Goal: Task Accomplishment & Management: Use online tool/utility

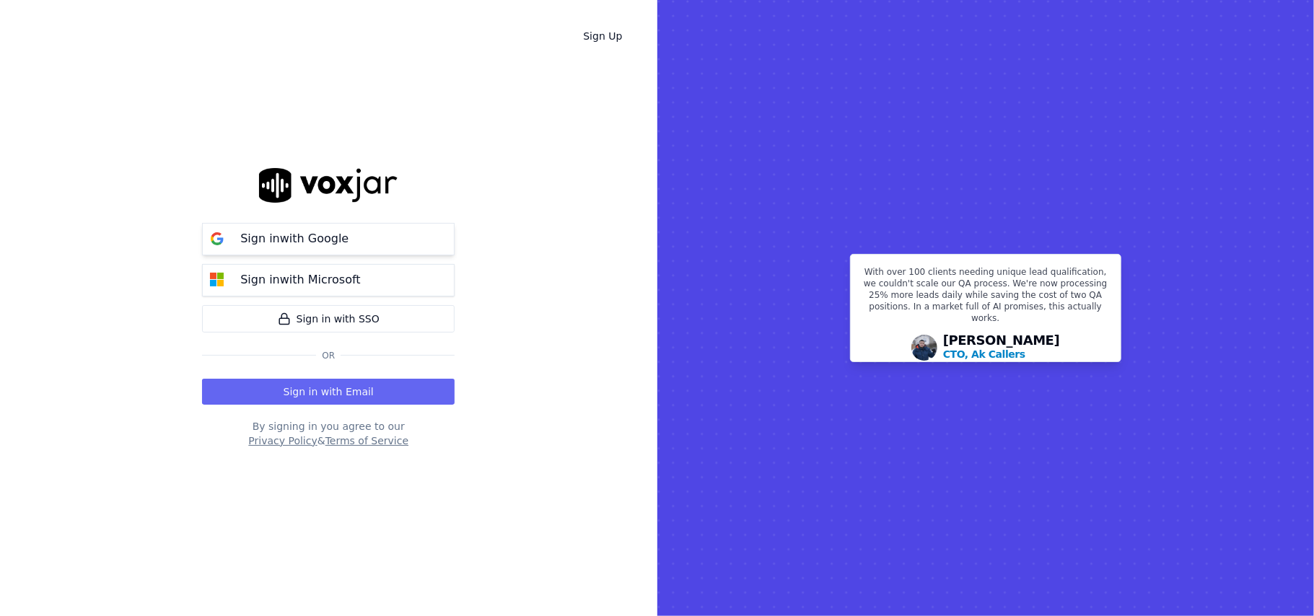
click at [312, 237] on p "Sign in with Google" at bounding box center [294, 238] width 108 height 17
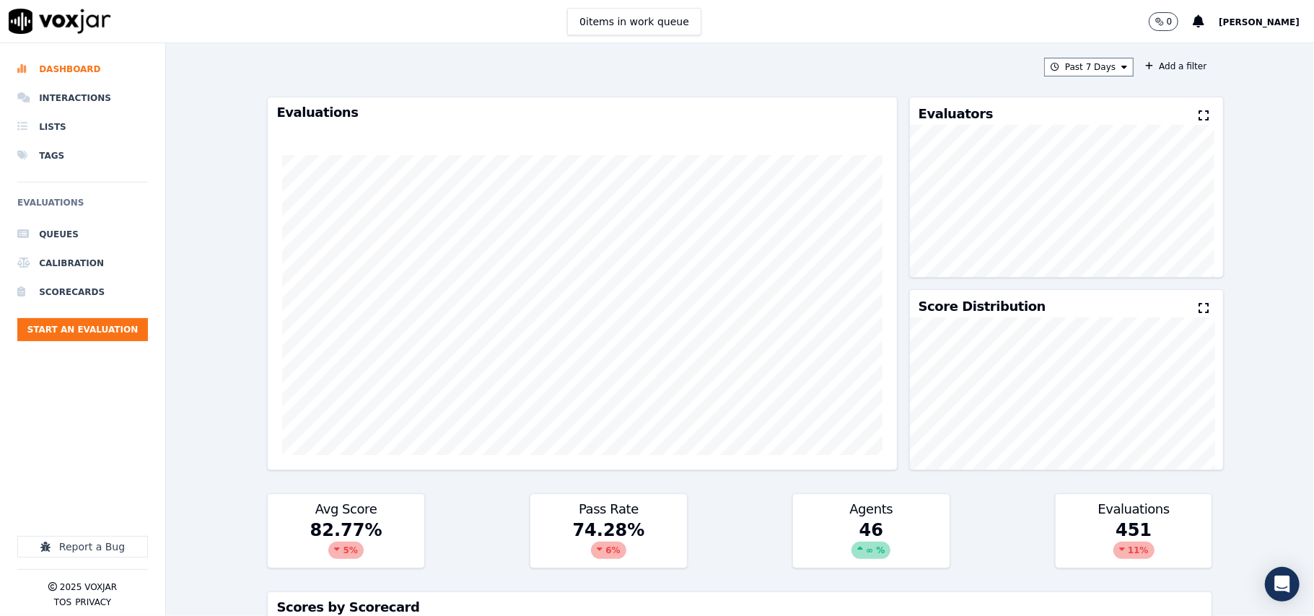
click at [1199, 114] on icon at bounding box center [1204, 116] width 10 height 12
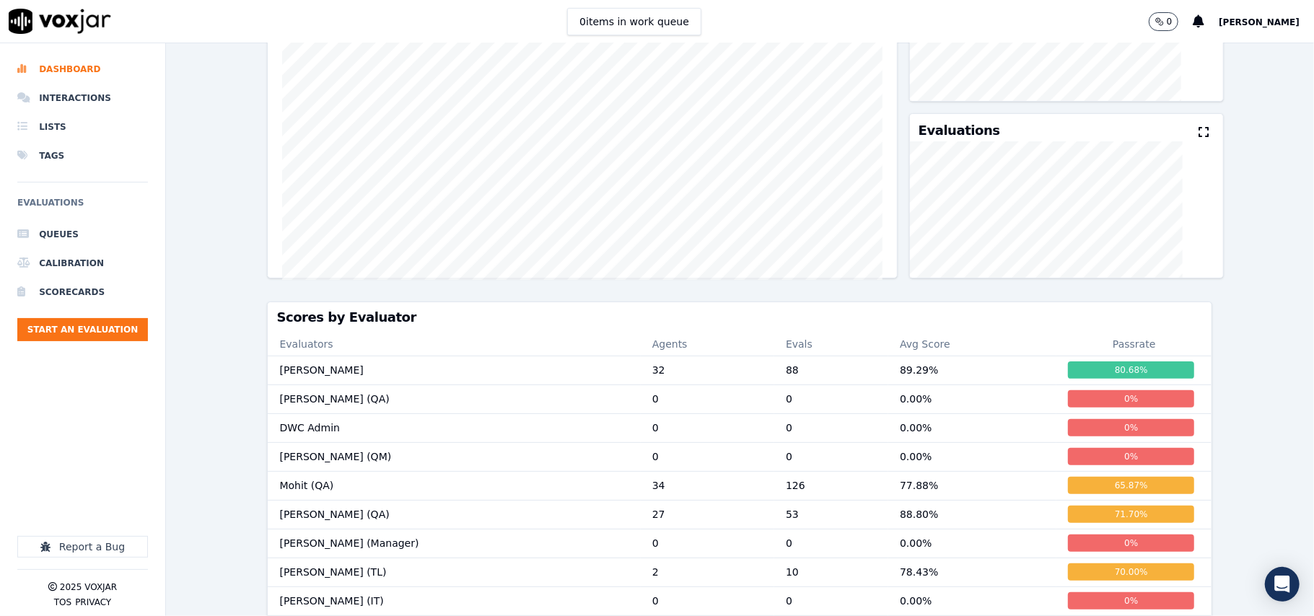
scroll to position [59, 0]
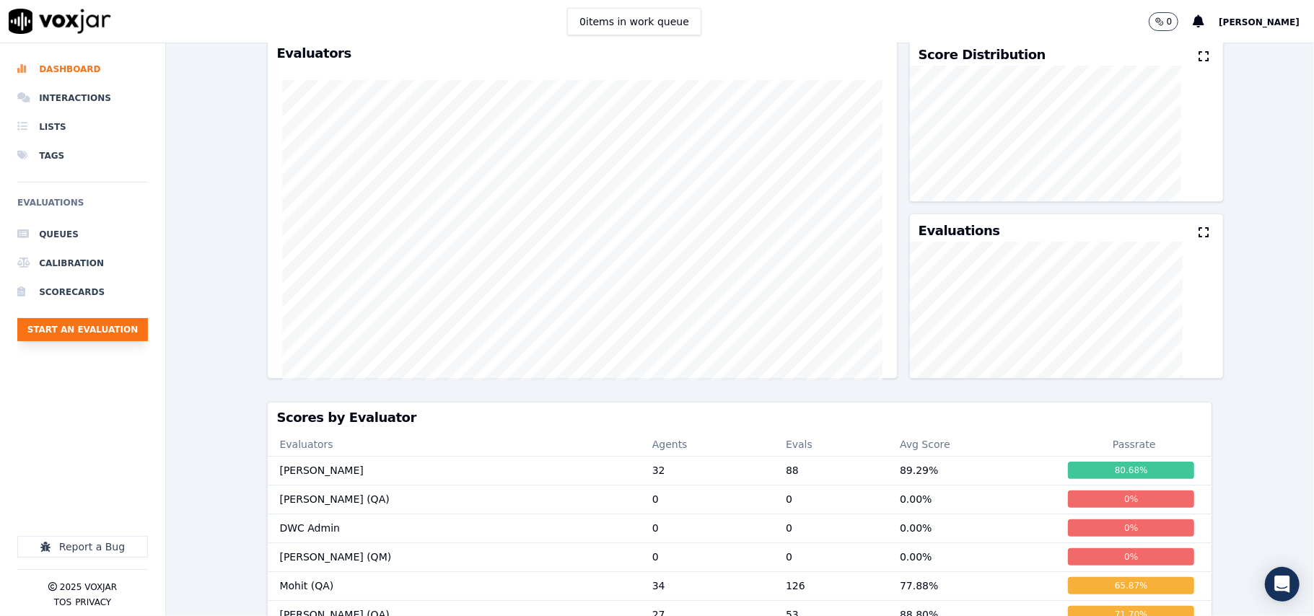
click at [64, 336] on button "Start an Evaluation" at bounding box center [82, 329] width 131 height 23
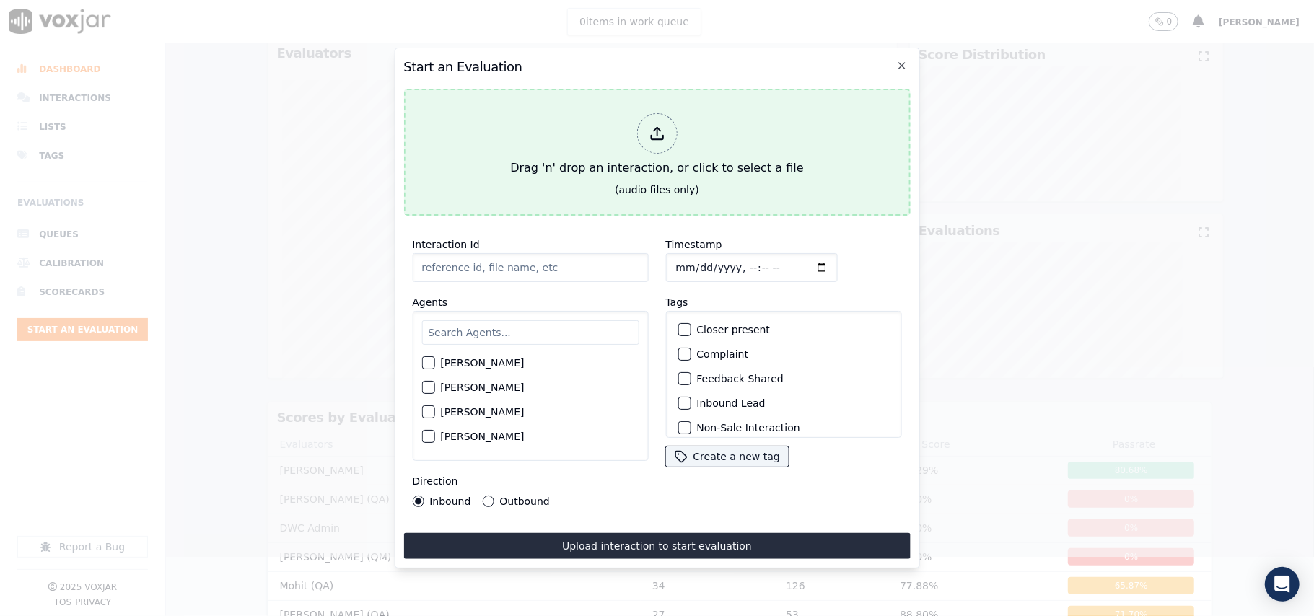
click at [503, 150] on button "Drag 'n' drop an interaction, or click to select a file (audio files only)" at bounding box center [656, 152] width 507 height 127
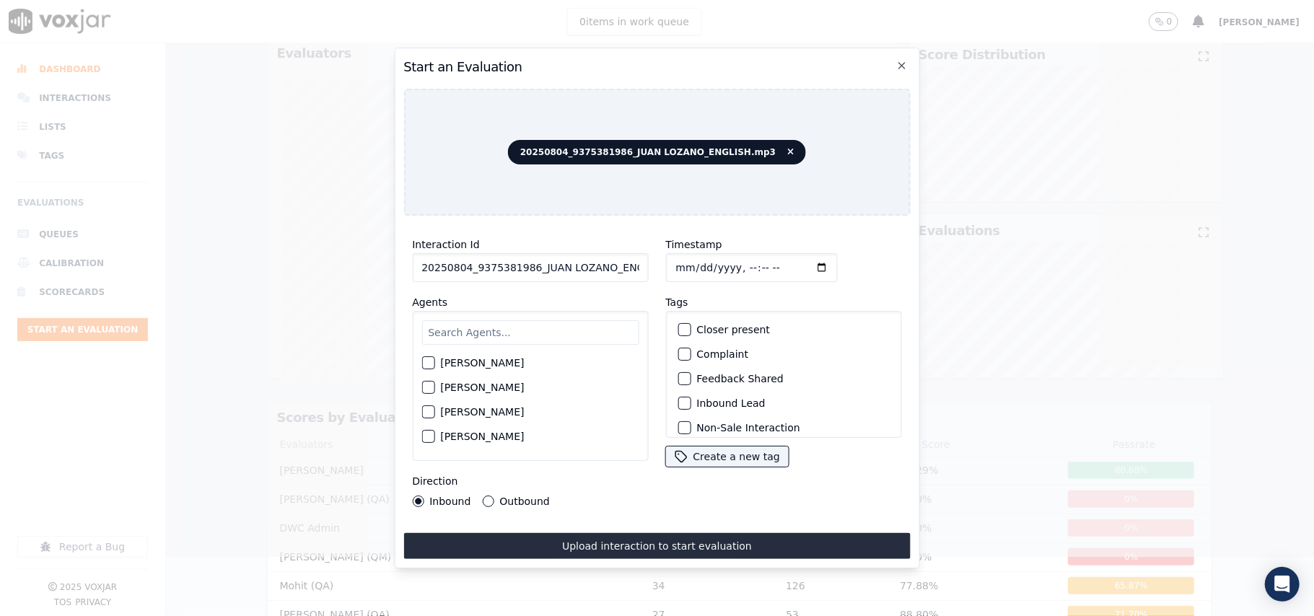
click at [530, 270] on input "20250804_9375381986_JUAN LOZANO_ENGLISH.mp3" at bounding box center [530, 267] width 236 height 29
click at [529, 271] on input "20250804_9375381986_JUAN LOZANO_ENGLISH.mp3" at bounding box center [530, 267] width 236 height 29
paste input "9375381986"
type input "9375381986"
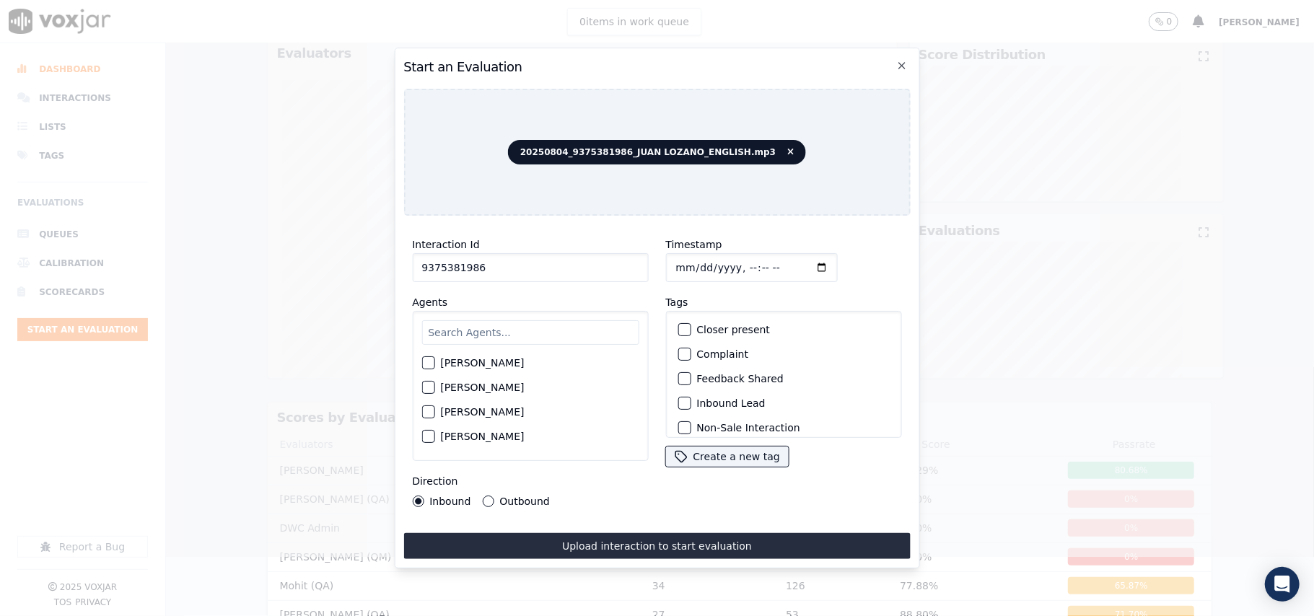
click at [688, 263] on input "Timestamp" at bounding box center [751, 267] width 172 height 29
type input "[DATE]T23:21"
click at [520, 321] on input "text" at bounding box center [529, 332] width 217 height 25
type input "Jo"
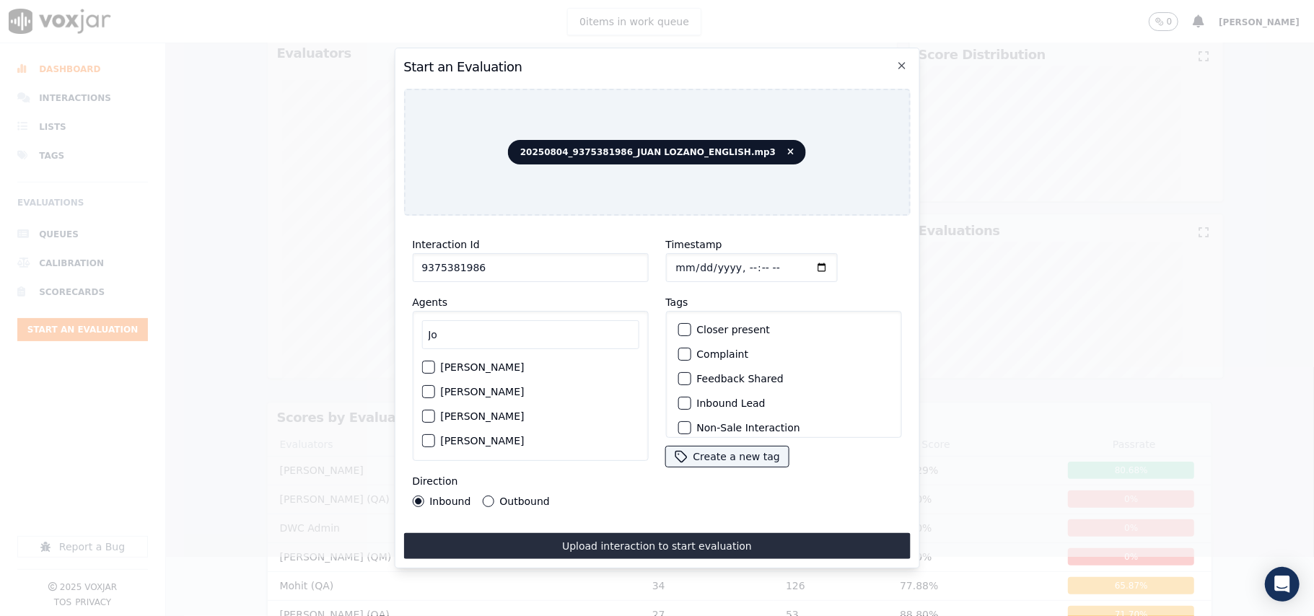
click at [466, 362] on label "[PERSON_NAME]" at bounding box center [482, 367] width 84 height 10
click at [434, 361] on button "[PERSON_NAME]" at bounding box center [427, 367] width 13 height 13
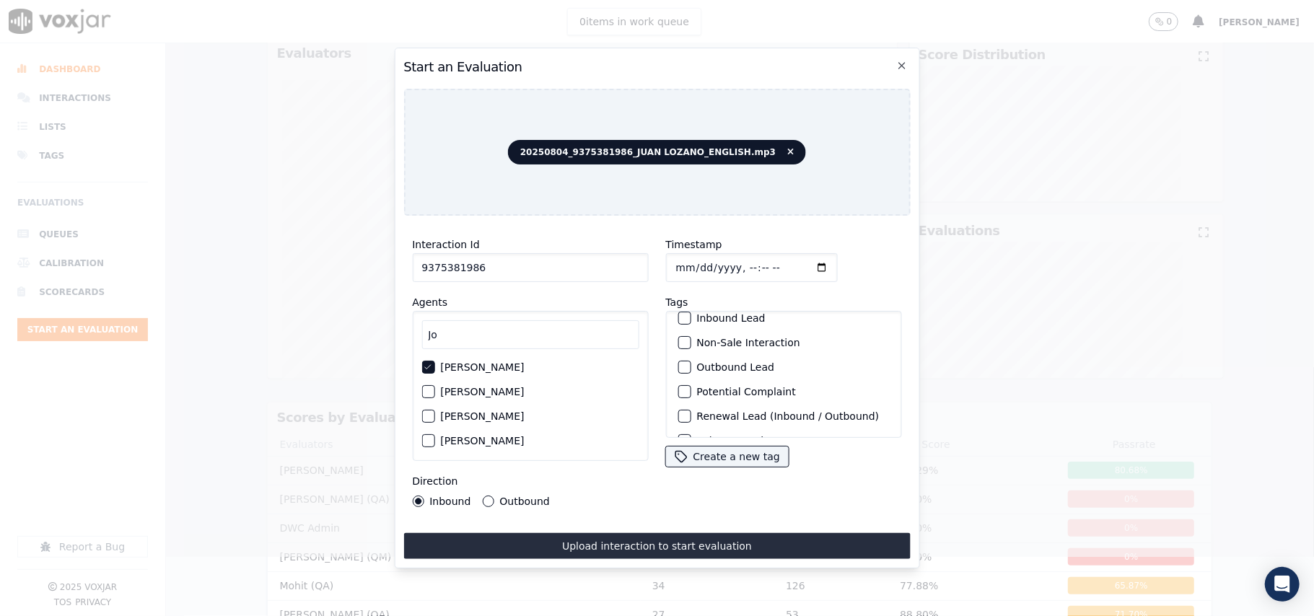
scroll to position [126, 0]
click at [719, 414] on label "Sale Interaction" at bounding box center [735, 419] width 79 height 10
click at [691, 413] on button "Sale Interaction" at bounding box center [684, 419] width 13 height 13
click at [507, 496] on label "Outbound" at bounding box center [524, 501] width 50 height 10
click at [494, 496] on button "Outbound" at bounding box center [488, 502] width 12 height 12
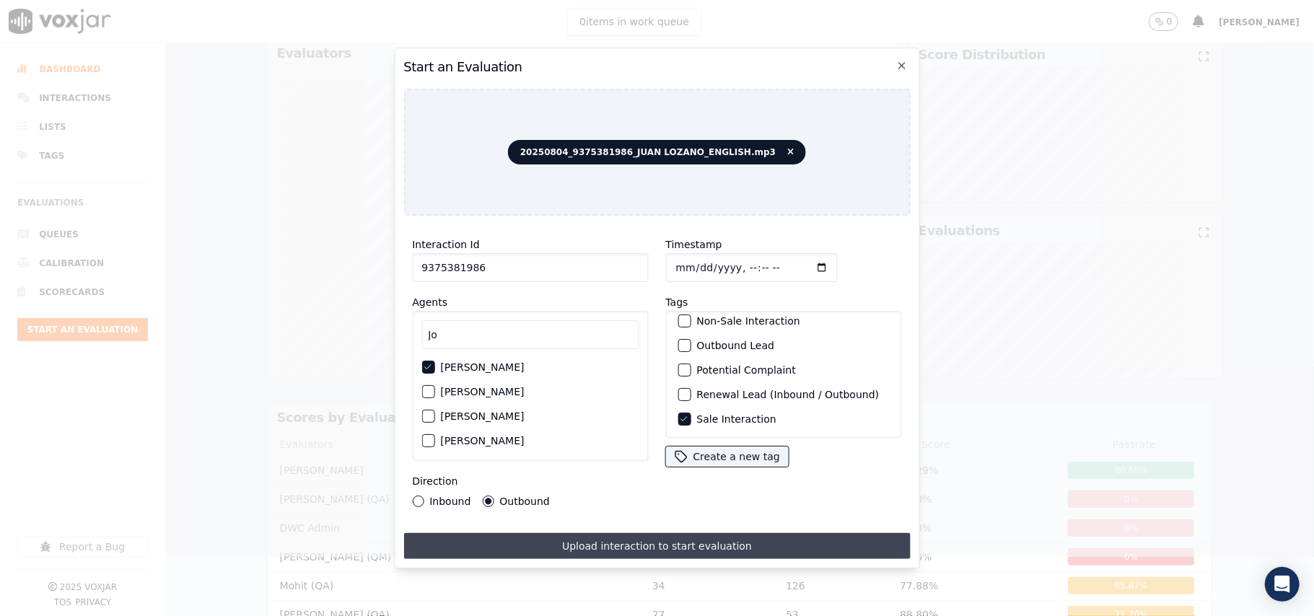
click at [535, 533] on button "Upload interaction to start evaluation" at bounding box center [656, 546] width 507 height 26
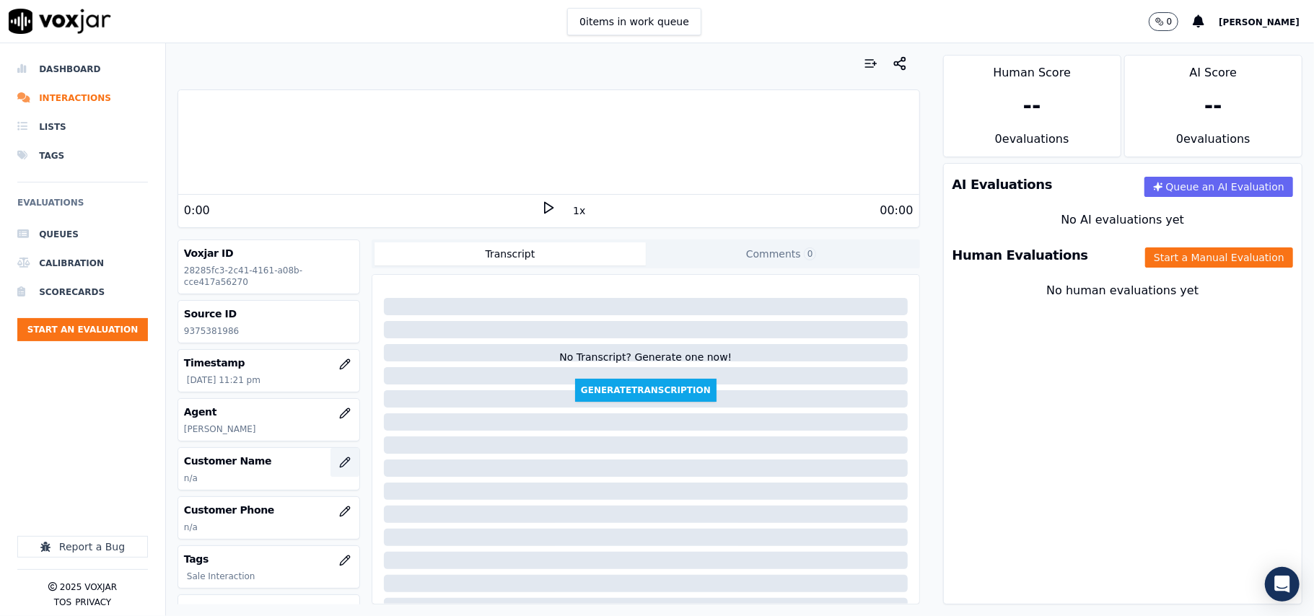
click at [340, 463] on icon "button" at bounding box center [344, 461] width 9 height 9
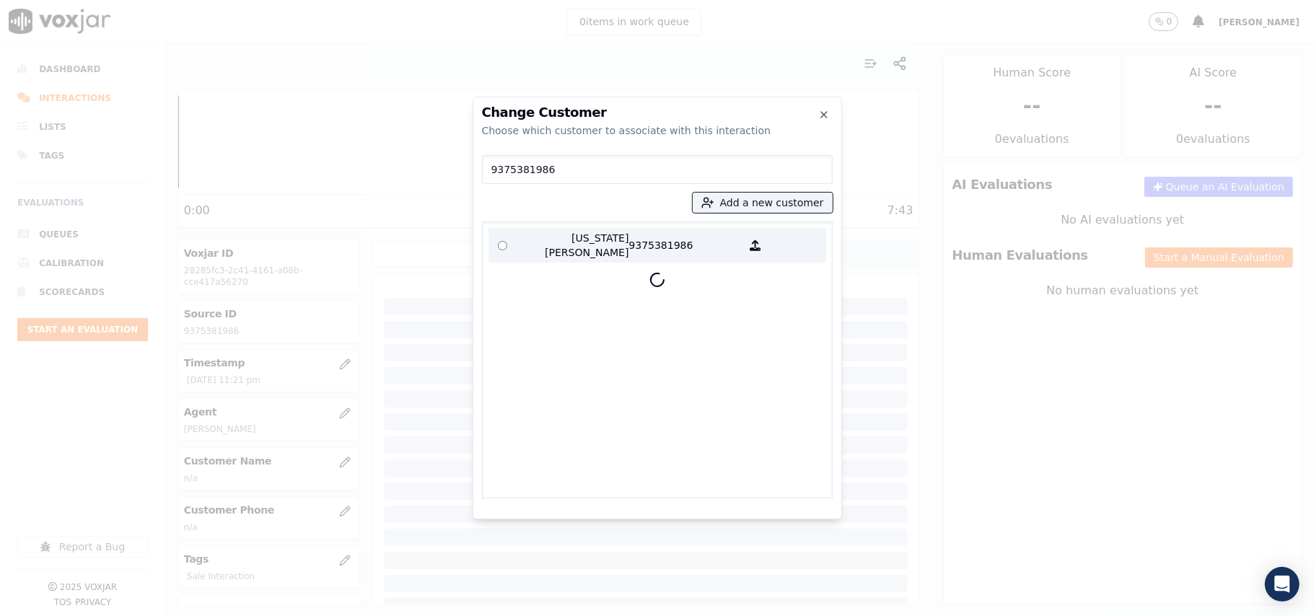
type input "9375381986"
click at [554, 242] on p "[US_STATE][PERSON_NAME]" at bounding box center [573, 245] width 113 height 29
click at [548, 237] on p "[US_STATE][PERSON_NAME]" at bounding box center [573, 245] width 113 height 29
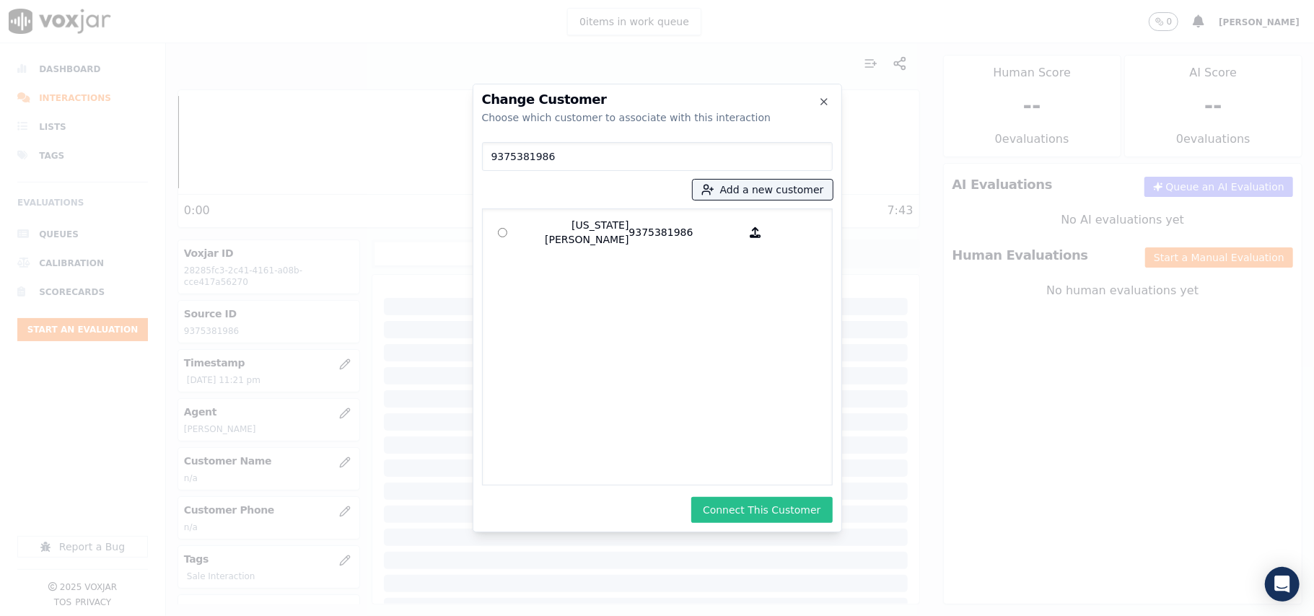
click at [792, 501] on button "Connect This Customer" at bounding box center [761, 510] width 141 height 26
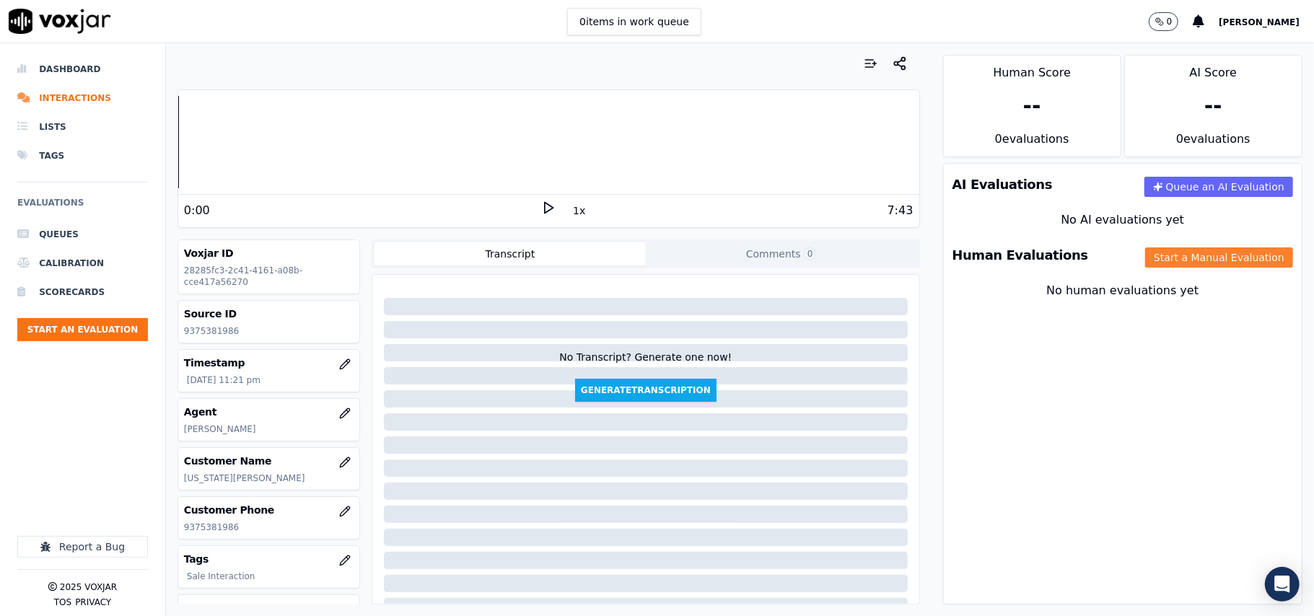
click at [1162, 253] on button "Start a Manual Evaluation" at bounding box center [1219, 257] width 148 height 20
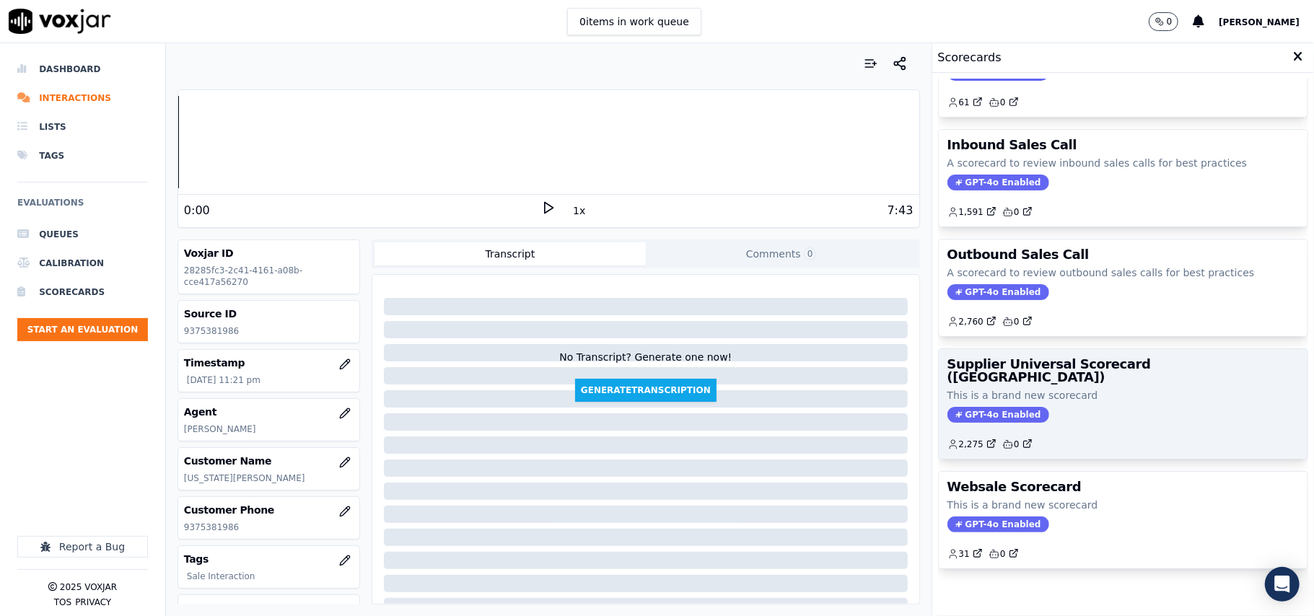
scroll to position [110, 0]
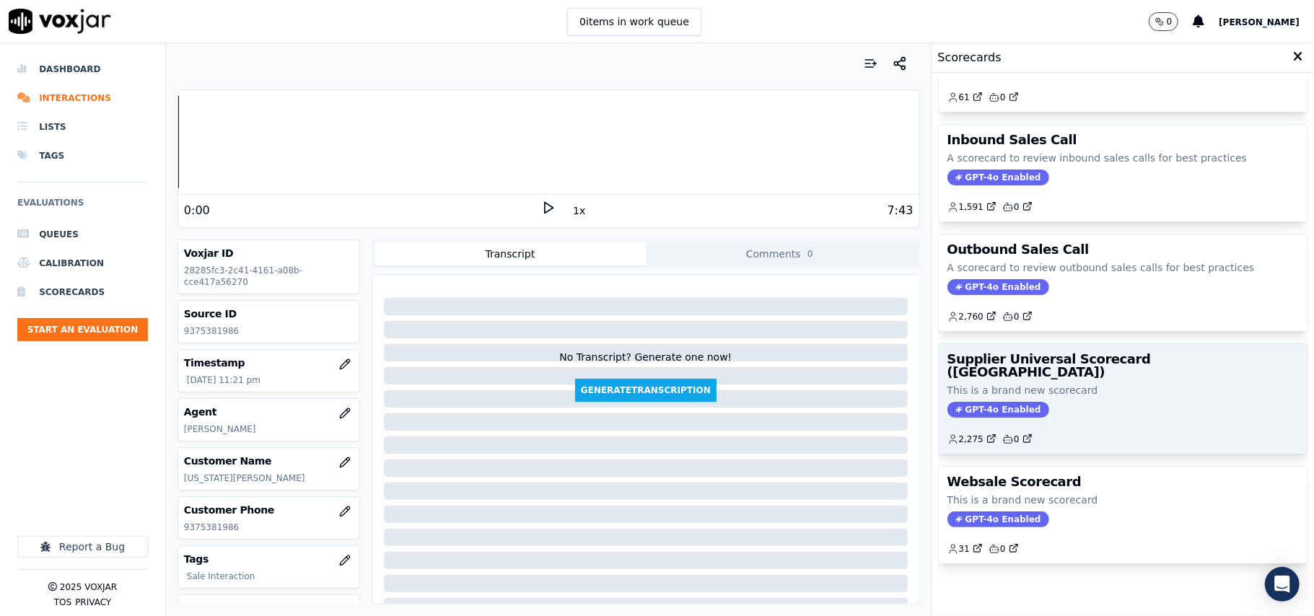
click at [1074, 344] on div "Supplier Universal Scorecard ([GEOGRAPHIC_DATA]) This is a brand new scorecard …" at bounding box center [1123, 399] width 369 height 110
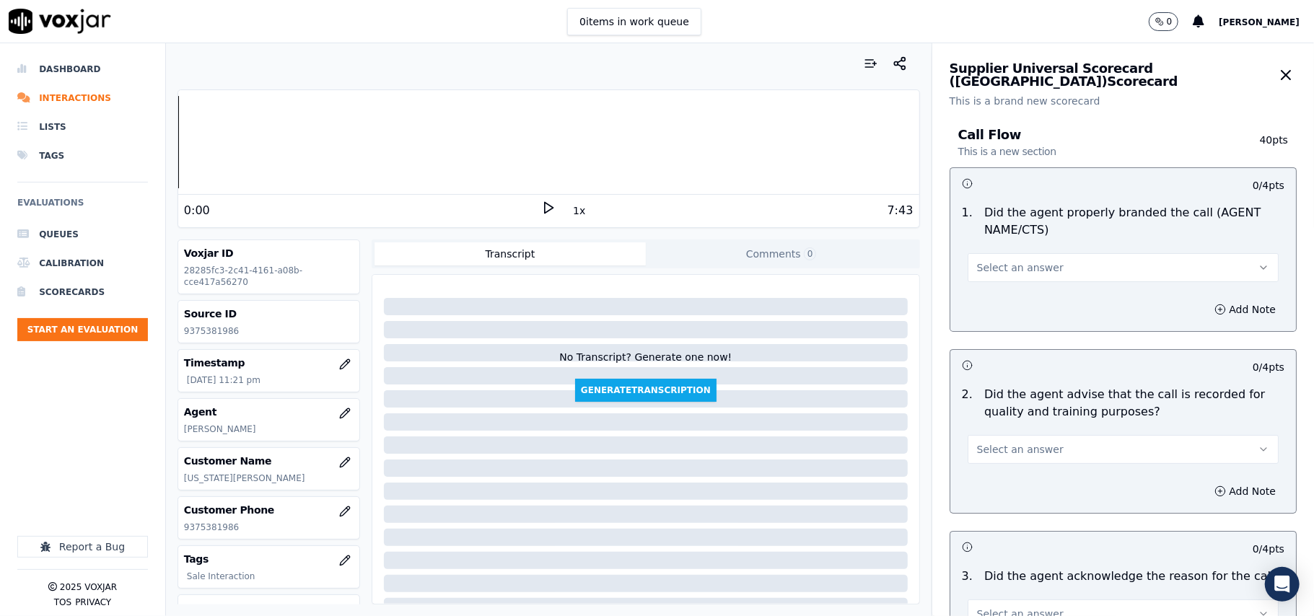
click at [1032, 253] on button "Select an answer" at bounding box center [1123, 267] width 311 height 29
drag, startPoint x: 1022, startPoint y: 298, endPoint x: 1040, endPoint y: 276, distance: 28.7
click at [1022, 298] on div "Yes" at bounding box center [1091, 300] width 279 height 23
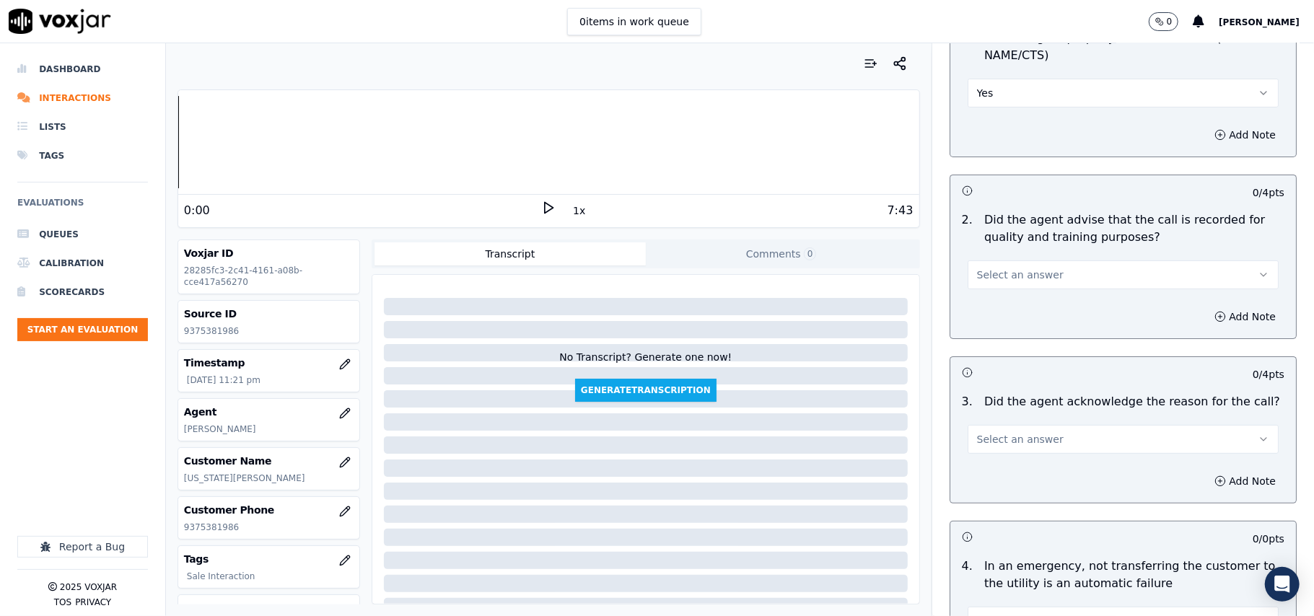
scroll to position [320, 0]
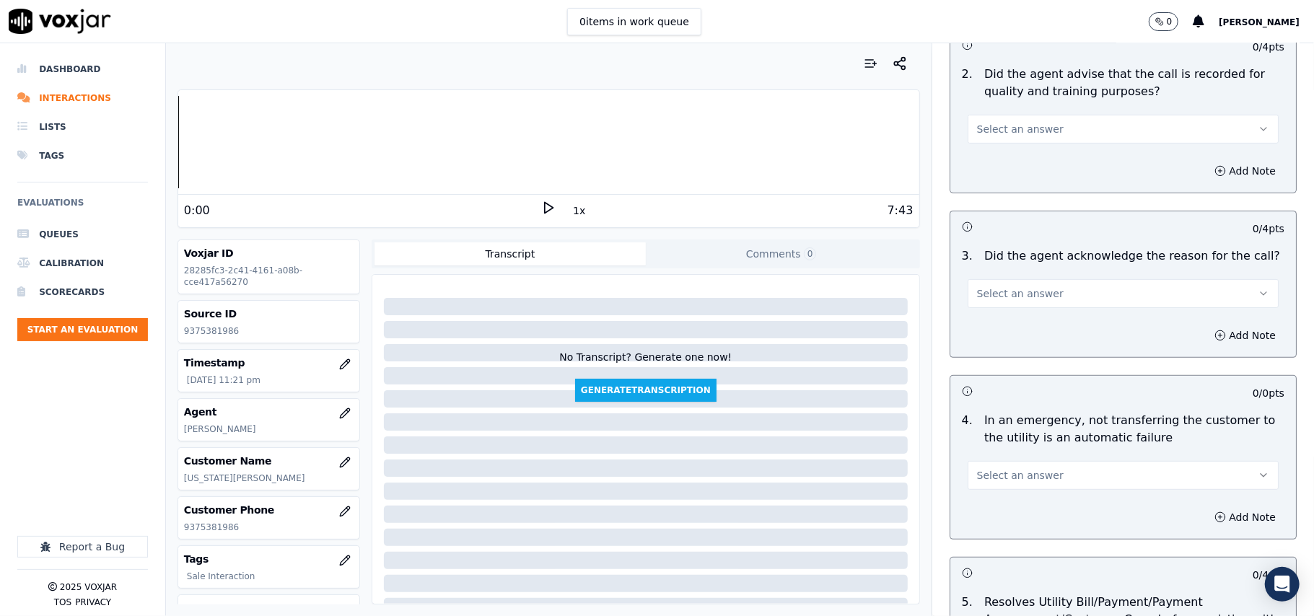
click at [996, 125] on span "Select an answer" at bounding box center [1020, 129] width 87 height 14
click at [999, 162] on div "Yes" at bounding box center [1091, 162] width 279 height 23
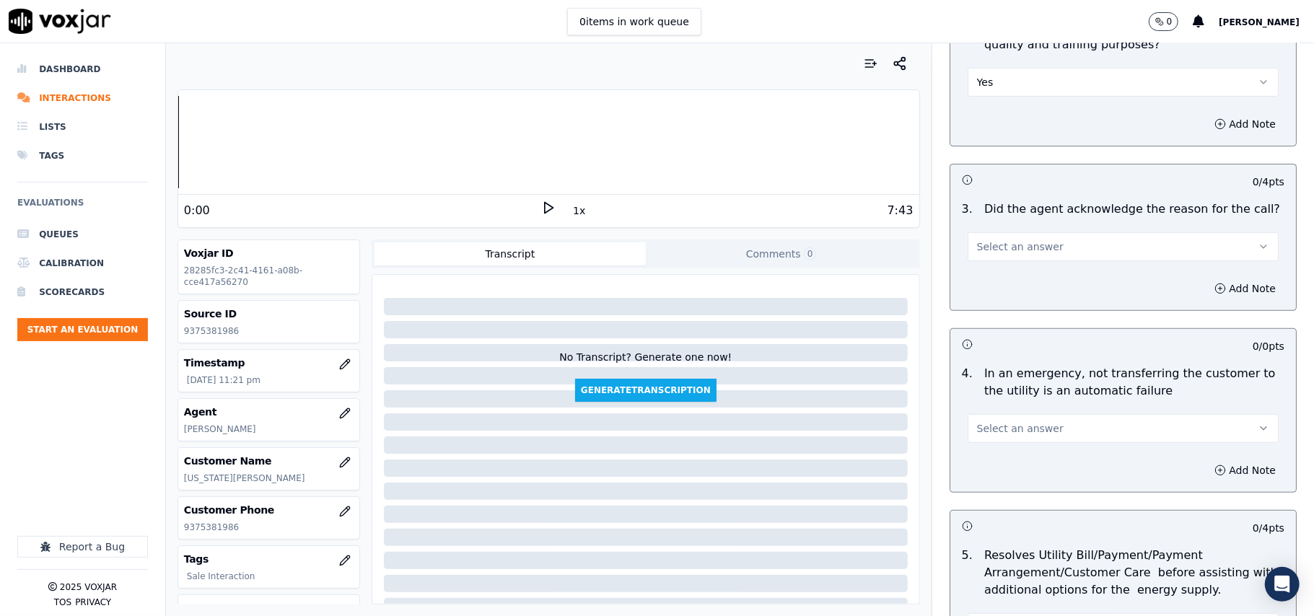
scroll to position [481, 0]
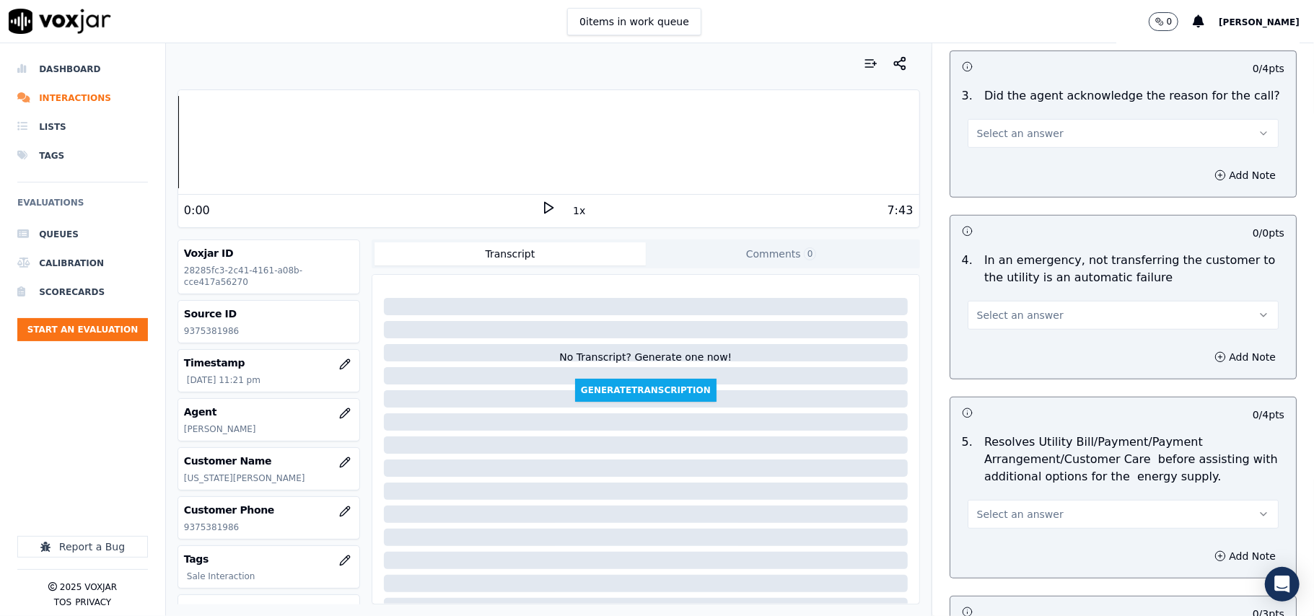
click at [991, 131] on span "Select an answer" at bounding box center [1020, 133] width 87 height 14
click at [1029, 214] on div "N/A" at bounding box center [1091, 212] width 279 height 23
click at [990, 128] on button "N/A" at bounding box center [1123, 133] width 311 height 29
click at [994, 162] on div "Yes" at bounding box center [1091, 166] width 279 height 23
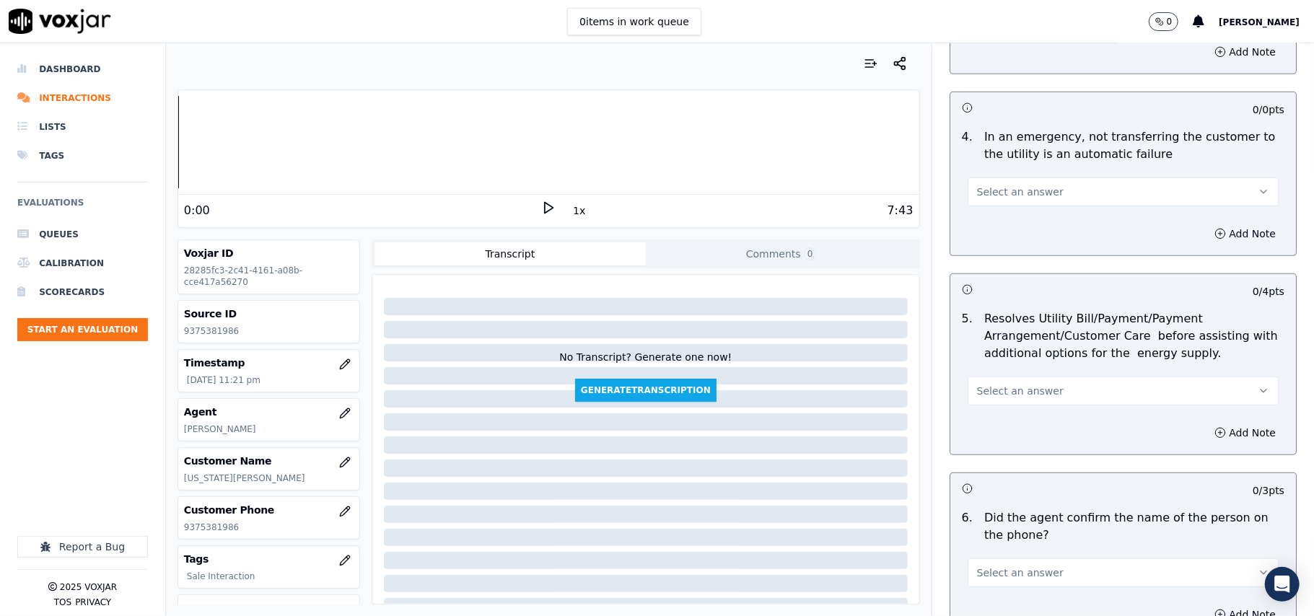
scroll to position [641, 0]
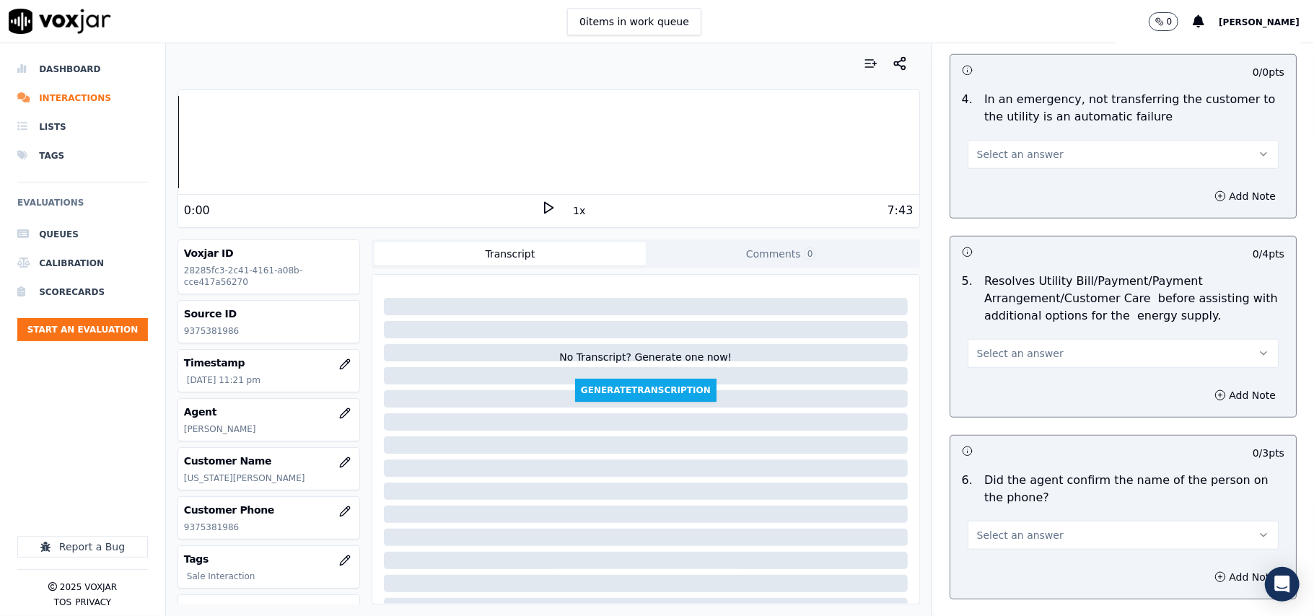
click at [984, 139] on div "Select an answer" at bounding box center [1123, 153] width 311 height 32
click at [988, 154] on span "Select an answer" at bounding box center [1020, 154] width 87 height 14
click at [1002, 243] on div "N/A" at bounding box center [1091, 234] width 279 height 23
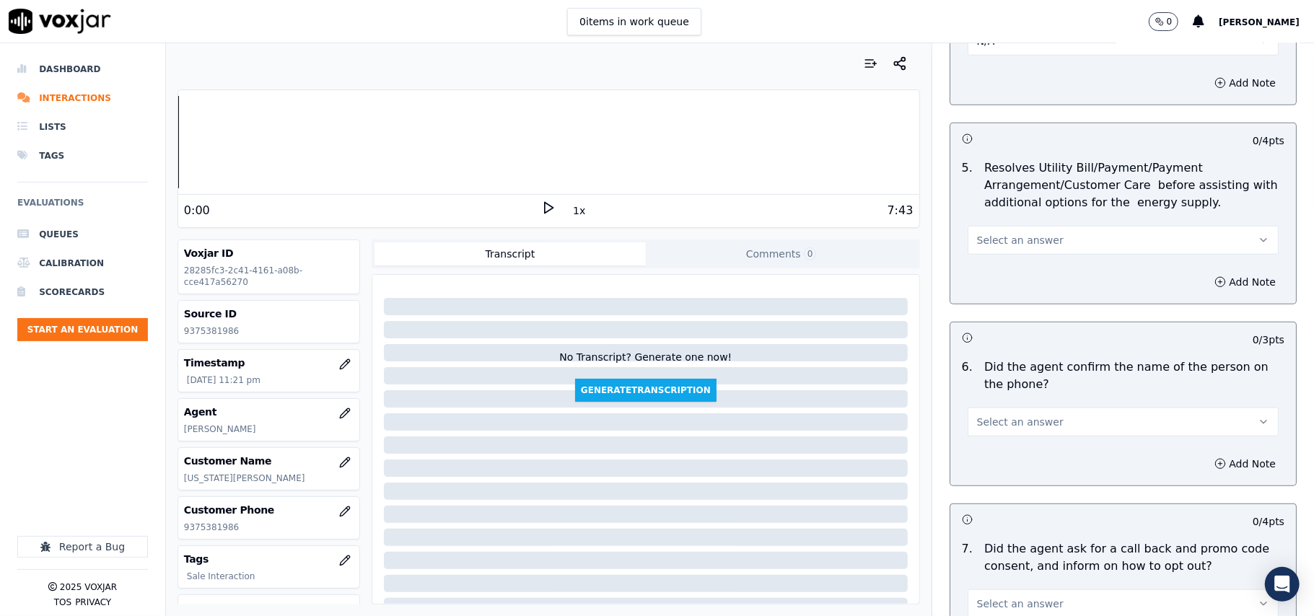
scroll to position [801, 0]
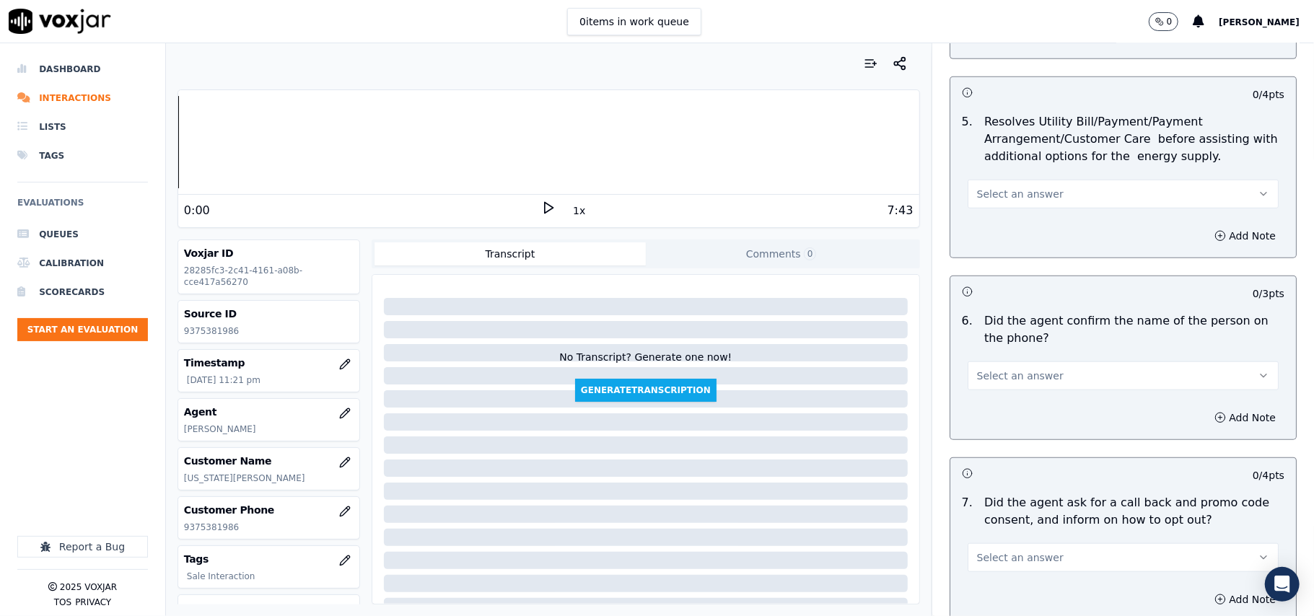
click at [1002, 196] on span "Select an answer" at bounding box center [1020, 194] width 87 height 14
click at [1002, 258] on div "No" at bounding box center [1091, 251] width 279 height 23
click at [983, 191] on button "No" at bounding box center [1123, 194] width 311 height 29
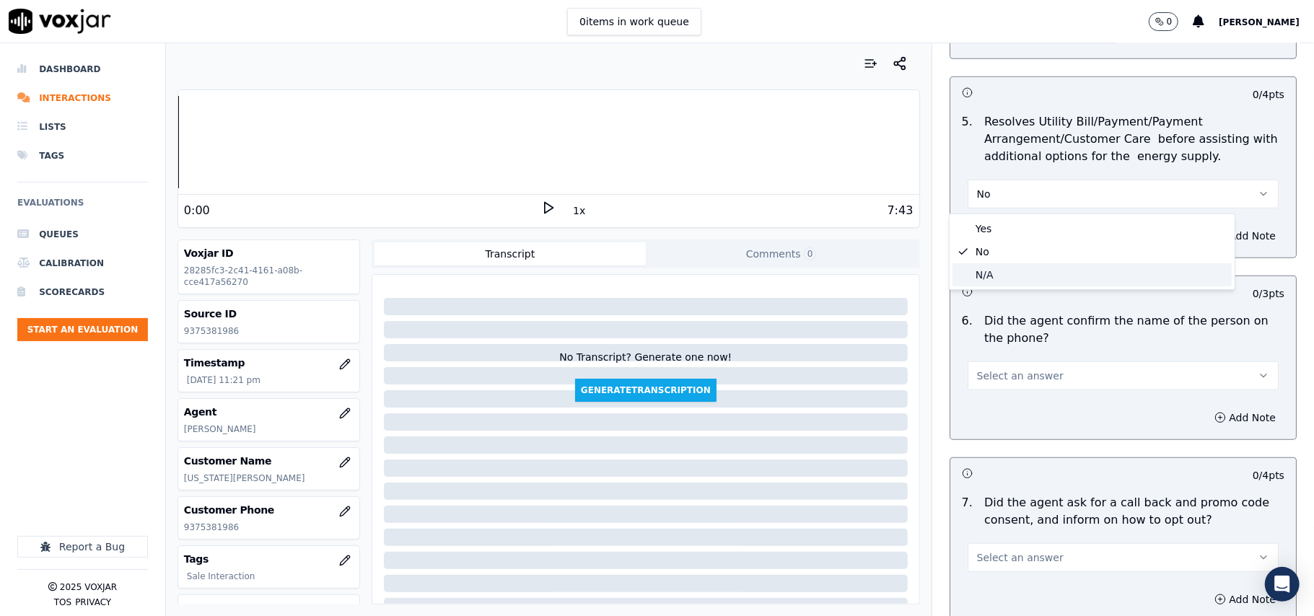
click at [989, 271] on div "N/A" at bounding box center [1091, 274] width 279 height 23
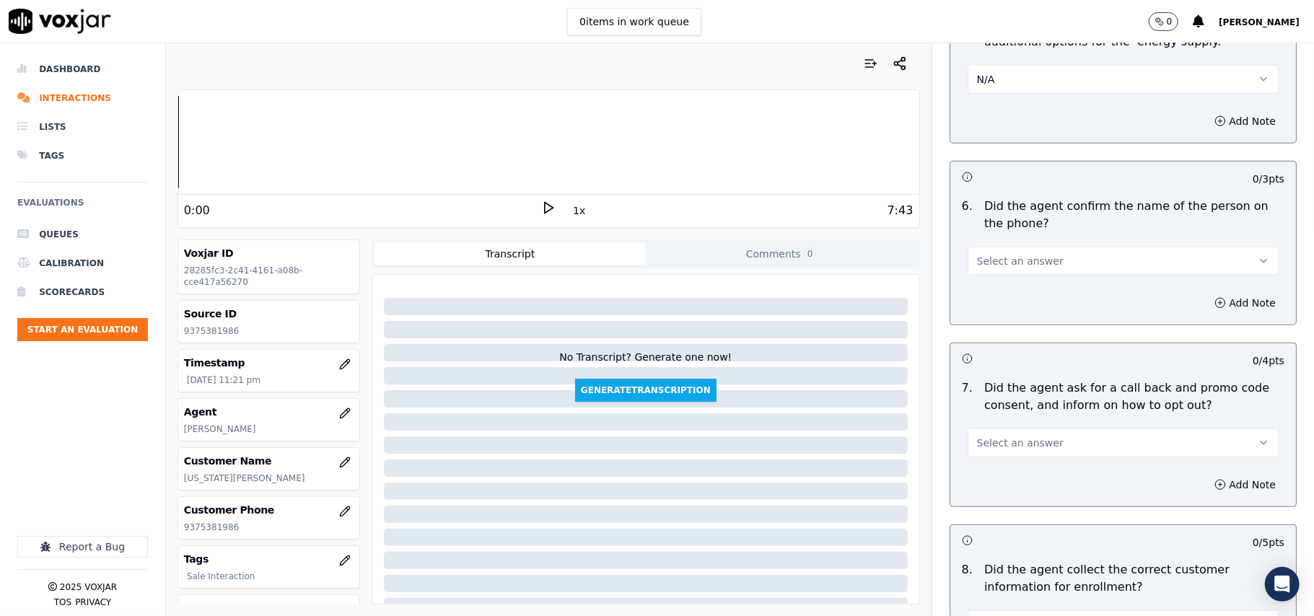
scroll to position [962, 0]
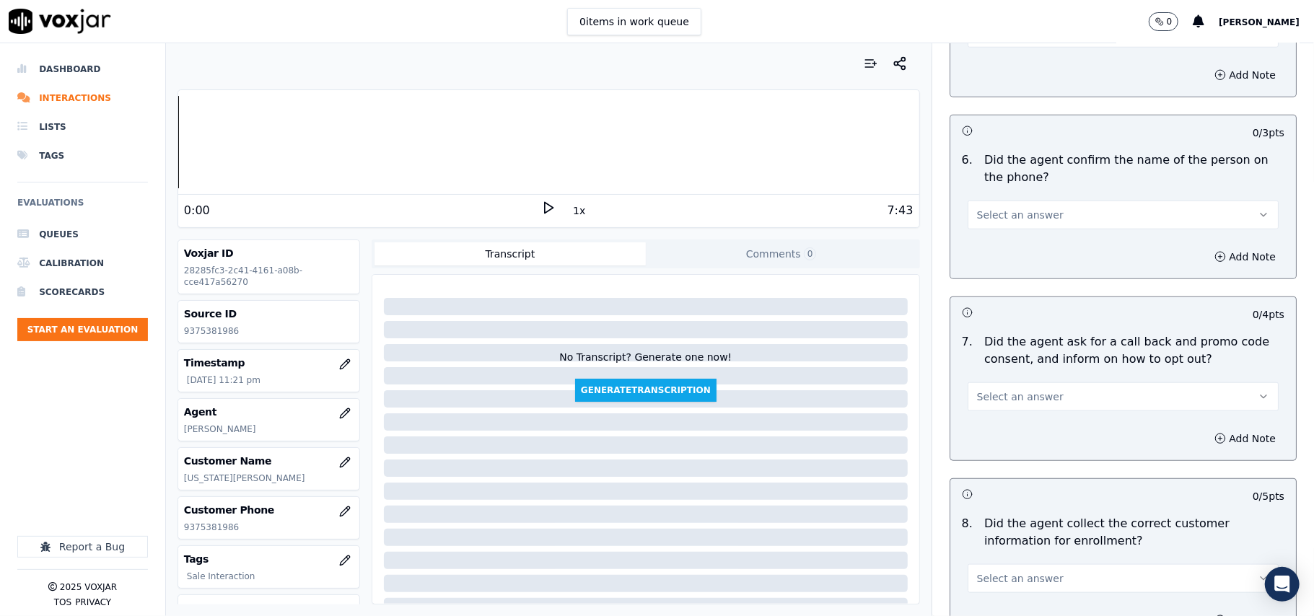
click at [977, 216] on span "Select an answer" at bounding box center [1020, 215] width 87 height 14
click at [984, 242] on div "Yes" at bounding box center [1091, 250] width 279 height 23
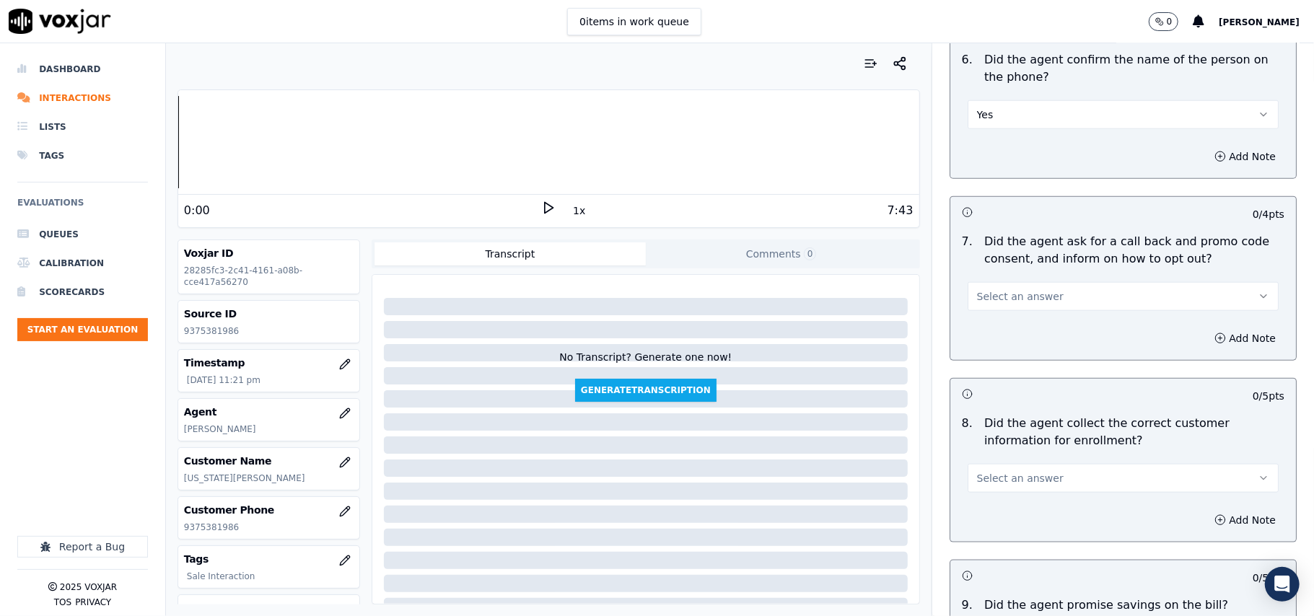
scroll to position [1123, 0]
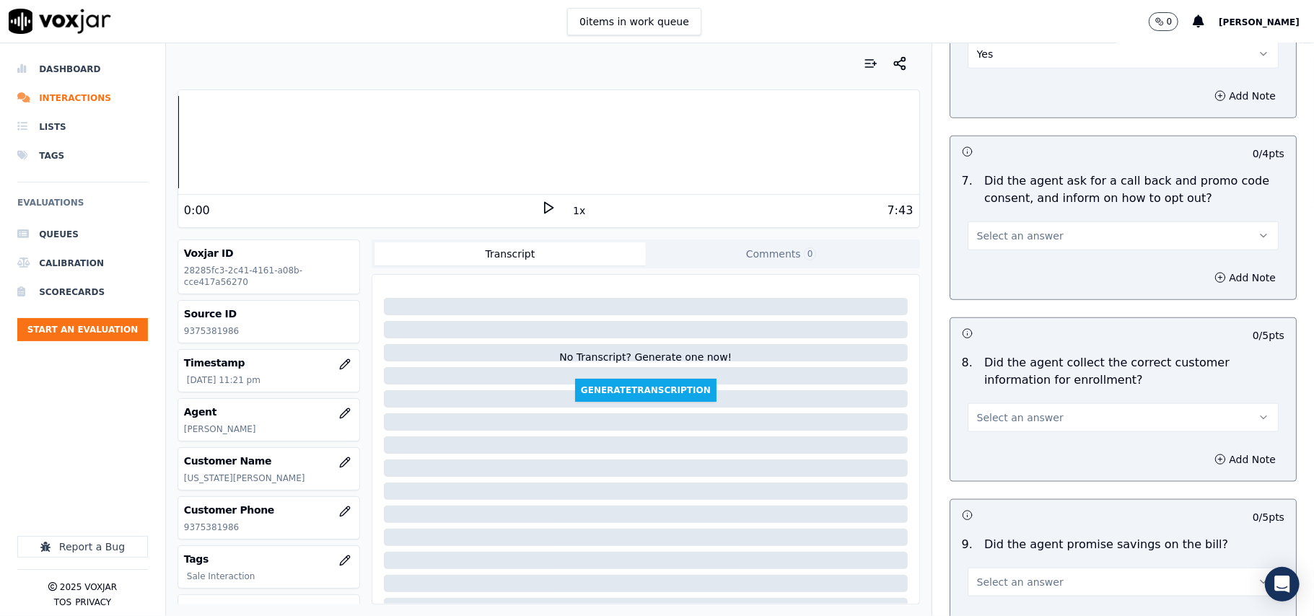
click at [991, 255] on div "7 . Did the agent ask for a call back and promo code consent, and inform on how…" at bounding box center [1123, 211] width 346 height 89
click at [991, 243] on span "Select an answer" at bounding box center [1020, 236] width 87 height 14
click at [981, 263] on div "Yes" at bounding box center [1091, 271] width 279 height 23
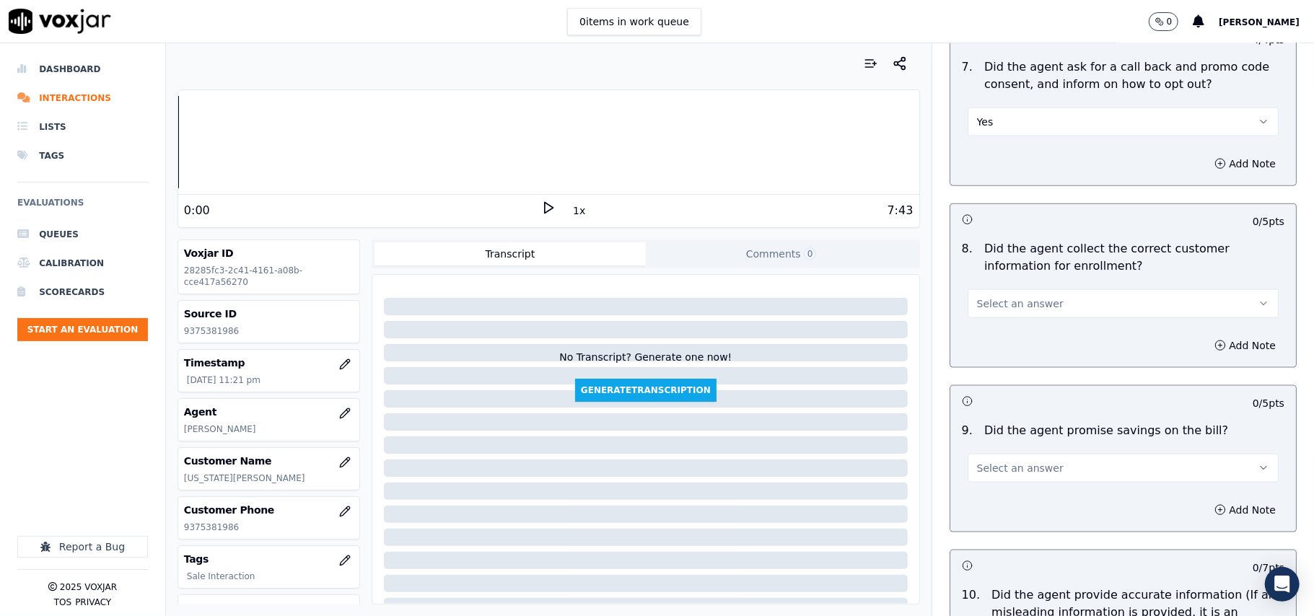
scroll to position [1282, 0]
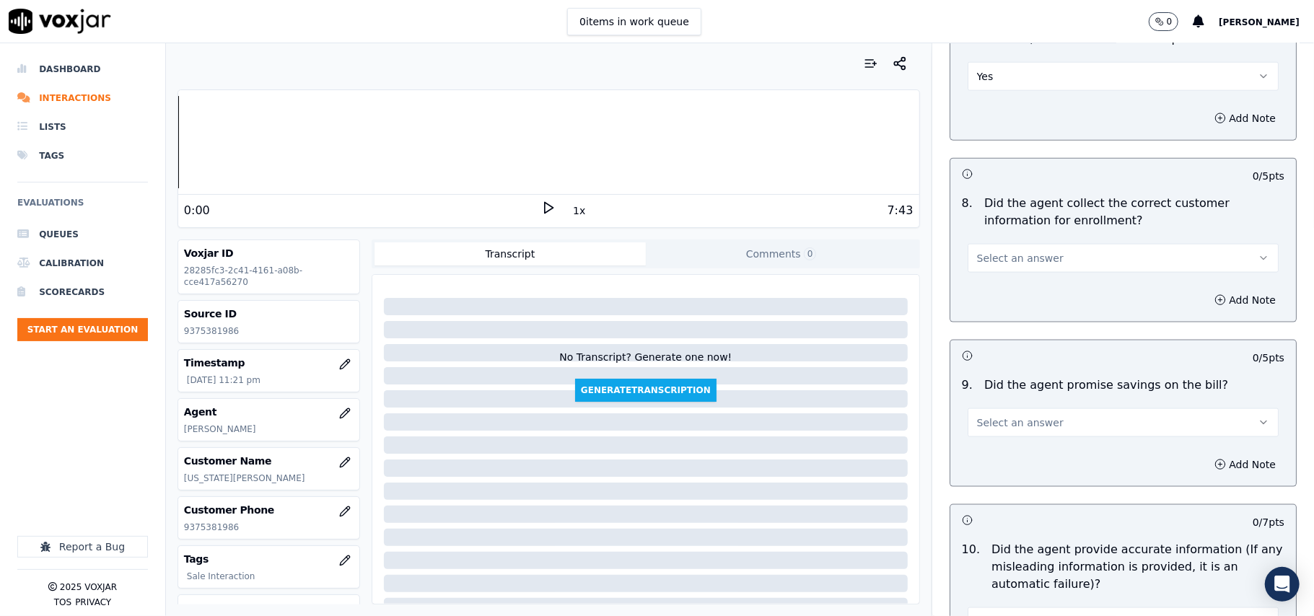
click at [1015, 264] on span "Select an answer" at bounding box center [1020, 258] width 87 height 14
click at [1014, 286] on div "Yes" at bounding box center [1091, 294] width 279 height 23
click at [1002, 420] on span "Select an answer" at bounding box center [1020, 423] width 87 height 14
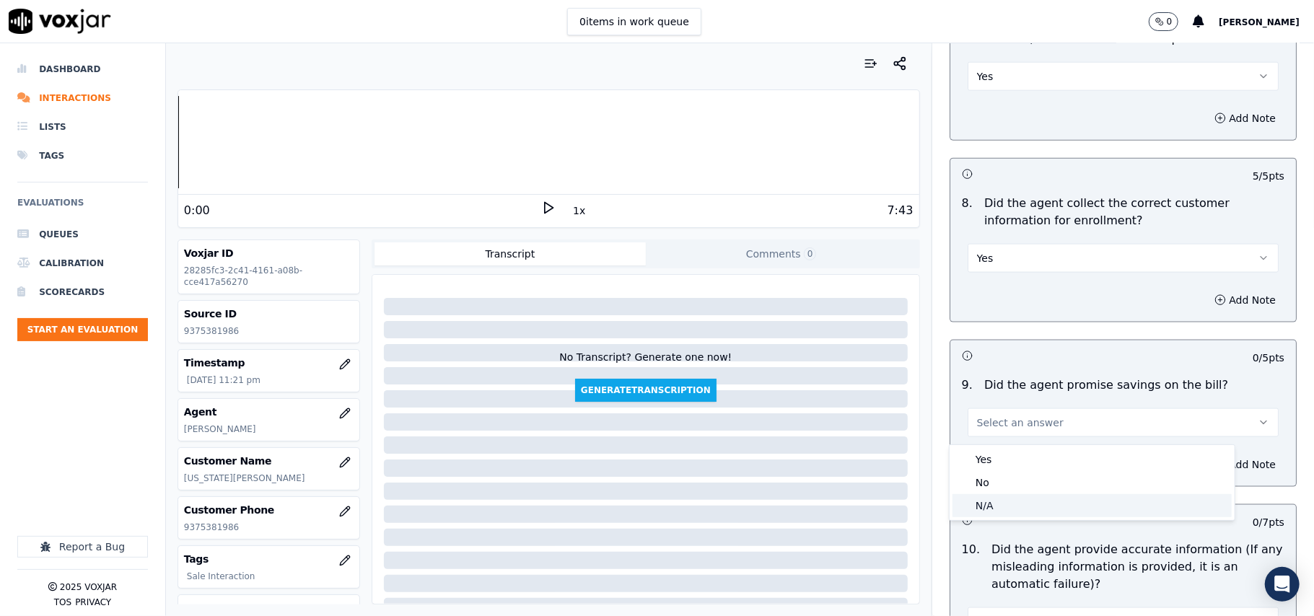
click at [986, 509] on div "N/A" at bounding box center [1091, 505] width 279 height 23
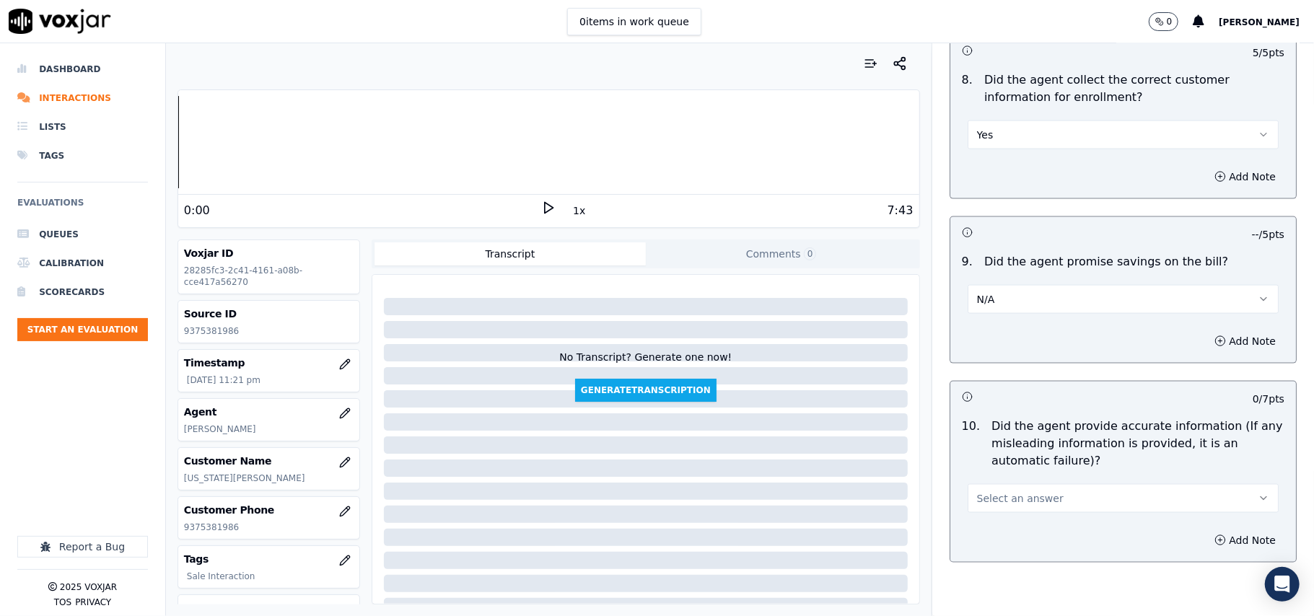
scroll to position [1443, 0]
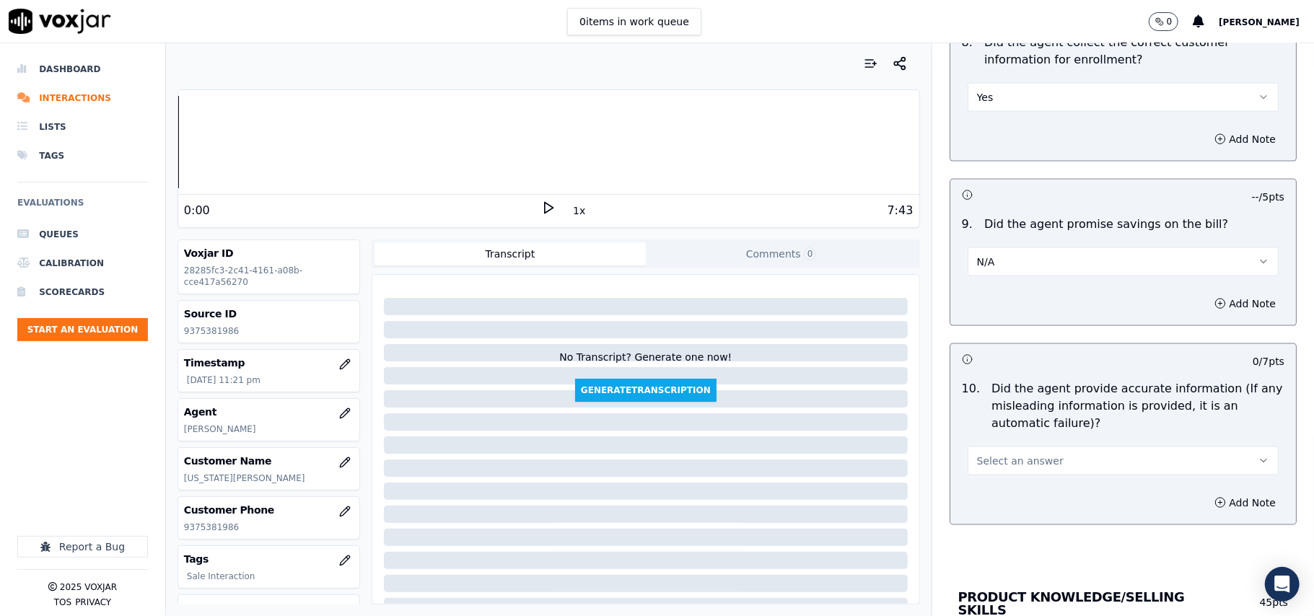
drag, startPoint x: 1000, startPoint y: 463, endPoint x: 1000, endPoint y: 478, distance: 15.2
click at [1000, 465] on span "Select an answer" at bounding box center [1020, 461] width 87 height 14
click at [996, 488] on div "Yes" at bounding box center [1091, 498] width 279 height 23
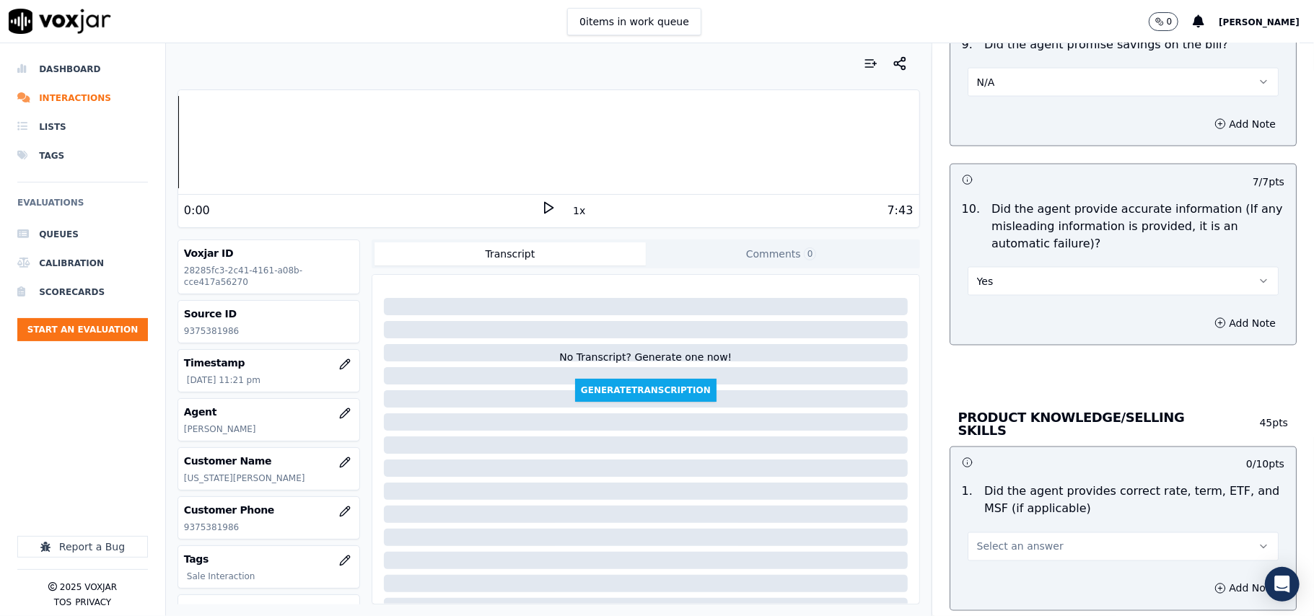
scroll to position [1764, 0]
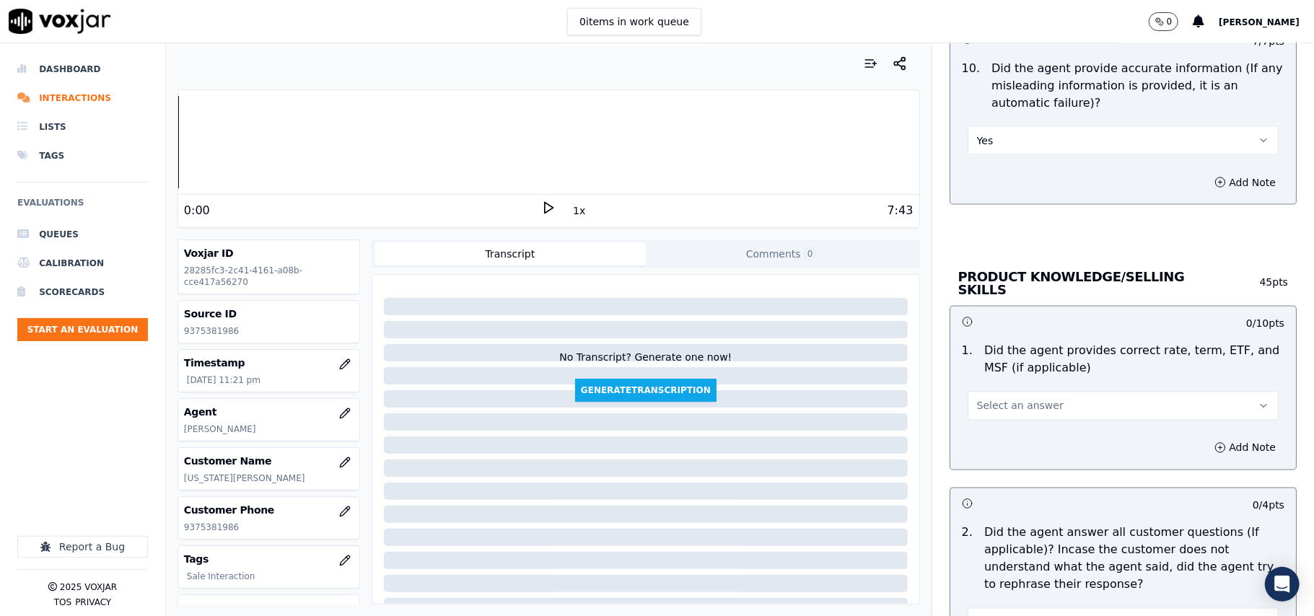
drag, startPoint x: 984, startPoint y: 359, endPoint x: 968, endPoint y: 416, distance: 58.5
click at [984, 365] on p "Did the agent provides correct rate, term, ETF, and MSF (if applicable)" at bounding box center [1134, 360] width 300 height 35
click at [968, 416] on button "Select an answer" at bounding box center [1123, 406] width 311 height 29
click at [973, 429] on div "Yes" at bounding box center [1091, 436] width 279 height 23
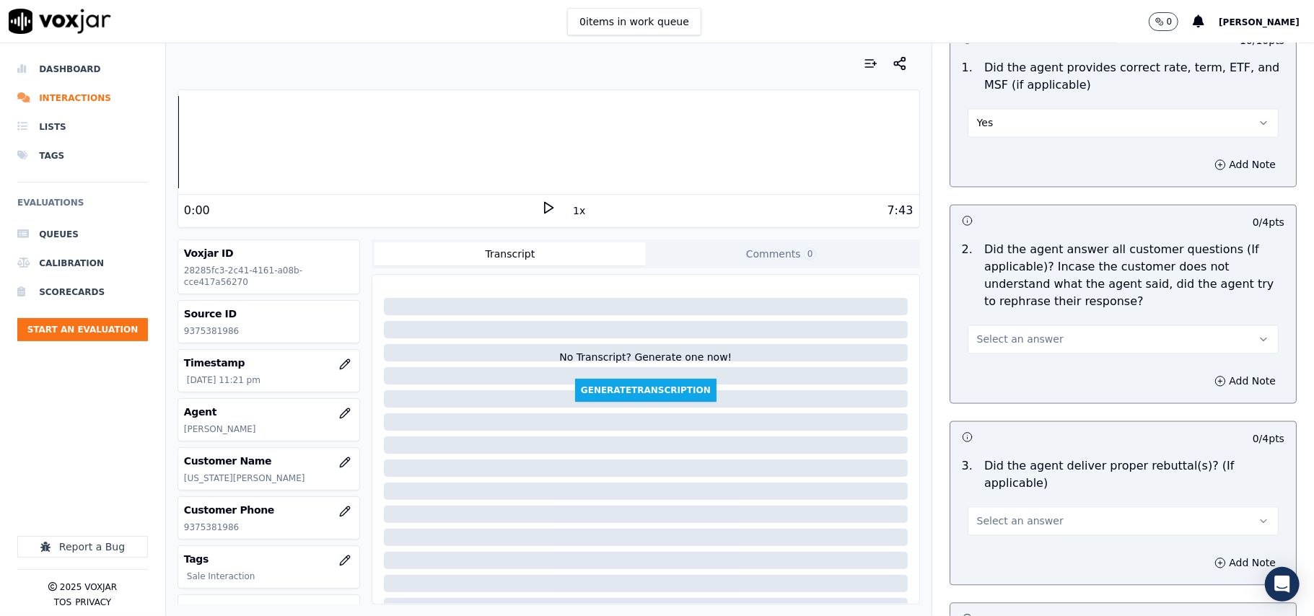
scroll to position [2085, 0]
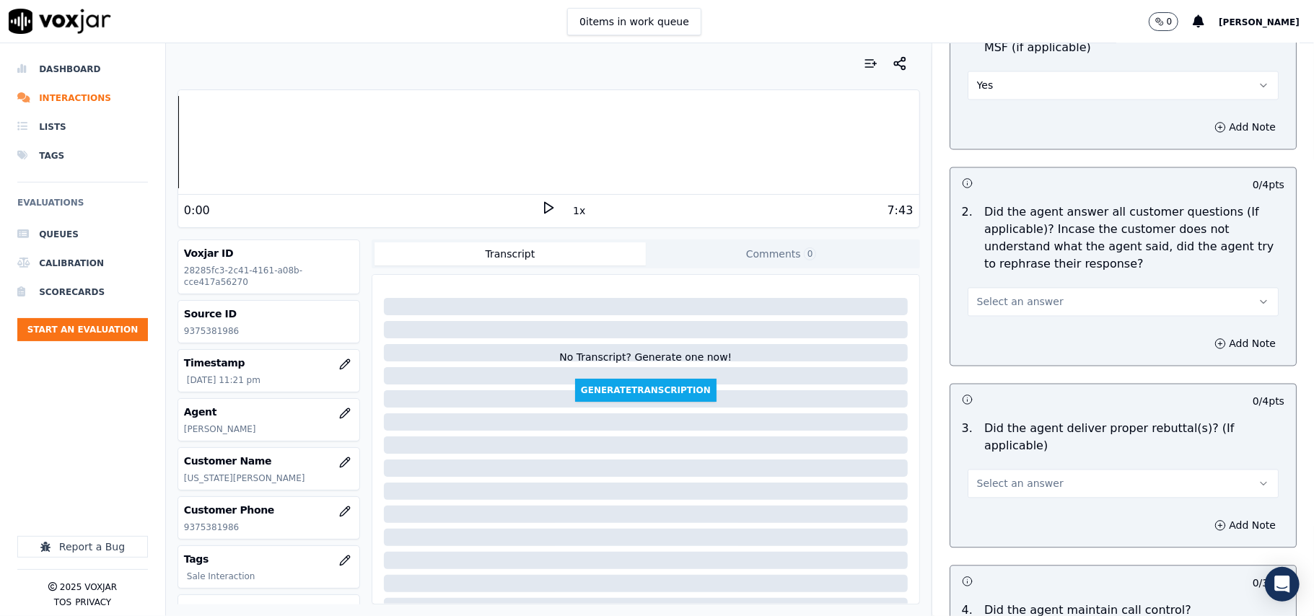
drag, startPoint x: 988, startPoint y: 295, endPoint x: 987, endPoint y: 309, distance: 13.7
click at [988, 296] on span "Select an answer" at bounding box center [1020, 301] width 87 height 14
click at [987, 330] on div "Yes" at bounding box center [1091, 332] width 279 height 23
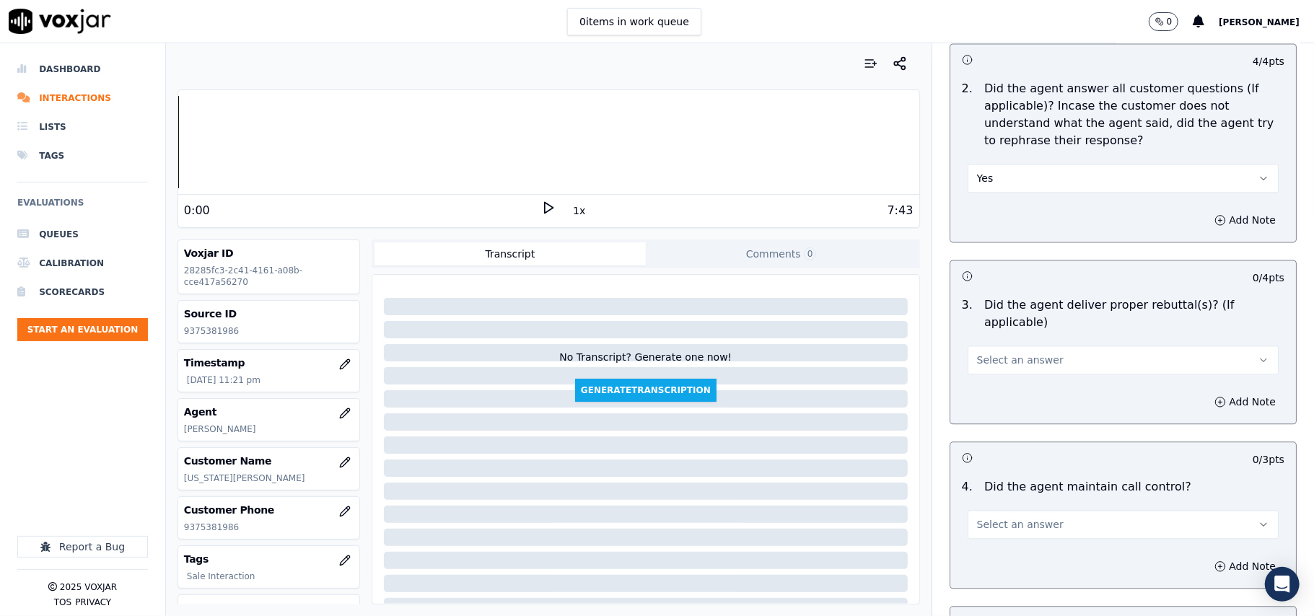
scroll to position [2244, 0]
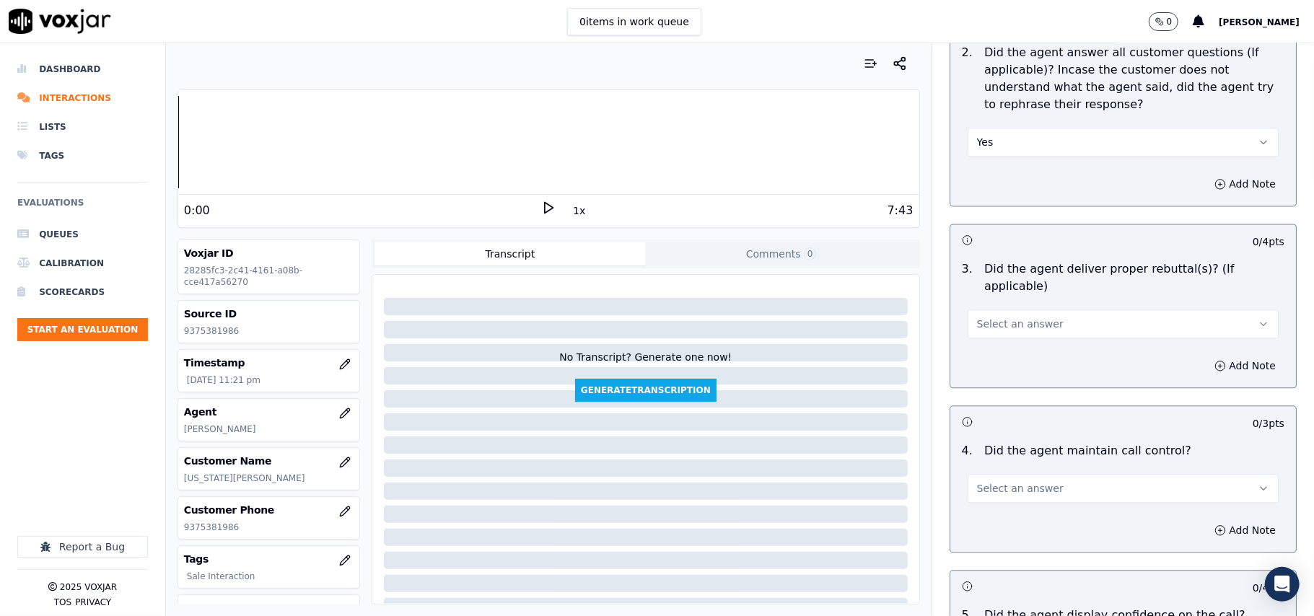
click at [973, 322] on div "3 . Did the agent deliver proper rebuttal(s)? (If applicable) Select an answer" at bounding box center [1123, 299] width 346 height 89
click at [983, 315] on button "Select an answer" at bounding box center [1123, 324] width 311 height 29
click at [982, 339] on div "Yes" at bounding box center [1091, 337] width 279 height 23
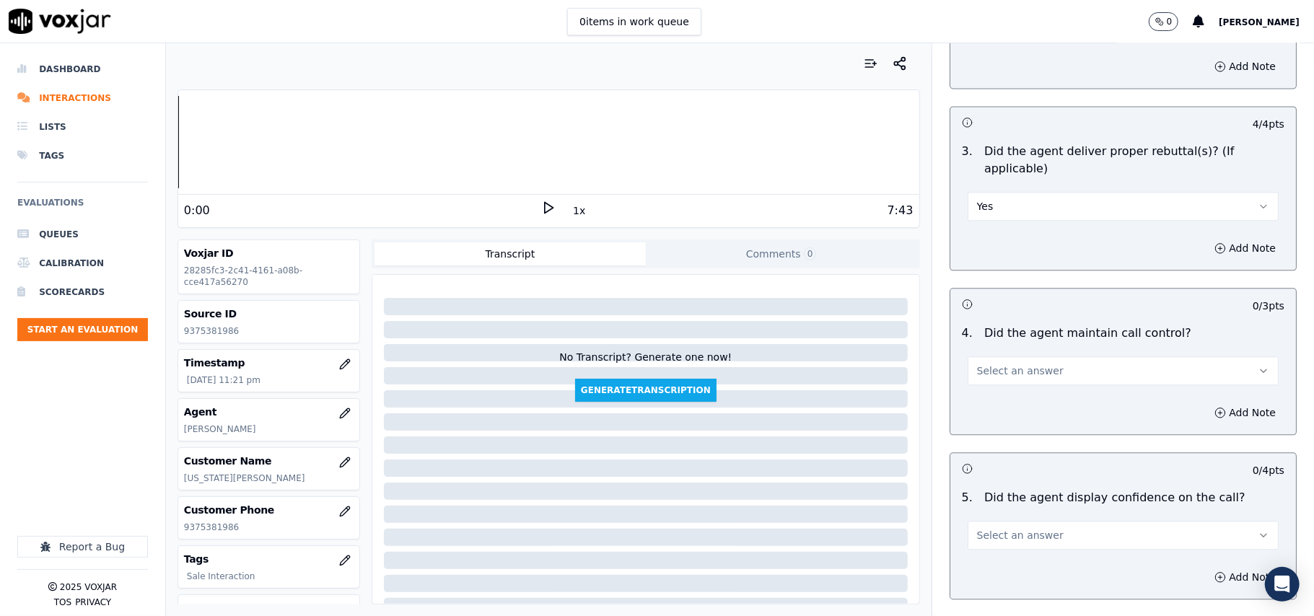
scroll to position [2405, 0]
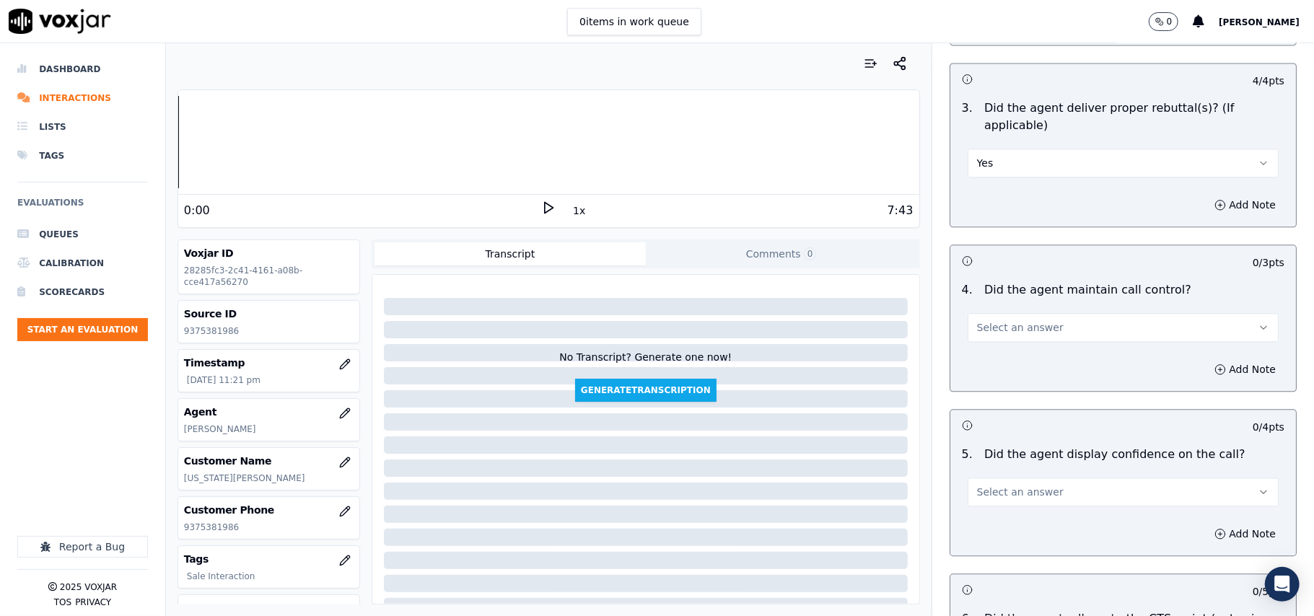
click at [983, 320] on span "Select an answer" at bounding box center [1020, 327] width 87 height 14
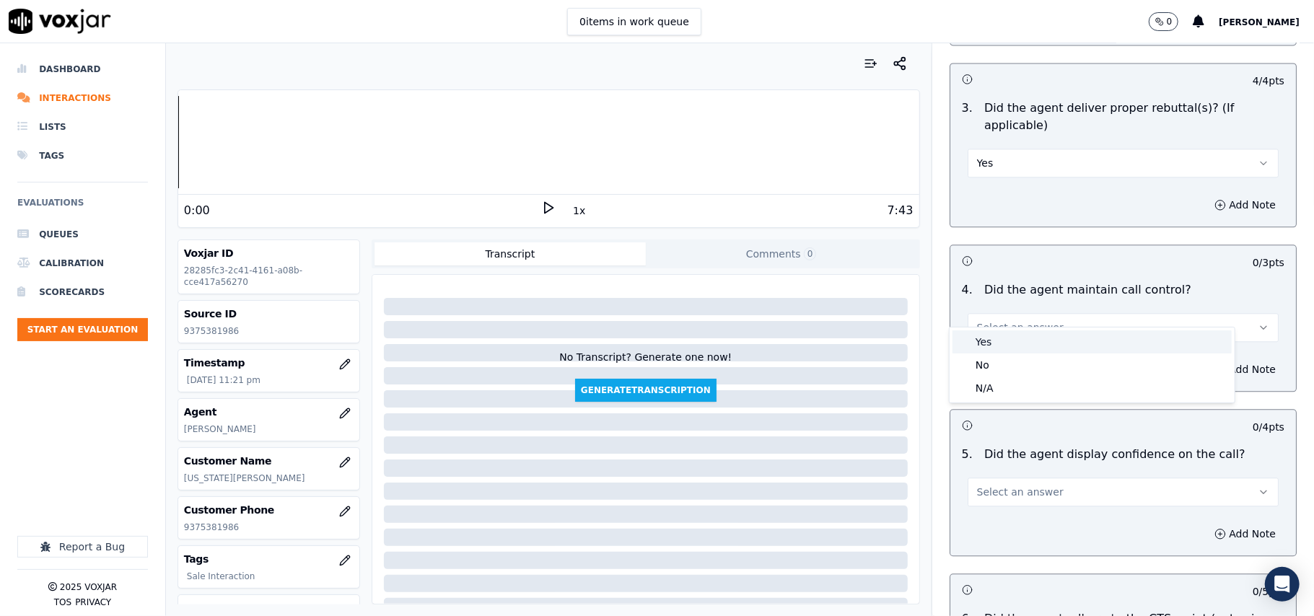
drag, startPoint x: 985, startPoint y: 324, endPoint x: 984, endPoint y: 350, distance: 26.0
click at [984, 336] on div "Yes" at bounding box center [1091, 341] width 279 height 23
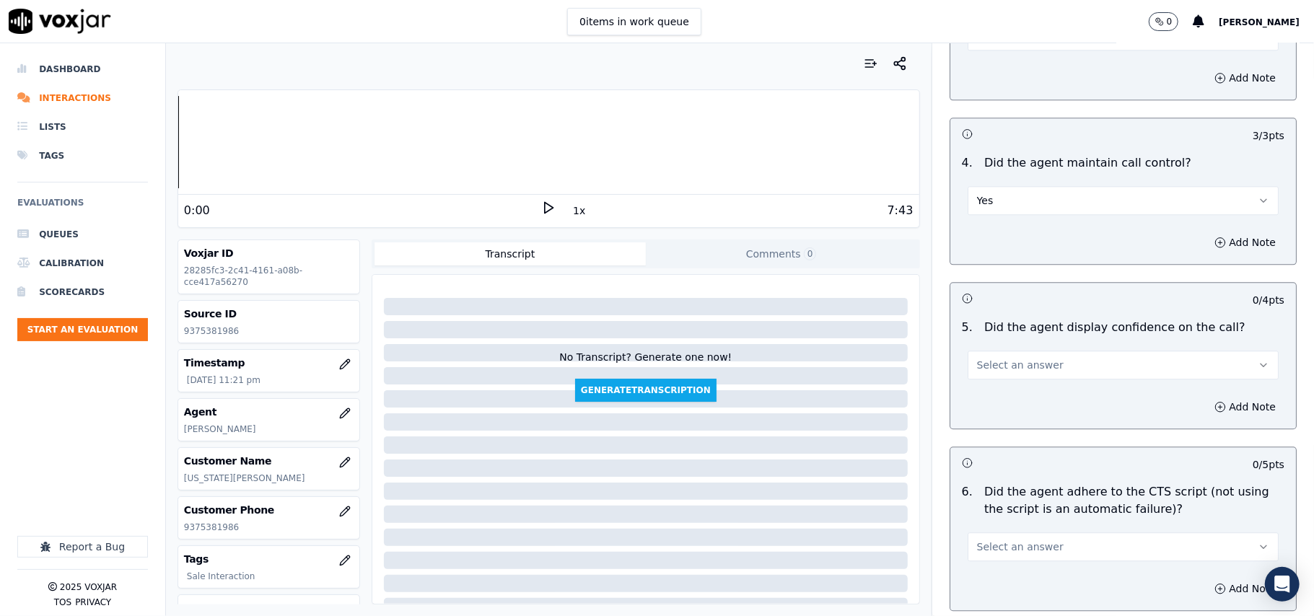
scroll to position [2725, 0]
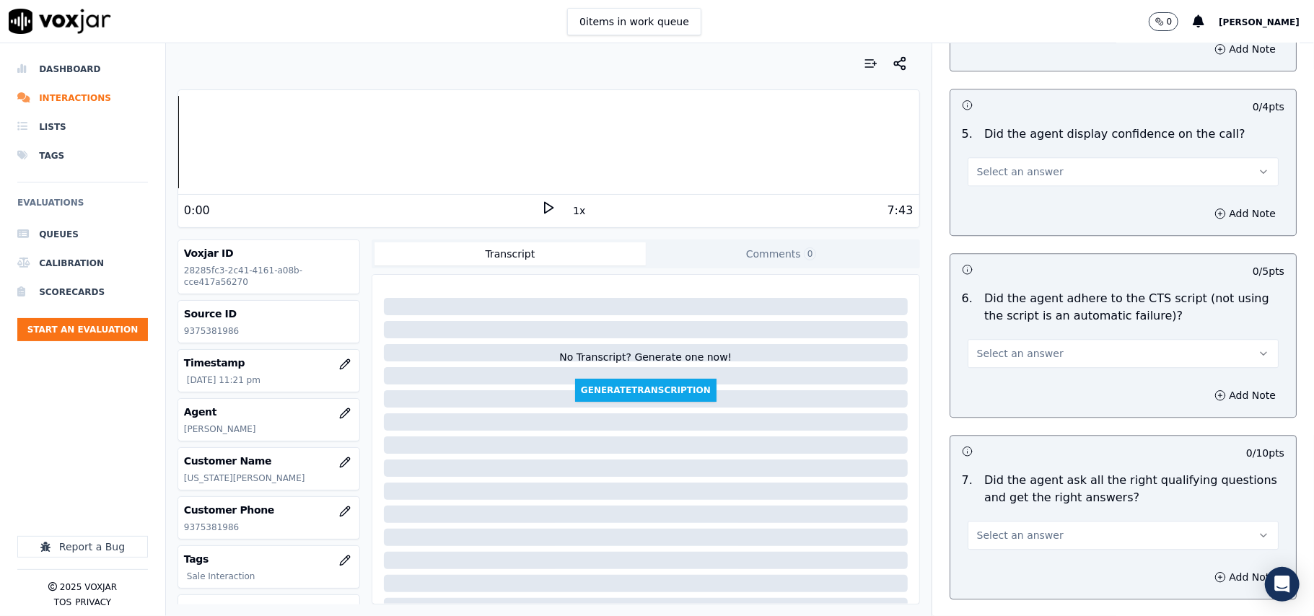
click at [983, 167] on button "Select an answer" at bounding box center [1123, 171] width 311 height 29
click at [987, 188] on div "Yes" at bounding box center [1091, 186] width 279 height 23
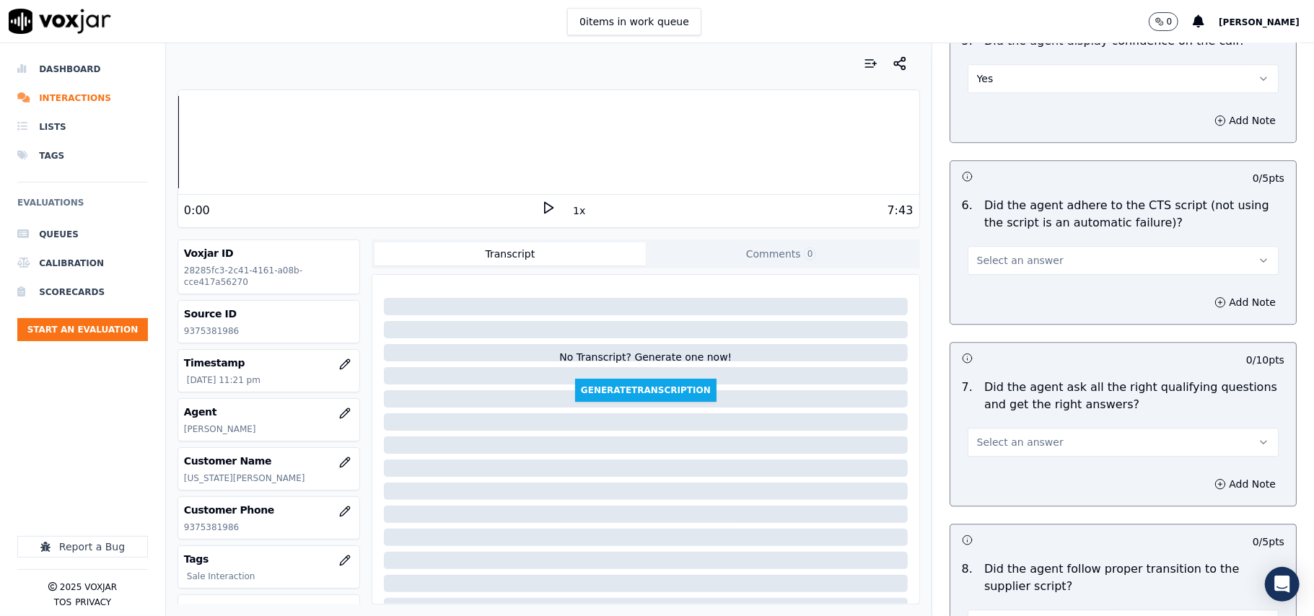
scroll to position [2886, 0]
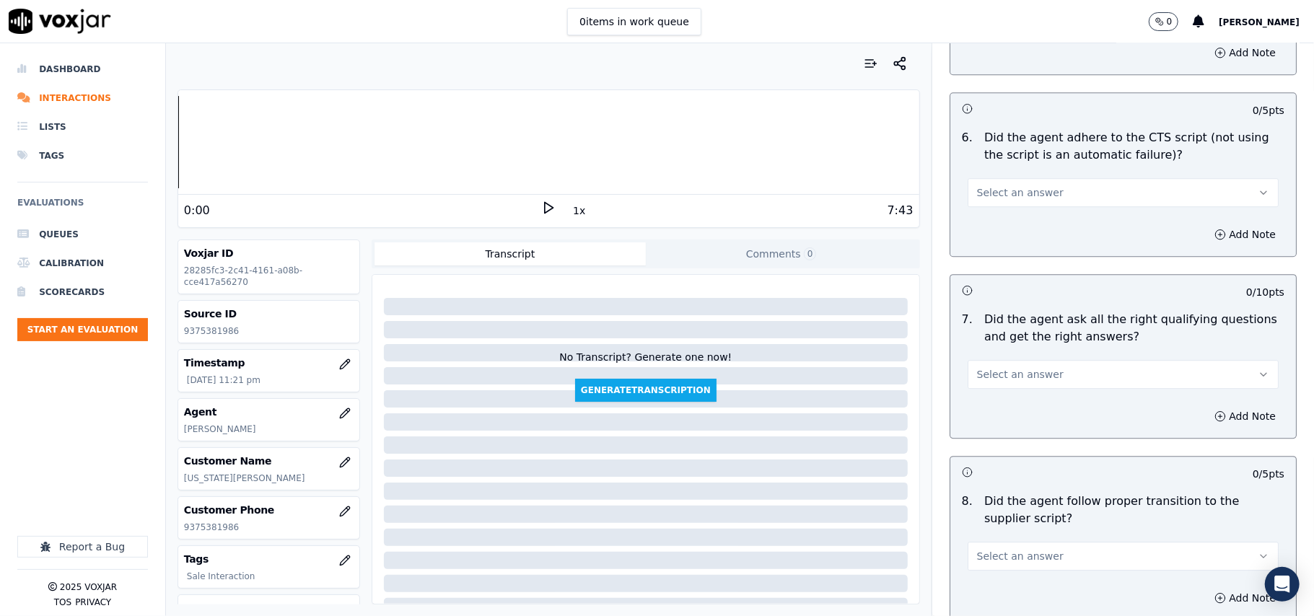
click at [987, 185] on span "Select an answer" at bounding box center [1020, 192] width 87 height 14
click at [981, 201] on div "Yes" at bounding box center [1091, 208] width 279 height 23
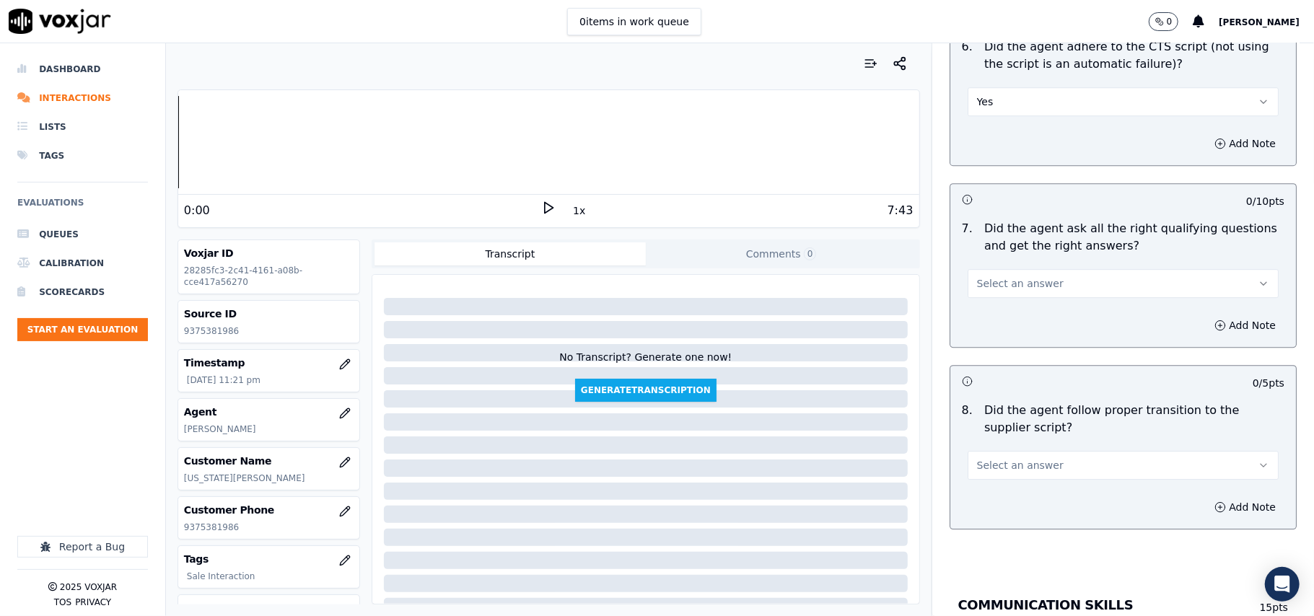
scroll to position [3046, 0]
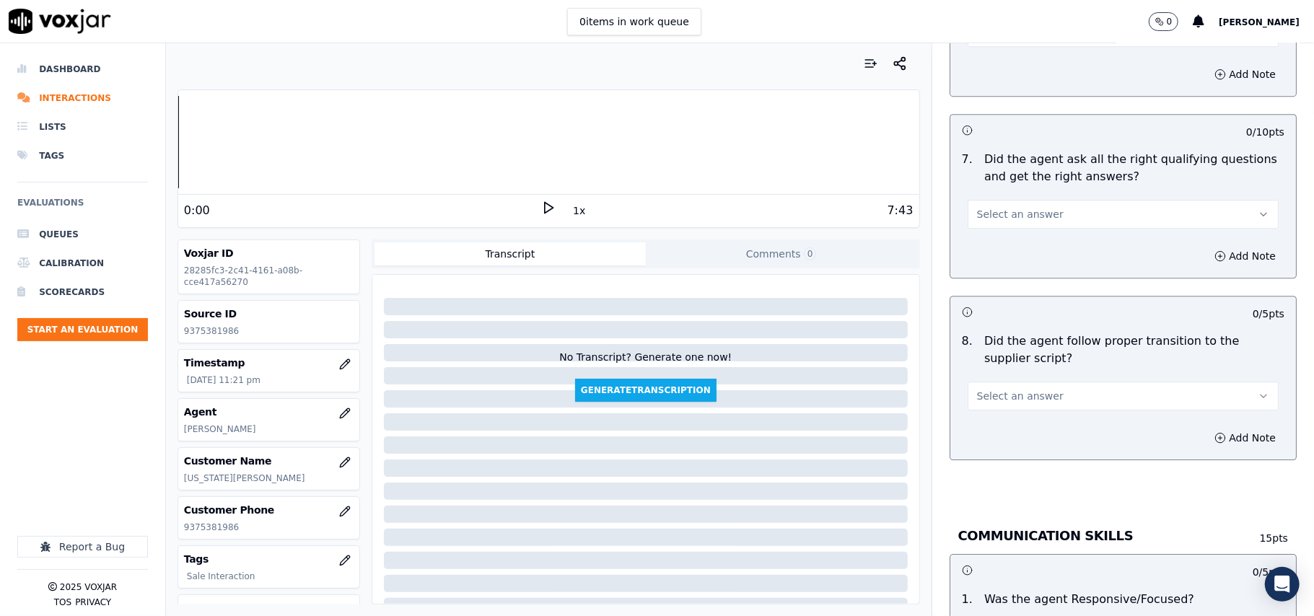
click at [983, 207] on span "Select an answer" at bounding box center [1020, 214] width 87 height 14
click at [981, 223] on div "Yes" at bounding box center [1091, 230] width 279 height 23
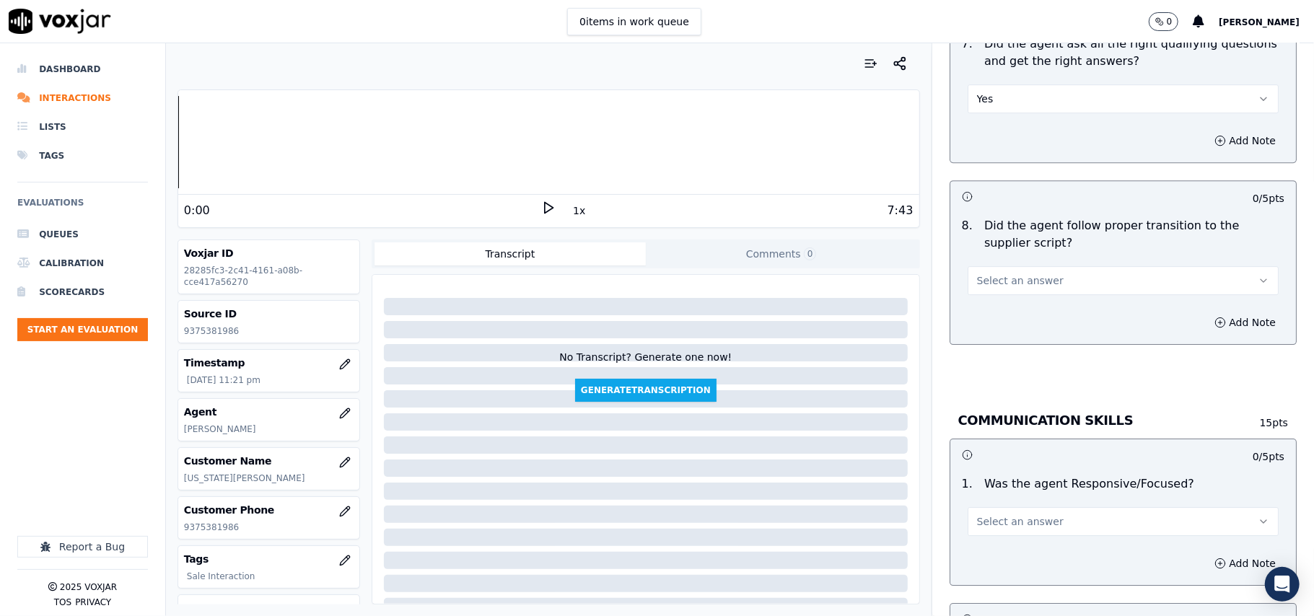
scroll to position [3207, 0]
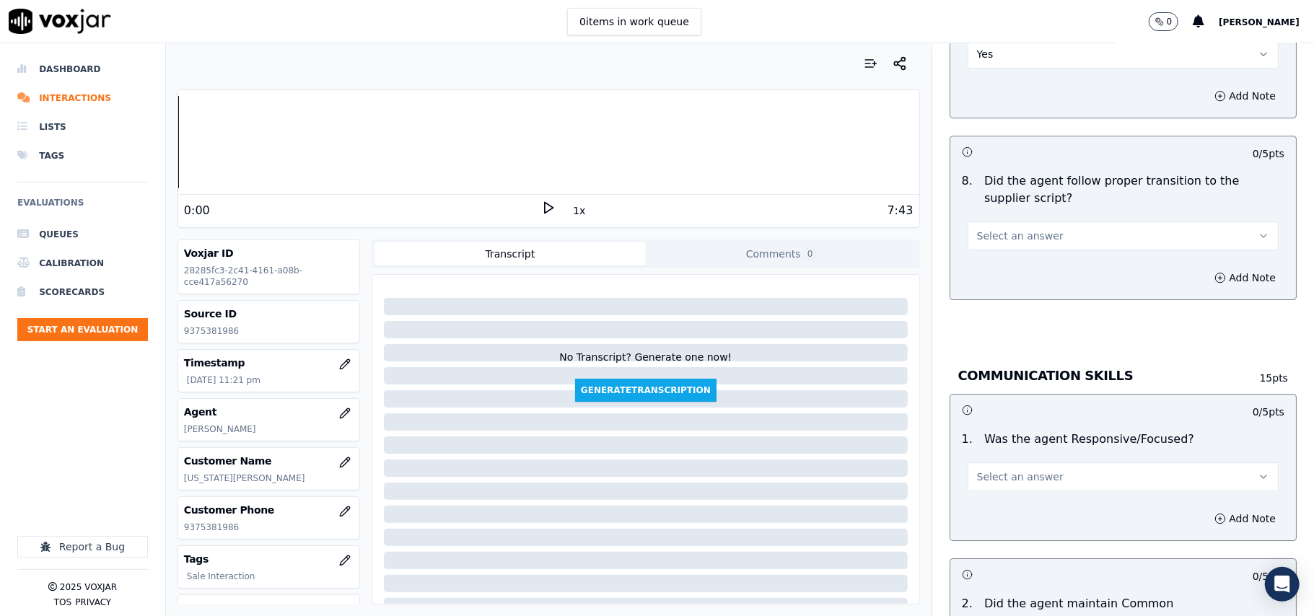
click at [984, 229] on span "Select an answer" at bounding box center [1020, 236] width 87 height 14
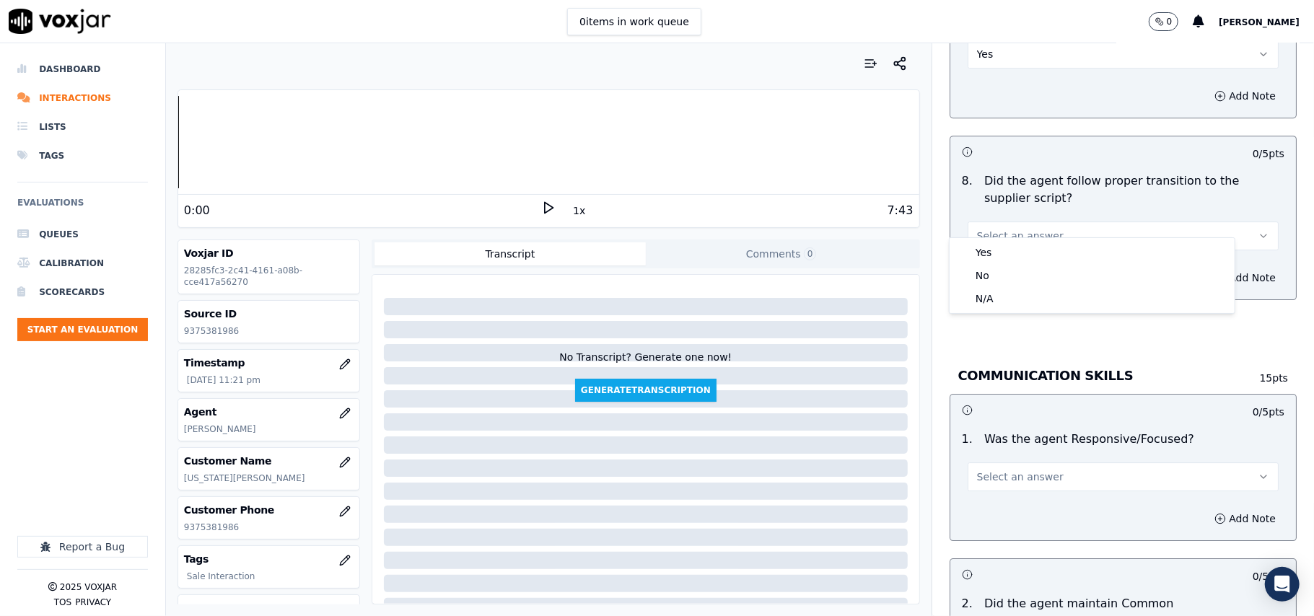
click at [984, 241] on div "Yes" at bounding box center [1091, 252] width 279 height 23
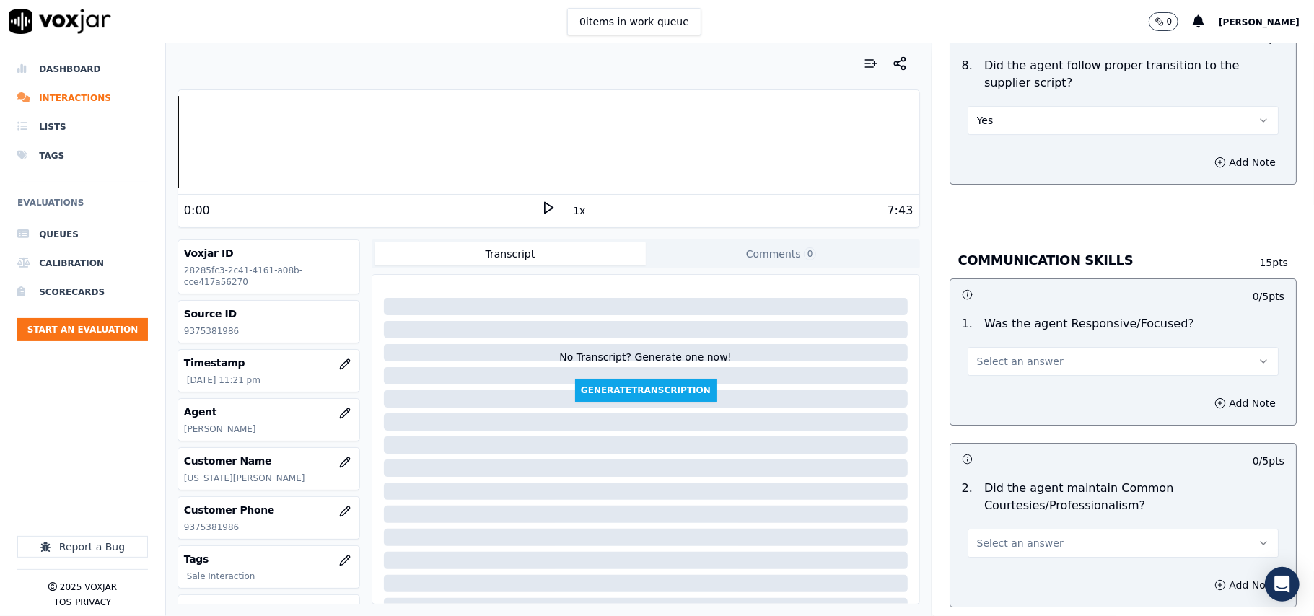
scroll to position [3367, 0]
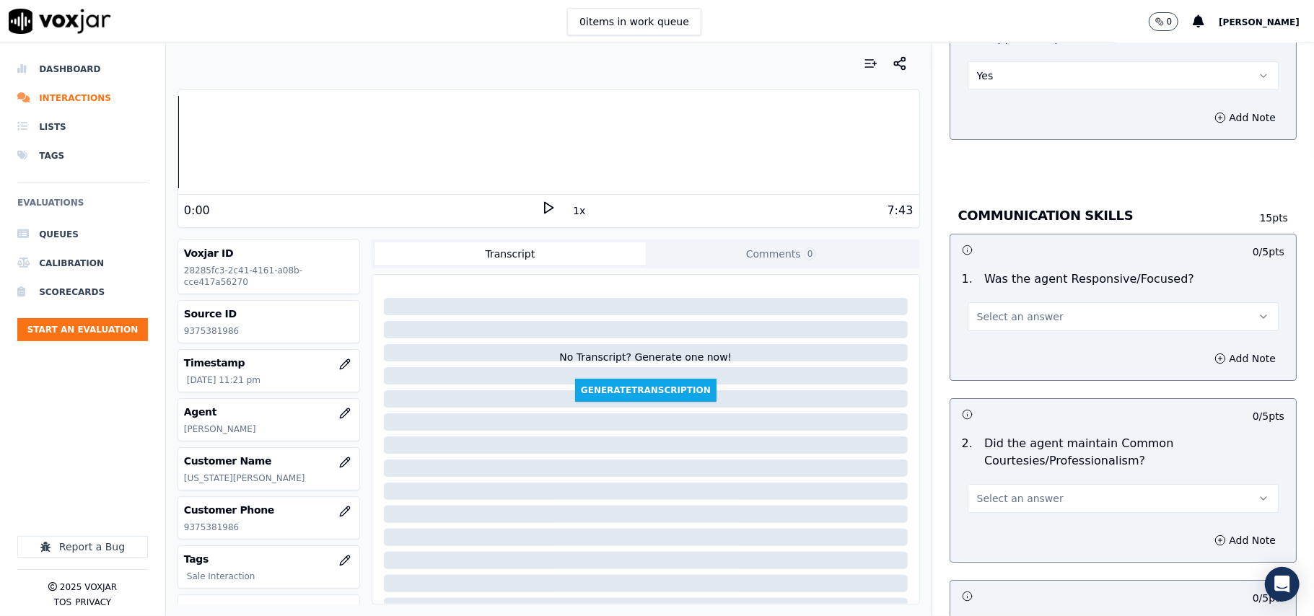
click at [988, 310] on span "Select an answer" at bounding box center [1020, 317] width 87 height 14
click at [988, 329] on div "Yes" at bounding box center [1091, 333] width 279 height 23
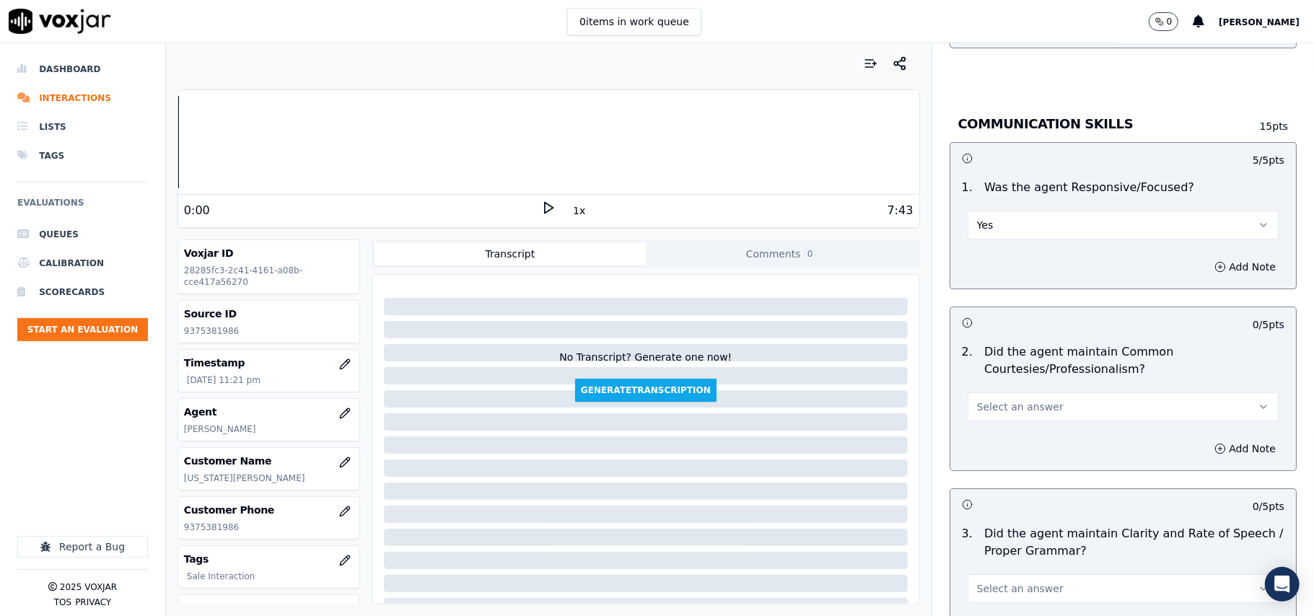
scroll to position [3528, 0]
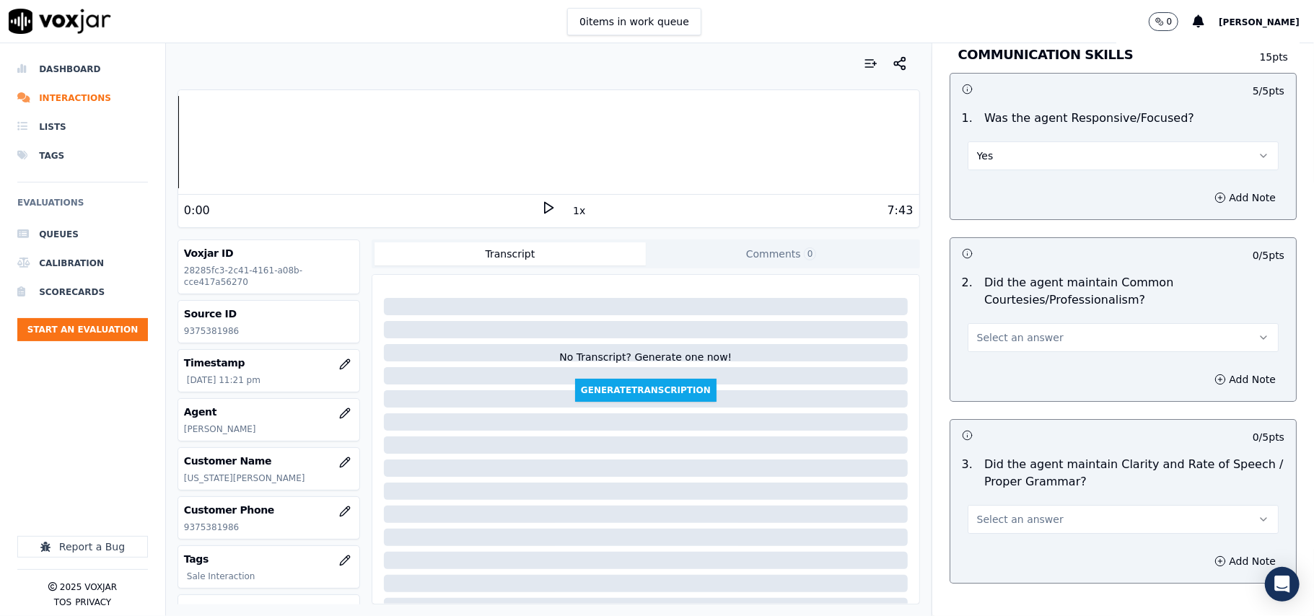
click at [986, 330] on span "Select an answer" at bounding box center [1020, 337] width 87 height 14
click at [977, 352] on div "Yes" at bounding box center [1091, 354] width 279 height 23
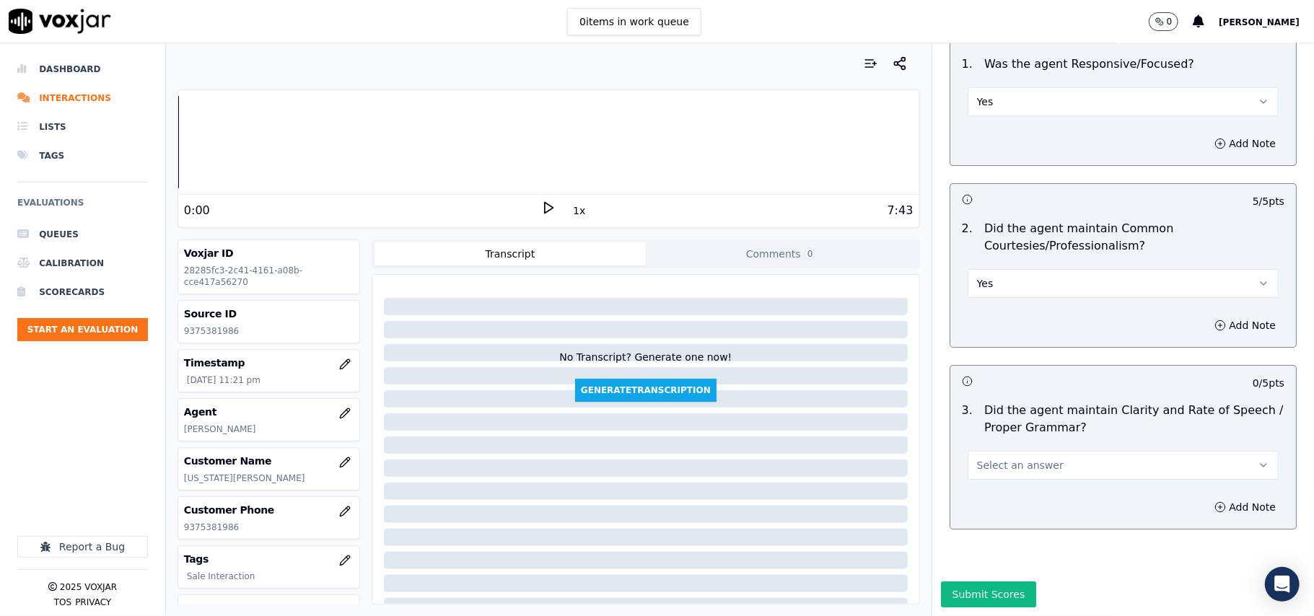
scroll to position [3611, 0]
drag, startPoint x: 976, startPoint y: 416, endPoint x: 976, endPoint y: 431, distance: 14.4
click at [976, 451] on button "Select an answer" at bounding box center [1123, 465] width 311 height 29
click at [974, 468] on div "No" at bounding box center [1091, 477] width 279 height 23
drag, startPoint x: 981, startPoint y: 398, endPoint x: 980, endPoint y: 426, distance: 27.5
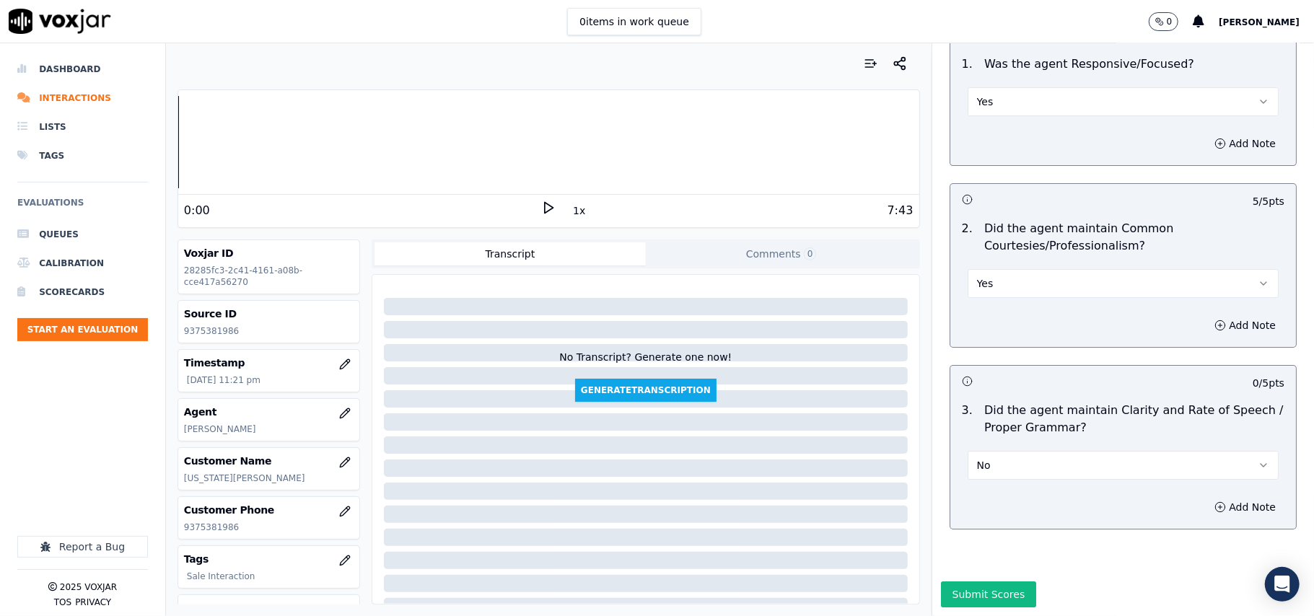
click at [981, 437] on div "No" at bounding box center [1123, 458] width 334 height 43
click at [980, 451] on button "No" at bounding box center [1123, 465] width 311 height 29
click at [980, 452] on div "Yes" at bounding box center [1091, 454] width 279 height 23
click at [973, 582] on button "Submit Scores" at bounding box center [989, 595] width 96 height 26
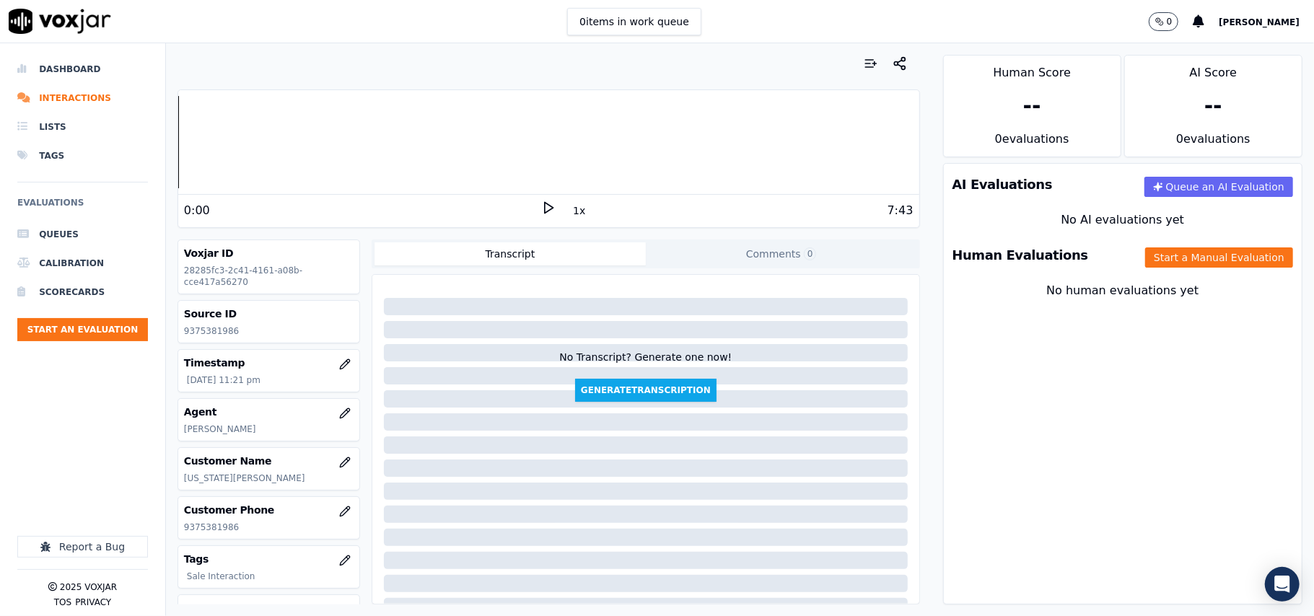
scroll to position [724, 0]
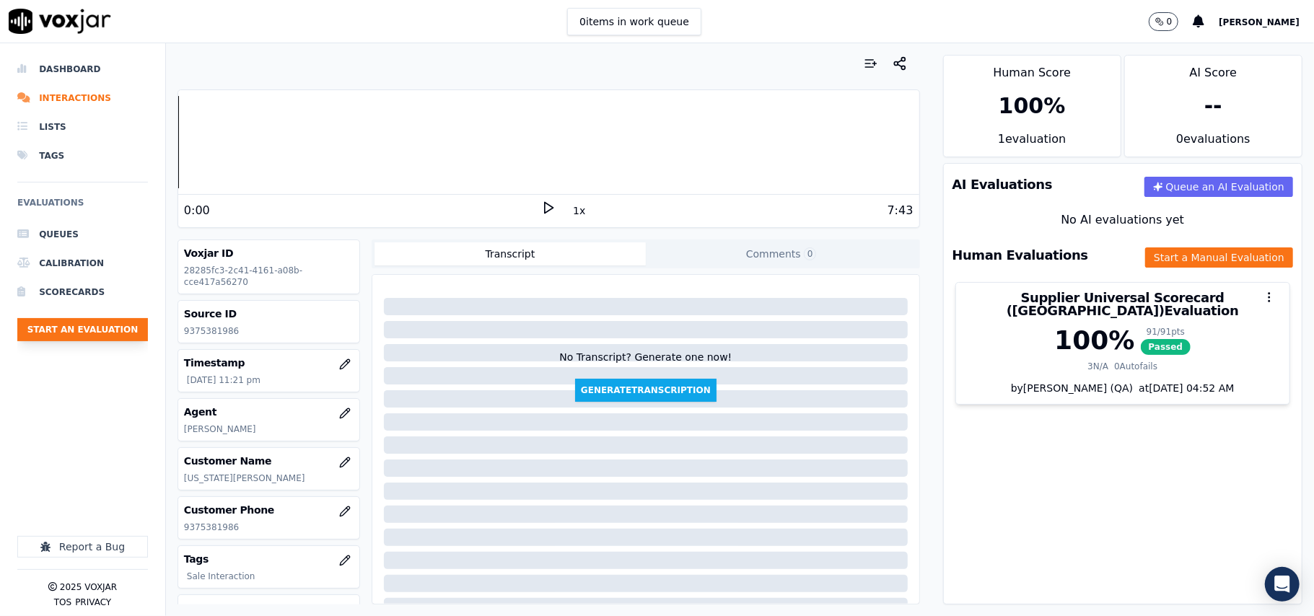
click at [76, 333] on button "Start an Evaluation" at bounding box center [82, 329] width 131 height 23
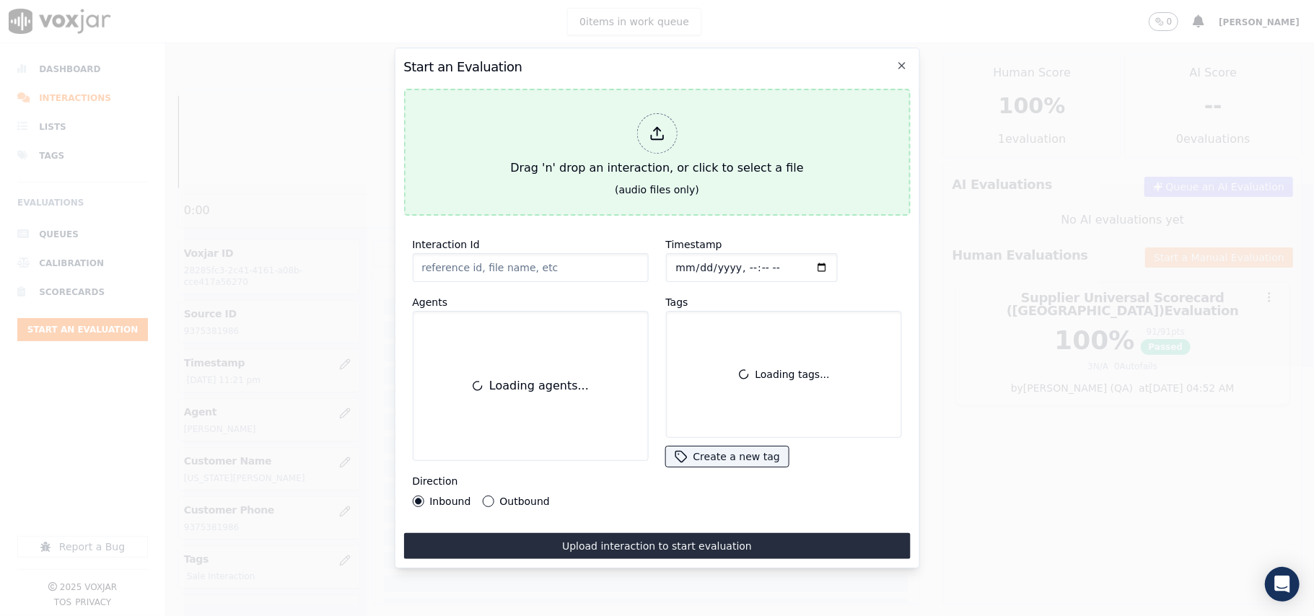
click at [649, 137] on div at bounding box center [656, 133] width 40 height 40
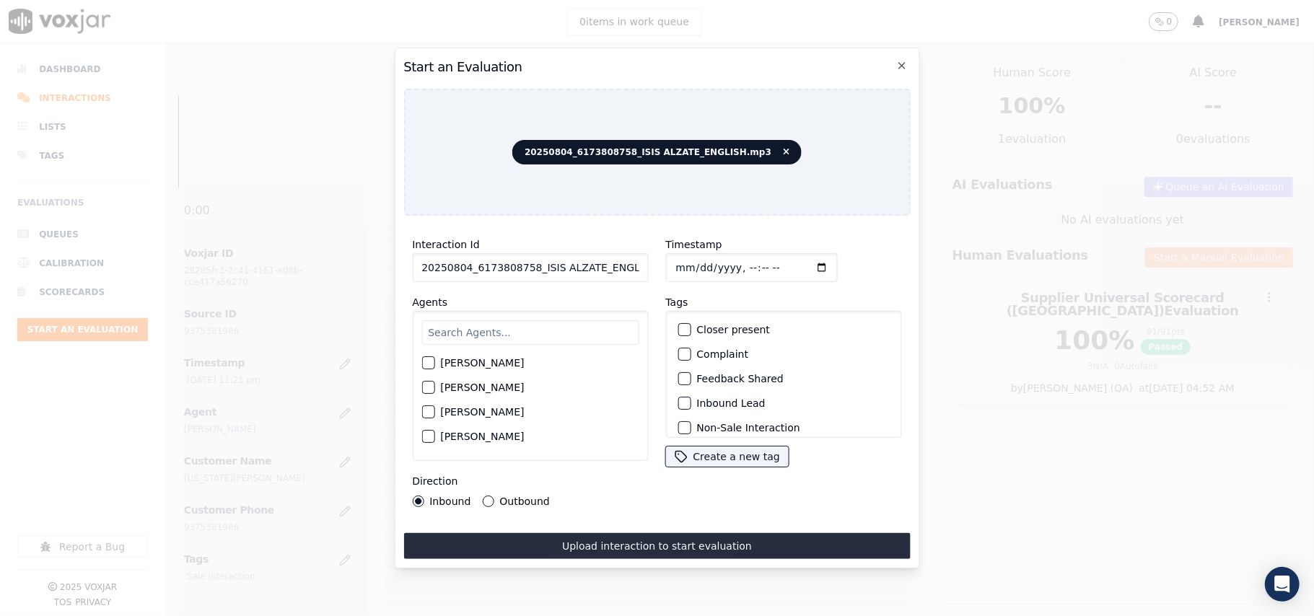
click at [442, 263] on input "20250804_6173808758_ISIS ALZATE_ENGLISH.mp3" at bounding box center [530, 267] width 236 height 29
paste input "6173808758"
type input "6173808758"
click at [691, 264] on input "Timestamp" at bounding box center [751, 267] width 172 height 29
type input "[DATE]T23:22"
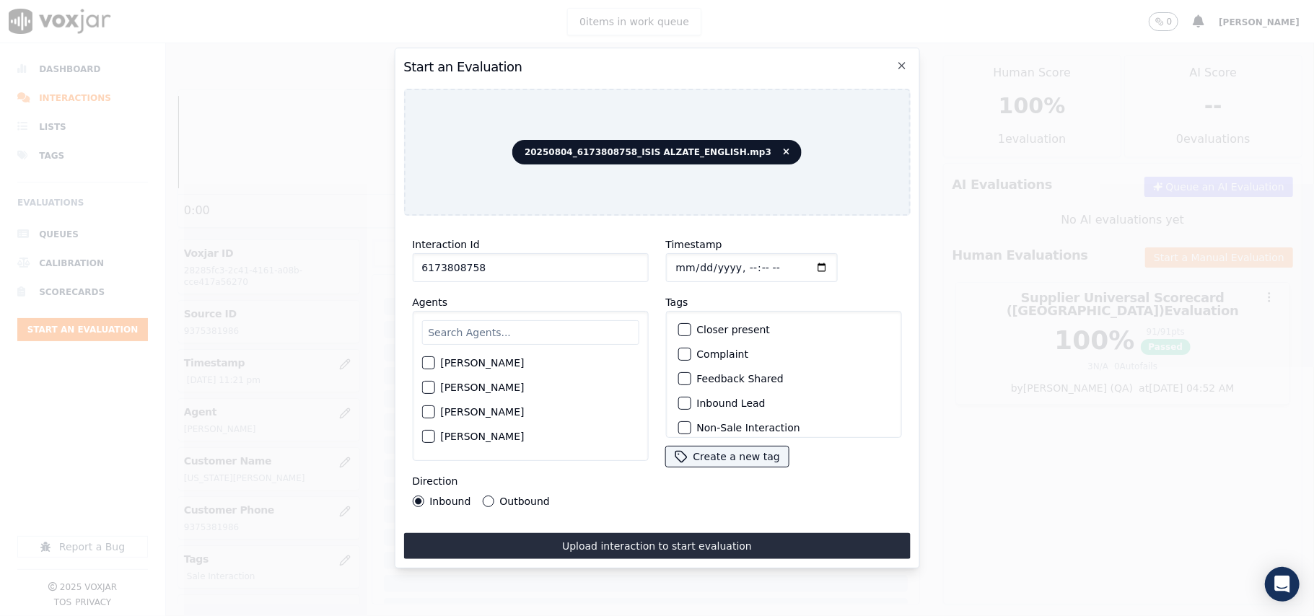
click at [535, 330] on input "text" at bounding box center [529, 332] width 217 height 25
type input "ISIS"
click at [483, 362] on label "[PERSON_NAME]" at bounding box center [482, 367] width 84 height 10
click at [434, 361] on button "[PERSON_NAME]" at bounding box center [427, 367] width 13 height 13
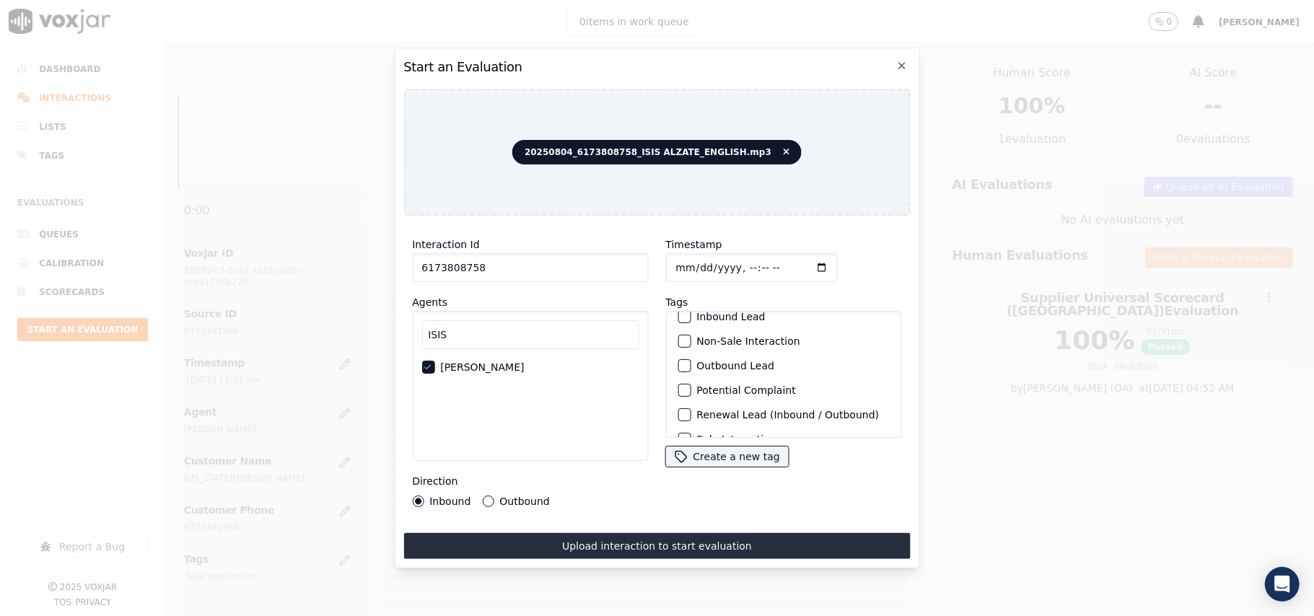
scroll to position [126, 0]
click at [737, 414] on label "Sale Interaction" at bounding box center [735, 419] width 79 height 10
click at [691, 413] on button "Sale Interaction" at bounding box center [684, 419] width 13 height 13
drag, startPoint x: 511, startPoint y: 499, endPoint x: 537, endPoint y: 491, distance: 27.4
click at [512, 499] on label "Outbound" at bounding box center [524, 501] width 50 height 10
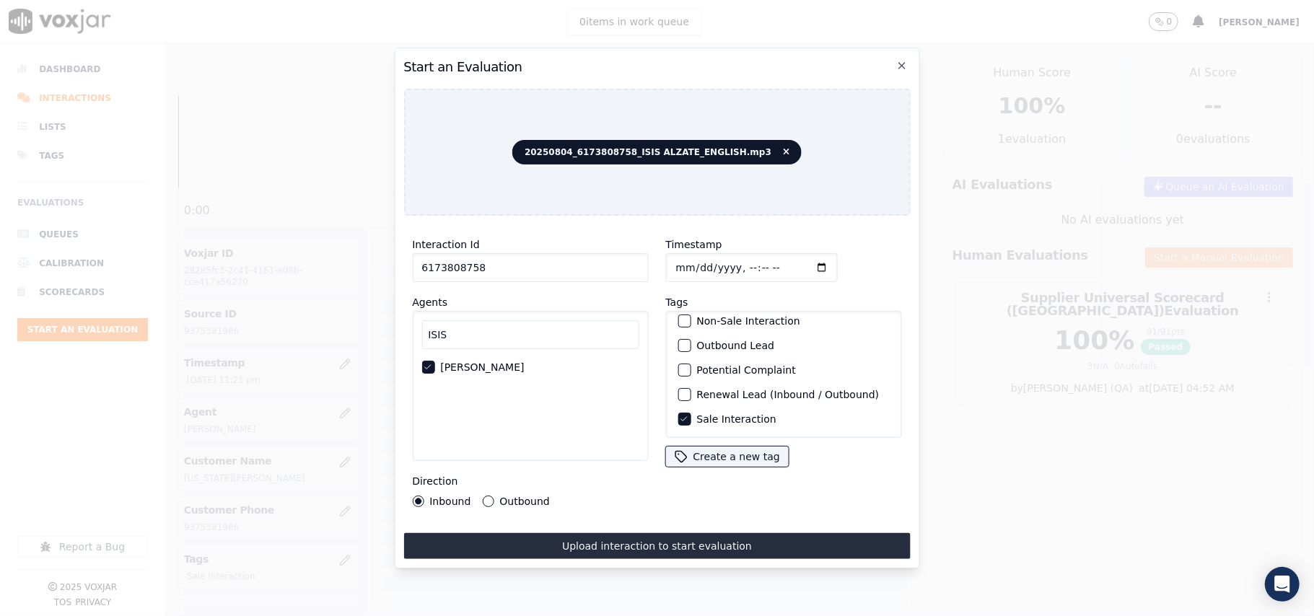
click at [494, 499] on button "Outbound" at bounding box center [488, 502] width 12 height 12
click at [575, 533] on button "Upload interaction to start evaluation" at bounding box center [656, 546] width 507 height 26
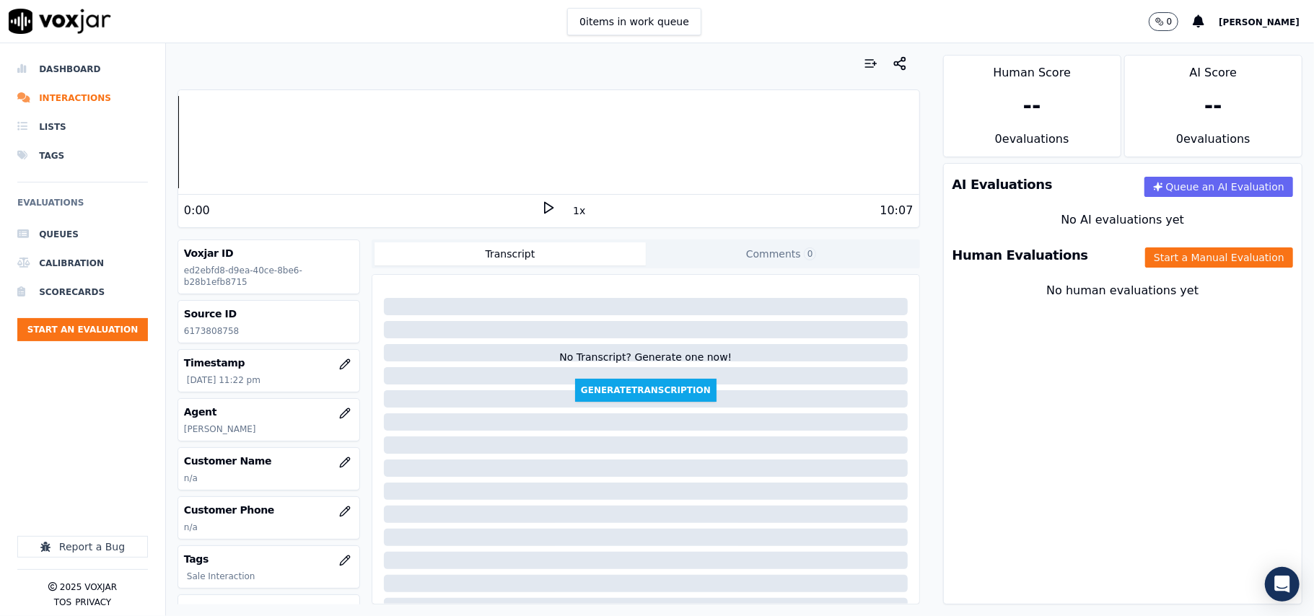
drag, startPoint x: 997, startPoint y: 395, endPoint x: 812, endPoint y: 410, distance: 185.3
click at [997, 395] on div "AI Evaluations Queue an AI Evaluation No AI evaluations yet Human Evaluations S…" at bounding box center [1122, 384] width 359 height 442
click at [330, 468] on button "button" at bounding box center [344, 462] width 29 height 29
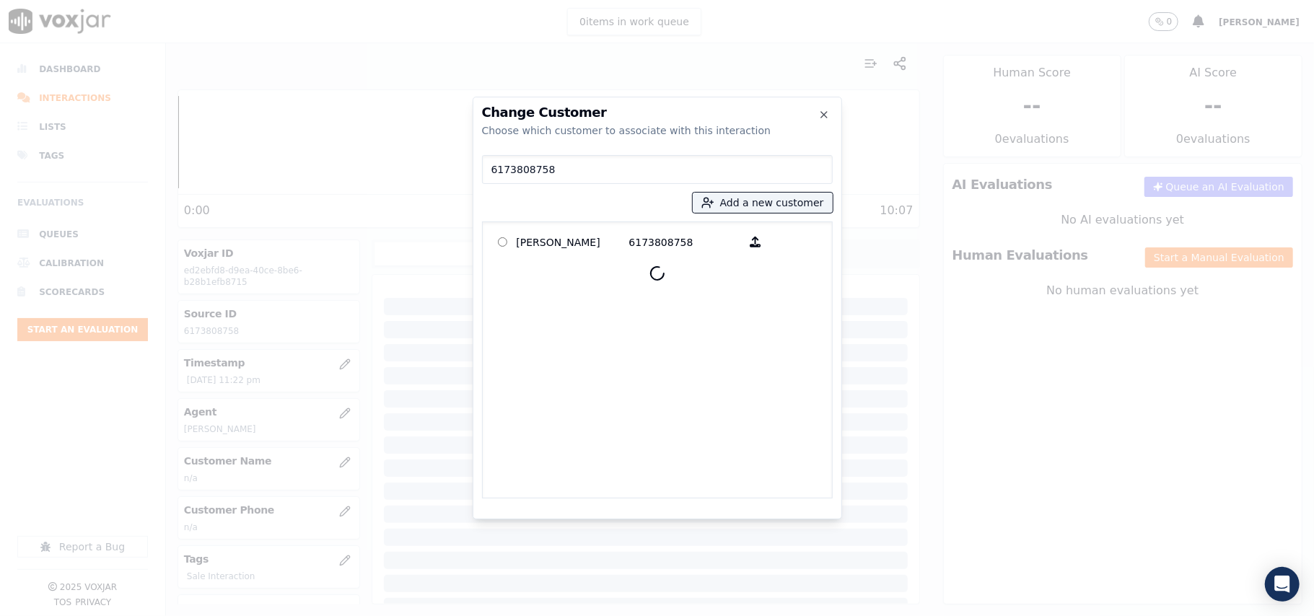
type input "6173808758"
click at [546, 242] on p "[PERSON_NAME]" at bounding box center [573, 242] width 113 height 22
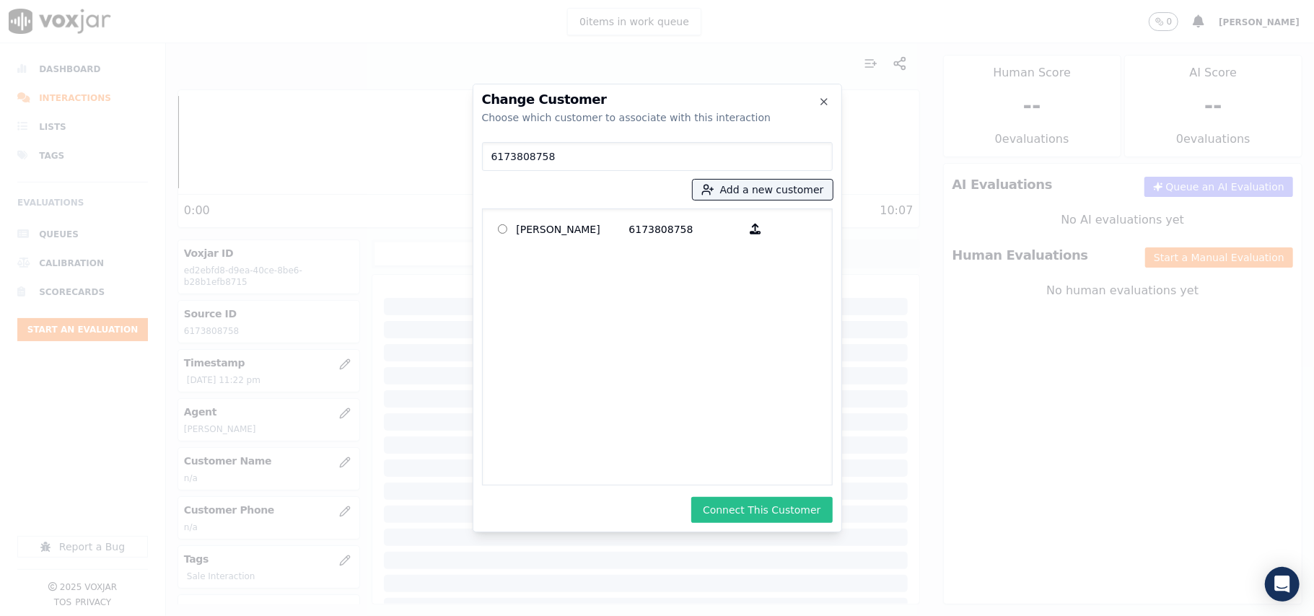
click at [753, 515] on button "Connect This Customer" at bounding box center [761, 510] width 141 height 26
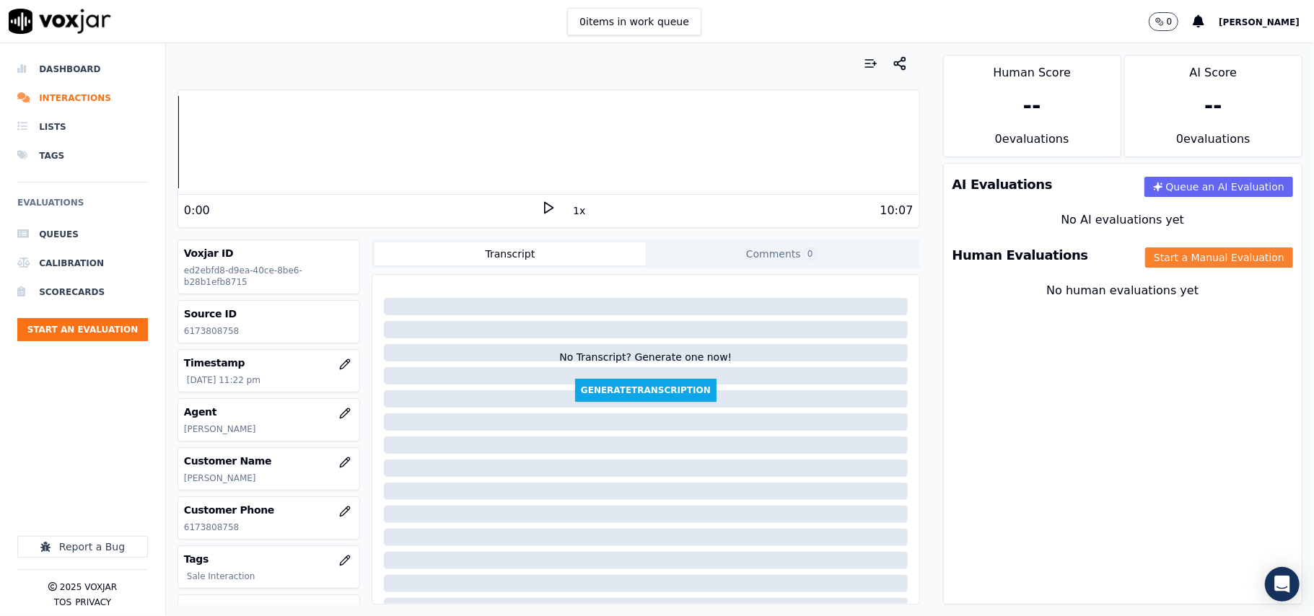
click at [1155, 264] on button "Start a Manual Evaluation" at bounding box center [1219, 257] width 148 height 20
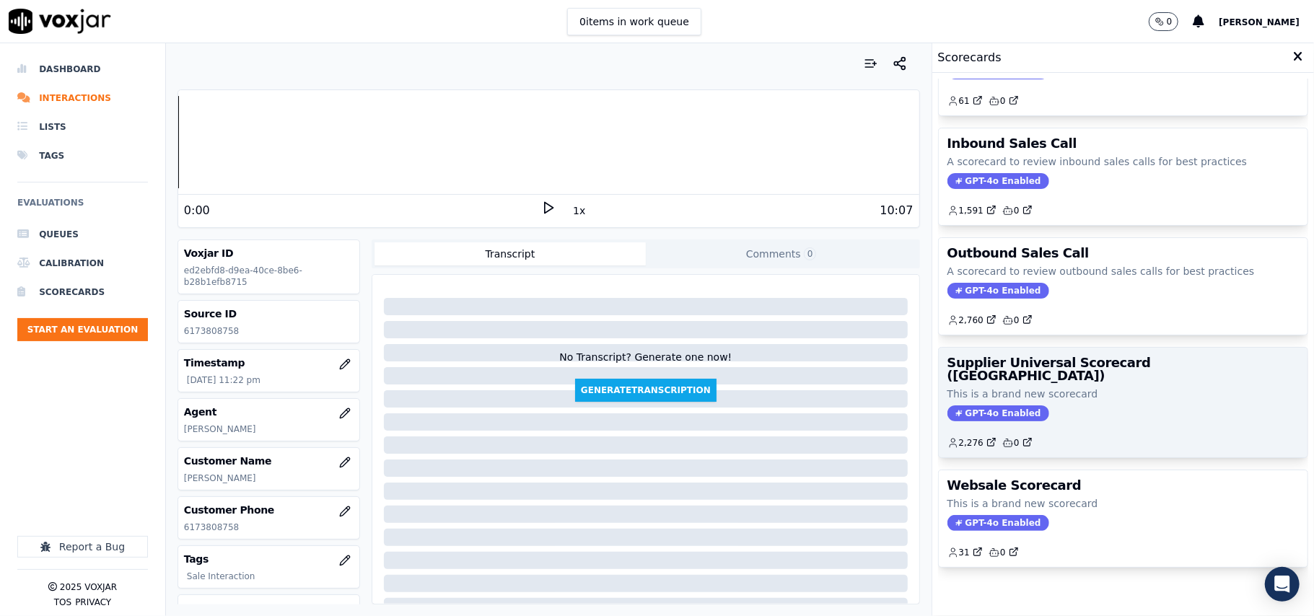
scroll to position [110, 0]
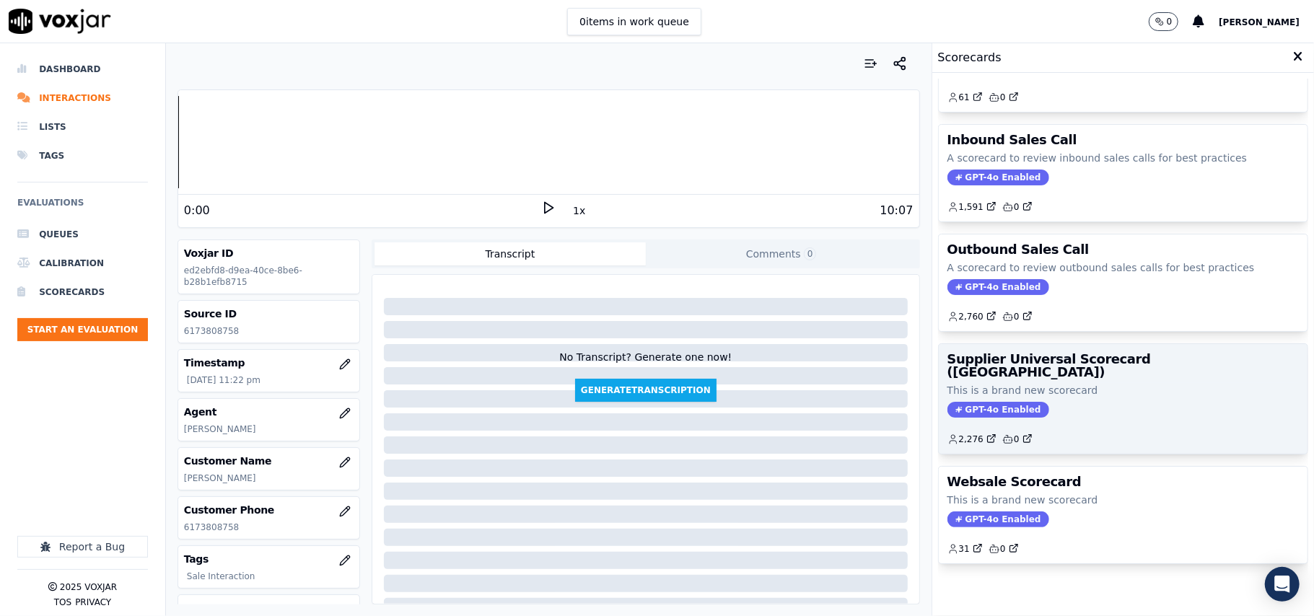
click at [1065, 383] on p "This is a brand new scorecard" at bounding box center [1122, 390] width 351 height 14
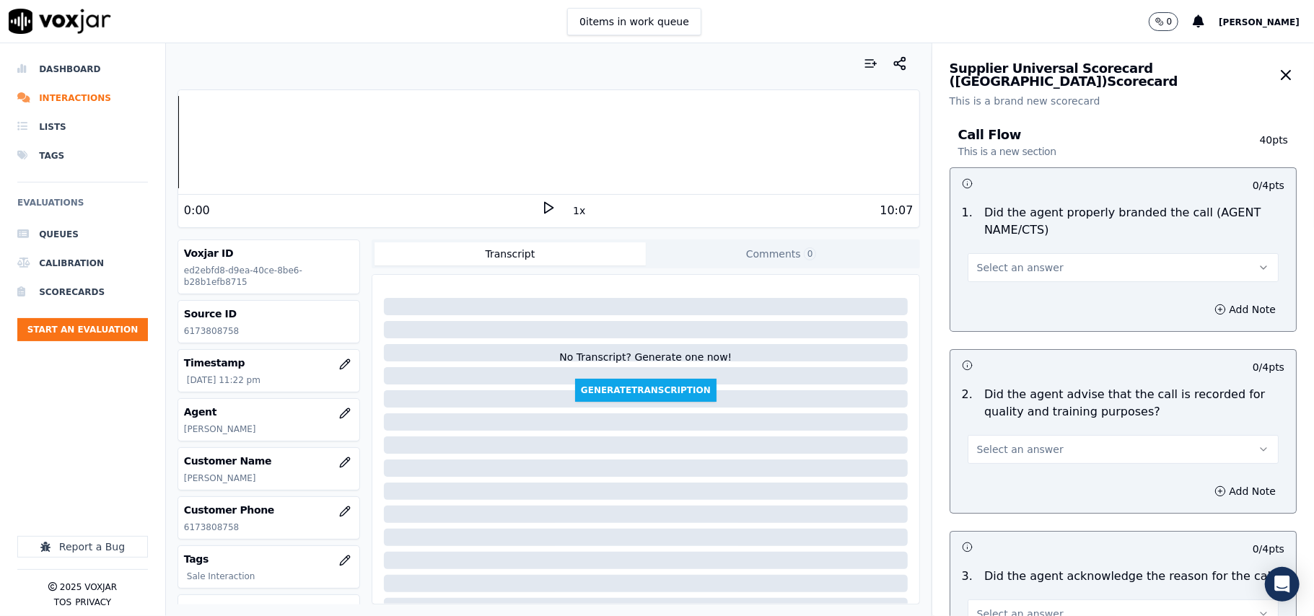
click at [1017, 273] on span "Select an answer" at bounding box center [1020, 267] width 87 height 14
click at [1006, 300] on div "Yes" at bounding box center [1091, 300] width 279 height 23
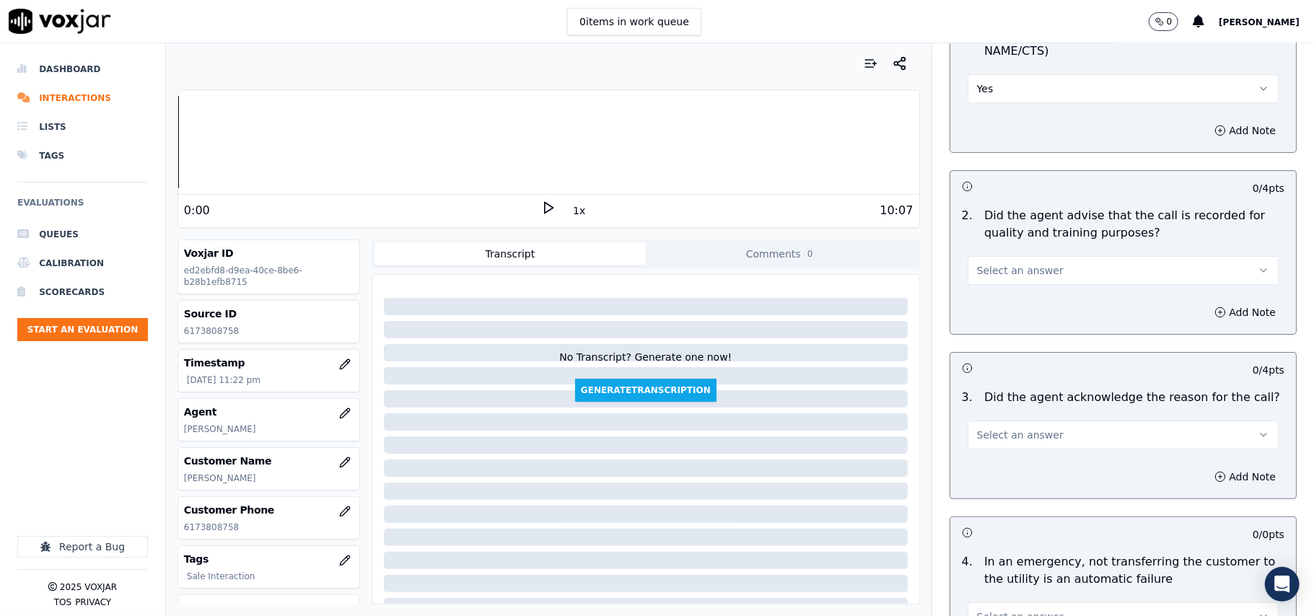
scroll to position [320, 0]
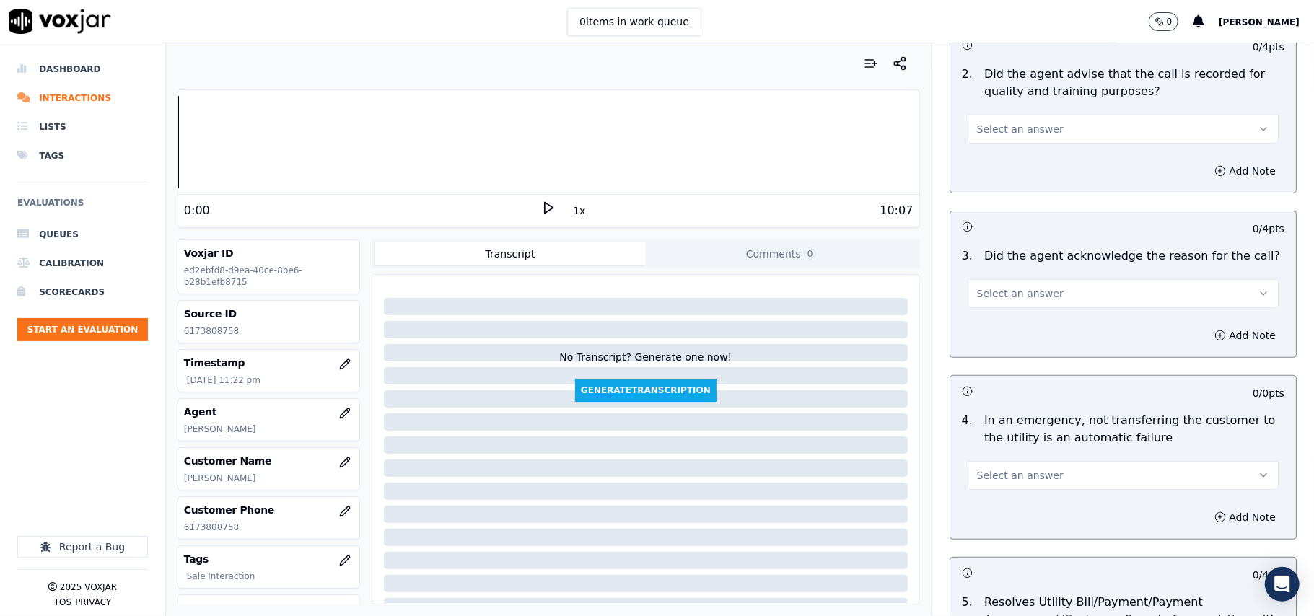
drag, startPoint x: 999, startPoint y: 123, endPoint x: 988, endPoint y: 140, distance: 20.4
click at [999, 127] on span "Select an answer" at bounding box center [1020, 129] width 87 height 14
click at [996, 159] on div "Yes" at bounding box center [1091, 162] width 279 height 23
drag, startPoint x: 1014, startPoint y: 297, endPoint x: 1012, endPoint y: 307, distance: 9.6
click at [1014, 298] on span "Select an answer" at bounding box center [1020, 293] width 87 height 14
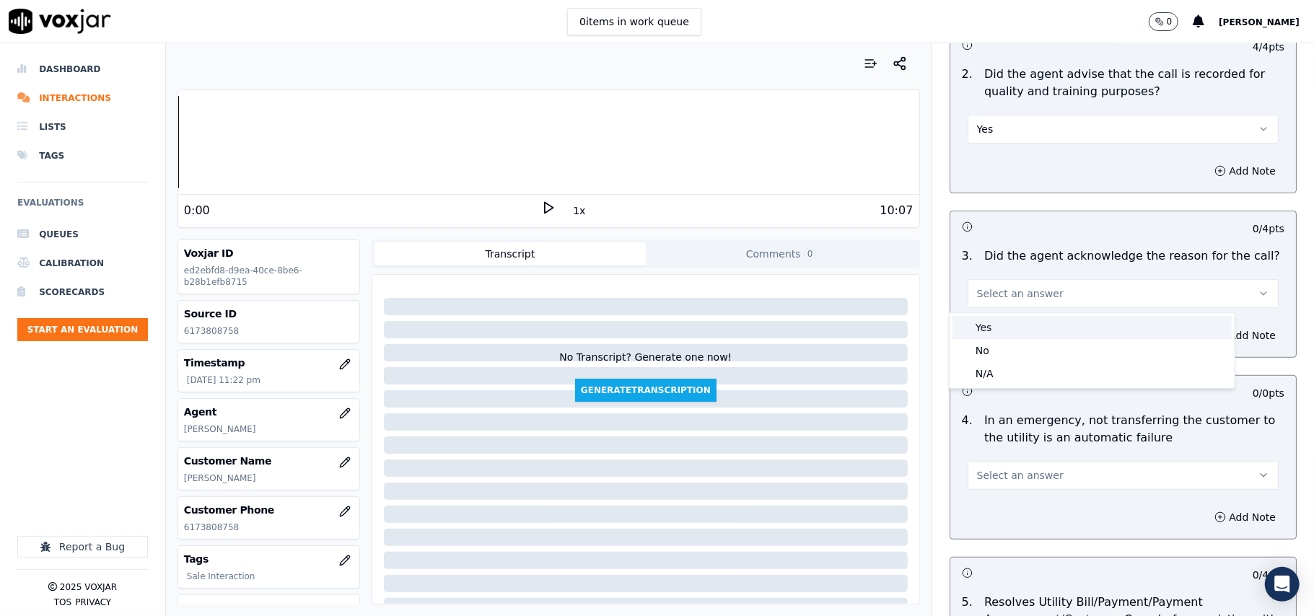
click at [1006, 330] on div "Yes" at bounding box center [1091, 327] width 279 height 23
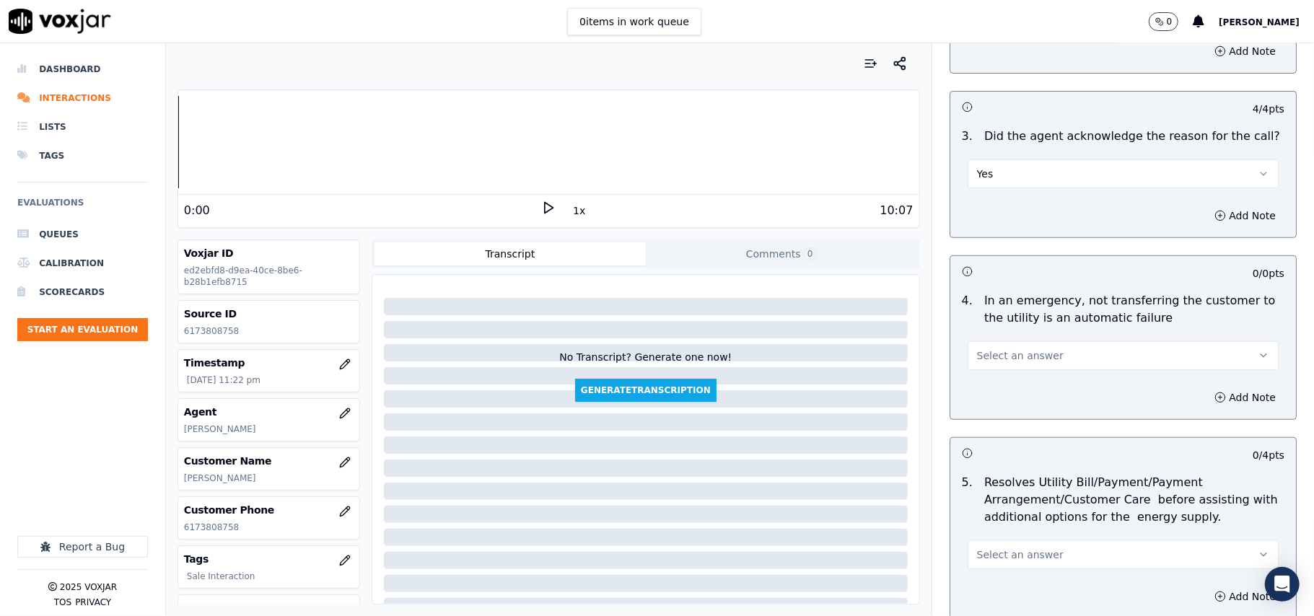
scroll to position [481, 0]
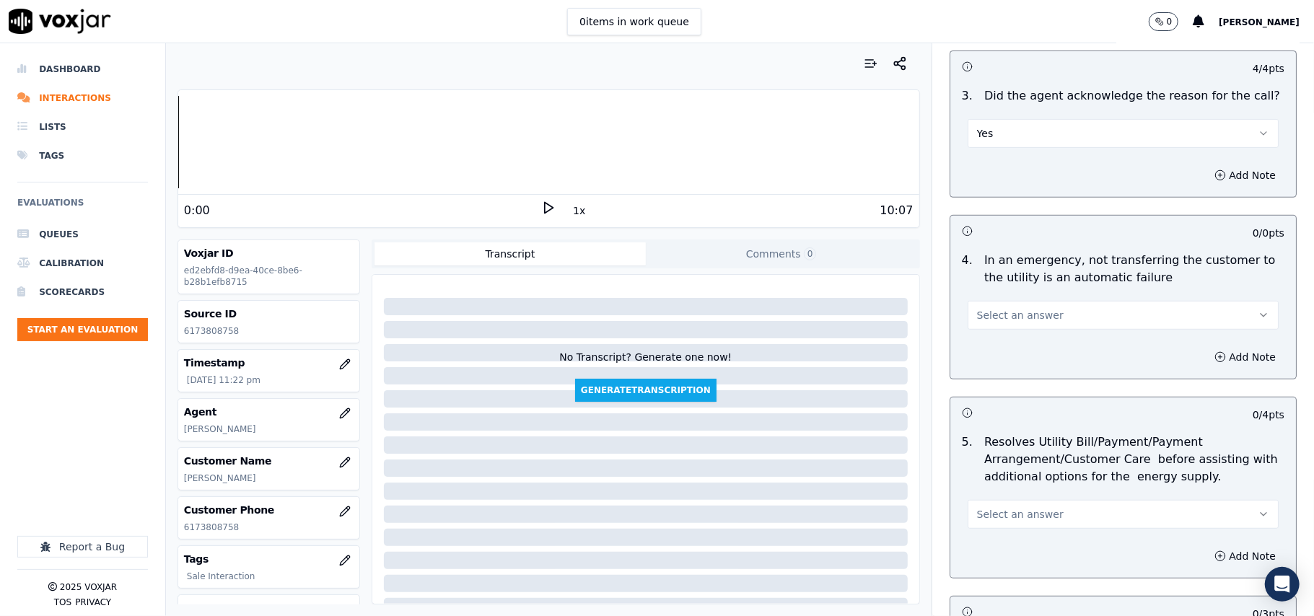
click at [1017, 315] on span "Select an answer" at bounding box center [1020, 315] width 87 height 14
click at [999, 362] on div "No" at bounding box center [1091, 372] width 279 height 23
click at [1002, 332] on div "4 . In an emergency, not transferring the customer to the utility is an automat…" at bounding box center [1123, 290] width 346 height 89
click at [1000, 322] on button "No" at bounding box center [1123, 315] width 311 height 29
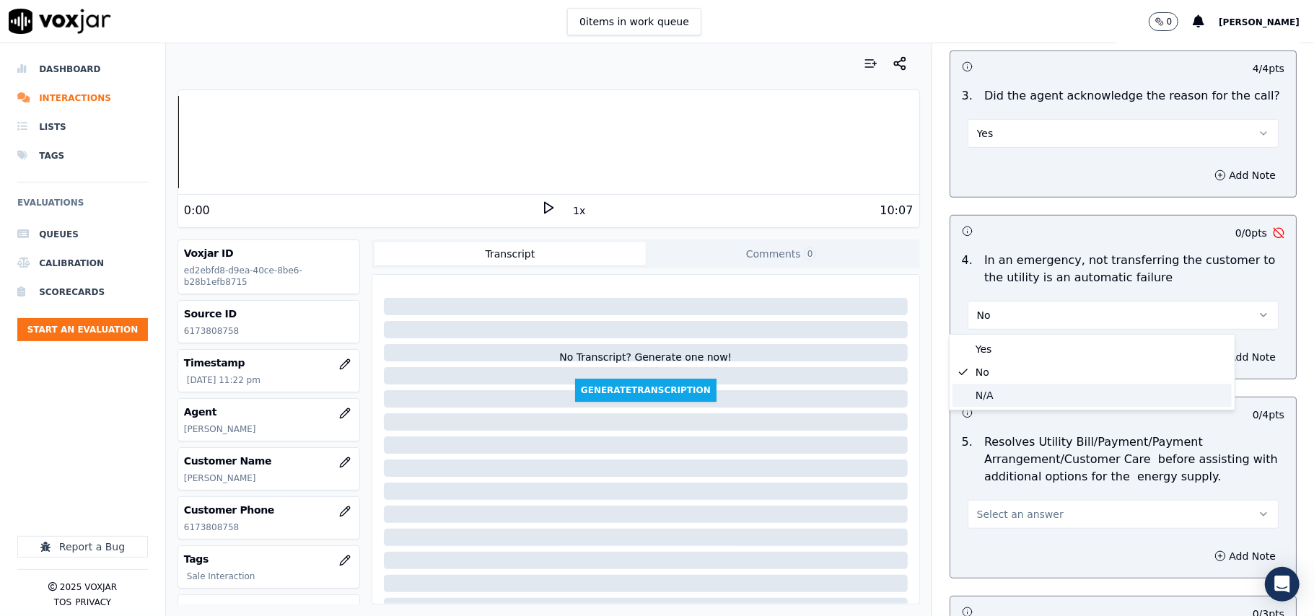
click at [996, 406] on div "N/A" at bounding box center [1091, 395] width 279 height 23
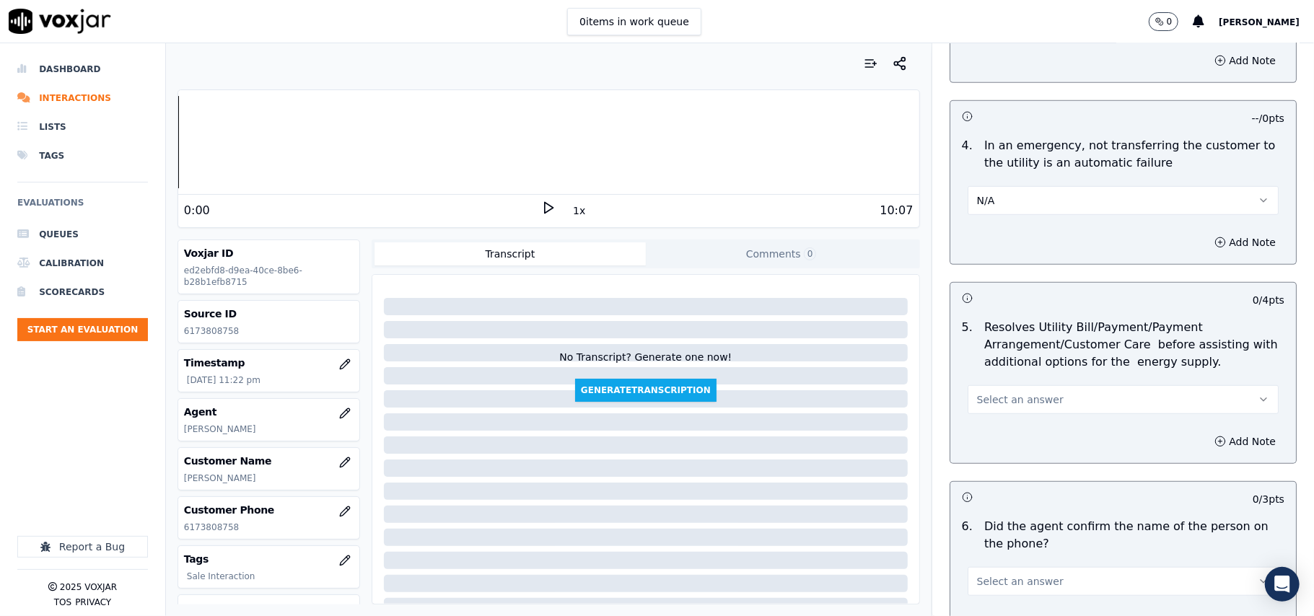
scroll to position [641, 0]
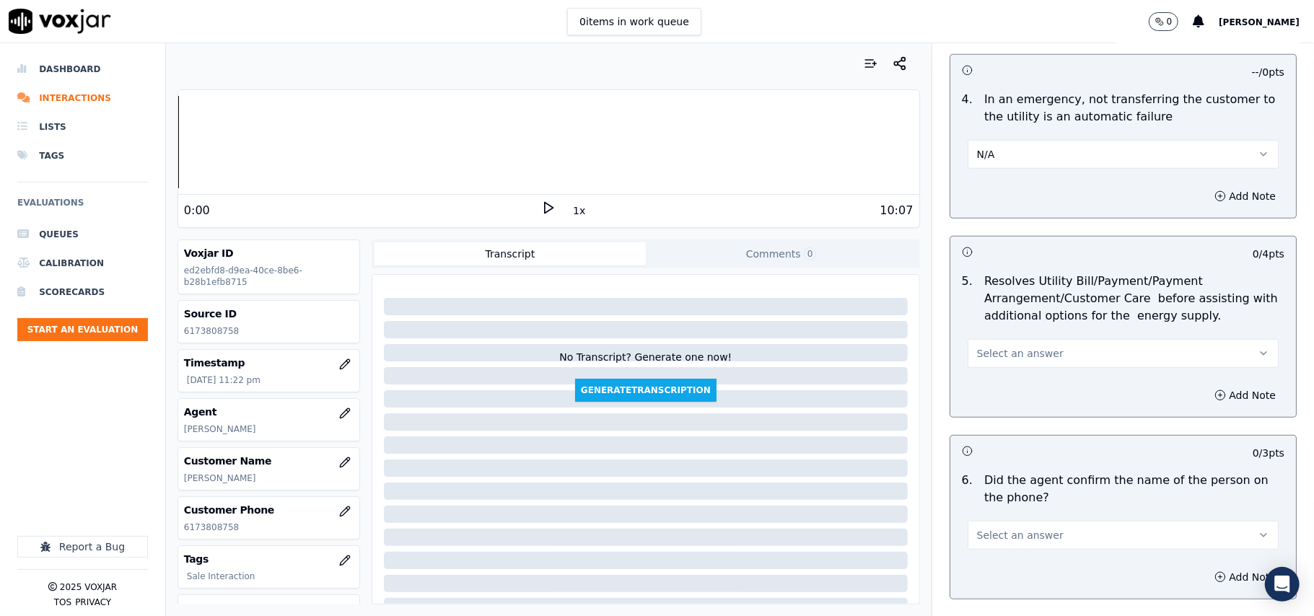
click at [1014, 351] on span "Select an answer" at bounding box center [1020, 353] width 87 height 14
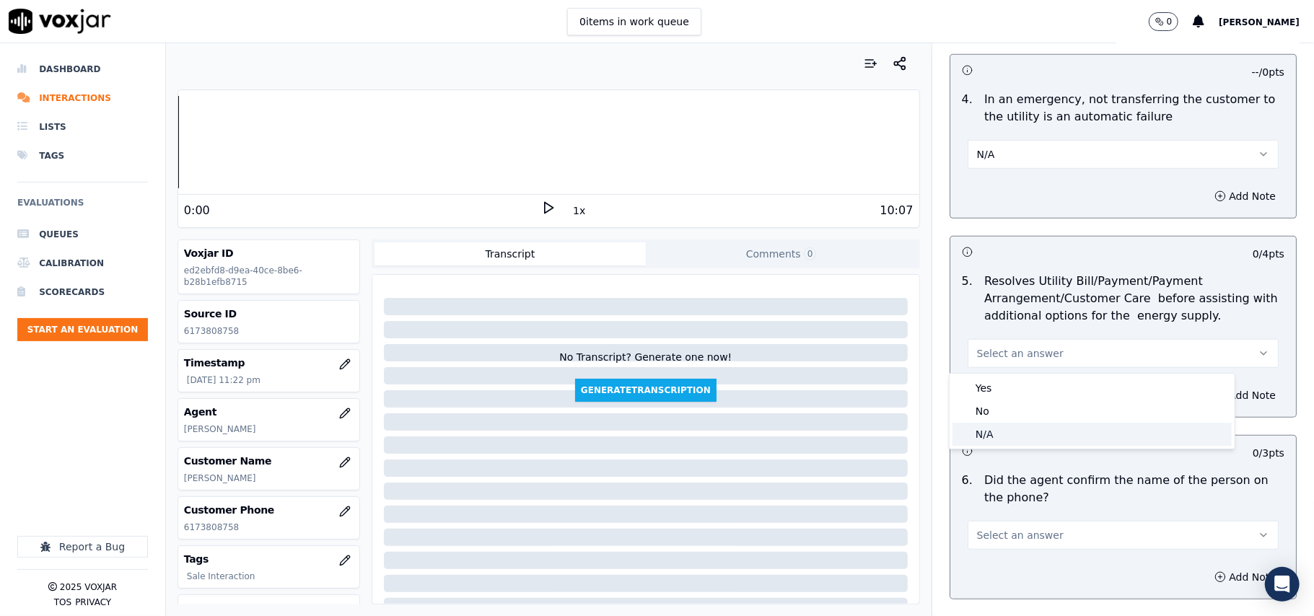
click at [1002, 436] on div "N/A" at bounding box center [1091, 434] width 279 height 23
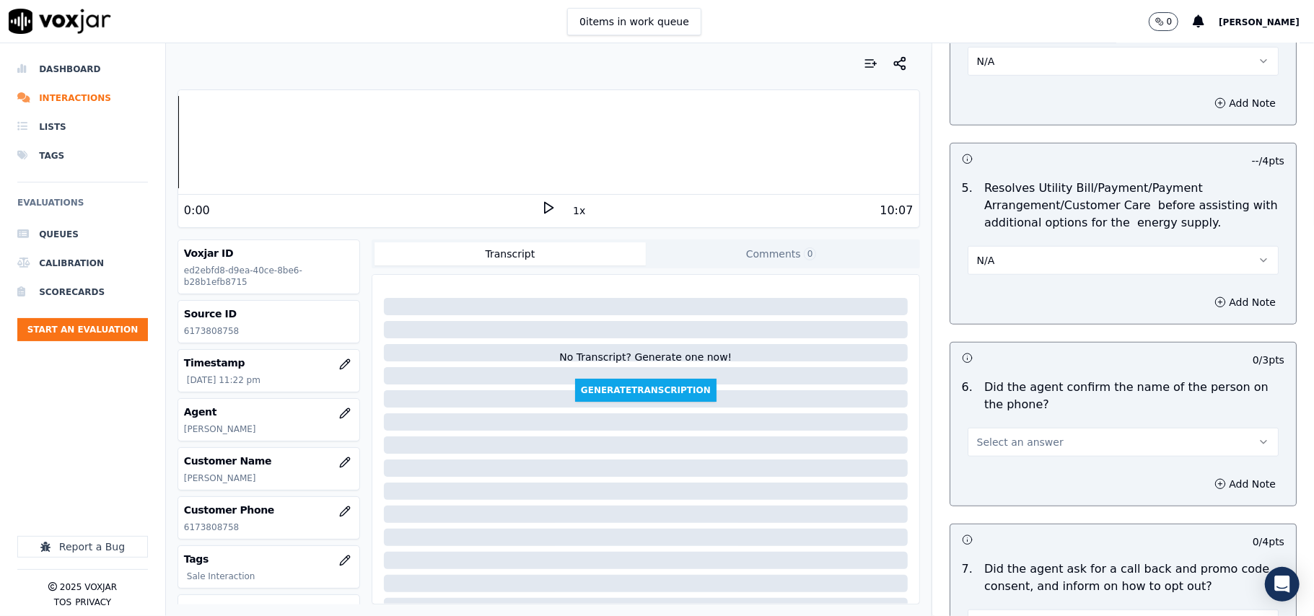
scroll to position [801, 0]
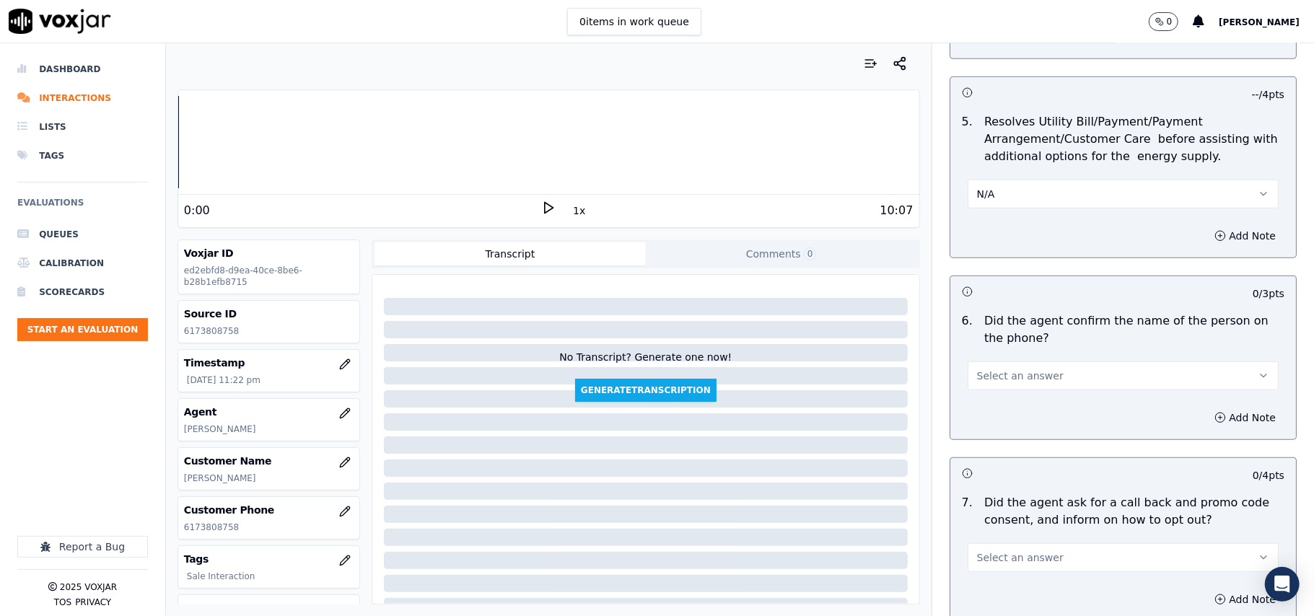
click at [988, 383] on span "Select an answer" at bounding box center [1020, 376] width 87 height 14
click at [978, 428] on div "No" at bounding box center [1091, 433] width 279 height 23
click at [979, 382] on button "No" at bounding box center [1123, 376] width 311 height 29
click at [976, 416] on div "Yes" at bounding box center [1091, 410] width 279 height 23
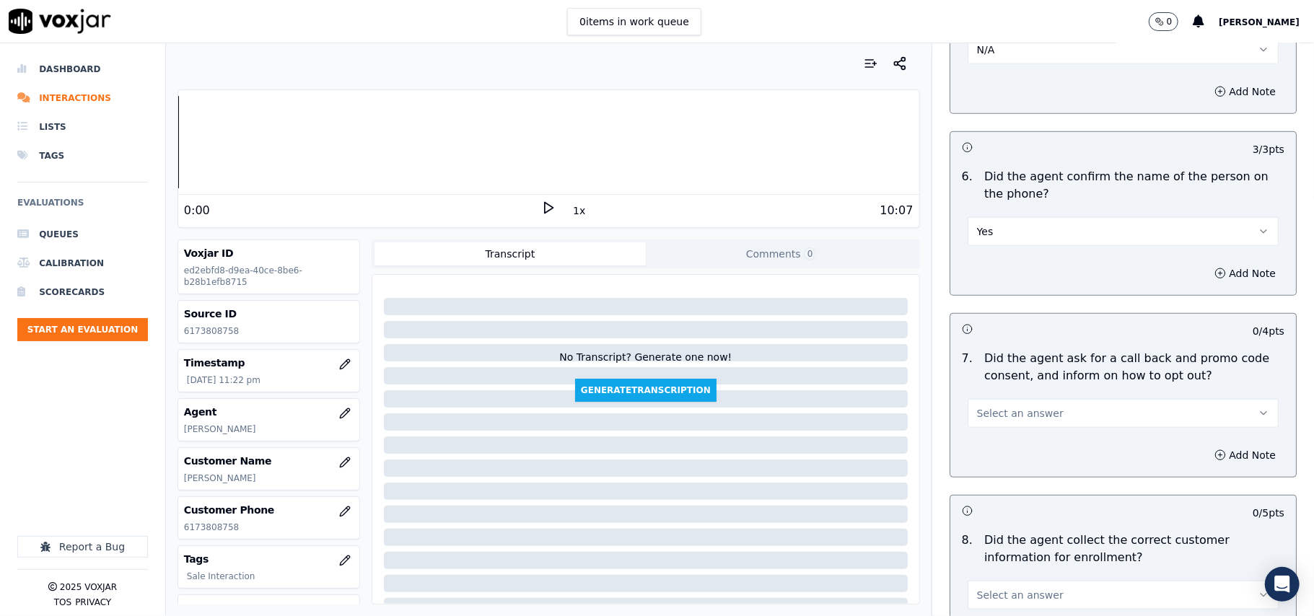
scroll to position [1123, 0]
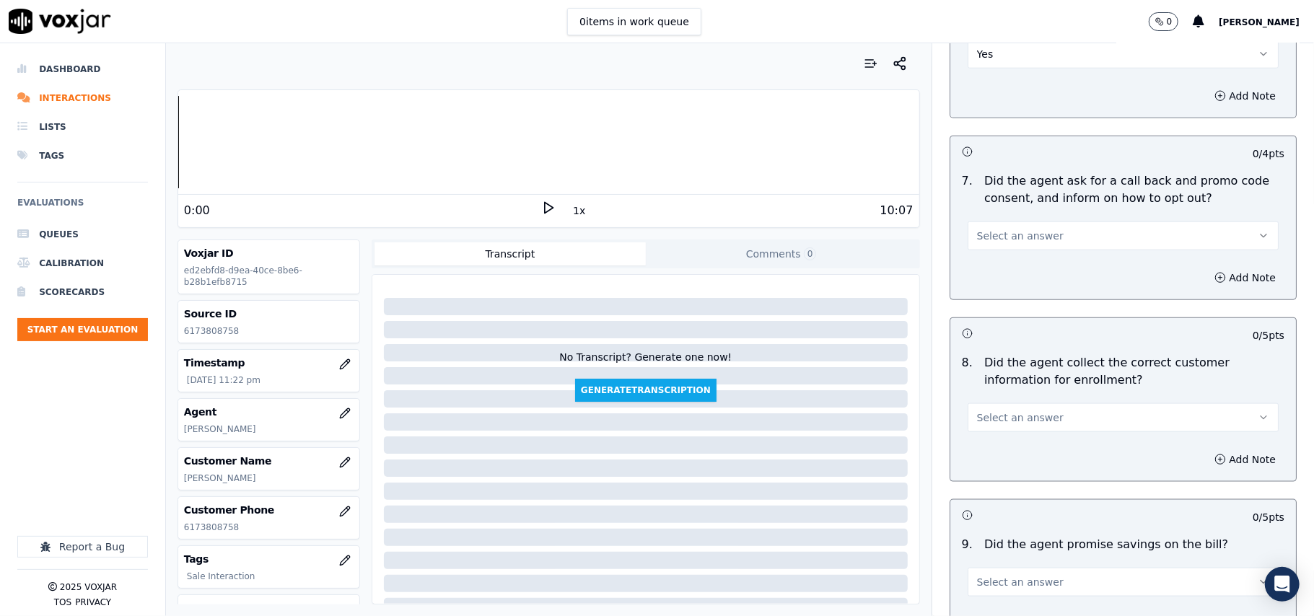
click at [999, 240] on span "Select an answer" at bounding box center [1020, 236] width 87 height 14
click at [983, 275] on div "Yes" at bounding box center [1091, 271] width 279 height 23
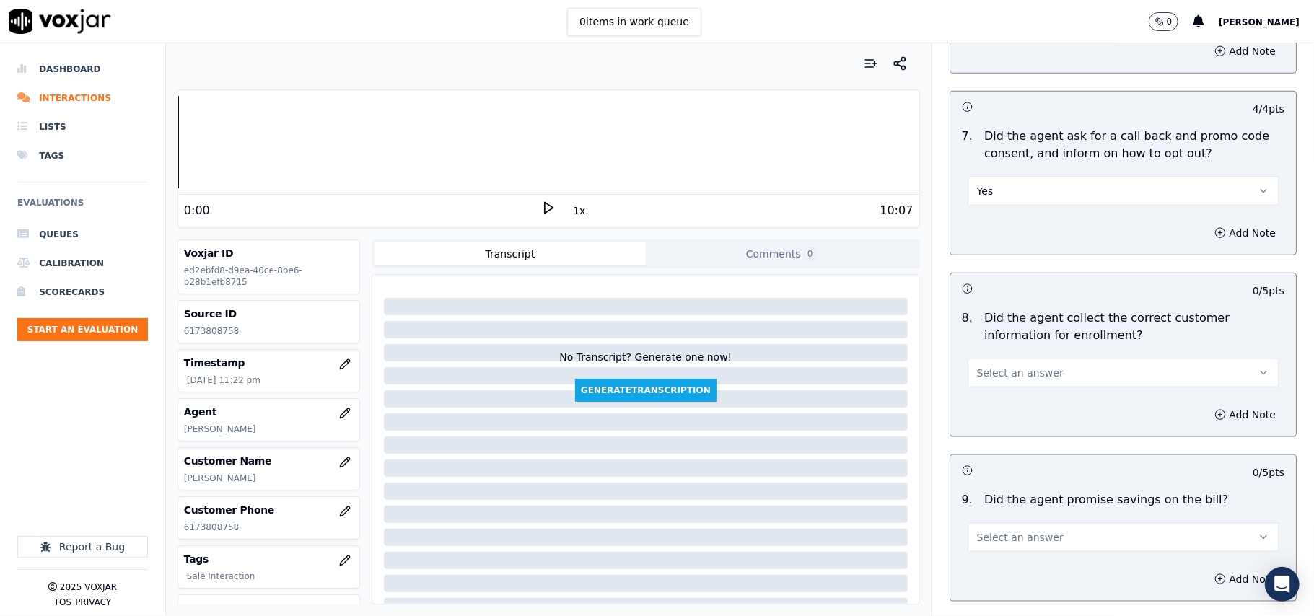
scroll to position [1282, 0]
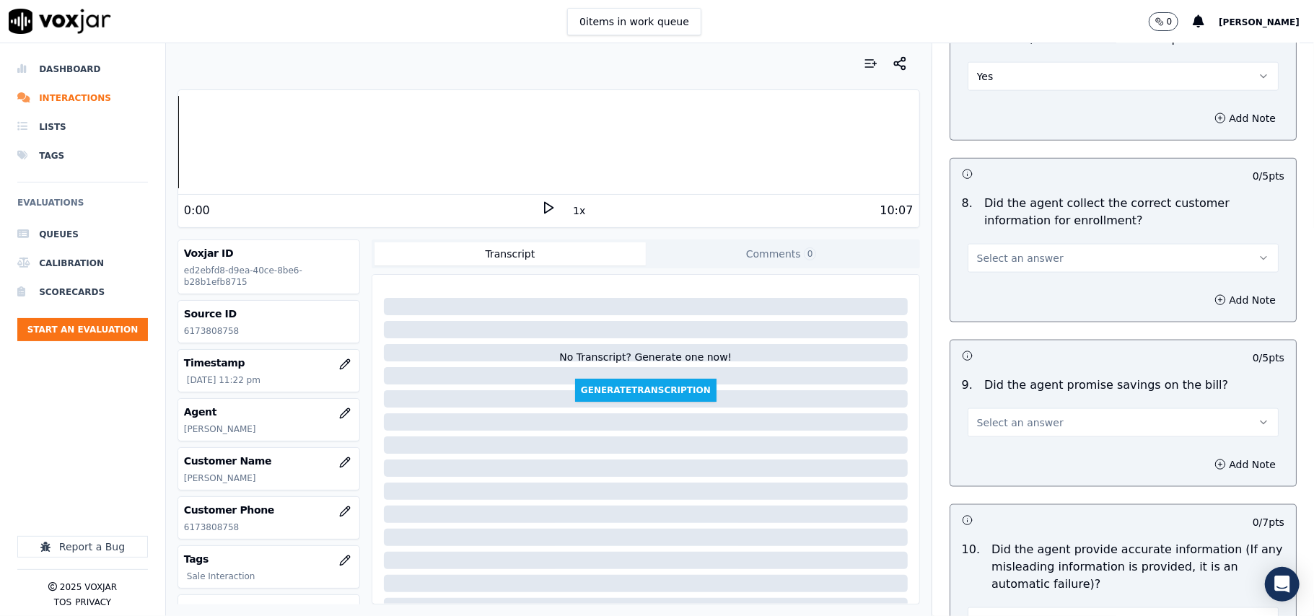
click at [982, 243] on div "Select an answer" at bounding box center [1123, 250] width 334 height 43
drag, startPoint x: 984, startPoint y: 260, endPoint x: 982, endPoint y: 271, distance: 11.0
click at [984, 261] on span "Select an answer" at bounding box center [1020, 258] width 87 height 14
click at [984, 296] on div "Yes" at bounding box center [1091, 294] width 279 height 23
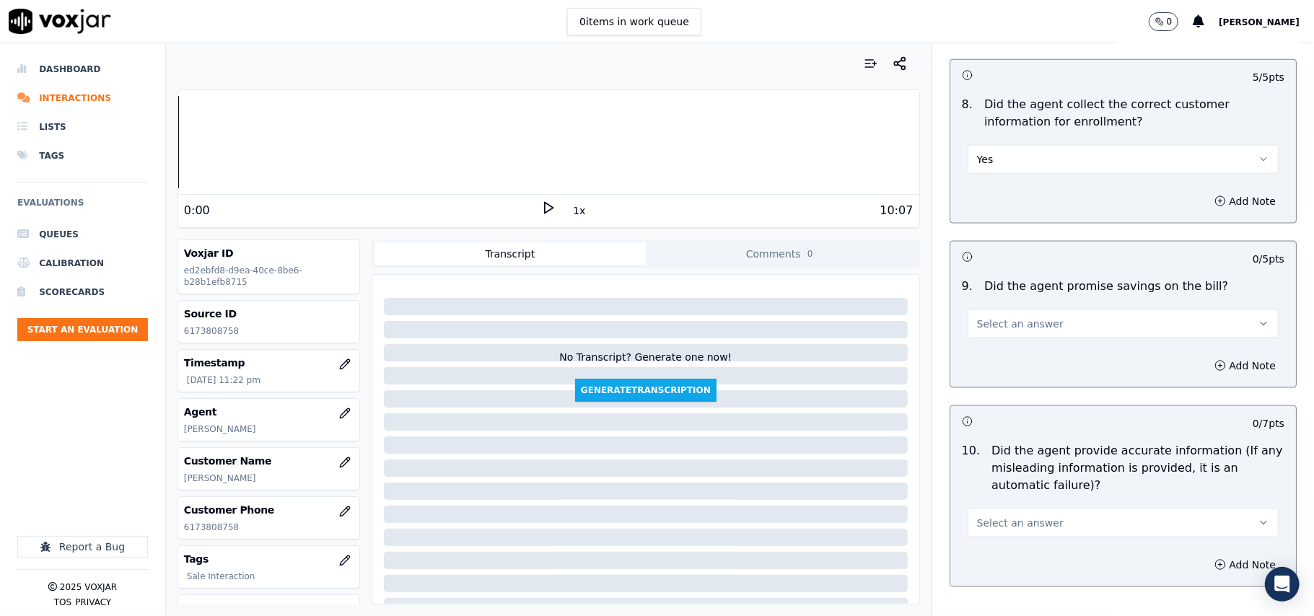
scroll to position [1443, 0]
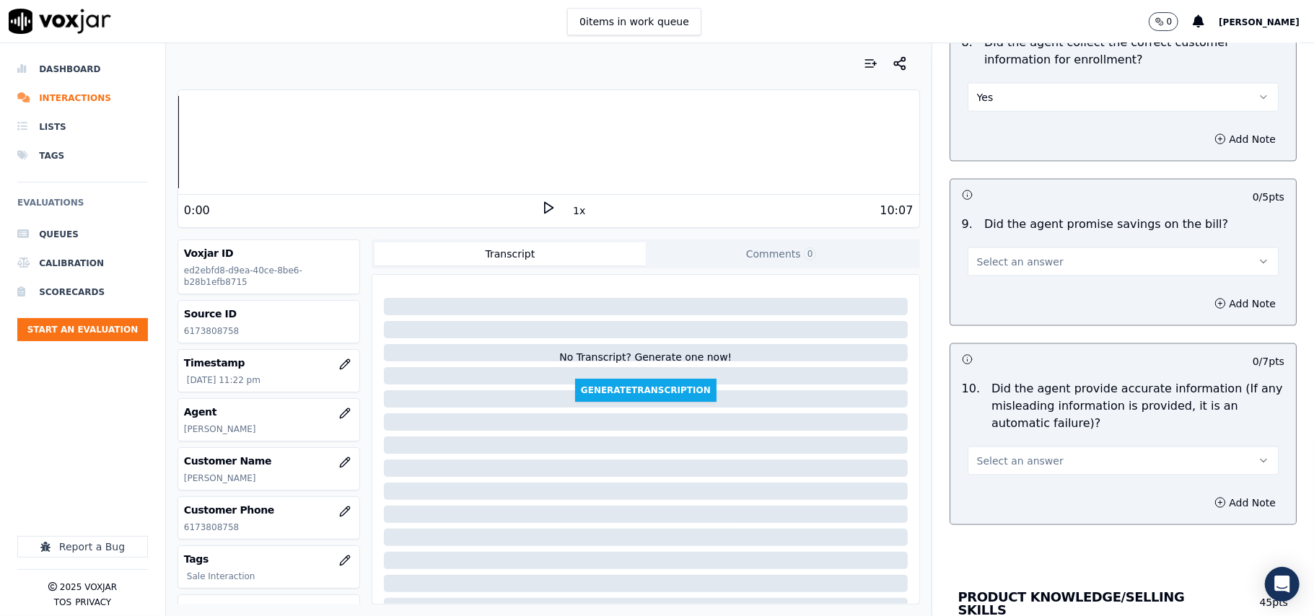
drag, startPoint x: 984, startPoint y: 243, endPoint x: 981, endPoint y: 276, distance: 32.6
click at [983, 243] on div "Select an answer" at bounding box center [1123, 254] width 334 height 43
click at [981, 276] on button "Select an answer" at bounding box center [1123, 261] width 311 height 29
click at [976, 341] on div "N/A" at bounding box center [1091, 344] width 279 height 23
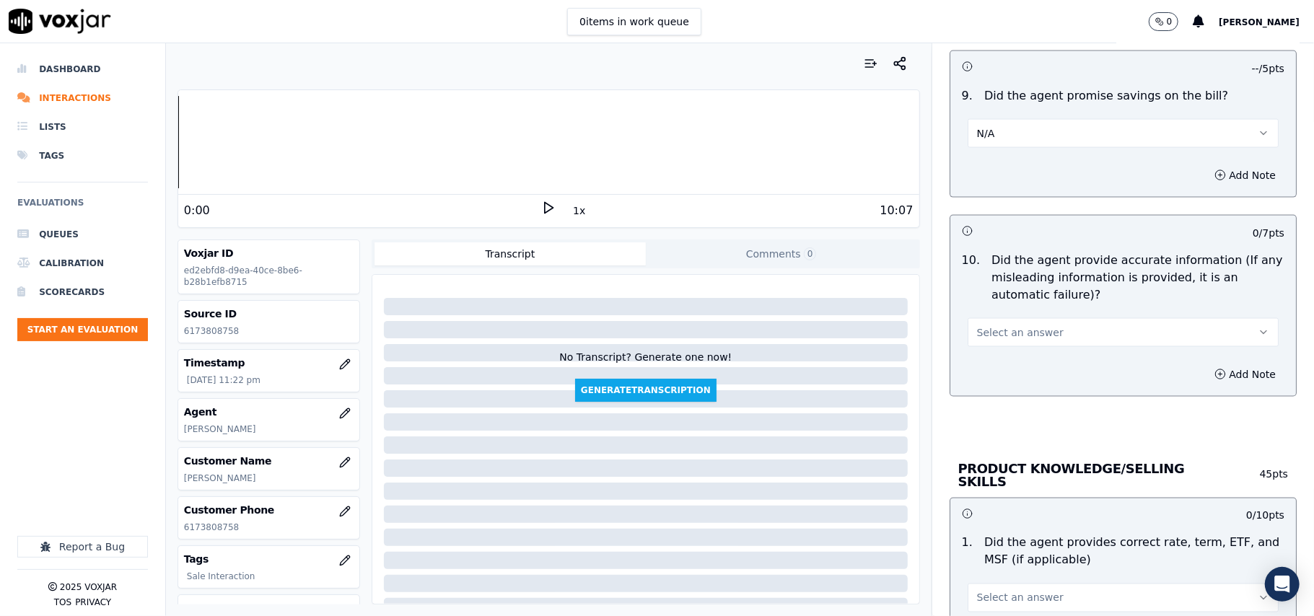
scroll to position [1764, 0]
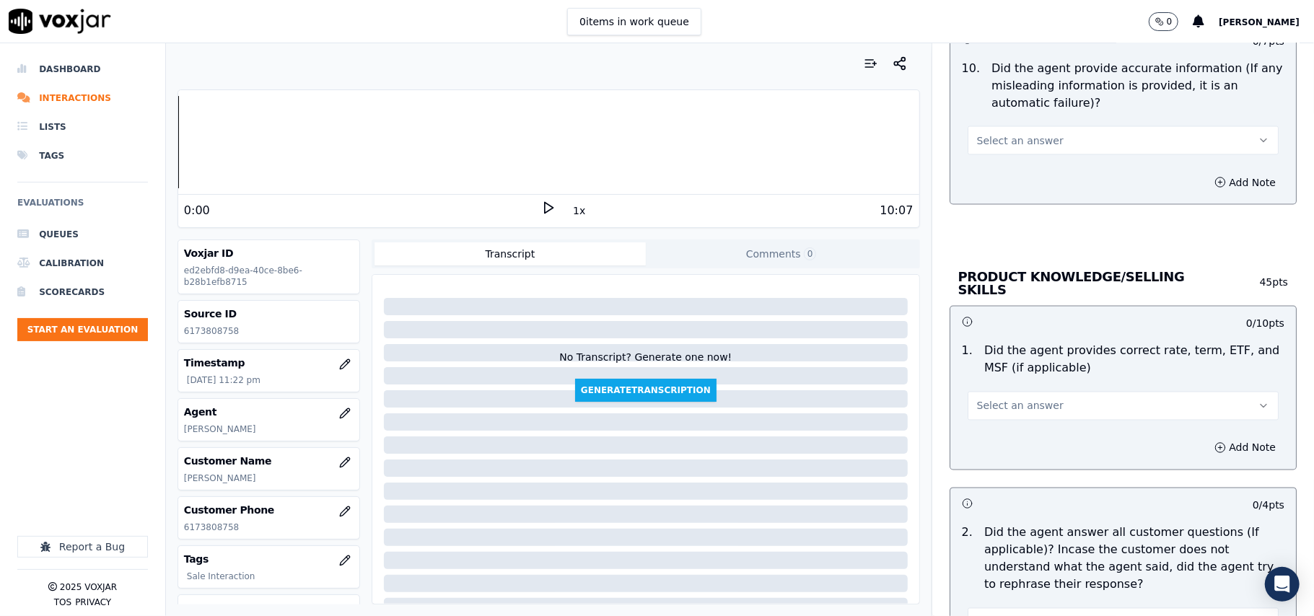
click at [977, 145] on span "Select an answer" at bounding box center [1020, 140] width 87 height 14
click at [981, 185] on div "Yes" at bounding box center [1091, 178] width 279 height 23
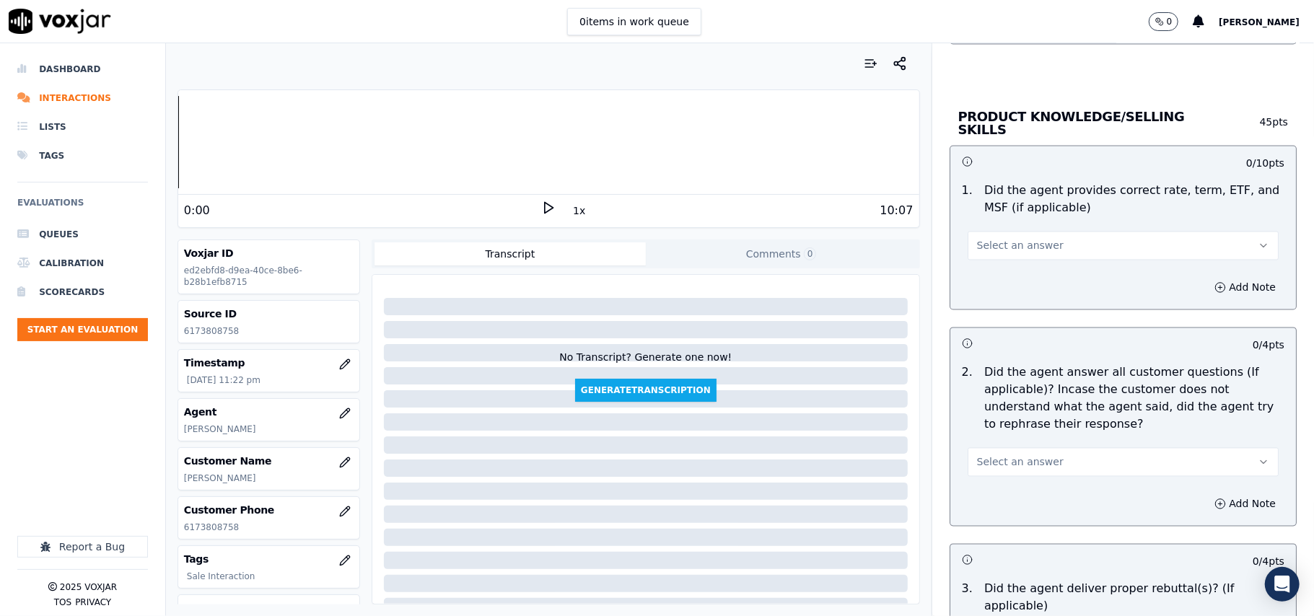
click at [985, 239] on span "Select an answer" at bounding box center [1020, 246] width 87 height 14
click at [976, 279] on div "Yes" at bounding box center [1091, 276] width 279 height 23
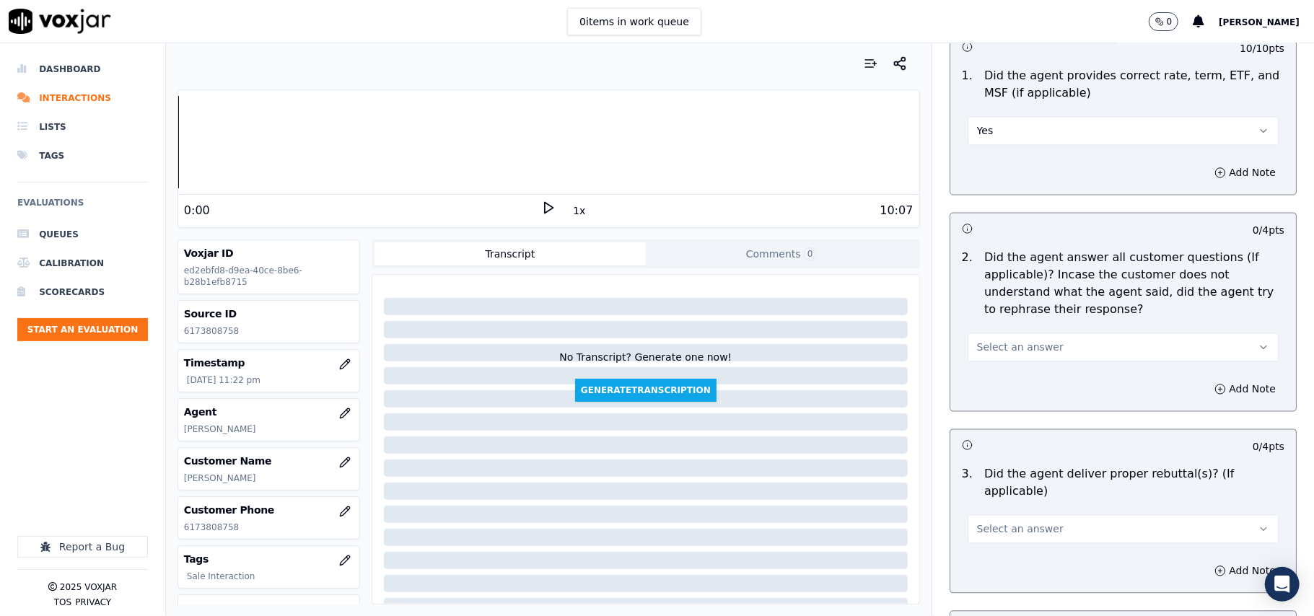
scroll to position [2085, 0]
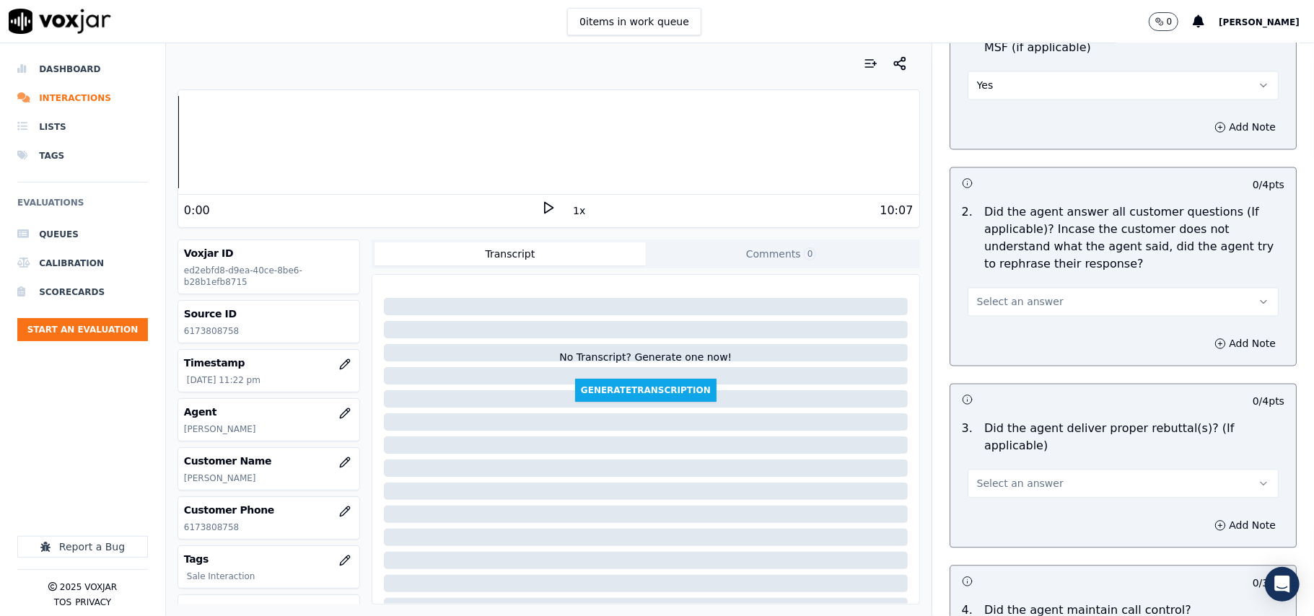
click at [977, 307] on span "Select an answer" at bounding box center [1020, 301] width 87 height 14
click at [968, 322] on div "Yes" at bounding box center [1091, 332] width 279 height 23
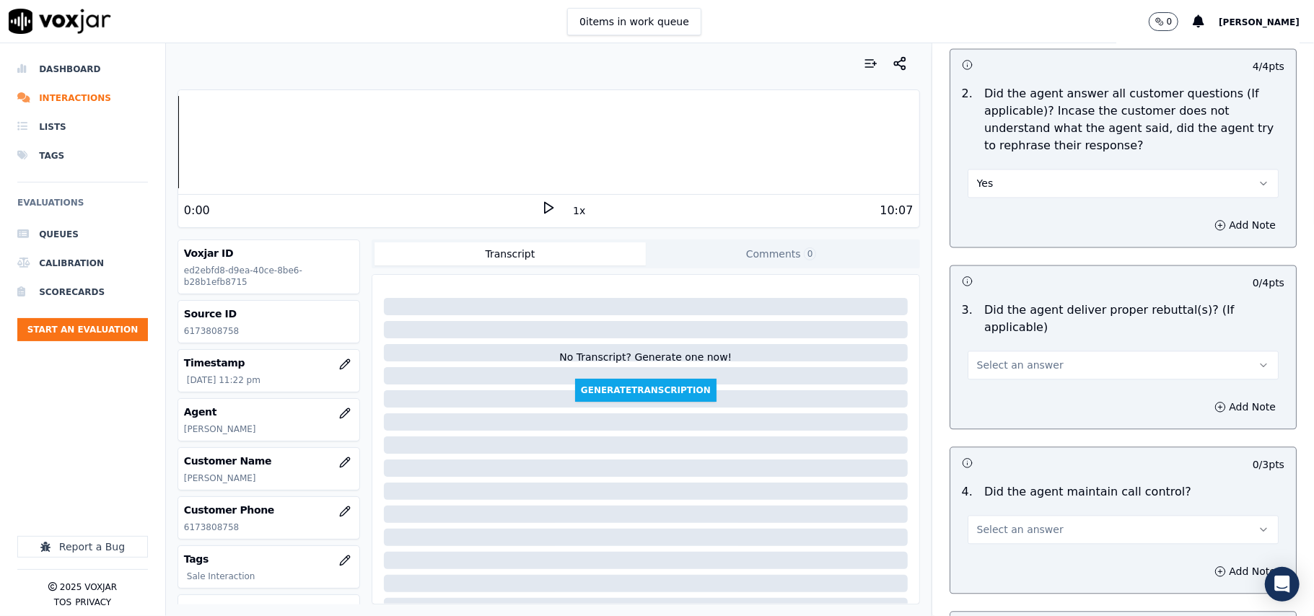
scroll to position [2244, 0]
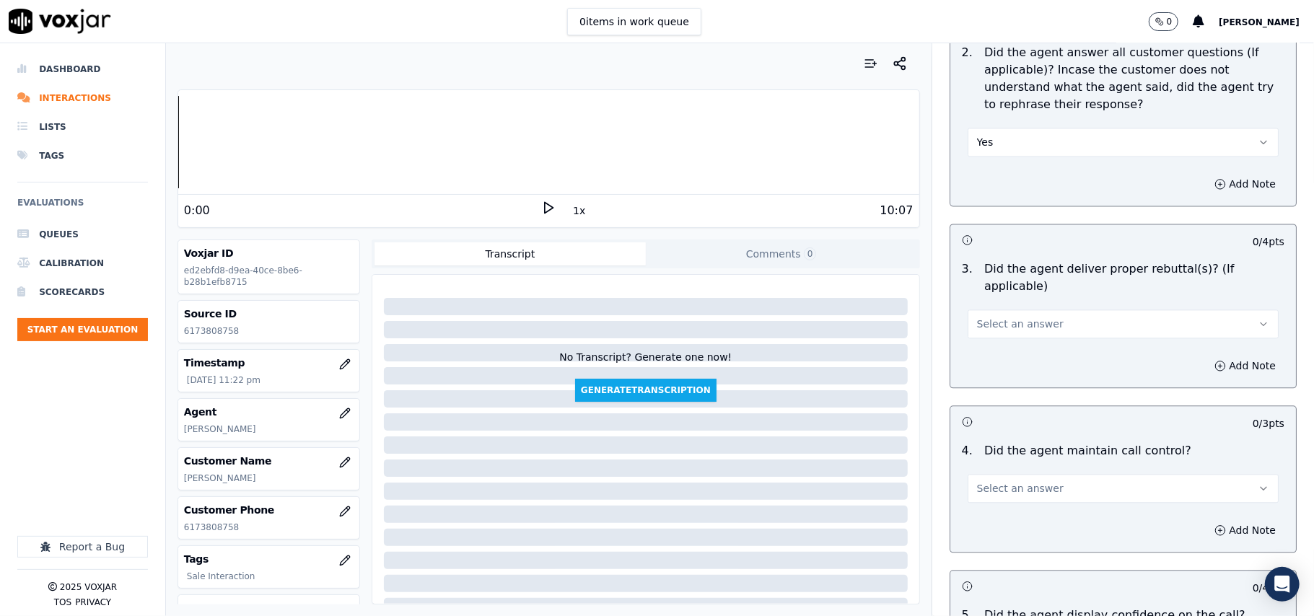
click at [1055, 310] on button "Select an answer" at bounding box center [1123, 324] width 311 height 29
click at [988, 333] on div "Yes" at bounding box center [1091, 337] width 279 height 23
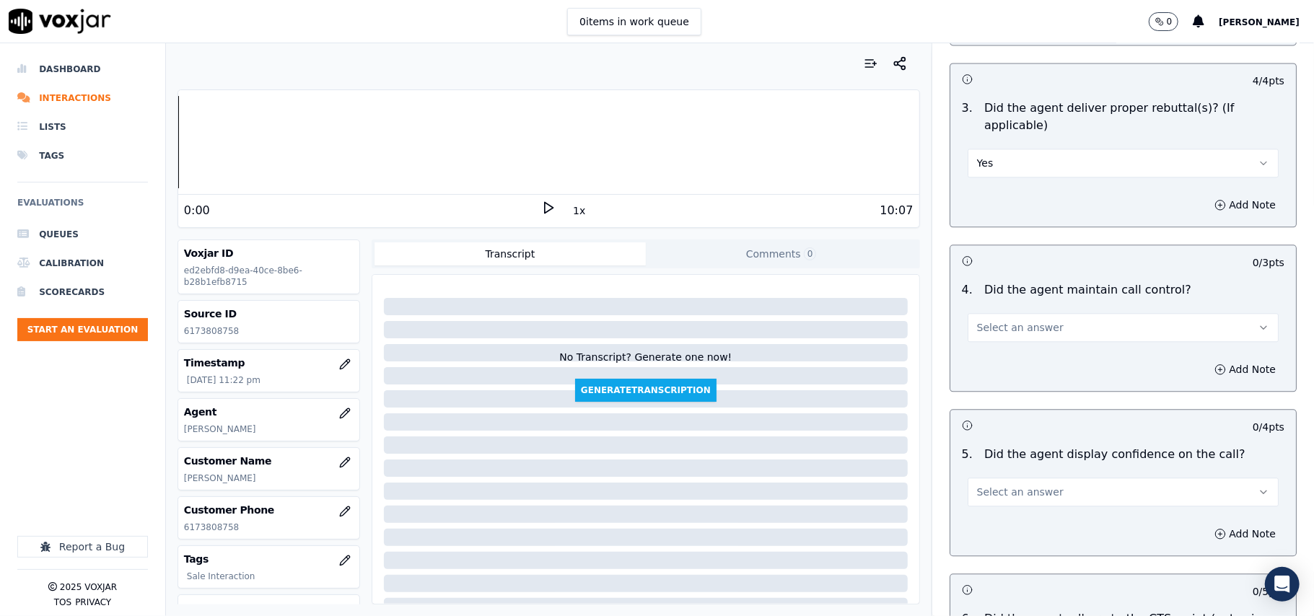
click at [1014, 299] on div "Select an answer" at bounding box center [1123, 320] width 334 height 43
click at [1009, 320] on span "Select an answer" at bounding box center [1020, 327] width 87 height 14
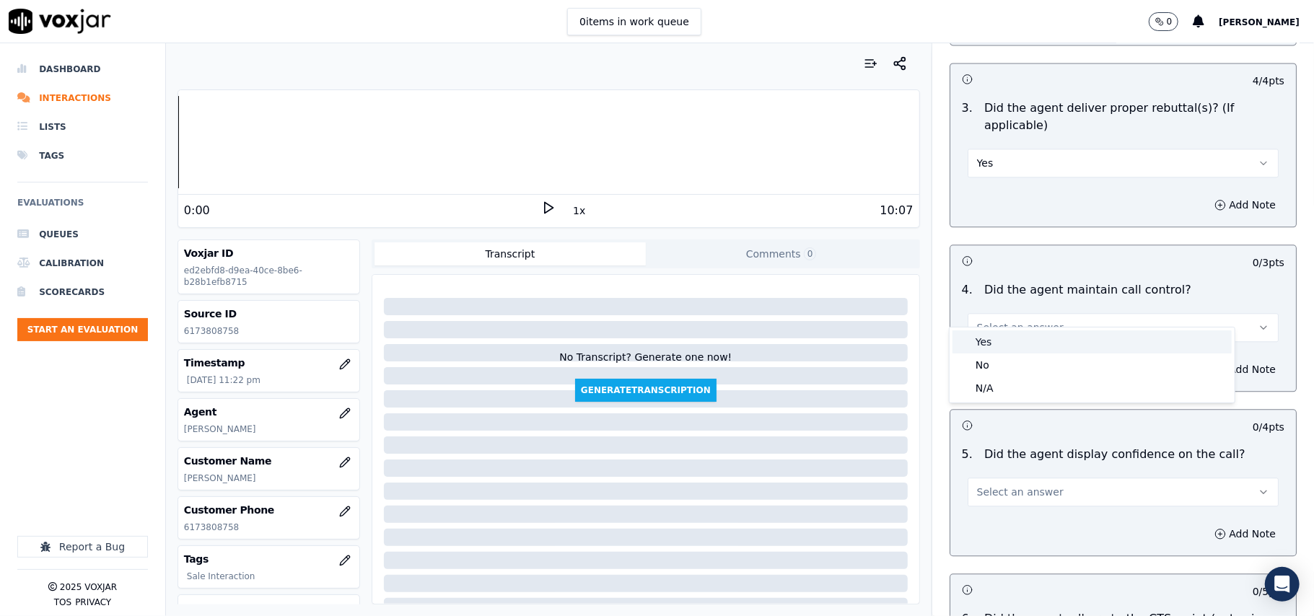
click at [982, 332] on div "Yes" at bounding box center [1091, 341] width 279 height 23
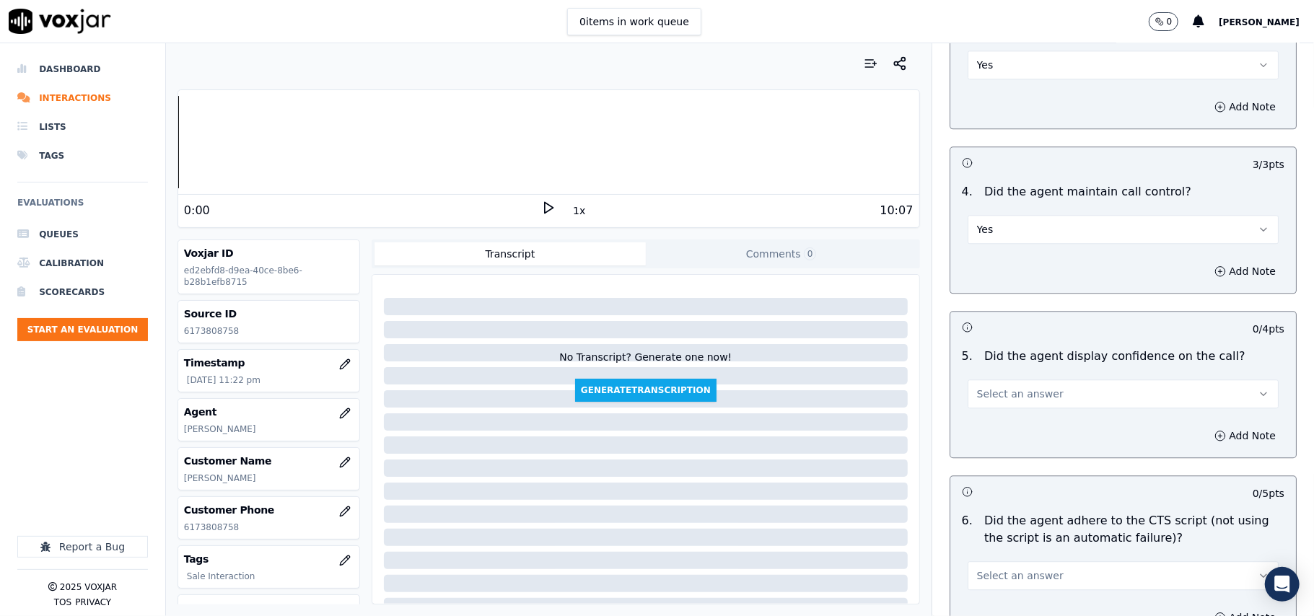
scroll to position [2566, 0]
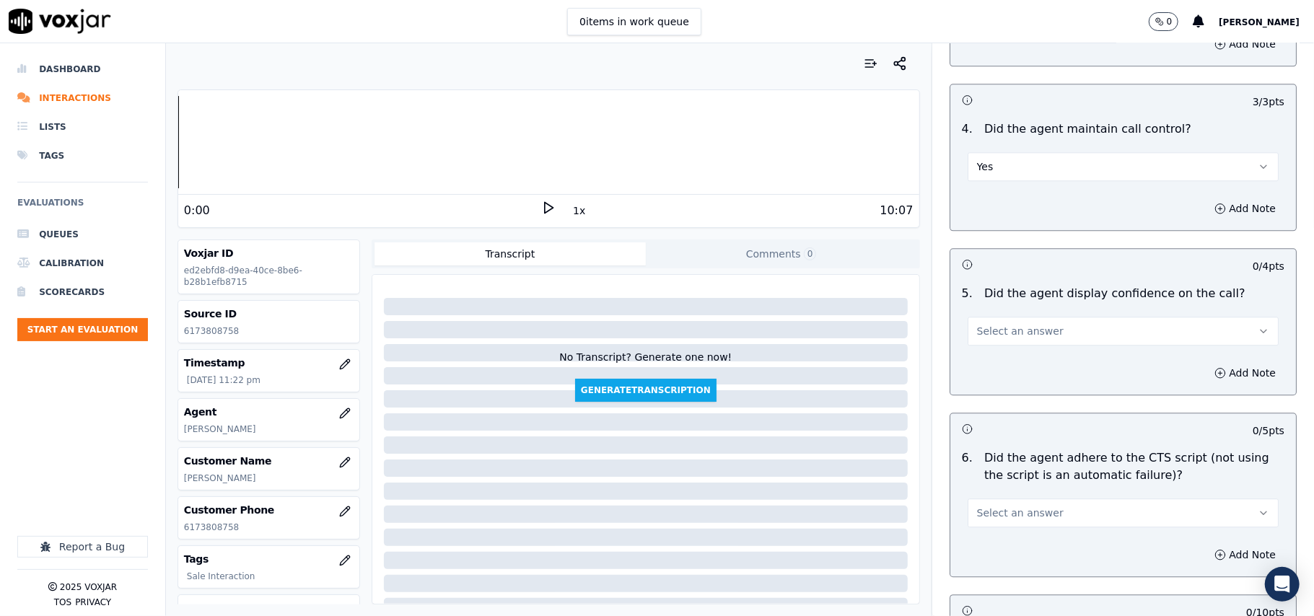
click at [1009, 324] on span "Select an answer" at bounding box center [1020, 331] width 87 height 14
click at [991, 341] on div "Yes" at bounding box center [1091, 346] width 279 height 23
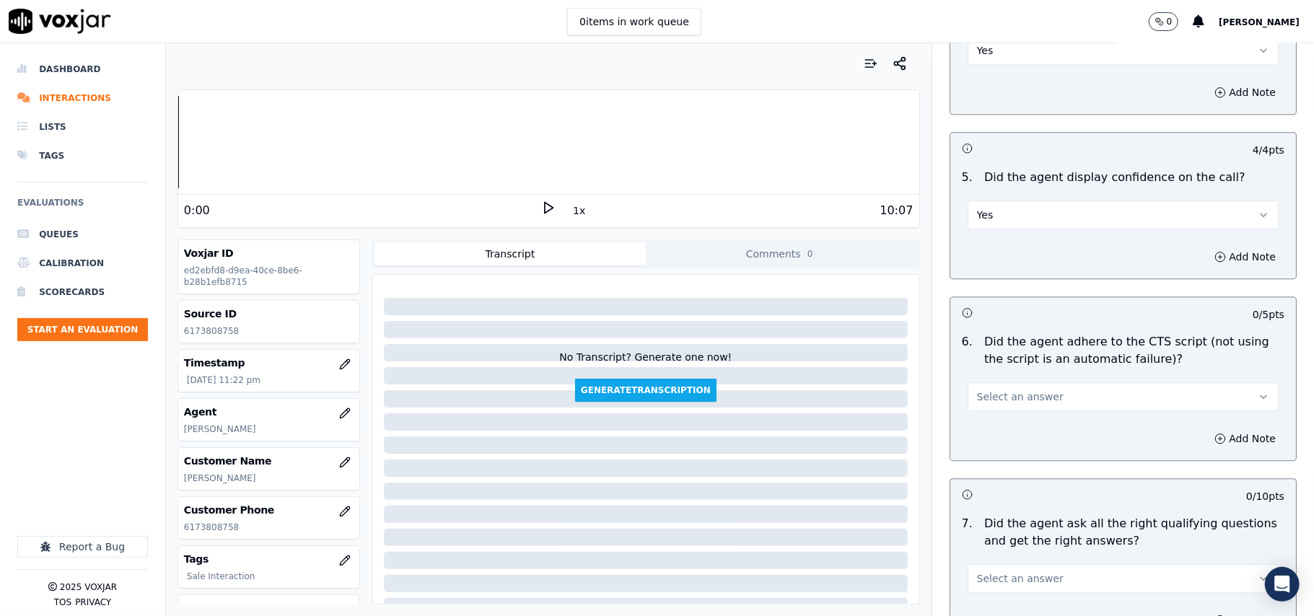
scroll to position [2725, 0]
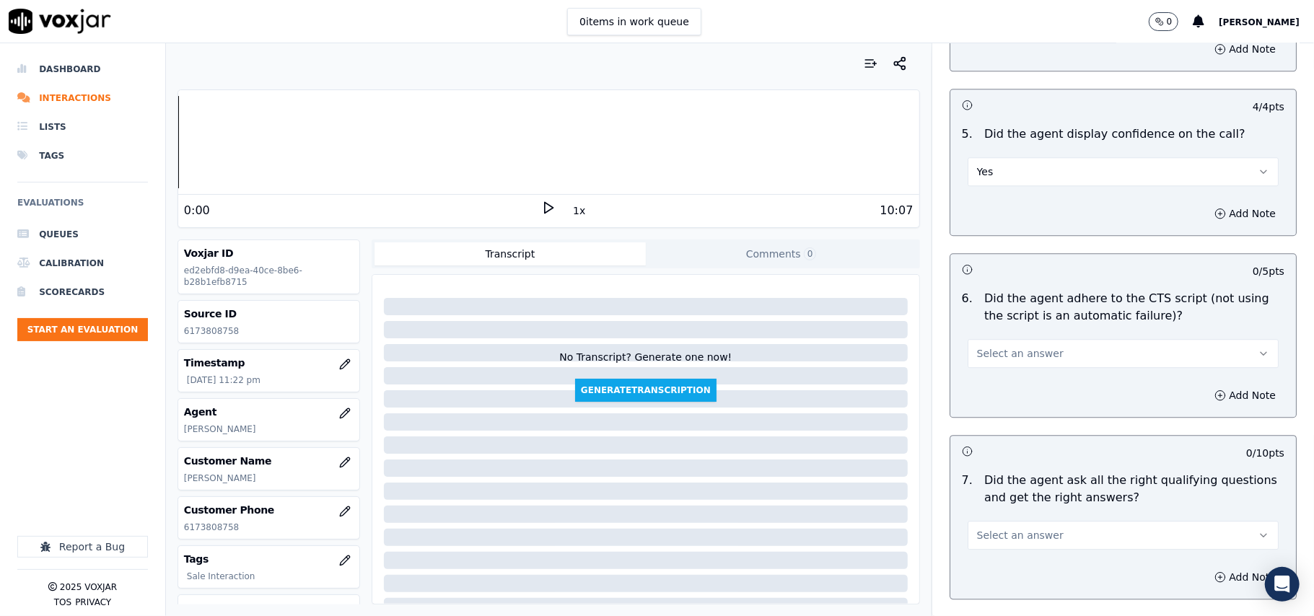
click at [990, 346] on span "Select an answer" at bounding box center [1020, 353] width 87 height 14
click at [979, 364] on div "Yes" at bounding box center [1091, 368] width 279 height 23
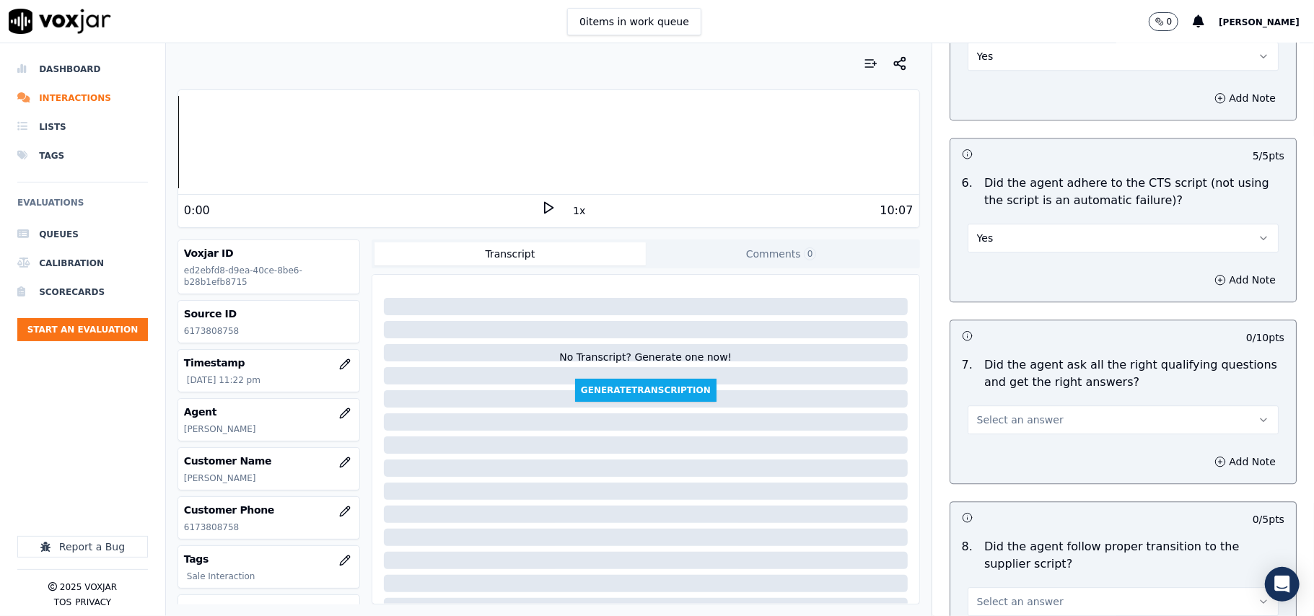
scroll to position [2886, 0]
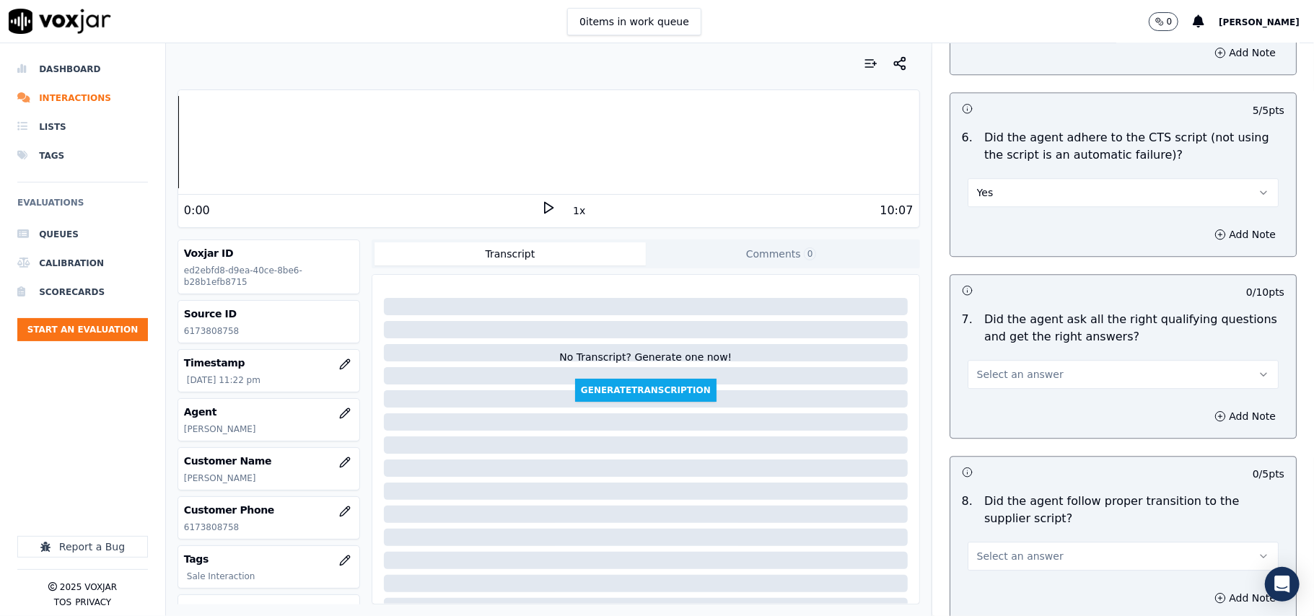
click at [985, 367] on span "Select an answer" at bounding box center [1020, 374] width 87 height 14
click at [982, 390] on div "Yes" at bounding box center [1091, 390] width 279 height 23
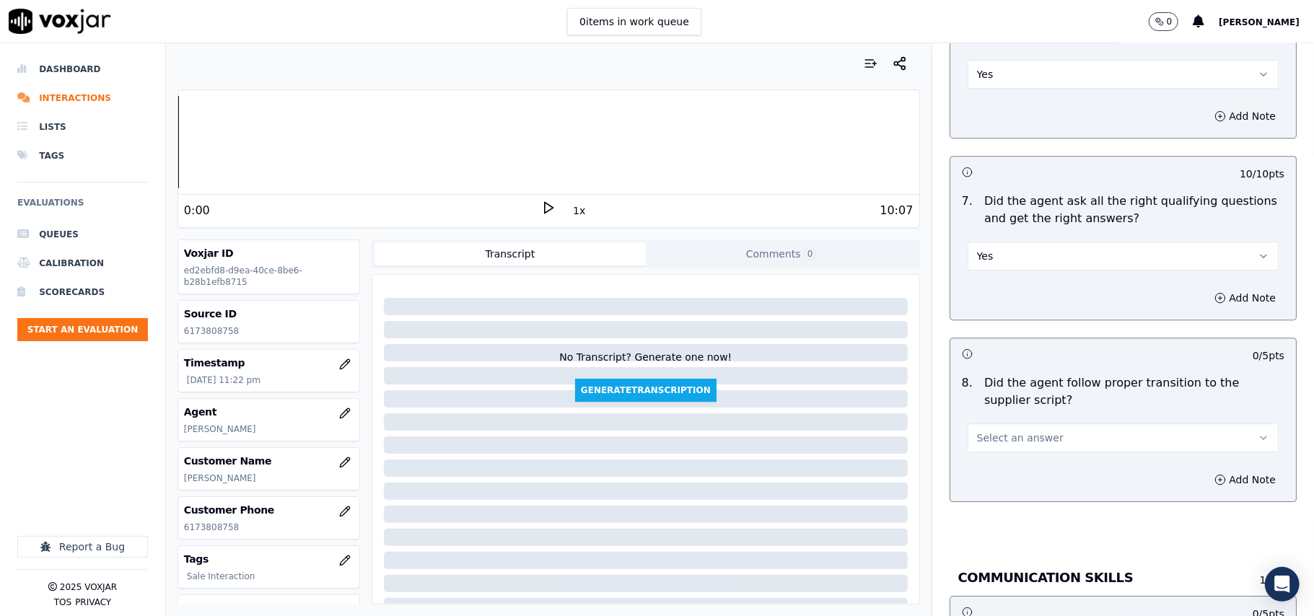
scroll to position [3046, 0]
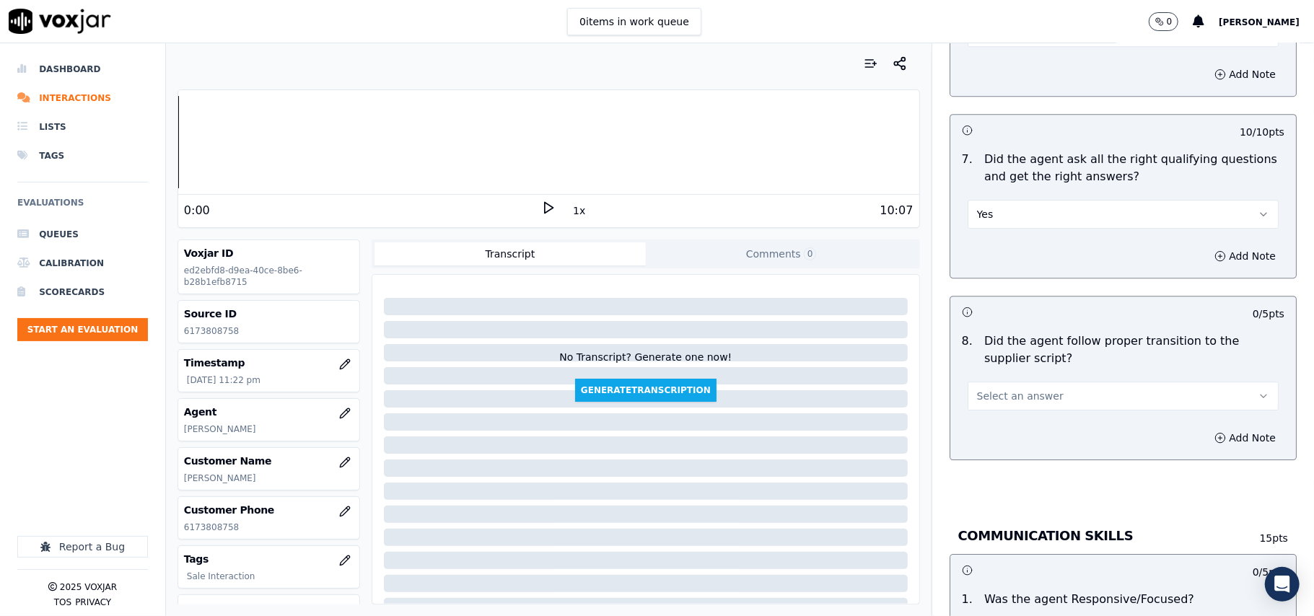
drag, startPoint x: 999, startPoint y: 364, endPoint x: 994, endPoint y: 390, distance: 26.5
click at [999, 382] on button "Select an answer" at bounding box center [1123, 396] width 311 height 29
click at [993, 411] on div "Yes" at bounding box center [1091, 411] width 279 height 23
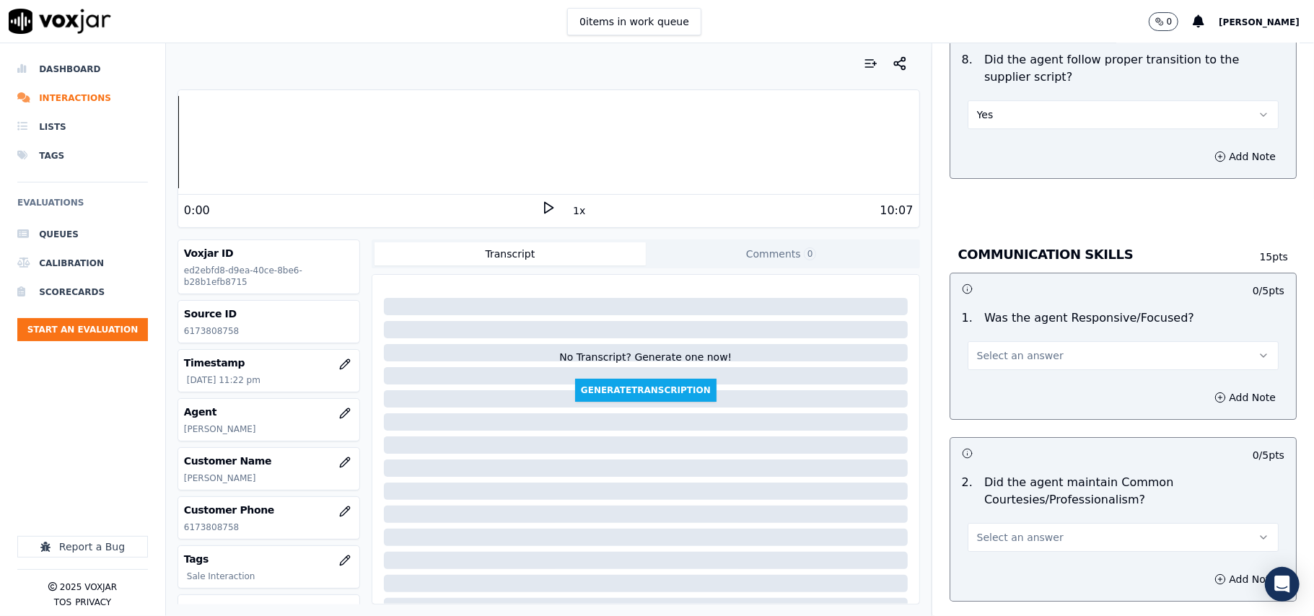
scroll to position [3367, 0]
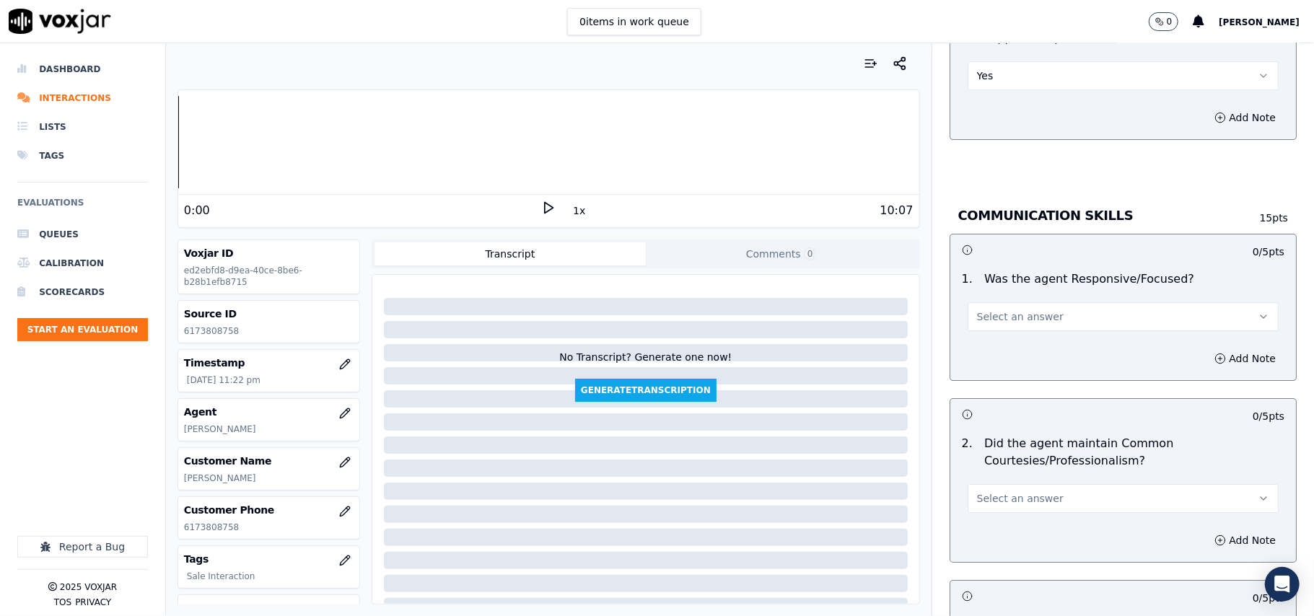
click at [1032, 310] on span "Select an answer" at bounding box center [1020, 317] width 87 height 14
click at [999, 339] on div "Yes" at bounding box center [1091, 333] width 279 height 23
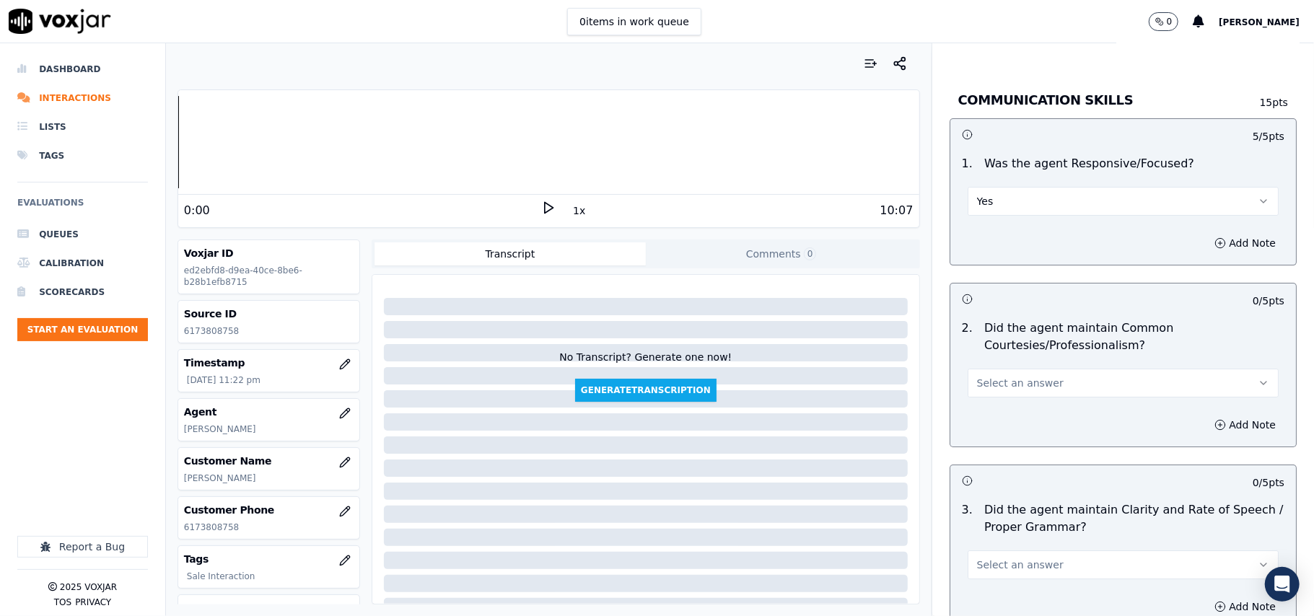
scroll to position [3528, 0]
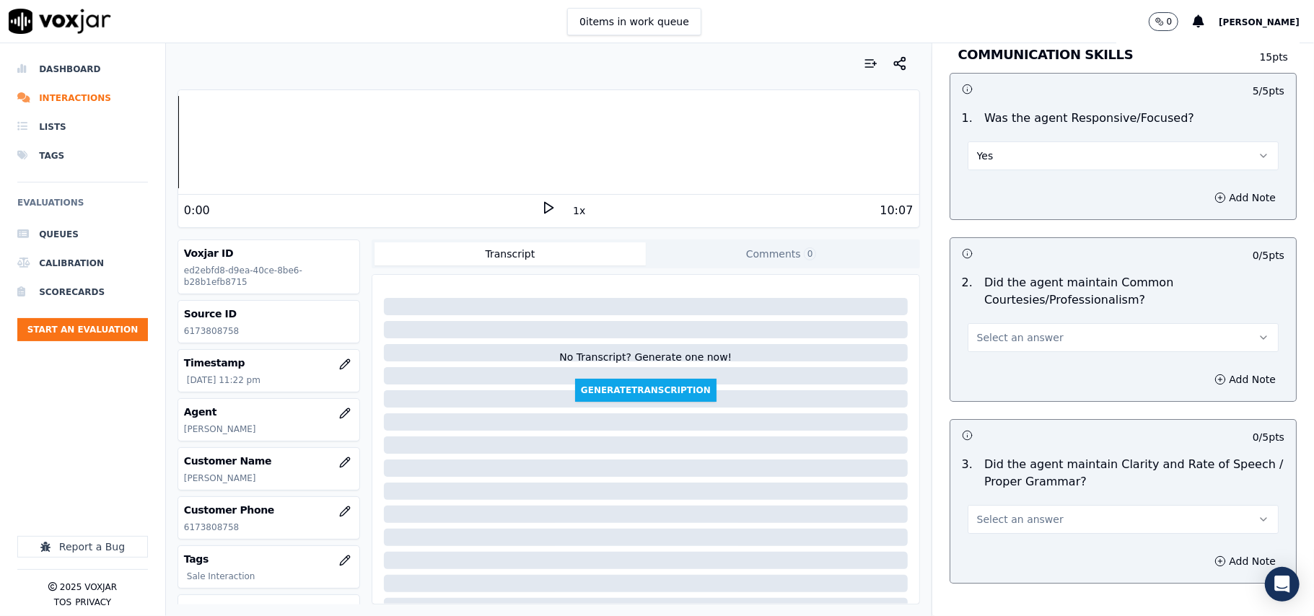
click at [994, 339] on div "2 . Did the agent maintain Common Courtesies/Professionalism? Select an answer" at bounding box center [1123, 312] width 346 height 89
click at [996, 333] on button "Select an answer" at bounding box center [1123, 337] width 311 height 29
click at [988, 358] on div "Yes" at bounding box center [1091, 354] width 279 height 23
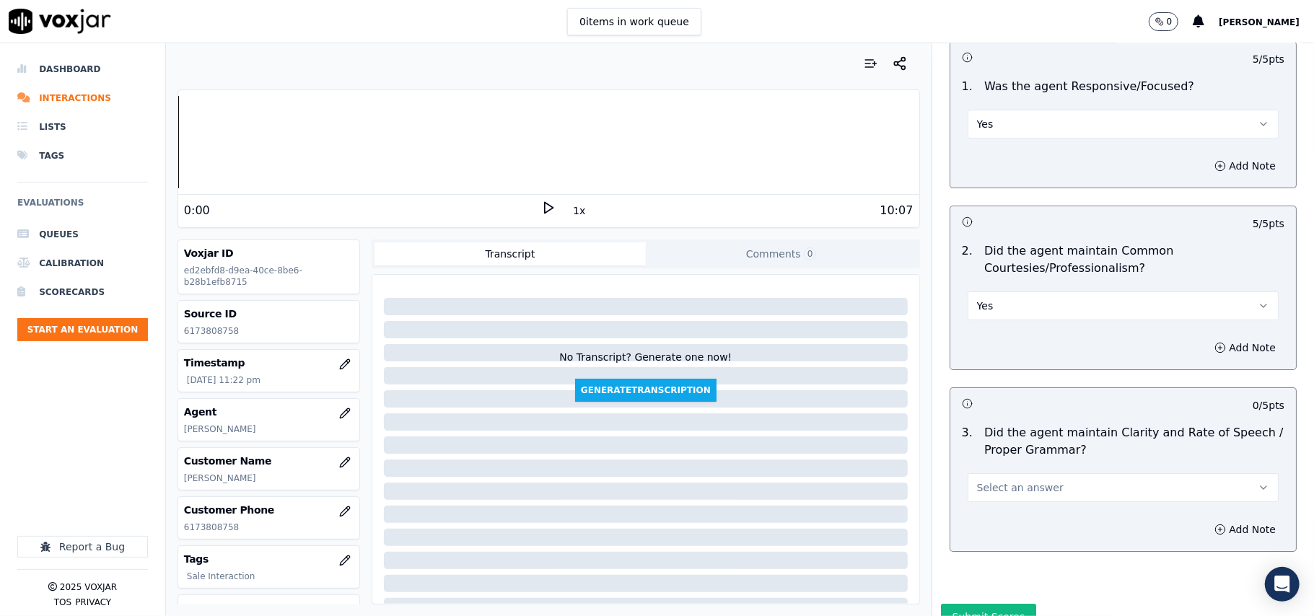
scroll to position [3611, 0]
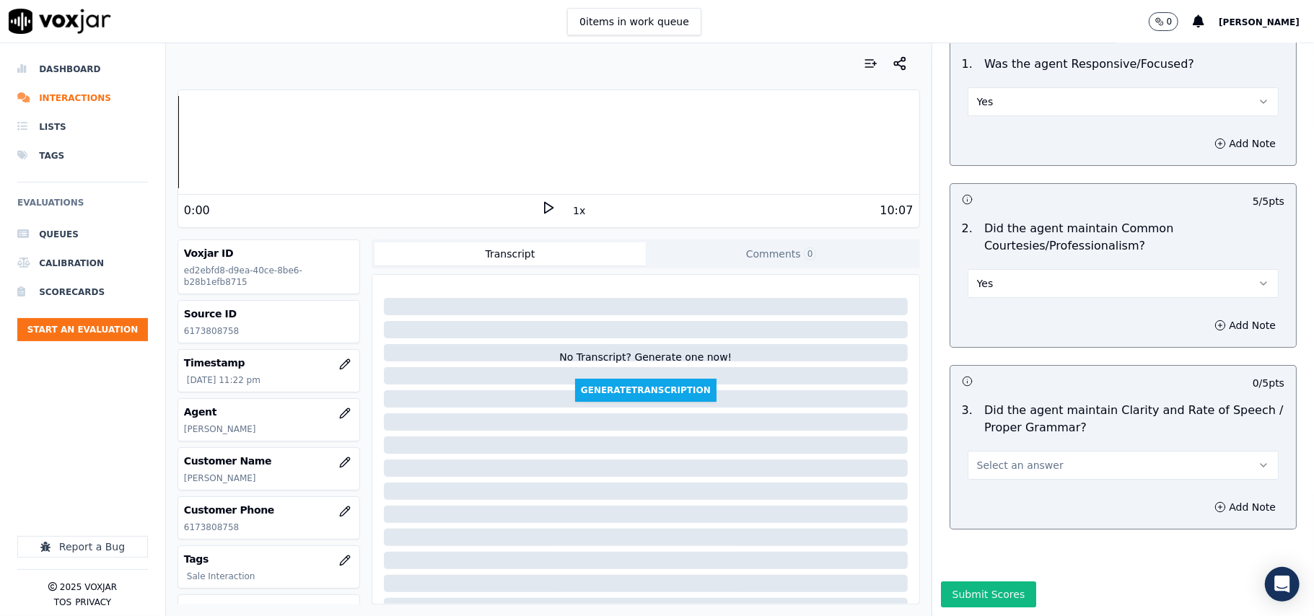
click at [982, 458] on span "Select an answer" at bounding box center [1020, 465] width 87 height 14
click at [984, 443] on div "Yes" at bounding box center [1091, 454] width 279 height 23
click at [965, 582] on button "Submit Scores" at bounding box center [989, 595] width 96 height 26
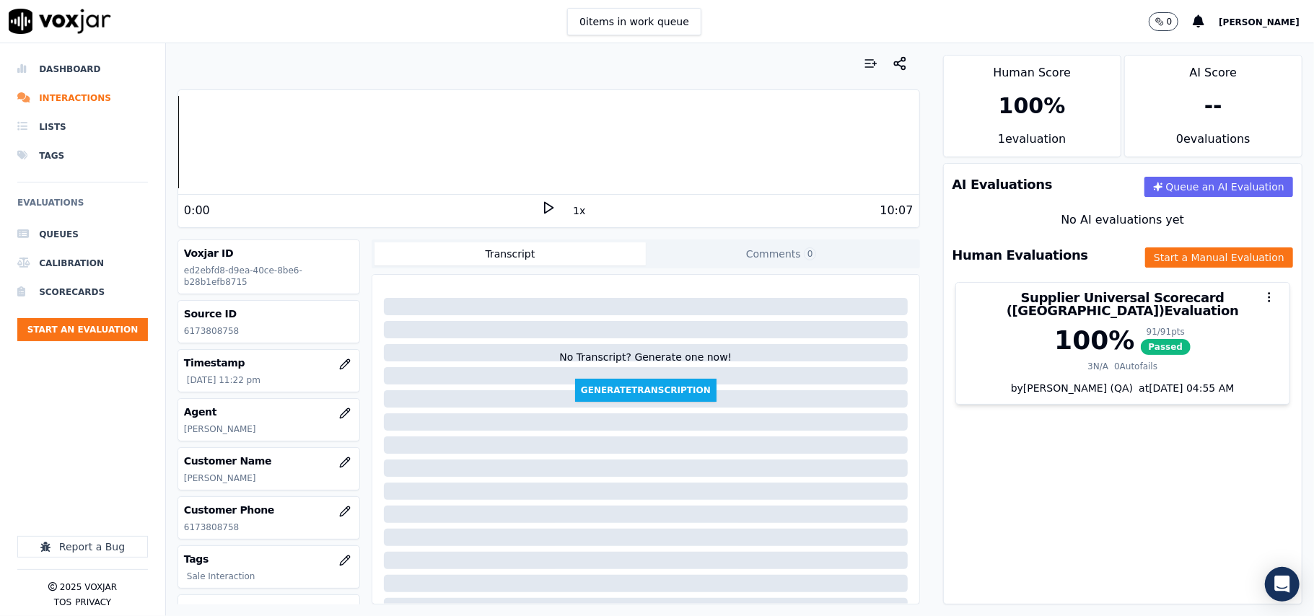
click at [94, 342] on ul "Queues Calibration Scorecards Start an Evaluation" at bounding box center [82, 286] width 131 height 133
click at [96, 336] on button "Start an Evaluation" at bounding box center [82, 329] width 131 height 23
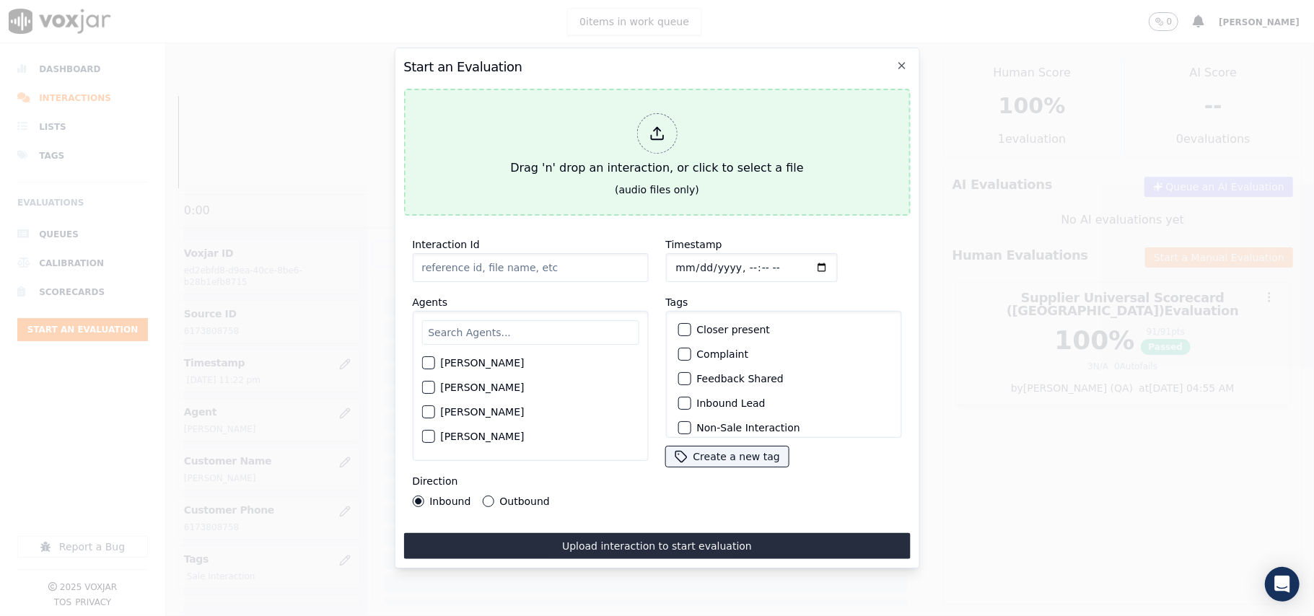
click at [661, 131] on icon at bounding box center [657, 134] width 16 height 16
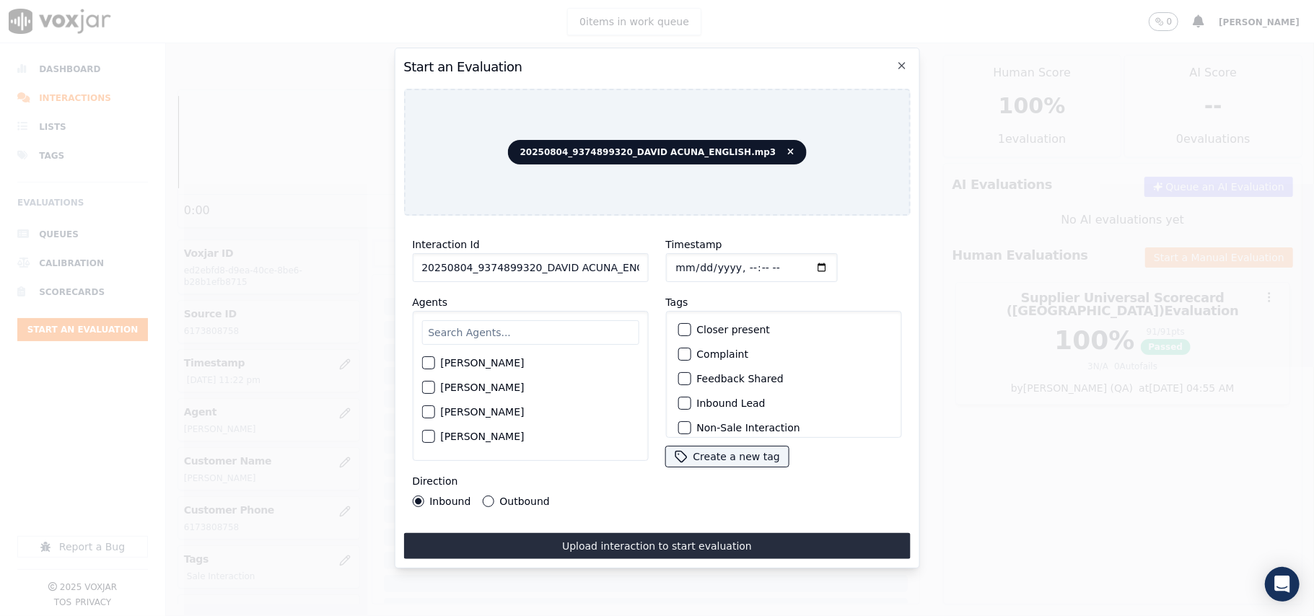
click at [501, 258] on input "20250804_9374899320_DAVID ACUNA_ENGLISH.mp3" at bounding box center [530, 267] width 236 height 29
paste input "9374899320"
type input "9374899320"
click at [673, 263] on input "Timestamp" at bounding box center [751, 267] width 172 height 29
click at [691, 263] on input "Timestamp" at bounding box center [751, 267] width 172 height 29
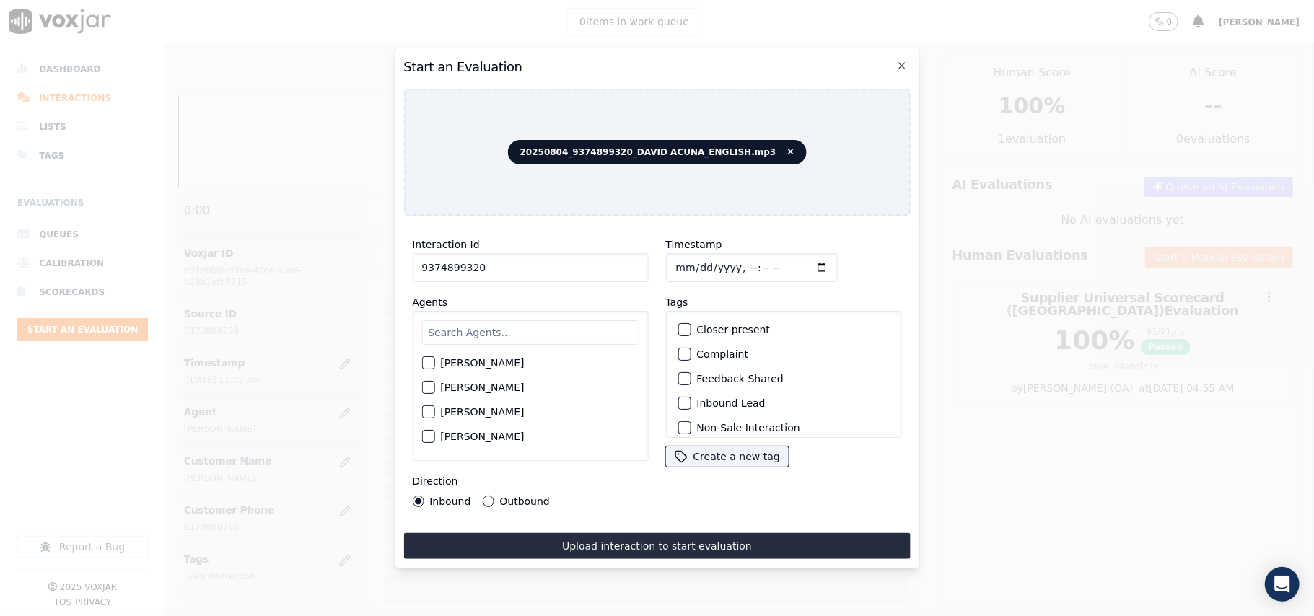
type input "[DATE]T23:25"
click at [466, 320] on input "text" at bounding box center [529, 332] width 217 height 25
type input "[PERSON_NAME]"
click at [460, 362] on label "[PERSON_NAME]" at bounding box center [482, 367] width 84 height 10
click at [434, 361] on button "[PERSON_NAME]" at bounding box center [427, 367] width 13 height 13
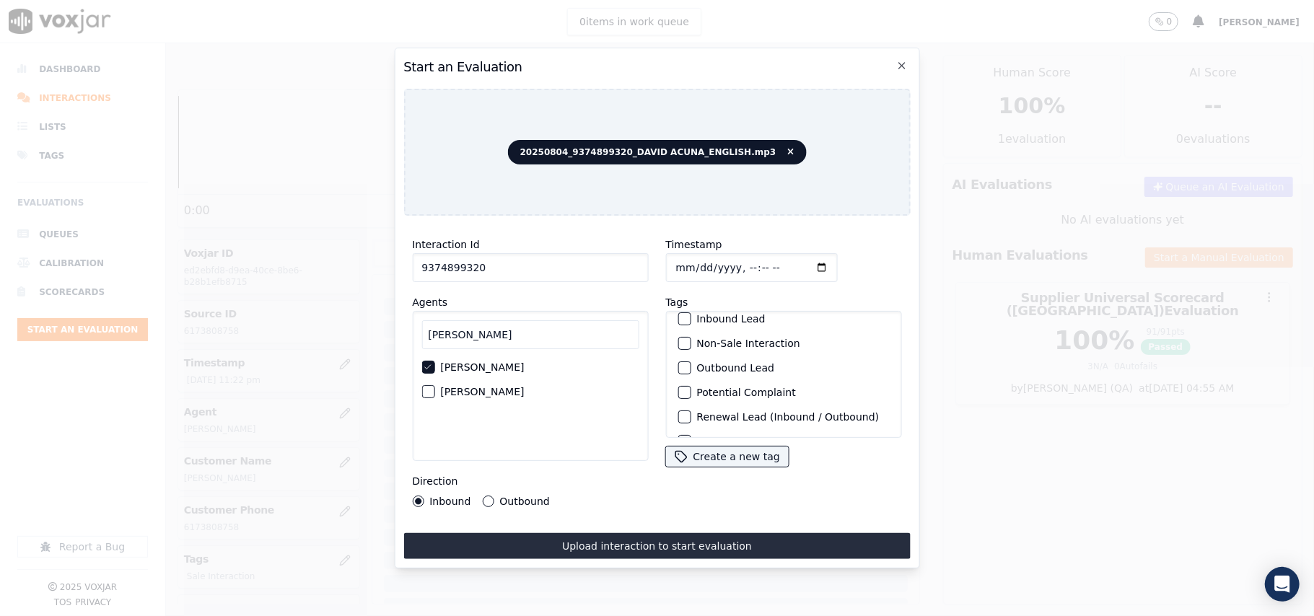
scroll to position [126, 0]
click at [742, 414] on label "Sale Interaction" at bounding box center [735, 419] width 79 height 10
click at [691, 413] on button "Sale Interaction" at bounding box center [684, 419] width 13 height 13
click at [489, 497] on button "Outbound" at bounding box center [488, 502] width 12 height 12
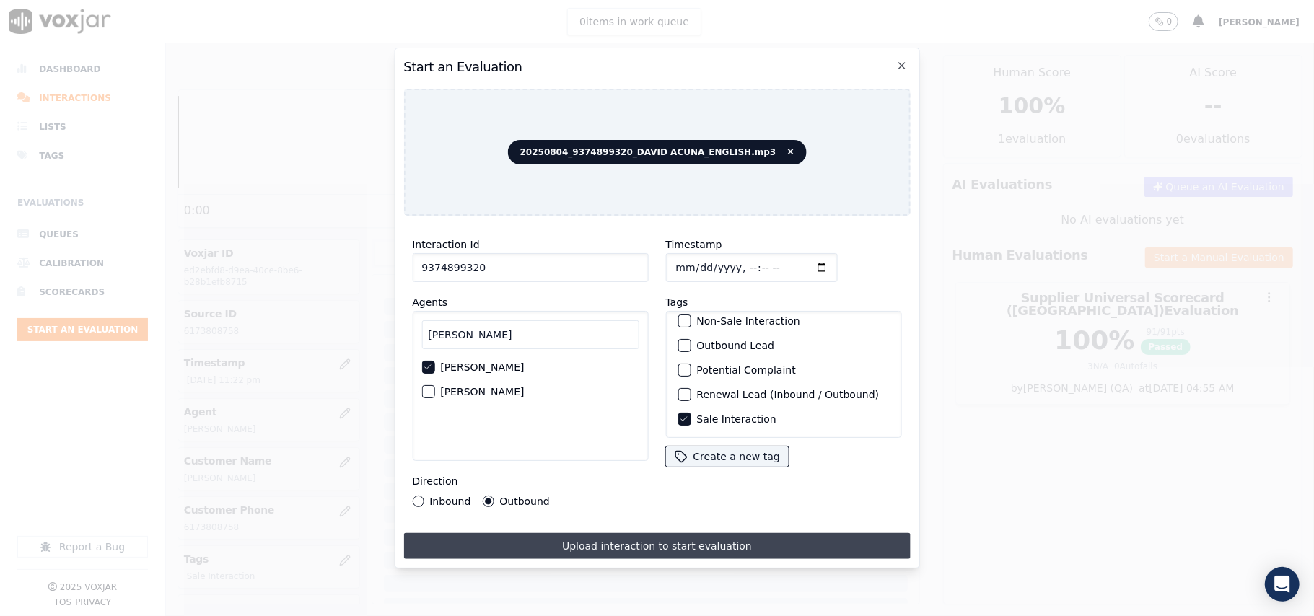
click at [554, 538] on button "Upload interaction to start evaluation" at bounding box center [656, 546] width 507 height 26
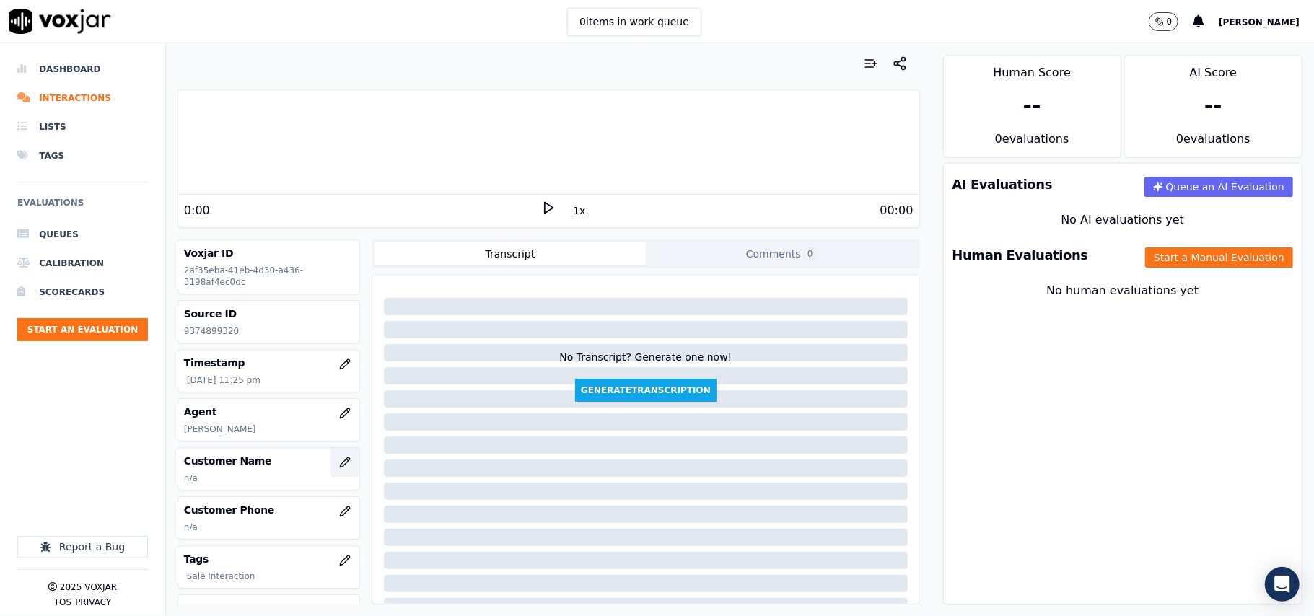
click at [330, 465] on button "button" at bounding box center [344, 462] width 29 height 29
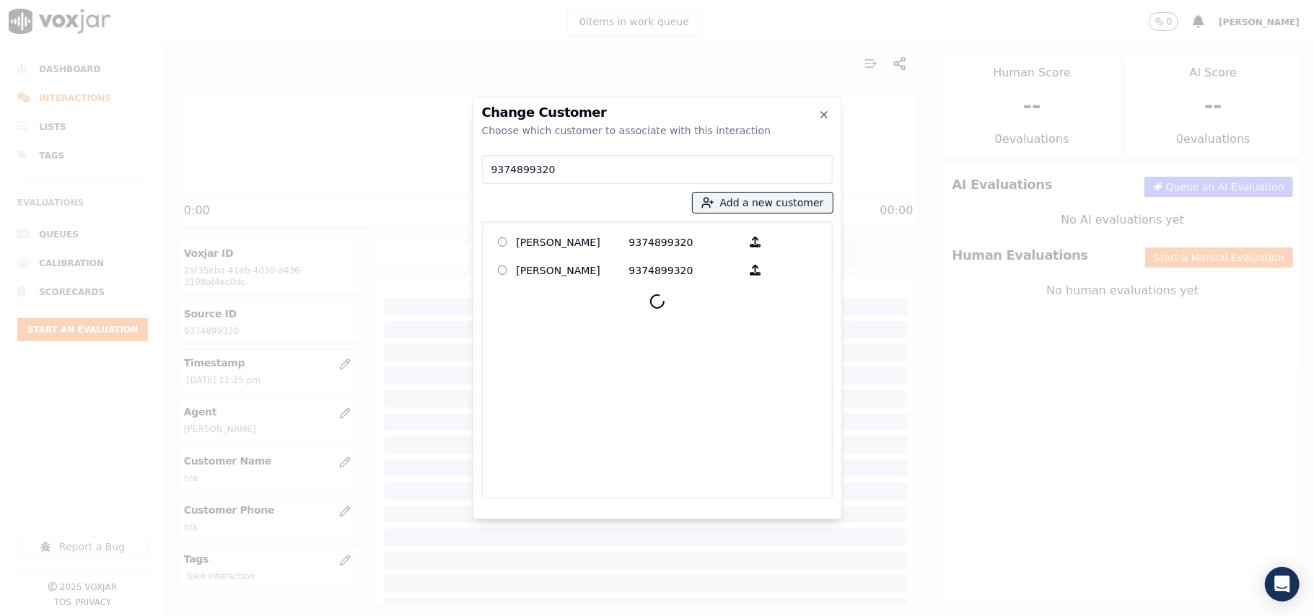
type input "9374899320"
click at [538, 238] on p "[PERSON_NAME]" at bounding box center [573, 242] width 113 height 22
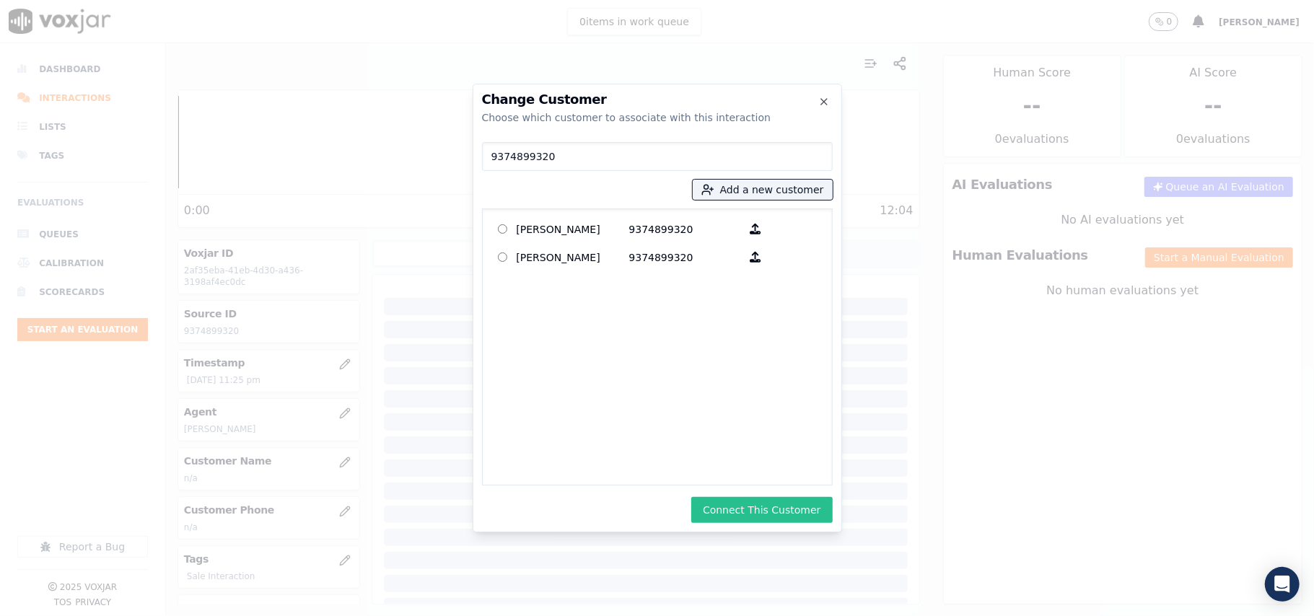
click at [748, 500] on div "Change Customer Choose which customer to associate with this interaction 937489…" at bounding box center [657, 308] width 369 height 449
click at [748, 504] on button "Connect This Customer" at bounding box center [761, 510] width 141 height 26
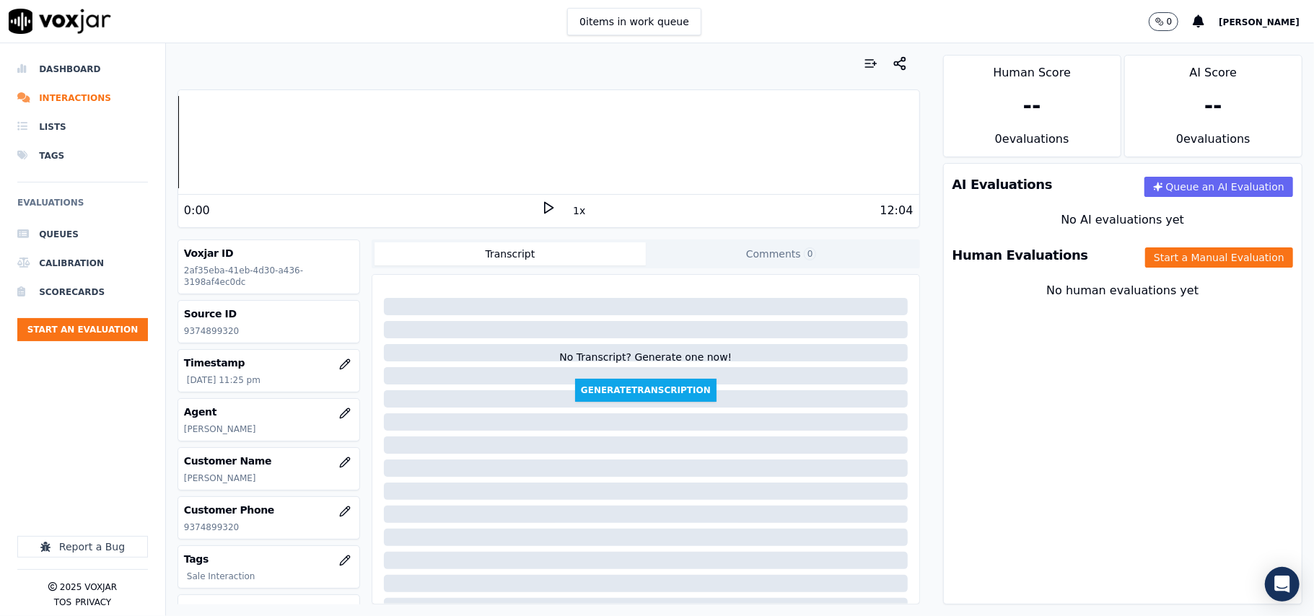
click at [1153, 255] on button "Start a Manual Evaluation" at bounding box center [1219, 257] width 148 height 20
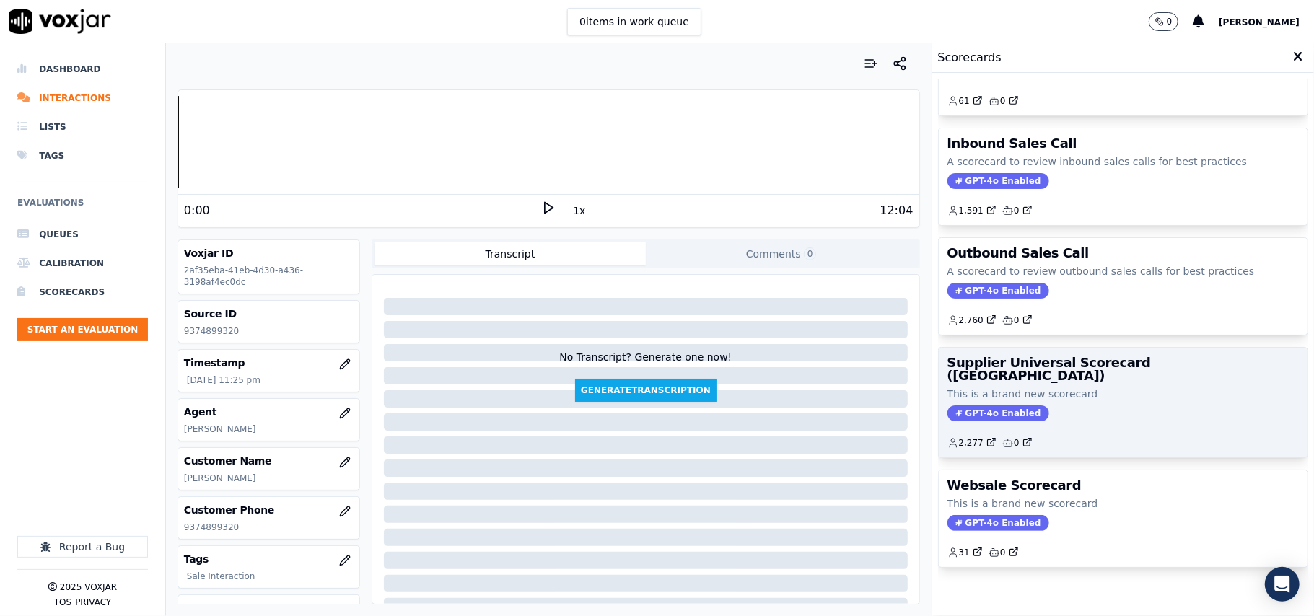
scroll to position [110, 0]
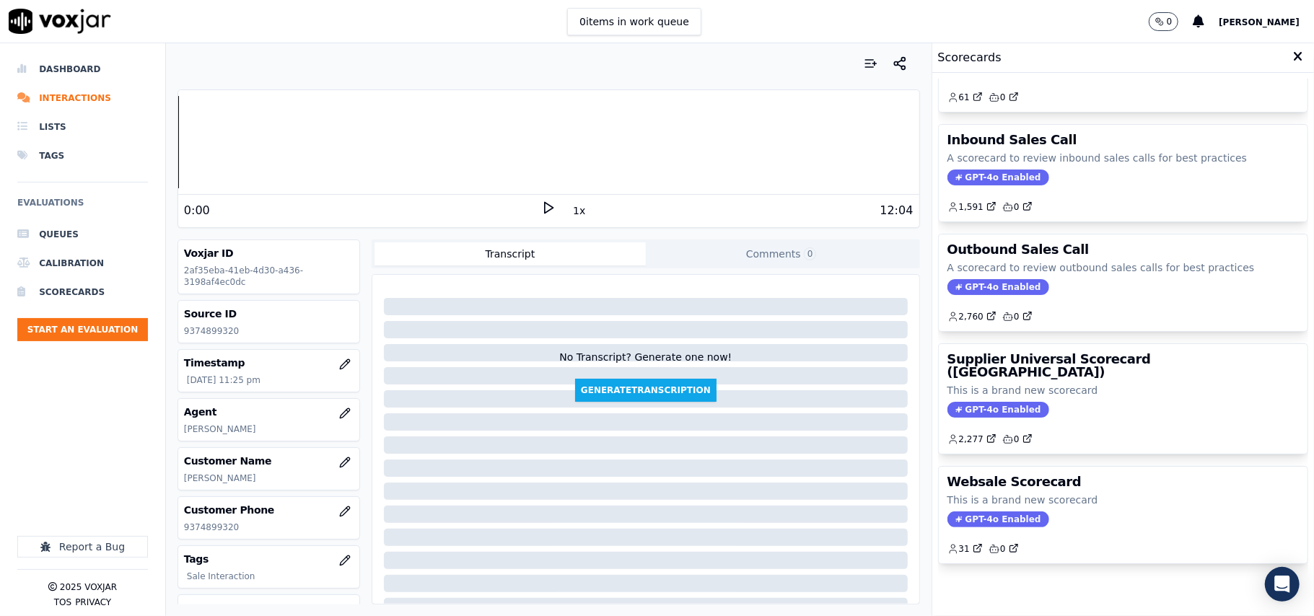
click at [1079, 402] on div "GPT-4o Enabled" at bounding box center [1122, 410] width 351 height 16
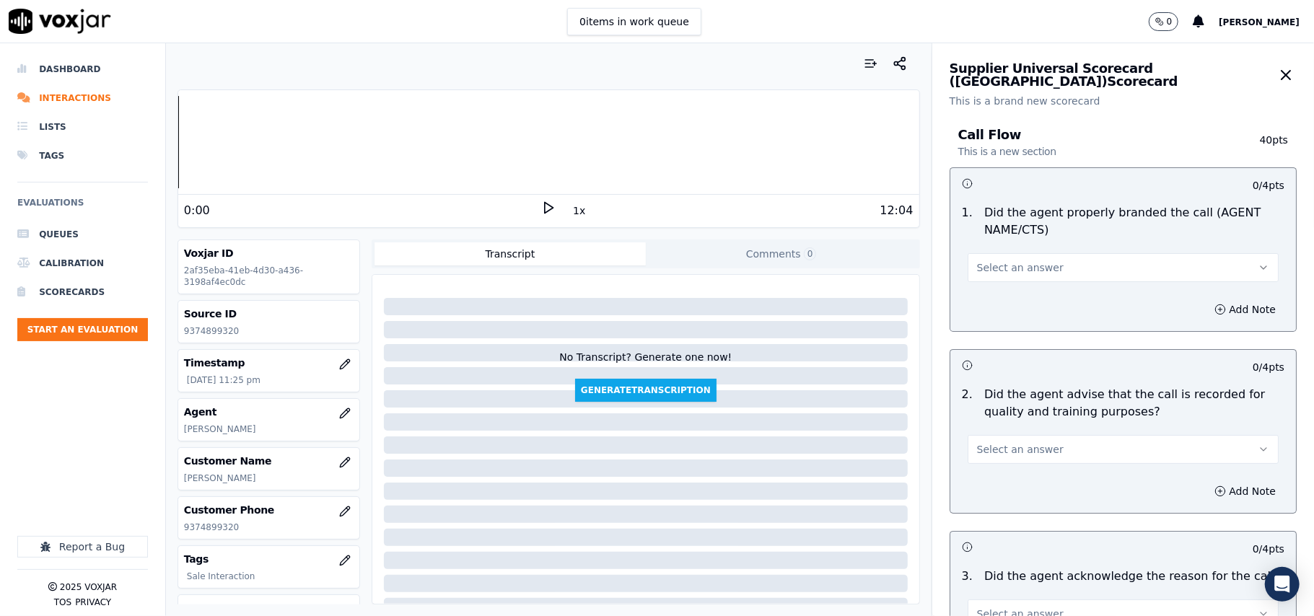
click at [1056, 276] on button "Select an answer" at bounding box center [1123, 267] width 311 height 29
click at [1014, 303] on div "Yes" at bounding box center [1091, 300] width 279 height 23
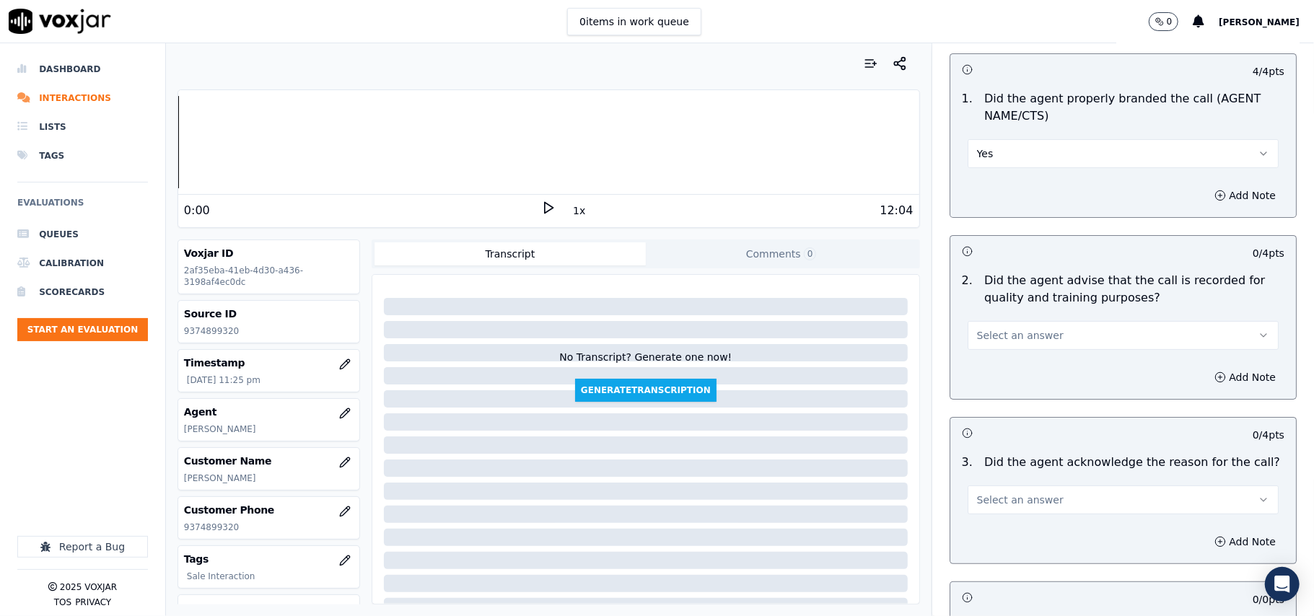
scroll to position [160, 0]
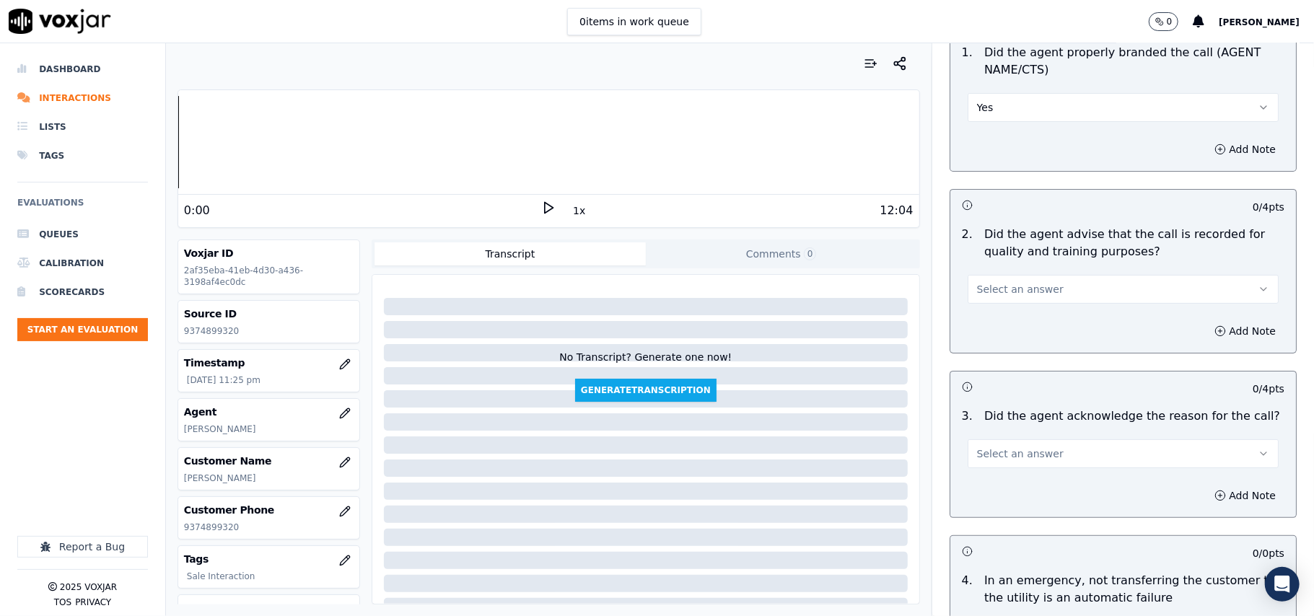
click at [996, 293] on span "Select an answer" at bounding box center [1020, 289] width 87 height 14
click at [999, 315] on div "Yes" at bounding box center [1091, 322] width 279 height 23
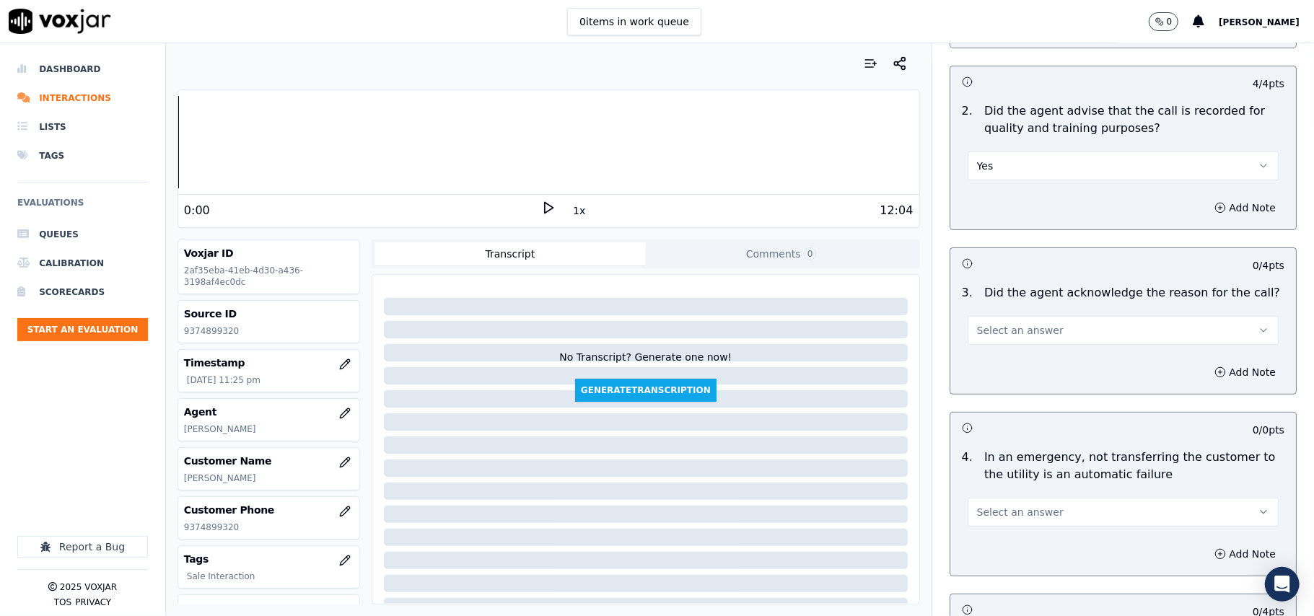
scroll to position [320, 0]
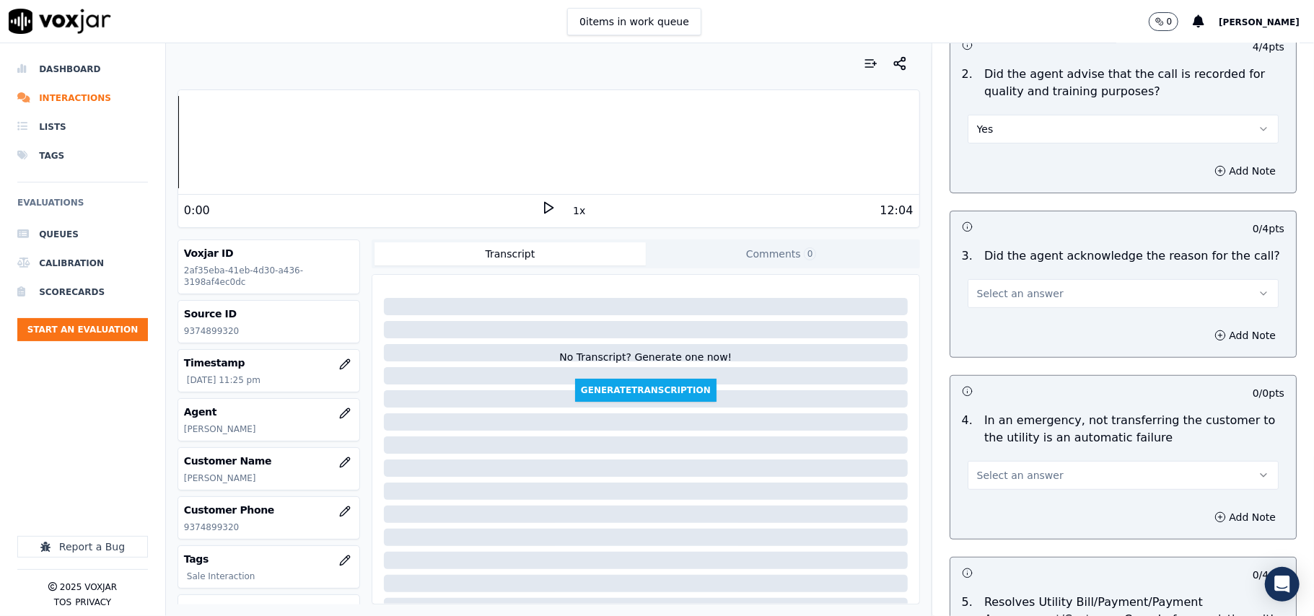
click at [989, 293] on span "Select an answer" at bounding box center [1020, 293] width 87 height 14
click at [989, 327] on div "Yes" at bounding box center [1091, 327] width 279 height 23
click at [997, 468] on button "Select an answer" at bounding box center [1123, 475] width 311 height 29
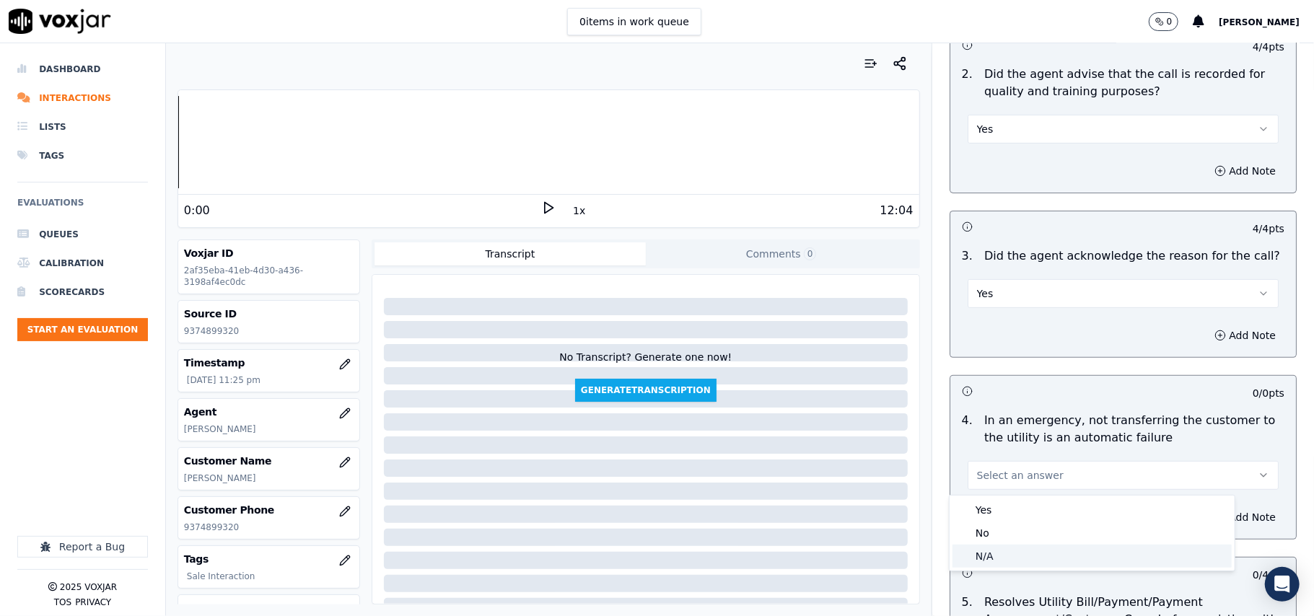
click at [985, 553] on div "N/A" at bounding box center [1091, 556] width 279 height 23
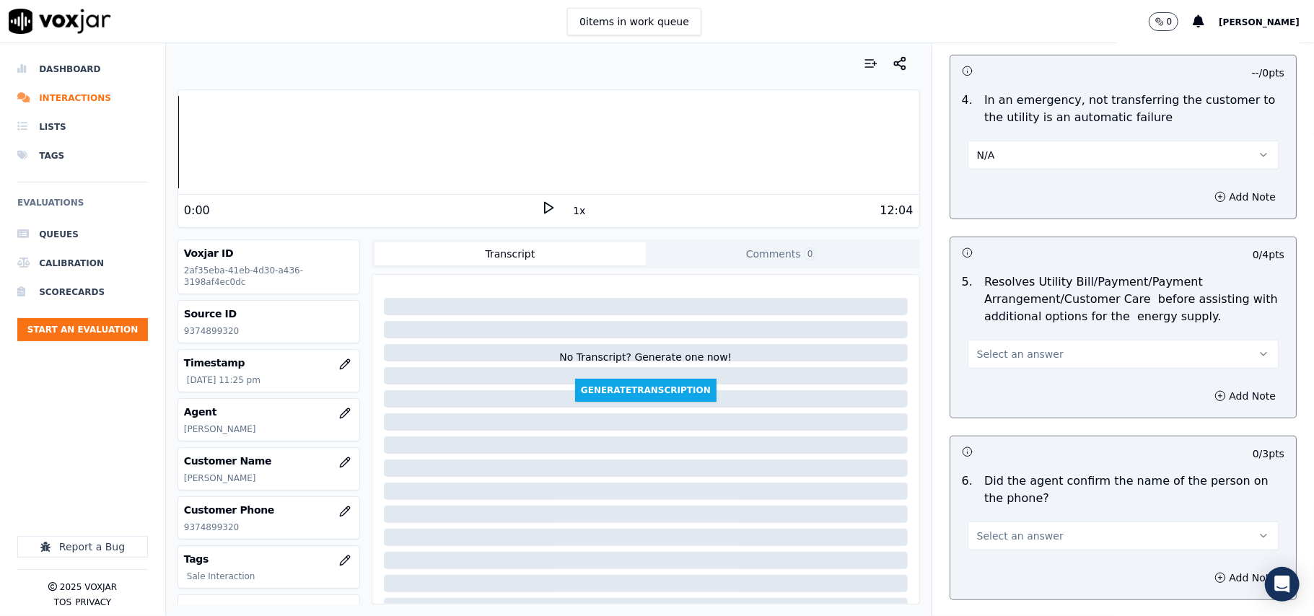
scroll to position [641, 0]
click at [991, 348] on span "Select an answer" at bounding box center [1020, 353] width 87 height 14
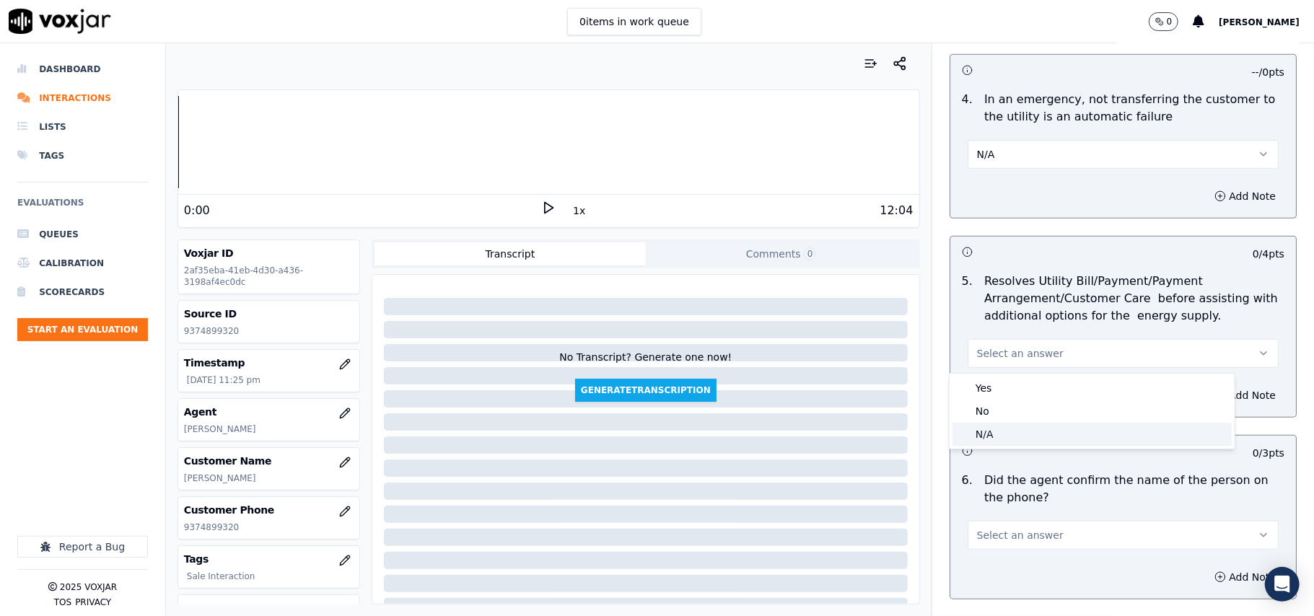
click at [991, 426] on div "N/A" at bounding box center [1091, 434] width 279 height 23
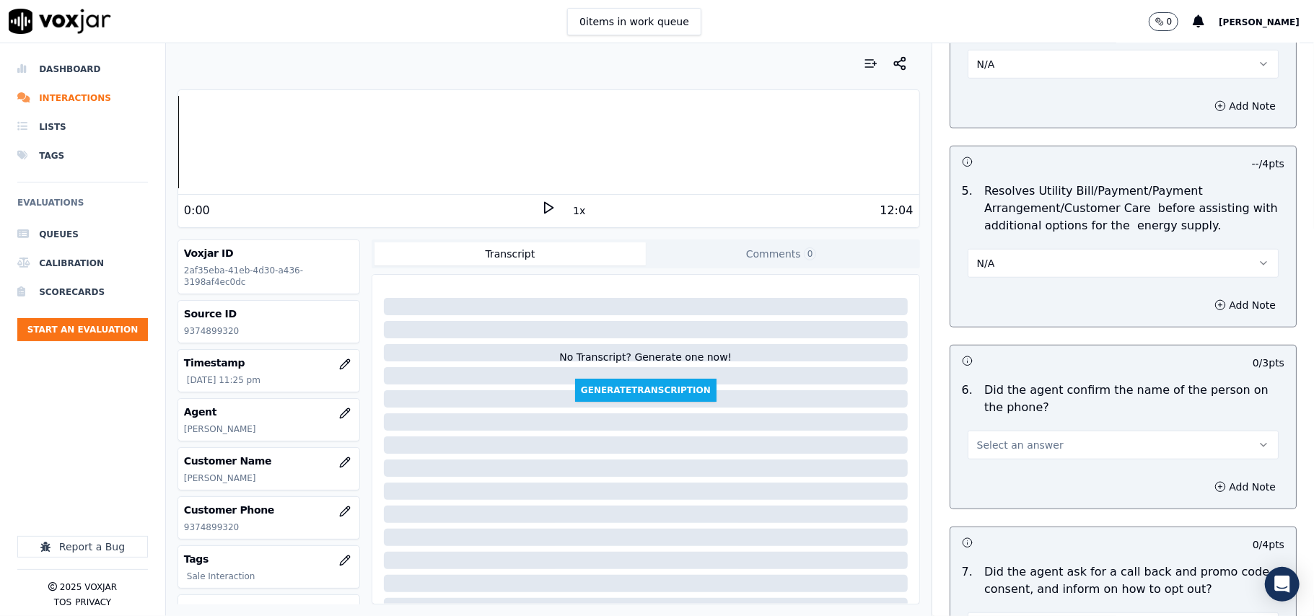
scroll to position [801, 0]
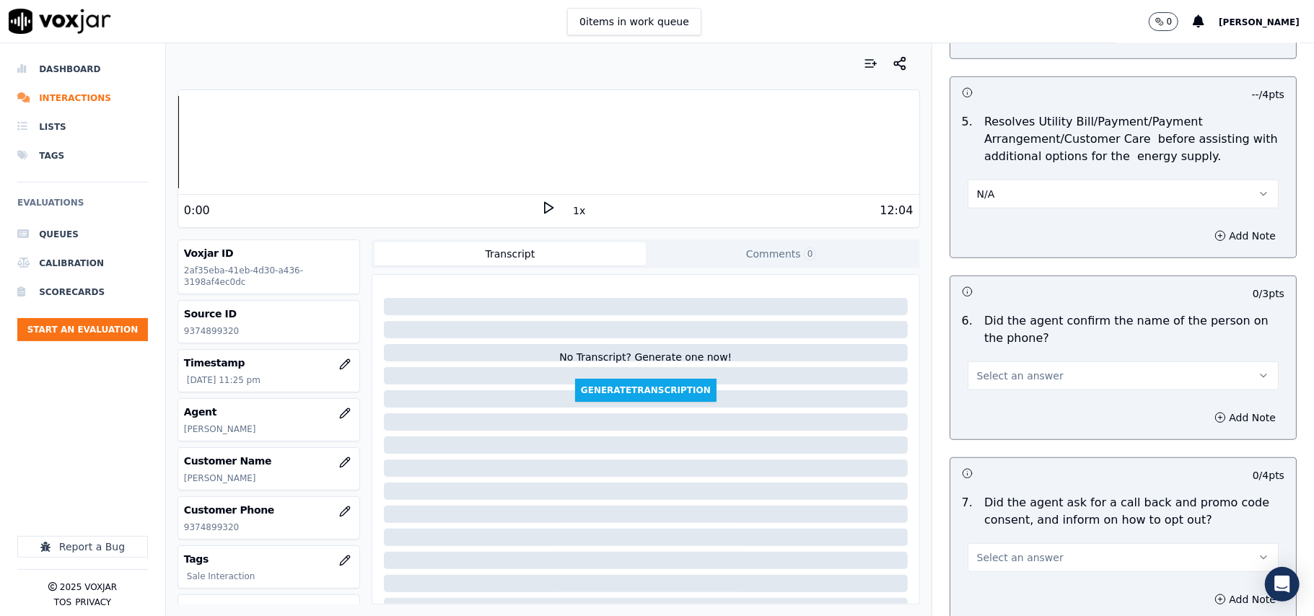
click at [986, 377] on span "Select an answer" at bounding box center [1020, 376] width 87 height 14
click at [986, 410] on div "Yes" at bounding box center [1091, 410] width 279 height 23
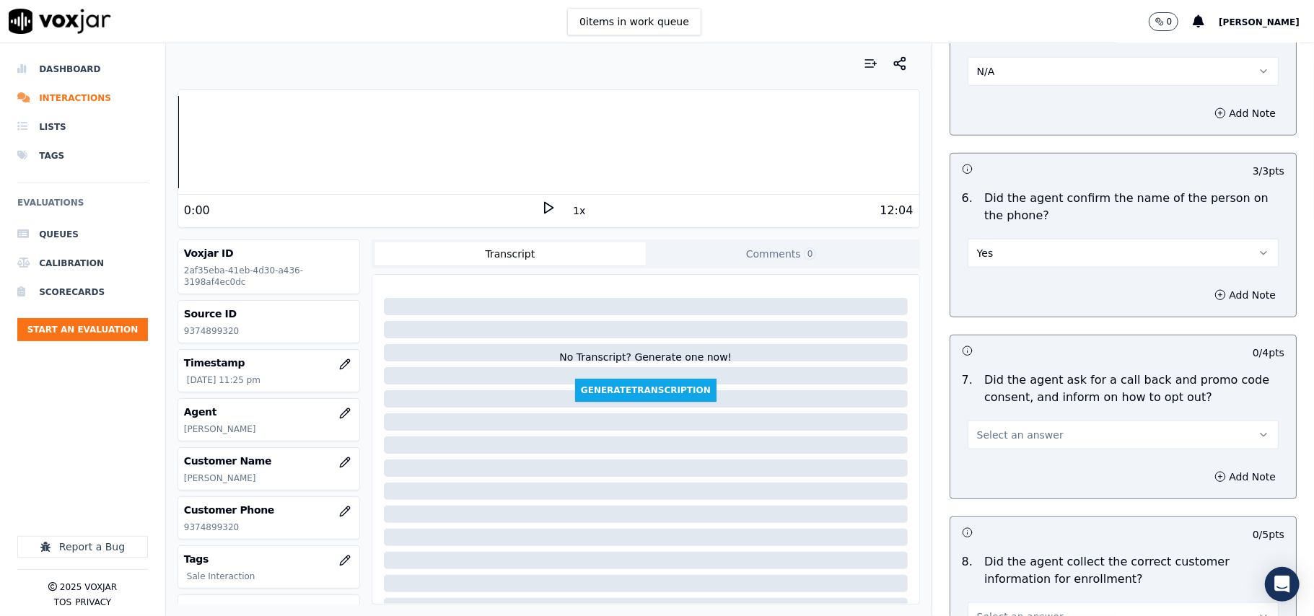
scroll to position [962, 0]
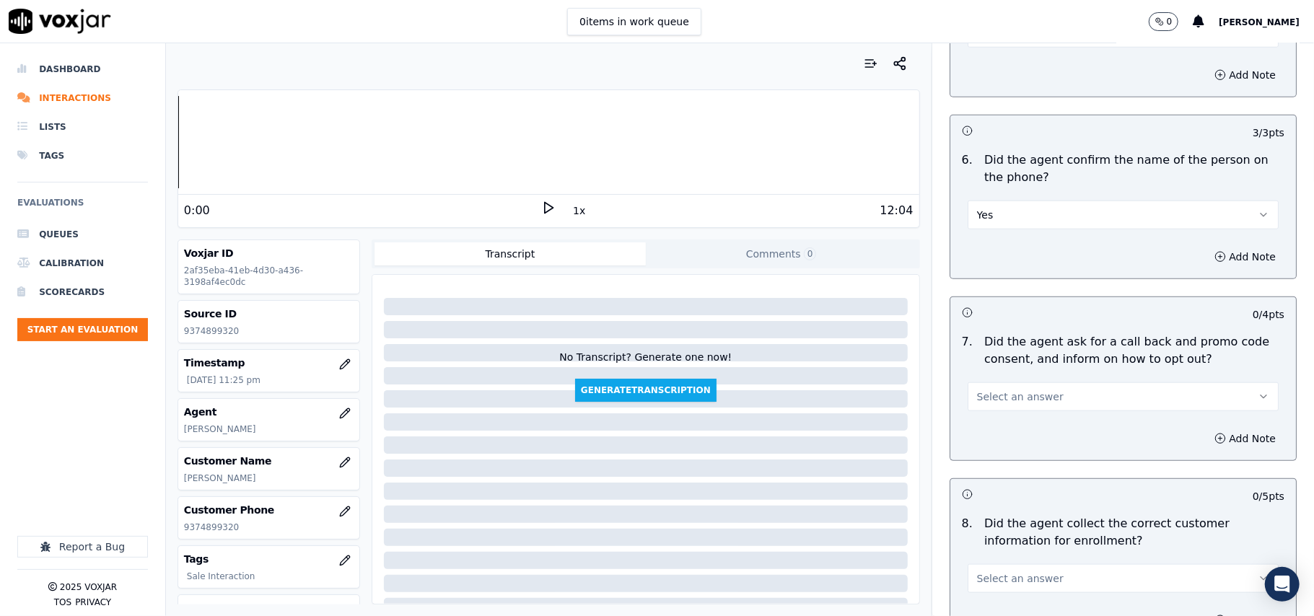
click at [983, 404] on span "Select an answer" at bounding box center [1020, 397] width 87 height 14
click at [978, 427] on div "Yes" at bounding box center [1091, 432] width 279 height 23
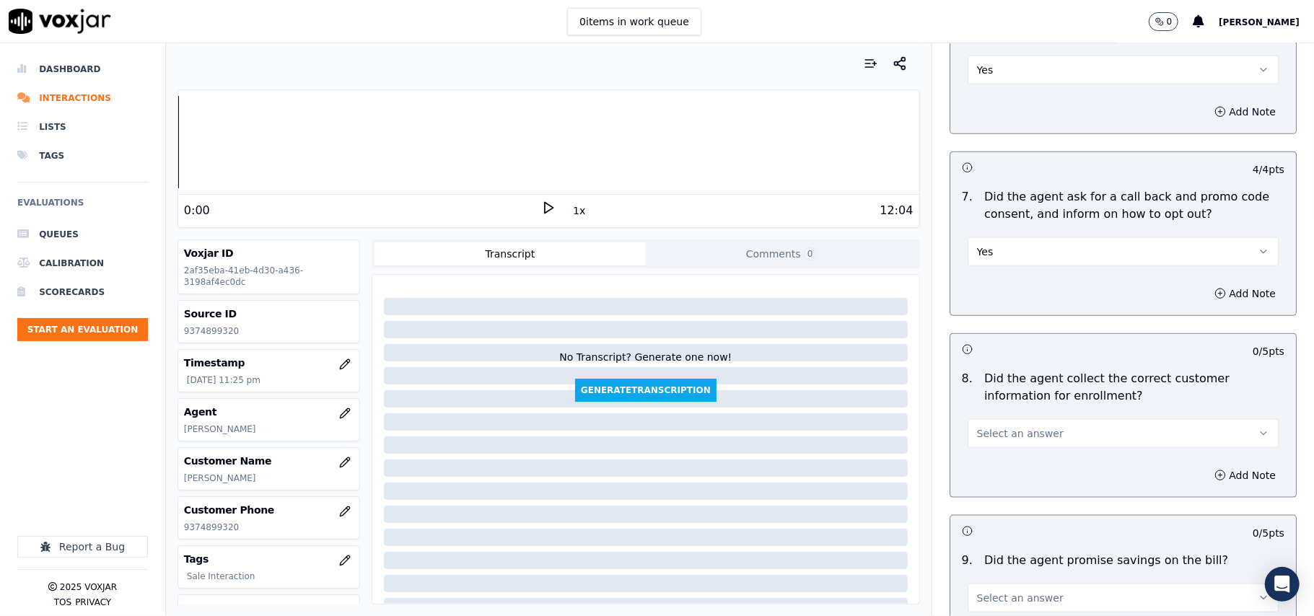
scroll to position [1282, 0]
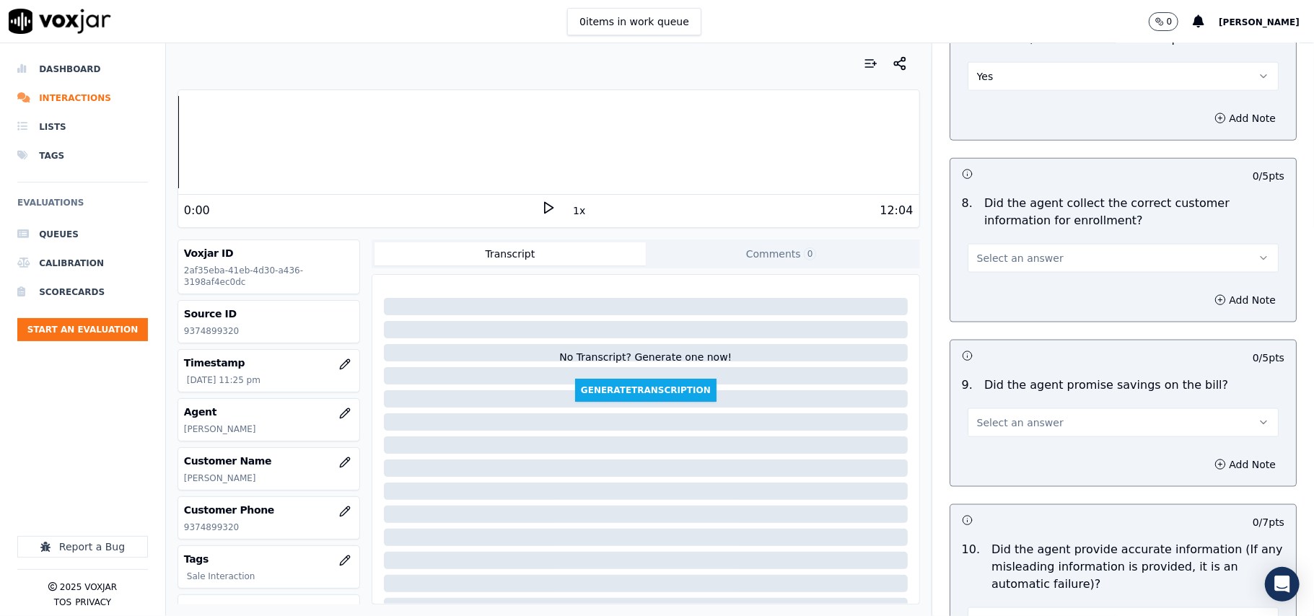
click at [981, 270] on button "Select an answer" at bounding box center [1123, 258] width 311 height 29
click at [979, 300] on div "Yes" at bounding box center [1091, 294] width 279 height 23
drag, startPoint x: 981, startPoint y: 430, endPoint x: 982, endPoint y: 437, distance: 7.3
click at [981, 430] on span "Select an answer" at bounding box center [1020, 423] width 87 height 14
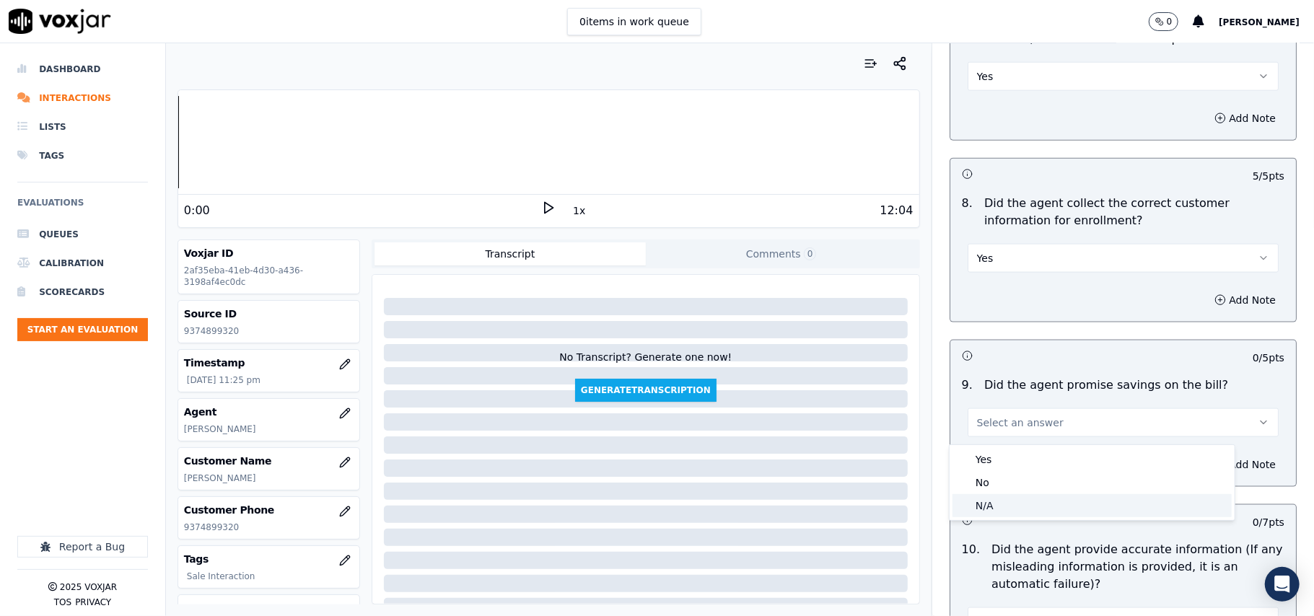
click at [982, 511] on div "N/A" at bounding box center [1091, 505] width 279 height 23
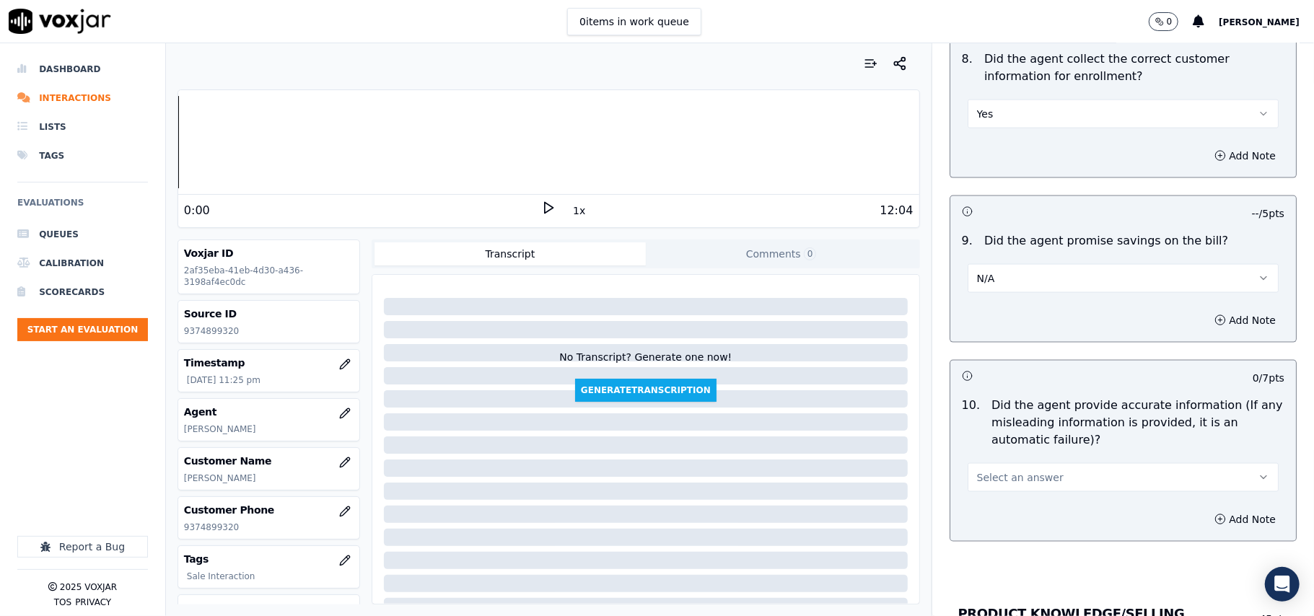
scroll to position [1603, 0]
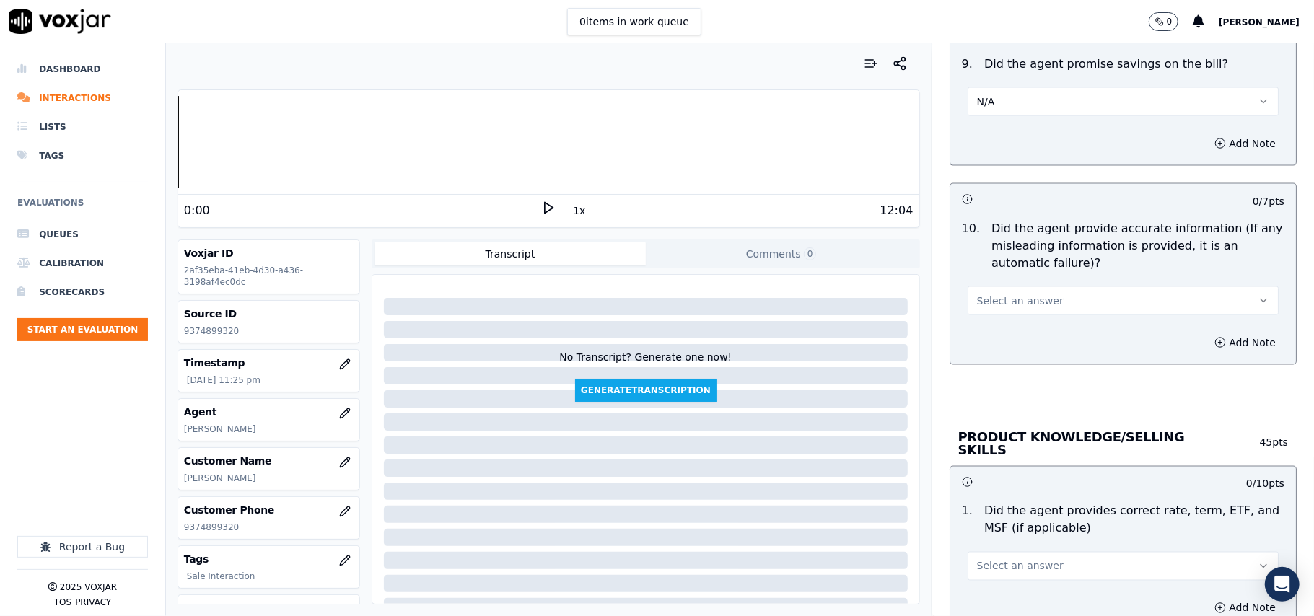
click at [1002, 308] on span "Select an answer" at bounding box center [1020, 301] width 87 height 14
click at [1002, 335] on div "Yes" at bounding box center [1091, 337] width 279 height 23
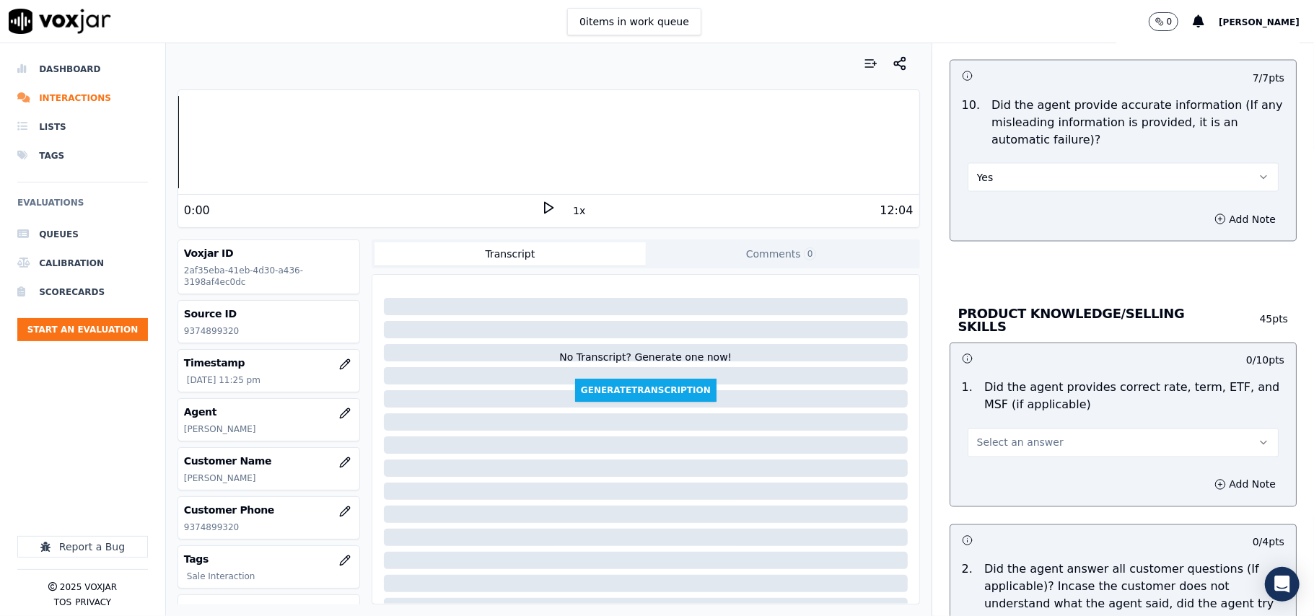
scroll to position [1764, 0]
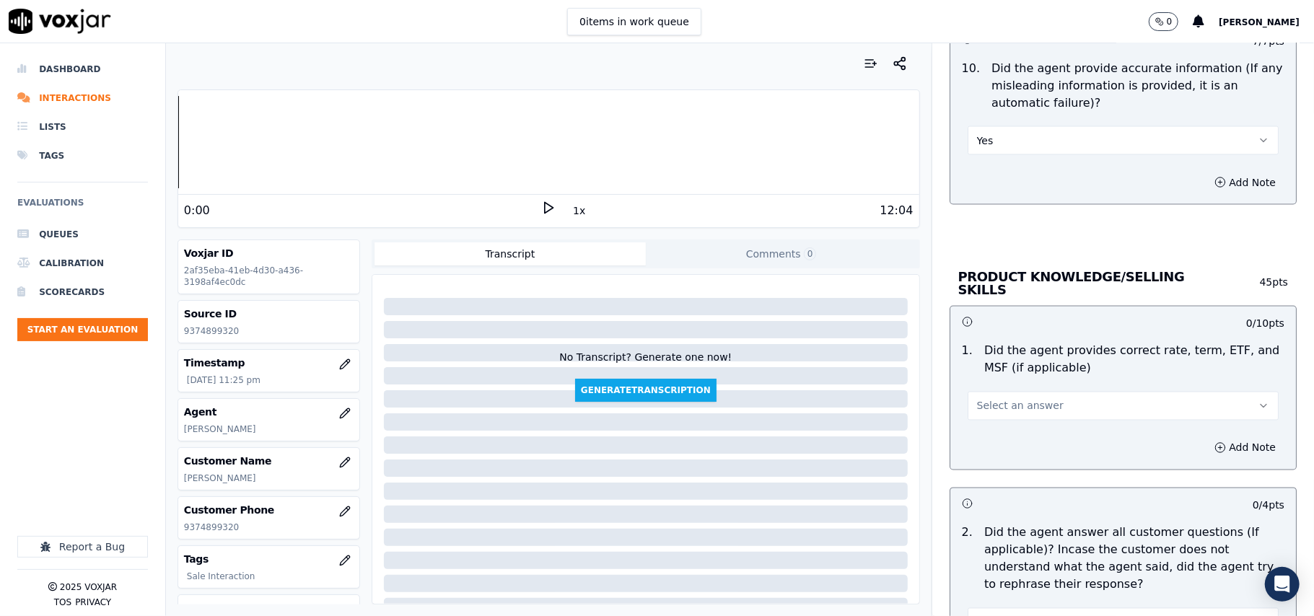
drag, startPoint x: 1008, startPoint y: 404, endPoint x: 1010, endPoint y: 413, distance: 9.6
click at [1010, 404] on span "Select an answer" at bounding box center [1020, 406] width 87 height 14
click at [1009, 434] on div "Yes" at bounding box center [1091, 436] width 279 height 23
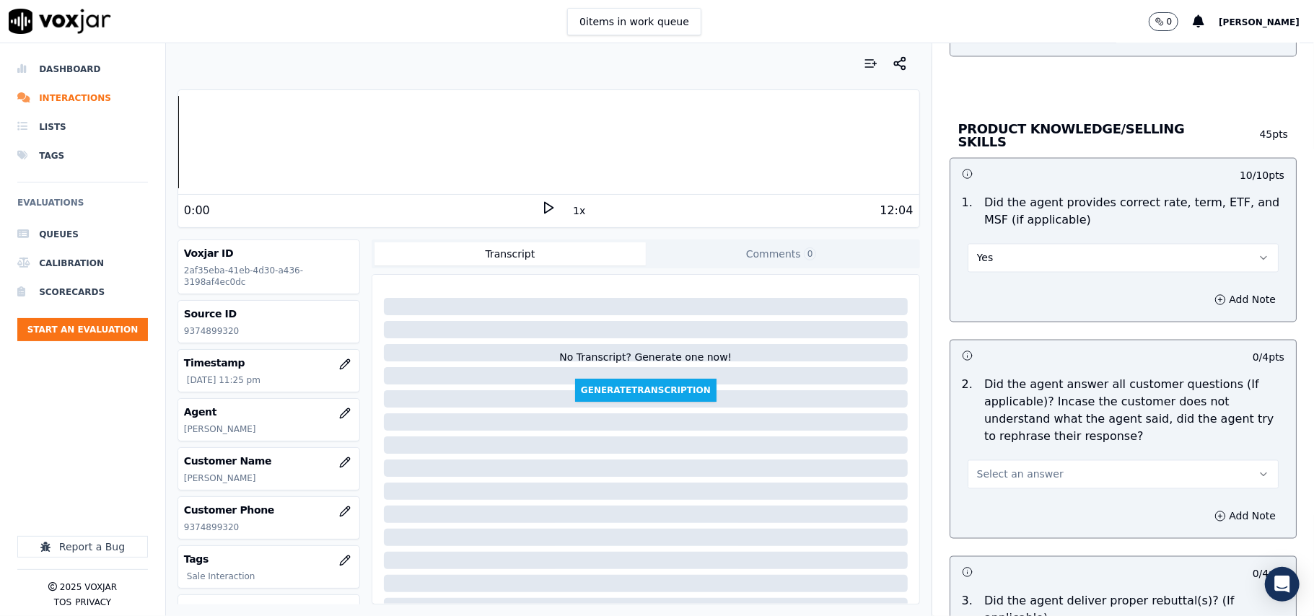
scroll to position [2085, 0]
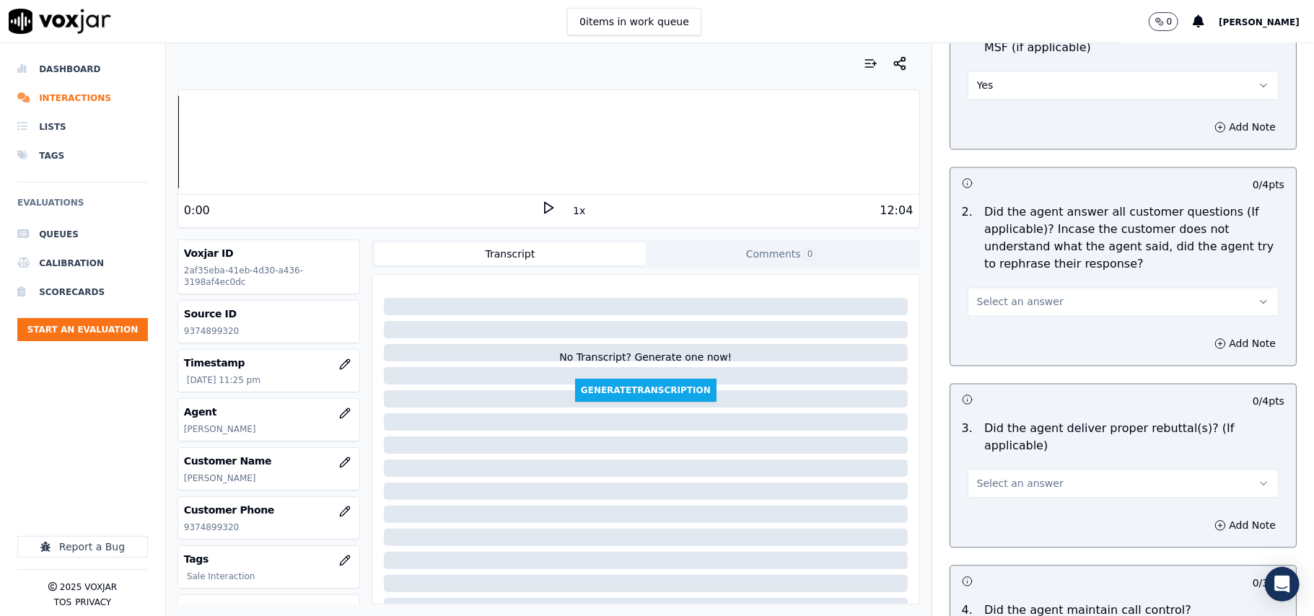
click at [991, 294] on span "Select an answer" at bounding box center [1020, 301] width 87 height 14
click at [993, 333] on div "Yes" at bounding box center [1091, 332] width 279 height 23
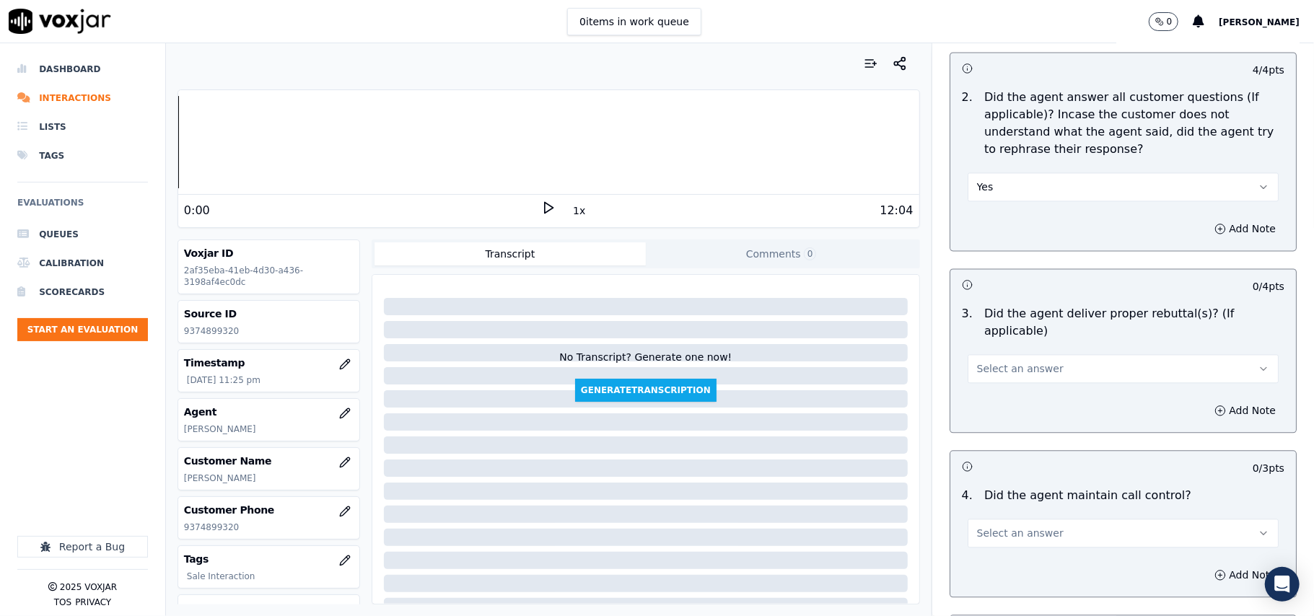
scroll to position [2244, 0]
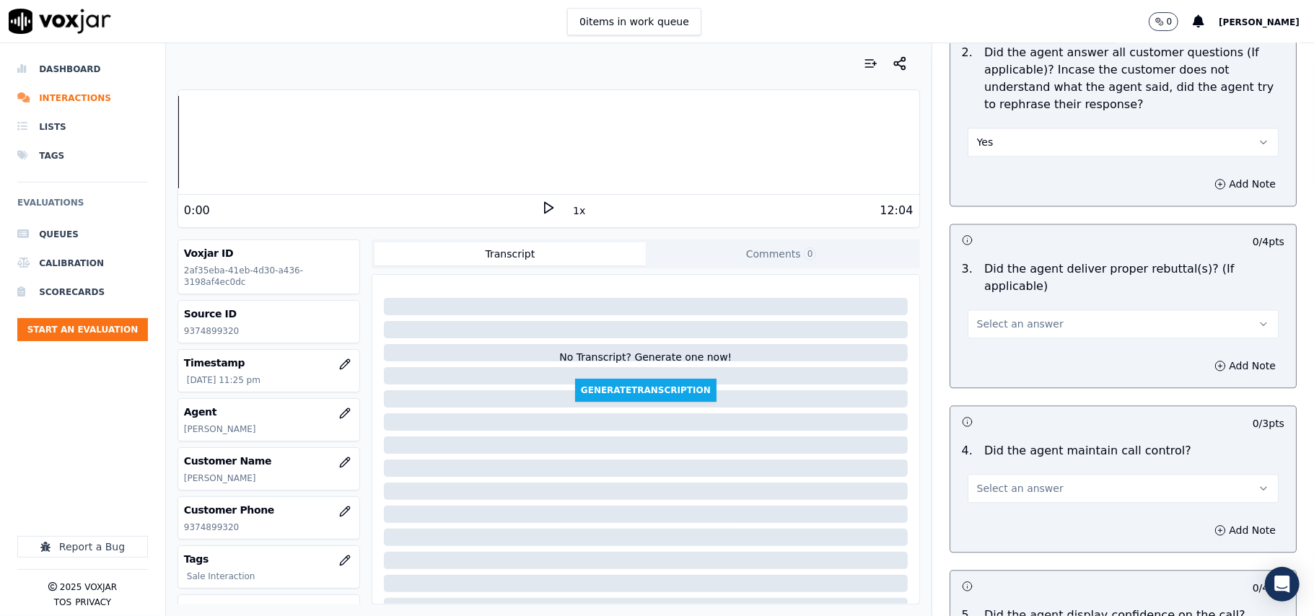
click at [979, 317] on span "Select an answer" at bounding box center [1020, 324] width 87 height 14
click at [973, 330] on div "Yes" at bounding box center [1091, 337] width 279 height 23
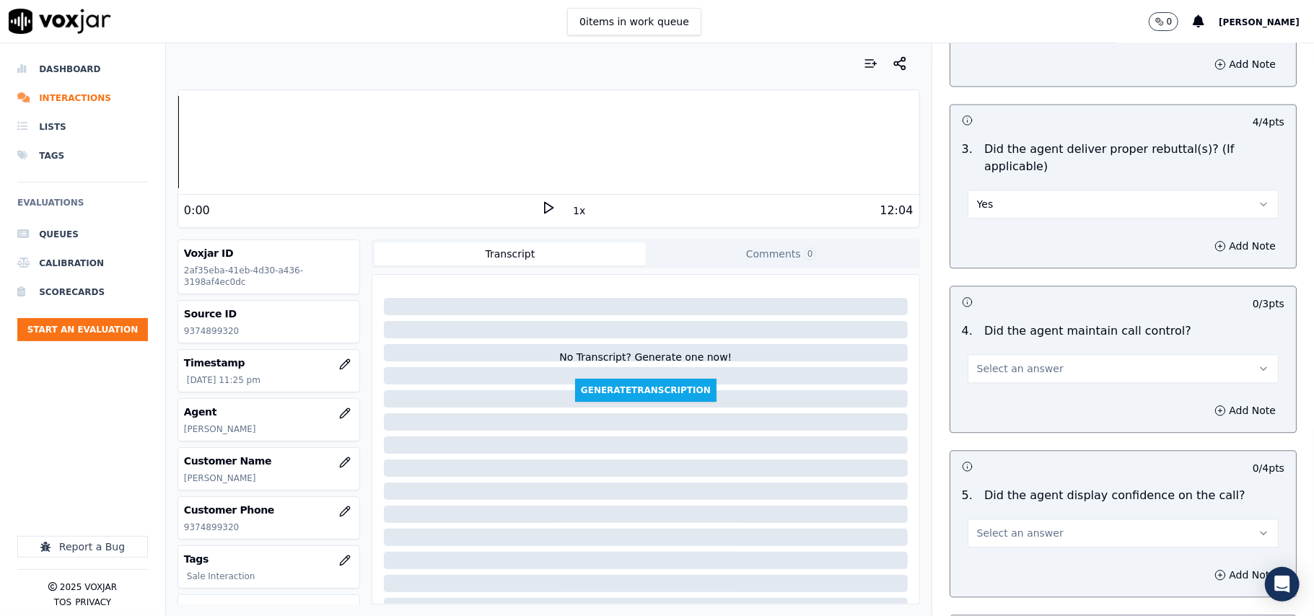
scroll to position [2405, 0]
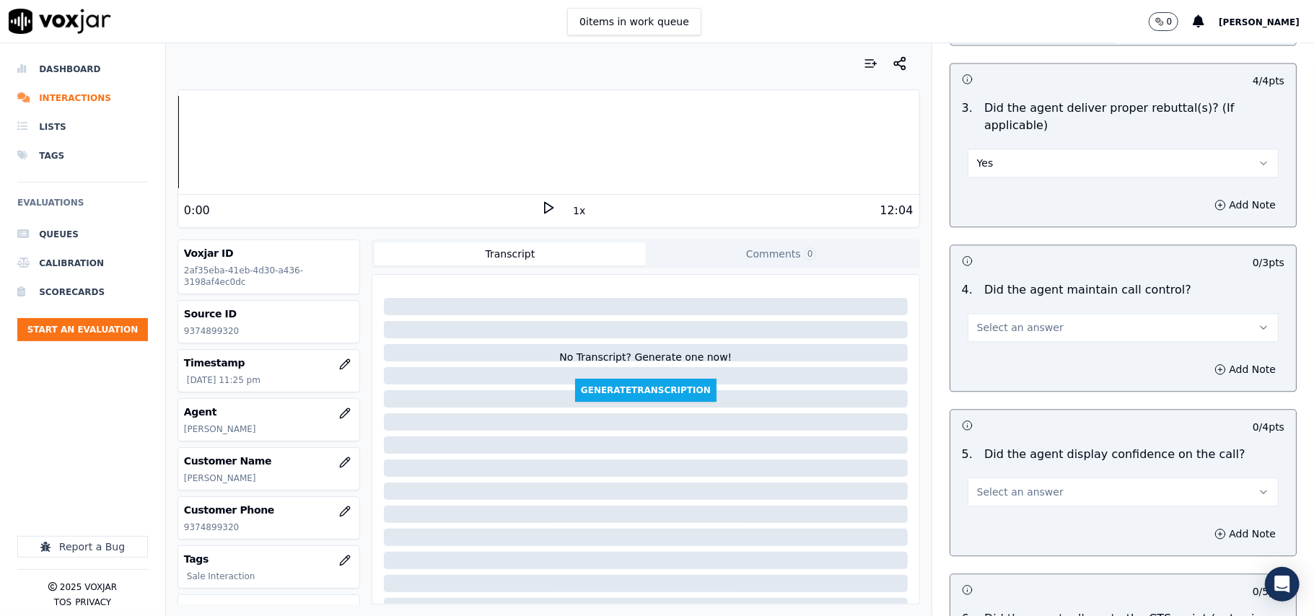
click at [987, 320] on span "Select an answer" at bounding box center [1020, 327] width 87 height 14
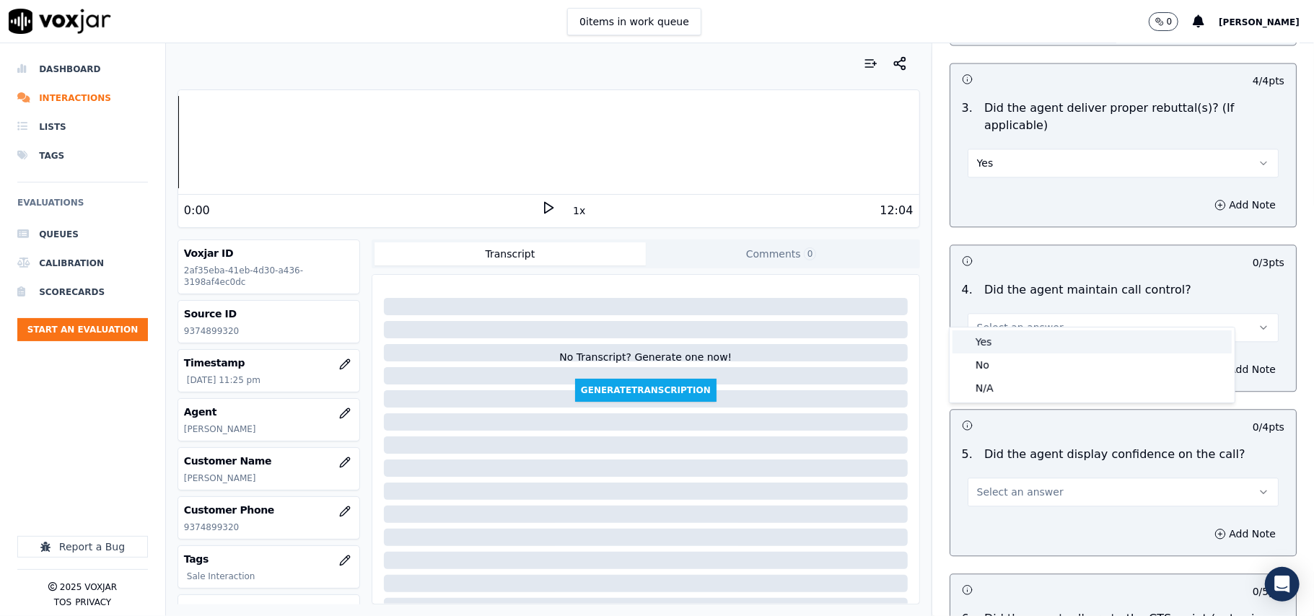
click at [985, 336] on div "Yes" at bounding box center [1091, 341] width 279 height 23
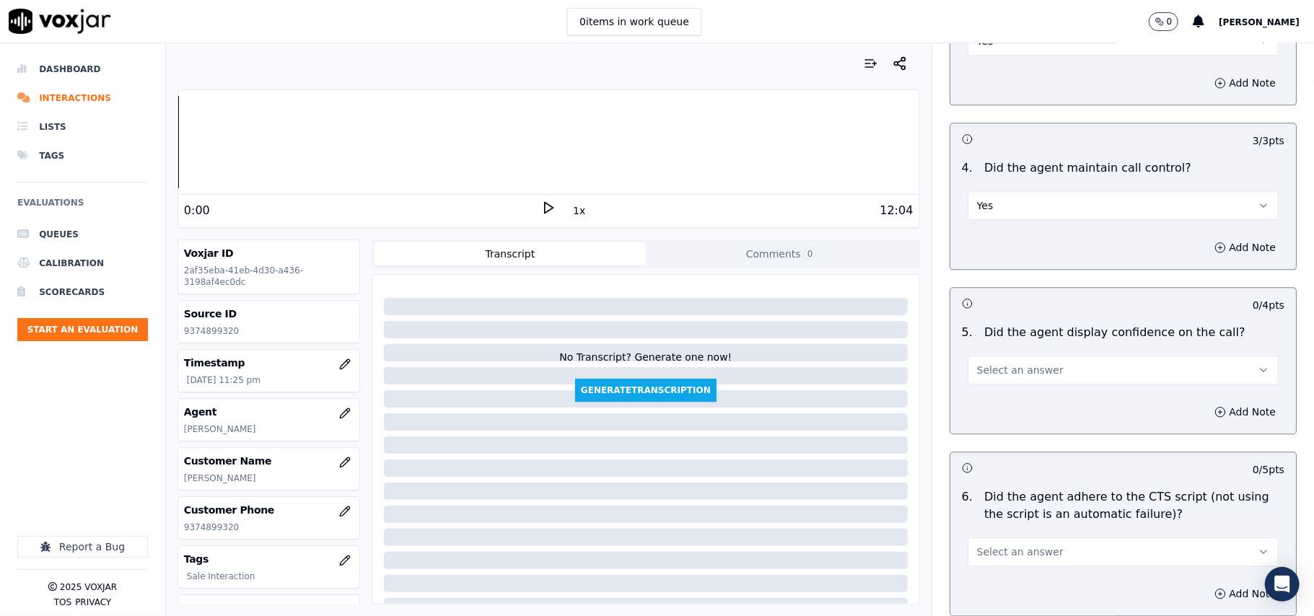
scroll to position [2566, 0]
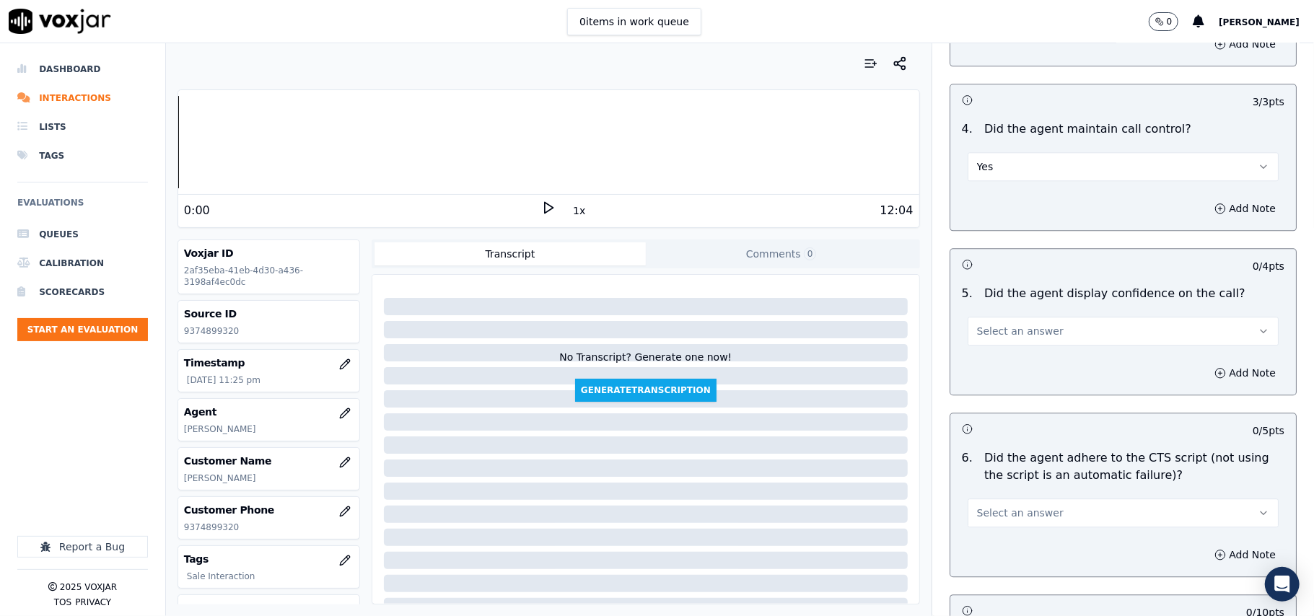
click at [1034, 324] on button "Select an answer" at bounding box center [1123, 331] width 311 height 29
click at [1017, 343] on div "Yes" at bounding box center [1091, 346] width 279 height 23
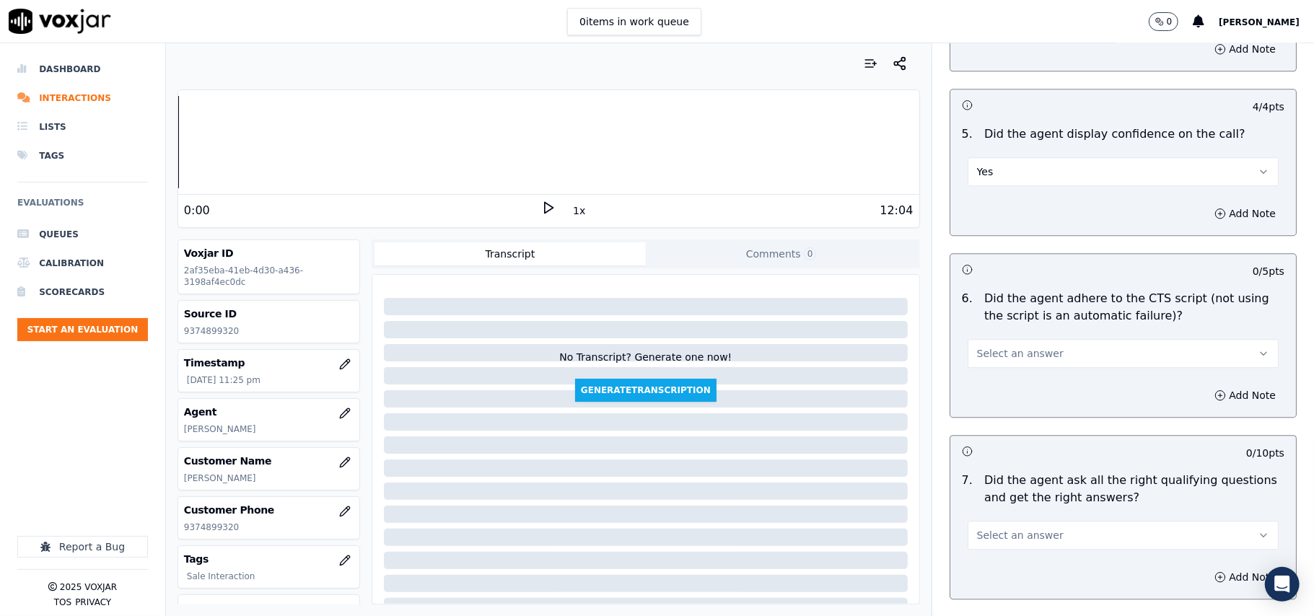
drag, startPoint x: 981, startPoint y: 330, endPoint x: 982, endPoint y: 342, distance: 11.6
click at [982, 346] on span "Select an answer" at bounding box center [1020, 353] width 87 height 14
click at [988, 373] on div "Yes" at bounding box center [1091, 368] width 279 height 23
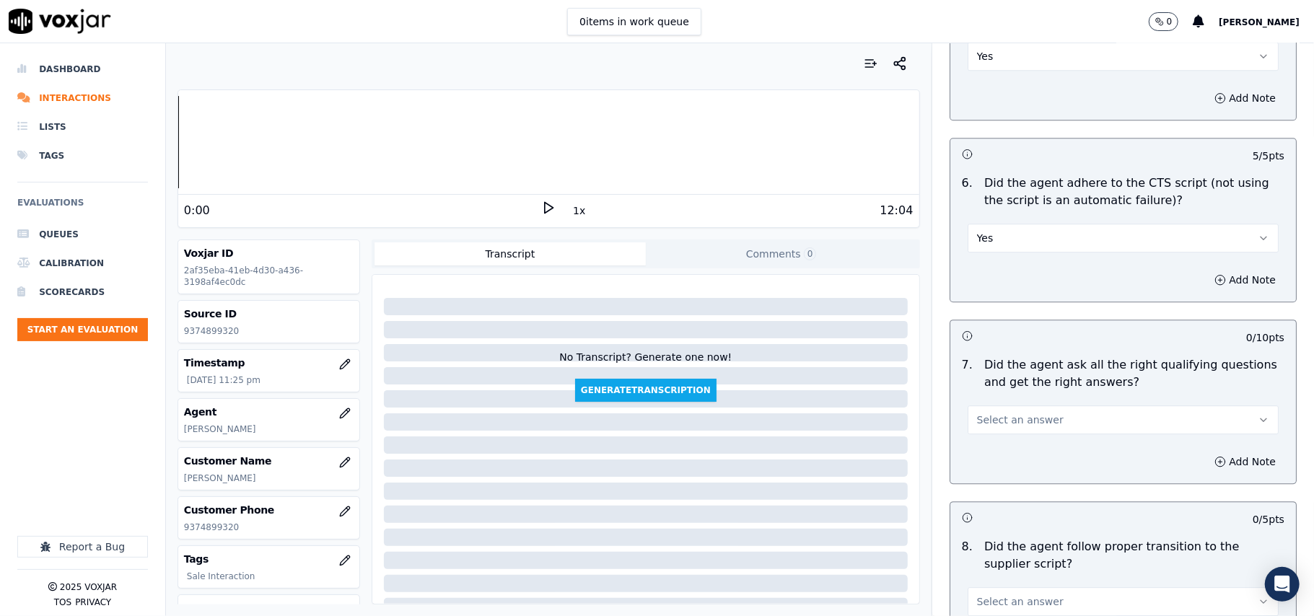
scroll to position [2886, 0]
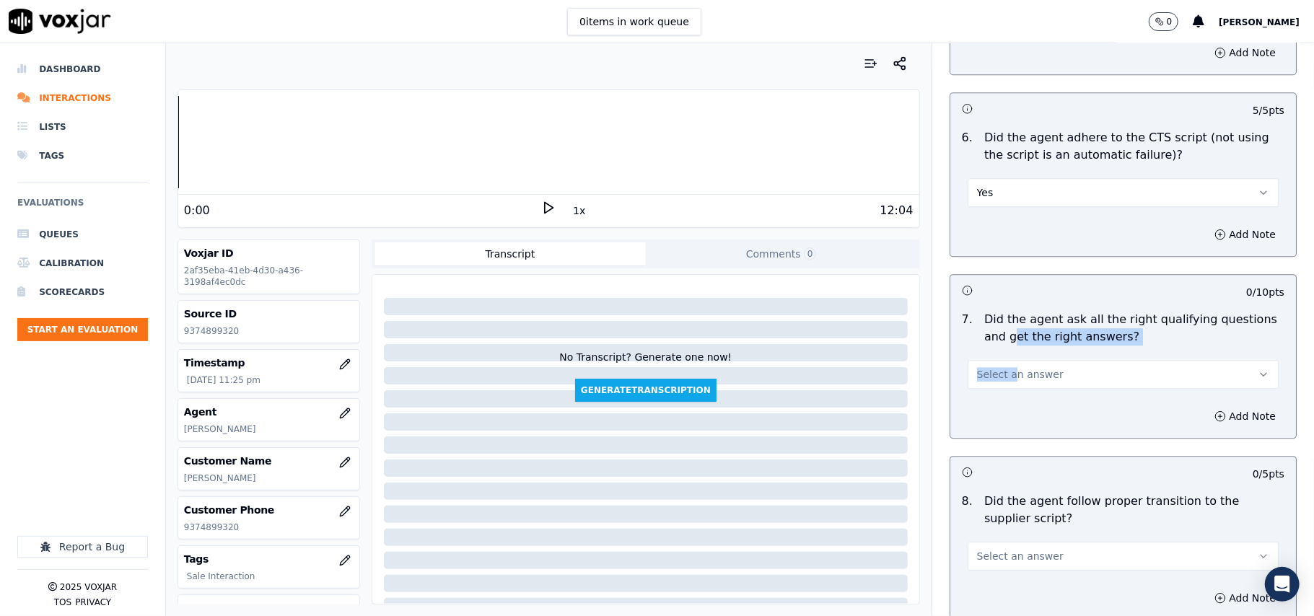
drag, startPoint x: 994, startPoint y: 333, endPoint x: 991, endPoint y: 348, distance: 15.4
click at [993, 338] on div "7 . Did the agent ask all the right qualifying questions and get the right answ…" at bounding box center [1123, 349] width 346 height 89
click at [990, 367] on span "Select an answer" at bounding box center [1020, 374] width 87 height 14
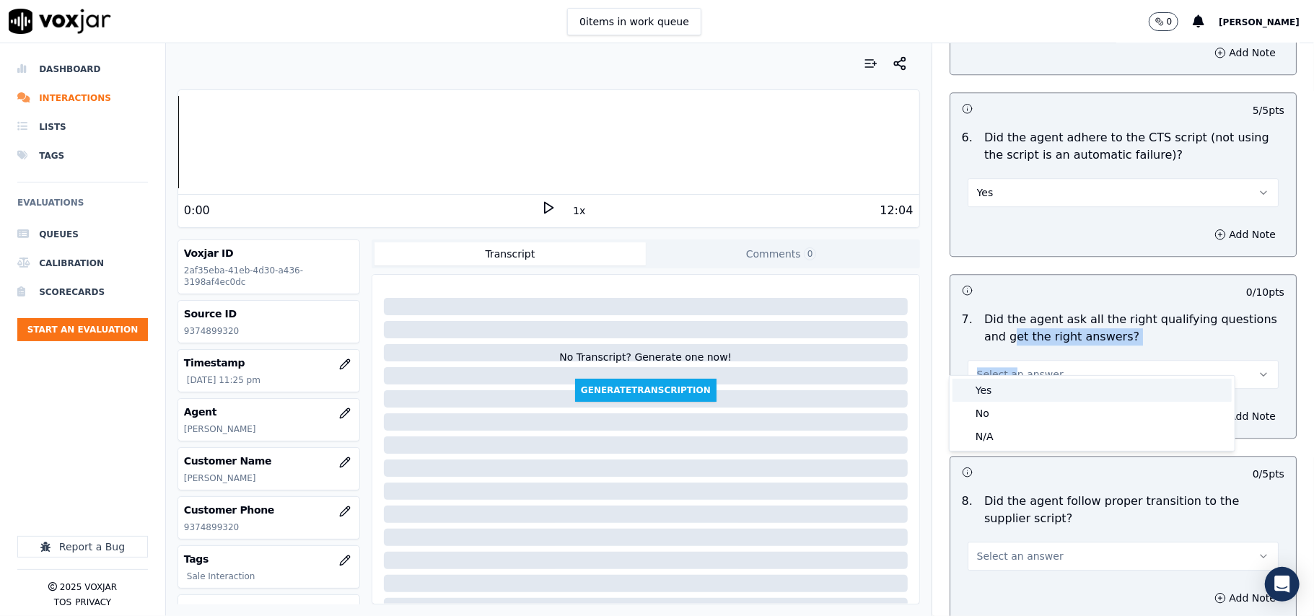
click at [993, 388] on div "Yes" at bounding box center [1091, 390] width 279 height 23
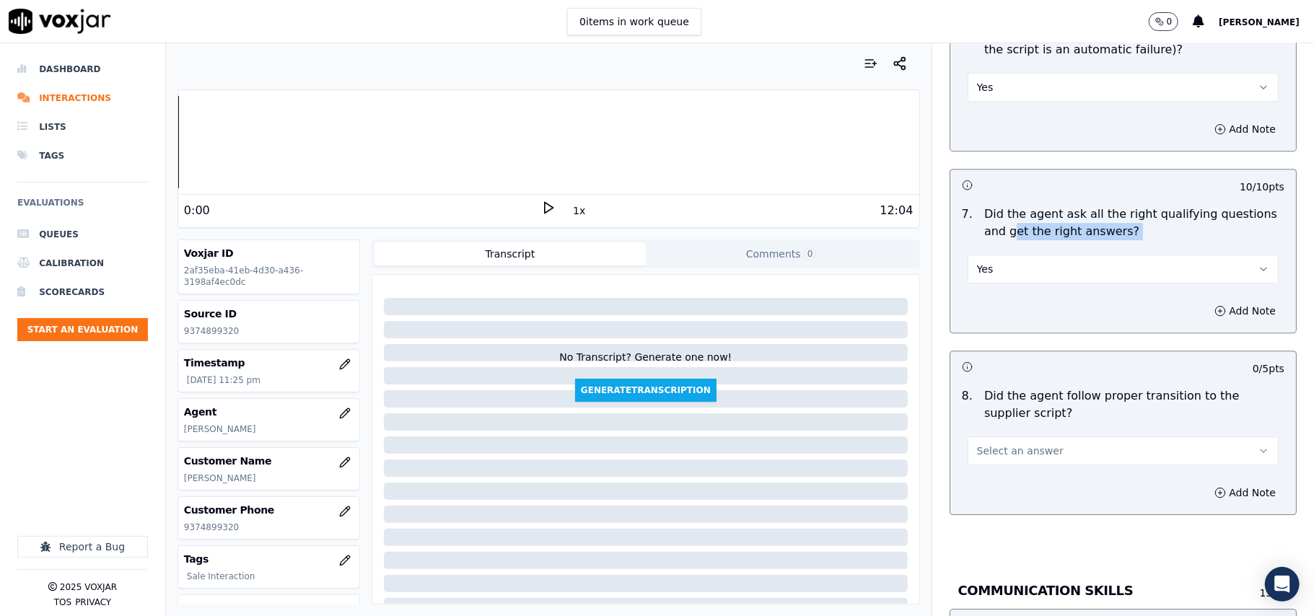
scroll to position [3207, 0]
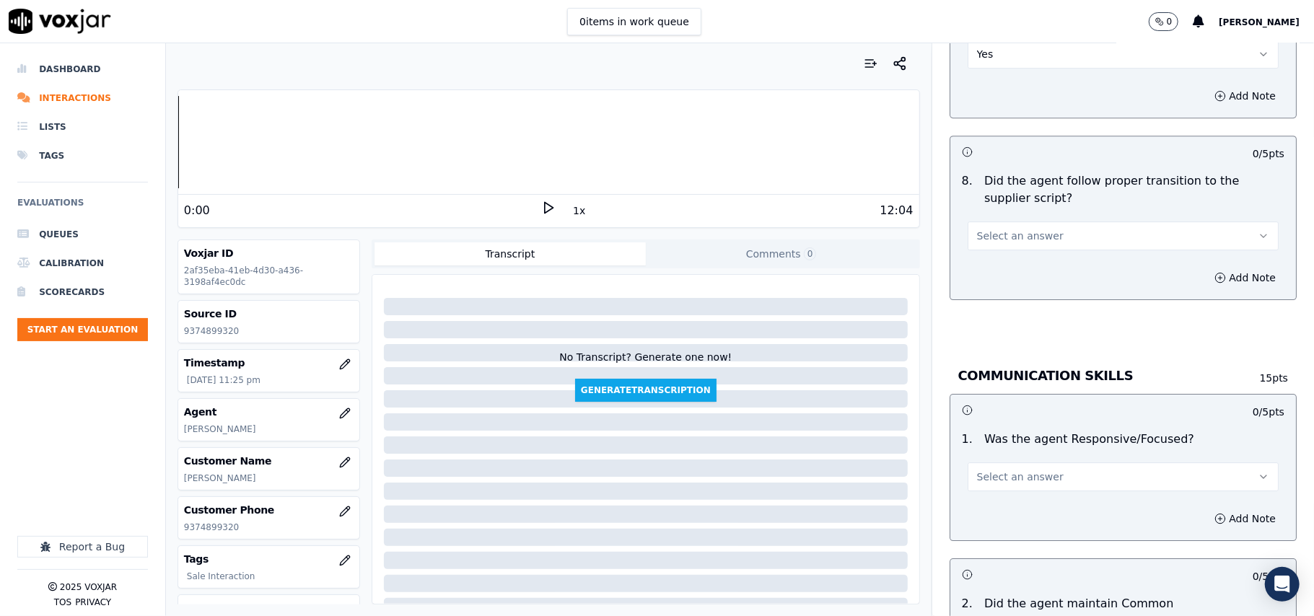
click at [985, 229] on span "Select an answer" at bounding box center [1020, 236] width 87 height 14
drag, startPoint x: 981, startPoint y: 242, endPoint x: 984, endPoint y: 250, distance: 7.8
click at [981, 243] on div "Yes" at bounding box center [1091, 252] width 279 height 23
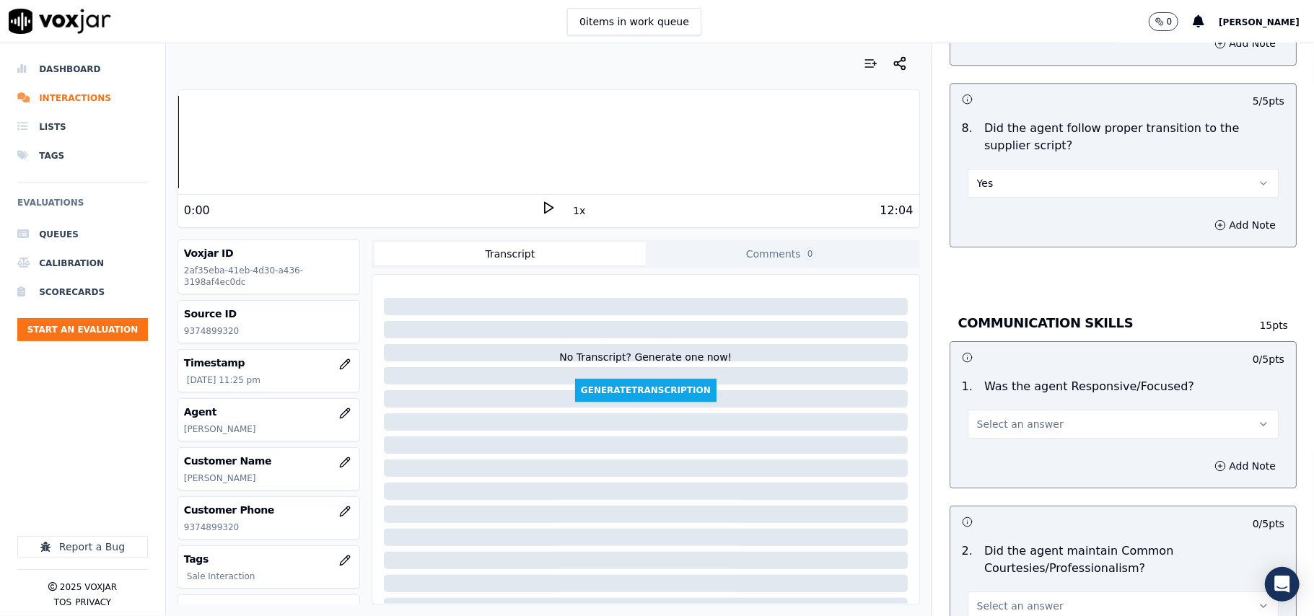
scroll to position [3367, 0]
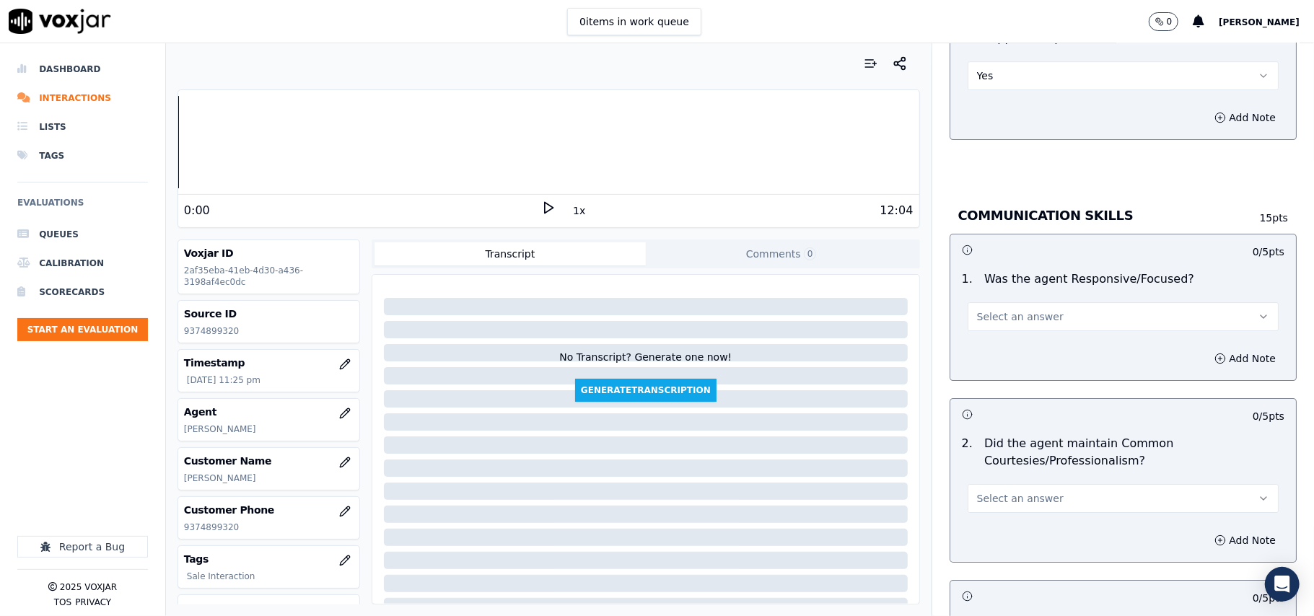
click at [991, 313] on button "Select an answer" at bounding box center [1123, 316] width 311 height 29
click at [991, 338] on div "Yes" at bounding box center [1091, 333] width 279 height 23
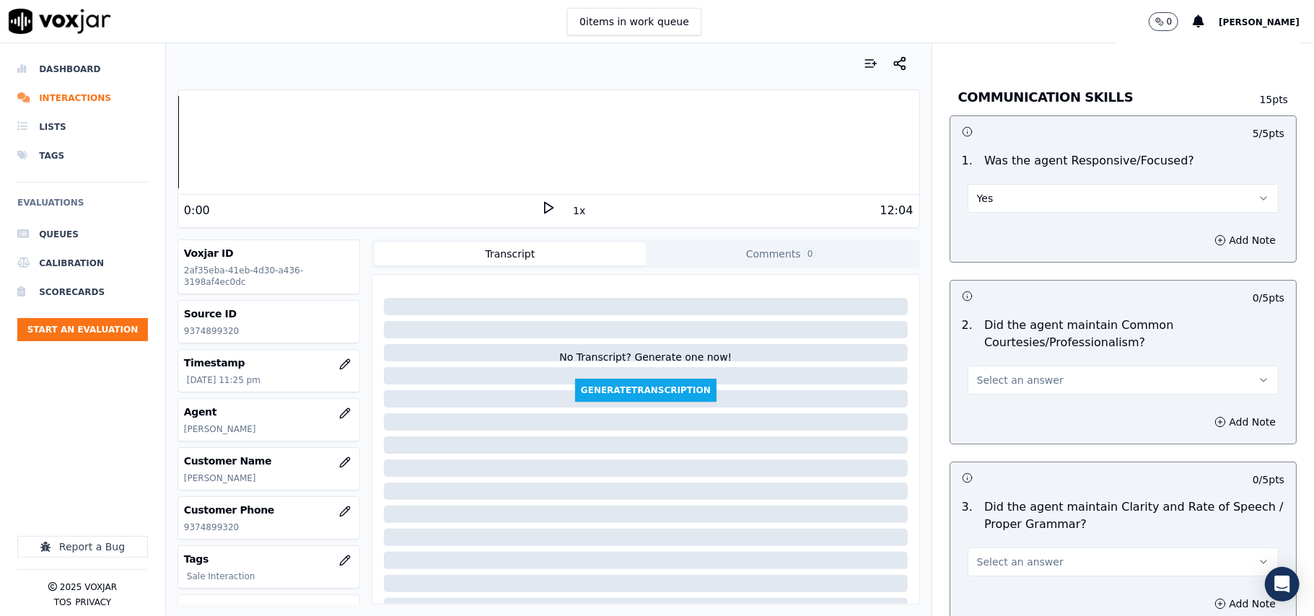
scroll to position [3528, 0]
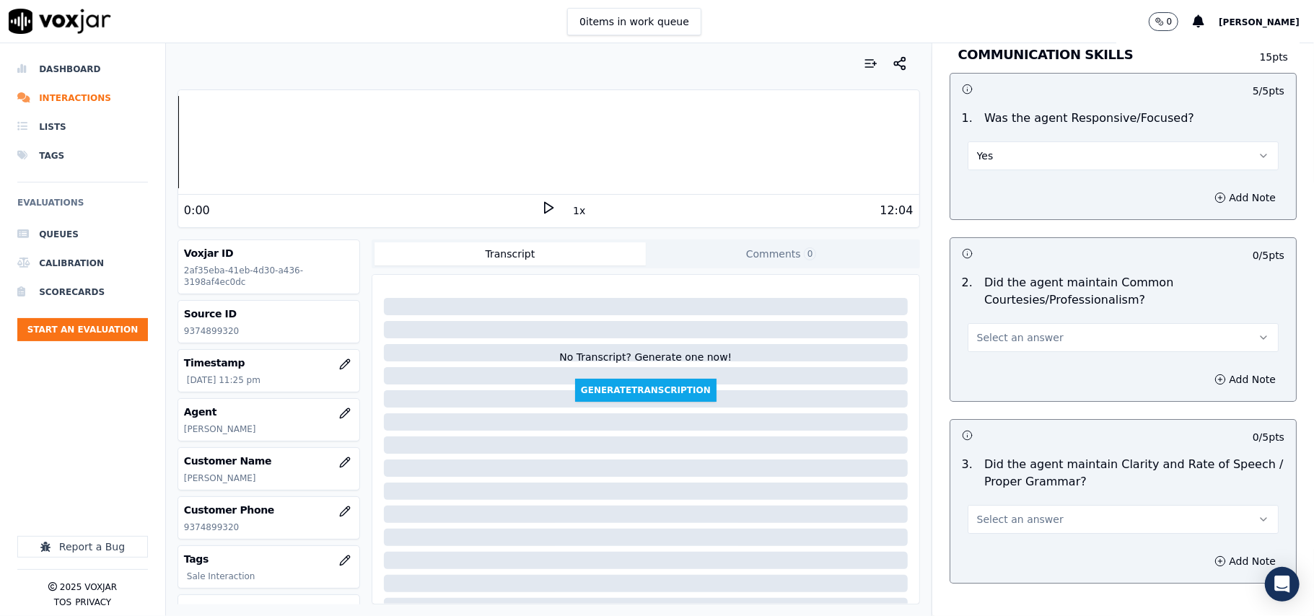
click at [991, 330] on span "Select an answer" at bounding box center [1020, 337] width 87 height 14
click at [986, 345] on div "Yes" at bounding box center [1091, 354] width 279 height 23
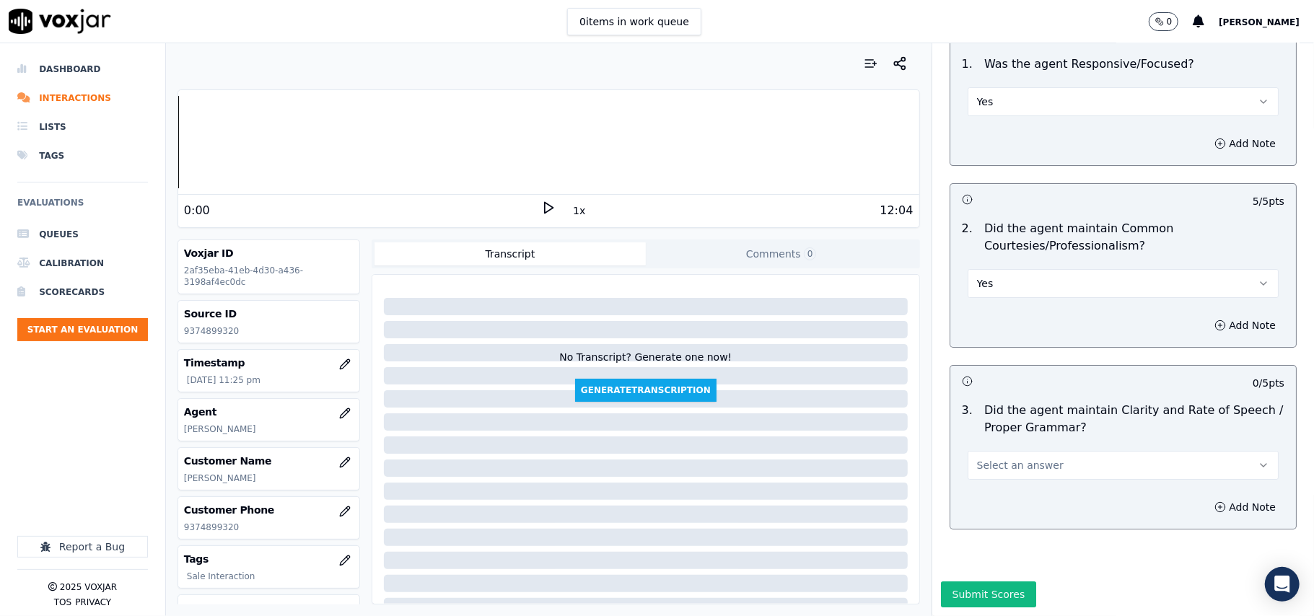
scroll to position [3611, 0]
click at [1025, 458] on span "Select an answer" at bounding box center [1020, 465] width 87 height 14
click at [1011, 445] on div "Yes" at bounding box center [1091, 454] width 279 height 23
click at [983, 582] on button "Submit Scores" at bounding box center [989, 595] width 96 height 26
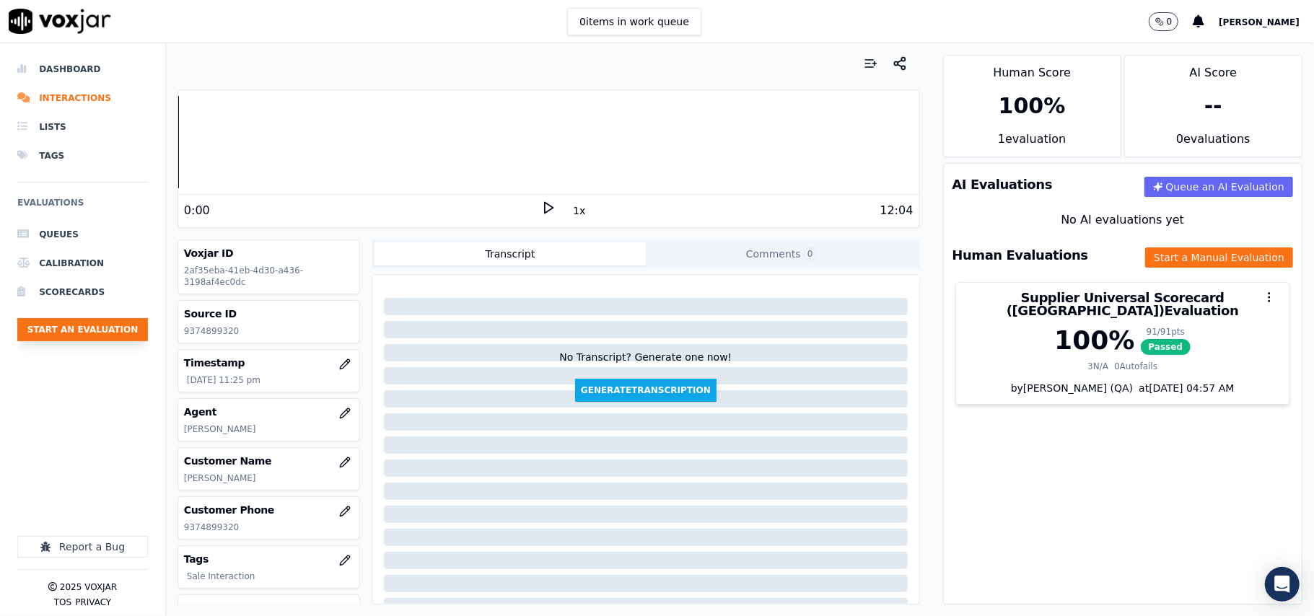
click at [102, 330] on button "Start an Evaluation" at bounding box center [82, 329] width 131 height 23
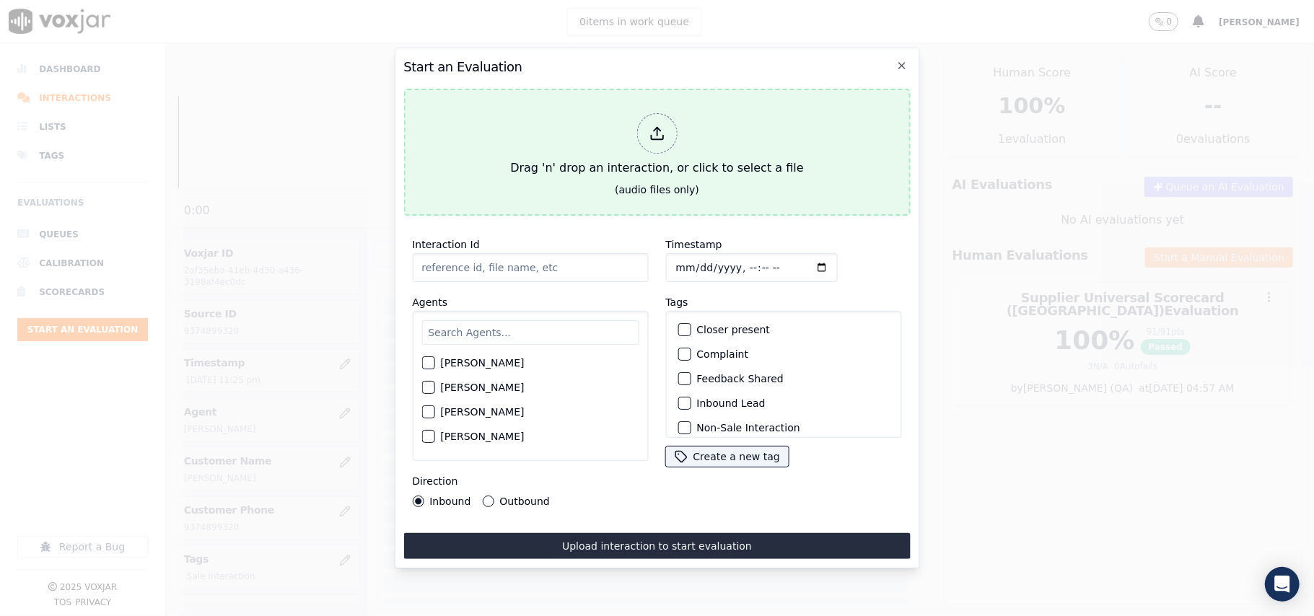
click at [742, 121] on div "Drag 'n' drop an interaction, or click to select a file" at bounding box center [656, 145] width 305 height 75
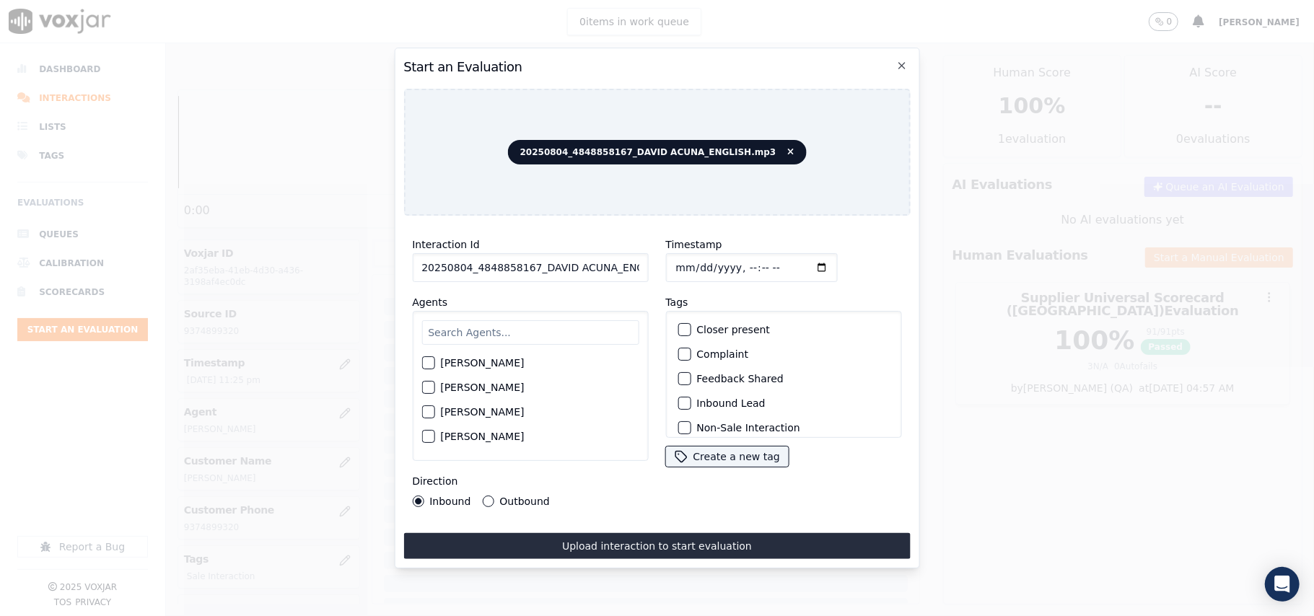
click at [506, 264] on input "20250804_4848858167_DAVID ACUNA_ENGLISH.mp3" at bounding box center [530, 267] width 236 height 29
paste input "4848858167"
type input "4848858167"
click at [691, 260] on input "Timestamp" at bounding box center [751, 267] width 172 height 29
type input "[DATE]T23:31"
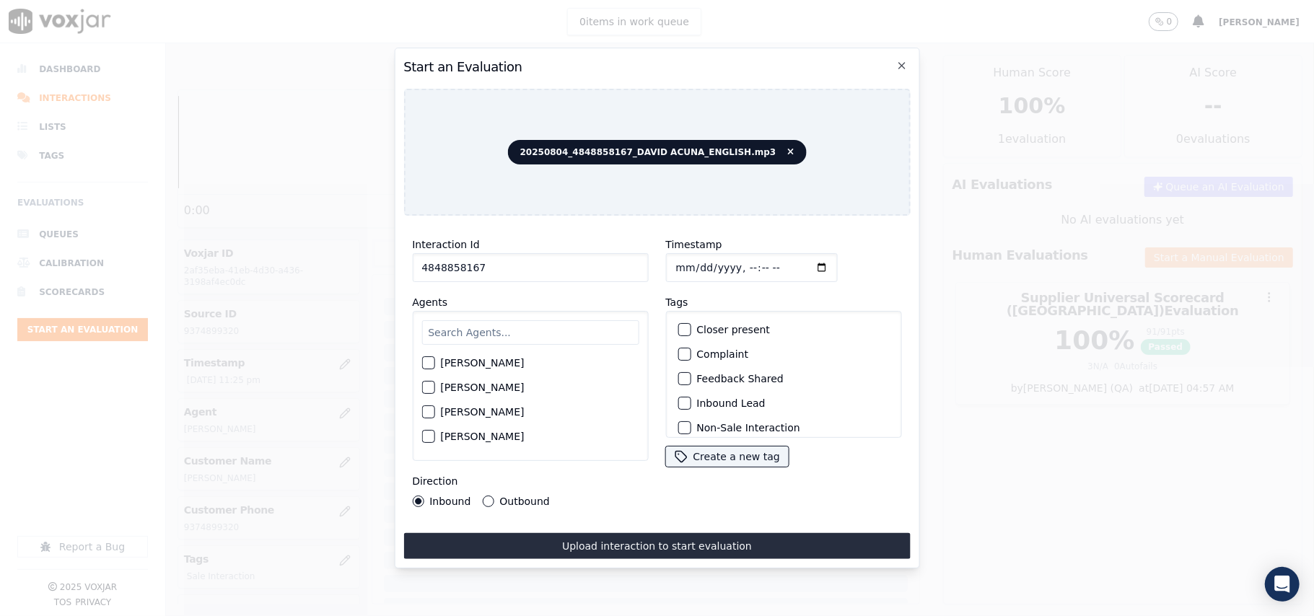
click at [471, 330] on input "text" at bounding box center [529, 332] width 217 height 25
type input "Dav"
click at [481, 367] on div "[PERSON_NAME]" at bounding box center [529, 367] width 217 height 25
click at [478, 362] on label "[PERSON_NAME]" at bounding box center [482, 367] width 84 height 10
click at [434, 361] on button "[PERSON_NAME]" at bounding box center [427, 367] width 13 height 13
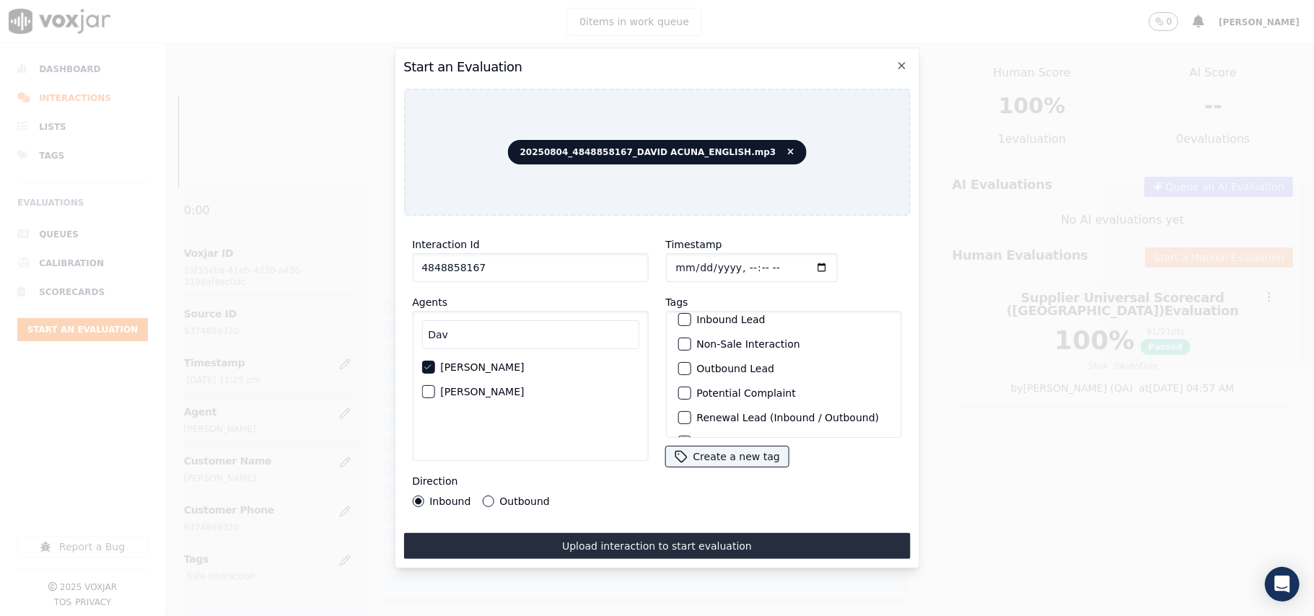
scroll to position [126, 0]
click at [713, 407] on div "Sale Interaction" at bounding box center [783, 419] width 223 height 25
click at [709, 414] on label "Sale Interaction" at bounding box center [735, 419] width 79 height 10
click at [691, 413] on button "Sale Interaction" at bounding box center [684, 419] width 13 height 13
click at [500, 496] on label "Outbound" at bounding box center [524, 501] width 50 height 10
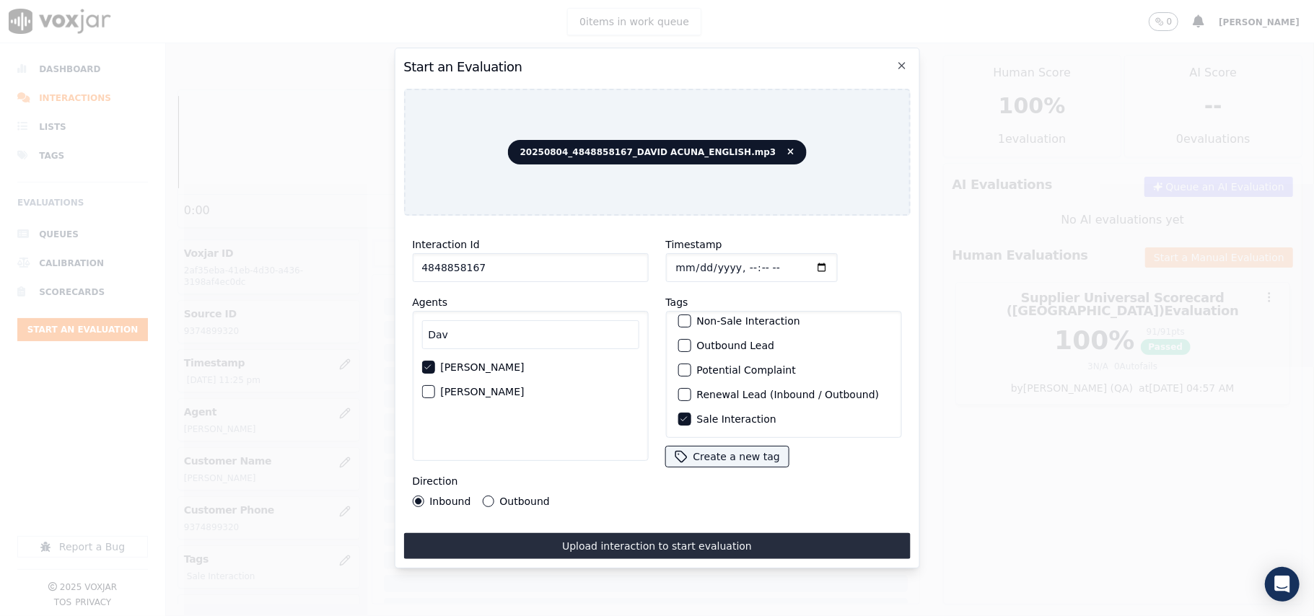
click at [494, 496] on button "Outbound" at bounding box center [488, 502] width 12 height 12
click at [543, 523] on div "Interaction Id 4848858167 Agents [PERSON_NAME] [PERSON_NAME] Direction Inbound …" at bounding box center [656, 393] width 507 height 332
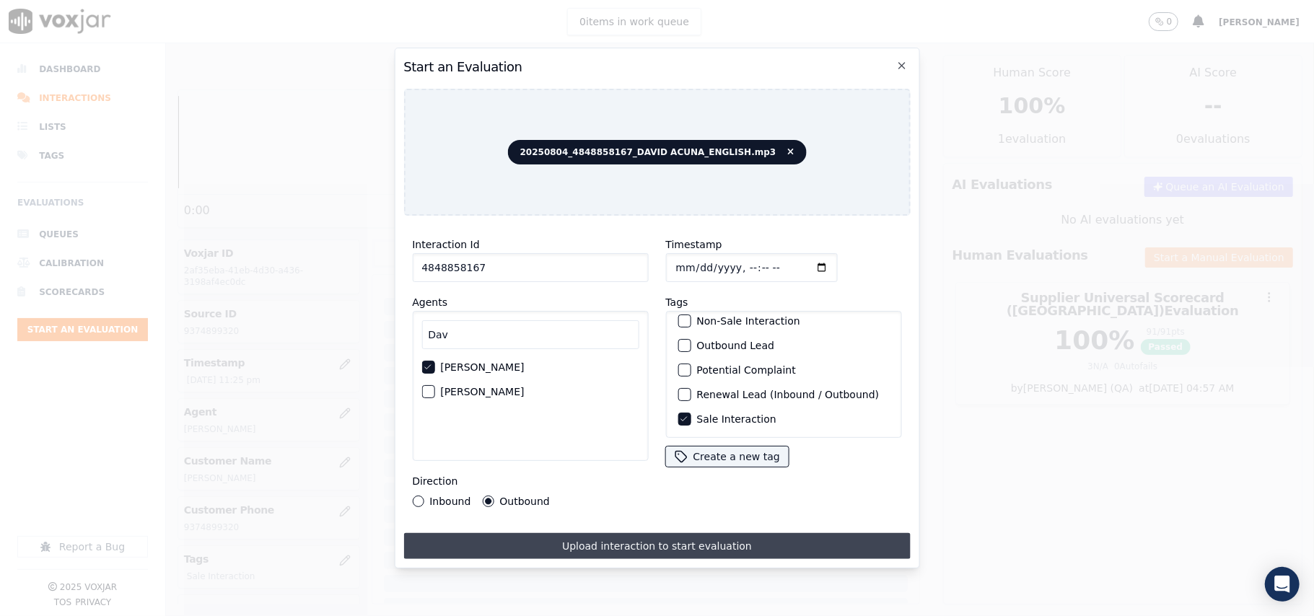
click at [549, 533] on button "Upload interaction to start evaluation" at bounding box center [656, 546] width 507 height 26
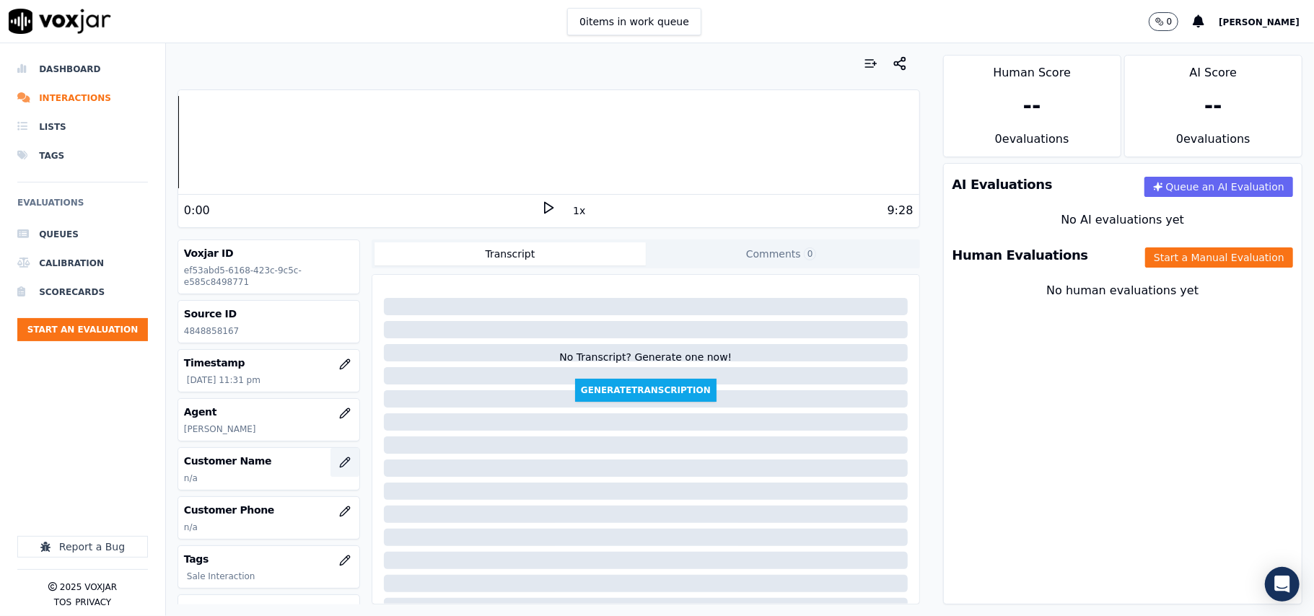
click at [330, 463] on button "button" at bounding box center [344, 462] width 29 height 29
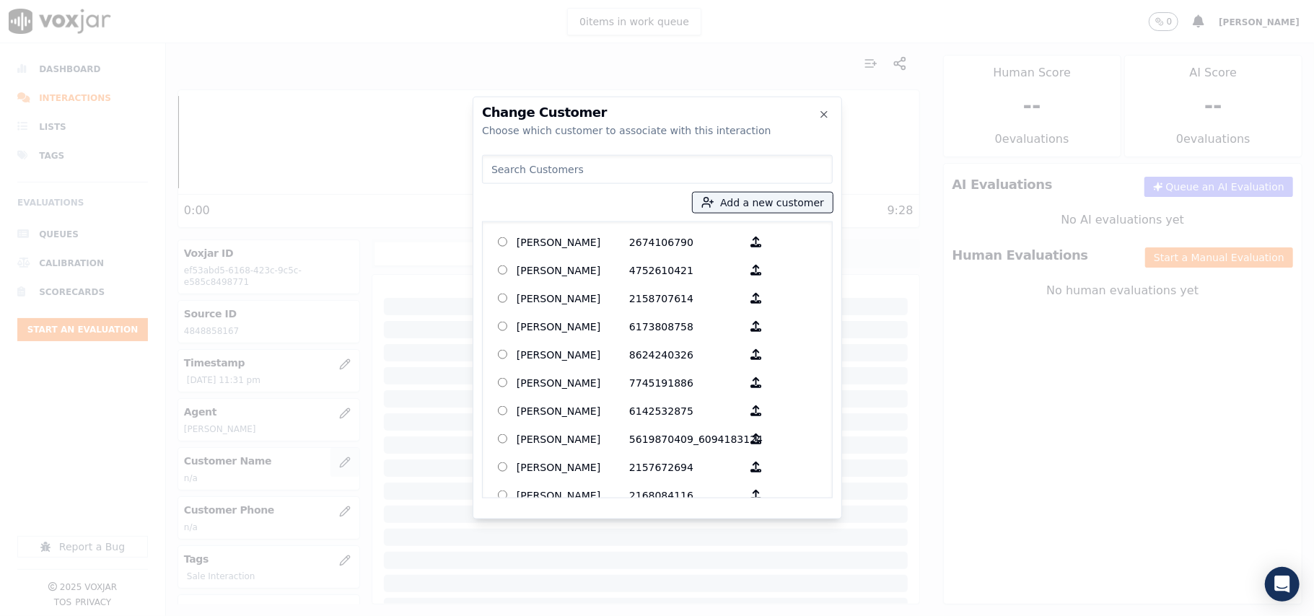
click at [322, 462] on div at bounding box center [657, 308] width 1314 height 616
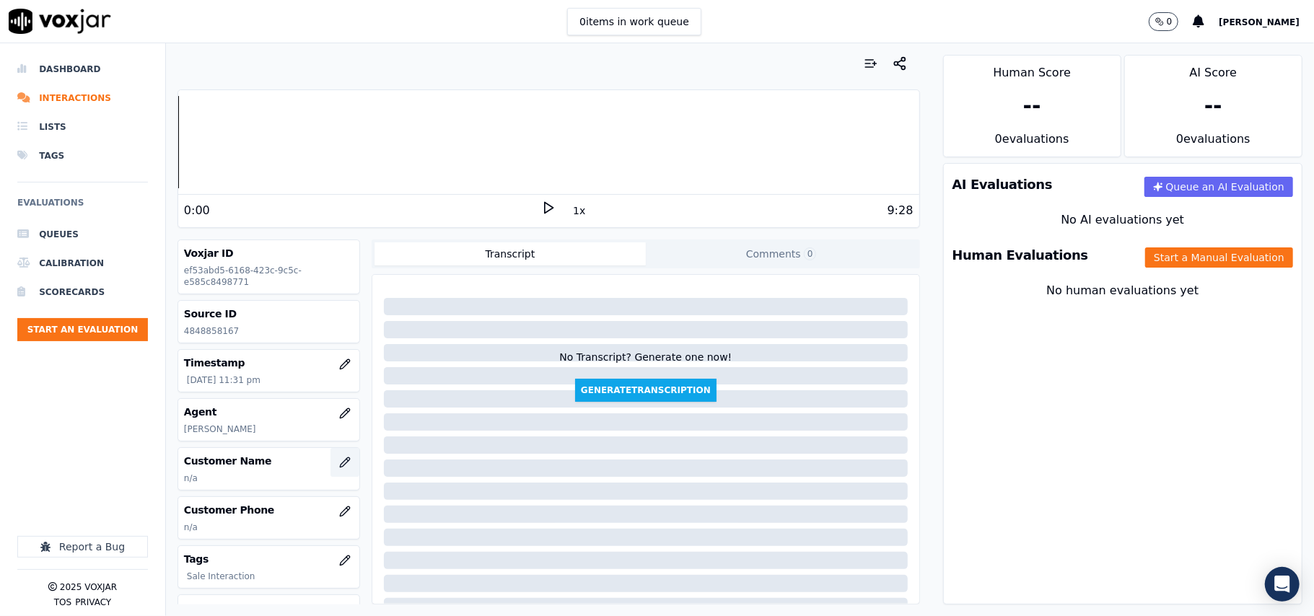
click at [339, 465] on icon "button" at bounding box center [345, 463] width 12 height 12
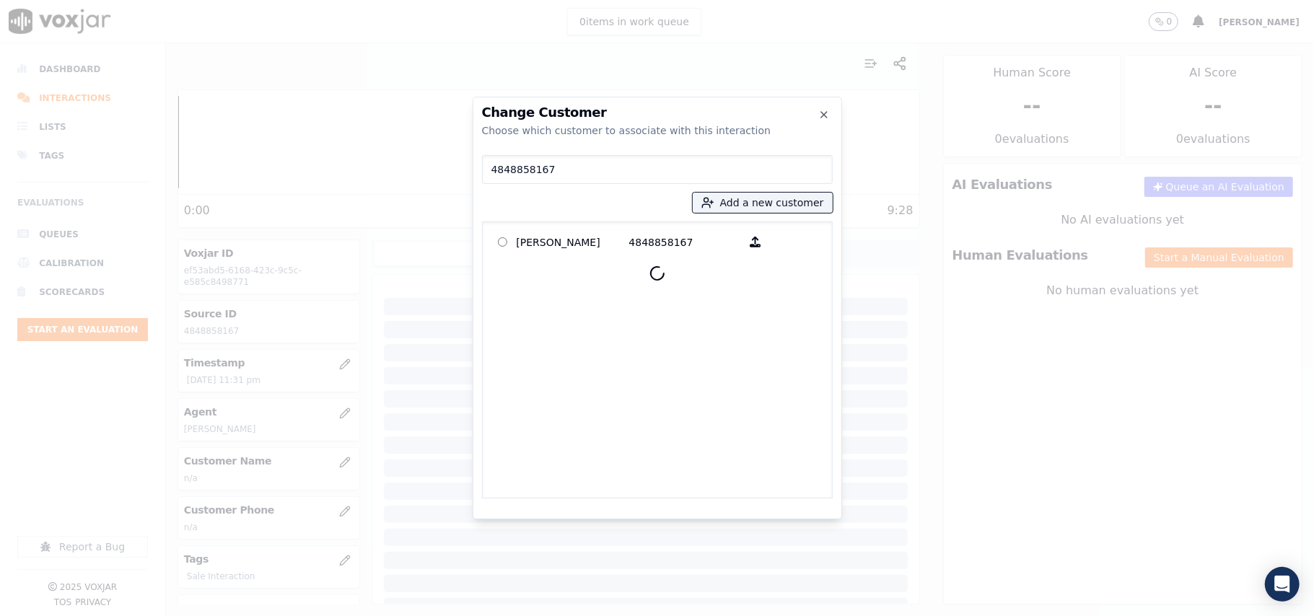
type input "4848858167"
click at [556, 241] on p "[PERSON_NAME]" at bounding box center [573, 242] width 113 height 22
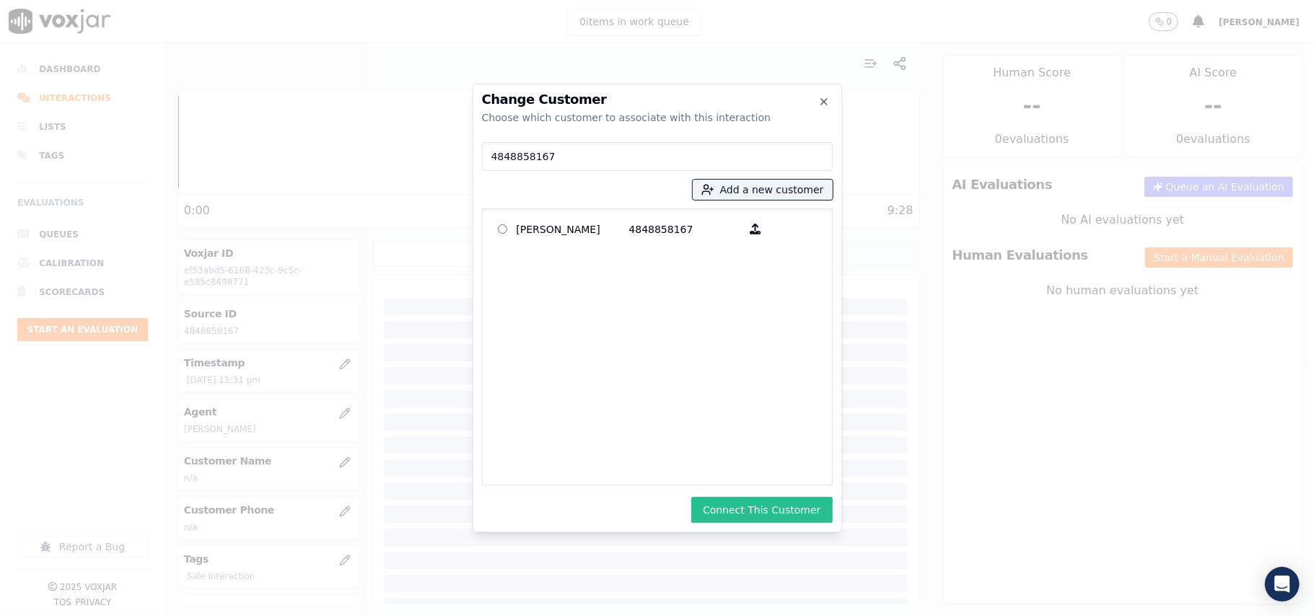
click at [771, 507] on button "Connect This Customer" at bounding box center [761, 510] width 141 height 26
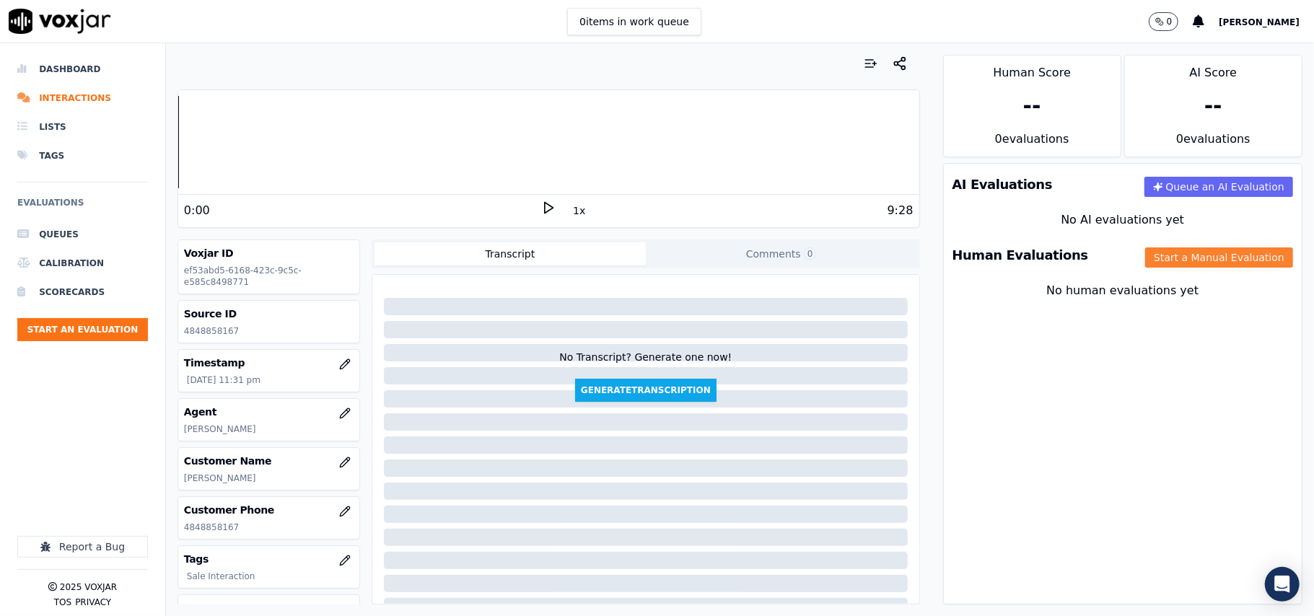
click at [1193, 264] on button "Start a Manual Evaluation" at bounding box center [1219, 257] width 148 height 20
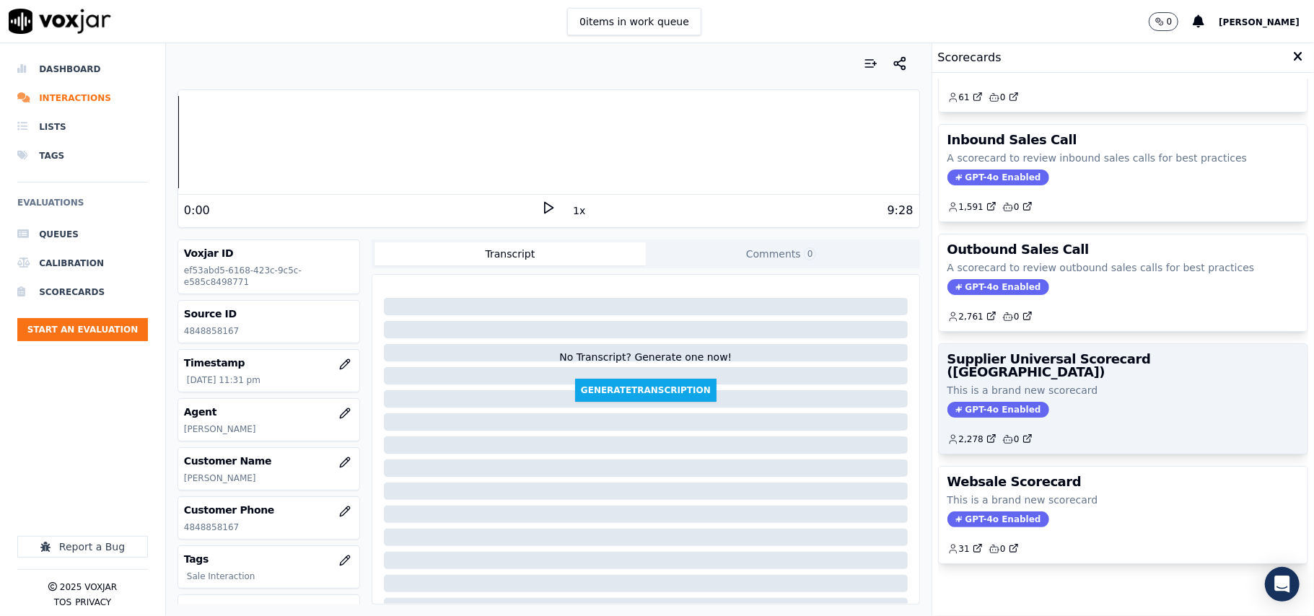
scroll to position [110, 0]
click at [1100, 383] on p "This is a brand new scorecard" at bounding box center [1122, 390] width 351 height 14
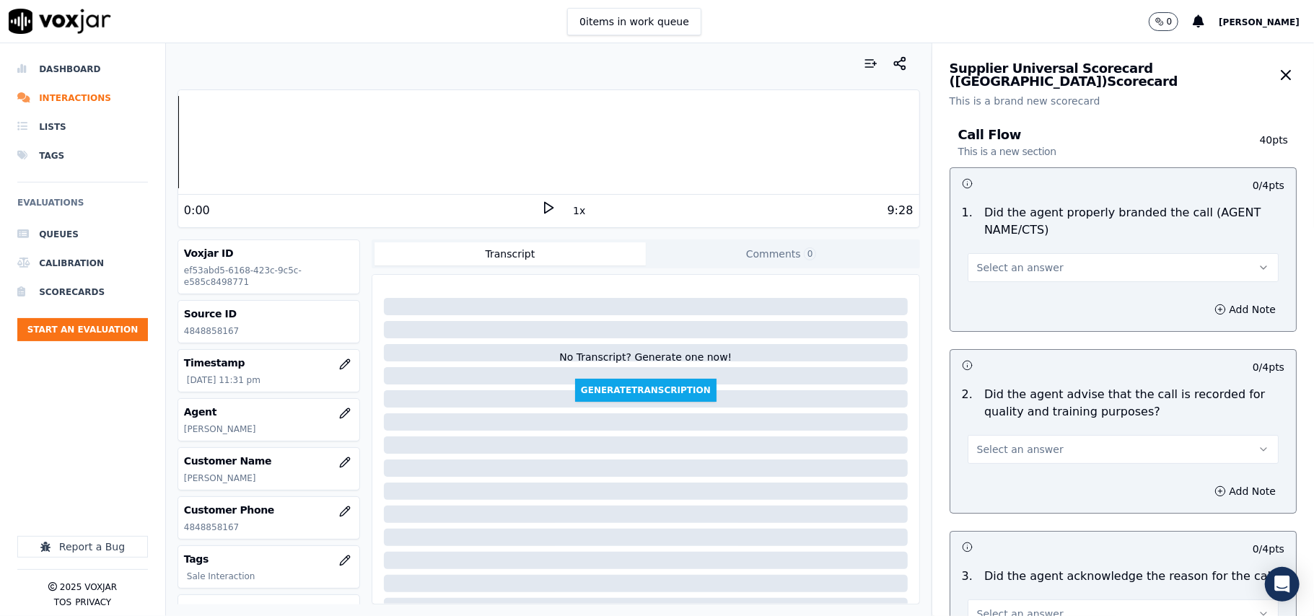
click at [1013, 251] on div "Select an answer" at bounding box center [1123, 266] width 311 height 32
click at [1011, 264] on span "Select an answer" at bounding box center [1020, 267] width 87 height 14
click at [1008, 290] on div "Yes" at bounding box center [1091, 300] width 279 height 23
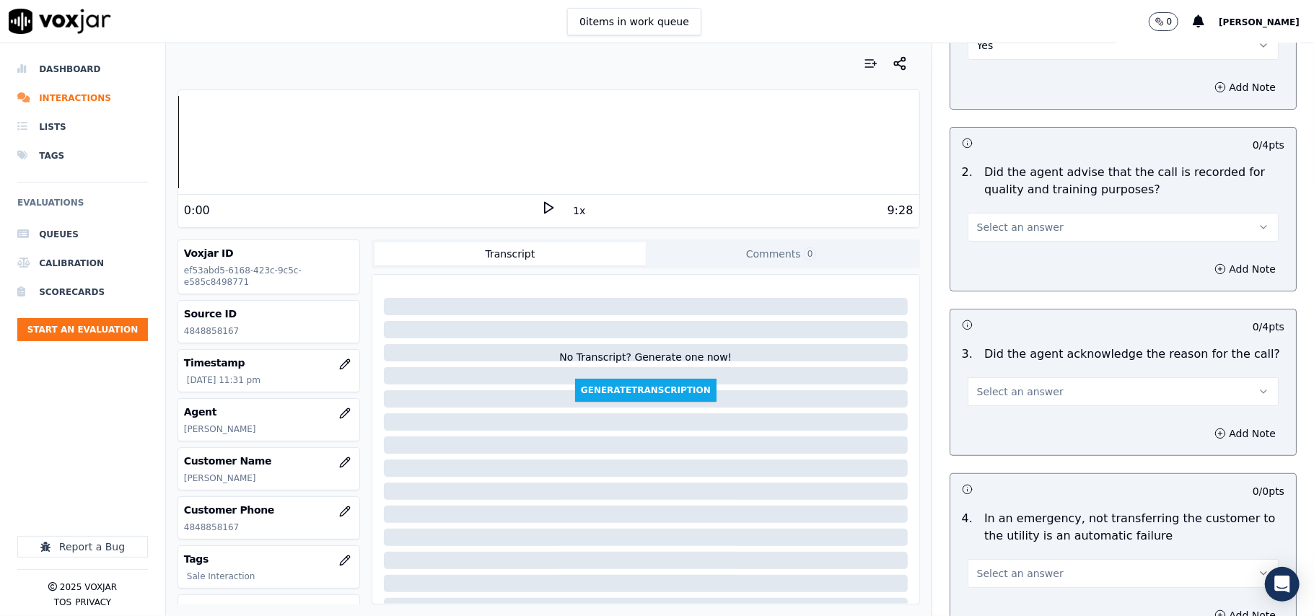
scroll to position [320, 0]
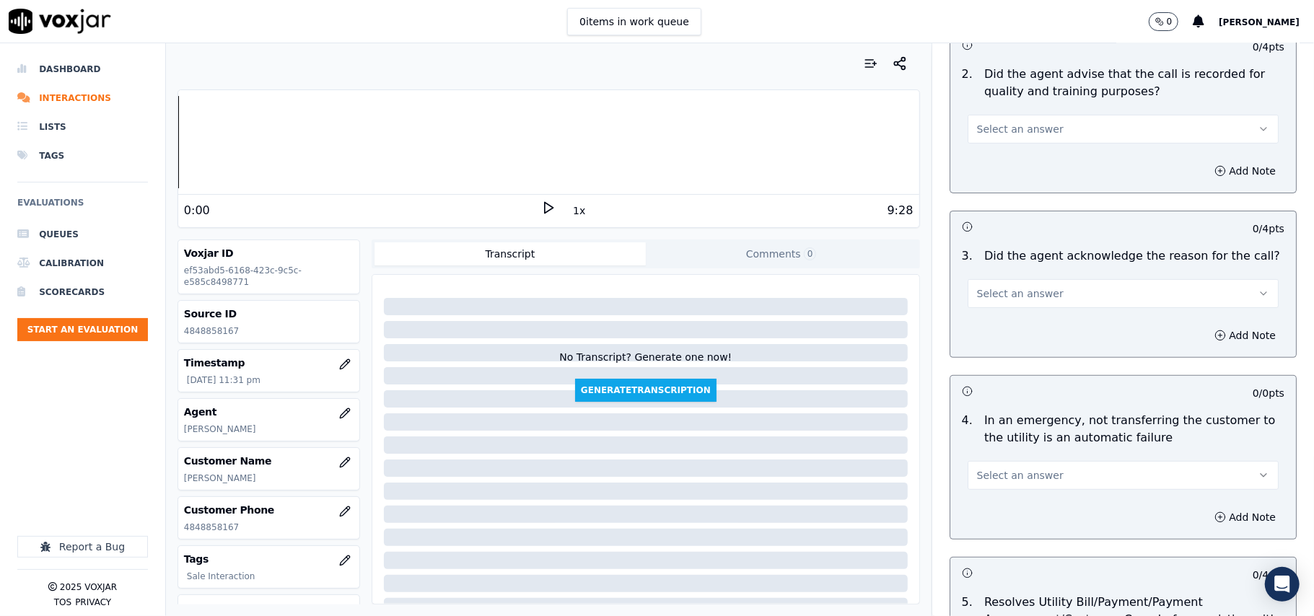
click at [996, 146] on div "2 . Did the agent advise that the call is recorded for quality and training pur…" at bounding box center [1123, 104] width 346 height 89
click at [996, 126] on span "Select an answer" at bounding box center [1020, 129] width 87 height 14
click at [1002, 165] on div "Yes" at bounding box center [1091, 162] width 279 height 23
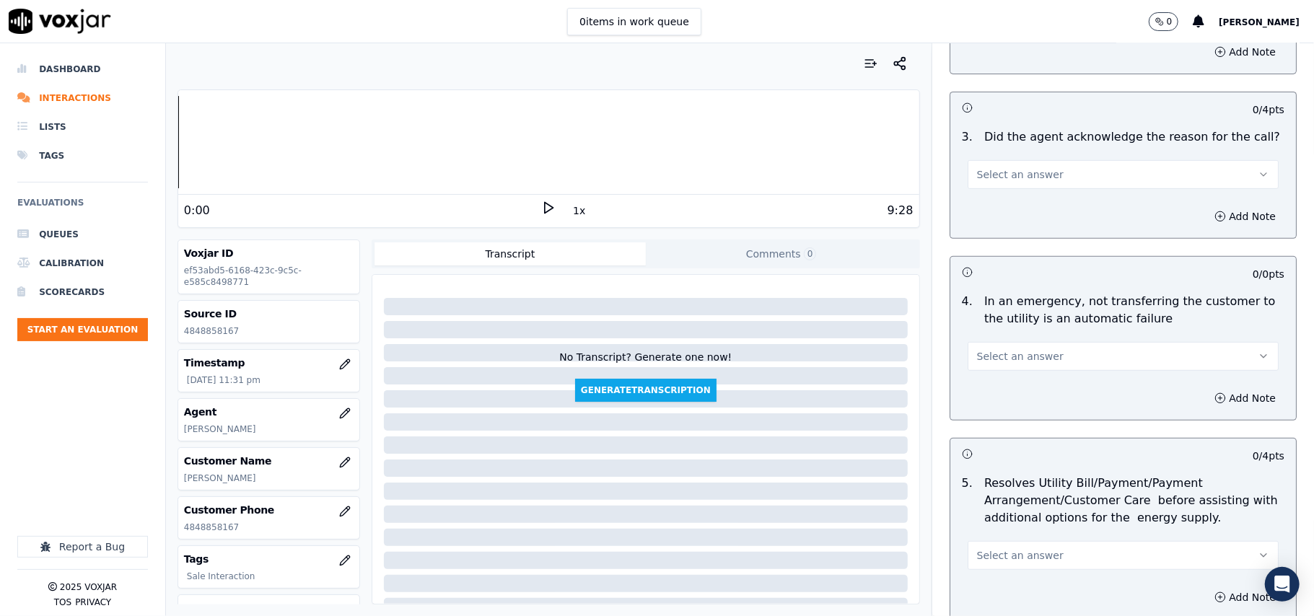
scroll to position [481, 0]
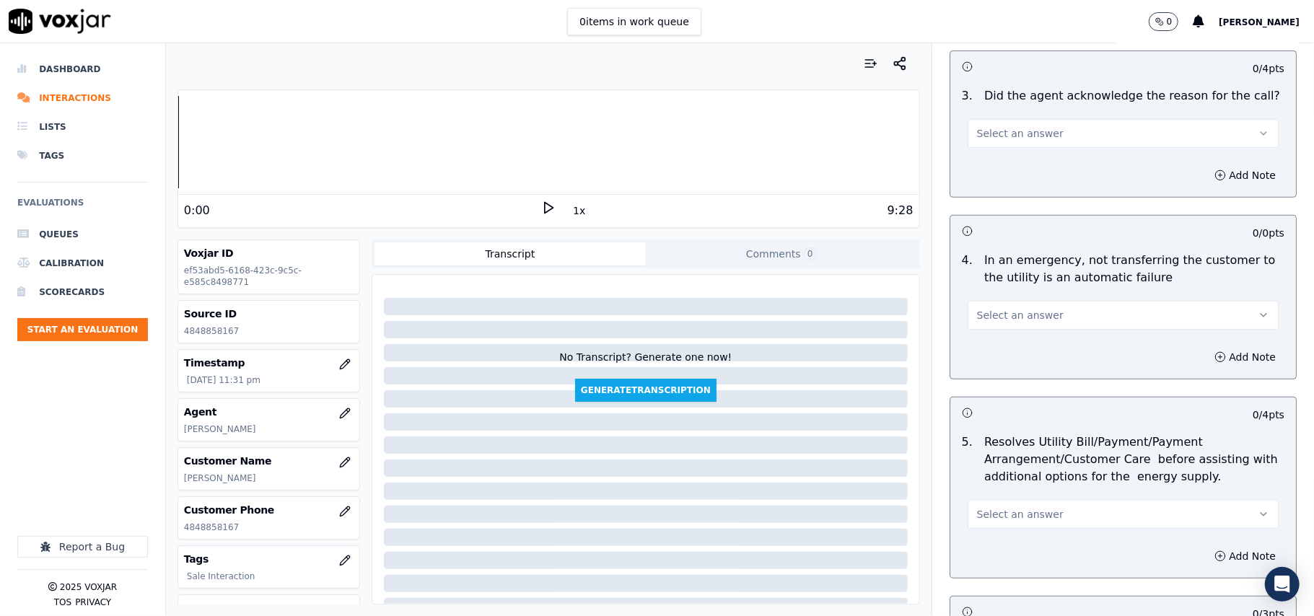
click at [999, 116] on div "Select an answer" at bounding box center [1123, 132] width 311 height 32
click at [996, 140] on span "Select an answer" at bounding box center [1020, 133] width 87 height 14
click at [997, 165] on div "Yes" at bounding box center [1091, 166] width 279 height 23
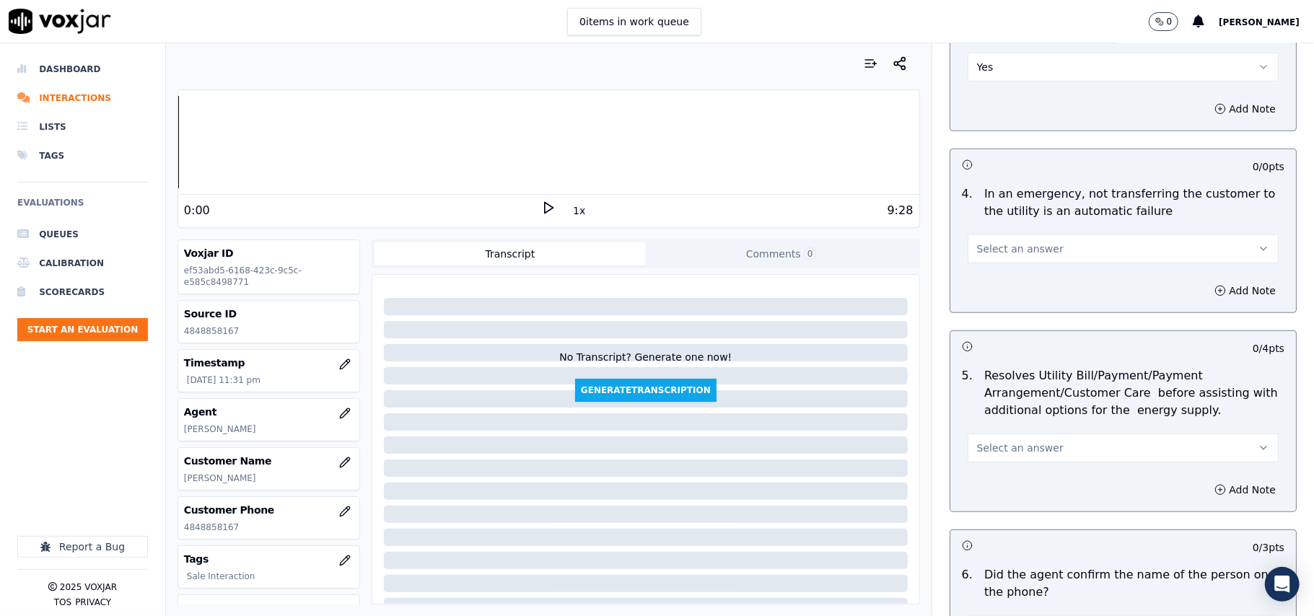
scroll to position [641, 0]
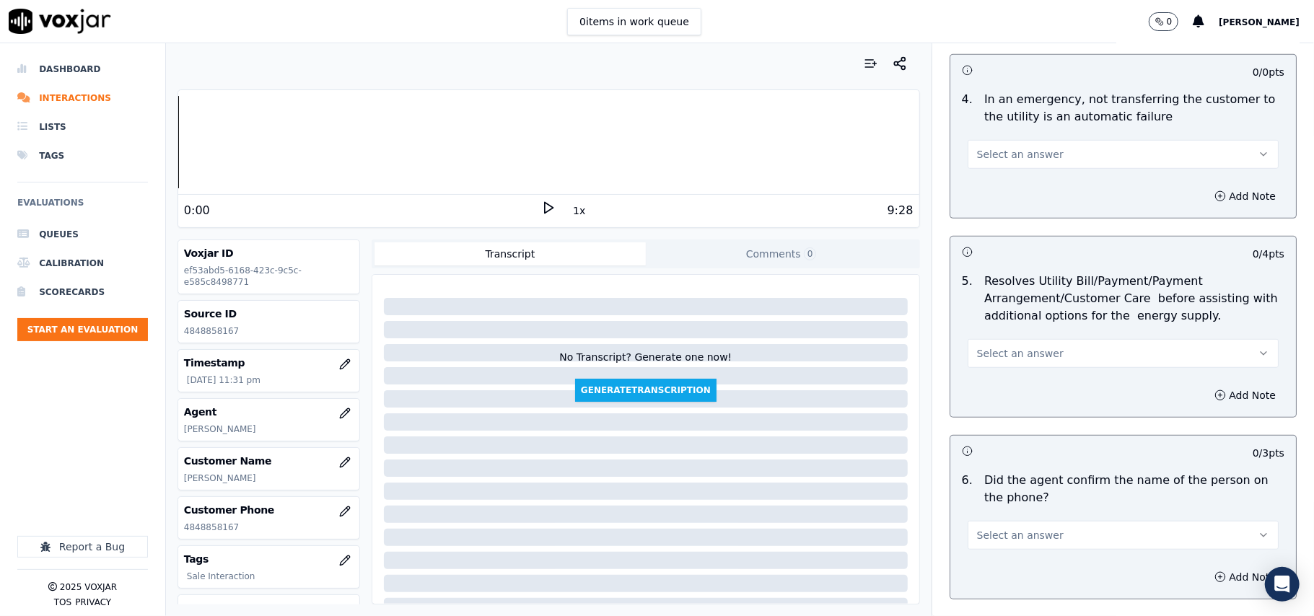
click at [983, 160] on span "Select an answer" at bounding box center [1020, 154] width 87 height 14
click at [999, 238] on div "N/A" at bounding box center [1091, 234] width 279 height 23
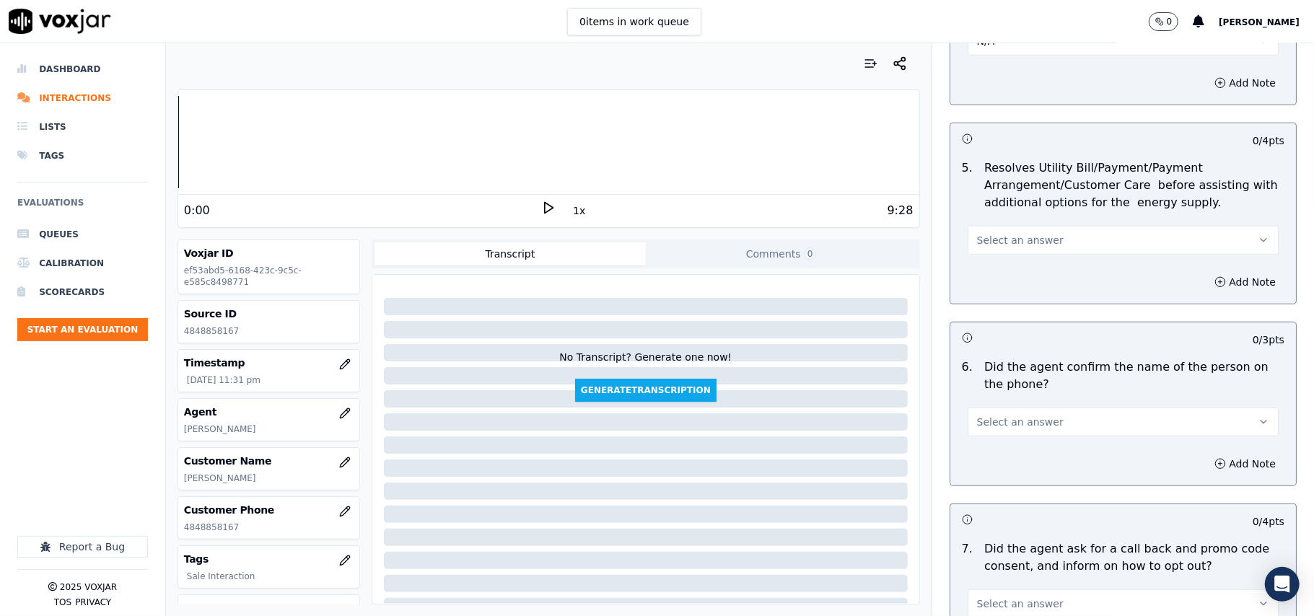
scroll to position [801, 0]
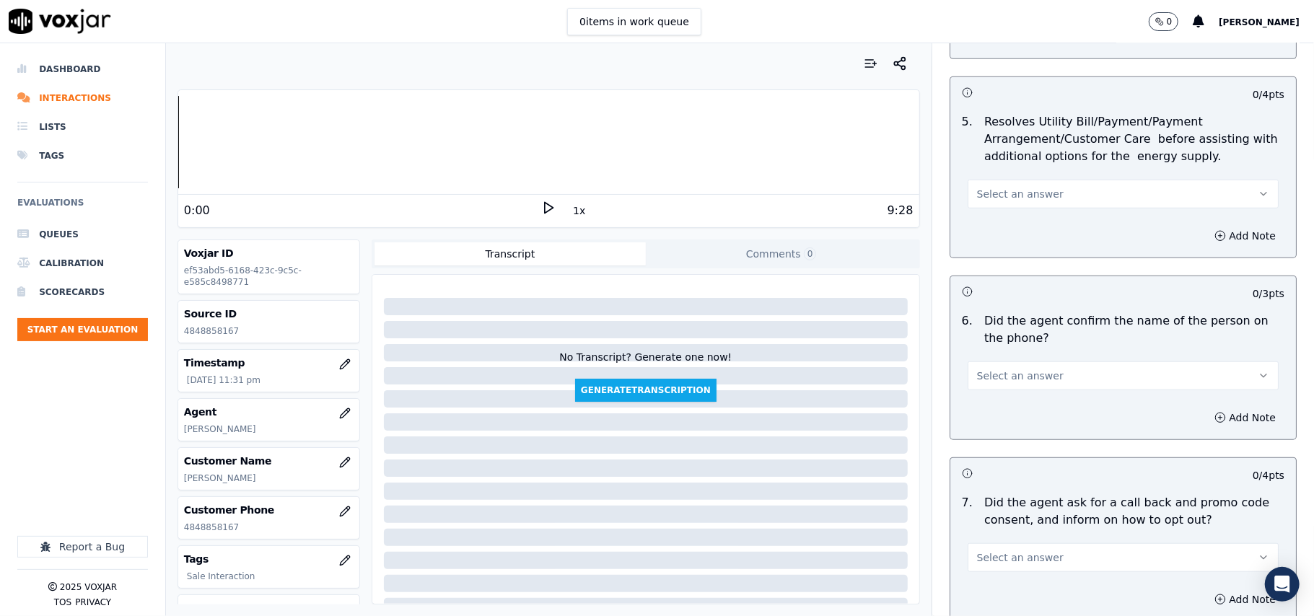
drag, startPoint x: 994, startPoint y: 182, endPoint x: 987, endPoint y: 203, distance: 22.1
click at [994, 183] on button "Select an answer" at bounding box center [1123, 194] width 311 height 29
click at [1004, 266] on div "N/A" at bounding box center [1091, 274] width 279 height 23
click at [991, 390] on button "Select an answer" at bounding box center [1123, 376] width 311 height 29
click at [986, 416] on div "Yes" at bounding box center [1091, 410] width 279 height 23
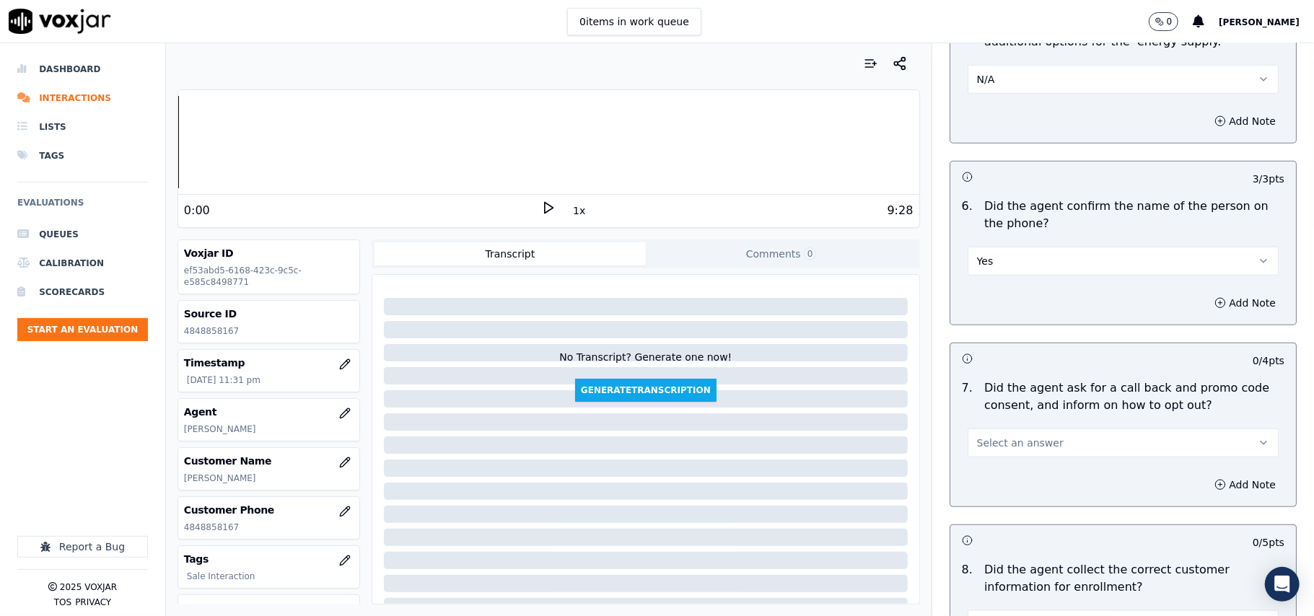
scroll to position [962, 0]
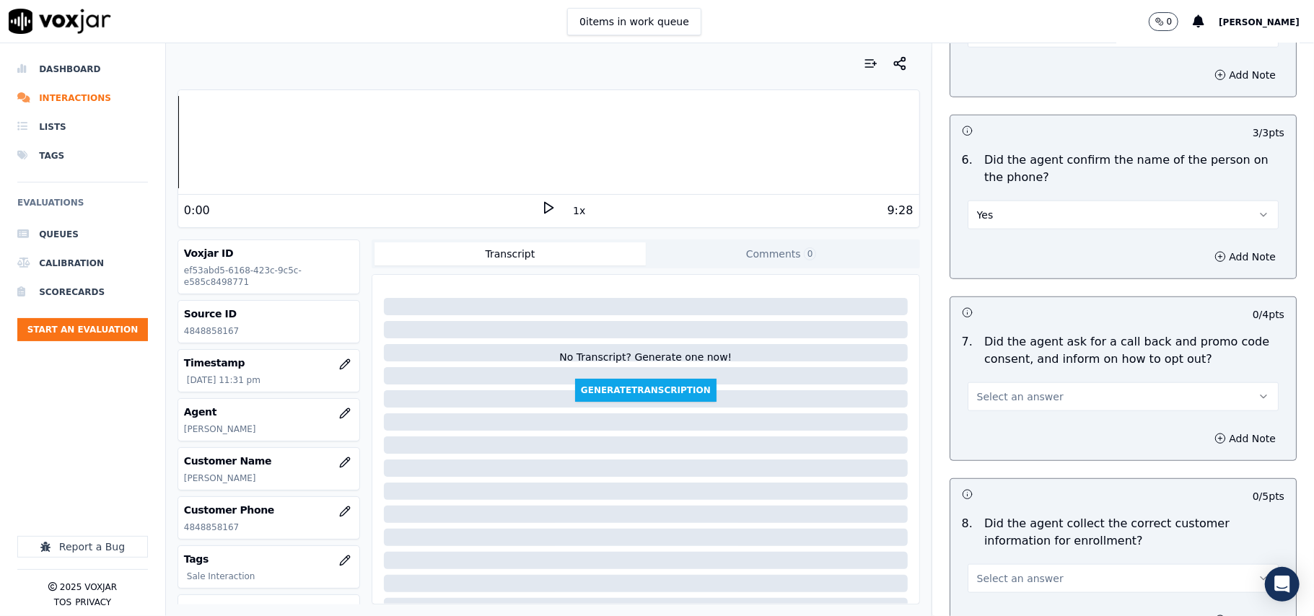
click at [986, 387] on button "Select an answer" at bounding box center [1123, 396] width 311 height 29
click at [984, 429] on div "Yes" at bounding box center [1091, 432] width 279 height 23
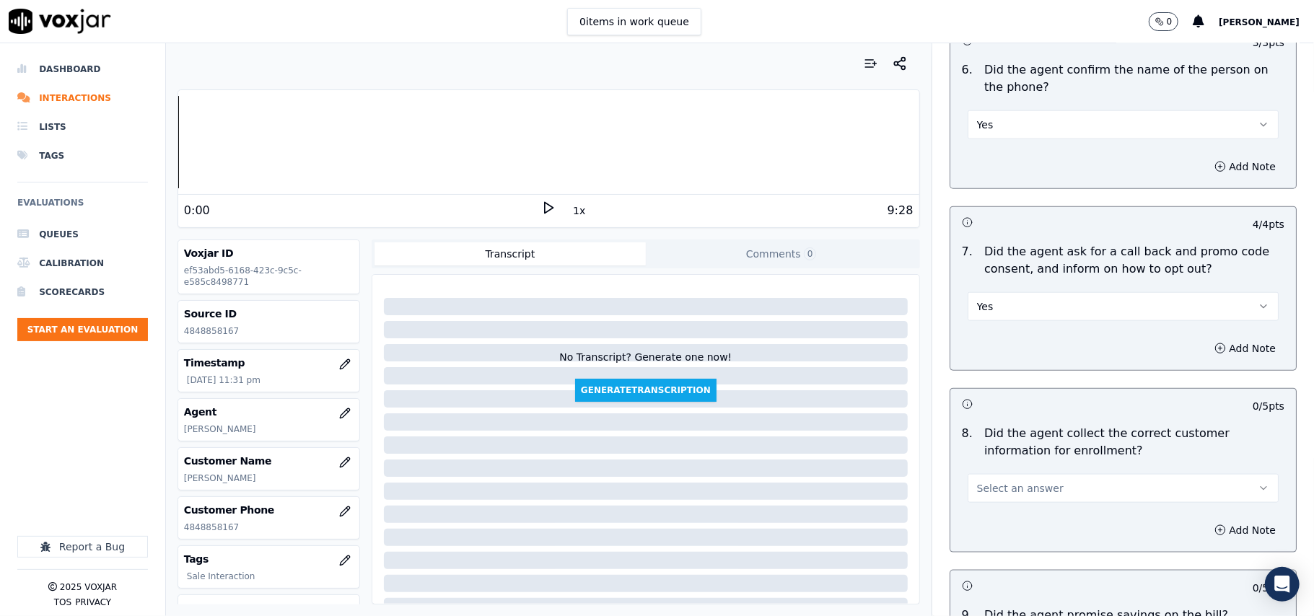
scroll to position [1123, 0]
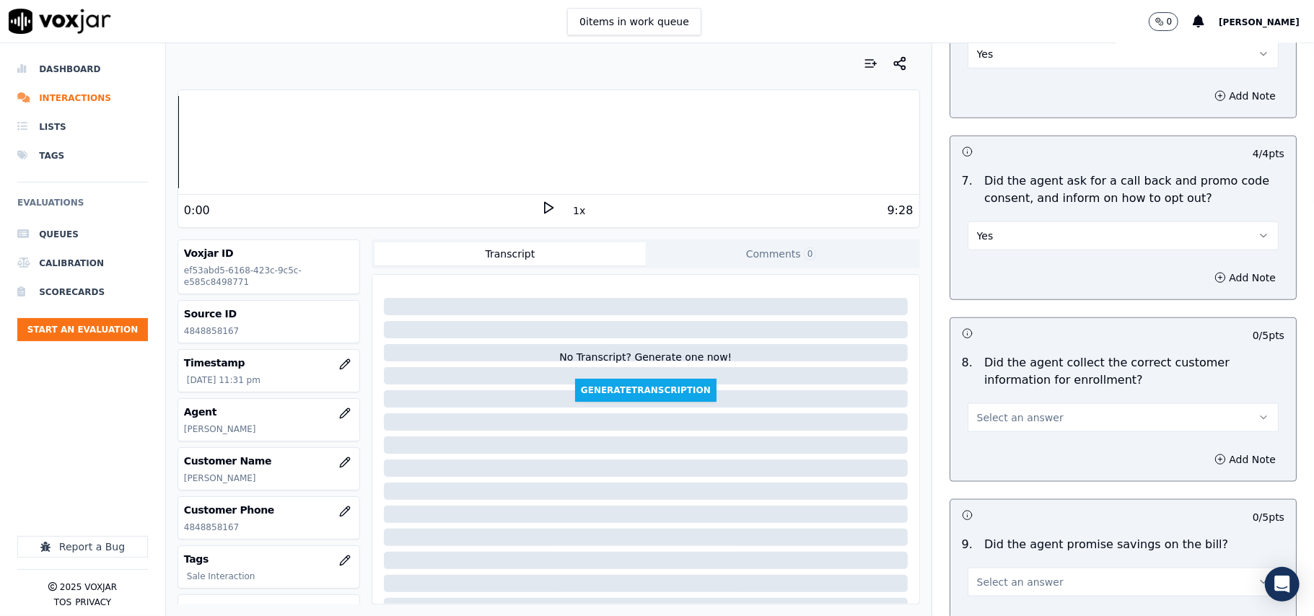
click at [999, 422] on span "Select an answer" at bounding box center [1020, 418] width 87 height 14
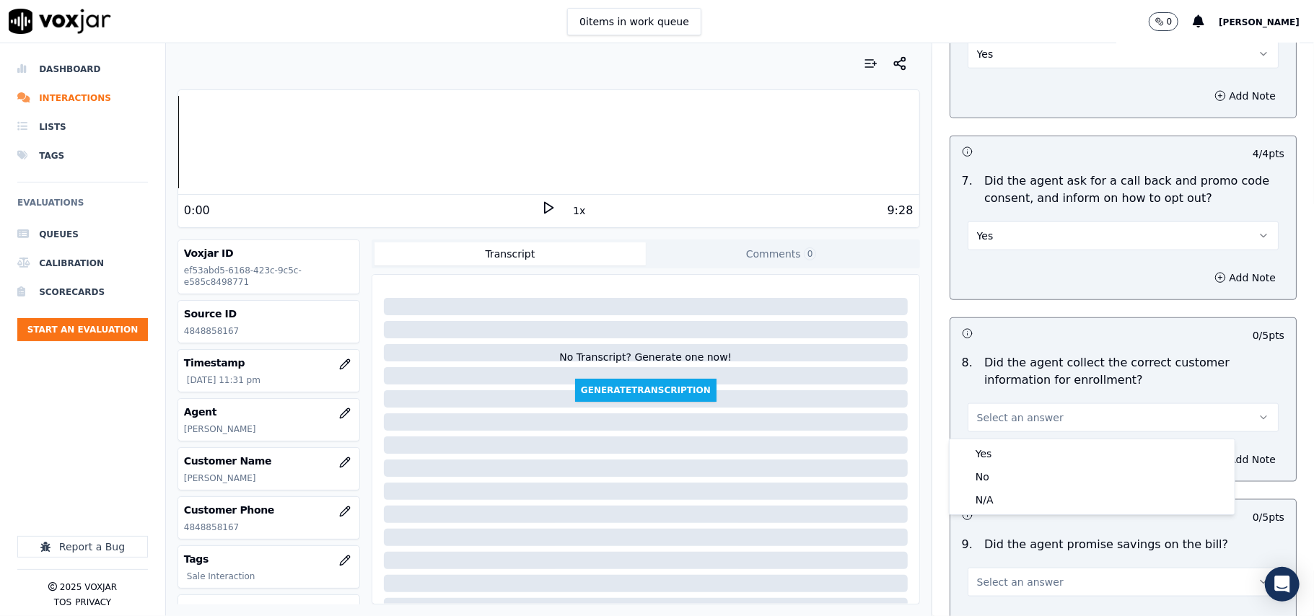
click at [997, 439] on div "Yes No N/A" at bounding box center [1092, 476] width 285 height 75
click at [994, 446] on div "Yes" at bounding box center [1091, 453] width 279 height 23
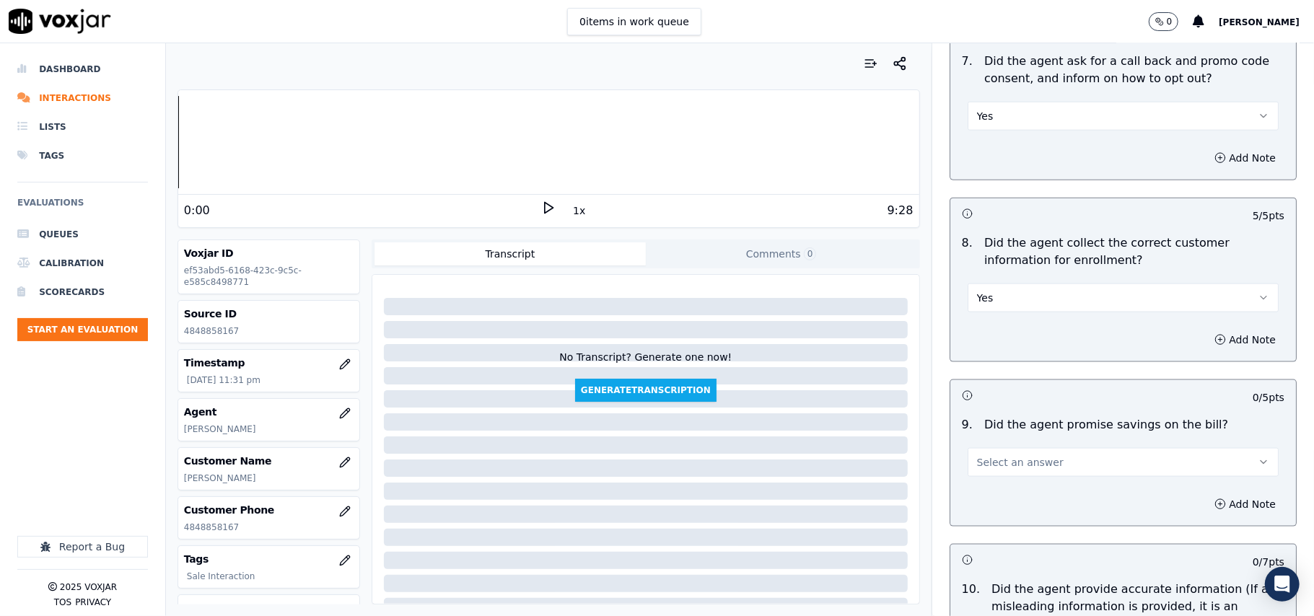
scroll to position [1282, 0]
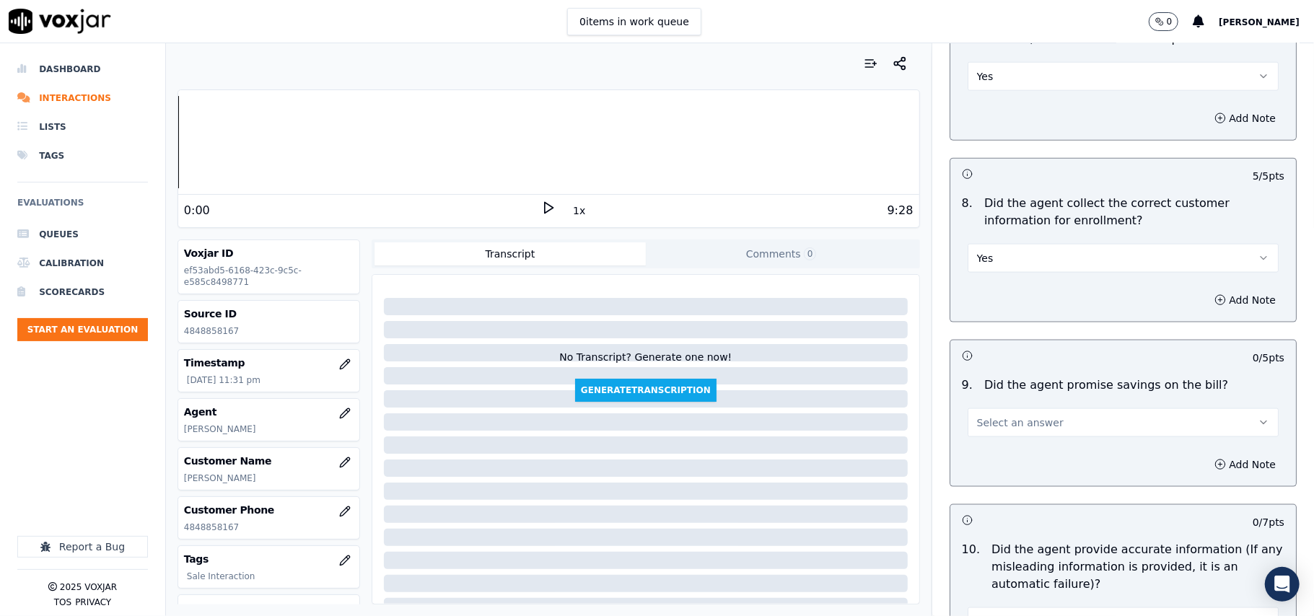
click at [996, 430] on span "Select an answer" at bounding box center [1020, 423] width 87 height 14
click at [996, 501] on div "N/A" at bounding box center [1091, 505] width 279 height 23
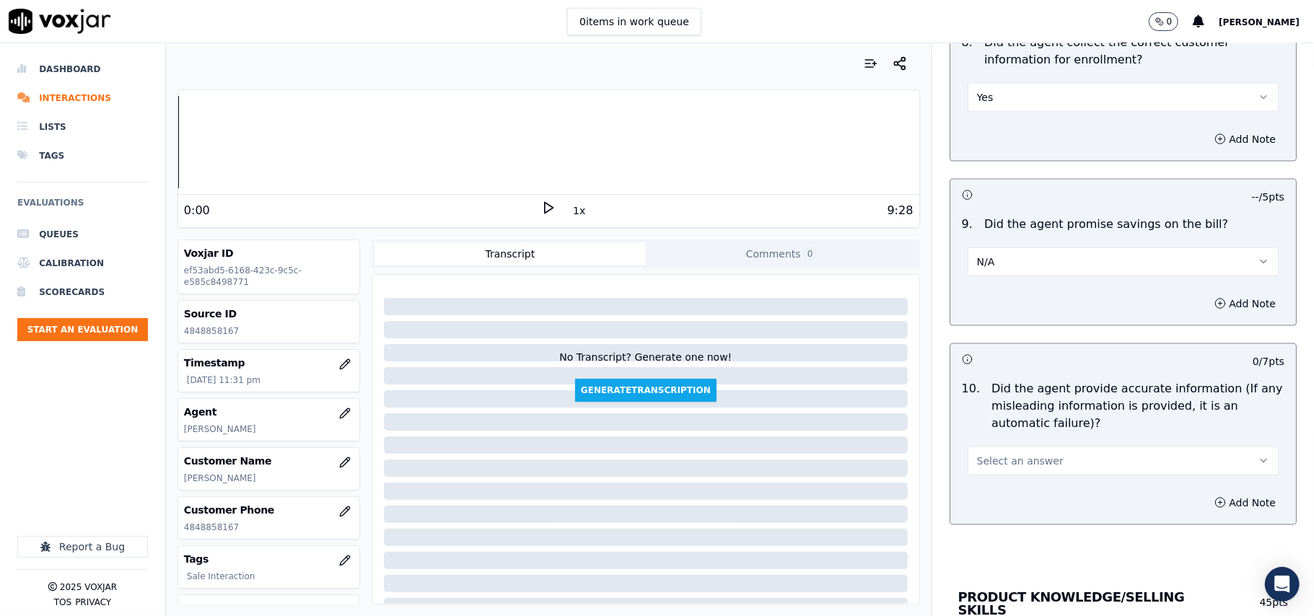
click at [994, 474] on button "Select an answer" at bounding box center [1123, 461] width 311 height 29
click at [994, 496] on div "Yes" at bounding box center [1091, 498] width 279 height 23
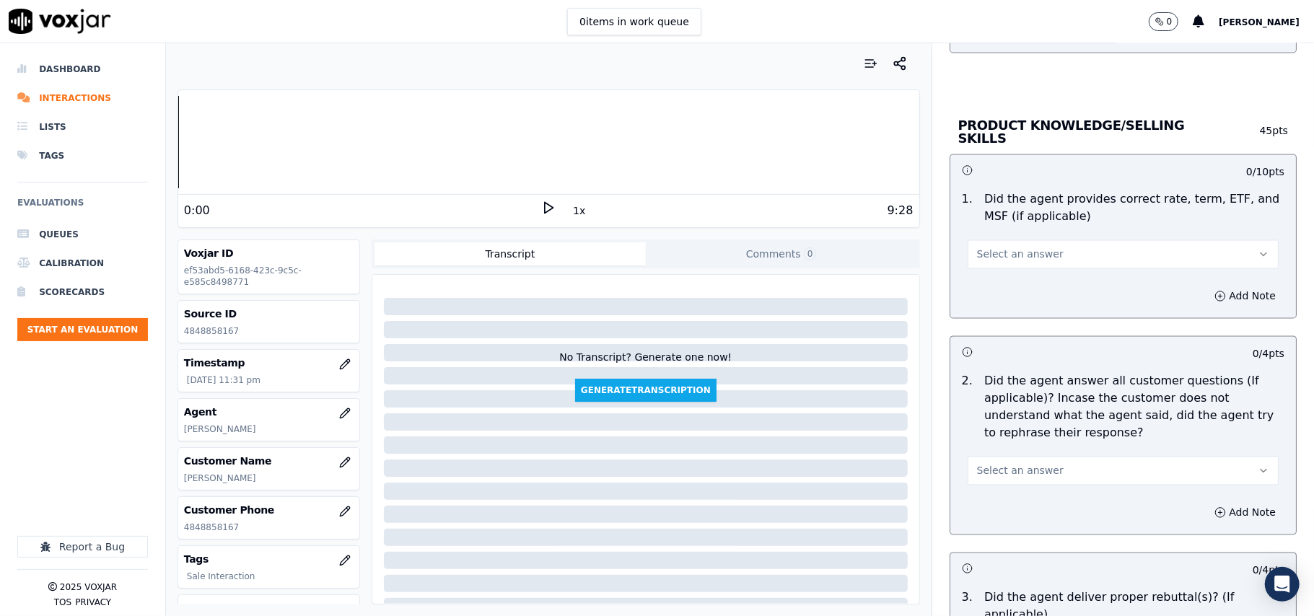
scroll to position [1924, 0]
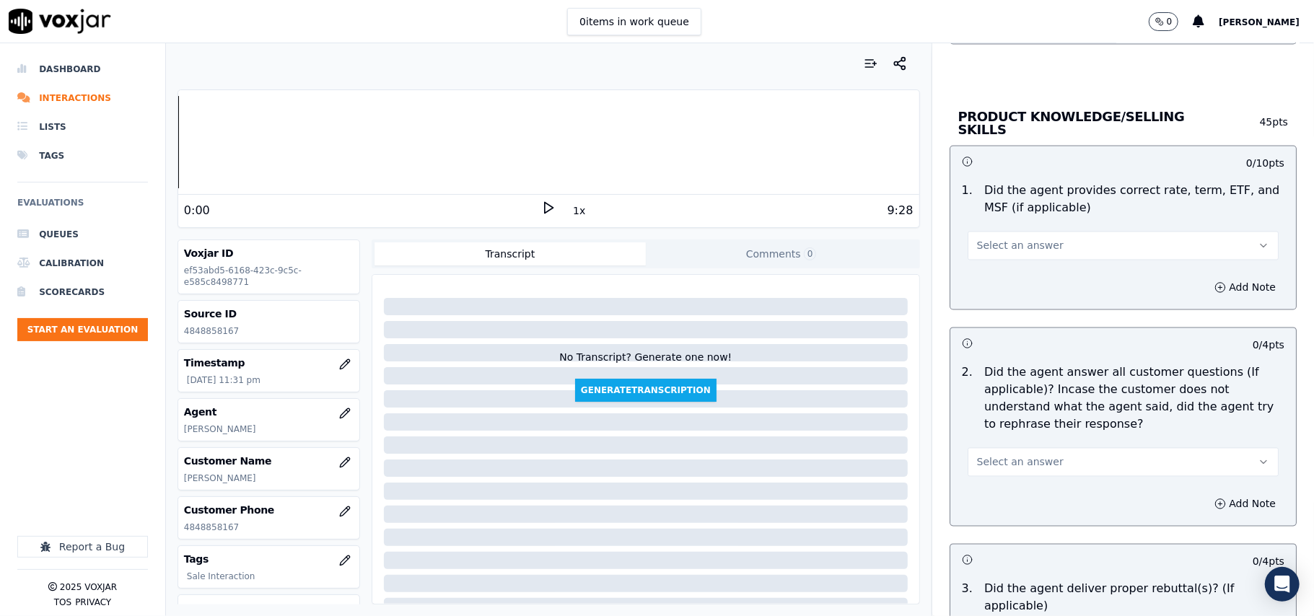
click at [994, 246] on span "Select an answer" at bounding box center [1020, 246] width 87 height 14
click at [994, 275] on div "Yes" at bounding box center [1091, 276] width 279 height 23
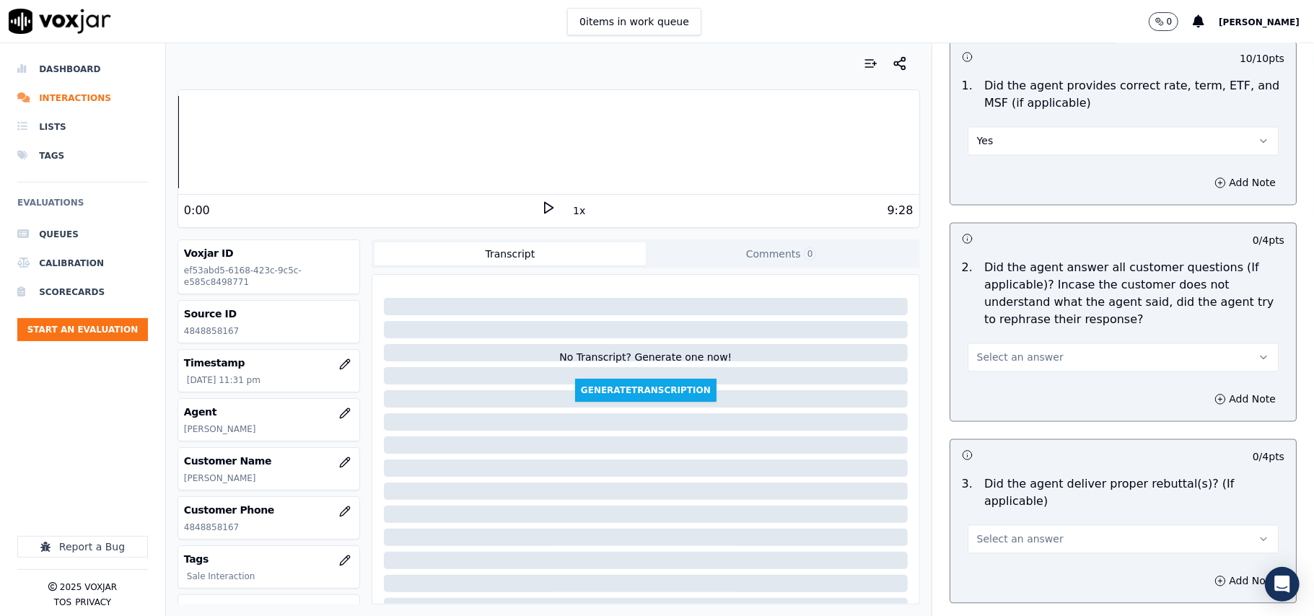
scroll to position [2244, 0]
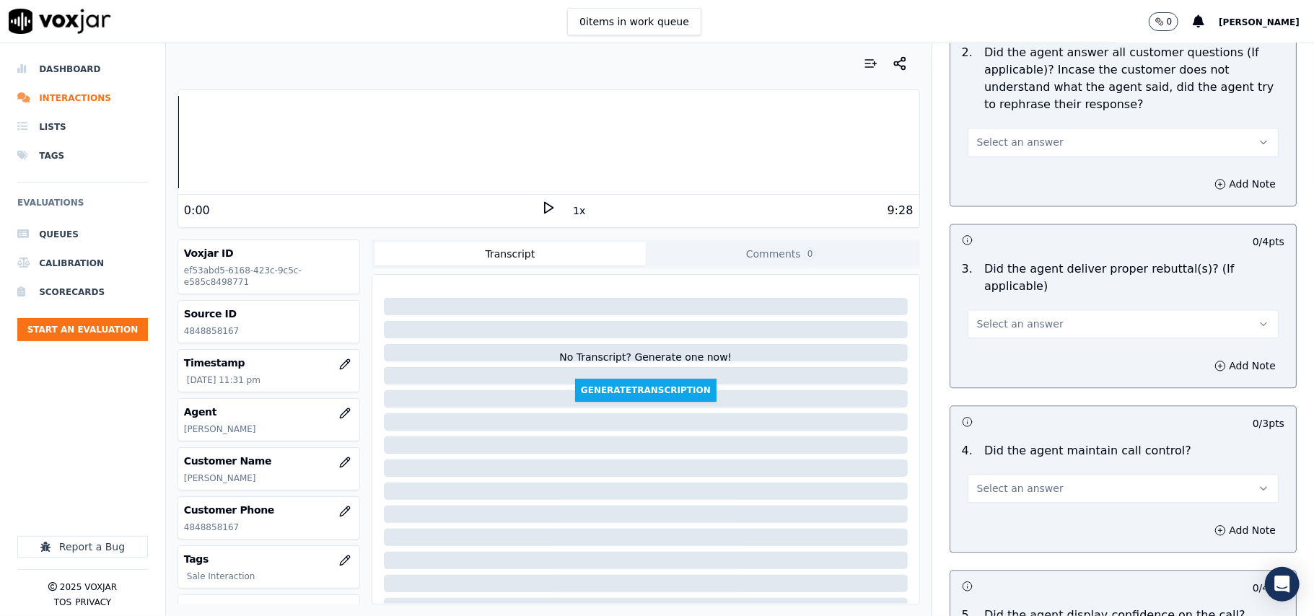
click at [997, 142] on span "Select an answer" at bounding box center [1020, 142] width 87 height 14
click at [1003, 176] on div "Yes" at bounding box center [1091, 172] width 279 height 23
click at [989, 317] on span "Select an answer" at bounding box center [1020, 324] width 87 height 14
click at [991, 338] on div "Yes" at bounding box center [1091, 337] width 279 height 23
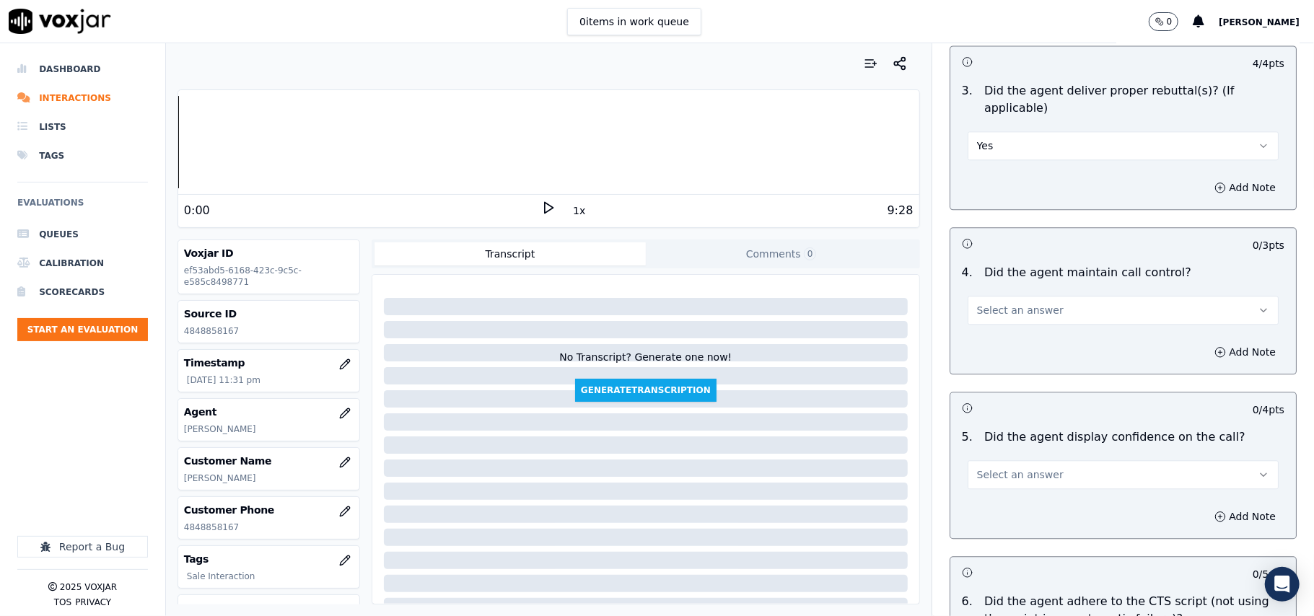
scroll to position [2566, 0]
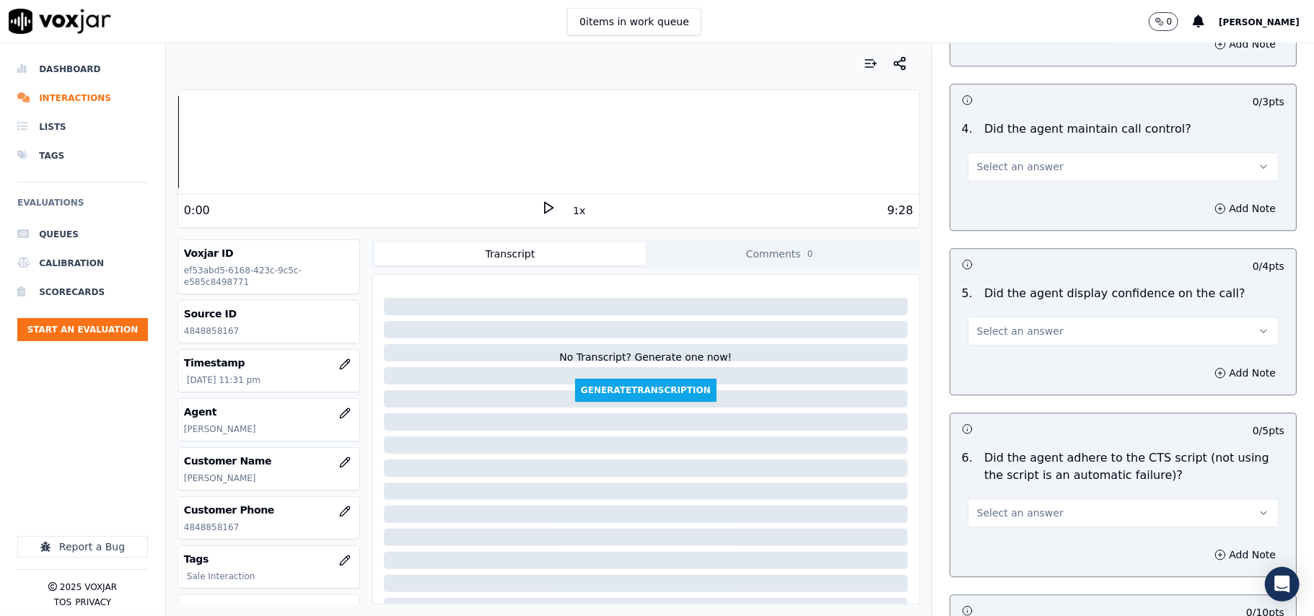
click at [991, 159] on span "Select an answer" at bounding box center [1020, 166] width 87 height 14
click at [996, 185] on div "Yes" at bounding box center [1091, 181] width 279 height 23
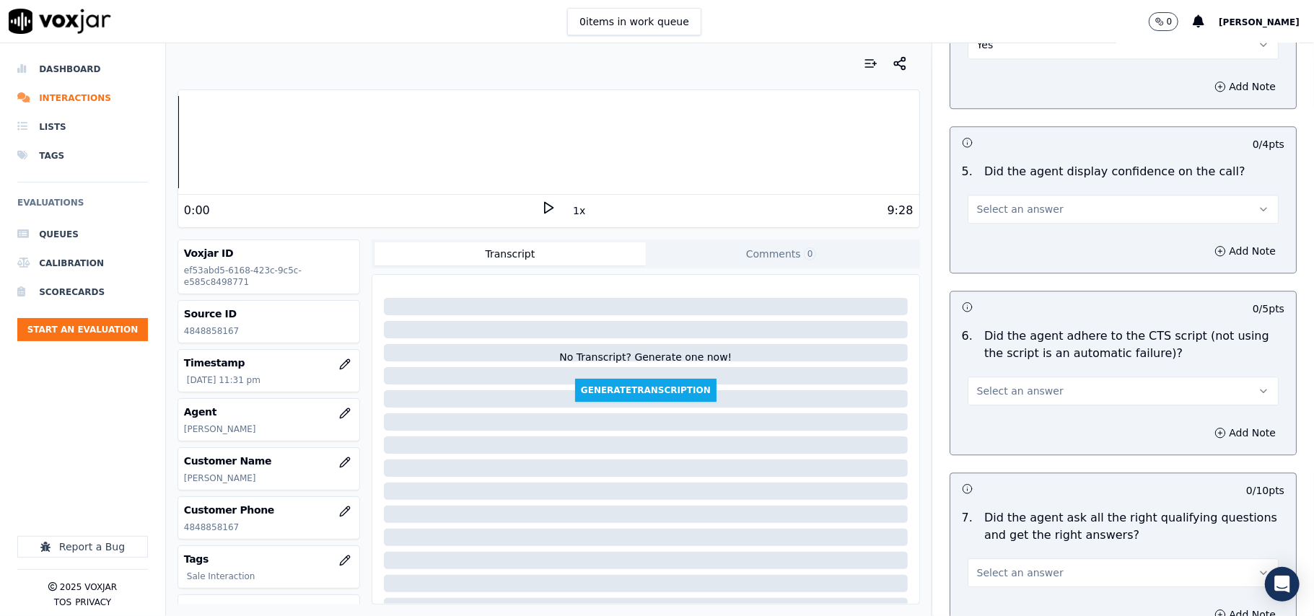
scroll to position [2725, 0]
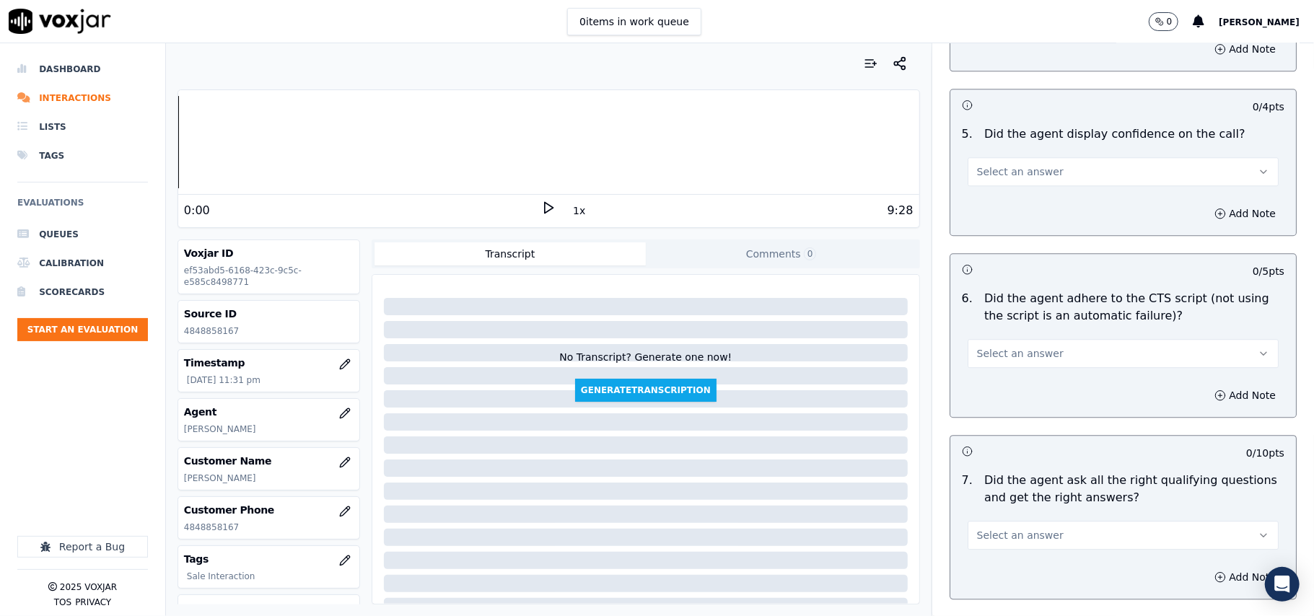
click at [996, 162] on button "Select an answer" at bounding box center [1123, 171] width 311 height 29
click at [996, 179] on div "Yes" at bounding box center [1091, 186] width 279 height 23
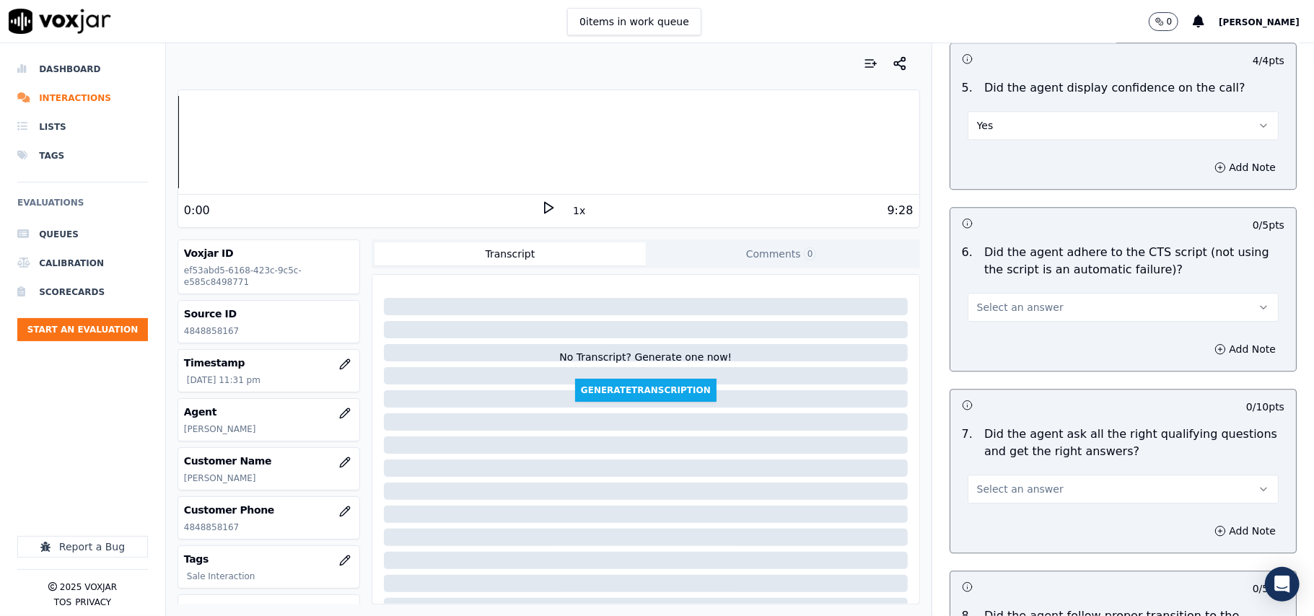
scroll to position [2886, 0]
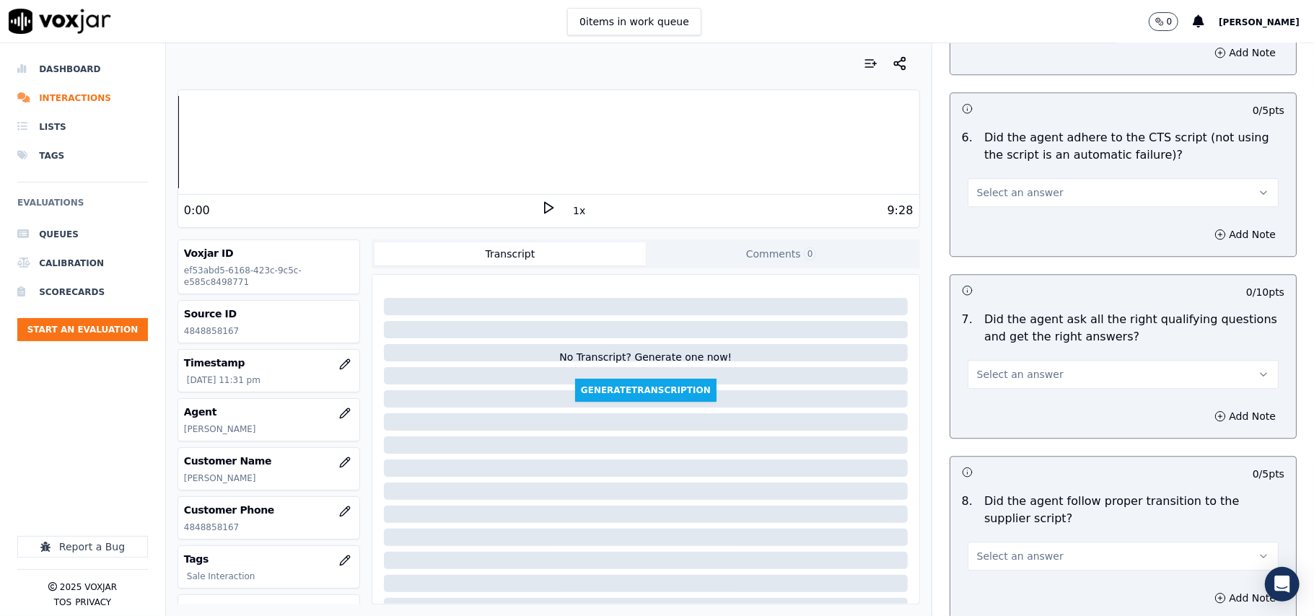
click at [1002, 185] on button "Select an answer" at bounding box center [1123, 192] width 311 height 29
click at [999, 216] on div "Yes" at bounding box center [1091, 208] width 279 height 23
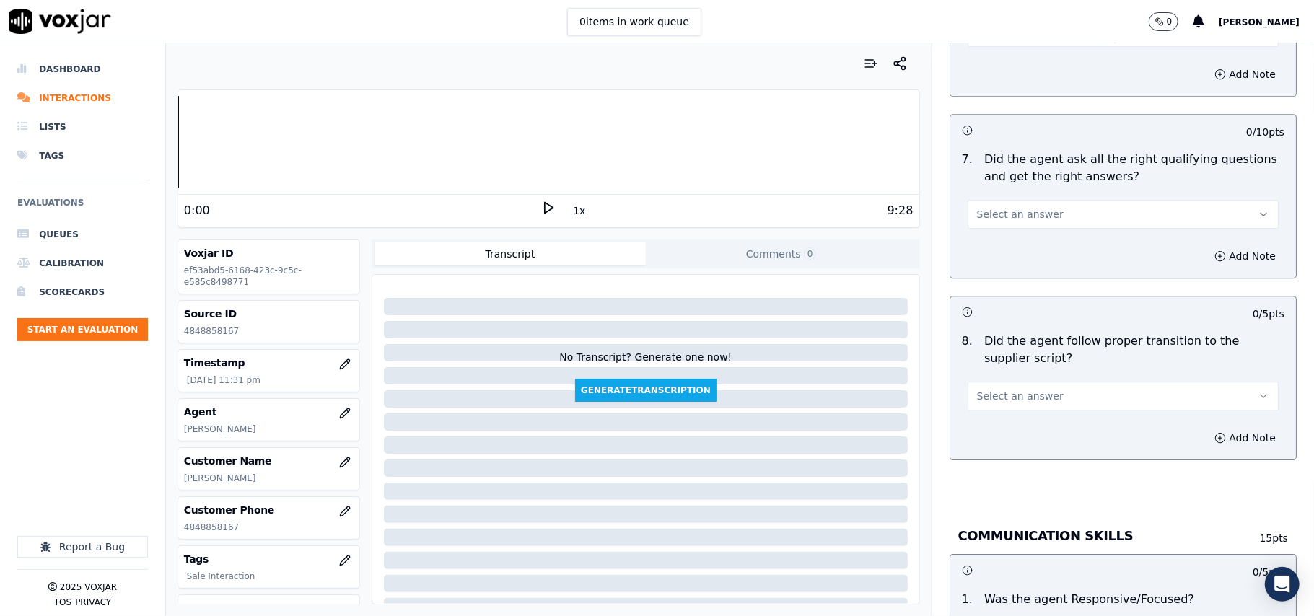
click at [996, 207] on span "Select an answer" at bounding box center [1020, 214] width 87 height 14
click at [994, 229] on div "Yes" at bounding box center [1091, 230] width 279 height 23
click at [988, 389] on span "Select an answer" at bounding box center [1020, 396] width 87 height 14
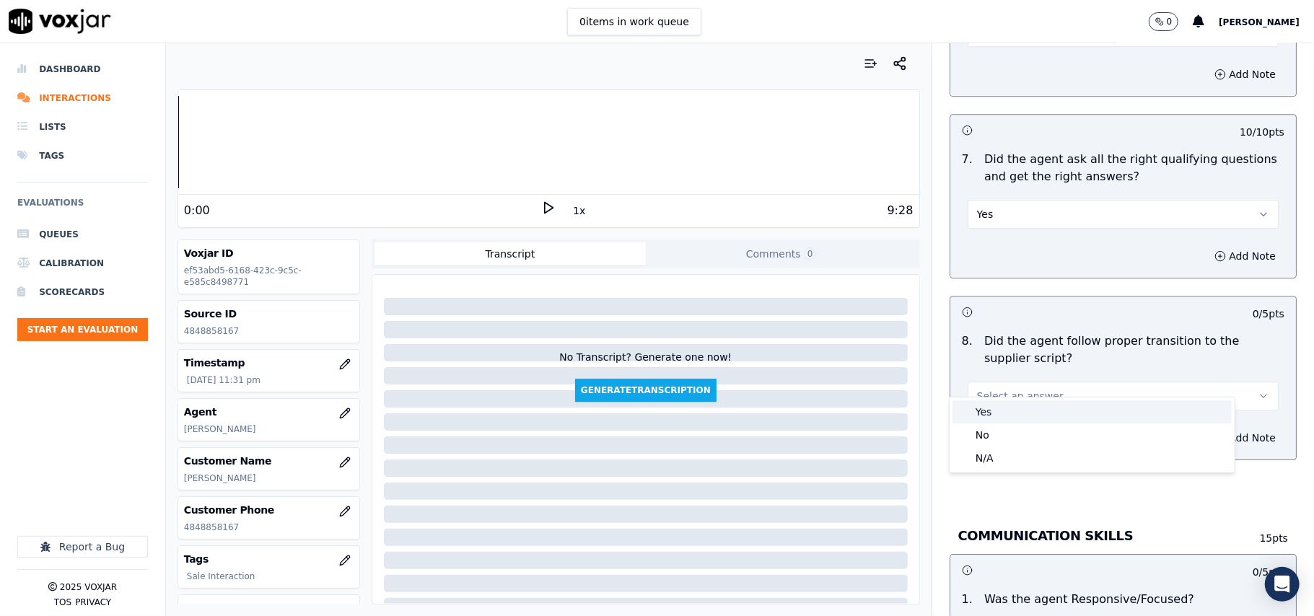
click at [973, 413] on div "Yes" at bounding box center [1091, 411] width 279 height 23
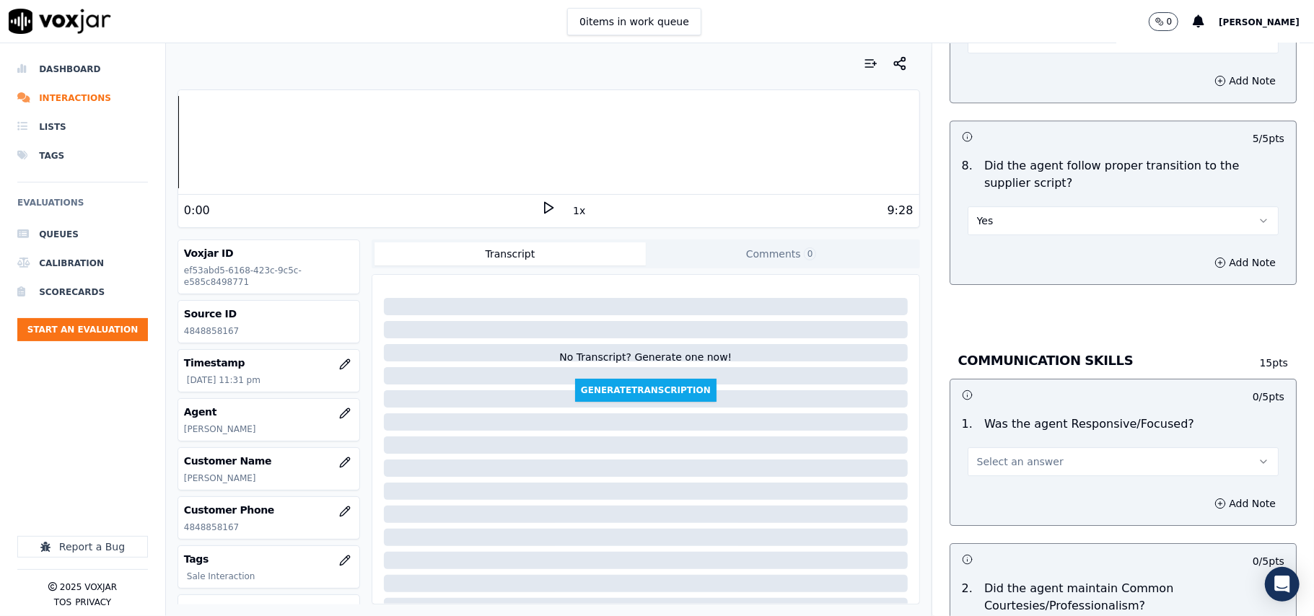
scroll to position [3367, 0]
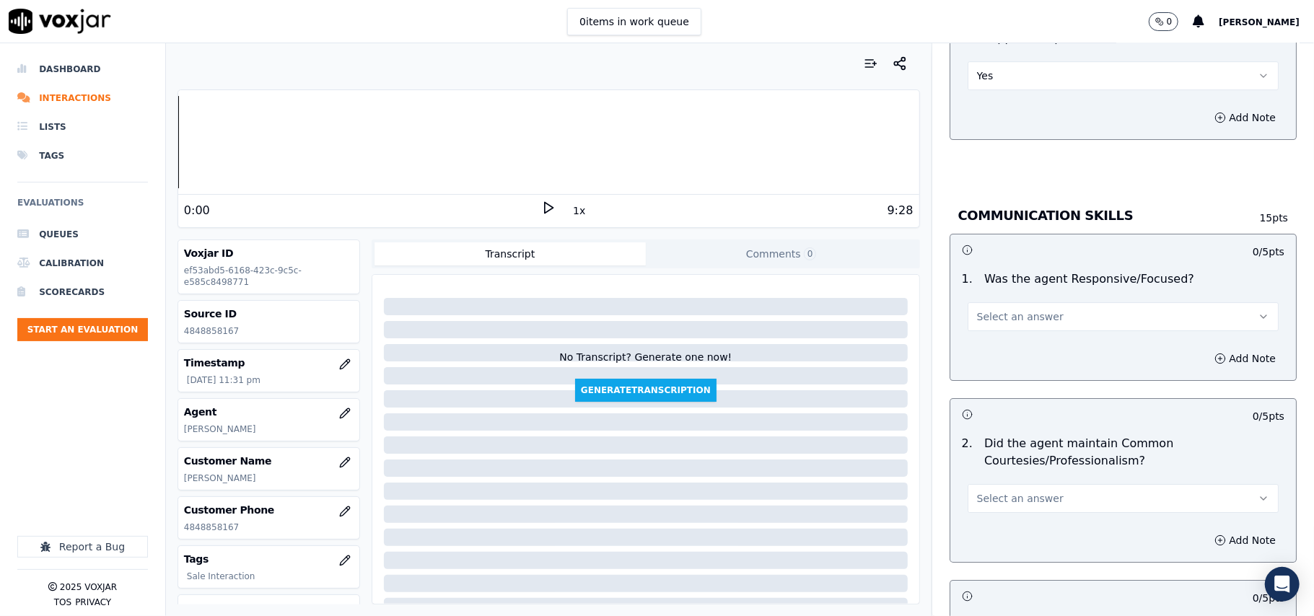
click at [991, 313] on button "Select an answer" at bounding box center [1123, 316] width 311 height 29
click at [989, 328] on div "Yes" at bounding box center [1091, 333] width 279 height 23
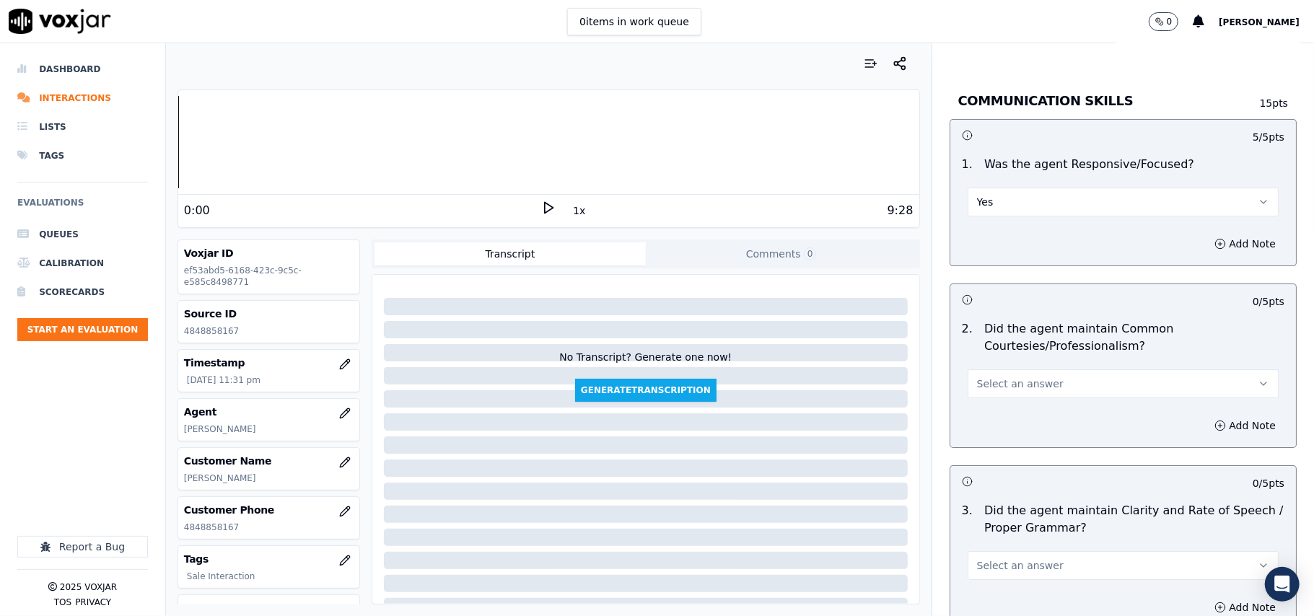
scroll to position [3528, 0]
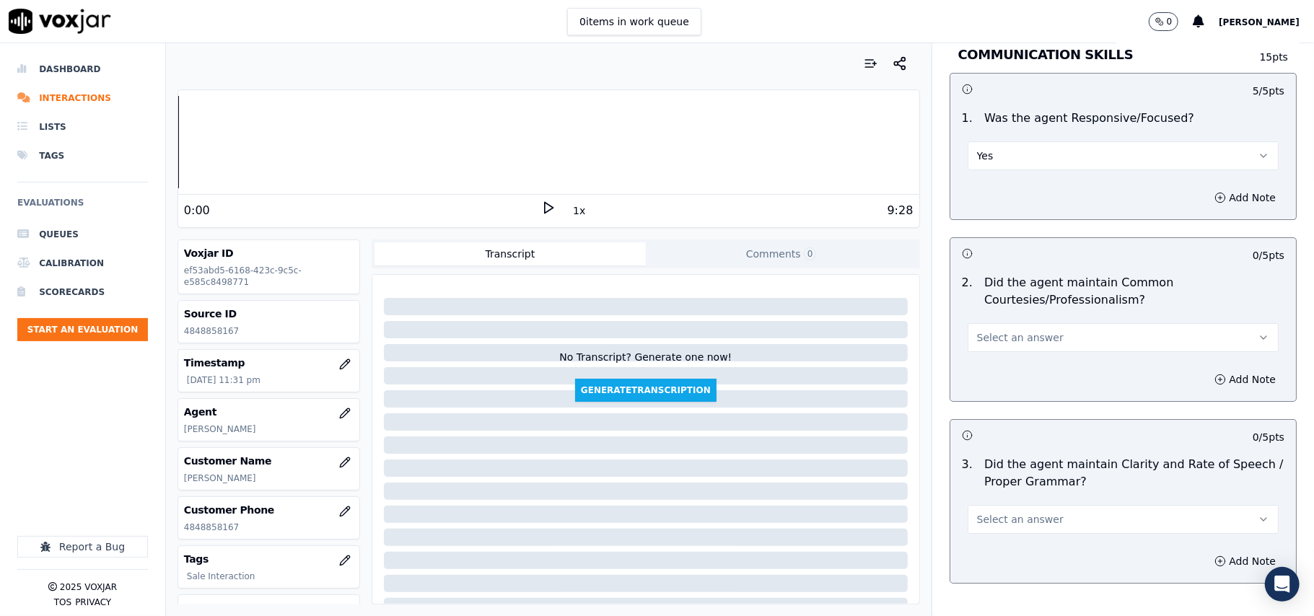
click at [982, 330] on span "Select an answer" at bounding box center [1020, 337] width 87 height 14
click at [985, 349] on div "Yes" at bounding box center [1091, 354] width 279 height 23
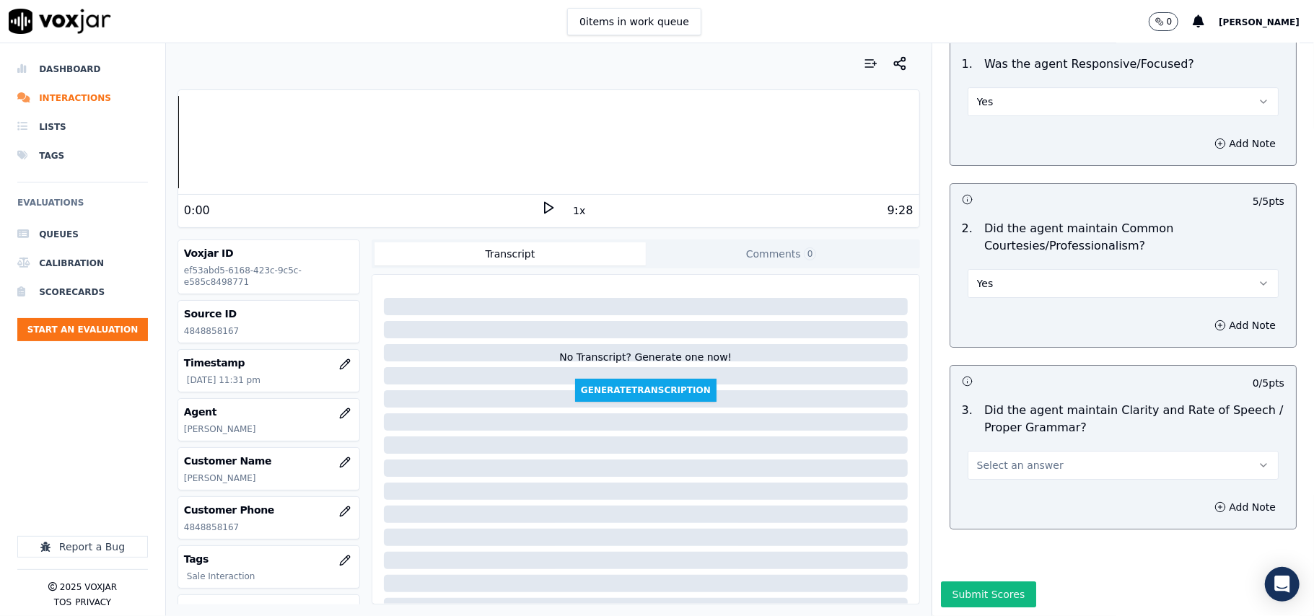
scroll to position [3611, 0]
click at [989, 458] on span "Select an answer" at bounding box center [1020, 465] width 87 height 14
click at [989, 452] on div "Yes" at bounding box center [1091, 454] width 279 height 23
click at [963, 582] on button "Submit Scores" at bounding box center [989, 595] width 96 height 26
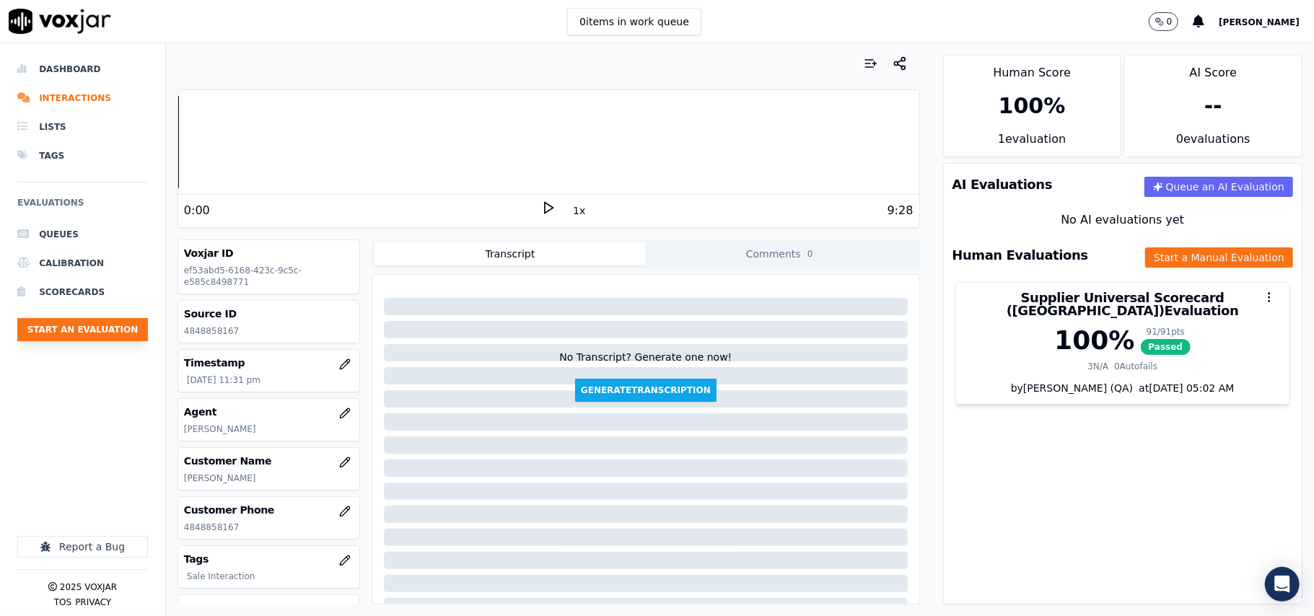
click at [108, 336] on button "Start an Evaluation" at bounding box center [82, 329] width 131 height 23
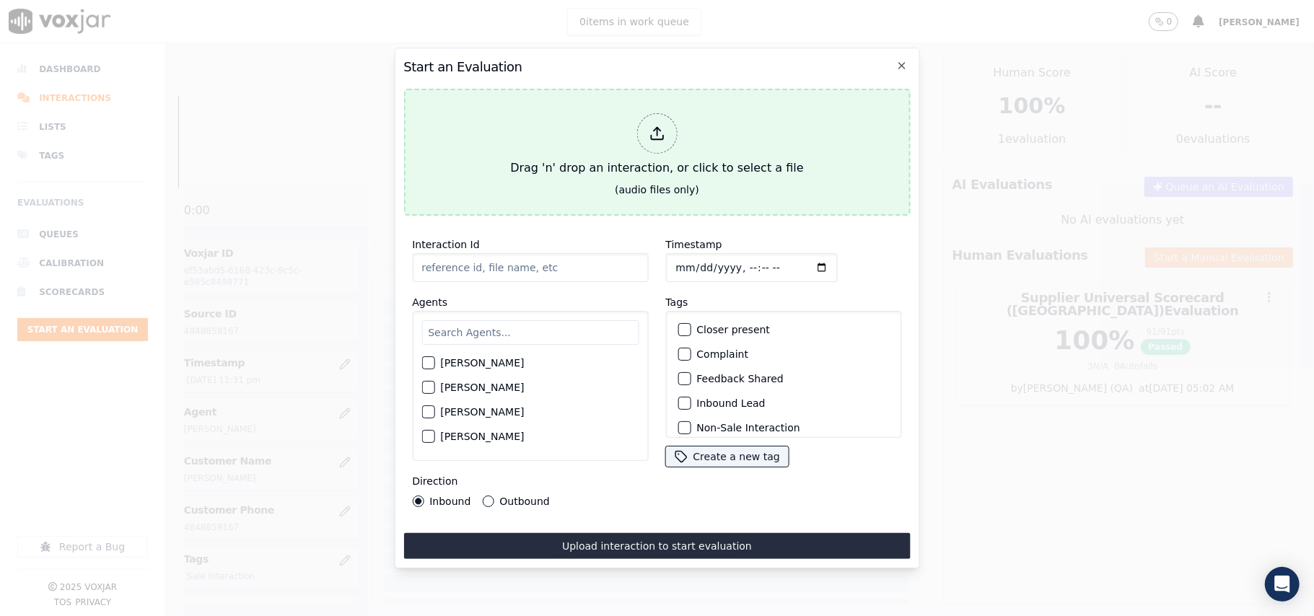
click at [606, 145] on div "Drag 'n' drop an interaction, or click to select a file" at bounding box center [656, 145] width 305 height 75
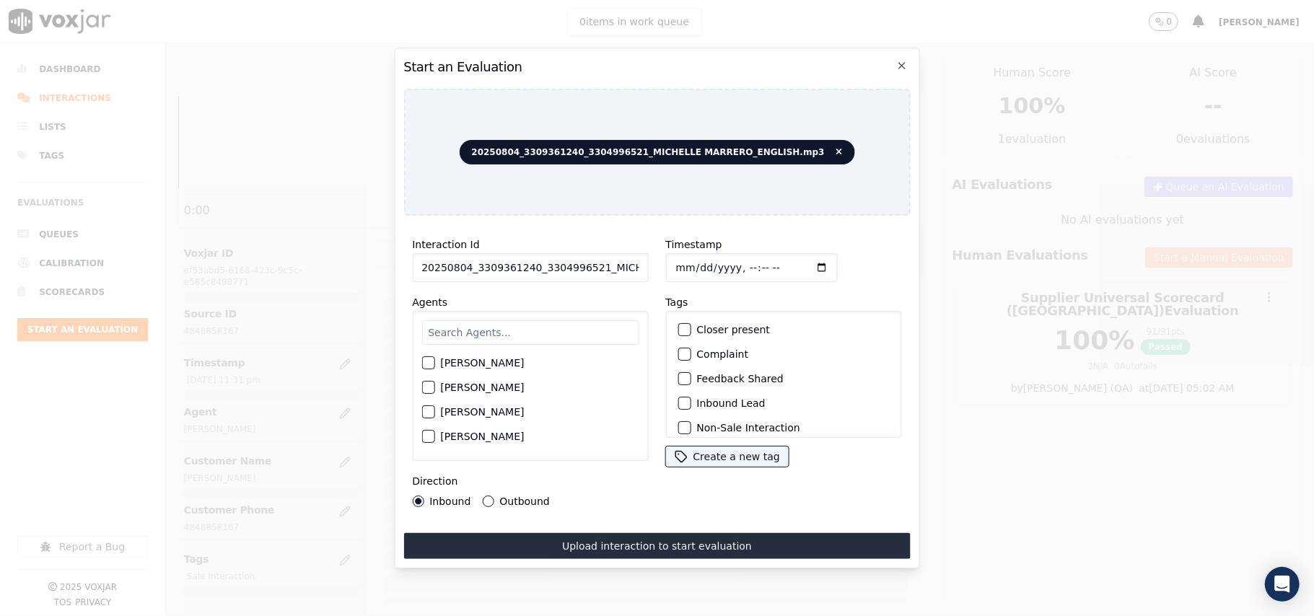
click at [506, 283] on div "Interaction Id 20250804_3309361240_3304996521_MICHELLE MARRERO_ENGLISH.mp3 Agen…" at bounding box center [529, 371] width 253 height 289
click at [517, 263] on input "20250804_3309361240_3304996521_MICHELLE MARRERO_ENGLISH.mp3" at bounding box center [530, 267] width 236 height 29
paste input "3309361240"
type input "3309361240"
click at [693, 258] on input "Timestamp" at bounding box center [751, 267] width 172 height 29
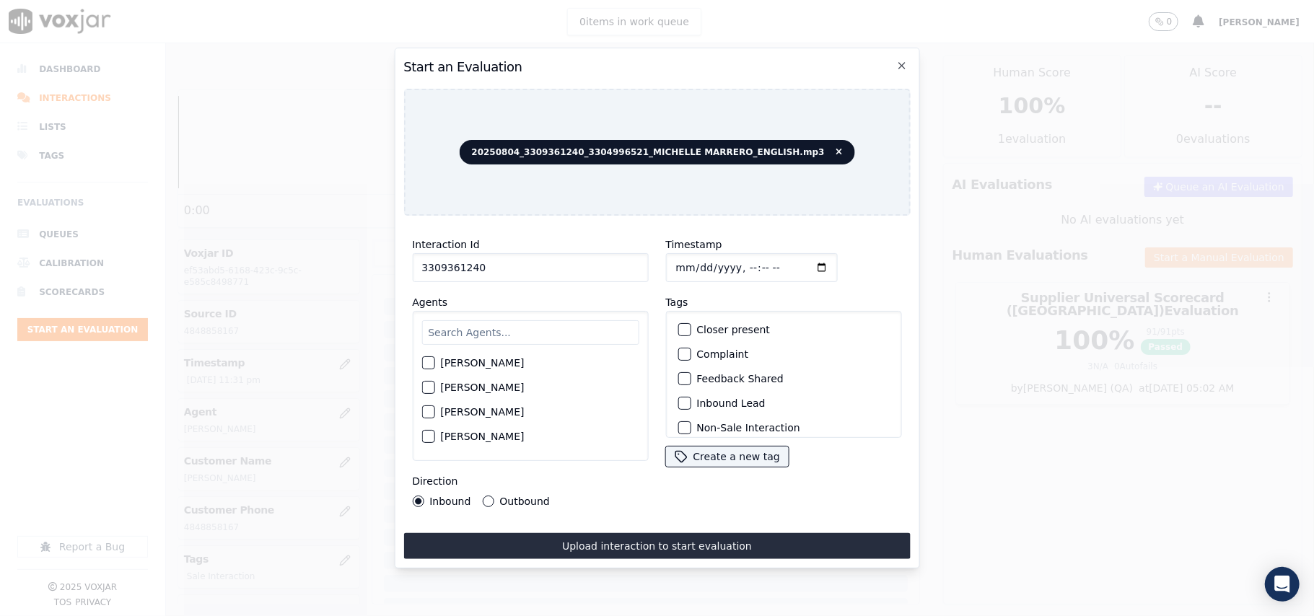
type input "[DATE]T23:32"
click at [500, 330] on input "text" at bounding box center [529, 332] width 217 height 25
type input "[PERSON_NAME]"
click at [442, 362] on label "[PERSON_NAME]" at bounding box center [482, 367] width 84 height 10
click at [434, 361] on button "[PERSON_NAME]" at bounding box center [427, 367] width 13 height 13
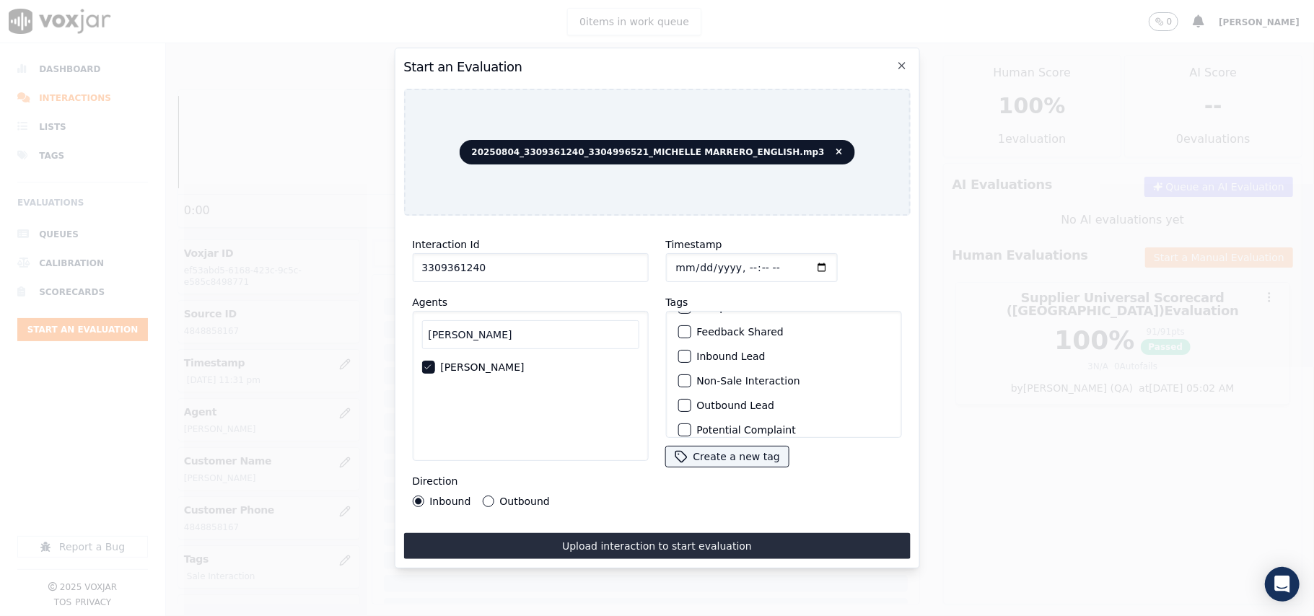
scroll to position [126, 0]
click at [717, 407] on div "Sale Interaction" at bounding box center [783, 419] width 223 height 25
click at [711, 414] on label "Sale Interaction" at bounding box center [735, 419] width 79 height 10
click at [691, 413] on button "Sale Interaction" at bounding box center [684, 419] width 13 height 13
click at [517, 498] on label "Outbound" at bounding box center [524, 501] width 50 height 10
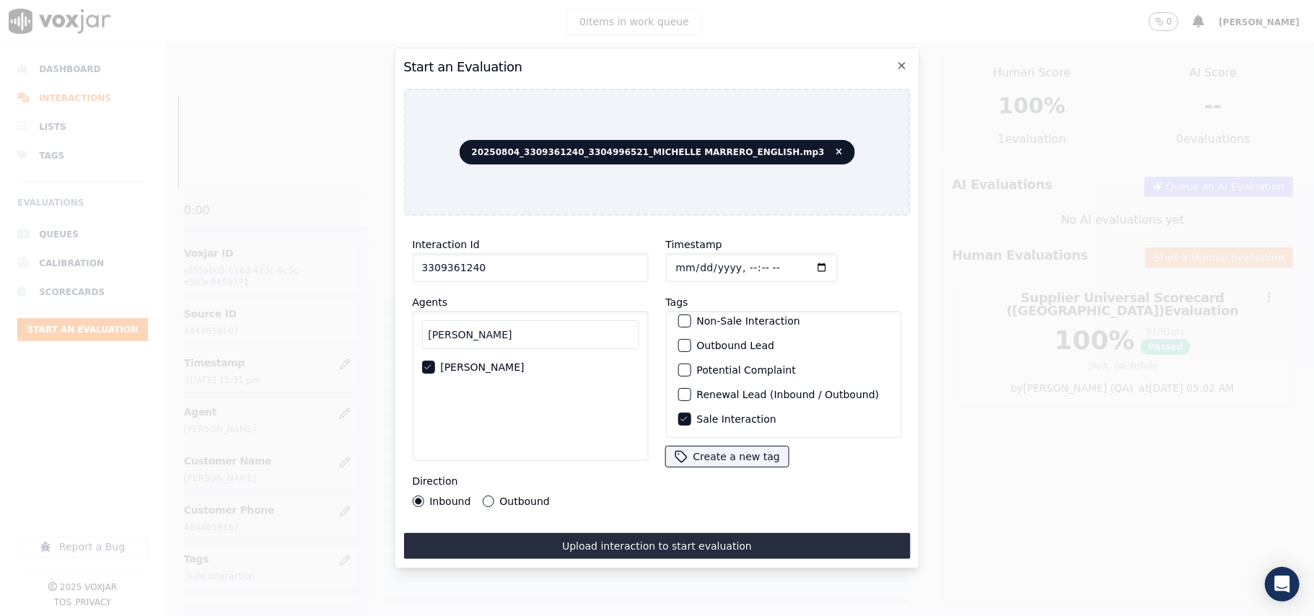
click at [494, 498] on button "Outbound" at bounding box center [488, 502] width 12 height 12
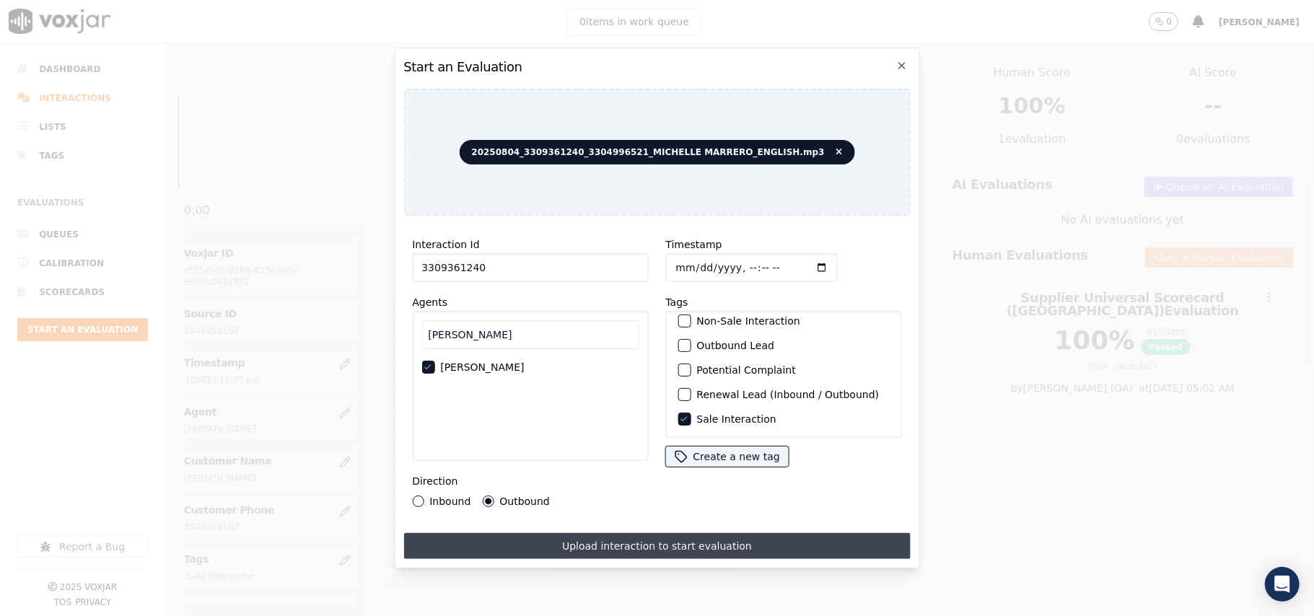
click at [584, 533] on button "Upload interaction to start evaluation" at bounding box center [656, 546] width 507 height 26
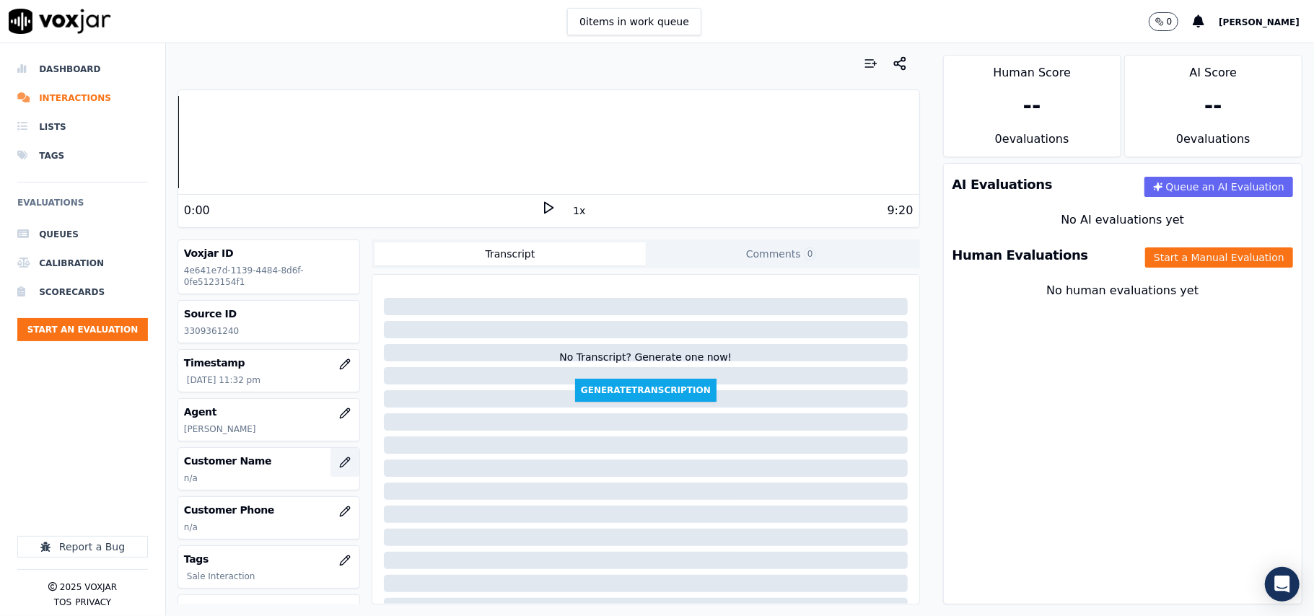
click at [339, 465] on icon "button" at bounding box center [345, 463] width 12 height 12
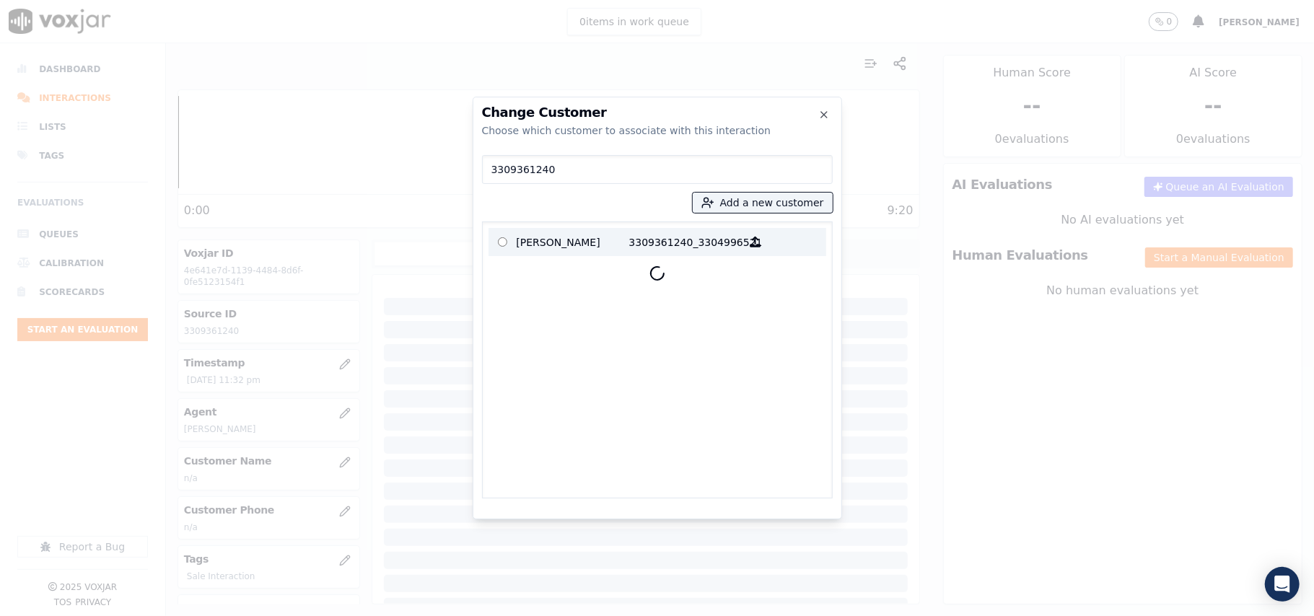
type input "3309361240"
click at [593, 240] on p "[PERSON_NAME]" at bounding box center [573, 242] width 113 height 22
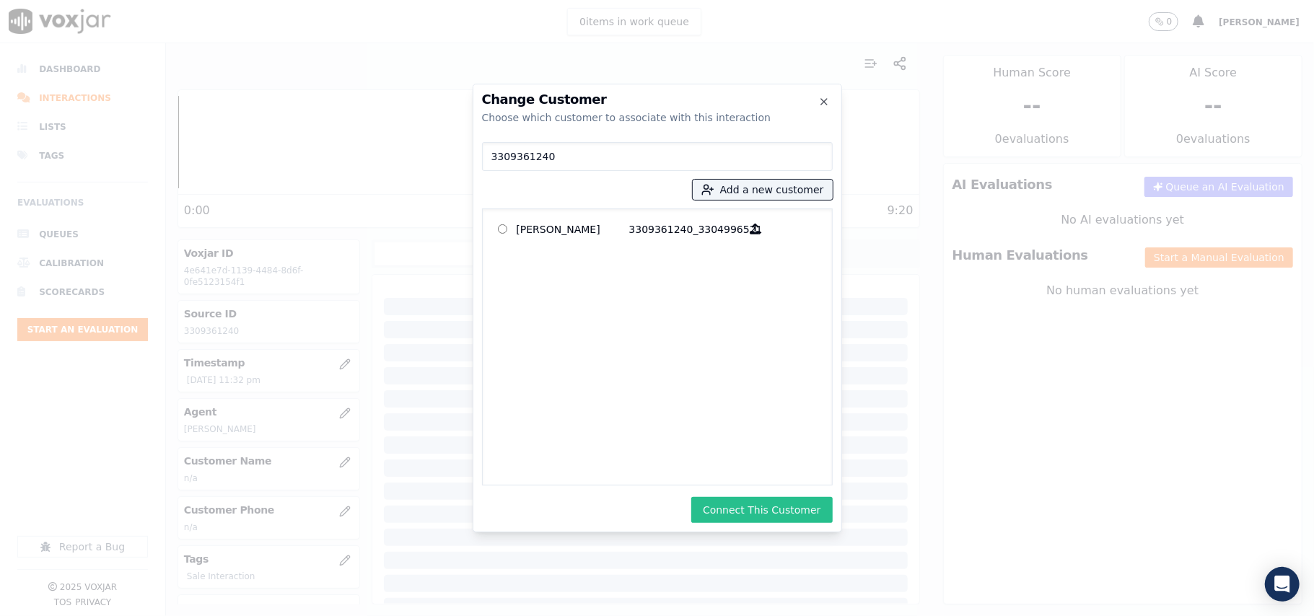
click at [740, 515] on button "Connect This Customer" at bounding box center [761, 510] width 141 height 26
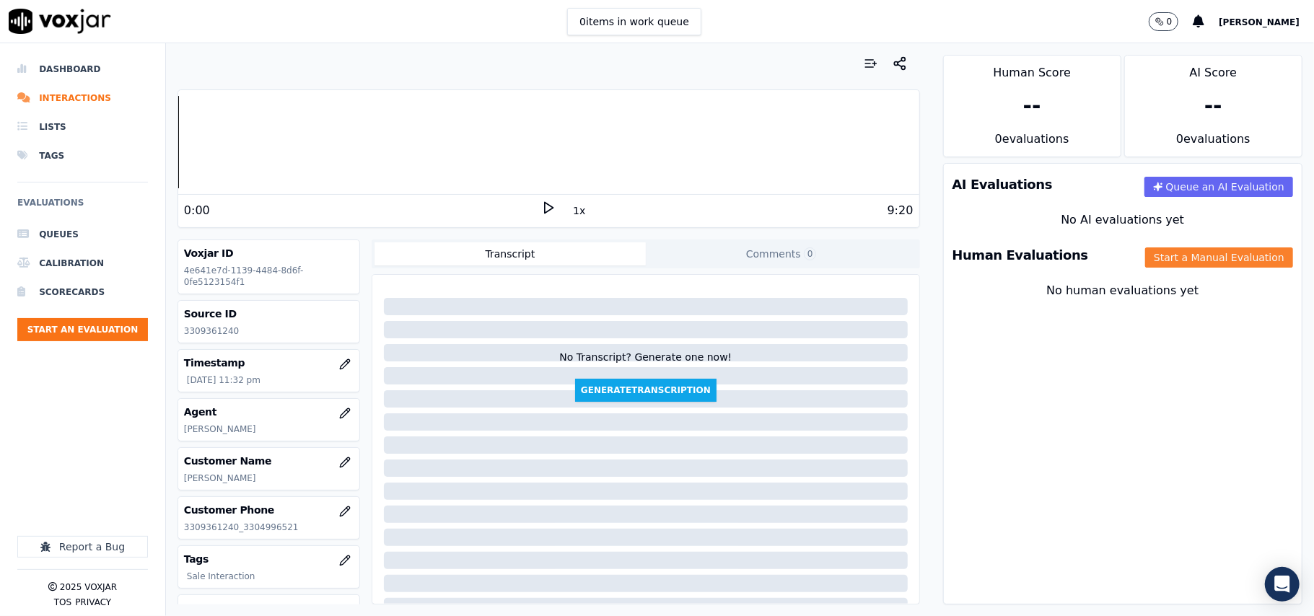
click at [1186, 261] on button "Start a Manual Evaluation" at bounding box center [1219, 257] width 148 height 20
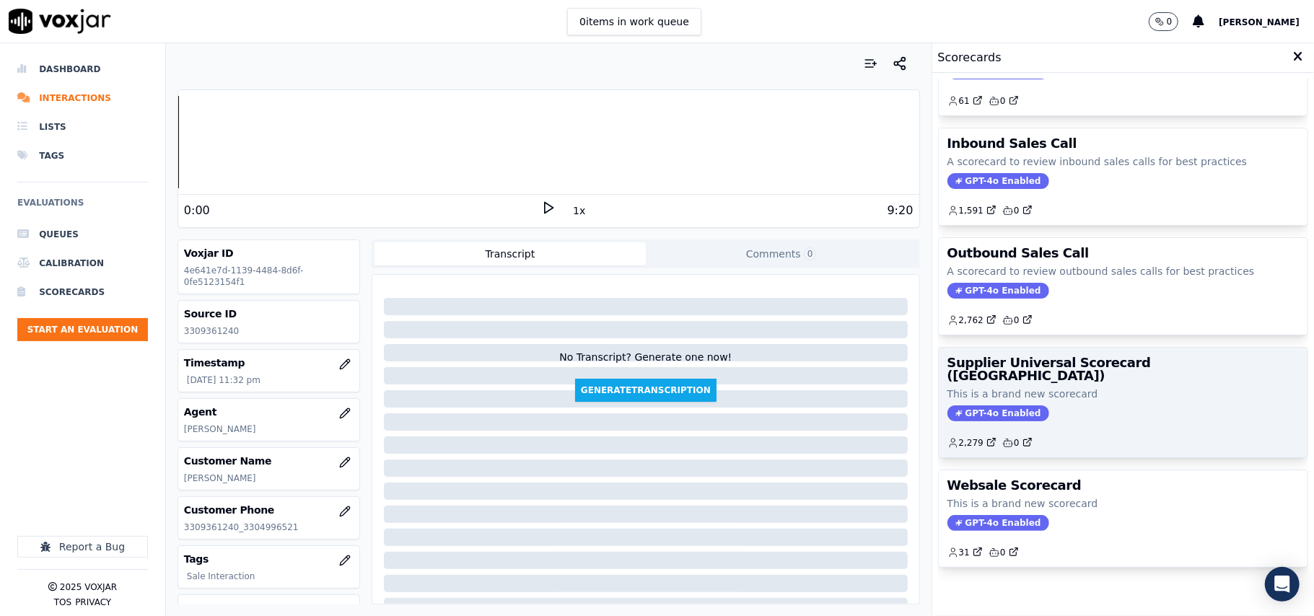
scroll to position [110, 0]
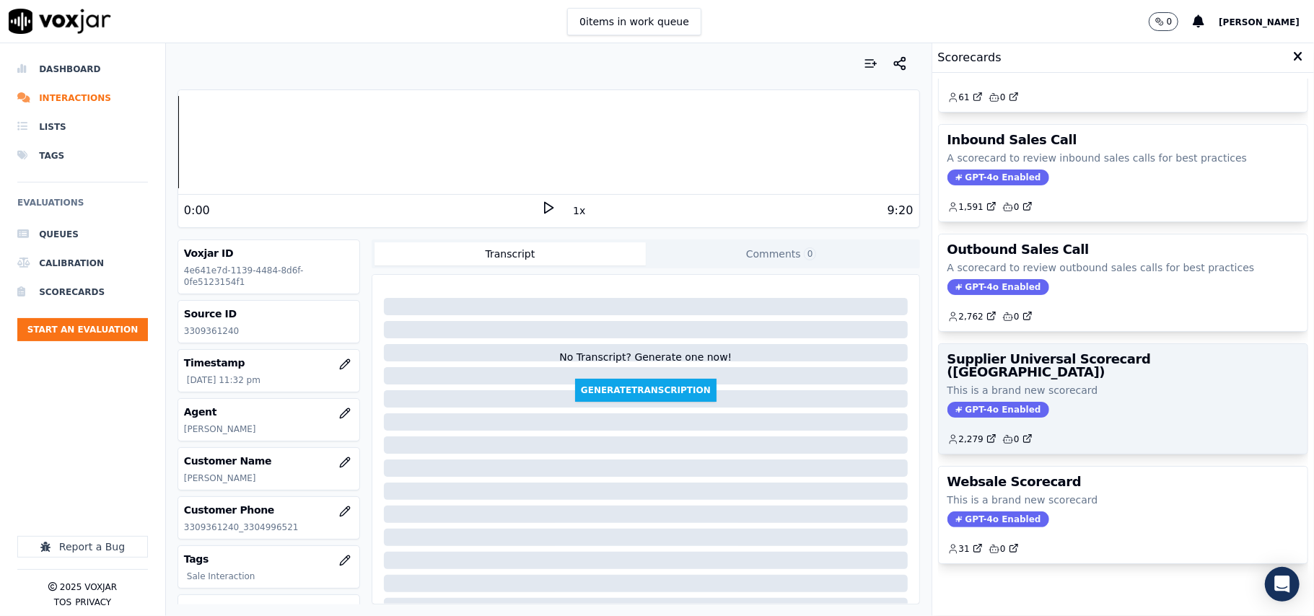
click at [1121, 402] on div "GPT-4o Enabled" at bounding box center [1122, 410] width 351 height 16
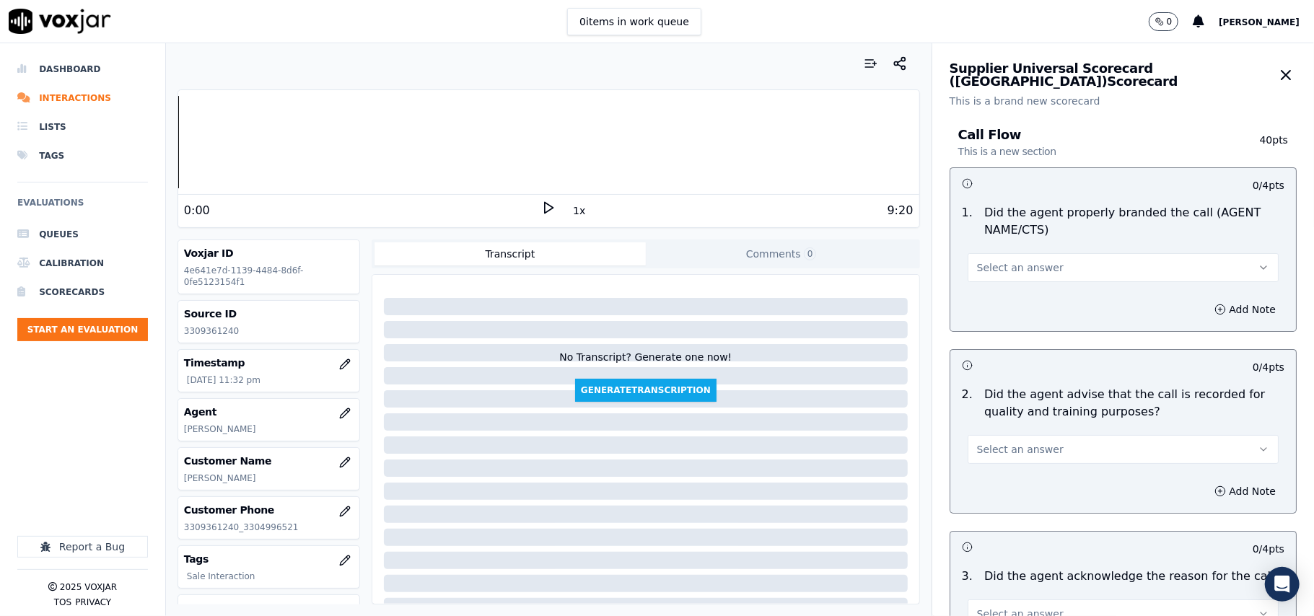
click at [1078, 270] on button "Select an answer" at bounding box center [1123, 267] width 311 height 29
click at [1015, 298] on div "Yes" at bounding box center [1091, 300] width 279 height 23
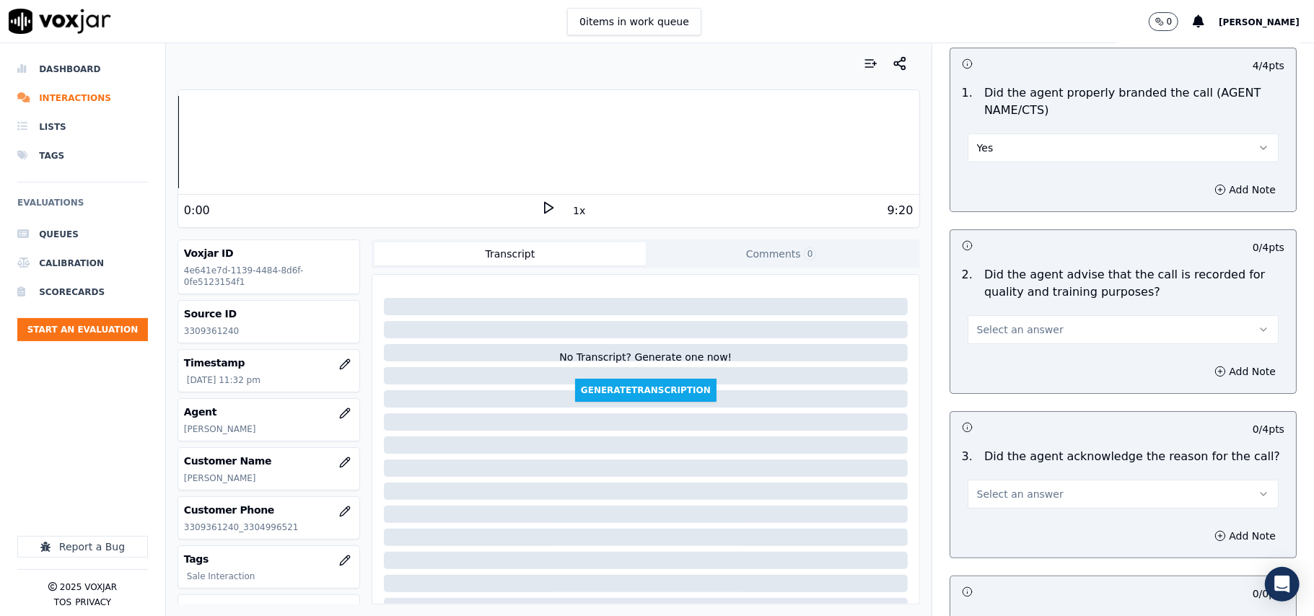
scroll to position [160, 0]
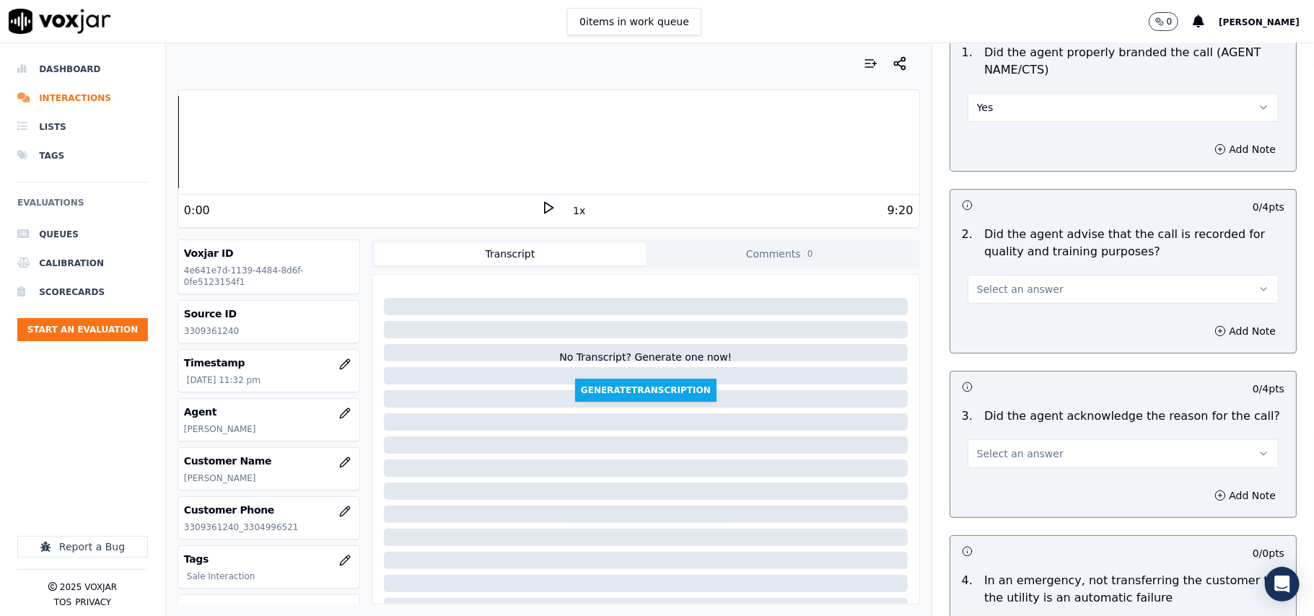
click at [1004, 305] on div "2 . Did the agent advise that the call is recorded for quality and training pur…" at bounding box center [1123, 264] width 346 height 89
click at [1000, 289] on span "Select an answer" at bounding box center [1020, 289] width 87 height 14
click at [990, 318] on div "Yes" at bounding box center [1091, 322] width 279 height 23
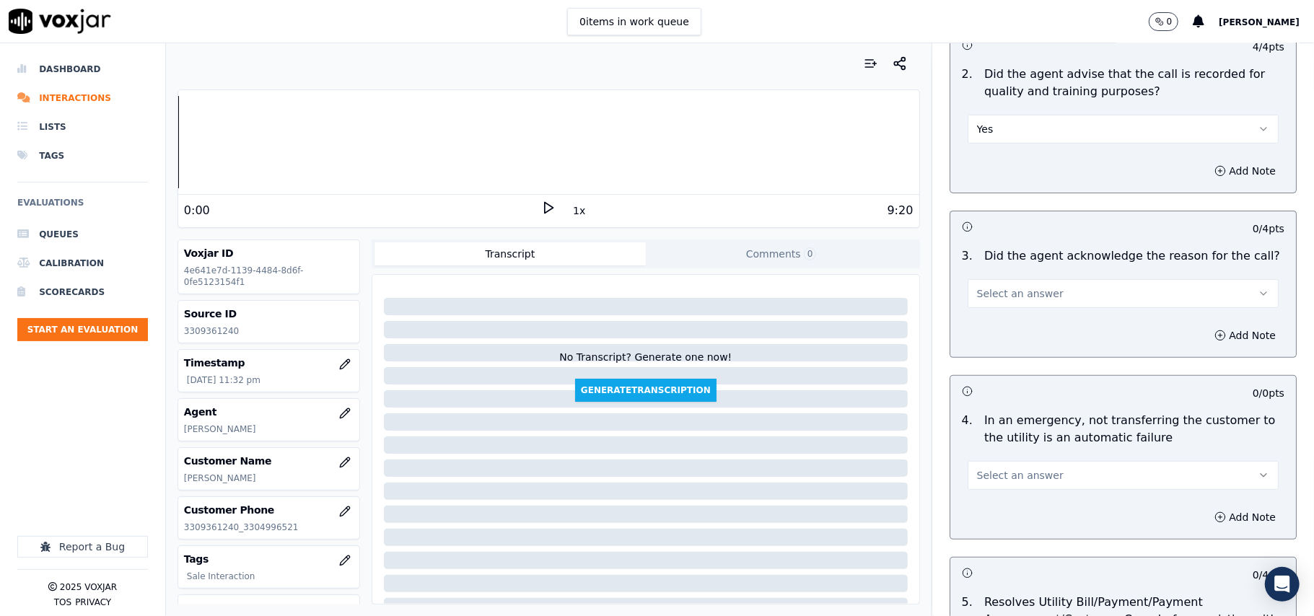
click at [980, 296] on span "Select an answer" at bounding box center [1020, 293] width 87 height 14
click at [980, 324] on div "Yes" at bounding box center [1091, 327] width 279 height 23
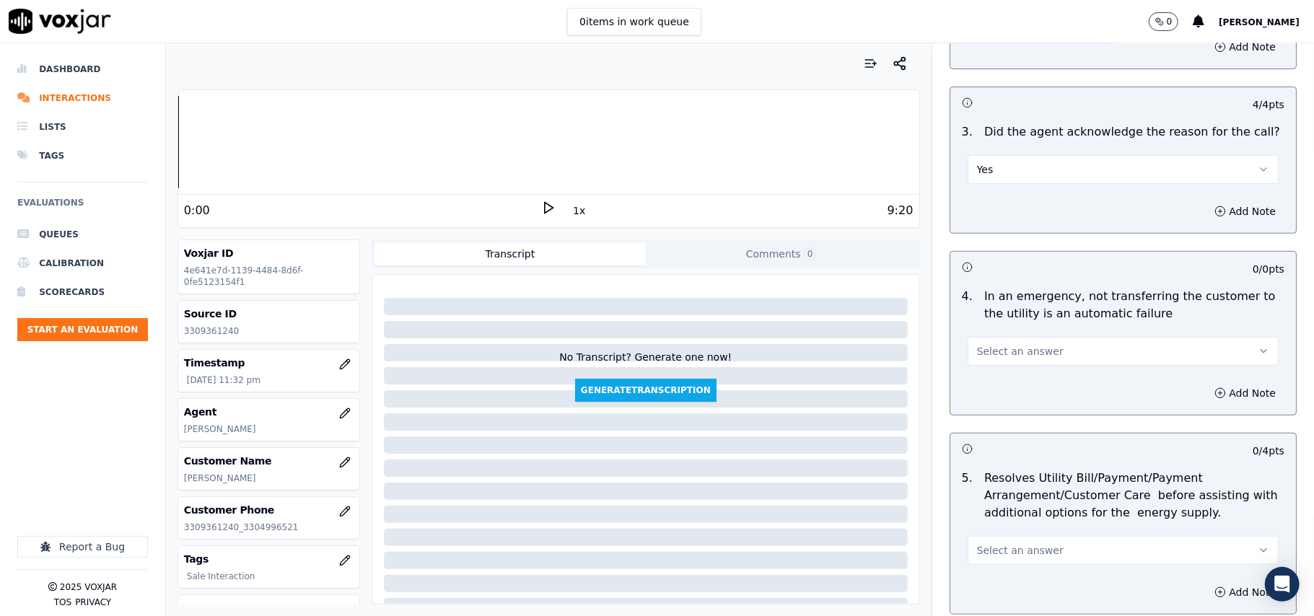
scroll to position [481, 0]
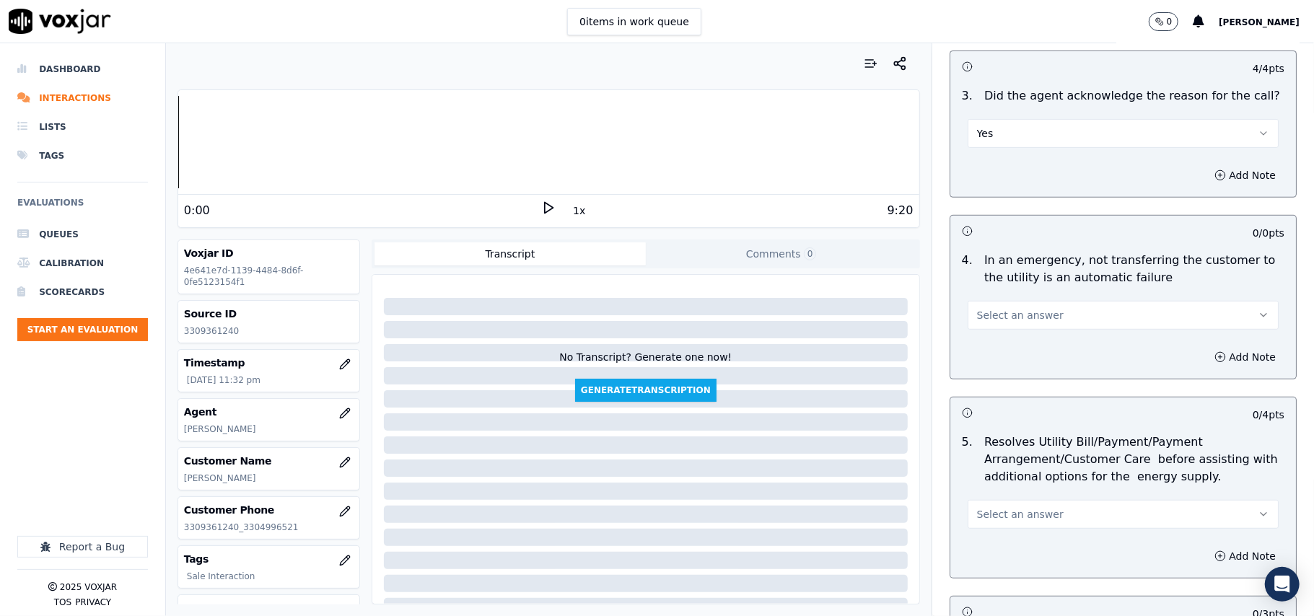
click at [1031, 310] on span "Select an answer" at bounding box center [1020, 315] width 87 height 14
click at [1012, 391] on div "N/A" at bounding box center [1091, 395] width 279 height 23
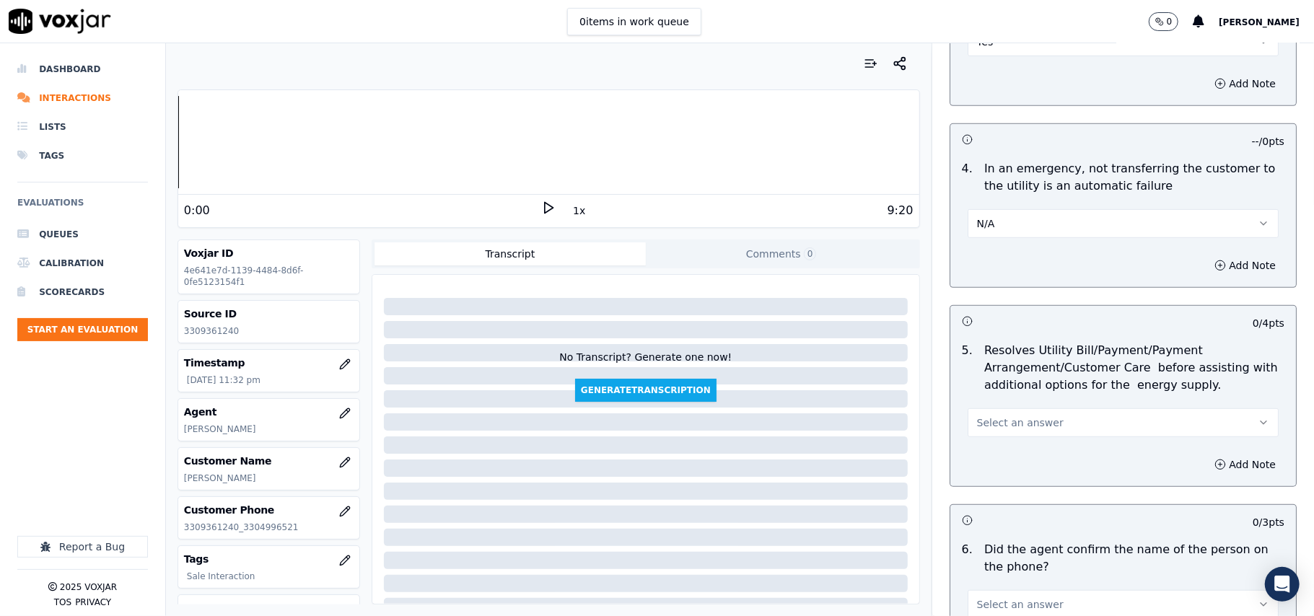
scroll to position [641, 0]
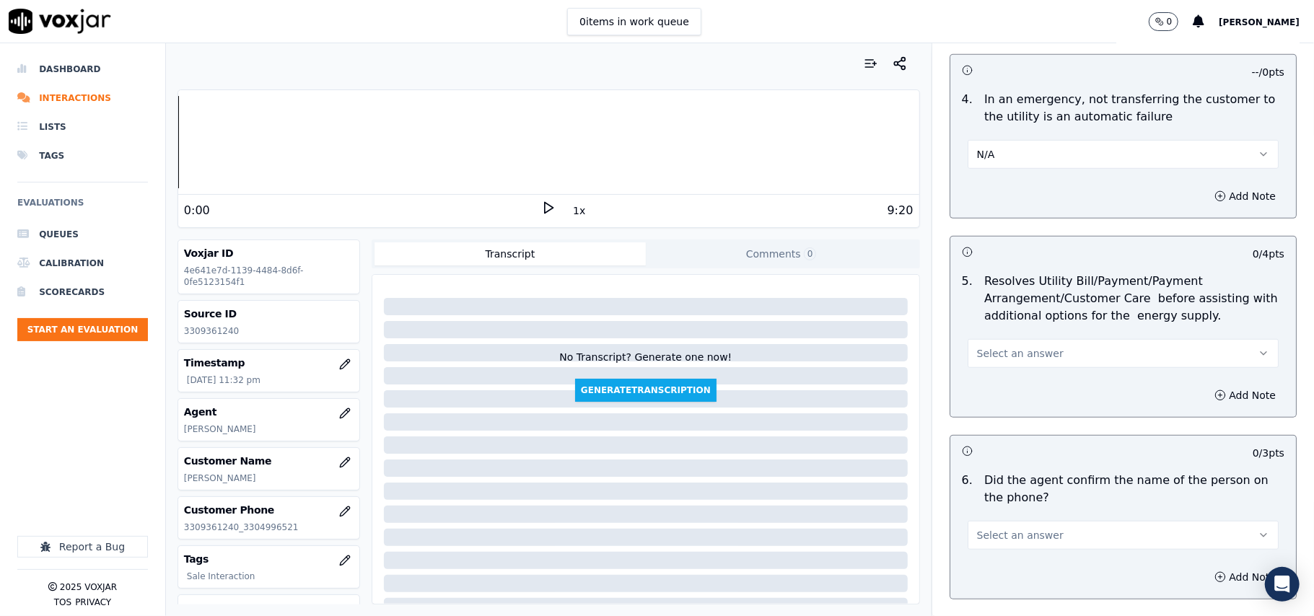
drag, startPoint x: 999, startPoint y: 349, endPoint x: 1002, endPoint y: 365, distance: 16.0
click at [999, 354] on span "Select an answer" at bounding box center [1020, 353] width 87 height 14
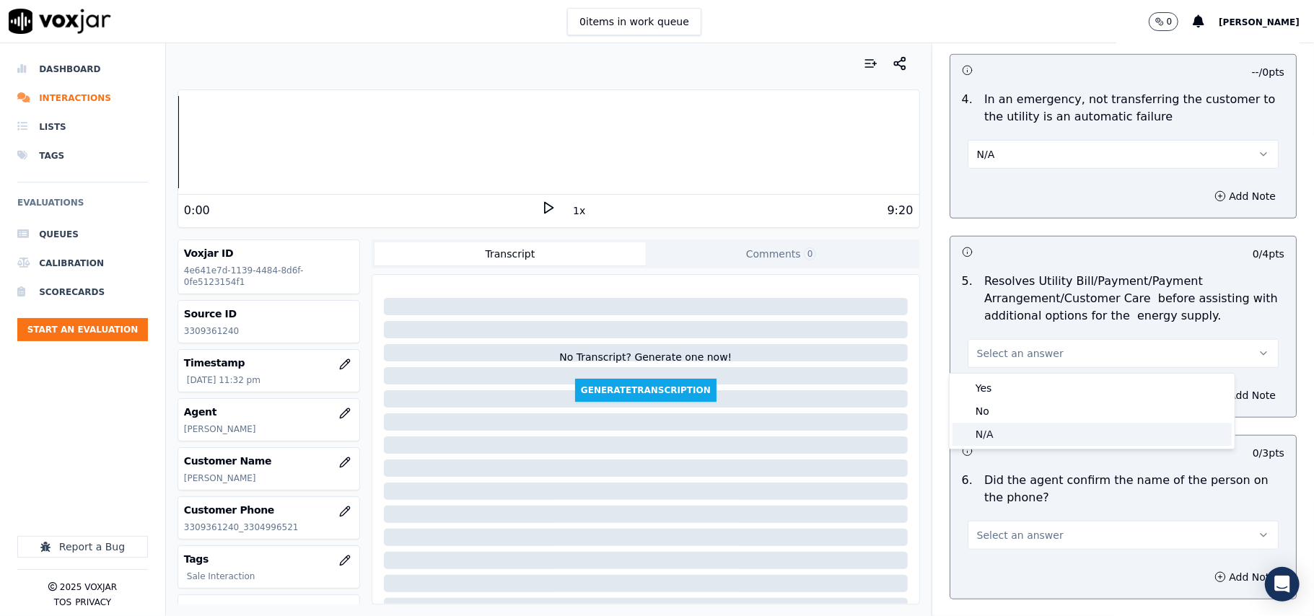
click at [994, 431] on div "N/A" at bounding box center [1091, 434] width 279 height 23
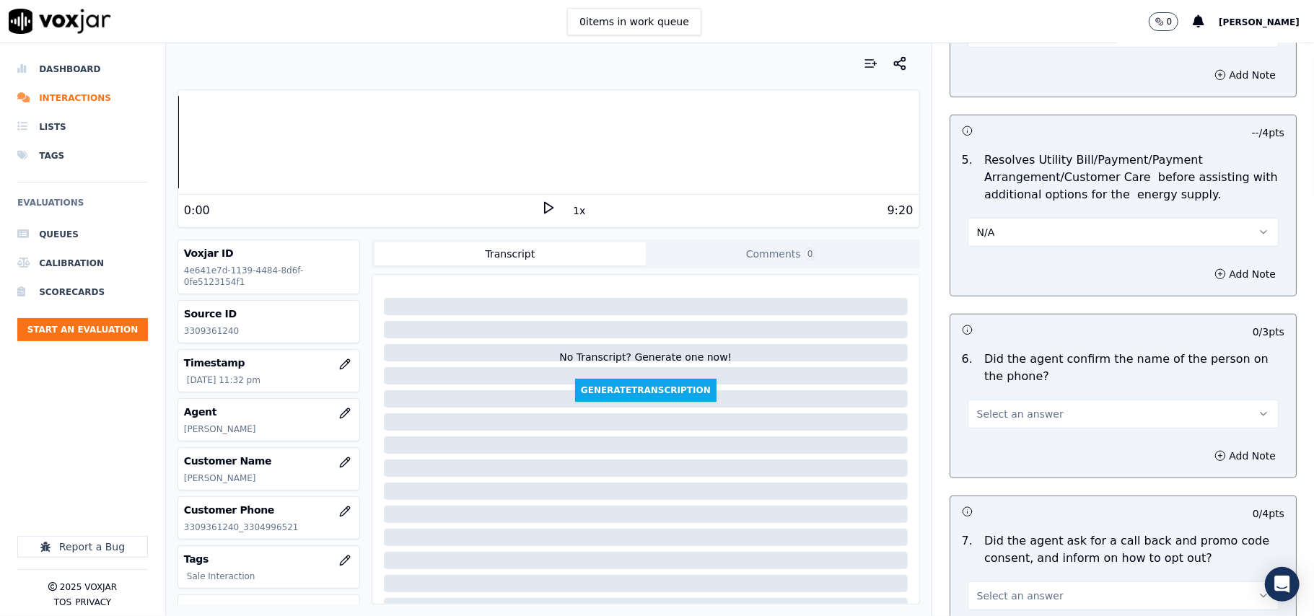
scroll to position [801, 0]
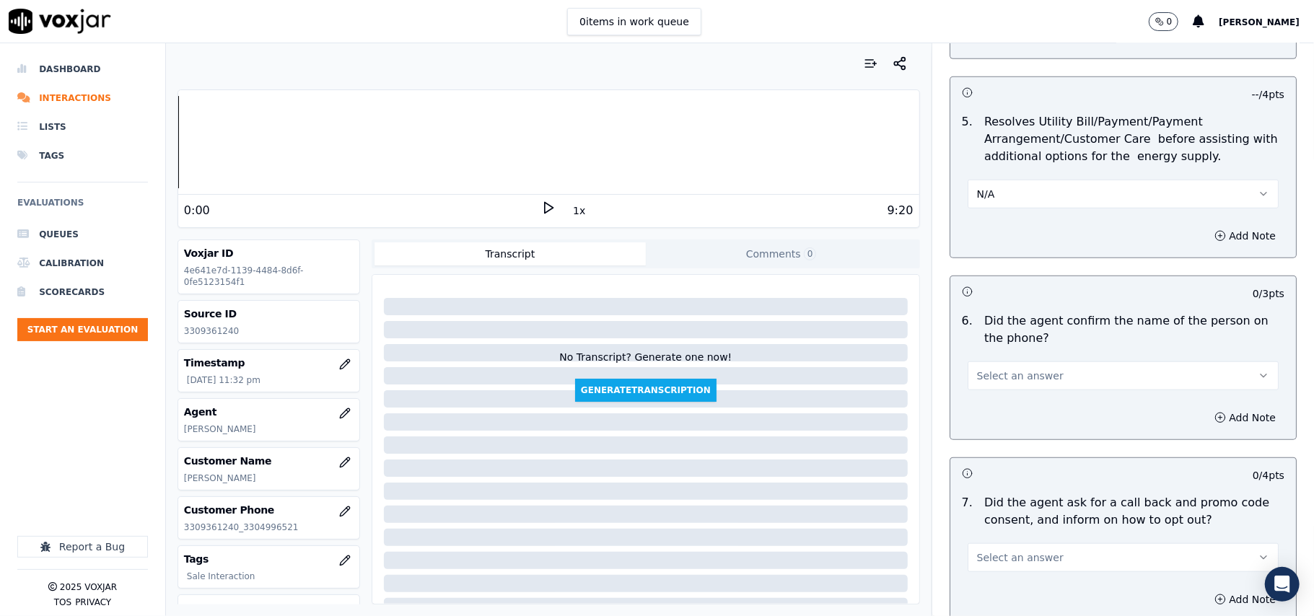
click at [1002, 374] on span "Select an answer" at bounding box center [1020, 376] width 87 height 14
click at [994, 404] on div "Yes" at bounding box center [1091, 410] width 279 height 23
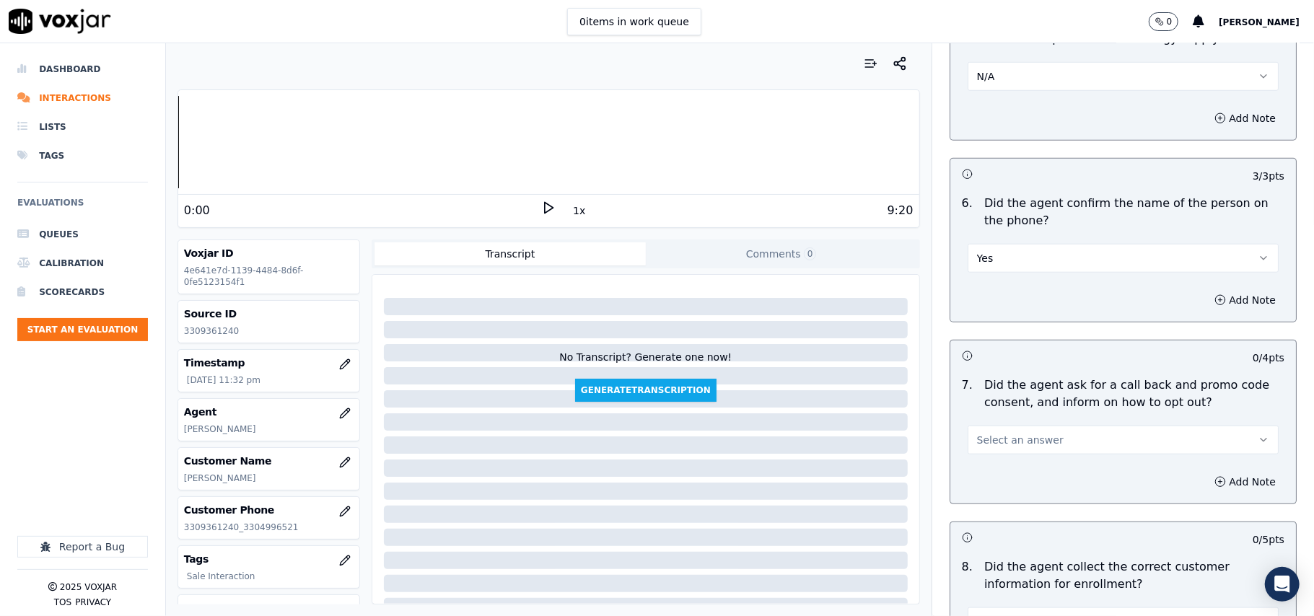
scroll to position [962, 0]
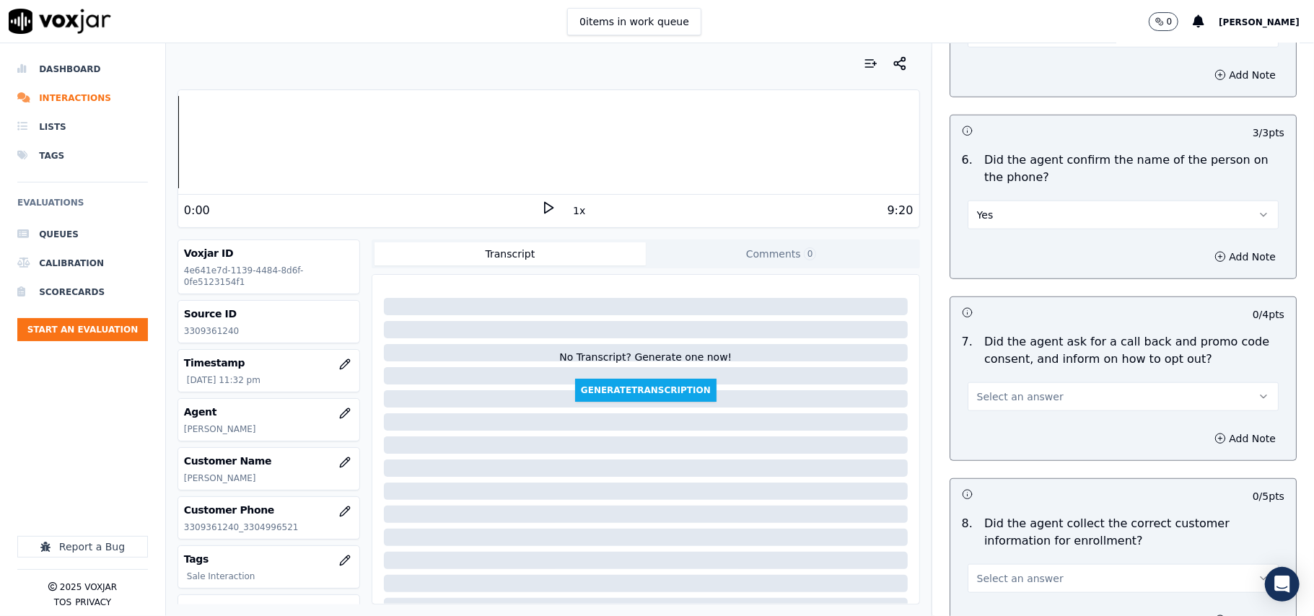
click at [988, 394] on span "Select an answer" at bounding box center [1020, 397] width 87 height 14
click at [987, 428] on div "Yes" at bounding box center [1091, 432] width 279 height 23
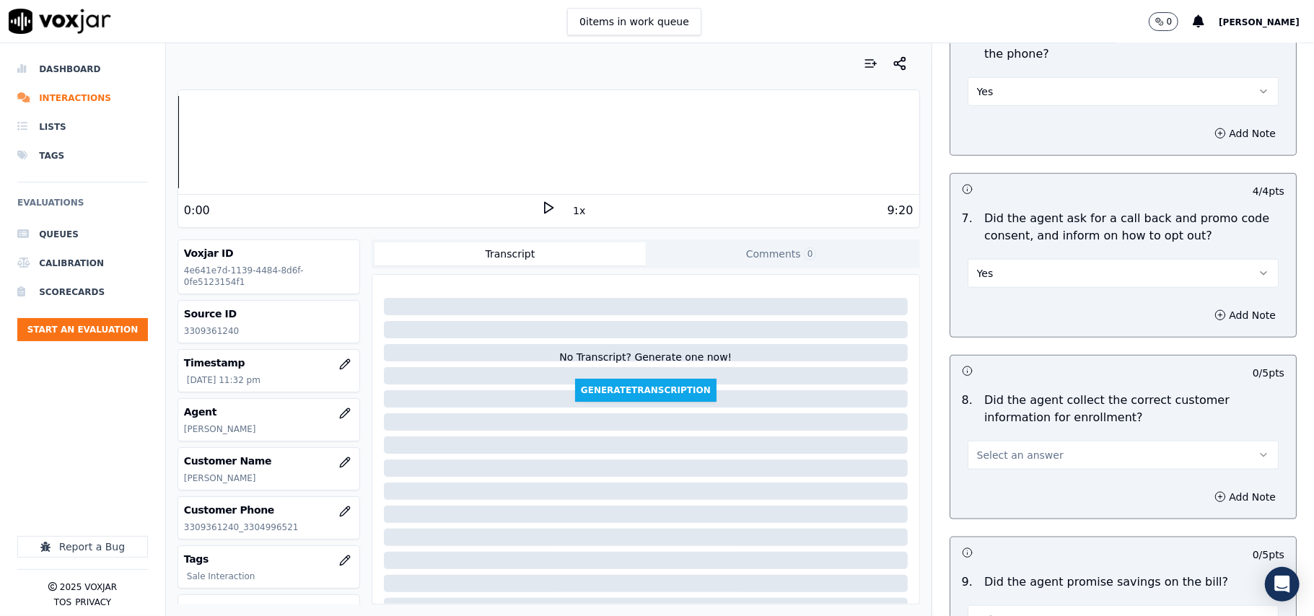
scroll to position [1123, 0]
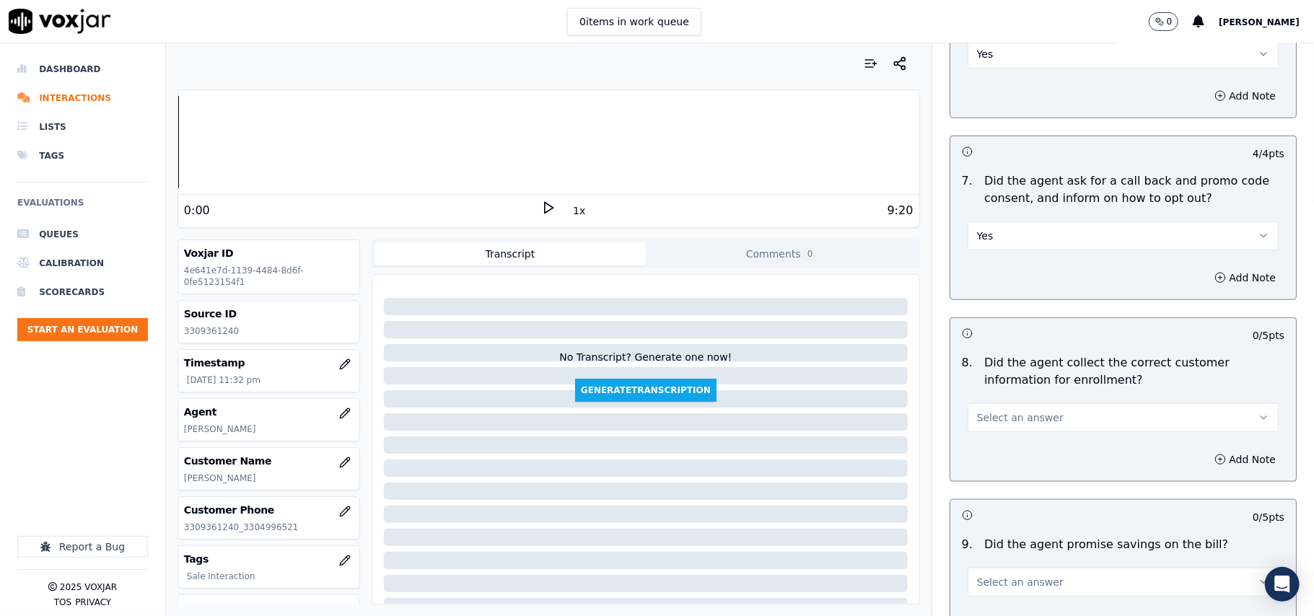
drag, startPoint x: 985, startPoint y: 411, endPoint x: 984, endPoint y: 434, distance: 23.1
click at [985, 413] on button "Select an answer" at bounding box center [1123, 417] width 311 height 29
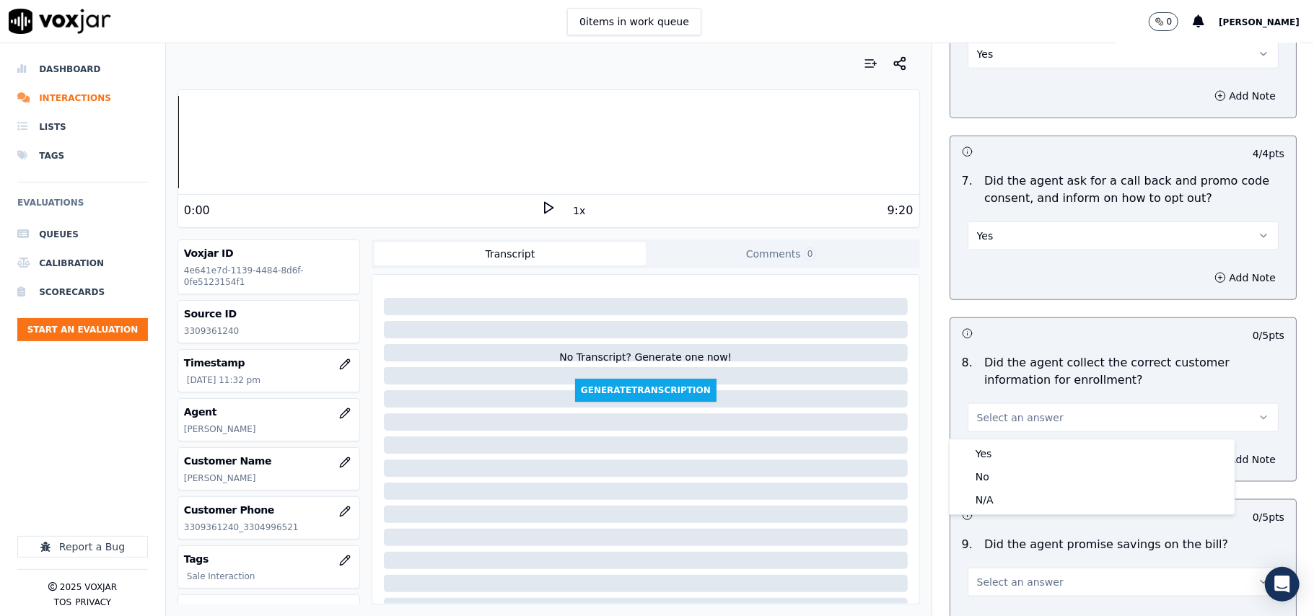
click at [983, 440] on div "Yes No N/A" at bounding box center [1092, 476] width 285 height 75
click at [982, 454] on div "Yes" at bounding box center [1091, 453] width 279 height 23
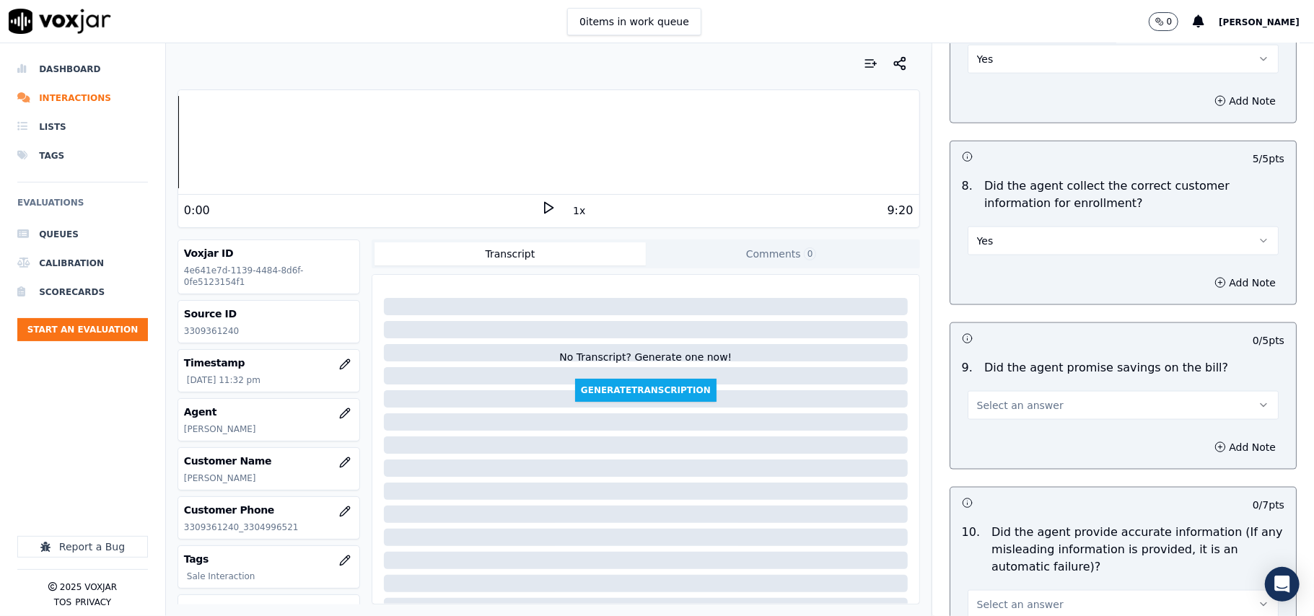
scroll to position [1443, 0]
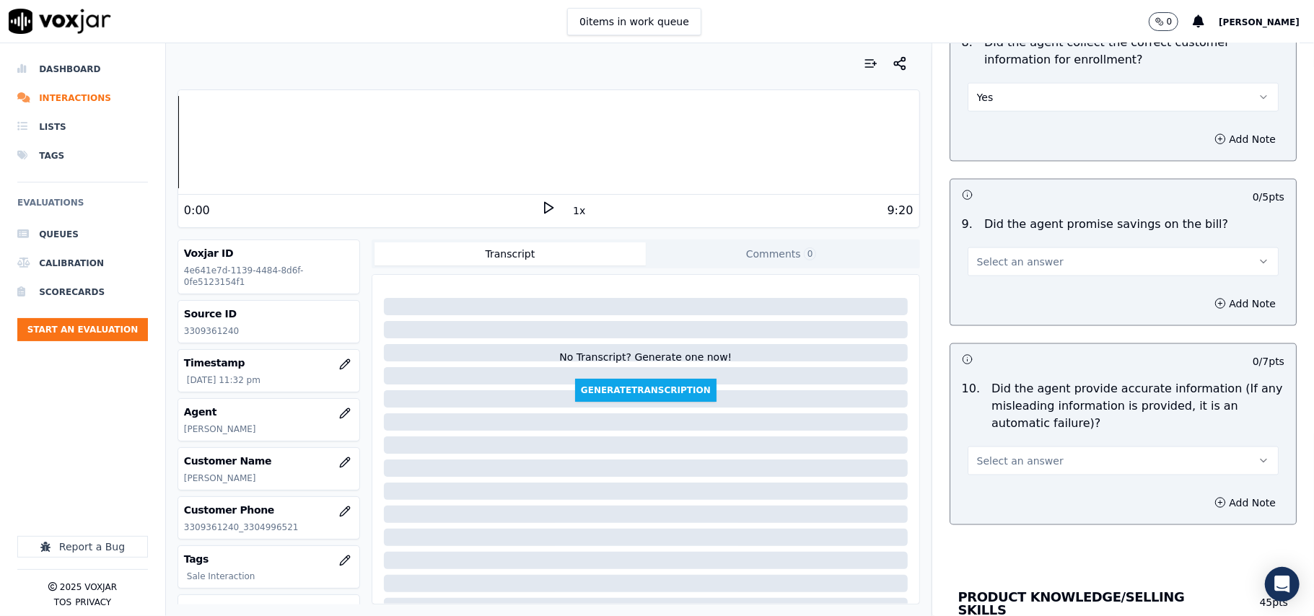
click at [983, 260] on span "Select an answer" at bounding box center [1020, 262] width 87 height 14
click at [997, 336] on div "N/A" at bounding box center [1091, 344] width 279 height 23
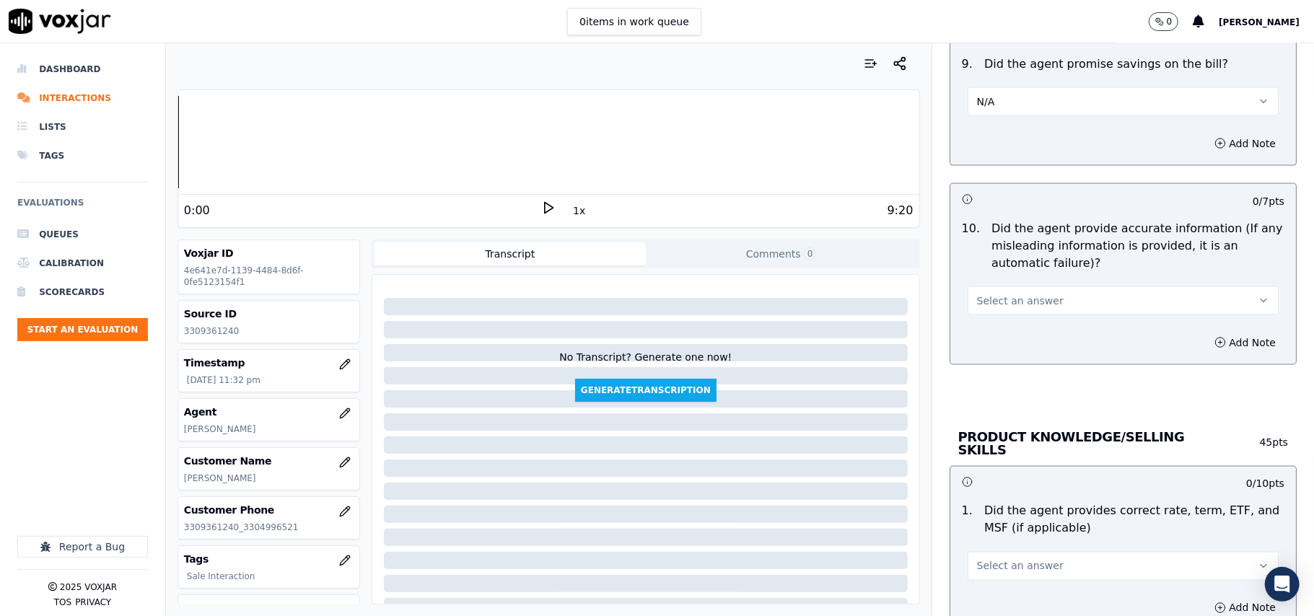
click at [991, 300] on span "Select an answer" at bounding box center [1020, 301] width 87 height 14
click at [997, 336] on div "Yes" at bounding box center [1091, 337] width 279 height 23
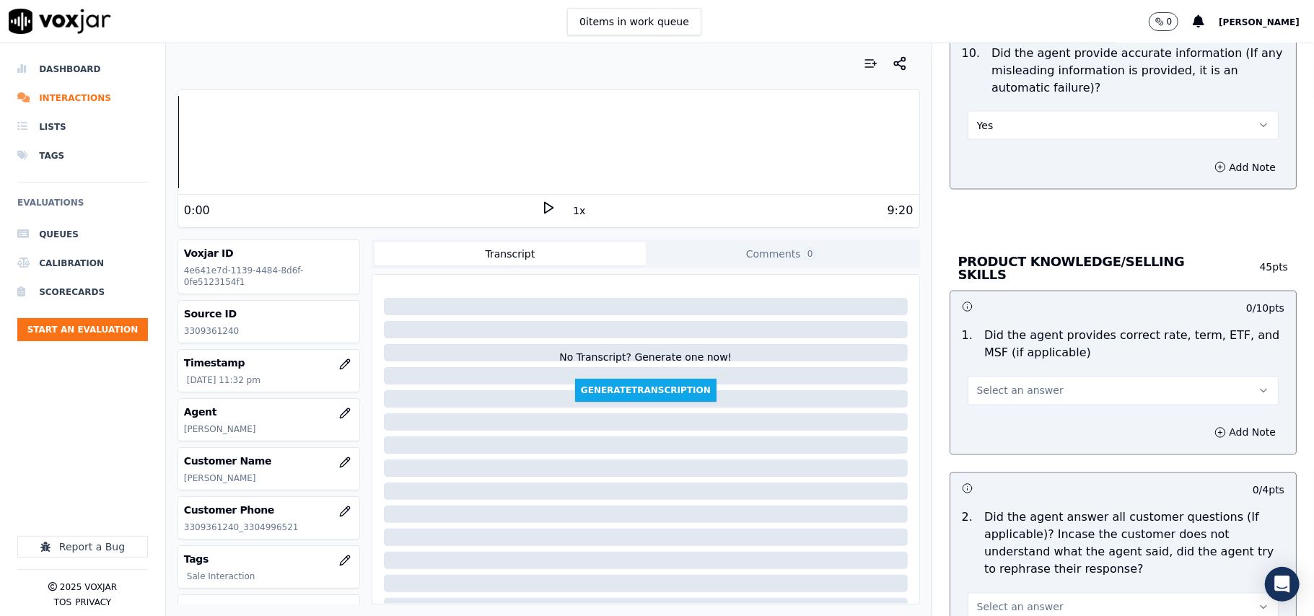
scroll to position [1924, 0]
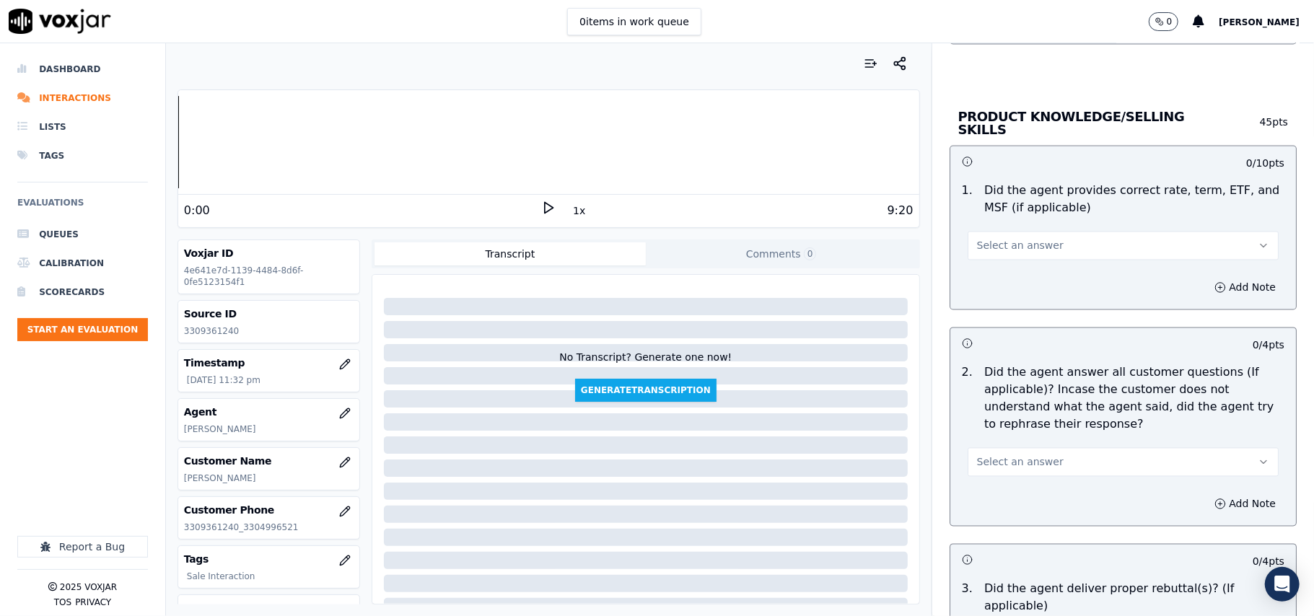
click at [980, 246] on span "Select an answer" at bounding box center [1020, 246] width 87 height 14
click at [980, 279] on div "Yes" at bounding box center [1091, 276] width 279 height 23
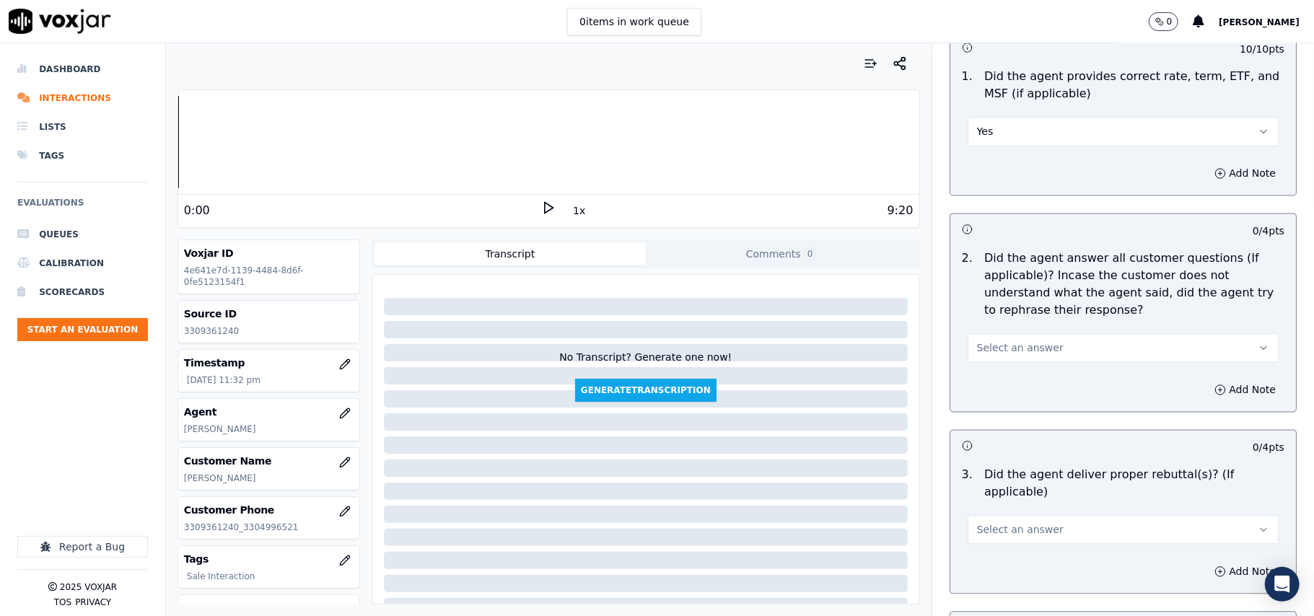
scroll to position [2085, 0]
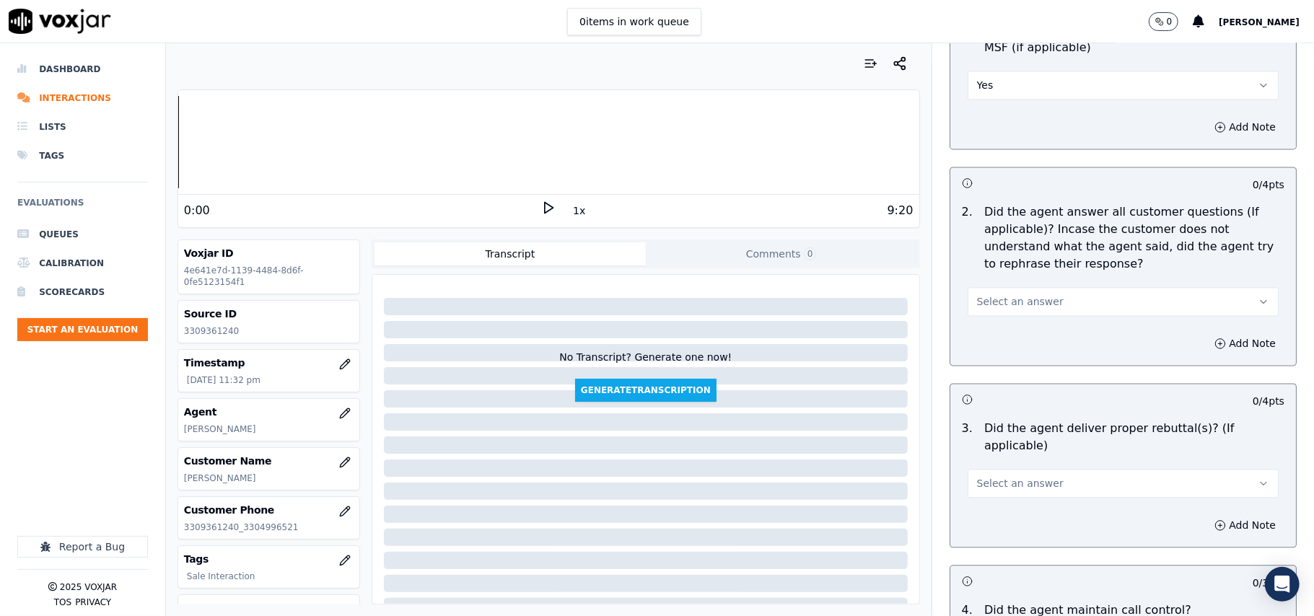
click at [988, 295] on span "Select an answer" at bounding box center [1020, 301] width 87 height 14
click at [979, 336] on div "Yes" at bounding box center [1091, 332] width 279 height 23
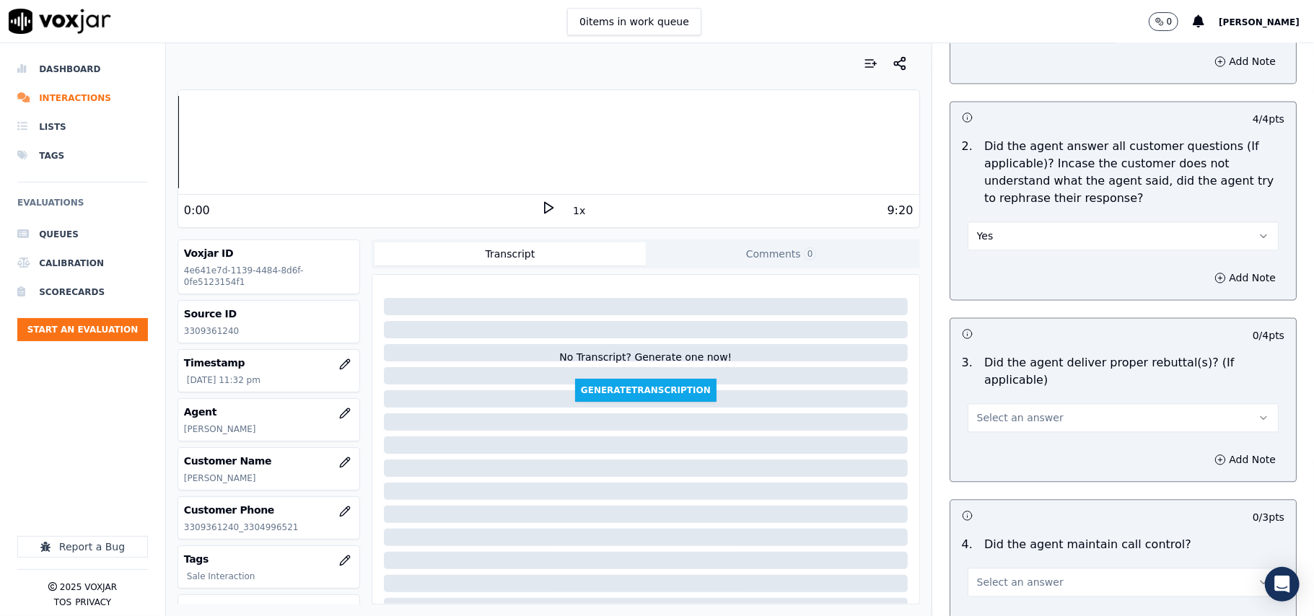
scroll to position [2244, 0]
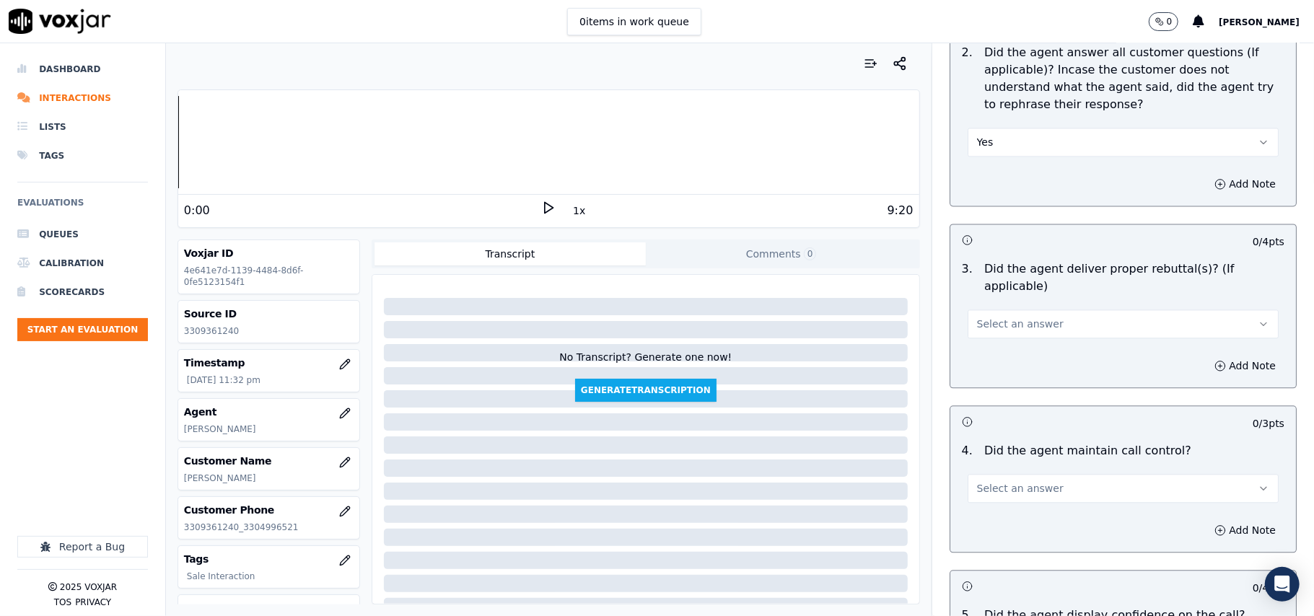
click at [981, 320] on div "3 . Did the agent deliver proper rebuttal(s)? (If applicable) Select an answer" at bounding box center [1123, 299] width 346 height 89
click at [981, 317] on span "Select an answer" at bounding box center [1020, 324] width 87 height 14
click at [981, 332] on div "Yes" at bounding box center [1091, 337] width 279 height 23
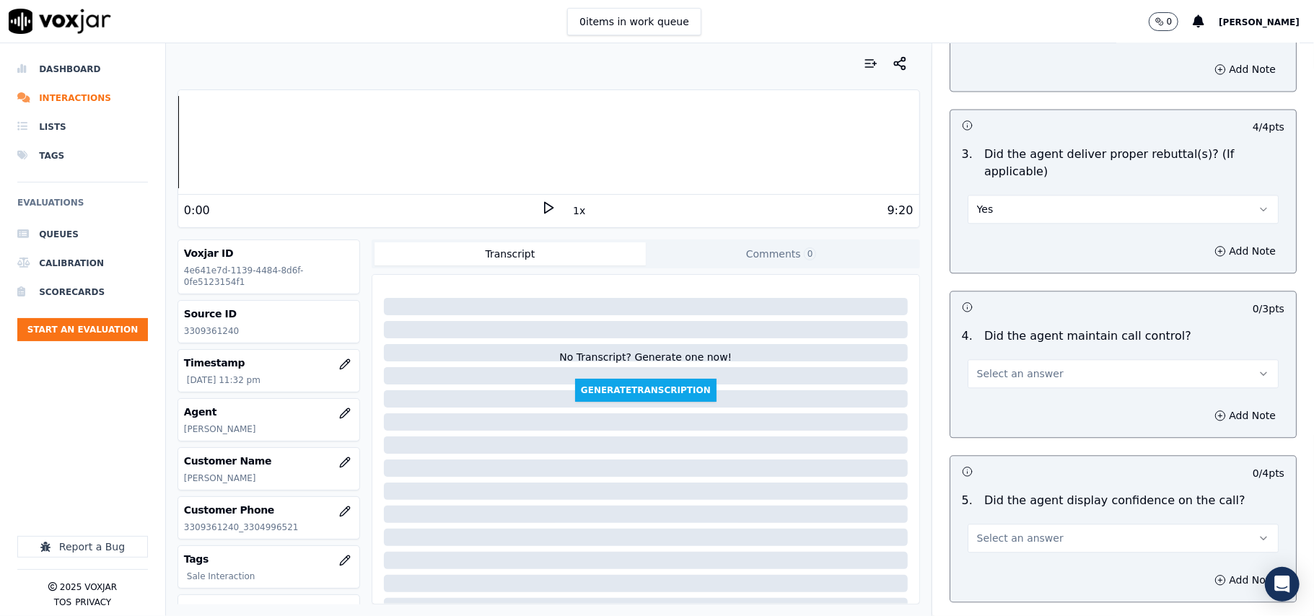
scroll to position [2405, 0]
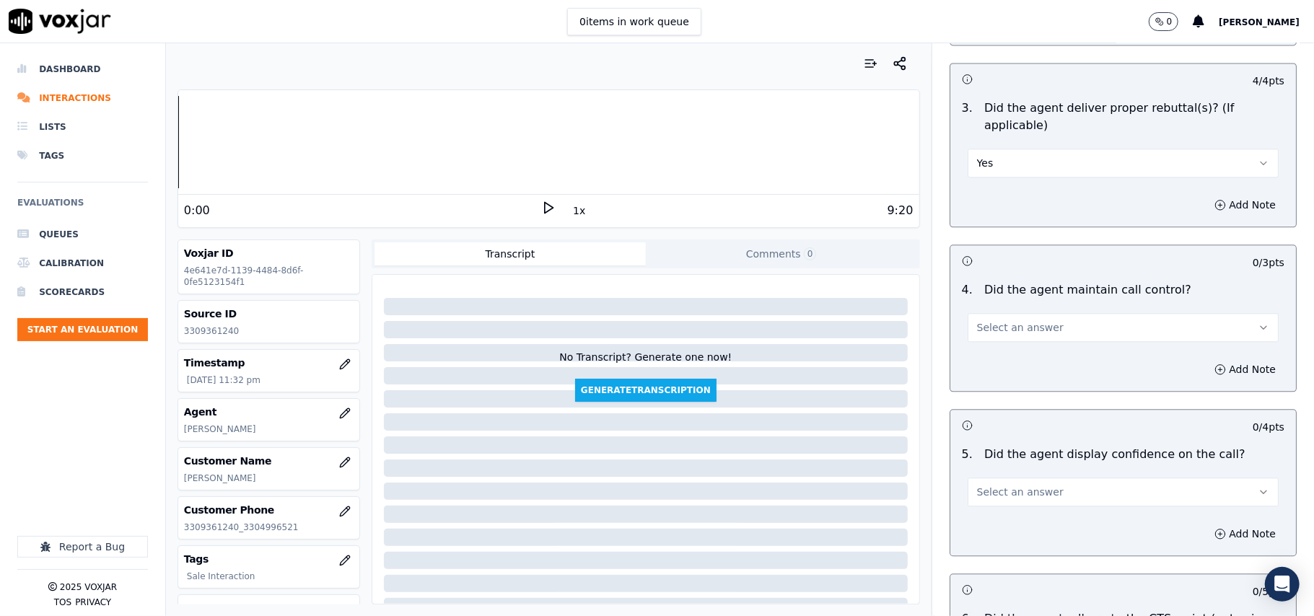
drag, startPoint x: 985, startPoint y: 306, endPoint x: 983, endPoint y: 315, distance: 8.9
click at [986, 320] on span "Select an answer" at bounding box center [1020, 327] width 87 height 14
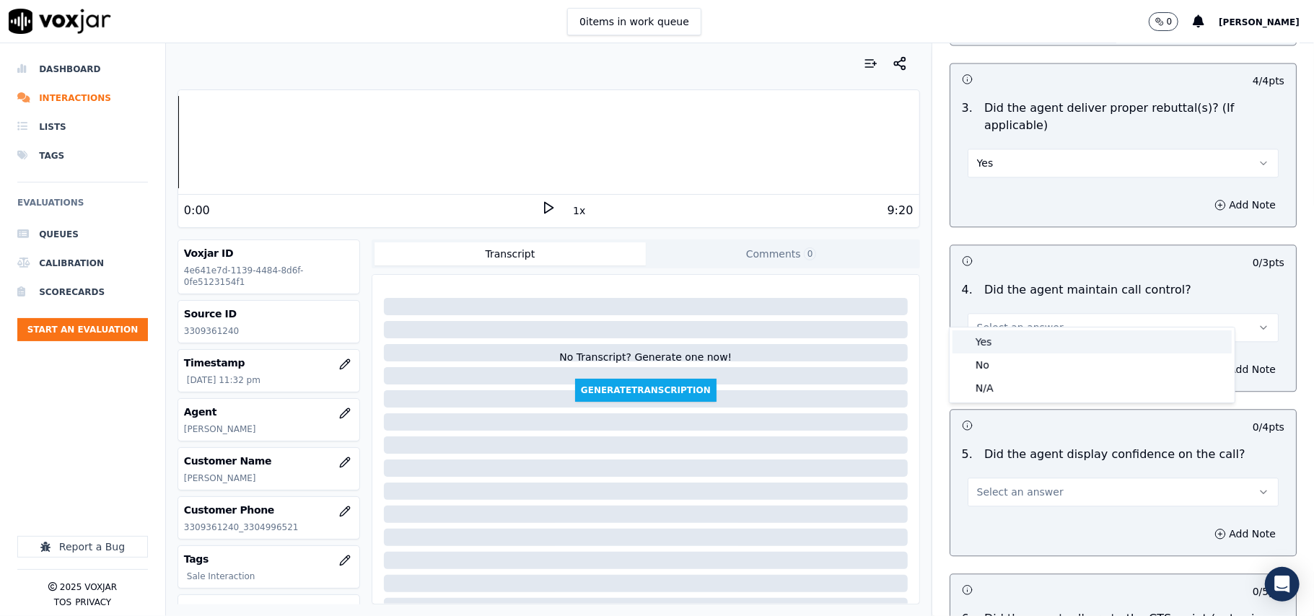
click at [983, 336] on div "Yes" at bounding box center [1091, 341] width 279 height 23
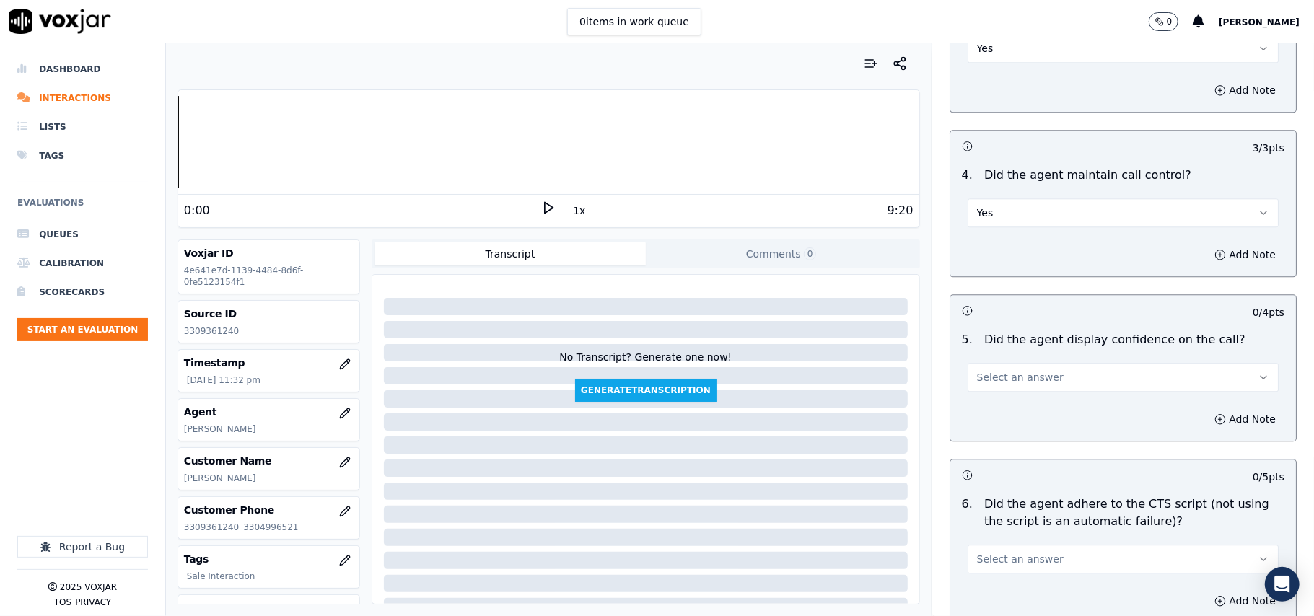
scroll to position [2566, 0]
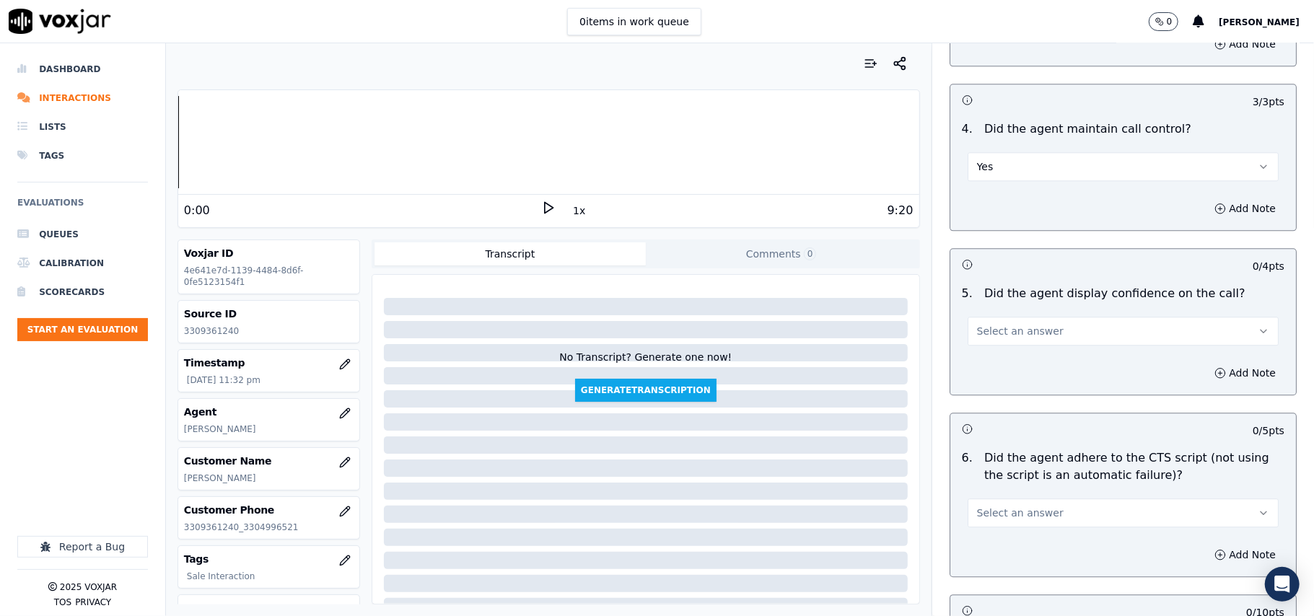
click at [991, 324] on span "Select an answer" at bounding box center [1020, 331] width 87 height 14
click at [987, 335] on div "Yes" at bounding box center [1091, 346] width 279 height 23
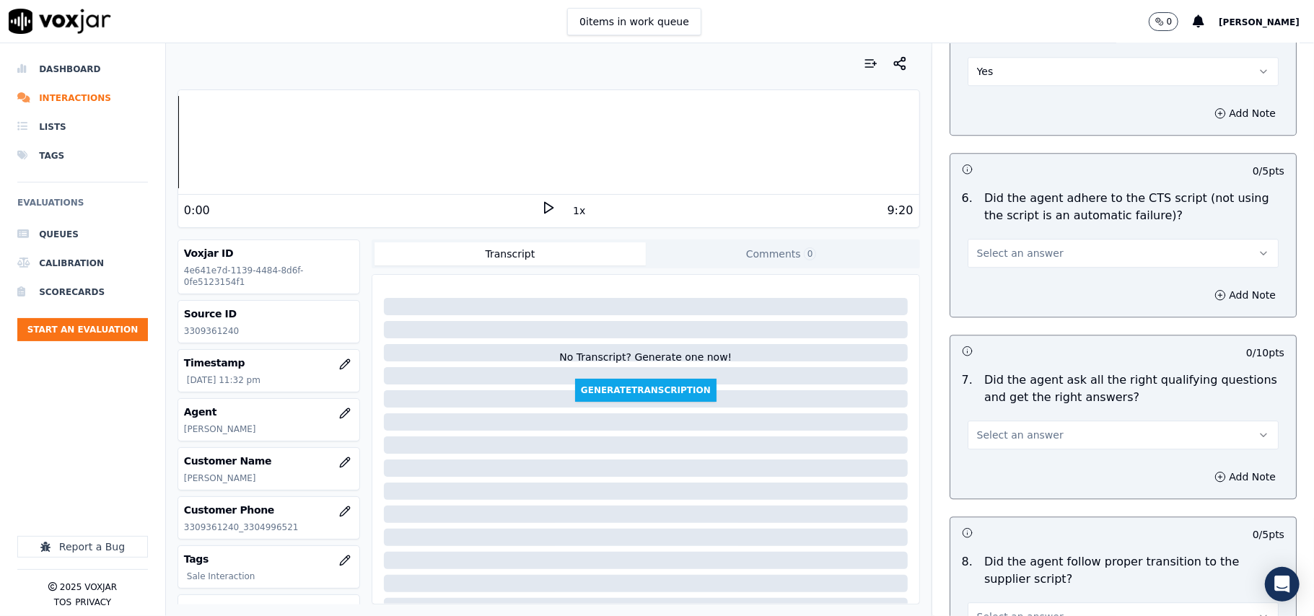
scroll to position [2886, 0]
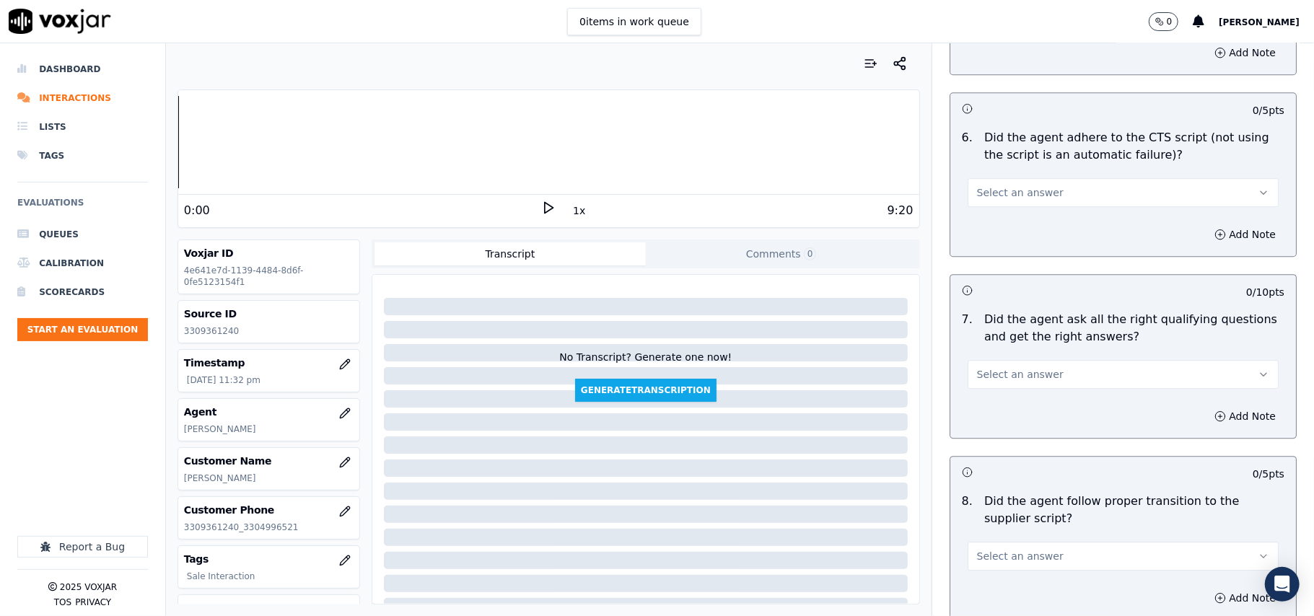
click at [997, 185] on span "Select an answer" at bounding box center [1020, 192] width 87 height 14
click at [994, 206] on div "Yes" at bounding box center [1091, 208] width 279 height 23
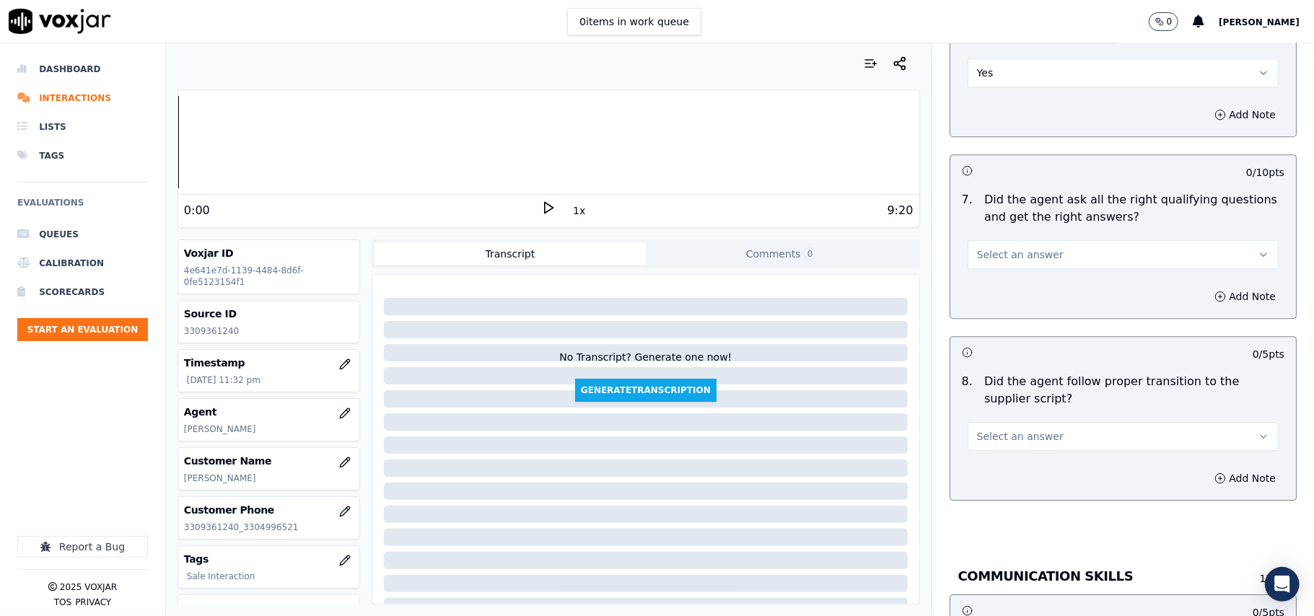
scroll to position [3046, 0]
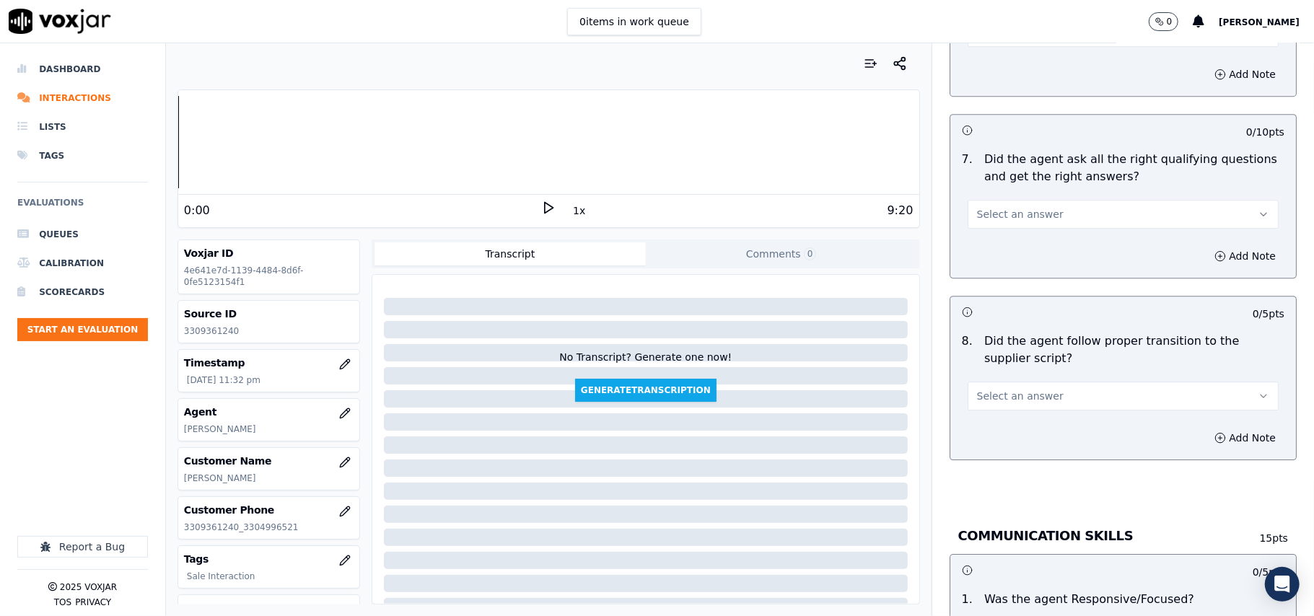
click at [1002, 205] on button "Select an answer" at bounding box center [1123, 214] width 311 height 29
click at [996, 219] on div "Yes" at bounding box center [1091, 230] width 279 height 23
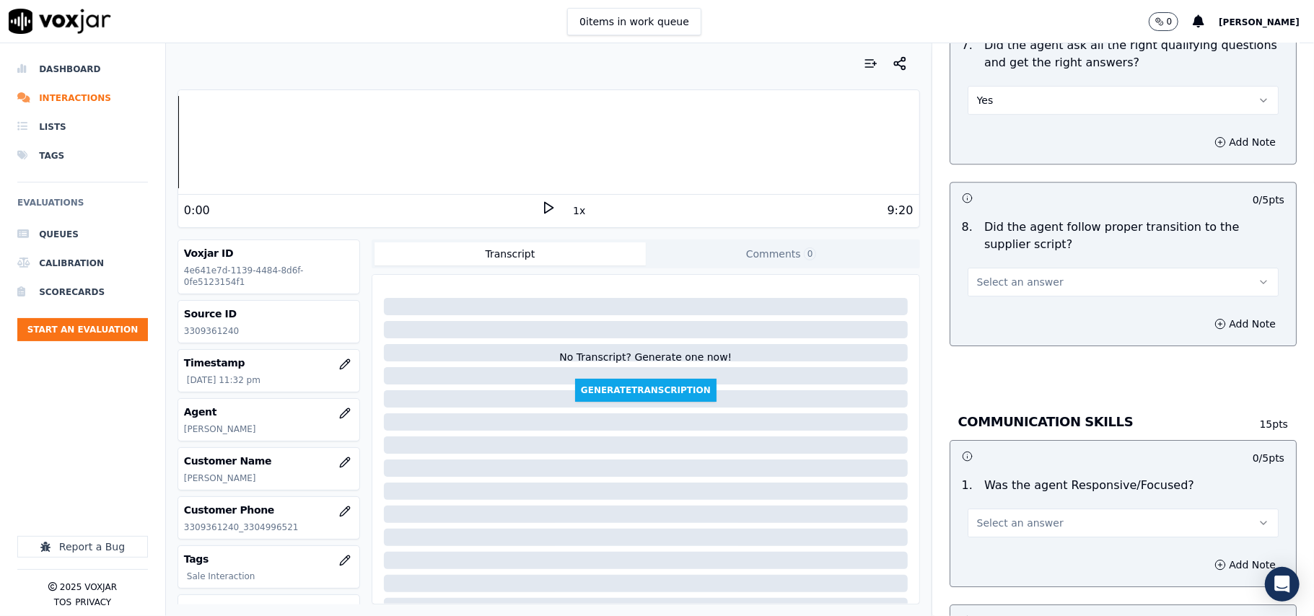
scroll to position [3207, 0]
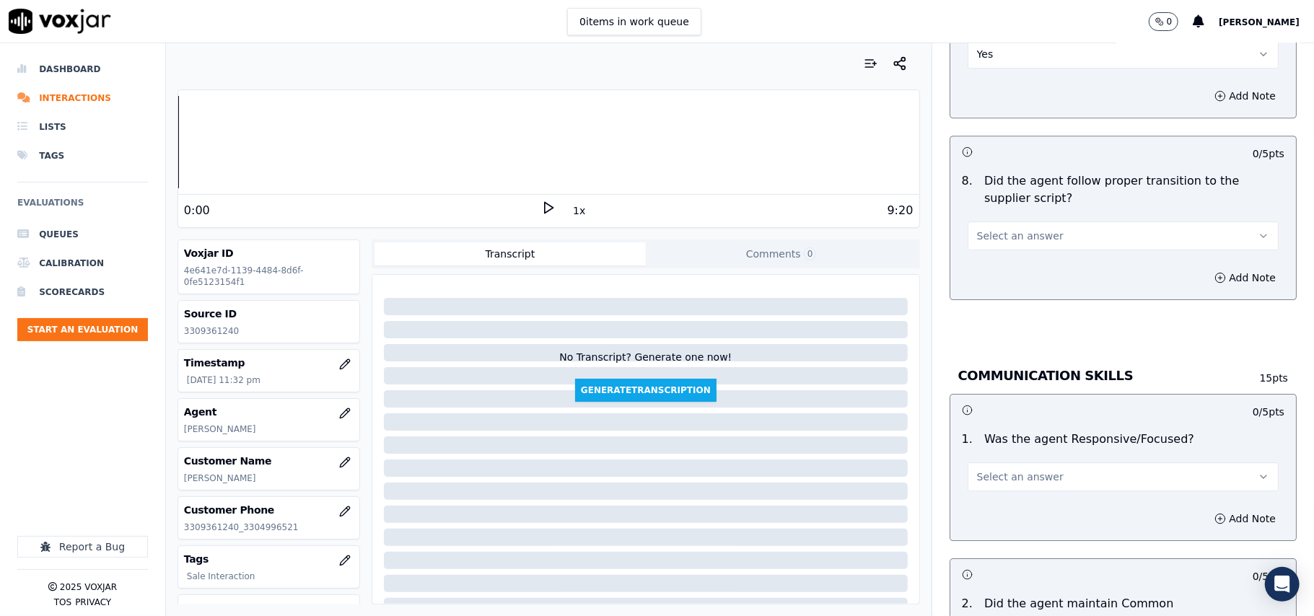
click at [999, 229] on span "Select an answer" at bounding box center [1020, 236] width 87 height 14
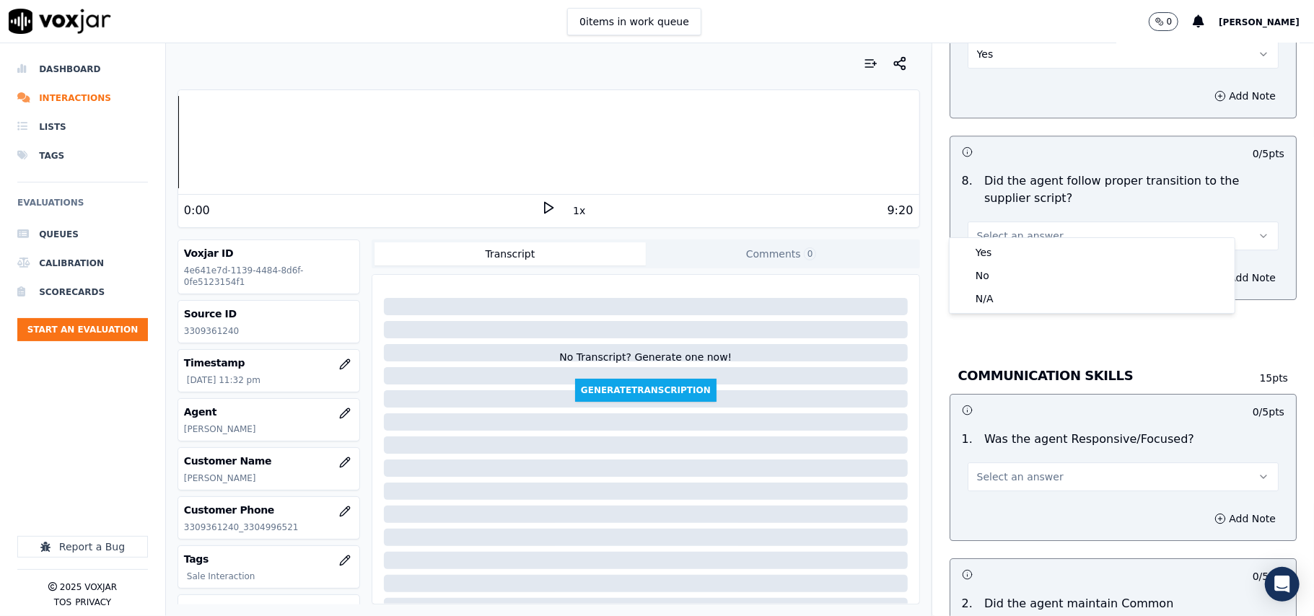
click at [997, 241] on div "Yes" at bounding box center [1091, 252] width 279 height 23
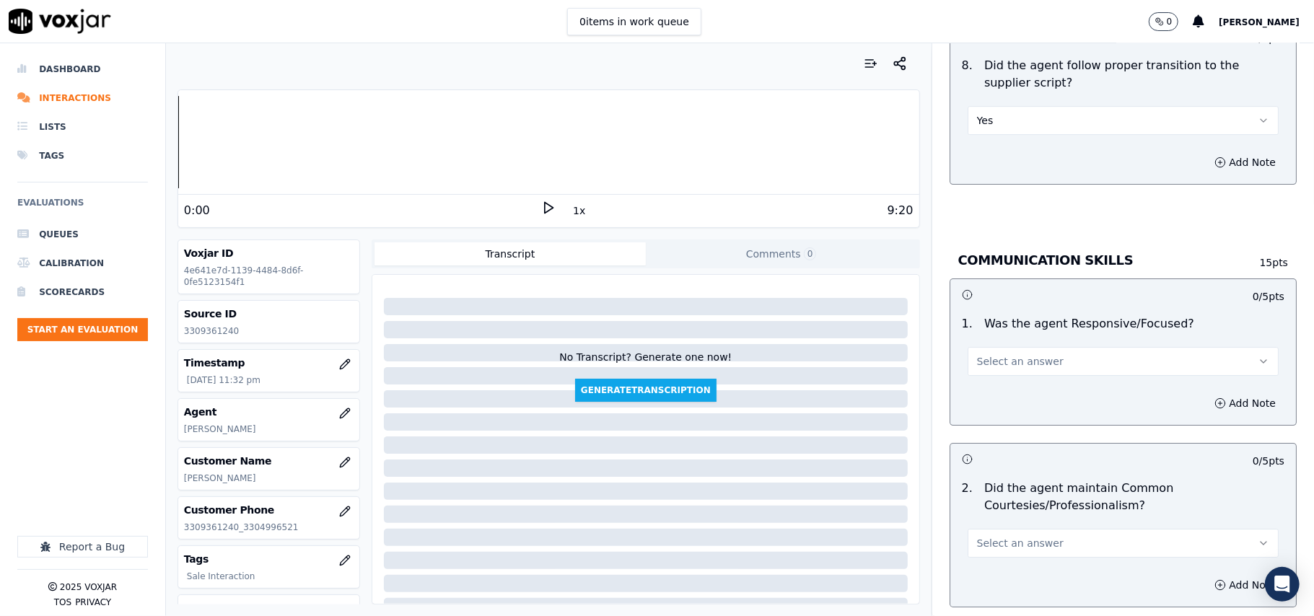
scroll to position [3367, 0]
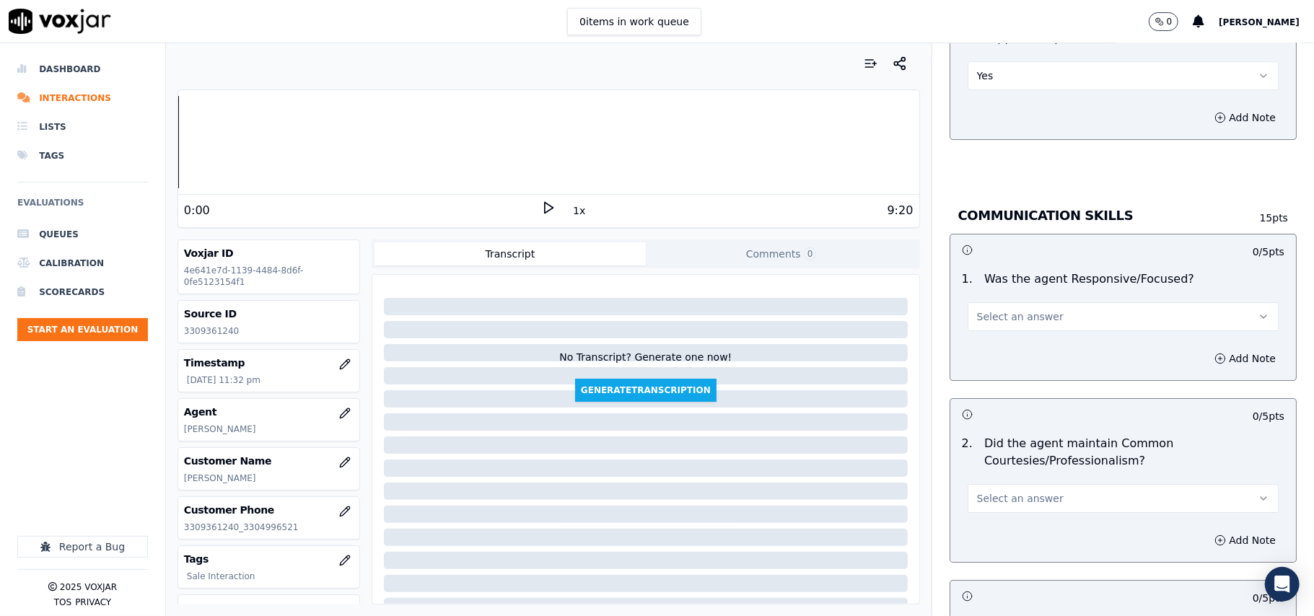
click at [1004, 310] on span "Select an answer" at bounding box center [1020, 317] width 87 height 14
click at [999, 332] on div "Yes" at bounding box center [1091, 333] width 279 height 23
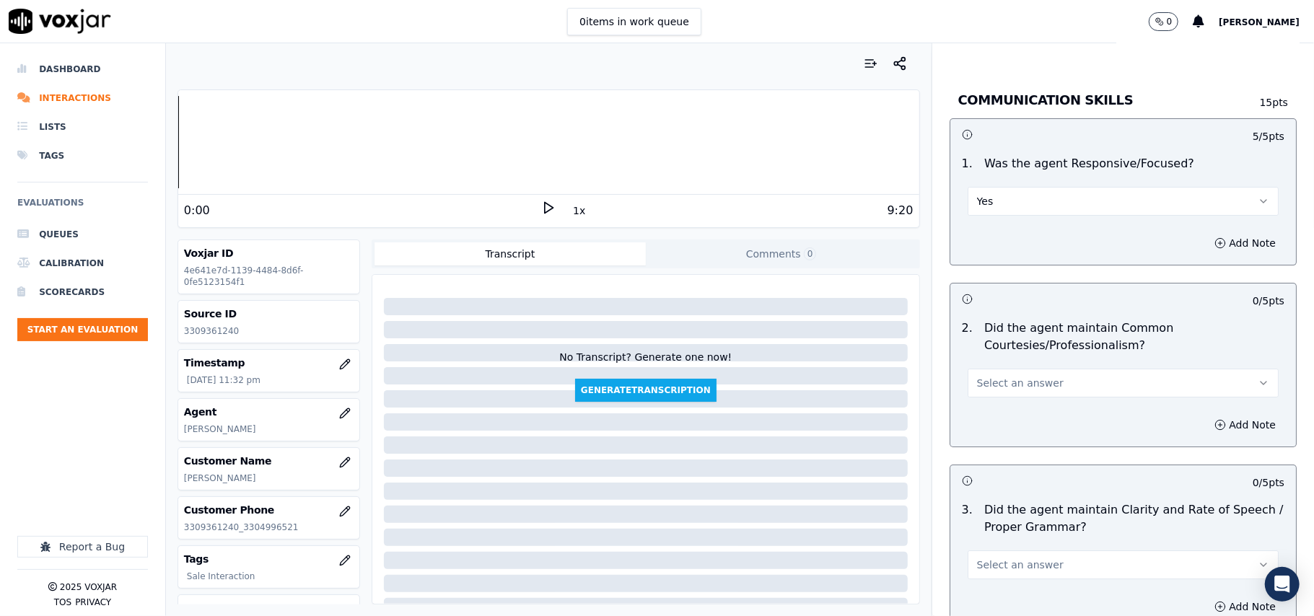
scroll to position [3528, 0]
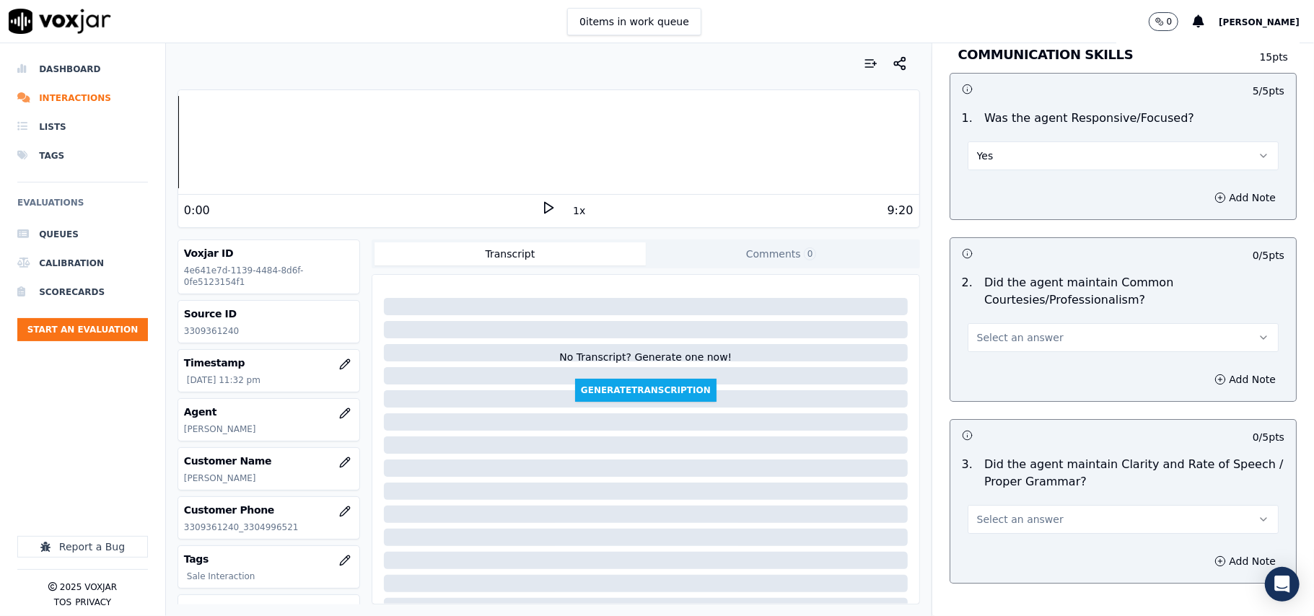
click at [1003, 330] on span "Select an answer" at bounding box center [1020, 337] width 87 height 14
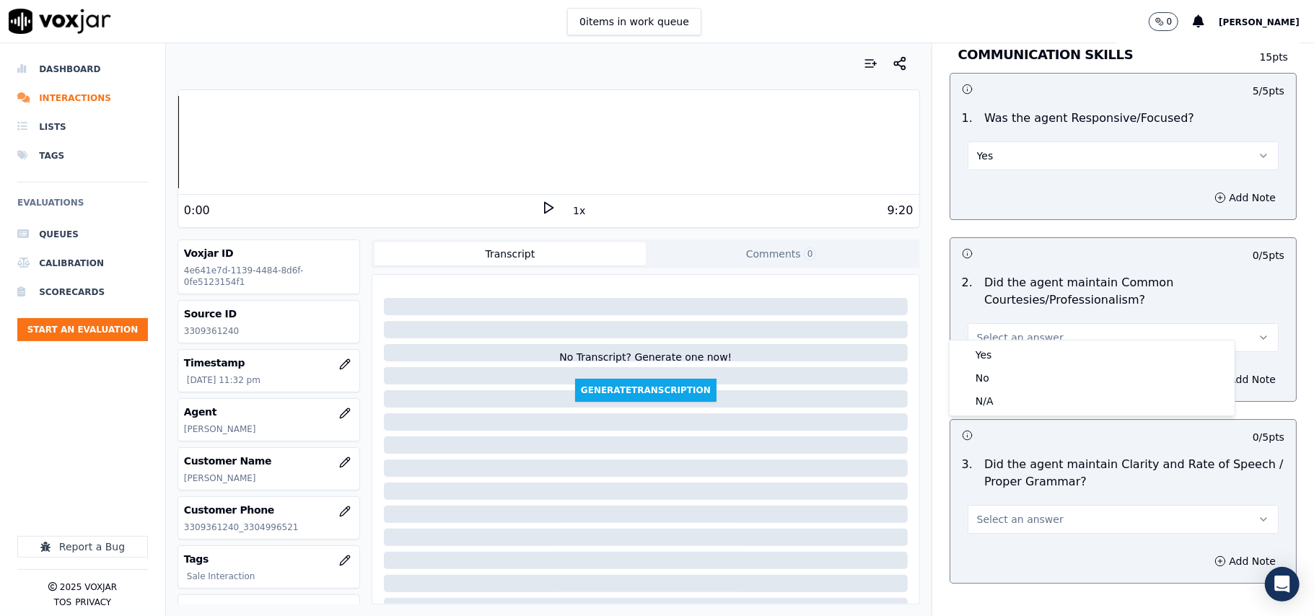
click at [1002, 341] on div "Yes No N/A" at bounding box center [1092, 378] width 285 height 75
click at [1002, 349] on div "Yes" at bounding box center [1091, 354] width 279 height 23
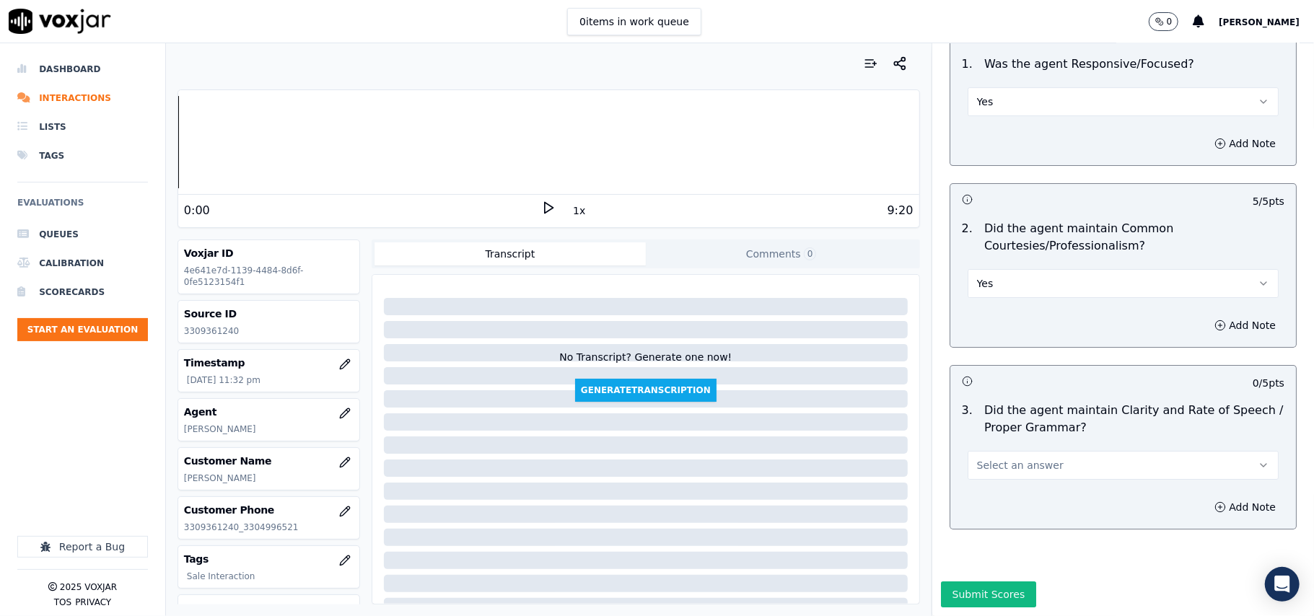
scroll to position [3611, 0]
drag, startPoint x: 991, startPoint y: 413, endPoint x: 993, endPoint y: 437, distance: 23.1
click at [991, 451] on button "Select an answer" at bounding box center [1123, 465] width 311 height 29
click at [994, 456] on div "Yes" at bounding box center [1091, 454] width 279 height 23
click at [971, 582] on button "Submit Scores" at bounding box center [989, 595] width 96 height 26
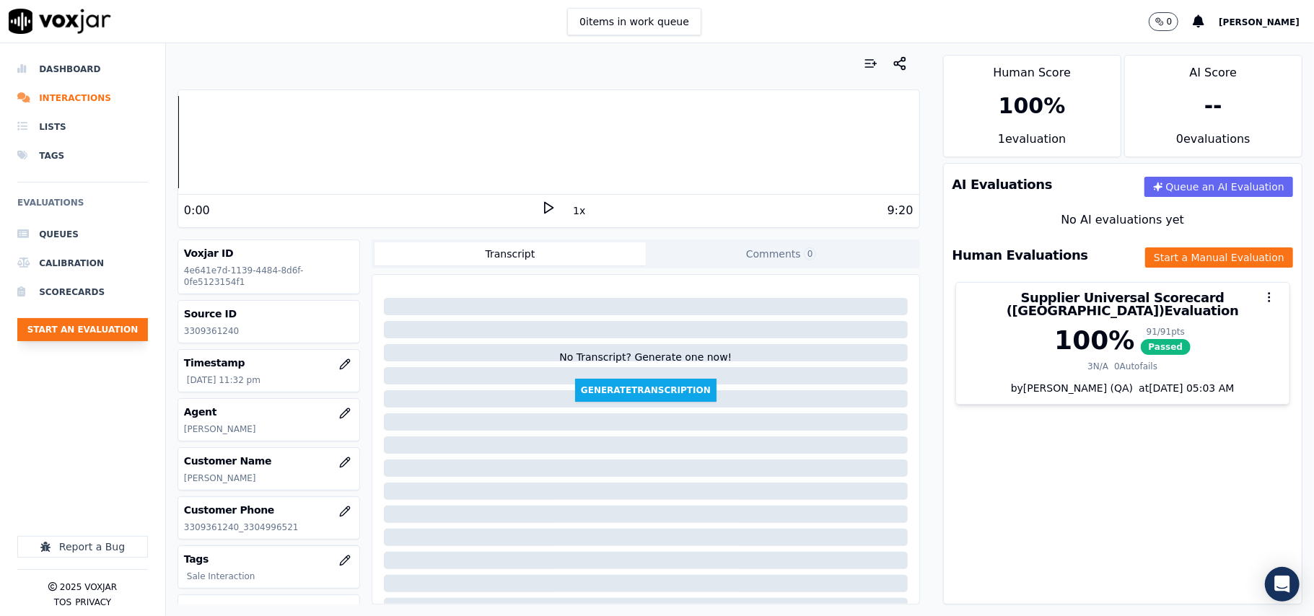
click at [82, 338] on button "Start an Evaluation" at bounding box center [82, 329] width 131 height 23
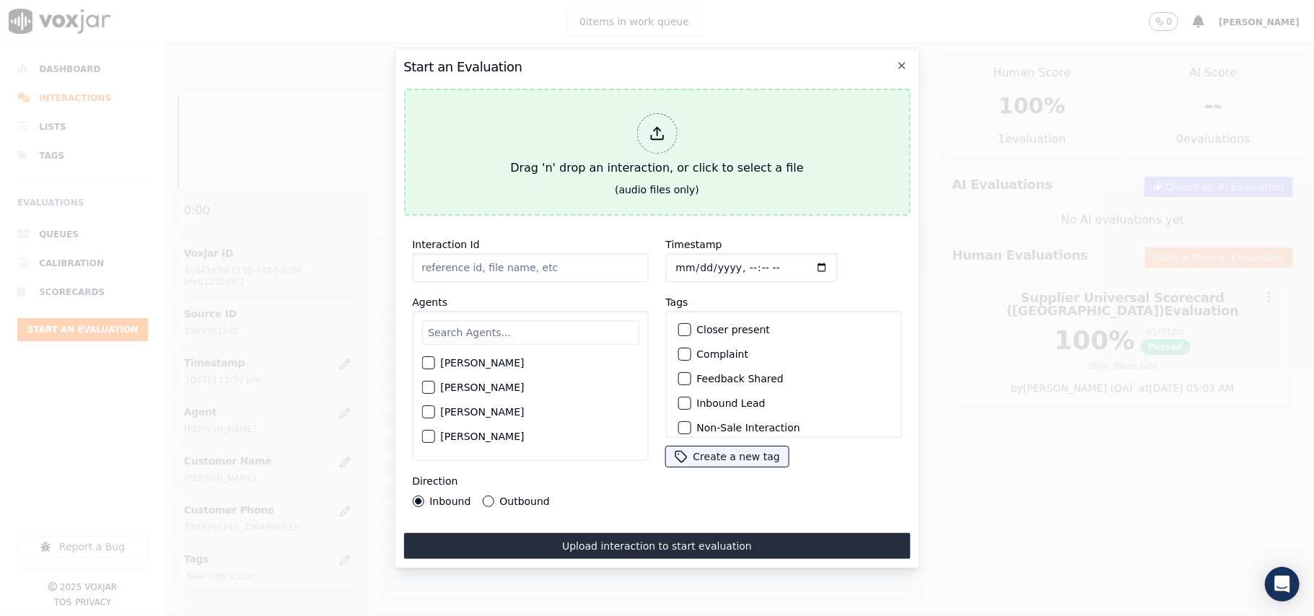
click at [595, 128] on div "Drag 'n' drop an interaction, or click to select a file" at bounding box center [656, 145] width 305 height 75
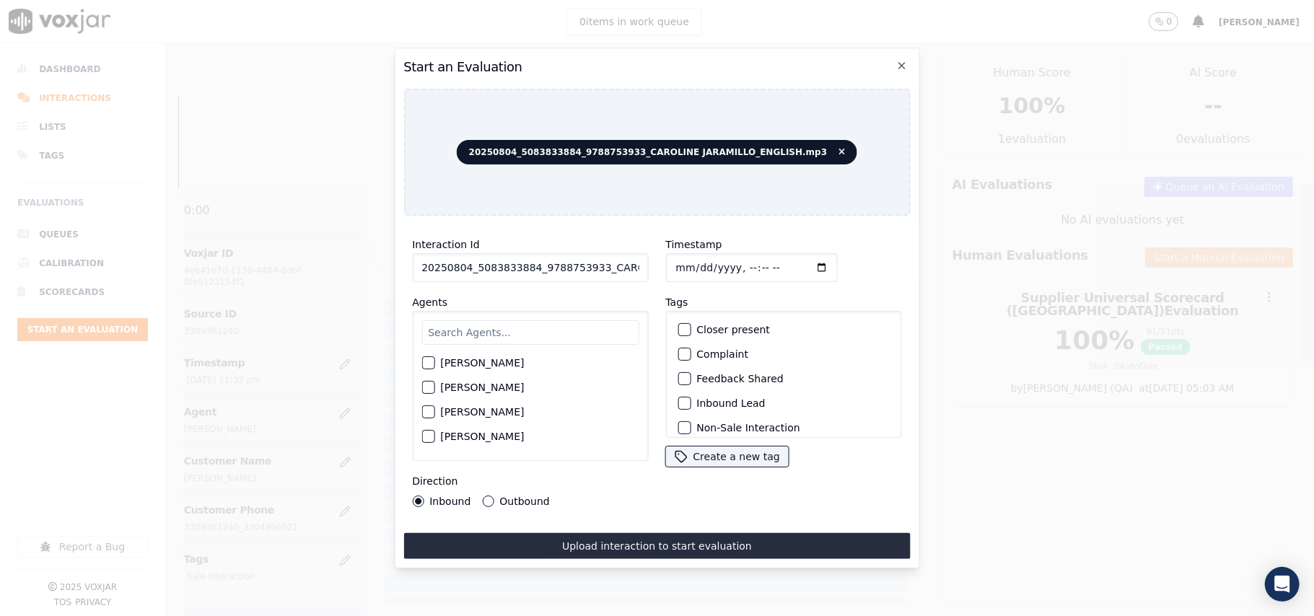
click at [521, 263] on input "20250804_5083833884_9788753933_CAROLINE JARAMILLO_ENGLISH.mp3" at bounding box center [530, 267] width 236 height 29
paste input "5083833884"
type input "5083833884"
click at [693, 261] on input "Timestamp" at bounding box center [751, 267] width 172 height 29
type input "[DATE]T23:33"
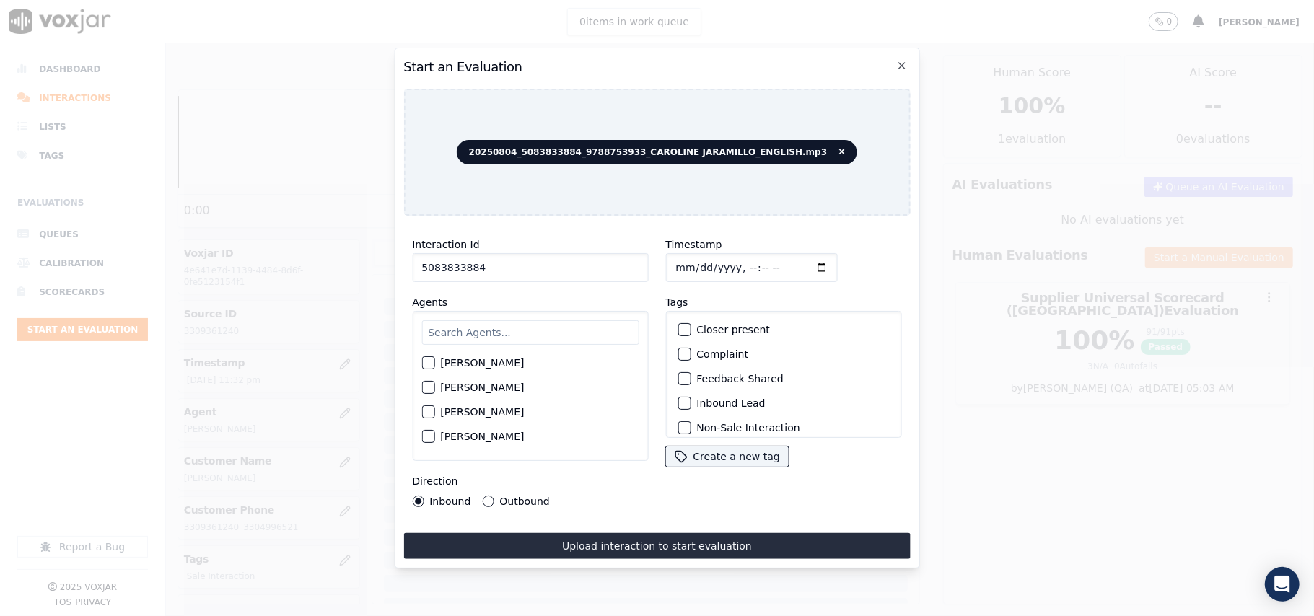
click at [452, 328] on input "text" at bounding box center [529, 332] width 217 height 25
type input "Car"
click at [469, 362] on label "[PERSON_NAME]" at bounding box center [482, 367] width 84 height 10
click at [434, 361] on button "[PERSON_NAME]" at bounding box center [427, 367] width 13 height 13
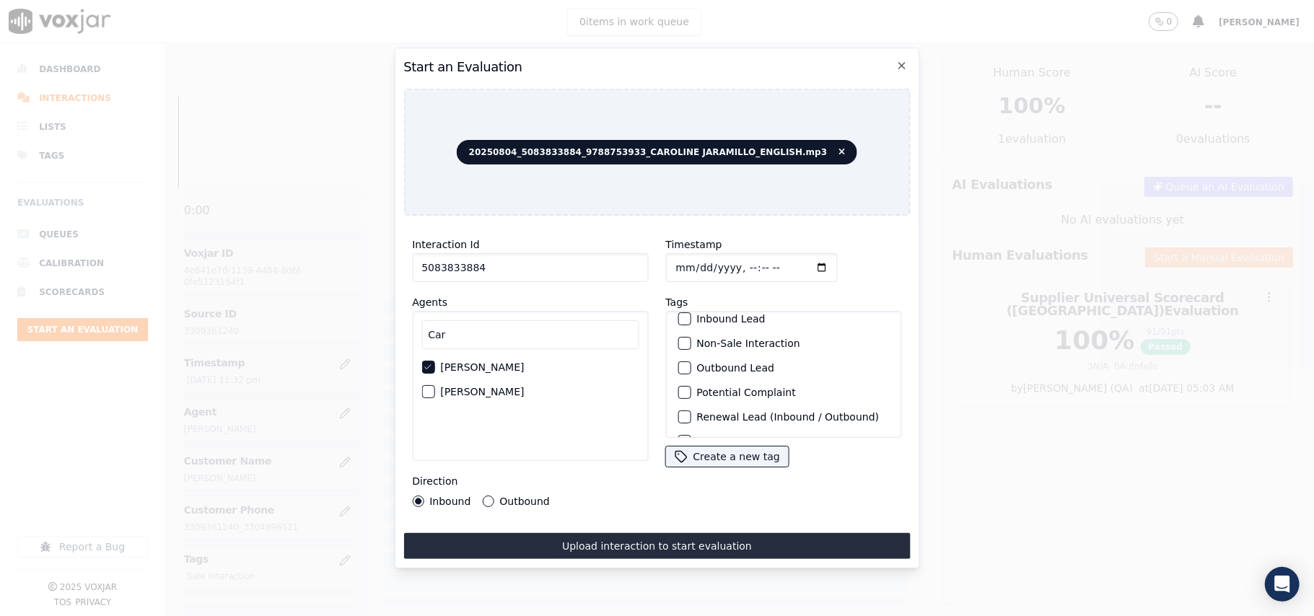
scroll to position [126, 0]
click at [716, 414] on label "Sale Interaction" at bounding box center [735, 419] width 79 height 10
click at [691, 413] on button "Sale Interaction" at bounding box center [684, 419] width 13 height 13
click at [509, 499] on label "Outbound" at bounding box center [524, 501] width 50 height 10
click at [494, 499] on button "Outbound" at bounding box center [488, 502] width 12 height 12
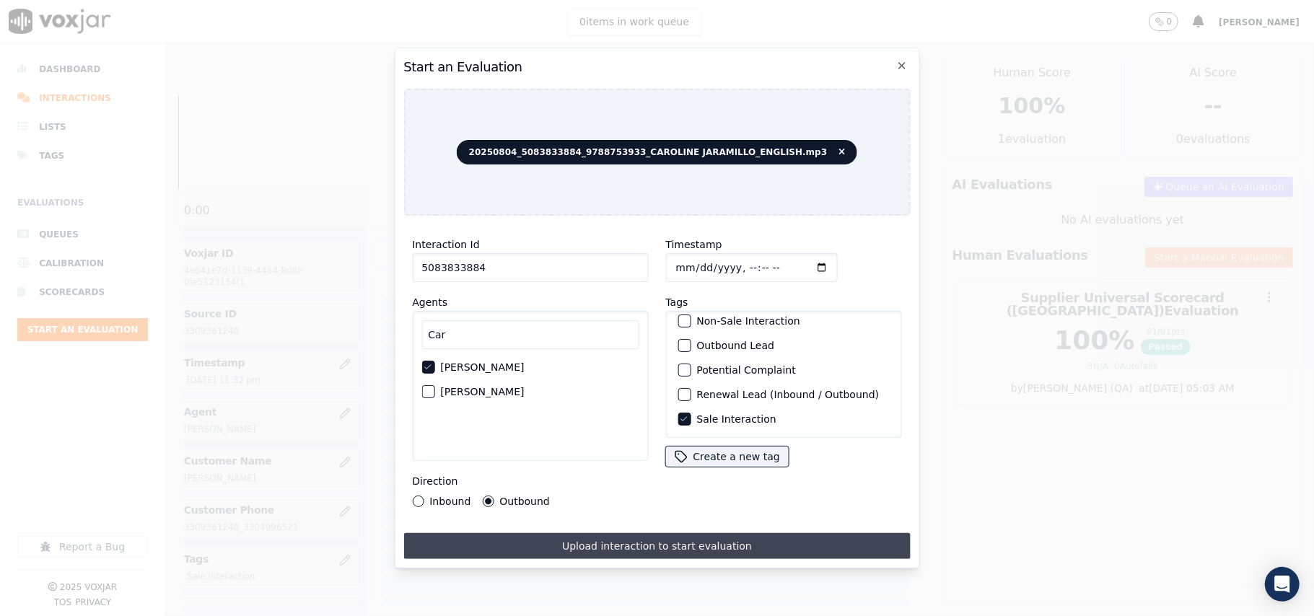
click at [569, 533] on button "Upload interaction to start evaluation" at bounding box center [656, 546] width 507 height 26
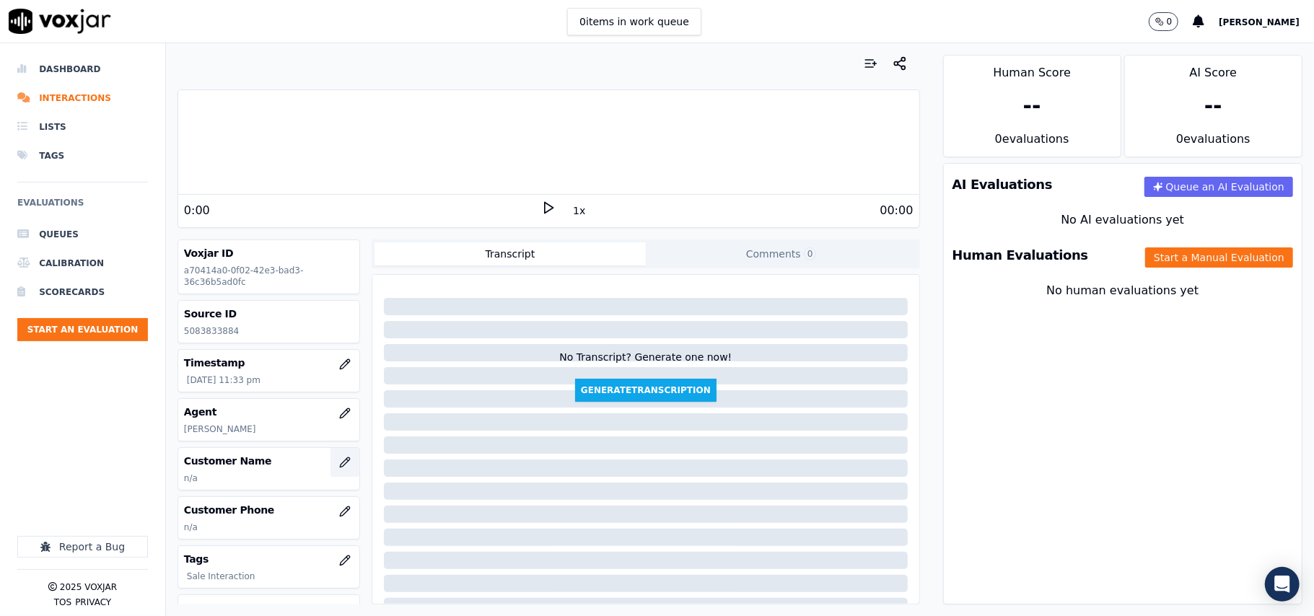
click at [330, 457] on button "button" at bounding box center [344, 462] width 29 height 29
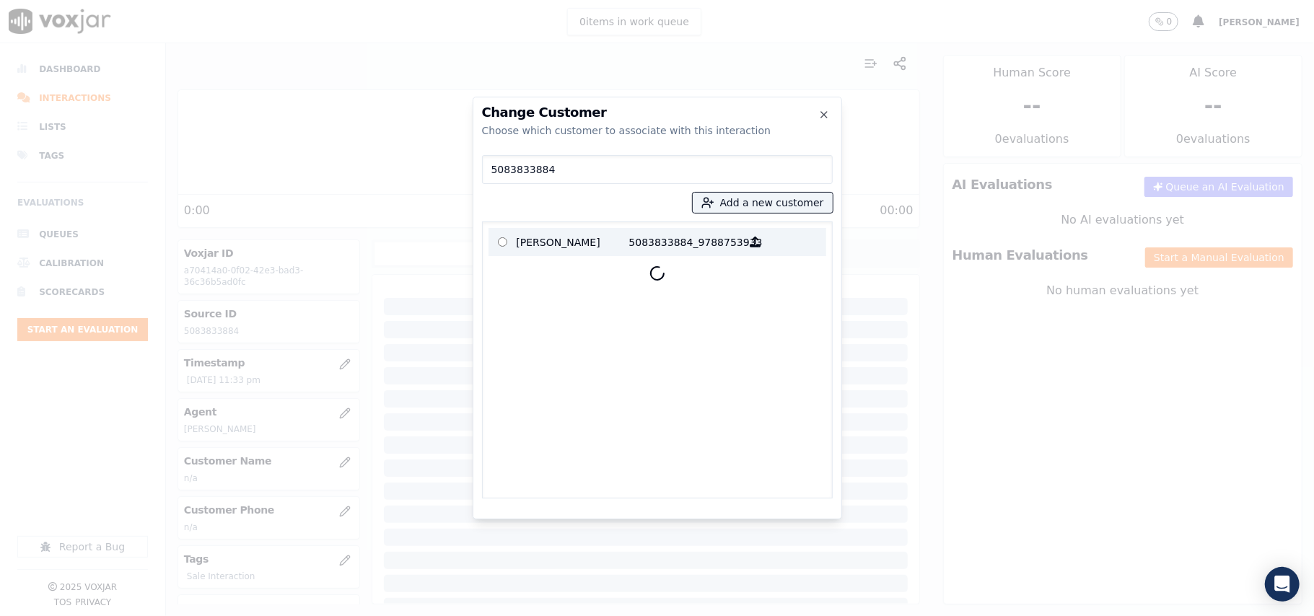
type input "5083833884"
click at [564, 240] on p "[PERSON_NAME]" at bounding box center [573, 242] width 113 height 22
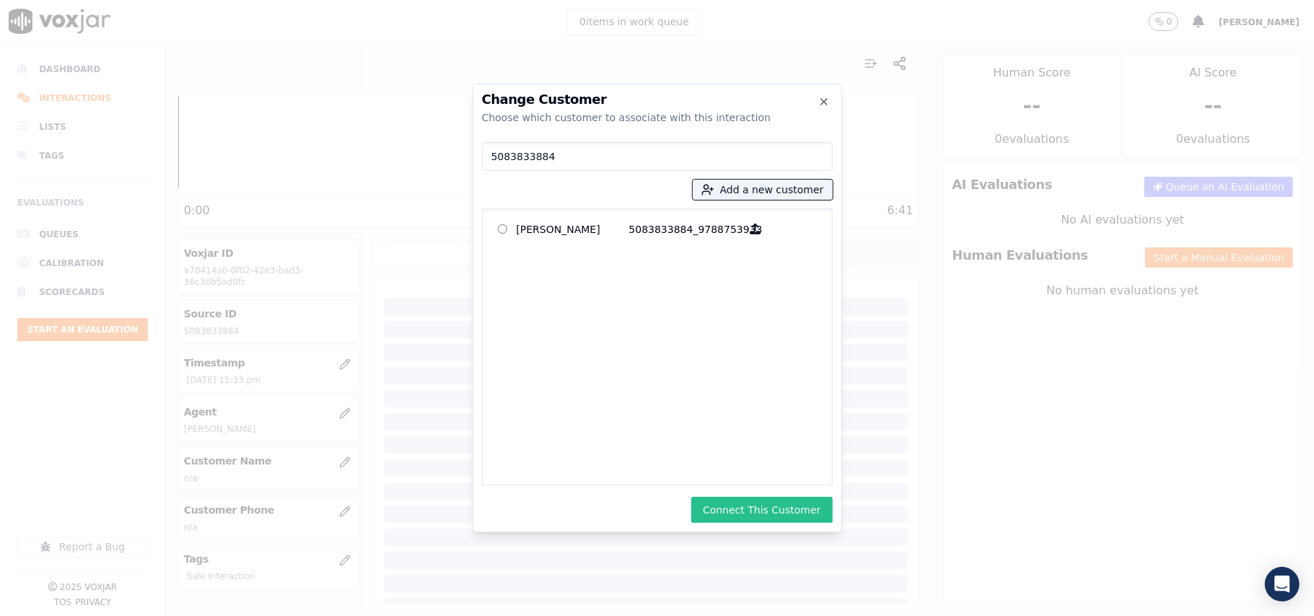
click at [780, 517] on button "Connect This Customer" at bounding box center [761, 510] width 141 height 26
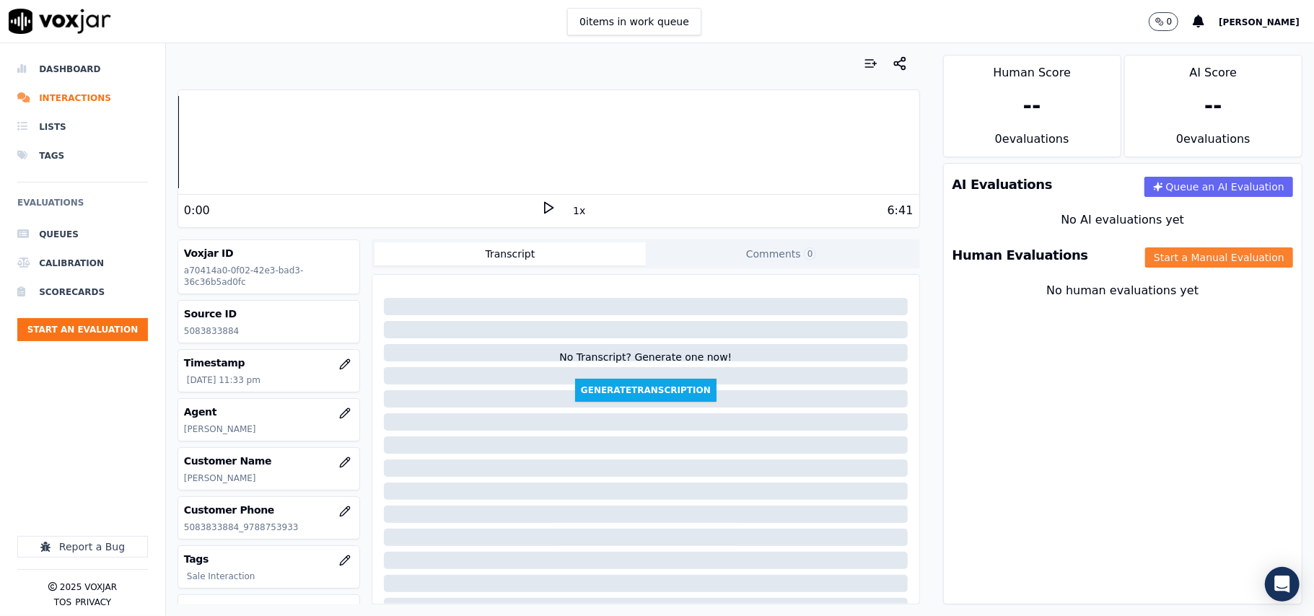
drag, startPoint x: 1178, startPoint y: 244, endPoint x: 1175, endPoint y: 251, distance: 7.5
click at [1176, 244] on div "Human Evaluations Start a Manual Evaluation" at bounding box center [1123, 256] width 358 height 42
click at [1175, 260] on button "Start a Manual Evaluation" at bounding box center [1219, 257] width 148 height 20
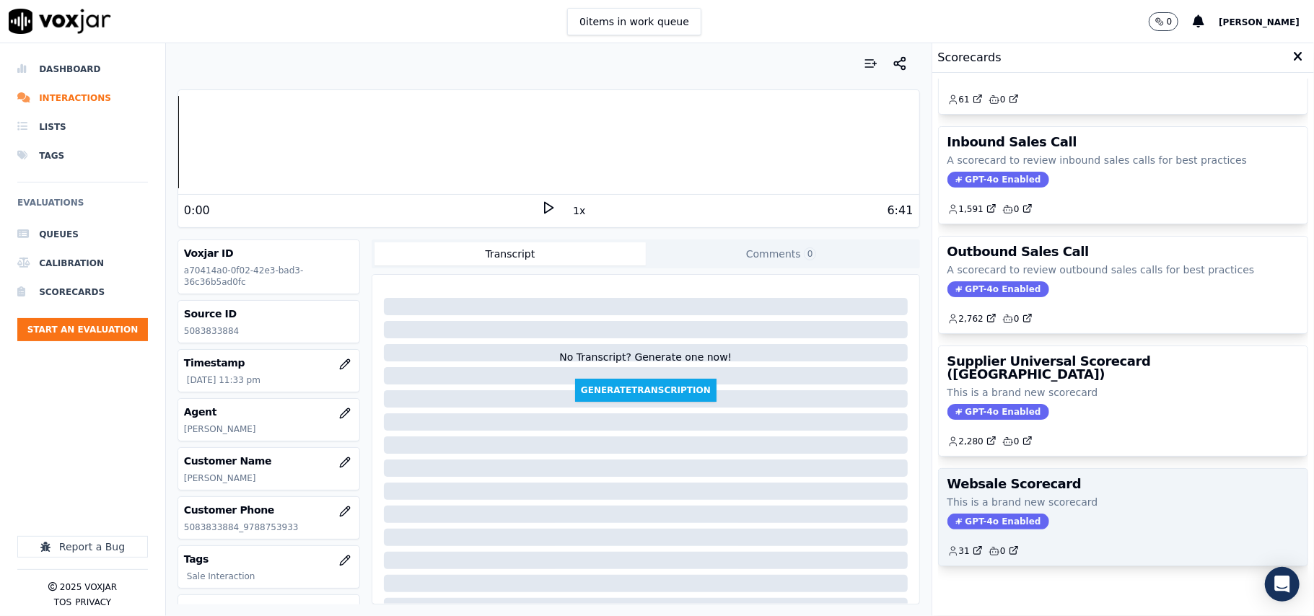
scroll to position [110, 0]
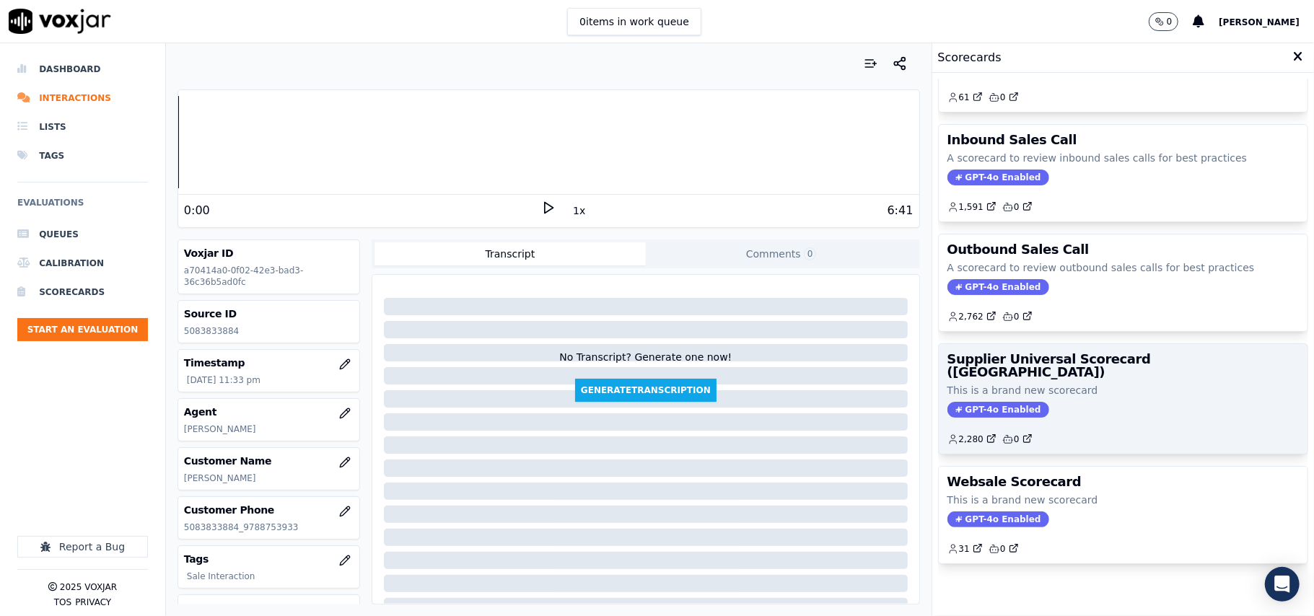
click at [1072, 422] on div "2,280 0" at bounding box center [1122, 433] width 351 height 23
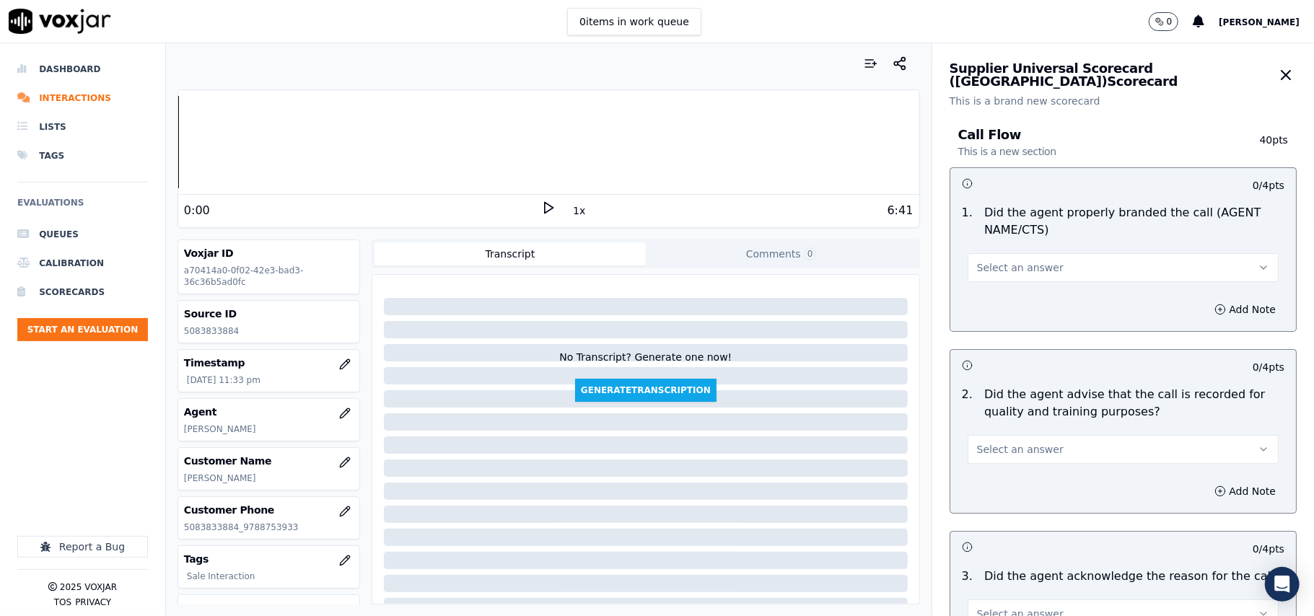
click at [1015, 261] on span "Select an answer" at bounding box center [1020, 267] width 87 height 14
click at [999, 304] on div "Yes" at bounding box center [1091, 300] width 279 height 23
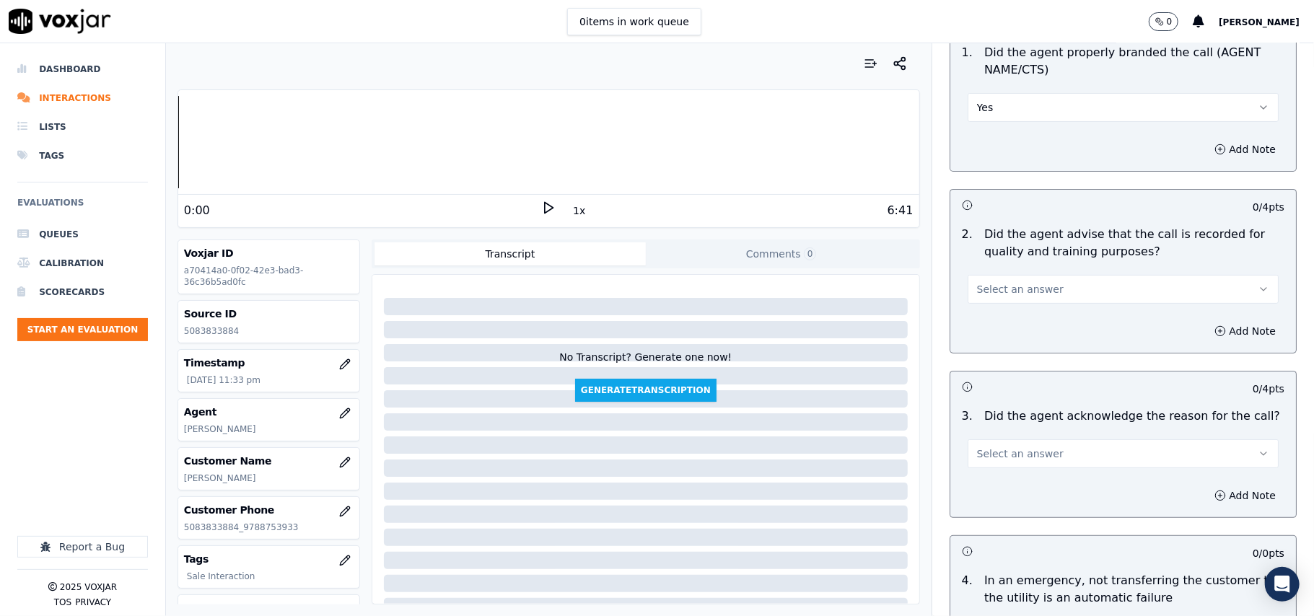
click at [994, 281] on button "Select an answer" at bounding box center [1123, 289] width 311 height 29
click at [991, 315] on div "Yes" at bounding box center [1091, 322] width 279 height 23
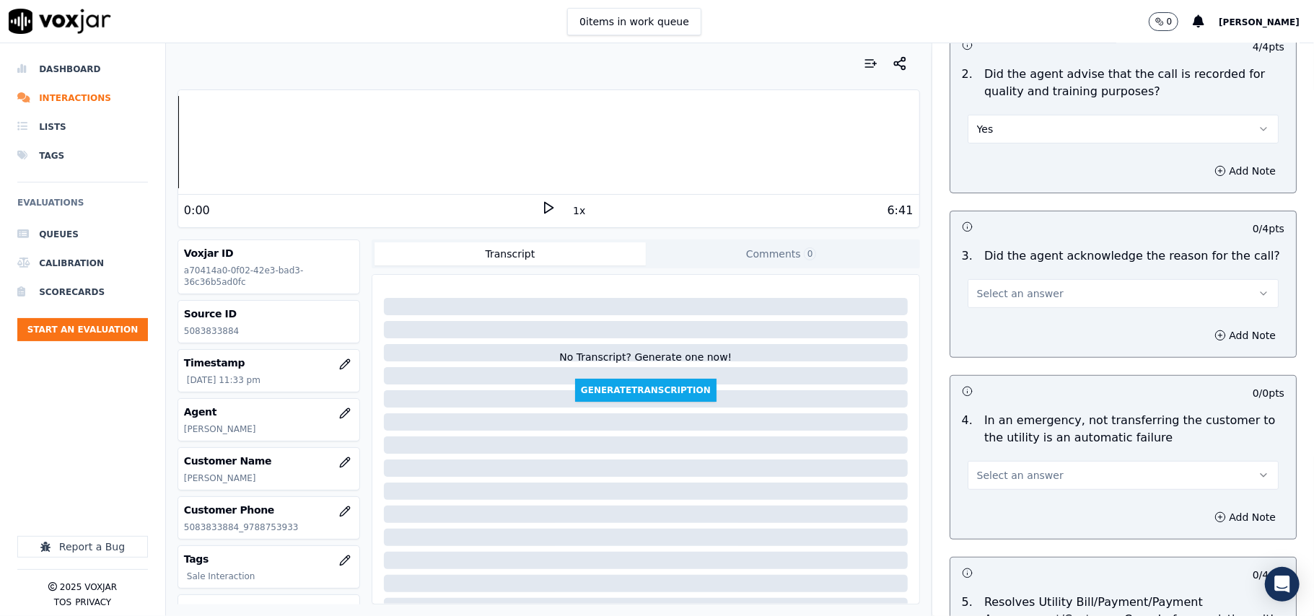
click at [996, 306] on button "Select an answer" at bounding box center [1123, 293] width 311 height 29
click at [994, 322] on div "Yes" at bounding box center [1091, 327] width 279 height 23
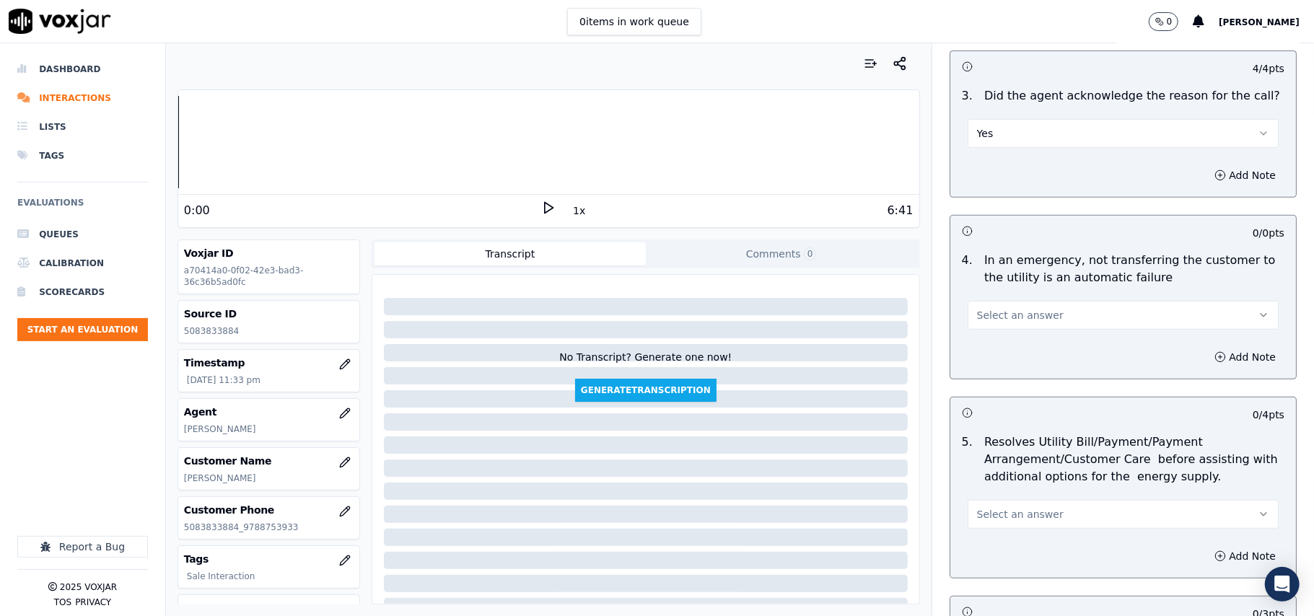
click at [1000, 322] on span "Select an answer" at bounding box center [1020, 315] width 87 height 14
click at [1008, 401] on div "N/A" at bounding box center [1091, 395] width 279 height 23
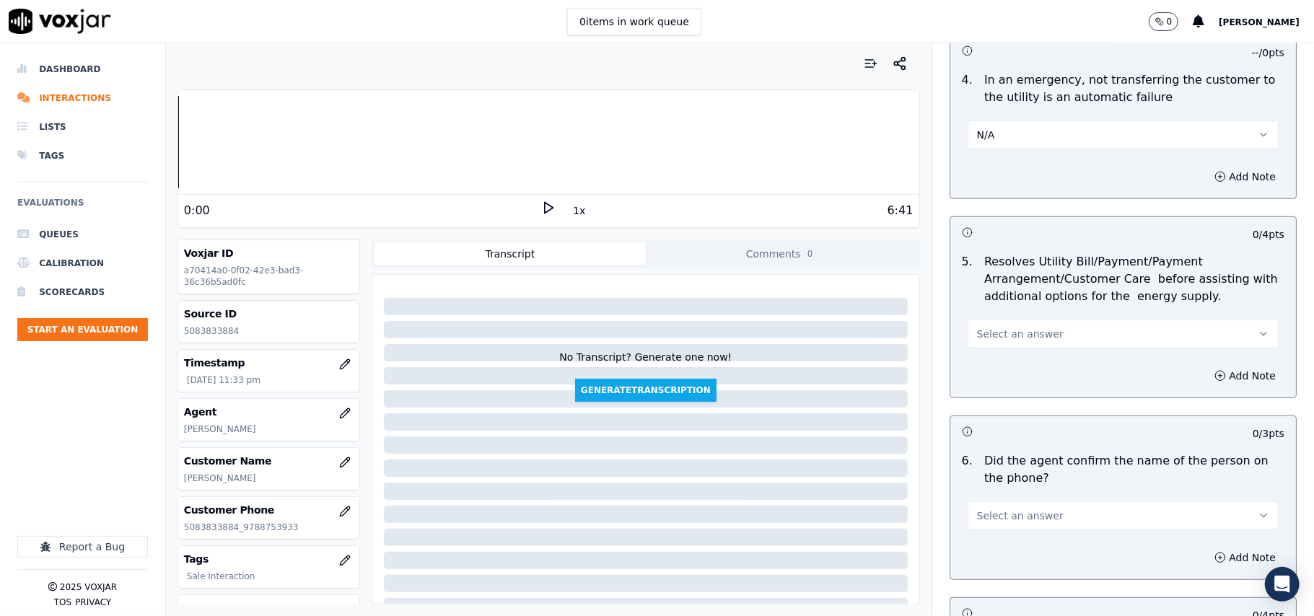
scroll to position [801, 0]
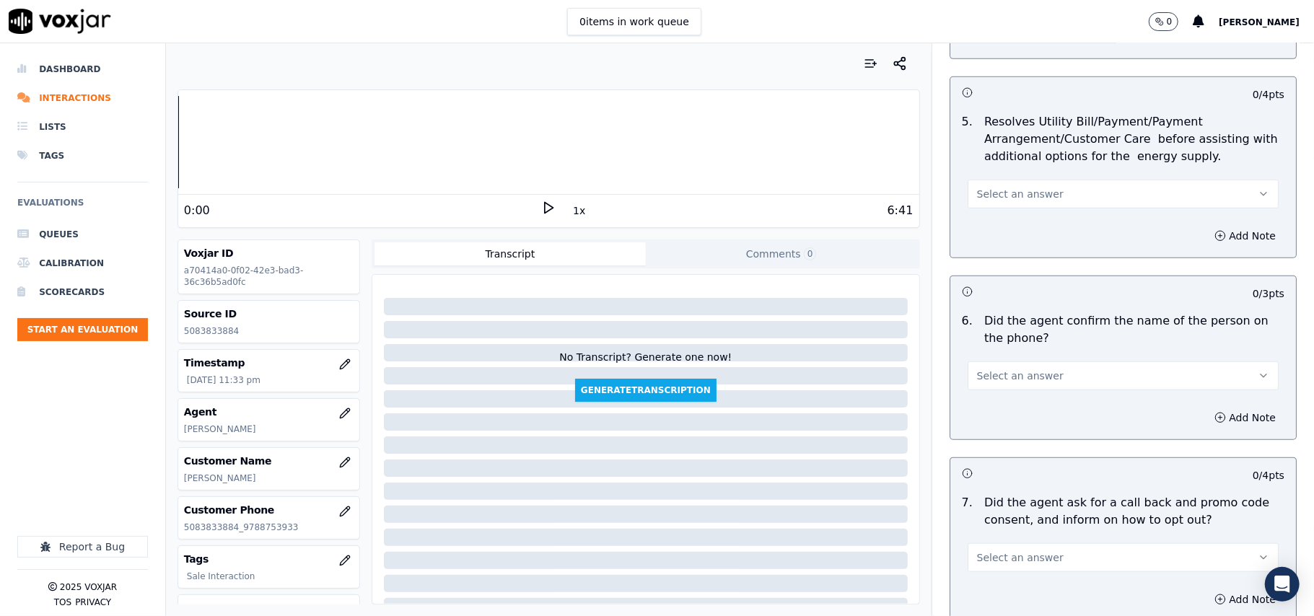
drag, startPoint x: 990, startPoint y: 192, endPoint x: 988, endPoint y: 209, distance: 16.7
click at [990, 197] on span "Select an answer" at bounding box center [1020, 194] width 87 height 14
click at [996, 266] on div "N/A" at bounding box center [1091, 274] width 279 height 23
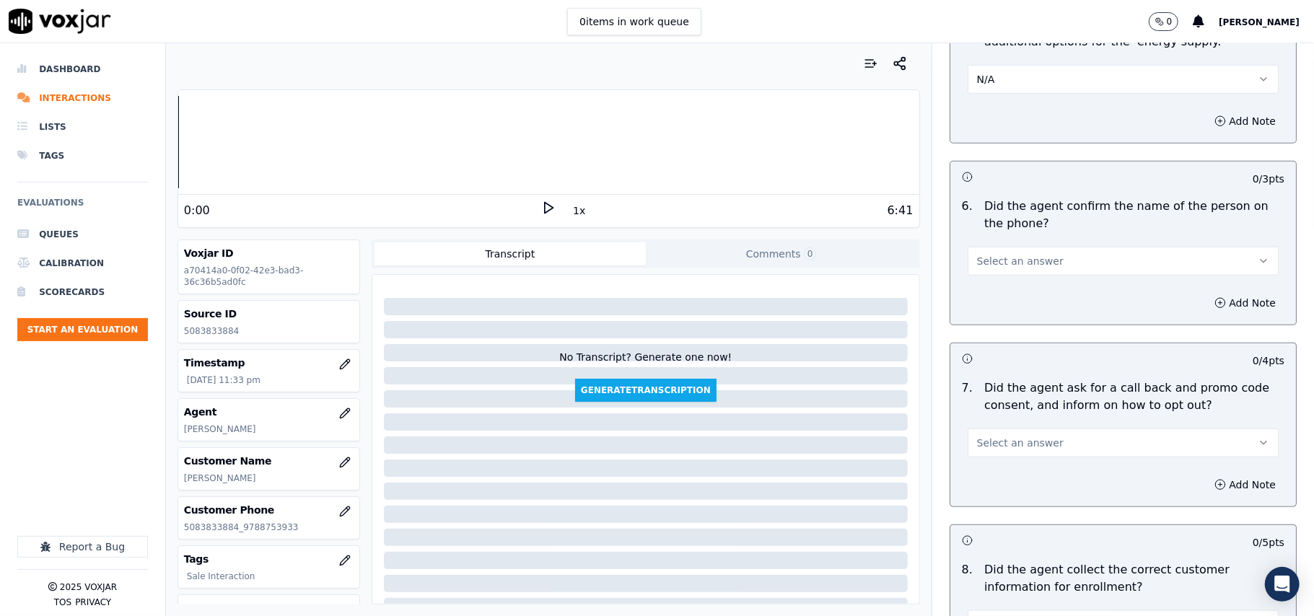
scroll to position [962, 0]
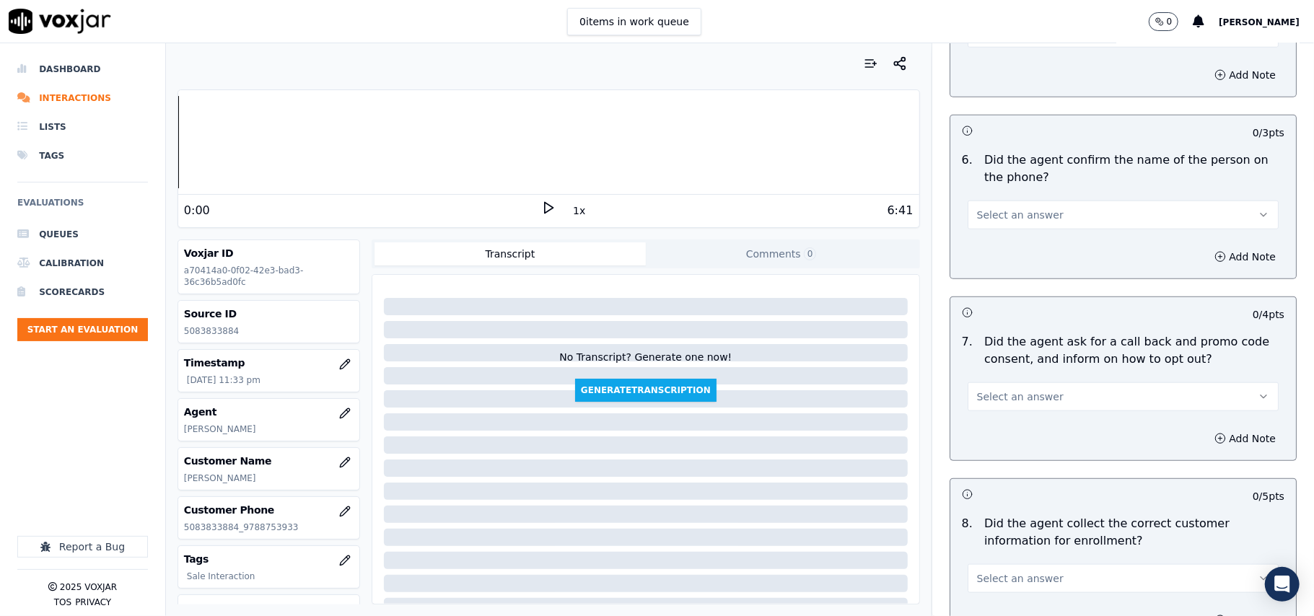
click at [1004, 220] on span "Select an answer" at bounding box center [1020, 215] width 87 height 14
click at [1006, 241] on div "Yes" at bounding box center [1091, 250] width 279 height 23
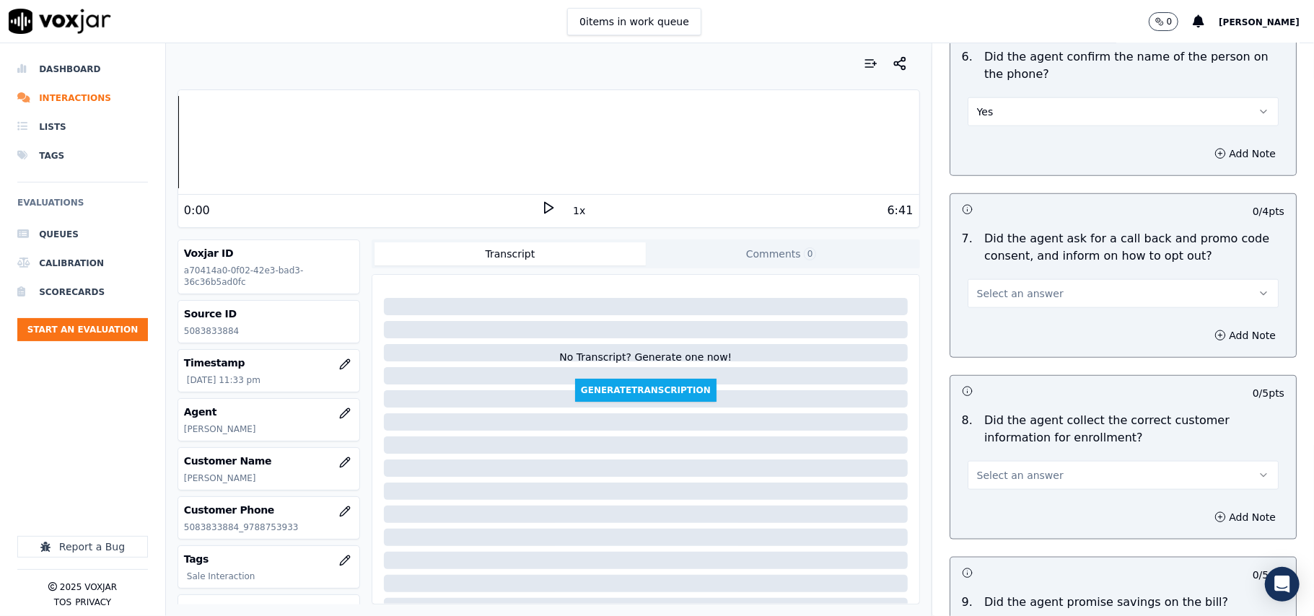
scroll to position [1123, 0]
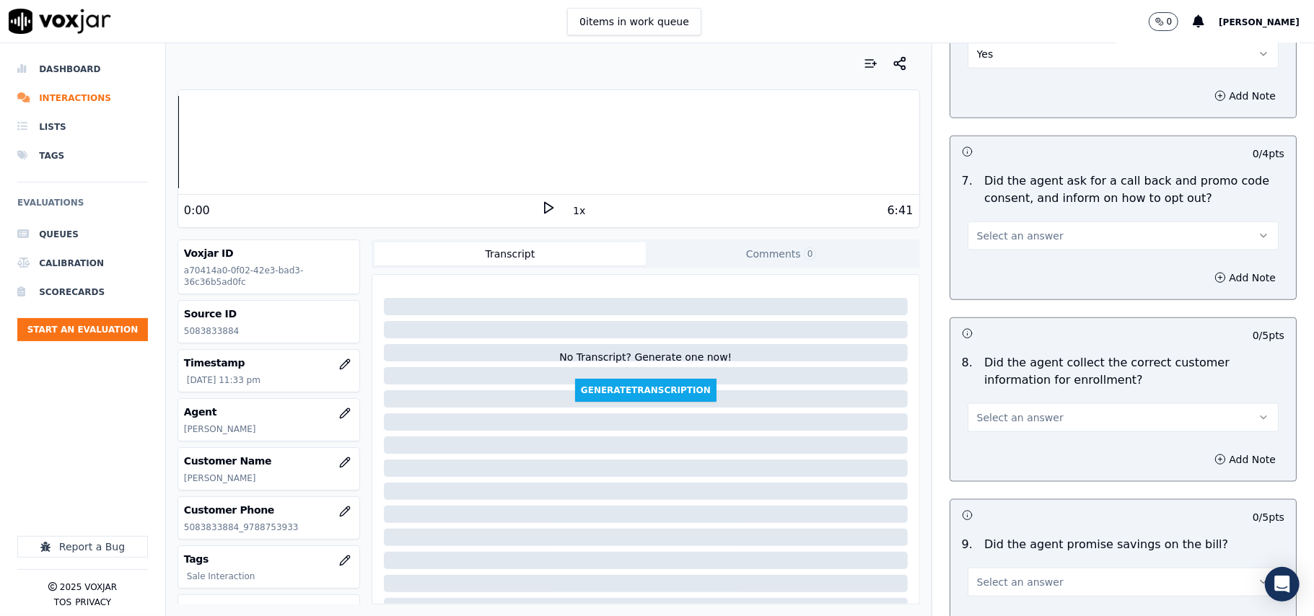
click at [1016, 250] on button "Select an answer" at bounding box center [1123, 236] width 311 height 29
click at [981, 273] on div "Yes" at bounding box center [1091, 271] width 279 height 23
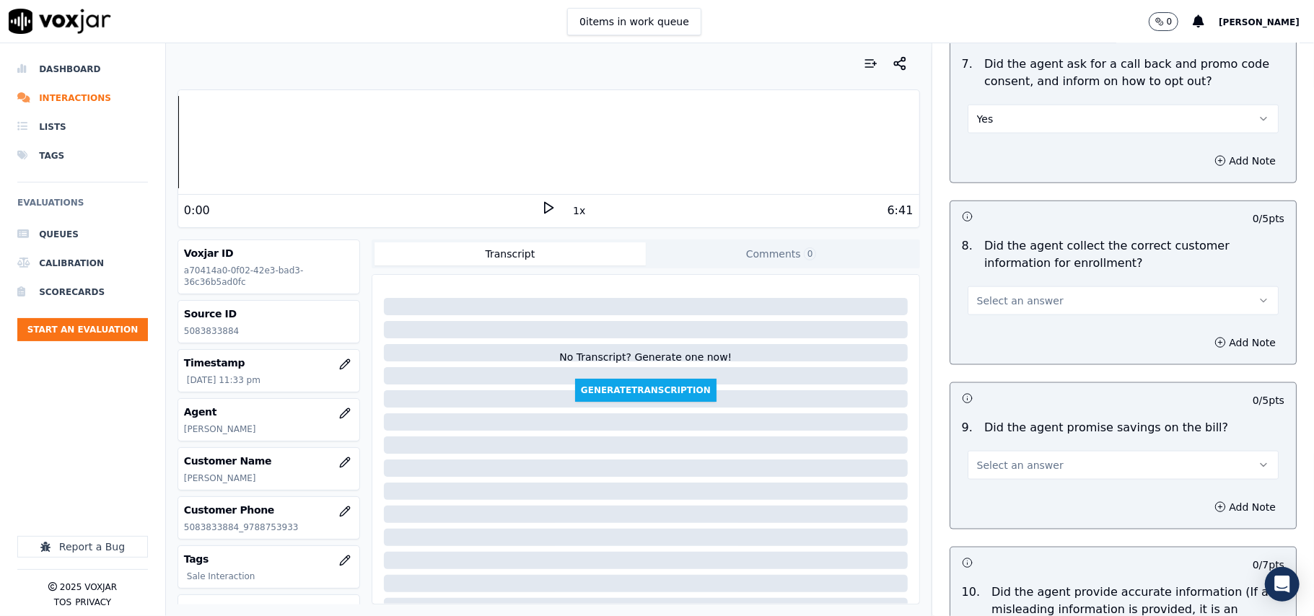
scroll to position [1282, 0]
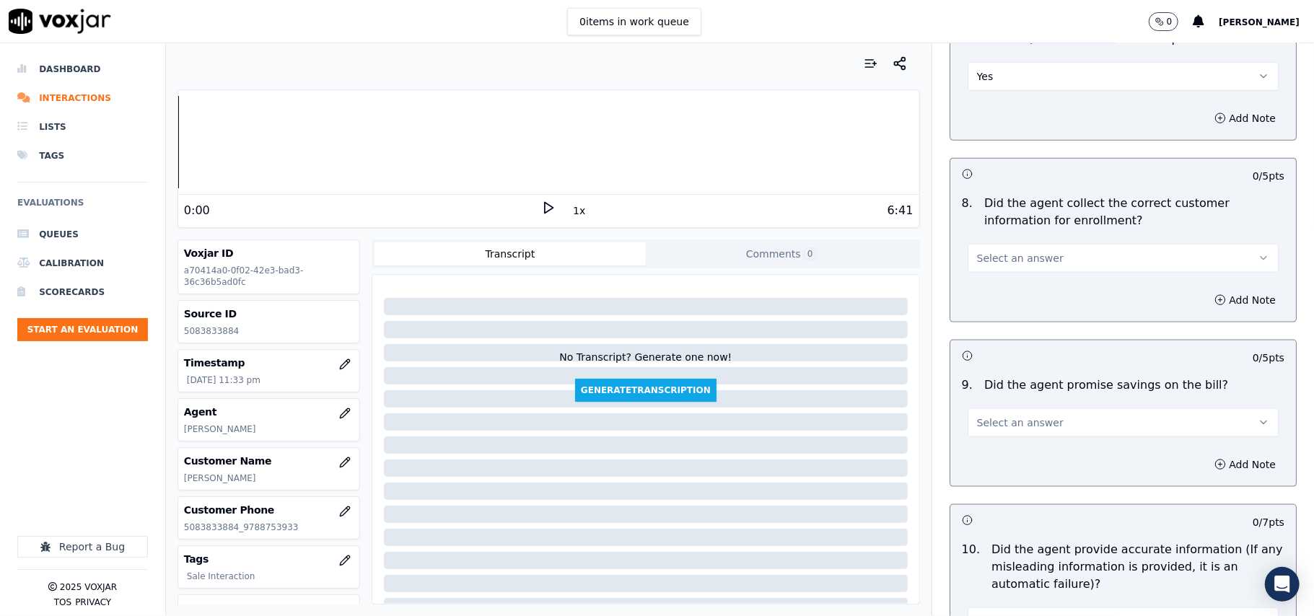
drag, startPoint x: 996, startPoint y: 244, endPoint x: 996, endPoint y: 263, distance: 19.5
click at [996, 250] on div "Select an answer" at bounding box center [1123, 257] width 311 height 32
click at [996, 266] on span "Select an answer" at bounding box center [1020, 258] width 87 height 14
click at [997, 289] on div "Yes" at bounding box center [1091, 294] width 279 height 23
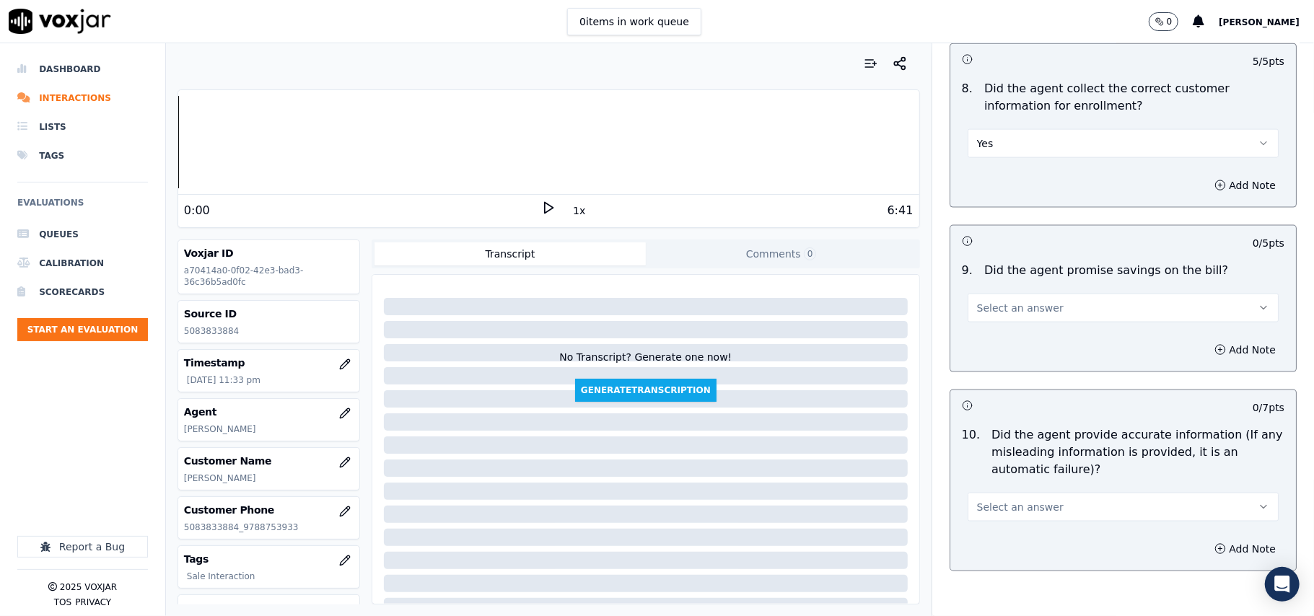
scroll to position [1443, 0]
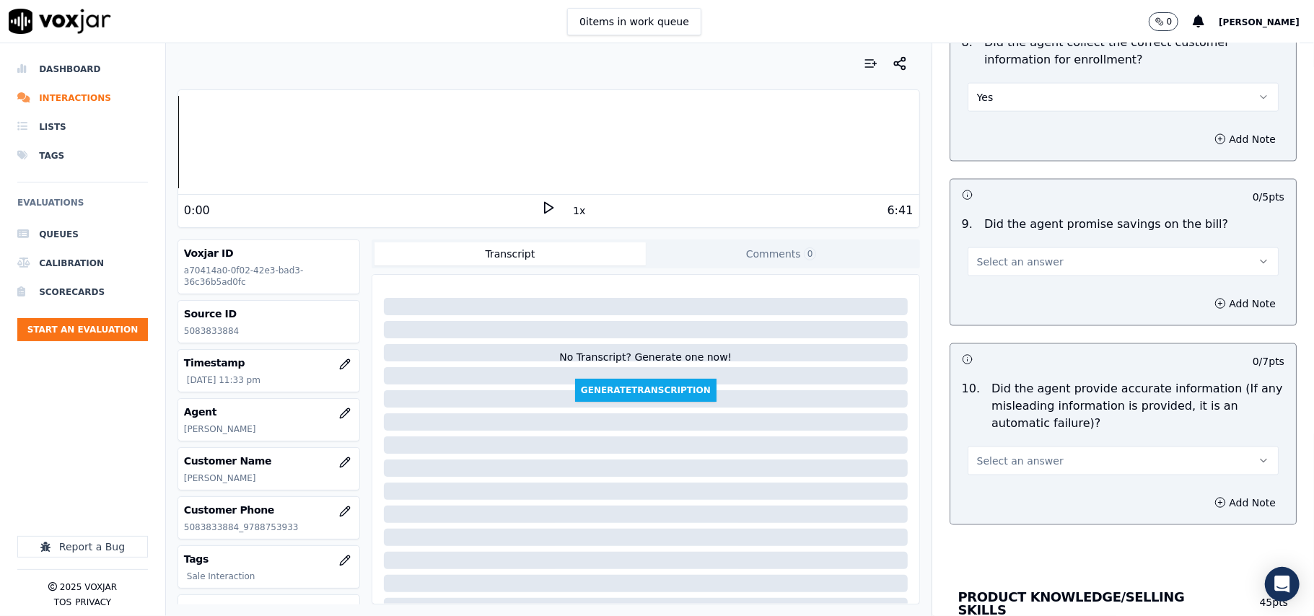
drag, startPoint x: 1002, startPoint y: 261, endPoint x: 1000, endPoint y: 279, distance: 17.5
click at [1002, 263] on span "Select an answer" at bounding box center [1020, 262] width 87 height 14
click at [1002, 336] on div "N/A" at bounding box center [1091, 344] width 279 height 23
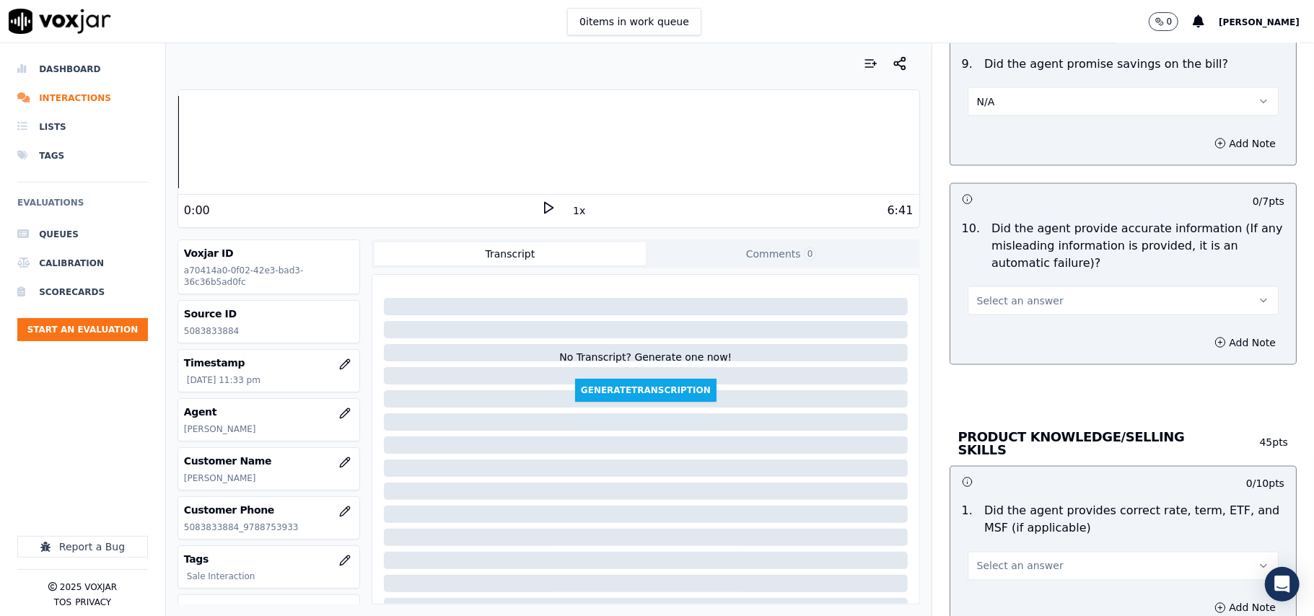
click at [1006, 304] on span "Select an answer" at bounding box center [1020, 301] width 87 height 14
click at [999, 329] on div "Yes" at bounding box center [1091, 337] width 279 height 23
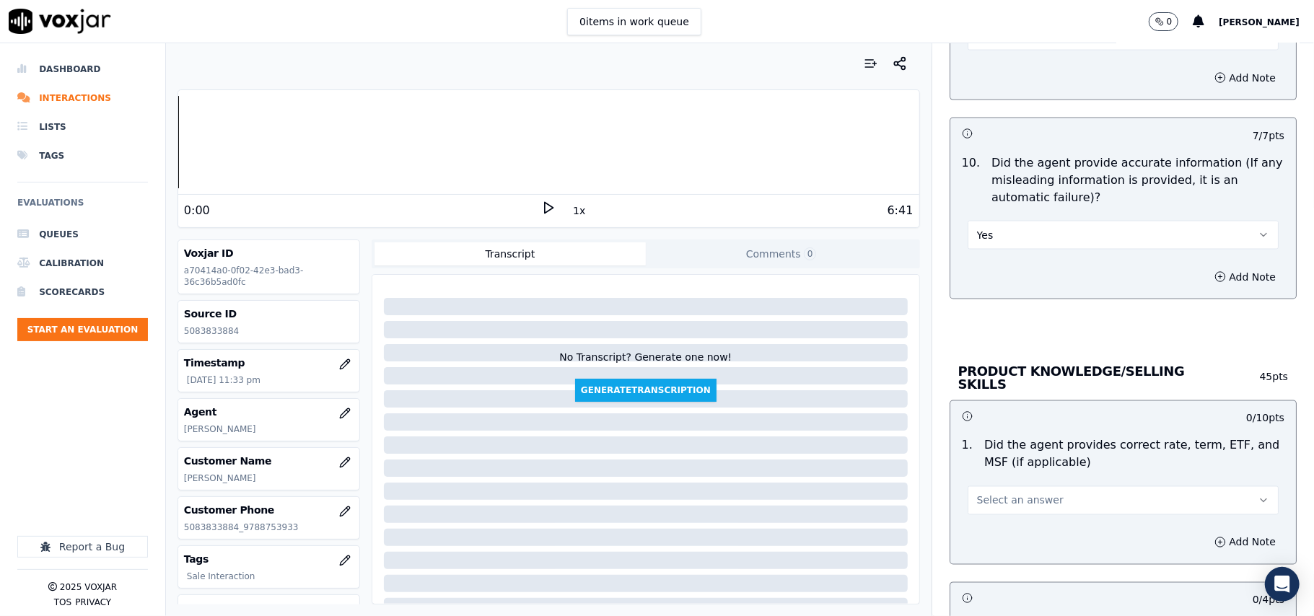
scroll to position [1764, 0]
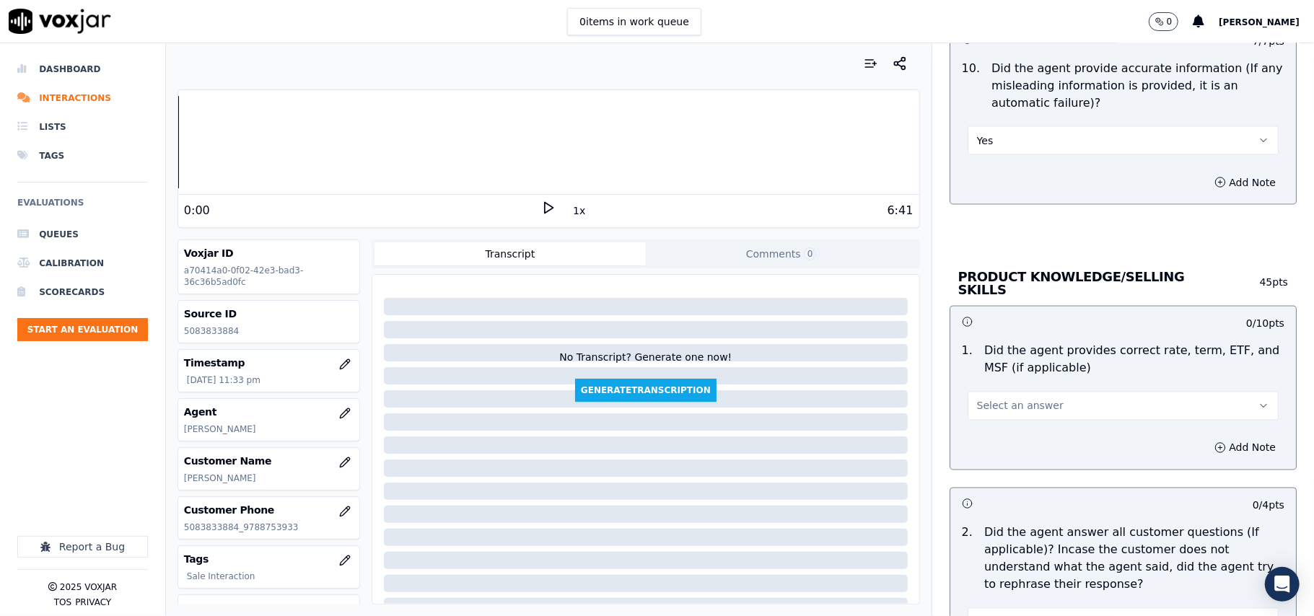
drag, startPoint x: 993, startPoint y: 402, endPoint x: 993, endPoint y: 413, distance: 11.5
click at [993, 408] on span "Select an answer" at bounding box center [1020, 406] width 87 height 14
click at [994, 433] on div "Yes" at bounding box center [1091, 436] width 279 height 23
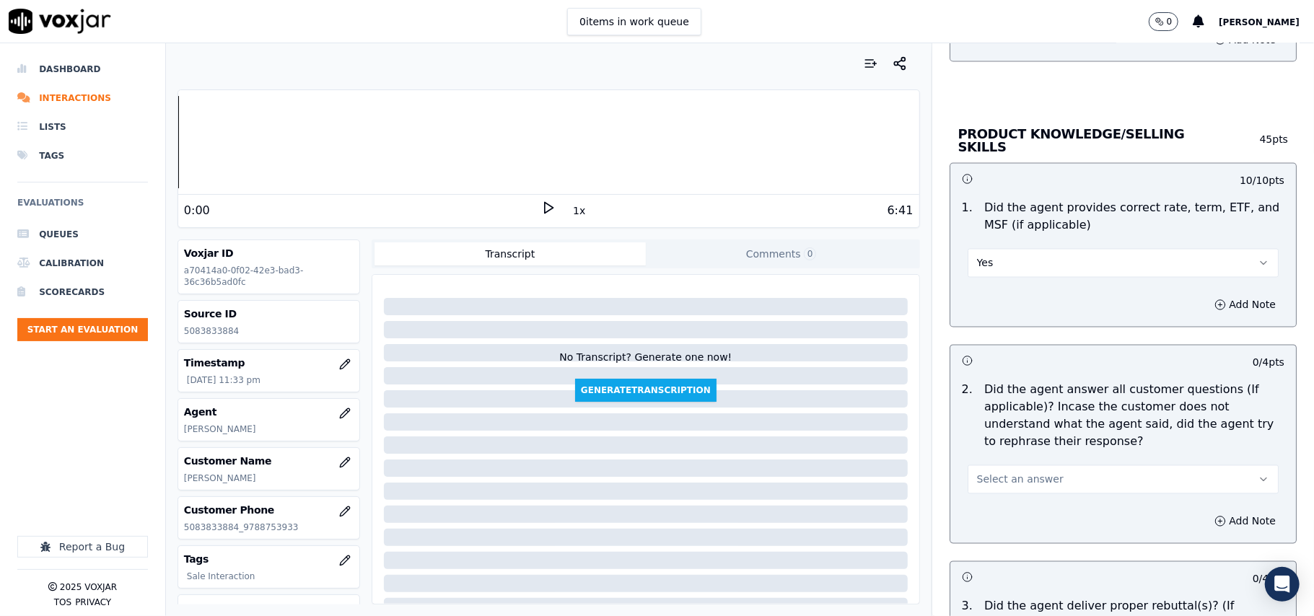
scroll to position [2085, 0]
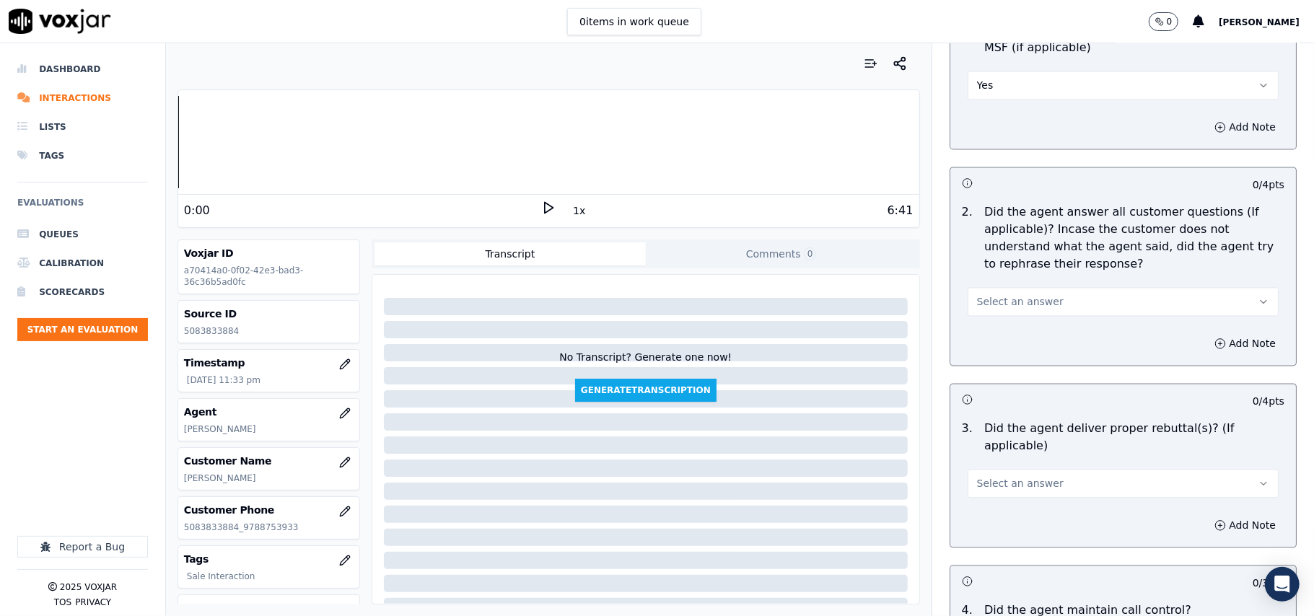
click at [991, 287] on button "Select an answer" at bounding box center [1123, 301] width 311 height 29
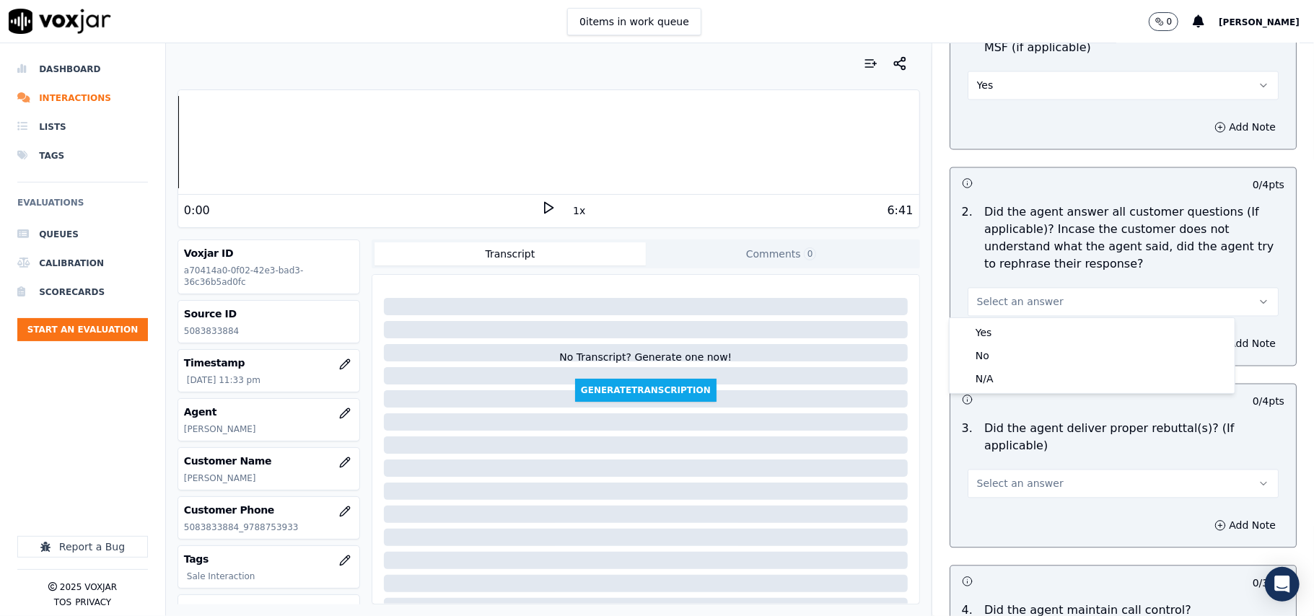
click at [991, 312] on button "Select an answer" at bounding box center [1123, 301] width 311 height 29
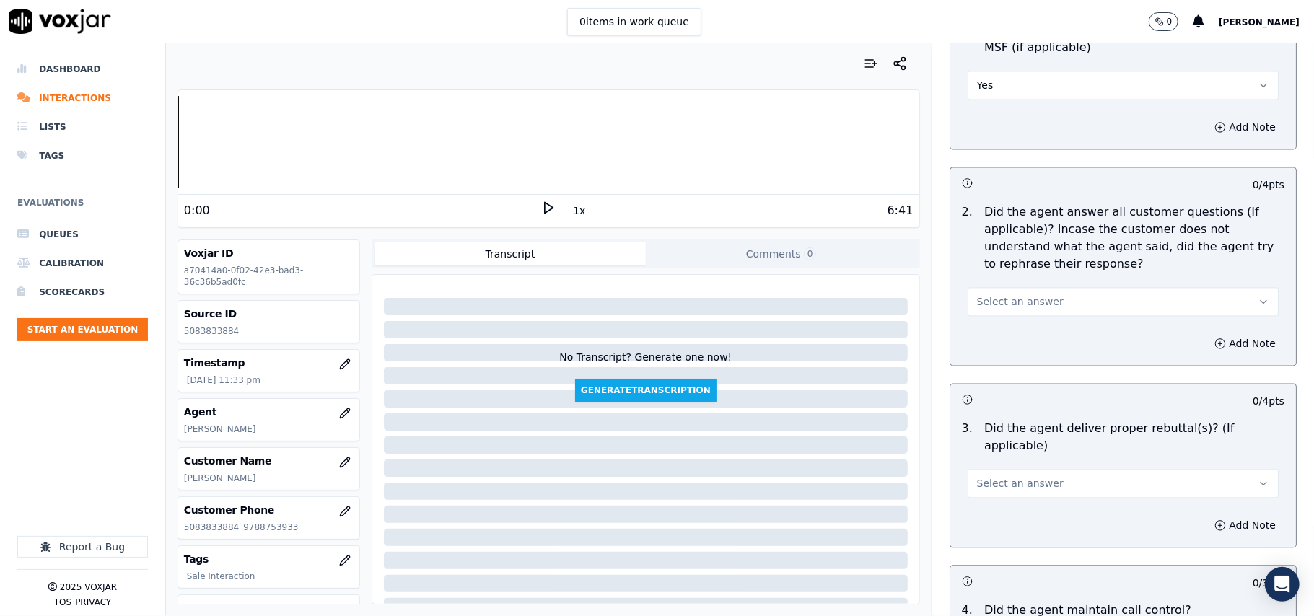
click at [997, 310] on button "Select an answer" at bounding box center [1123, 301] width 311 height 29
click at [993, 333] on div "Yes" at bounding box center [1091, 332] width 279 height 23
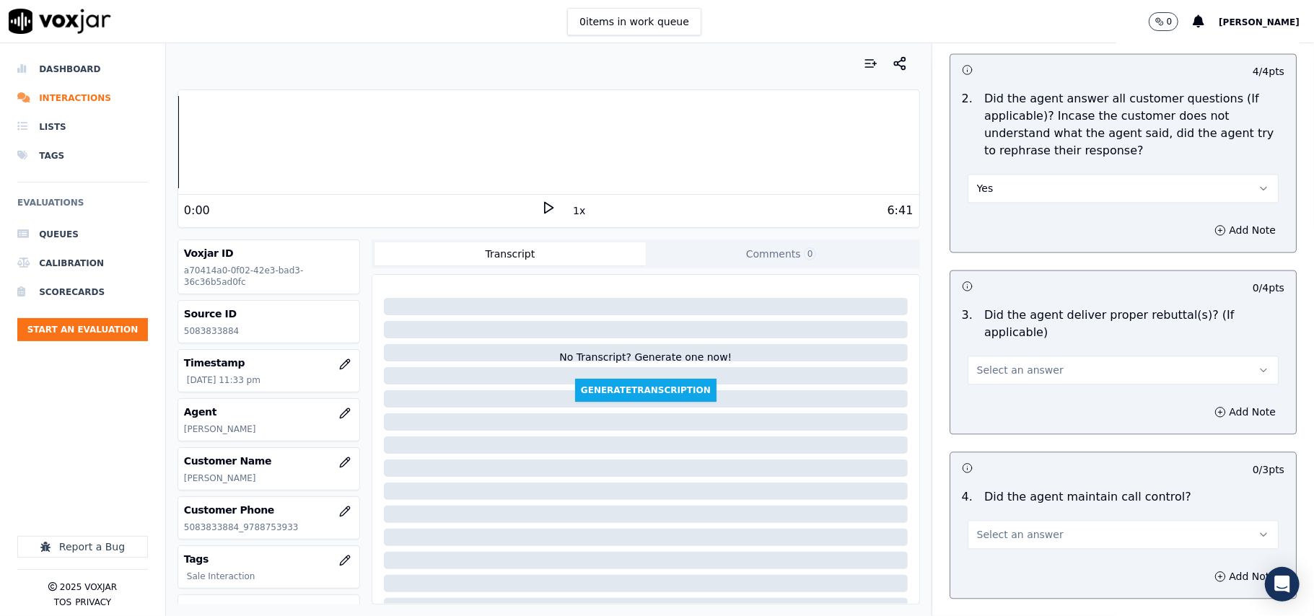
scroll to position [2244, 0]
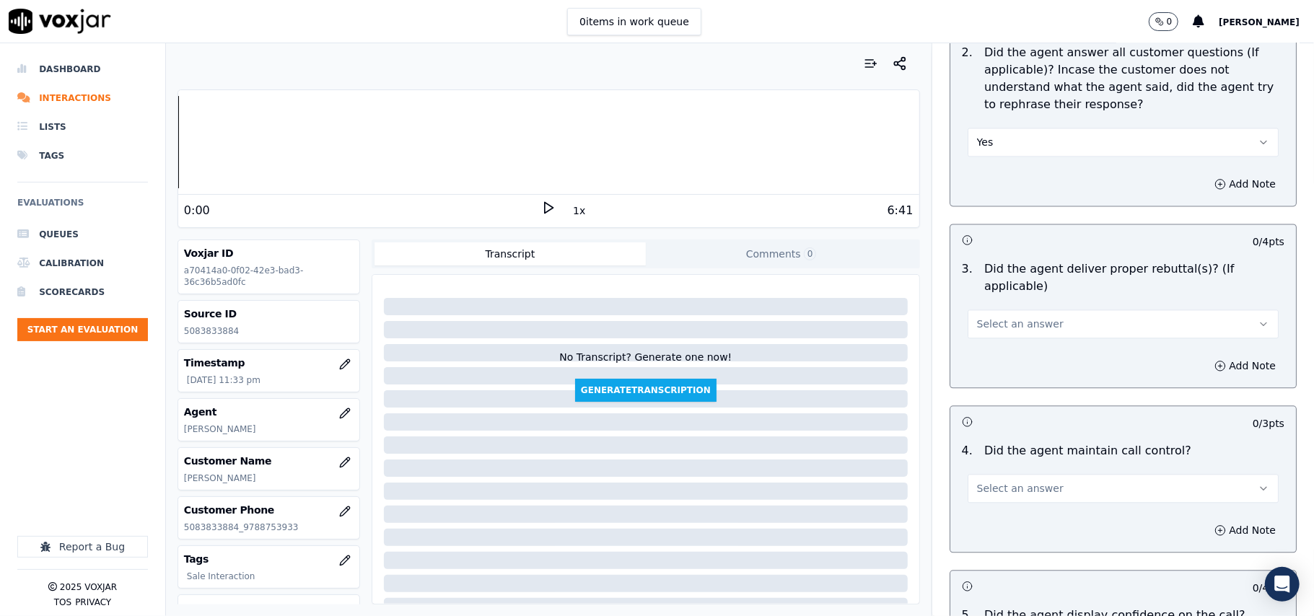
click at [999, 317] on span "Select an answer" at bounding box center [1020, 324] width 87 height 14
click at [996, 330] on div "Yes" at bounding box center [1091, 337] width 279 height 23
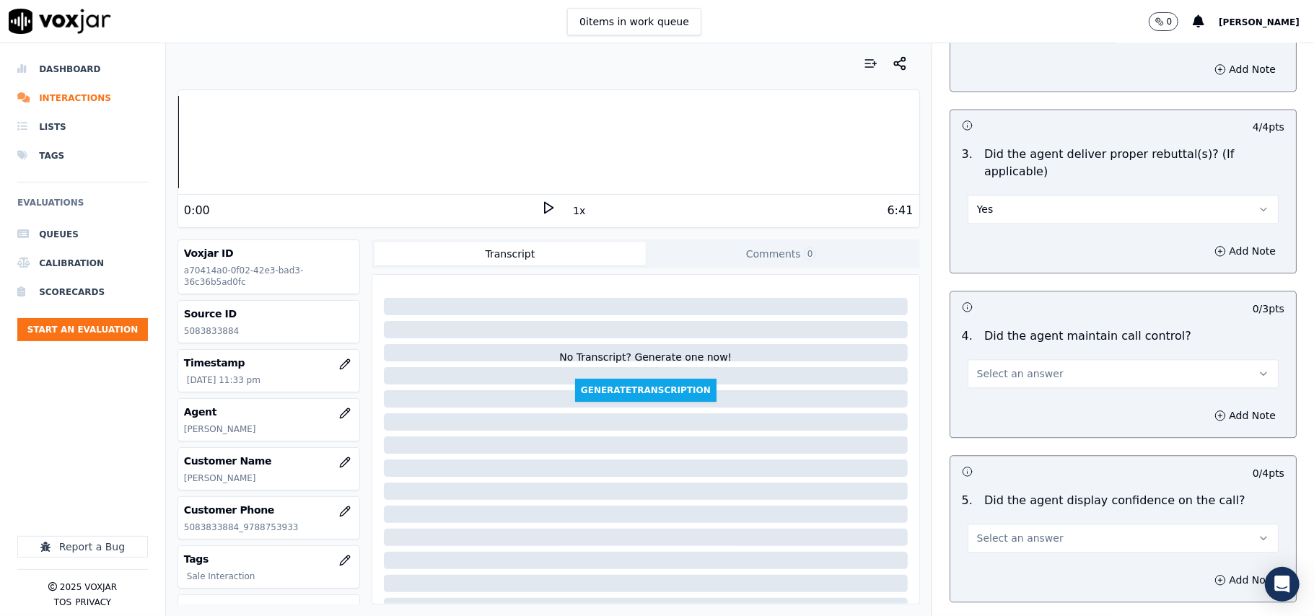
scroll to position [2405, 0]
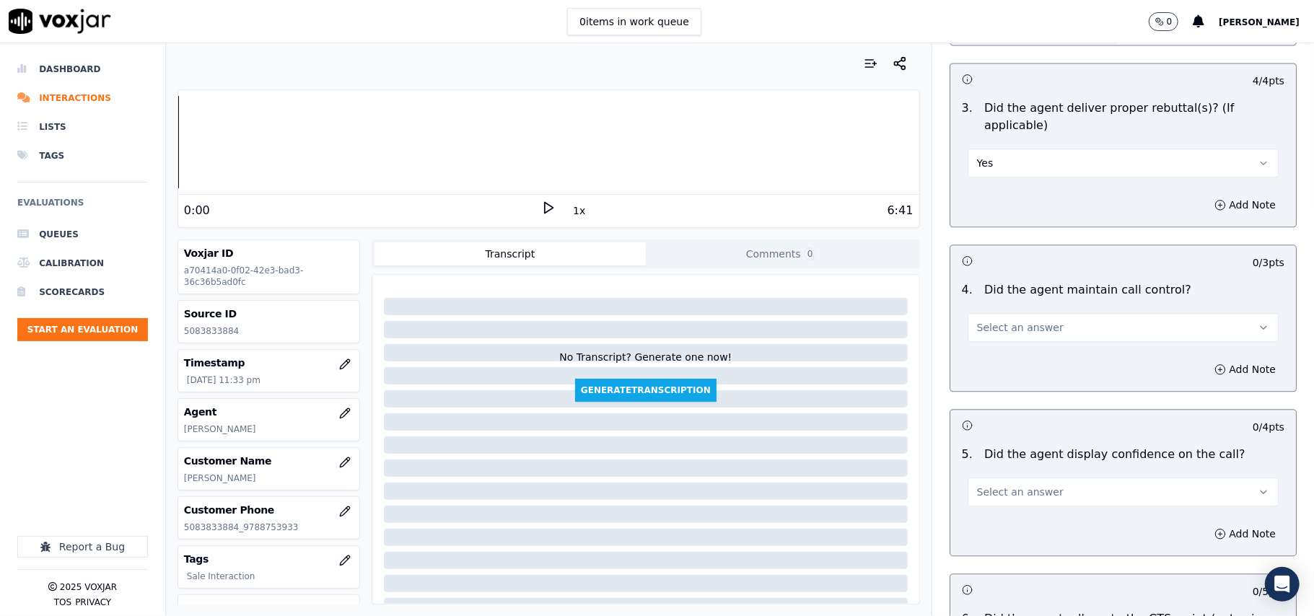
click at [999, 320] on span "Select an answer" at bounding box center [1020, 327] width 87 height 14
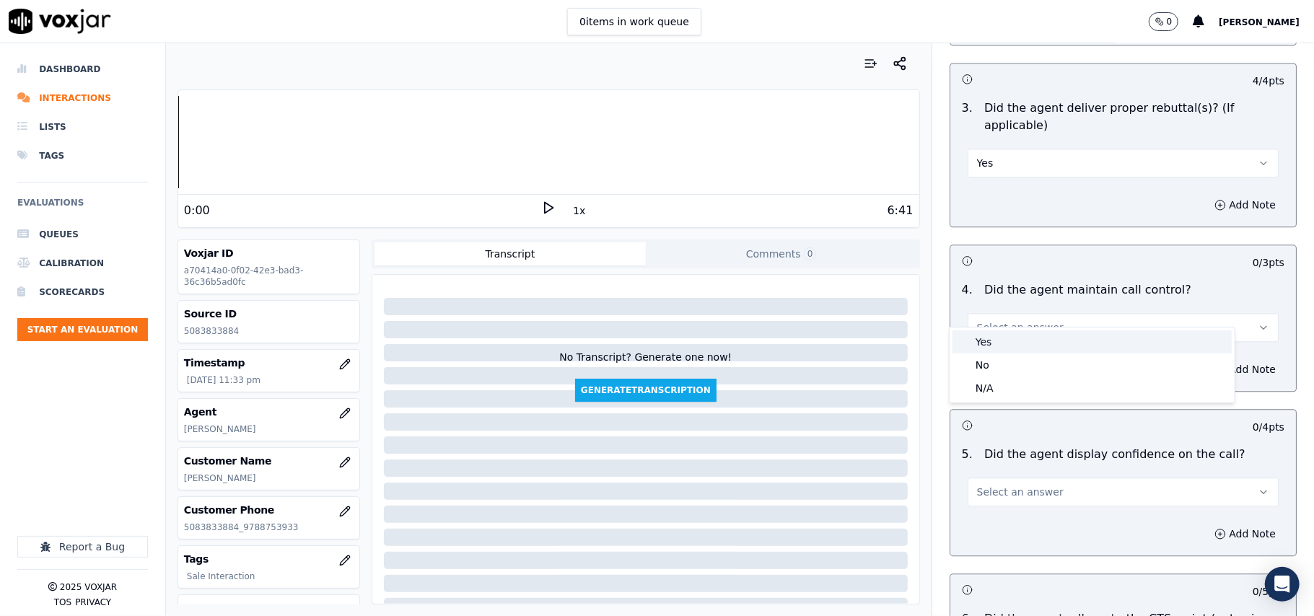
click at [996, 336] on div "Yes" at bounding box center [1091, 341] width 279 height 23
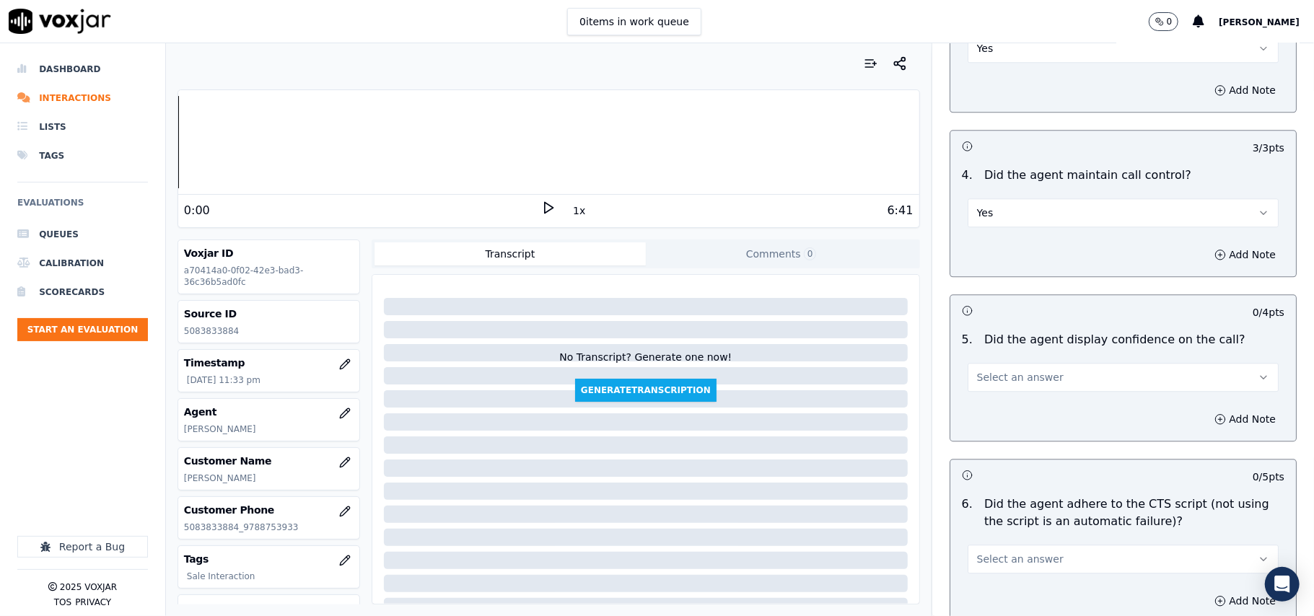
scroll to position [2566, 0]
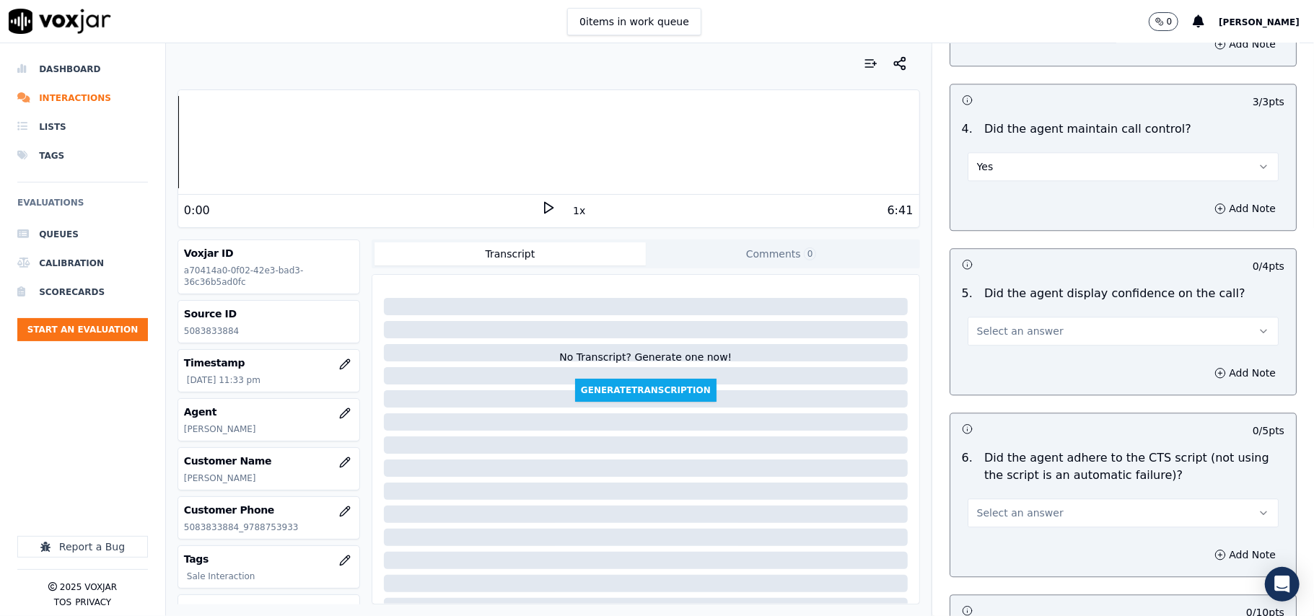
click at [994, 322] on button "Select an answer" at bounding box center [1123, 331] width 311 height 29
click at [991, 343] on div "Yes" at bounding box center [1091, 346] width 279 height 23
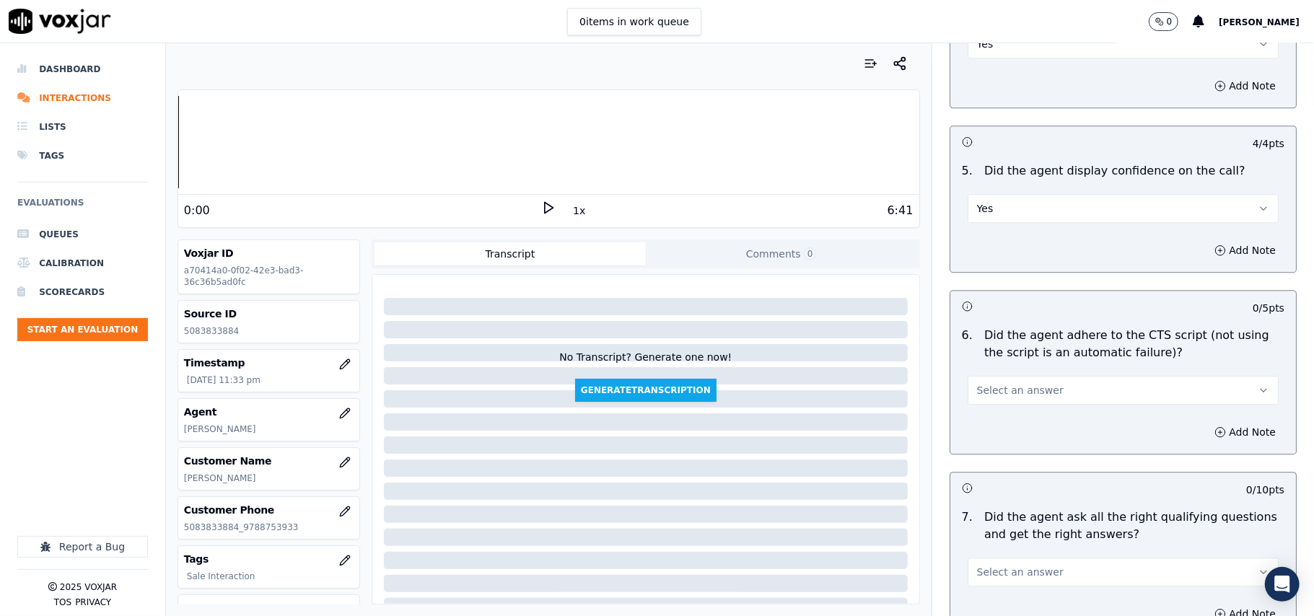
scroll to position [2725, 0]
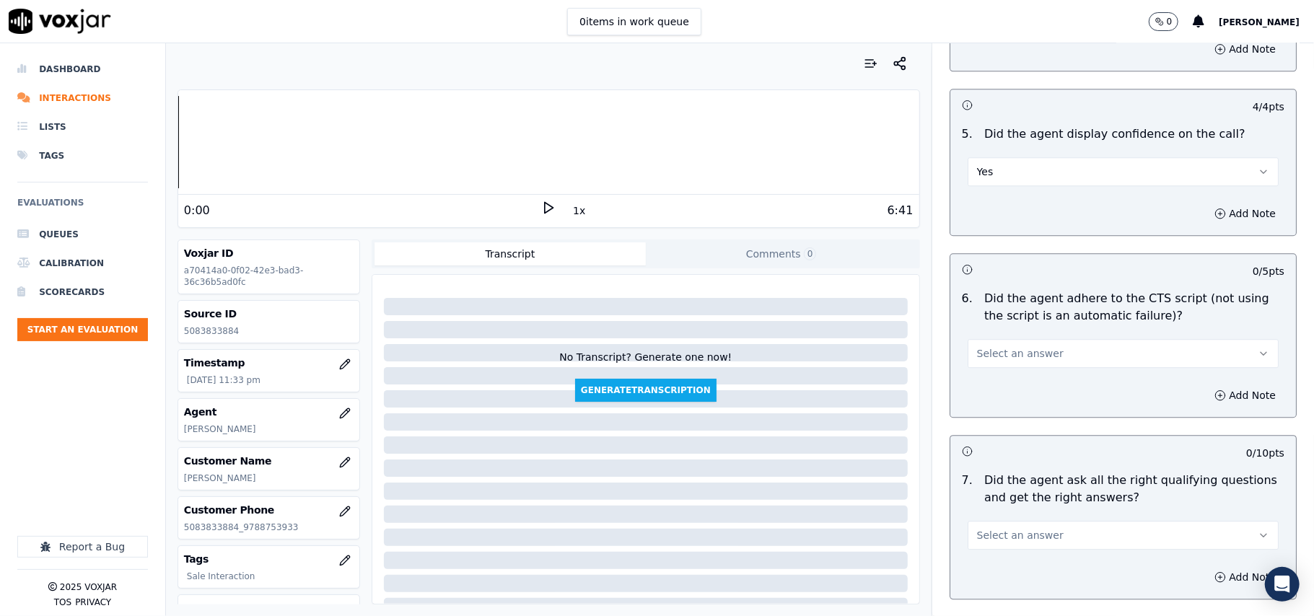
click at [993, 346] on span "Select an answer" at bounding box center [1020, 353] width 87 height 14
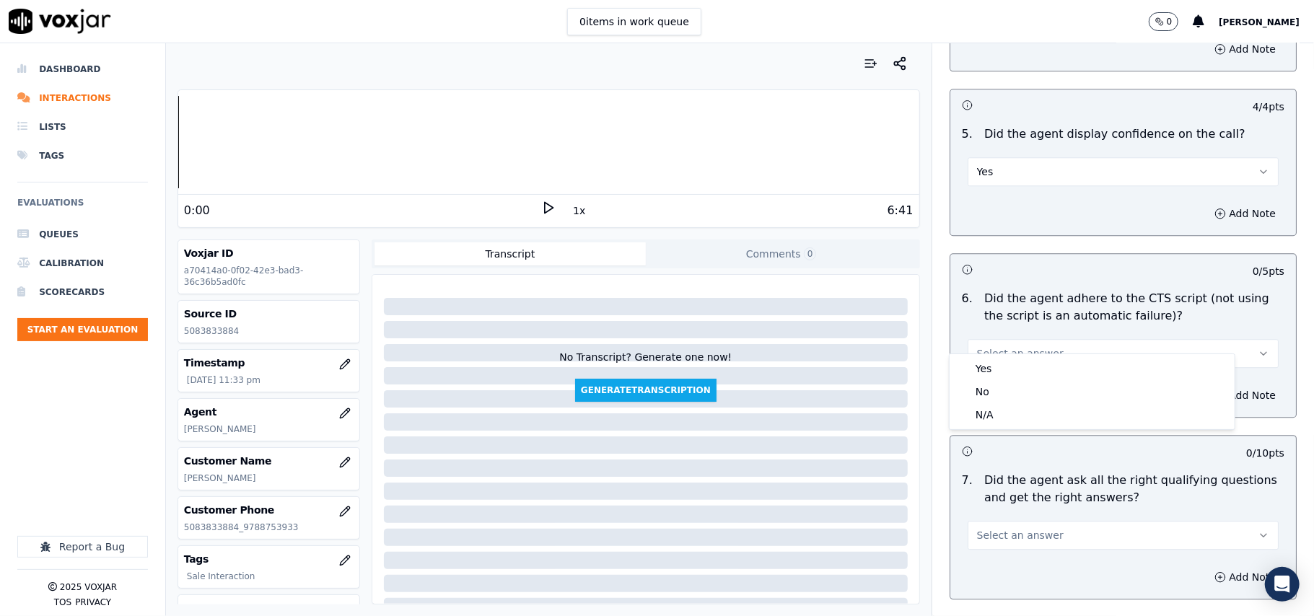
click at [988, 359] on div "Yes" at bounding box center [1091, 368] width 279 height 23
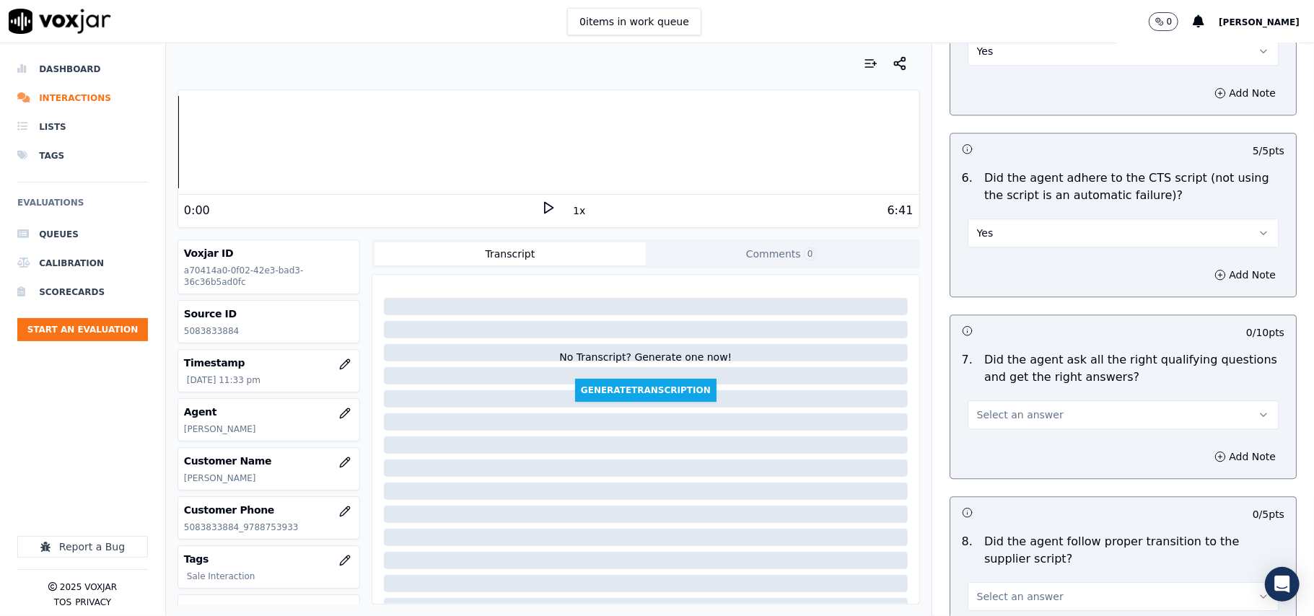
scroll to position [2886, 0]
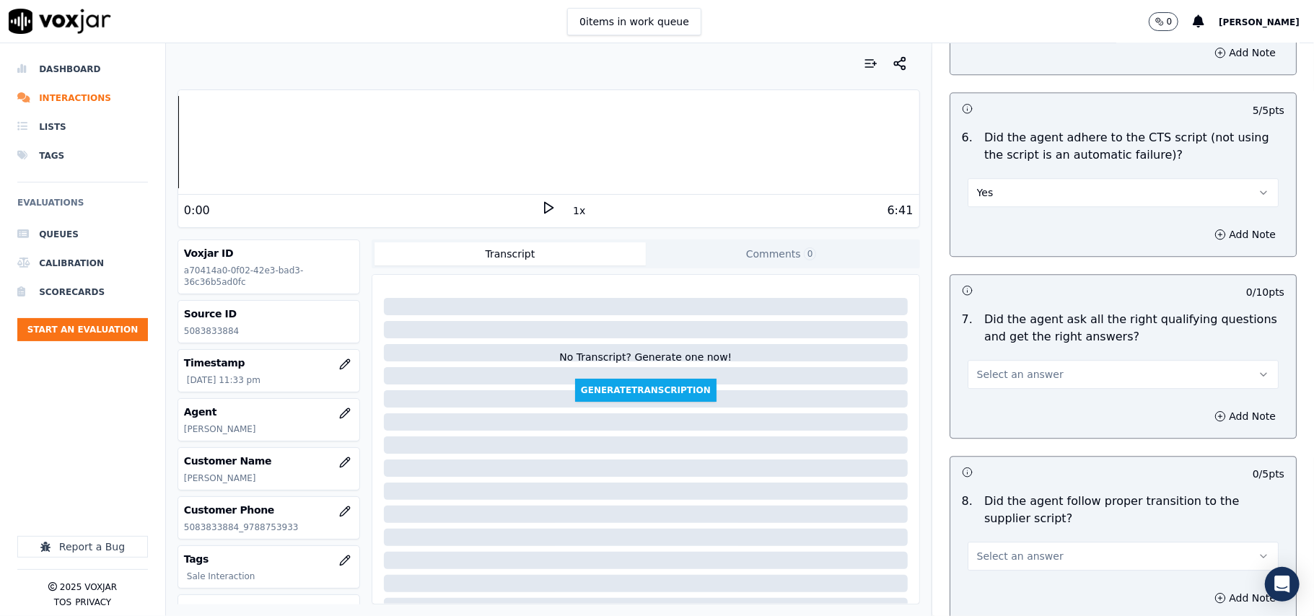
click at [991, 367] on span "Select an answer" at bounding box center [1020, 374] width 87 height 14
click at [991, 393] on div "Yes" at bounding box center [1091, 390] width 279 height 23
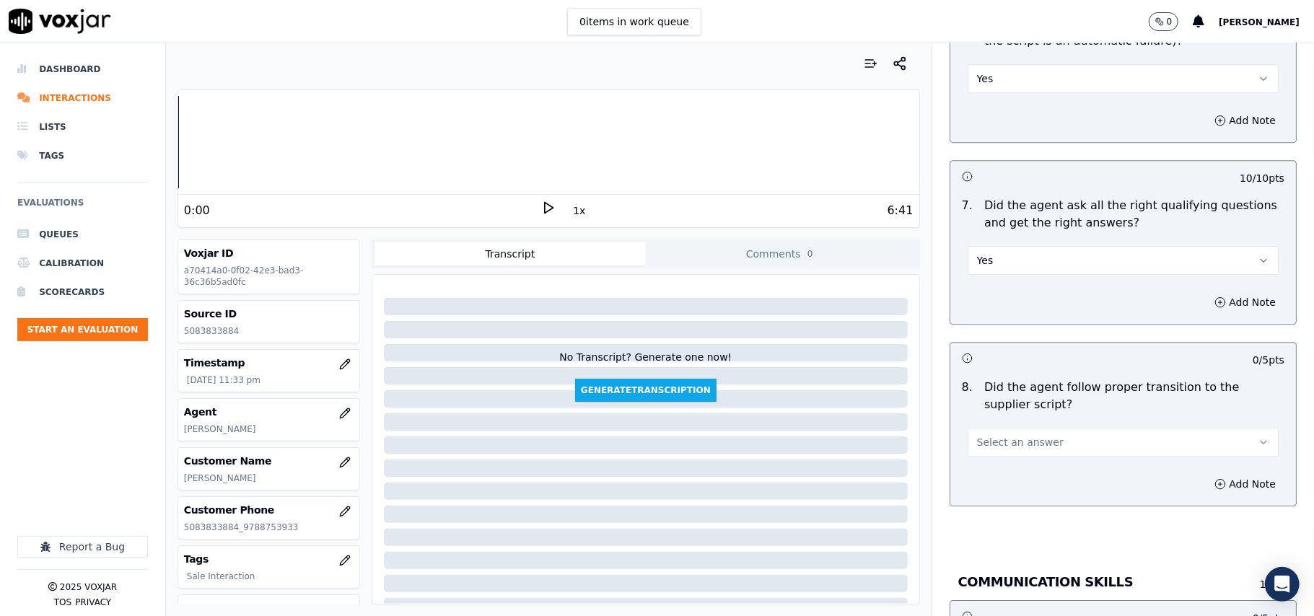
scroll to position [3046, 0]
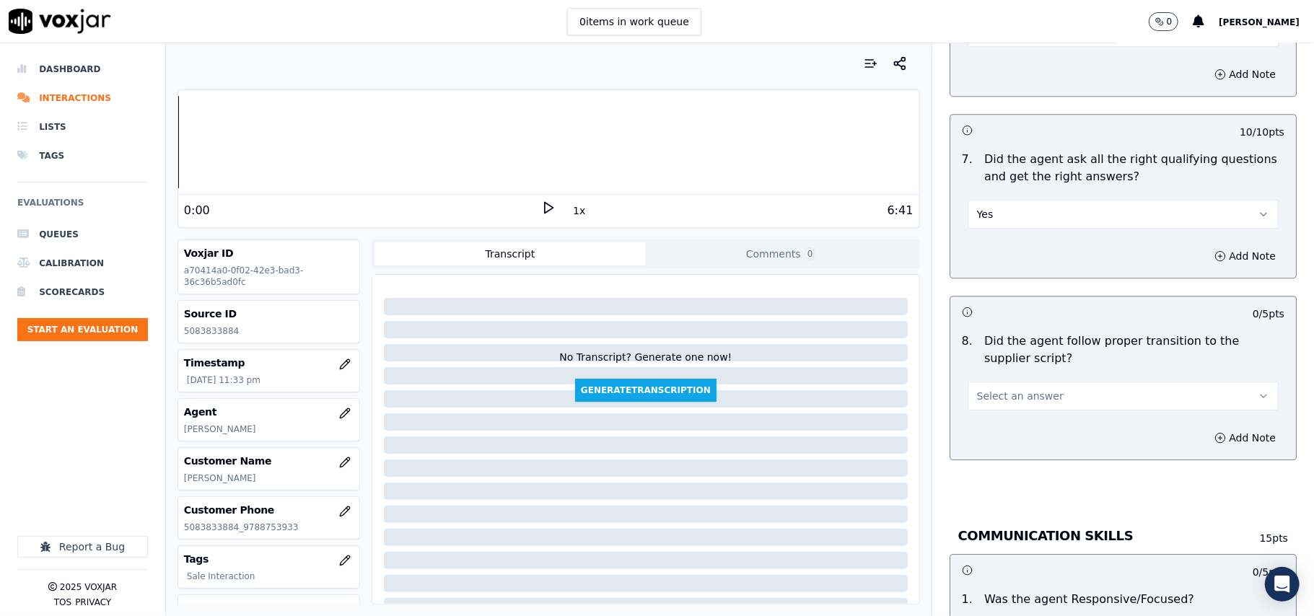
click at [996, 389] on span "Select an answer" at bounding box center [1020, 396] width 87 height 14
click at [994, 408] on div "Yes" at bounding box center [1091, 411] width 279 height 23
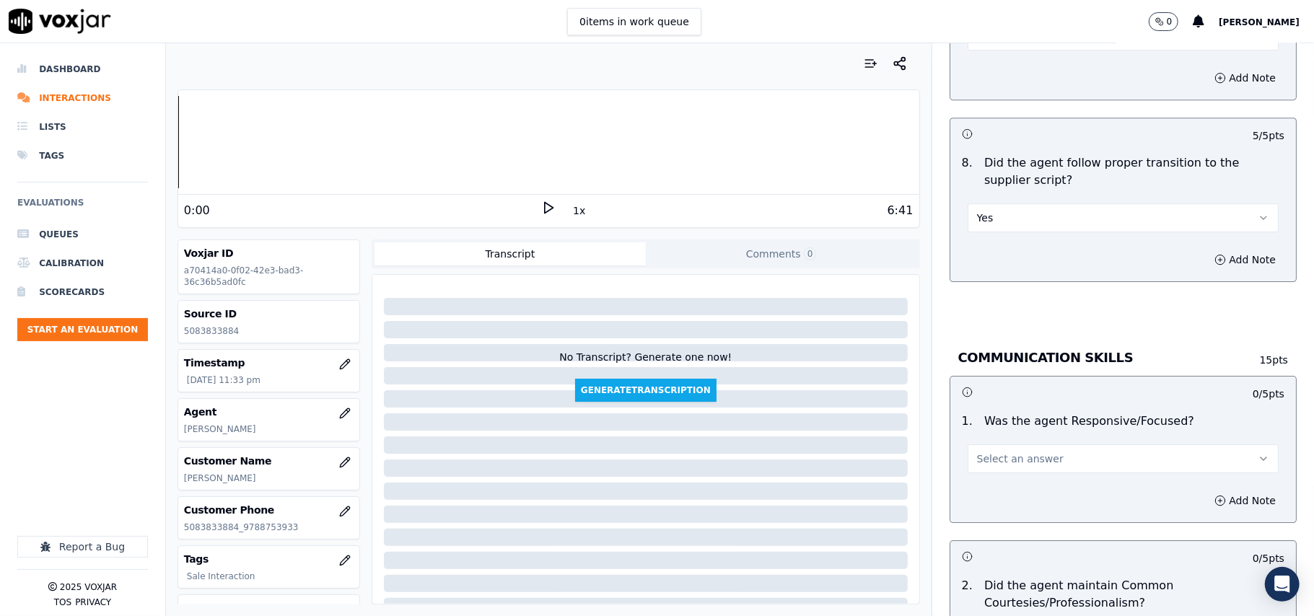
scroll to position [3367, 0]
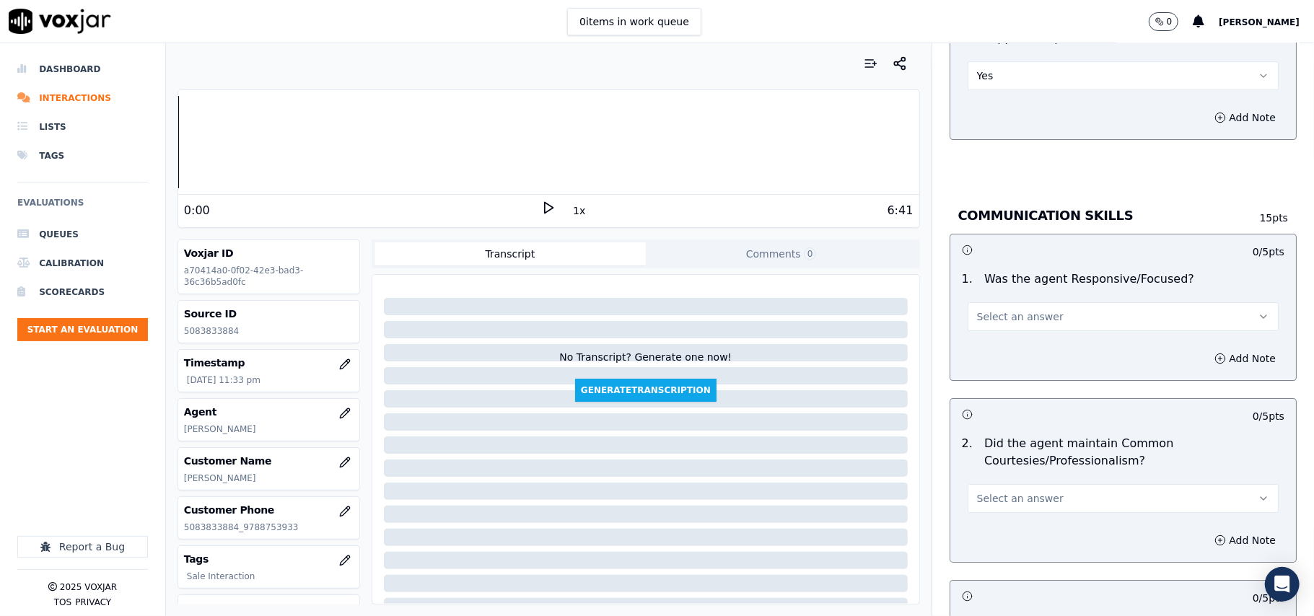
click at [994, 310] on span "Select an answer" at bounding box center [1020, 317] width 87 height 14
click at [989, 322] on div "Yes" at bounding box center [1091, 333] width 279 height 23
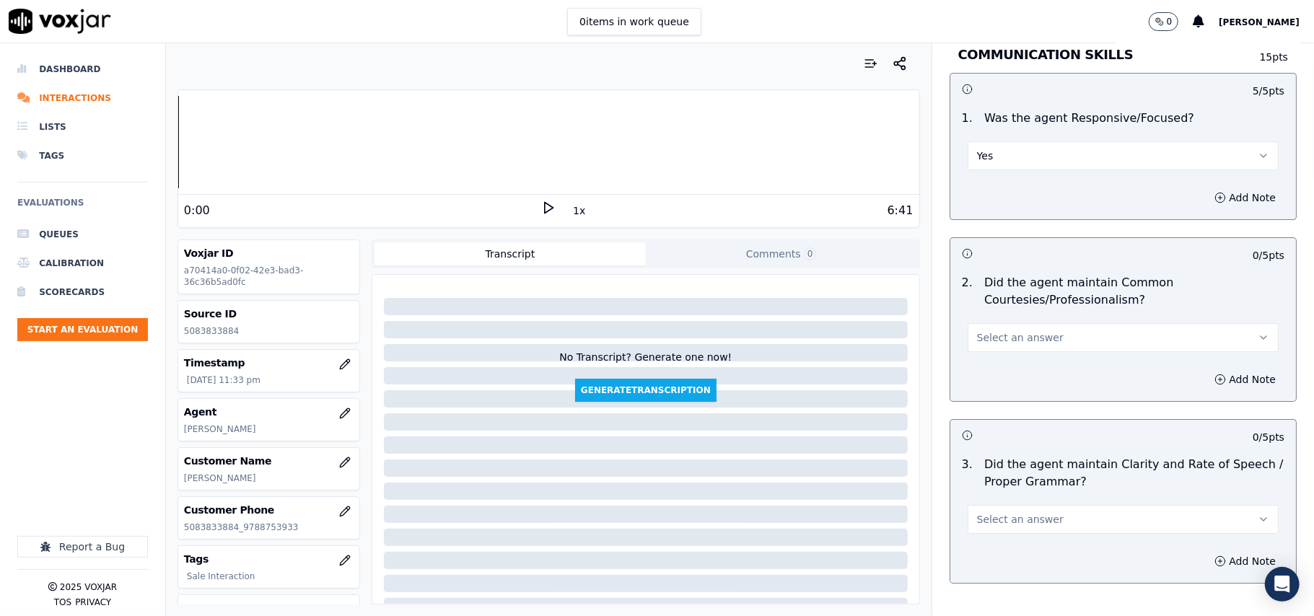
click at [991, 330] on span "Select an answer" at bounding box center [1020, 337] width 87 height 14
click at [991, 352] on div "Yes" at bounding box center [1091, 354] width 279 height 23
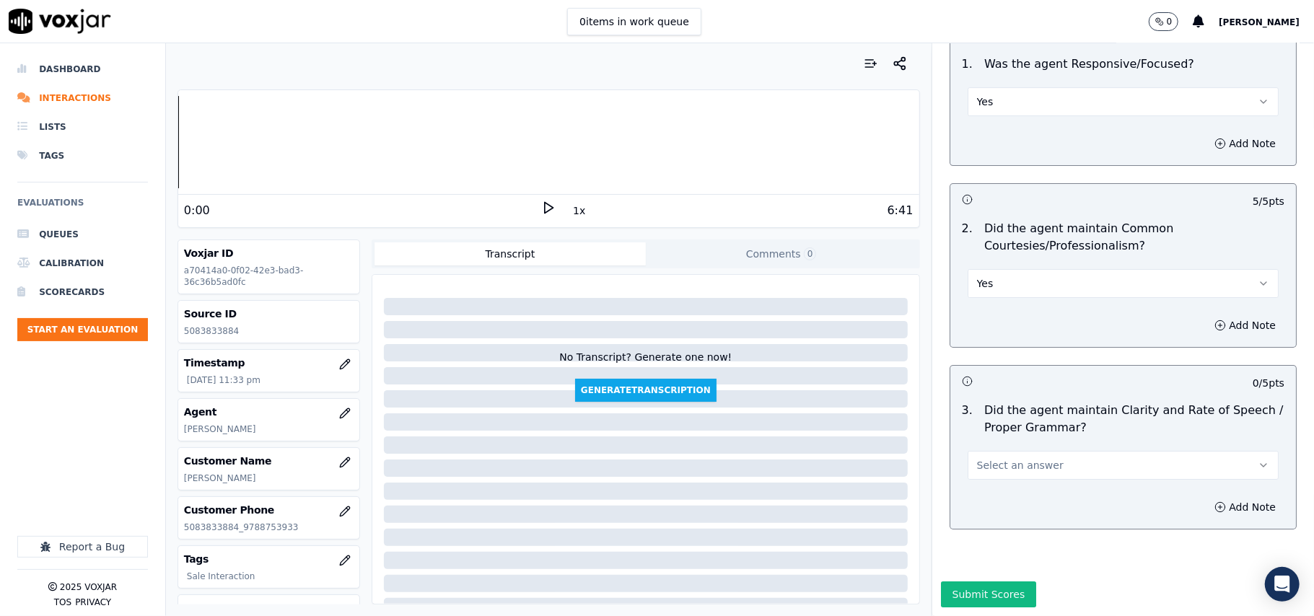
scroll to position [3611, 0]
click at [991, 458] on span "Select an answer" at bounding box center [1020, 465] width 87 height 14
click at [983, 445] on div "Yes" at bounding box center [1091, 454] width 279 height 23
click at [974, 582] on button "Submit Scores" at bounding box center [989, 595] width 96 height 26
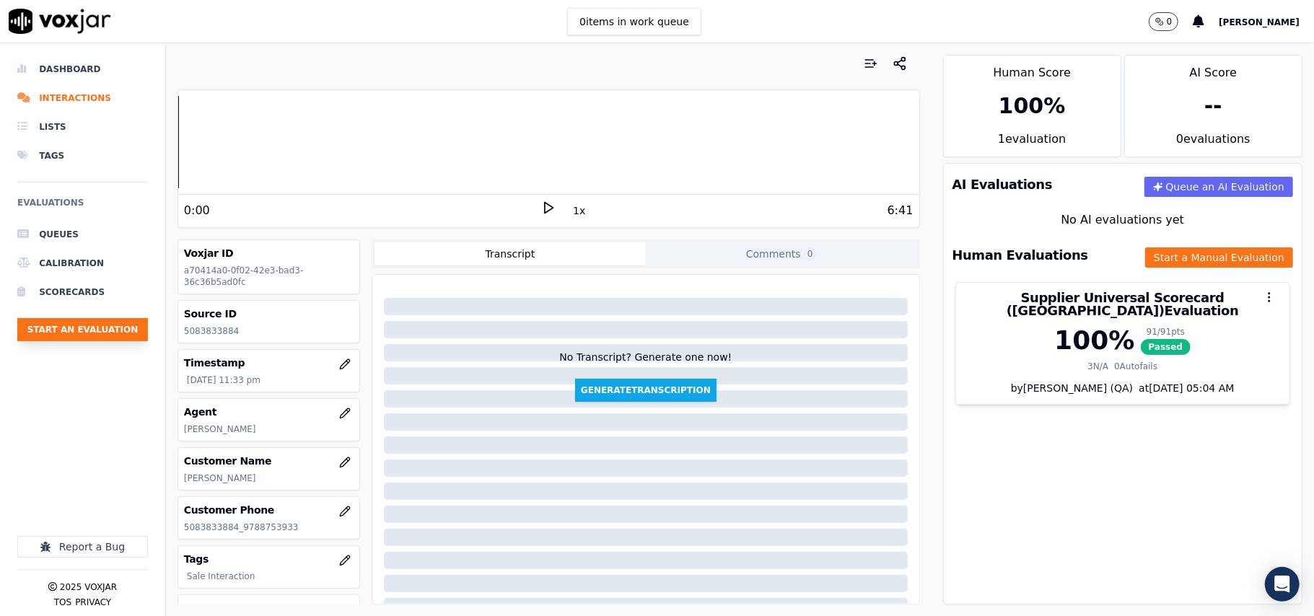
click at [67, 322] on button "Start an Evaluation" at bounding box center [82, 329] width 131 height 23
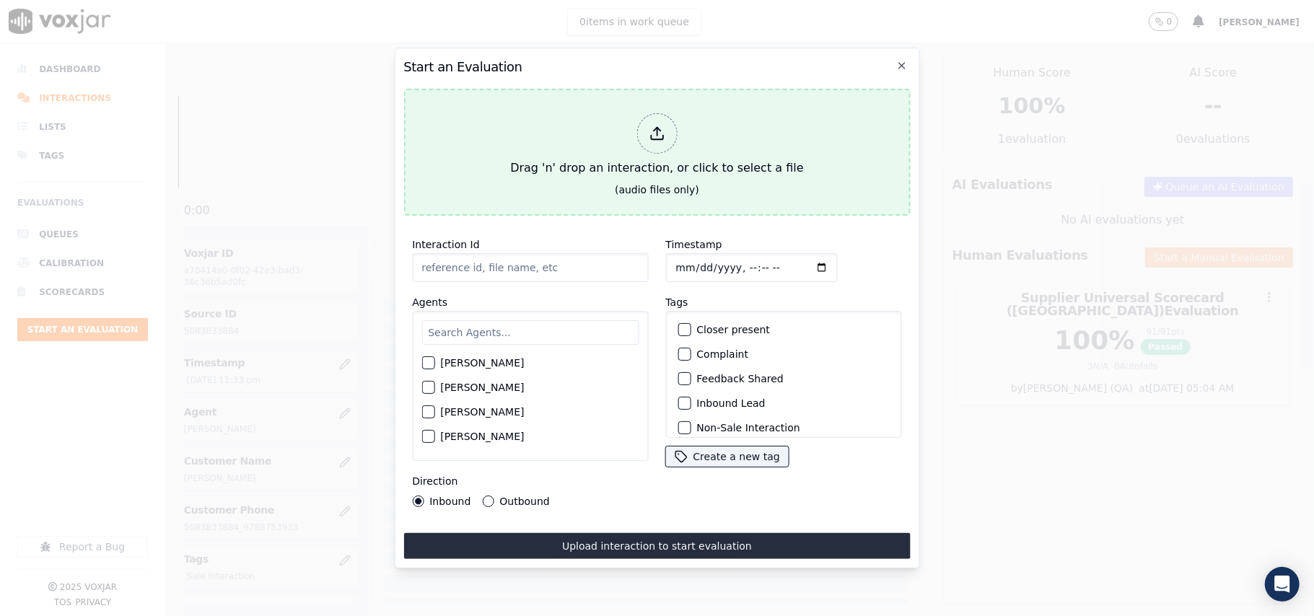
click at [650, 113] on div at bounding box center [656, 133] width 40 height 40
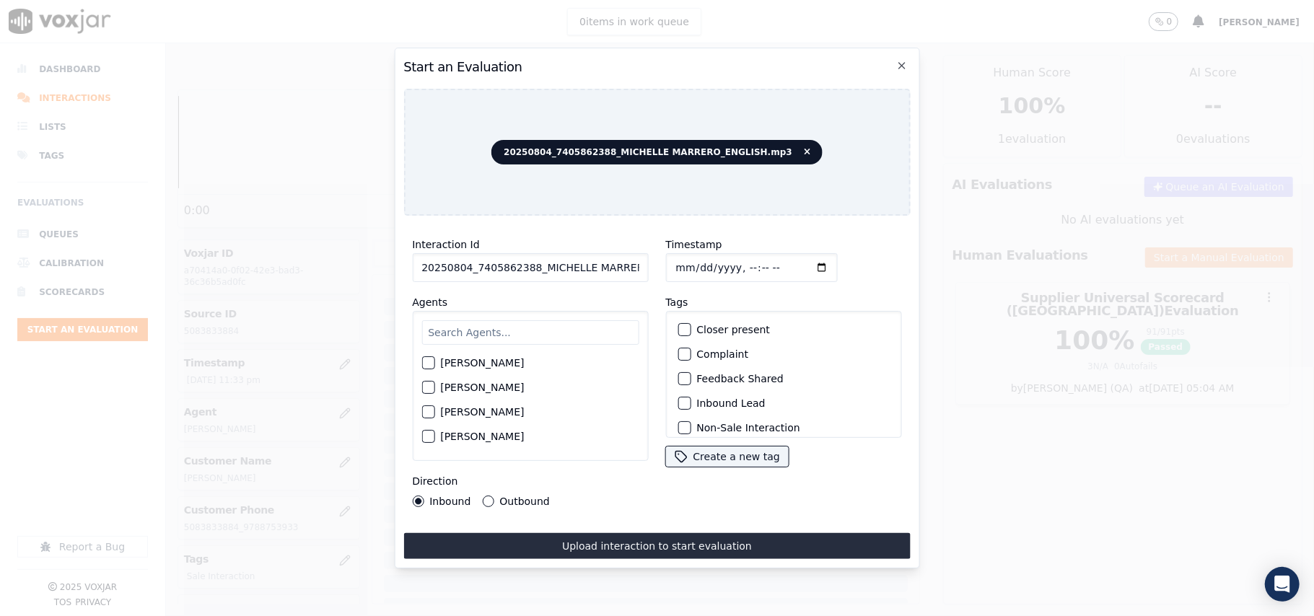
click at [514, 263] on input "20250804_7405862388_MICHELLE MARRERO_ENGLISH.mp3" at bounding box center [530, 267] width 236 height 29
paste input "7405862388"
type input "7405862388"
click at [687, 258] on input "Timestamp" at bounding box center [751, 267] width 172 height 29
type input "[DATE]T23:34"
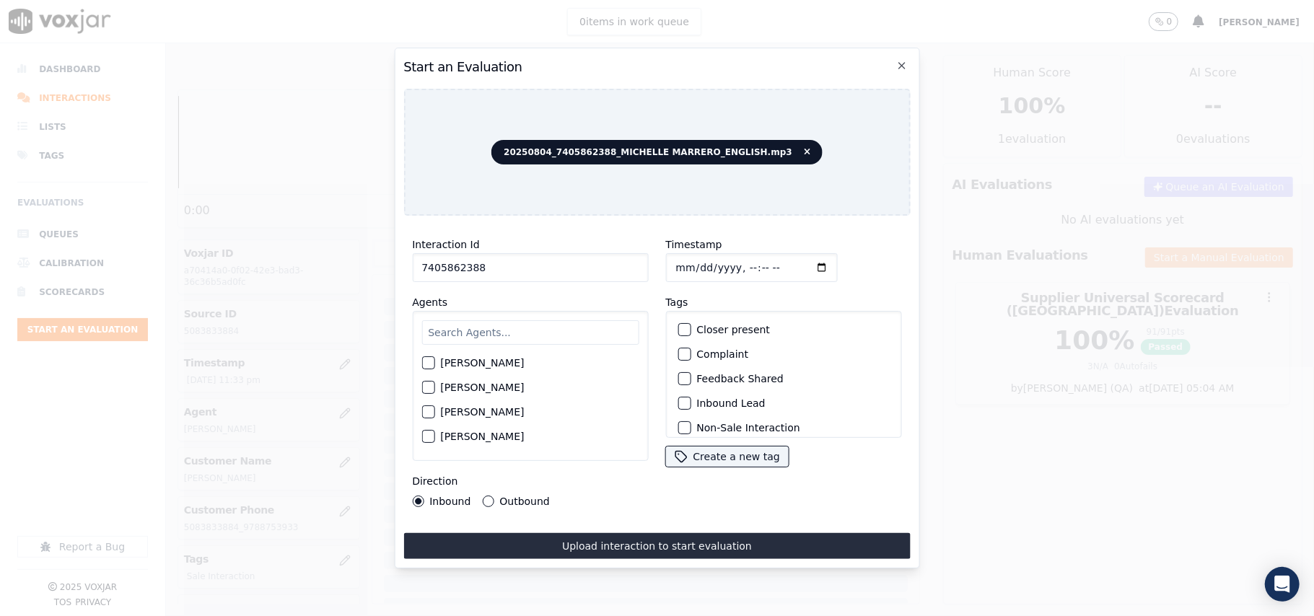
click at [526, 321] on input "text" at bounding box center [529, 332] width 217 height 25
type input "[PERSON_NAME]"
click at [514, 365] on label "[PERSON_NAME]" at bounding box center [482, 367] width 84 height 10
click at [434, 365] on button "[PERSON_NAME]" at bounding box center [427, 367] width 13 height 13
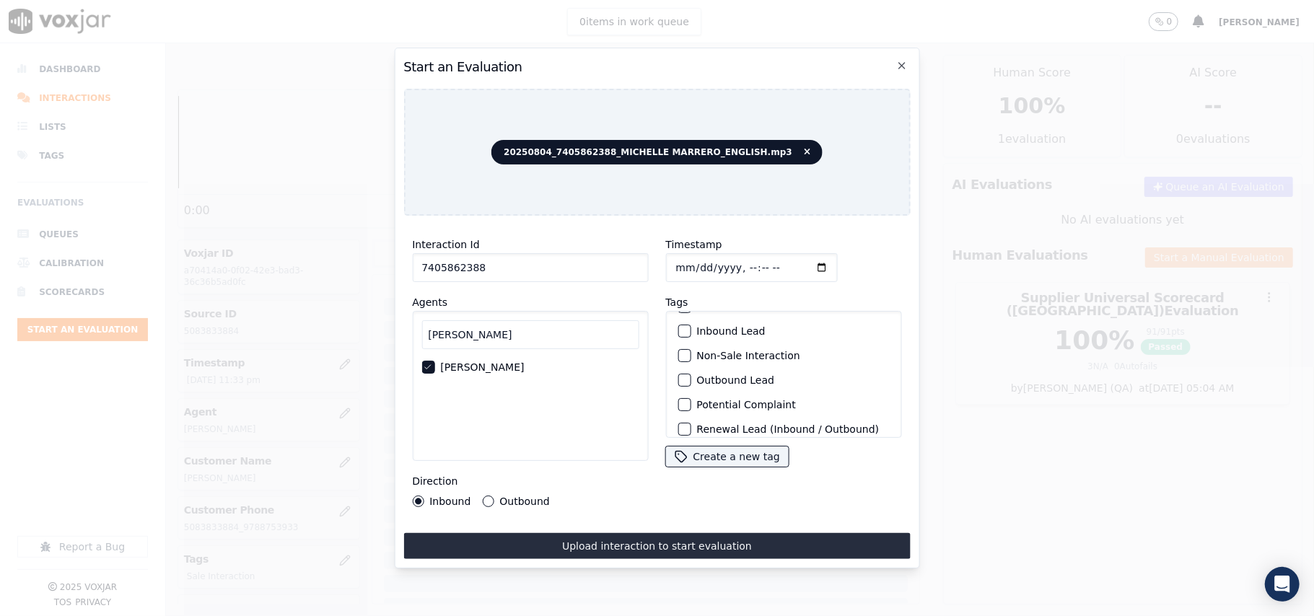
scroll to position [126, 0]
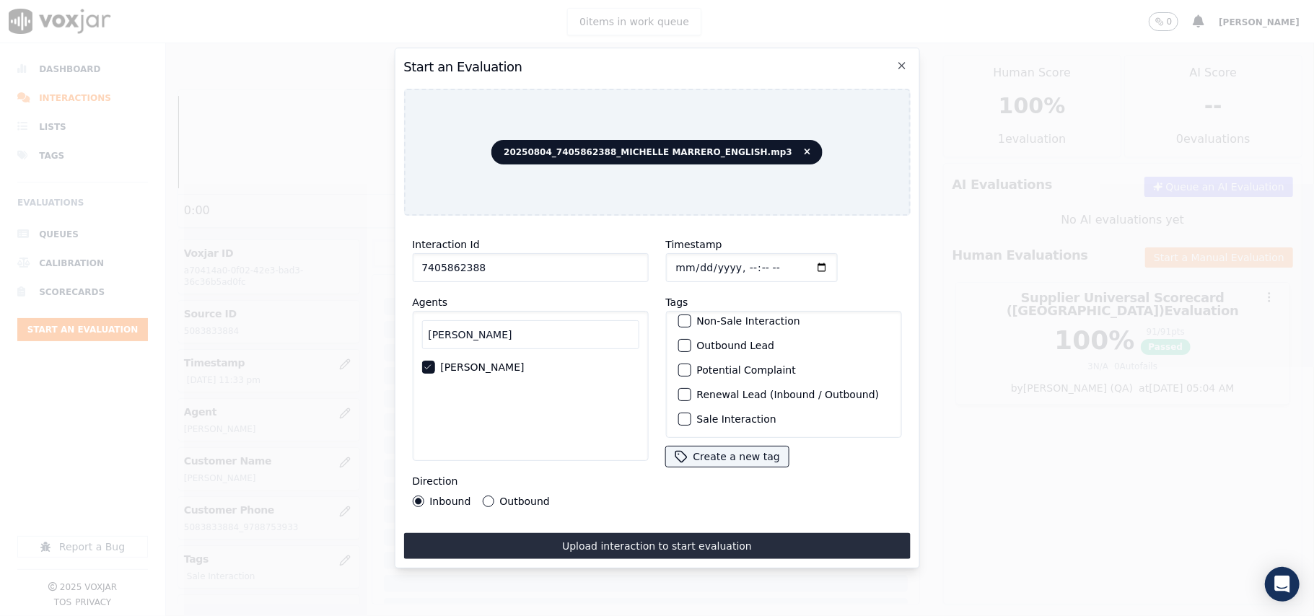
click at [703, 414] on label "Sale Interaction" at bounding box center [735, 419] width 79 height 10
click at [691, 413] on button "Sale Interaction" at bounding box center [684, 419] width 13 height 13
click at [485, 496] on button "Outbound" at bounding box center [488, 502] width 12 height 12
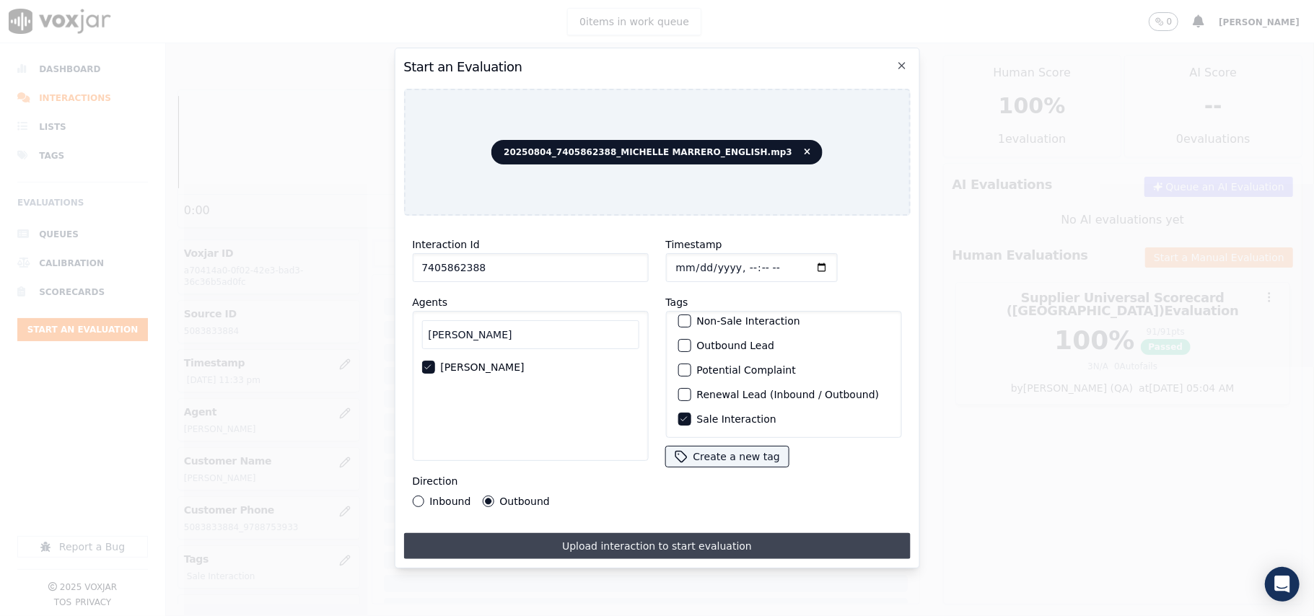
click at [561, 534] on button "Upload interaction to start evaluation" at bounding box center [656, 546] width 507 height 26
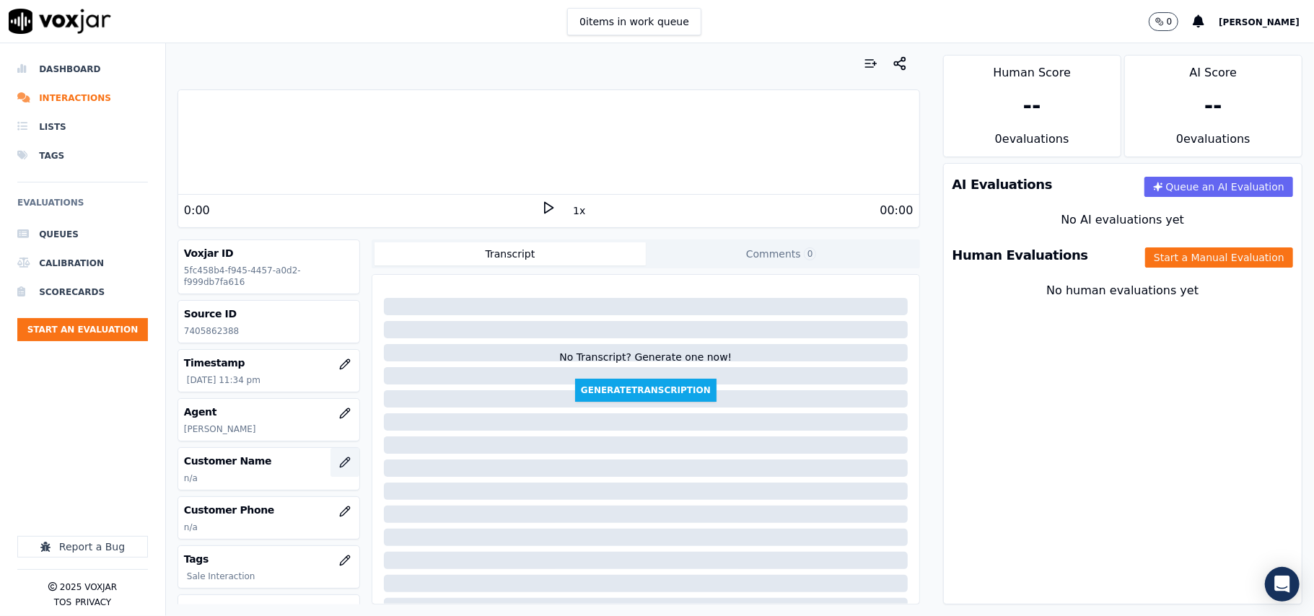
click at [339, 466] on icon "button" at bounding box center [345, 463] width 12 height 12
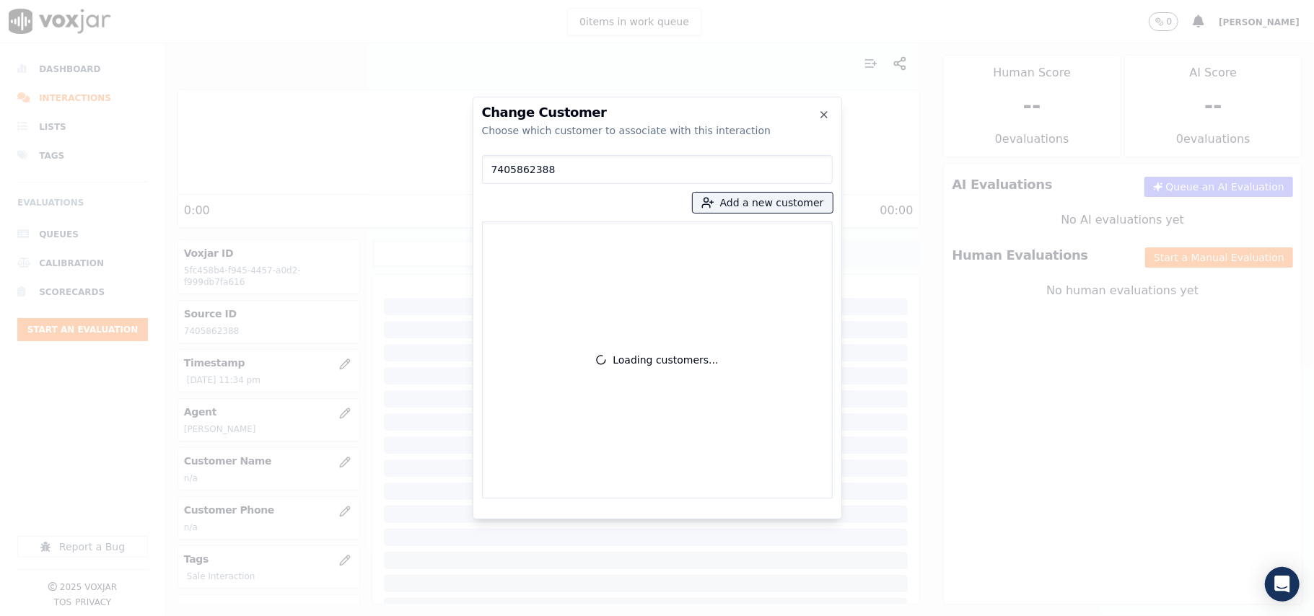
type input "7405862388"
click at [552, 235] on div "Loading customers..." at bounding box center [657, 360] width 338 height 264
click at [552, 237] on p "MARRY E [PERSON_NAME]" at bounding box center [573, 245] width 113 height 29
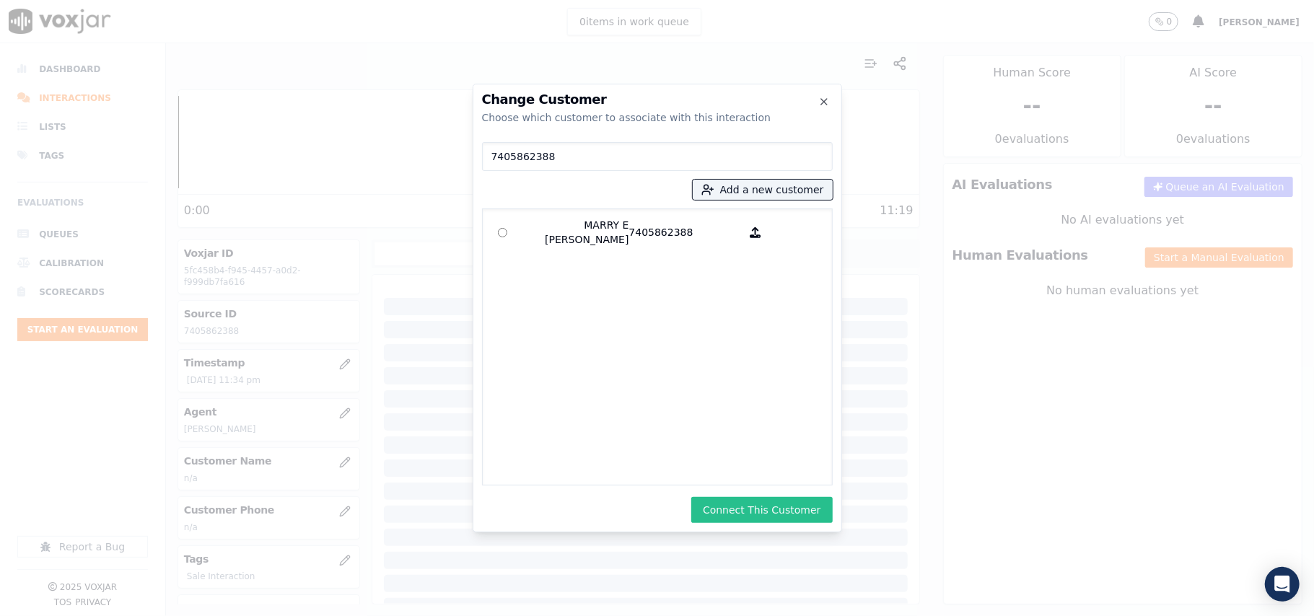
click at [750, 518] on button "Connect This Customer" at bounding box center [761, 510] width 141 height 26
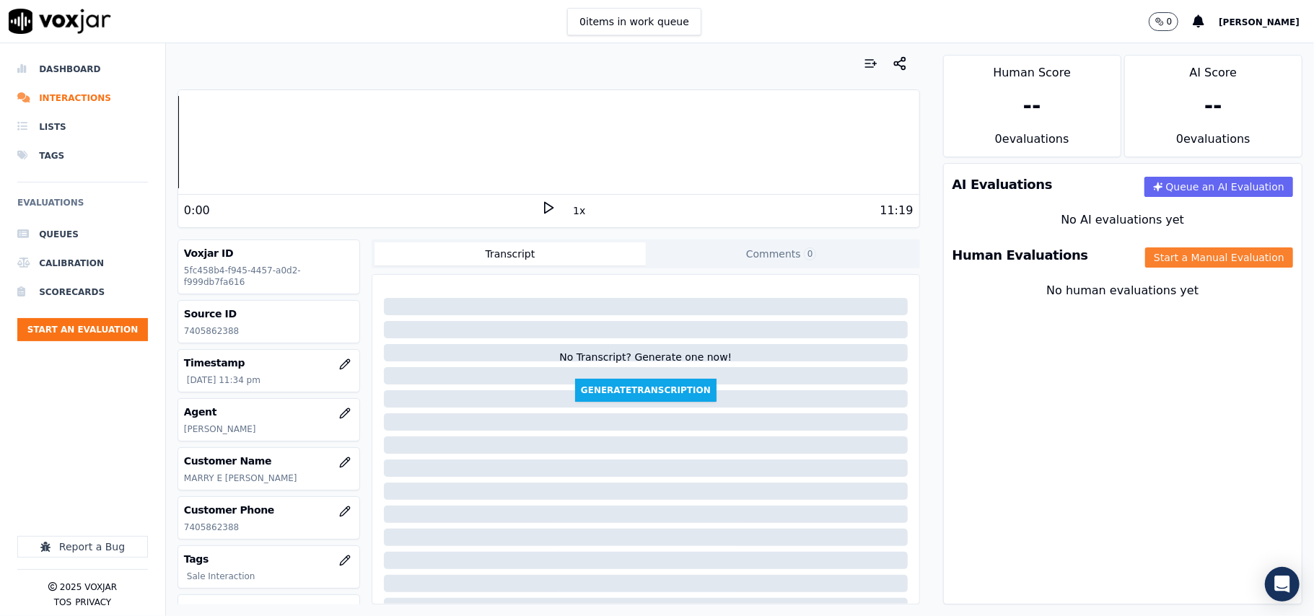
click at [1198, 266] on button "Start a Manual Evaluation" at bounding box center [1219, 257] width 148 height 20
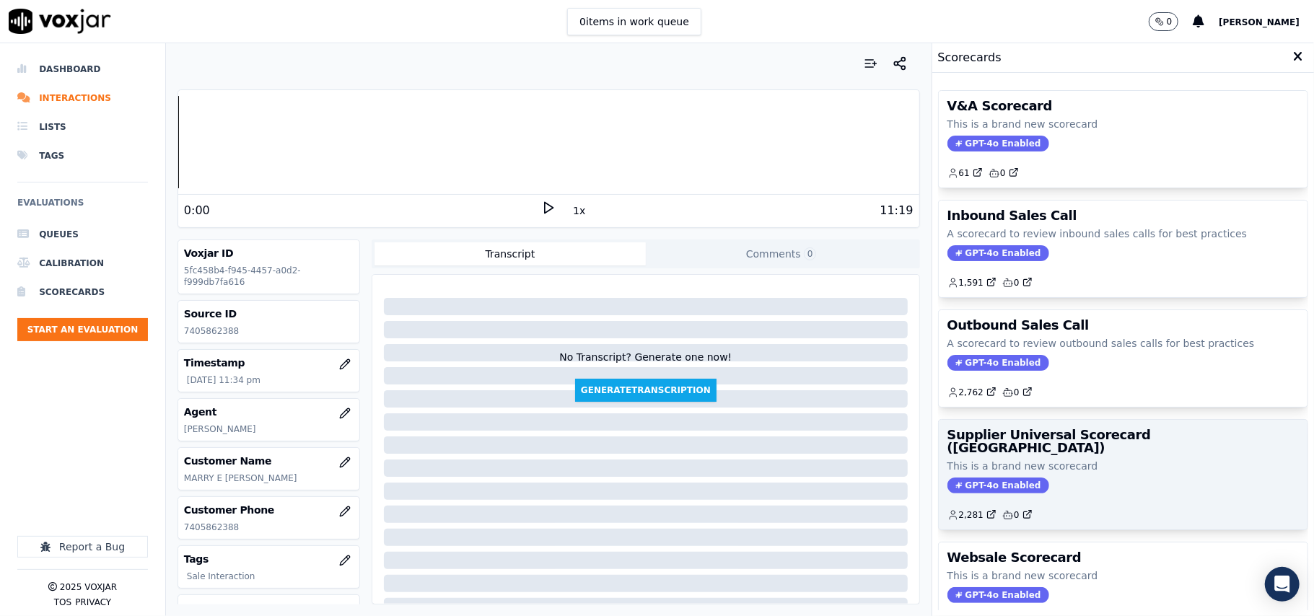
scroll to position [110, 0]
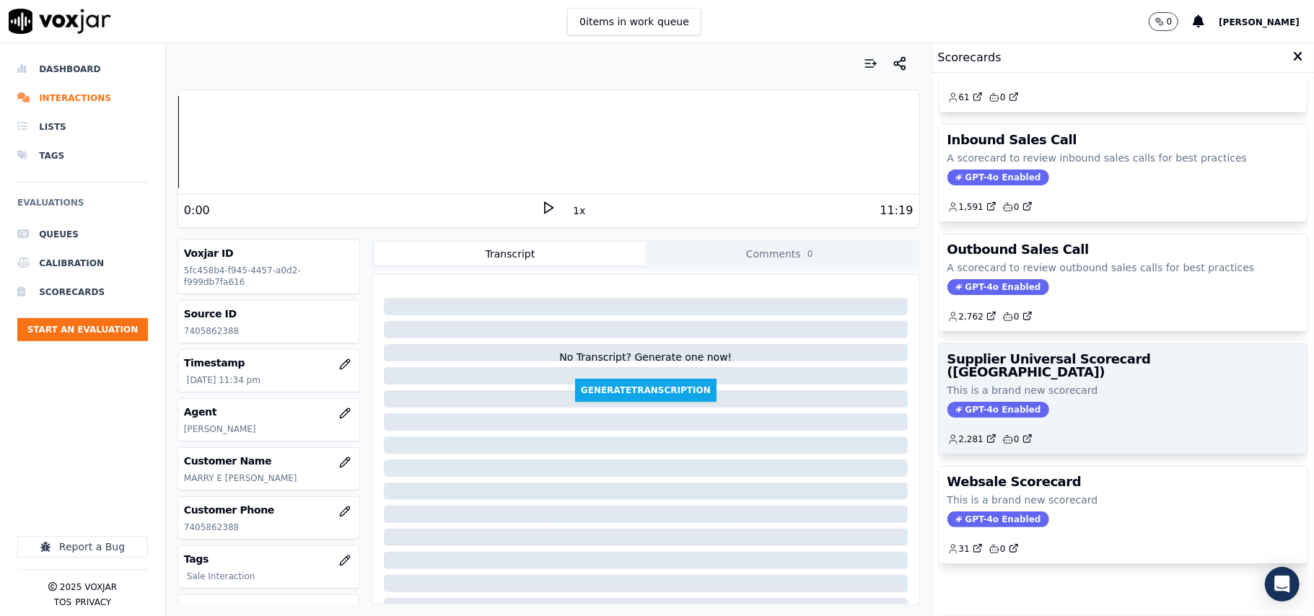
click at [1045, 383] on p "This is a brand new scorecard" at bounding box center [1122, 390] width 351 height 14
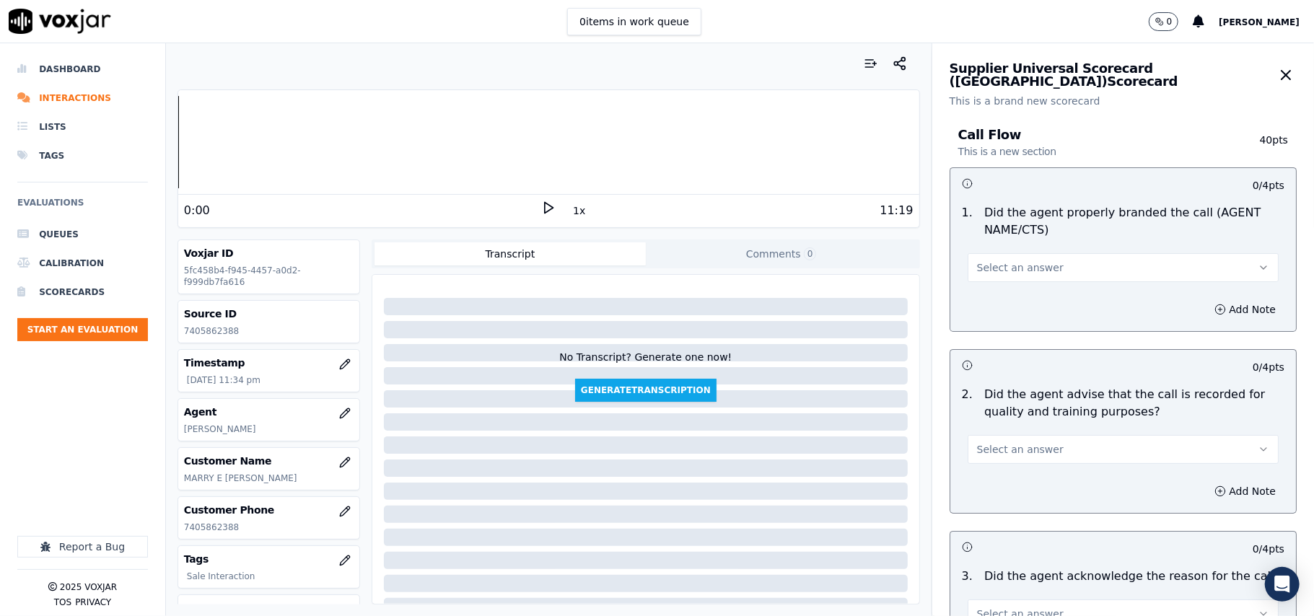
click at [993, 278] on button "Select an answer" at bounding box center [1123, 267] width 311 height 29
click at [991, 296] on div "Yes" at bounding box center [1091, 300] width 279 height 23
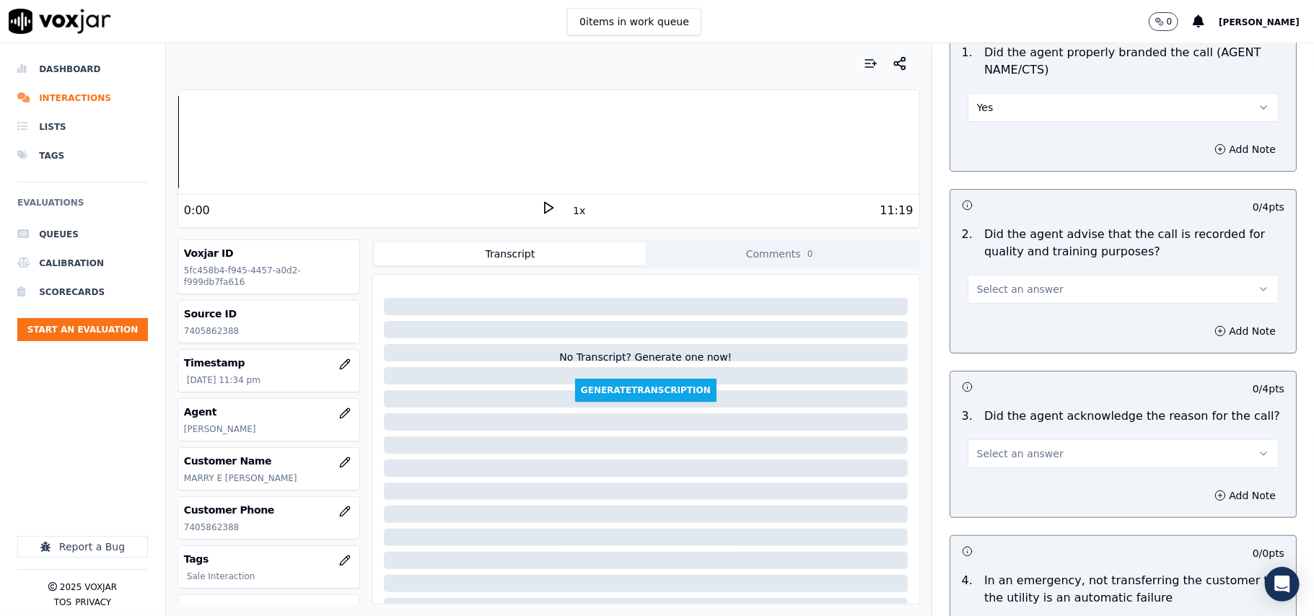
drag, startPoint x: 982, startPoint y: 286, endPoint x: 980, endPoint y: 298, distance: 12.5
click at [982, 287] on span "Select an answer" at bounding box center [1020, 289] width 87 height 14
click at [974, 326] on div "Yes" at bounding box center [1091, 322] width 279 height 23
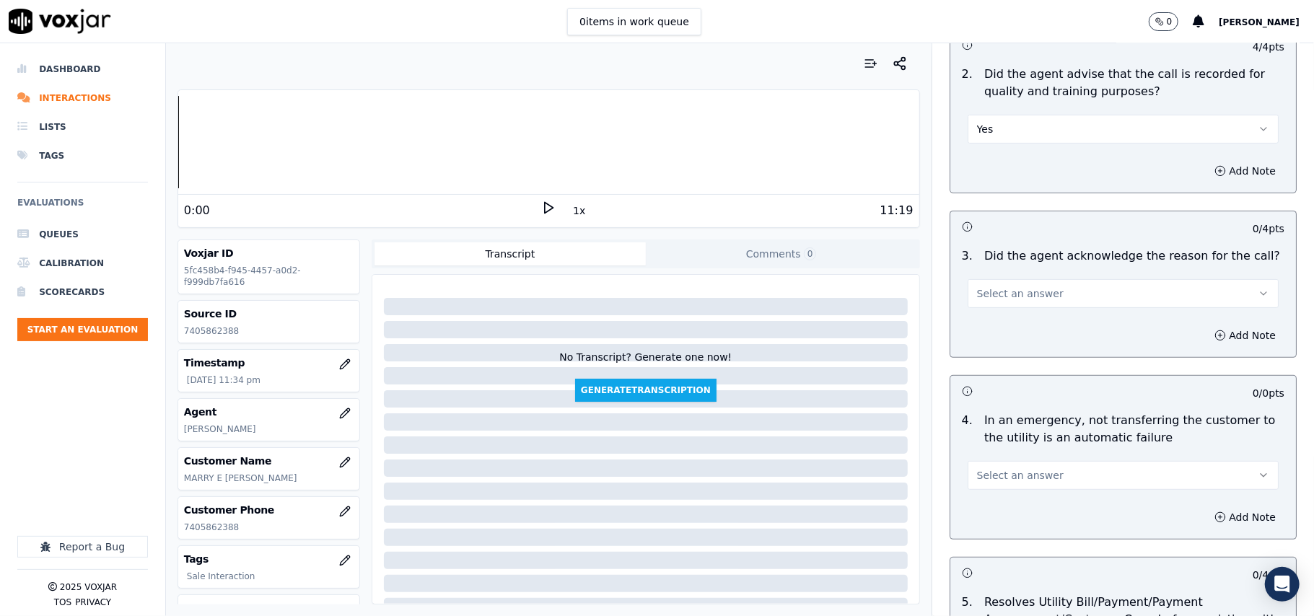
click at [977, 294] on span "Select an answer" at bounding box center [1020, 293] width 87 height 14
click at [980, 330] on div "Yes" at bounding box center [1091, 327] width 279 height 23
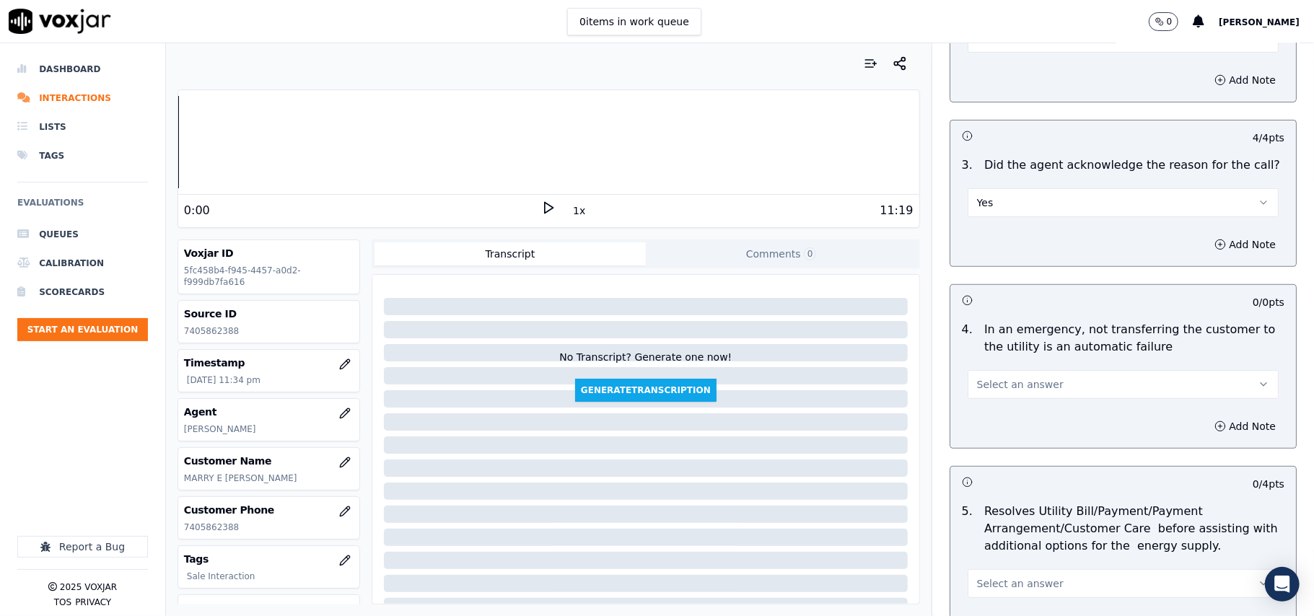
scroll to position [481, 0]
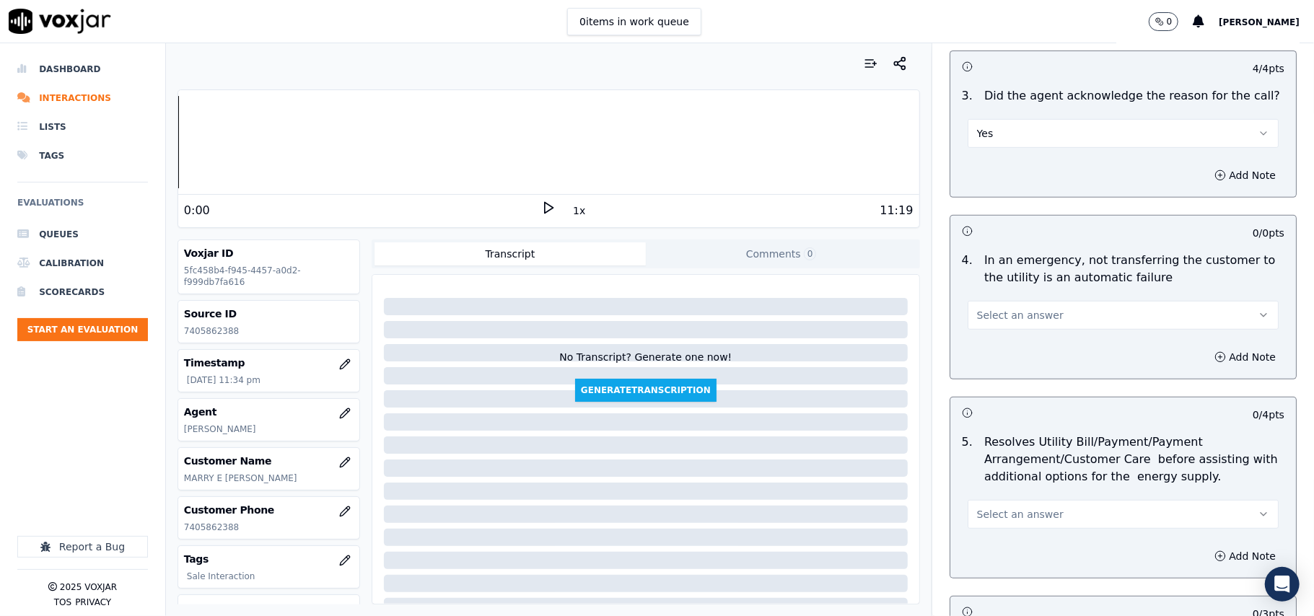
click at [981, 309] on span "Select an answer" at bounding box center [1020, 315] width 87 height 14
click at [987, 401] on div "N/A" at bounding box center [1091, 395] width 279 height 23
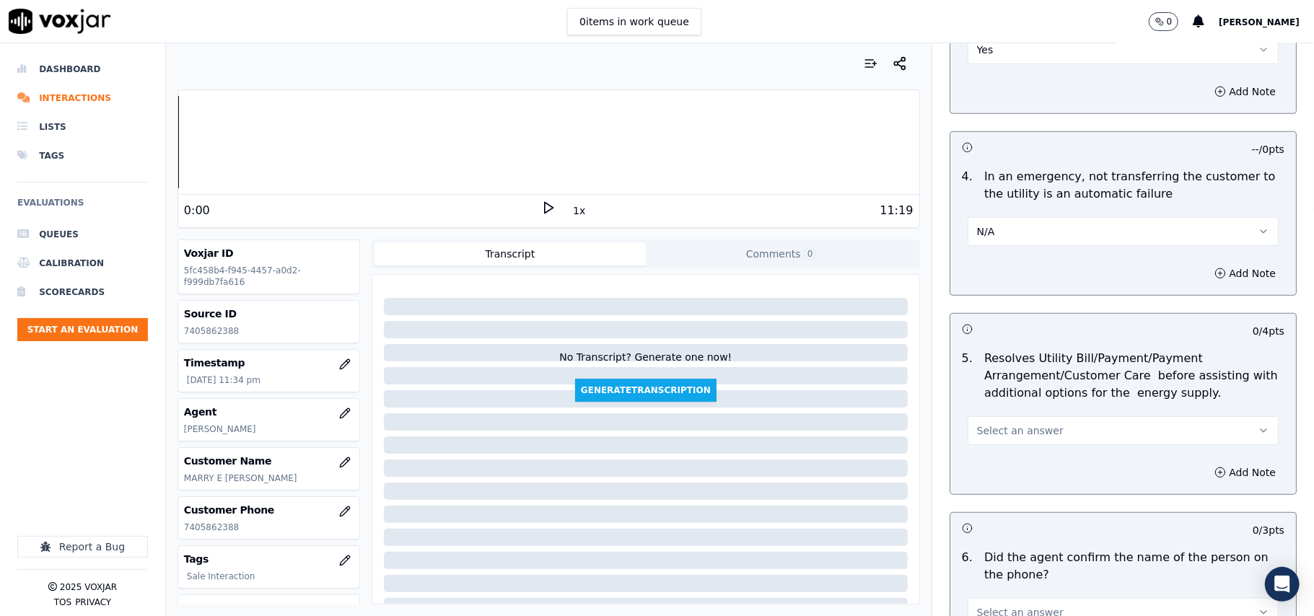
scroll to position [801, 0]
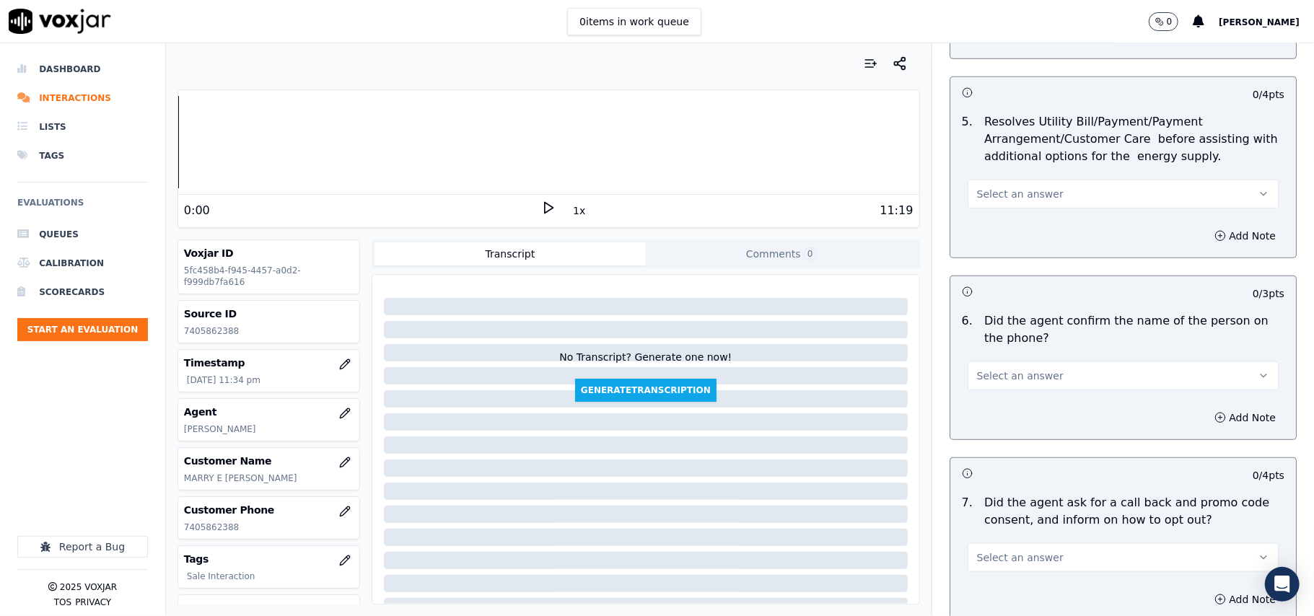
click at [987, 205] on button "Select an answer" at bounding box center [1123, 194] width 311 height 29
drag, startPoint x: 991, startPoint y: 279, endPoint x: 994, endPoint y: 249, distance: 29.7
click at [991, 278] on div "N/A" at bounding box center [1091, 274] width 279 height 23
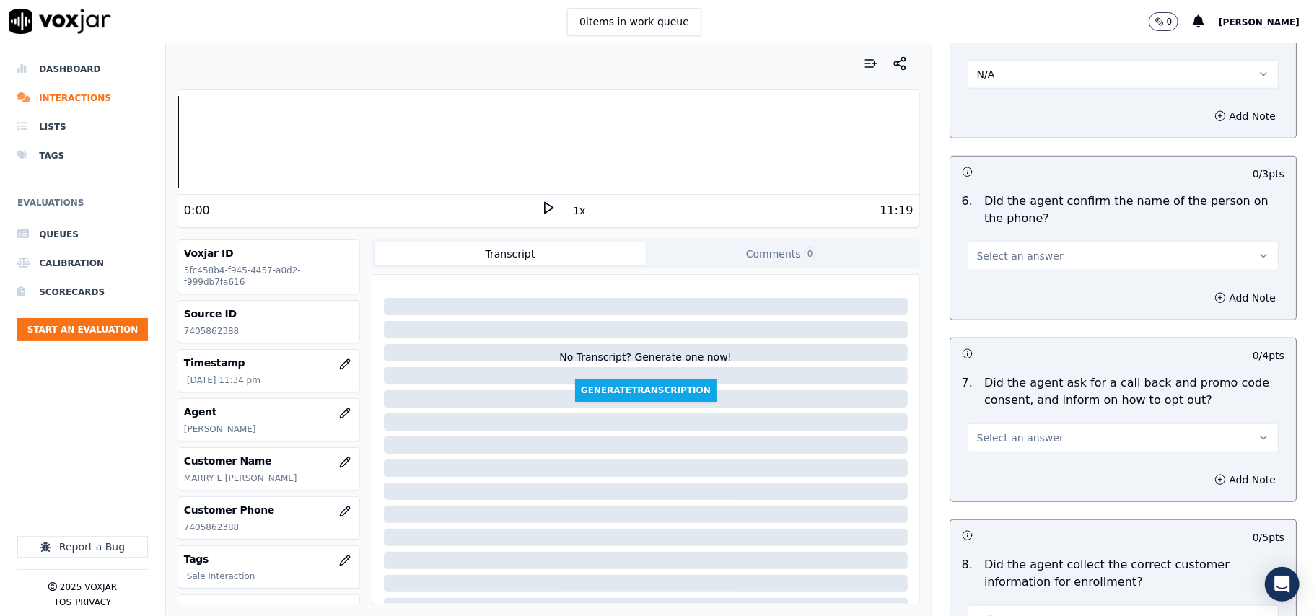
scroll to position [962, 0]
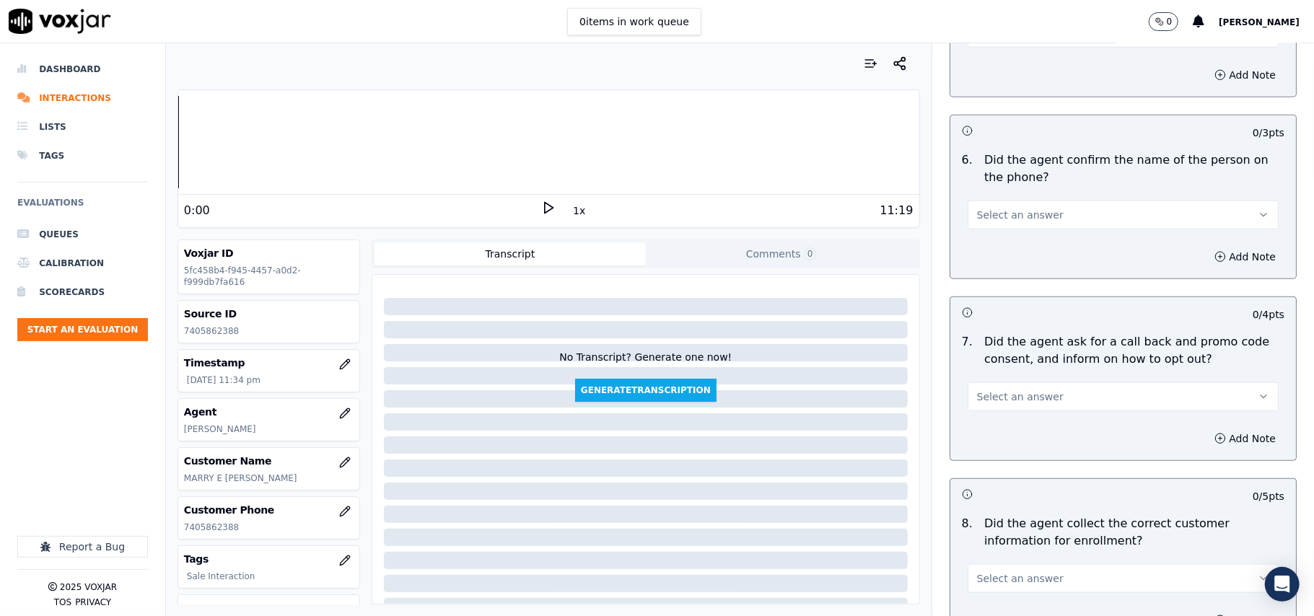
click at [996, 214] on span "Select an answer" at bounding box center [1020, 215] width 87 height 14
click at [996, 253] on div "Yes" at bounding box center [1091, 250] width 279 height 23
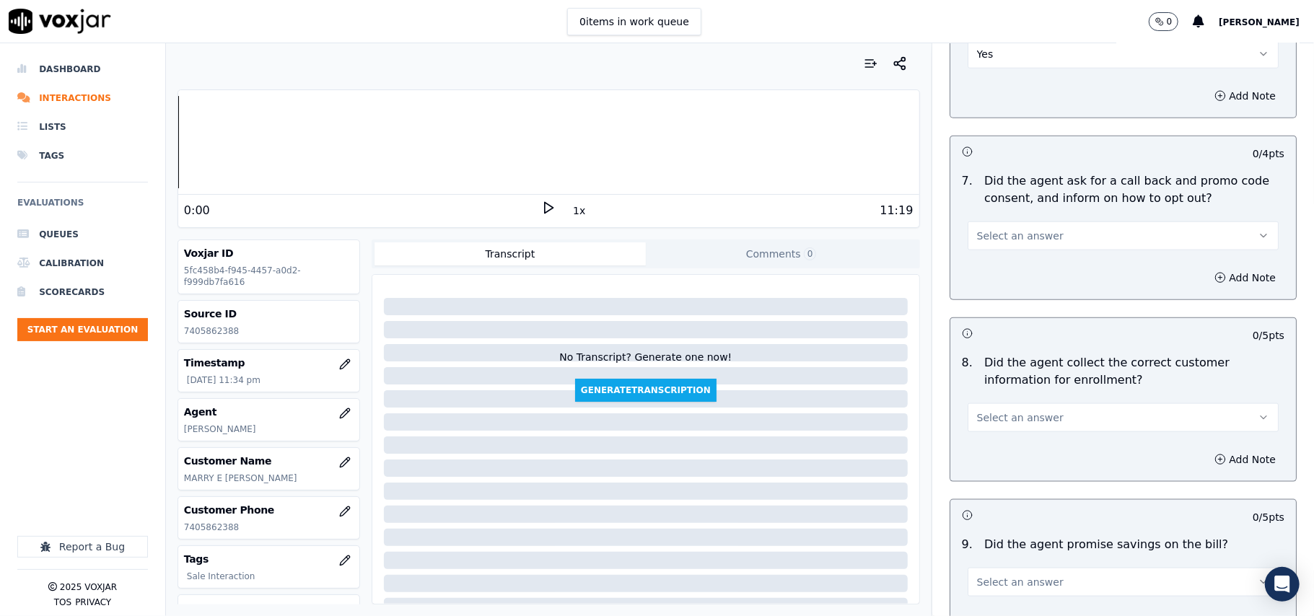
click at [994, 247] on button "Select an answer" at bounding box center [1123, 236] width 311 height 29
click at [996, 268] on div "Yes" at bounding box center [1091, 271] width 279 height 23
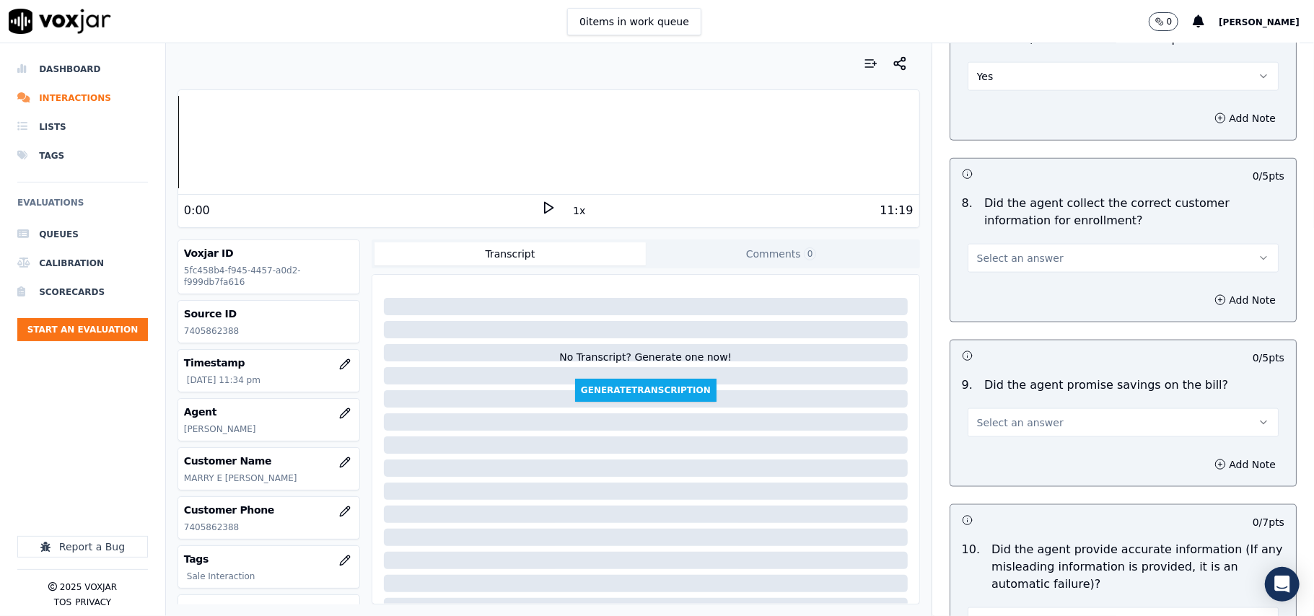
click at [989, 269] on button "Select an answer" at bounding box center [1123, 258] width 311 height 29
click at [987, 286] on div "Yes" at bounding box center [1091, 294] width 279 height 23
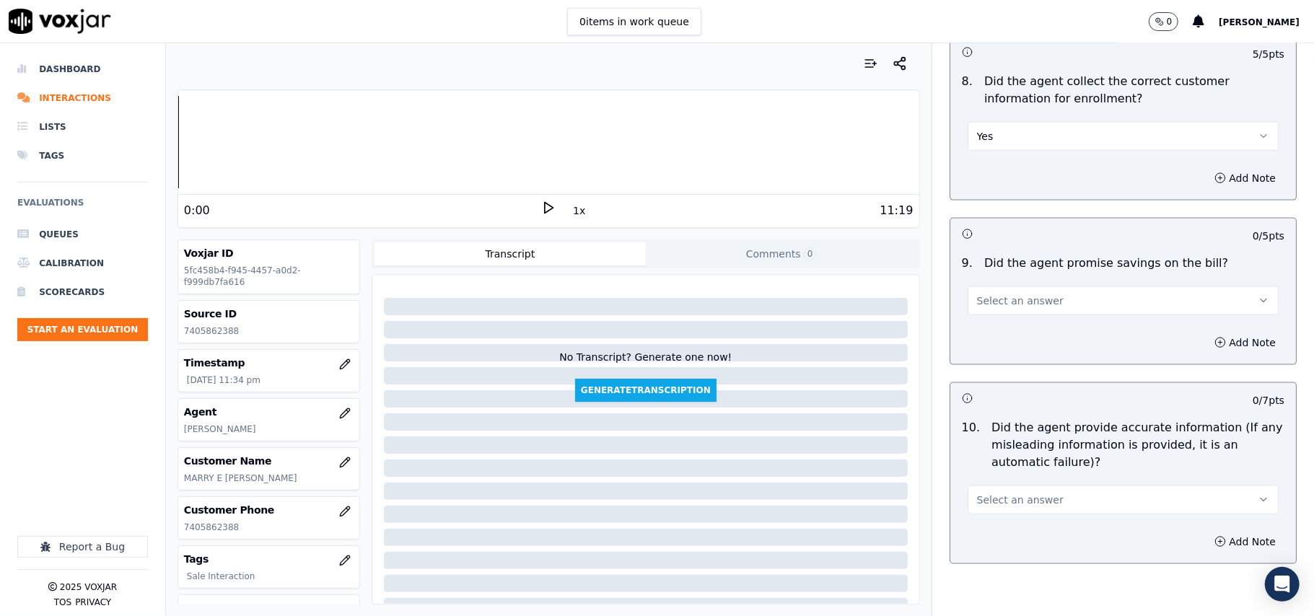
scroll to position [1443, 0]
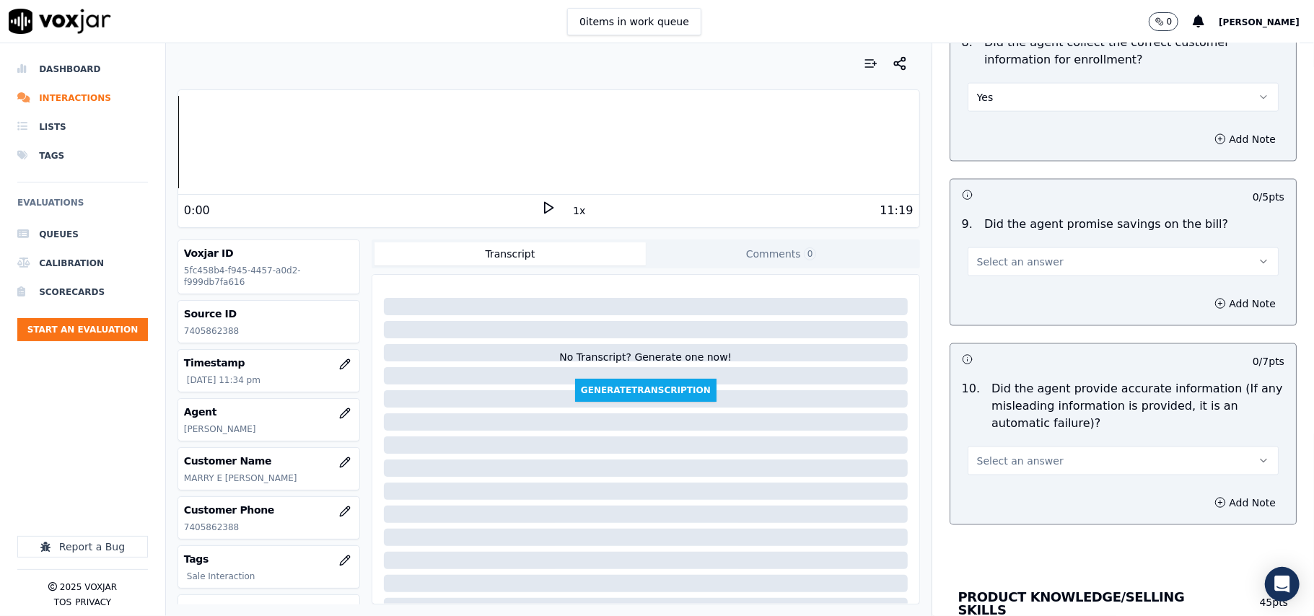
click at [984, 275] on button "Select an answer" at bounding box center [1123, 261] width 311 height 29
click at [986, 328] on div "No" at bounding box center [1091, 321] width 279 height 23
drag, startPoint x: 985, startPoint y: 263, endPoint x: 985, endPoint y: 274, distance: 10.8
click at [985, 264] on button "No" at bounding box center [1123, 261] width 311 height 29
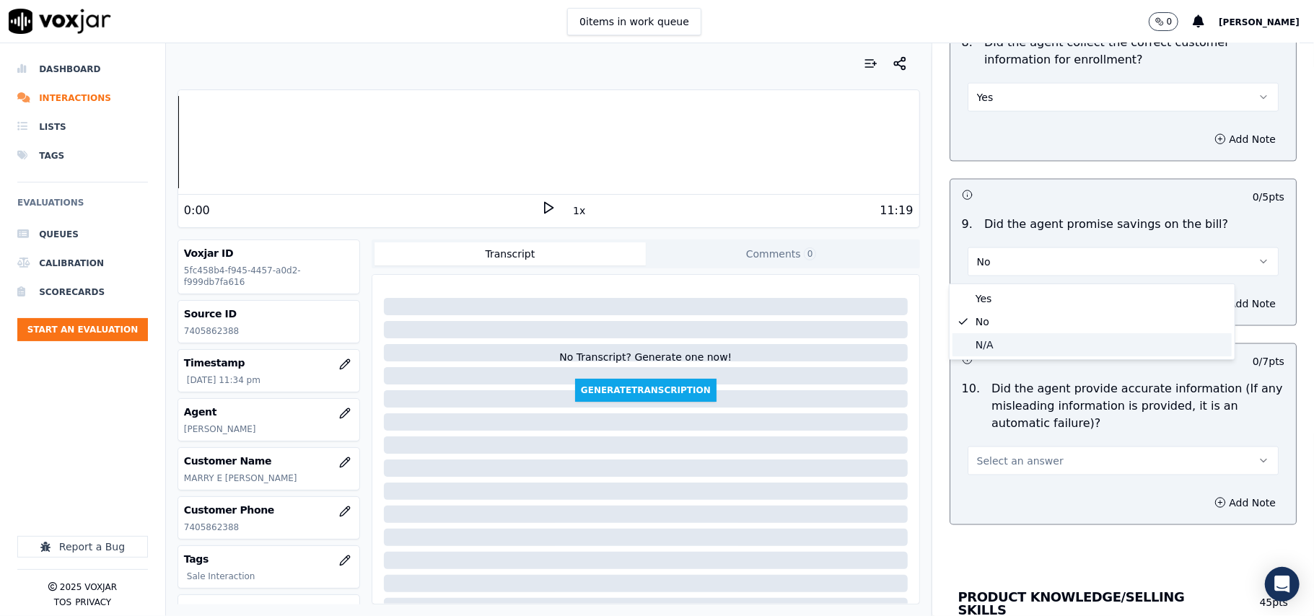
click at [986, 342] on div "N/A" at bounding box center [1091, 344] width 279 height 23
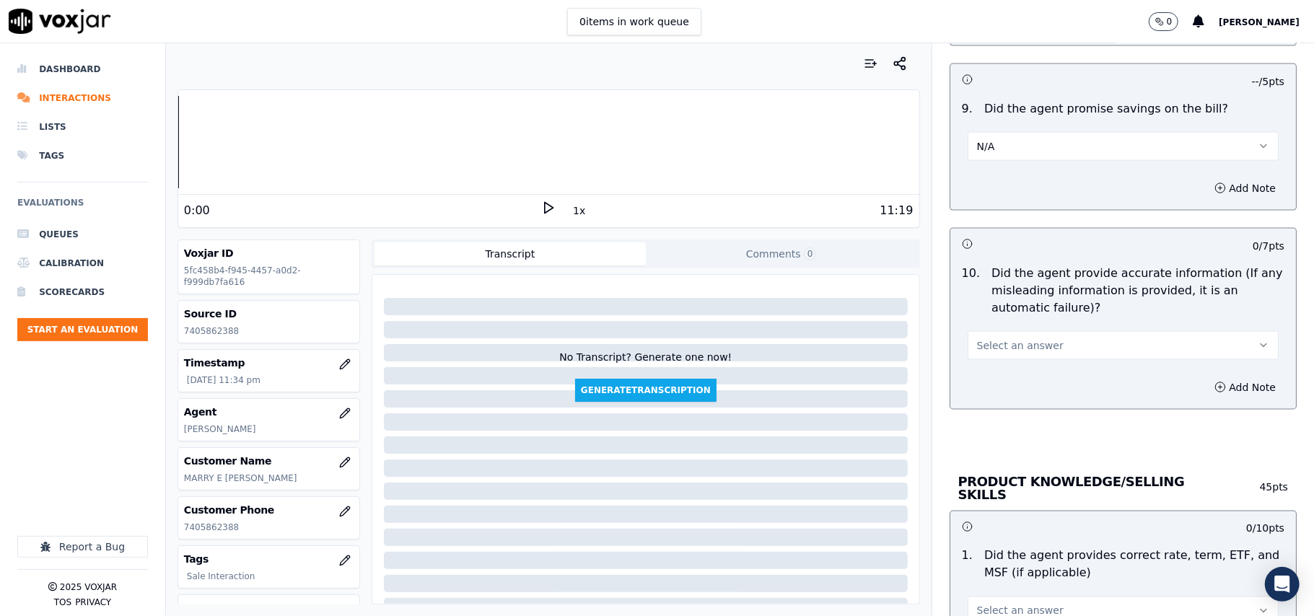
scroll to position [1603, 0]
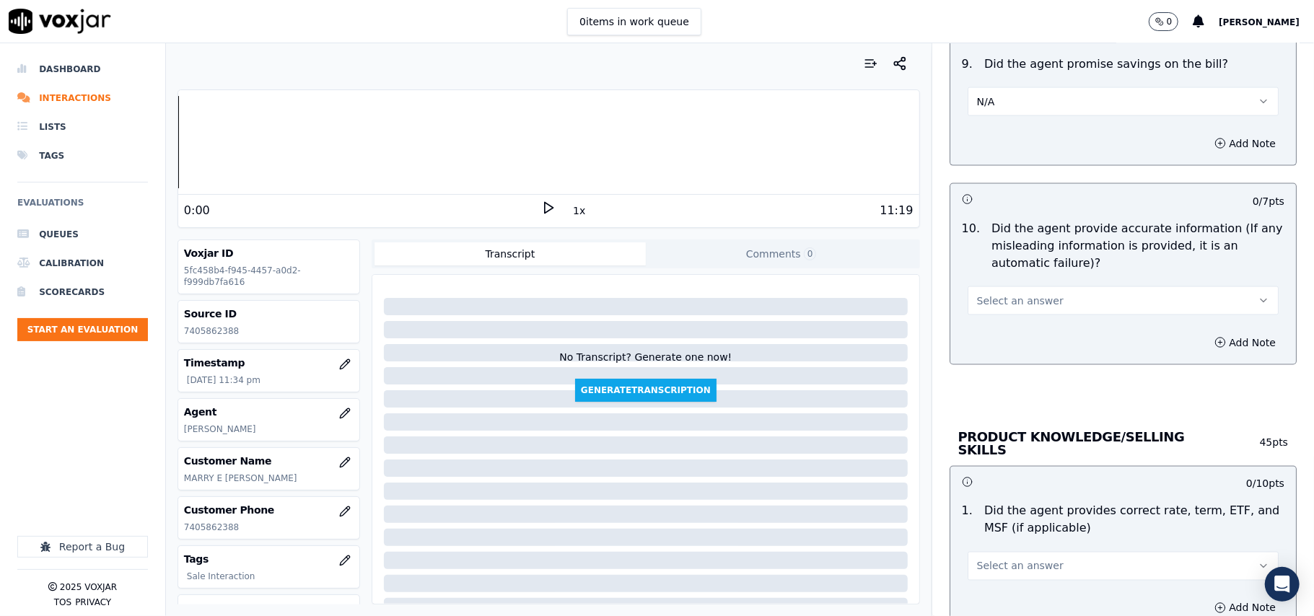
click at [984, 302] on span "Select an answer" at bounding box center [1020, 301] width 87 height 14
click at [982, 341] on div "Yes" at bounding box center [1091, 337] width 279 height 23
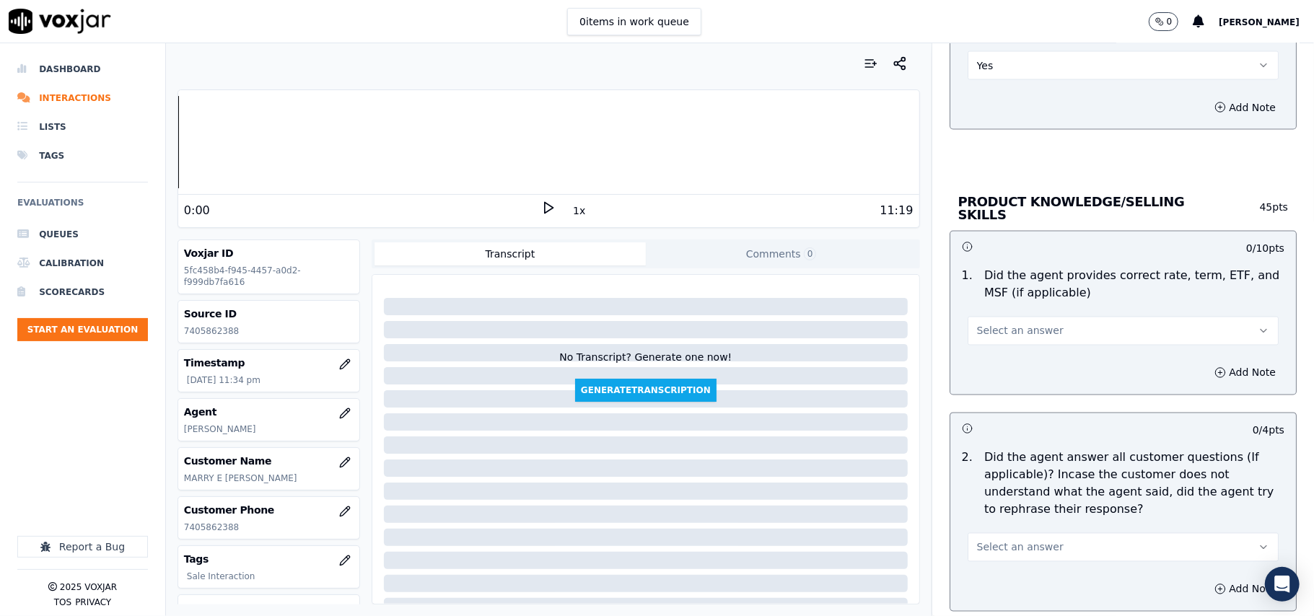
scroll to position [1924, 0]
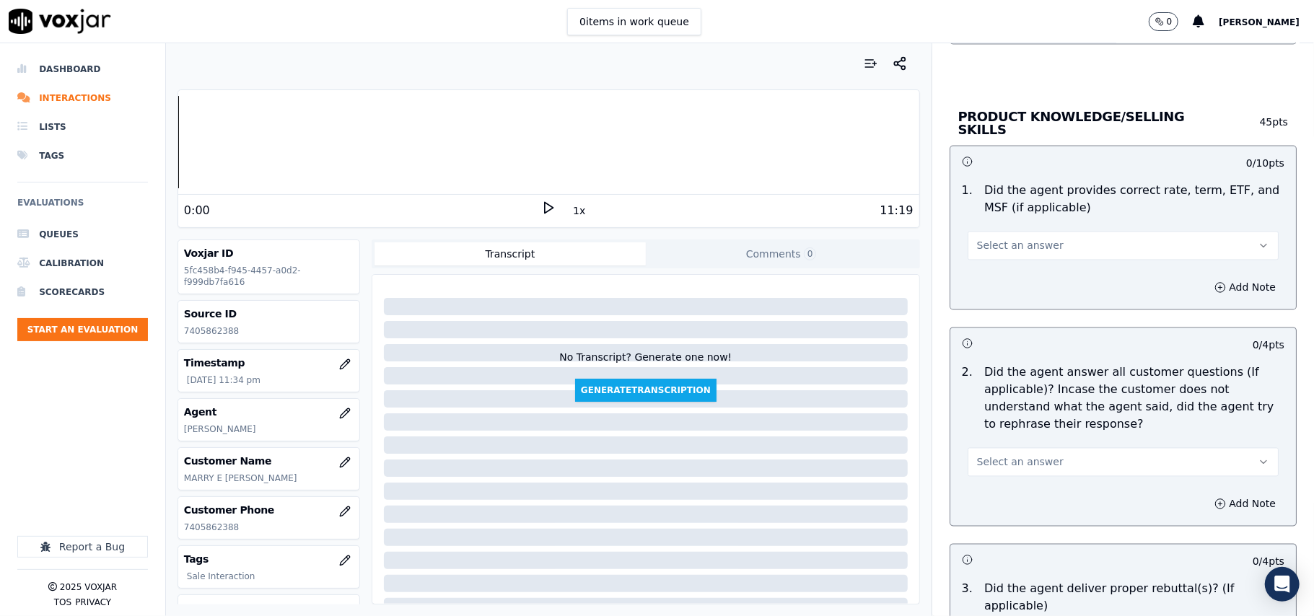
click at [991, 235] on button "Select an answer" at bounding box center [1123, 246] width 311 height 29
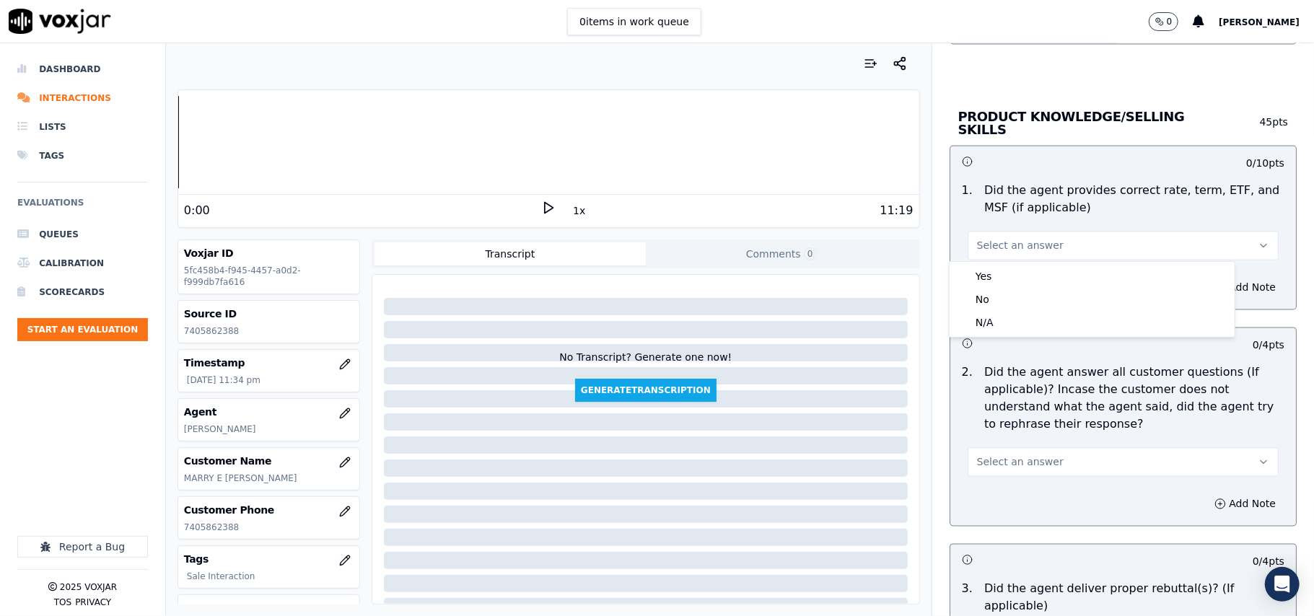
click at [994, 260] on div "1 . Did the agent provides correct rate, term, ETF, and MSF (if applicable) Sel…" at bounding box center [1123, 221] width 346 height 89
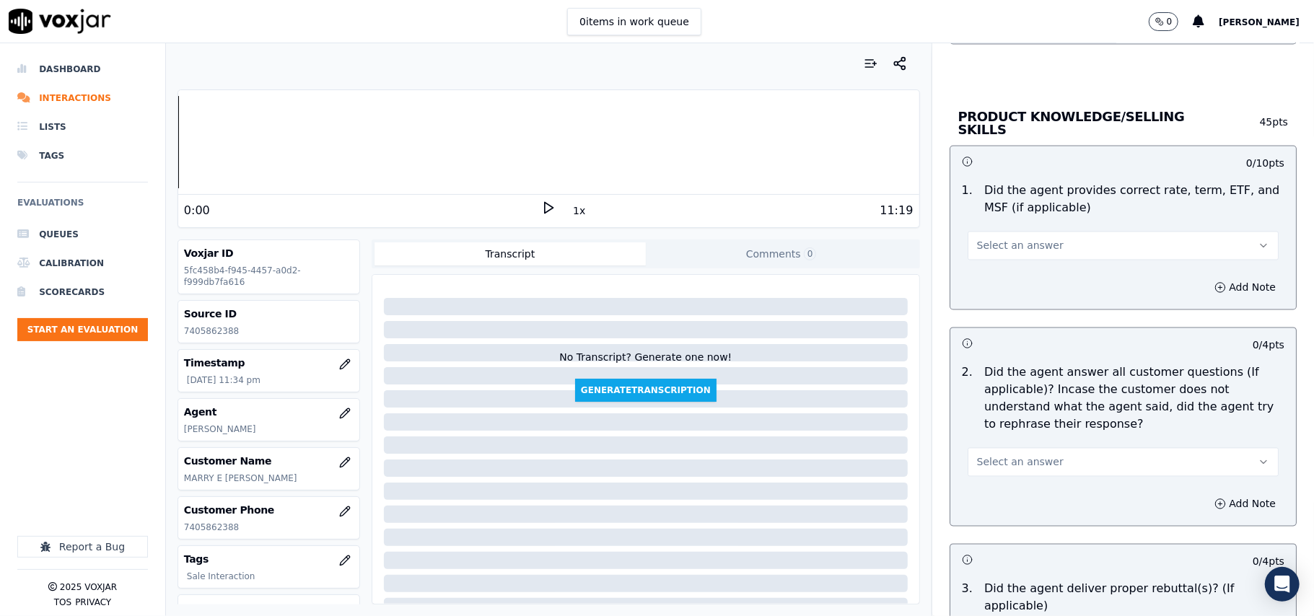
drag, startPoint x: 994, startPoint y: 275, endPoint x: 1002, endPoint y: 257, distance: 19.7
click at [994, 275] on div "Add Note" at bounding box center [1123, 287] width 346 height 43
drag, startPoint x: 1005, startPoint y: 235, endPoint x: 1004, endPoint y: 253, distance: 18.1
click at [1005, 235] on button "Select an answer" at bounding box center [1123, 246] width 311 height 29
click at [999, 284] on div "Yes" at bounding box center [1091, 276] width 279 height 23
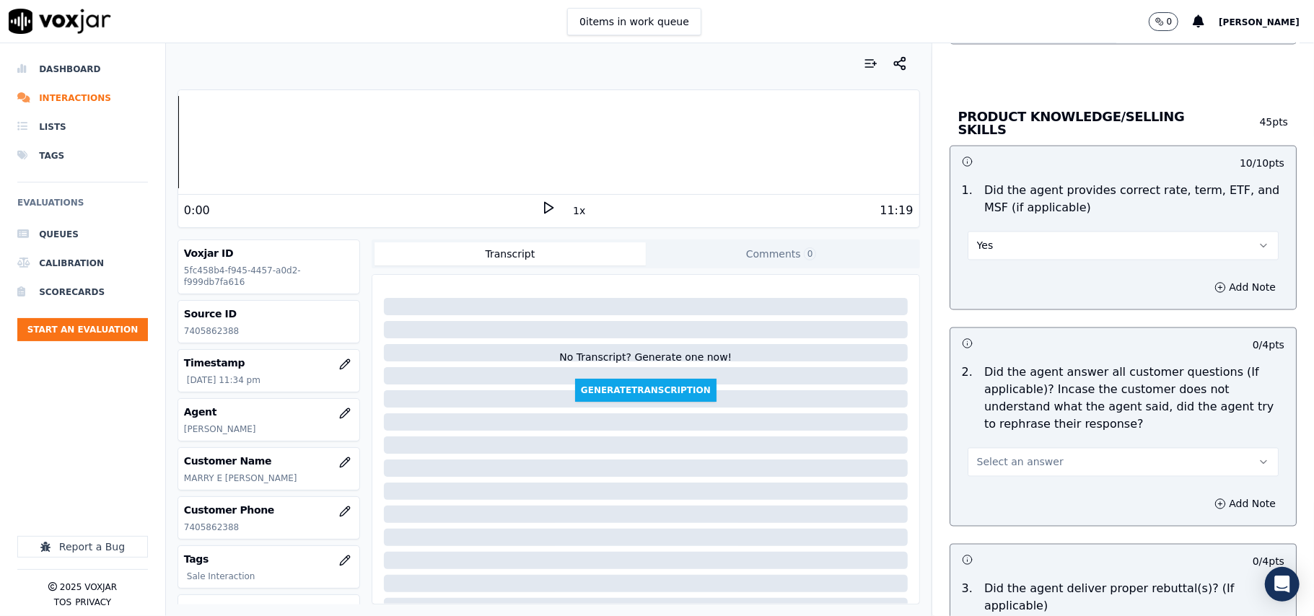
scroll to position [2085, 0]
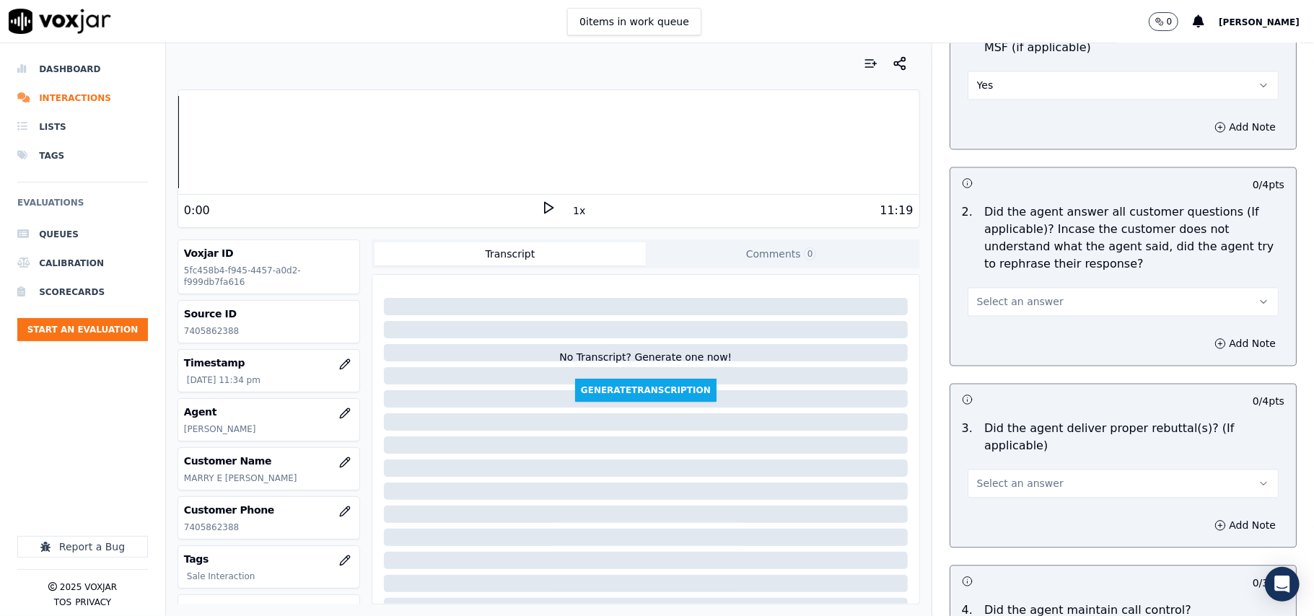
drag, startPoint x: 1004, startPoint y: 286, endPoint x: 1003, endPoint y: 310, distance: 23.9
click at [1004, 287] on button "Select an answer" at bounding box center [1123, 301] width 311 height 29
click at [999, 333] on div "Yes" at bounding box center [1091, 332] width 279 height 23
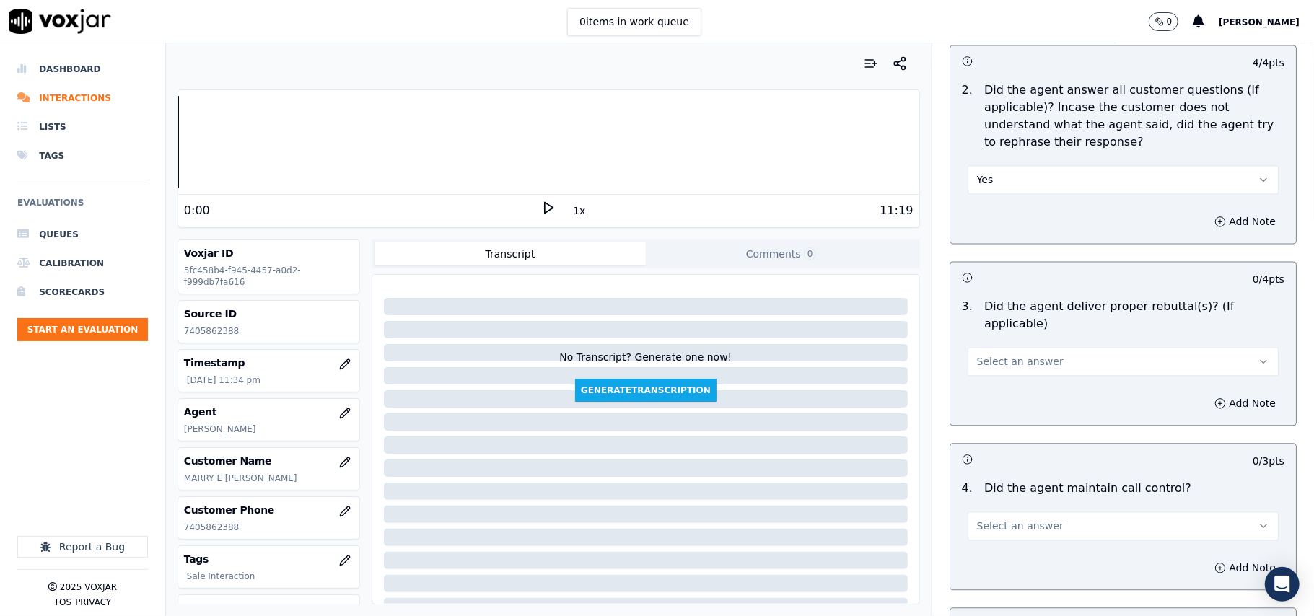
scroll to position [2244, 0]
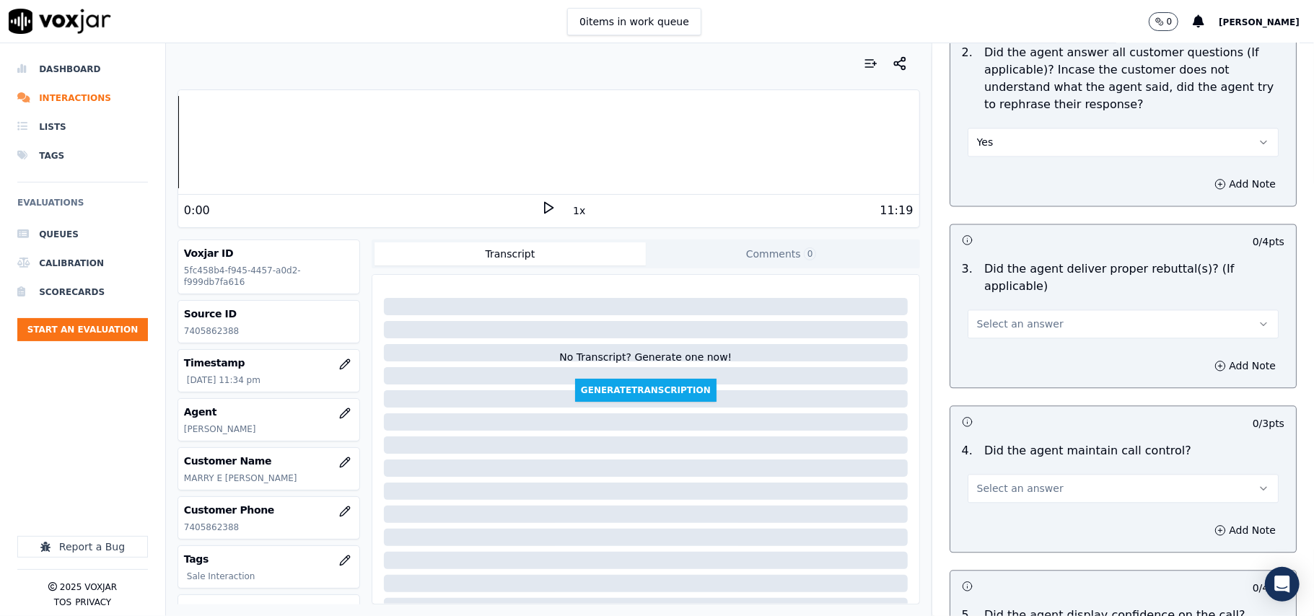
click at [991, 310] on button "Select an answer" at bounding box center [1123, 324] width 311 height 29
click at [988, 333] on div "Yes" at bounding box center [1091, 337] width 279 height 23
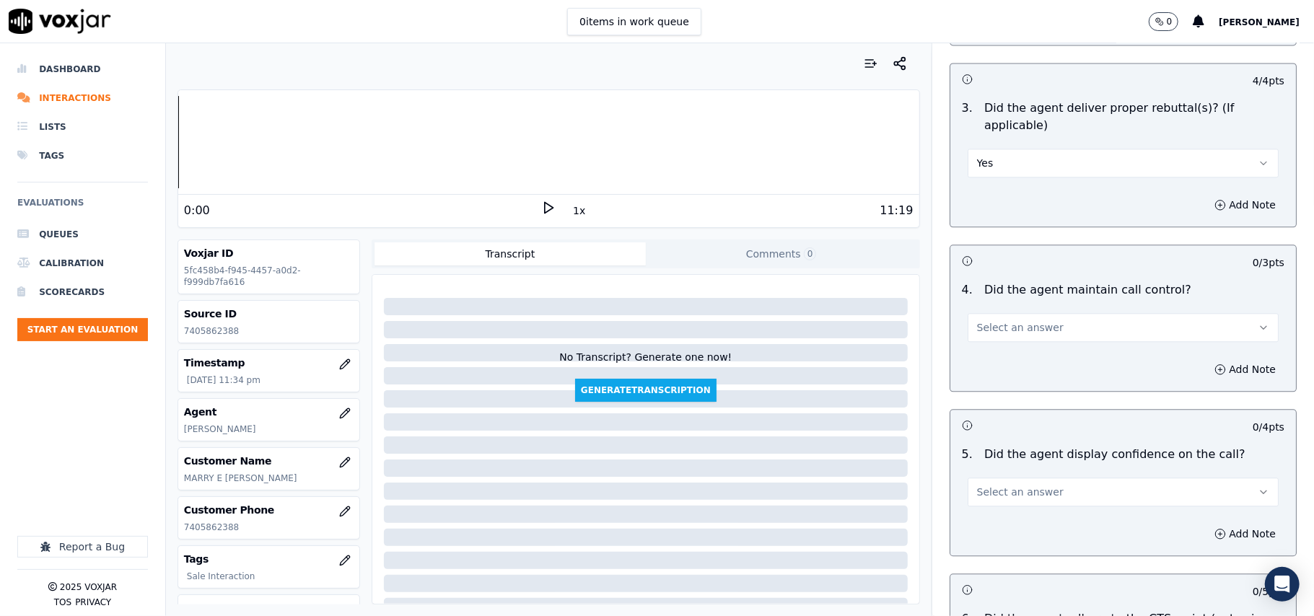
click at [994, 320] on span "Select an answer" at bounding box center [1020, 327] width 87 height 14
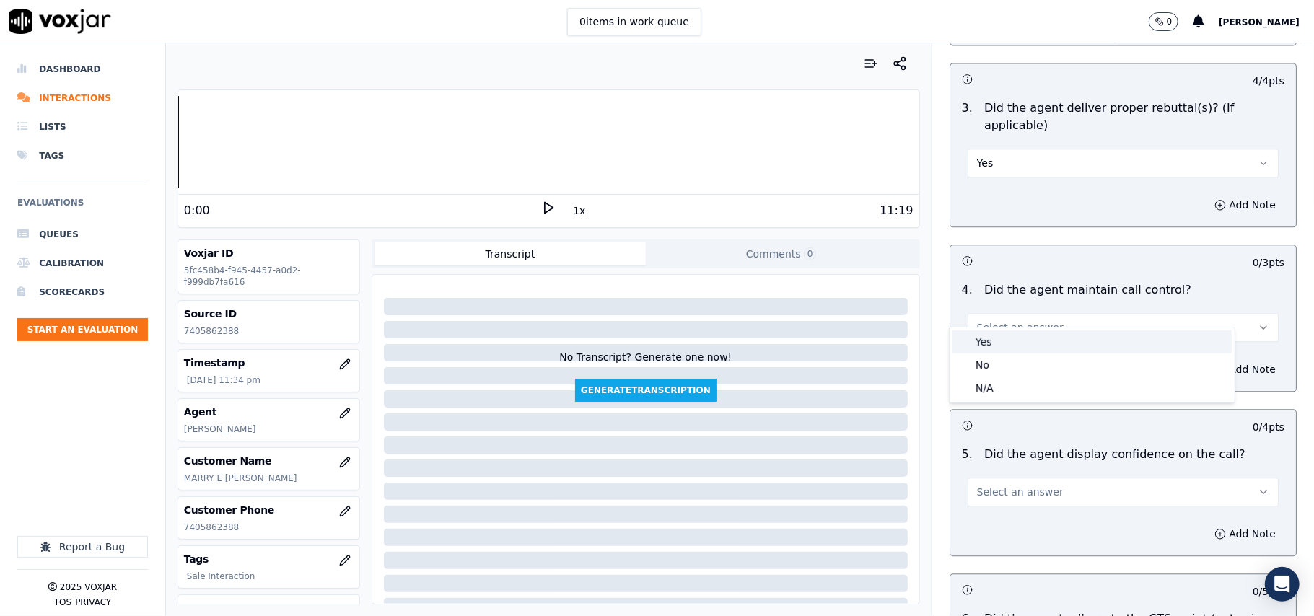
click at [990, 336] on div "Yes" at bounding box center [1091, 341] width 279 height 23
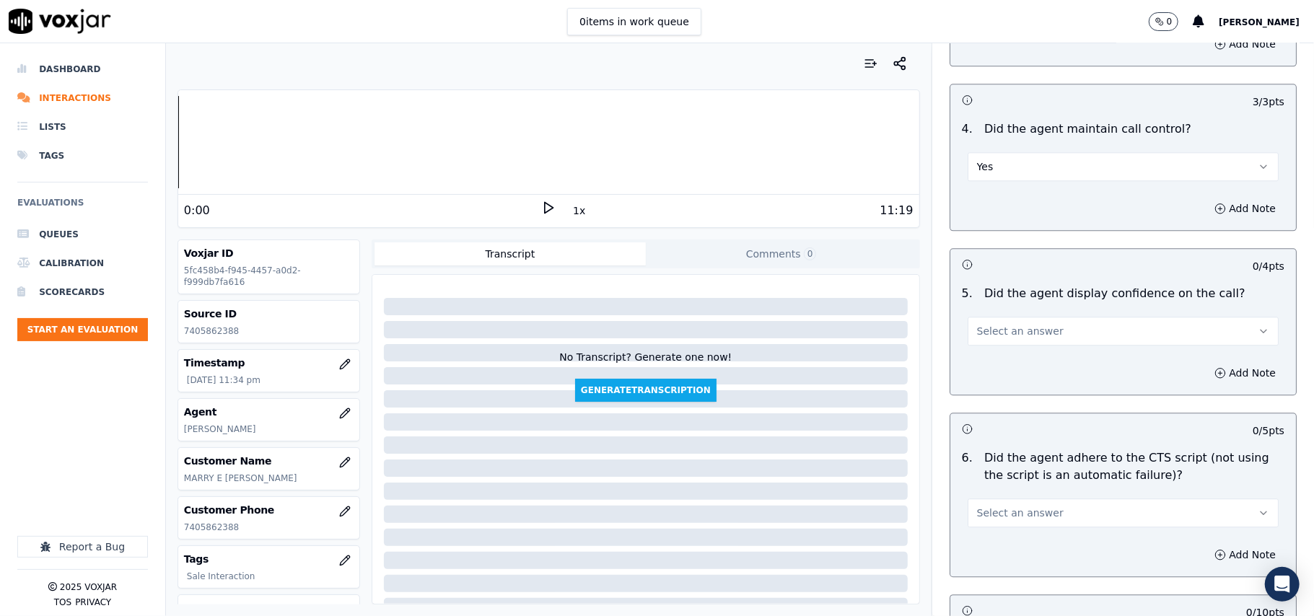
click at [981, 324] on span "Select an answer" at bounding box center [1020, 331] width 87 height 14
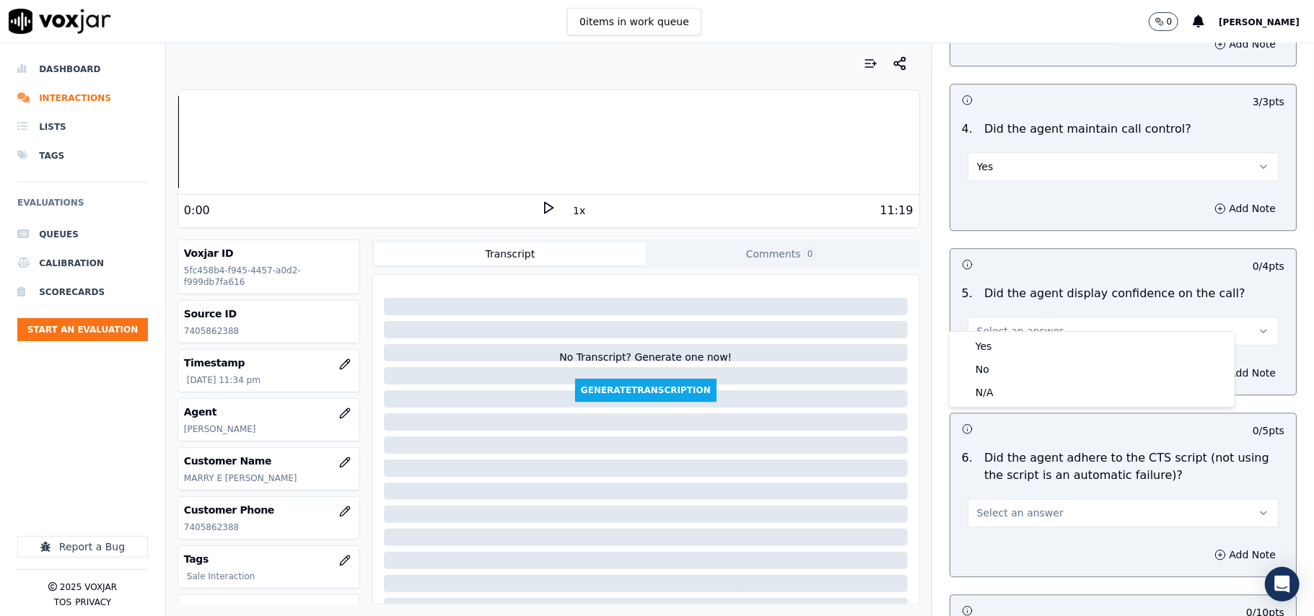
click at [981, 338] on div "Yes" at bounding box center [1091, 346] width 279 height 23
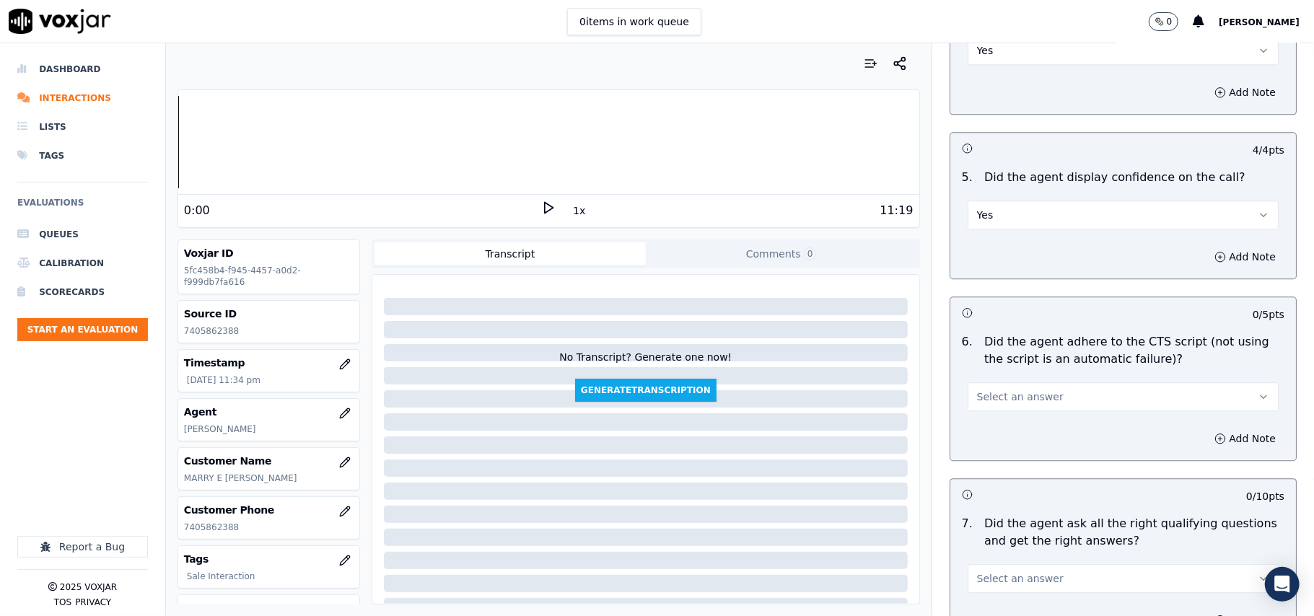
scroll to position [2725, 0]
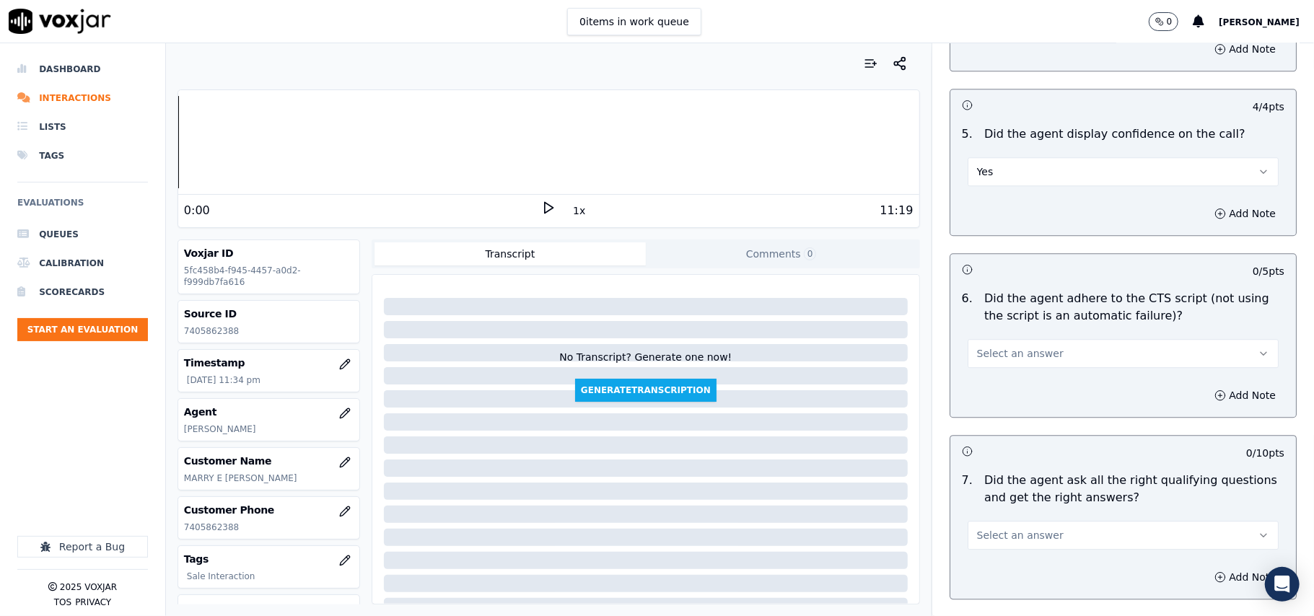
drag, startPoint x: 986, startPoint y: 333, endPoint x: 983, endPoint y: 349, distance: 16.8
click at [986, 346] on span "Select an answer" at bounding box center [1020, 353] width 87 height 14
click at [981, 361] on div "Yes" at bounding box center [1091, 368] width 279 height 23
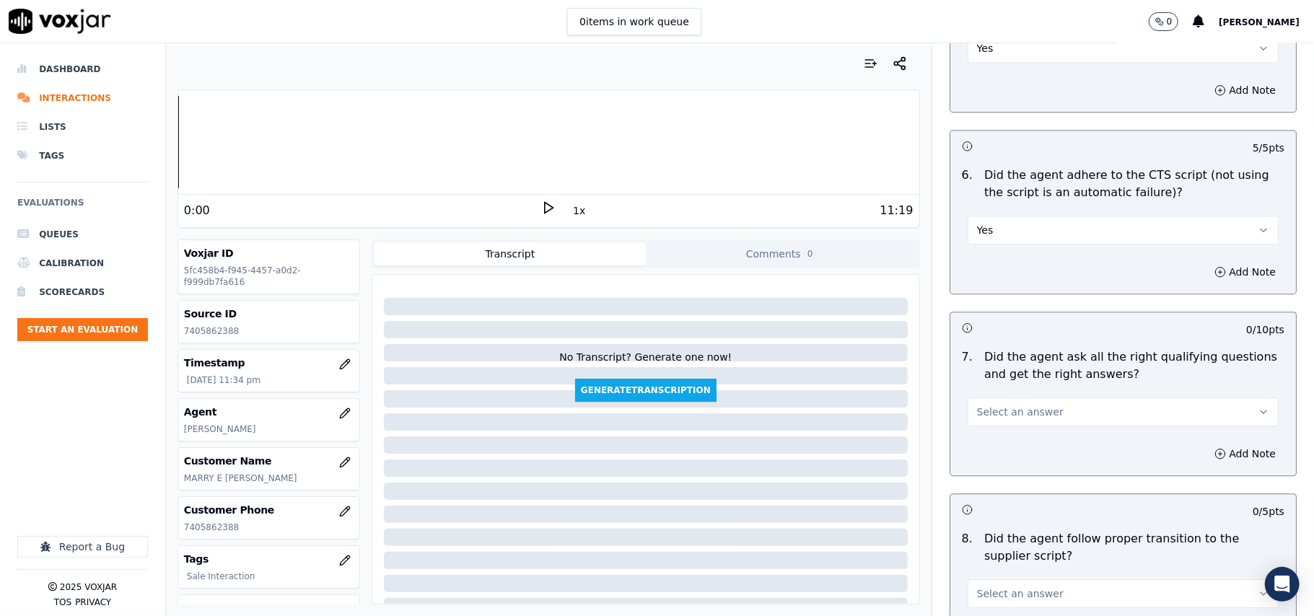
scroll to position [2886, 0]
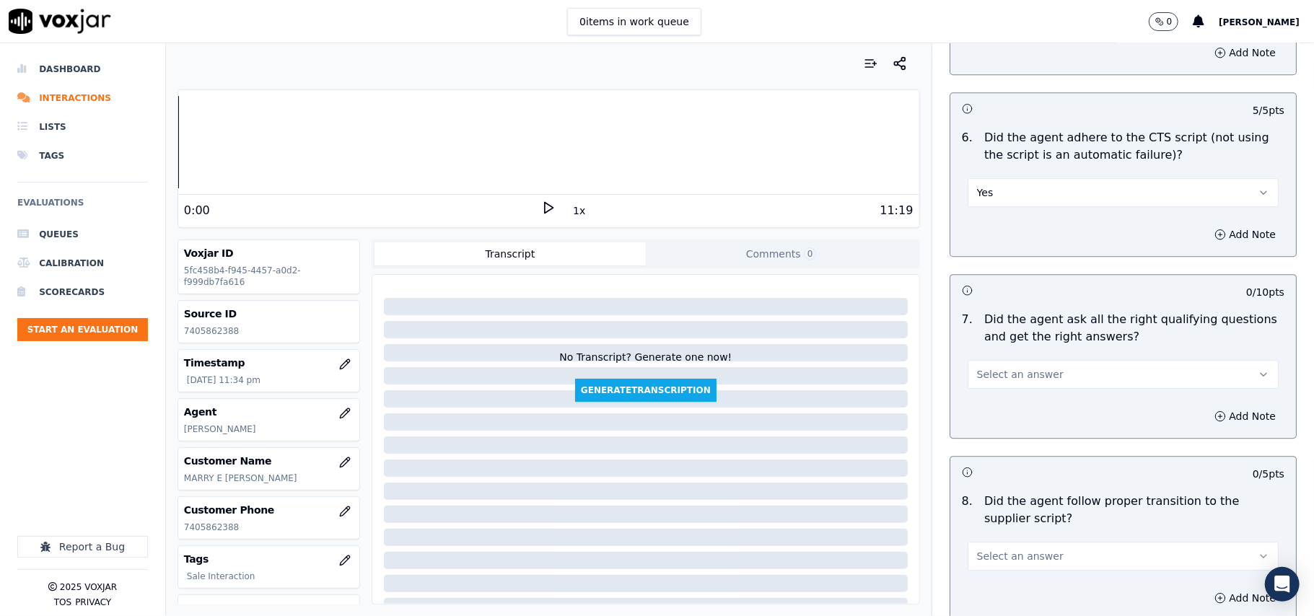
click at [986, 367] on span "Select an answer" at bounding box center [1020, 374] width 87 height 14
click at [986, 385] on div "Yes" at bounding box center [1091, 390] width 279 height 23
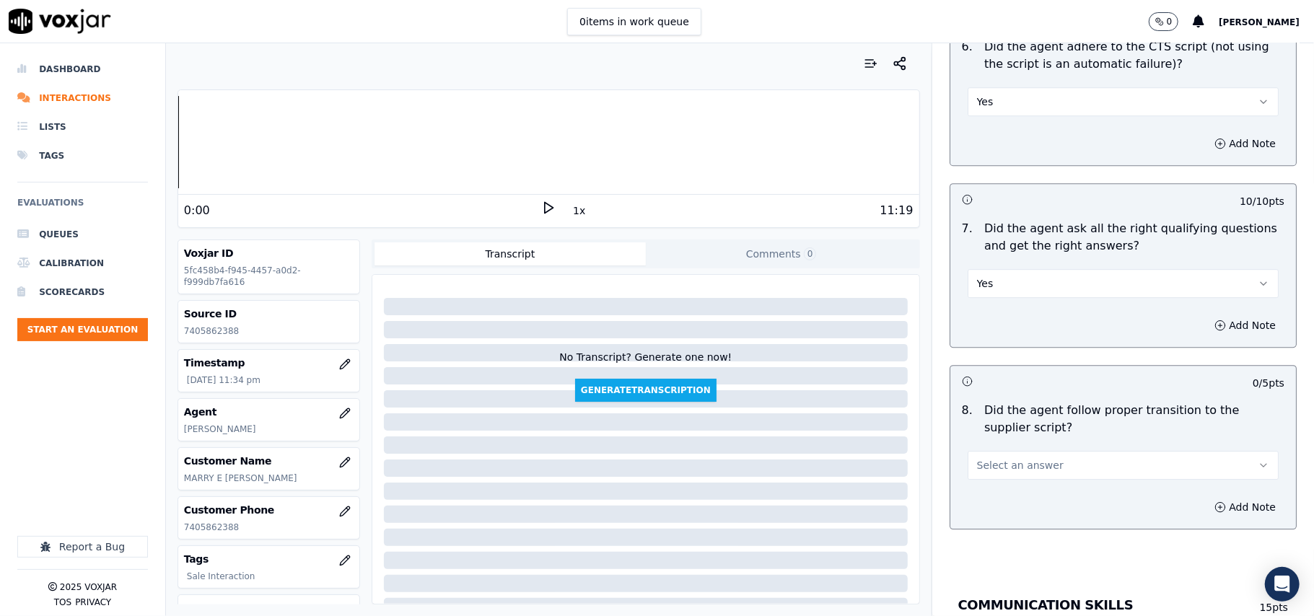
scroll to position [3046, 0]
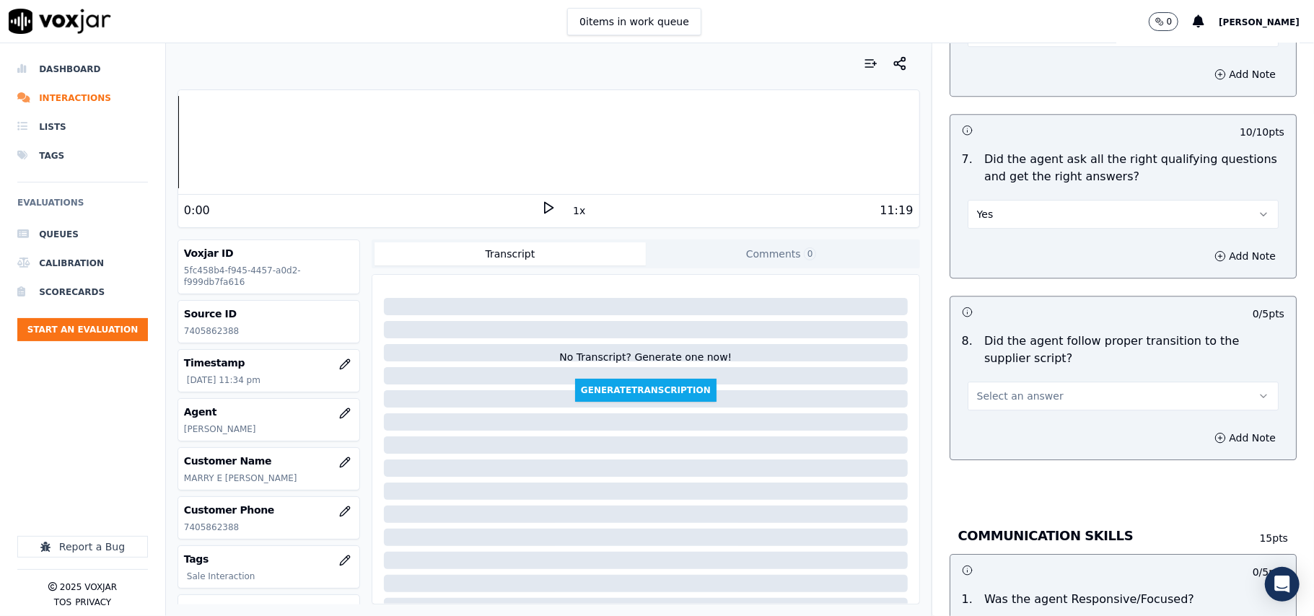
click at [1017, 387] on button "Select an answer" at bounding box center [1123, 396] width 311 height 29
click at [1007, 410] on div "Yes" at bounding box center [1091, 411] width 279 height 23
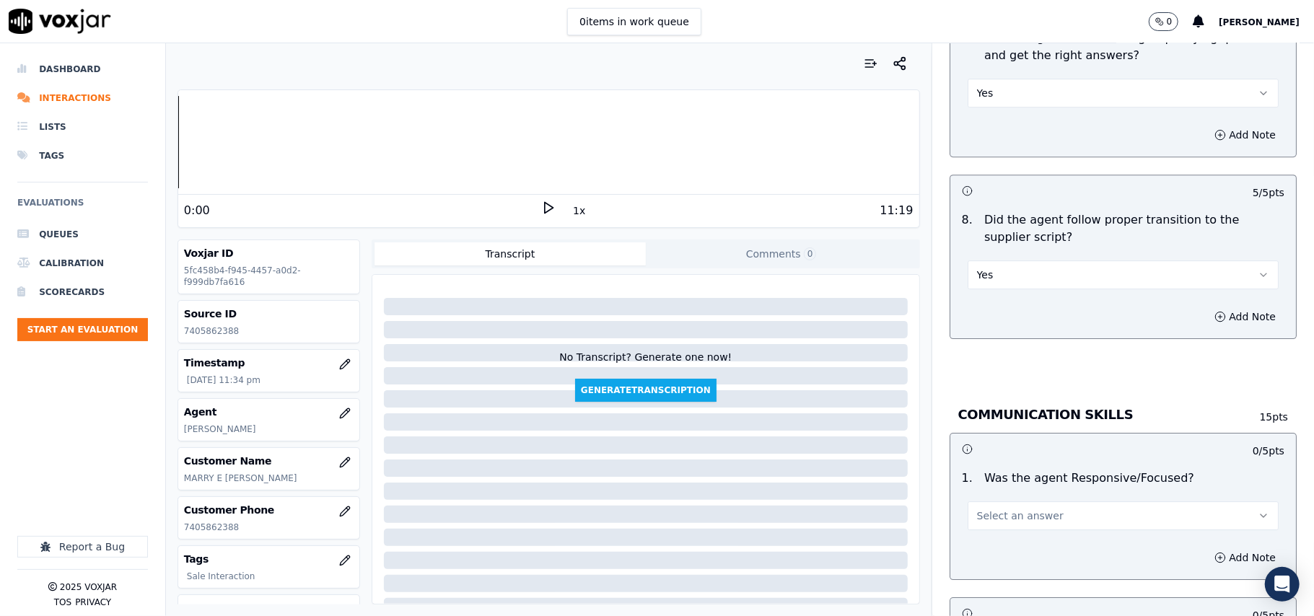
scroll to position [3207, 0]
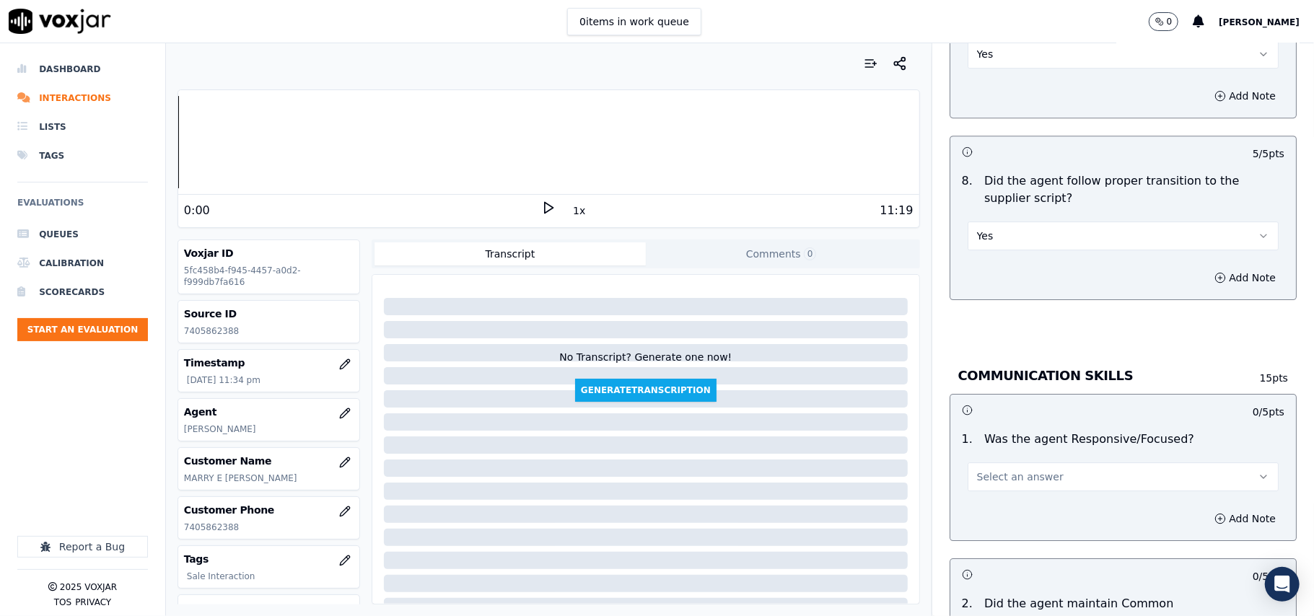
drag, startPoint x: 1000, startPoint y: 453, endPoint x: 999, endPoint y: 473, distance: 20.2
click at [1000, 463] on button "Select an answer" at bounding box center [1123, 477] width 311 height 29
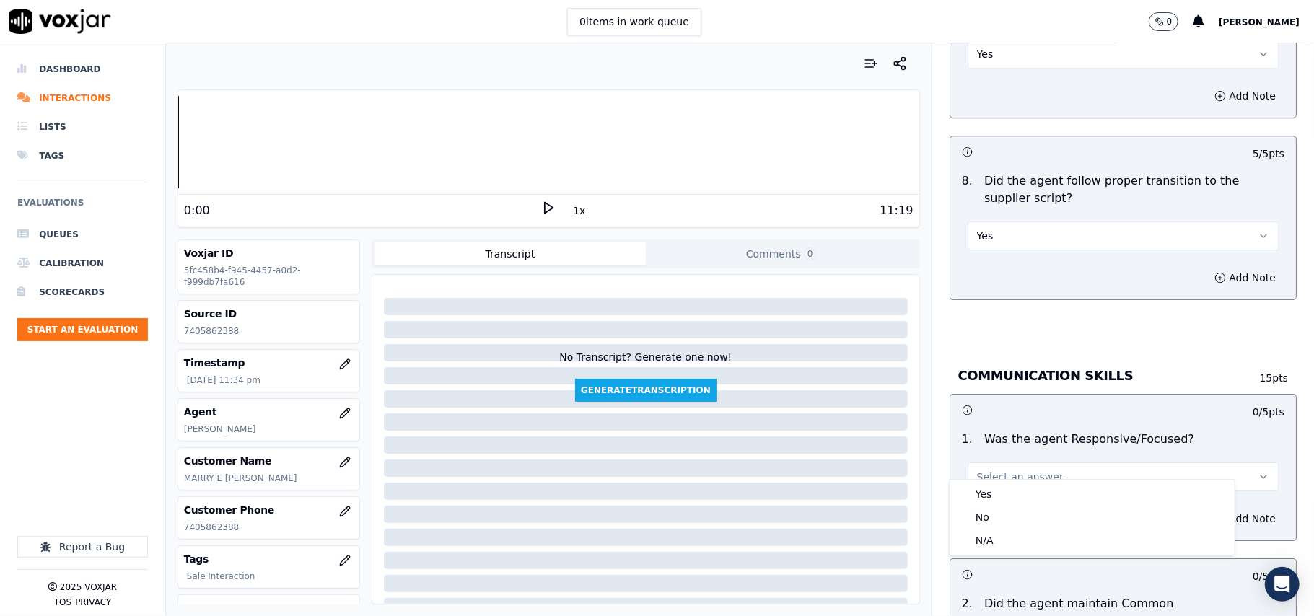
click at [999, 480] on div "Yes No N/A" at bounding box center [1092, 517] width 285 height 75
click at [997, 486] on div "Yes" at bounding box center [1091, 494] width 279 height 23
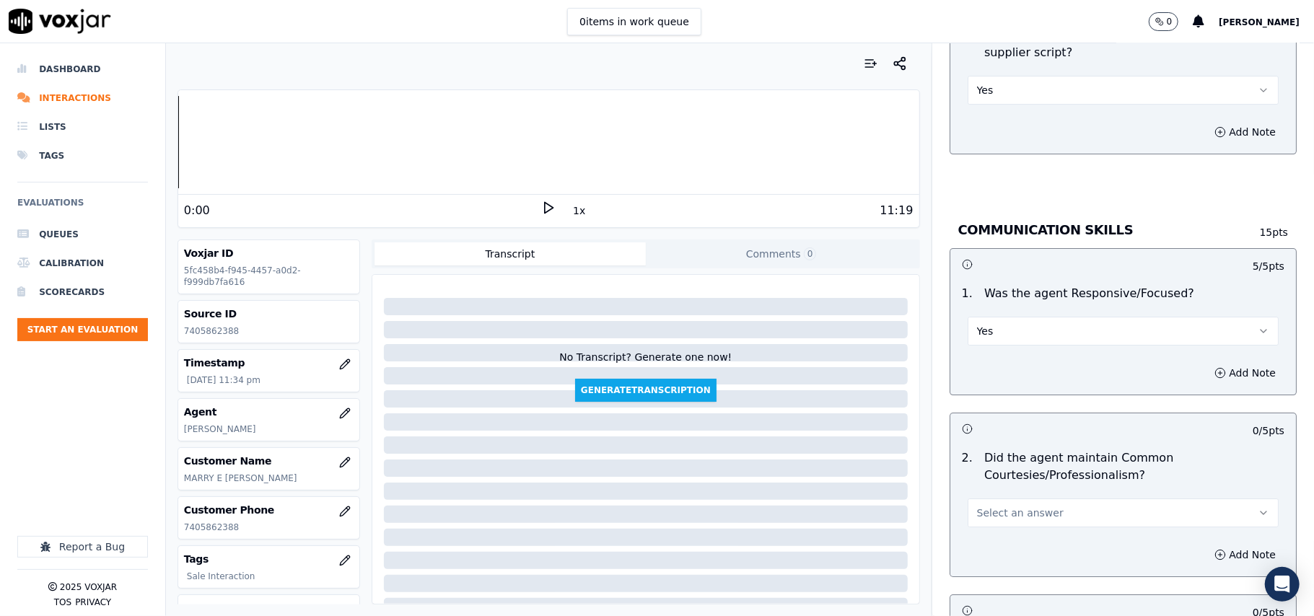
scroll to position [3528, 0]
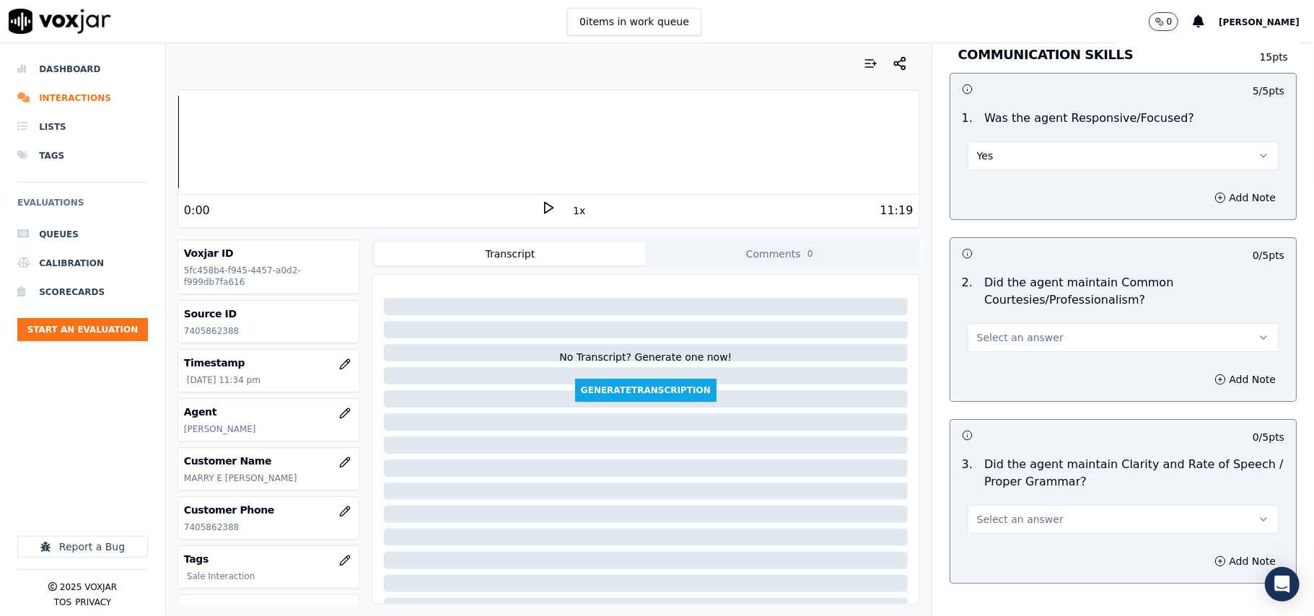
click at [979, 330] on span "Select an answer" at bounding box center [1020, 337] width 87 height 14
click at [990, 367] on div "No" at bounding box center [1091, 378] width 279 height 23
click at [994, 323] on button "No" at bounding box center [1123, 337] width 311 height 29
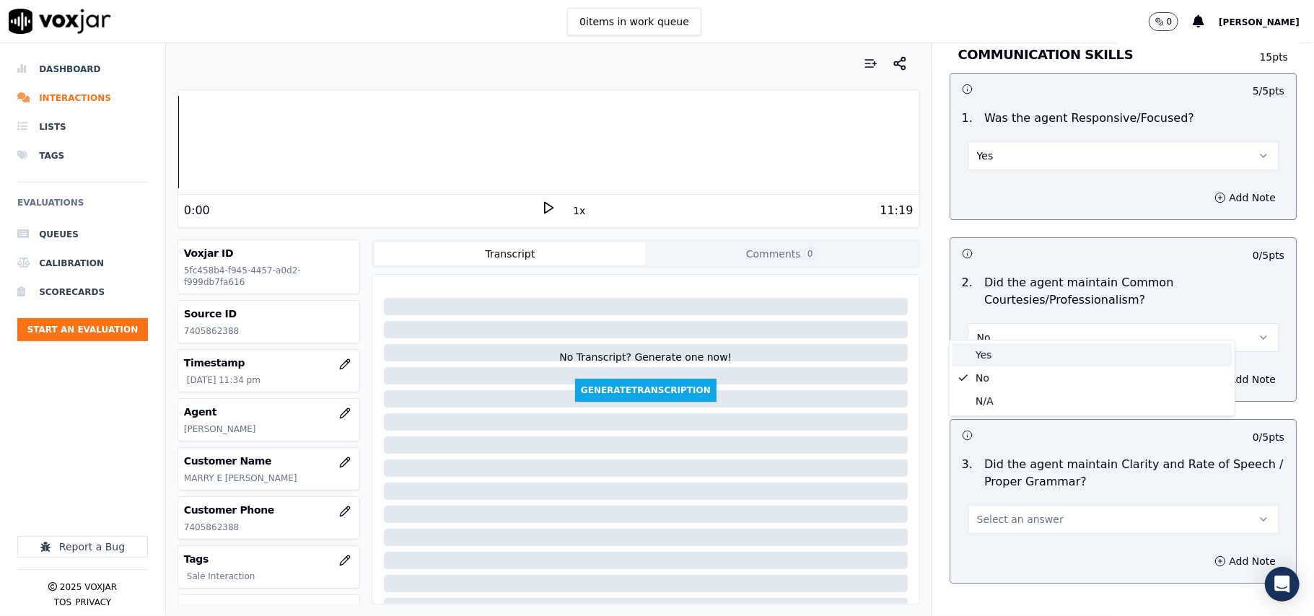
click at [996, 351] on div "Yes" at bounding box center [1091, 354] width 279 height 23
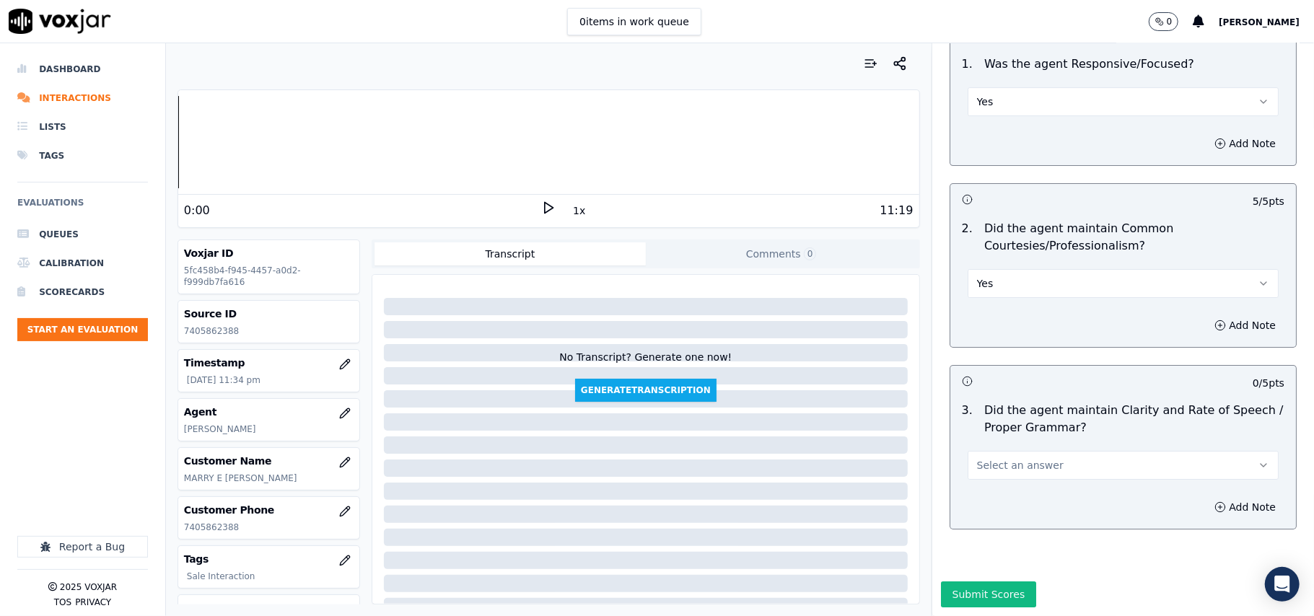
scroll to position [3611, 0]
click at [1008, 458] on span "Select an answer" at bounding box center [1020, 465] width 87 height 14
click at [1002, 457] on div "Yes" at bounding box center [1091, 454] width 279 height 23
click at [965, 582] on button "Submit Scores" at bounding box center [989, 595] width 96 height 26
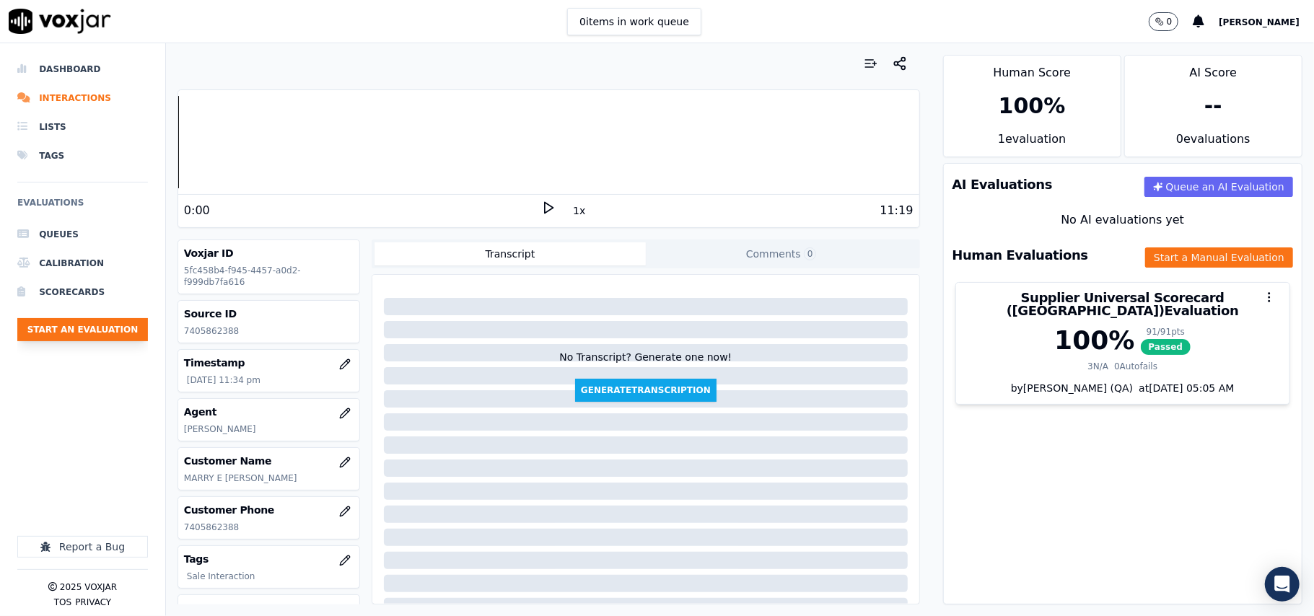
click at [111, 325] on button "Start an Evaluation" at bounding box center [82, 329] width 131 height 23
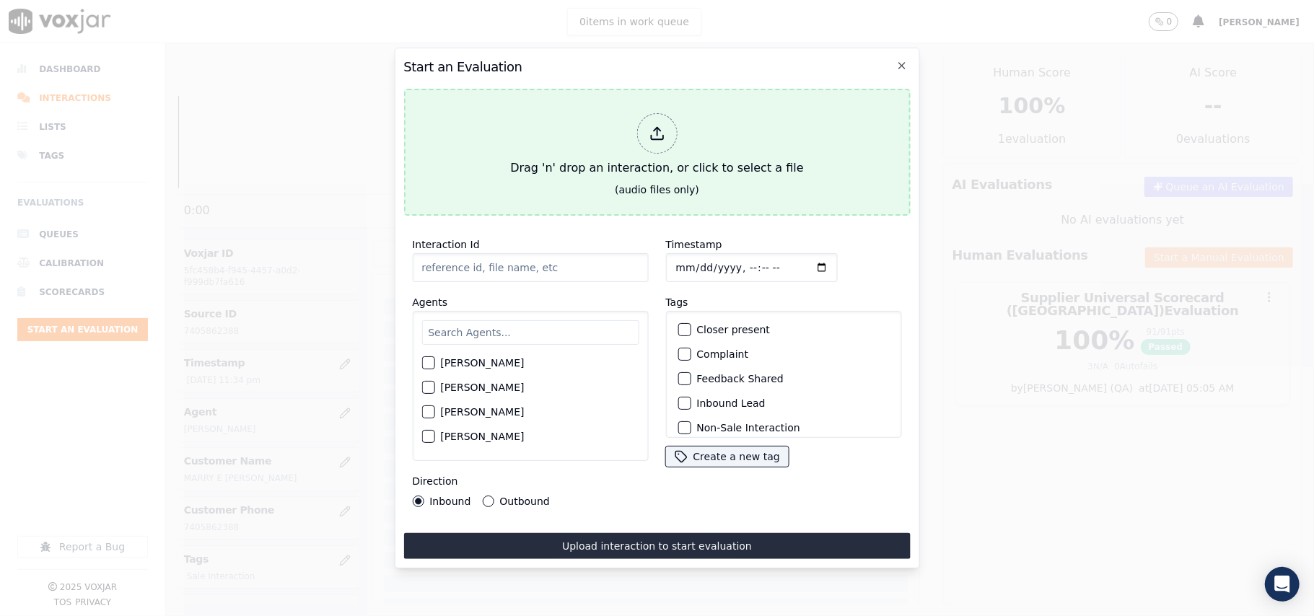
click at [670, 150] on div "Drag 'n' drop an interaction, or click to select a file" at bounding box center [656, 145] width 305 height 75
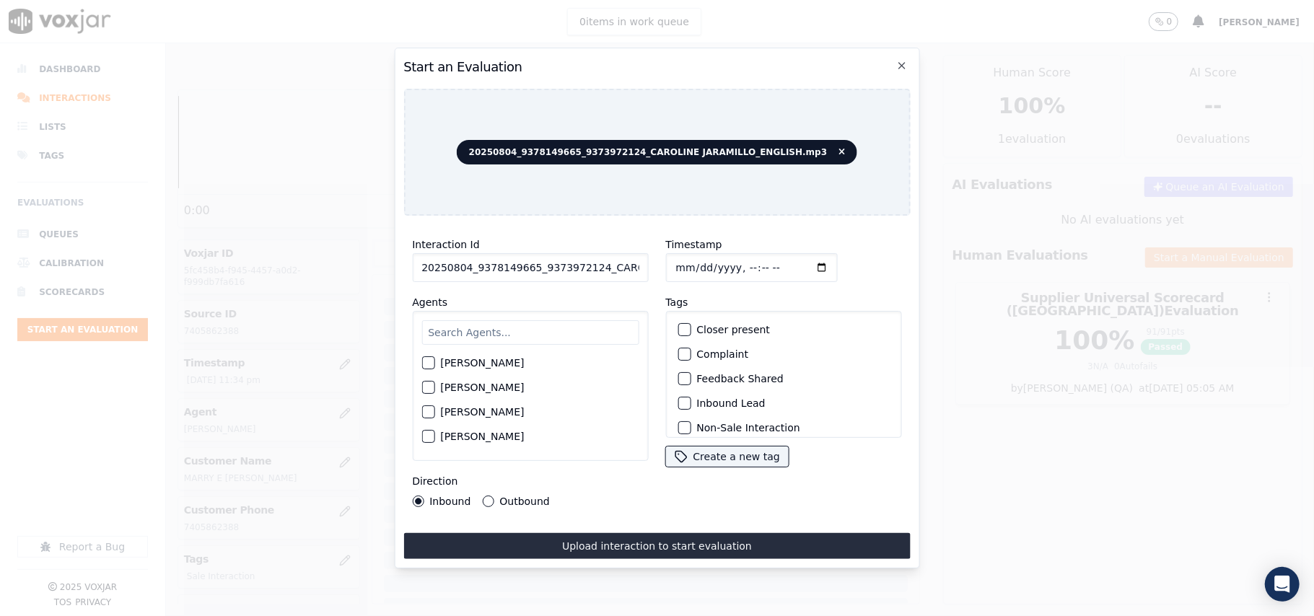
click at [540, 260] on input "20250804_9378149665_9373972124_CAROLINE JARAMILLO_ENGLISH.mp3" at bounding box center [530, 267] width 236 height 29
paste input "9378149665"
type input "9378149665"
click at [696, 255] on input "Timestamp" at bounding box center [751, 267] width 172 height 29
type input "[DATE]T23:35"
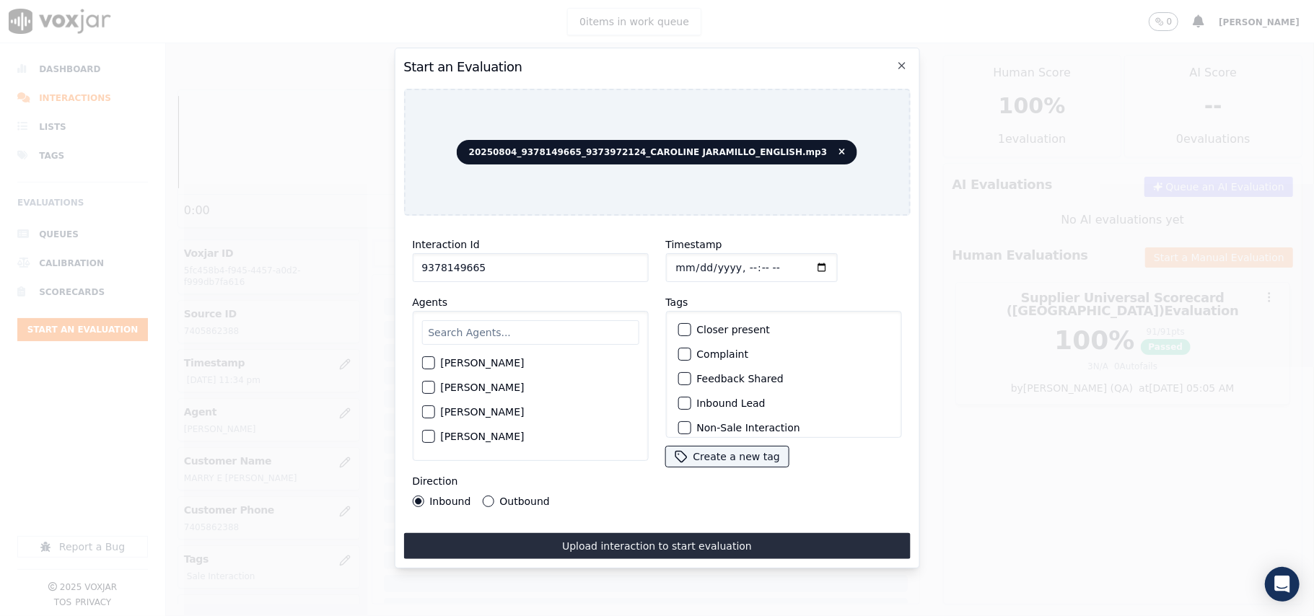
click at [531, 324] on input "text" at bounding box center [529, 332] width 217 height 25
type input "[PERSON_NAME]"
click at [465, 365] on label "[PERSON_NAME]" at bounding box center [482, 367] width 84 height 10
click at [434, 365] on button "[PERSON_NAME]" at bounding box center [427, 367] width 13 height 13
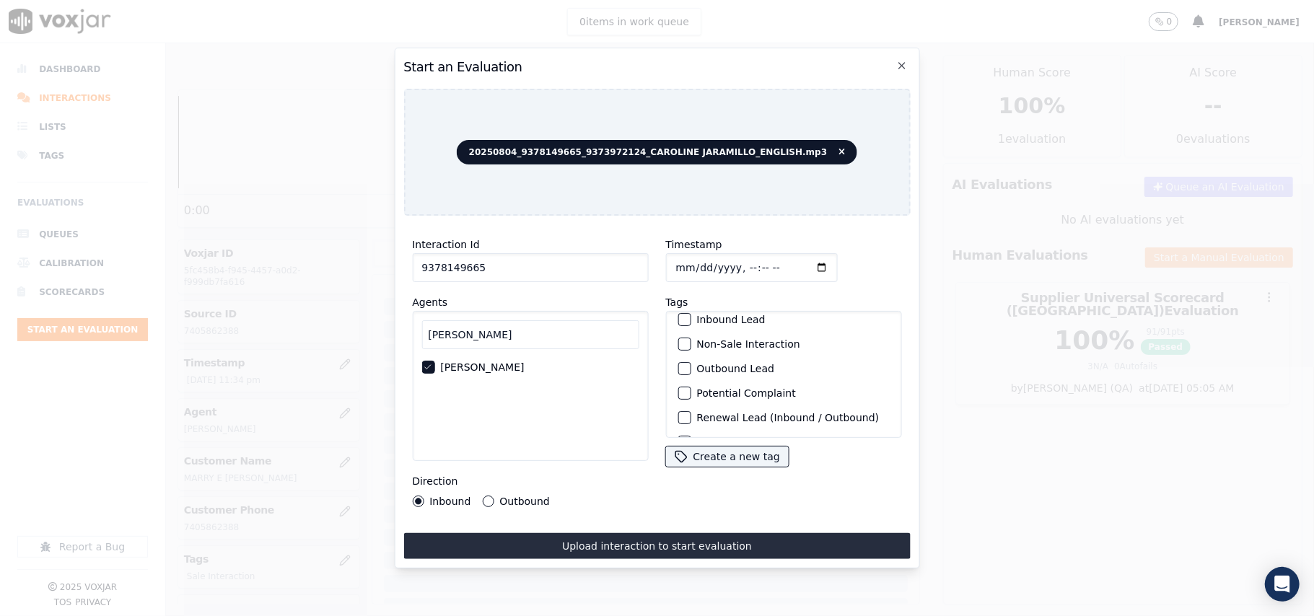
scroll to position [126, 0]
click at [697, 414] on label "Sale Interaction" at bounding box center [735, 419] width 79 height 10
click at [691, 413] on button "Sale Interaction" at bounding box center [684, 419] width 13 height 13
click at [507, 486] on div "Direction Inbound Outbound" at bounding box center [530, 490] width 236 height 35
click at [506, 497] on label "Outbound" at bounding box center [524, 501] width 50 height 10
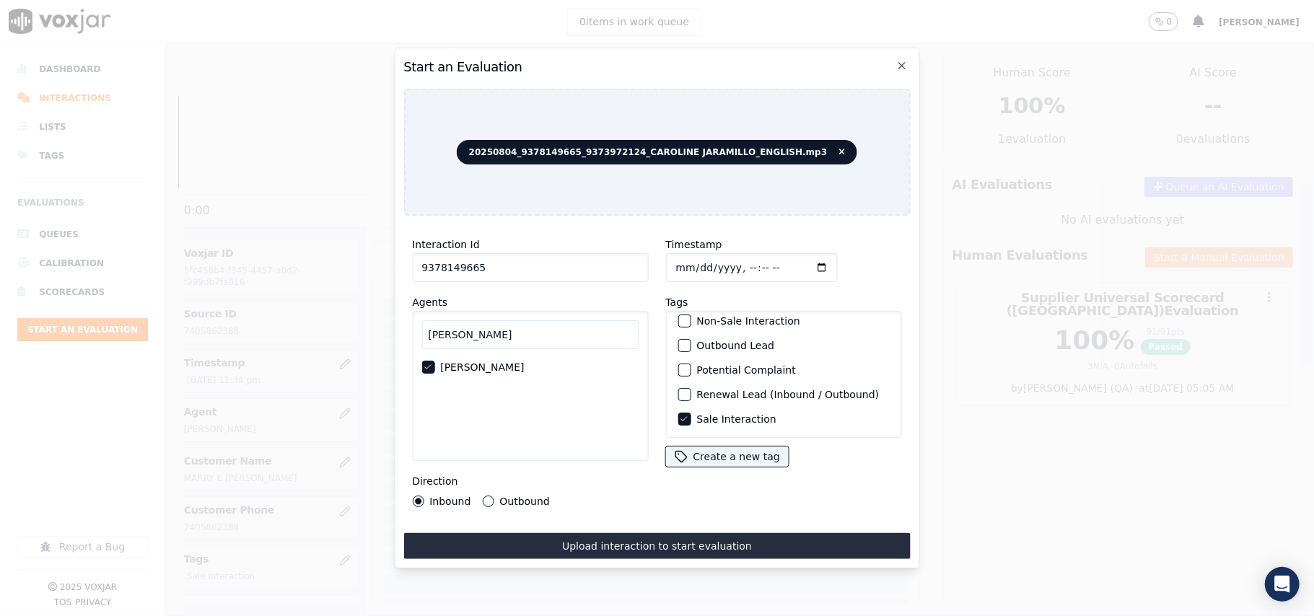
click at [494, 497] on button "Outbound" at bounding box center [488, 502] width 12 height 12
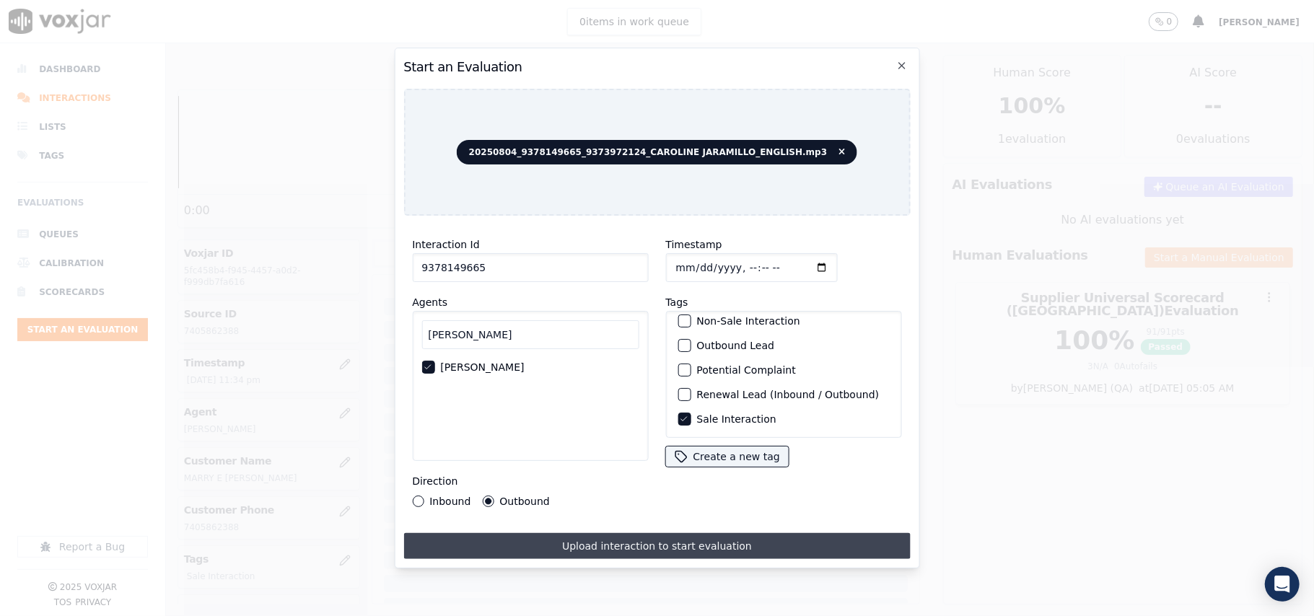
click at [589, 541] on button "Upload interaction to start evaluation" at bounding box center [656, 546] width 507 height 26
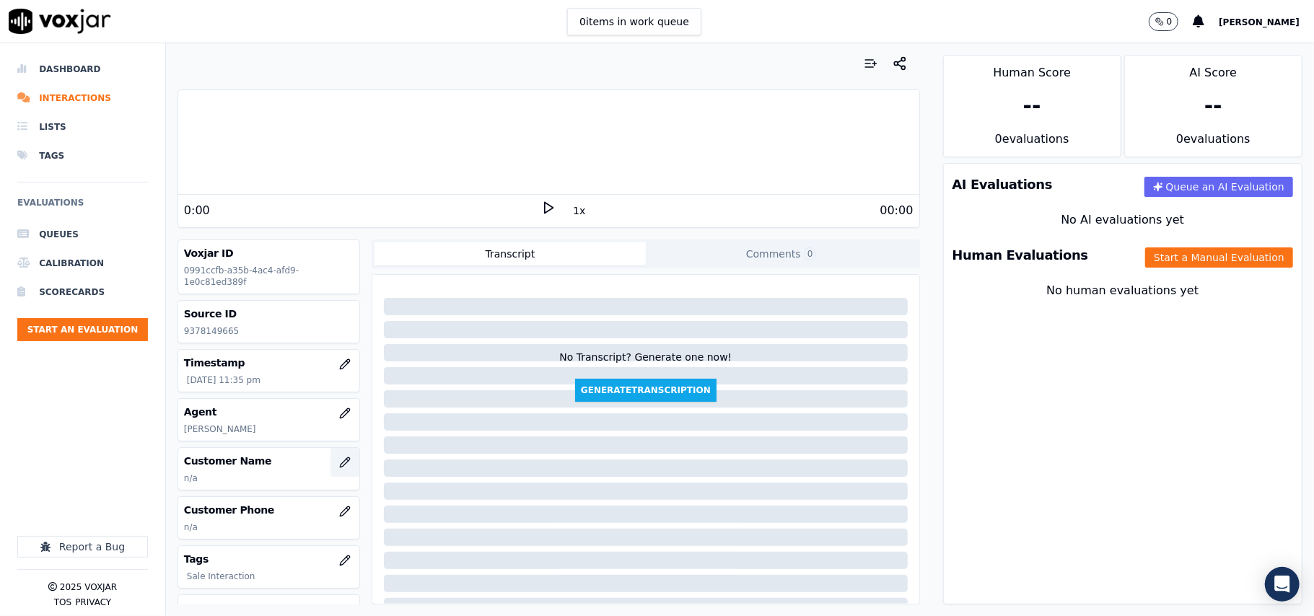
click at [339, 465] on icon "button" at bounding box center [345, 463] width 12 height 12
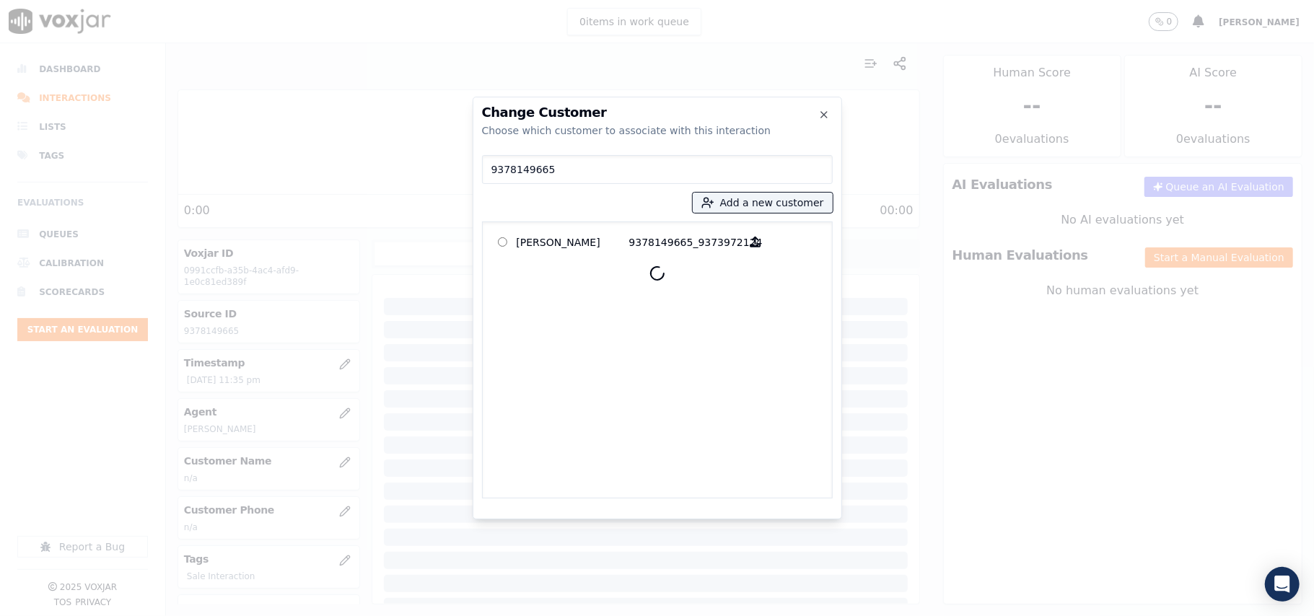
type input "9378149665"
click at [577, 244] on p "[PERSON_NAME]" at bounding box center [573, 242] width 113 height 22
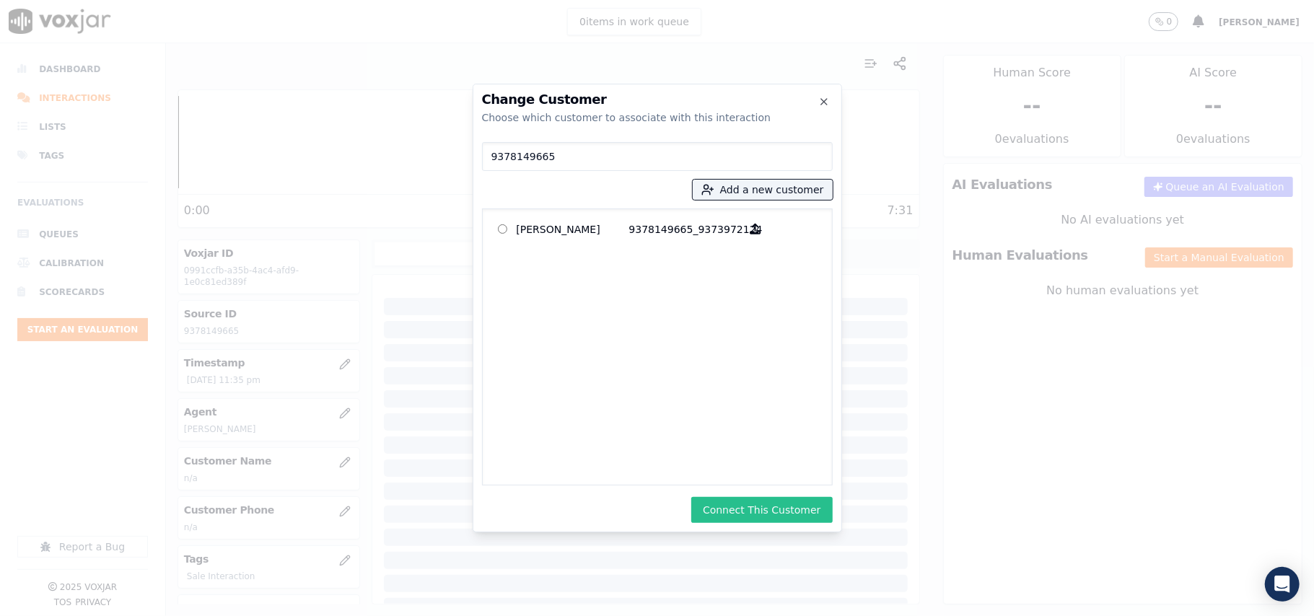
click at [780, 502] on button "Connect This Customer" at bounding box center [761, 510] width 141 height 26
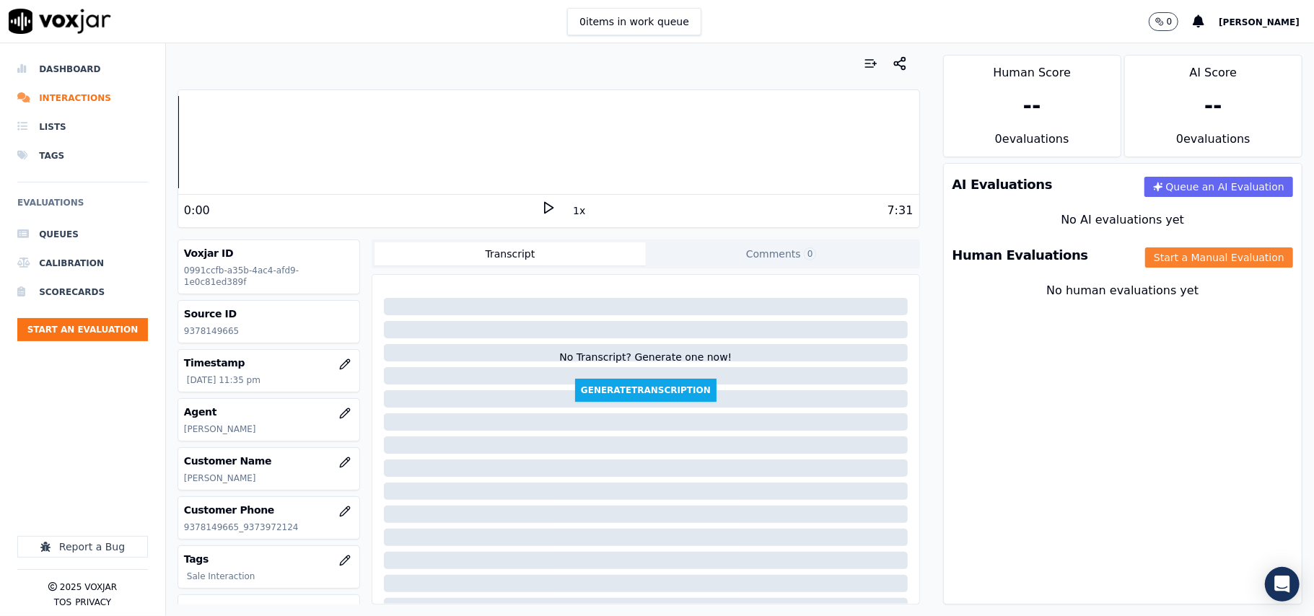
click at [1162, 258] on button "Start a Manual Evaluation" at bounding box center [1219, 257] width 148 height 20
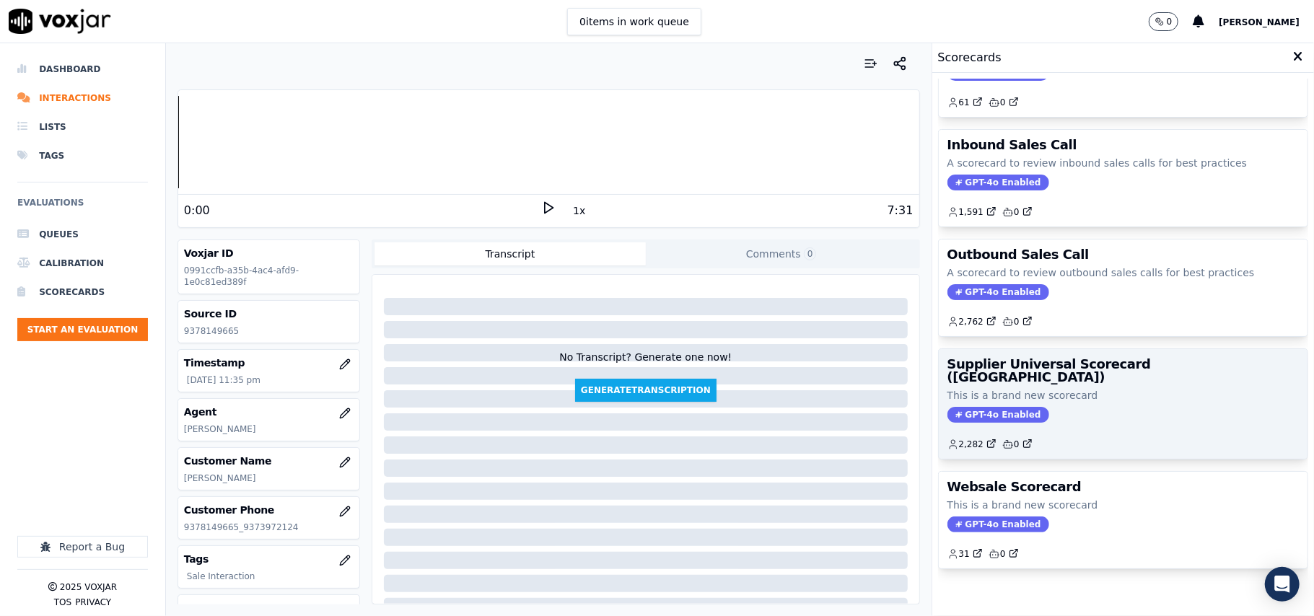
scroll to position [110, 0]
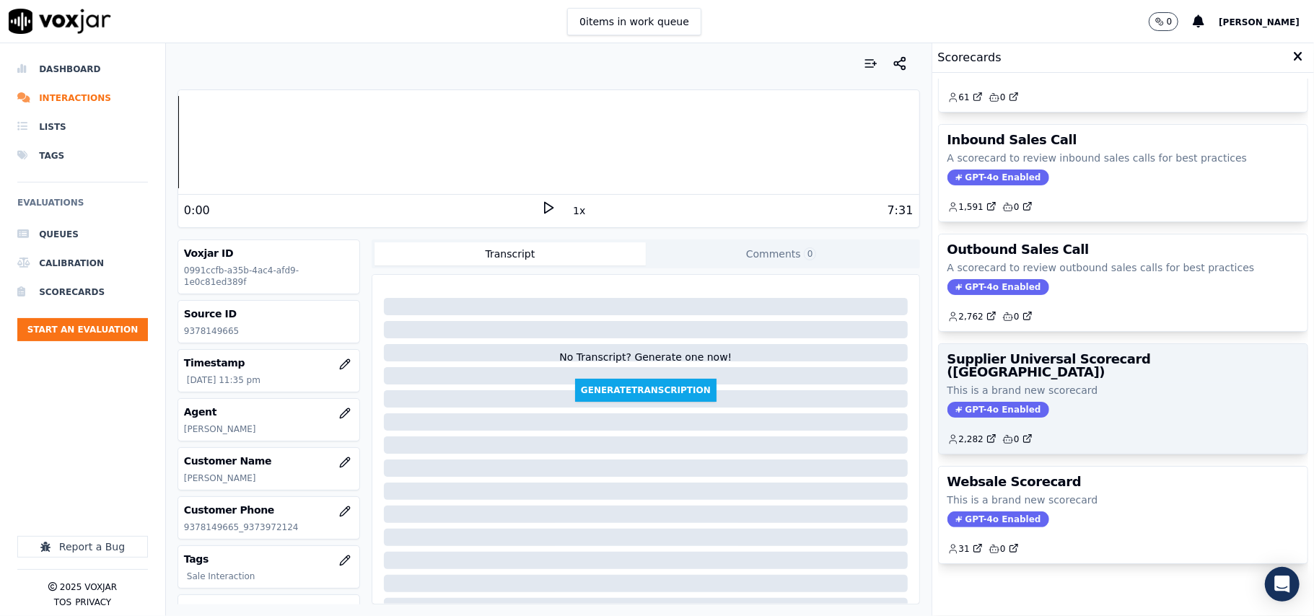
click at [1066, 383] on p "This is a brand new scorecard" at bounding box center [1122, 390] width 351 height 14
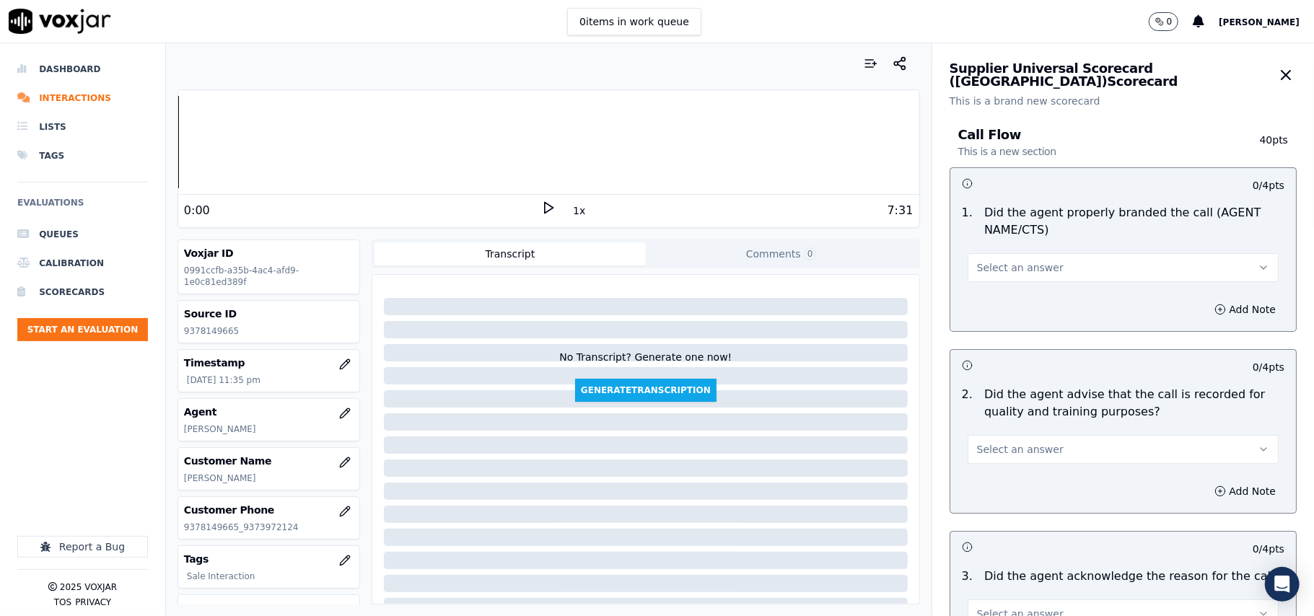
click at [1049, 246] on div "Select an answer" at bounding box center [1123, 260] width 334 height 43
click at [1046, 268] on button "Select an answer" at bounding box center [1123, 267] width 311 height 29
click at [987, 289] on div "Yes No N/A" at bounding box center [1092, 323] width 285 height 75
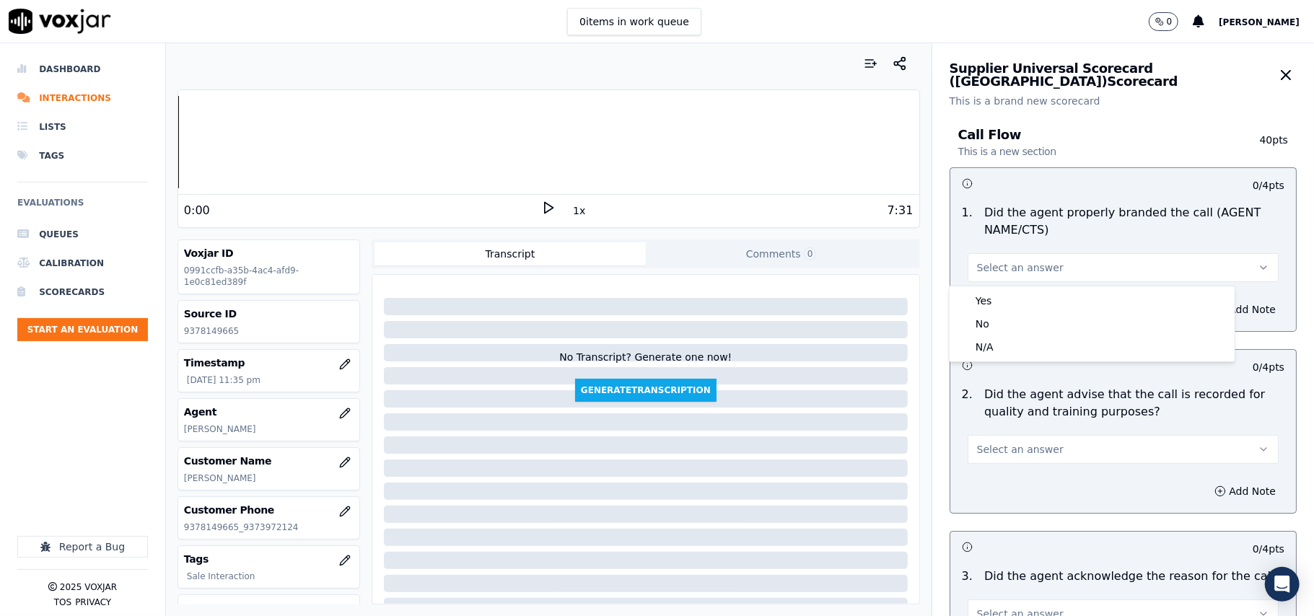
click at [990, 286] on div "Yes No N/A" at bounding box center [1092, 324] width 286 height 76
click at [989, 296] on div "Yes" at bounding box center [1091, 300] width 279 height 23
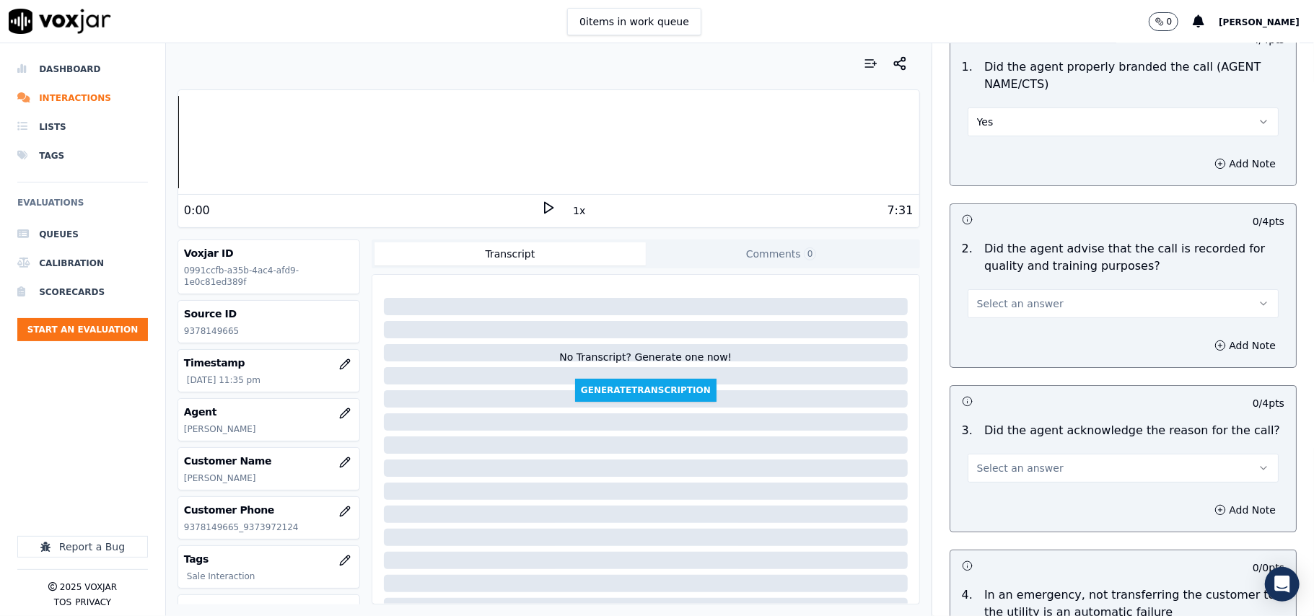
scroll to position [320, 0]
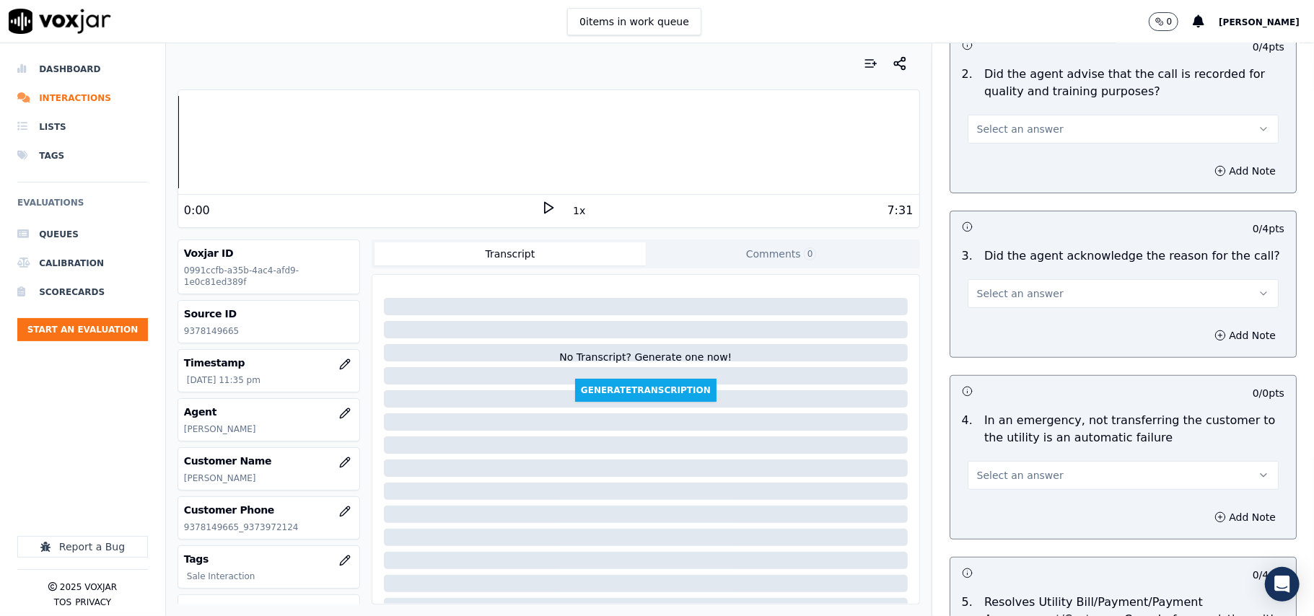
click at [987, 133] on span "Select an answer" at bounding box center [1020, 129] width 87 height 14
click at [983, 162] on div "Yes" at bounding box center [1091, 162] width 279 height 23
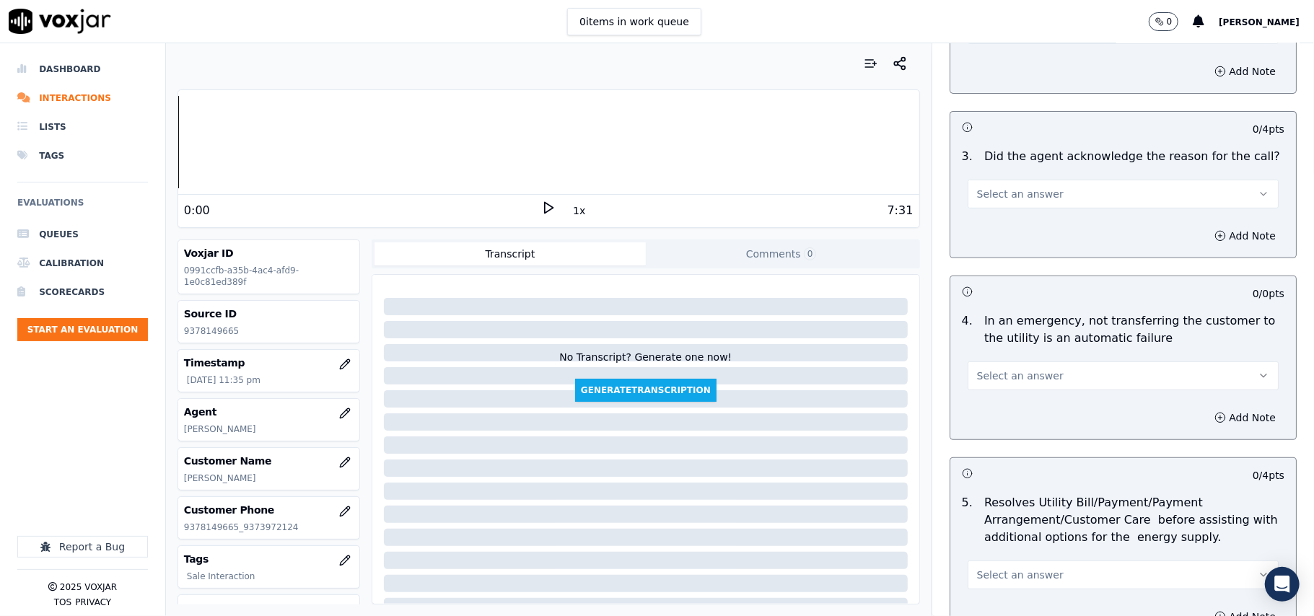
scroll to position [481, 0]
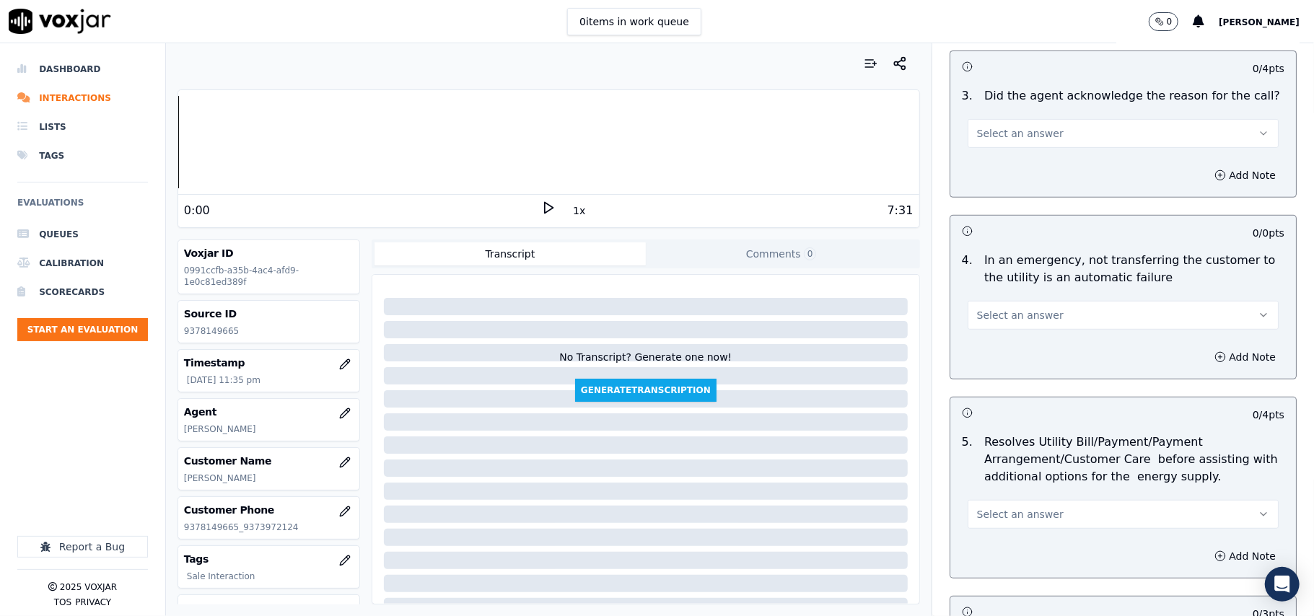
click at [1015, 128] on span "Select an answer" at bounding box center [1020, 133] width 87 height 14
click at [1009, 162] on div "Yes" at bounding box center [1091, 166] width 279 height 23
click at [989, 328] on button "Select an answer" at bounding box center [1123, 315] width 311 height 29
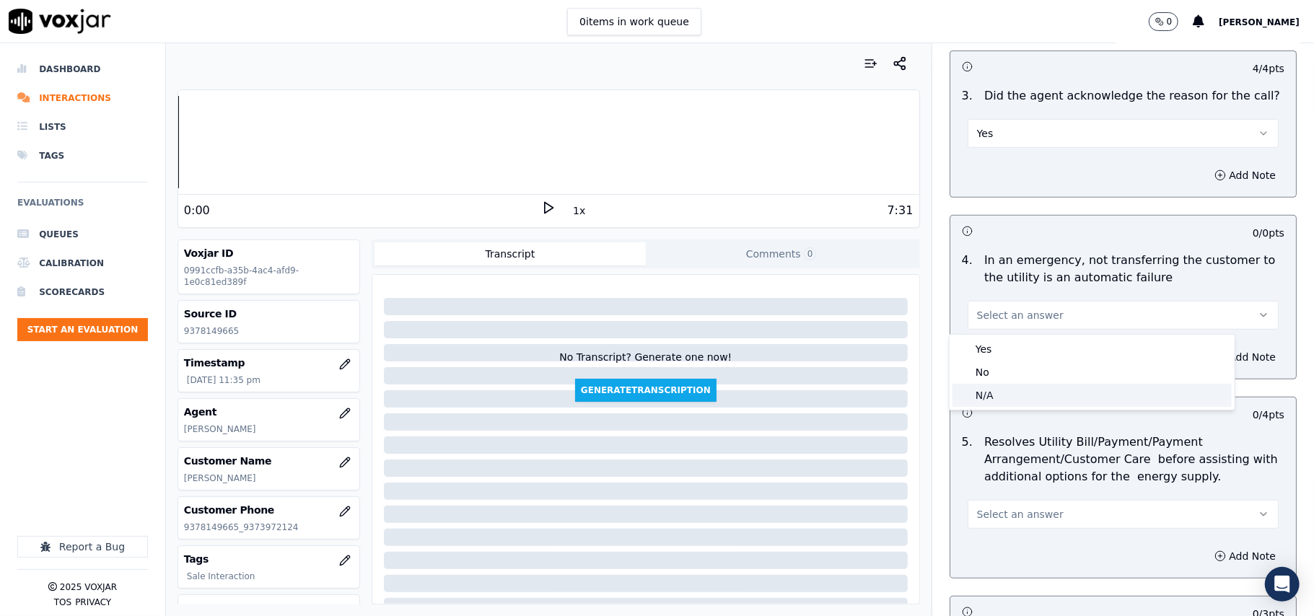
click at [981, 396] on div "N/A" at bounding box center [1091, 395] width 279 height 23
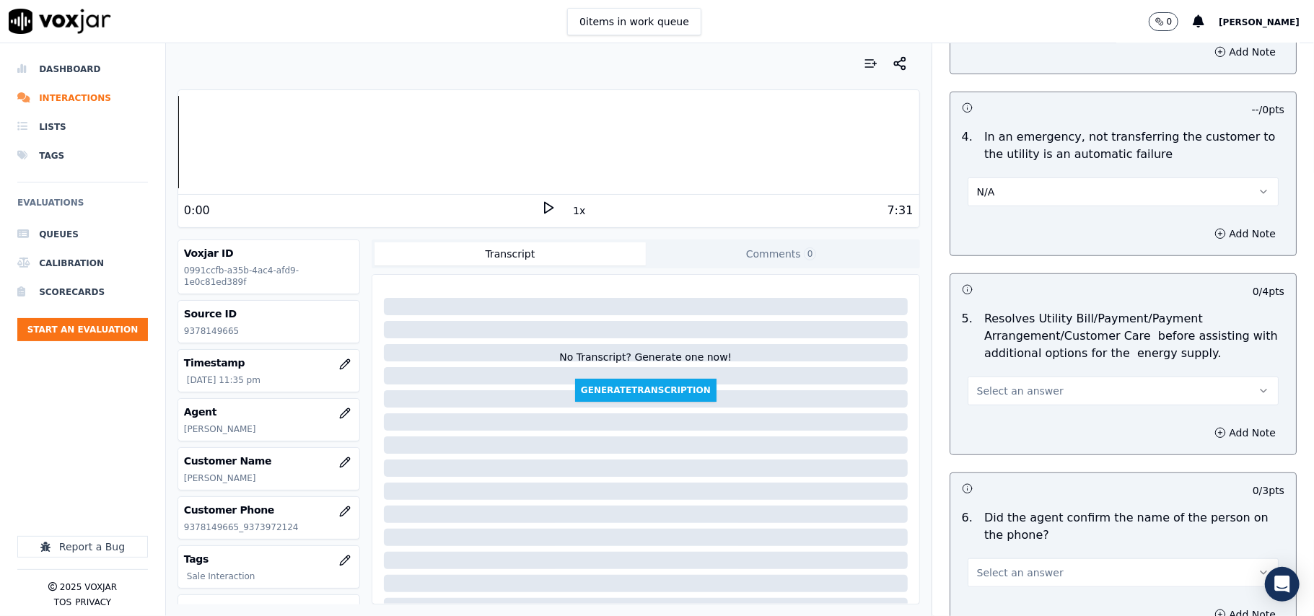
scroll to position [641, 0]
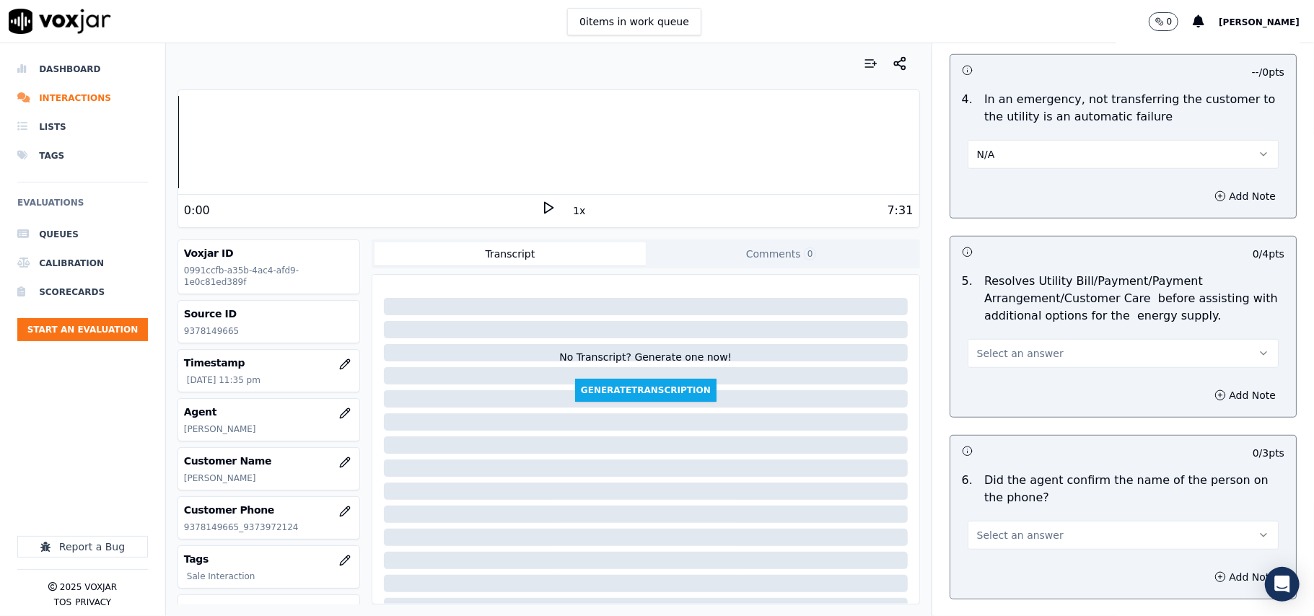
click at [1017, 361] on span "Select an answer" at bounding box center [1020, 353] width 87 height 14
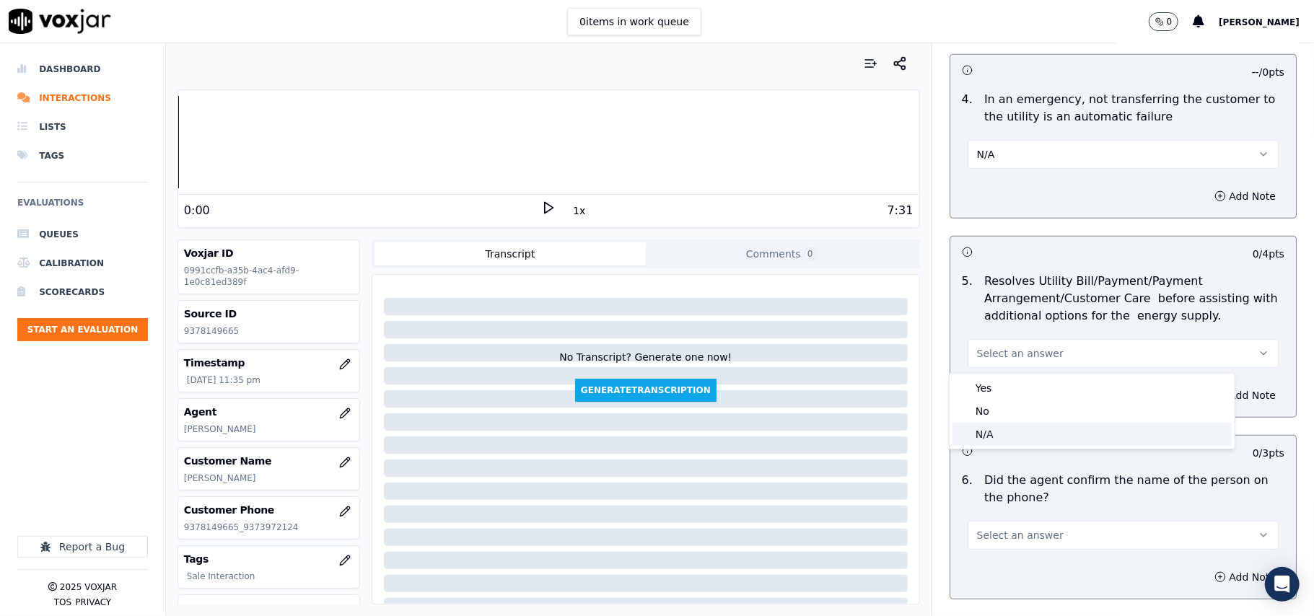
click at [999, 431] on div "N/A" at bounding box center [1091, 434] width 279 height 23
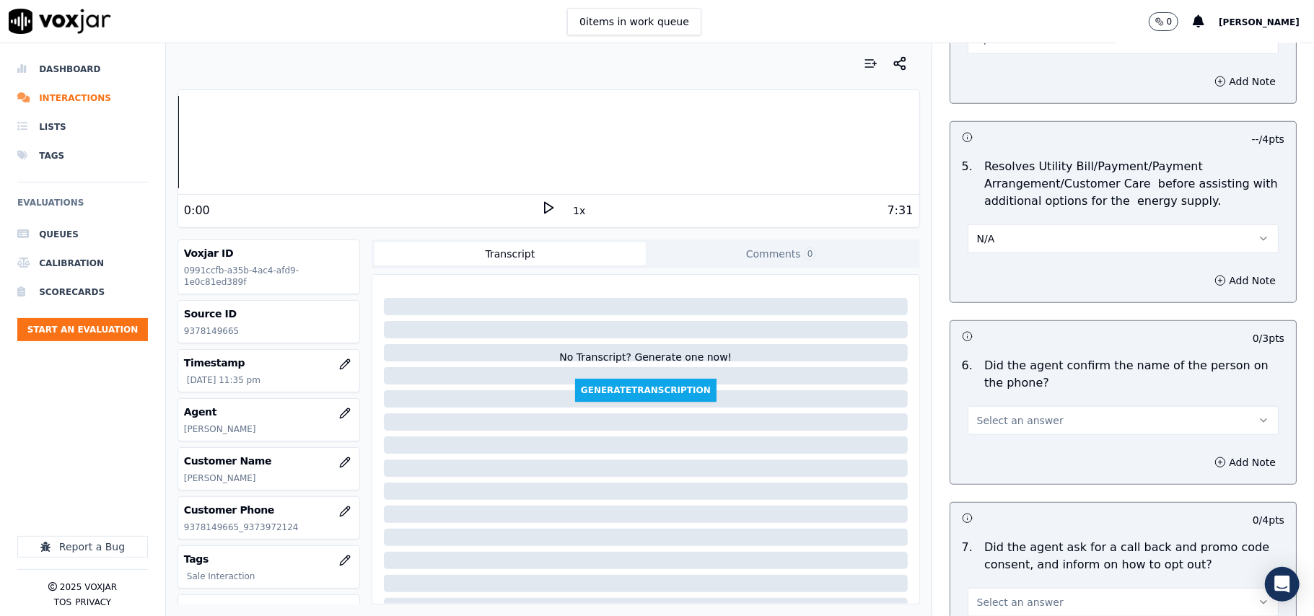
scroll to position [801, 0]
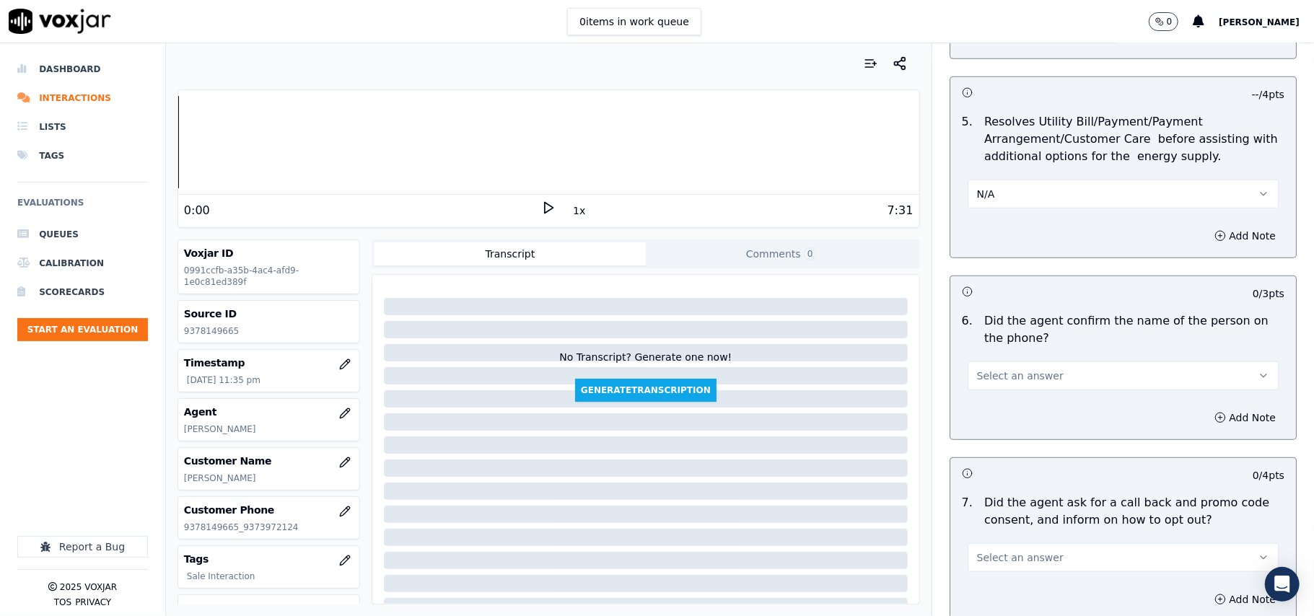
click at [1020, 380] on span "Select an answer" at bounding box center [1020, 376] width 87 height 14
click at [1012, 414] on div "Yes" at bounding box center [1091, 410] width 279 height 23
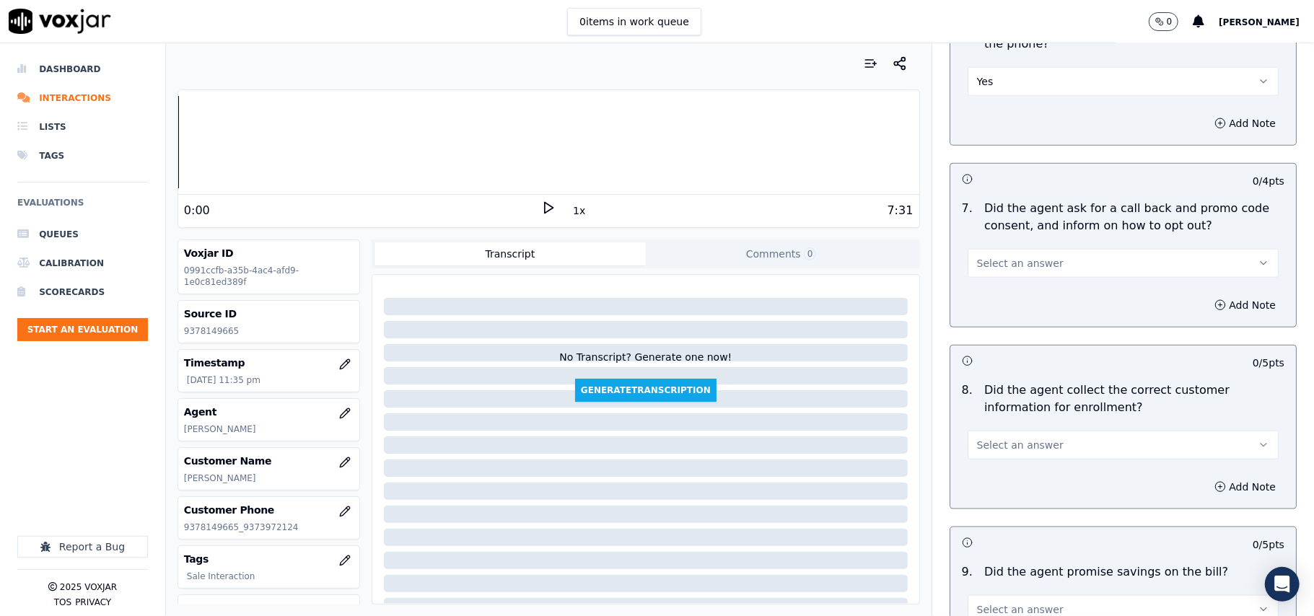
scroll to position [1123, 0]
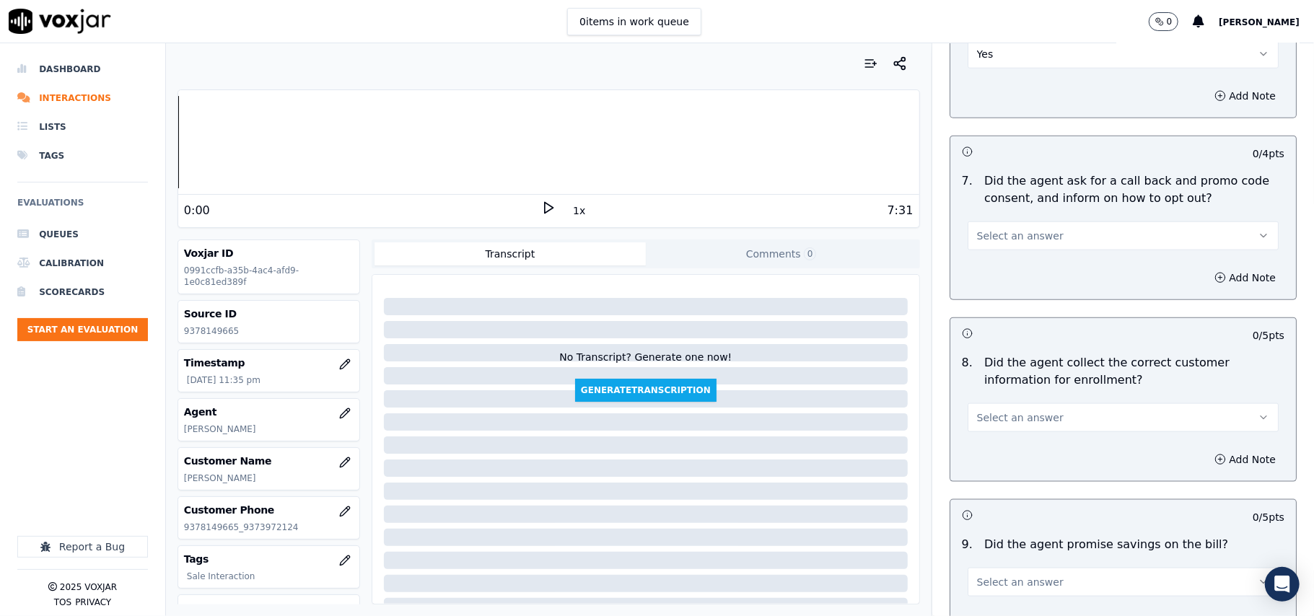
click at [1019, 249] on button "Select an answer" at bounding box center [1123, 236] width 311 height 29
click at [1016, 267] on div "Yes" at bounding box center [1091, 271] width 279 height 23
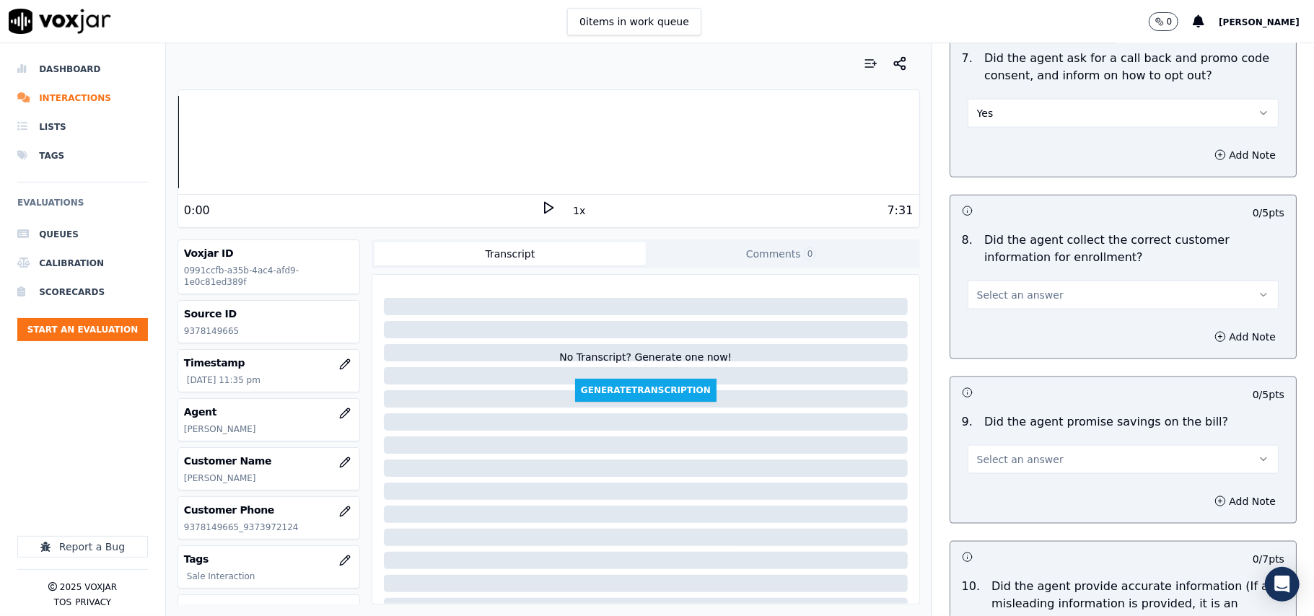
scroll to position [1282, 0]
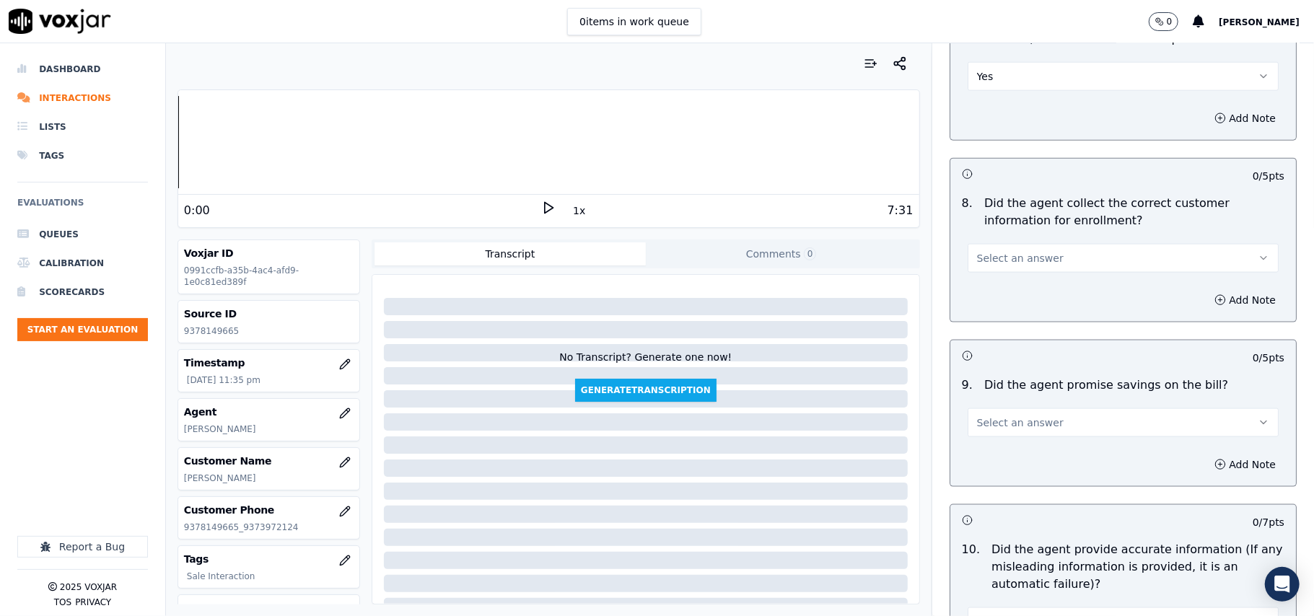
click at [1020, 237] on div "Select an answer" at bounding box center [1123, 250] width 334 height 43
click at [1008, 261] on span "Select an answer" at bounding box center [1020, 258] width 87 height 14
click at [996, 294] on div "Yes" at bounding box center [1091, 294] width 279 height 23
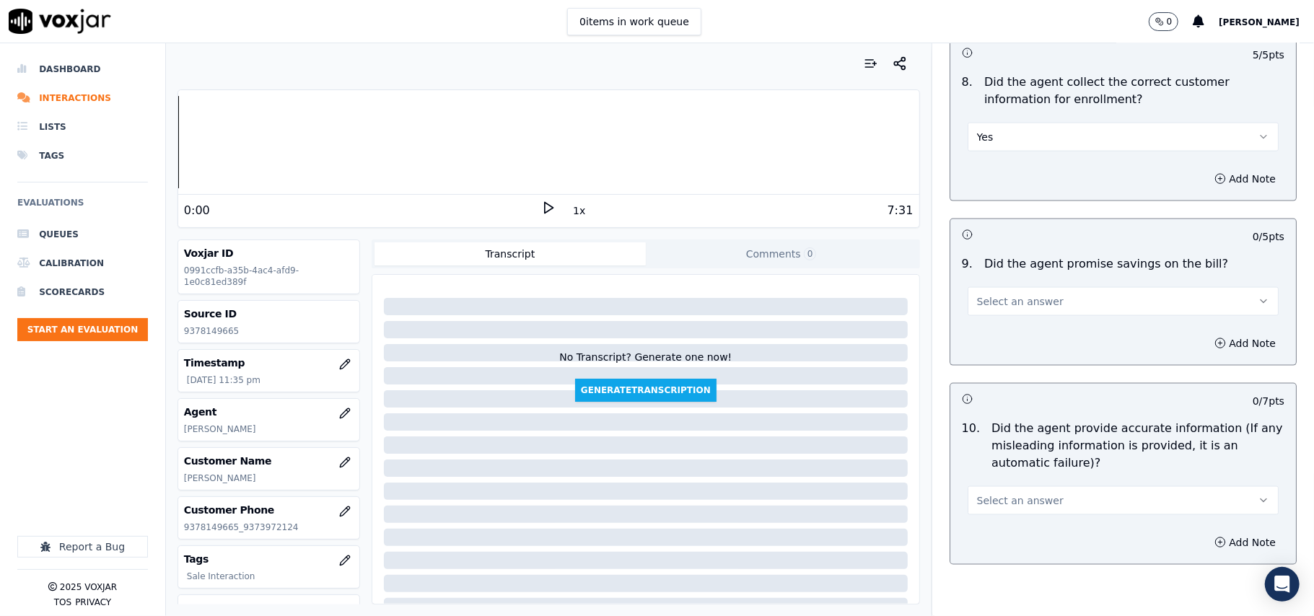
scroll to position [1443, 0]
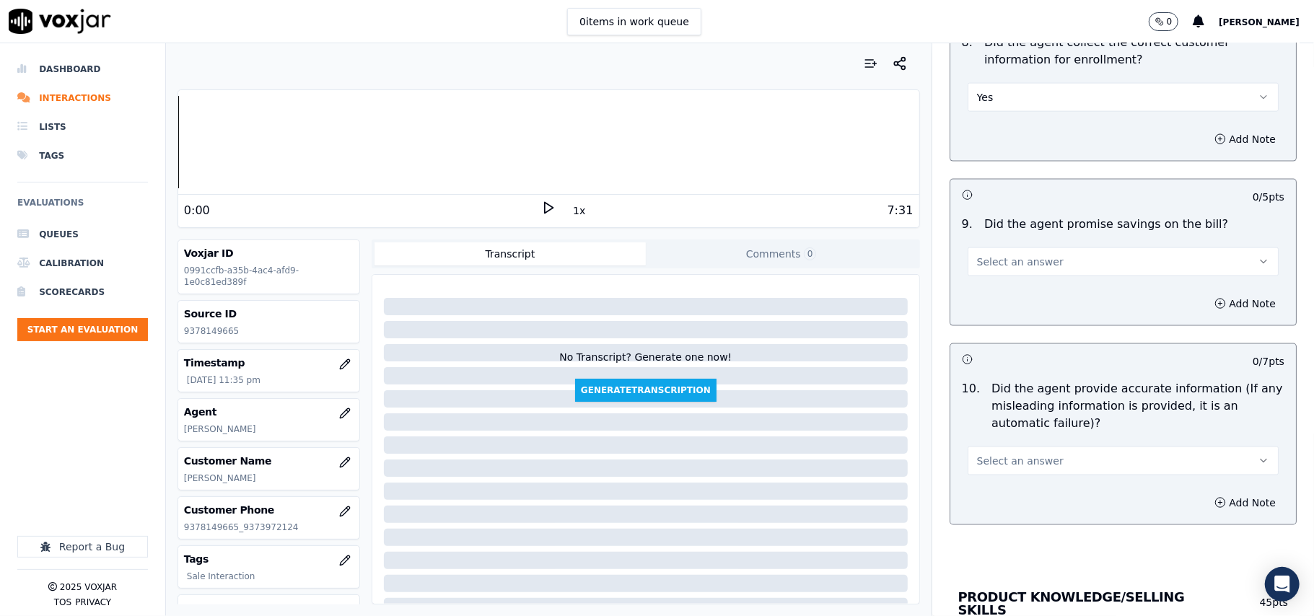
click at [1022, 269] on span "Select an answer" at bounding box center [1020, 262] width 87 height 14
click at [1004, 344] on div "N/A" at bounding box center [1091, 344] width 279 height 23
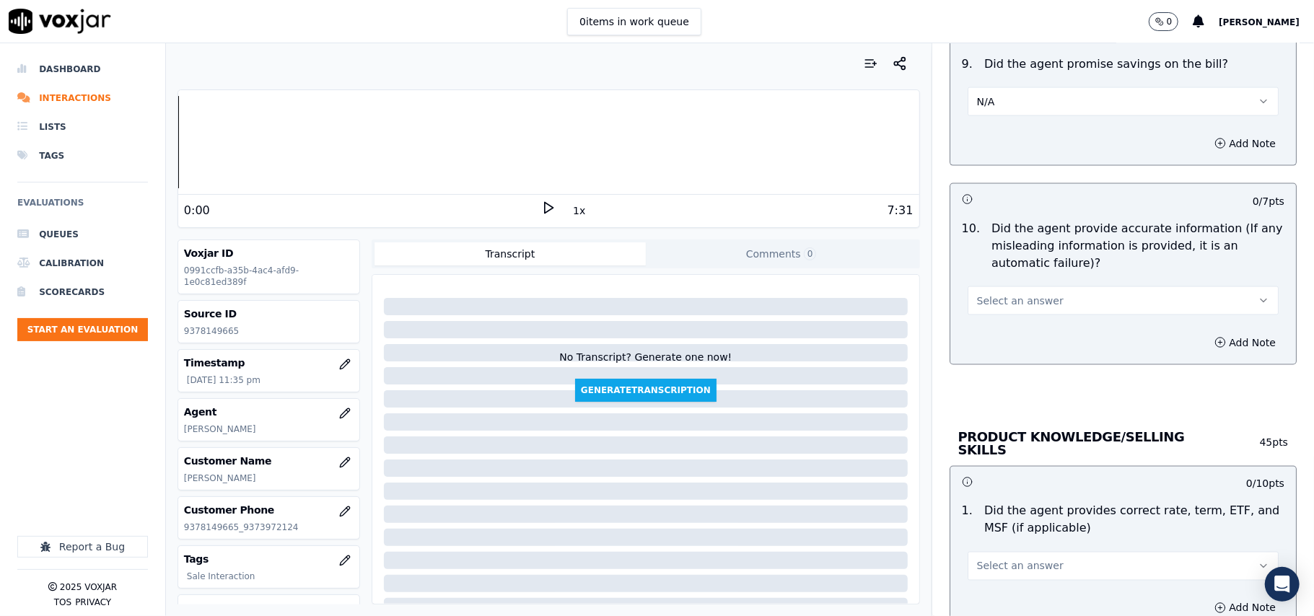
click at [1033, 294] on button "Select an answer" at bounding box center [1123, 300] width 311 height 29
click at [1017, 335] on div "Yes" at bounding box center [1091, 337] width 279 height 23
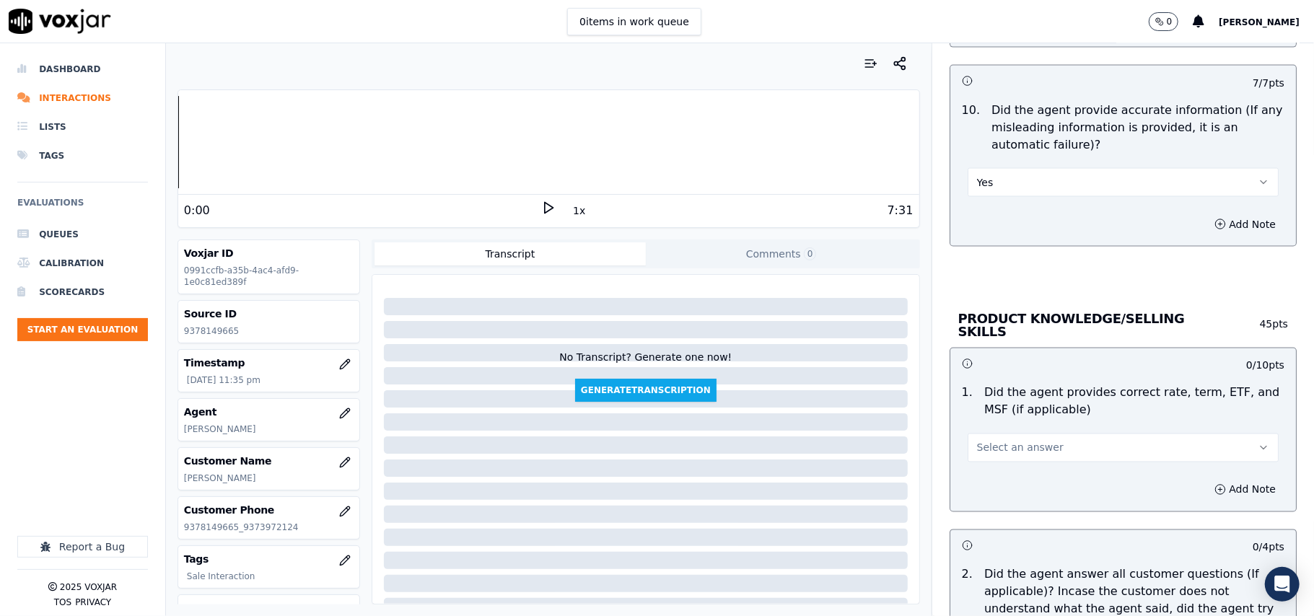
scroll to position [1764, 0]
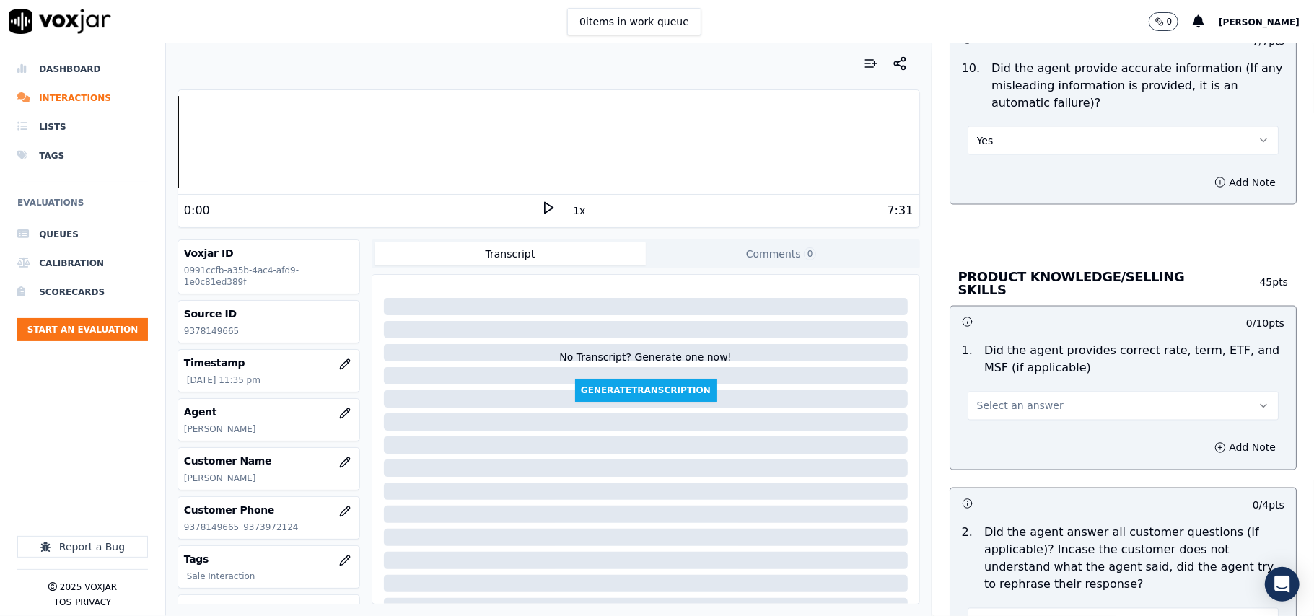
drag, startPoint x: 986, startPoint y: 400, endPoint x: 986, endPoint y: 414, distance: 14.4
click at [986, 401] on span "Select an answer" at bounding box center [1020, 406] width 87 height 14
click at [985, 462] on div "No" at bounding box center [1091, 459] width 279 height 23
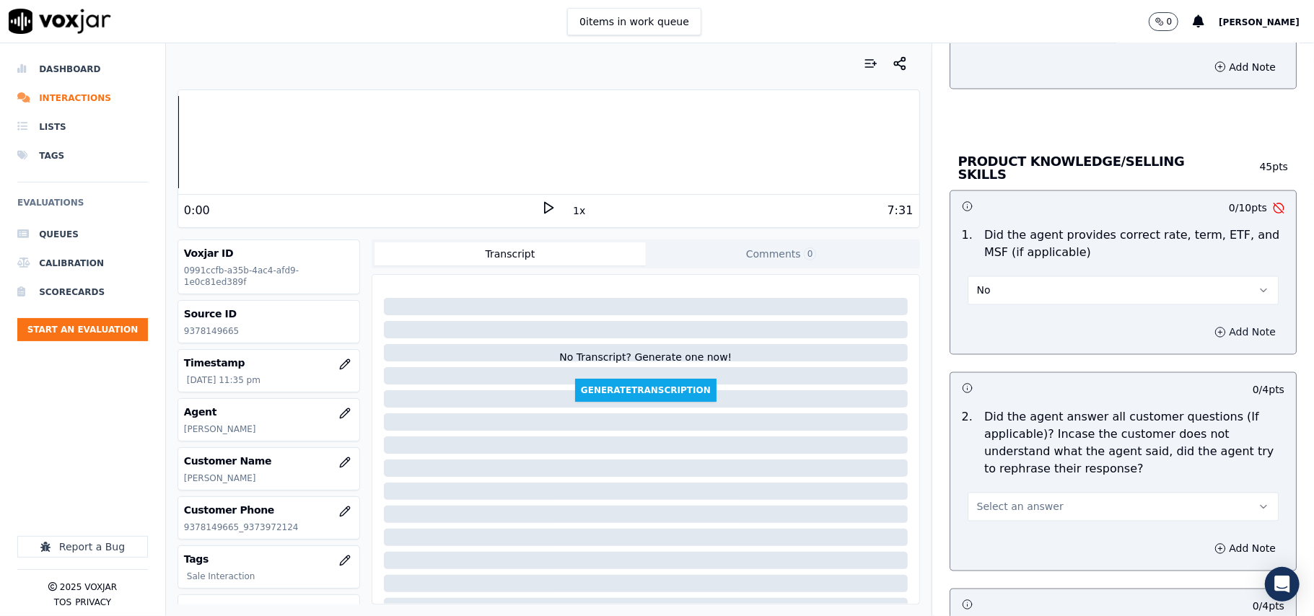
scroll to position [1924, 0]
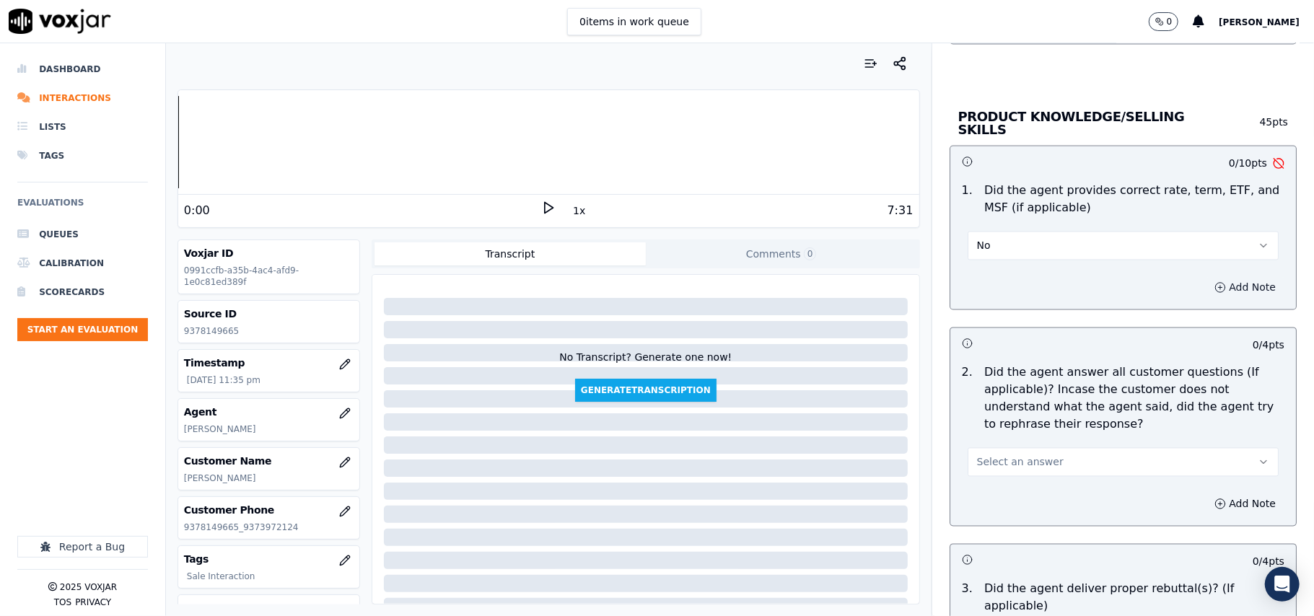
click at [1206, 290] on button "Add Note" at bounding box center [1245, 288] width 79 height 20
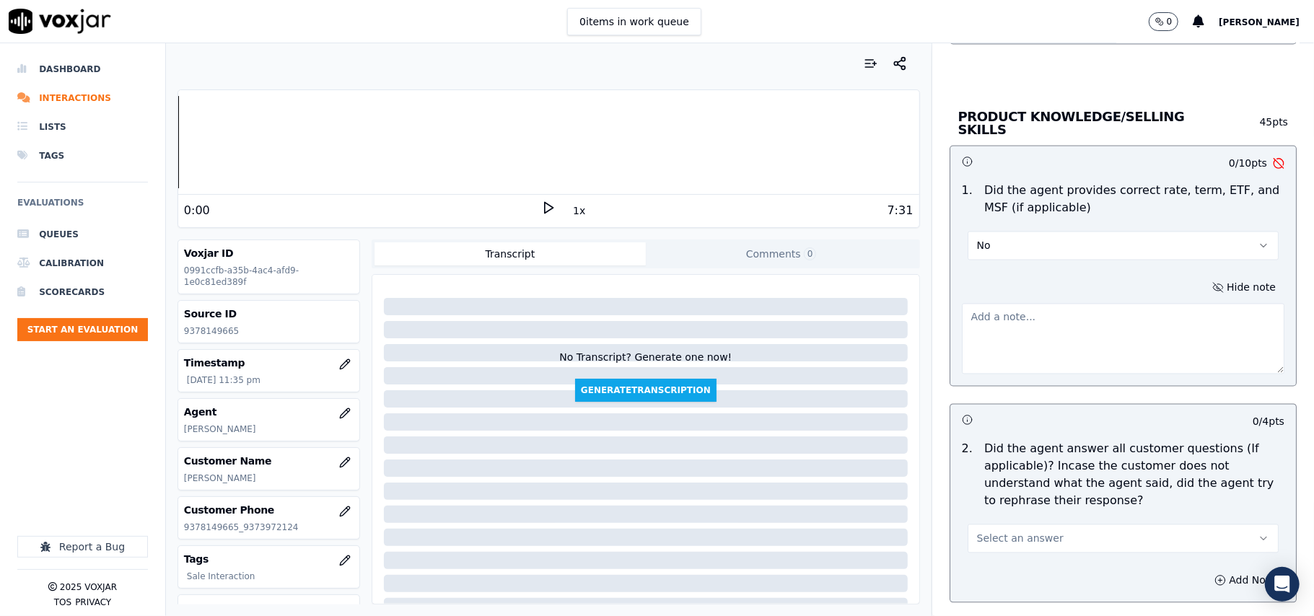
click at [1028, 339] on textarea at bounding box center [1123, 339] width 323 height 71
type textarea "Agb"
type textarea "Agent for the TERM of the plan informed that it is till the END of the Year [DA…"
paste textarea "Agent for the TERM of the plan informed that it is till the END of the Year [DA…"
click at [1121, 329] on textarea "Agent for the TERM of the plan informed that it is till the END of the Year [DA…" at bounding box center [1123, 339] width 323 height 71
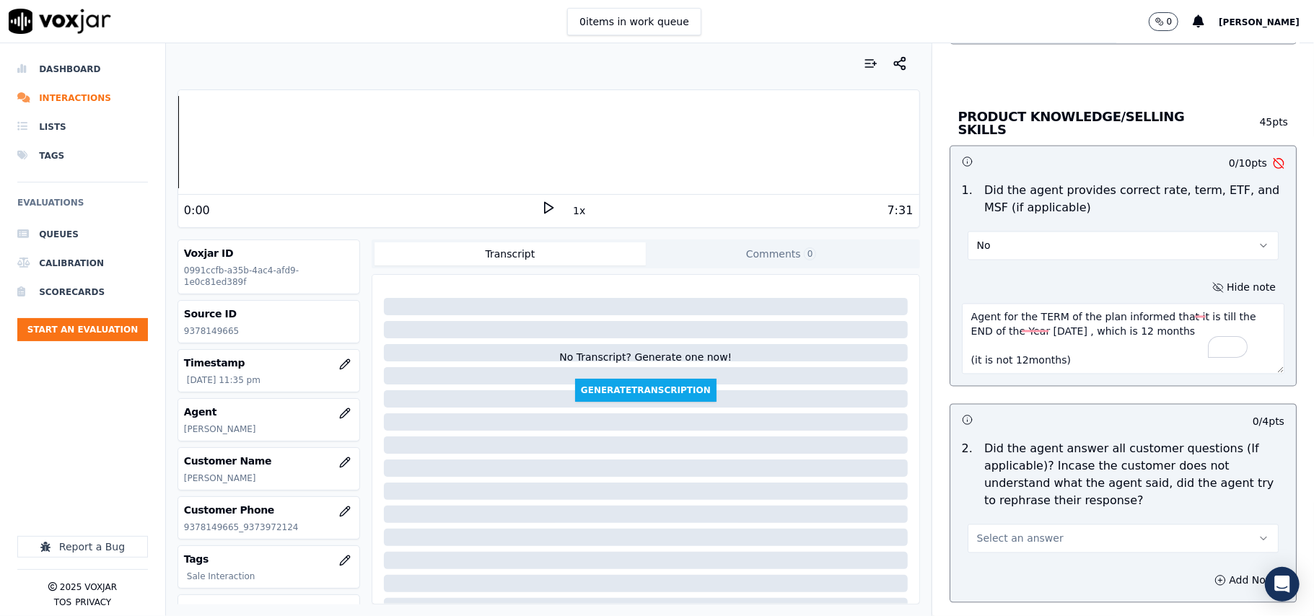
click at [1124, 329] on textarea "Agent for the TERM of the plan informed that it is till the END of the Year [DA…" at bounding box center [1123, 339] width 323 height 71
drag, startPoint x: 956, startPoint y: 319, endPoint x: 1106, endPoint y: 382, distance: 163.0
click at [1106, 382] on div "Hide note Agent for the TERM of the plan informed that it is till the END of th…" at bounding box center [1123, 326] width 346 height 120
click at [985, 339] on textarea "Agent for the TERM of the plan informed that it is till the END of the Year [DA…" at bounding box center [1123, 339] width 323 height 71
drag, startPoint x: 948, startPoint y: 310, endPoint x: 1092, endPoint y: 380, distance: 160.4
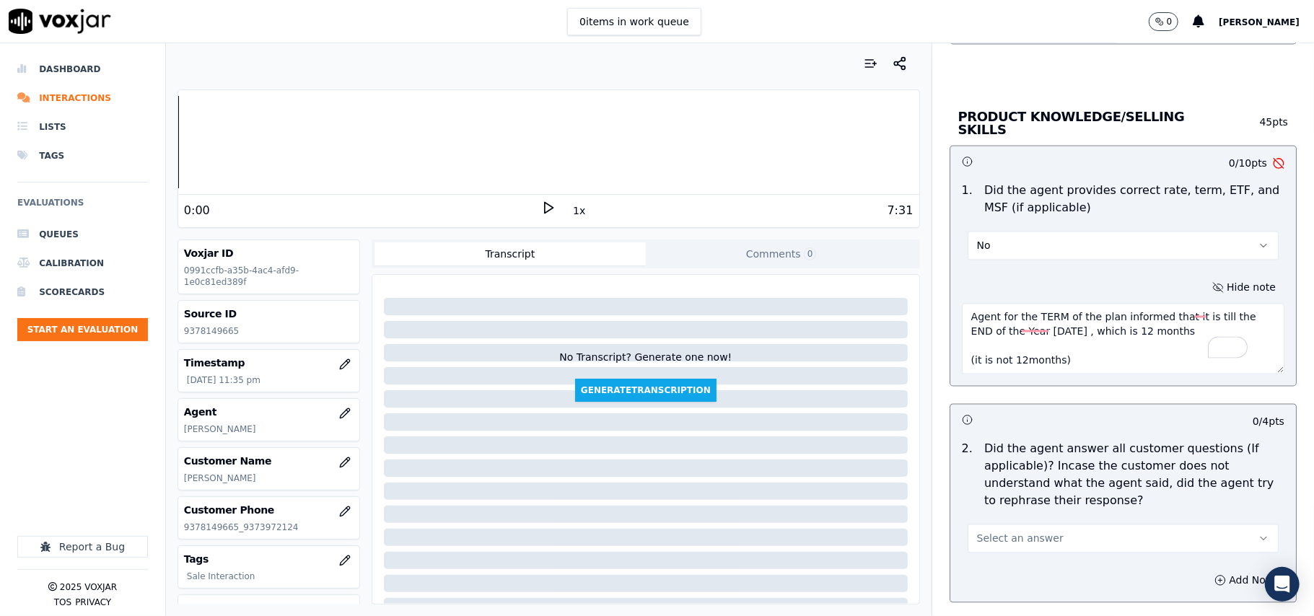
click at [1092, 380] on div "Hide note Agent for the TERM of the plan informed that it is till the END of th…" at bounding box center [1123, 326] width 346 height 120
type textarea "Agent for the TERM of the plan informed that it is till the END of the Year [DA…"
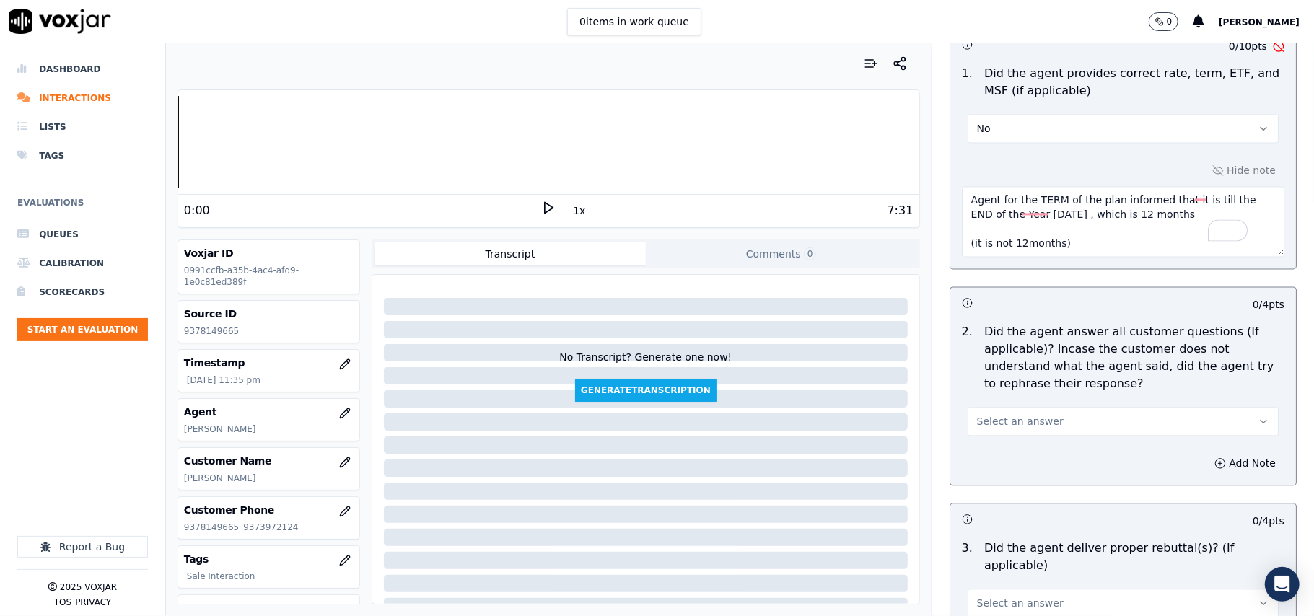
scroll to position [2085, 0]
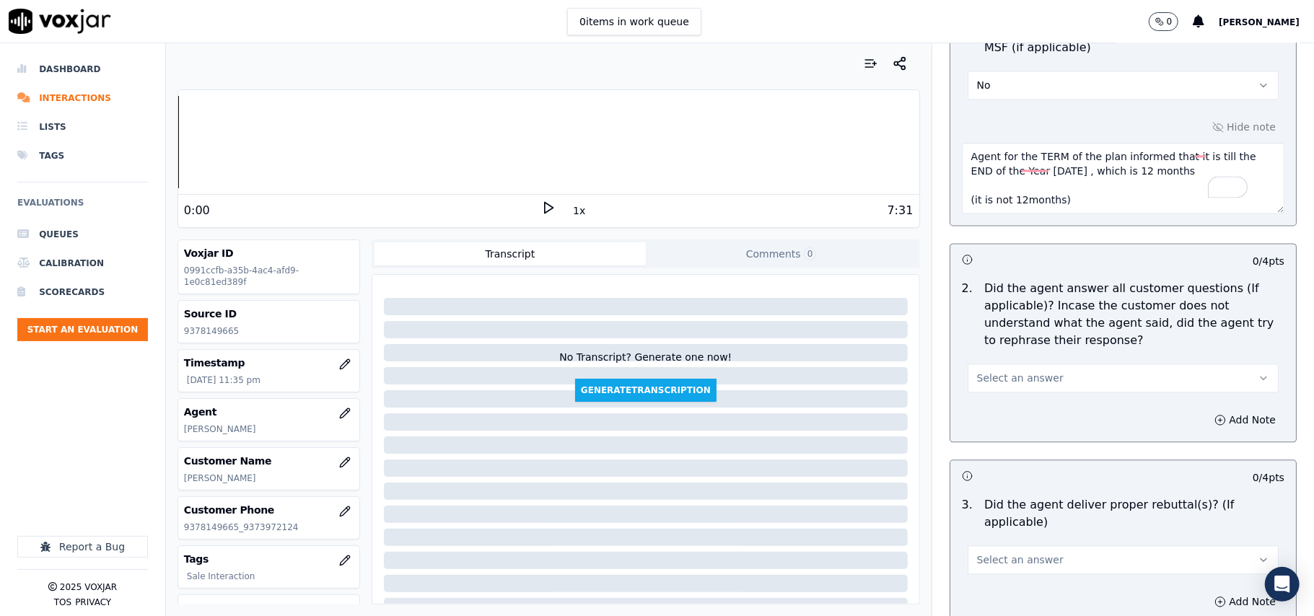
click at [1028, 382] on span "Select an answer" at bounding box center [1020, 378] width 87 height 14
click at [990, 407] on div "Yes" at bounding box center [1091, 409] width 279 height 23
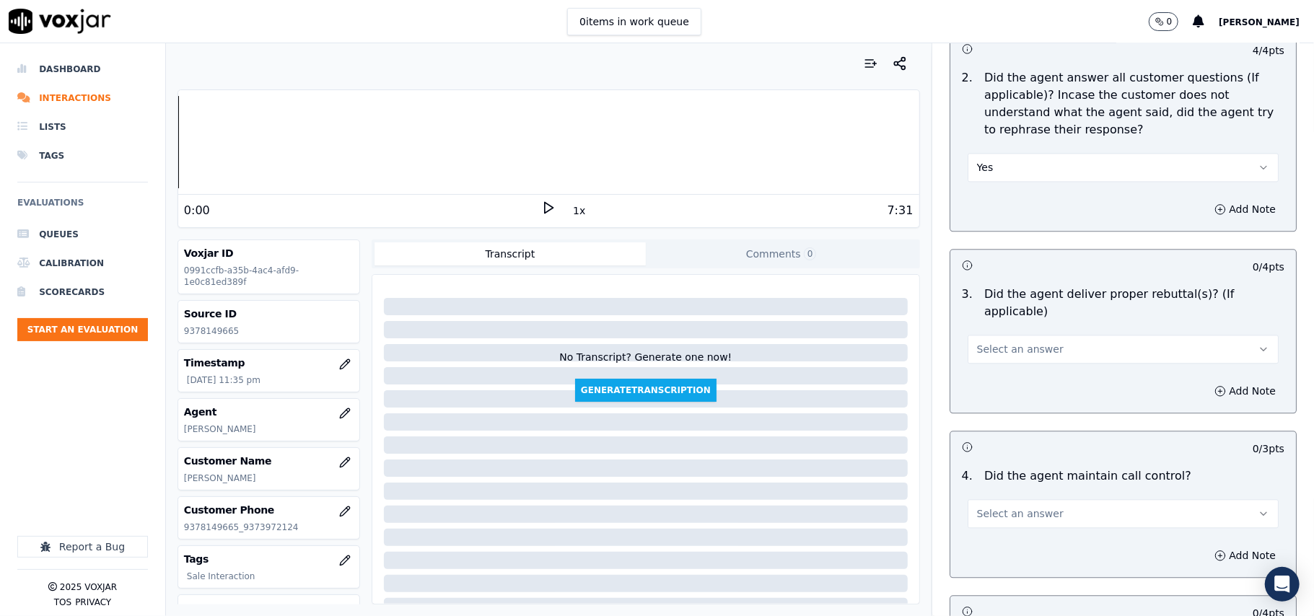
scroll to position [2405, 0]
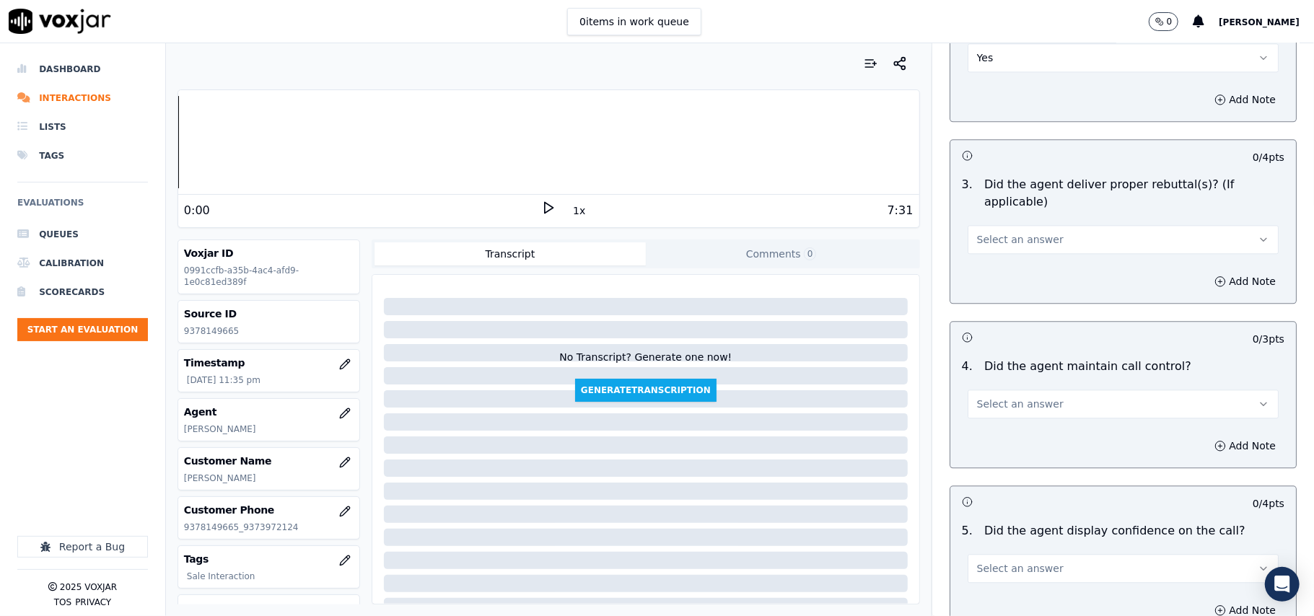
click at [1004, 260] on div "Add Note" at bounding box center [1123, 281] width 346 height 43
click at [1002, 232] on span "Select an answer" at bounding box center [1020, 239] width 87 height 14
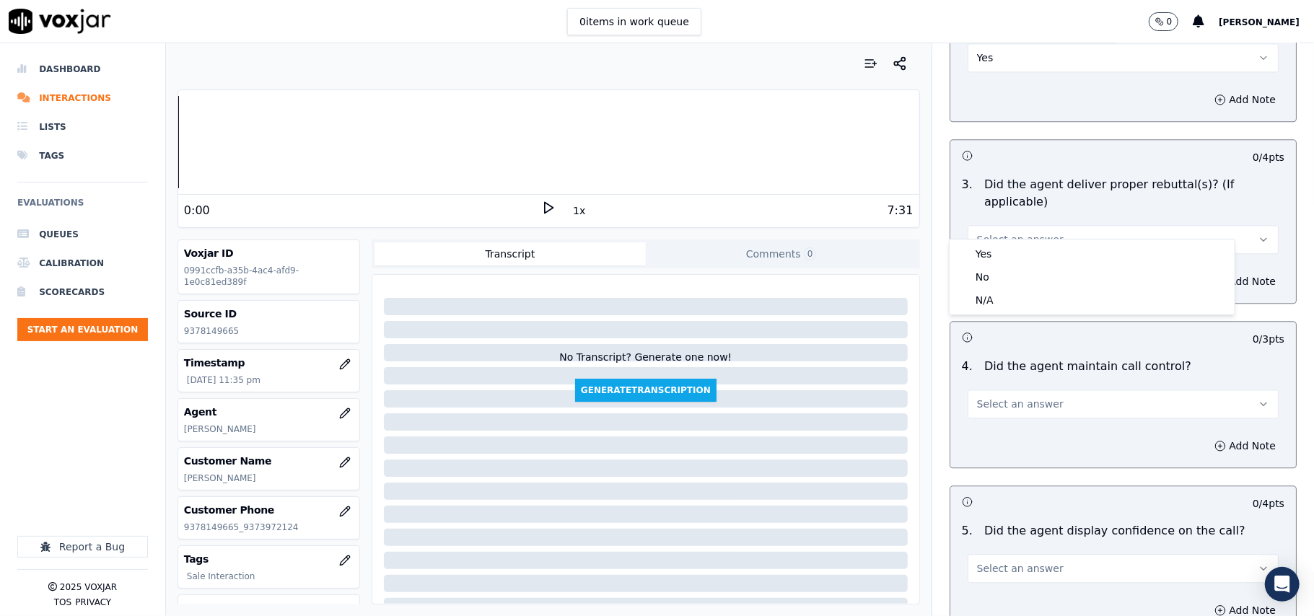
click at [1005, 239] on div "Yes No N/A" at bounding box center [1092, 277] width 286 height 76
click at [1006, 257] on div "Yes" at bounding box center [1091, 253] width 279 height 23
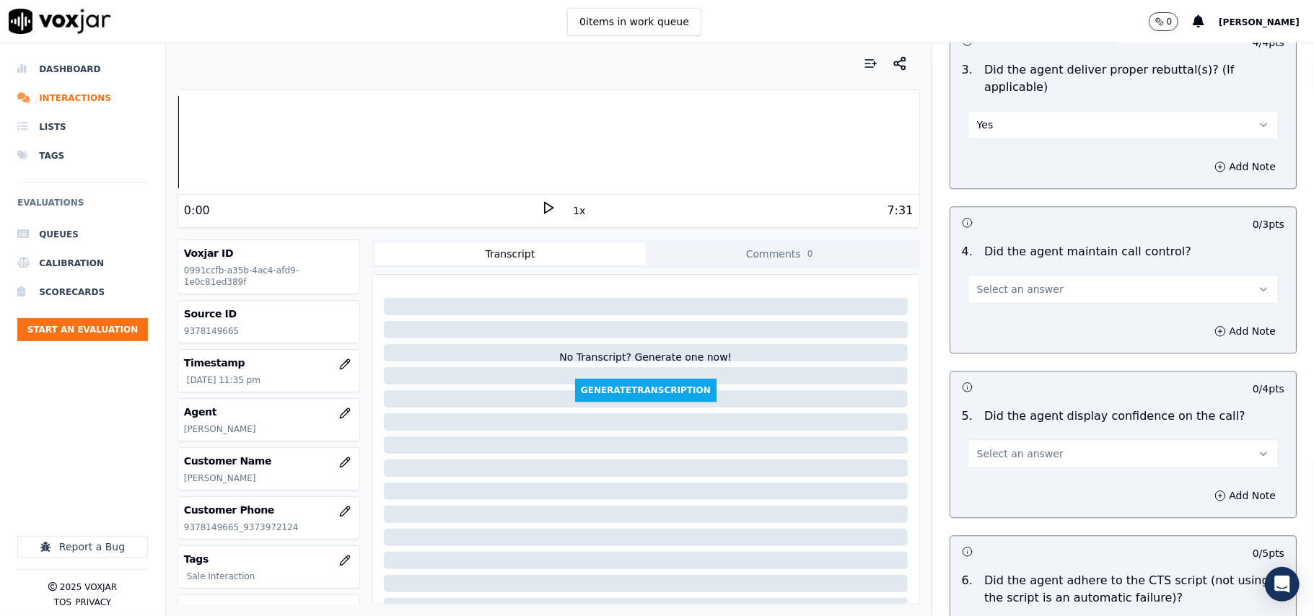
scroll to position [2566, 0]
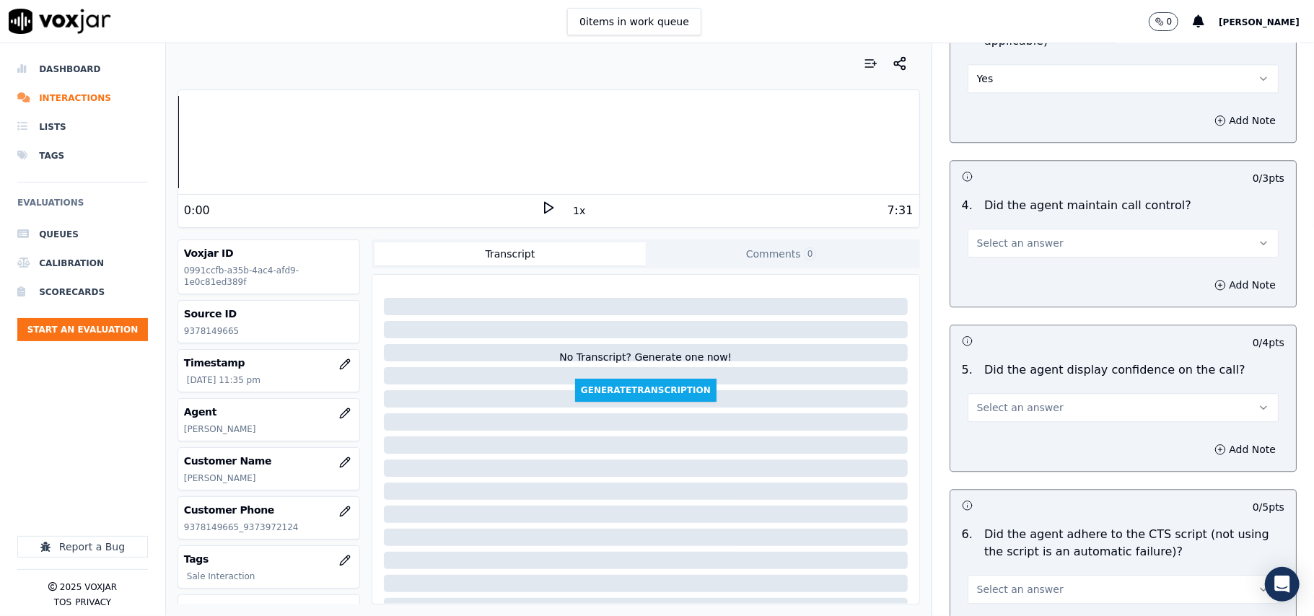
drag, startPoint x: 996, startPoint y: 212, endPoint x: 991, endPoint y: 240, distance: 27.8
click at [996, 229] on button "Select an answer" at bounding box center [1123, 243] width 311 height 29
drag, startPoint x: 994, startPoint y: 246, endPoint x: 991, endPoint y: 258, distance: 11.7
click at [994, 250] on div "Yes" at bounding box center [1091, 258] width 279 height 23
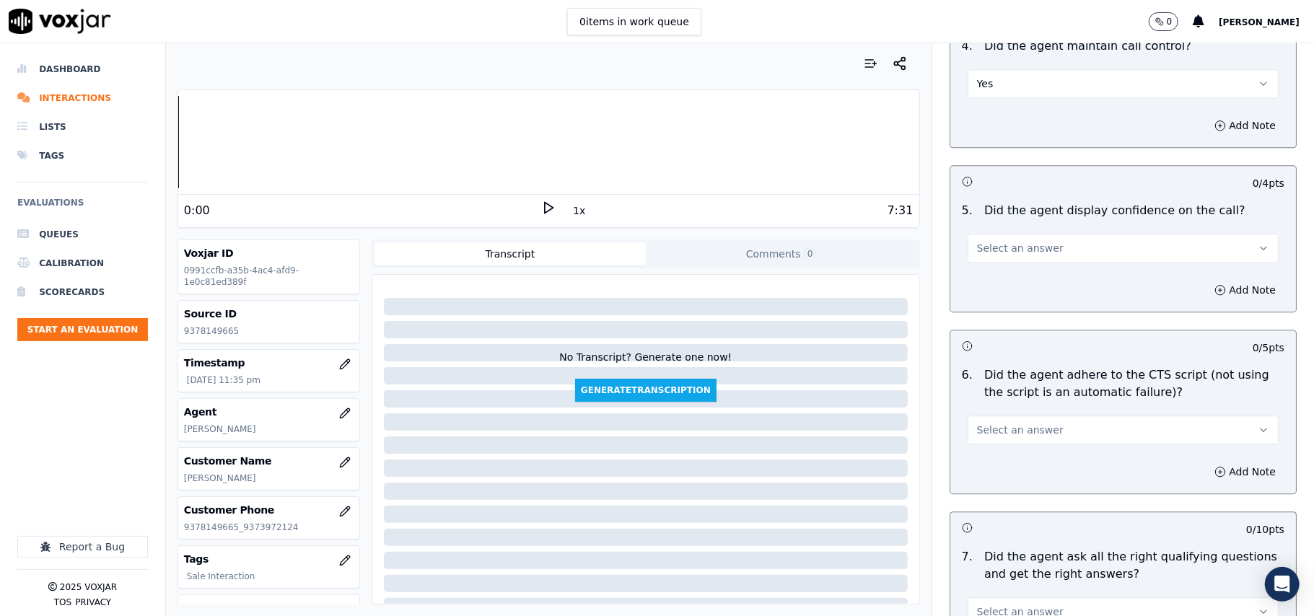
drag, startPoint x: 1002, startPoint y: 237, endPoint x: 991, endPoint y: 242, distance: 11.6
click at [1002, 241] on span "Select an answer" at bounding box center [1020, 248] width 87 height 14
click at [981, 258] on div "Yes" at bounding box center [1091, 263] width 279 height 23
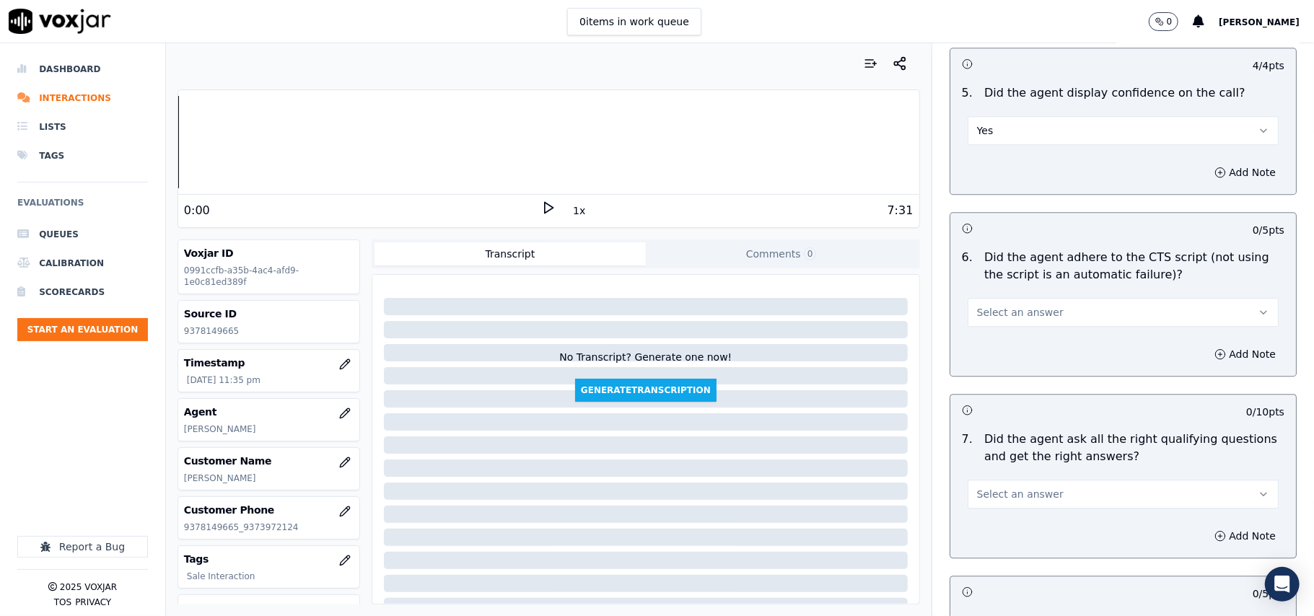
scroll to position [2886, 0]
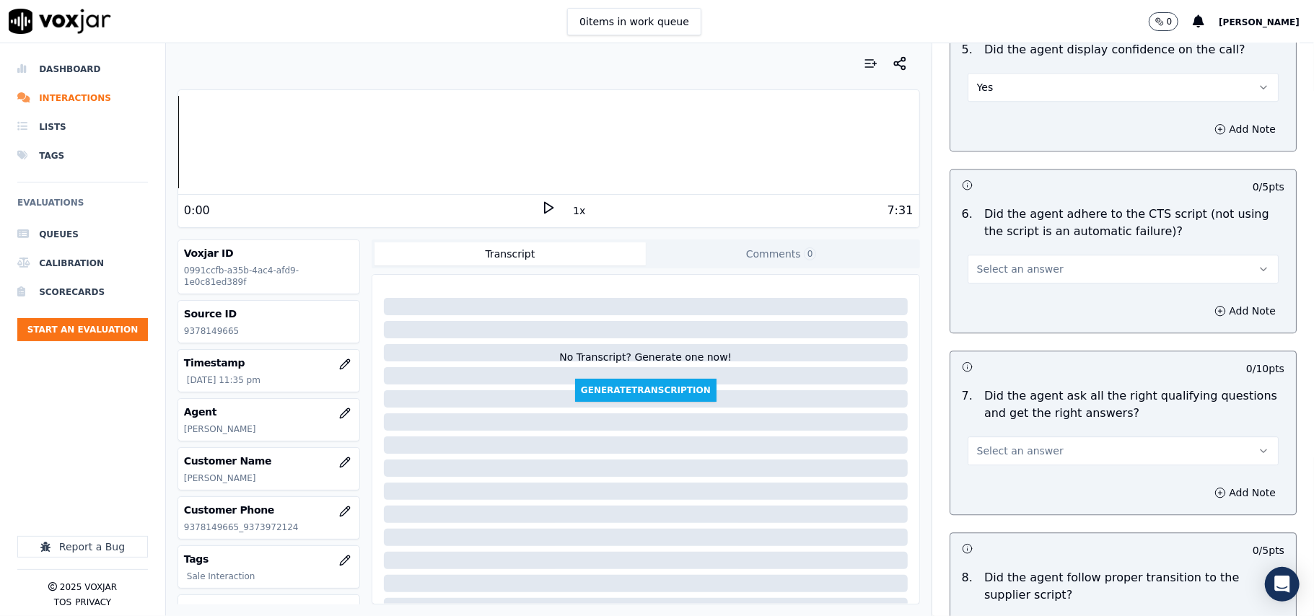
drag, startPoint x: 993, startPoint y: 234, endPoint x: 996, endPoint y: 263, distance: 29.8
click at [993, 240] on div "Select an answer" at bounding box center [1123, 261] width 334 height 43
click at [996, 262] on span "Select an answer" at bounding box center [1020, 269] width 87 height 14
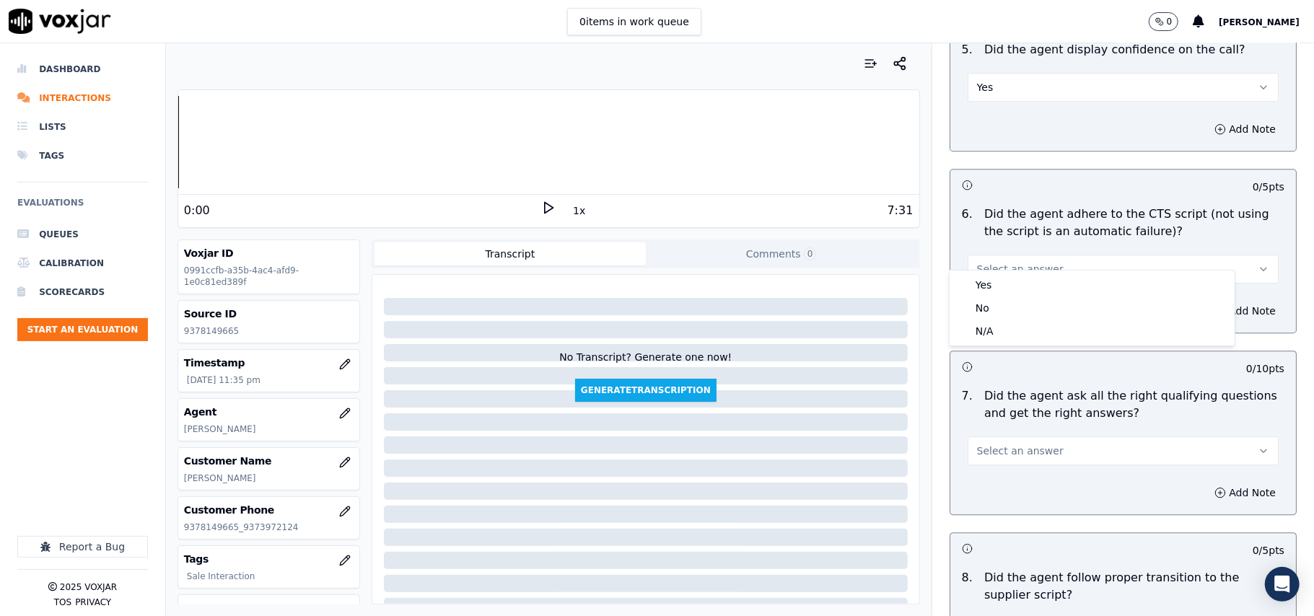
click at [994, 278] on div "Yes" at bounding box center [1091, 284] width 279 height 23
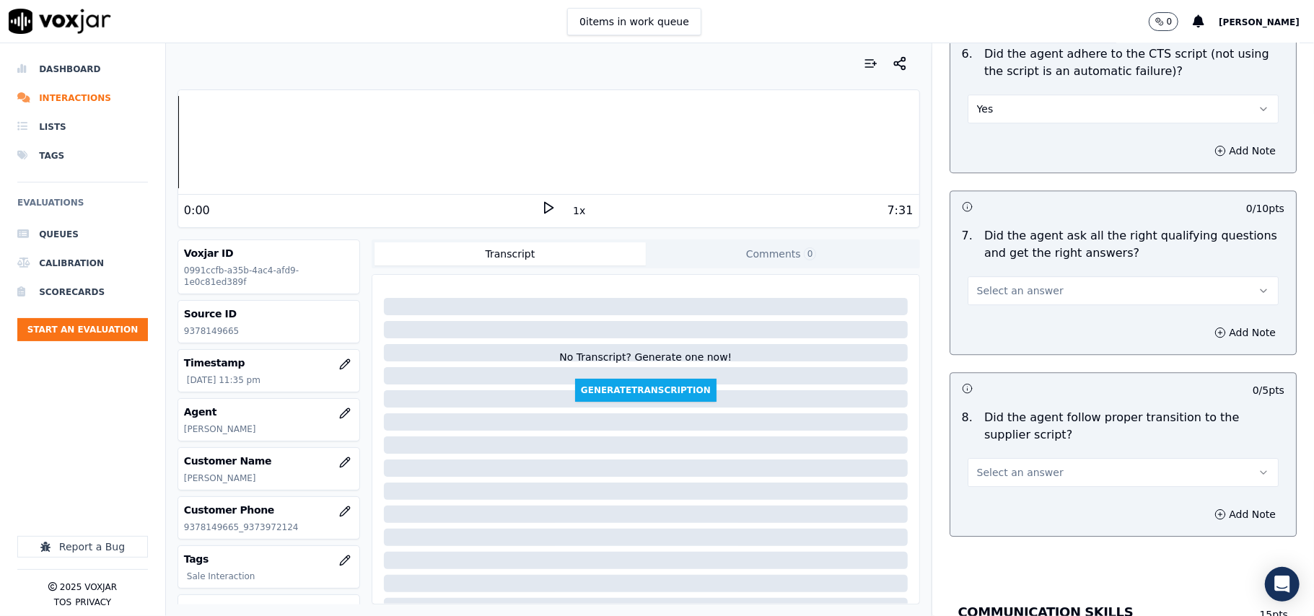
click at [994, 283] on button "Select an answer" at bounding box center [1123, 290] width 311 height 29
click at [989, 309] on div "Yes" at bounding box center [1091, 306] width 279 height 23
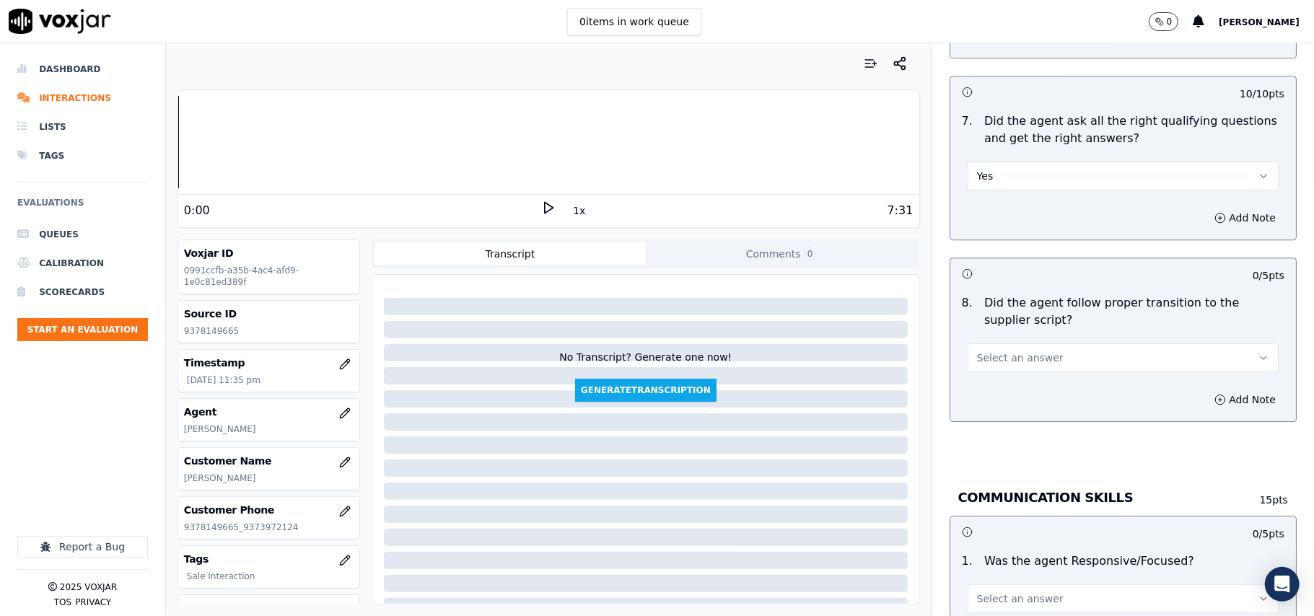
scroll to position [3207, 0]
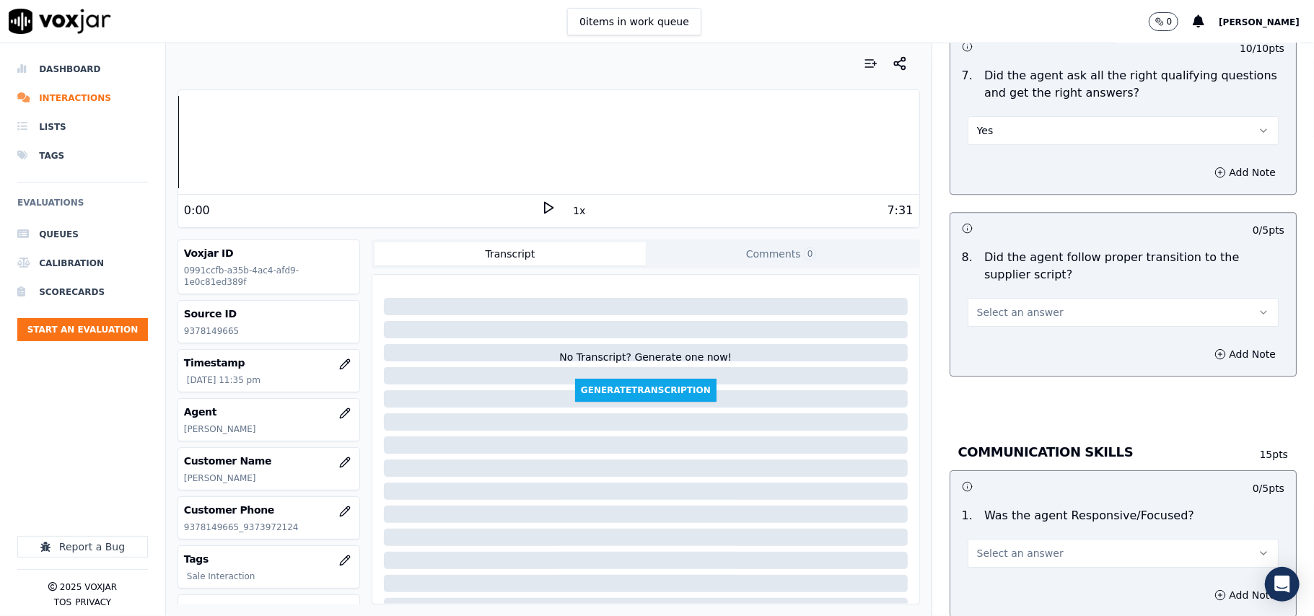
click at [991, 305] on span "Select an answer" at bounding box center [1020, 312] width 87 height 14
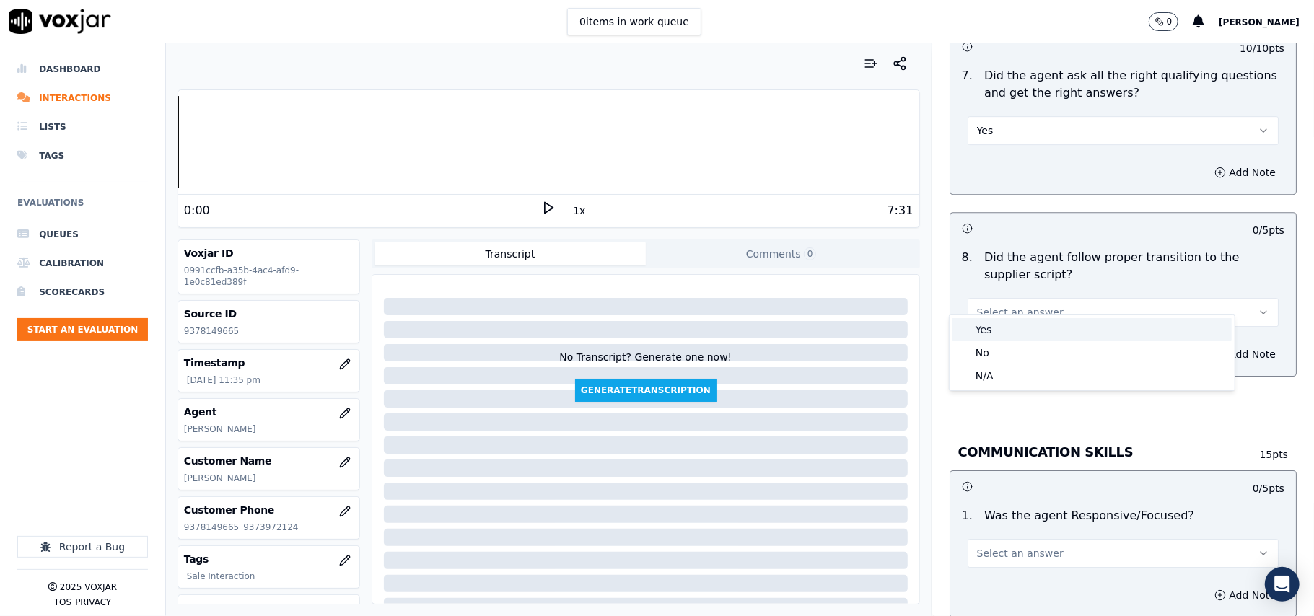
click at [989, 327] on div "Yes" at bounding box center [1091, 329] width 279 height 23
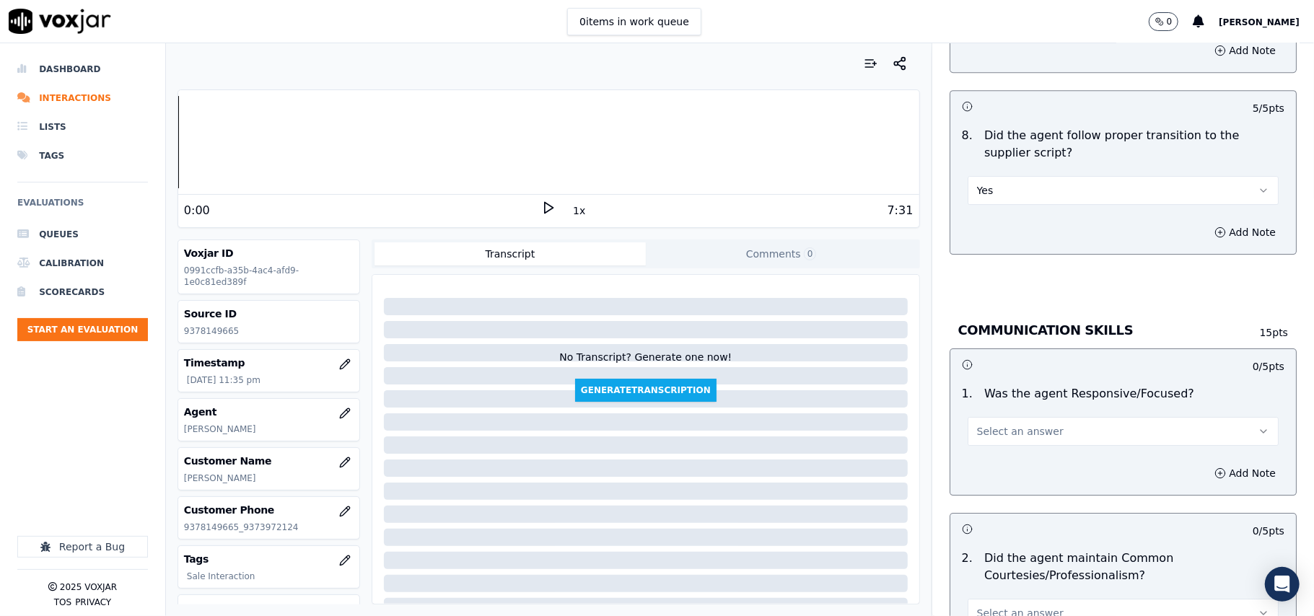
scroll to position [3367, 0]
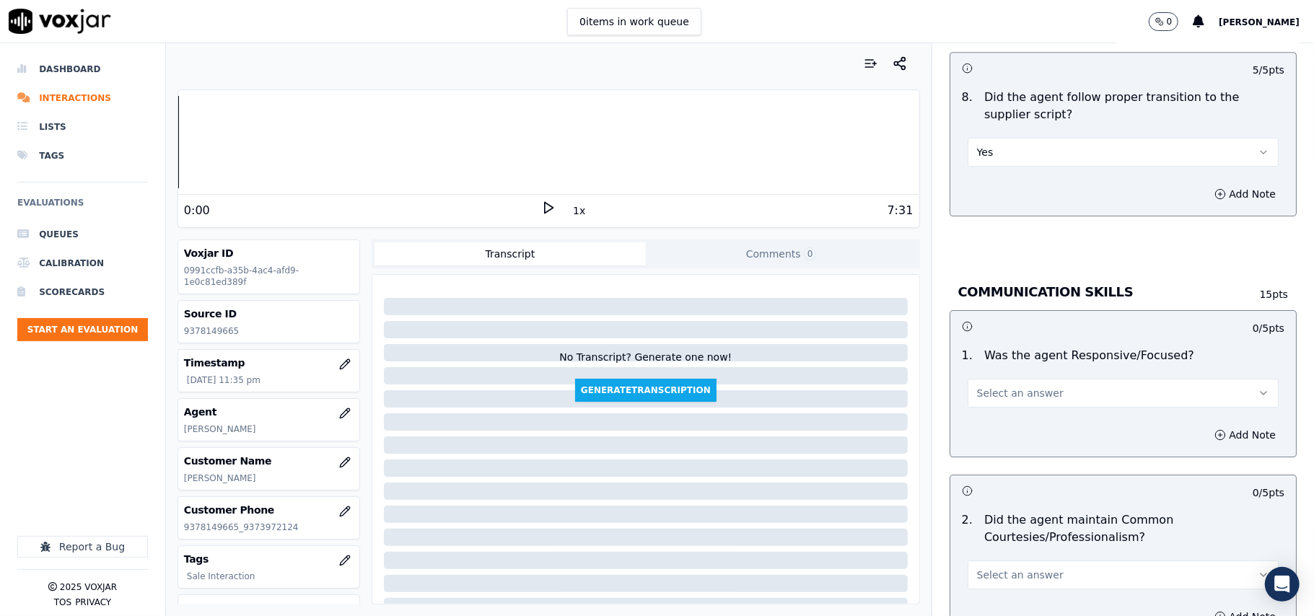
click at [982, 386] on span "Select an answer" at bounding box center [1020, 393] width 87 height 14
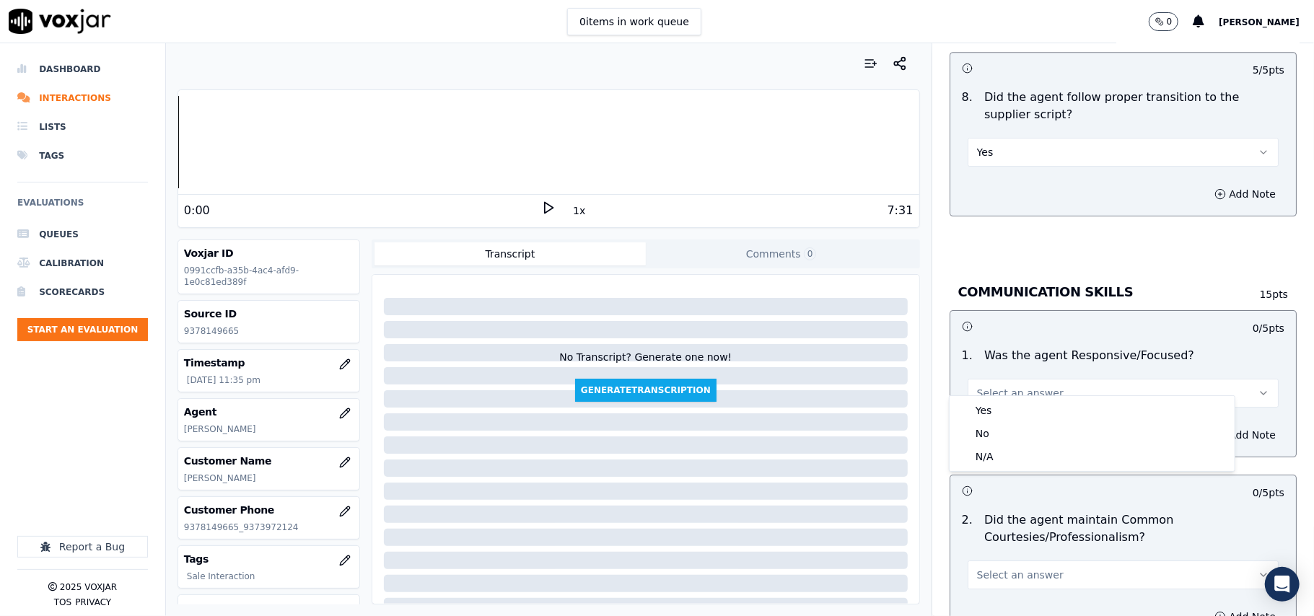
click at [979, 397] on div "Yes No N/A" at bounding box center [1092, 433] width 285 height 75
click at [978, 404] on div "Yes" at bounding box center [1091, 410] width 279 height 23
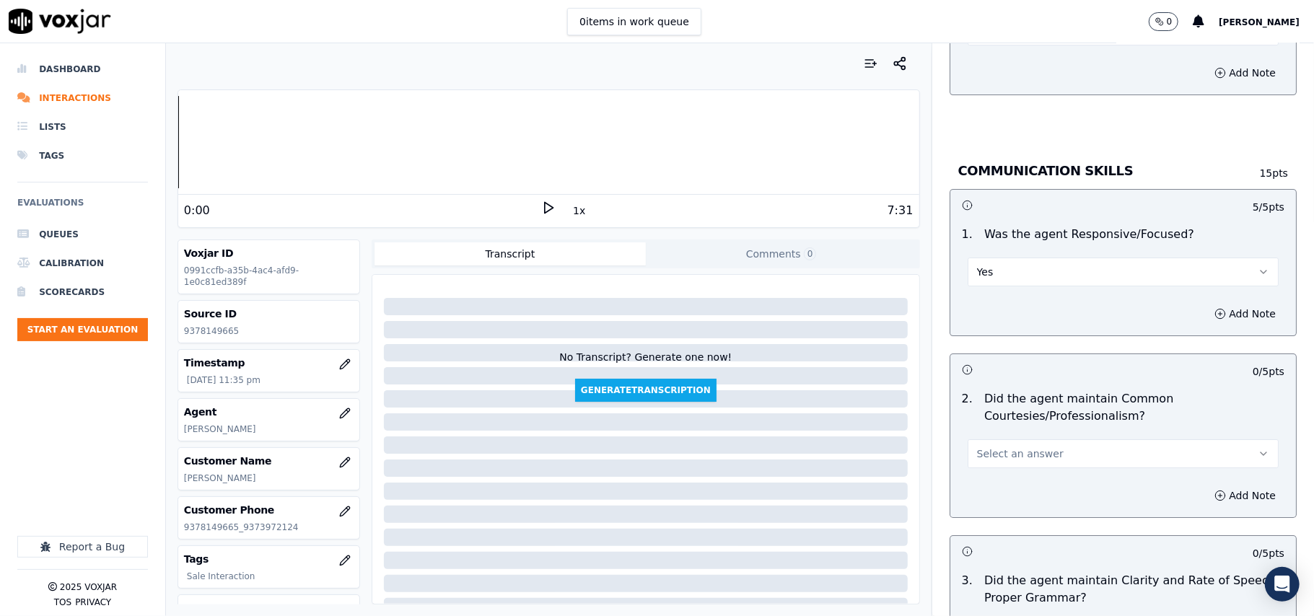
scroll to position [3528, 0]
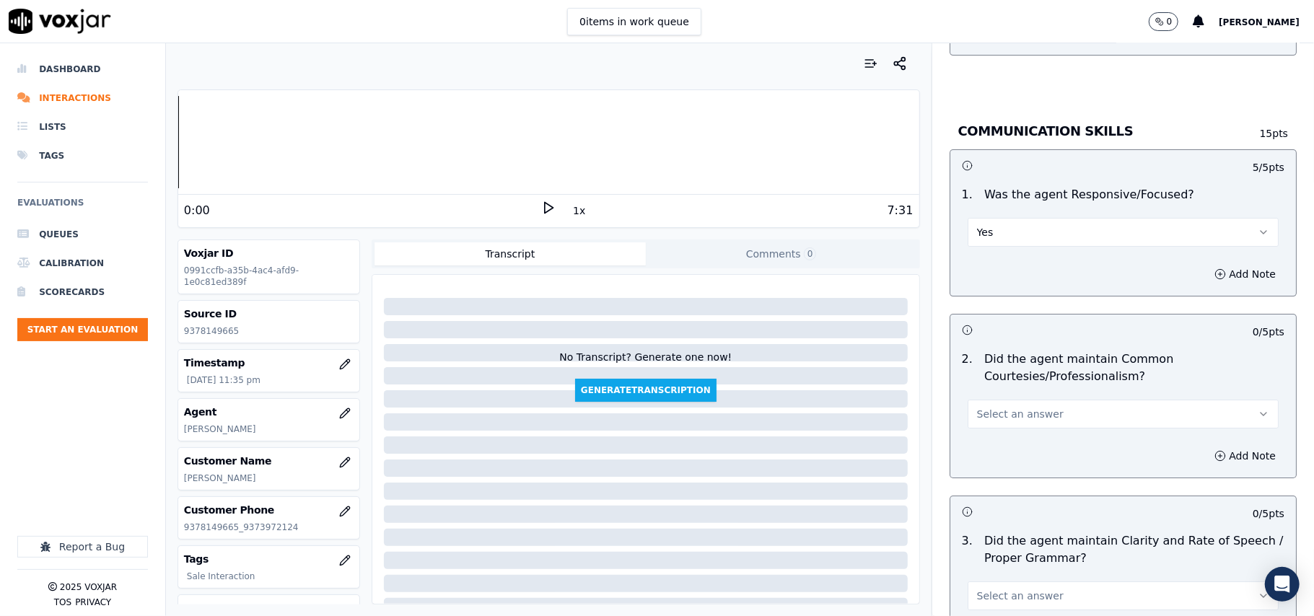
click at [977, 407] on span "Select an answer" at bounding box center [1020, 414] width 87 height 14
click at [976, 442] on div "Yes" at bounding box center [1091, 432] width 279 height 23
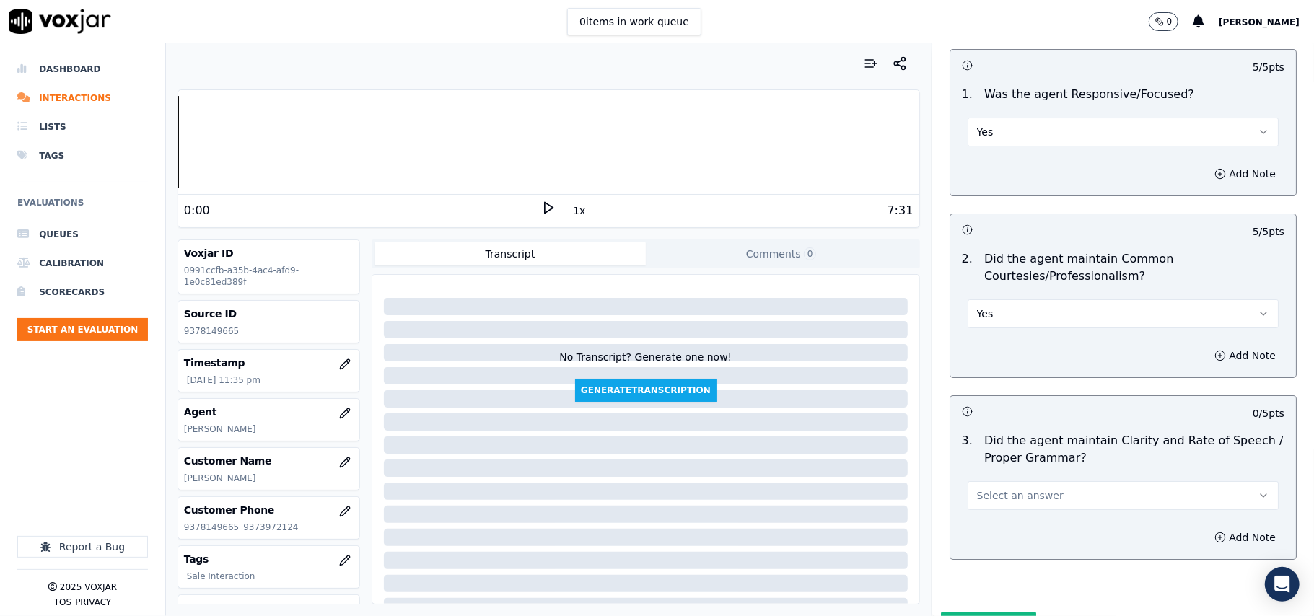
scroll to position [3687, 0]
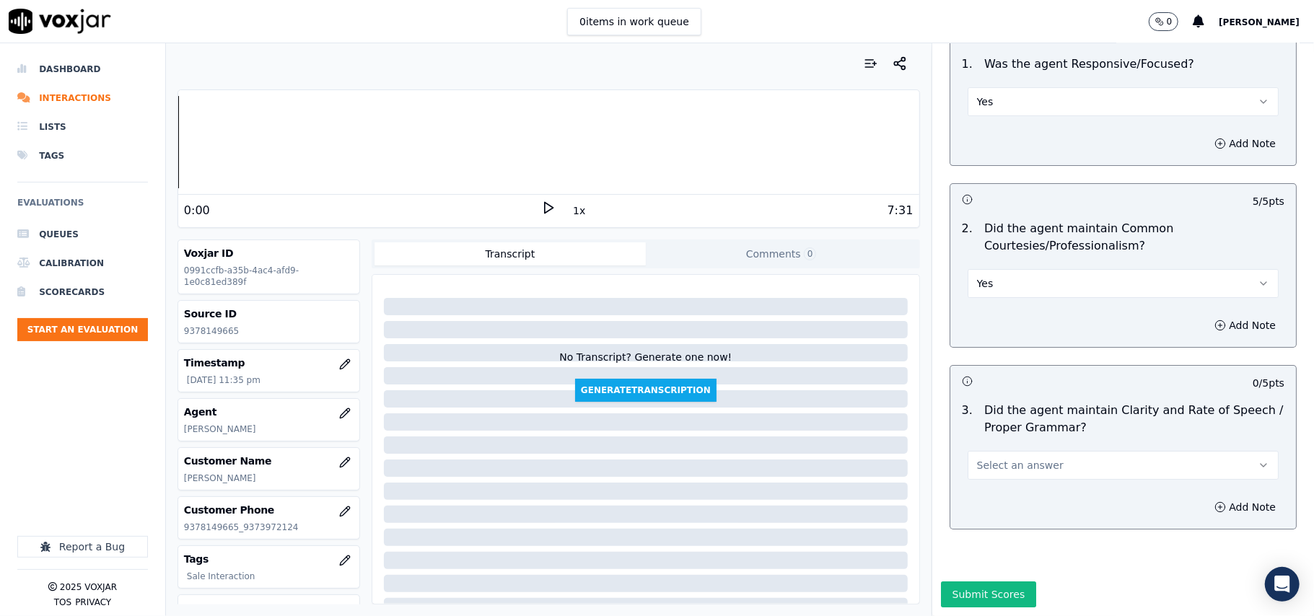
click at [977, 458] on span "Select an answer" at bounding box center [1020, 465] width 87 height 14
click at [980, 450] on div "Yes" at bounding box center [1091, 454] width 279 height 23
click at [971, 582] on button "Submit Scores" at bounding box center [989, 595] width 96 height 26
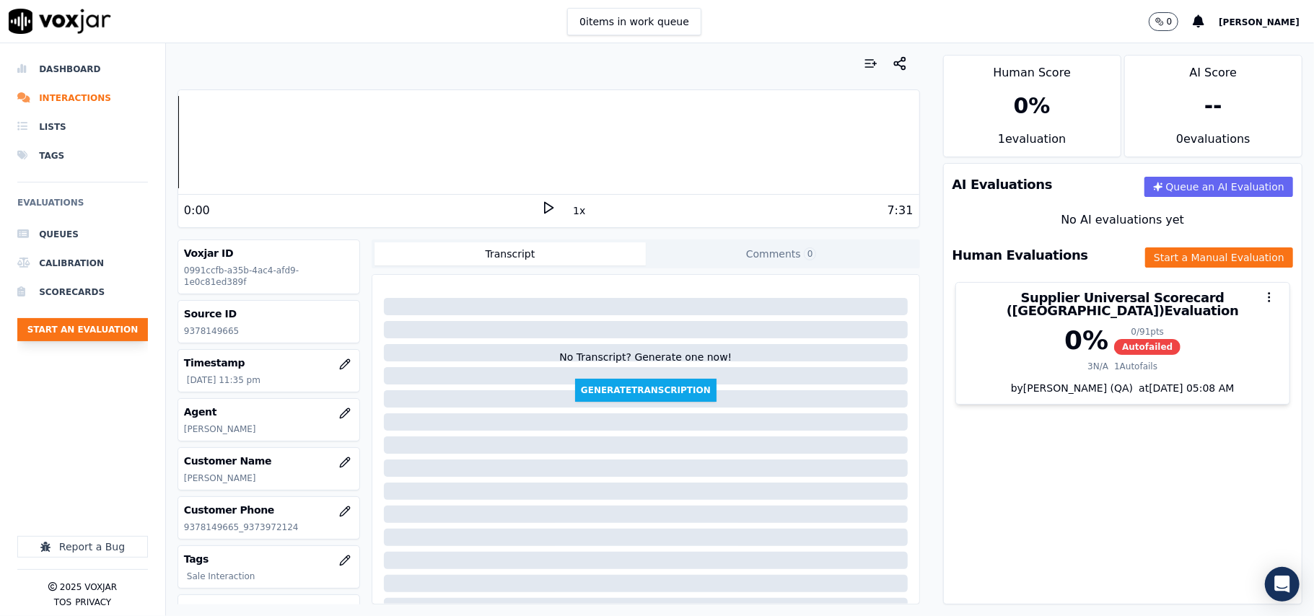
click at [97, 330] on button "Start an Evaluation" at bounding box center [82, 329] width 131 height 23
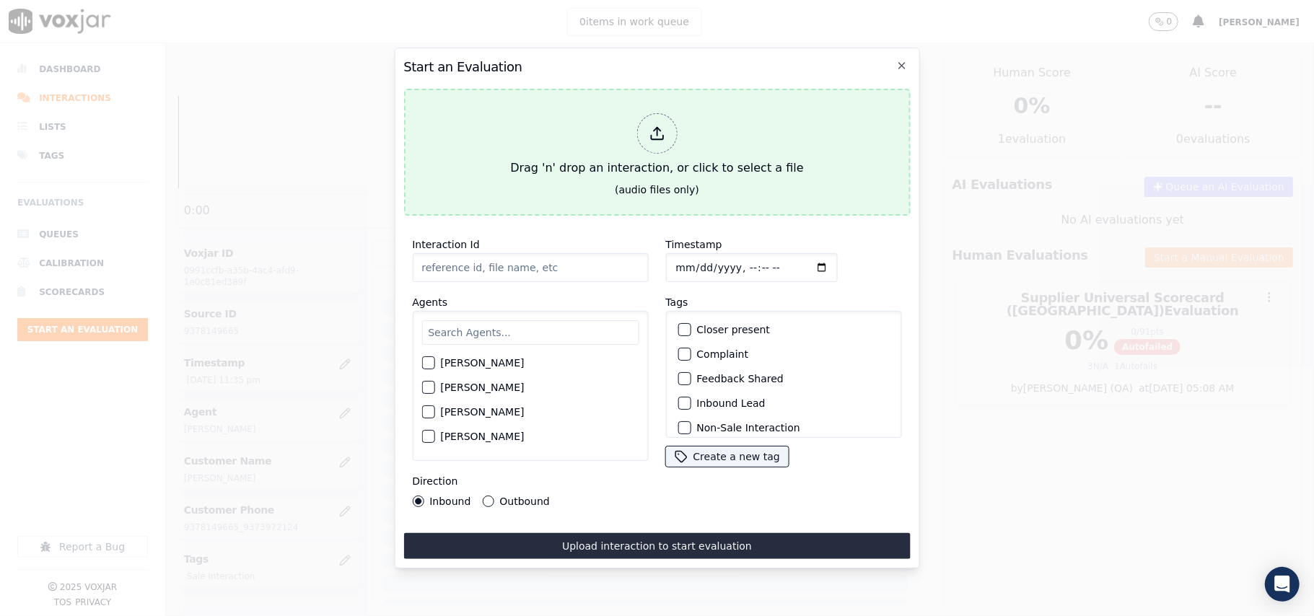
click at [624, 108] on div "Drag 'n' drop an interaction, or click to select a file" at bounding box center [656, 145] width 305 height 75
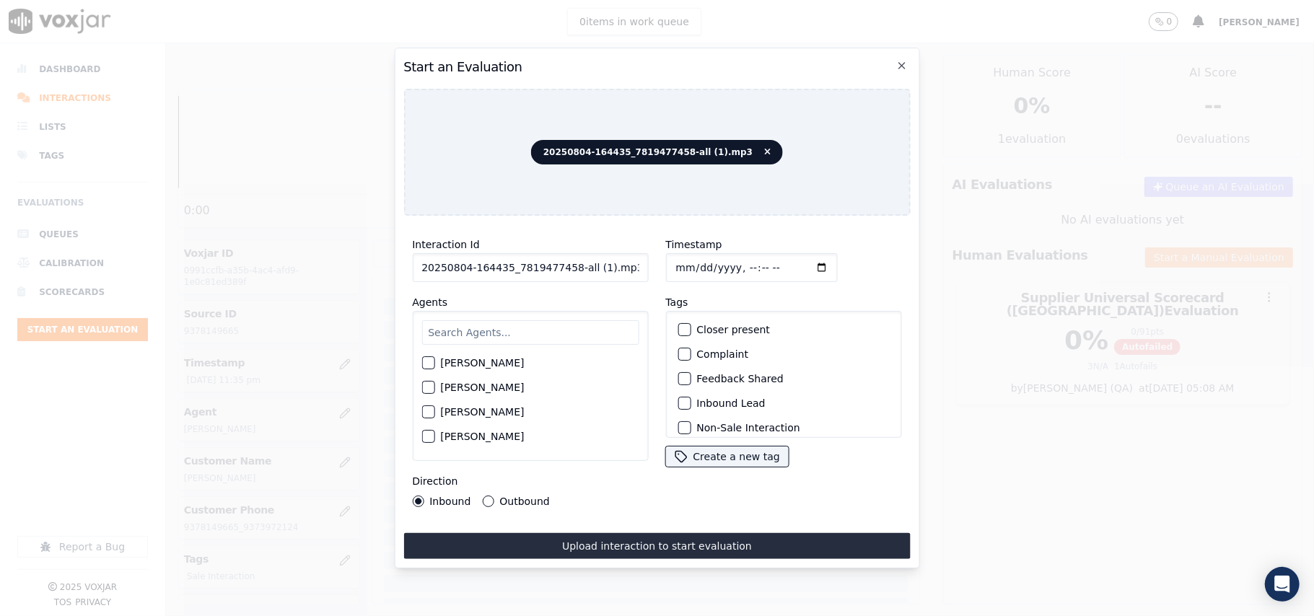
click at [517, 264] on input "20250804-164435_7819477458-all (1).mp3" at bounding box center [530, 267] width 236 height 29
paste input "7819477458"
type input "7819477458"
click at [693, 260] on input "Timestamp" at bounding box center [751, 267] width 172 height 29
type input "[DATE]T23:42"
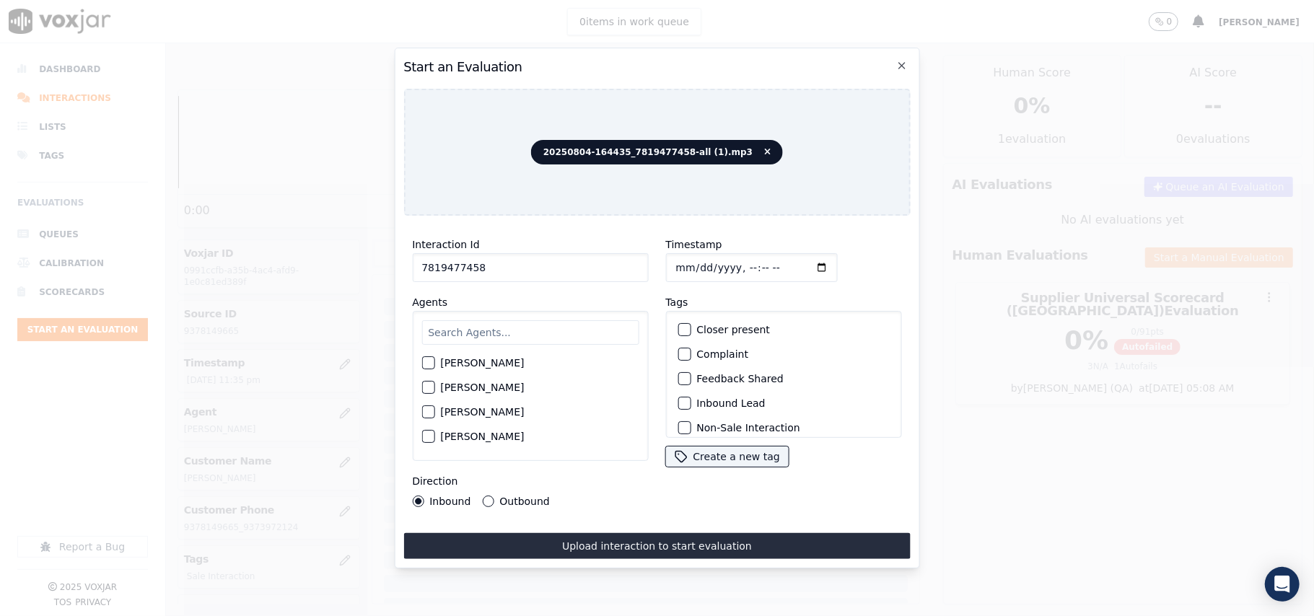
click at [533, 320] on input "text" at bounding box center [529, 332] width 217 height 25
type input "LILI"
click at [522, 362] on label "[PERSON_NAME]" at bounding box center [482, 367] width 84 height 10
click at [434, 362] on button "[PERSON_NAME]" at bounding box center [427, 367] width 13 height 13
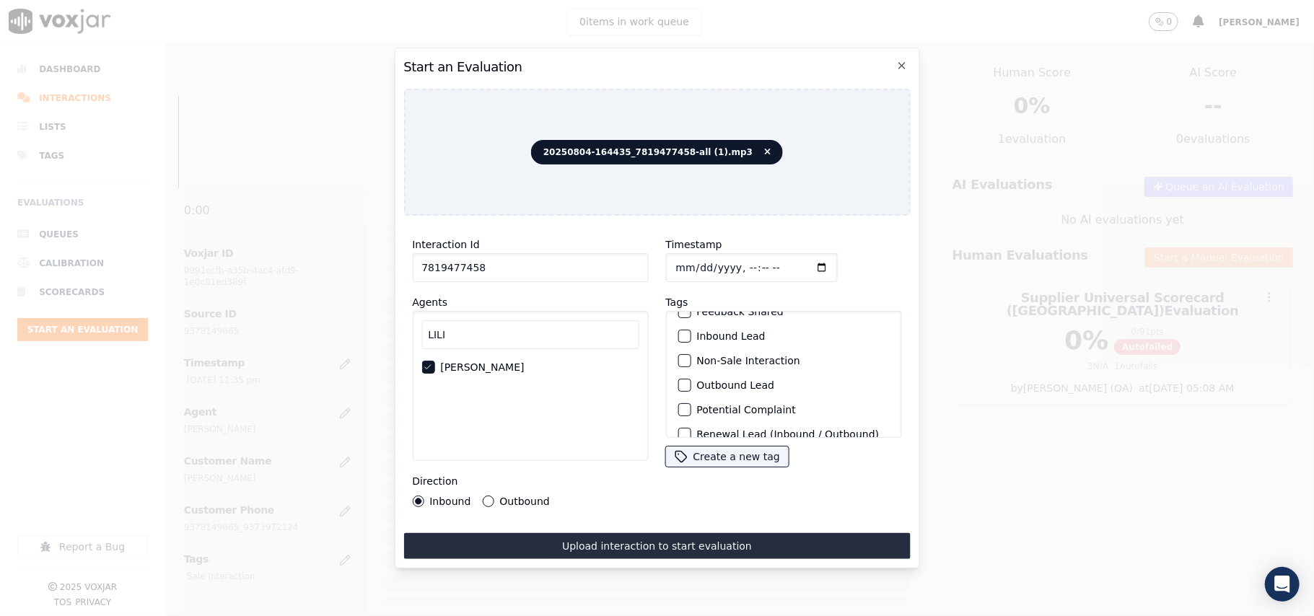
scroll to position [126, 0]
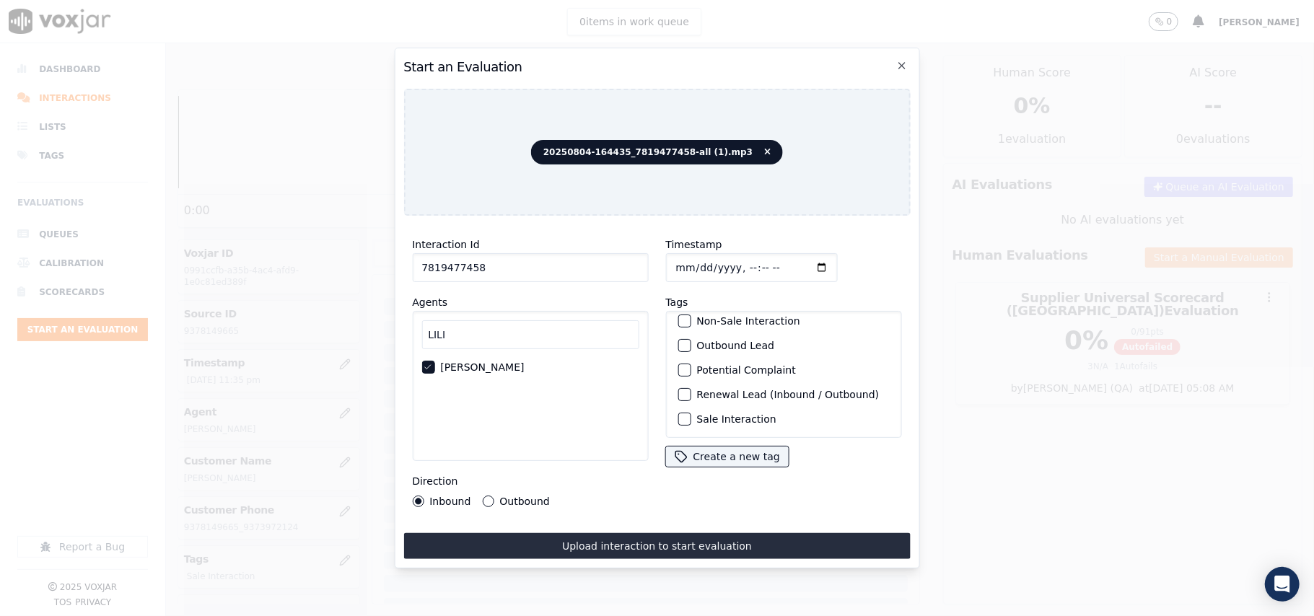
click at [701, 414] on label "Sale Interaction" at bounding box center [735, 419] width 79 height 10
click at [691, 413] on button "Sale Interaction" at bounding box center [684, 419] width 13 height 13
click at [499, 496] on label "Outbound" at bounding box center [524, 501] width 50 height 10
click at [494, 496] on button "Outbound" at bounding box center [488, 502] width 12 height 12
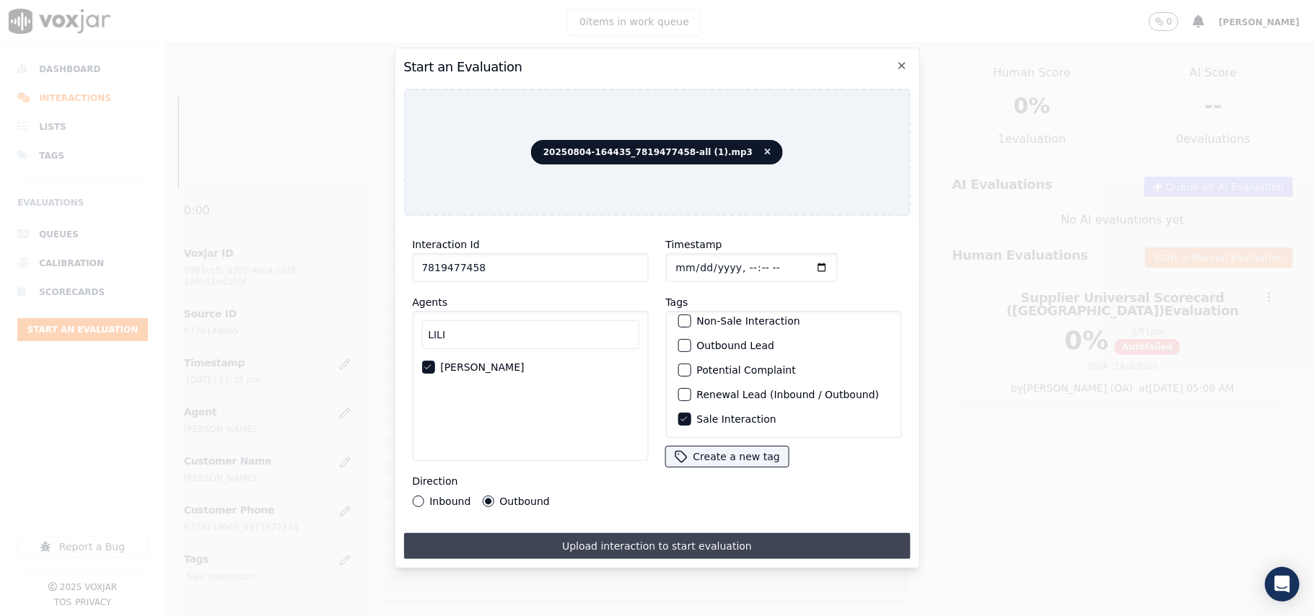
click at [558, 540] on button "Upload interaction to start evaluation" at bounding box center [656, 546] width 507 height 26
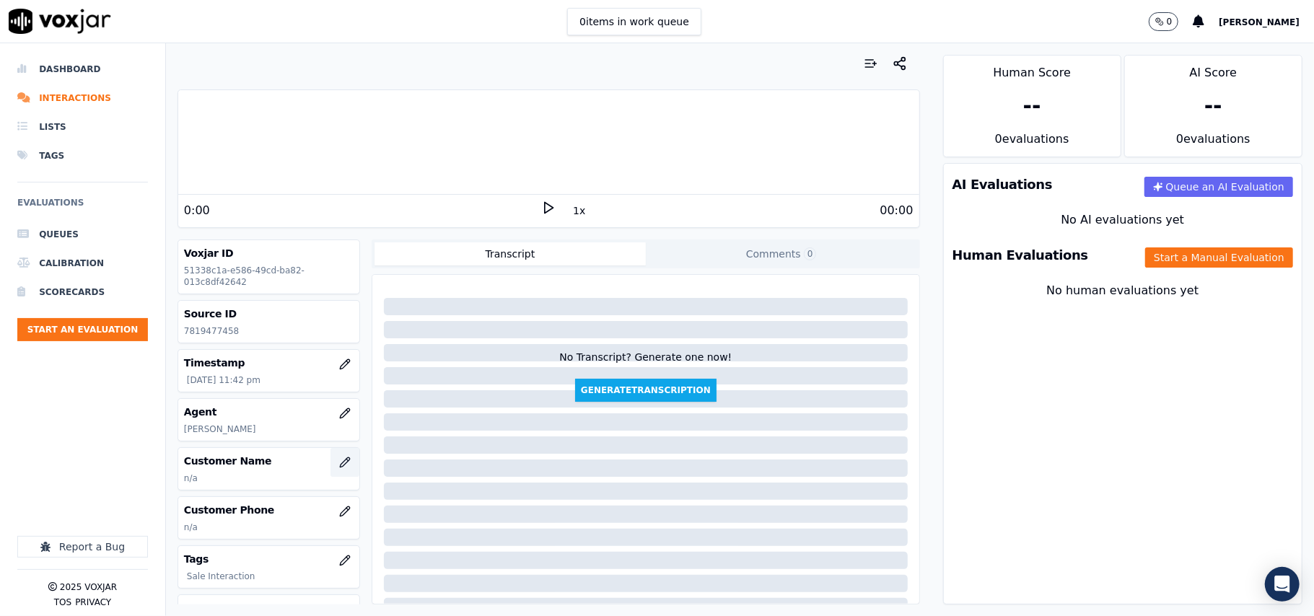
click at [333, 463] on button "button" at bounding box center [344, 462] width 29 height 29
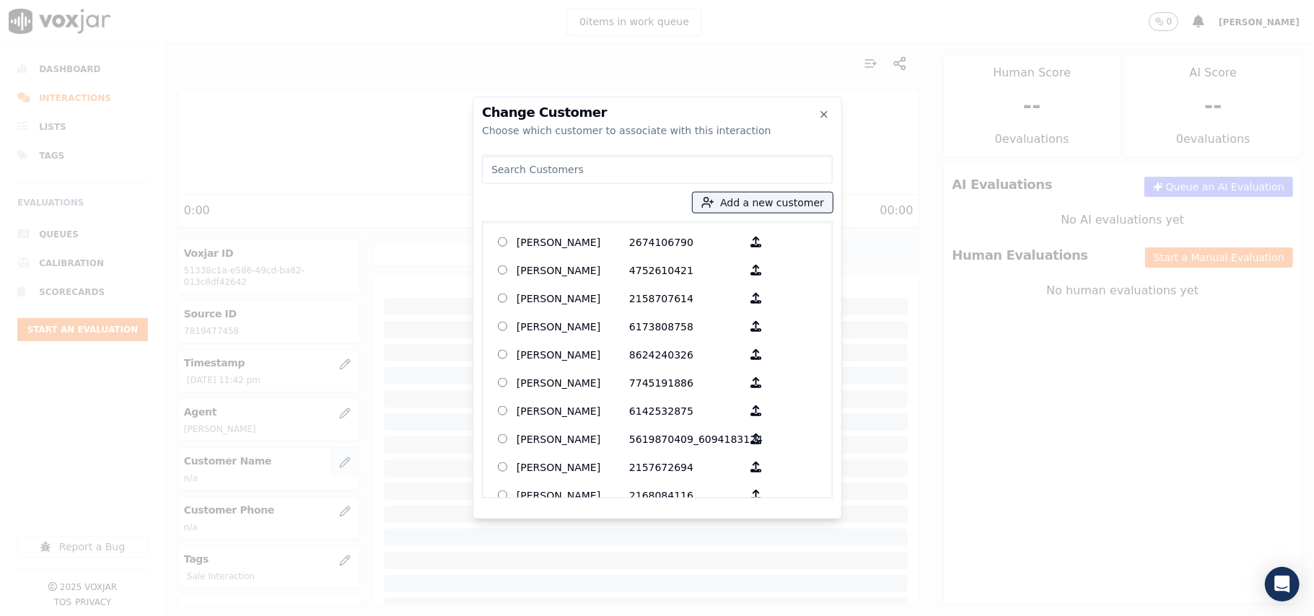
click at [333, 459] on div at bounding box center [657, 308] width 1314 height 616
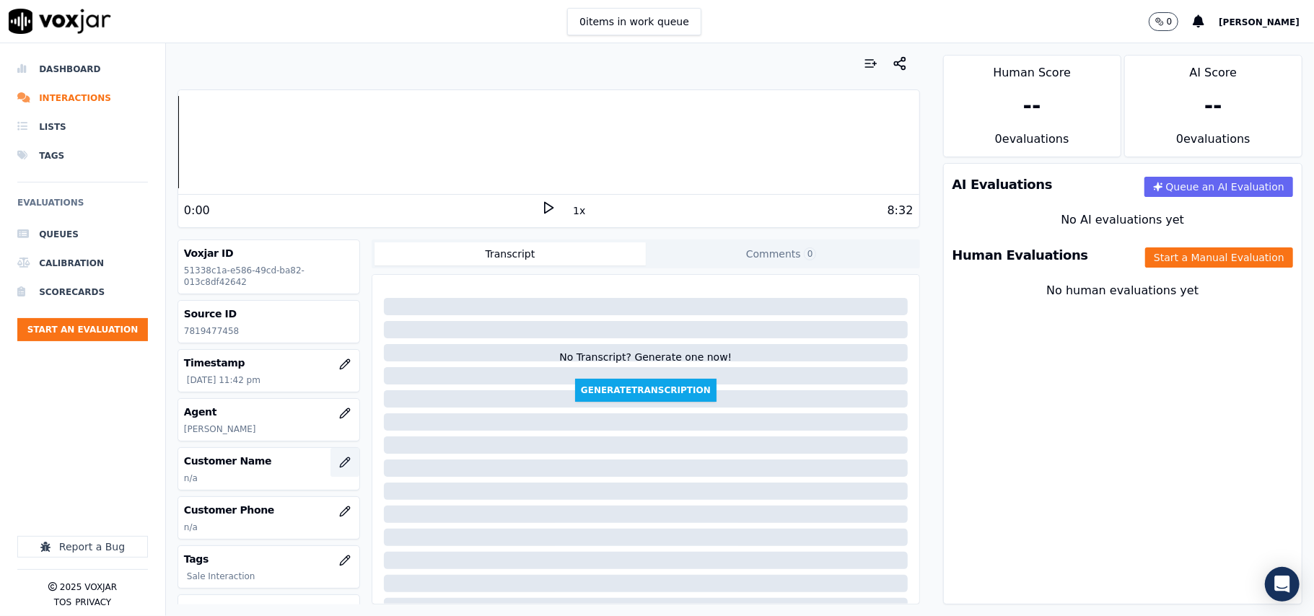
click at [339, 460] on icon "button" at bounding box center [345, 463] width 12 height 12
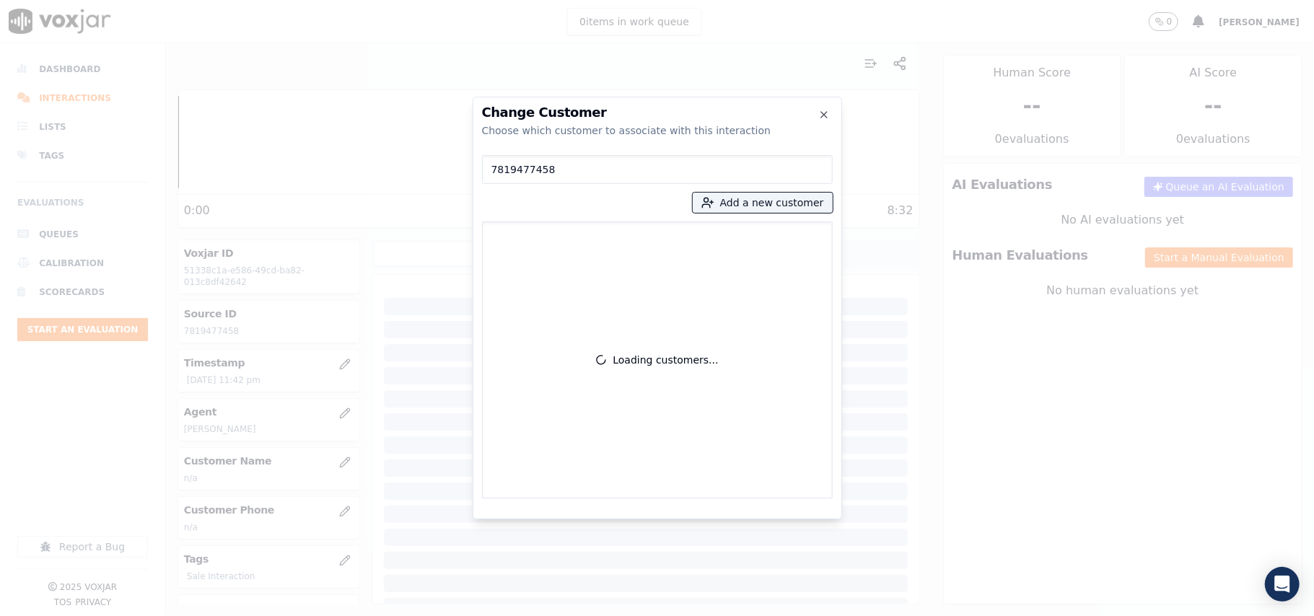
type input "7819477458"
click at [563, 237] on p "[PERSON_NAME]" at bounding box center [573, 242] width 113 height 22
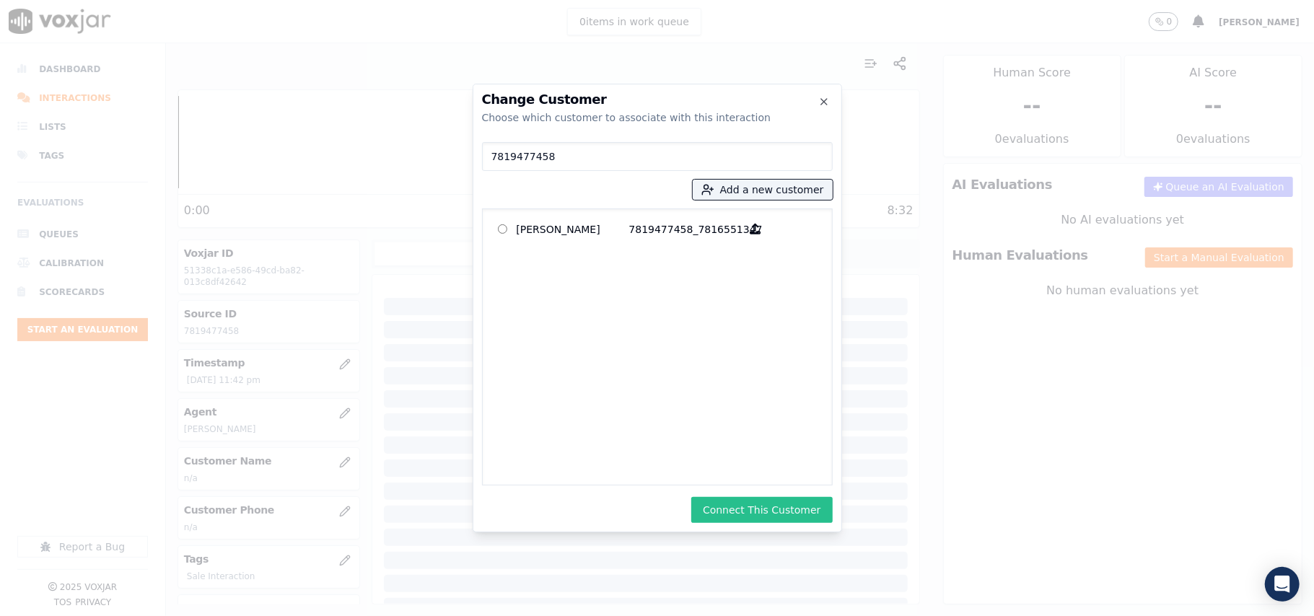
click at [762, 517] on button "Connect This Customer" at bounding box center [761, 510] width 141 height 26
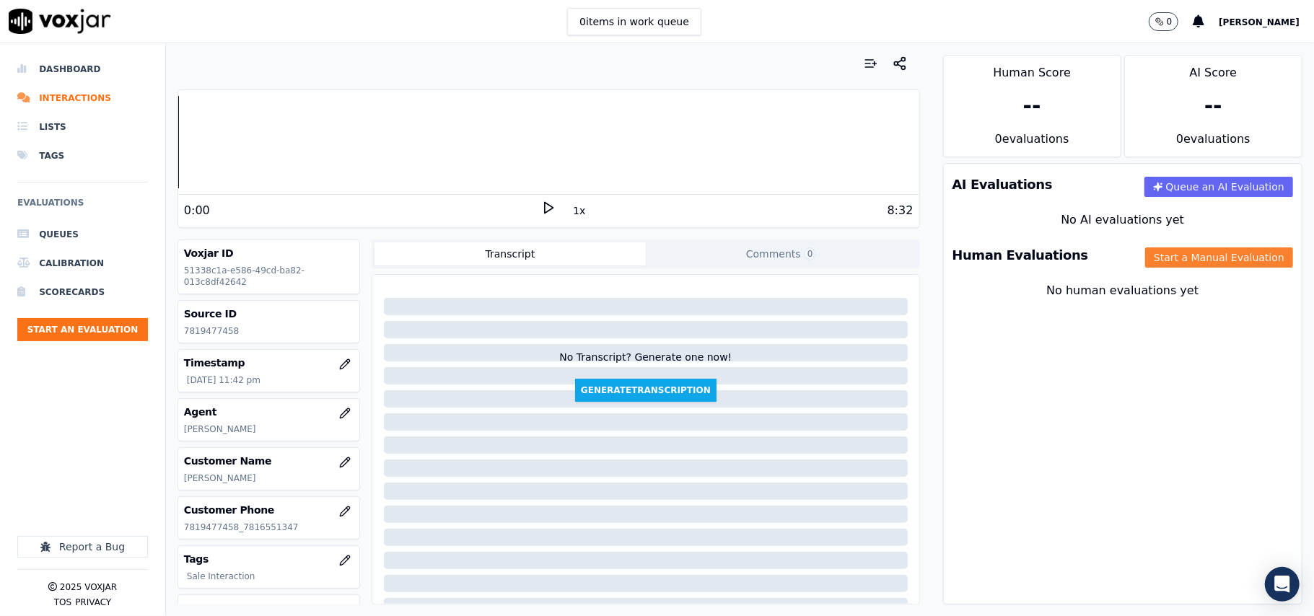
click at [1179, 255] on button "Start a Manual Evaluation" at bounding box center [1219, 257] width 148 height 20
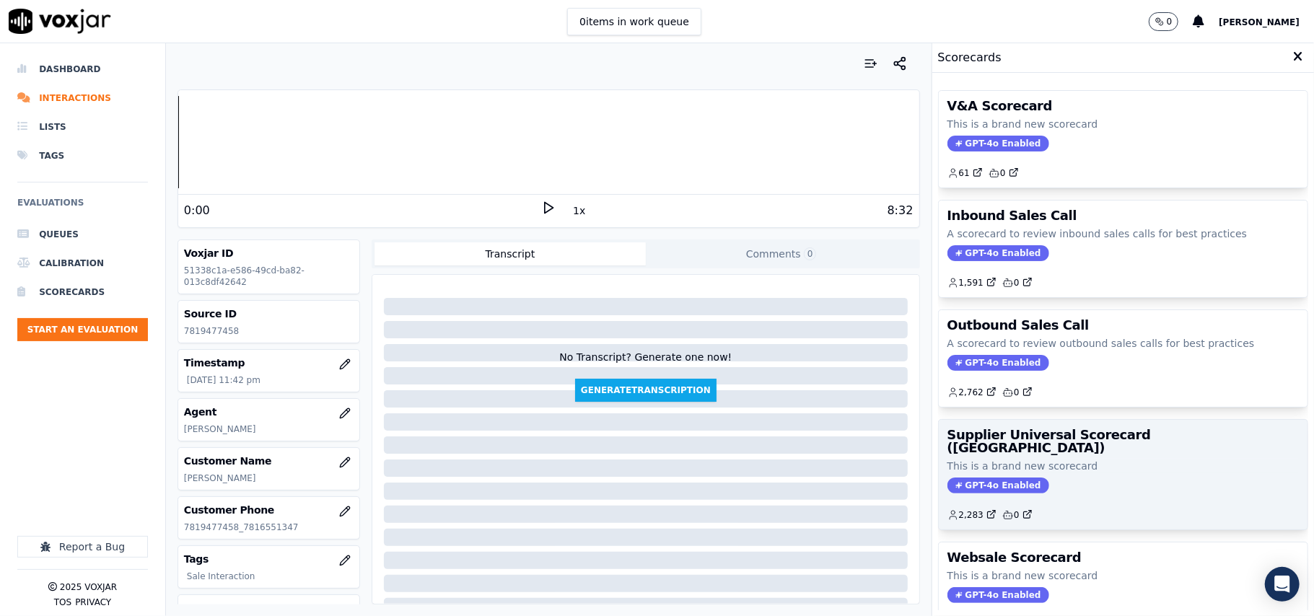
scroll to position [110, 0]
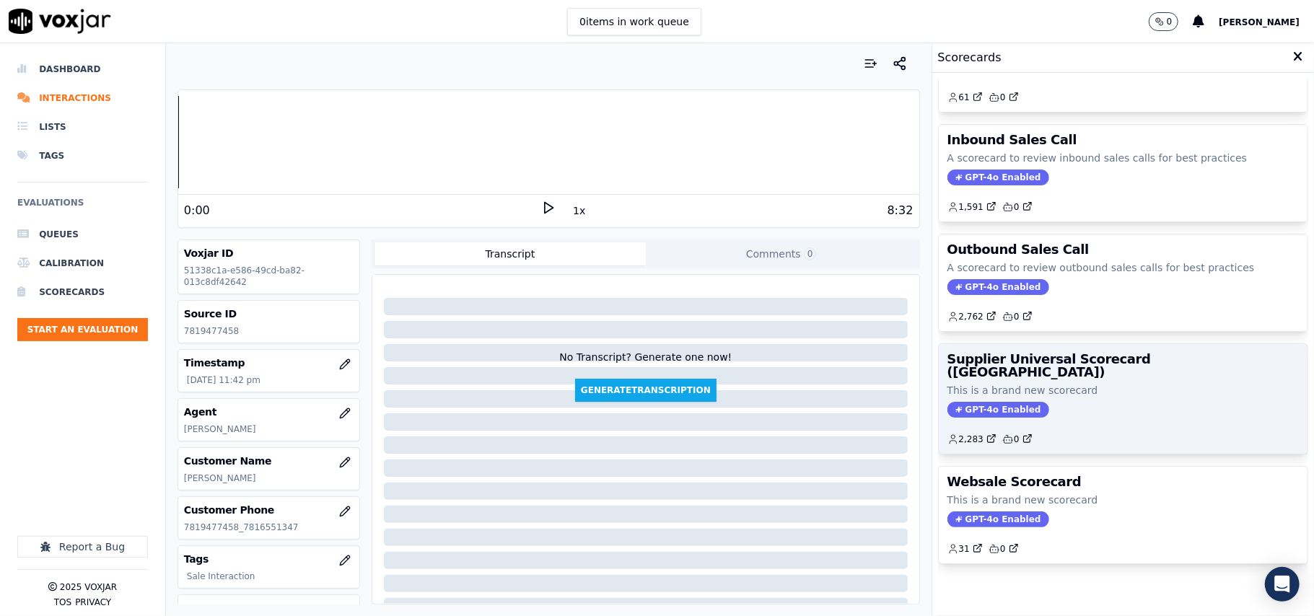
click at [1077, 402] on div "GPT-4o Enabled" at bounding box center [1122, 410] width 351 height 16
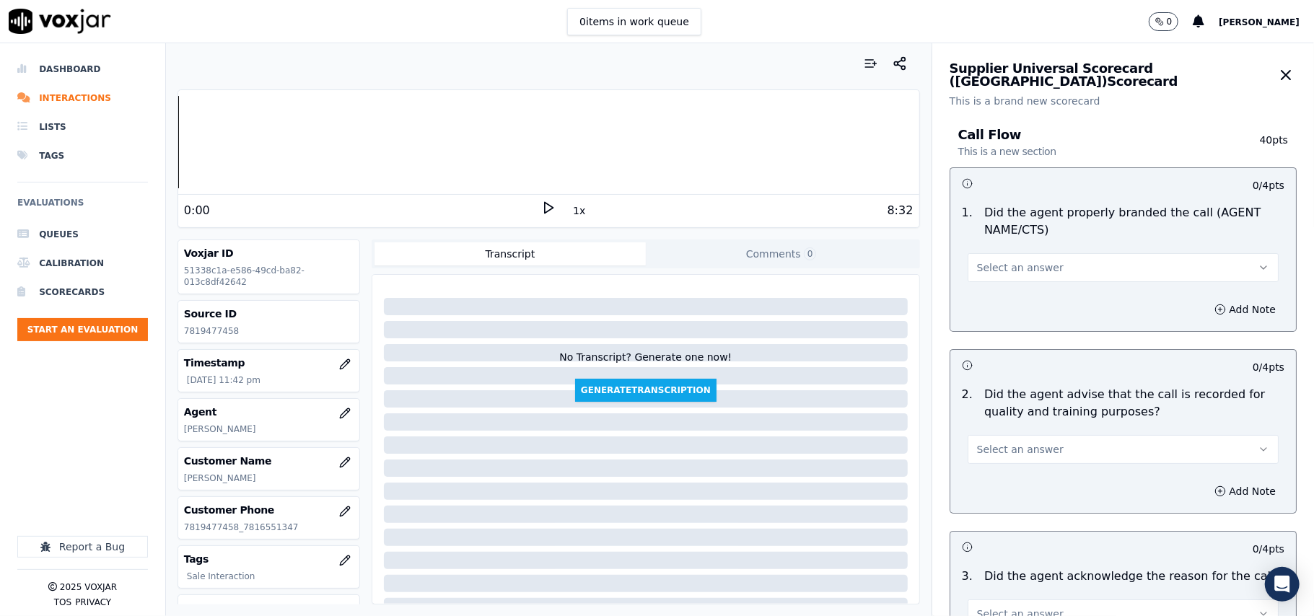
drag, startPoint x: 1062, startPoint y: 261, endPoint x: 1045, endPoint y: 275, distance: 22.1
click at [1061, 263] on button "Select an answer" at bounding box center [1123, 267] width 311 height 29
click at [1003, 295] on div "Yes" at bounding box center [1091, 300] width 279 height 23
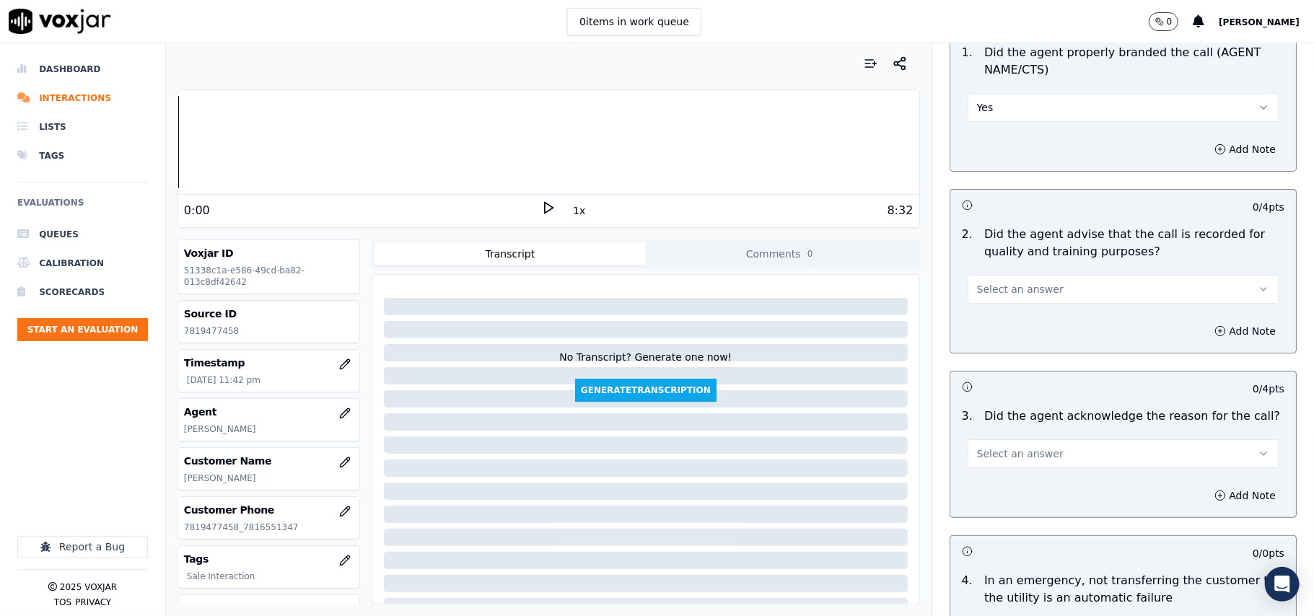
click at [999, 280] on button "Select an answer" at bounding box center [1123, 289] width 311 height 29
click at [997, 318] on div "Yes" at bounding box center [1091, 322] width 279 height 23
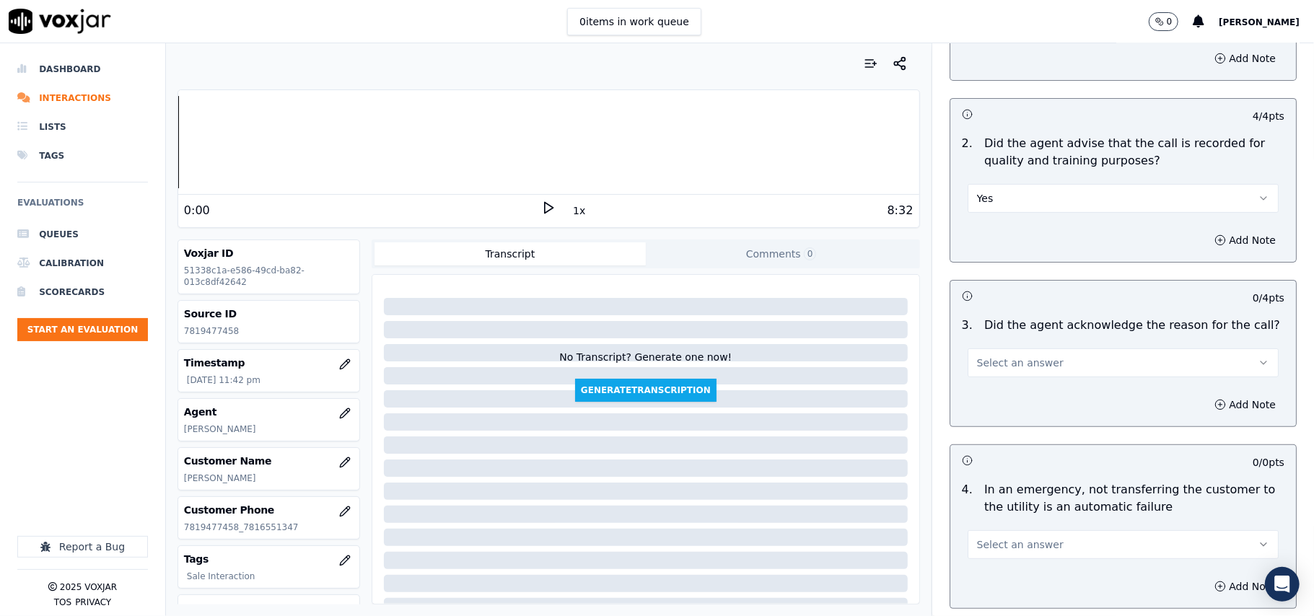
scroll to position [320, 0]
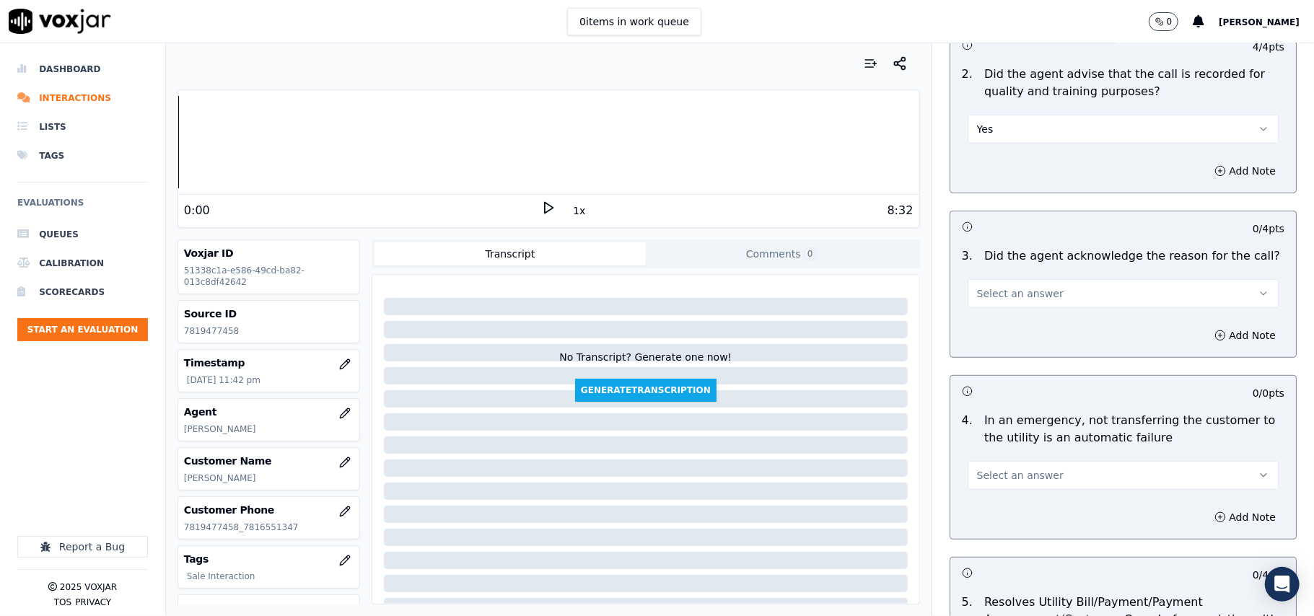
click at [988, 308] on button "Select an answer" at bounding box center [1123, 293] width 311 height 29
click at [990, 325] on div "Yes" at bounding box center [1091, 327] width 279 height 23
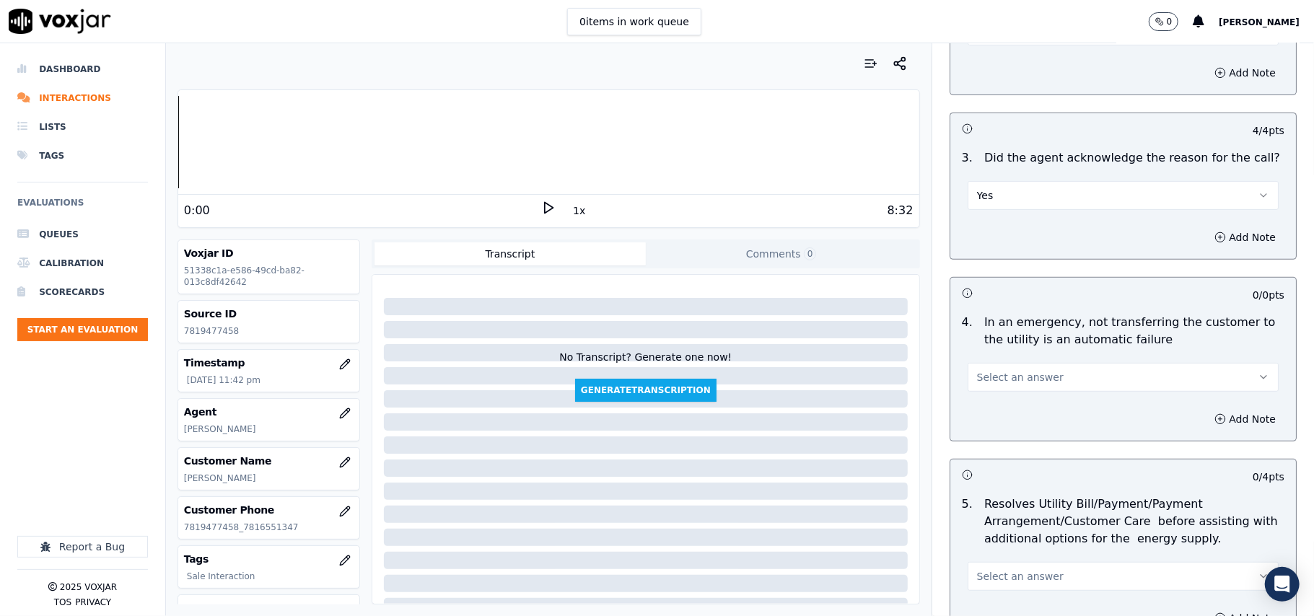
scroll to position [481, 0]
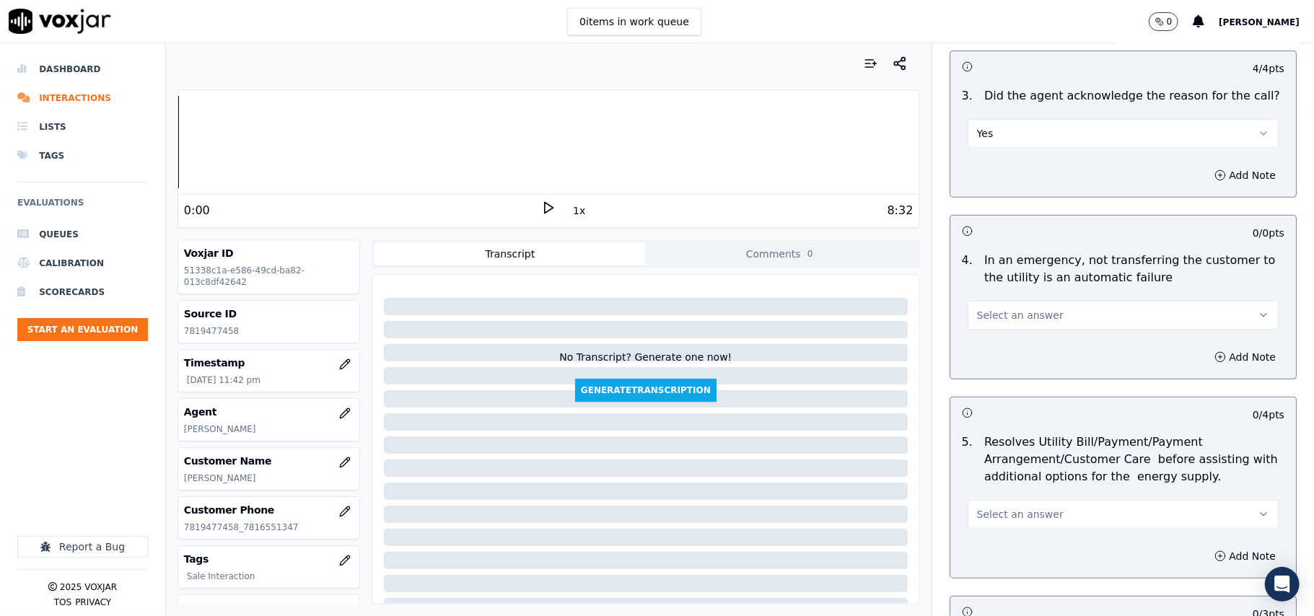
click at [1016, 325] on button "Select an answer" at bounding box center [1123, 315] width 311 height 29
click at [996, 388] on div "N/A" at bounding box center [1091, 395] width 279 height 23
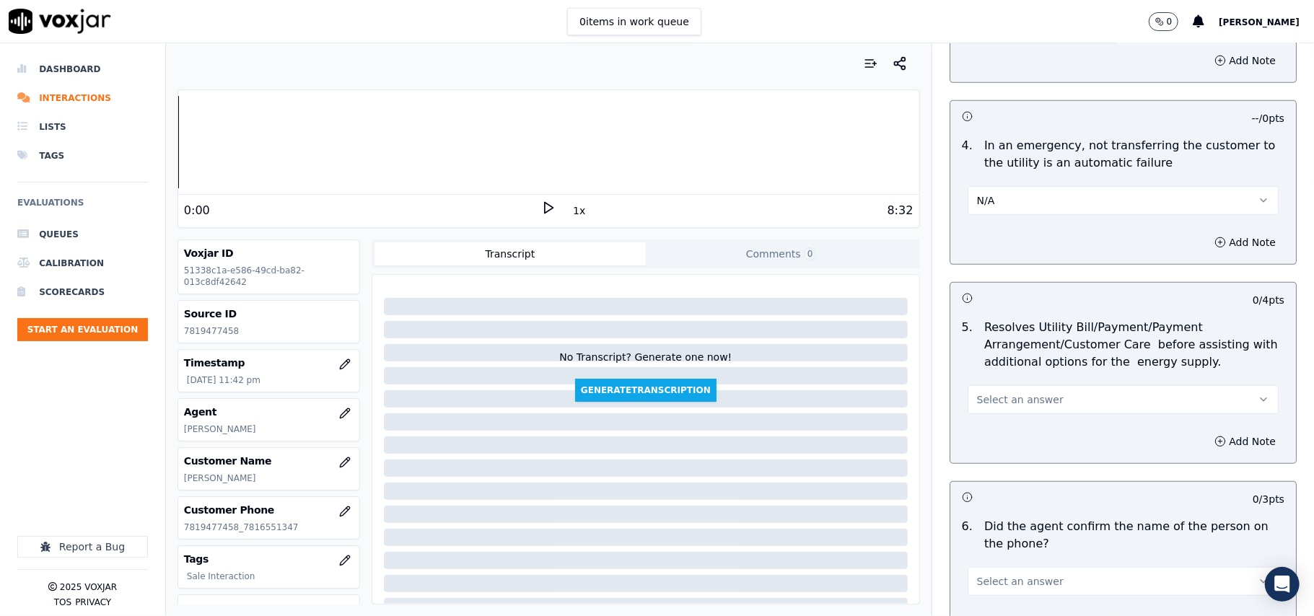
scroll to position [641, 0]
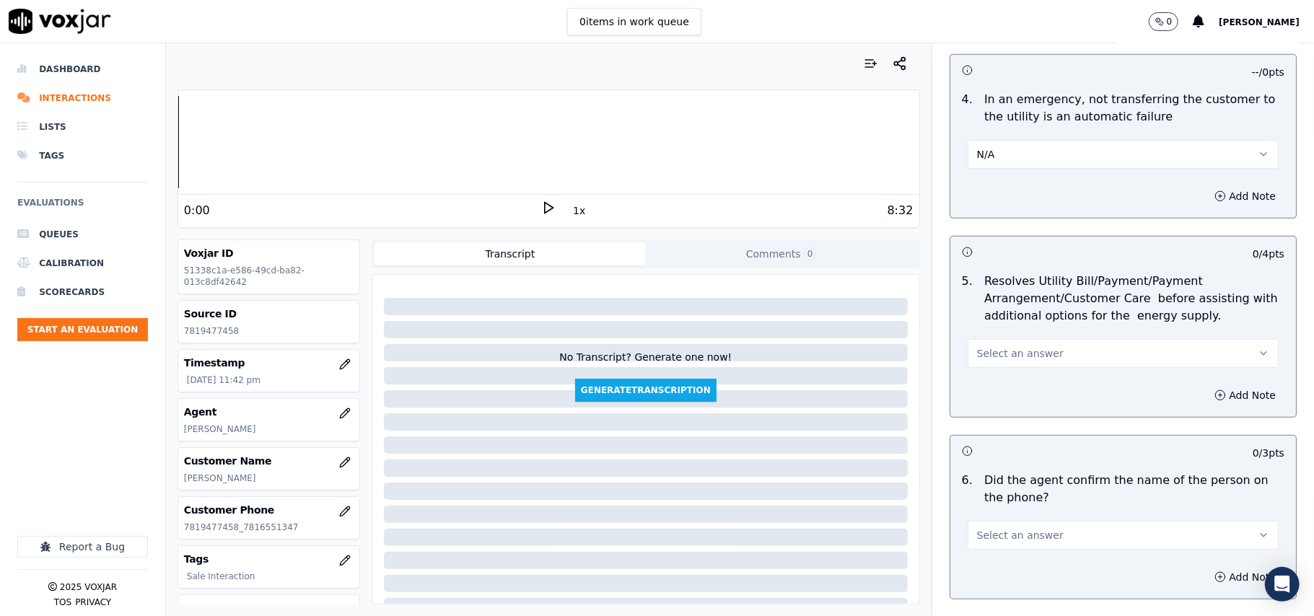
drag, startPoint x: 1004, startPoint y: 333, endPoint x: 999, endPoint y: 347, distance: 15.3
click at [1003, 336] on div "Select an answer" at bounding box center [1123, 346] width 334 height 43
click at [996, 367] on button "Select an answer" at bounding box center [1123, 353] width 311 height 29
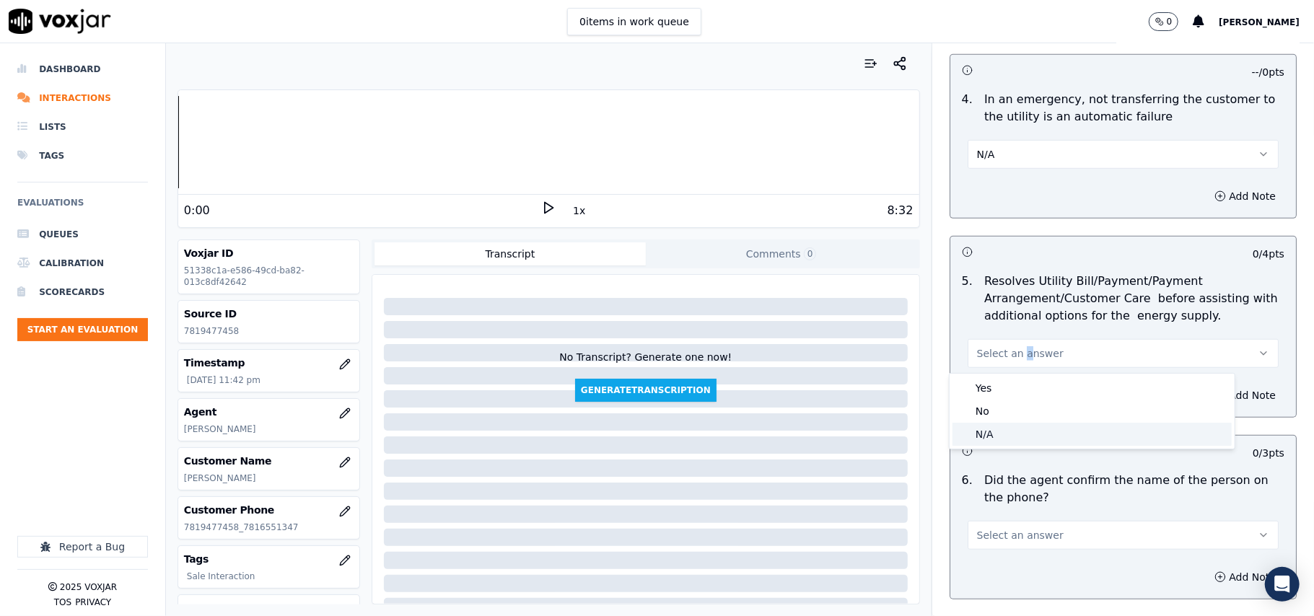
click at [990, 428] on div "N/A" at bounding box center [1091, 434] width 279 height 23
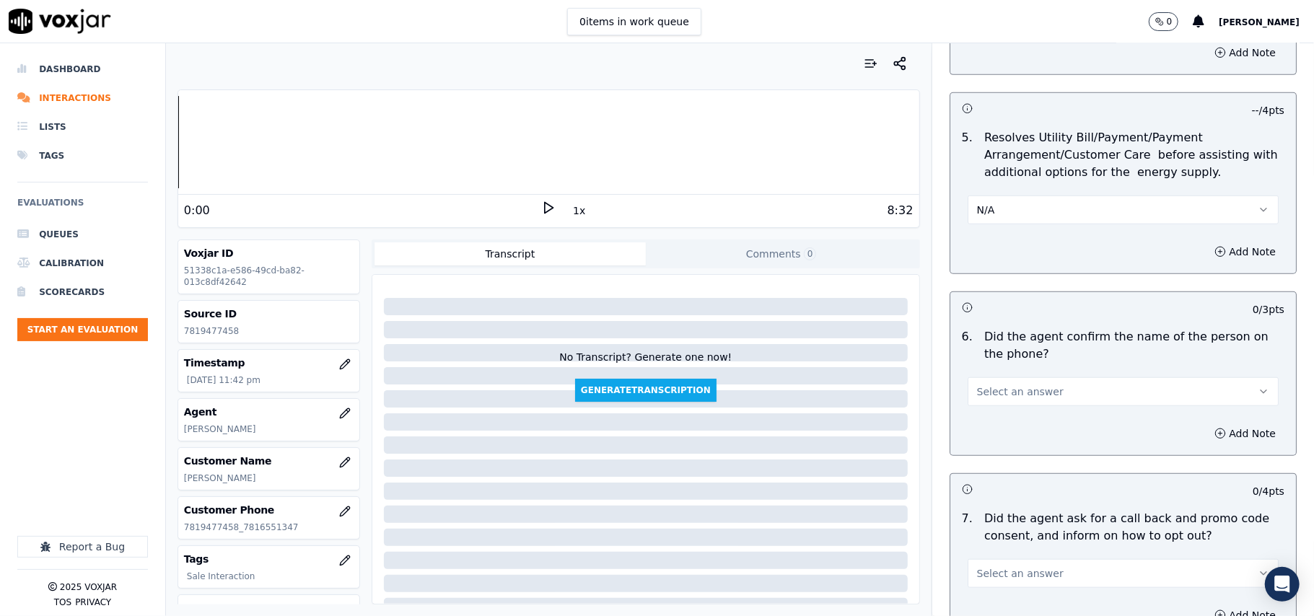
scroll to position [962, 0]
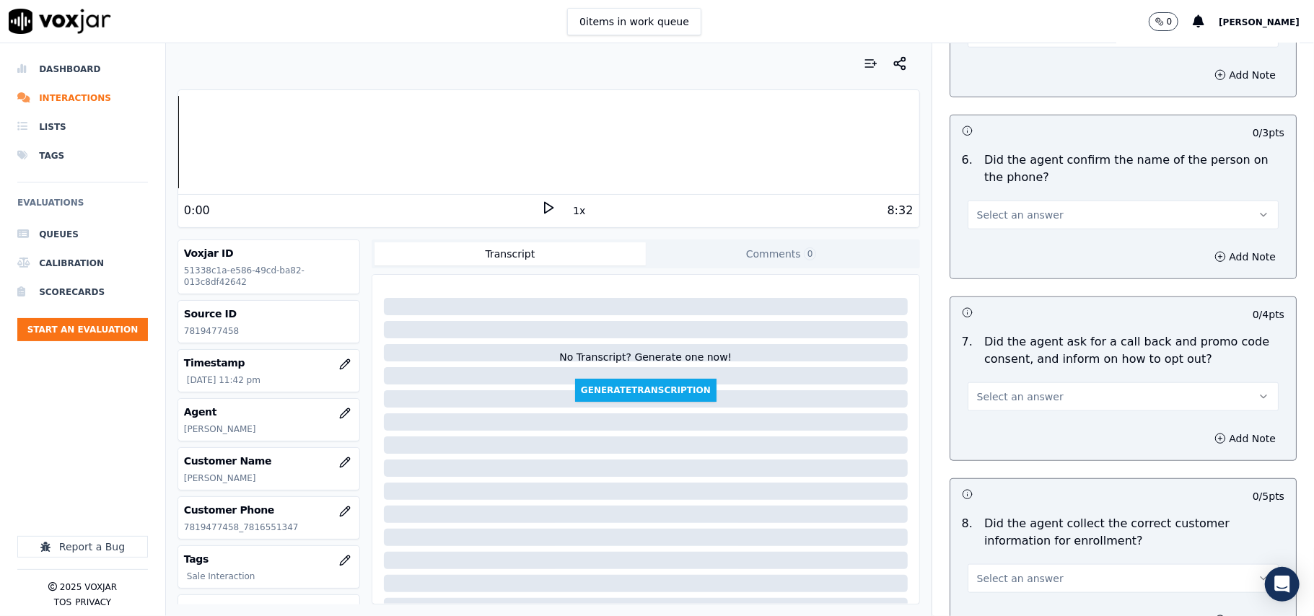
click at [1016, 228] on button "Select an answer" at bounding box center [1123, 215] width 311 height 29
click at [1007, 249] on div "Yes" at bounding box center [1091, 250] width 279 height 23
drag, startPoint x: 988, startPoint y: 395, endPoint x: 993, endPoint y: 413, distance: 18.0
click at [991, 404] on span "Select an answer" at bounding box center [1020, 397] width 87 height 14
click at [988, 442] on div "Yes" at bounding box center [1091, 432] width 279 height 23
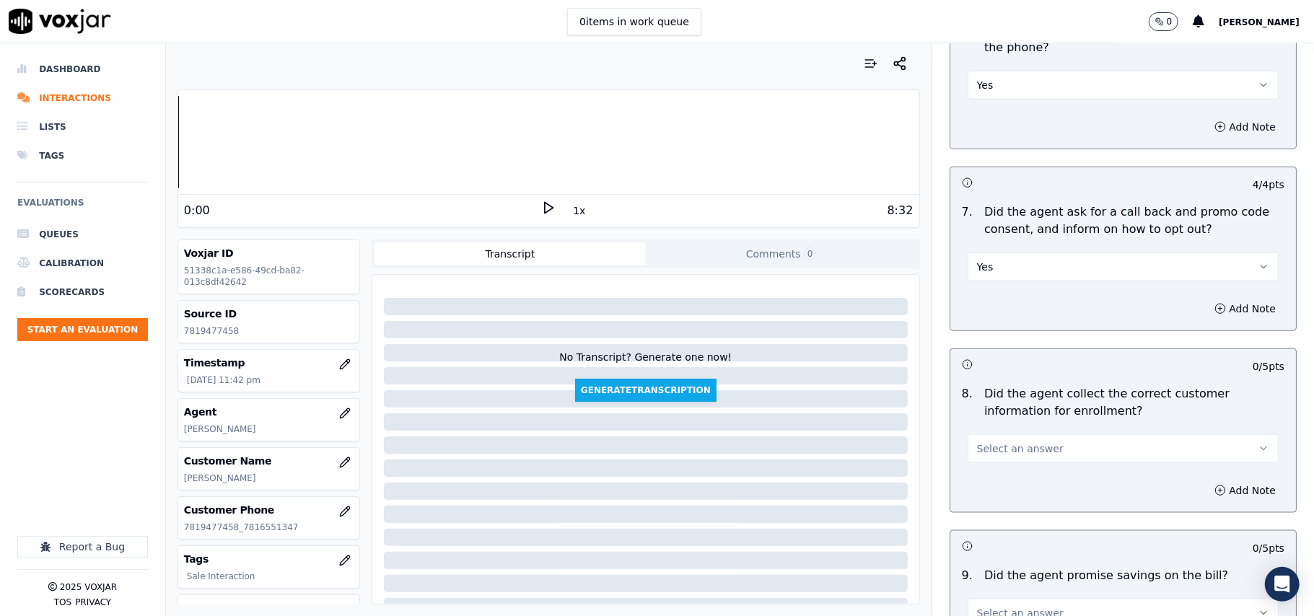
scroll to position [1282, 0]
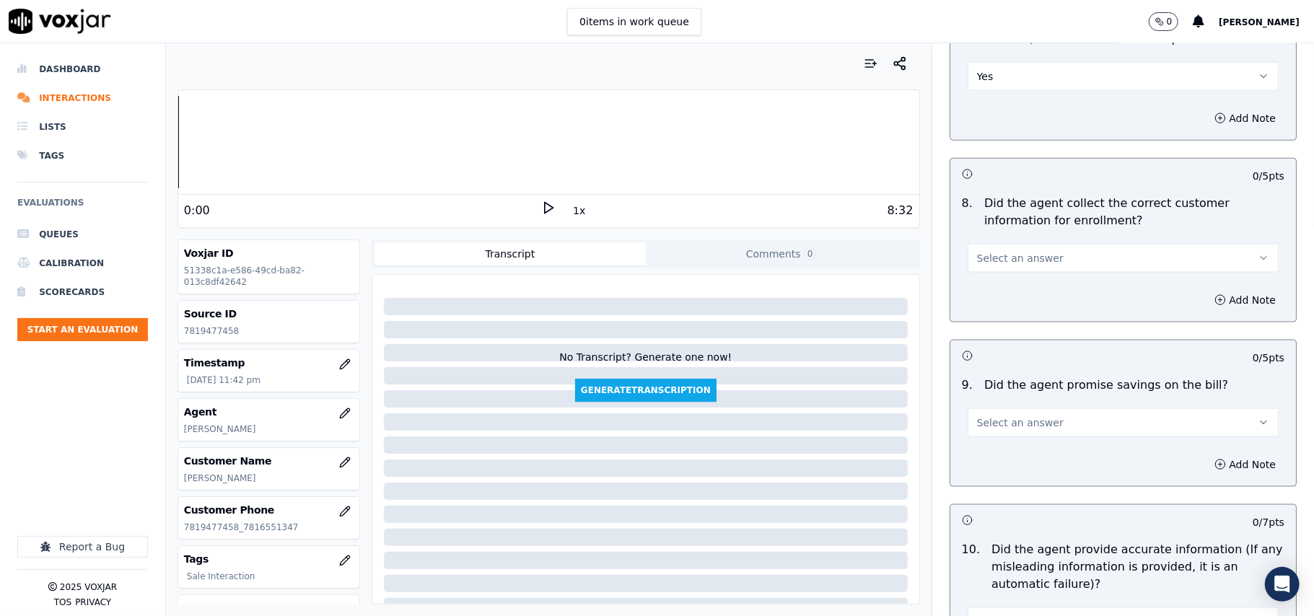
click at [1038, 260] on button "Select an answer" at bounding box center [1123, 258] width 311 height 29
click at [1011, 286] on div "Yes" at bounding box center [1091, 294] width 279 height 23
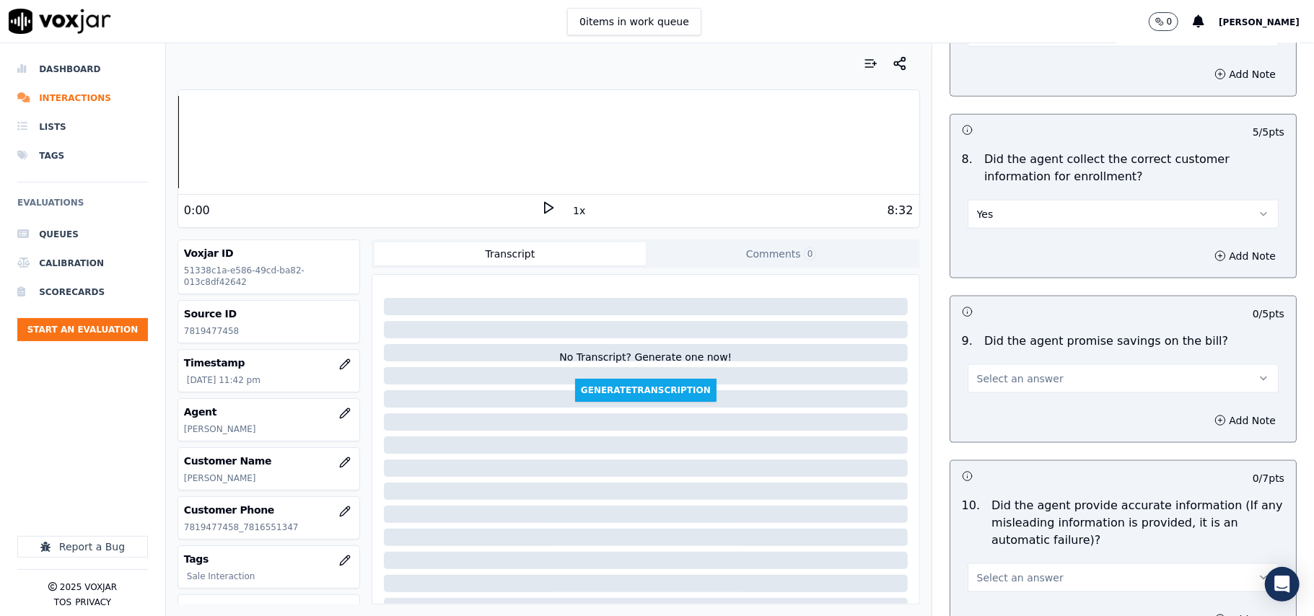
scroll to position [1443, 0]
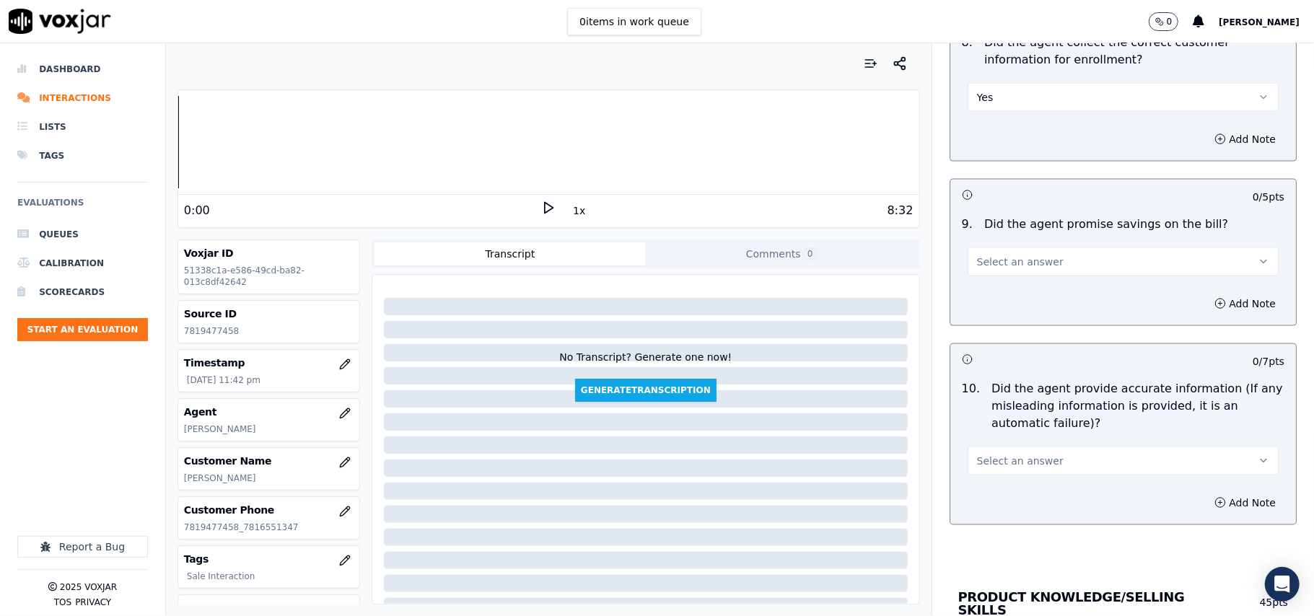
click at [1013, 282] on div "9 . Did the agent promise savings on the bill? Select an answer" at bounding box center [1123, 246] width 346 height 72
click at [1028, 260] on span "Select an answer" at bounding box center [1020, 262] width 87 height 14
click at [1012, 295] on div "Yes" at bounding box center [1091, 298] width 279 height 23
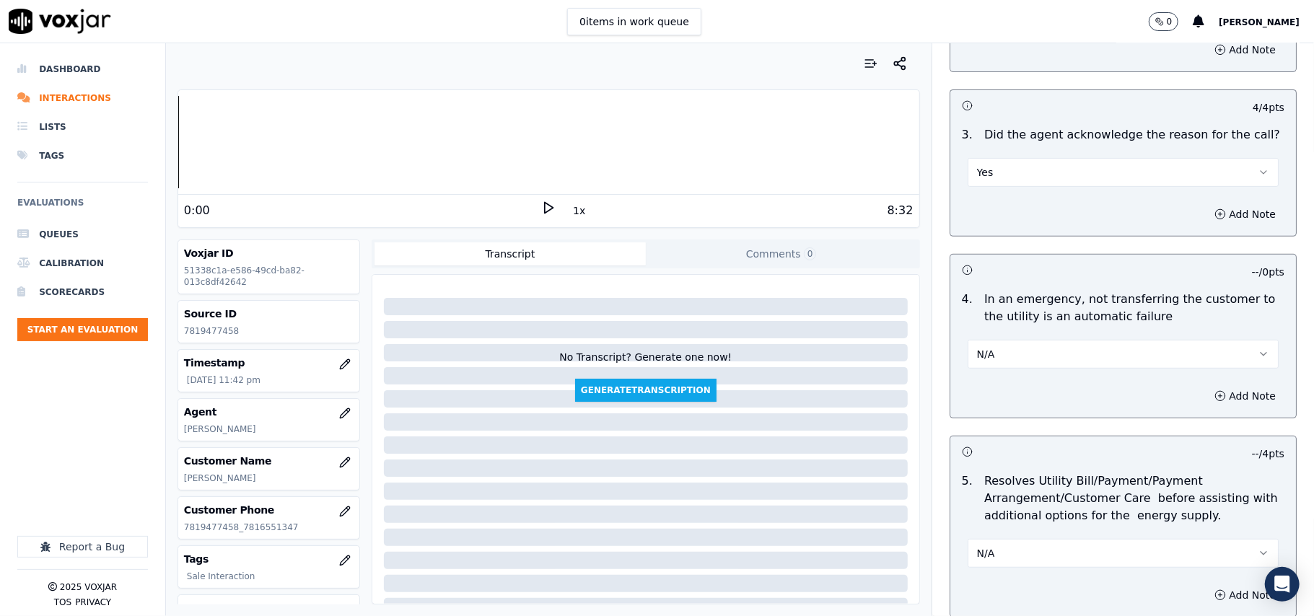
scroll to position [0, 0]
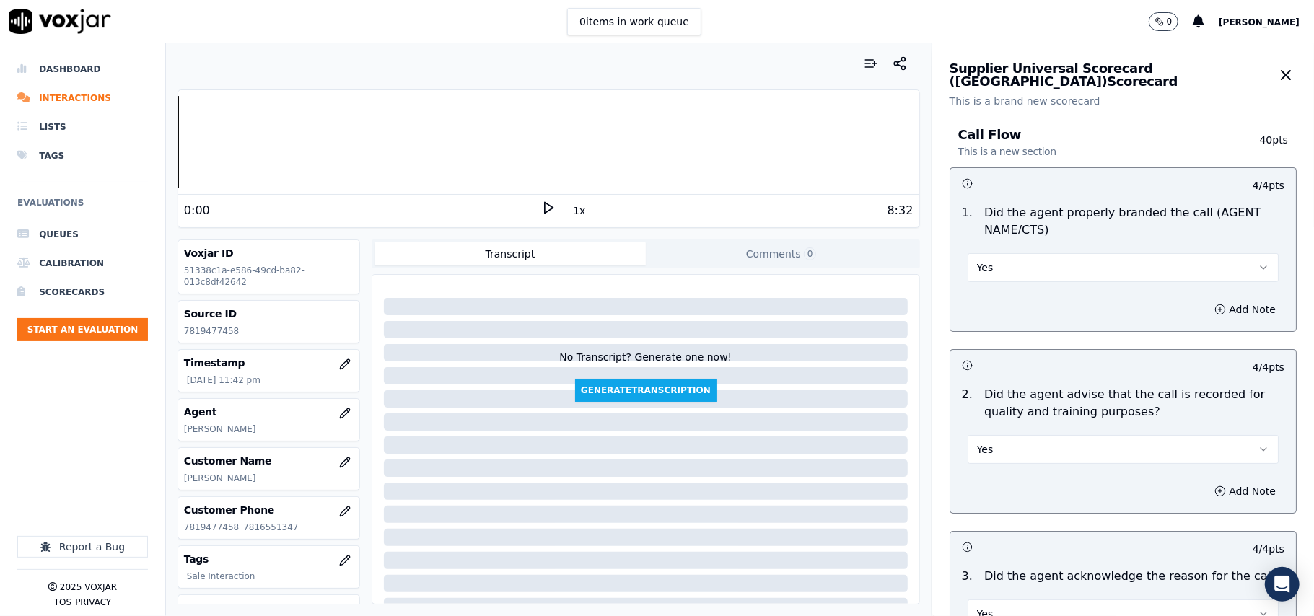
click at [541, 206] on icon at bounding box center [548, 208] width 14 height 14
click at [574, 211] on button "1x" at bounding box center [579, 211] width 18 height 20
click at [571, 211] on button "1.5x" at bounding box center [584, 211] width 28 height 20
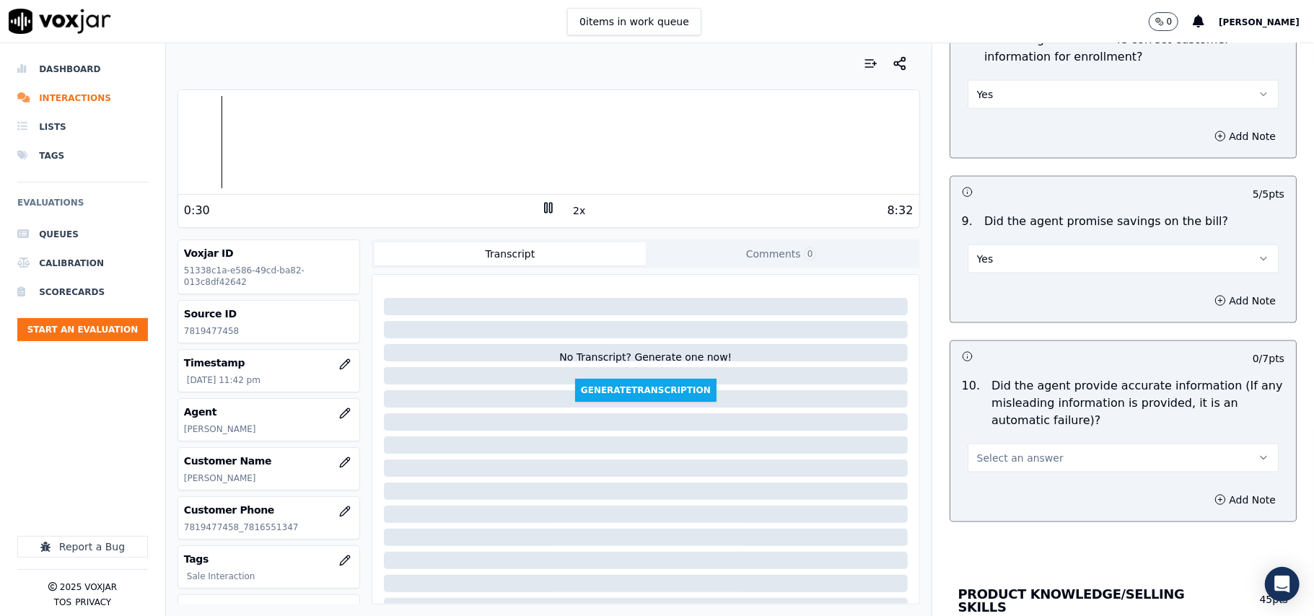
scroll to position [1603, 0]
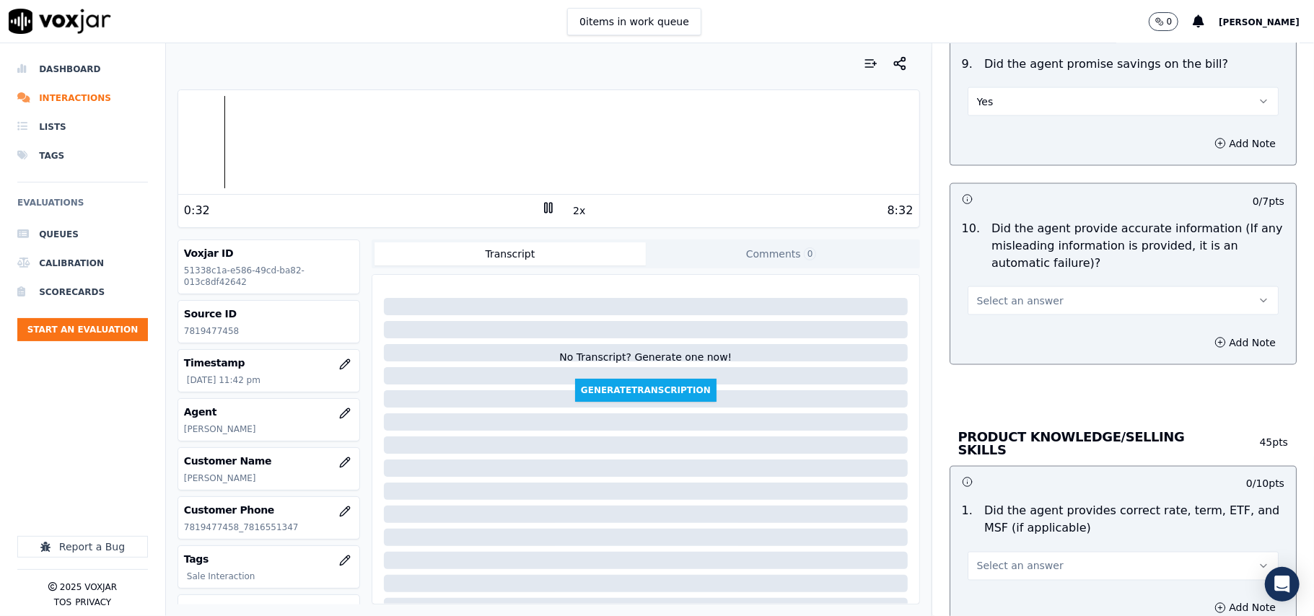
click at [1025, 110] on button "Yes" at bounding box center [1123, 101] width 311 height 29
click at [1007, 177] on div "N/A" at bounding box center [1091, 183] width 279 height 23
click at [1051, 307] on button "Select an answer" at bounding box center [1123, 300] width 311 height 29
click at [1007, 336] on div "Yes" at bounding box center [1091, 337] width 279 height 23
click at [1052, 298] on button "Yes" at bounding box center [1123, 300] width 311 height 29
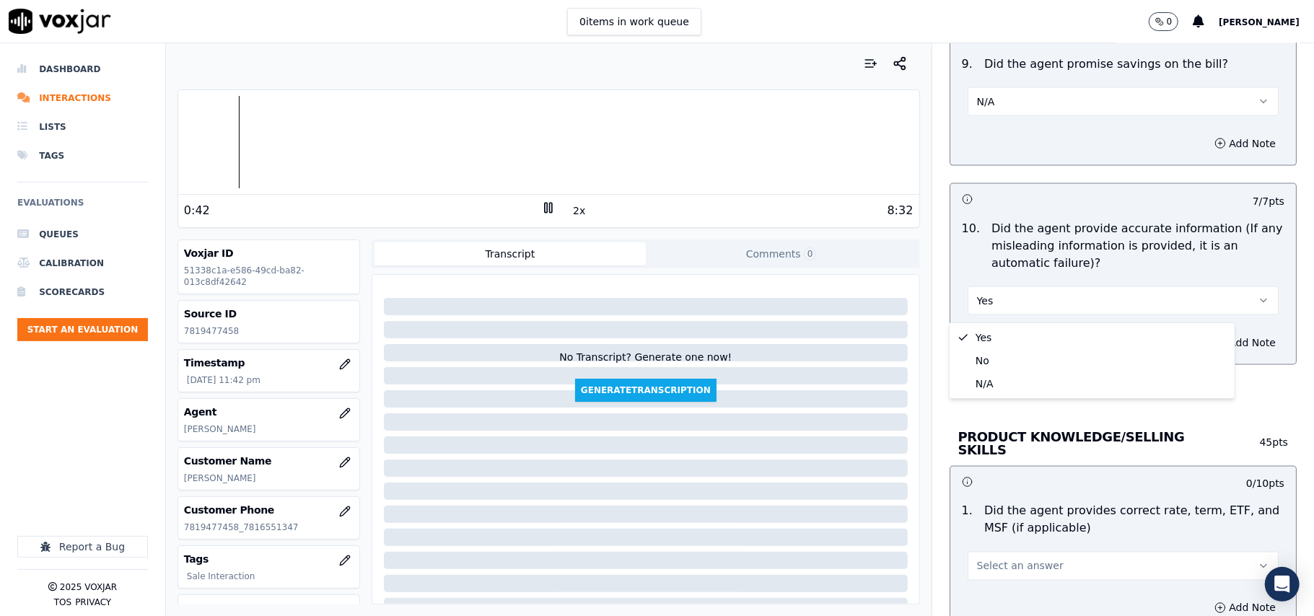
click at [1123, 477] on div at bounding box center [1150, 484] width 54 height 14
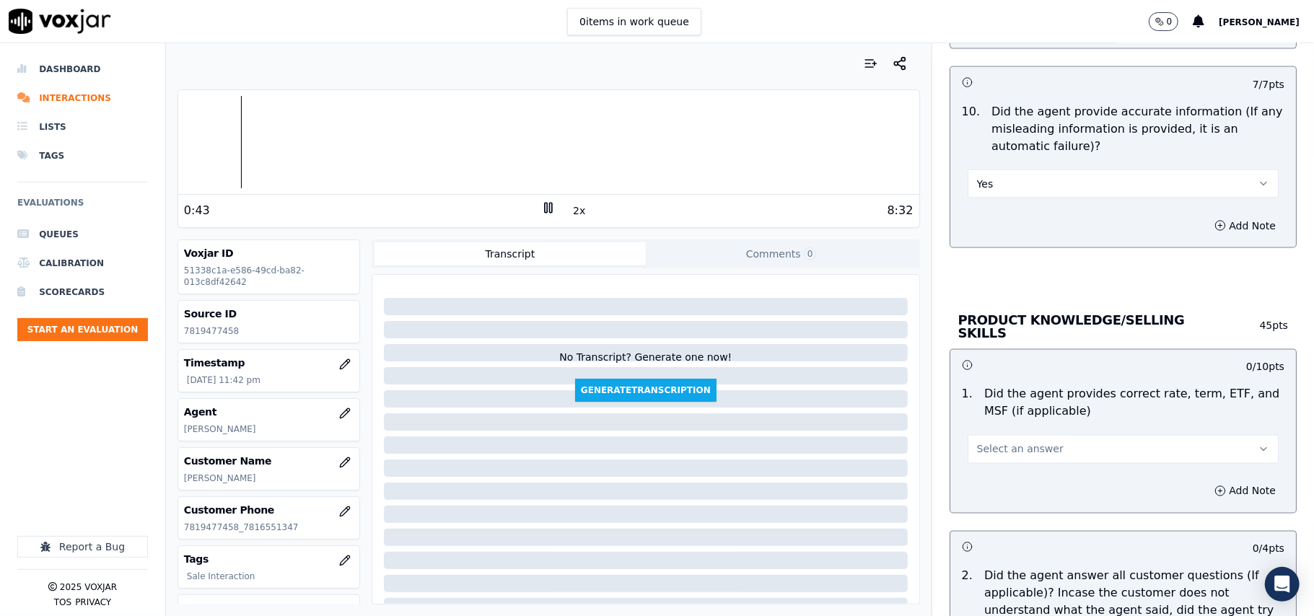
scroll to position [1764, 0]
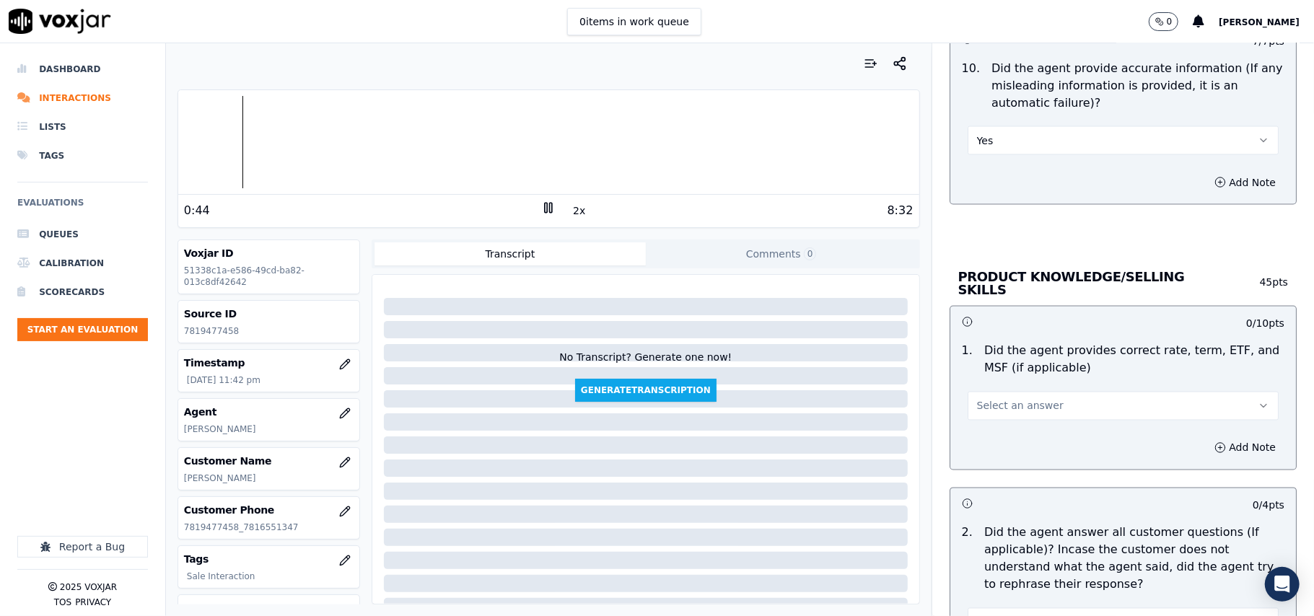
click at [1002, 408] on span "Select an answer" at bounding box center [1020, 406] width 87 height 14
click at [1006, 436] on div "Yes" at bounding box center [1091, 436] width 279 height 23
click at [1051, 408] on button "Yes" at bounding box center [1123, 406] width 311 height 29
click at [1017, 456] on div "No" at bounding box center [1091, 459] width 279 height 23
click at [1208, 449] on button "Add Note" at bounding box center [1245, 448] width 79 height 20
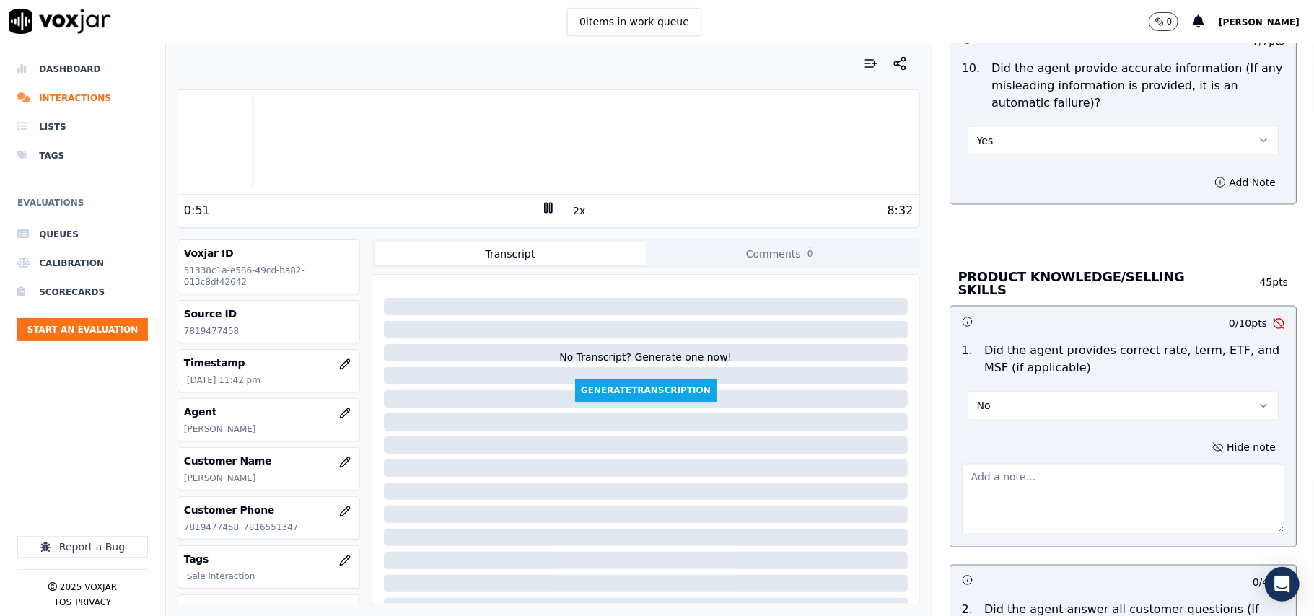
click at [1040, 486] on textarea at bounding box center [1123, 499] width 323 height 71
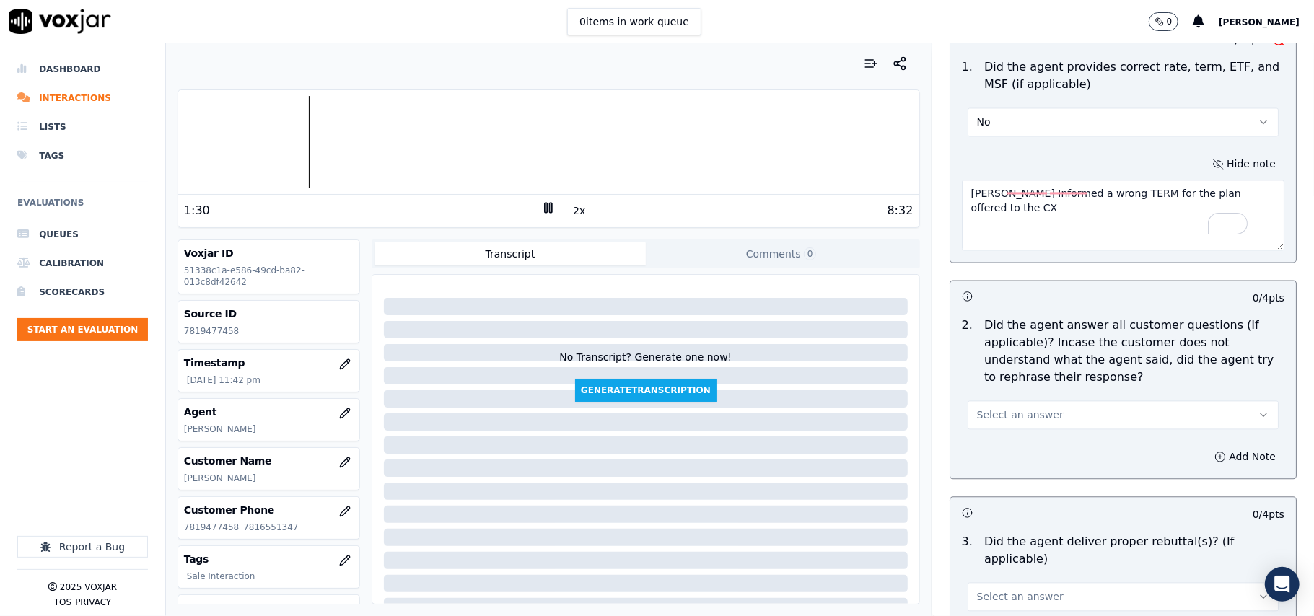
scroll to position [2085, 0]
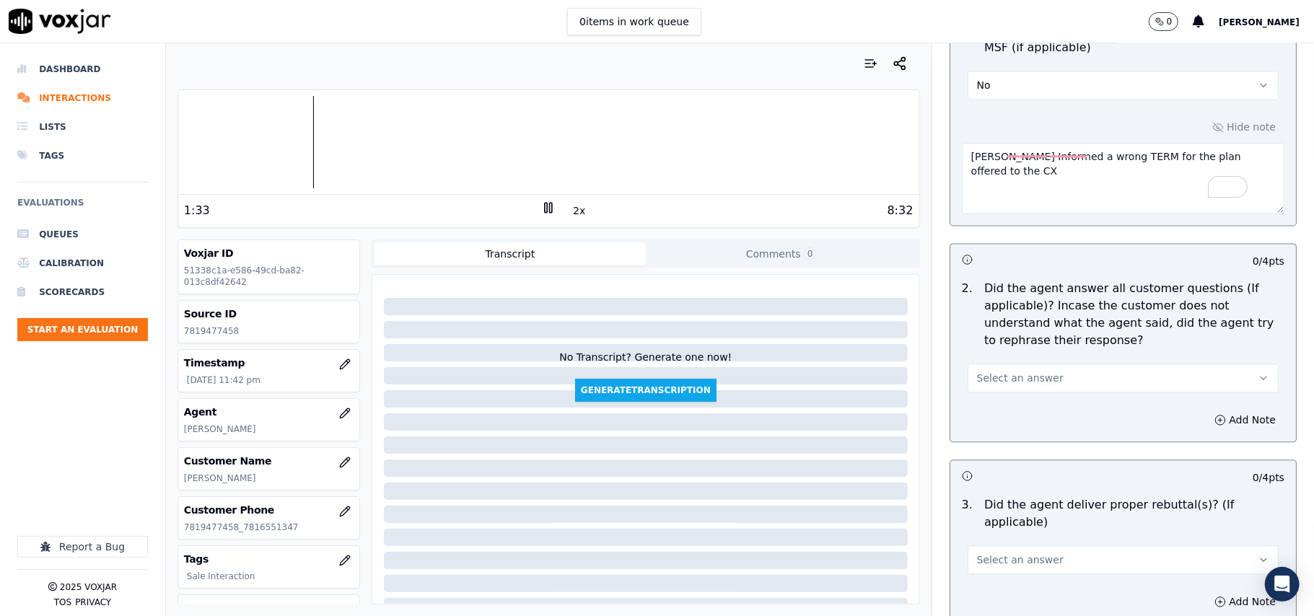
click at [1016, 374] on span "Select an answer" at bounding box center [1020, 378] width 87 height 14
click at [1011, 408] on div "Yes" at bounding box center [1091, 409] width 279 height 23
click at [1065, 197] on textarea "[PERSON_NAME] informed a wrong TERM for the plan offered to the CX" at bounding box center [1123, 178] width 323 height 71
click at [1031, 156] on textarea "[PERSON_NAME] informed a wrong TERM for the plan offered to the CX" at bounding box center [1123, 178] width 323 height 71
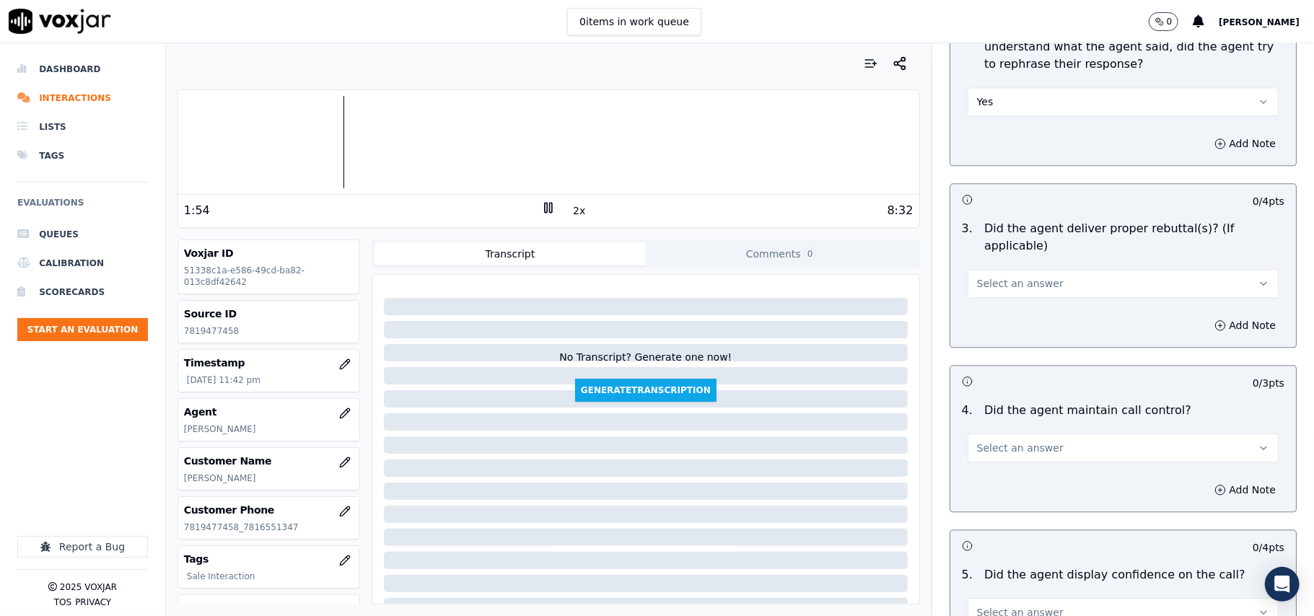
scroll to position [2405, 0]
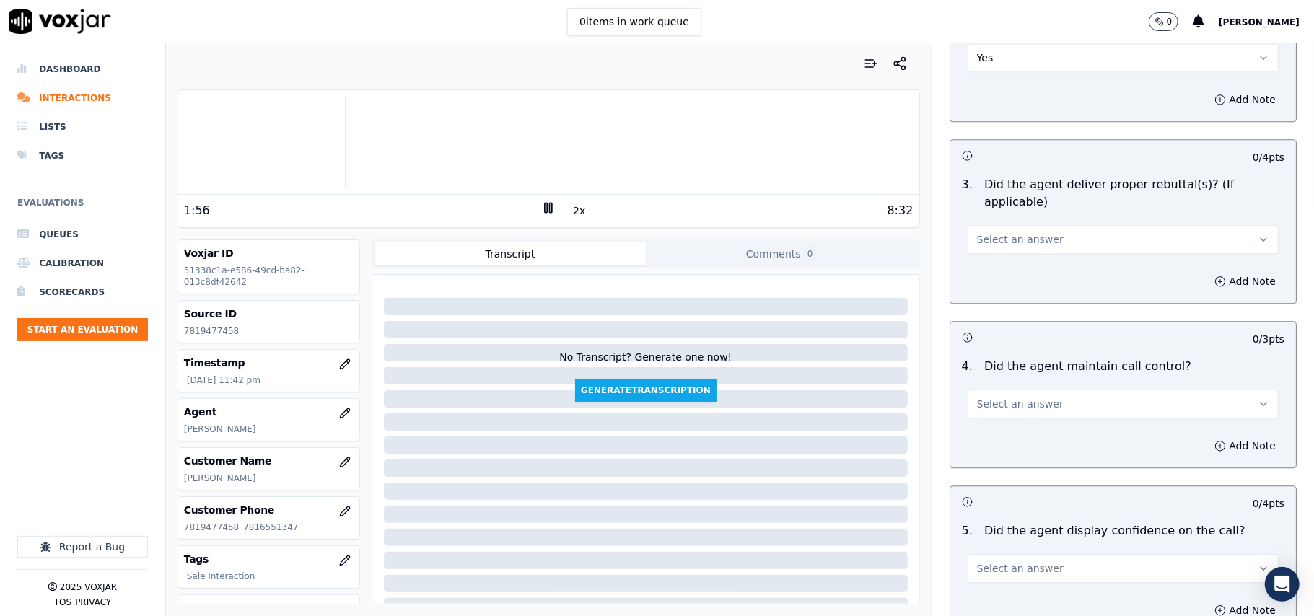
type textarea "[PERSON_NAME] informed the wrong TERM for the plan offered to the CX"
click at [1034, 225] on button "Select an answer" at bounding box center [1123, 239] width 311 height 29
click at [1015, 260] on div "Yes" at bounding box center [1091, 253] width 279 height 23
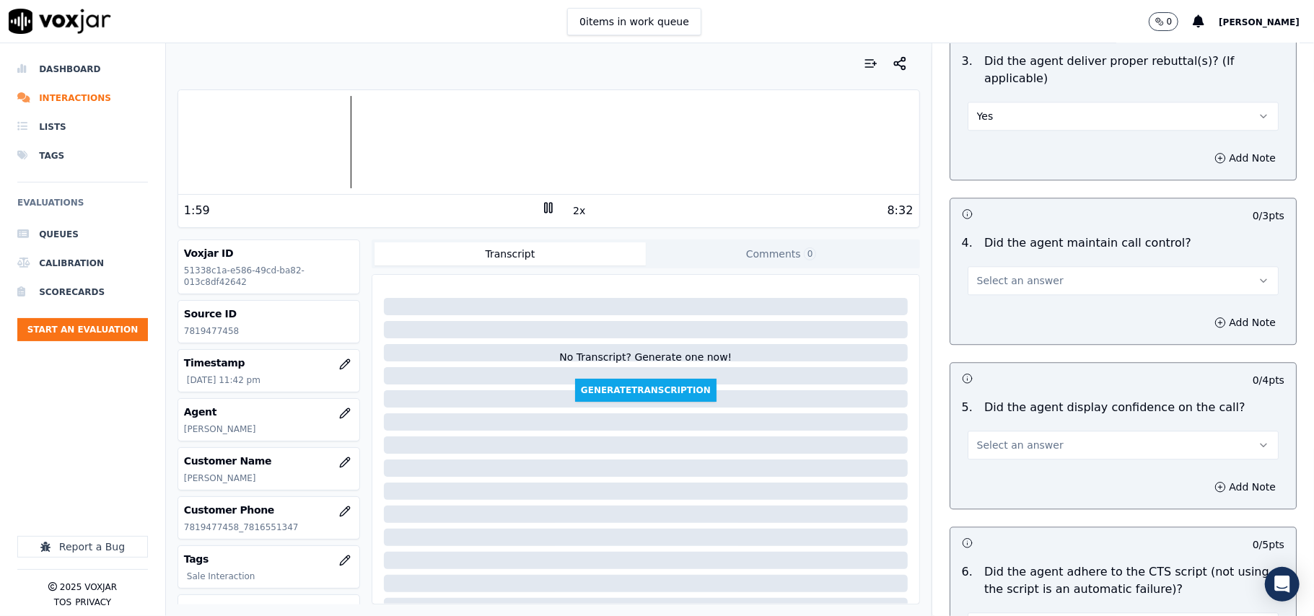
scroll to position [2566, 0]
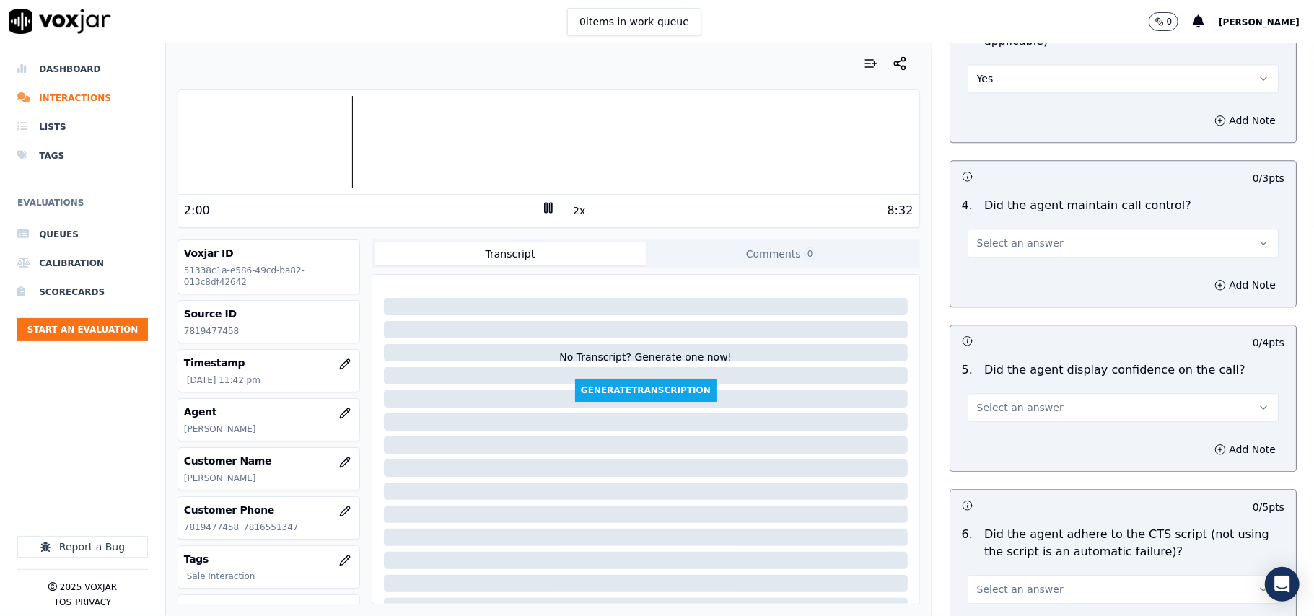
click at [1011, 236] on span "Select an answer" at bounding box center [1020, 243] width 87 height 14
click at [991, 248] on div "Yes" at bounding box center [1091, 258] width 279 height 23
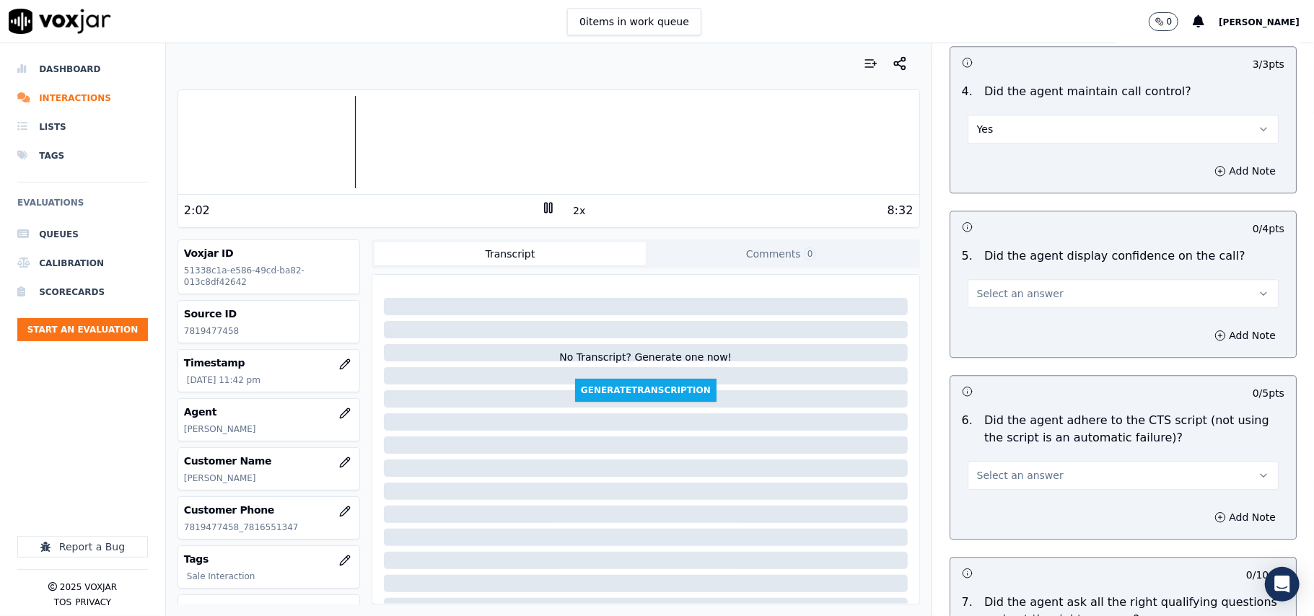
scroll to position [2725, 0]
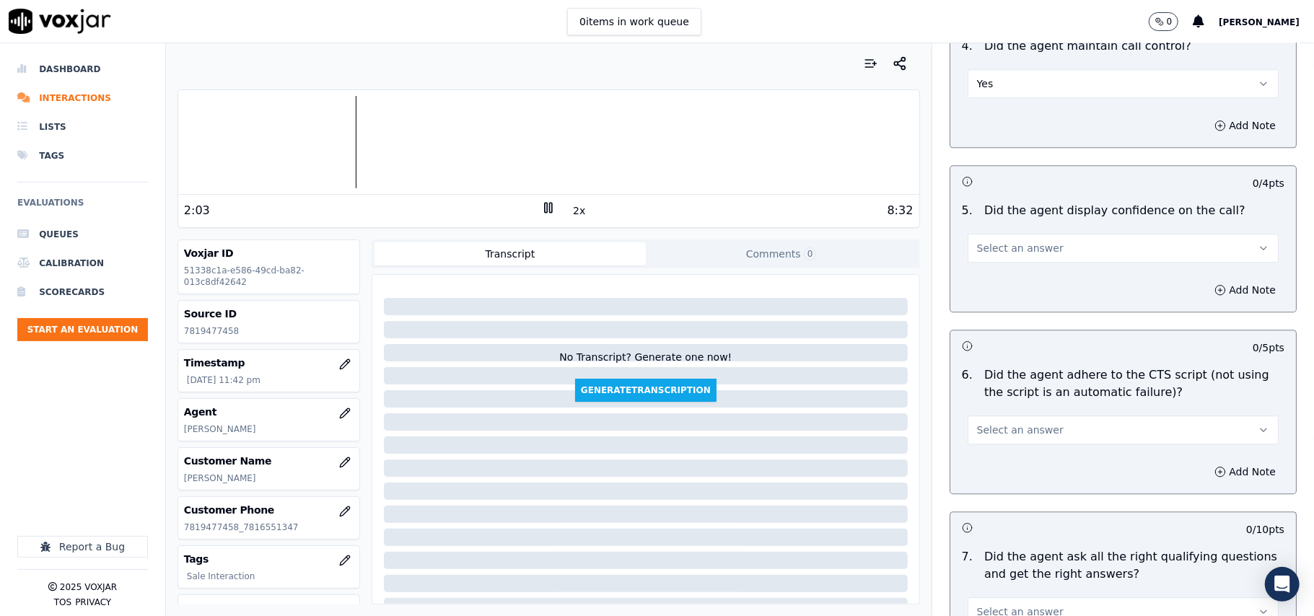
click at [1005, 241] on span "Select an answer" at bounding box center [1020, 248] width 87 height 14
click at [1007, 271] on div "Yes" at bounding box center [1091, 263] width 279 height 23
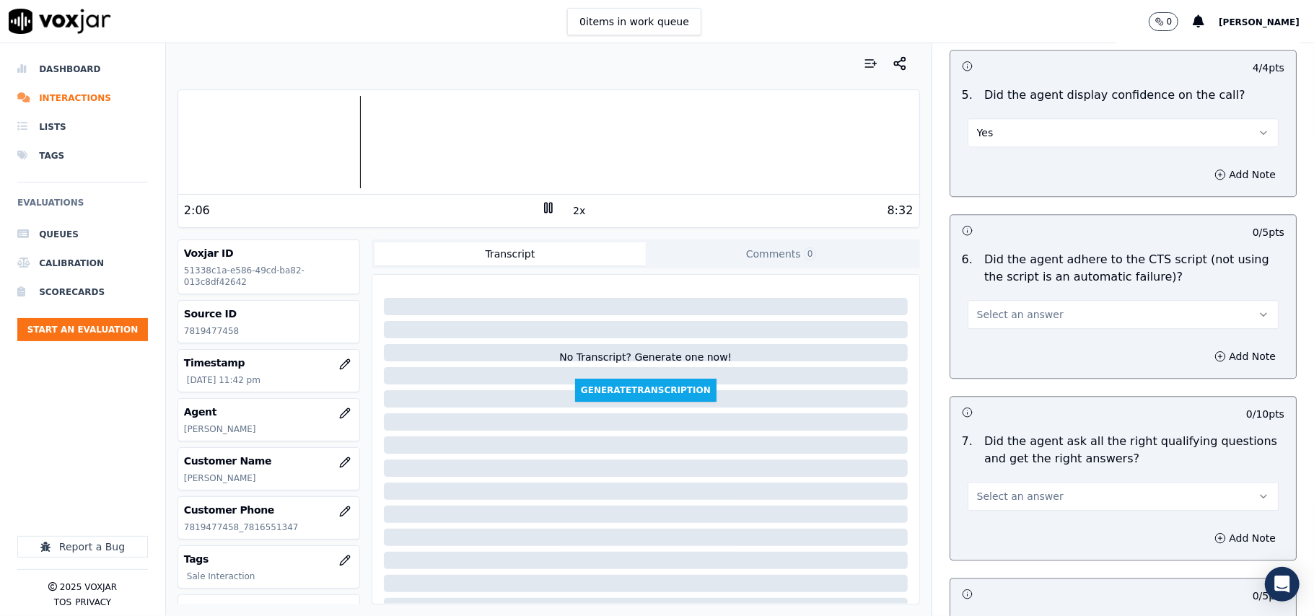
scroll to position [2886, 0]
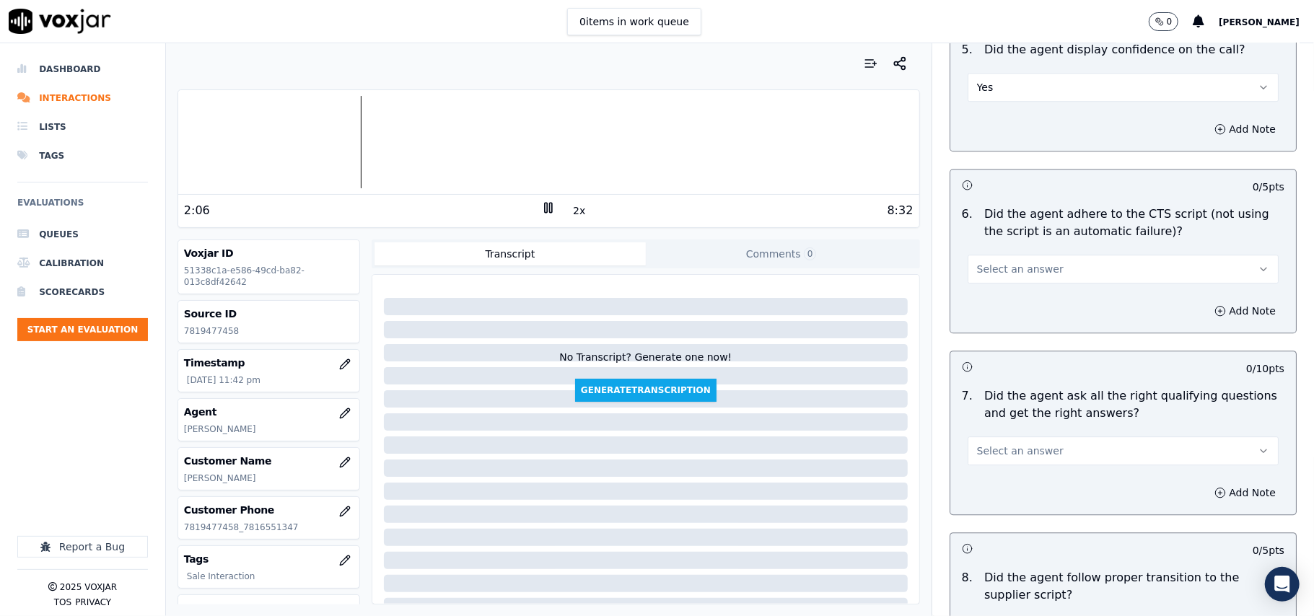
click at [1002, 255] on button "Select an answer" at bounding box center [1123, 269] width 311 height 29
click at [978, 286] on div "Yes" at bounding box center [1091, 284] width 279 height 23
click at [545, 206] on rect at bounding box center [546, 207] width 2 height 9
click at [1048, 255] on button "Yes" at bounding box center [1123, 269] width 311 height 29
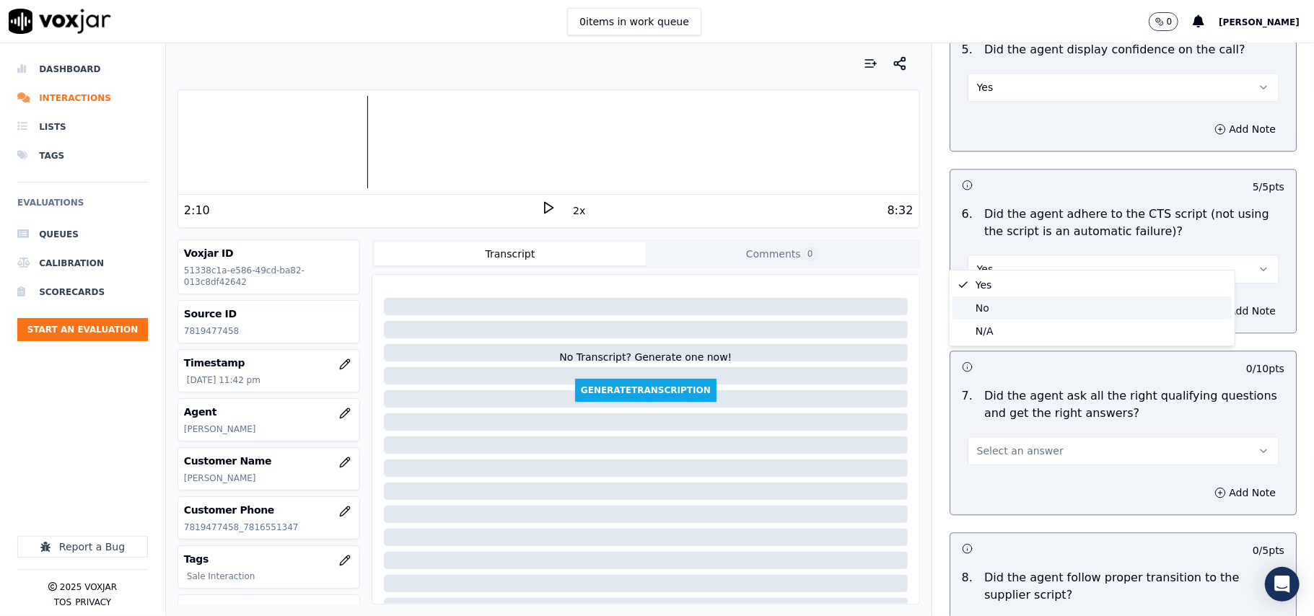
click at [1011, 307] on div "No" at bounding box center [1091, 308] width 279 height 23
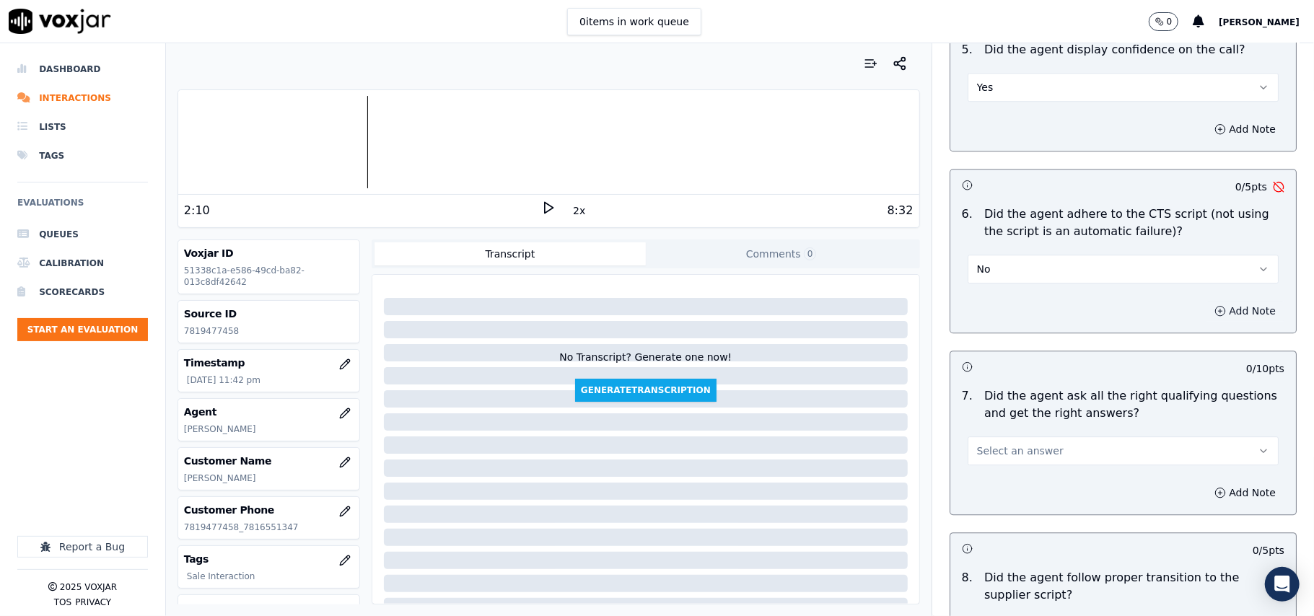
click at [1206, 301] on button "Add Note" at bounding box center [1245, 311] width 79 height 20
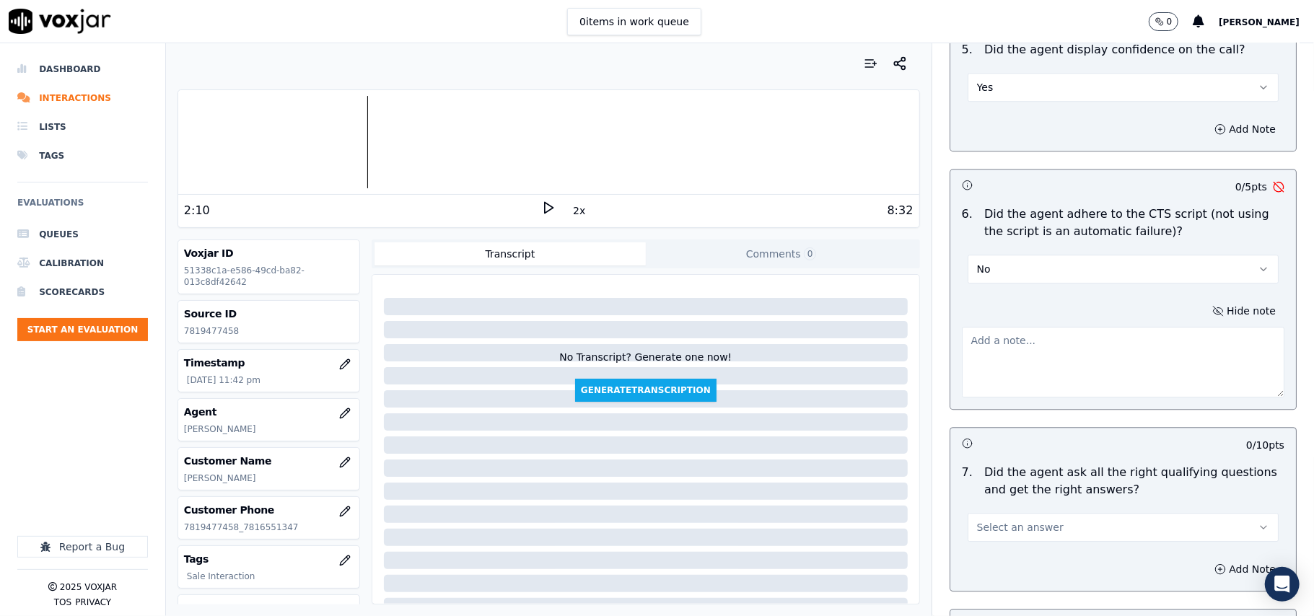
click at [1014, 339] on textarea at bounding box center [1123, 362] width 323 height 71
click at [1003, 255] on button "No" at bounding box center [1123, 269] width 311 height 29
click at [974, 278] on div "Yes" at bounding box center [1091, 284] width 279 height 23
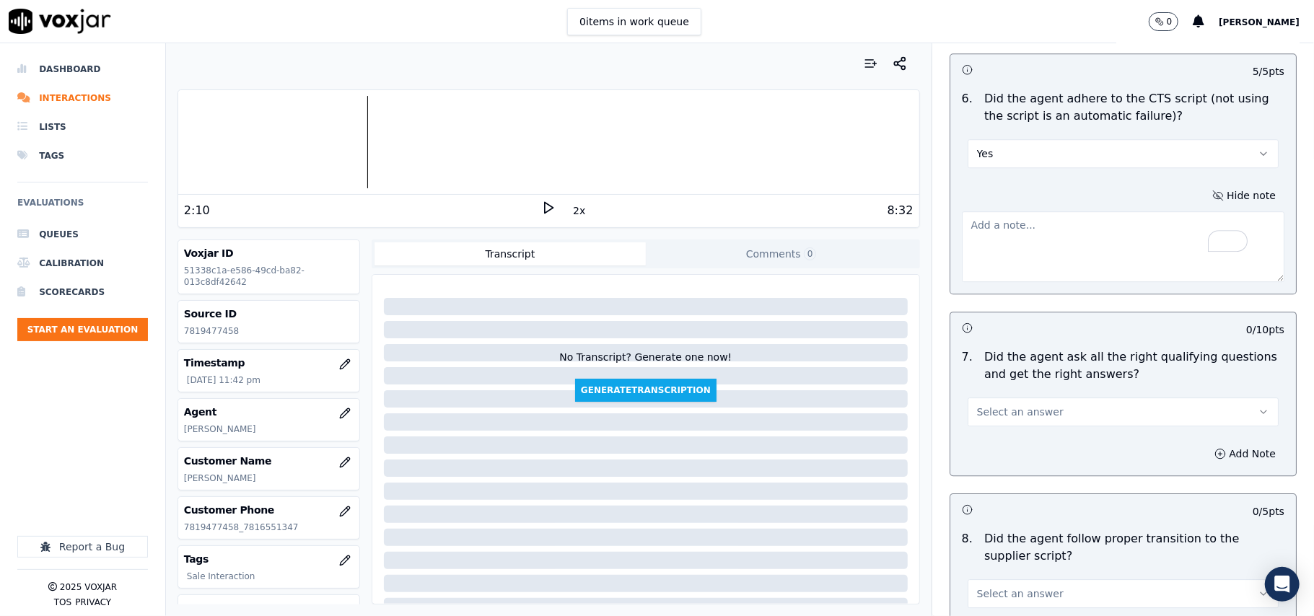
scroll to position [3046, 0]
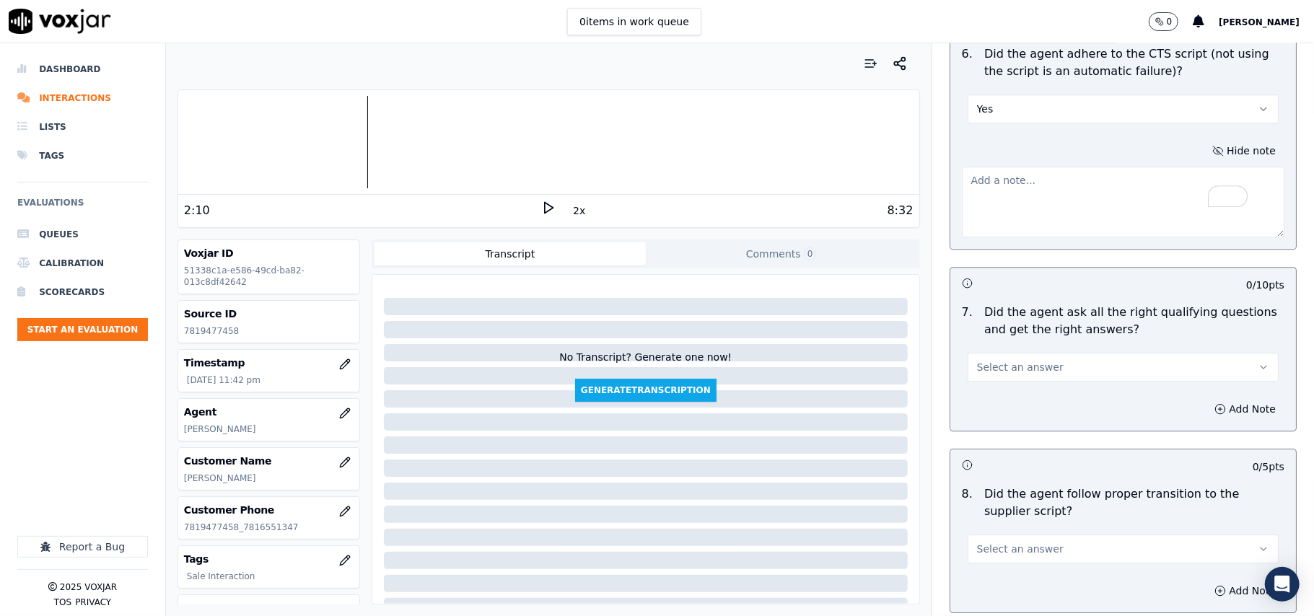
click at [1013, 364] on button "Select an answer" at bounding box center [1123, 367] width 311 height 29
click at [989, 384] on div "Yes" at bounding box center [1091, 383] width 279 height 23
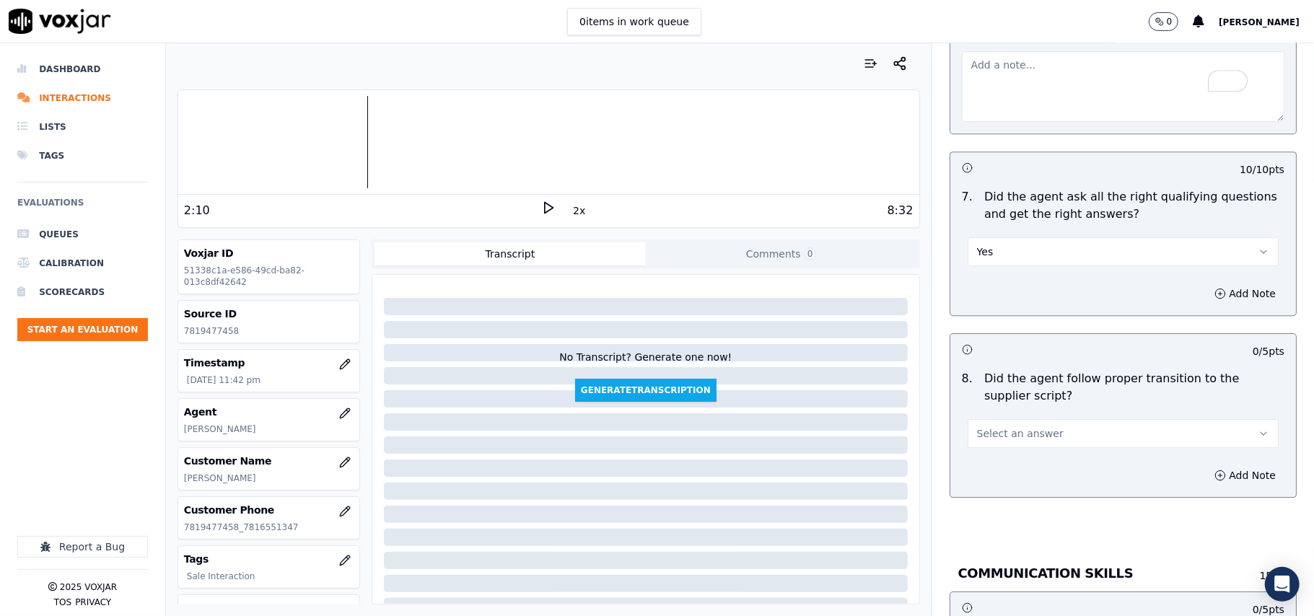
scroll to position [3207, 0]
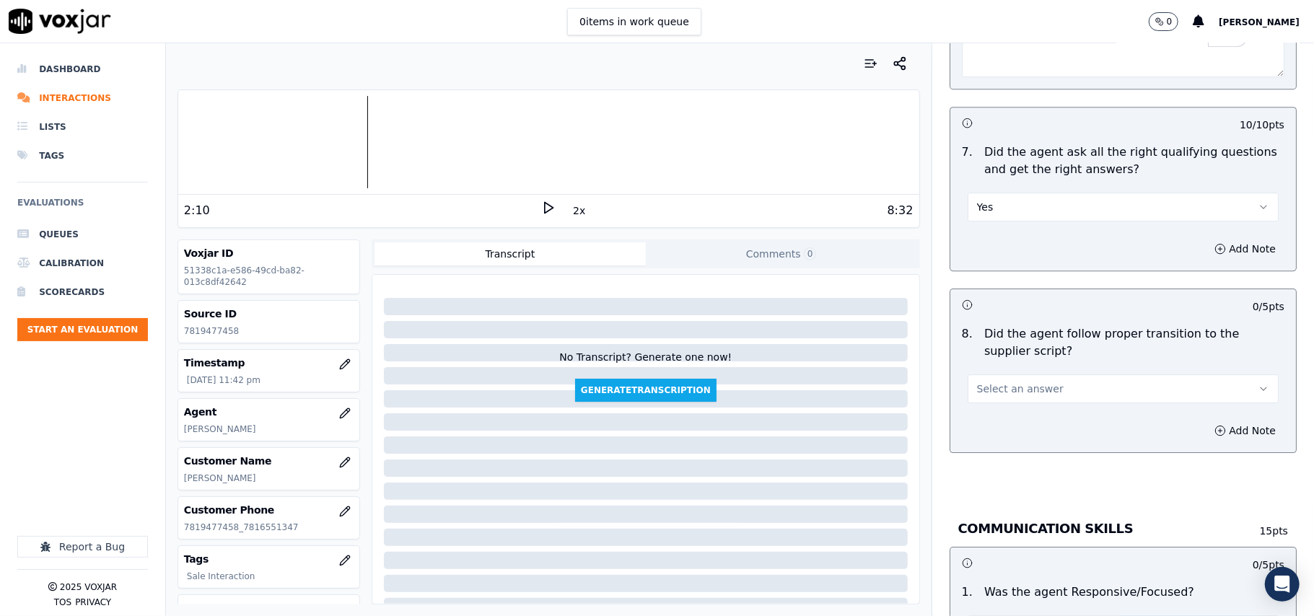
click at [1008, 382] on span "Select an answer" at bounding box center [1020, 389] width 87 height 14
click at [1006, 400] on div "Yes" at bounding box center [1091, 406] width 279 height 23
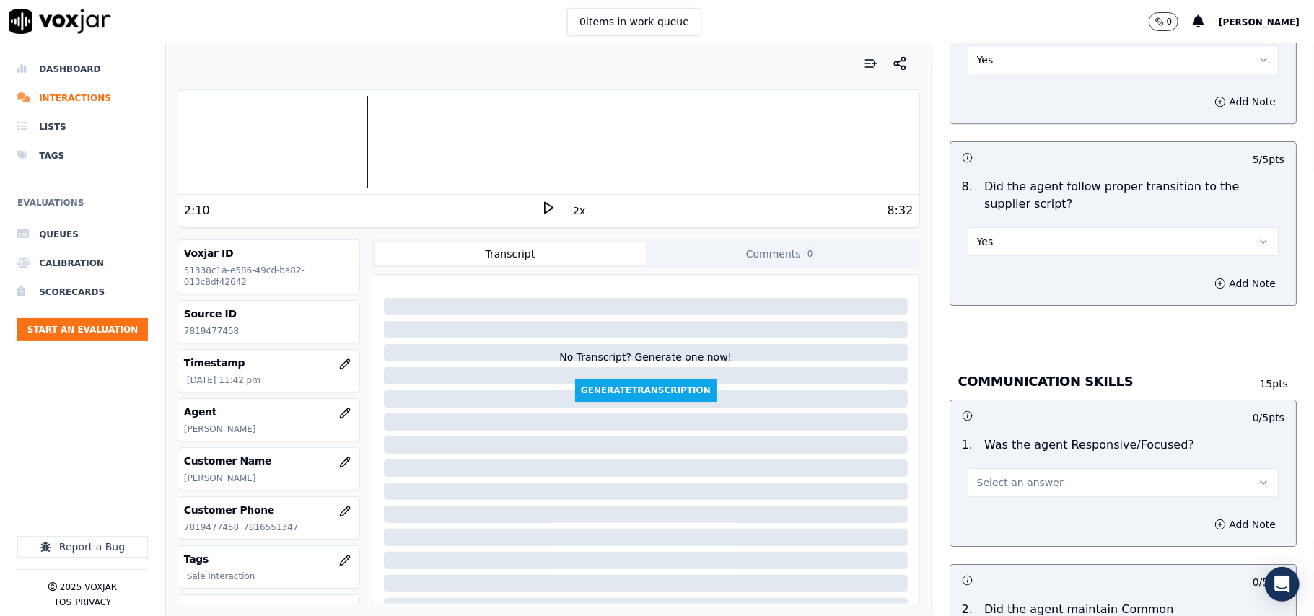
scroll to position [3528, 0]
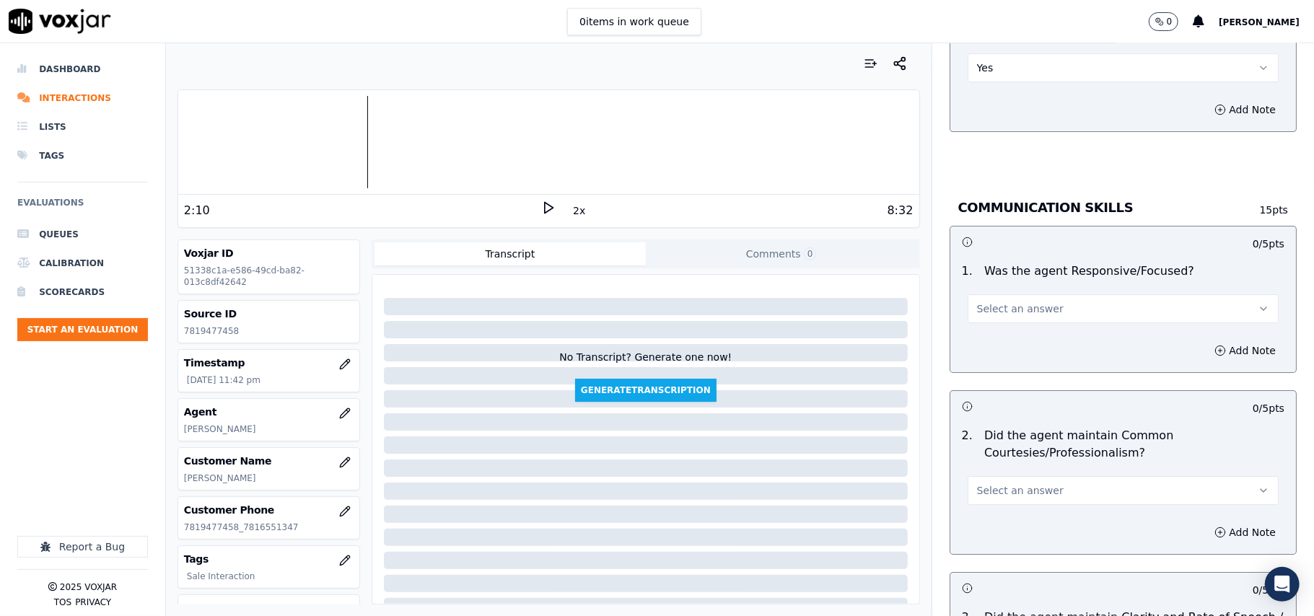
click at [994, 302] on span "Select an answer" at bounding box center [1020, 309] width 87 height 14
click at [994, 325] on div "Yes" at bounding box center [1091, 326] width 279 height 23
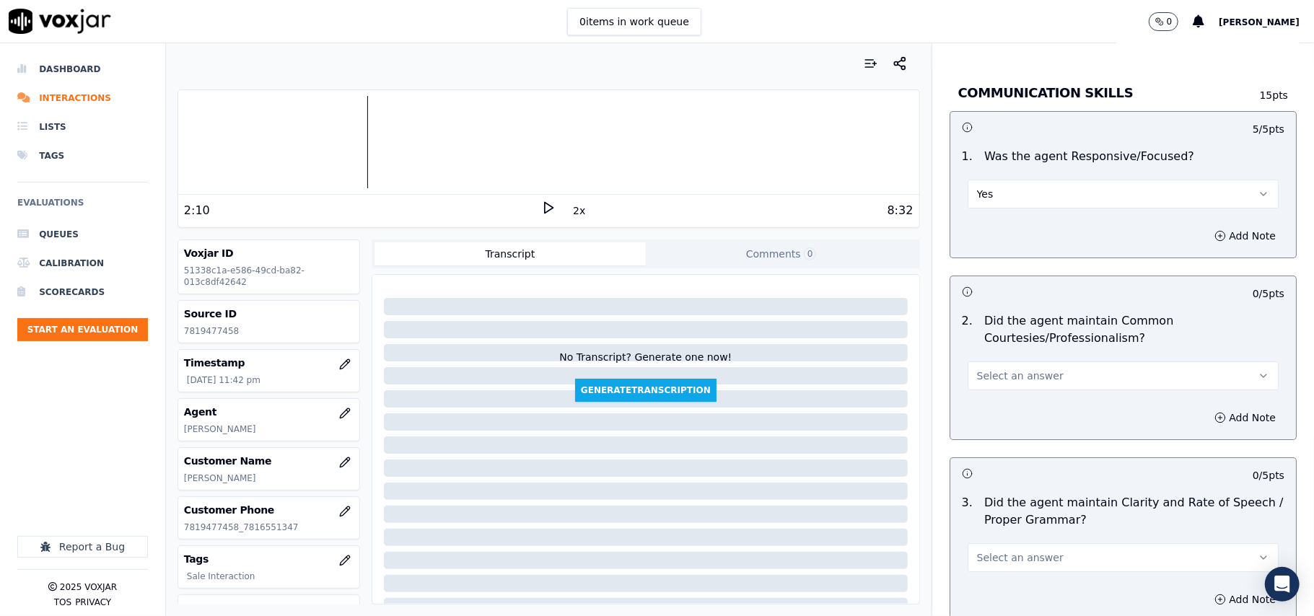
scroll to position [3687, 0]
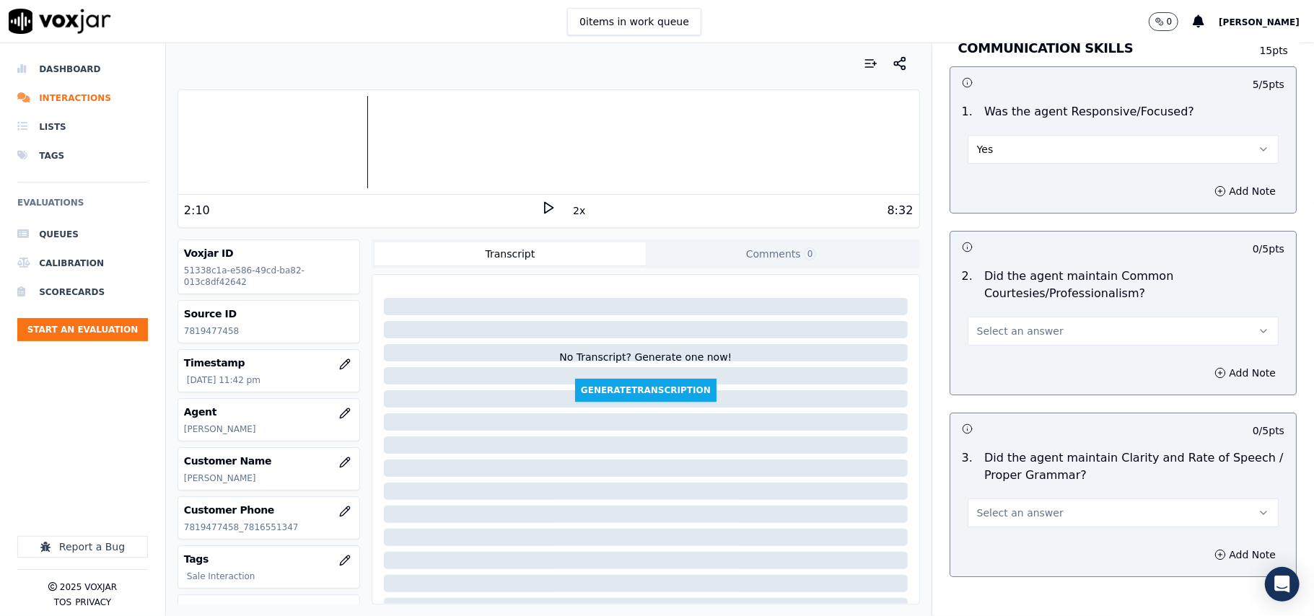
click at [996, 135] on button "Yes" at bounding box center [1123, 149] width 311 height 29
click at [994, 183] on div "No" at bounding box center [1091, 189] width 279 height 23
click at [1206, 181] on button "Add Note" at bounding box center [1245, 191] width 79 height 20
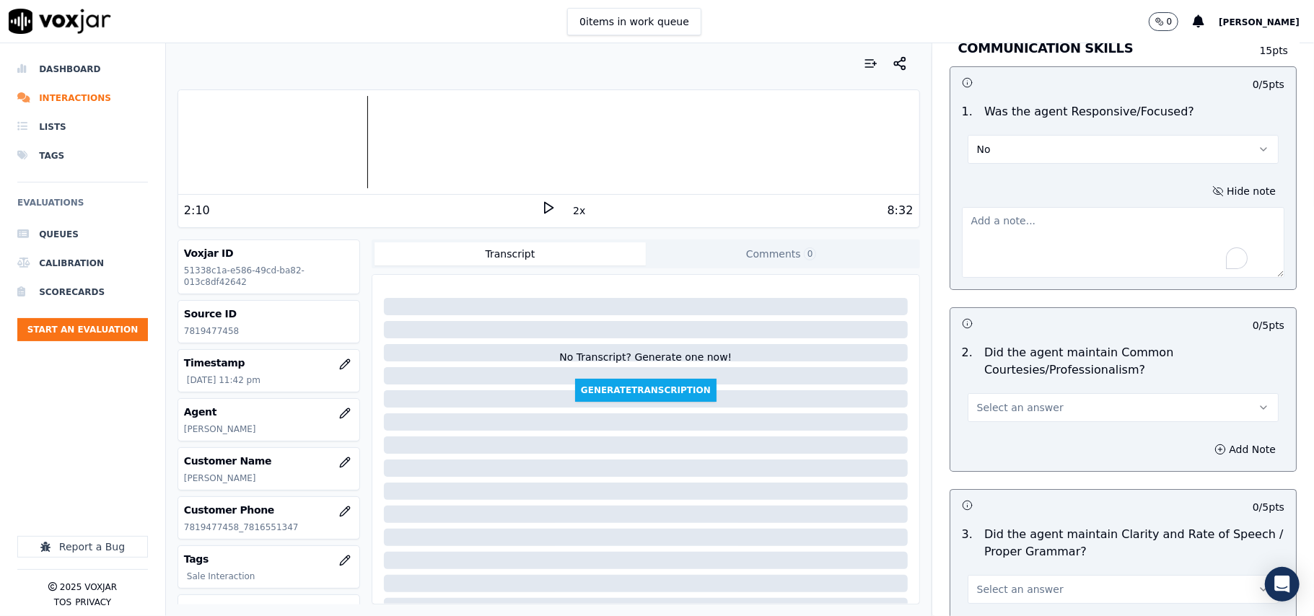
click at [1002, 214] on textarea "To enrich screen reader interactions, please activate Accessibility in Grammarl…" at bounding box center [1123, 242] width 323 height 71
type textarea "at the start of the Supplier Script , [PERSON_NAME] started with "WGL" while si…"
click at [1005, 400] on span "Select an answer" at bounding box center [1020, 407] width 87 height 14
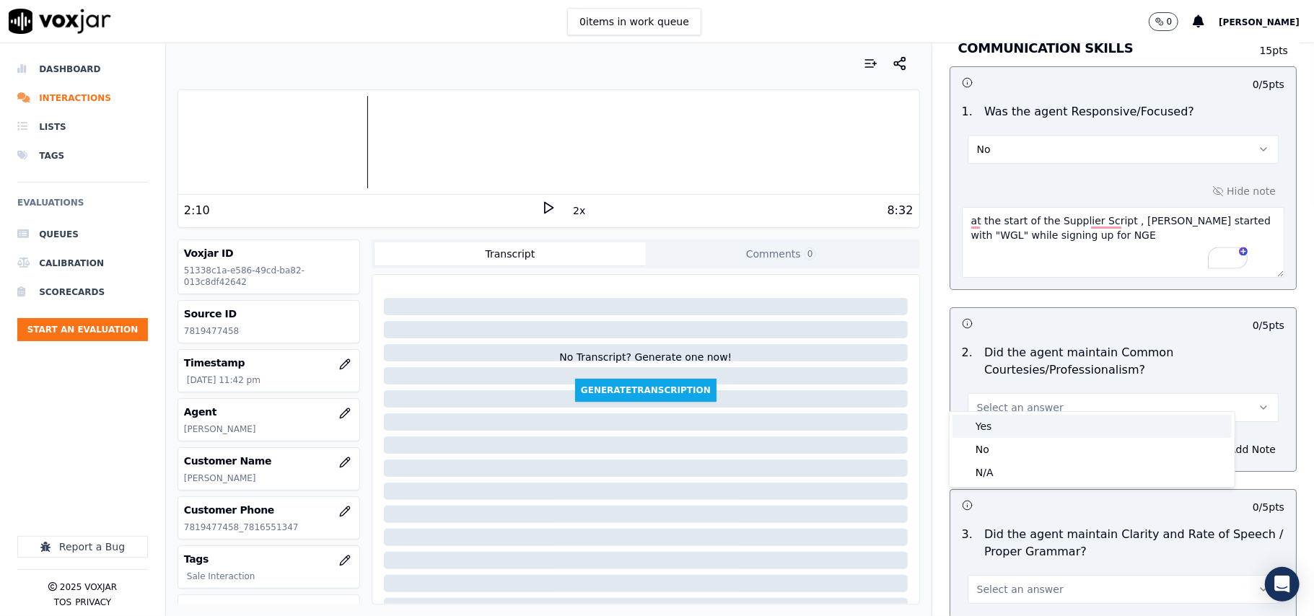
click at [996, 422] on div "Yes" at bounding box center [1091, 426] width 279 height 23
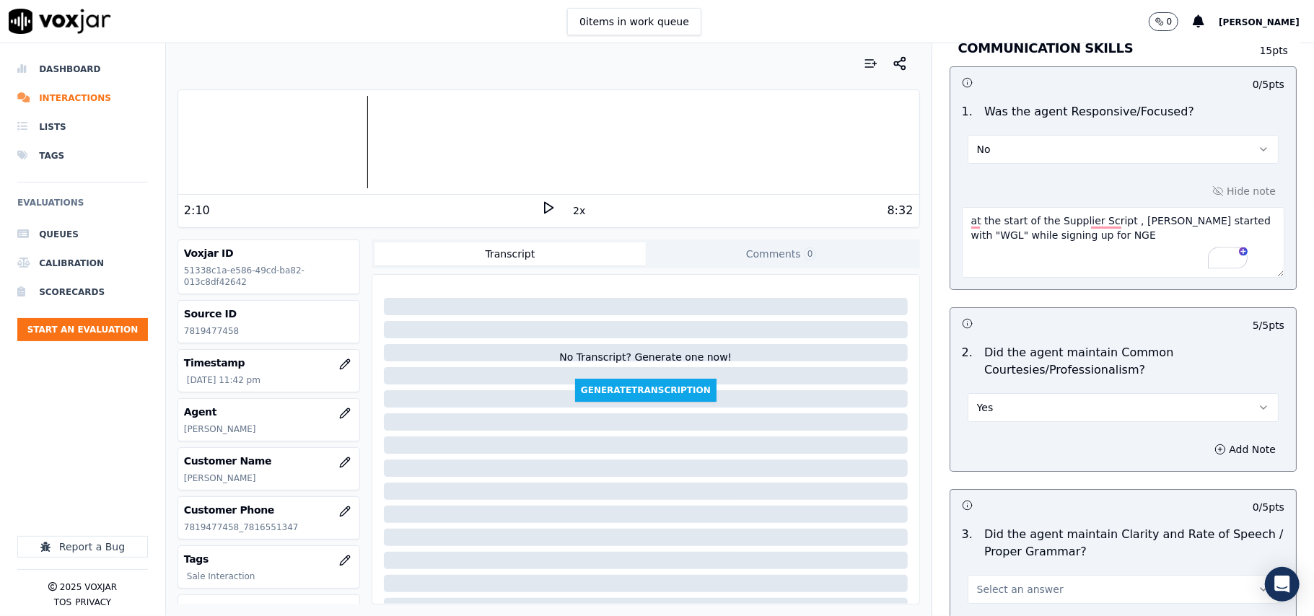
scroll to position [3842, 0]
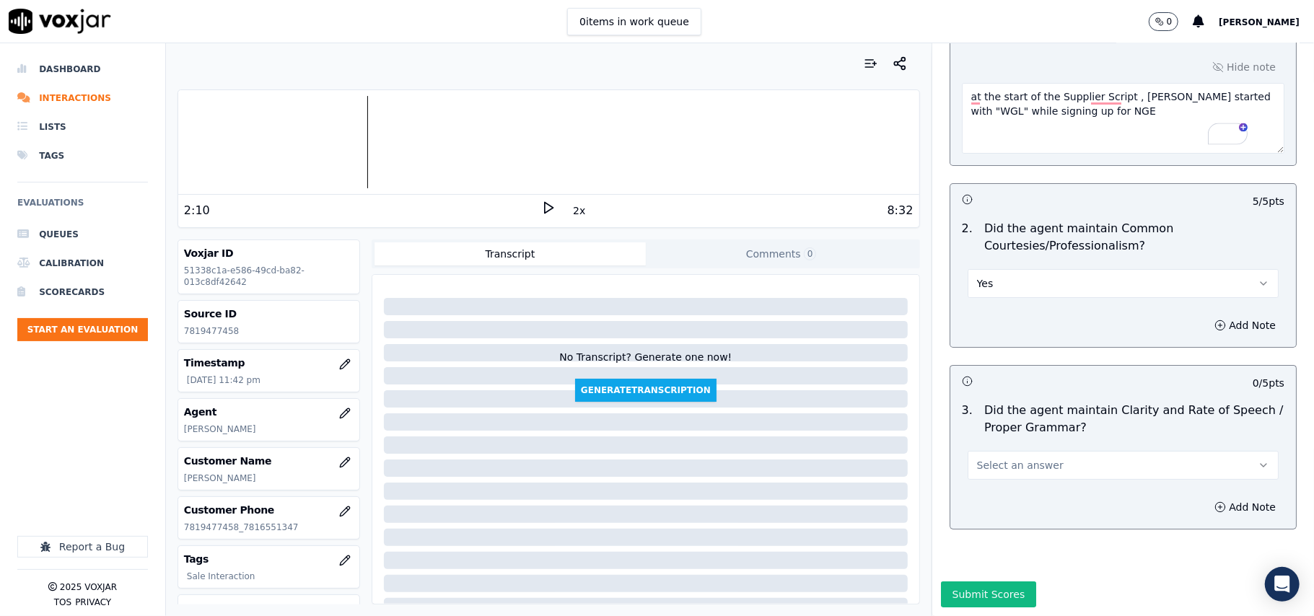
click at [997, 451] on button "Select an answer" at bounding box center [1123, 465] width 311 height 29
click at [999, 450] on div "Yes" at bounding box center [1091, 454] width 279 height 23
click at [971, 582] on button "Submit Scores" at bounding box center [989, 595] width 96 height 26
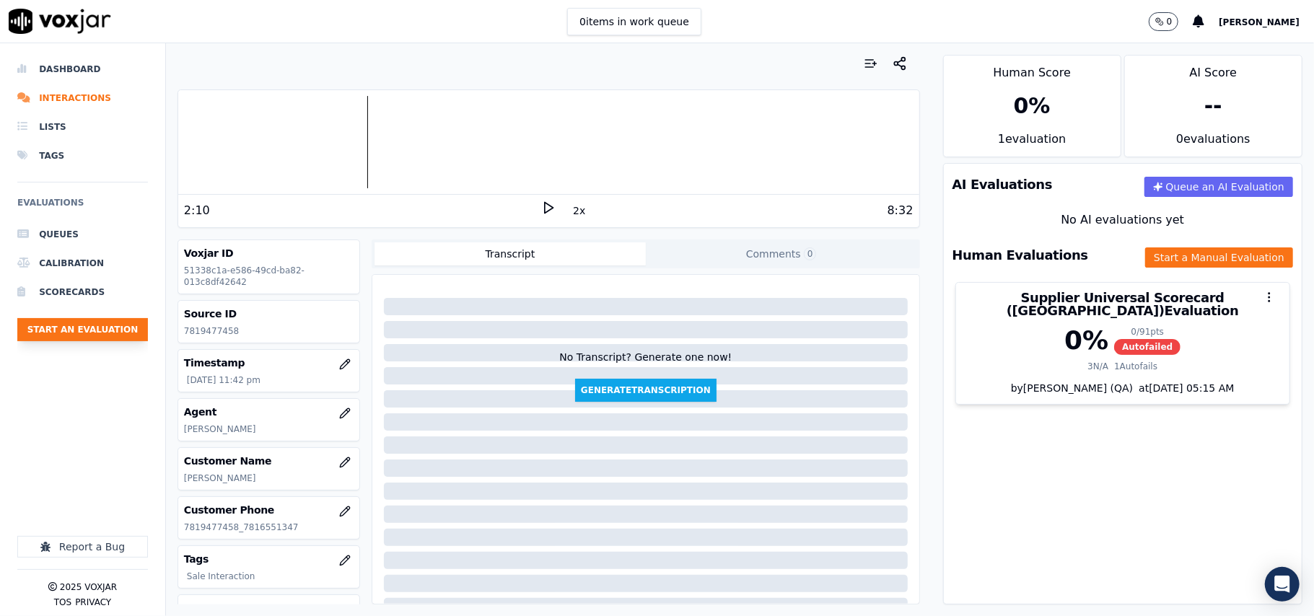
click at [113, 333] on button "Start an Evaluation" at bounding box center [82, 329] width 131 height 23
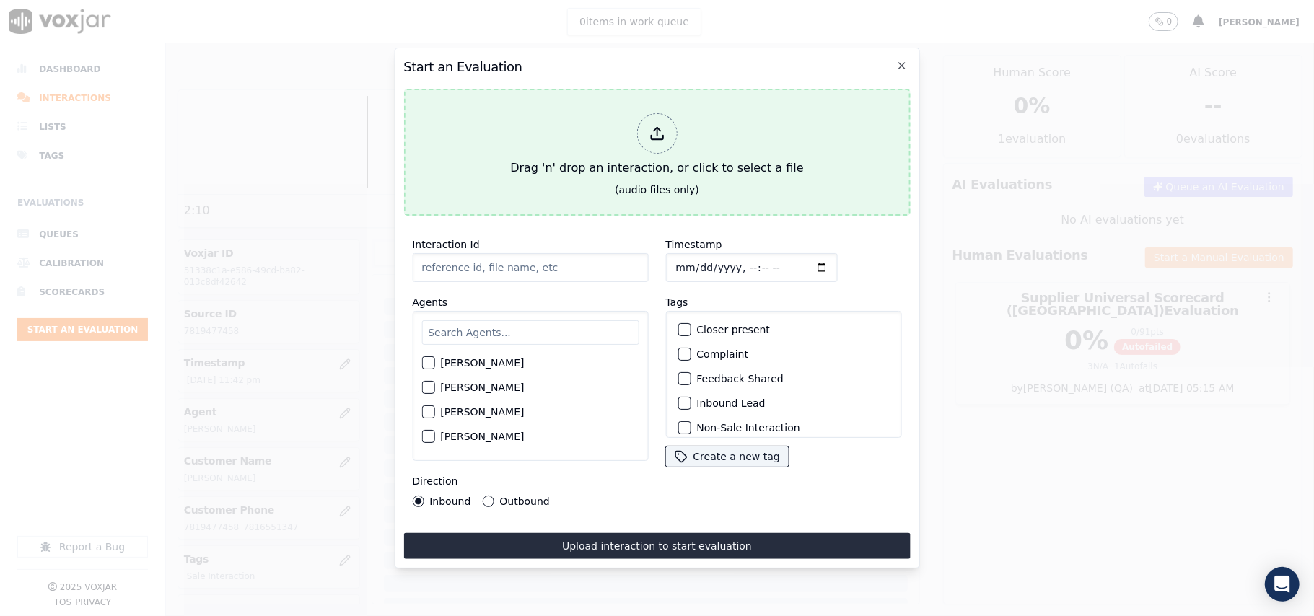
click at [623, 122] on div "Drag 'n' drop an interaction, or click to select a file" at bounding box center [656, 145] width 305 height 75
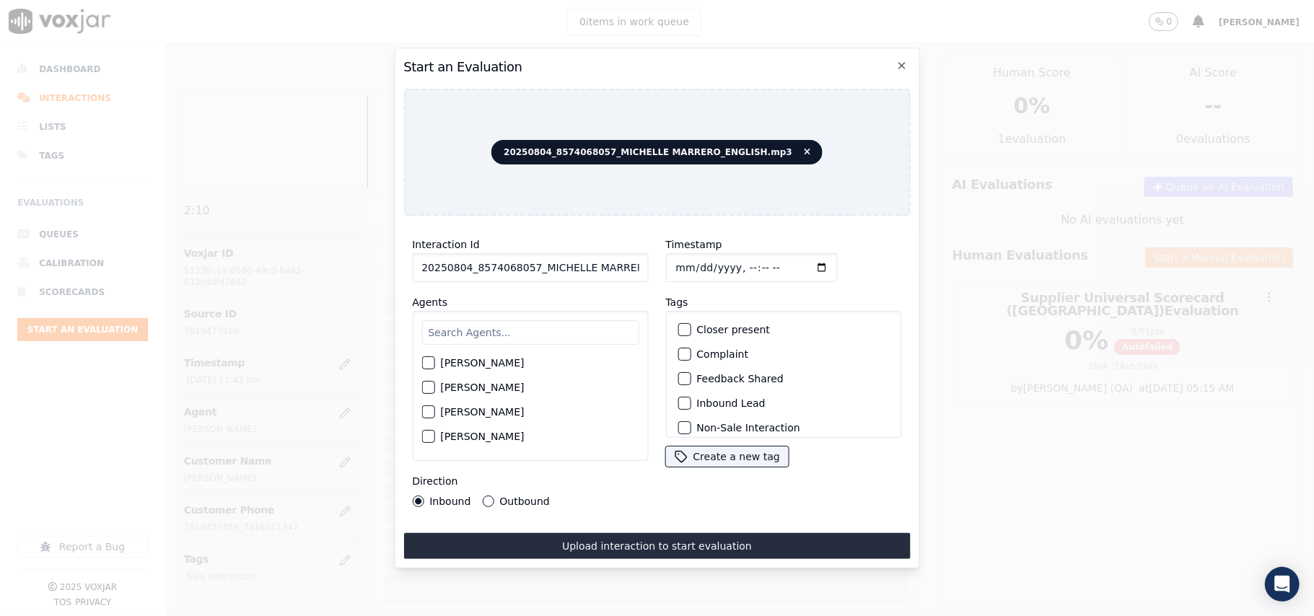
click at [476, 279] on div "Interaction Id 20250804_8574068057_MICHELLE MARRERO_ENGLISH.mp3 Agents [PERSON_…" at bounding box center [529, 371] width 253 height 289
click at [483, 267] on input "20250804_8574068057_MICHELLE MARRERO_ENGLISH.mp3" at bounding box center [530, 267] width 236 height 29
paste input "8574068057"
type input "8574068057"
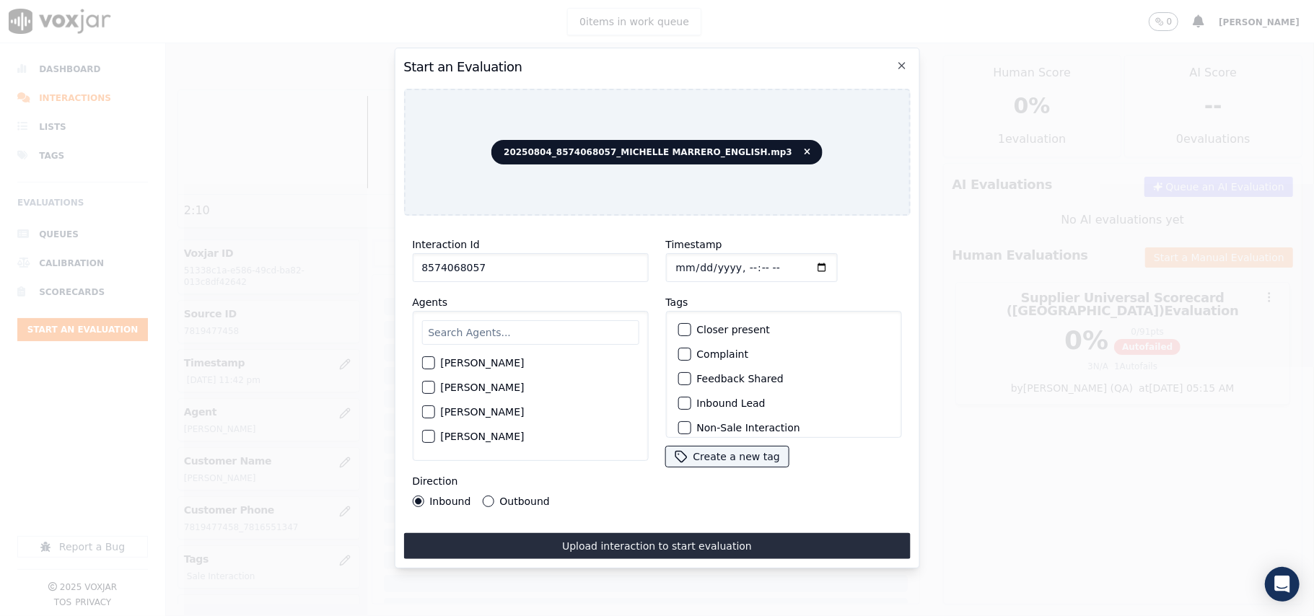
click at [677, 261] on input "Timestamp" at bounding box center [751, 267] width 172 height 29
type input "[DATE]T23:45"
click at [452, 327] on input "text" at bounding box center [529, 332] width 217 height 25
type input "[PERSON_NAME]"
click at [451, 362] on label "[PERSON_NAME]" at bounding box center [482, 367] width 84 height 10
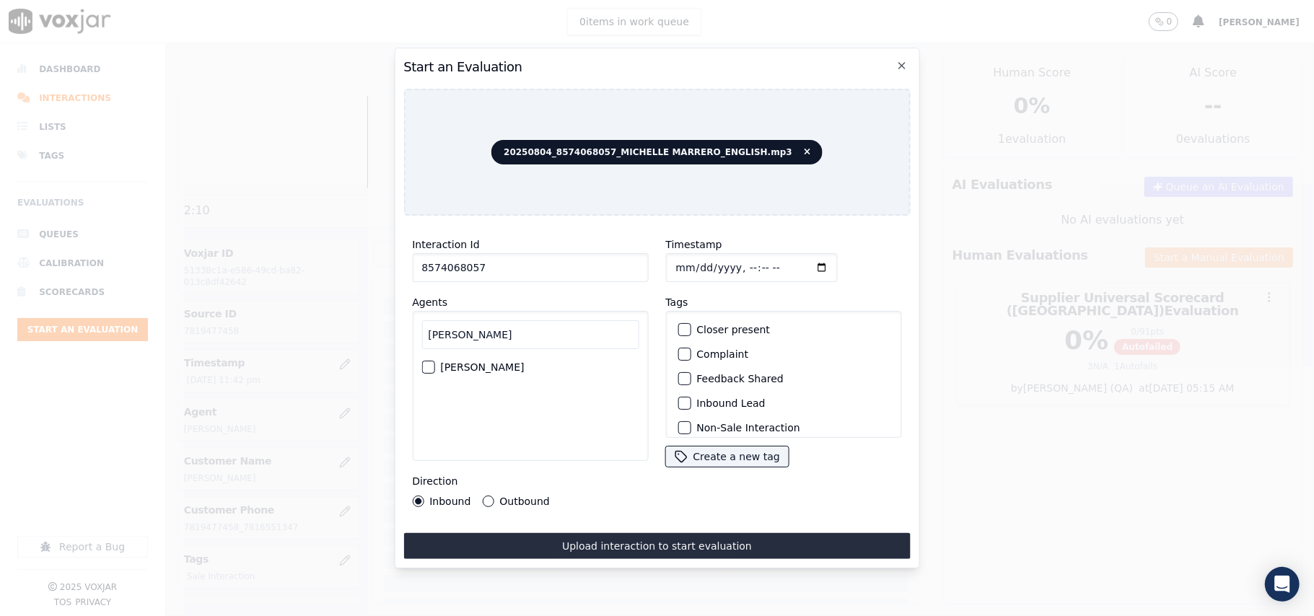
click at [434, 361] on button "[PERSON_NAME]" at bounding box center [427, 367] width 13 height 13
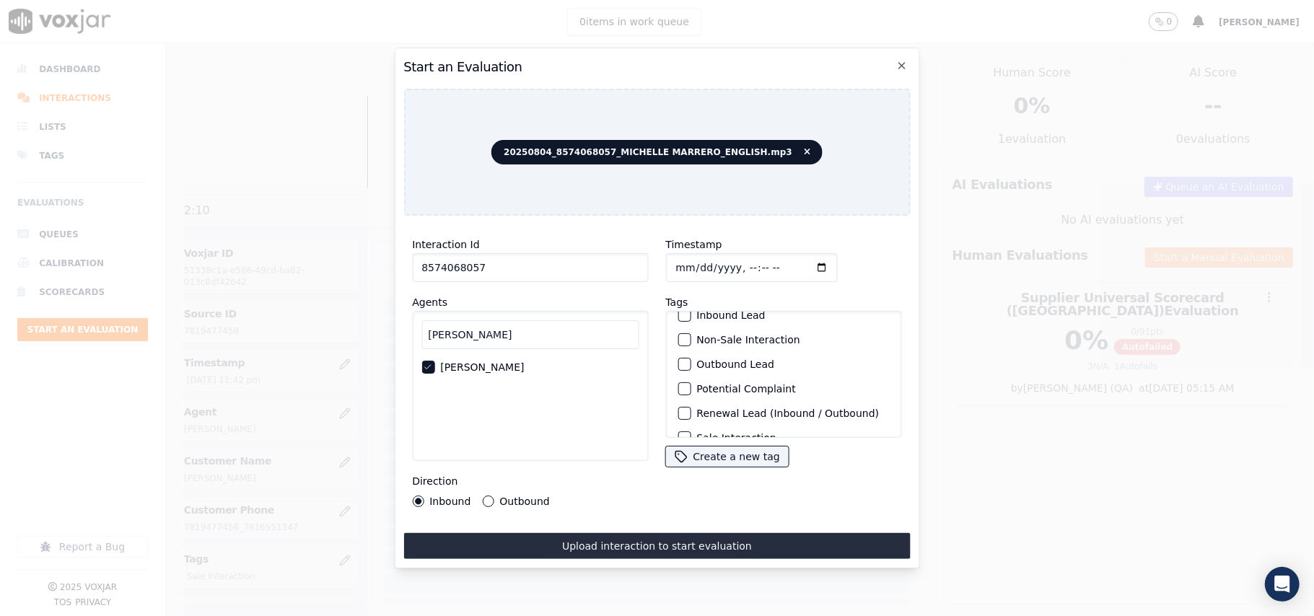
scroll to position [126, 0]
click at [723, 414] on label "Sale Interaction" at bounding box center [735, 419] width 79 height 10
click at [691, 413] on button "Sale Interaction" at bounding box center [684, 419] width 13 height 13
click at [524, 496] on label "Outbound" at bounding box center [524, 501] width 50 height 10
click at [494, 496] on button "Outbound" at bounding box center [488, 502] width 12 height 12
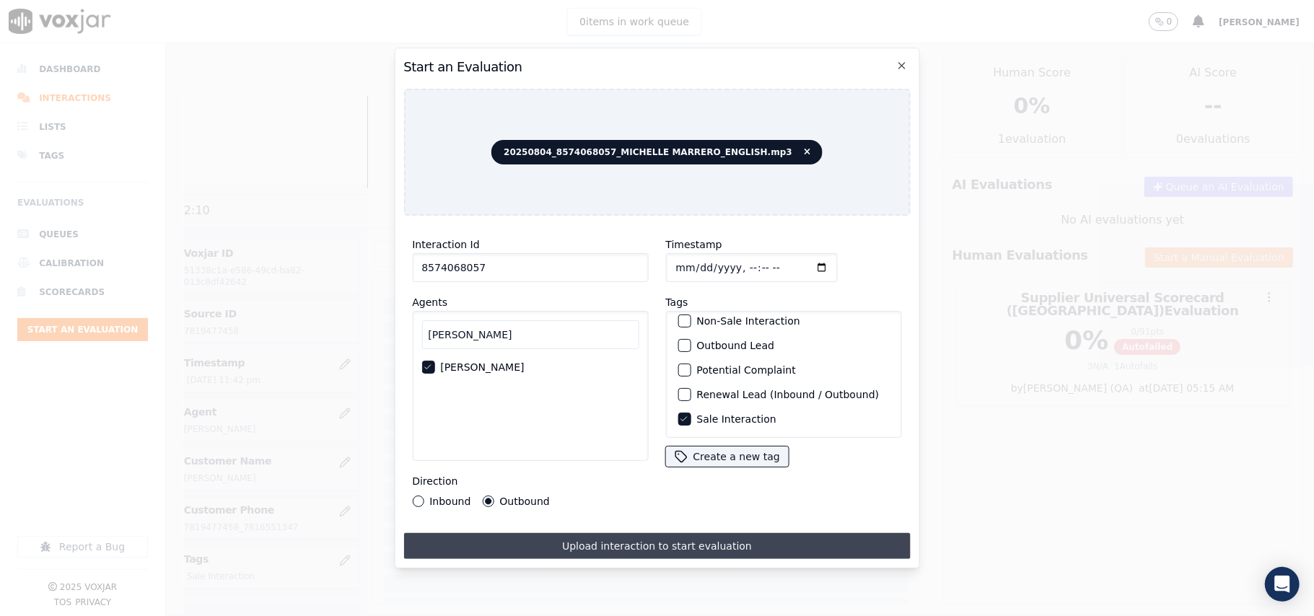
click at [584, 543] on button "Upload interaction to start evaluation" at bounding box center [656, 546] width 507 height 26
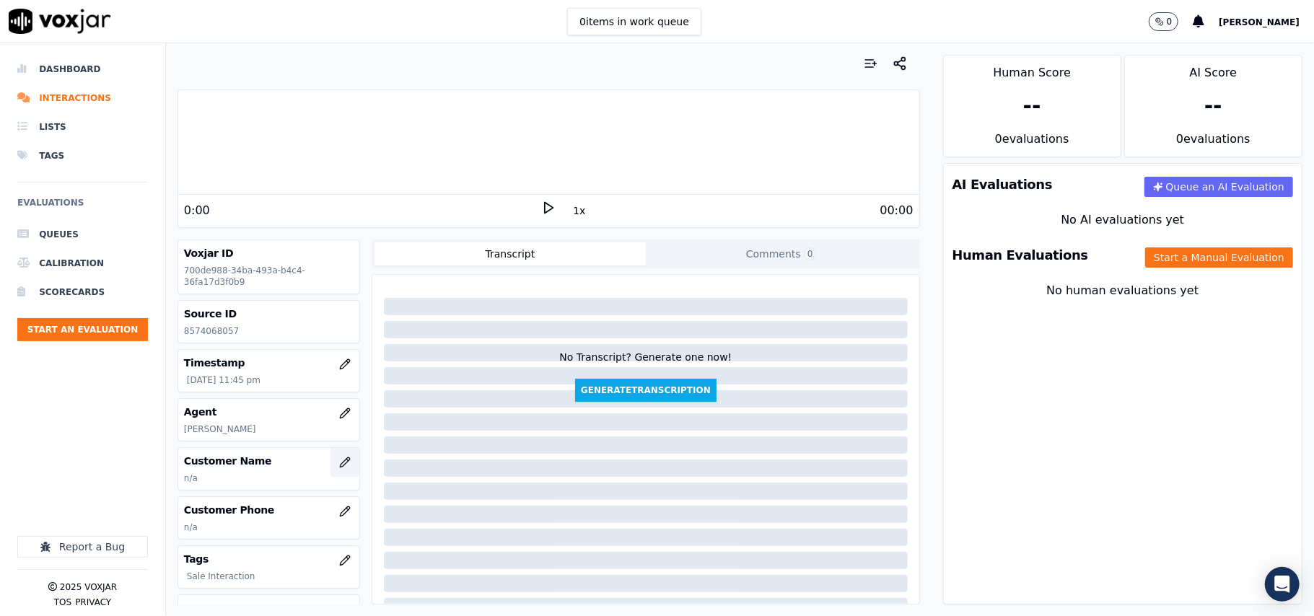
click at [339, 463] on icon "button" at bounding box center [345, 463] width 12 height 12
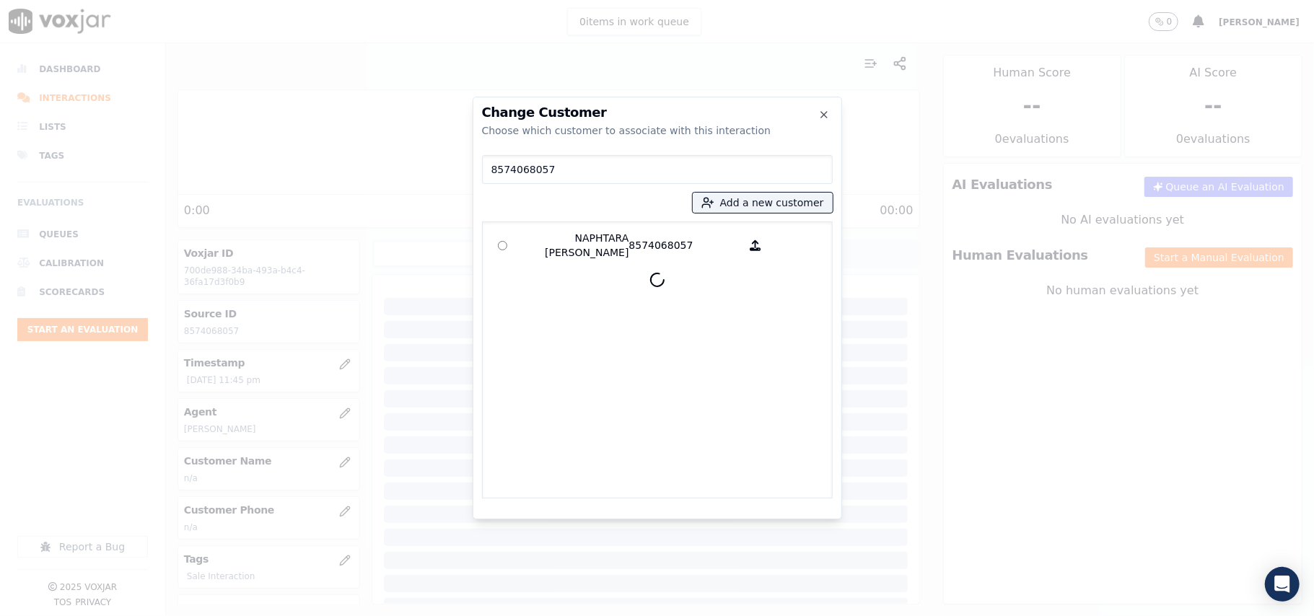
type input "8574068057"
click at [587, 246] on p "NAPHTARA [PERSON_NAME]" at bounding box center [573, 245] width 113 height 29
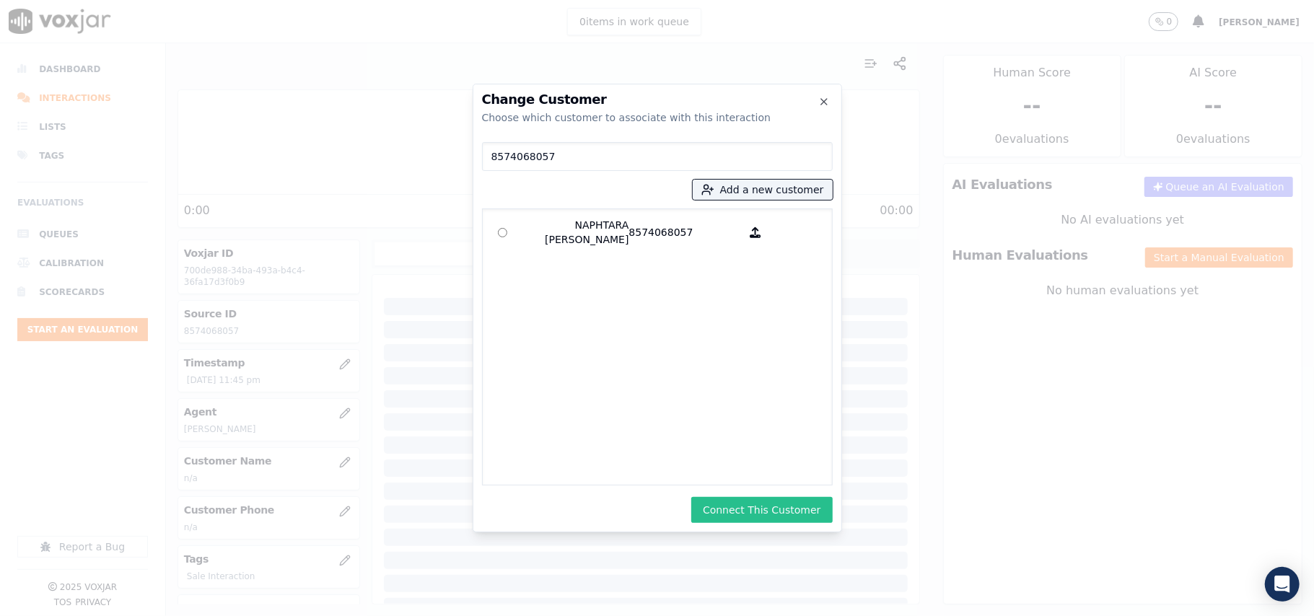
drag, startPoint x: 742, startPoint y: 506, endPoint x: 779, endPoint y: 451, distance: 66.0
click at [742, 507] on button "Connect This Customer" at bounding box center [761, 510] width 141 height 26
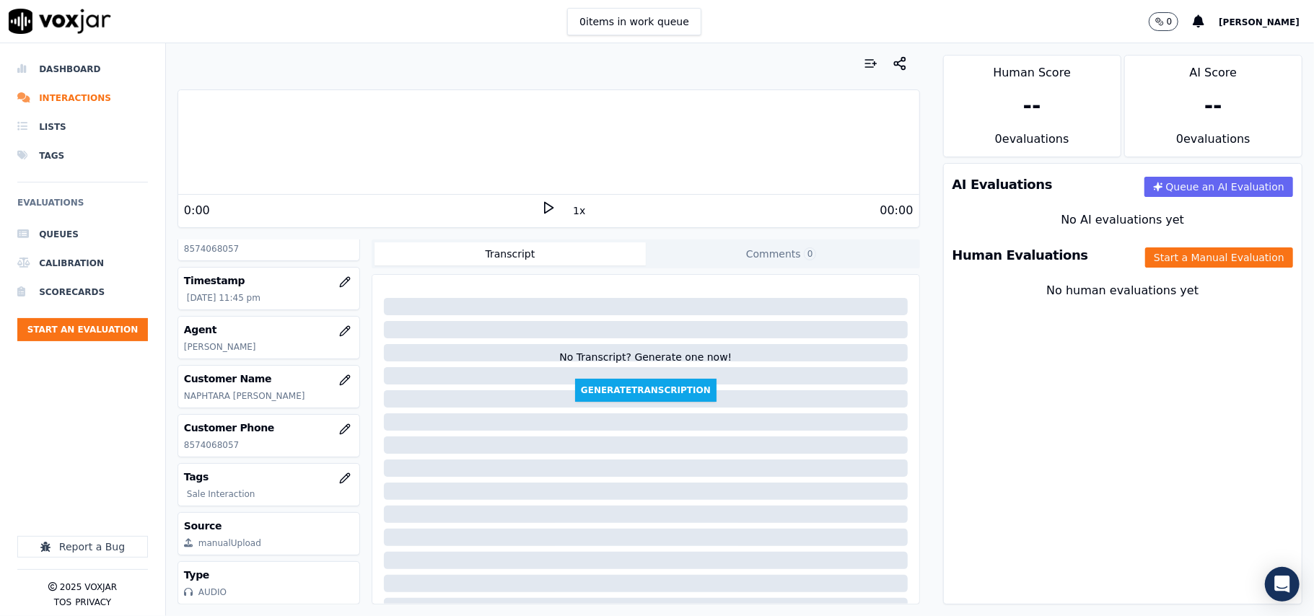
scroll to position [130, 0]
click at [1159, 250] on button "Start a Manual Evaluation" at bounding box center [1219, 257] width 148 height 20
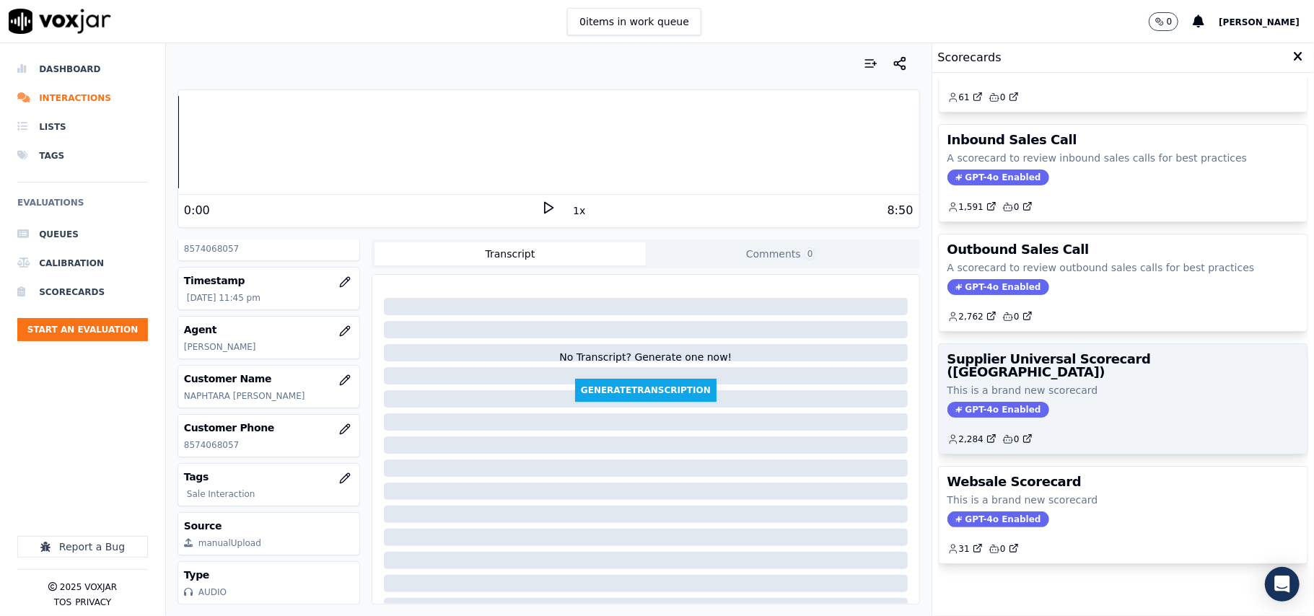
scroll to position [110, 0]
click at [1078, 422] on div "2,284 0" at bounding box center [1122, 433] width 351 height 23
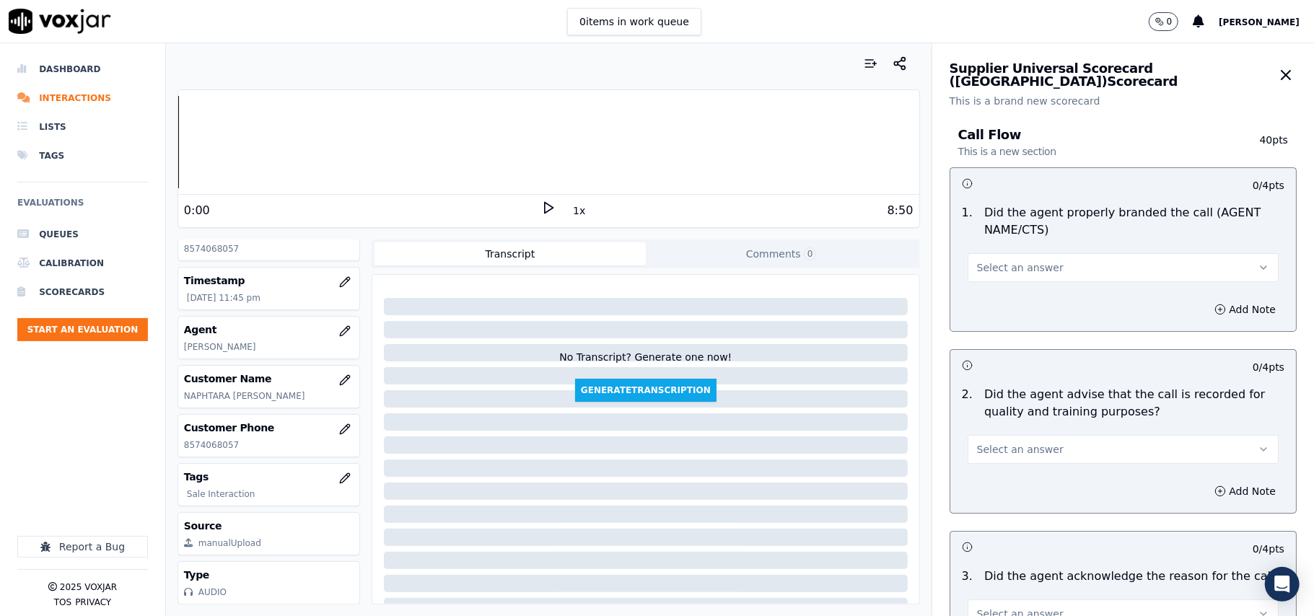
click at [1022, 281] on button "Select an answer" at bounding box center [1123, 267] width 311 height 29
click at [987, 301] on div "Yes" at bounding box center [1091, 300] width 279 height 23
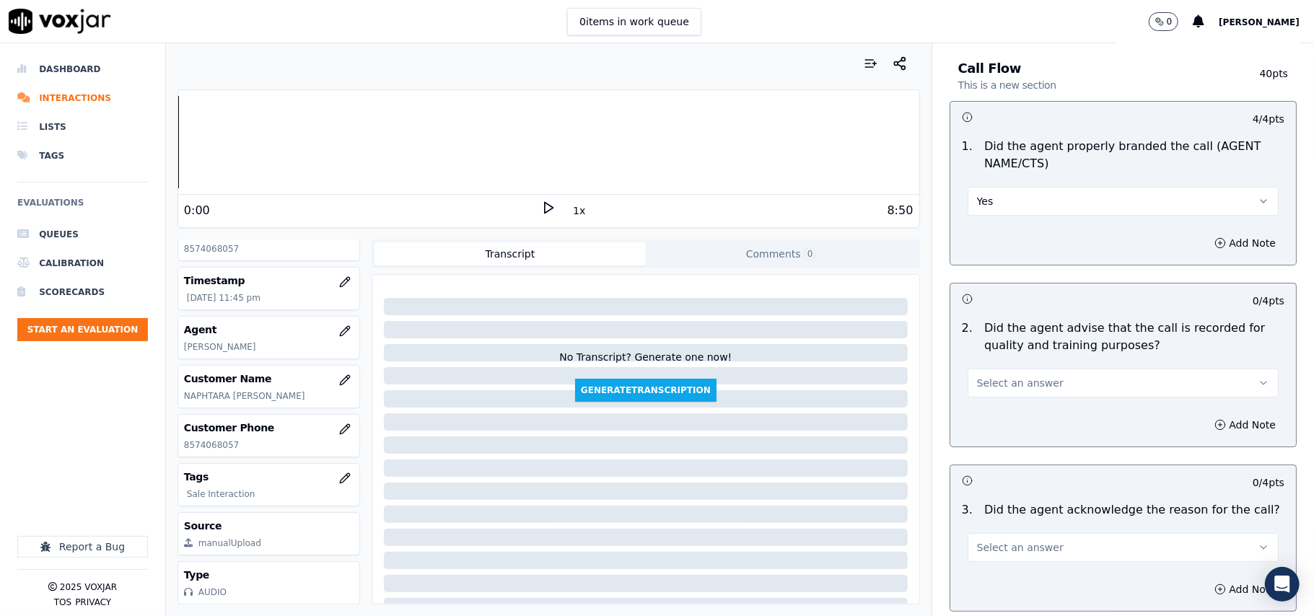
scroll to position [160, 0]
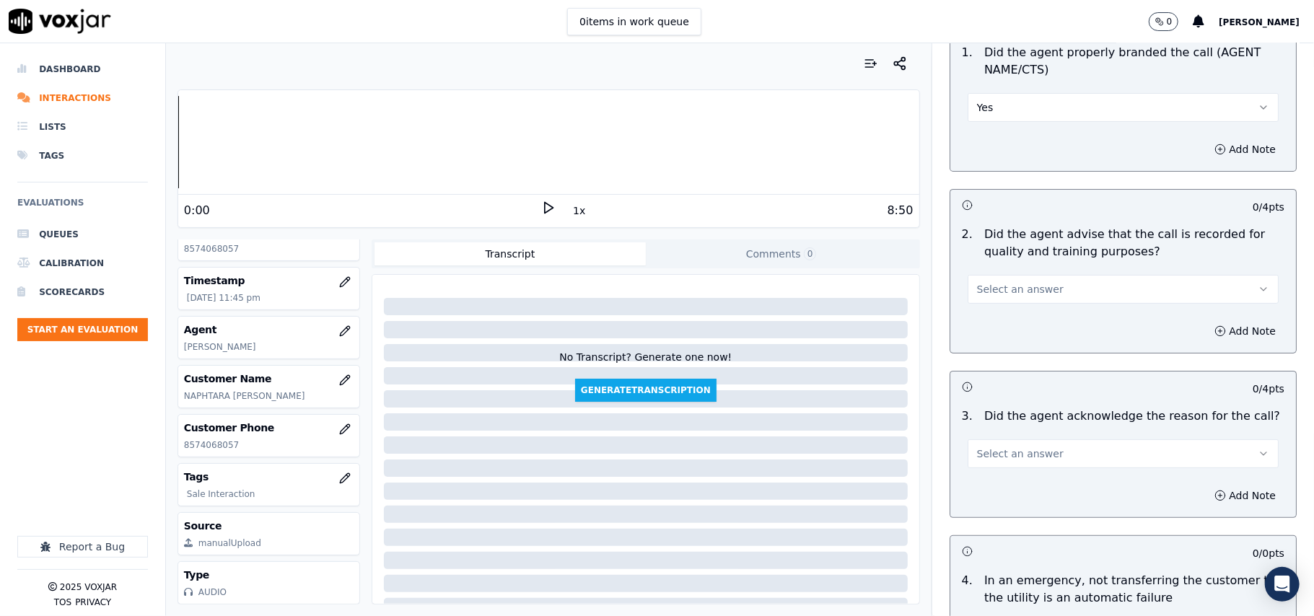
click at [1005, 287] on span "Select an answer" at bounding box center [1020, 289] width 87 height 14
click at [1005, 321] on div "Yes" at bounding box center [1091, 322] width 279 height 23
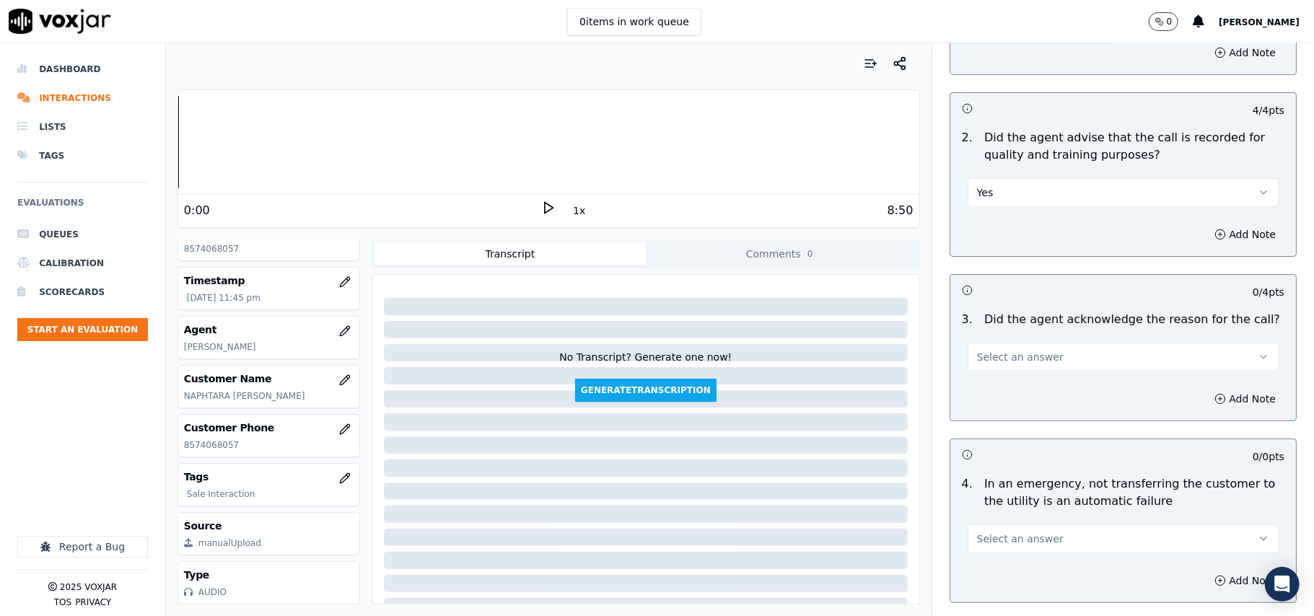
scroll to position [320, 0]
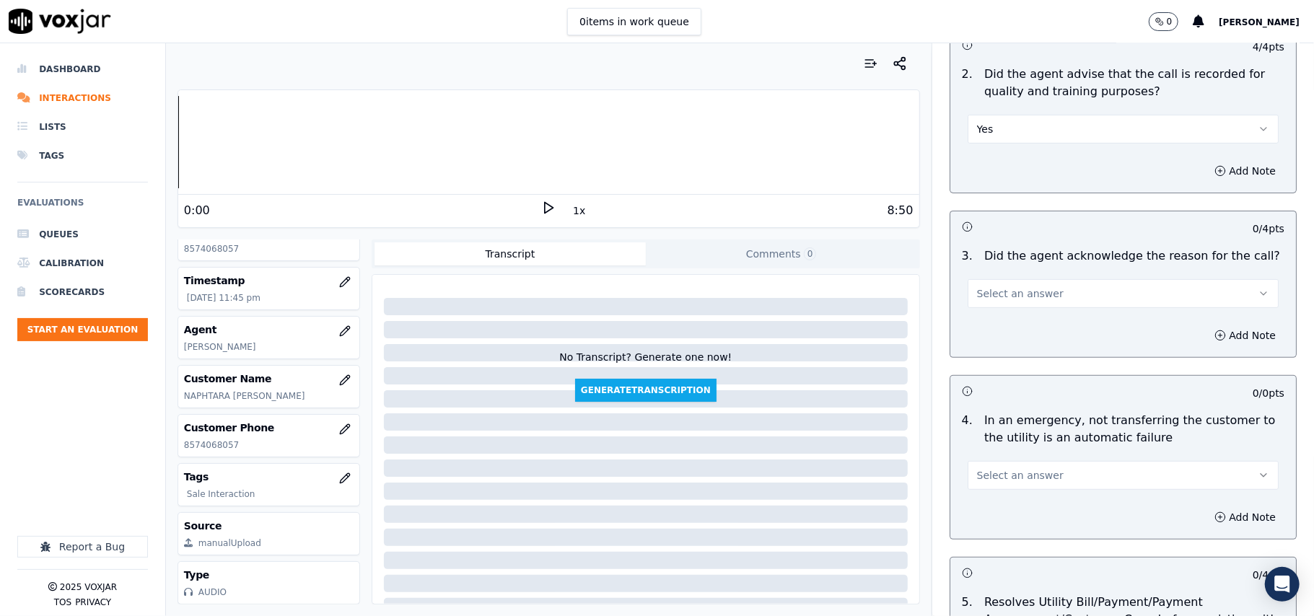
click at [986, 296] on span "Select an answer" at bounding box center [1020, 293] width 87 height 14
click at [985, 326] on div "Yes" at bounding box center [1091, 327] width 279 height 23
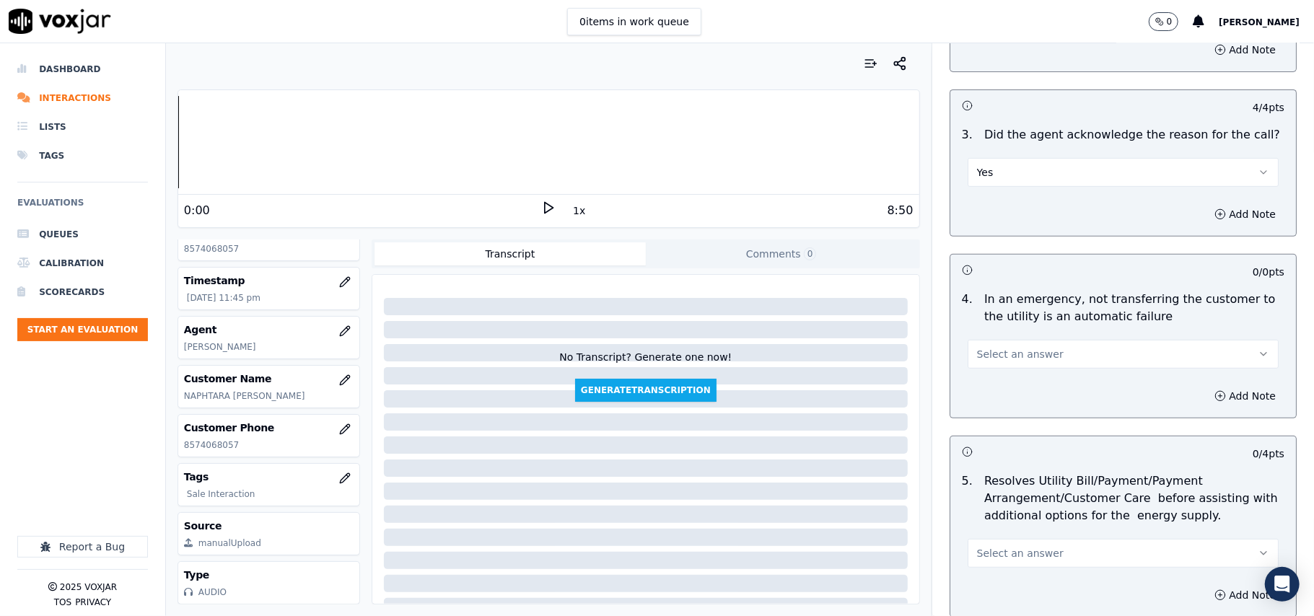
scroll to position [481, 0]
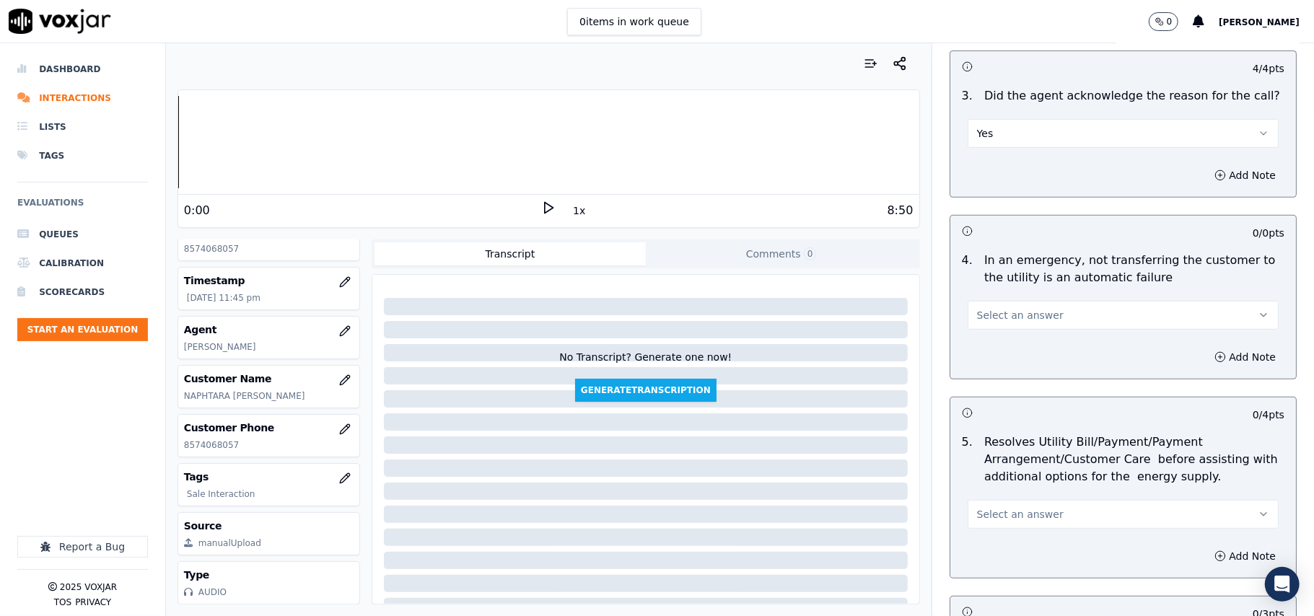
click at [994, 312] on span "Select an answer" at bounding box center [1020, 315] width 87 height 14
click at [986, 391] on div "N/A" at bounding box center [1091, 395] width 279 height 23
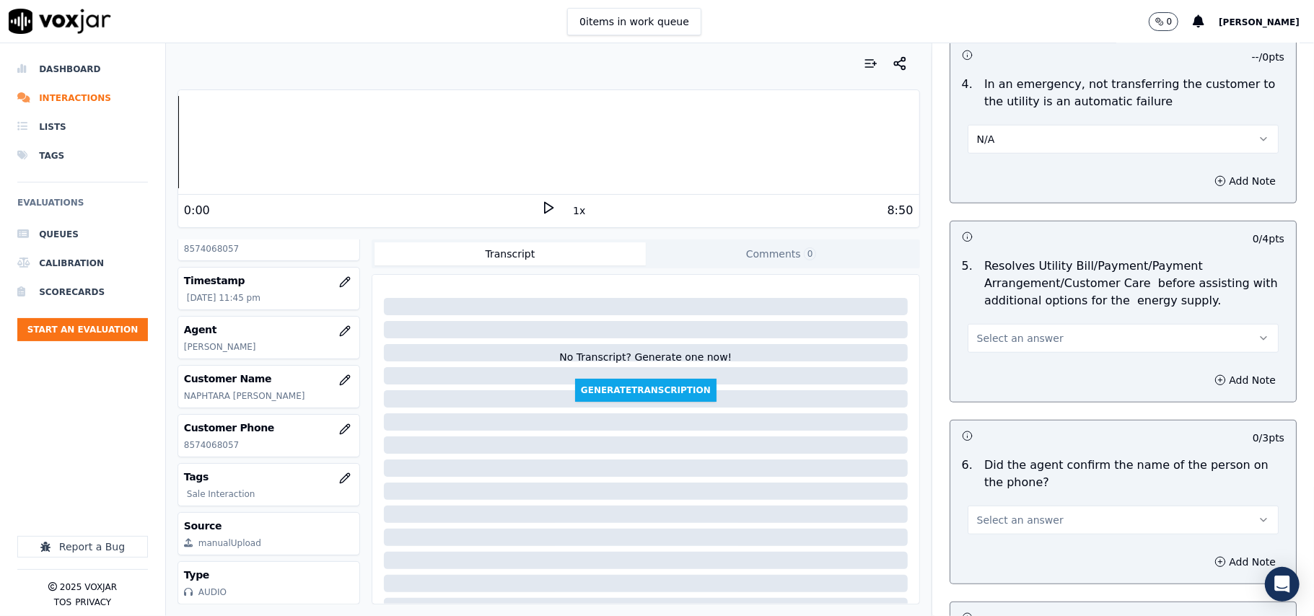
scroll to position [801, 0]
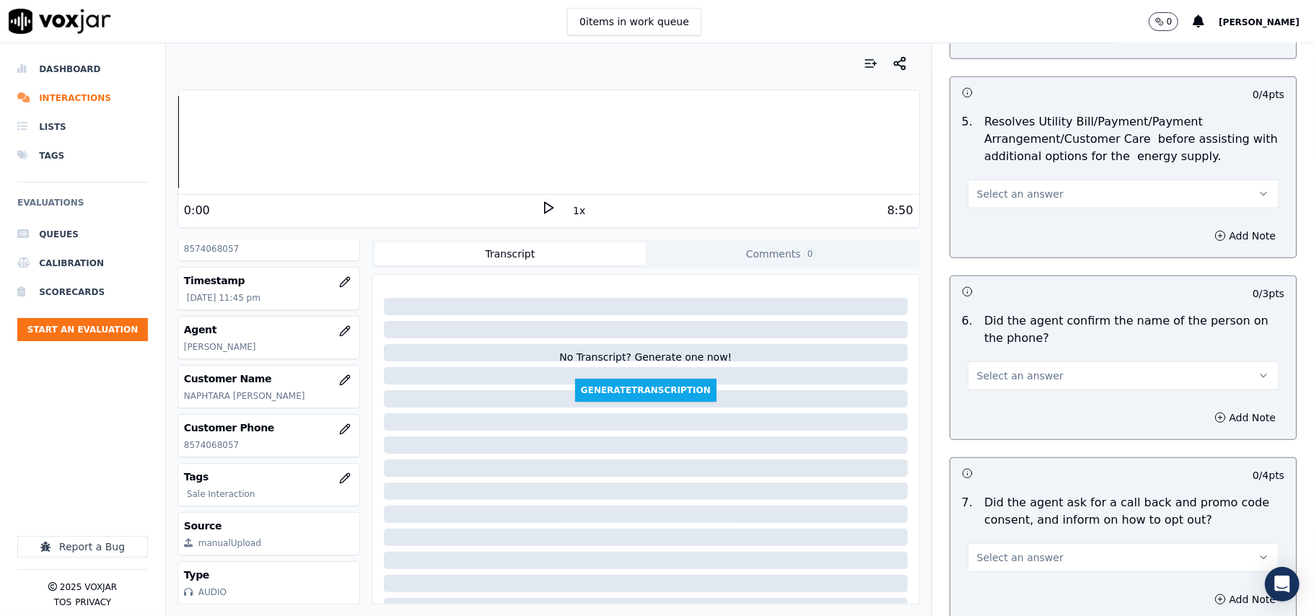
click at [989, 198] on span "Select an answer" at bounding box center [1020, 194] width 87 height 14
click at [996, 276] on div "N/A" at bounding box center [1091, 274] width 279 height 23
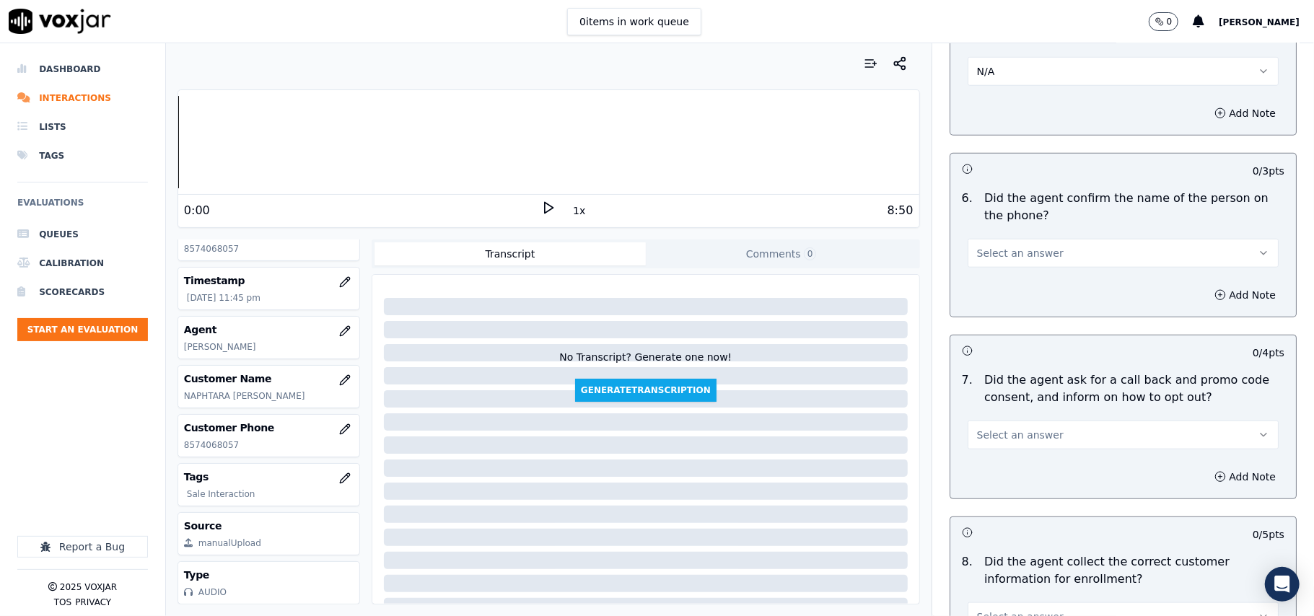
scroll to position [962, 0]
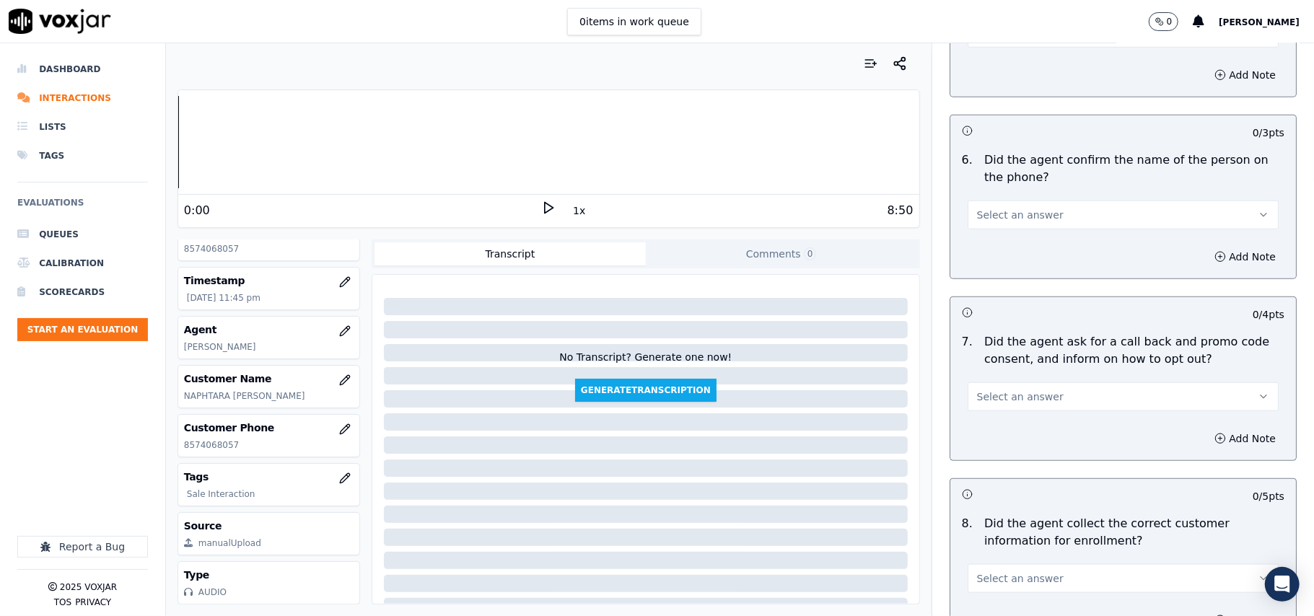
click at [986, 206] on button "Select an answer" at bounding box center [1123, 215] width 311 height 29
click at [991, 250] on div "Yes" at bounding box center [1091, 250] width 279 height 23
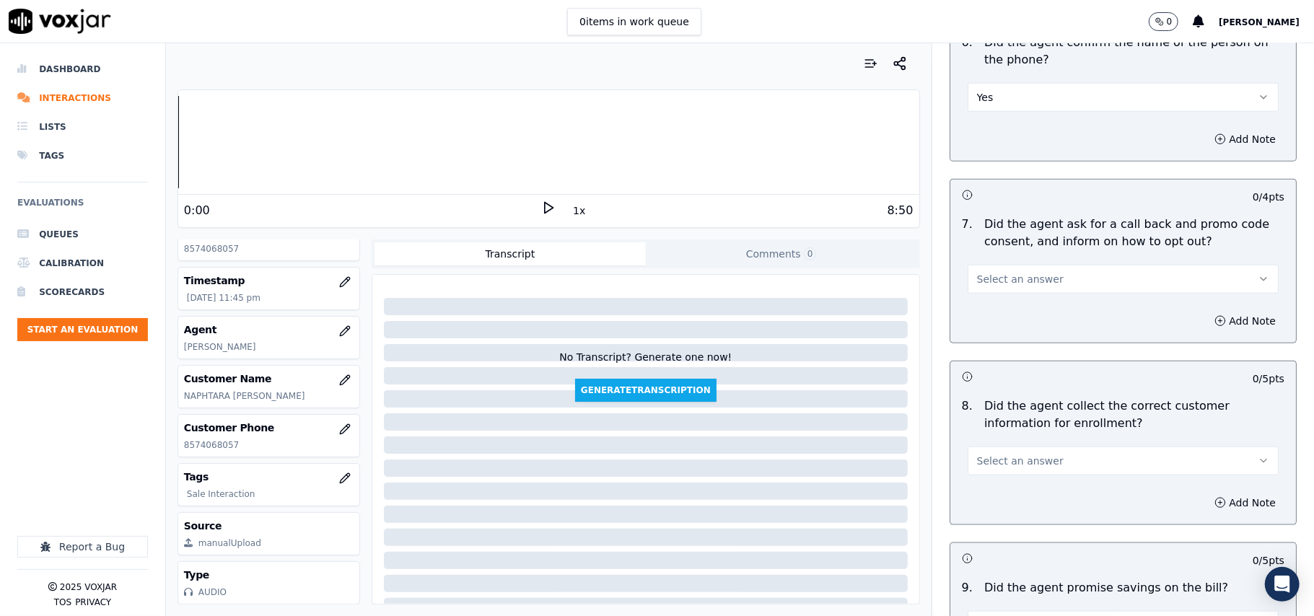
scroll to position [1123, 0]
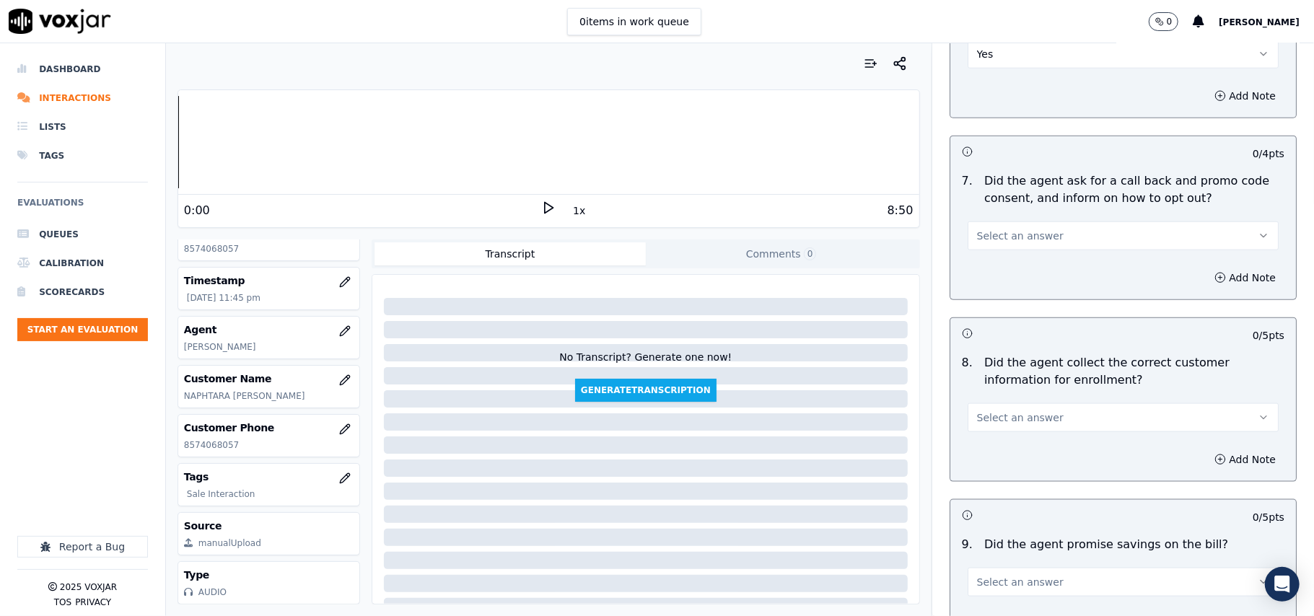
click at [989, 220] on div "Select an answer" at bounding box center [1123, 228] width 334 height 43
click at [986, 240] on span "Select an answer" at bounding box center [1020, 236] width 87 height 14
click at [990, 266] on div "Yes" at bounding box center [1091, 271] width 279 height 23
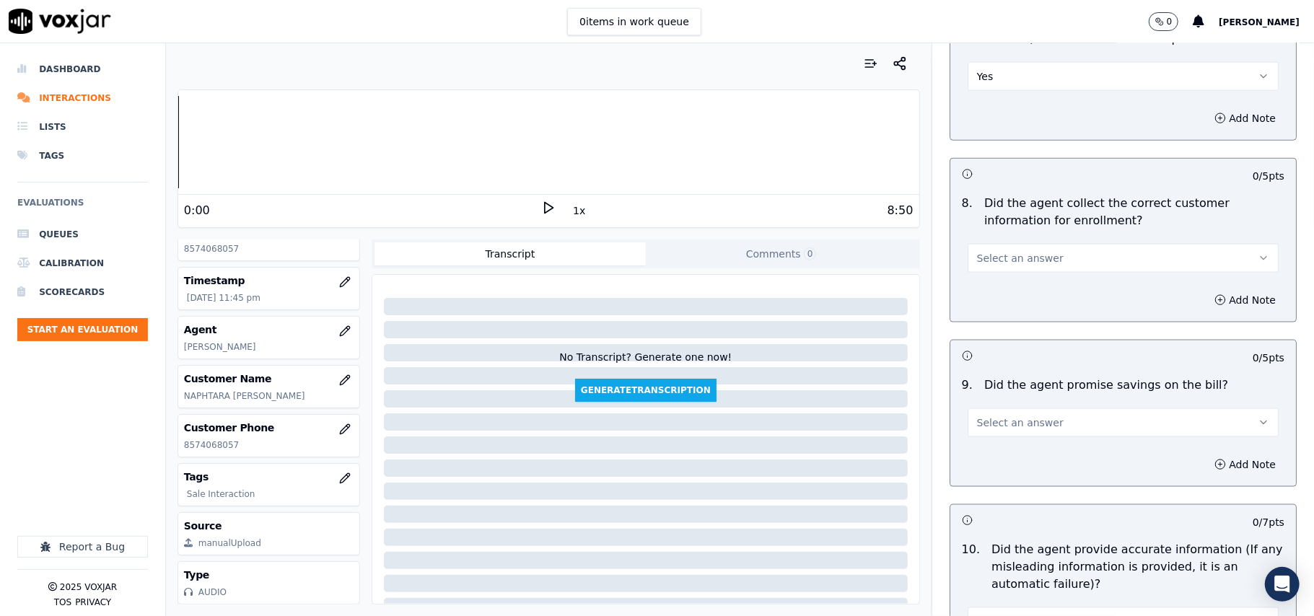
click at [997, 266] on span "Select an answer" at bounding box center [1020, 258] width 87 height 14
click at [994, 286] on div "Yes" at bounding box center [1091, 294] width 279 height 23
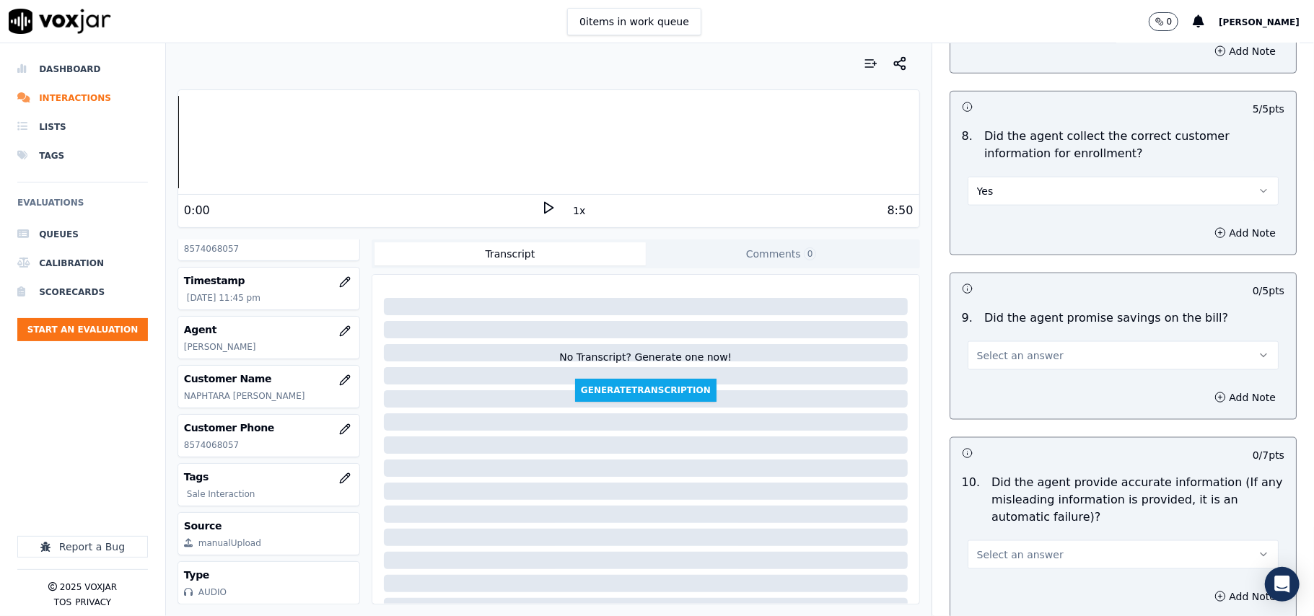
scroll to position [1443, 0]
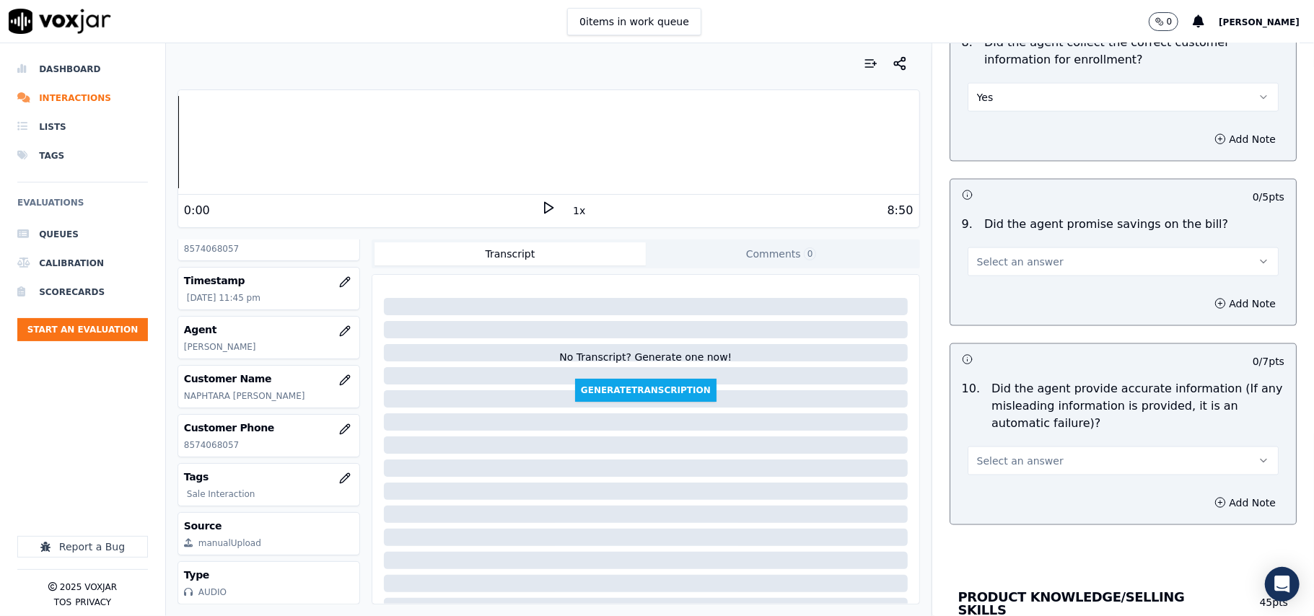
click at [989, 260] on span "Select an answer" at bounding box center [1020, 262] width 87 height 14
click at [986, 333] on div "N/A" at bounding box center [1091, 344] width 279 height 23
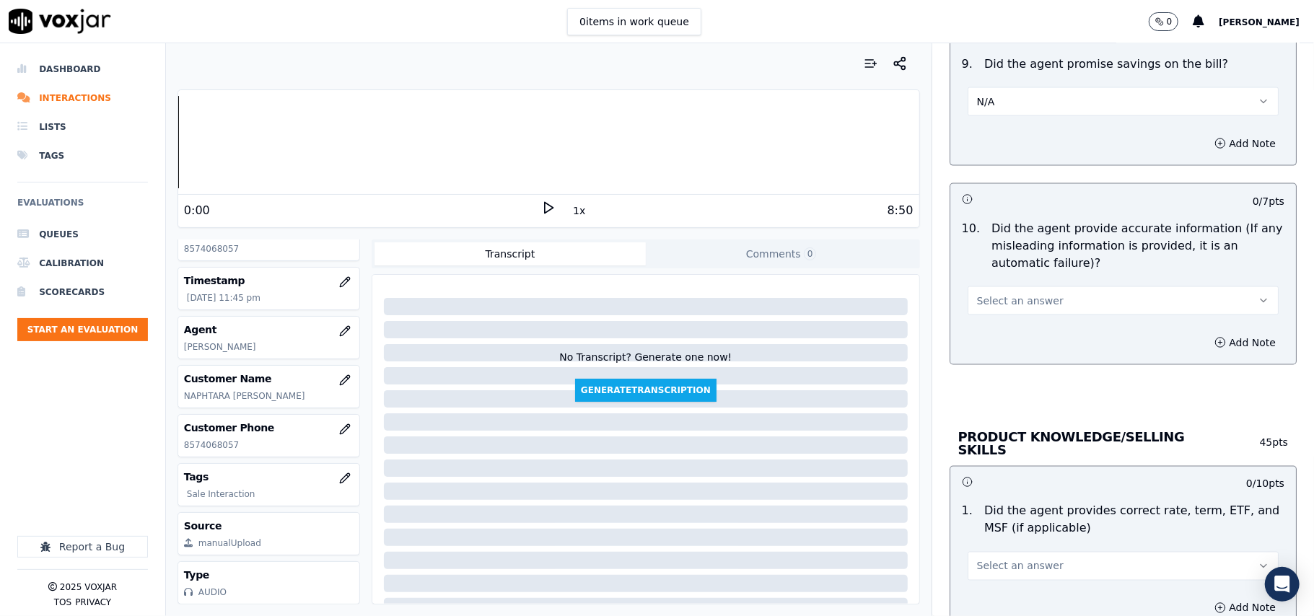
click at [989, 307] on span "Select an answer" at bounding box center [1020, 301] width 87 height 14
click at [986, 338] on div "Yes" at bounding box center [1091, 337] width 279 height 23
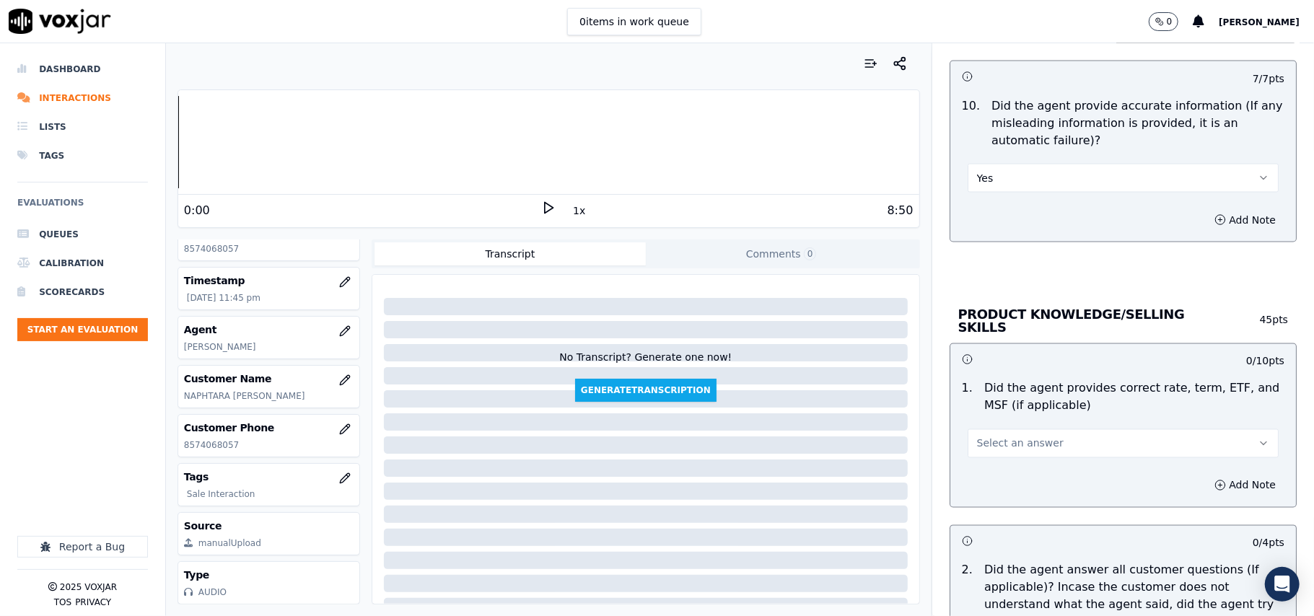
scroll to position [1764, 0]
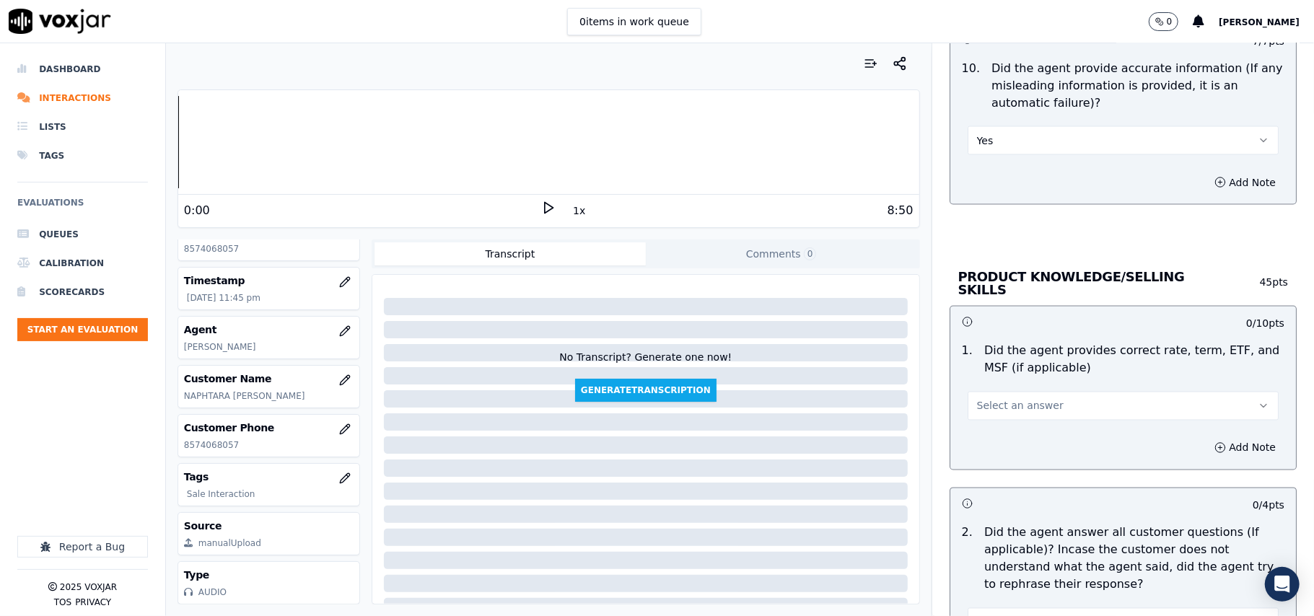
drag, startPoint x: 986, startPoint y: 399, endPoint x: 985, endPoint y: 413, distance: 14.4
click at [986, 400] on span "Select an answer" at bounding box center [1020, 406] width 87 height 14
click at [985, 425] on div "Yes" at bounding box center [1091, 436] width 279 height 23
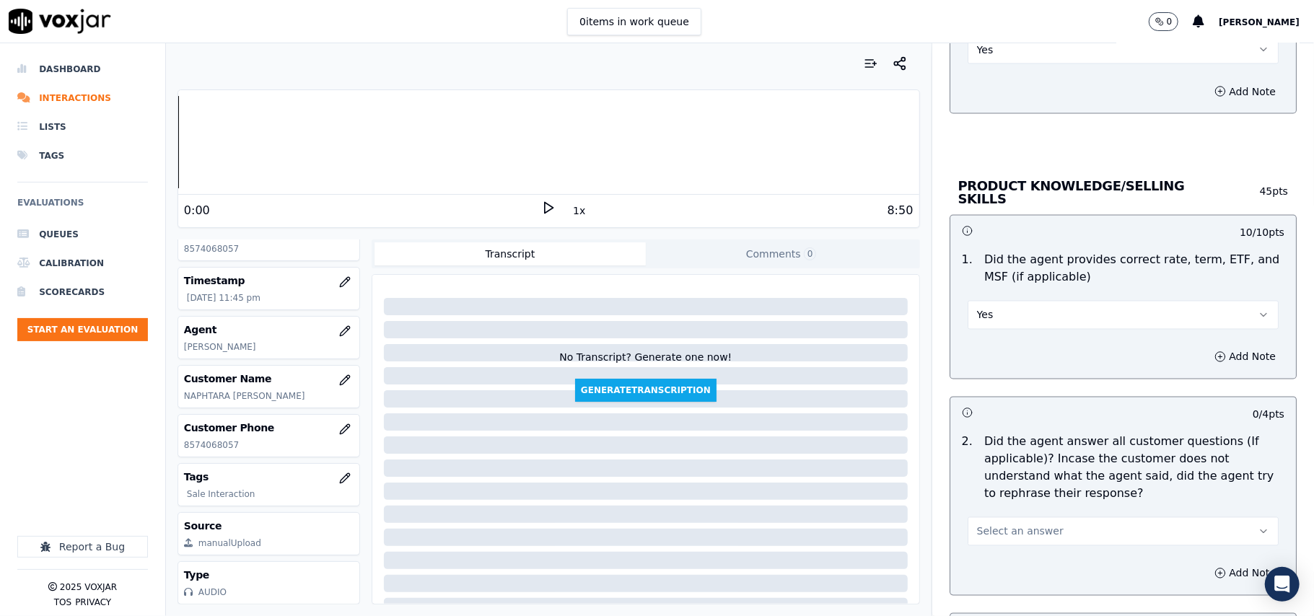
scroll to position [1924, 0]
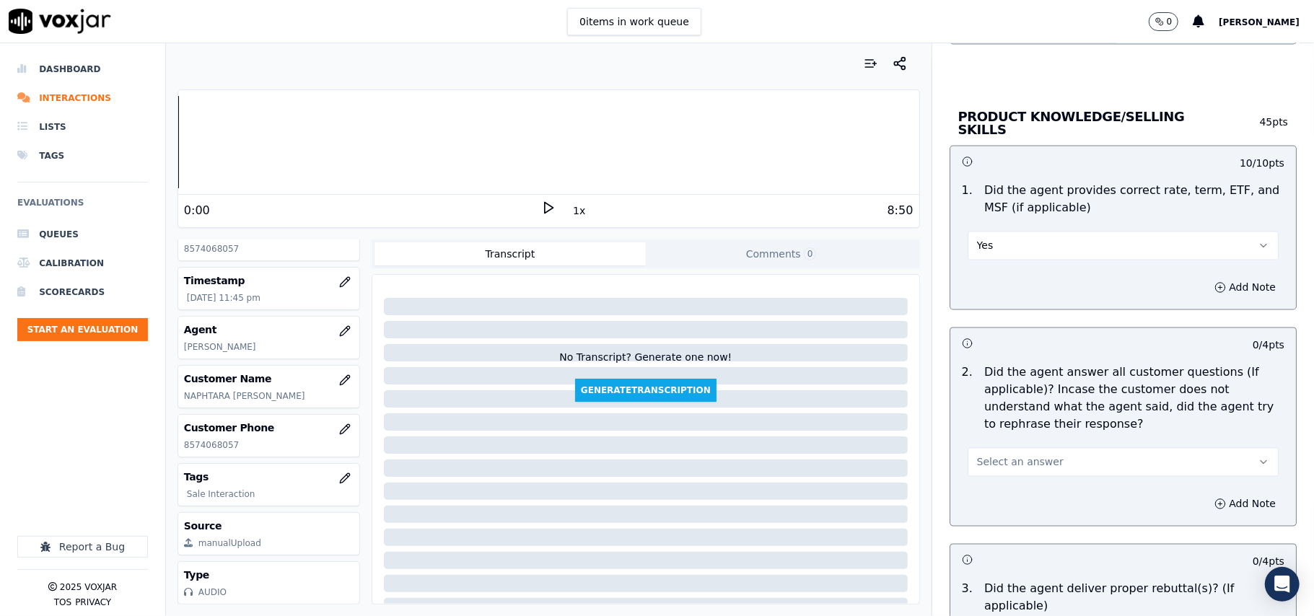
drag, startPoint x: 980, startPoint y: 459, endPoint x: 980, endPoint y: 468, distance: 8.7
click at [980, 468] on span "Select an answer" at bounding box center [1020, 462] width 87 height 14
click at [980, 486] on div "Yes" at bounding box center [1091, 492] width 279 height 23
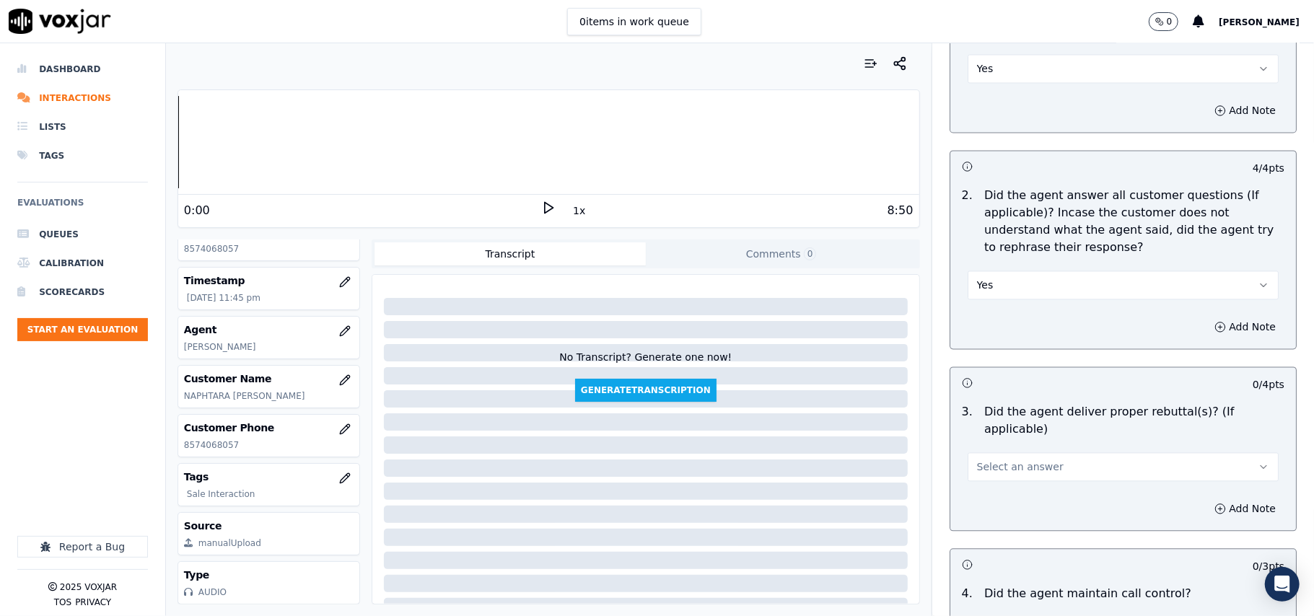
scroll to position [2244, 0]
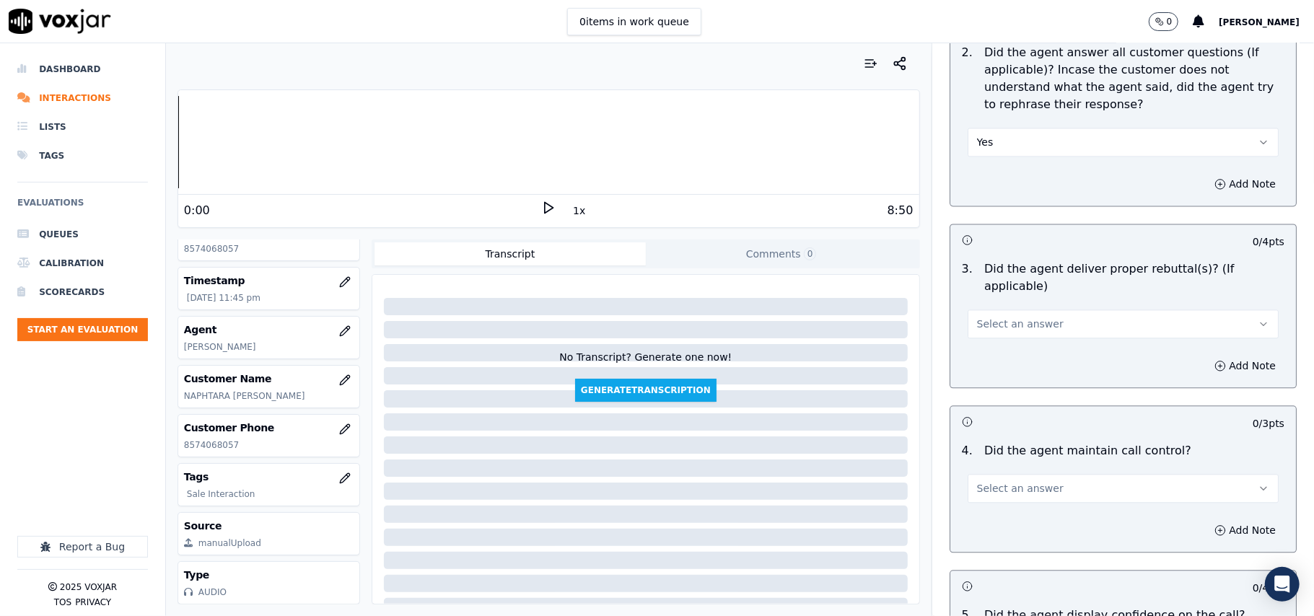
drag, startPoint x: 993, startPoint y: 290, endPoint x: 993, endPoint y: 298, distance: 7.9
click at [993, 310] on button "Select an answer" at bounding box center [1123, 324] width 311 height 29
click at [979, 333] on div "Yes" at bounding box center [1091, 337] width 279 height 23
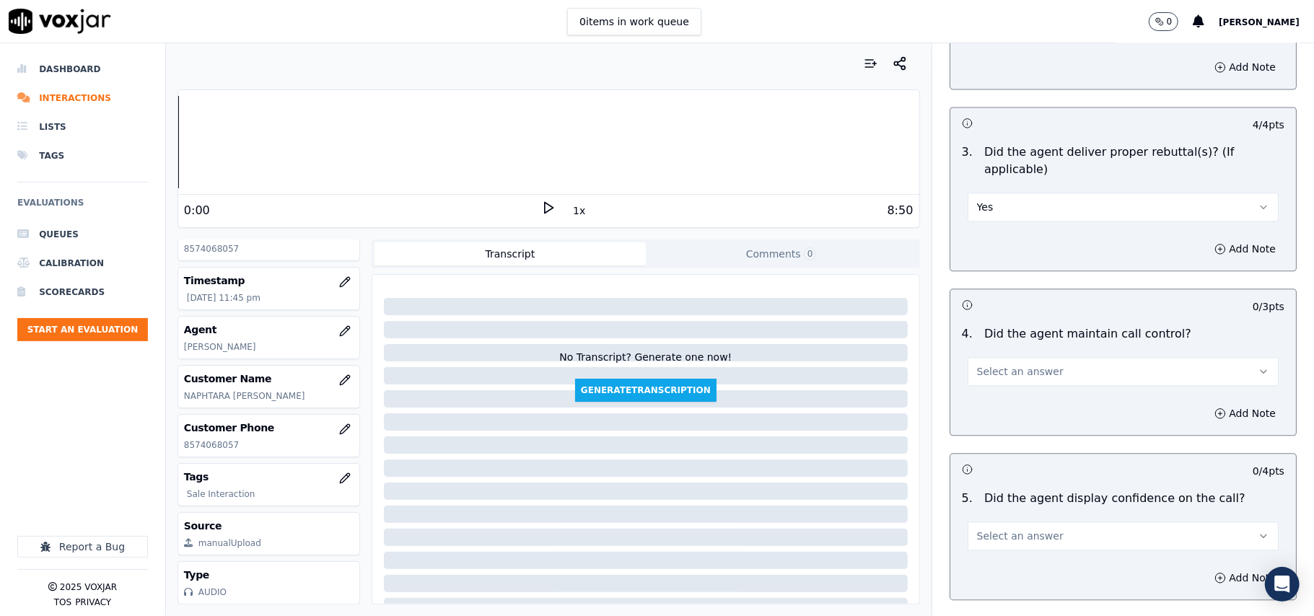
scroll to position [2405, 0]
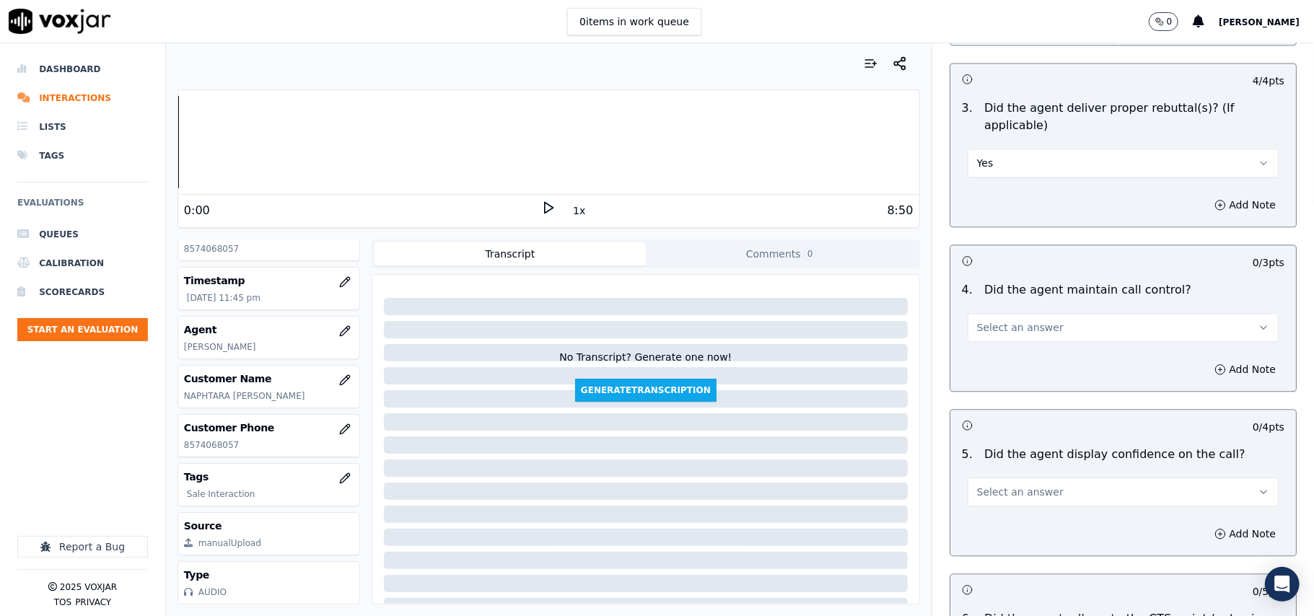
click at [979, 320] on span "Select an answer" at bounding box center [1020, 327] width 87 height 14
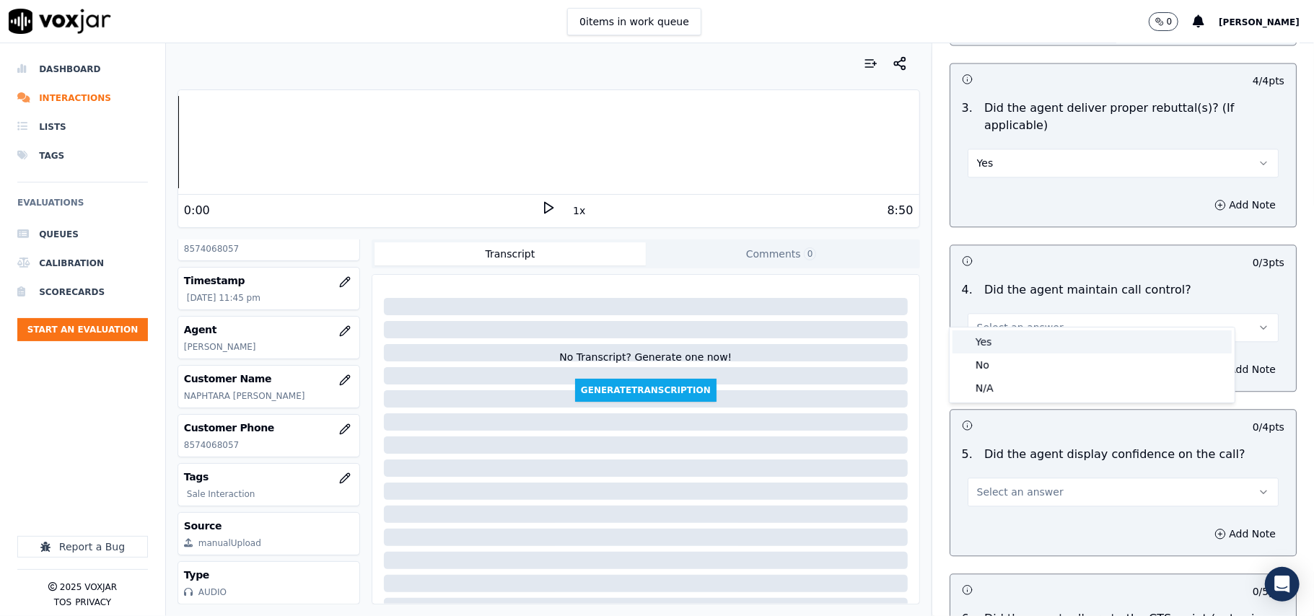
click at [968, 341] on span at bounding box center [963, 342] width 10 height 10
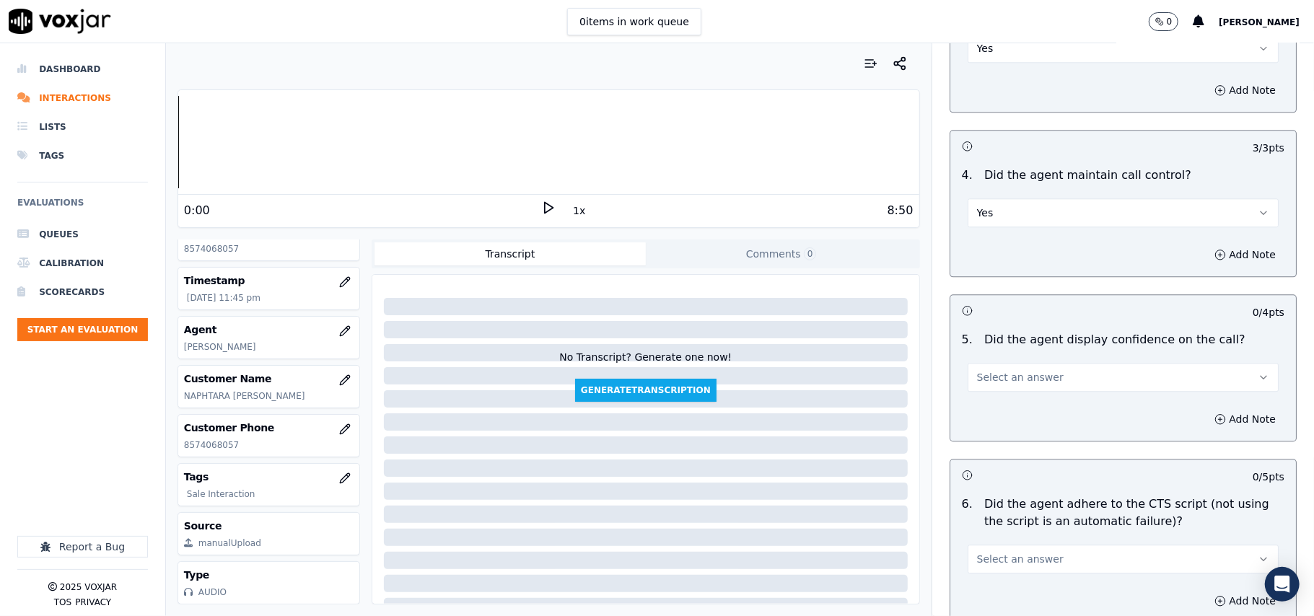
scroll to position [2566, 0]
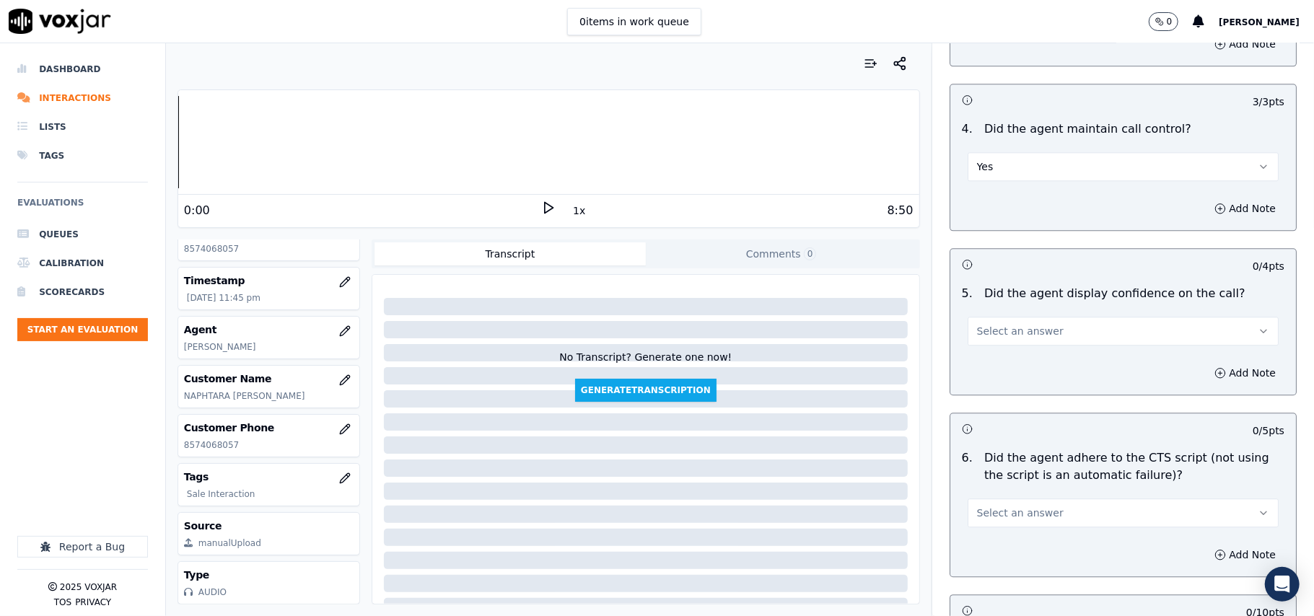
click at [977, 330] on div "5 . Did the agent display confidence on the call? Select an answer" at bounding box center [1123, 315] width 346 height 72
click at [986, 324] on span "Select an answer" at bounding box center [1020, 331] width 87 height 14
click at [991, 348] on div "Yes" at bounding box center [1091, 346] width 279 height 23
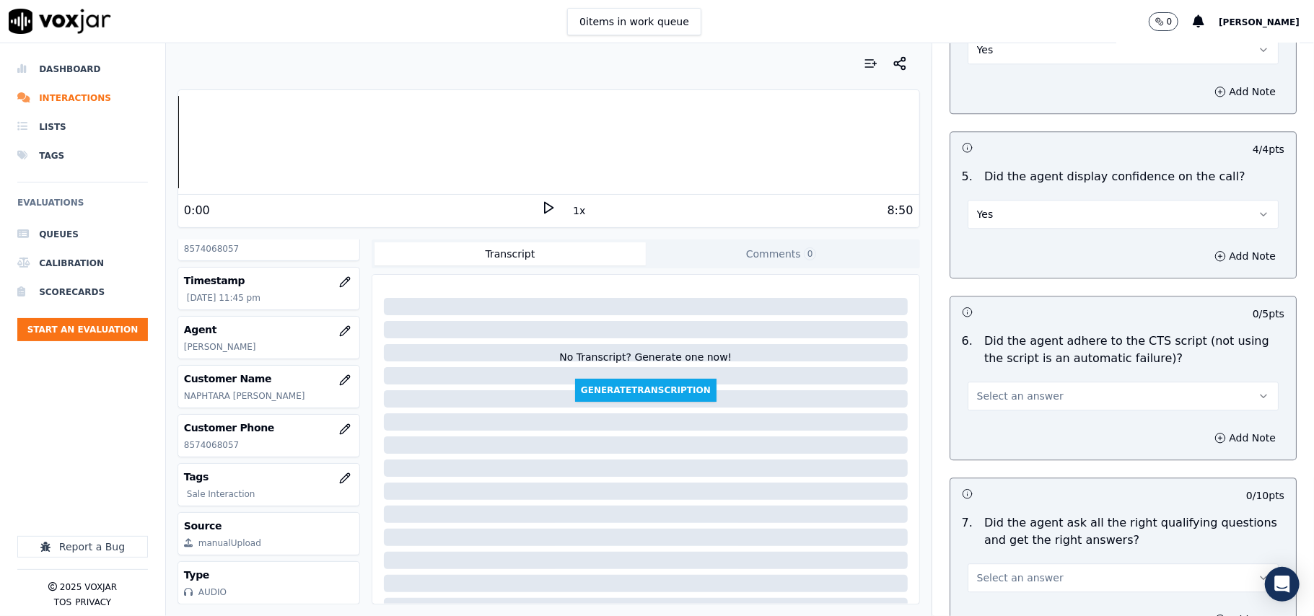
scroll to position [2725, 0]
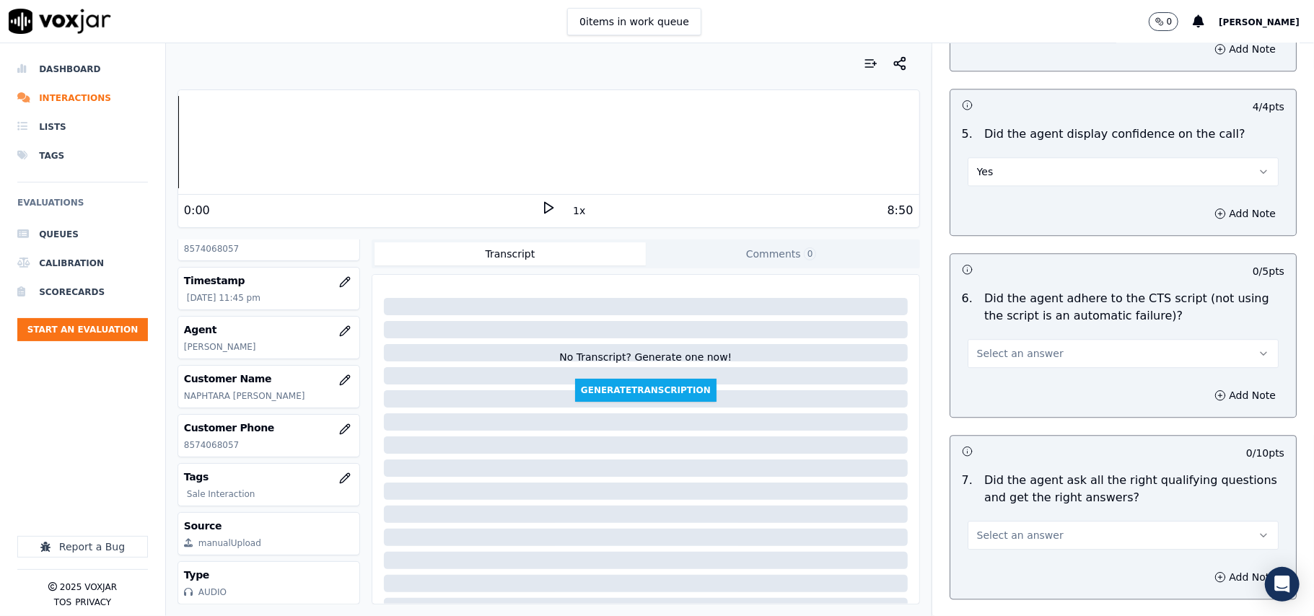
click at [990, 336] on div "Select an answer" at bounding box center [1123, 352] width 311 height 32
click at [991, 345] on button "Select an answer" at bounding box center [1123, 353] width 311 height 29
click at [1002, 358] on div "Yes" at bounding box center [1091, 368] width 279 height 23
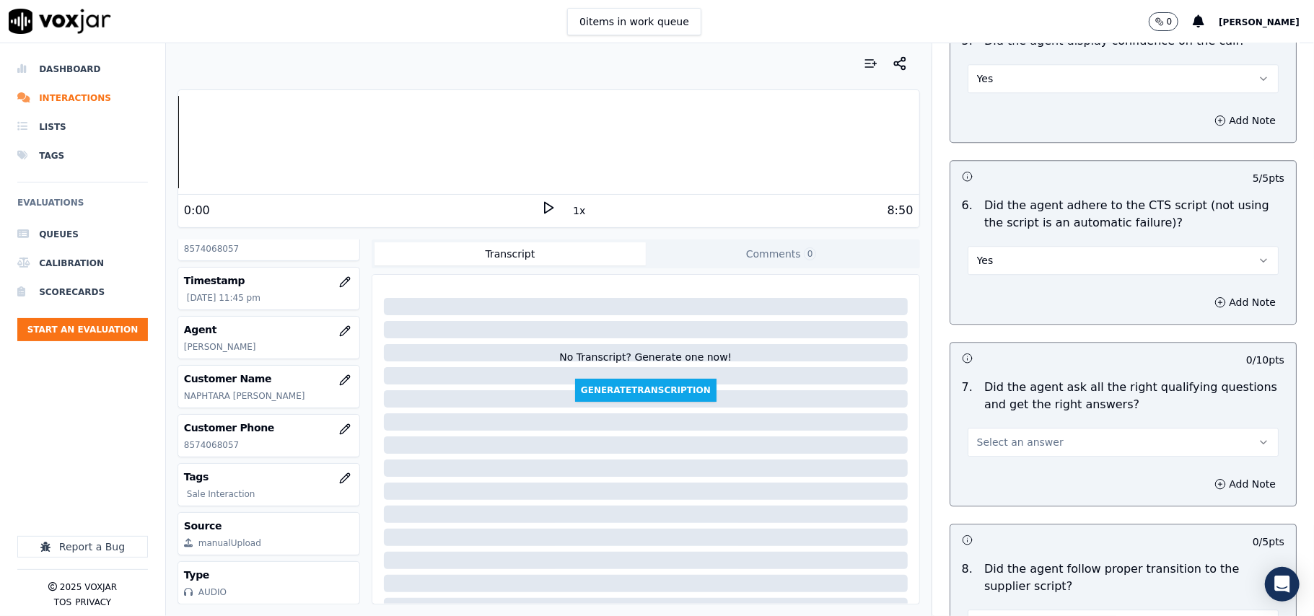
scroll to position [2886, 0]
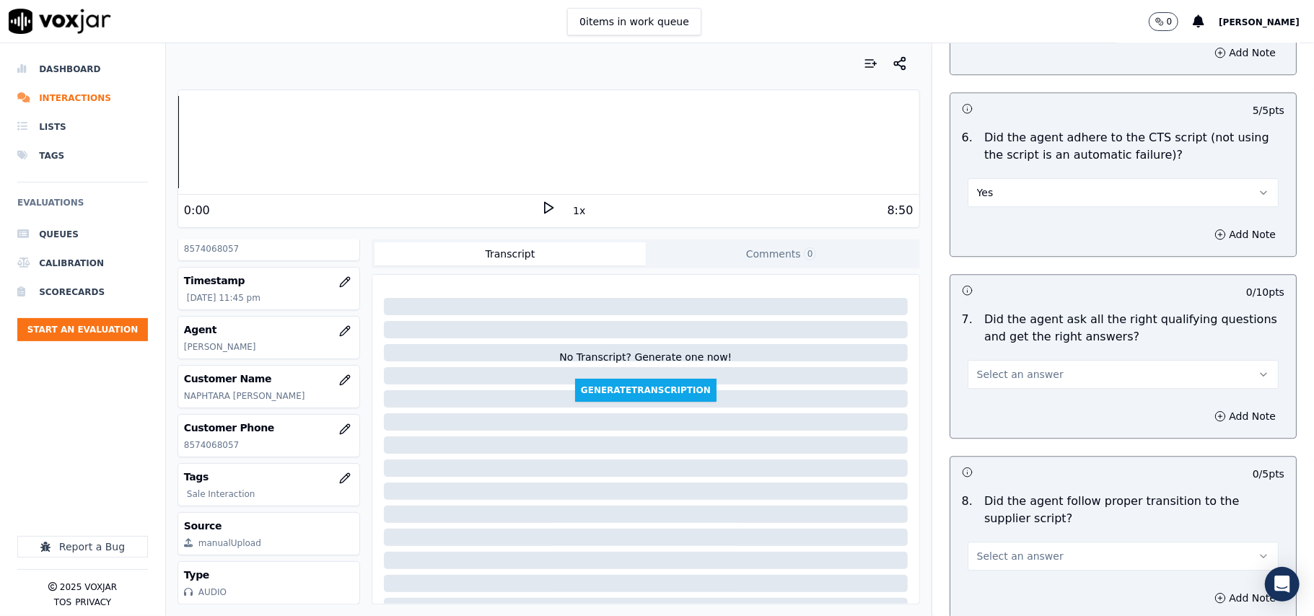
click at [988, 367] on span "Select an answer" at bounding box center [1020, 374] width 87 height 14
click at [981, 391] on div "Yes" at bounding box center [1091, 390] width 279 height 23
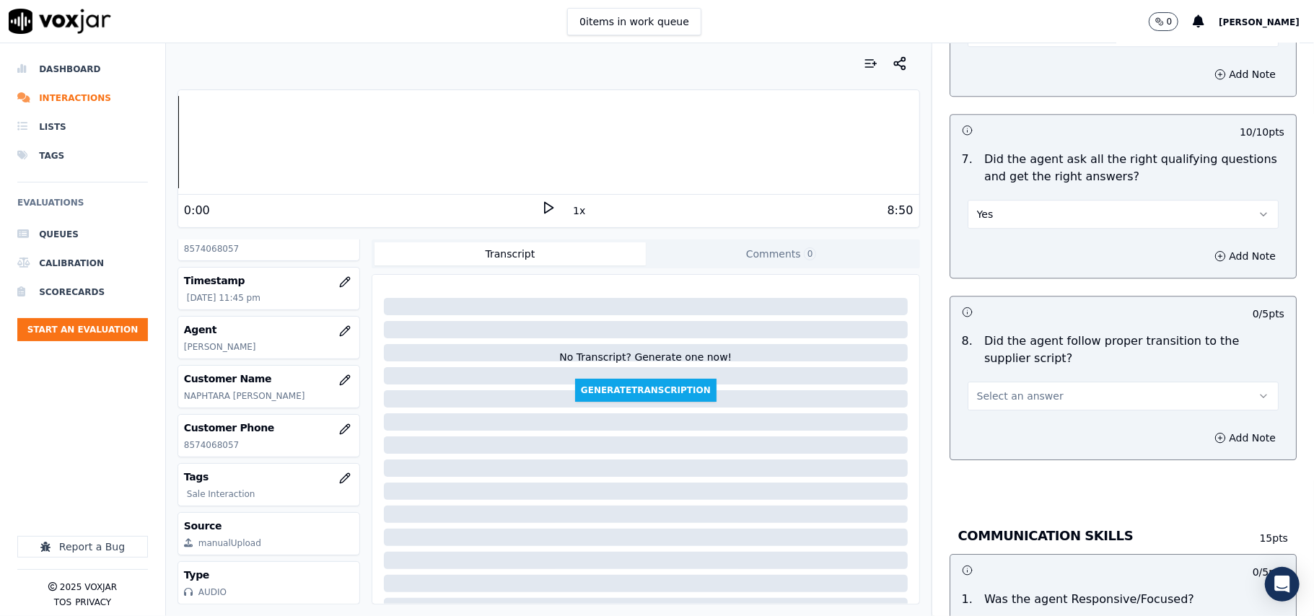
click at [977, 389] on span "Select an answer" at bounding box center [1020, 396] width 87 height 14
click at [965, 408] on span at bounding box center [963, 412] width 10 height 10
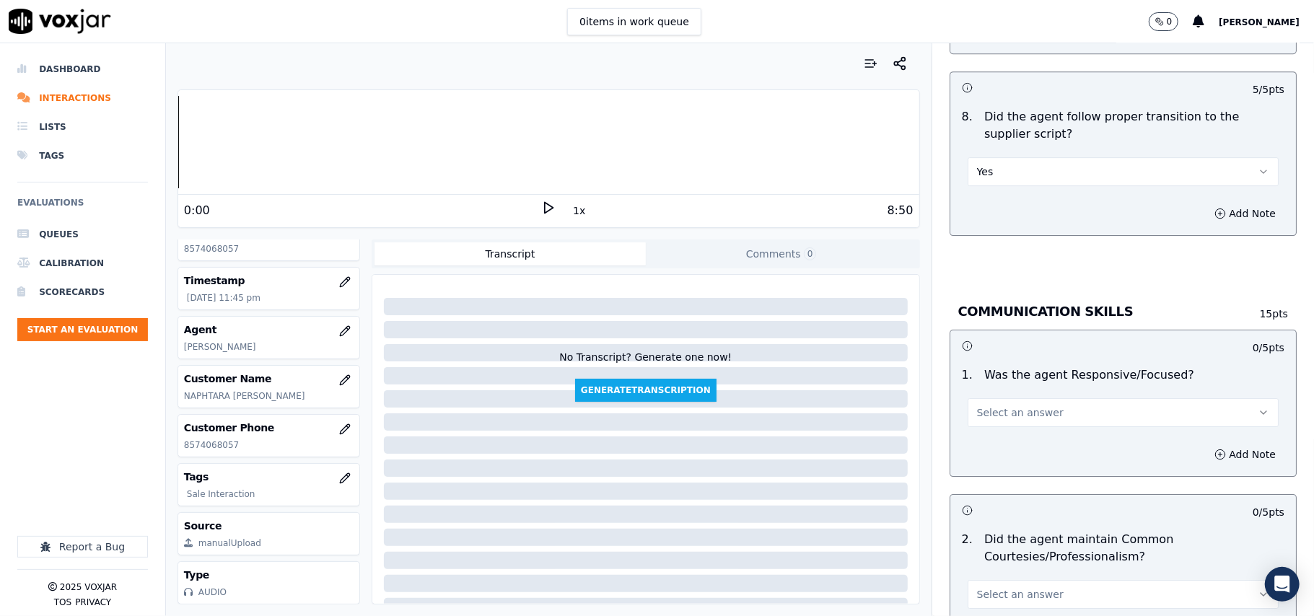
scroll to position [3367, 0]
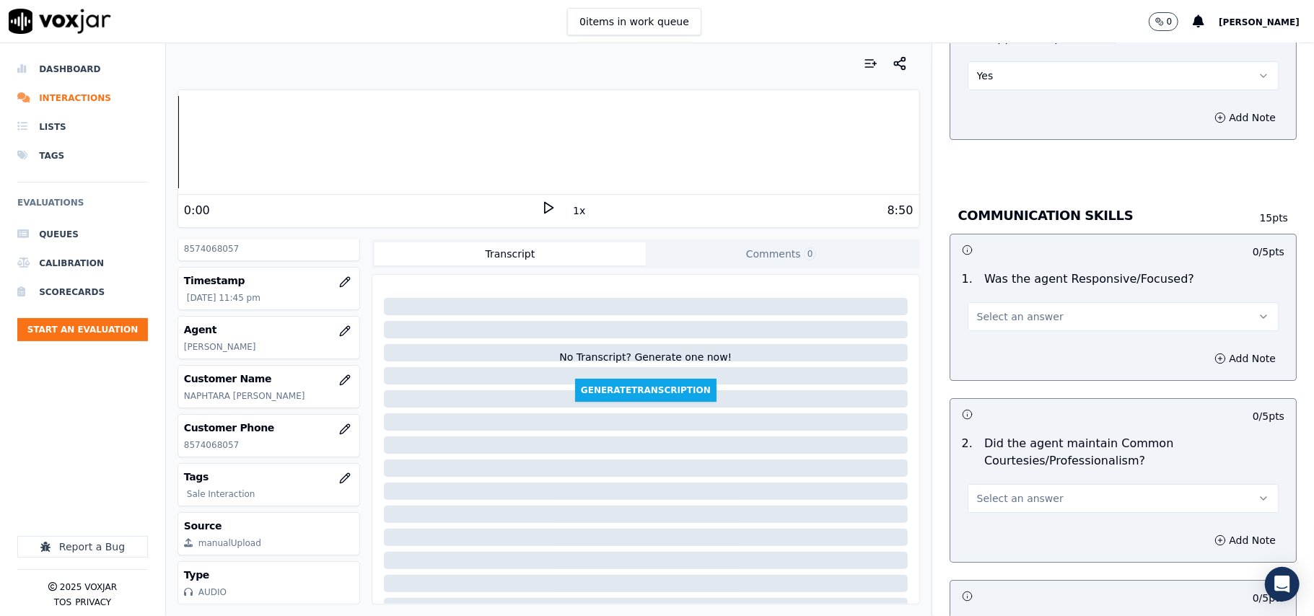
click at [994, 310] on span "Select an answer" at bounding box center [1020, 317] width 87 height 14
click at [993, 332] on div "Yes" at bounding box center [1091, 333] width 279 height 23
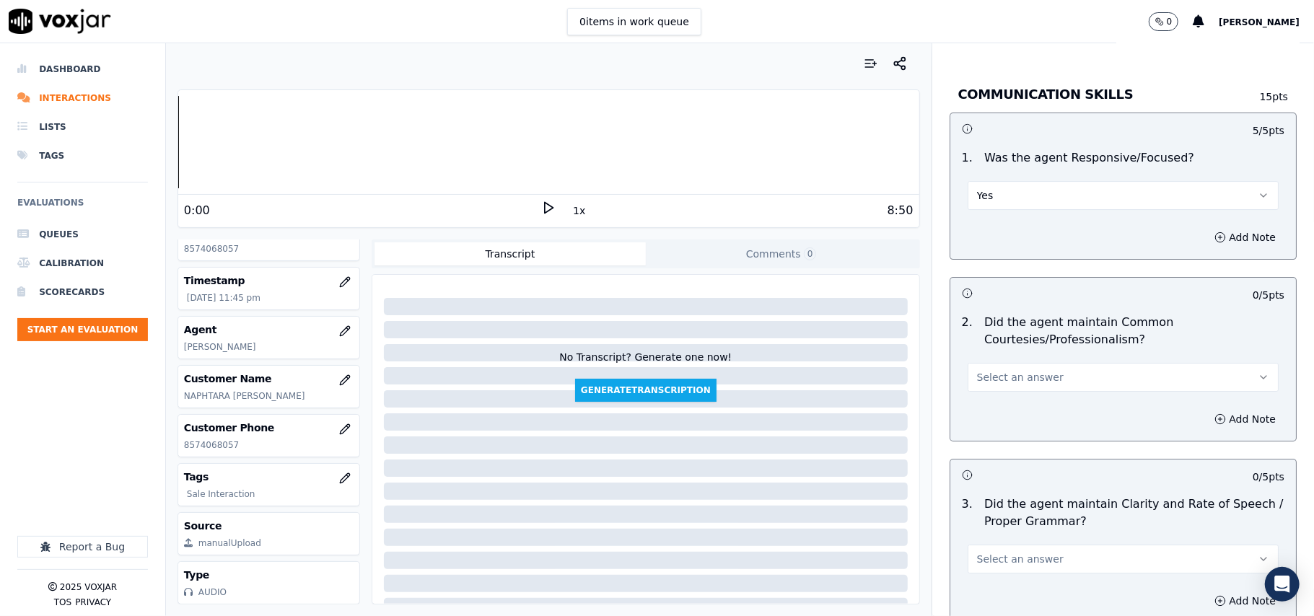
scroll to position [3611, 0]
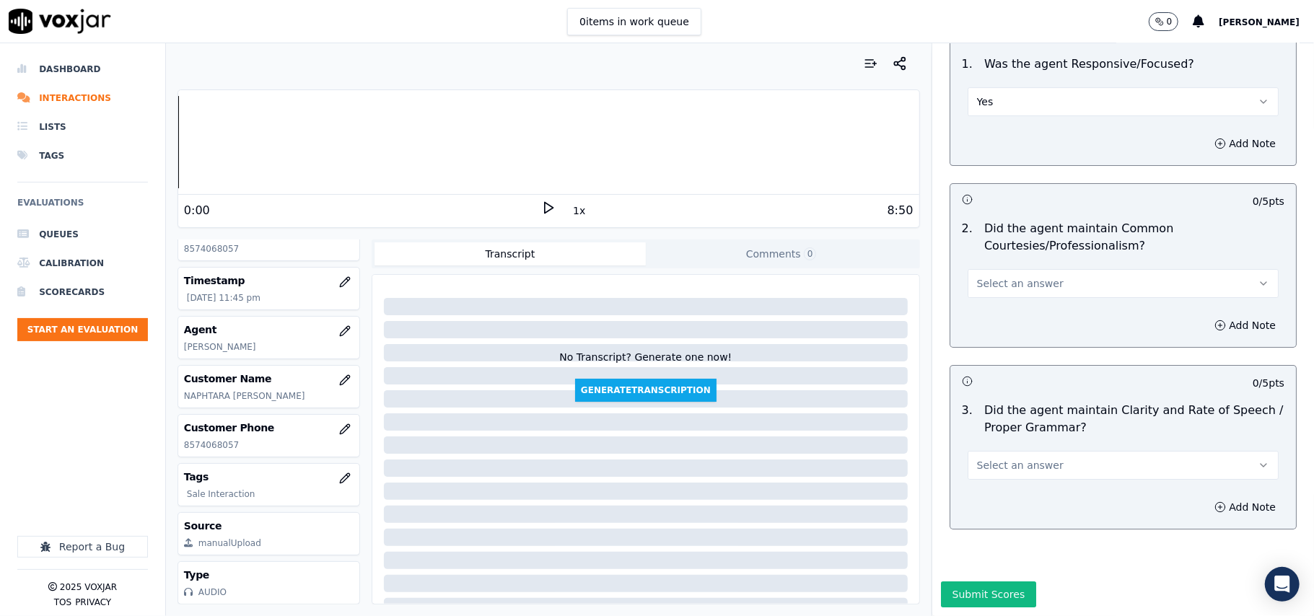
drag, startPoint x: 971, startPoint y: 234, endPoint x: 968, endPoint y: 245, distance: 11.9
click at [977, 276] on span "Select an answer" at bounding box center [1020, 283] width 87 height 14
drag, startPoint x: 967, startPoint y: 279, endPoint x: 971, endPoint y: 270, distance: 9.7
click at [968, 278] on div "Yes" at bounding box center [1091, 271] width 279 height 23
click at [977, 458] on span "Select an answer" at bounding box center [1020, 465] width 87 height 14
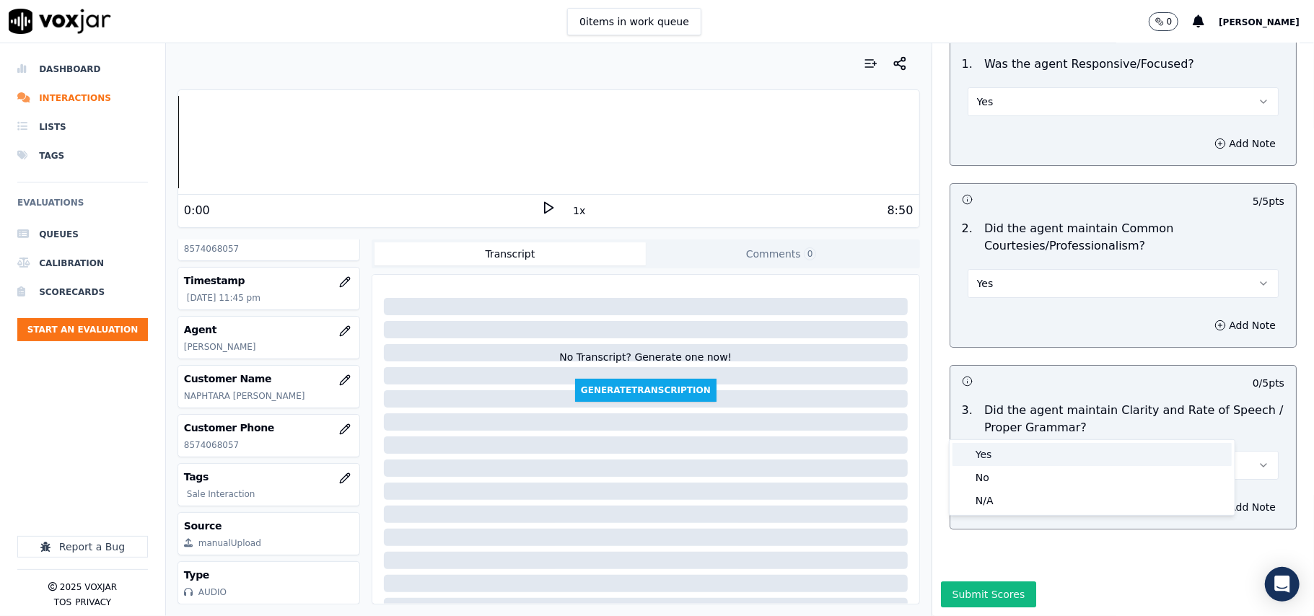
click at [970, 448] on div "Yes" at bounding box center [1091, 454] width 279 height 23
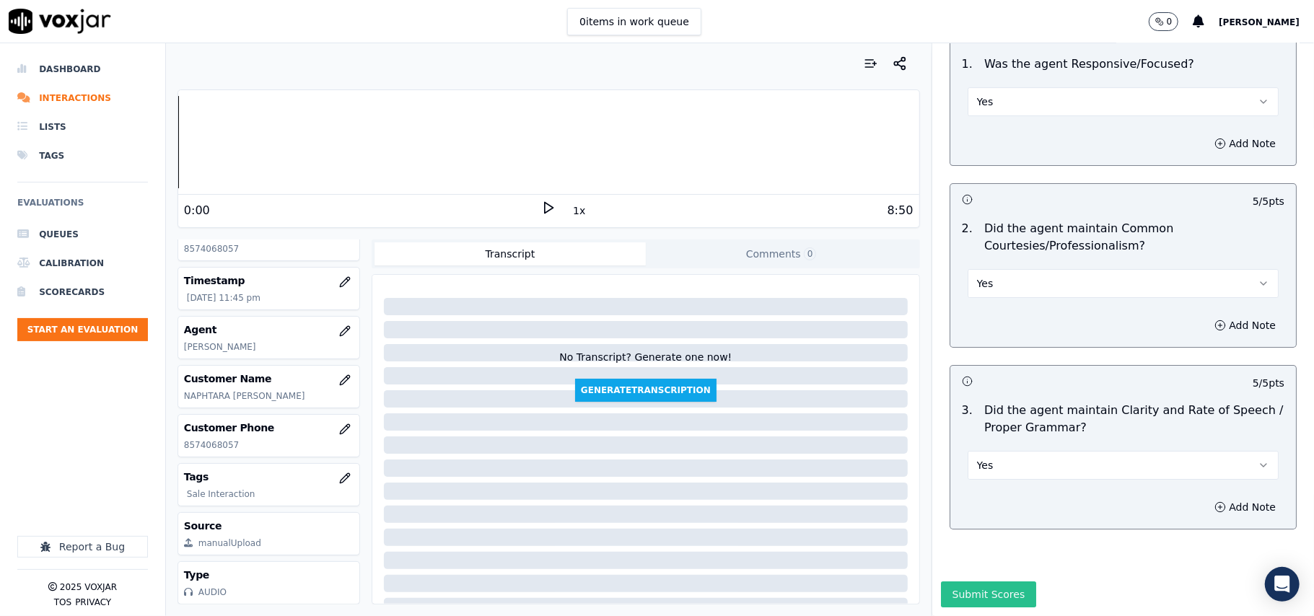
click at [962, 582] on button "Submit Scores" at bounding box center [989, 595] width 96 height 26
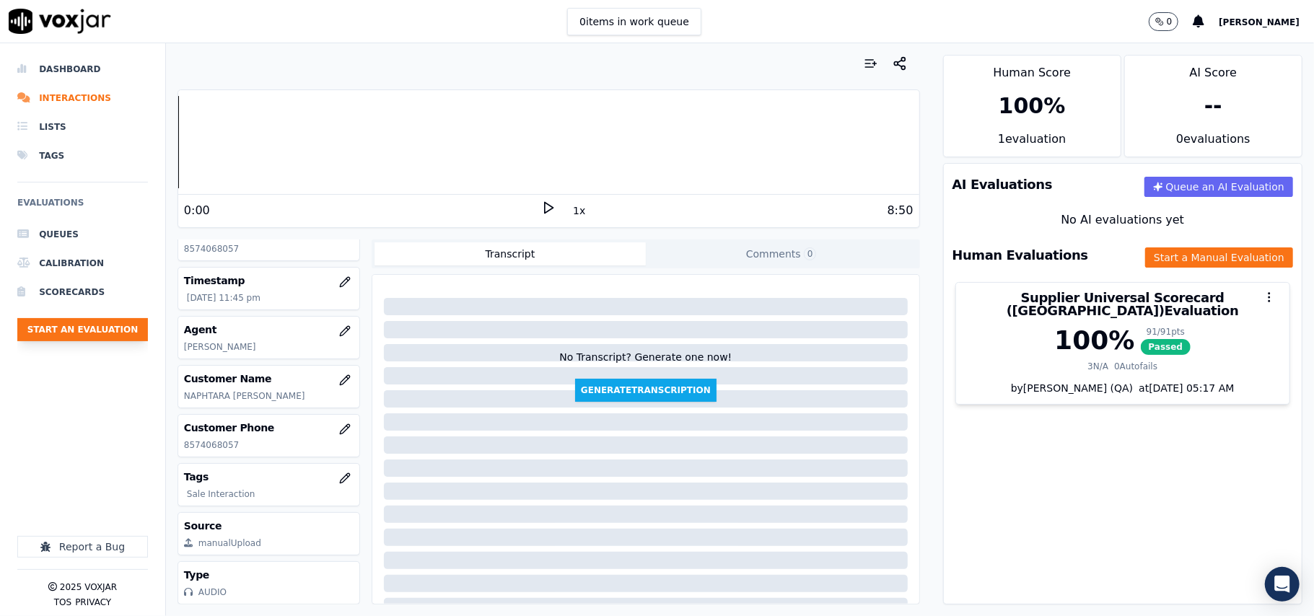
click at [82, 333] on button "Start an Evaluation" at bounding box center [82, 329] width 131 height 23
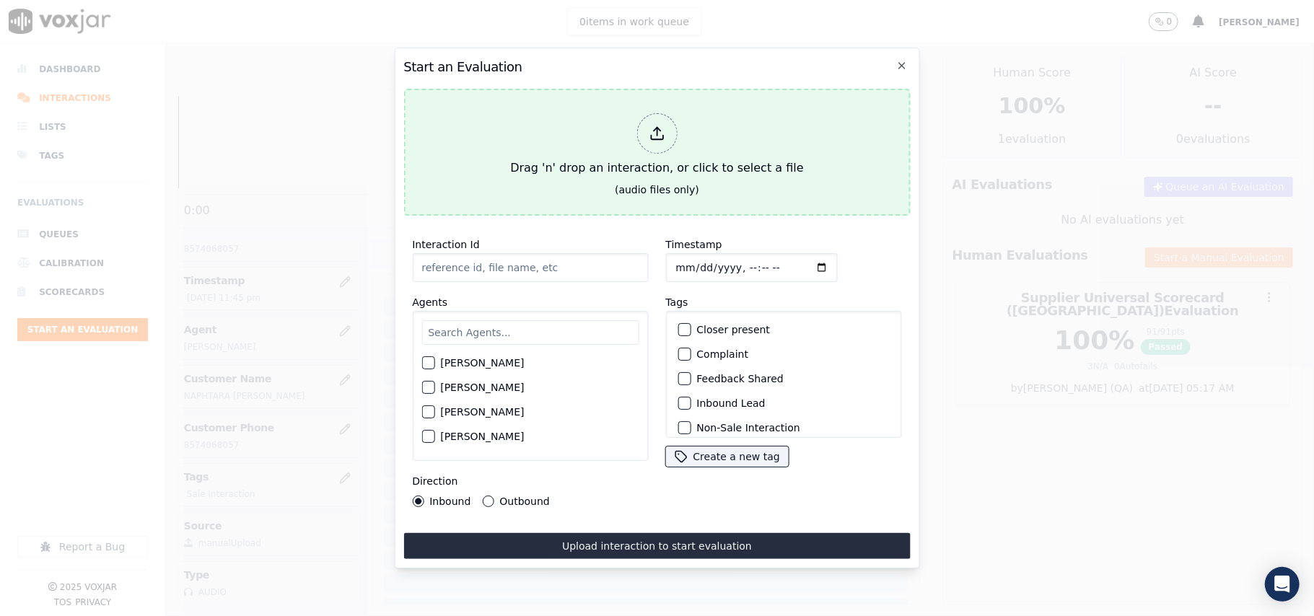
click at [609, 163] on div "Drag 'n' drop an interaction, or click to select a file" at bounding box center [656, 145] width 305 height 75
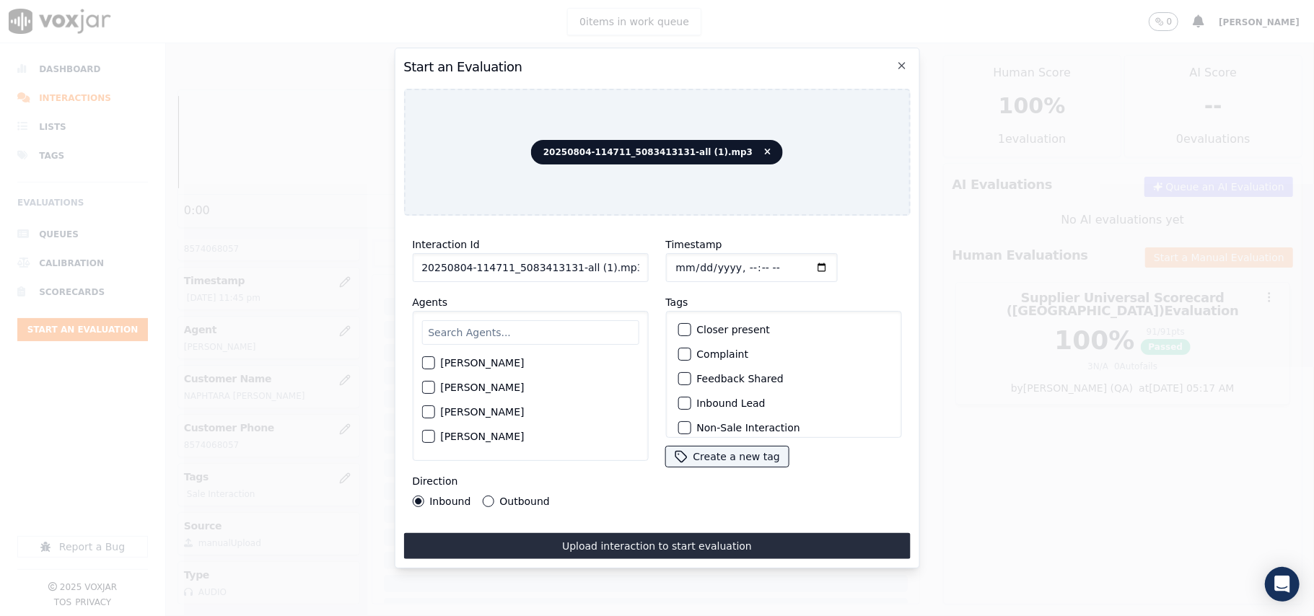
click at [508, 268] on input "20250804-114711_5083413131-all (1).mp3" at bounding box center [530, 267] width 236 height 29
paste input "5083413131"
type input "5083413131"
click at [691, 260] on input "Timestamp" at bounding box center [751, 267] width 172 height 29
type input "[DATE]T23:48"
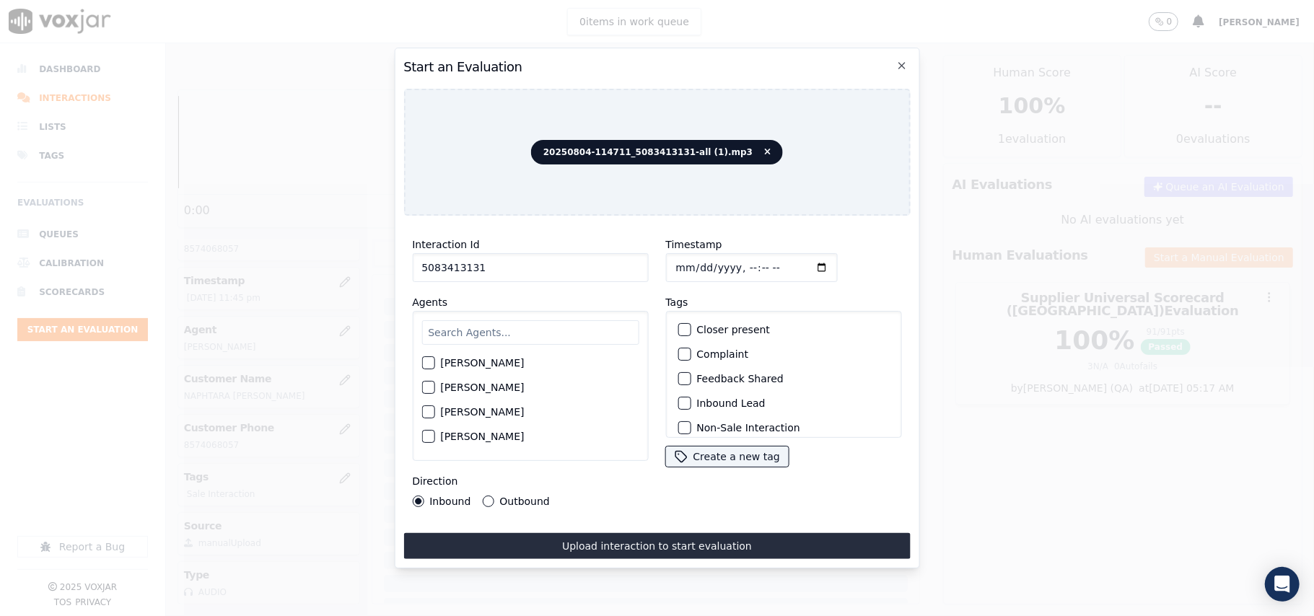
click at [456, 342] on div "[PERSON_NAME] [PERSON_NAME] [PERSON_NAME] [PERSON_NAME] [PERSON_NAME] [PERSON_N…" at bounding box center [530, 386] width 236 height 150
click at [460, 327] on input "text" at bounding box center [529, 332] width 217 height 25
type input "car"
click at [520, 362] on label "[PERSON_NAME]" at bounding box center [482, 367] width 84 height 10
click at [434, 362] on button "[PERSON_NAME]" at bounding box center [427, 367] width 13 height 13
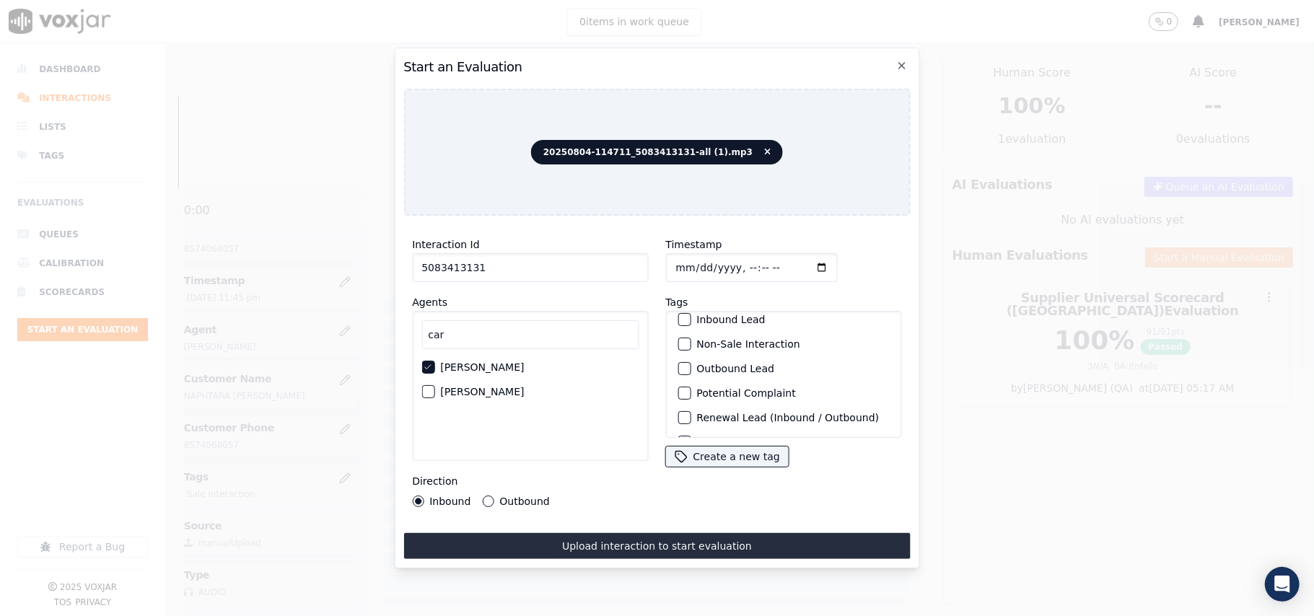
scroll to position [126, 0]
click at [706, 414] on label "Sale Interaction" at bounding box center [735, 419] width 79 height 10
click at [691, 413] on button "Sale Interaction" at bounding box center [684, 419] width 13 height 13
click at [530, 486] on div "Direction Inbound Outbound" at bounding box center [530, 490] width 236 height 35
click at [511, 496] on label "Outbound" at bounding box center [524, 501] width 50 height 10
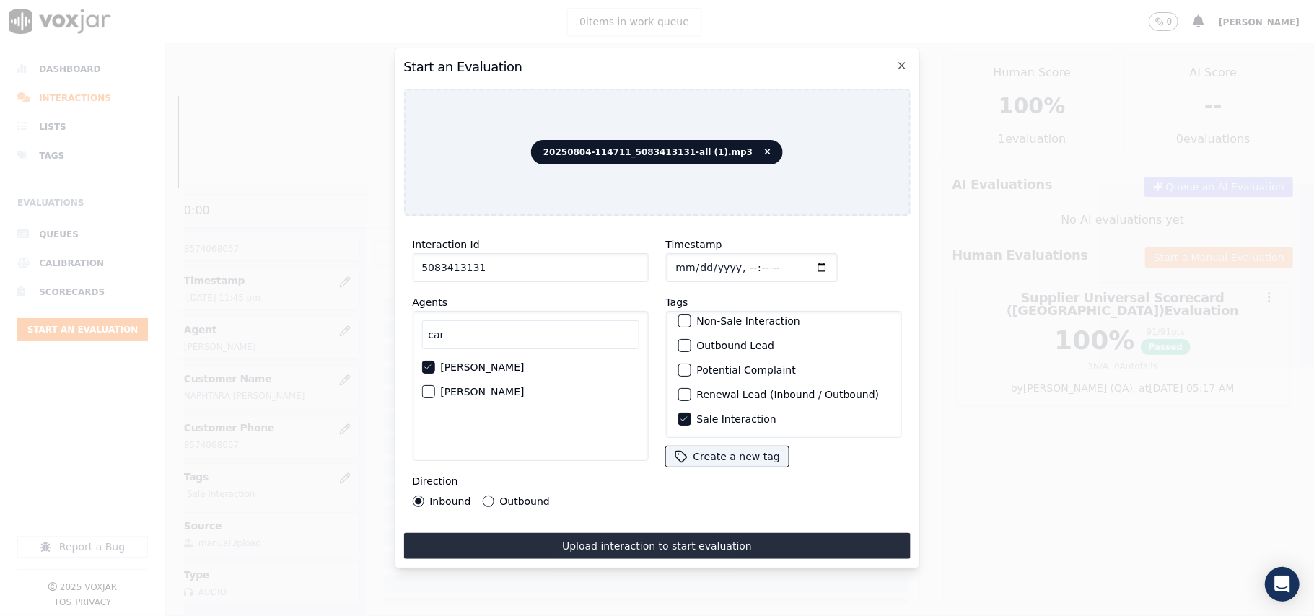
click at [494, 496] on button "Outbound" at bounding box center [488, 502] width 12 height 12
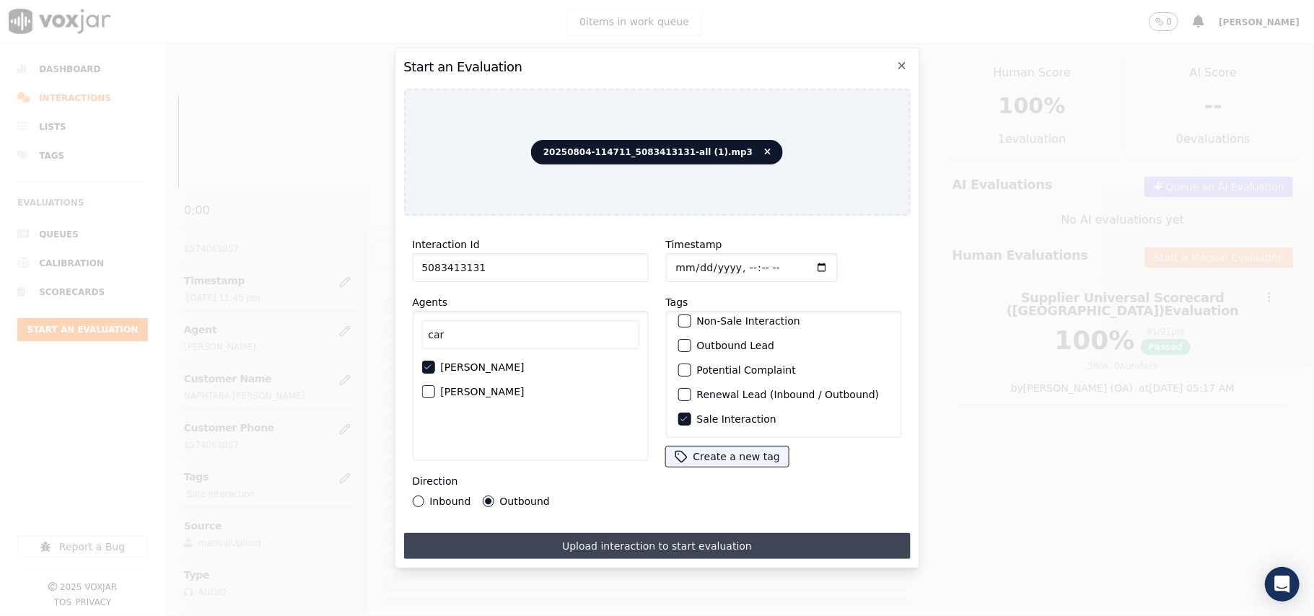
click at [581, 533] on button "Upload interaction to start evaluation" at bounding box center [656, 546] width 507 height 26
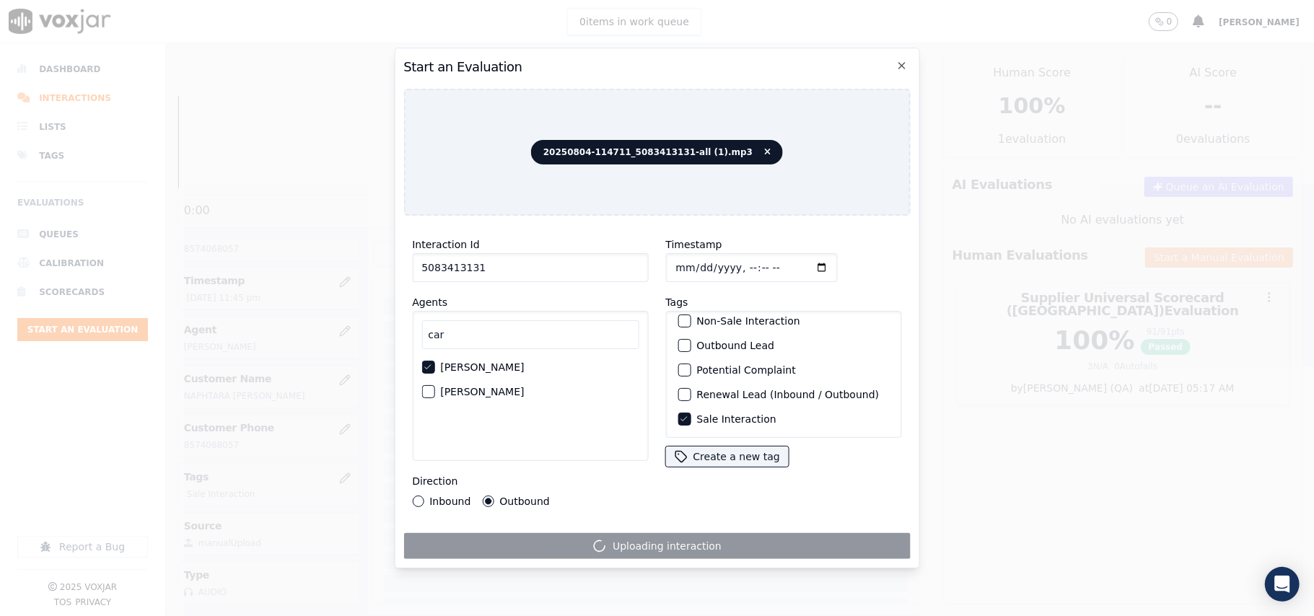
drag, startPoint x: 488, startPoint y: 261, endPoint x: 338, endPoint y: 263, distance: 150.1
click at [338, 615] on div "Start an Evaluation 20250804-114711_5083413131-all (1).mp3 Interaction Id 50834…" at bounding box center [657, 616] width 1314 height 0
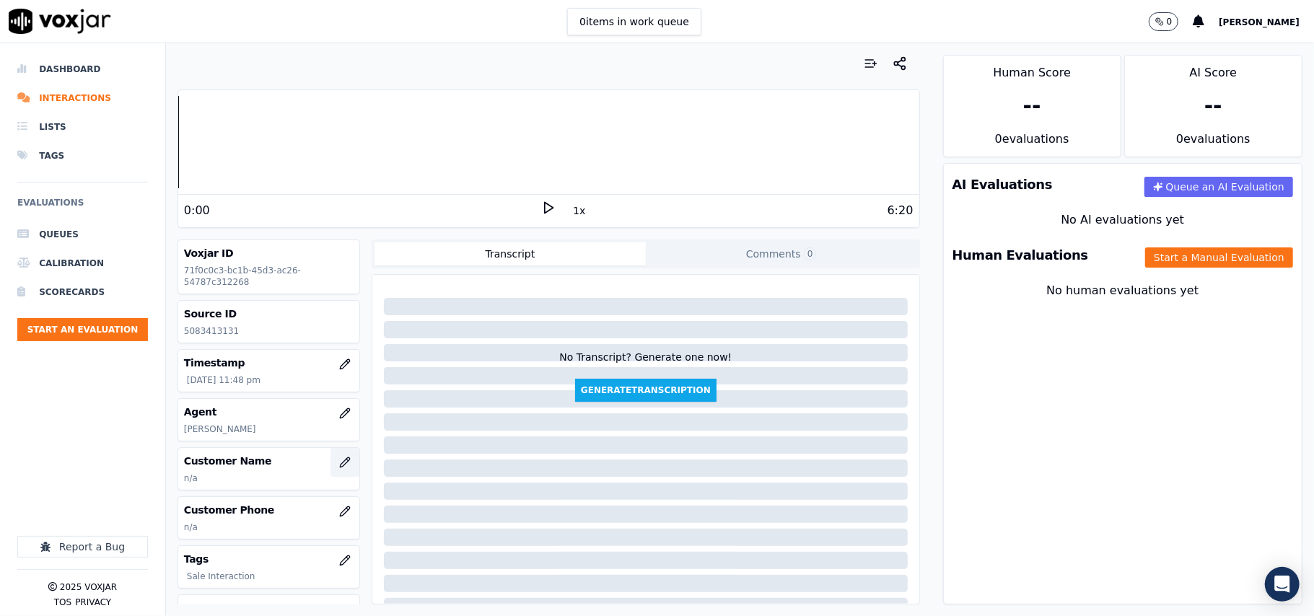
click at [330, 463] on button "button" at bounding box center [344, 462] width 29 height 29
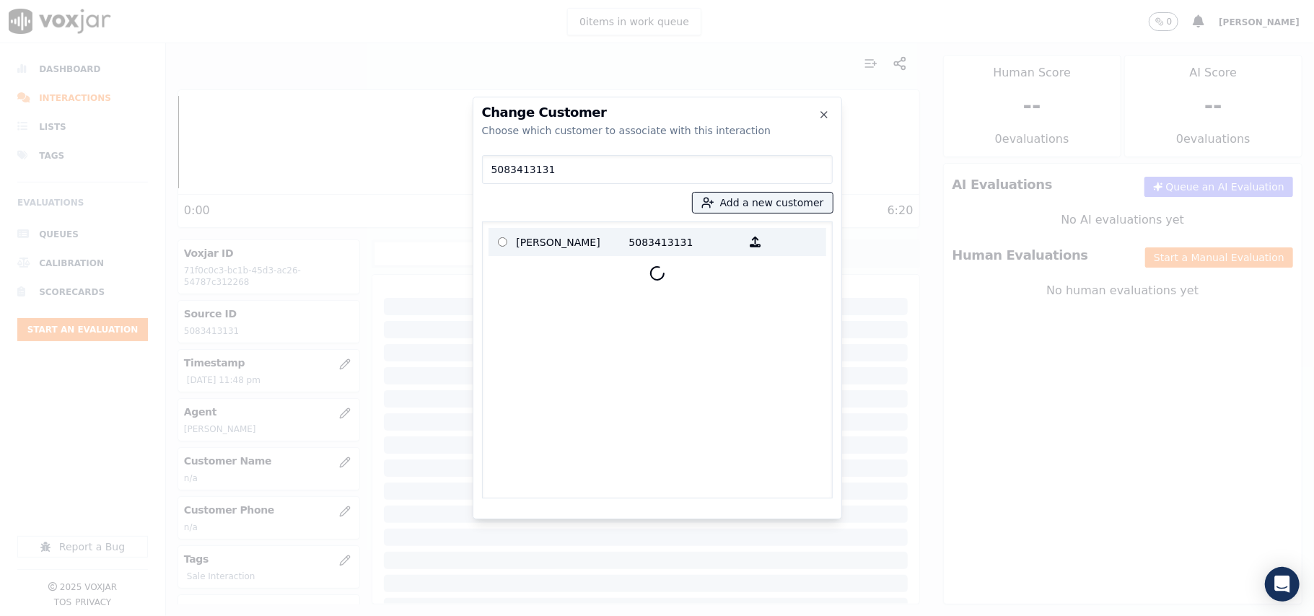
type input "5083413131"
click at [546, 228] on label "[PERSON_NAME] 5083413131" at bounding box center [657, 242] width 338 height 28
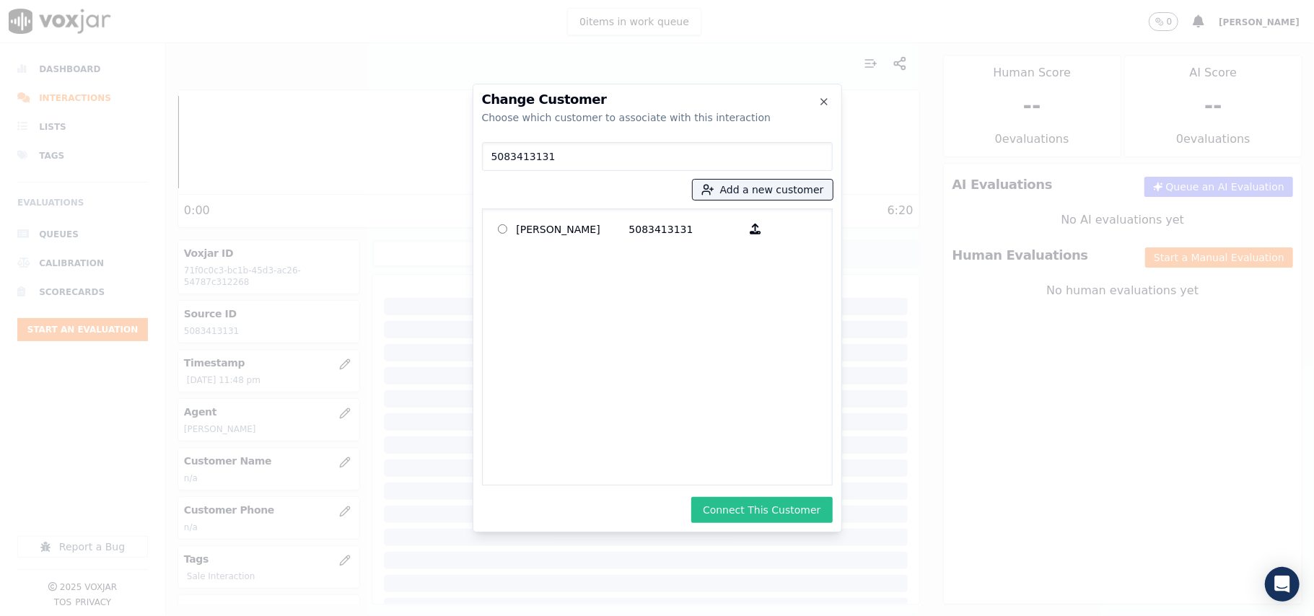
click at [753, 514] on button "Connect This Customer" at bounding box center [761, 510] width 141 height 26
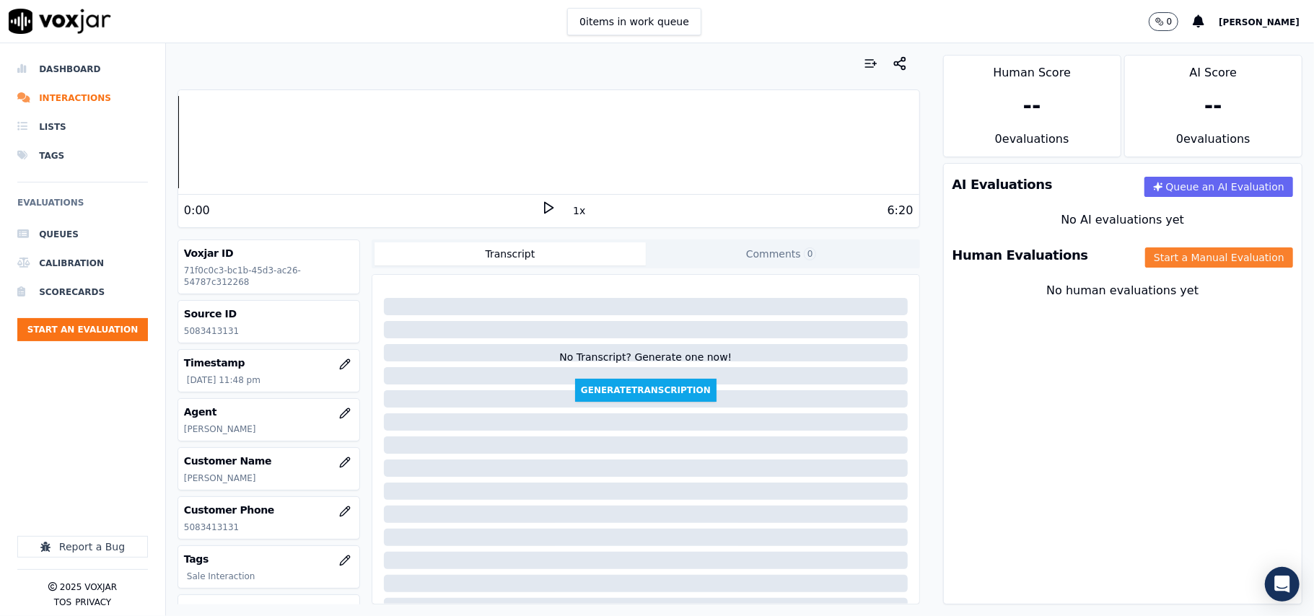
click at [1178, 258] on button "Start a Manual Evaluation" at bounding box center [1219, 257] width 148 height 20
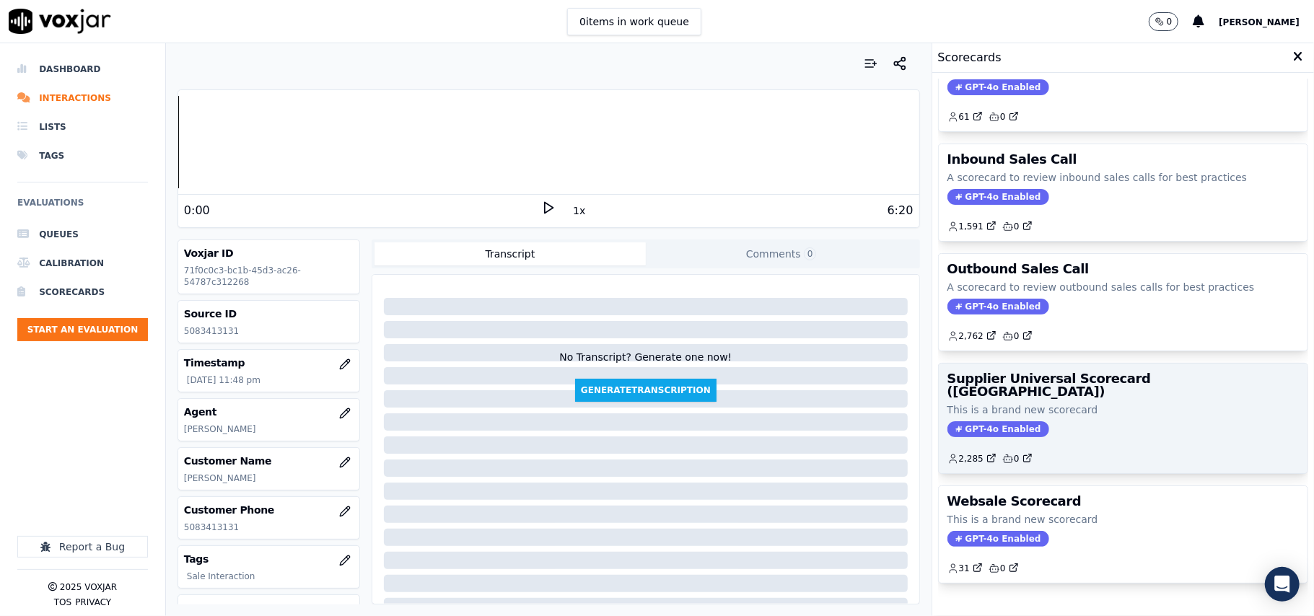
scroll to position [110, 0]
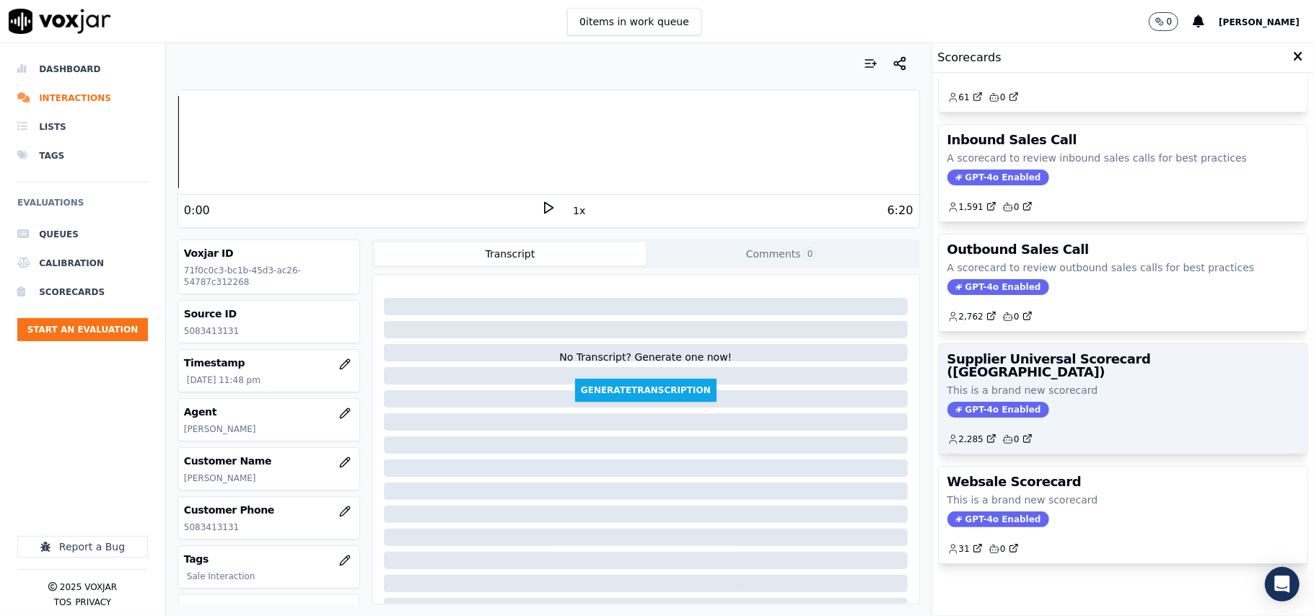
click at [1059, 356] on div "Supplier Universal Scorecard ([GEOGRAPHIC_DATA]) This is a brand new scorecard …" at bounding box center [1123, 399] width 369 height 110
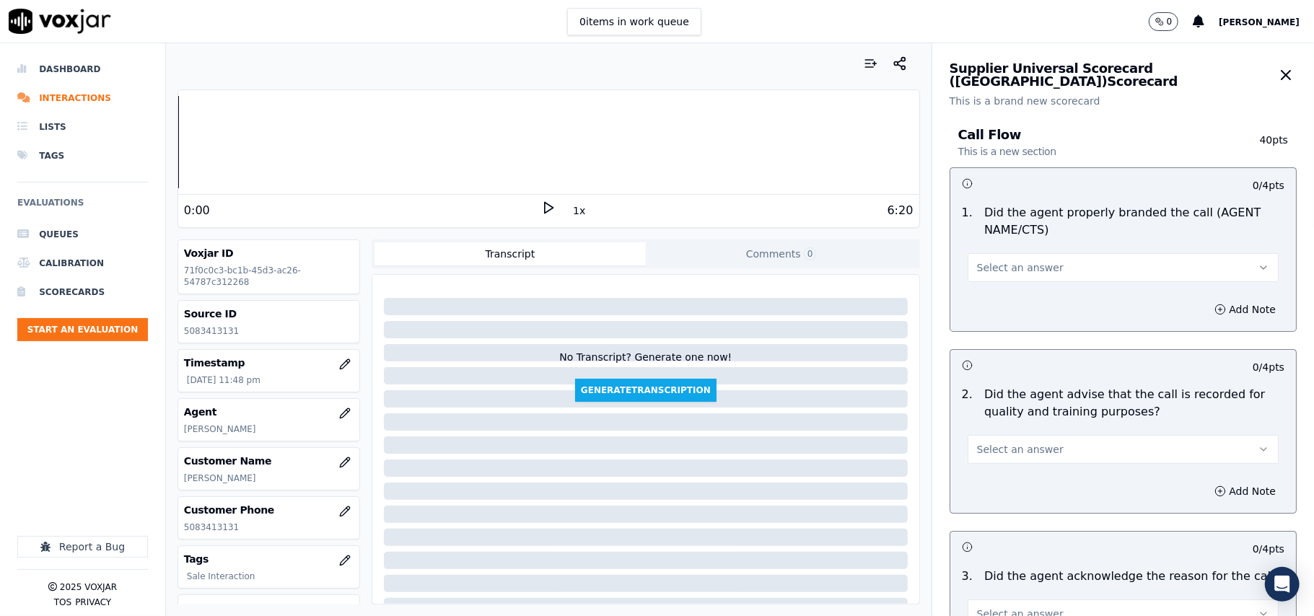
click at [1055, 248] on div "Select an answer" at bounding box center [1123, 260] width 334 height 43
click at [1012, 279] on button "Select an answer" at bounding box center [1123, 267] width 311 height 29
click at [987, 301] on div "Yes" at bounding box center [1091, 300] width 279 height 23
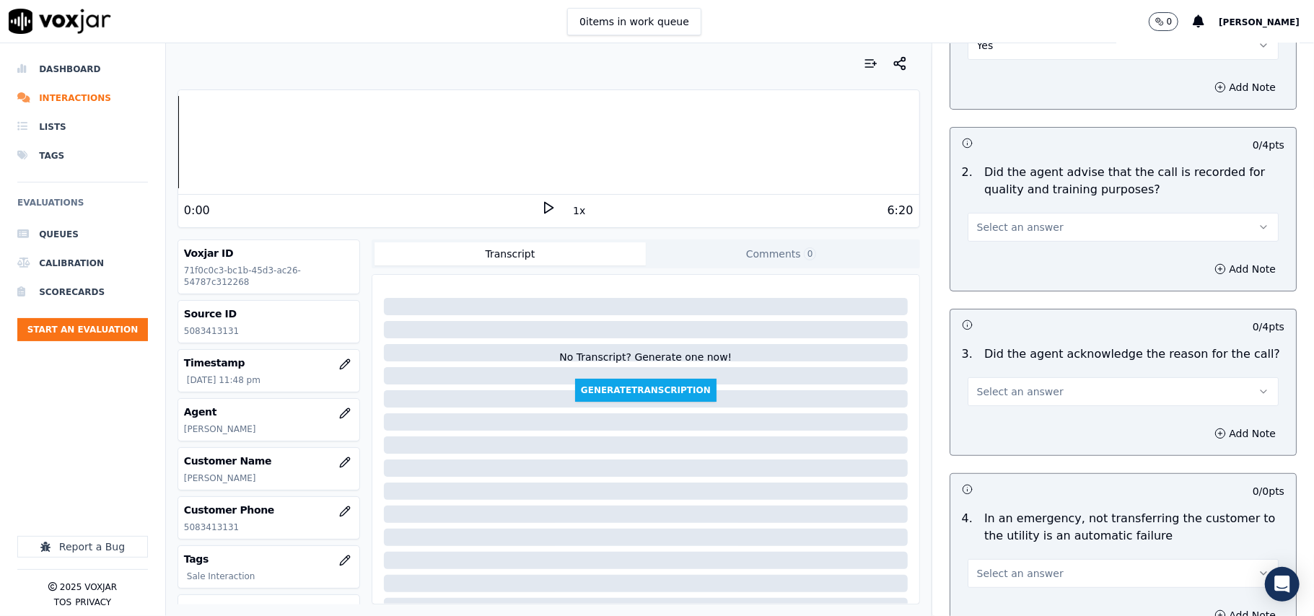
scroll to position [320, 0]
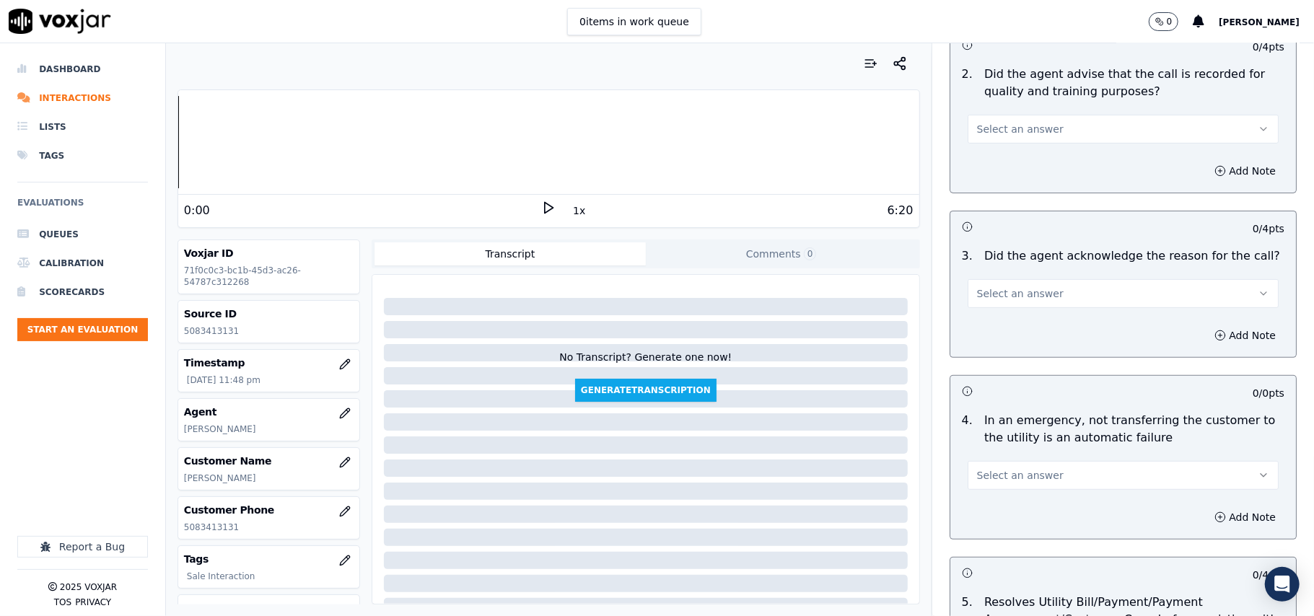
drag, startPoint x: 986, startPoint y: 125, endPoint x: 983, endPoint y: 142, distance: 17.6
click at [986, 127] on span "Select an answer" at bounding box center [1020, 129] width 87 height 14
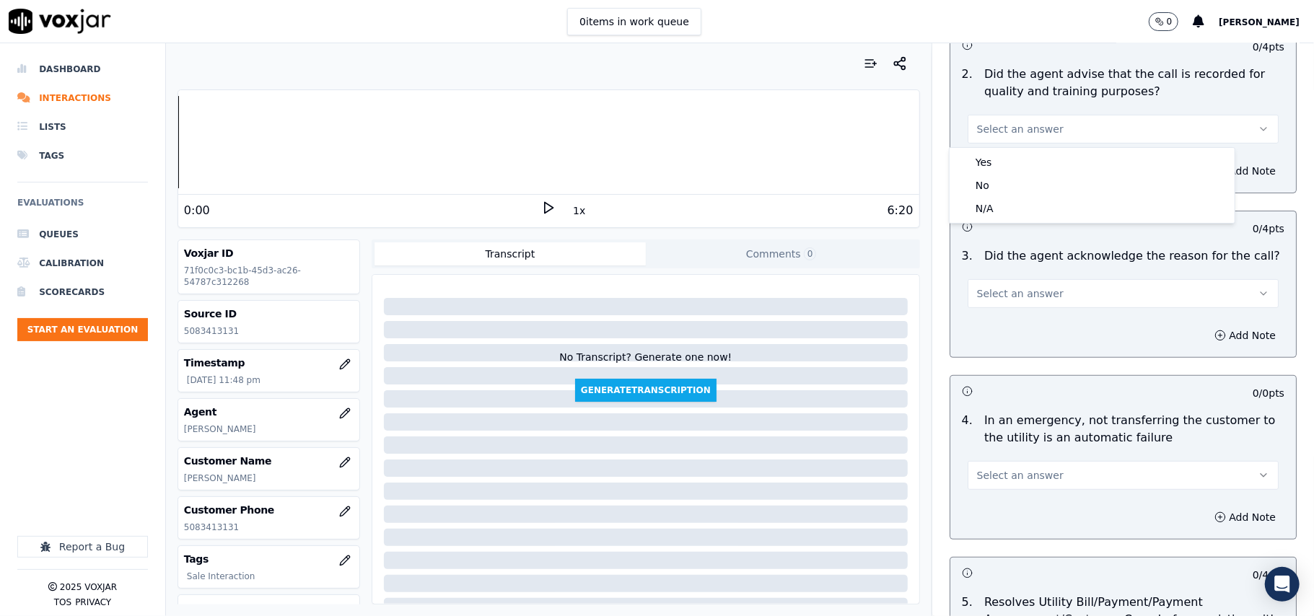
click at [991, 154] on div "Yes" at bounding box center [1091, 162] width 279 height 23
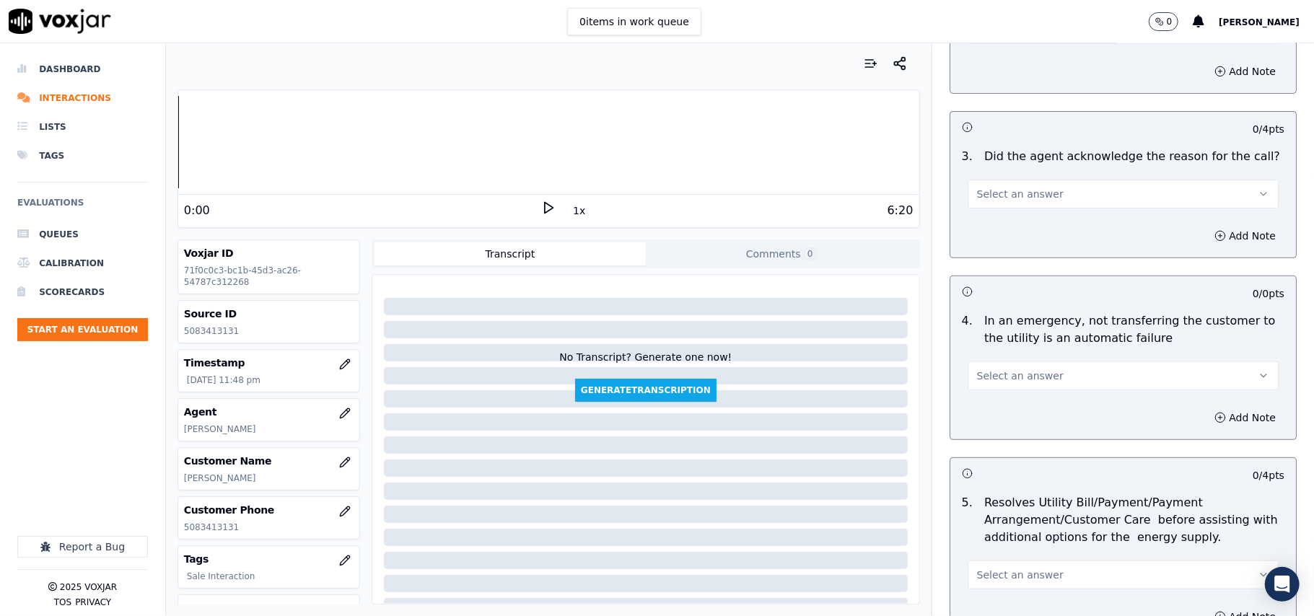
scroll to position [481, 0]
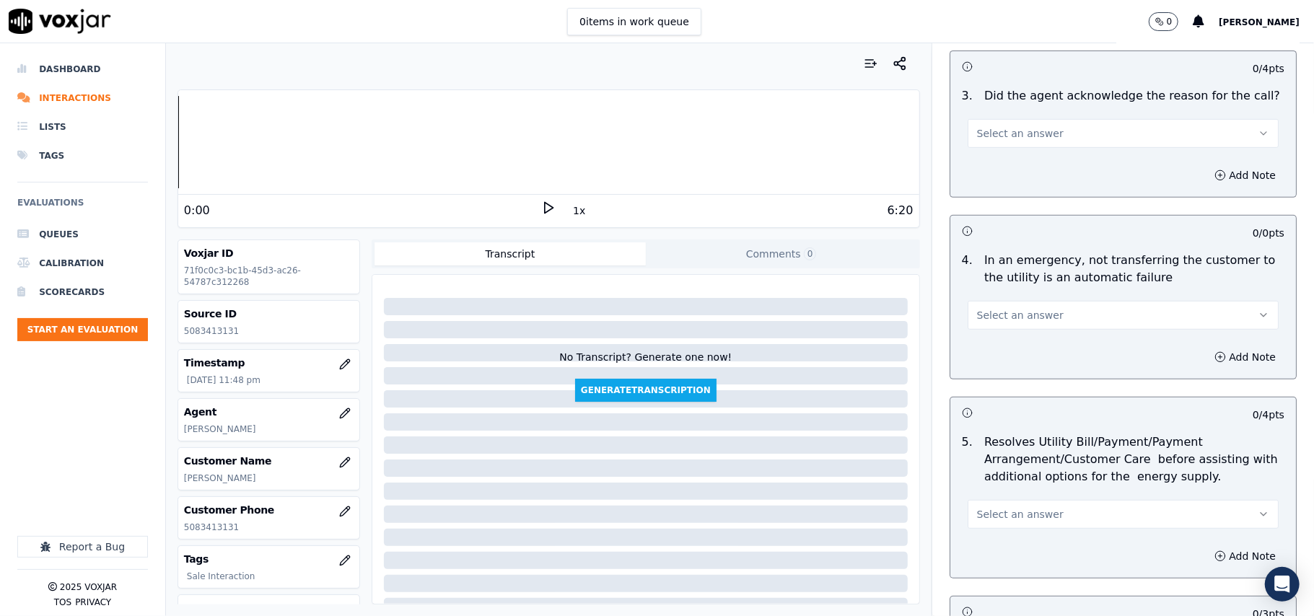
click at [993, 147] on button "Select an answer" at bounding box center [1123, 133] width 311 height 29
click at [991, 157] on div "Yes" at bounding box center [1091, 166] width 279 height 23
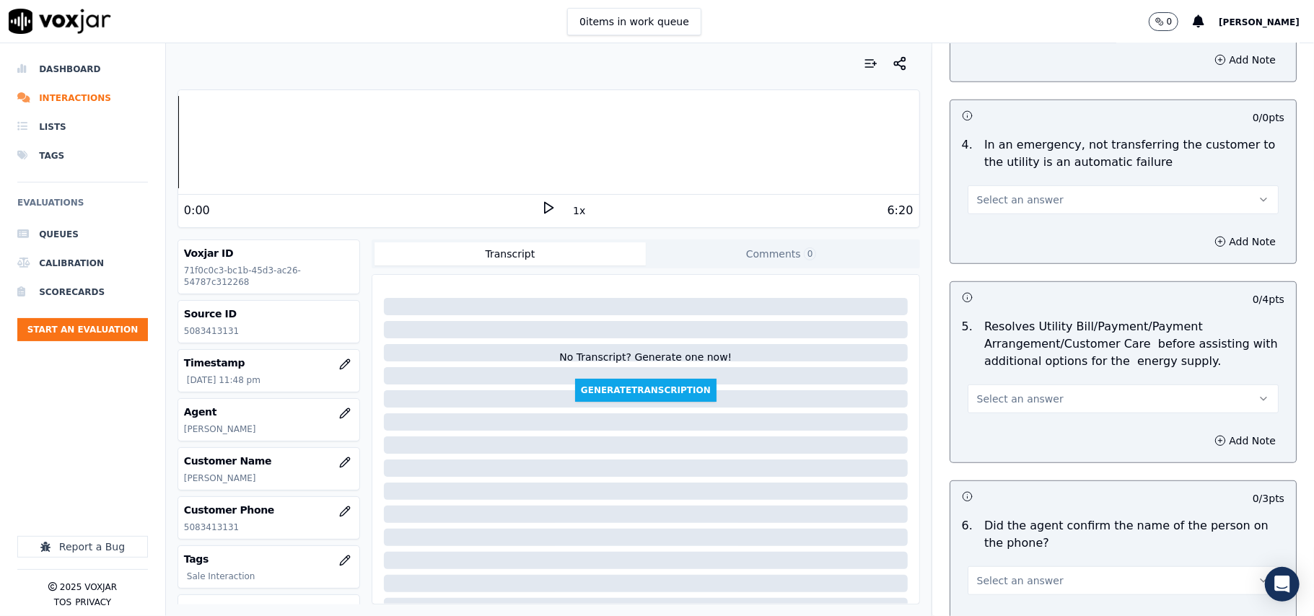
scroll to position [641, 0]
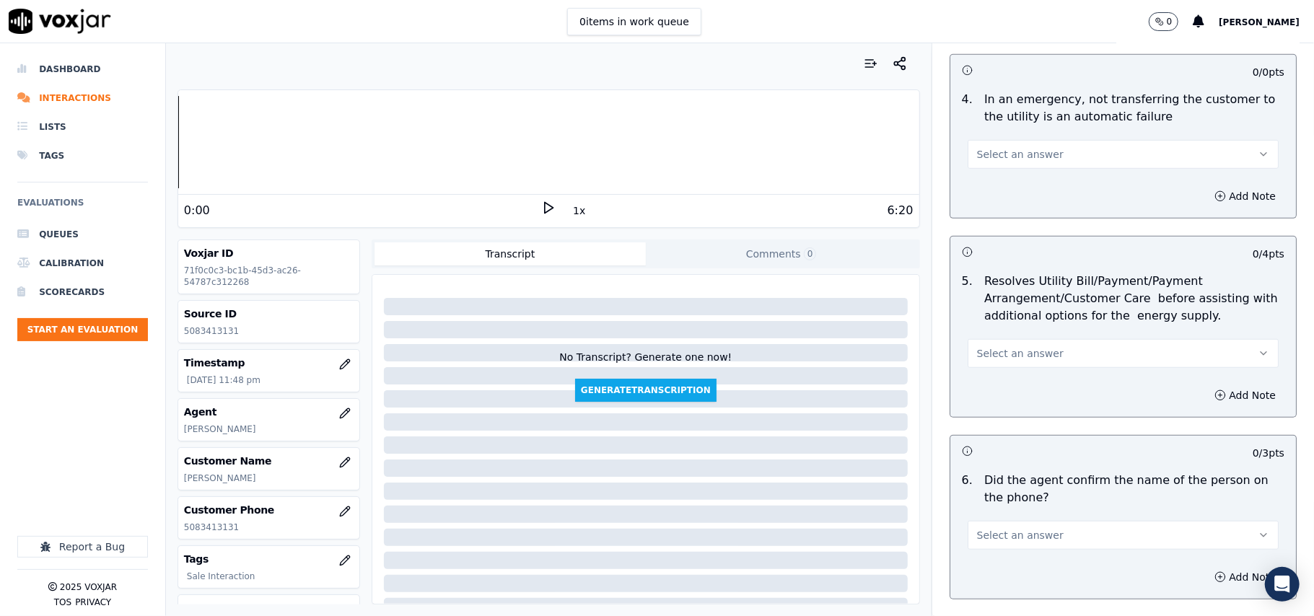
click at [991, 176] on div "Add Note" at bounding box center [1123, 196] width 346 height 43
drag, startPoint x: 1008, startPoint y: 154, endPoint x: 1006, endPoint y: 163, distance: 8.9
click at [1006, 163] on button "Select an answer" at bounding box center [1123, 154] width 311 height 29
click at [993, 229] on div "N/A" at bounding box center [1091, 234] width 279 height 23
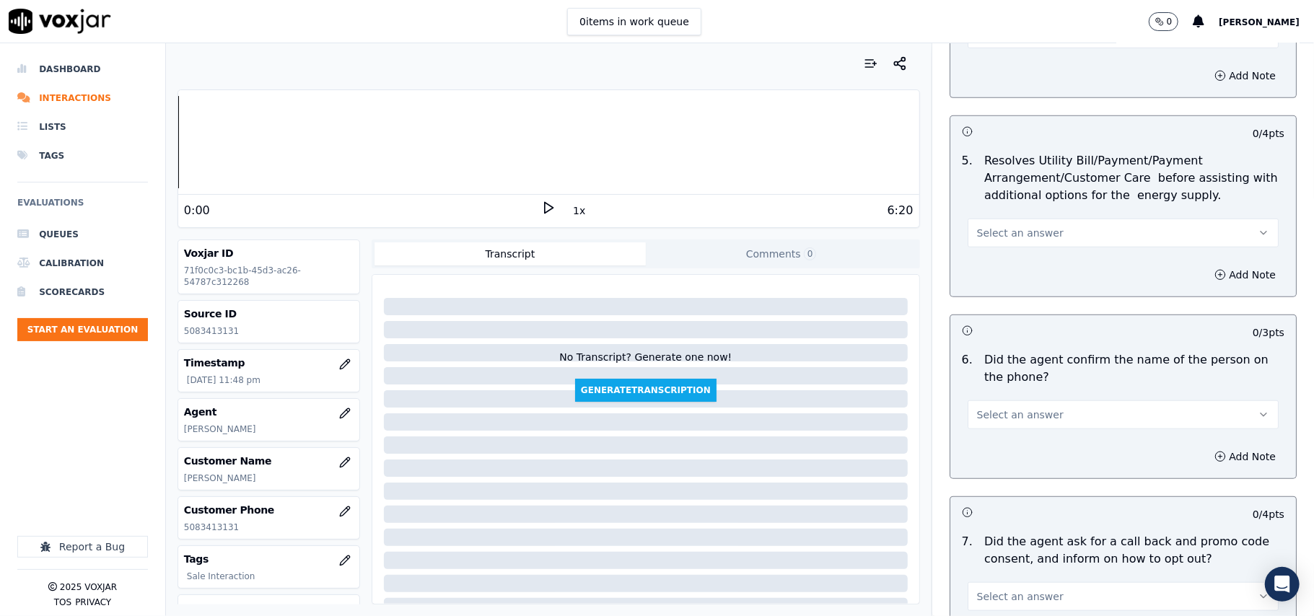
scroll to position [801, 0]
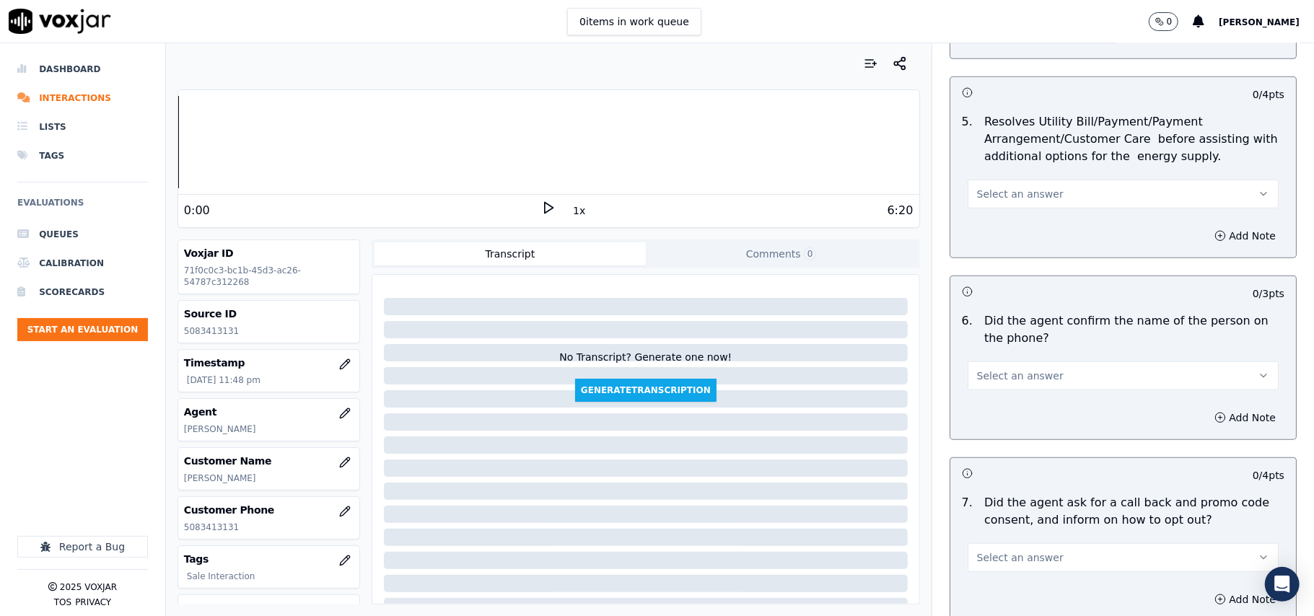
click at [1004, 186] on button "Select an answer" at bounding box center [1123, 194] width 311 height 29
click at [988, 272] on div "N/A" at bounding box center [1091, 274] width 279 height 23
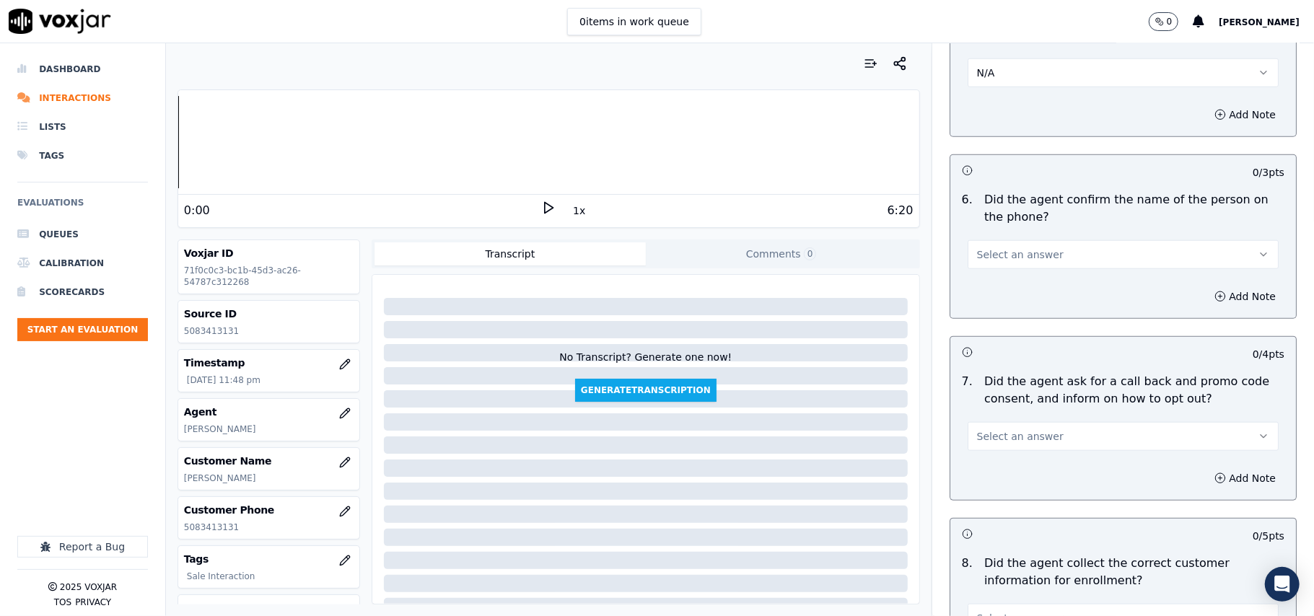
scroll to position [962, 0]
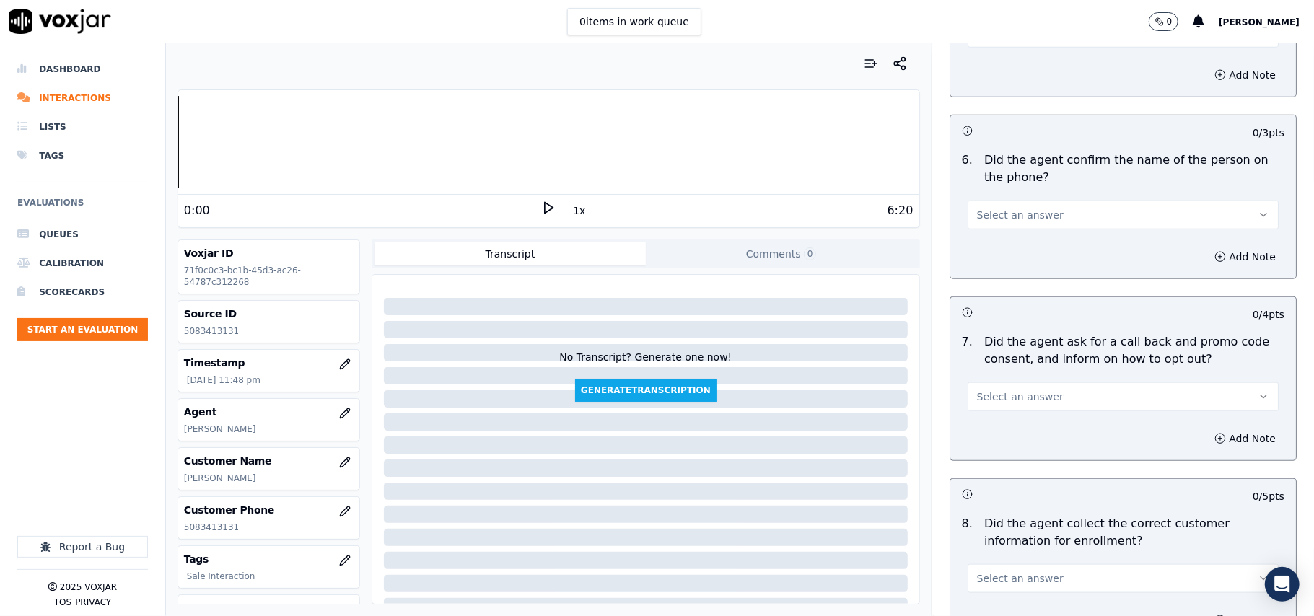
click at [1010, 214] on span "Select an answer" at bounding box center [1020, 215] width 87 height 14
click at [988, 247] on div "Yes" at bounding box center [1091, 250] width 279 height 23
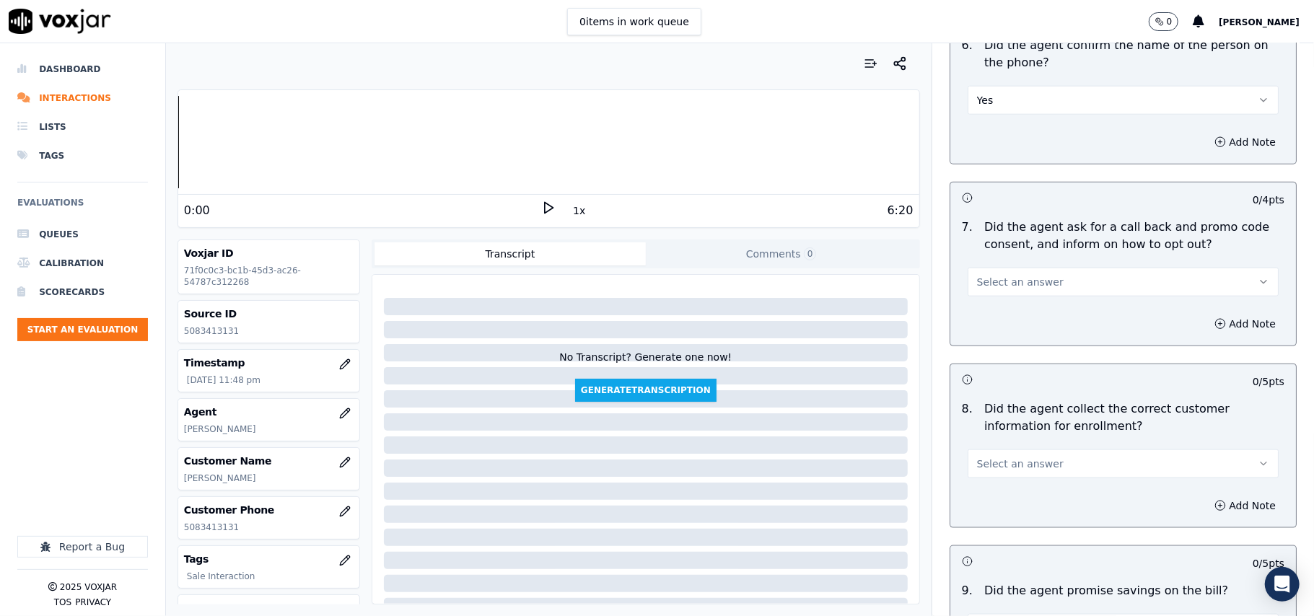
scroll to position [1123, 0]
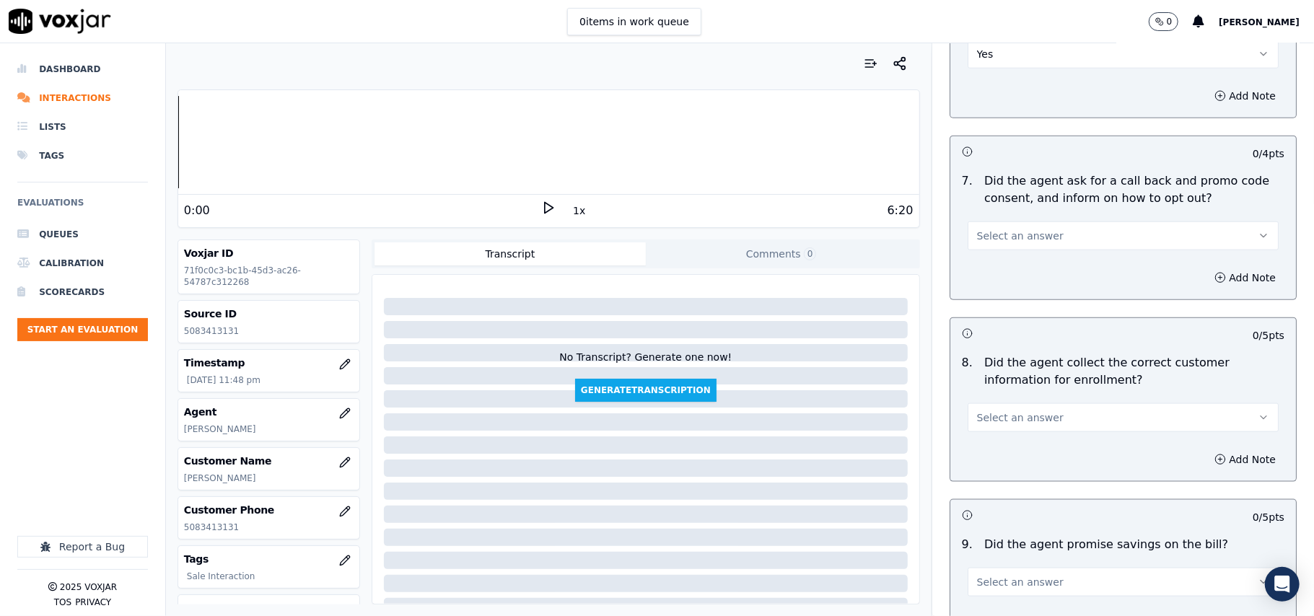
click at [999, 227] on button "Select an answer" at bounding box center [1123, 236] width 311 height 29
click at [984, 263] on div "Yes" at bounding box center [1091, 271] width 279 height 23
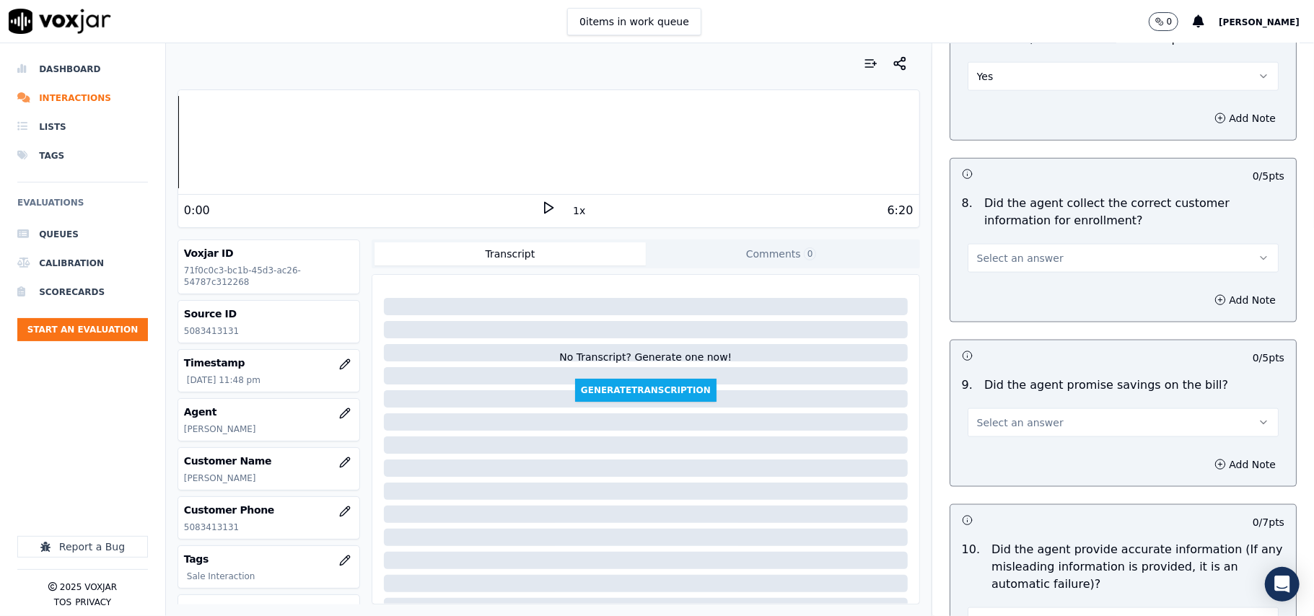
click at [994, 251] on button "Select an answer" at bounding box center [1123, 258] width 311 height 29
click at [984, 286] on div "Yes" at bounding box center [1091, 294] width 279 height 23
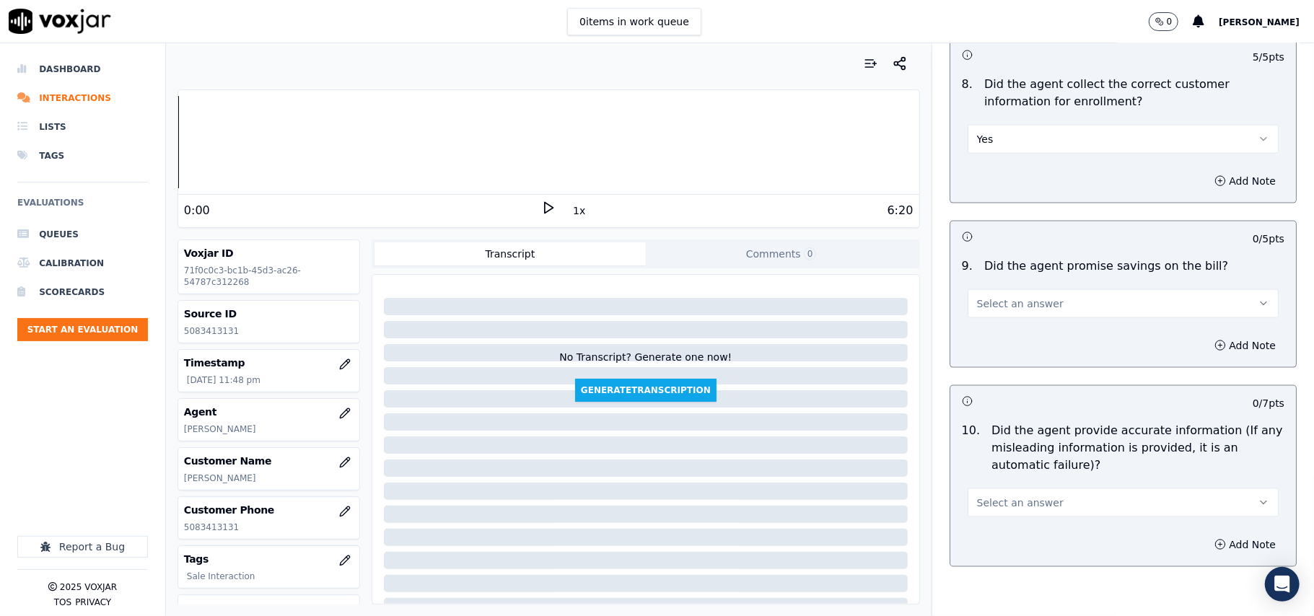
scroll to position [1443, 0]
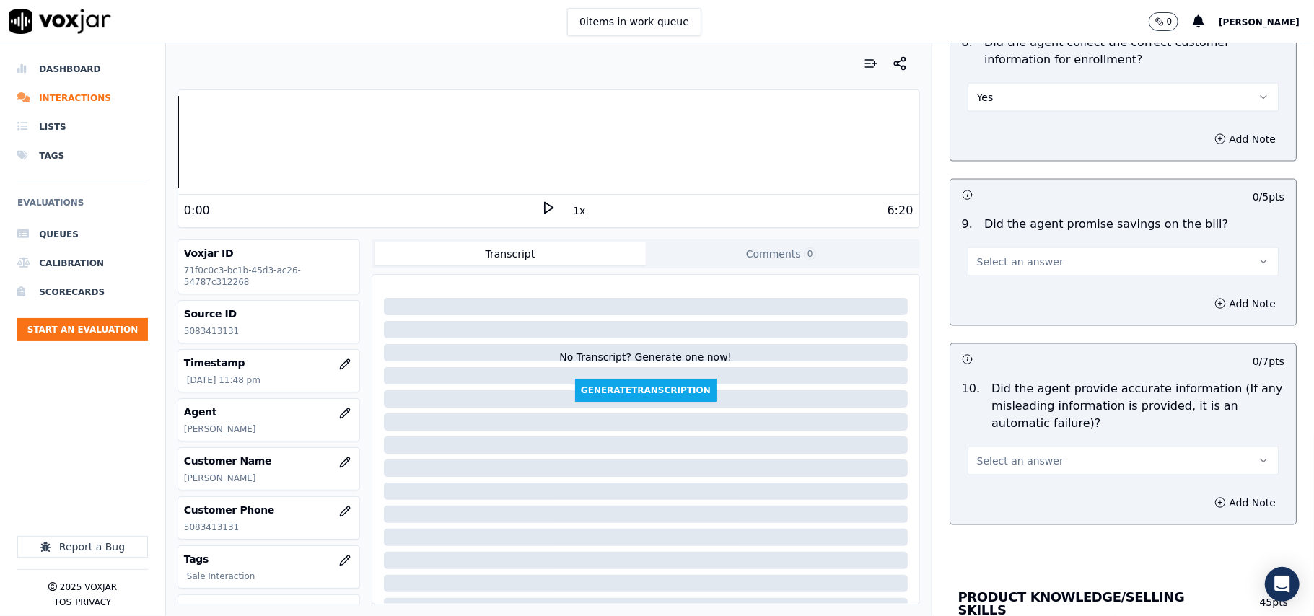
click at [1005, 257] on button "Select an answer" at bounding box center [1123, 261] width 311 height 29
click at [977, 341] on div "N/A" at bounding box center [1091, 344] width 279 height 23
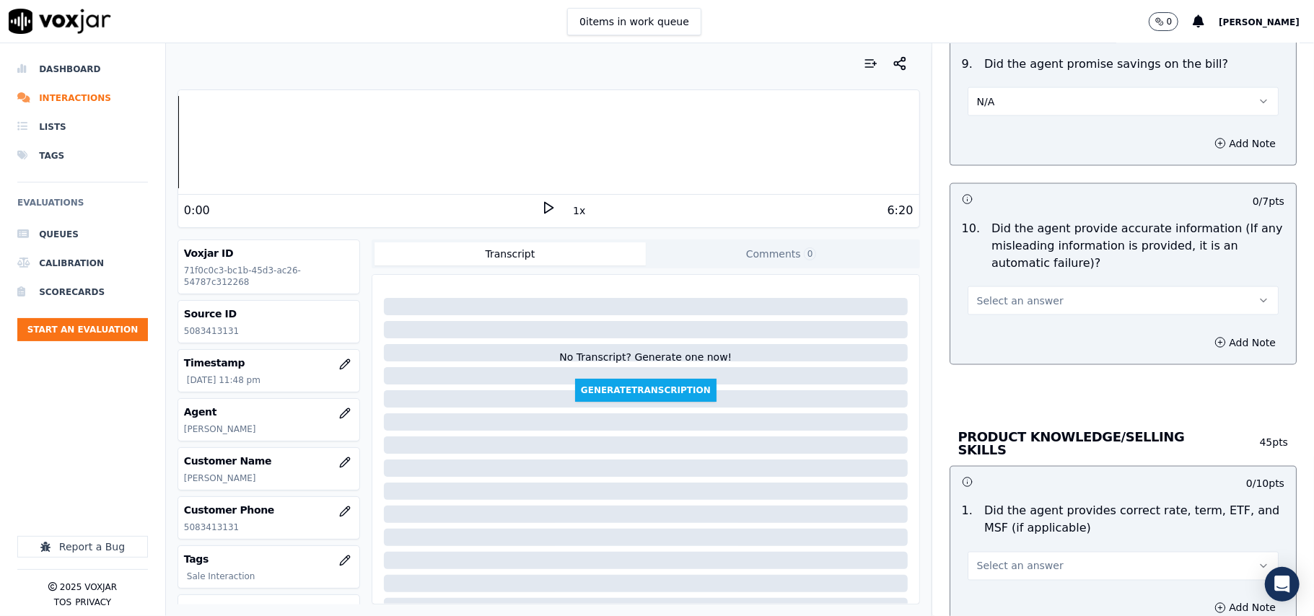
drag, startPoint x: 985, startPoint y: 293, endPoint x: 984, endPoint y: 318, distance: 25.3
click at [986, 293] on button "Select an answer" at bounding box center [1123, 300] width 311 height 29
click at [984, 323] on div "Yes No N/A" at bounding box center [1092, 360] width 285 height 75
click at [984, 330] on div "Yes" at bounding box center [1091, 337] width 279 height 23
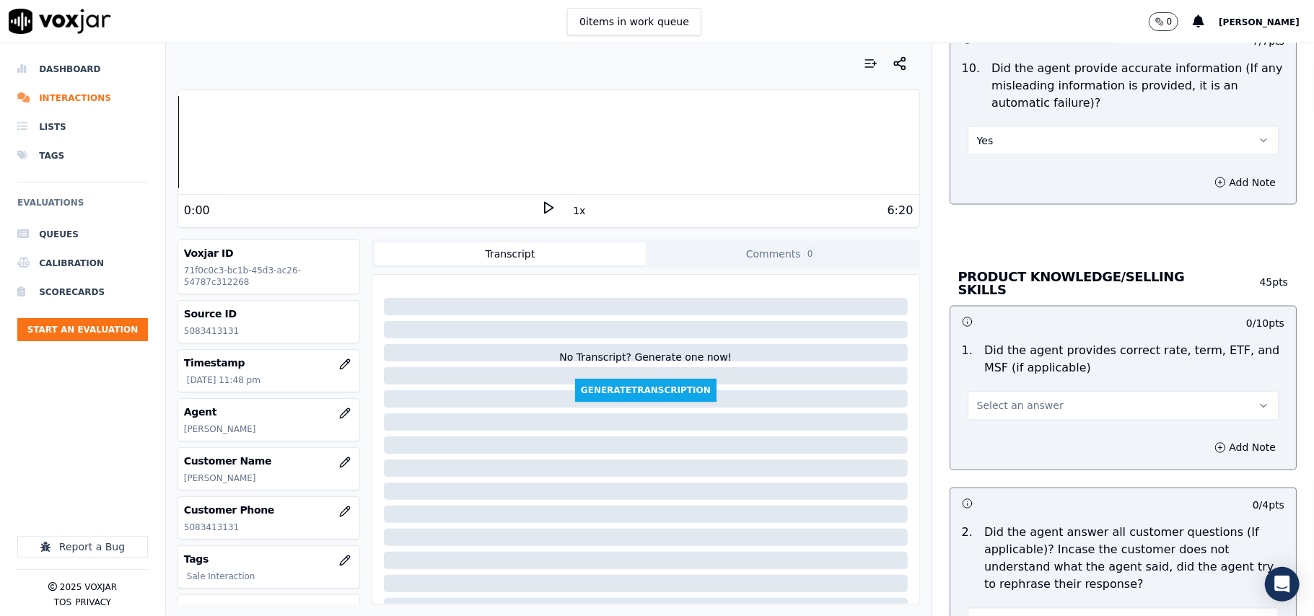
scroll to position [2085, 0]
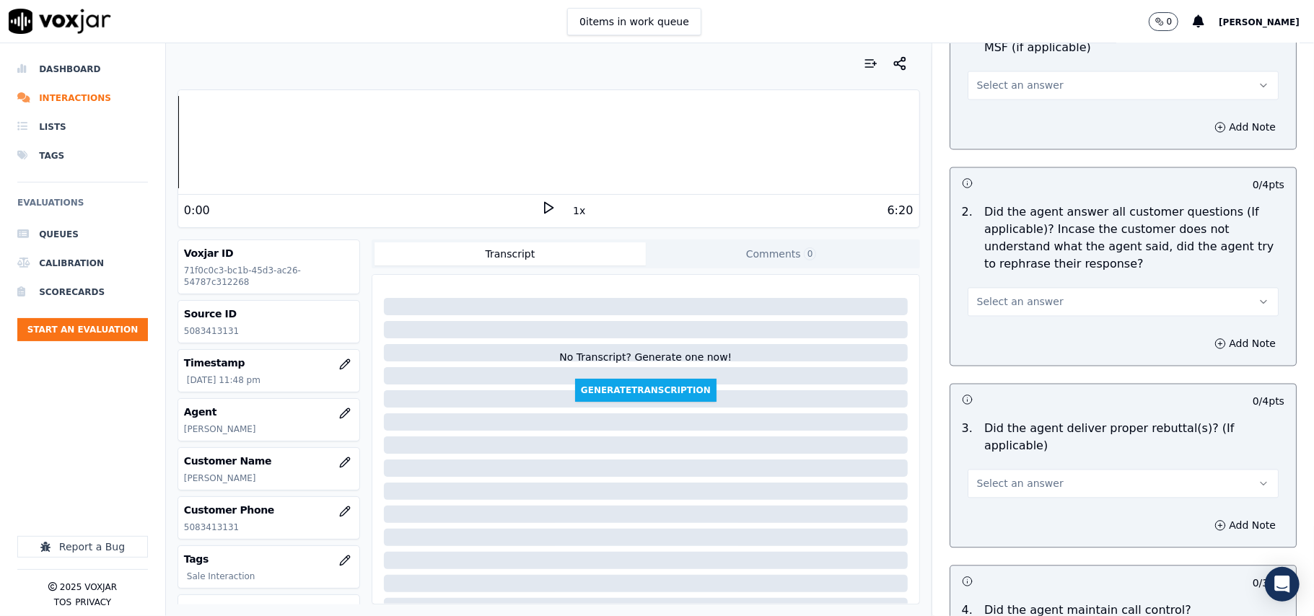
click at [997, 90] on button "Select an answer" at bounding box center [1123, 85] width 311 height 29
click at [1005, 140] on div "No" at bounding box center [1091, 138] width 279 height 23
click
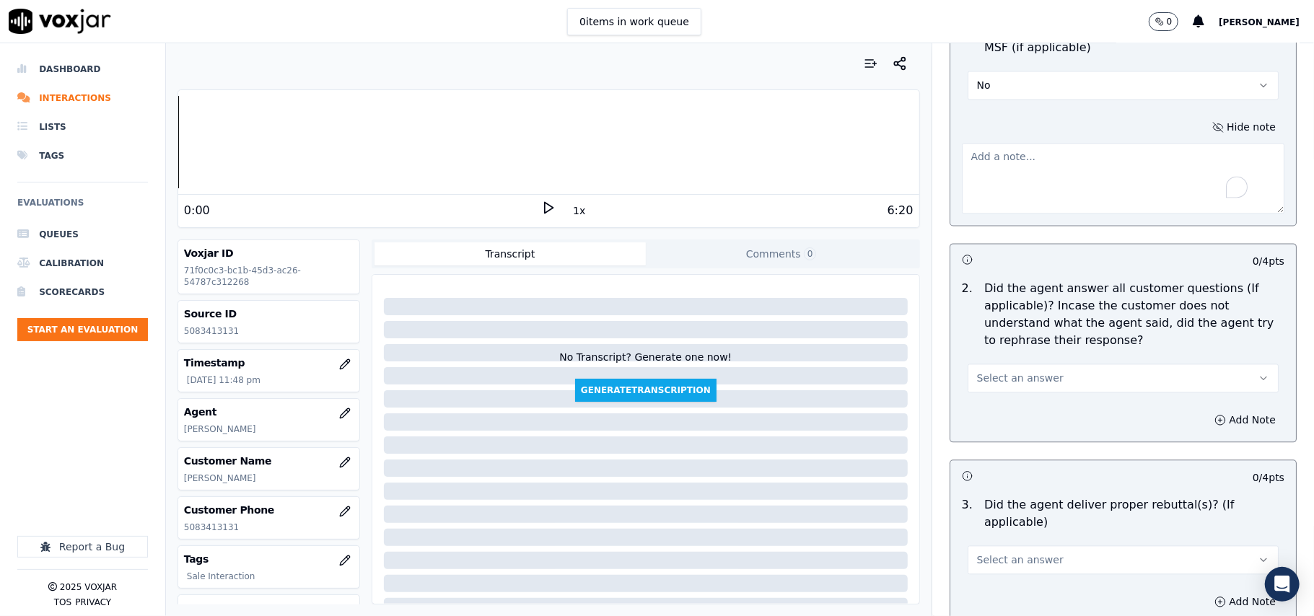
type textarea "#"
paste textarea "Agent for the TERM of the plan informed that it is till the END of the Year [DA…"
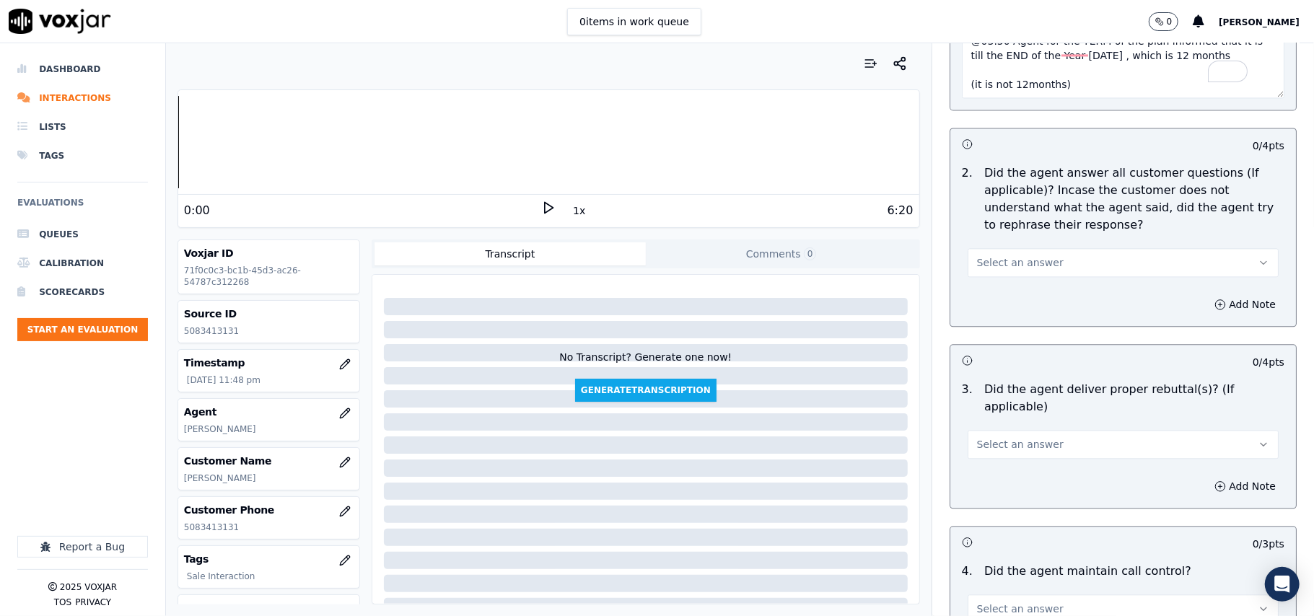
scroll to position [2244, 0]
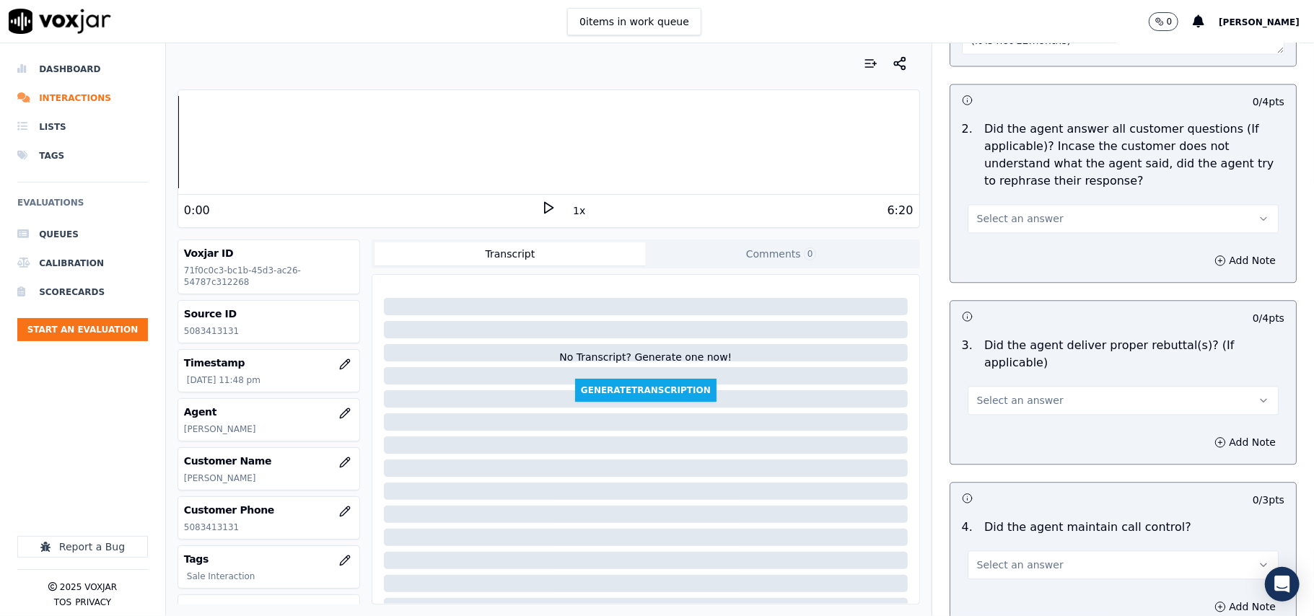
type textarea "@03.50 Agent for the TERM of the plan informed that it is till the END of the Y…"
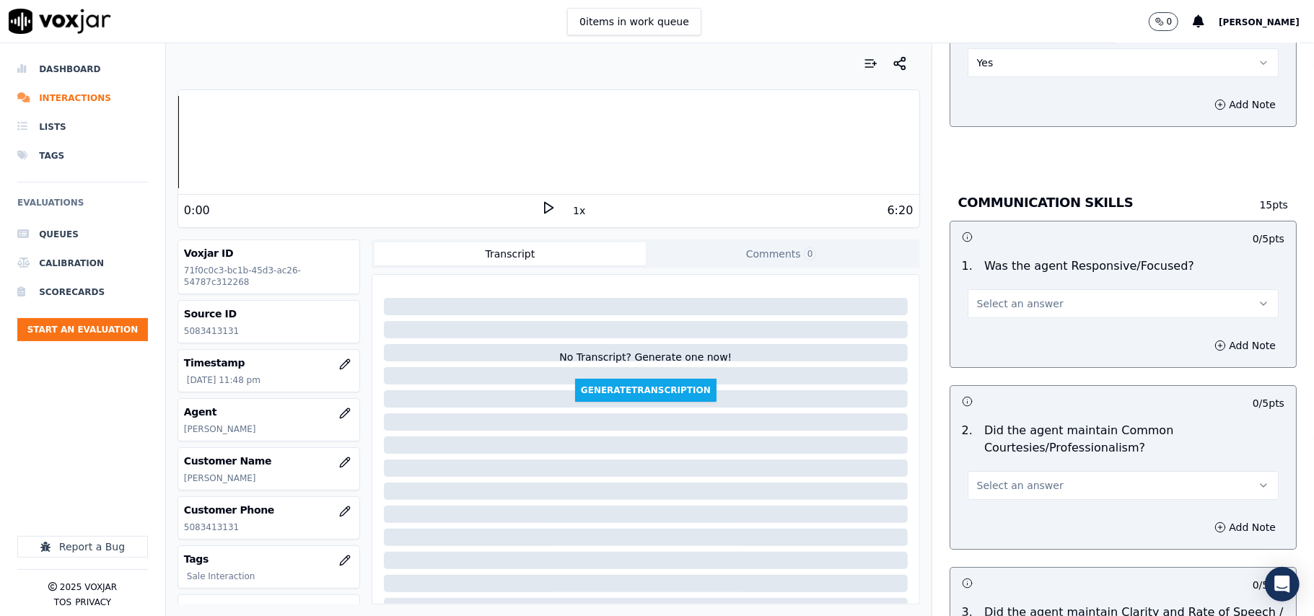
scroll to position [3687, 0]
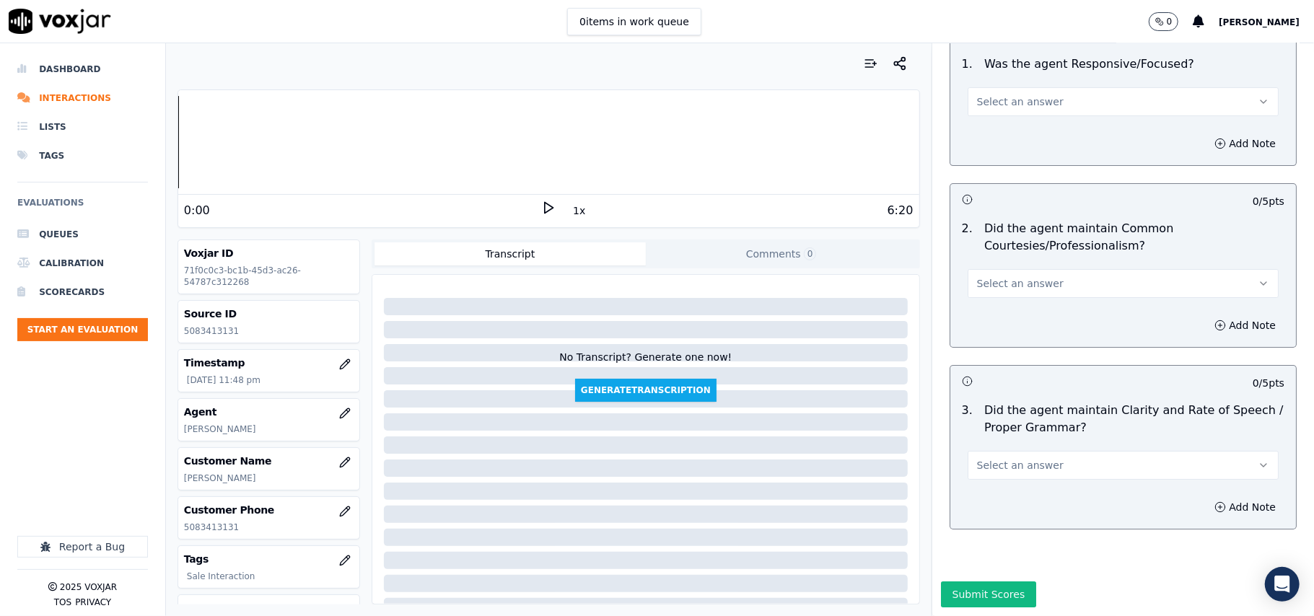
drag, startPoint x: 991, startPoint y: 229, endPoint x: 990, endPoint y: 248, distance: 19.5
drag, startPoint x: 985, startPoint y: 404, endPoint x: 987, endPoint y: 430, distance: 26.1
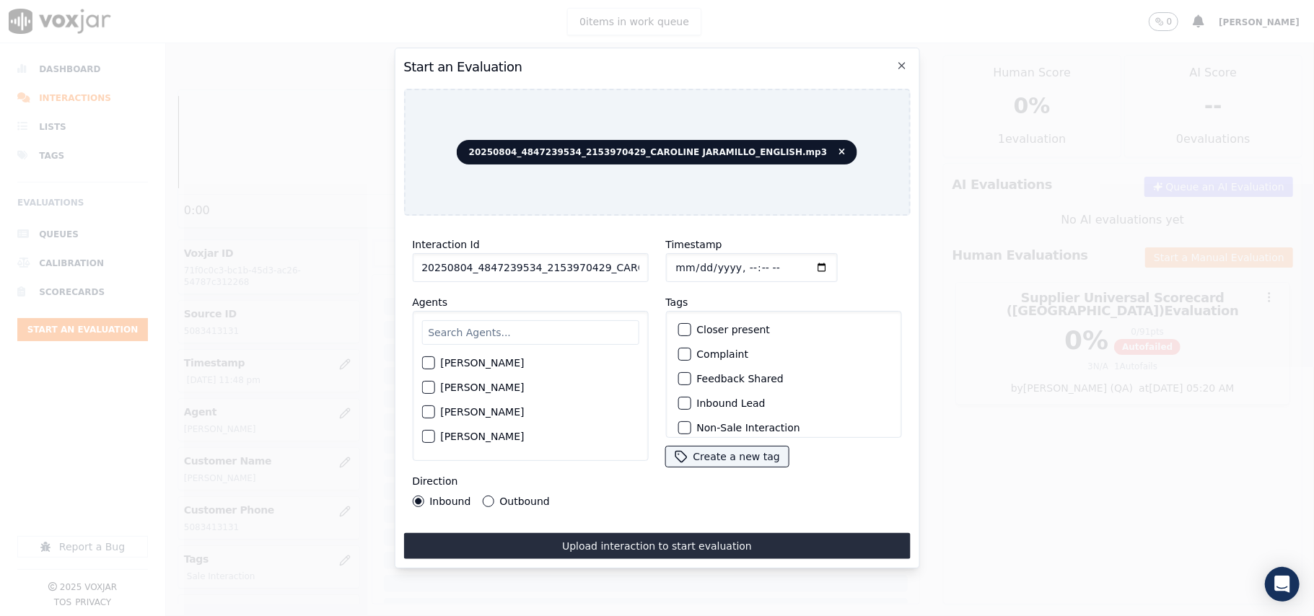
paste input "4847239534"
type input "4847239534"
type input "[DATE]T23:50"
type input "[PERSON_NAME]"
drag, startPoint x: 514, startPoint y: 351, endPoint x: 512, endPoint y: 362, distance: 11.7
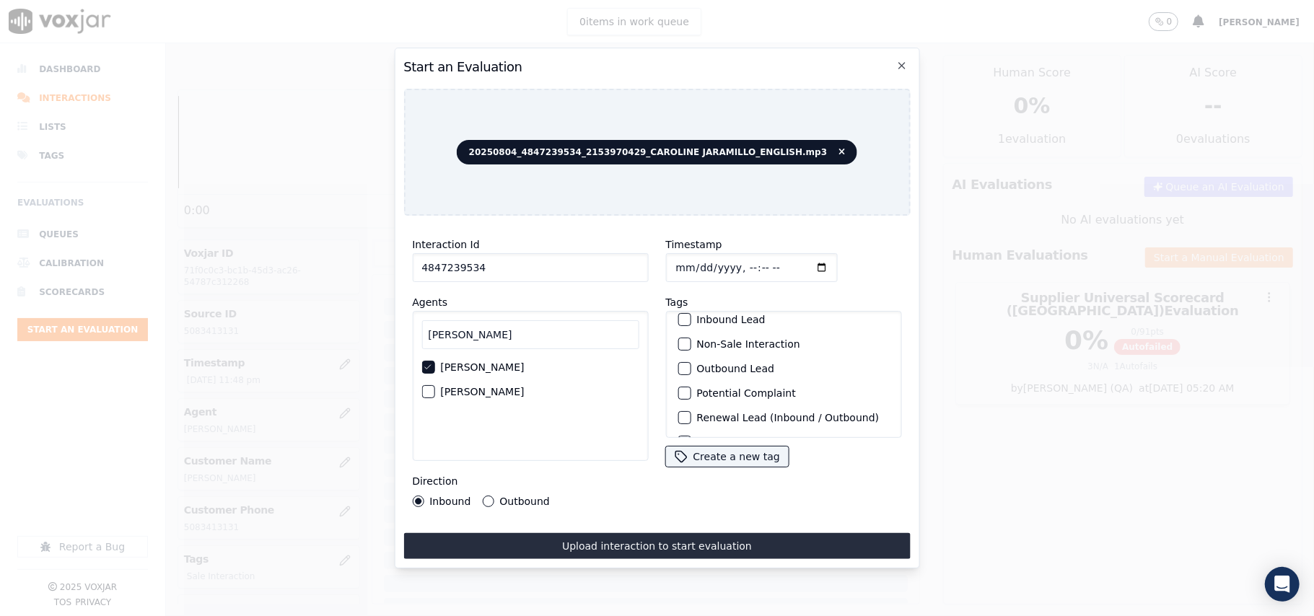
scroll to position [126, 0]
drag, startPoint x: 521, startPoint y: 489, endPoint x: 540, endPoint y: 505, distance: 24.6
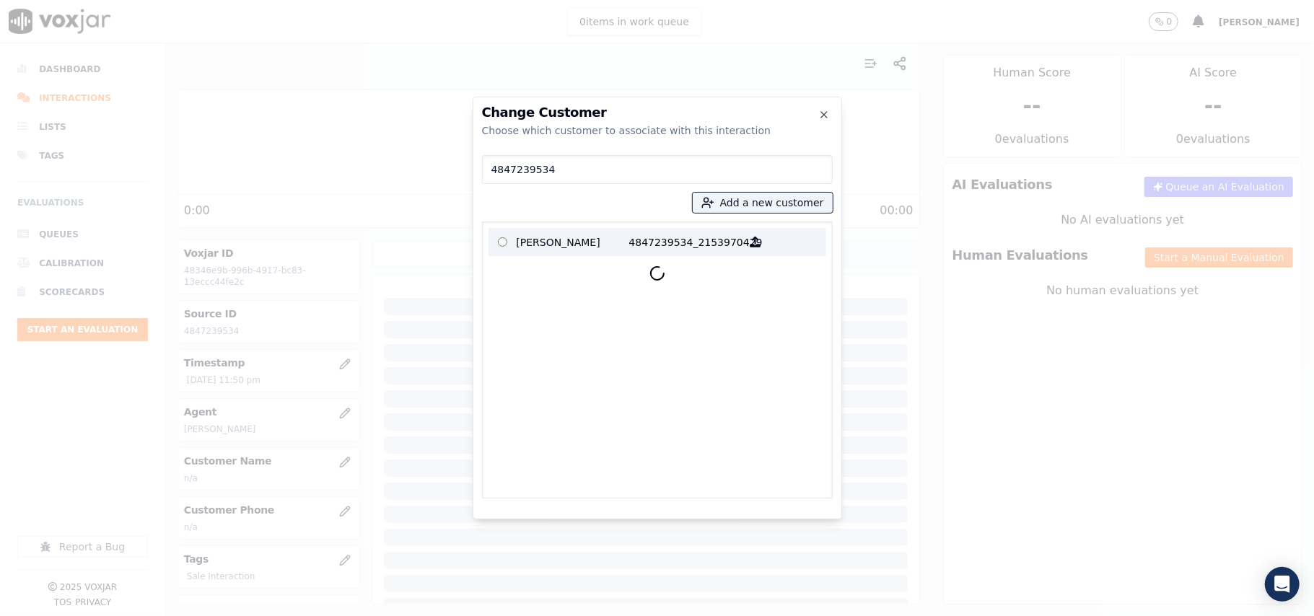
type input "4847239534"
drag, startPoint x: 590, startPoint y: 240, endPoint x: 700, endPoint y: 362, distance: 164.5
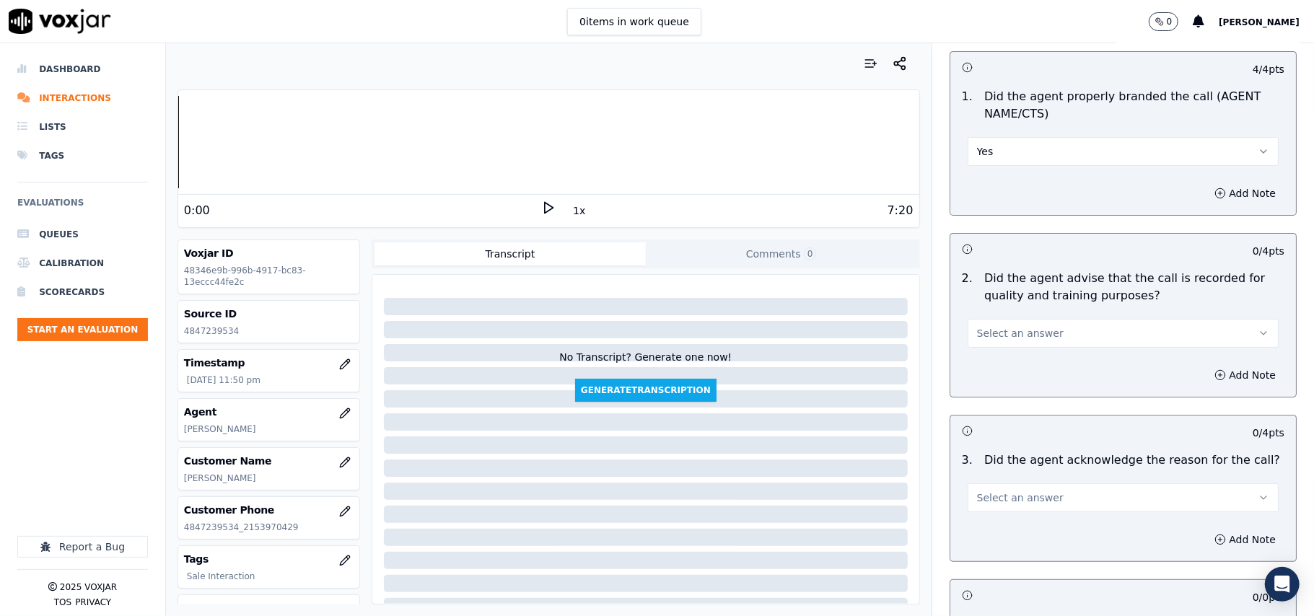
scroll to position [160, 0]
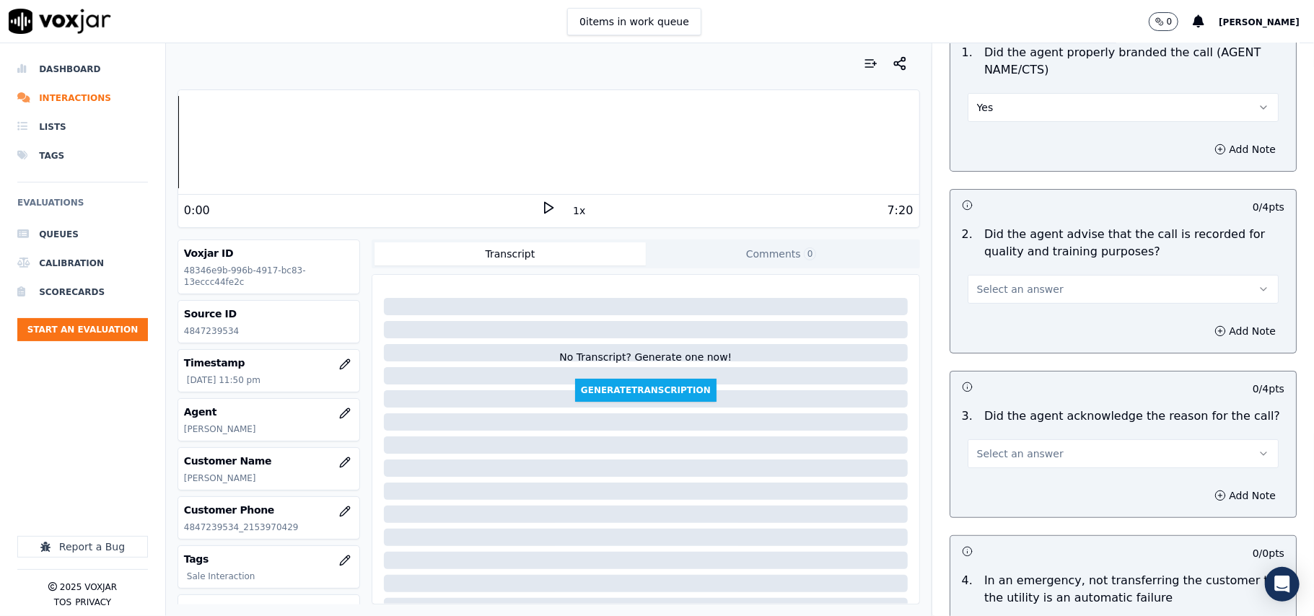
drag, startPoint x: 980, startPoint y: 270, endPoint x: 985, endPoint y: 306, distance: 36.4
drag, startPoint x: 1002, startPoint y: 284, endPoint x: 999, endPoint y: 292, distance: 8.9
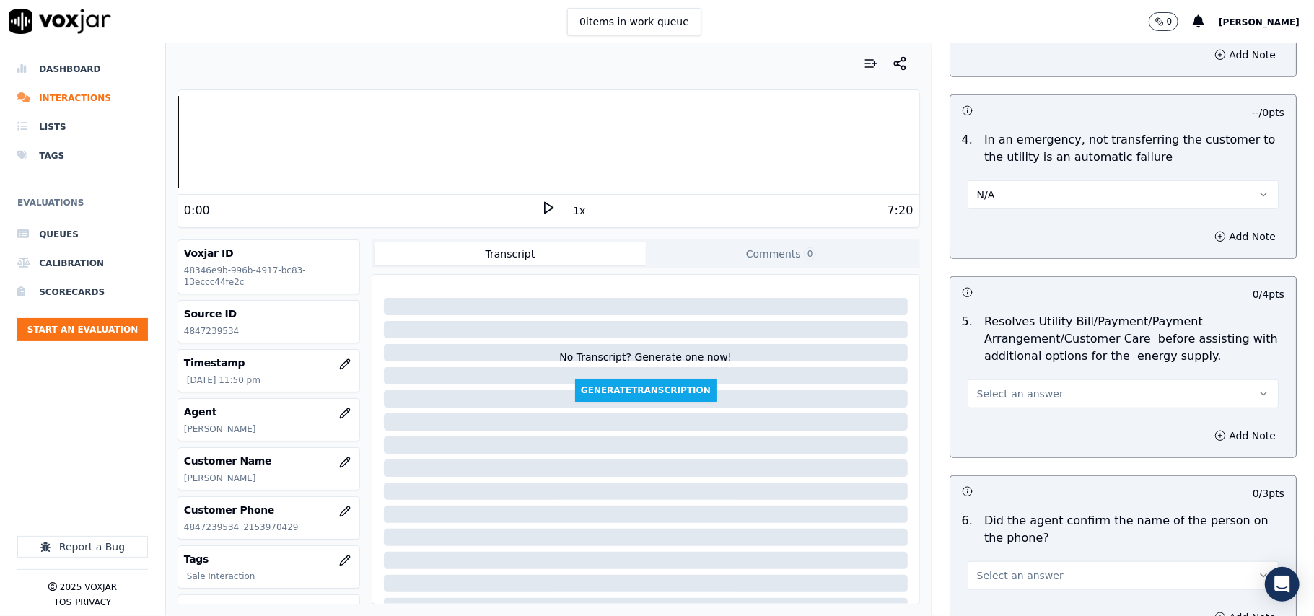
scroll to position [641, 0]
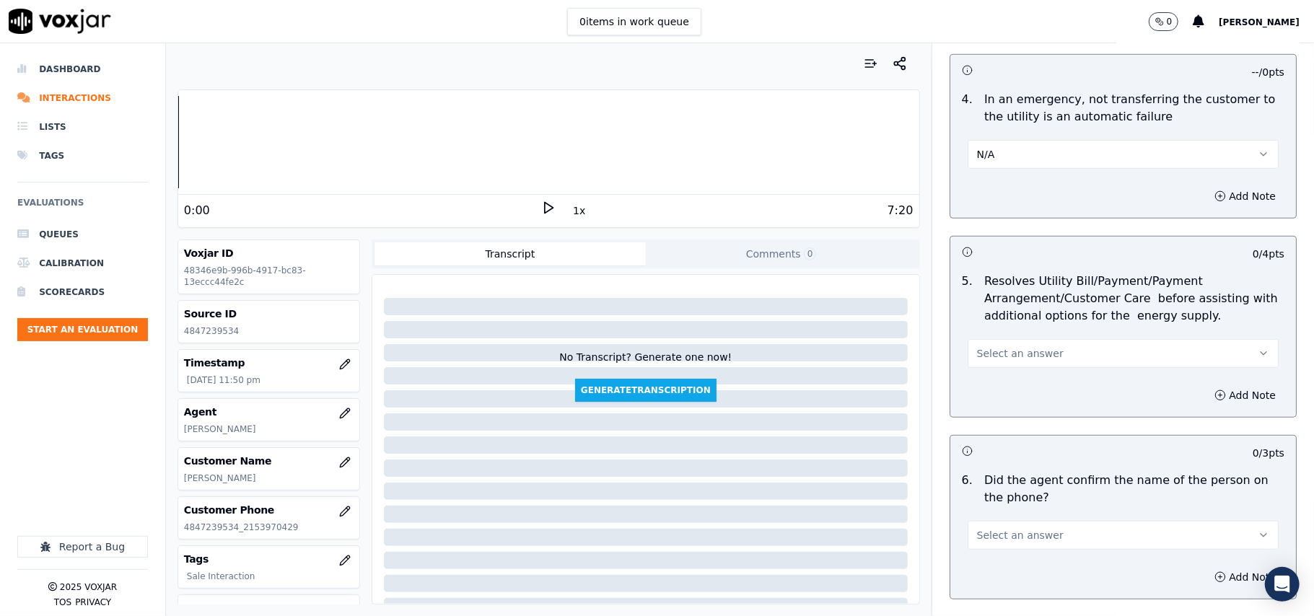
drag, startPoint x: 994, startPoint y: 349, endPoint x: 994, endPoint y: 367, distance: 17.3
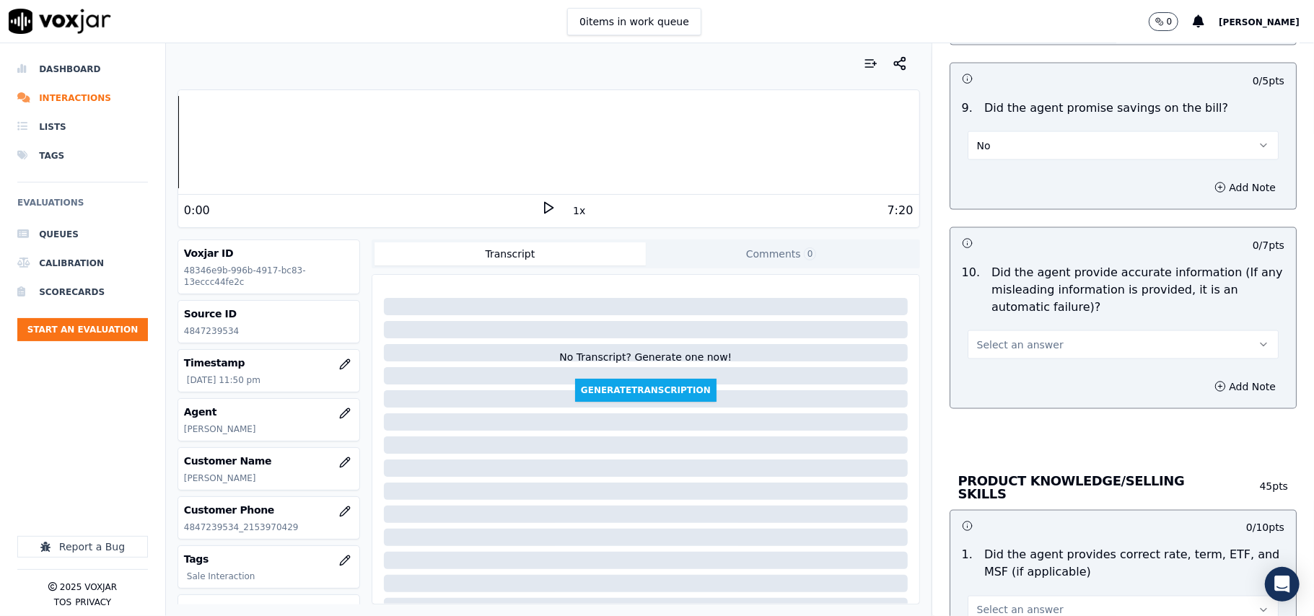
scroll to position [1603, 0]
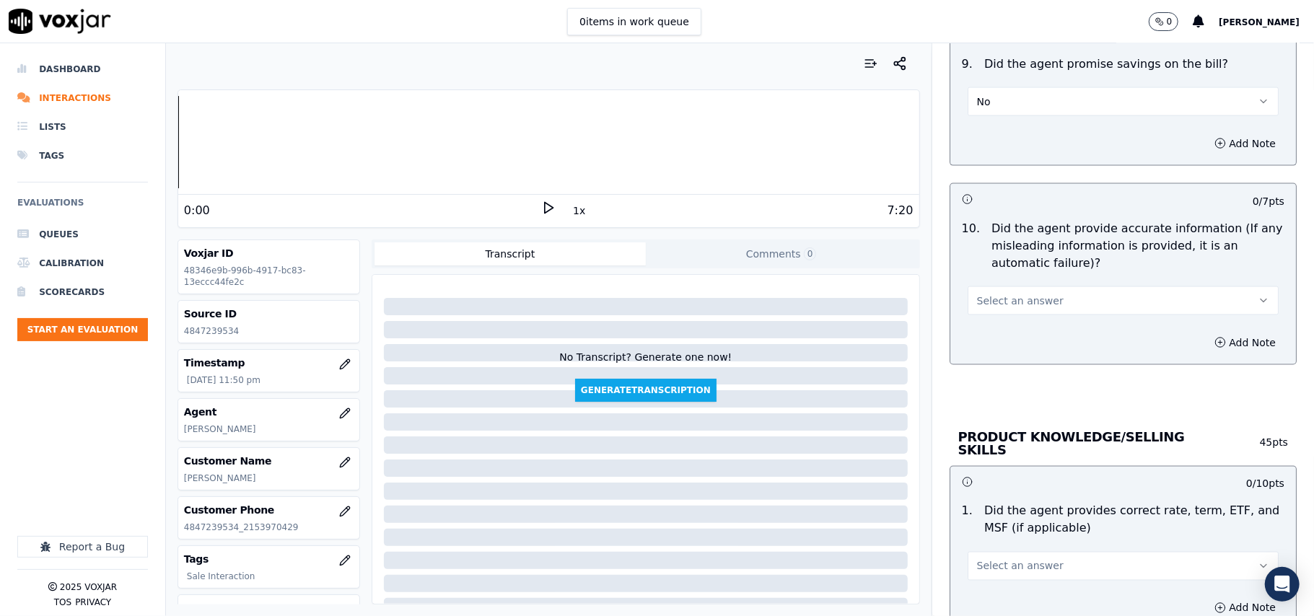
drag, startPoint x: 1002, startPoint y: 105, endPoint x: 1000, endPoint y: 113, distance: 7.4
drag, startPoint x: 1009, startPoint y: 169, endPoint x: 1009, endPoint y: 180, distance: 11.5
drag, startPoint x: 1006, startPoint y: 98, endPoint x: 1007, endPoint y: 115, distance: 17.4
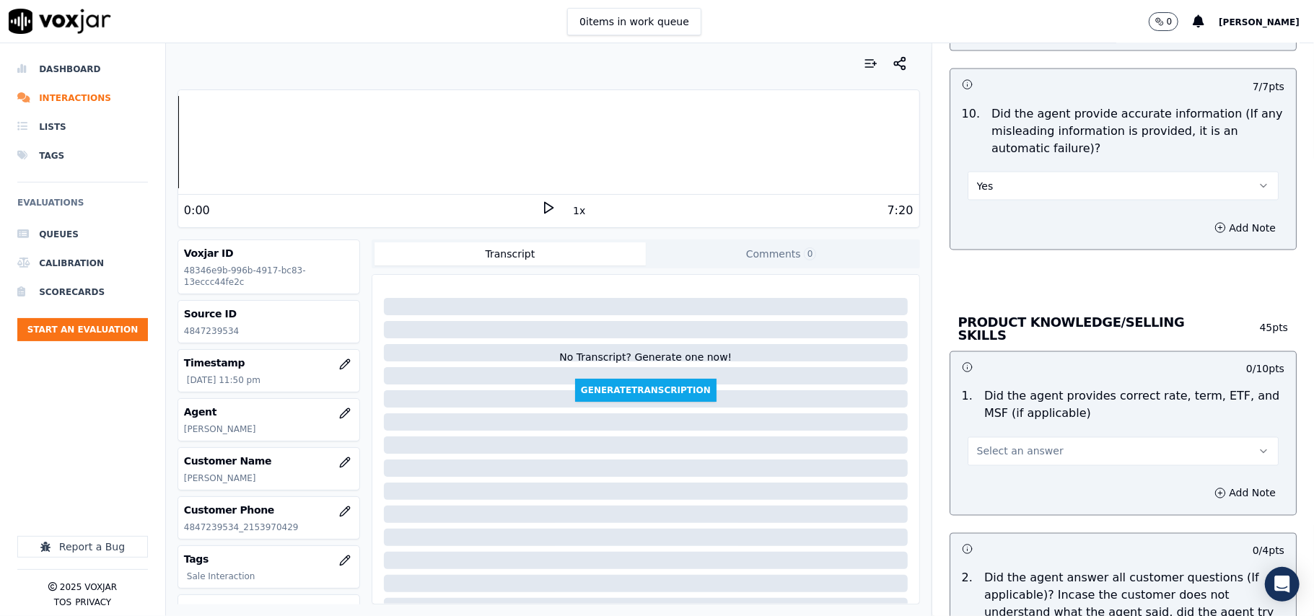
scroll to position [1764, 0]
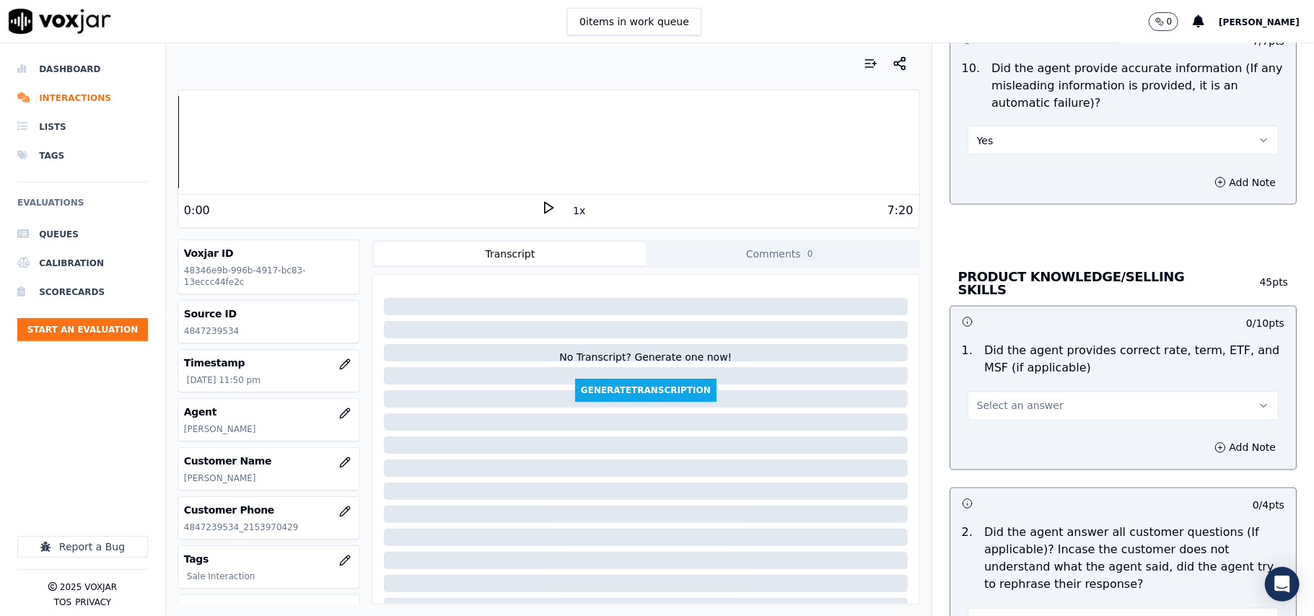
drag, startPoint x: 985, startPoint y: 393, endPoint x: 983, endPoint y: 417, distance: 23.9
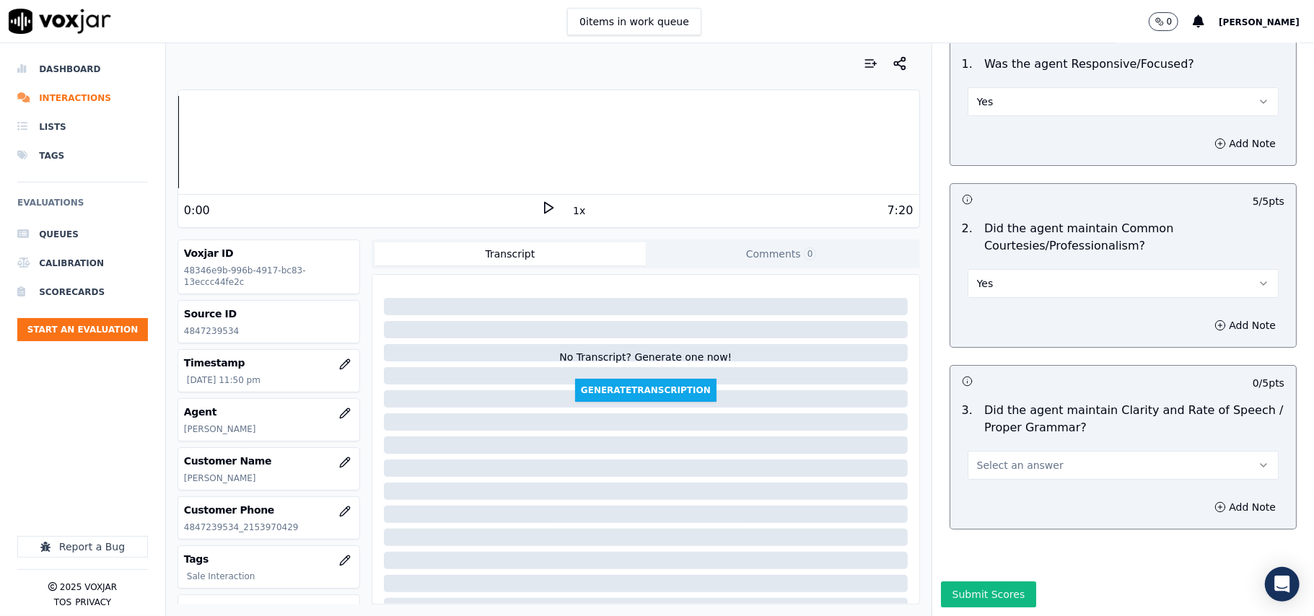
scroll to position [3611, 0]
drag, startPoint x: 999, startPoint y: 397, endPoint x: 1003, endPoint y: 439, distance: 42.1
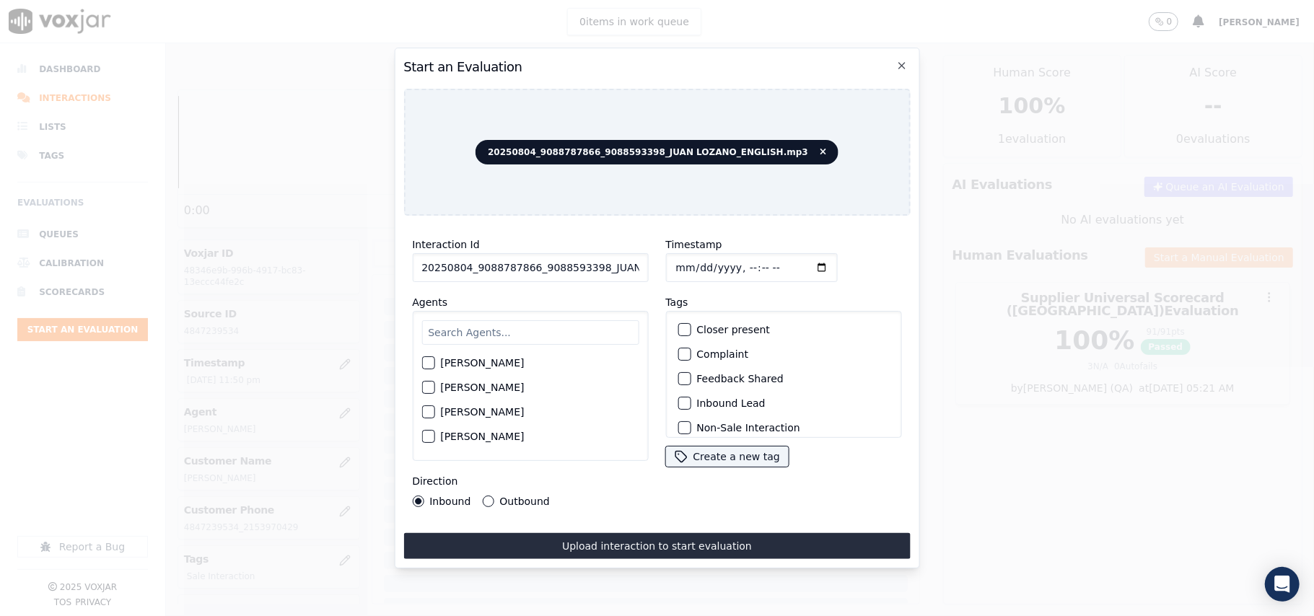
paste input "9088787866"
type input "9088787866"
type input "[DATE]T23:51"
type input "[PERSON_NAME]"
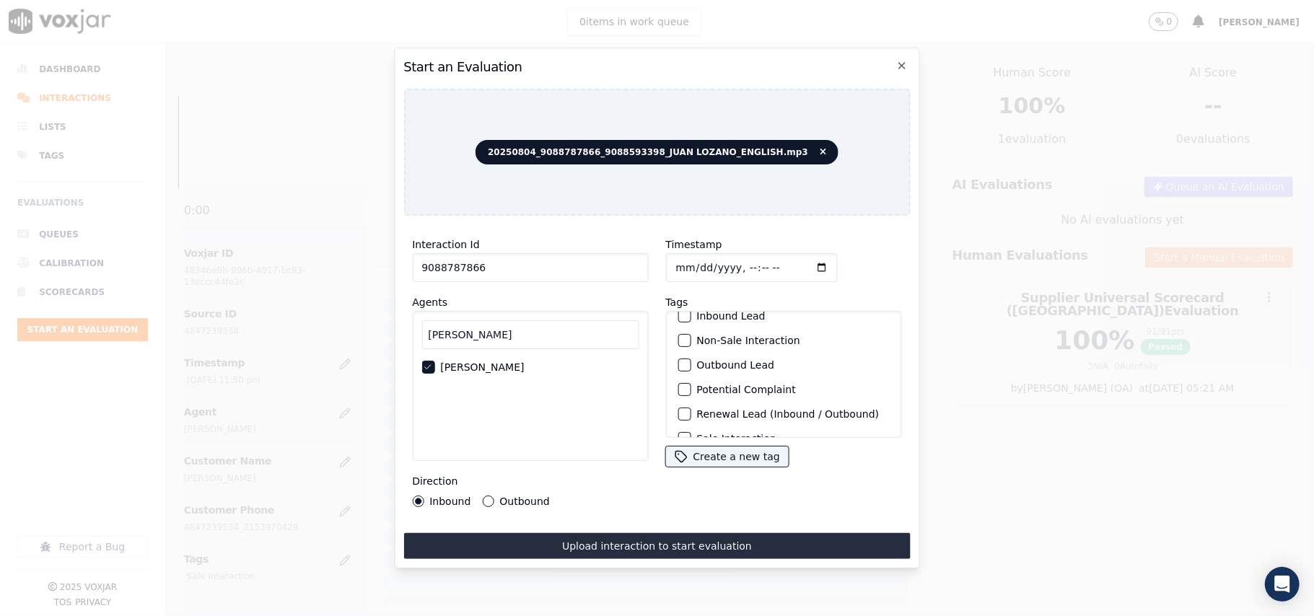
scroll to position [126, 0]
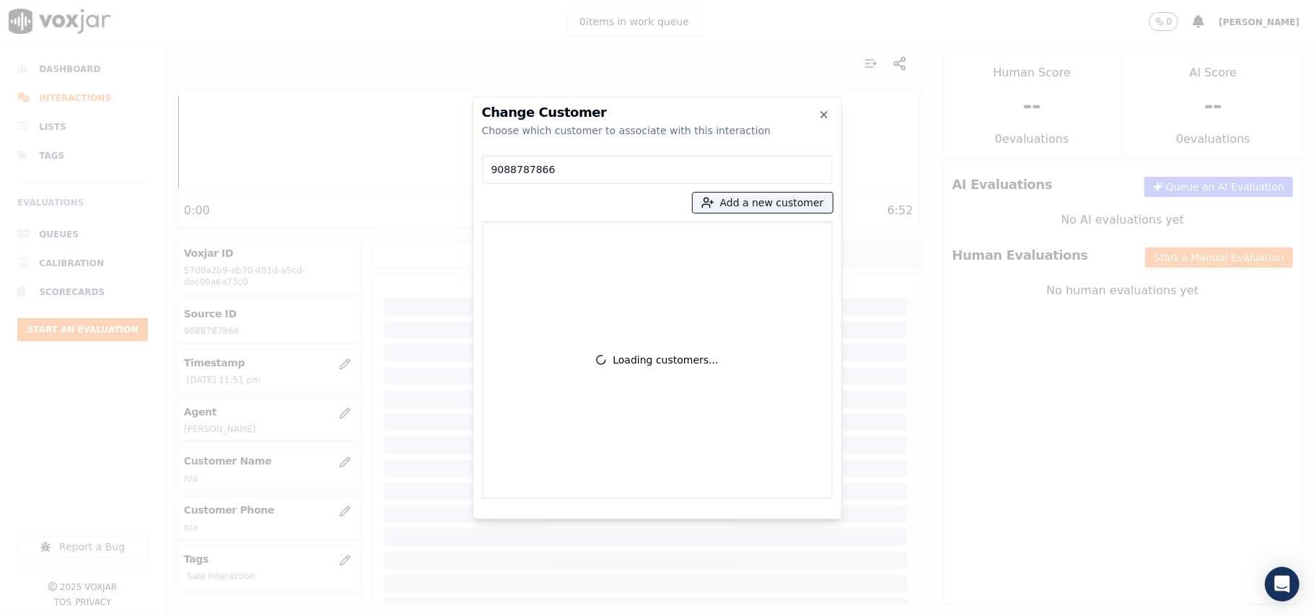
type input "9088787866"
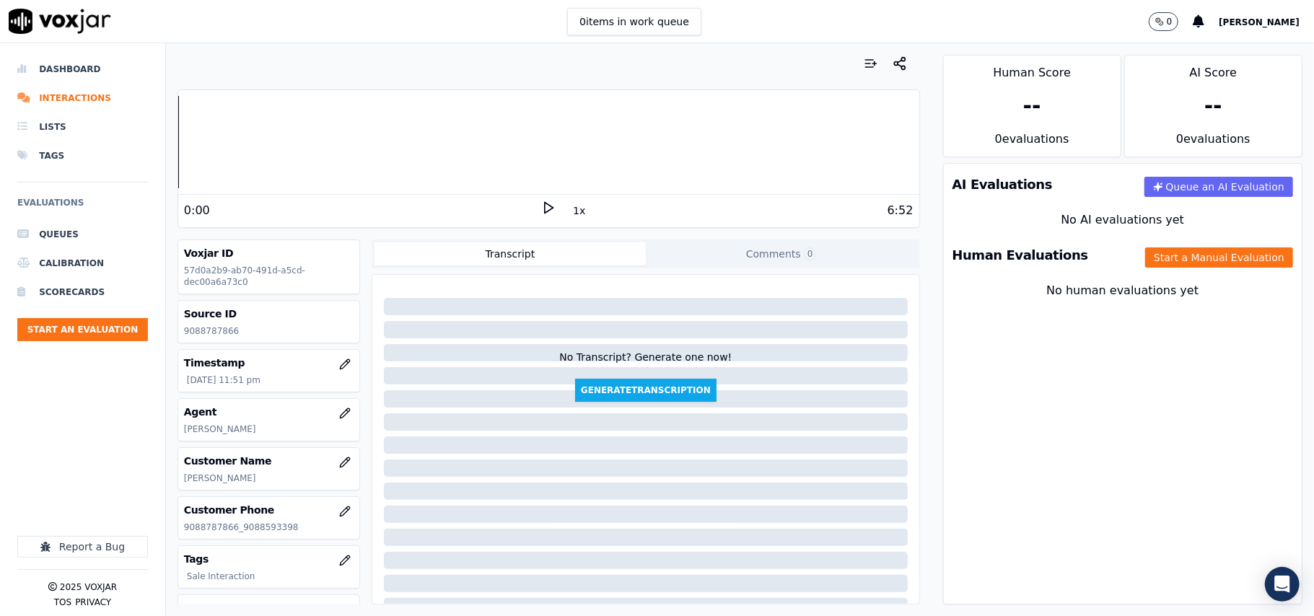
drag, startPoint x: 1170, startPoint y: 266, endPoint x: 1173, endPoint y: 203, distance: 62.8
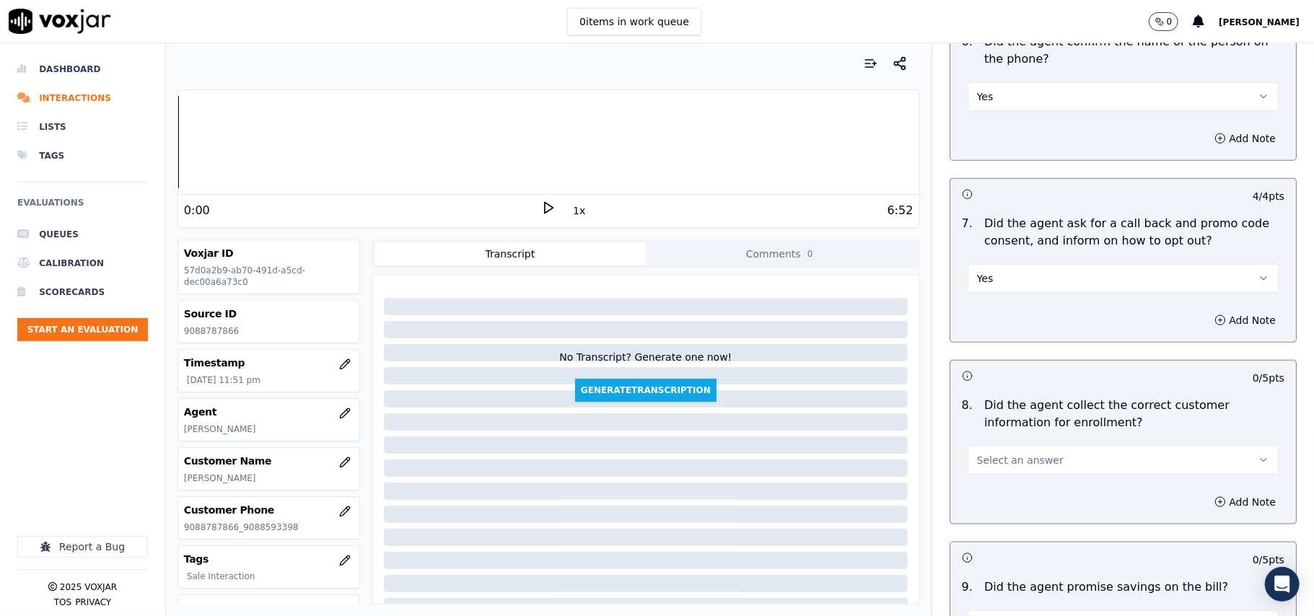
scroll to position [1123, 0]
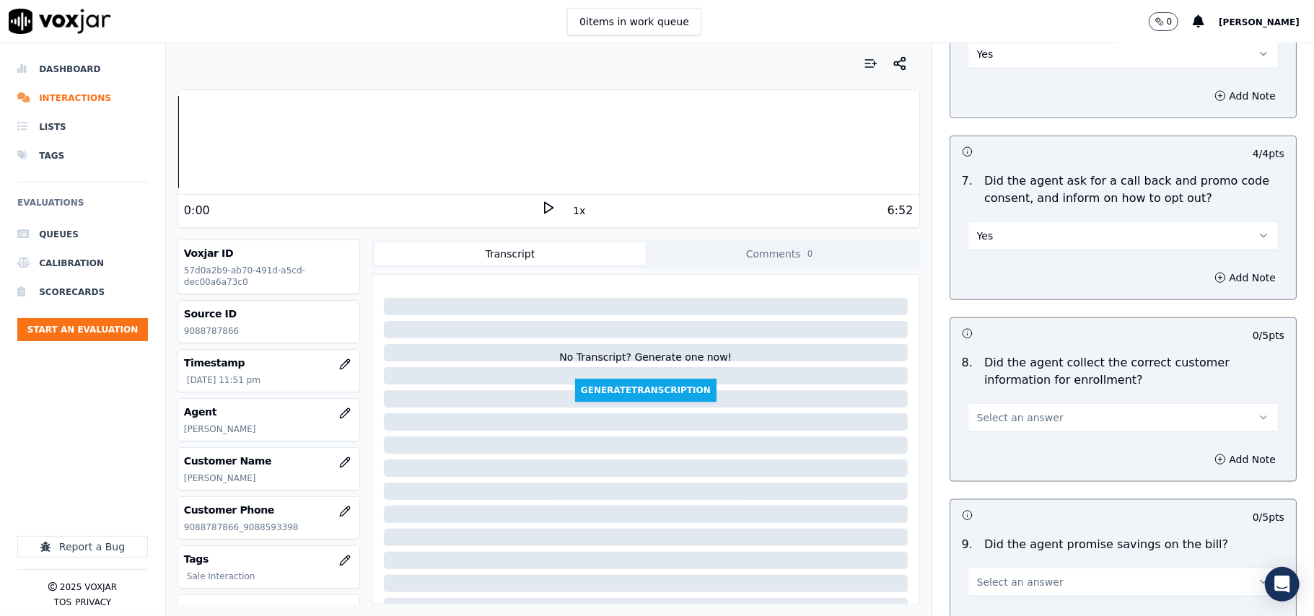
drag, startPoint x: 997, startPoint y: 421, endPoint x: 996, endPoint y: 436, distance: 14.4
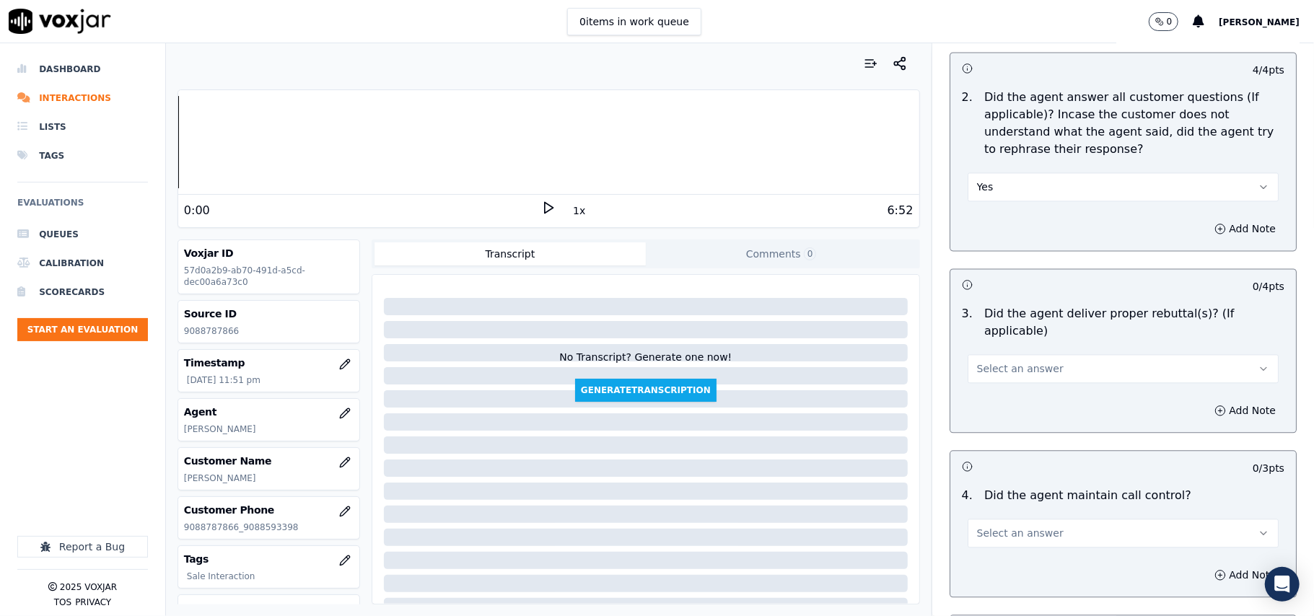
scroll to position [2244, 0]
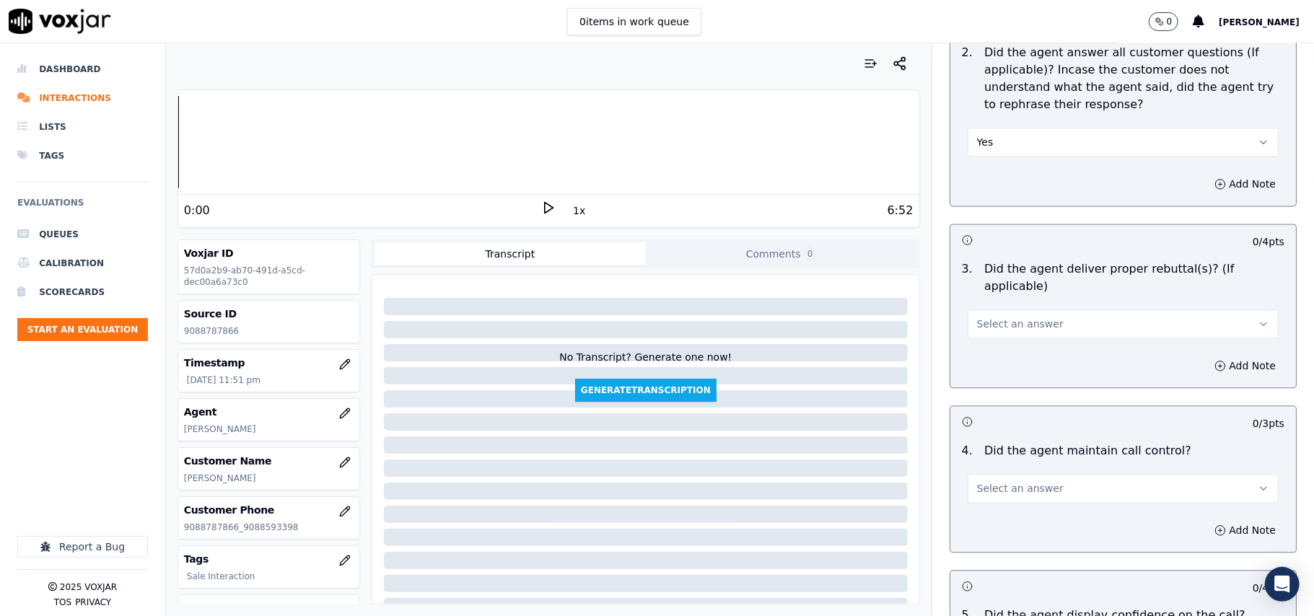
drag, startPoint x: 991, startPoint y: 307, endPoint x: 991, endPoint y: 315, distance: 8.7
drag, startPoint x: 988, startPoint y: 352, endPoint x: 988, endPoint y: 341, distance: 11.5
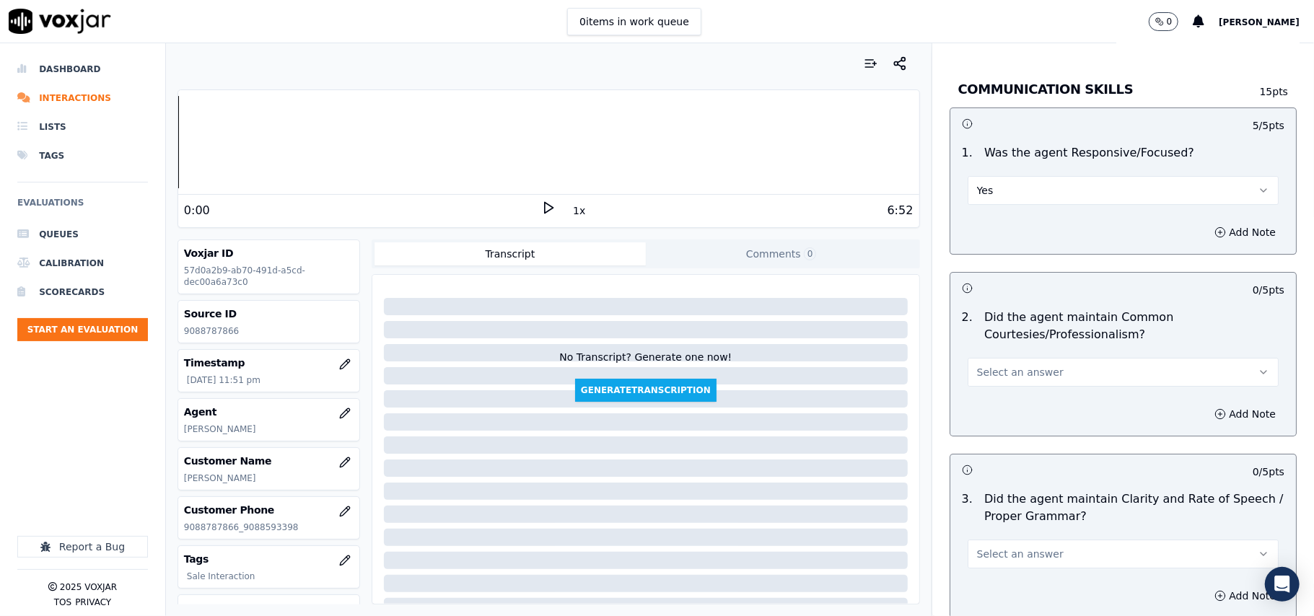
scroll to position [3611, 0]
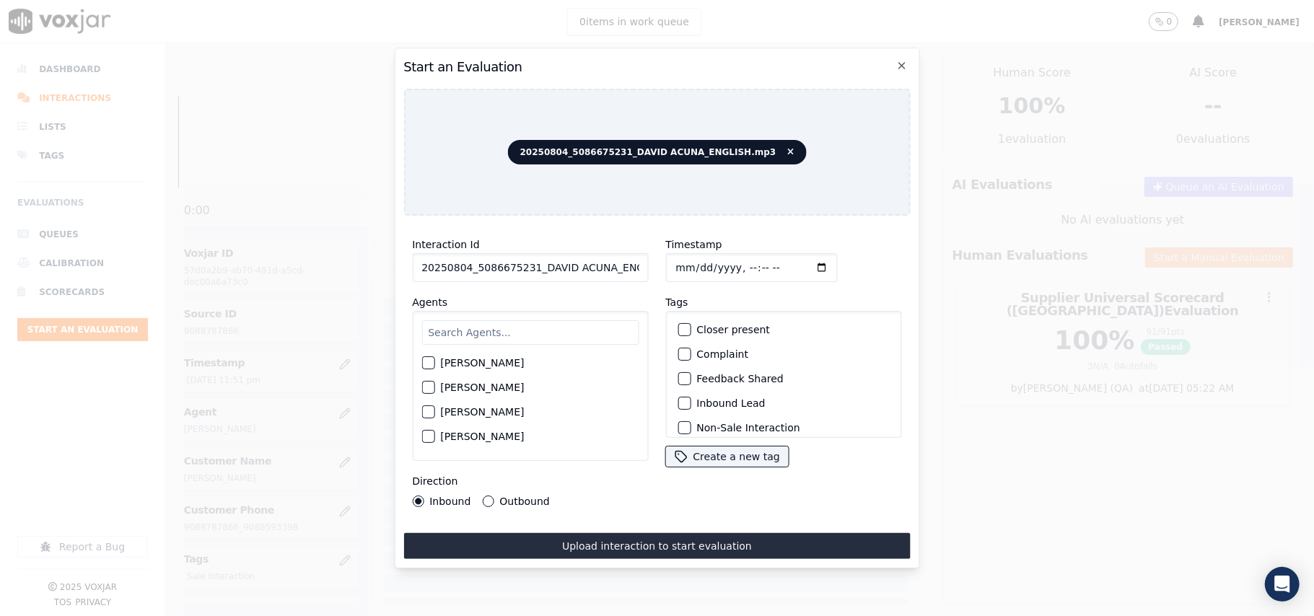
paste input "5086675231"
type input "5086675231"
type input "[DATE]T23:52"
type input "Davi"
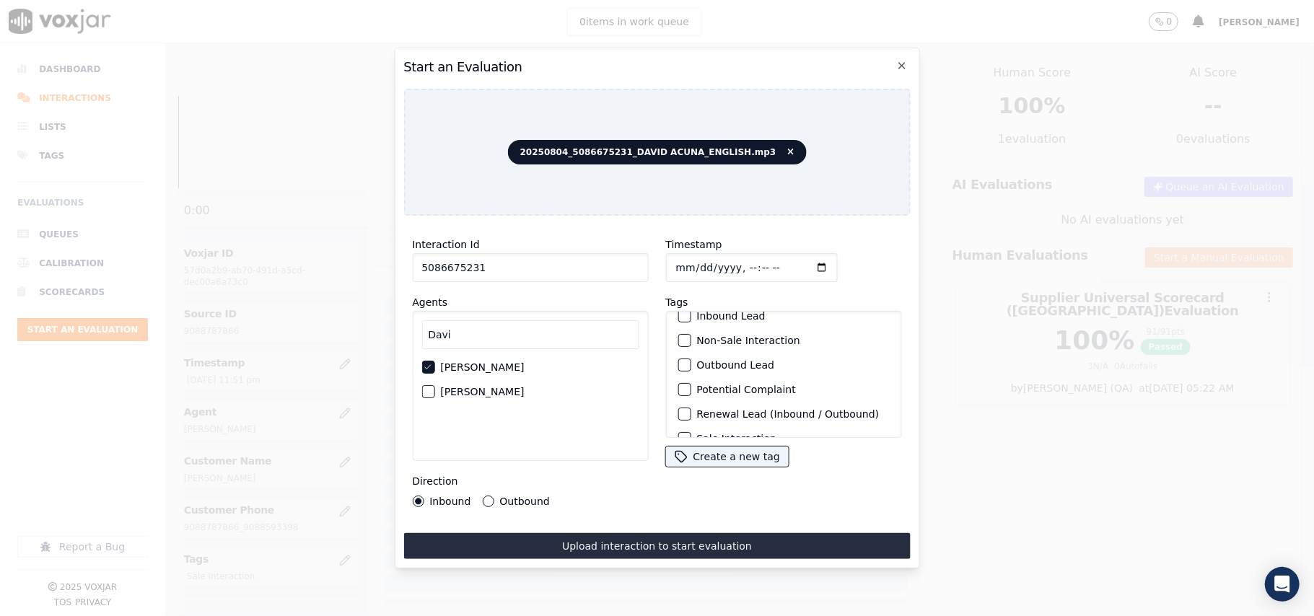
scroll to position [126, 0]
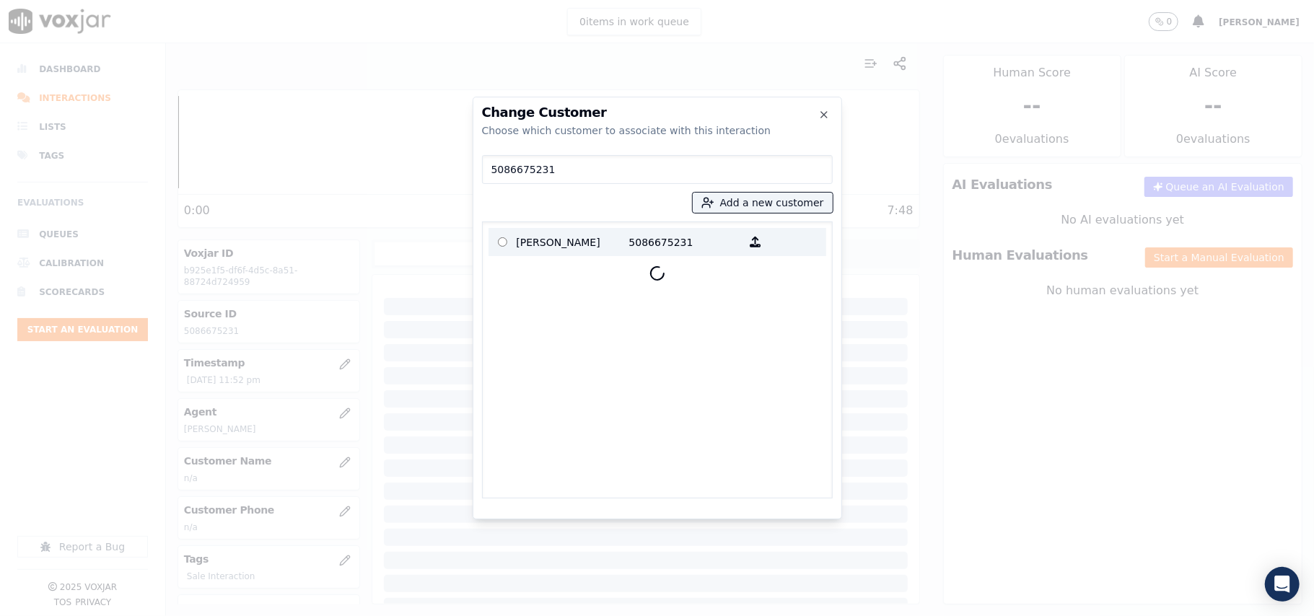
type input "5086675231"
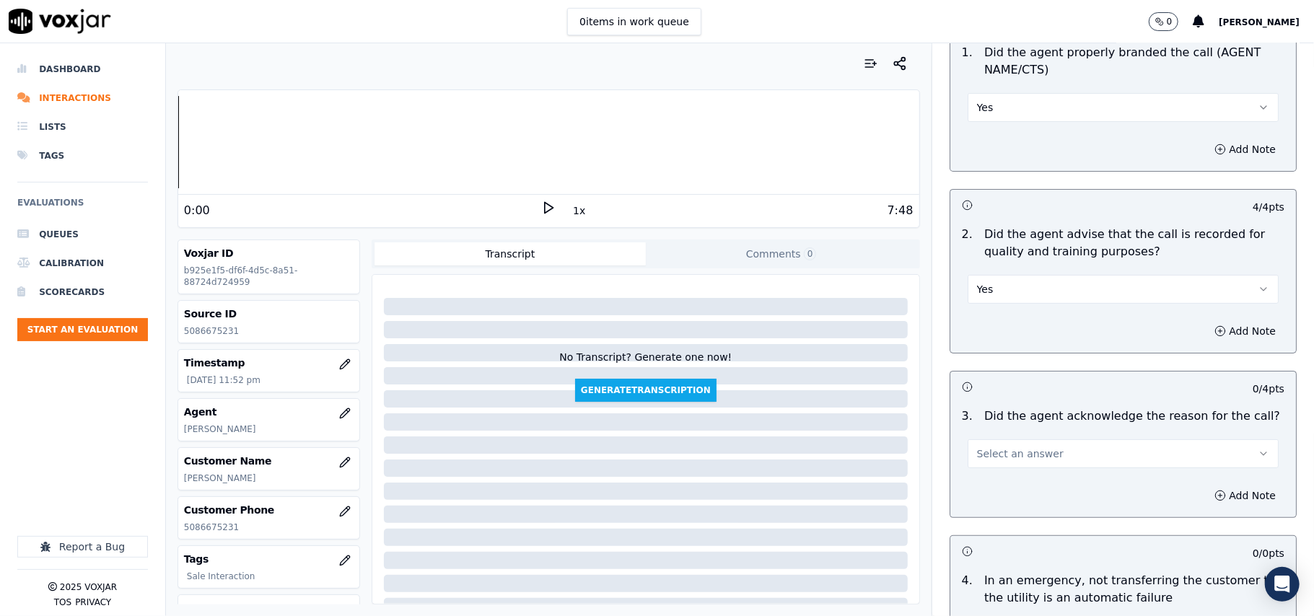
scroll to position [320, 0]
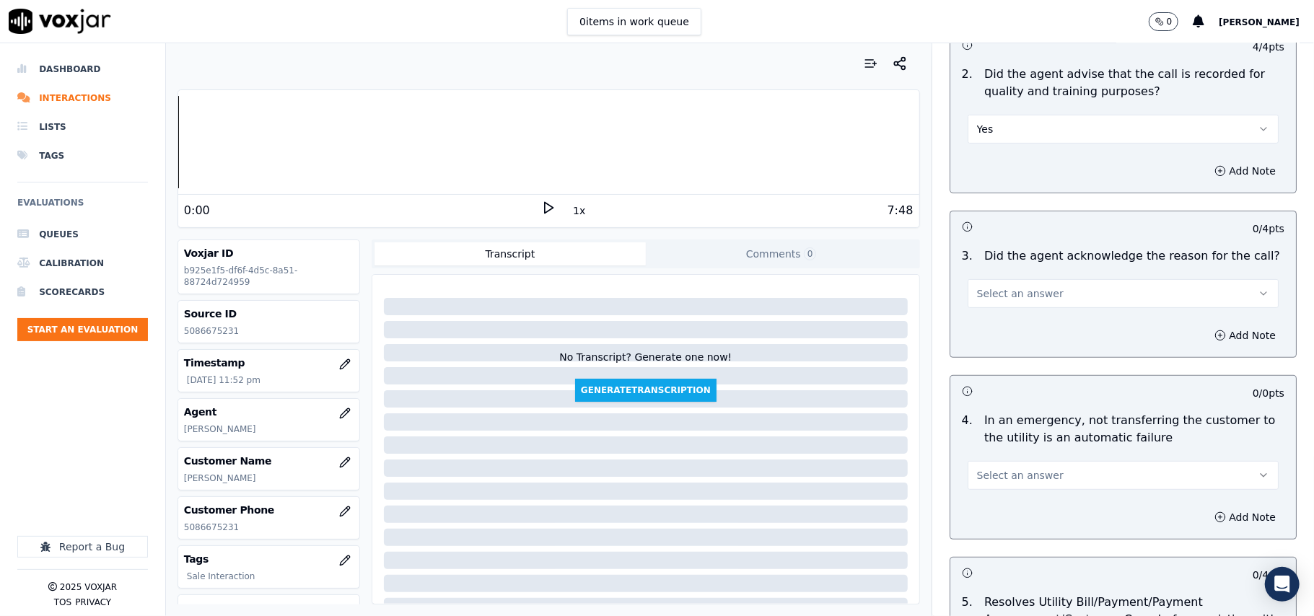
drag, startPoint x: 978, startPoint y: 289, endPoint x: 973, endPoint y: 306, distance: 18.3
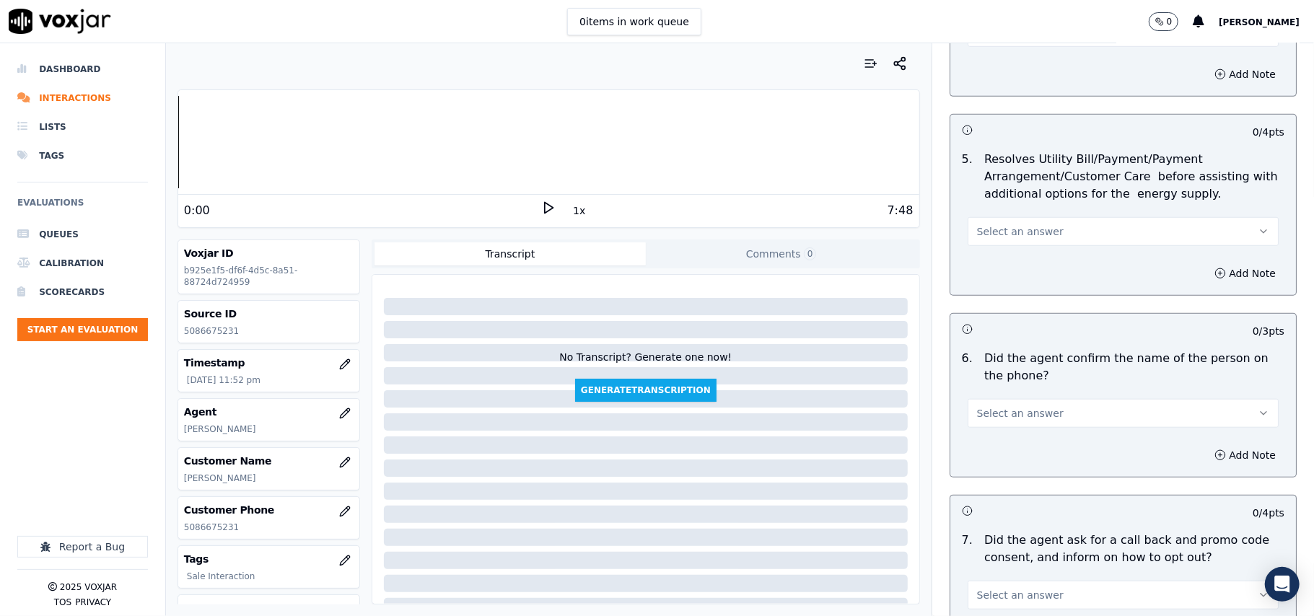
scroll to position [801, 0]
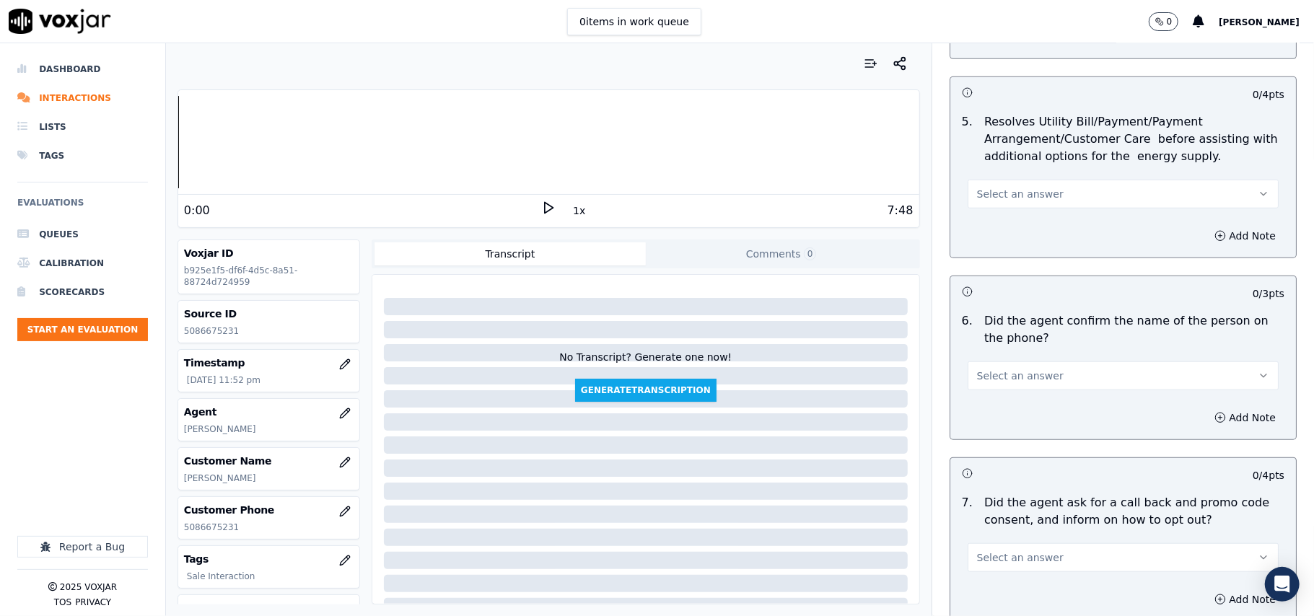
drag, startPoint x: 1014, startPoint y: 186, endPoint x: 1016, endPoint y: 199, distance: 13.2
drag, startPoint x: 1020, startPoint y: 217, endPoint x: 1007, endPoint y: 261, distance: 45.7
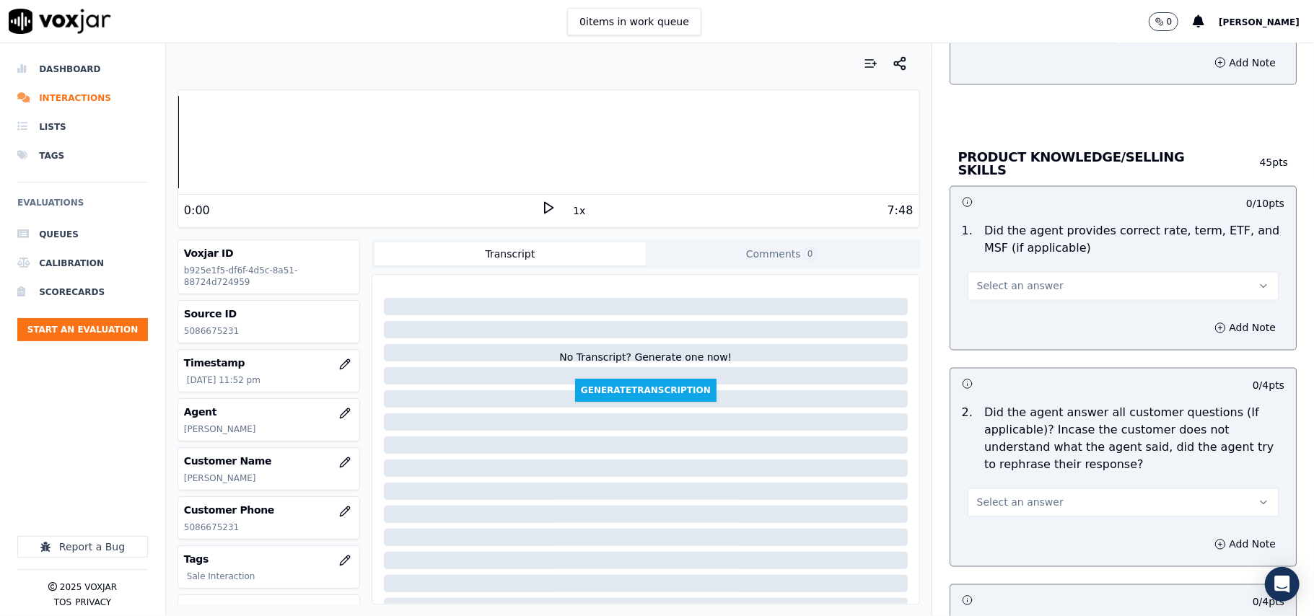
scroll to position [1924, 0]
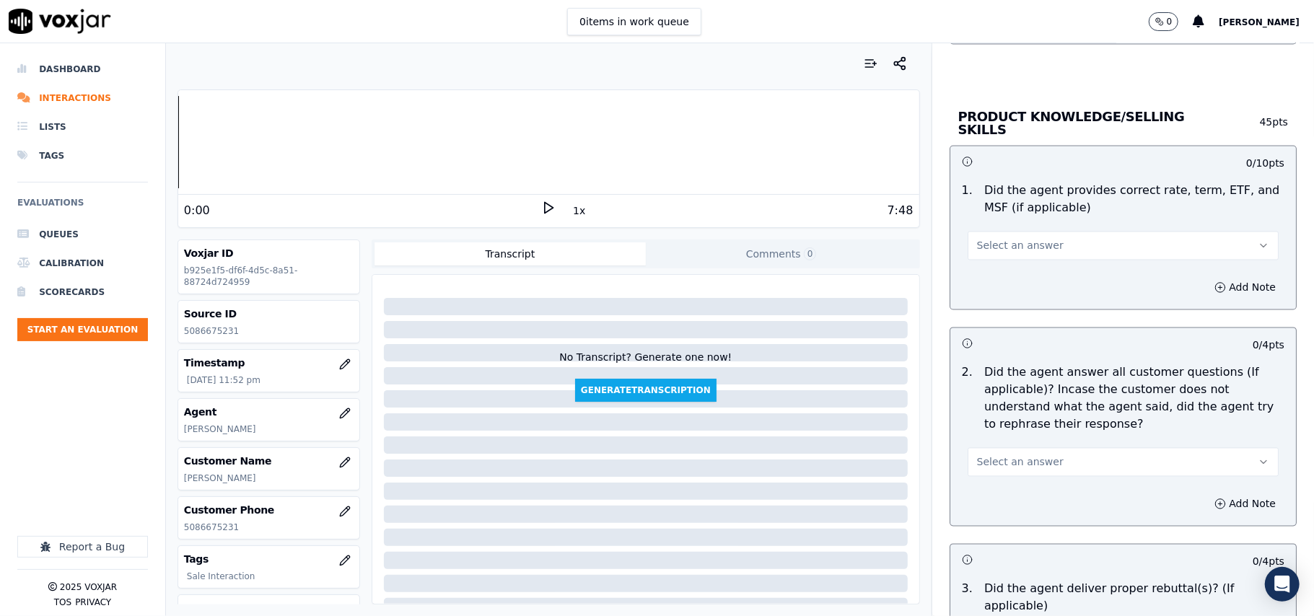
drag, startPoint x: 986, startPoint y: 240, endPoint x: 984, endPoint y: 255, distance: 14.5
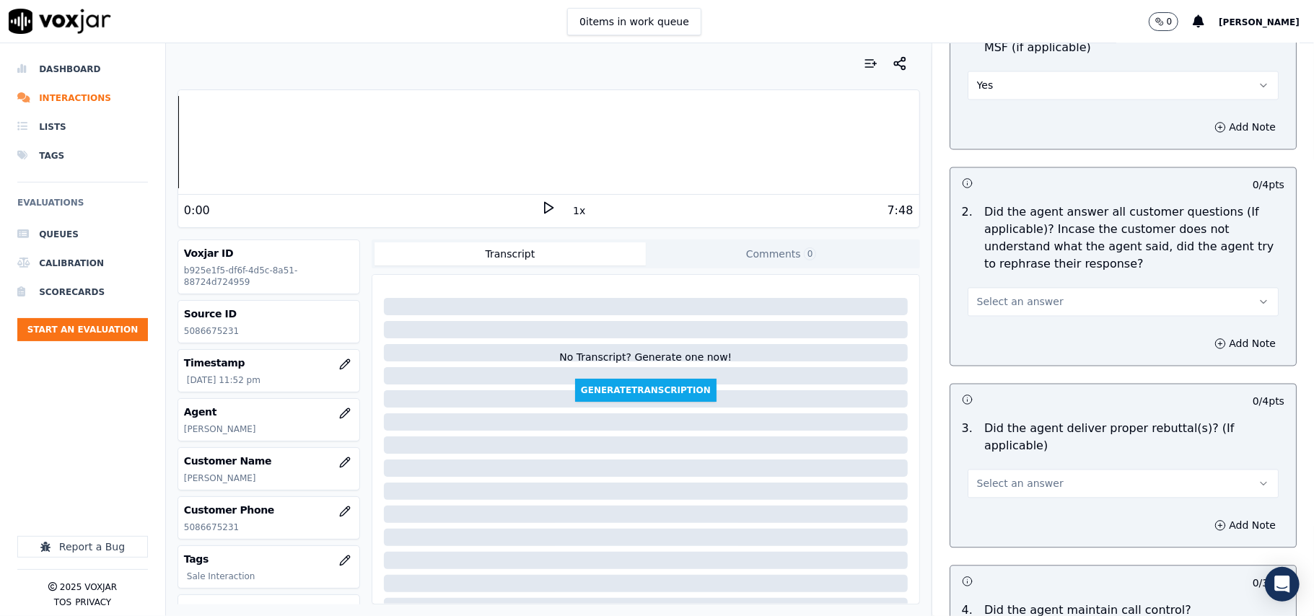
drag, startPoint x: 979, startPoint y: 293, endPoint x: 979, endPoint y: 306, distance: 13.0
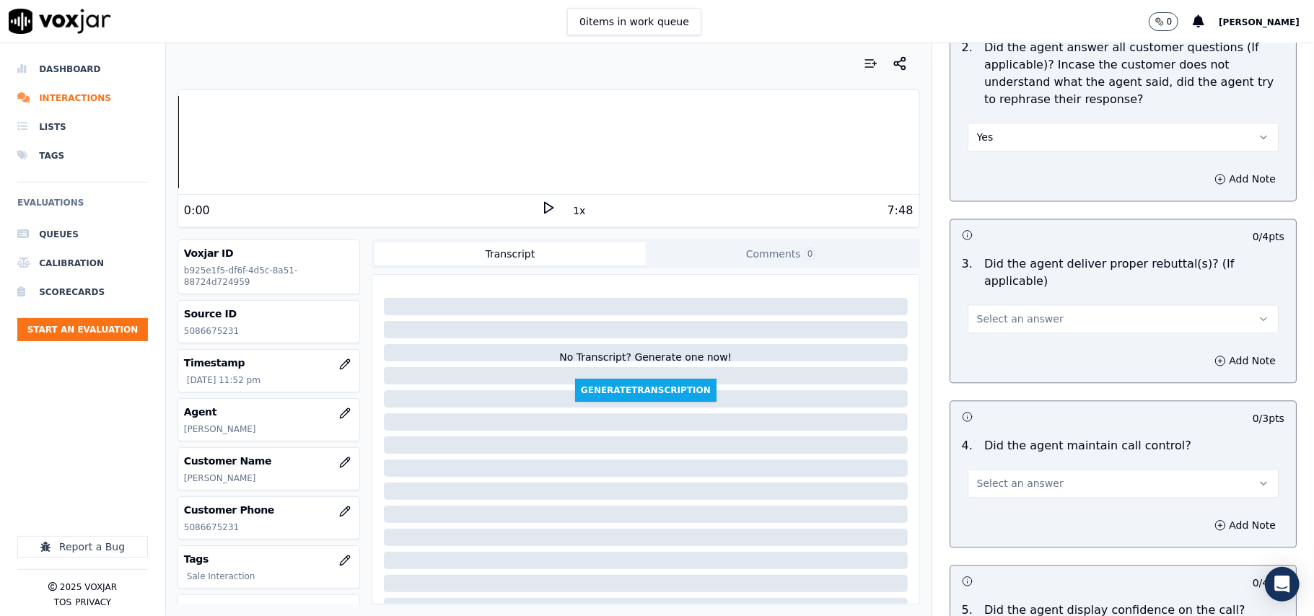
scroll to position [2405, 0]
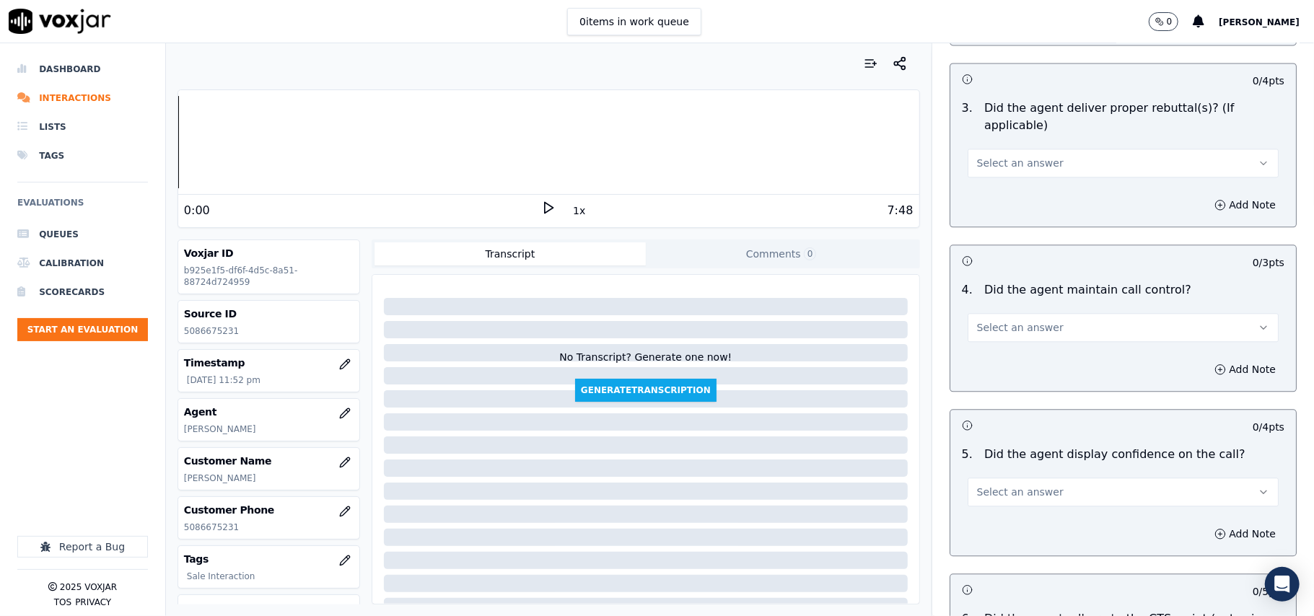
drag, startPoint x: 981, startPoint y: 287, endPoint x: 976, endPoint y: 312, distance: 25.9
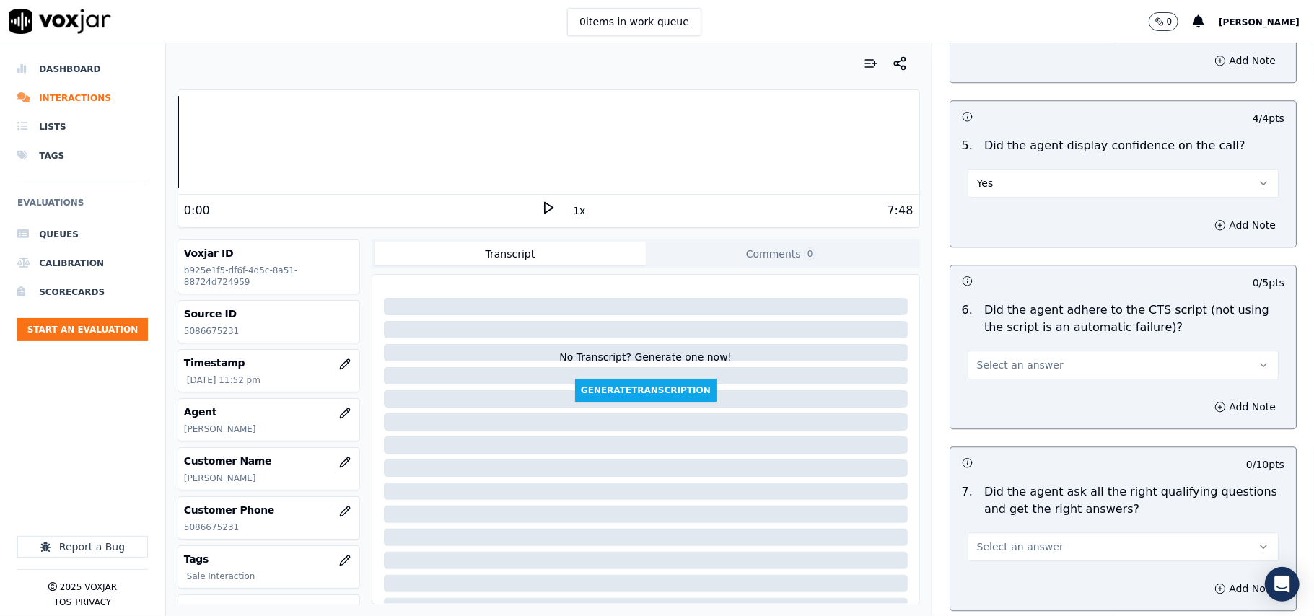
scroll to position [2886, 0]
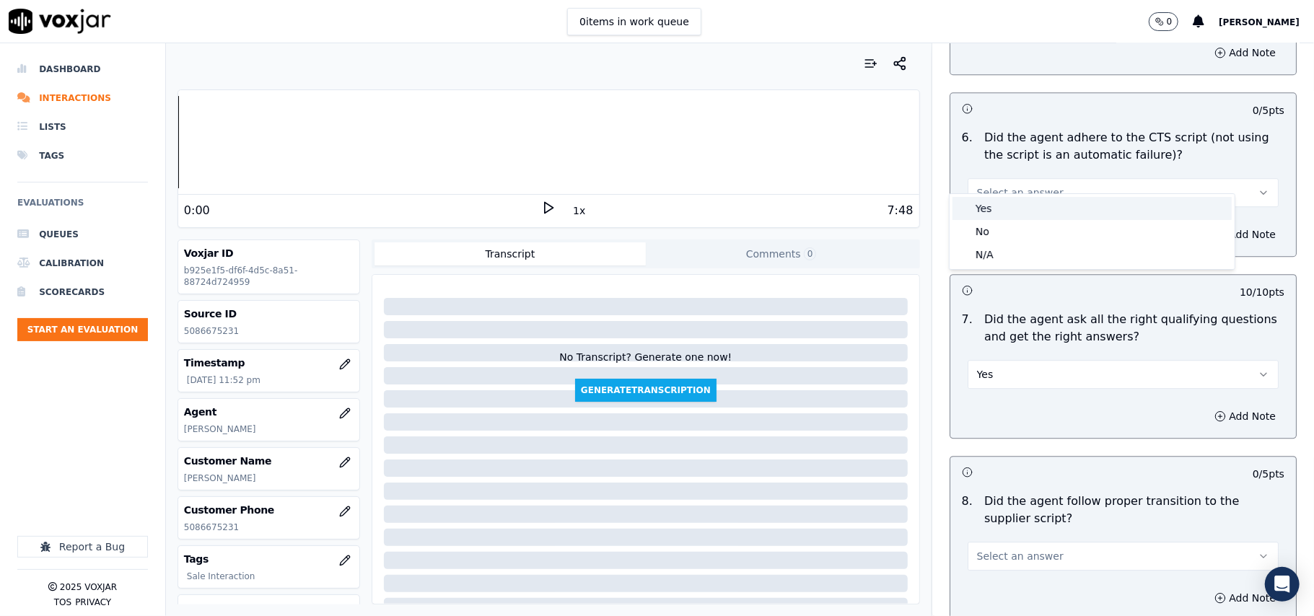
drag, startPoint x: 1017, startPoint y: 179, endPoint x: 1002, endPoint y: 209, distance: 33.6
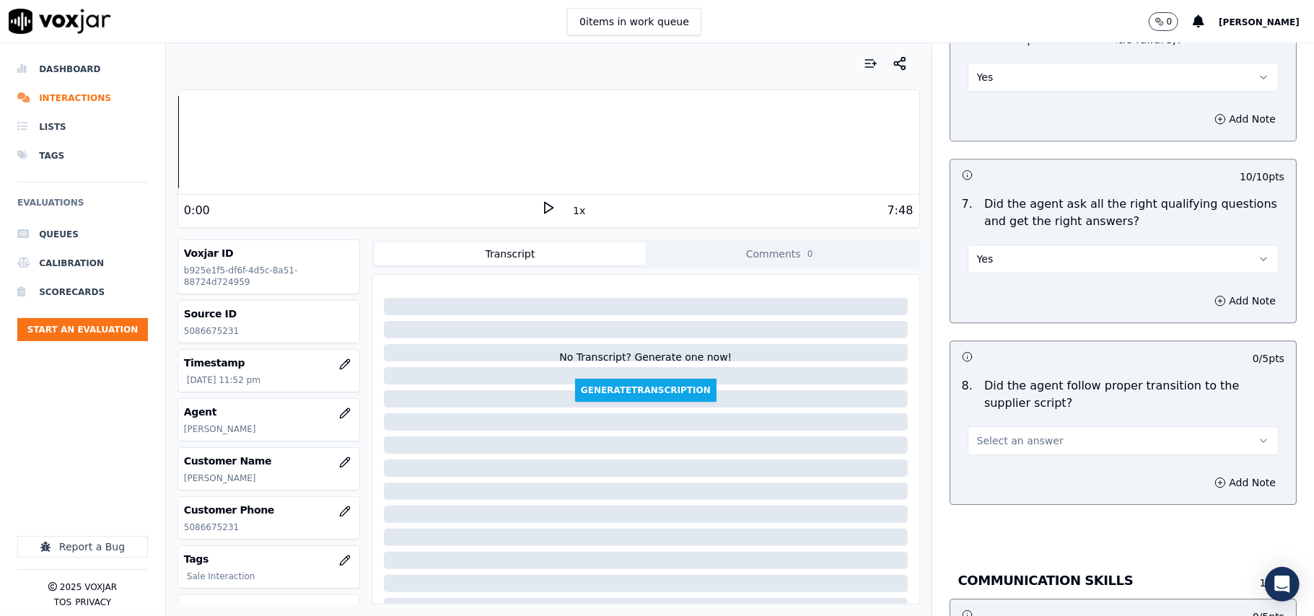
scroll to position [3046, 0]
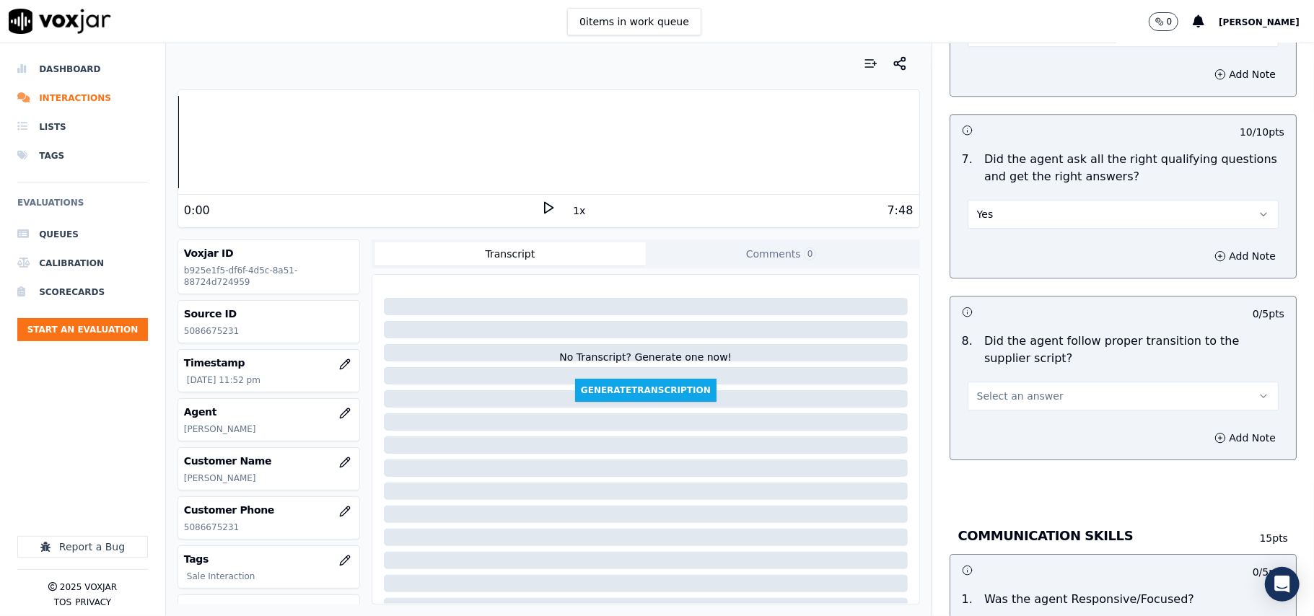
drag, startPoint x: 989, startPoint y: 374, endPoint x: 984, endPoint y: 390, distance: 16.5
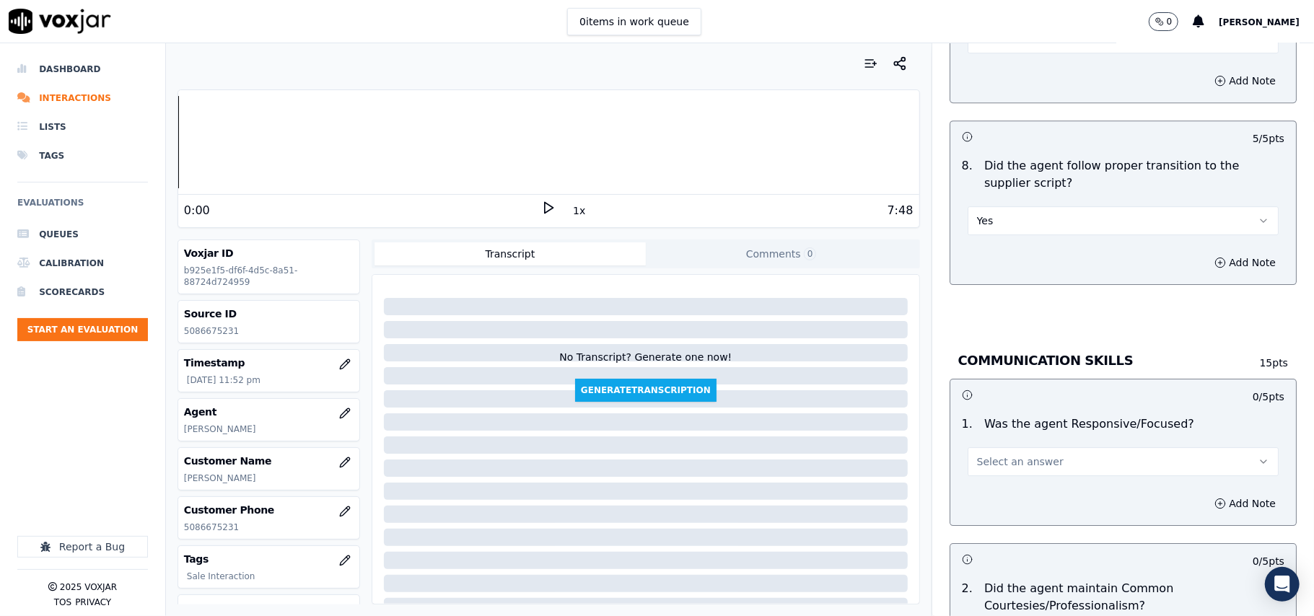
scroll to position [3367, 0]
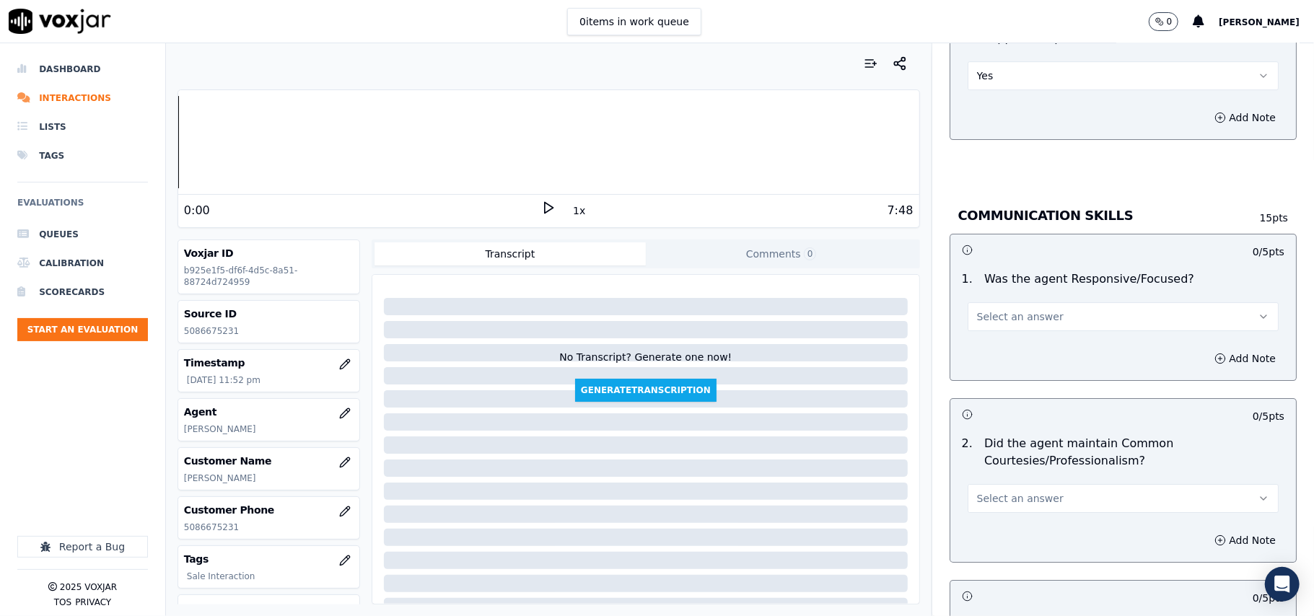
drag, startPoint x: 1013, startPoint y: 295, endPoint x: 1011, endPoint y: 310, distance: 15.3
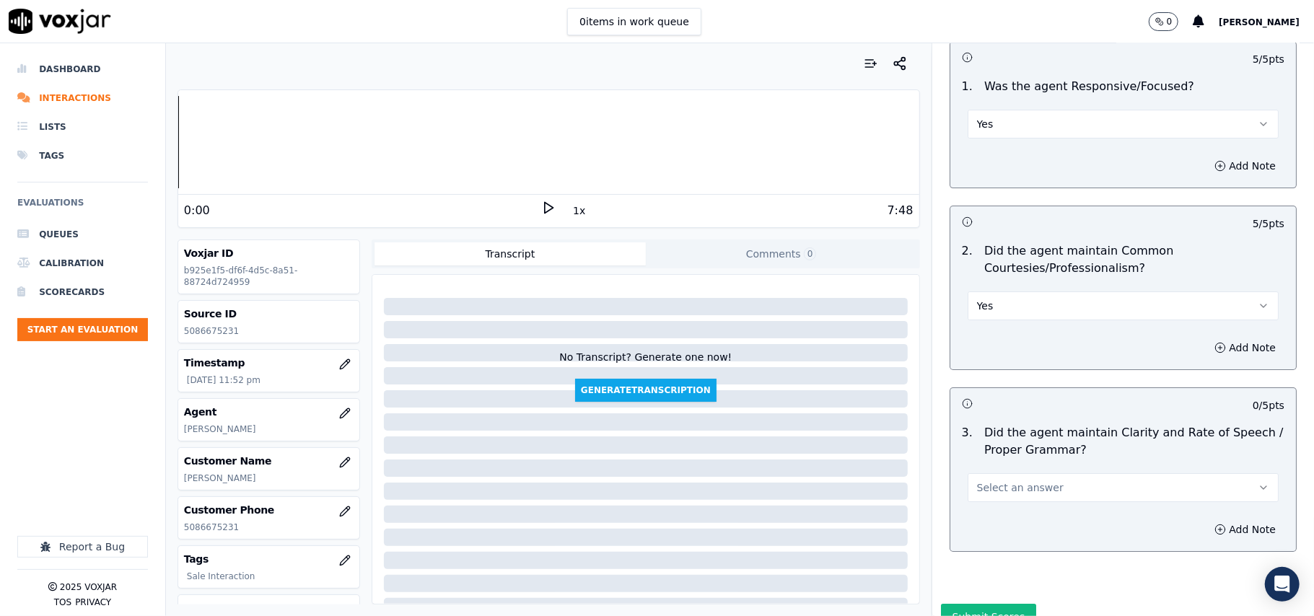
scroll to position [3611, 0]
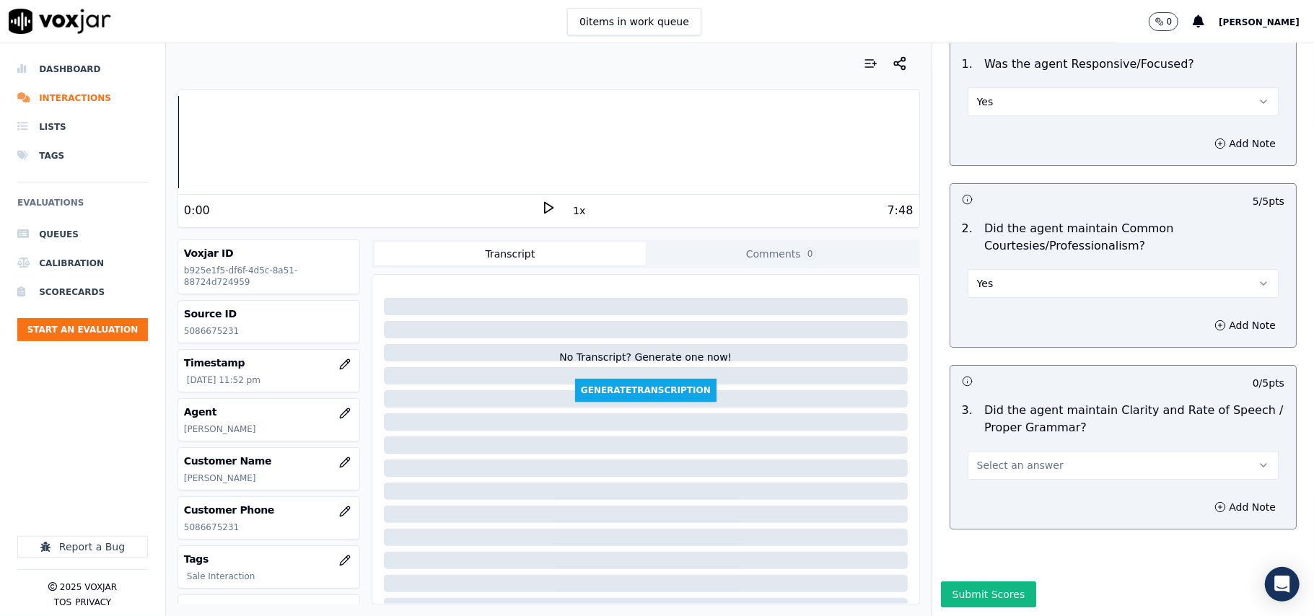
drag, startPoint x: 985, startPoint y: 413, endPoint x: 999, endPoint y: 429, distance: 20.4
drag, startPoint x: 945, startPoint y: 546, endPoint x: 952, endPoint y: 514, distance: 32.7
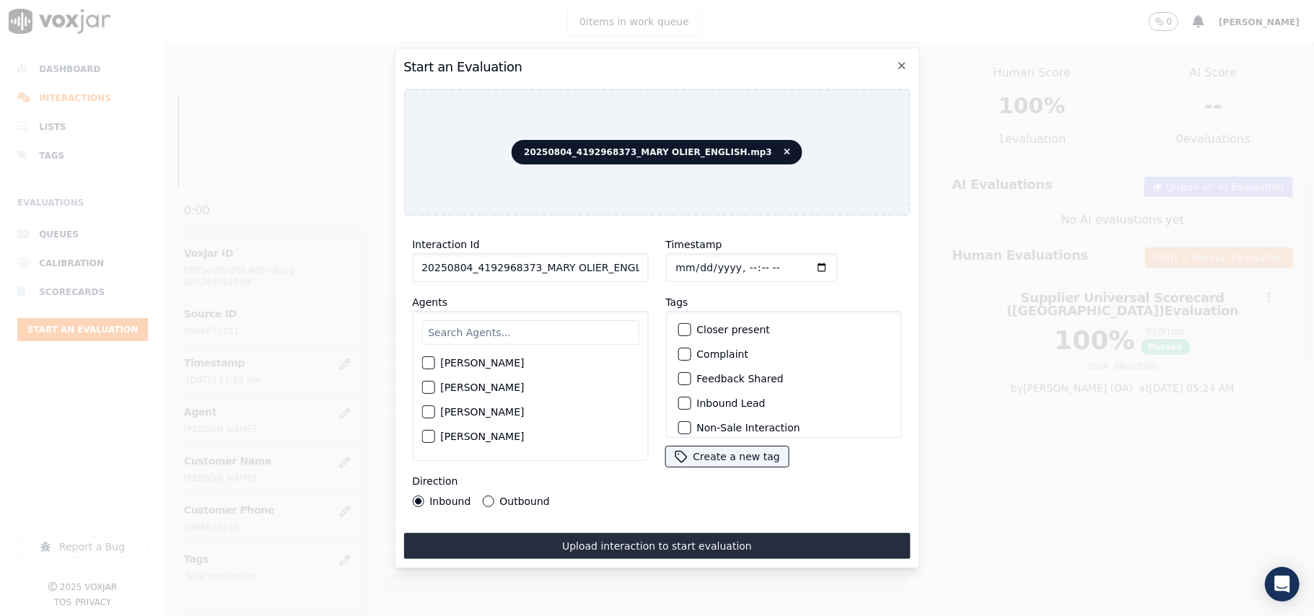
paste input "419296837"
type input "4192968373"
type input "[DATE]T23:55"
type input "[PERSON_NAME]"
drag, startPoint x: 472, startPoint y: 352, endPoint x: 525, endPoint y: 364, distance: 54.8
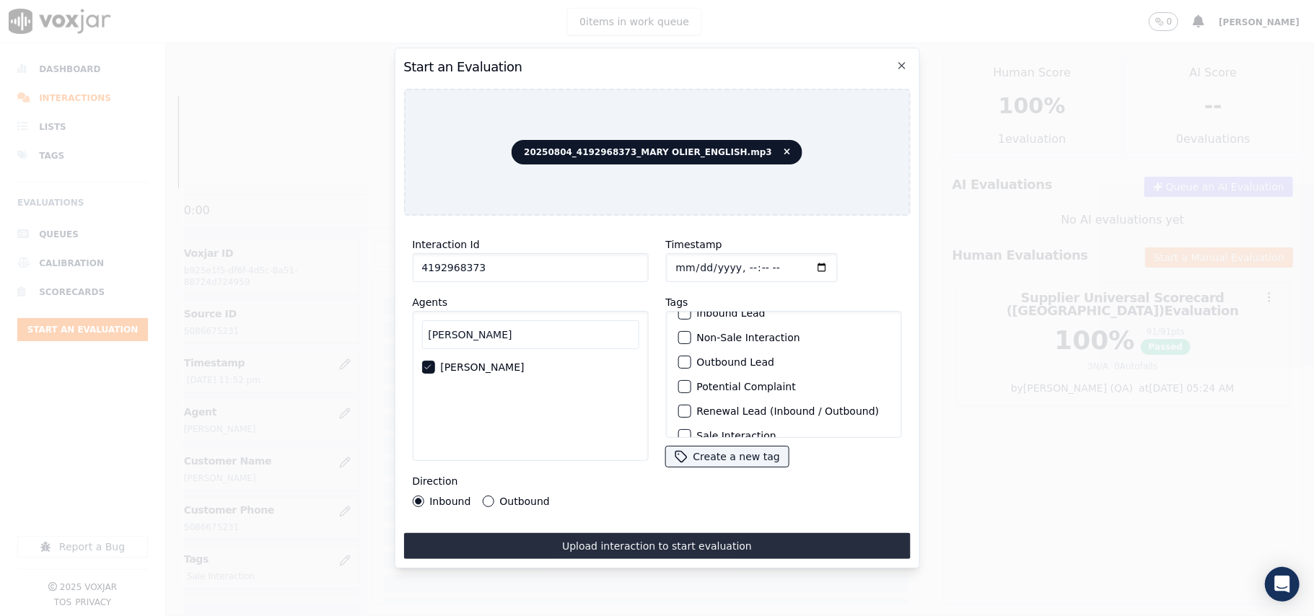
scroll to position [126, 0]
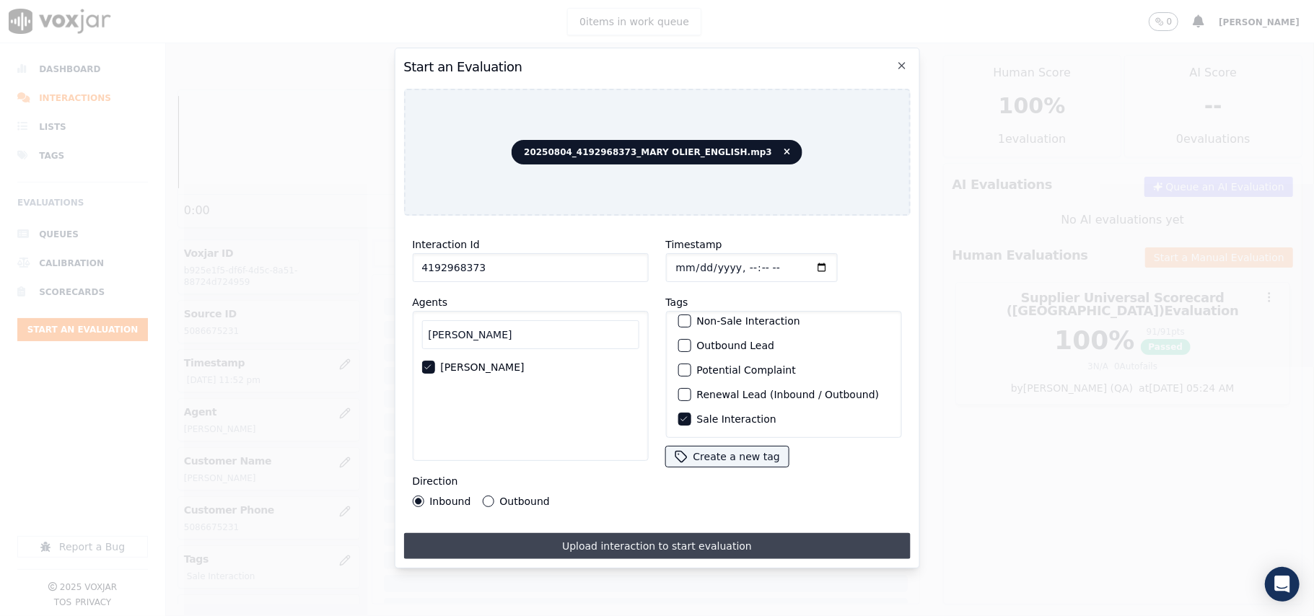
drag, startPoint x: 525, startPoint y: 486, endPoint x: 543, endPoint y: 538, distance: 54.3
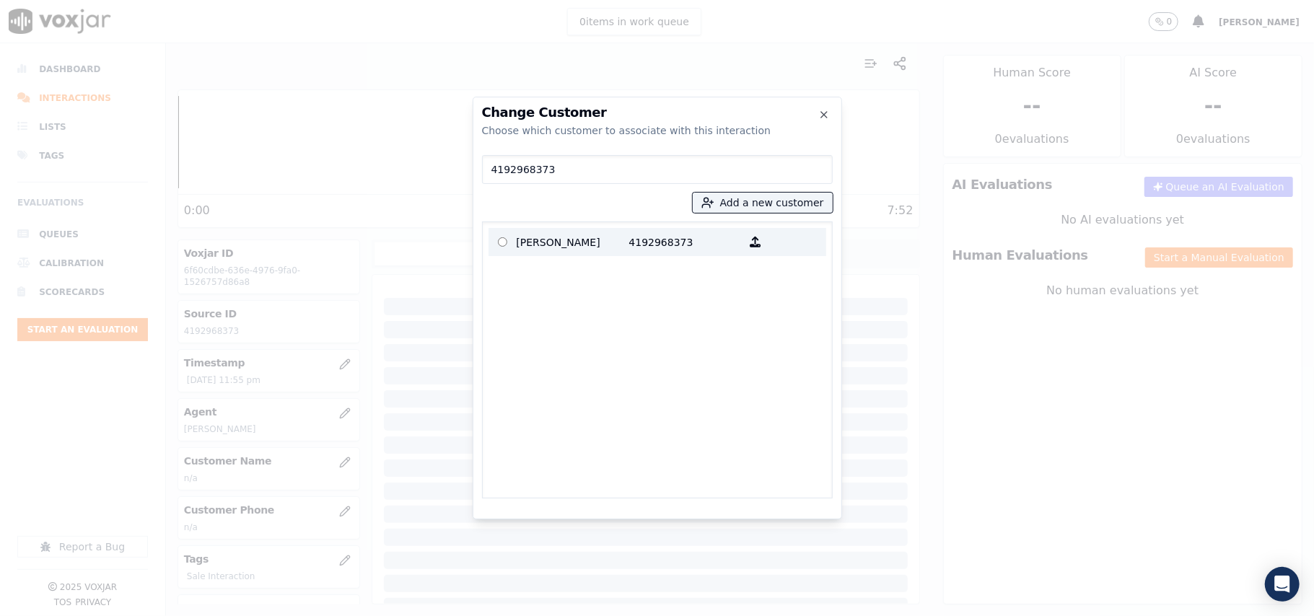
type input "4192968373"
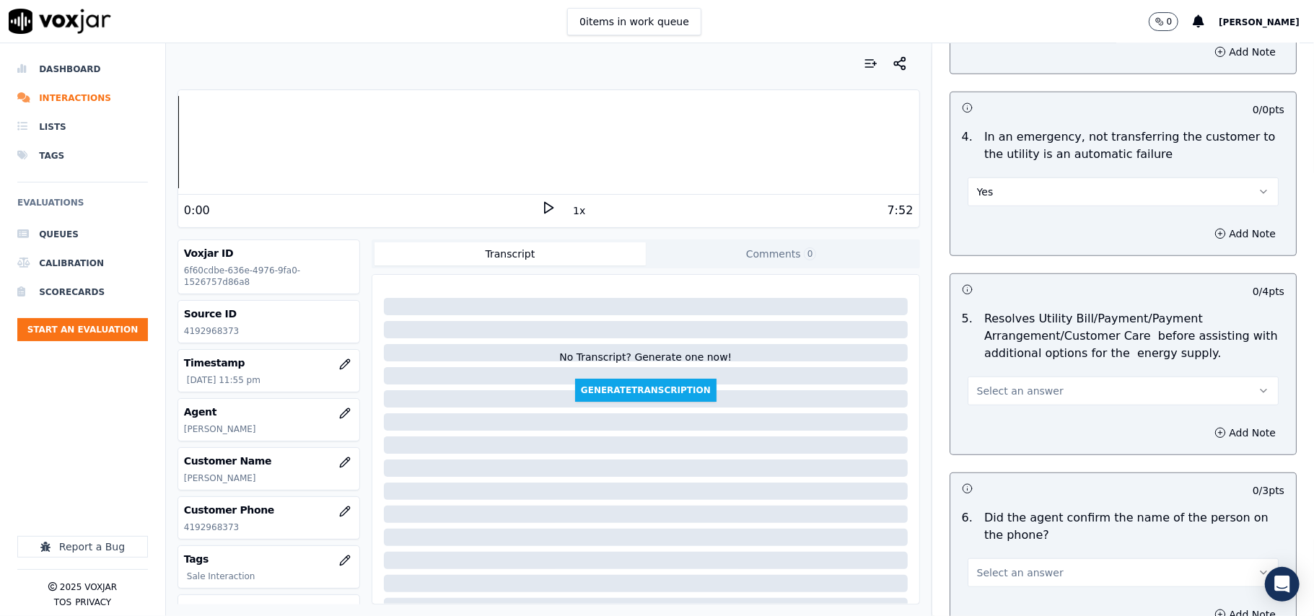
scroll to position [641, 0]
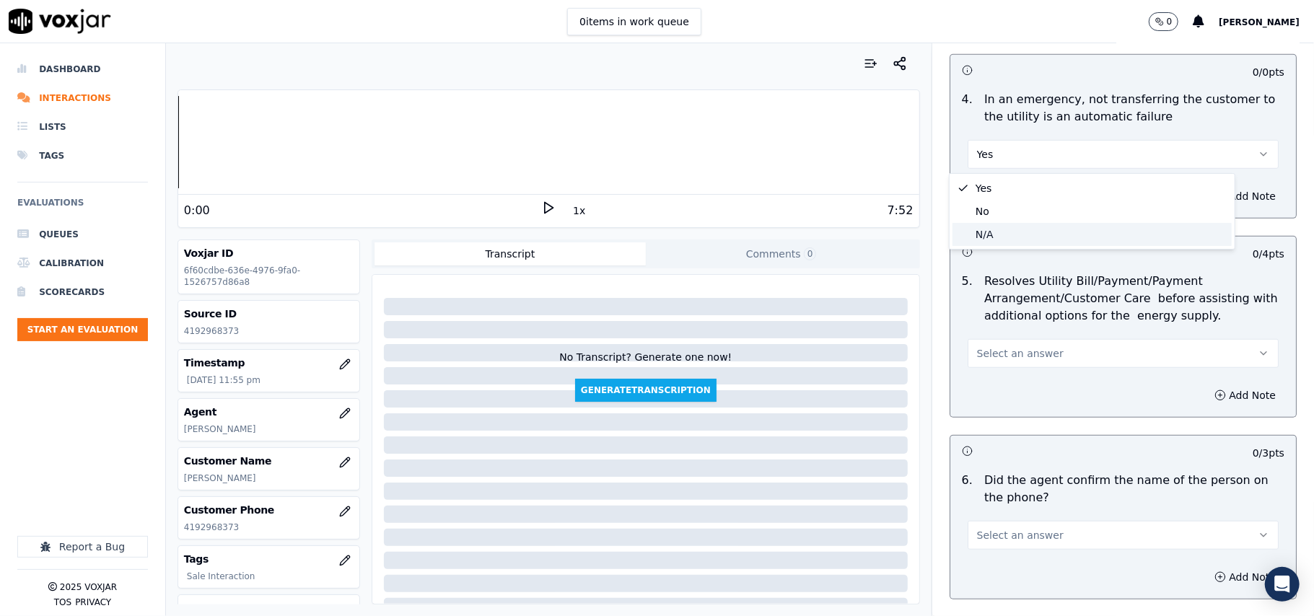
drag, startPoint x: 985, startPoint y: 232, endPoint x: 976, endPoint y: 286, distance: 55.5
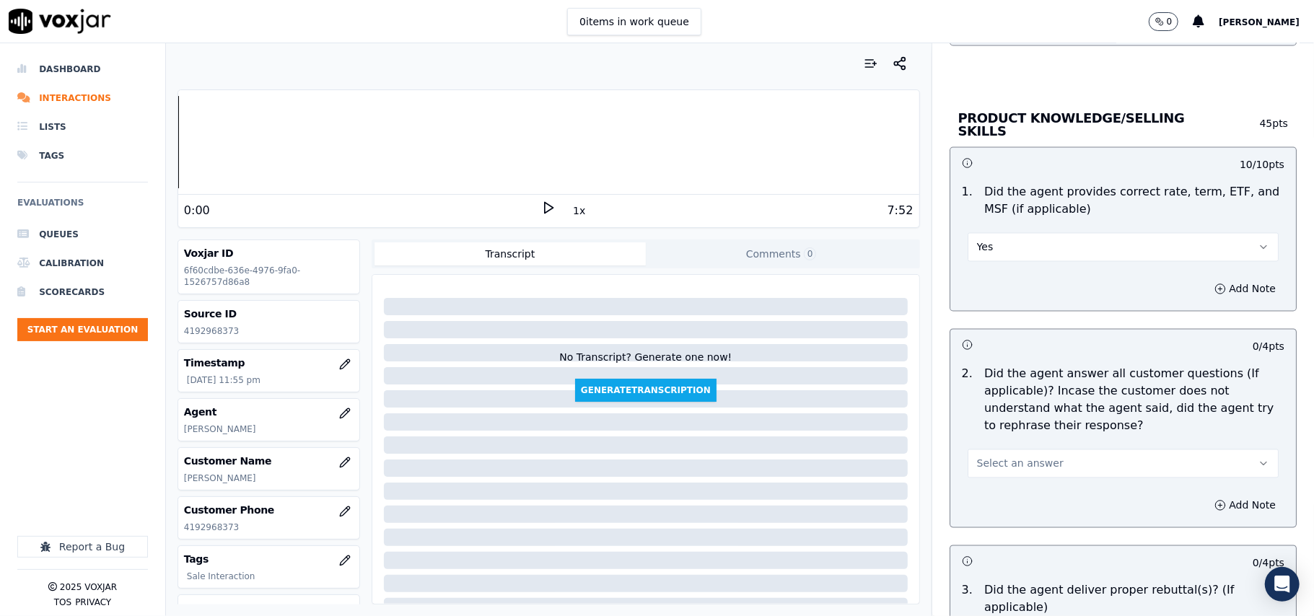
scroll to position [1924, 0]
drag, startPoint x: 991, startPoint y: 453, endPoint x: 991, endPoint y: 465, distance: 12.3
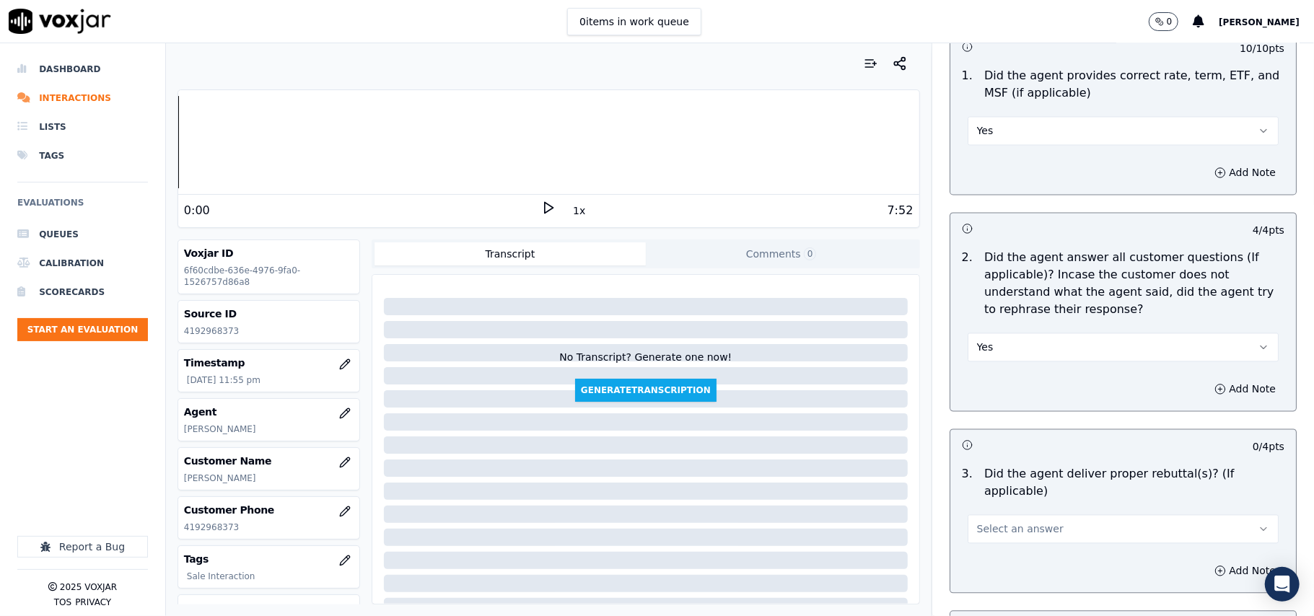
scroll to position [2085, 0]
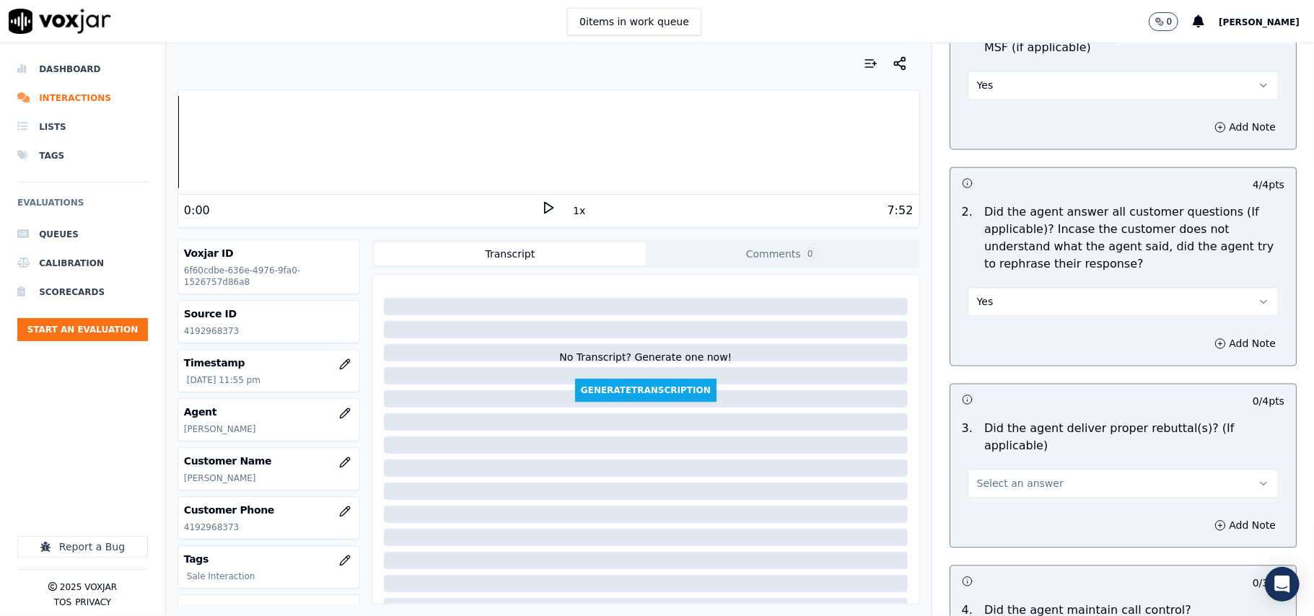
drag, startPoint x: 987, startPoint y: 447, endPoint x: 983, endPoint y: 475, distance: 27.8
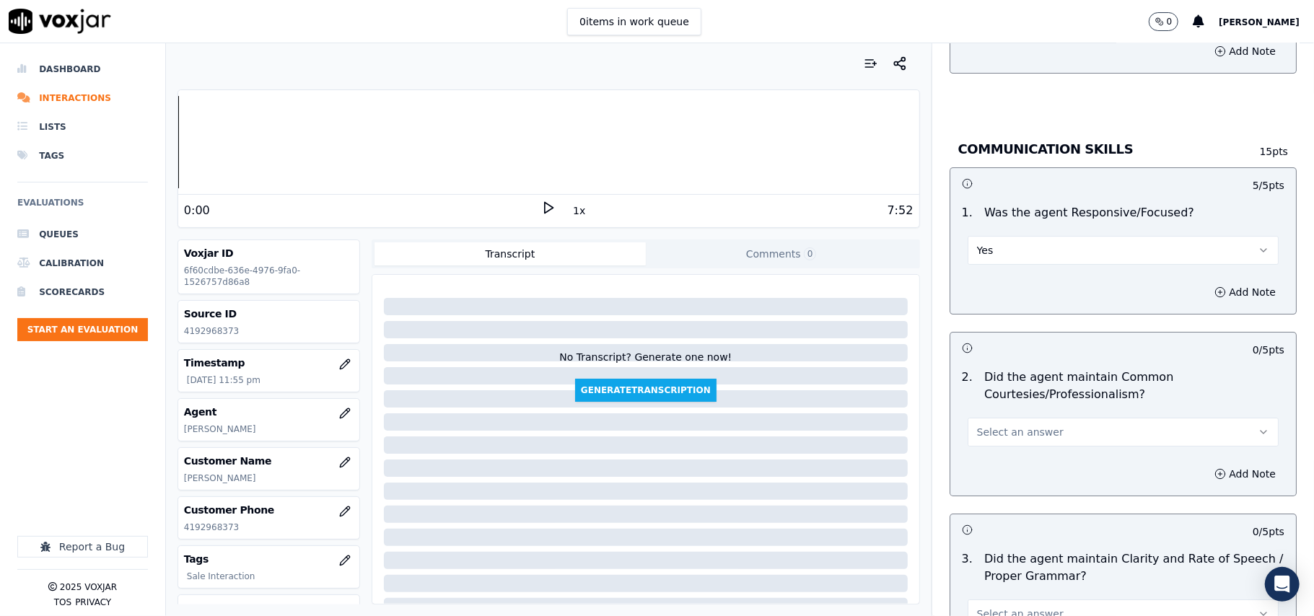
scroll to position [3528, 0]
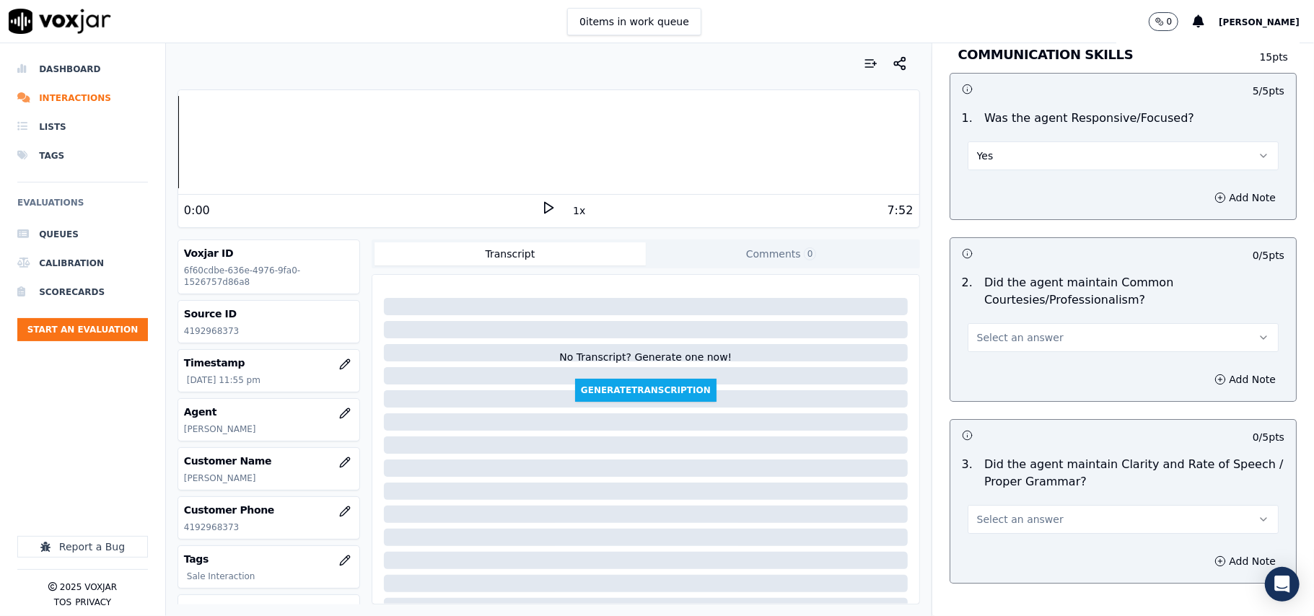
drag, startPoint x: 994, startPoint y: 317, endPoint x: 990, endPoint y: 333, distance: 15.8
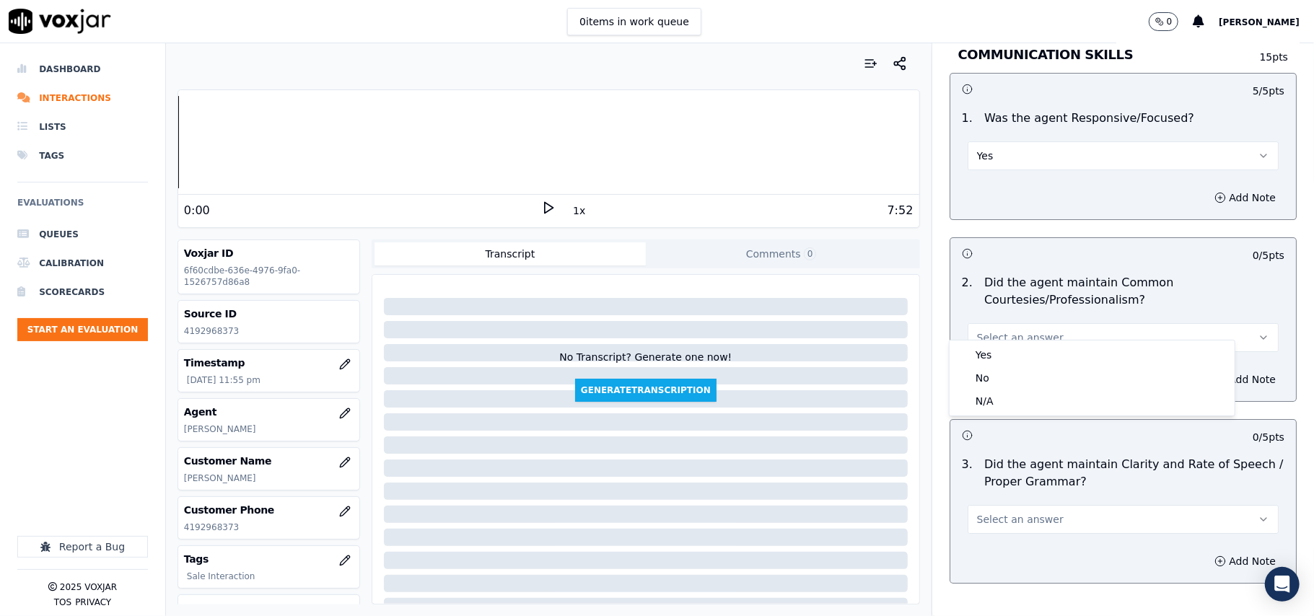
drag, startPoint x: 991, startPoint y: 342, endPoint x: 991, endPoint y: 350, distance: 8.0
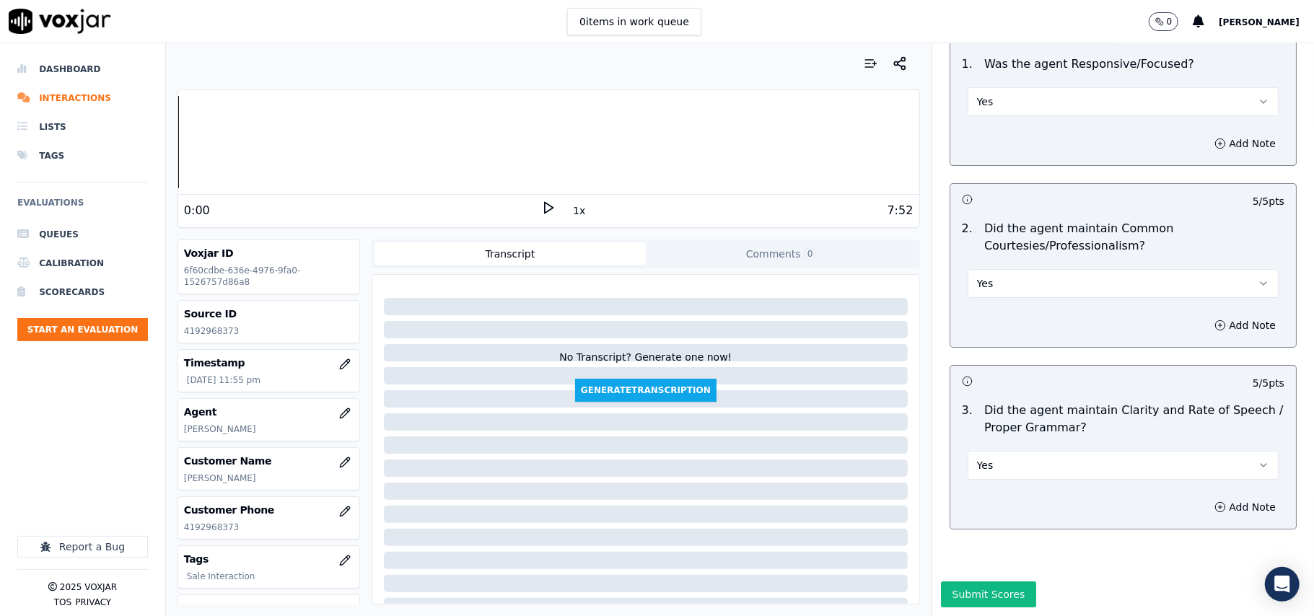
scroll to position [3611, 0]
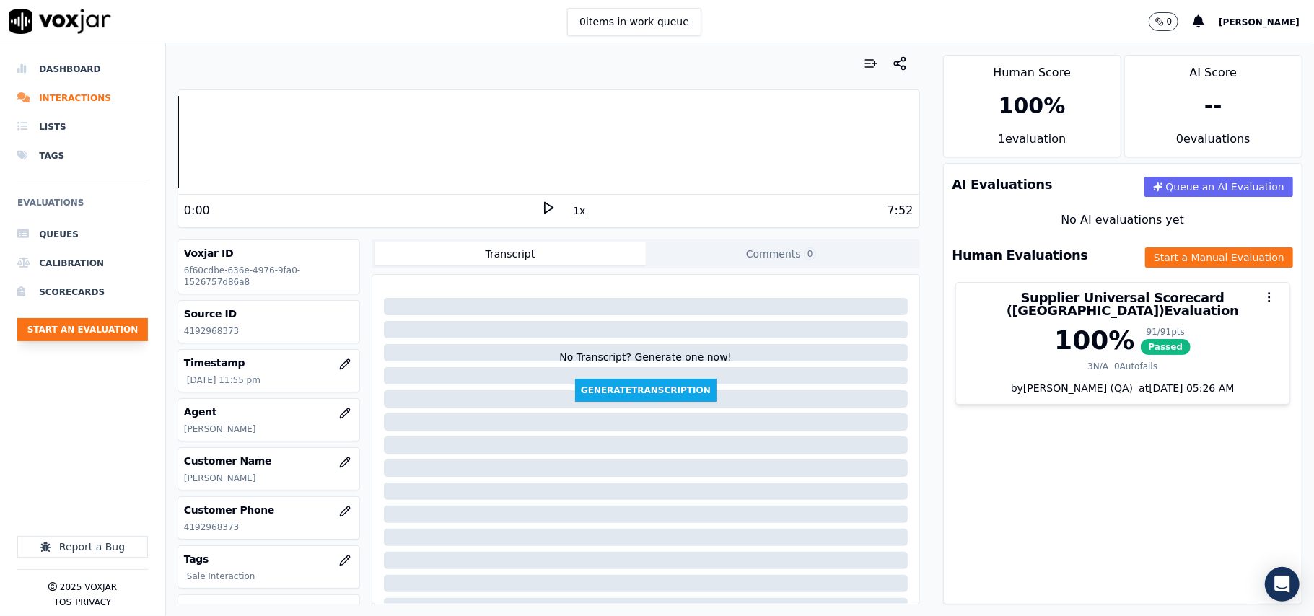
drag, startPoint x: 107, startPoint y: 338, endPoint x: 115, endPoint y: 333, distance: 9.7
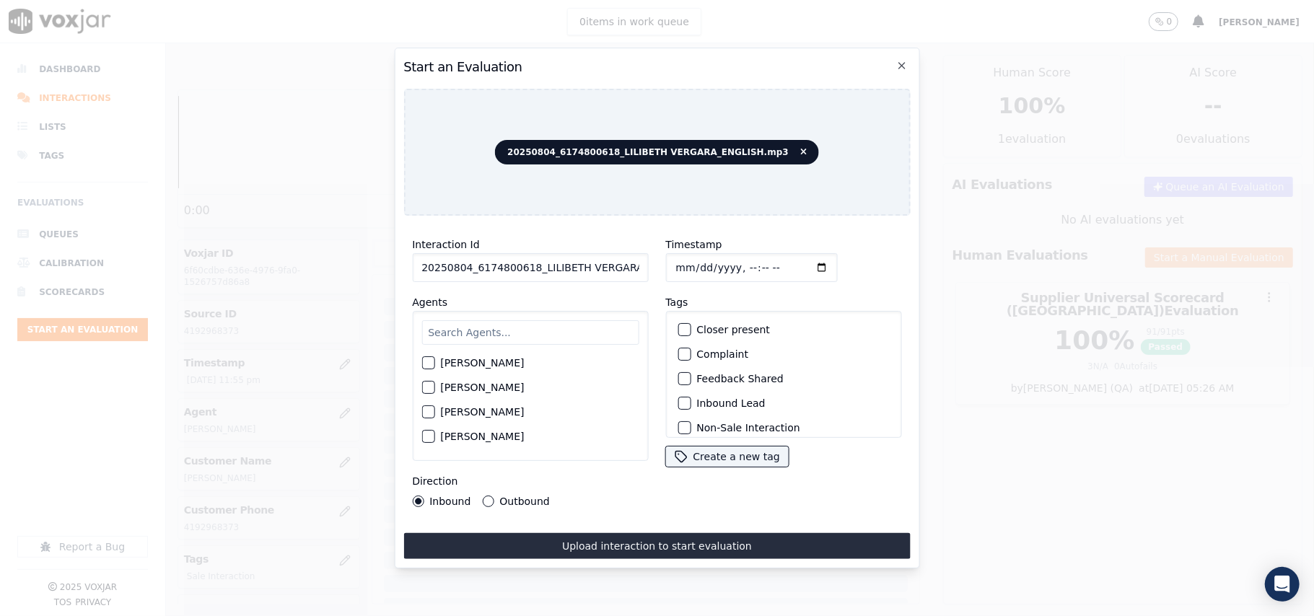
drag, startPoint x: 527, startPoint y: 255, endPoint x: 533, endPoint y: 269, distance: 14.9
paste input "6174800618"
type input "6174800618"
type input "[DATE]T23:56"
type input "LILI"
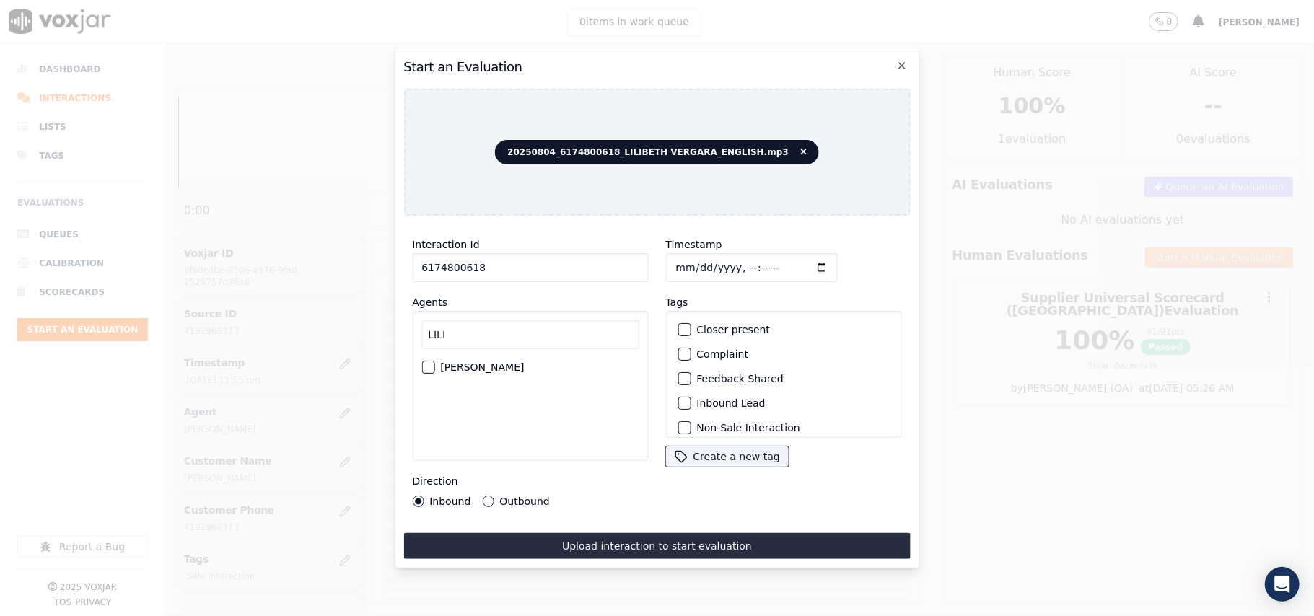
drag, startPoint x: 498, startPoint y: 362, endPoint x: 546, endPoint y: 342, distance: 52.1
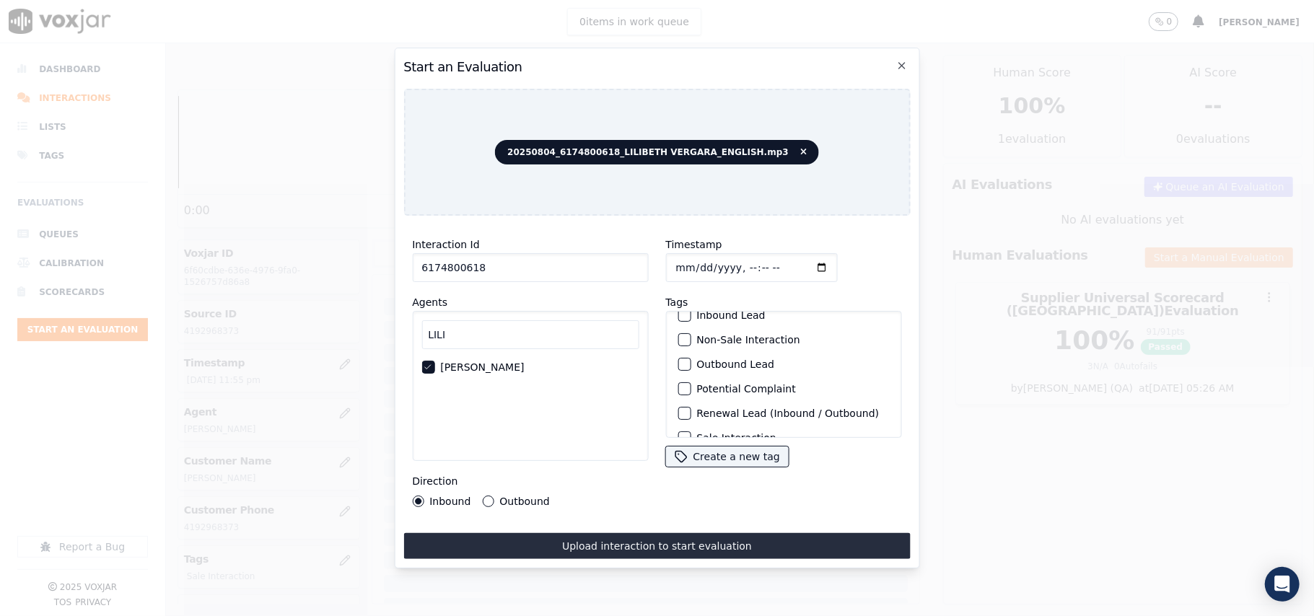
scroll to position [126, 0]
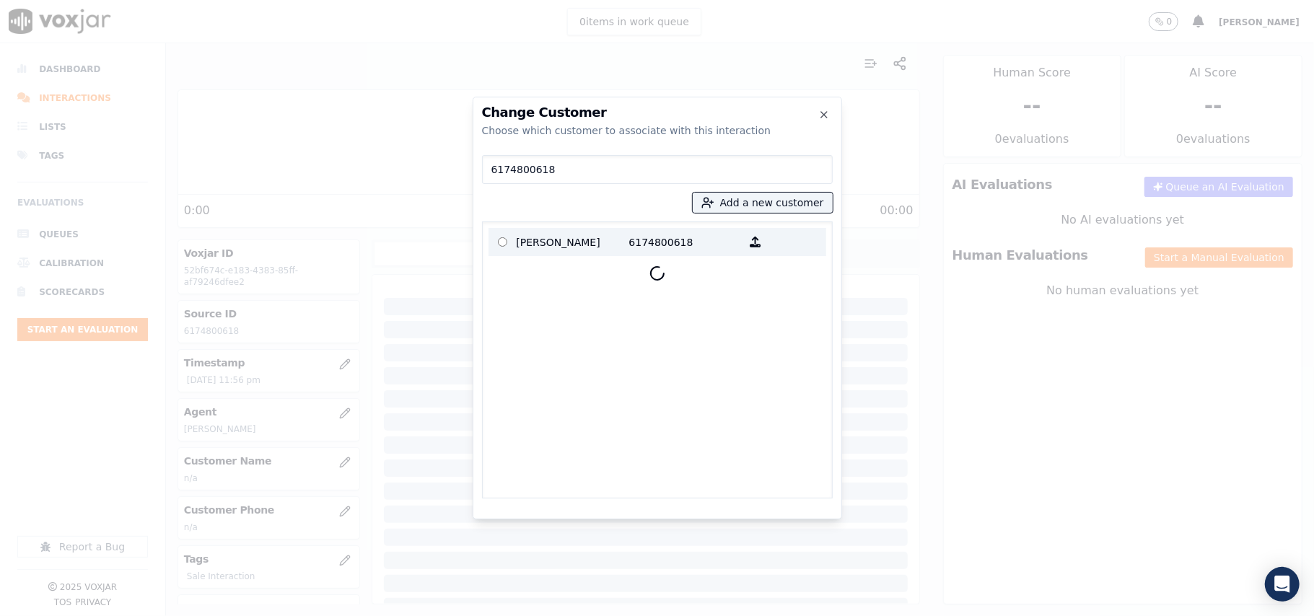
type input "6174800618"
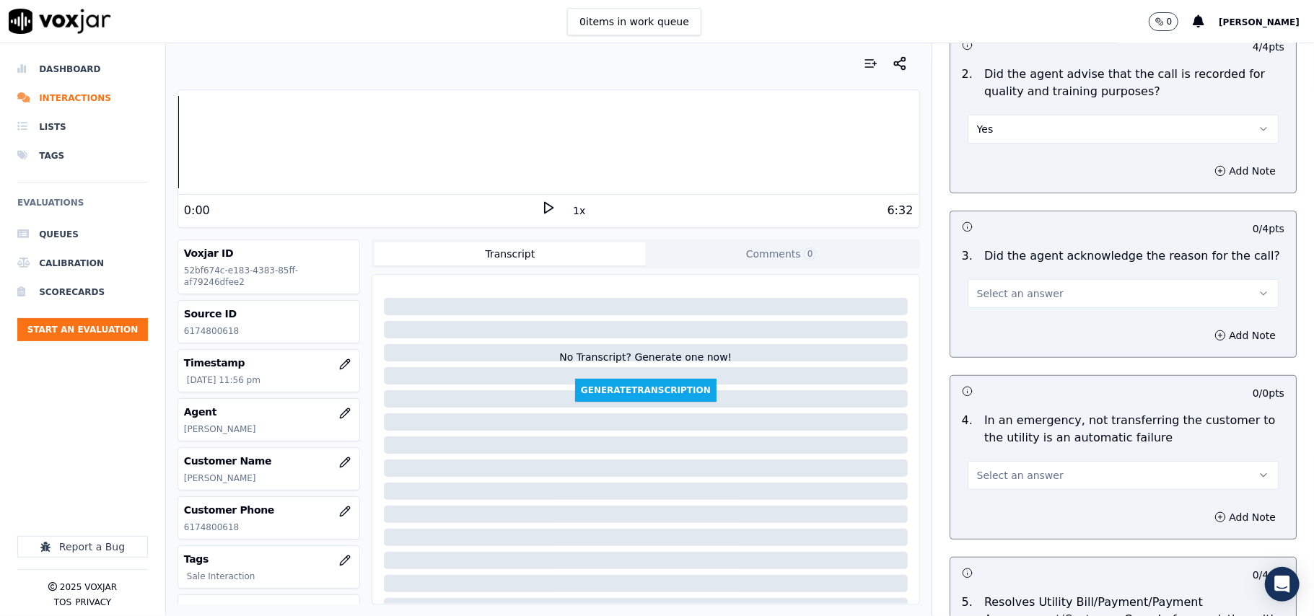
scroll to position [481, 0]
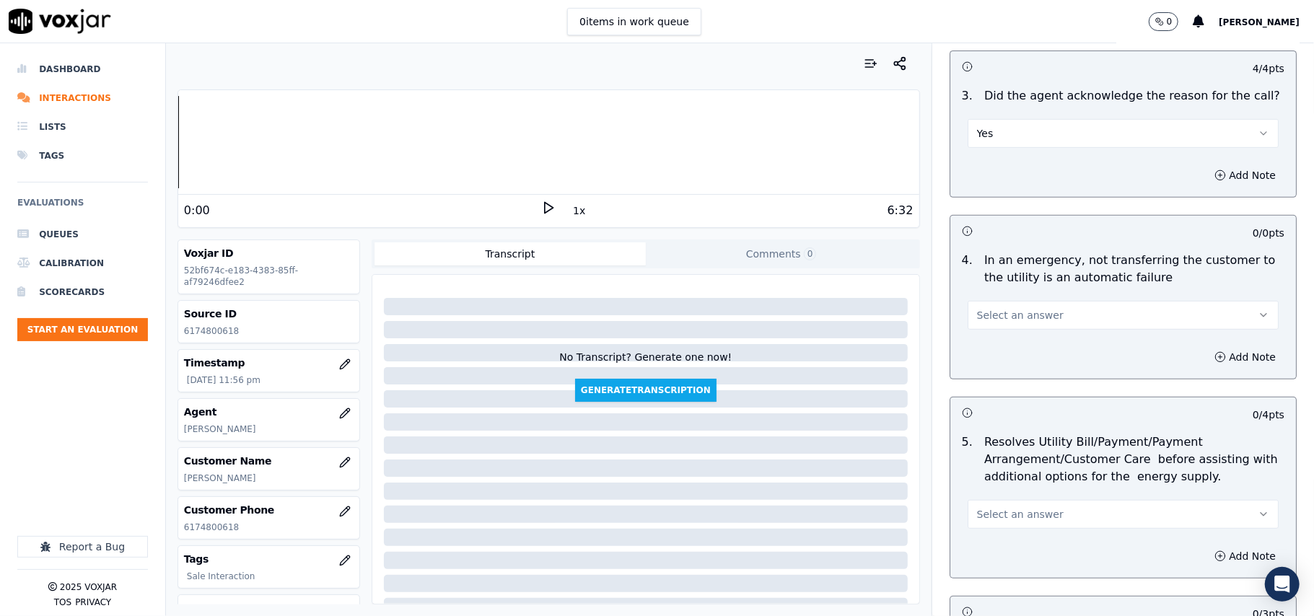
drag, startPoint x: 1009, startPoint y: 315, endPoint x: 1006, endPoint y: 326, distance: 11.9
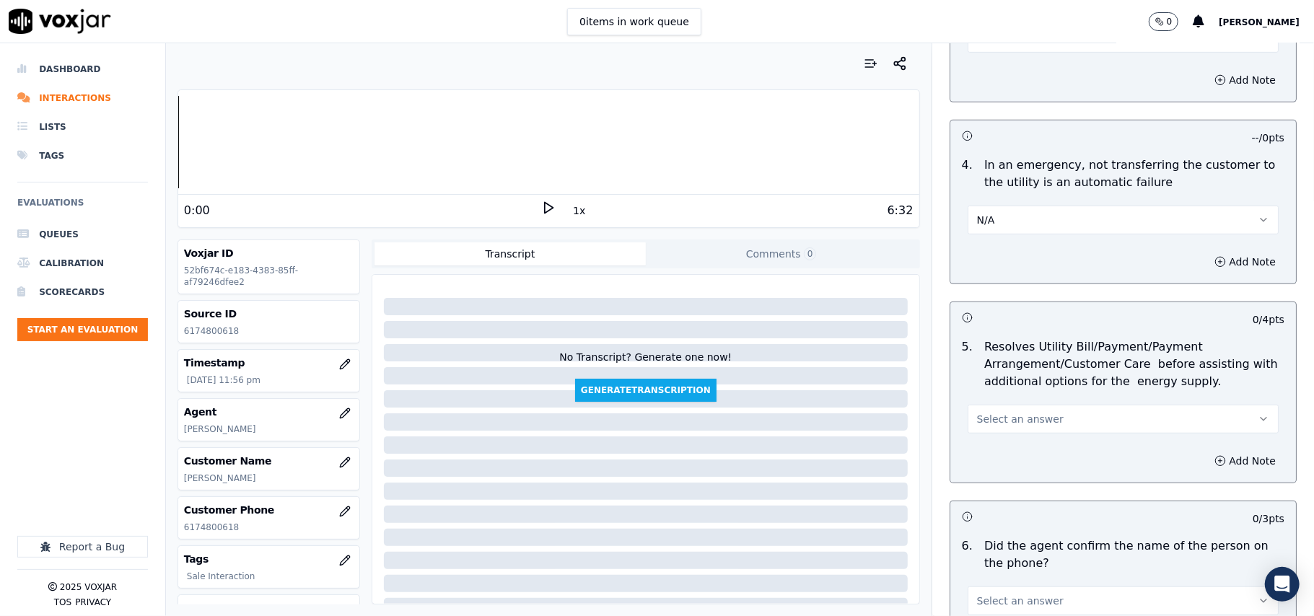
scroll to position [641, 0]
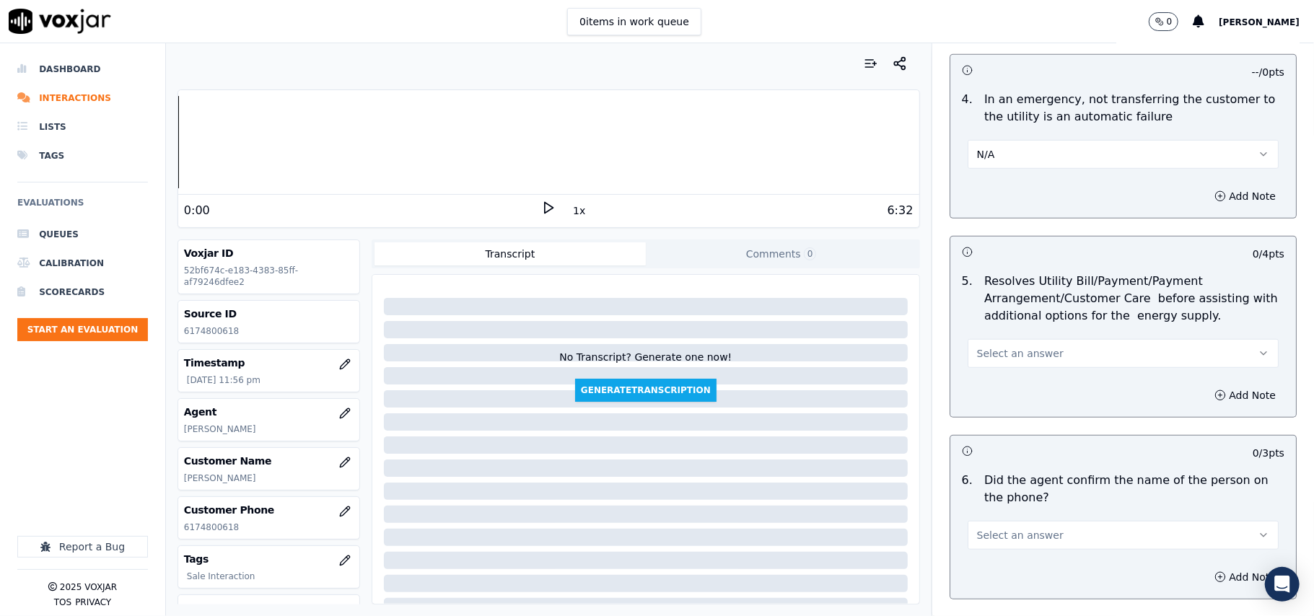
drag, startPoint x: 981, startPoint y: 356, endPoint x: 982, endPoint y: 364, distance: 8.0
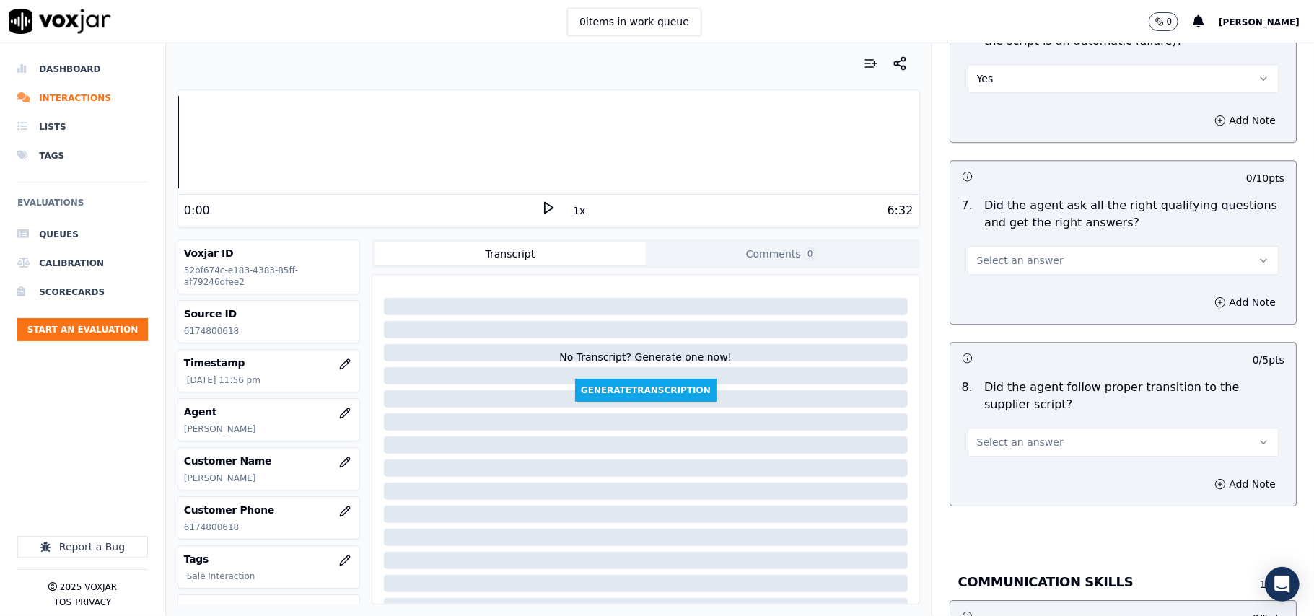
scroll to position [3046, 0]
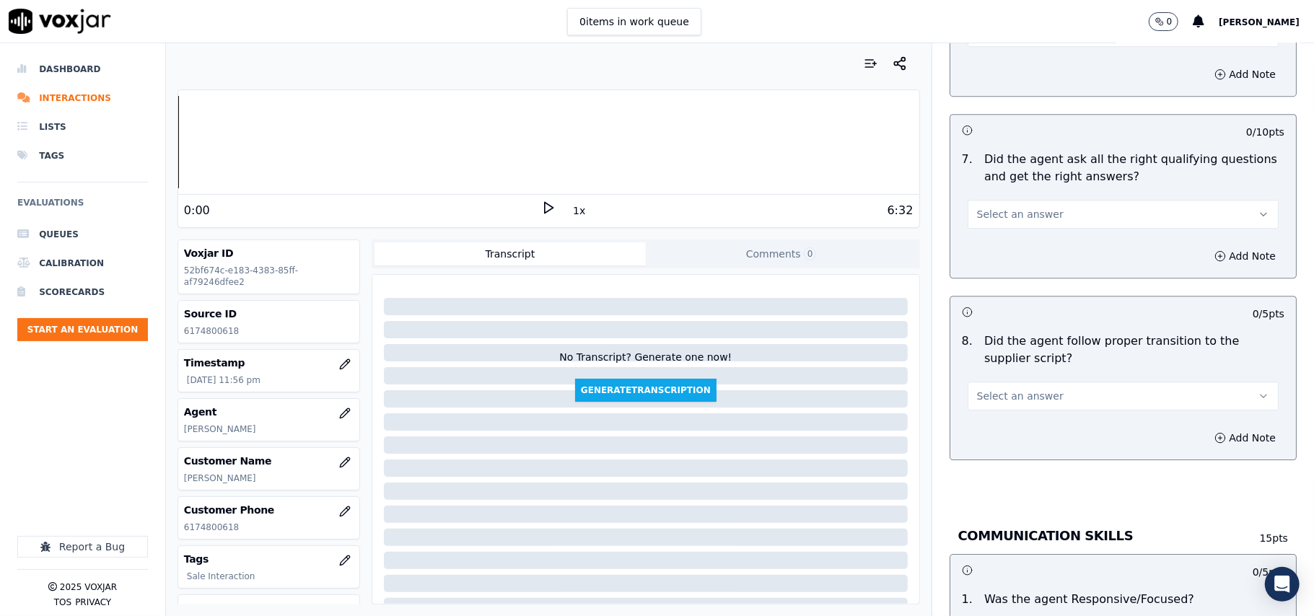
drag, startPoint x: 991, startPoint y: 177, endPoint x: 983, endPoint y: 203, distance: 28.1
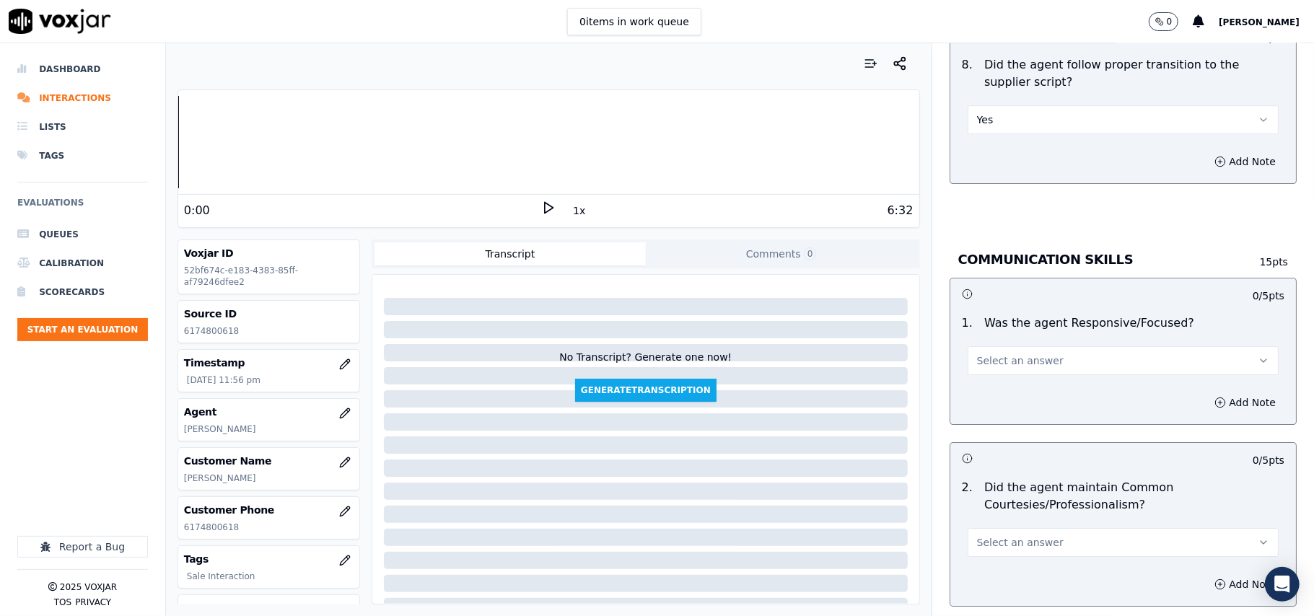
scroll to position [3367, 0]
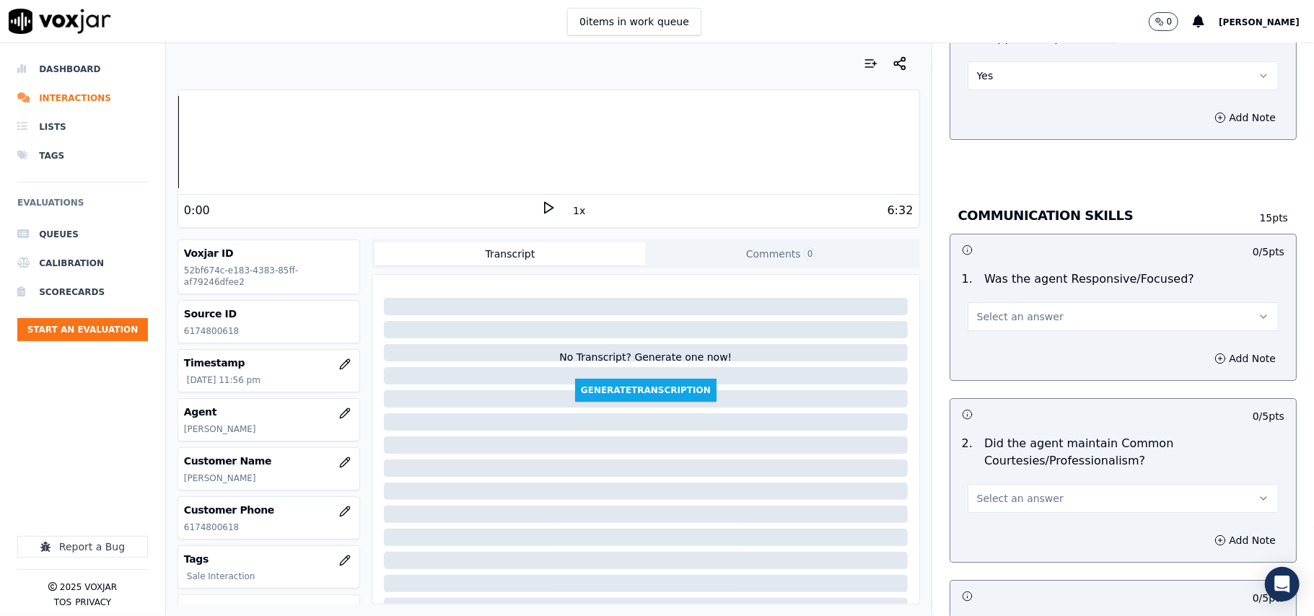
drag, startPoint x: 991, startPoint y: 289, endPoint x: 983, endPoint y: 309, distance: 21.0
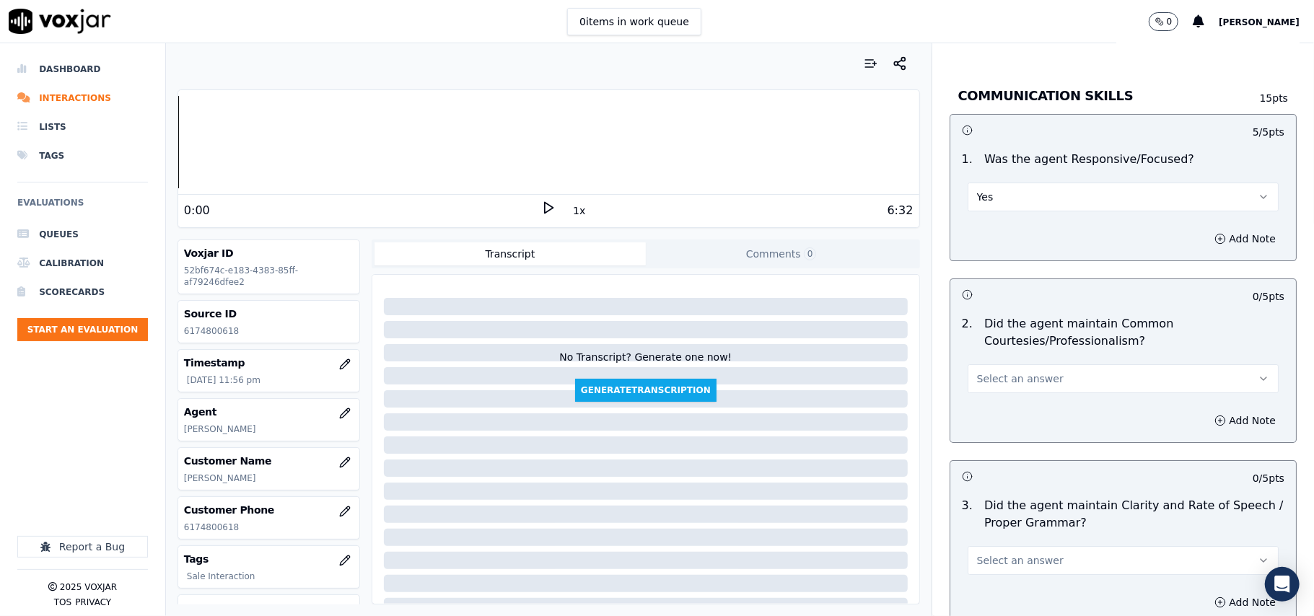
scroll to position [3528, 0]
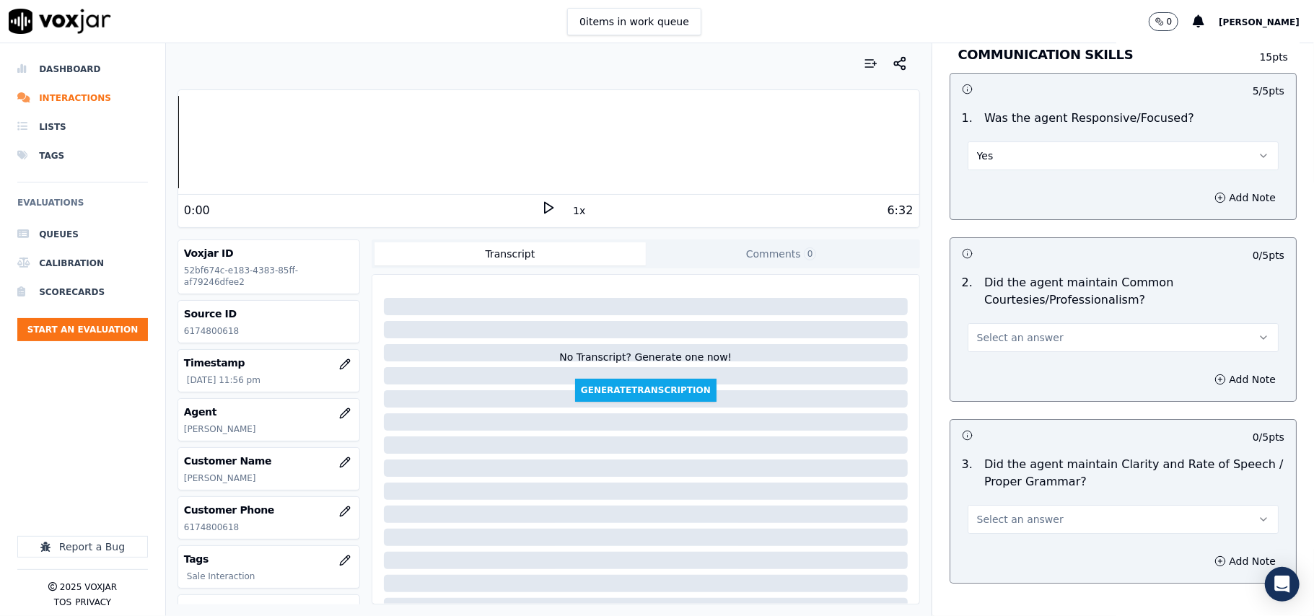
drag, startPoint x: 994, startPoint y: 298, endPoint x: 990, endPoint y: 312, distance: 15.1
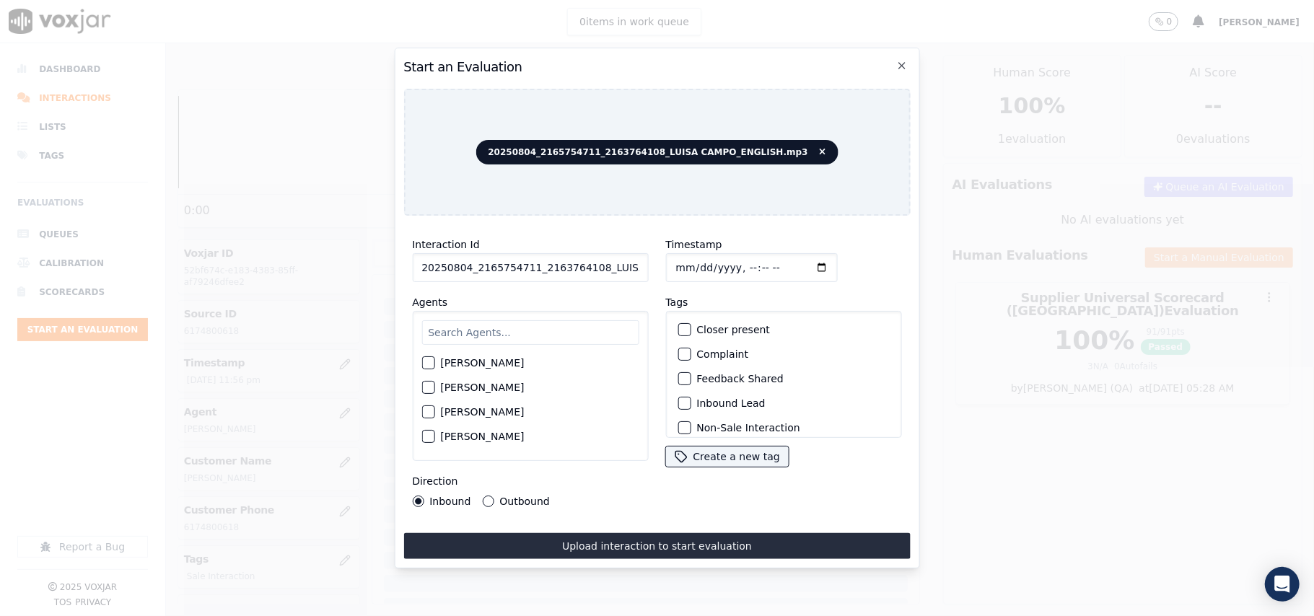
paste input "165754711"
type input "2165754711"
type input "[DATE]T23:58"
drag, startPoint x: 524, startPoint y: 307, endPoint x: 525, endPoint y: 318, distance: 11.6
type input "[PERSON_NAME]"
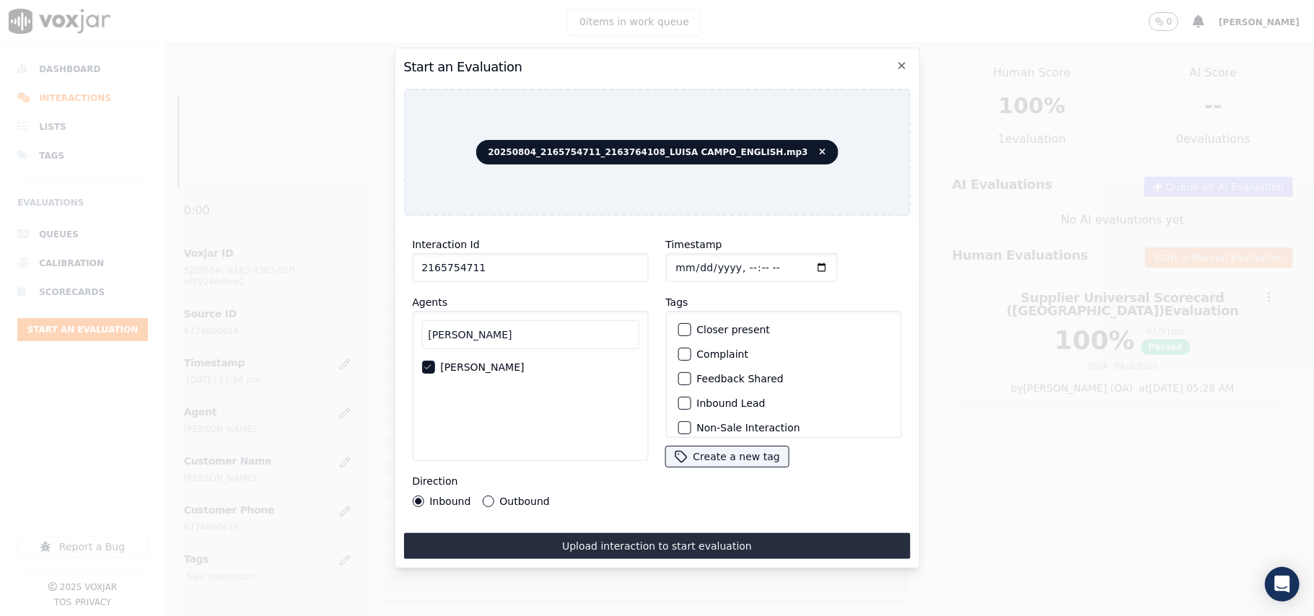
scroll to position [126, 0]
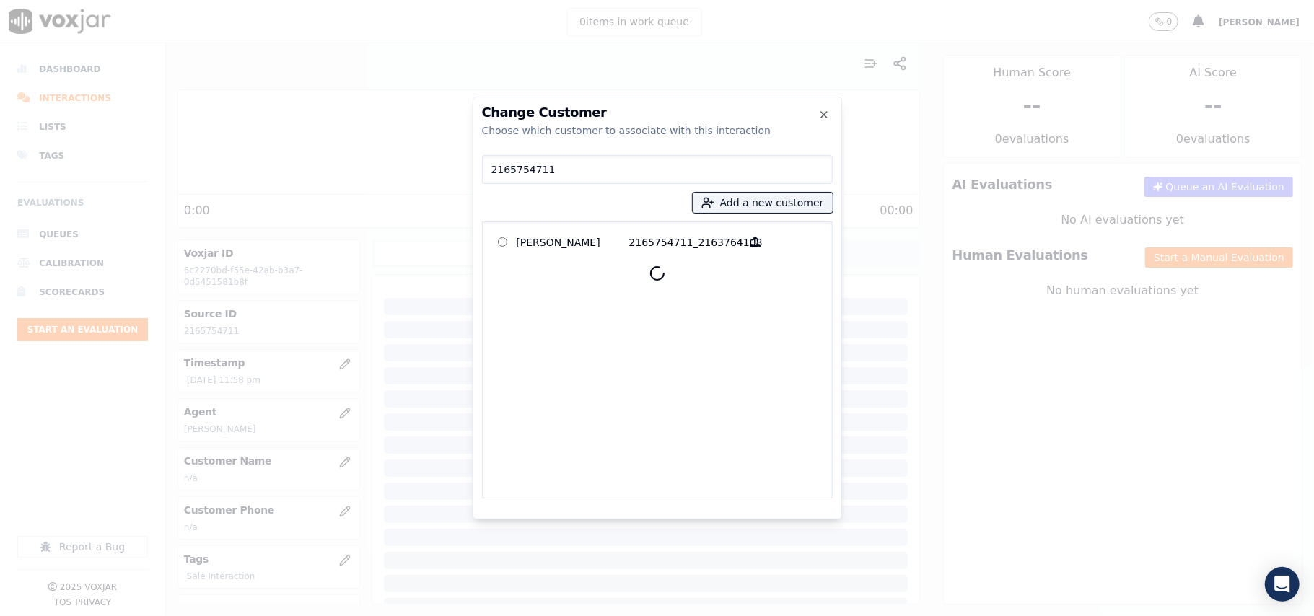
type input "2165754711"
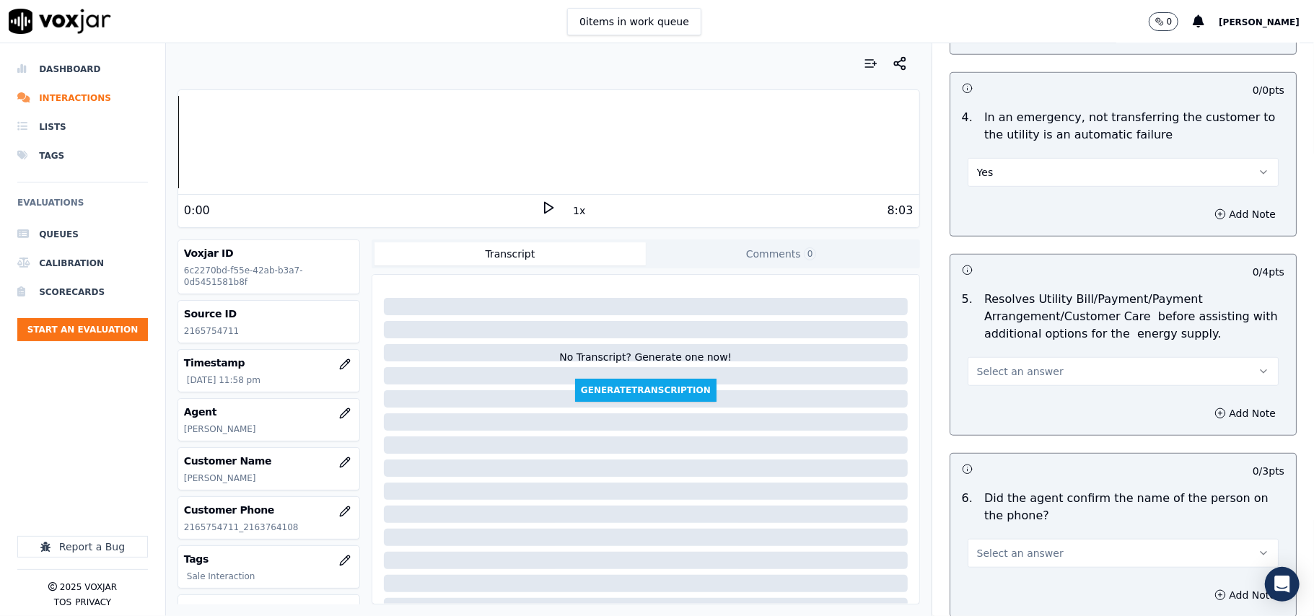
scroll to position [801, 0]
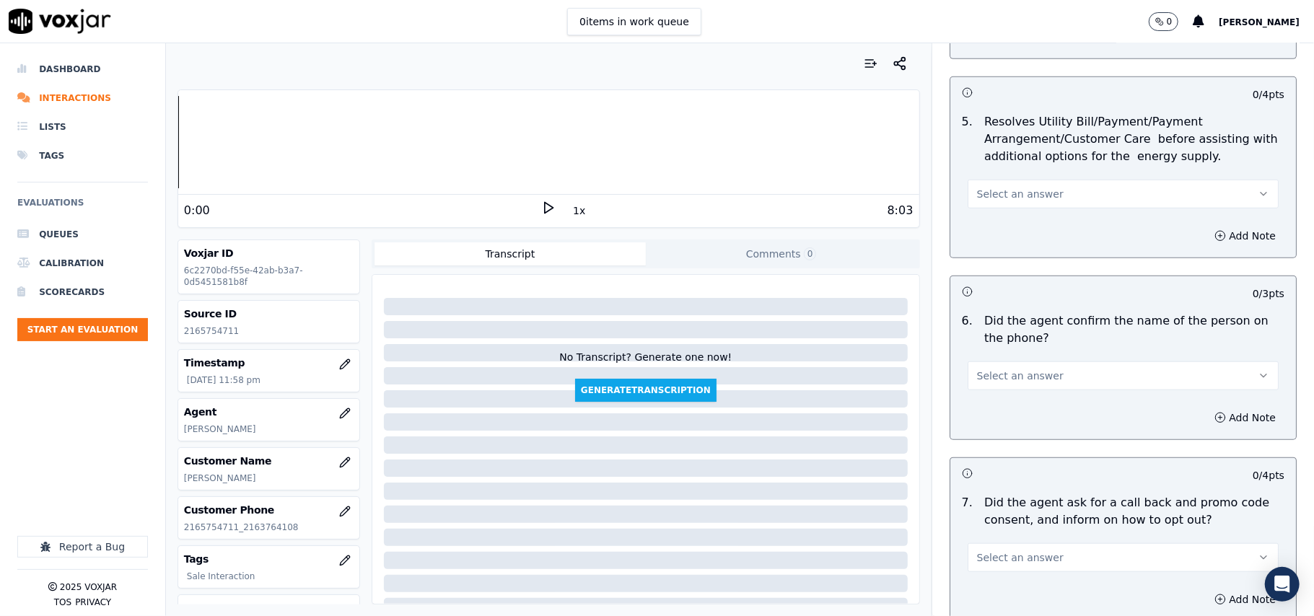
drag, startPoint x: 986, startPoint y: 196, endPoint x: 981, endPoint y: 209, distance: 13.7
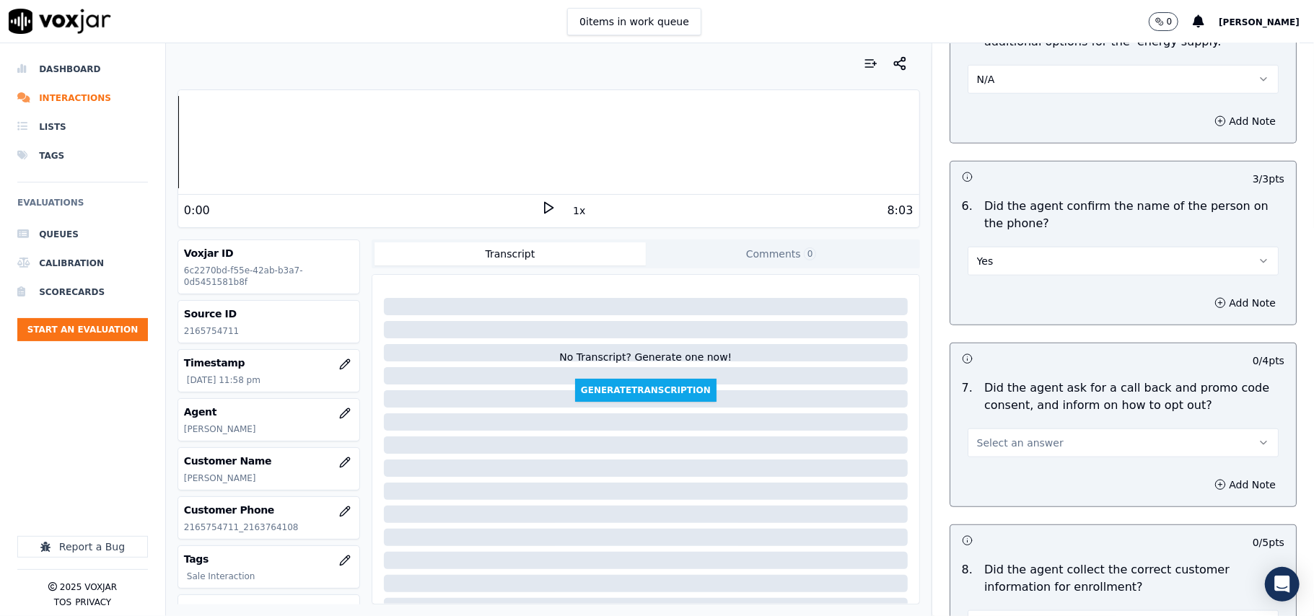
scroll to position [962, 0]
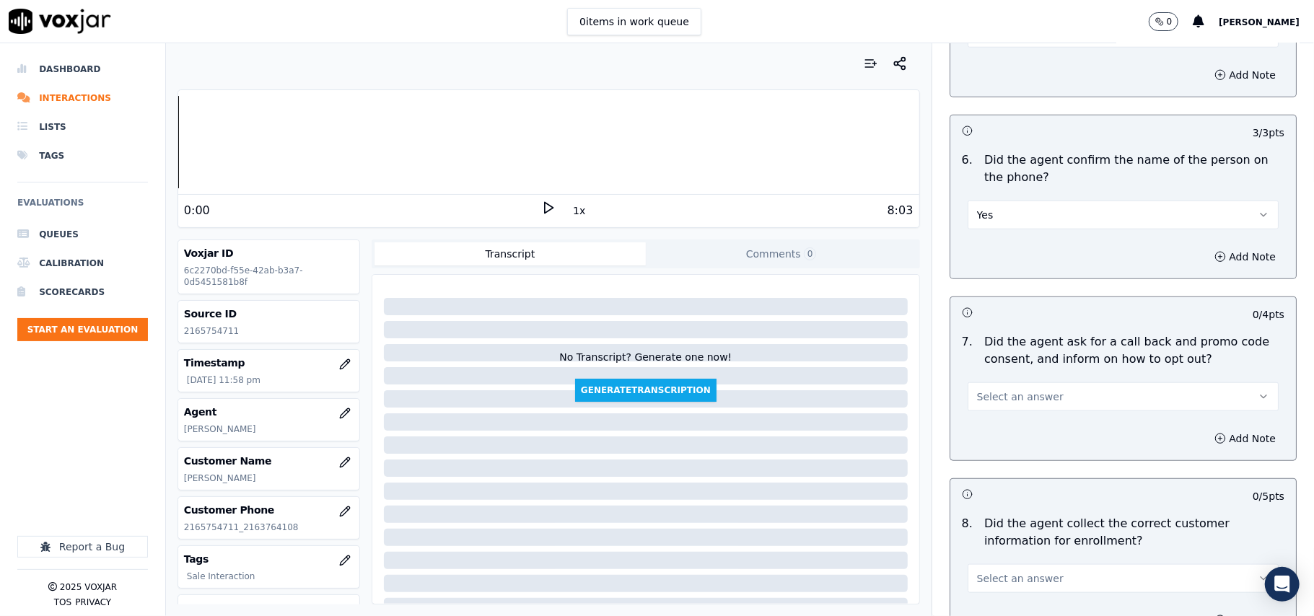
drag, startPoint x: 999, startPoint y: 388, endPoint x: 994, endPoint y: 416, distance: 27.9
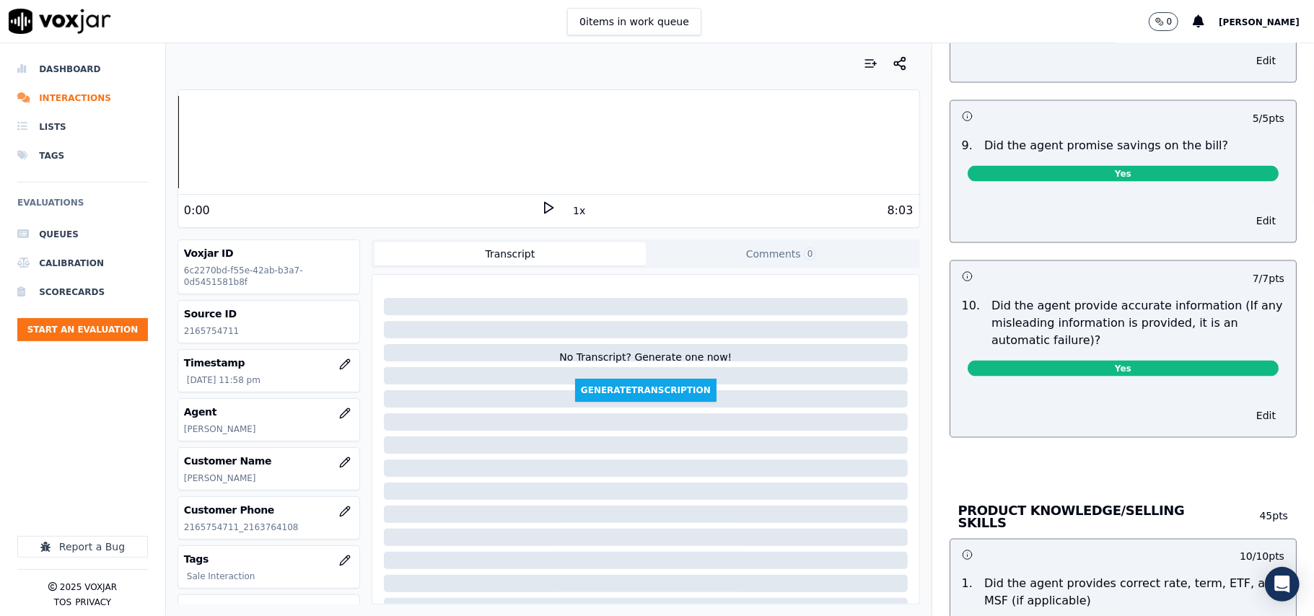
scroll to position [1443, 0]
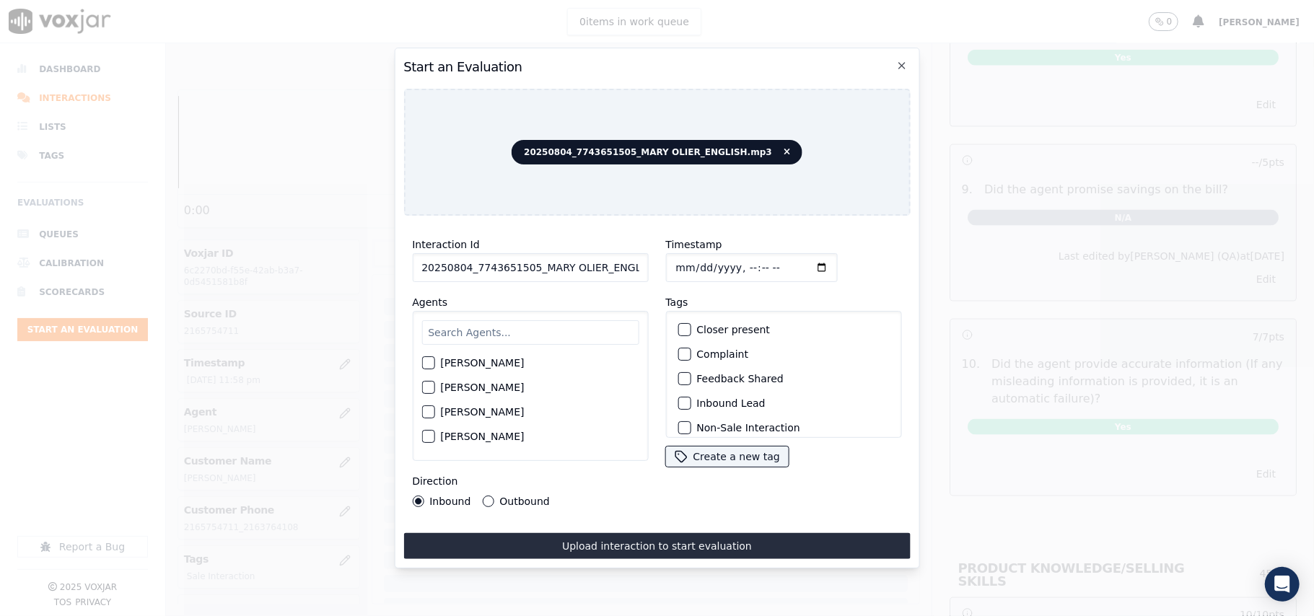
paste input "7743651505"
type input "7743651505"
type input "[DATE]T00:01"
type input "[PERSON_NAME]"
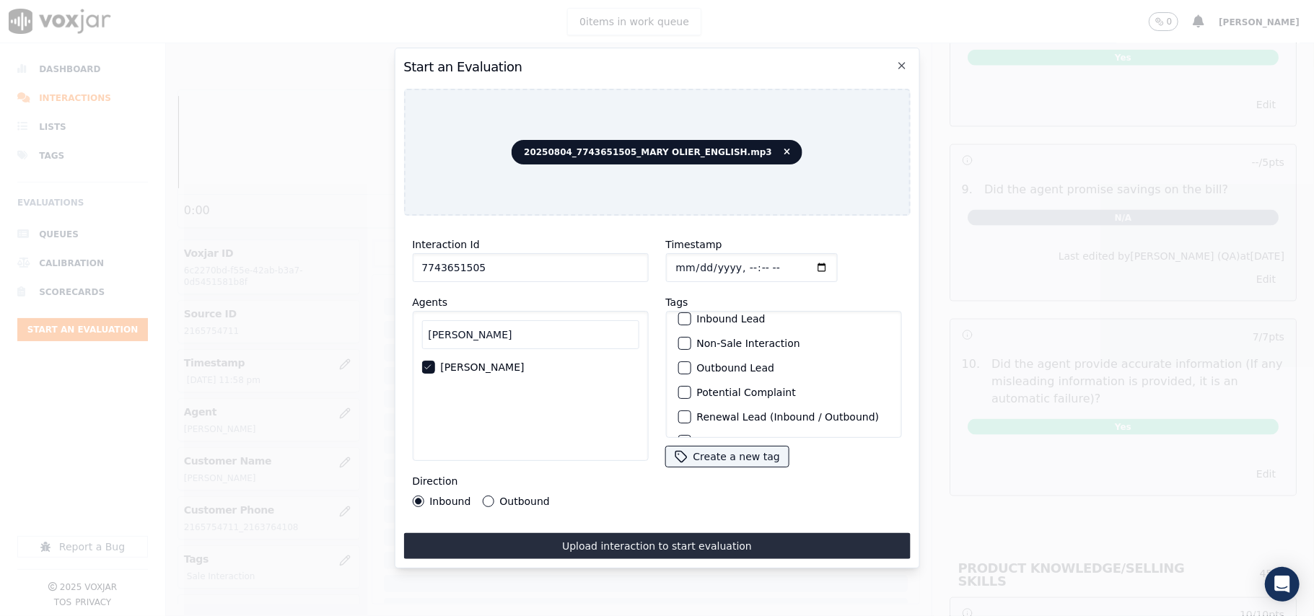
scroll to position [126, 0]
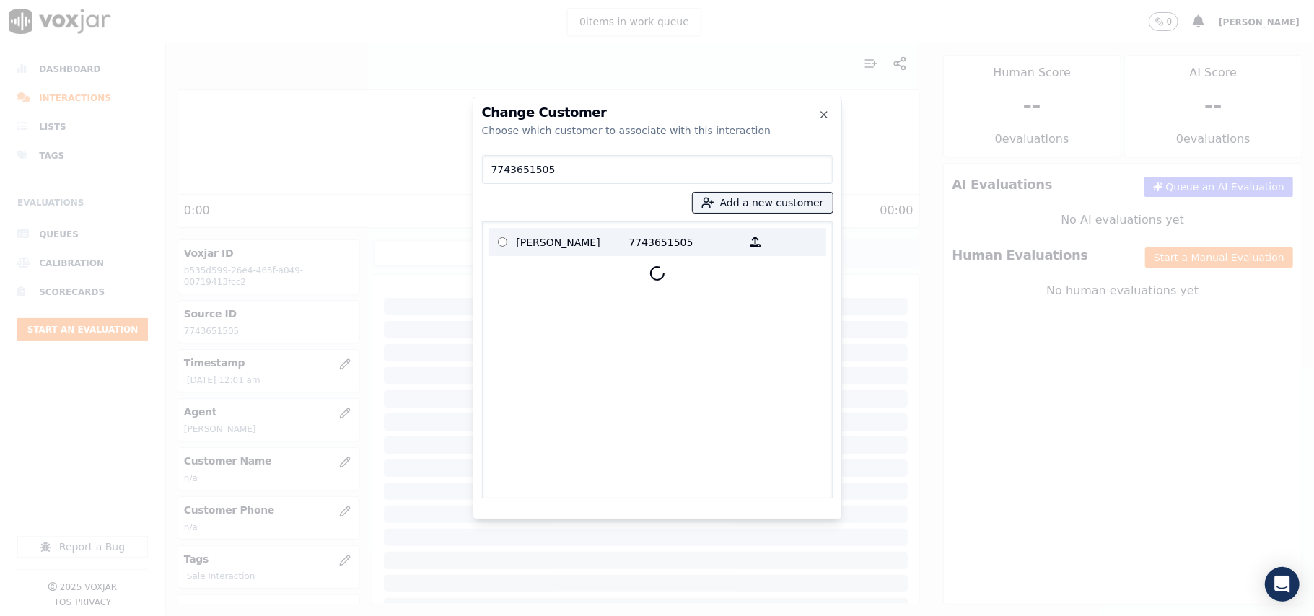
type input "7743651505"
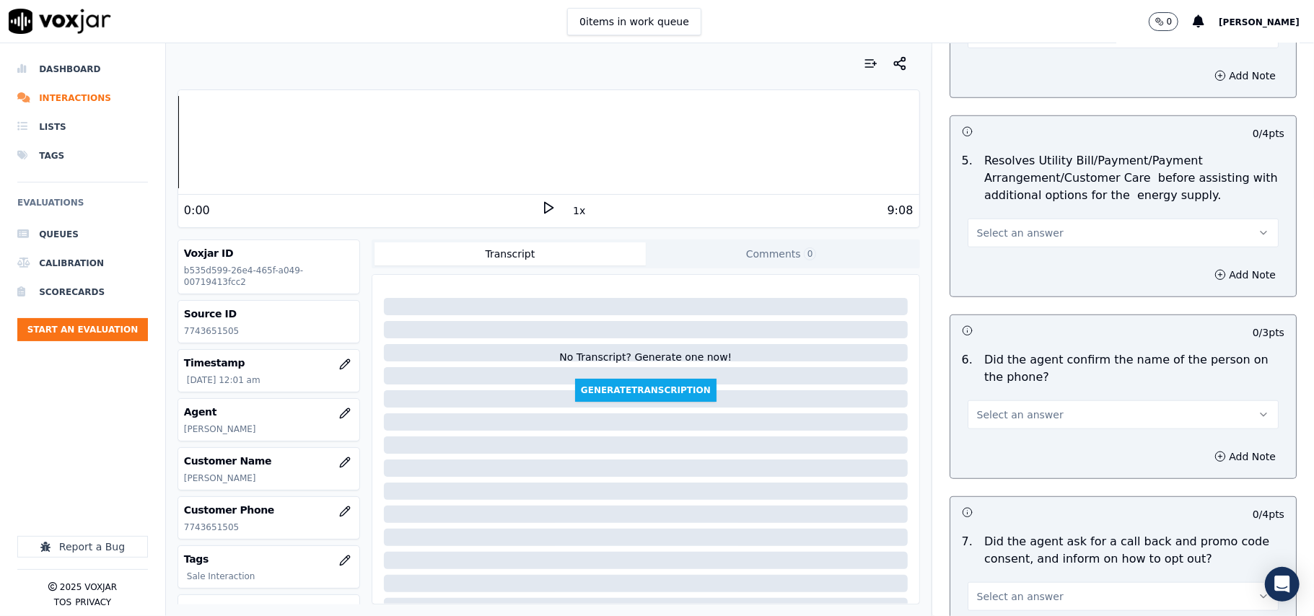
scroll to position [801, 0]
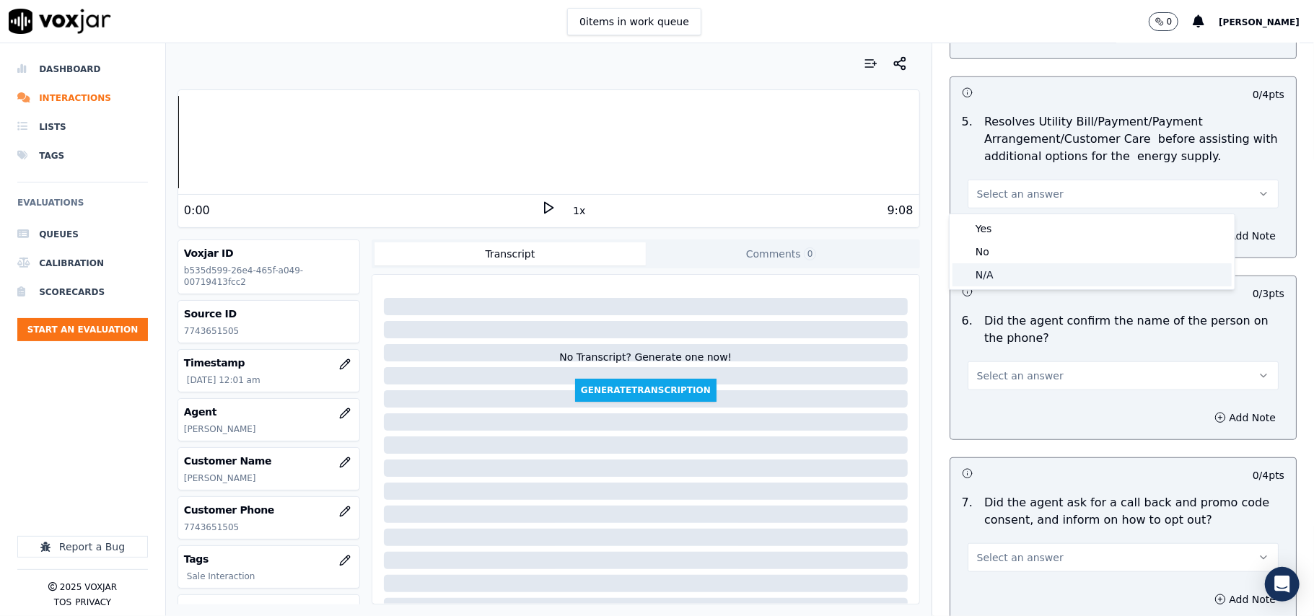
drag, startPoint x: 994, startPoint y: 268, endPoint x: 996, endPoint y: 251, distance: 17.6
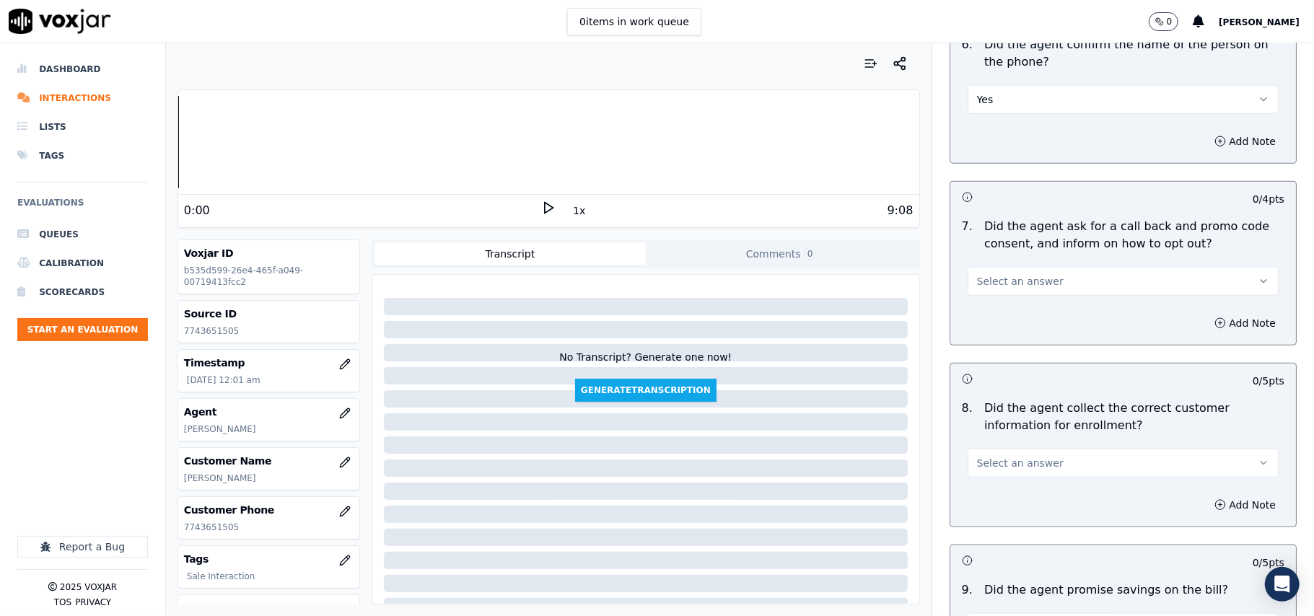
scroll to position [1123, 0]
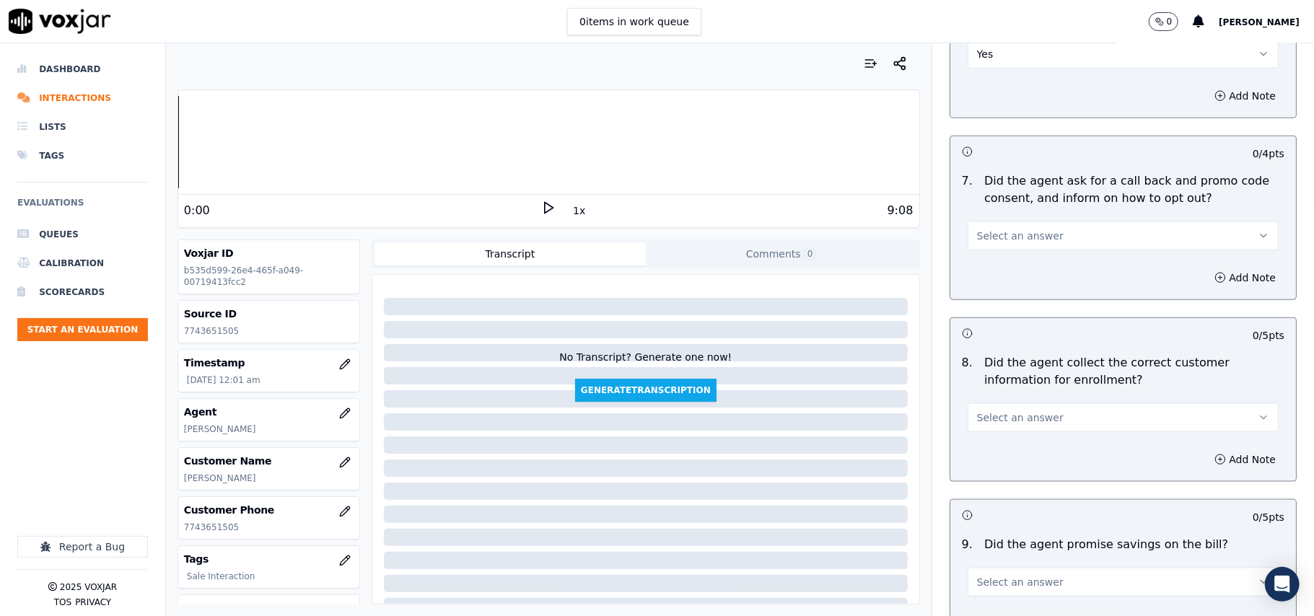
drag, startPoint x: 1015, startPoint y: 225, endPoint x: 1010, endPoint y: 250, distance: 24.9
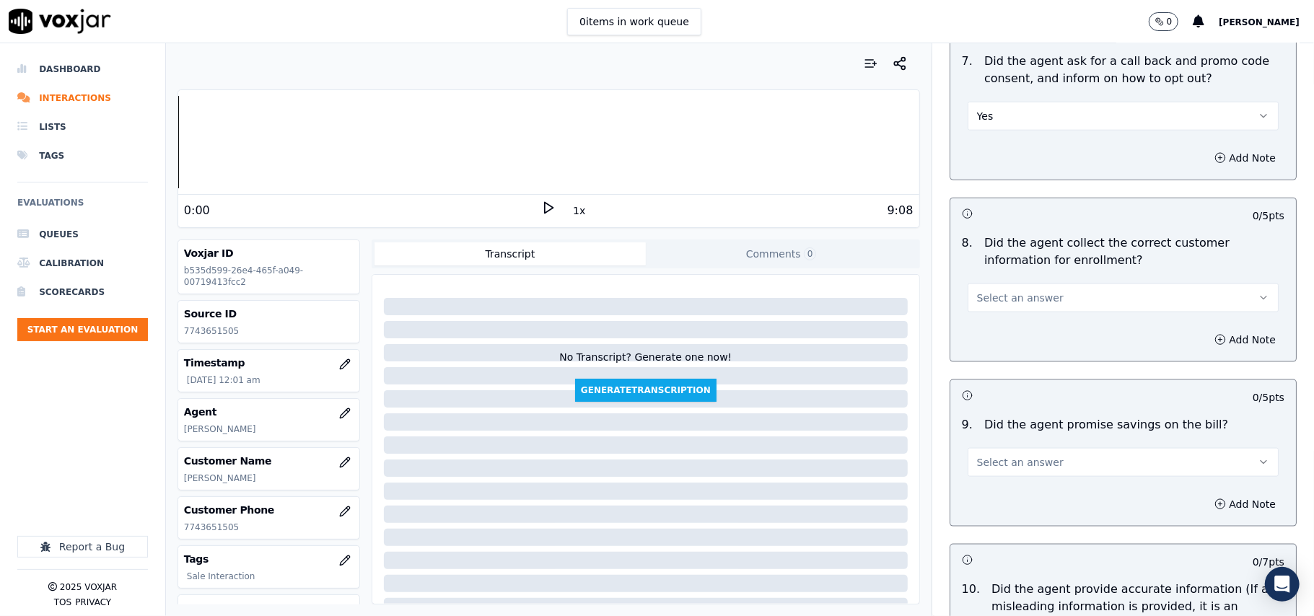
scroll to position [1282, 0]
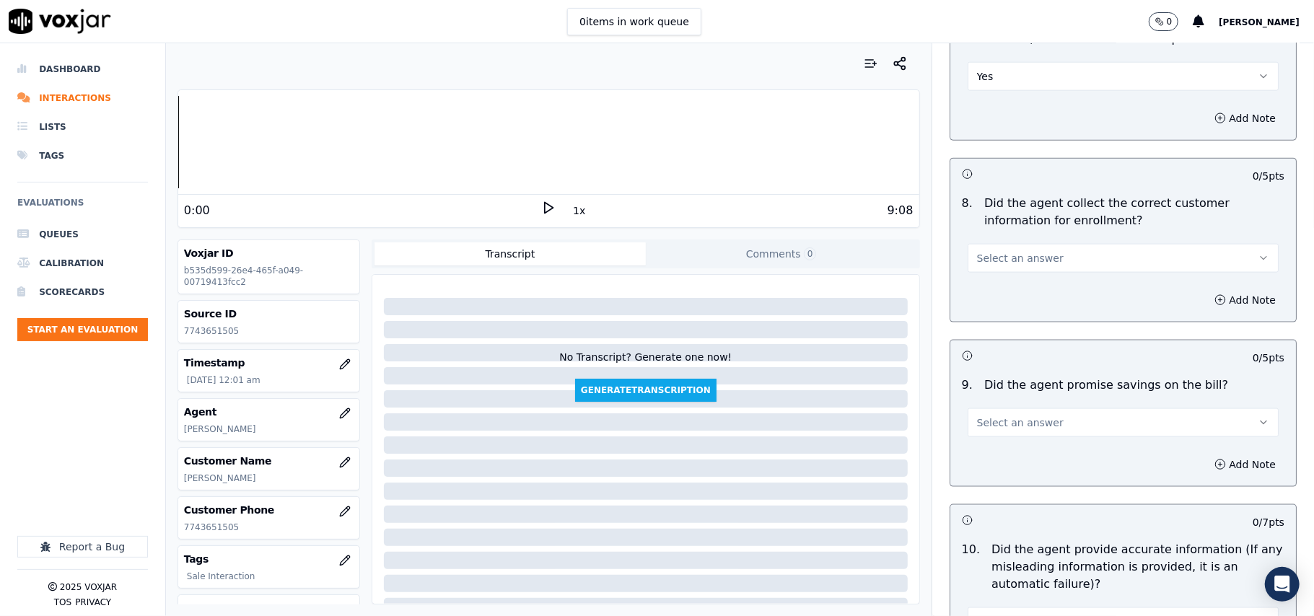
drag, startPoint x: 994, startPoint y: 249, endPoint x: 999, endPoint y: 266, distance: 18.3
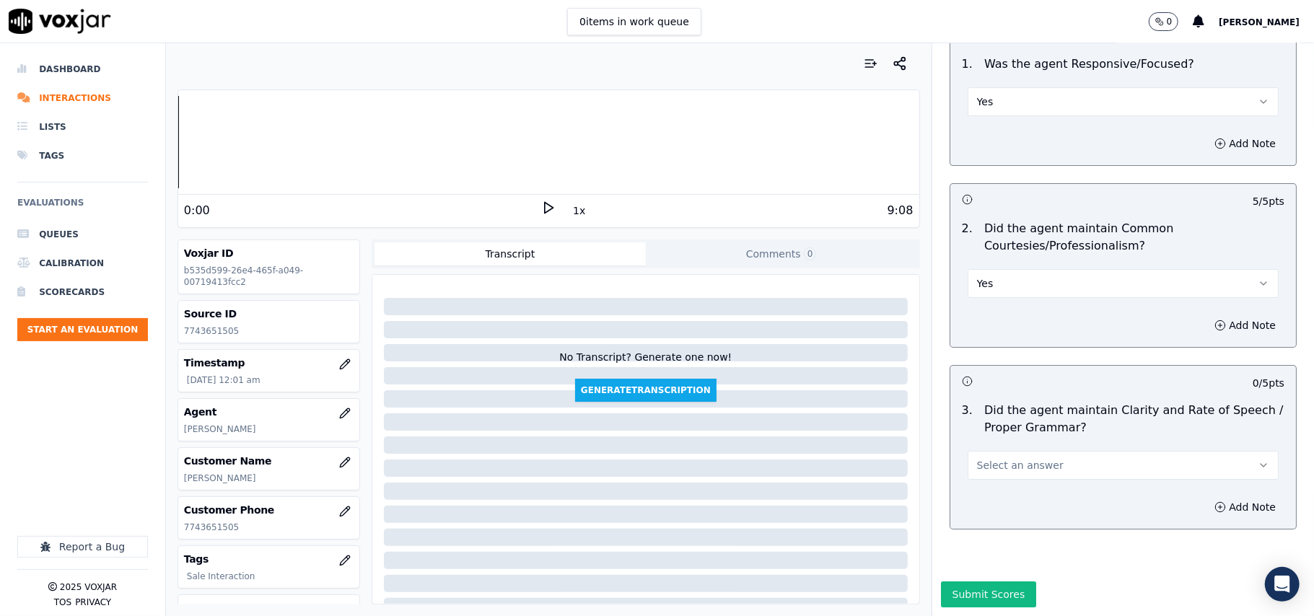
scroll to position [3611, 0]
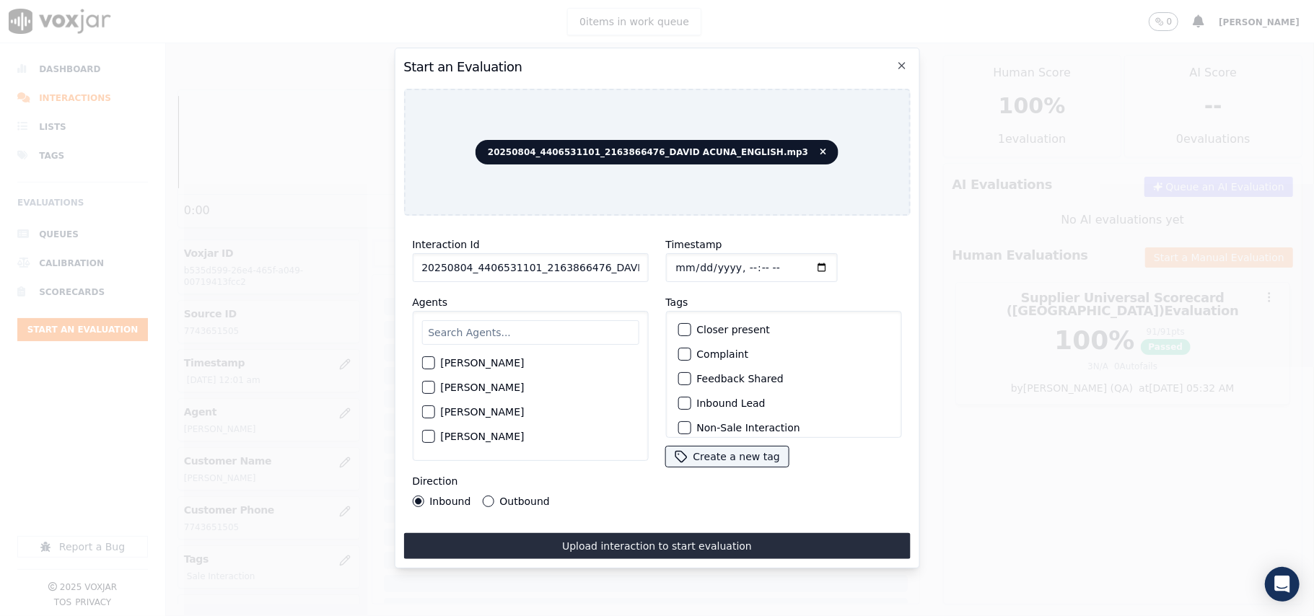
paste input "4406531101"
type input "4406531101"
type input "[DATE]T00:03"
type input "Davi"
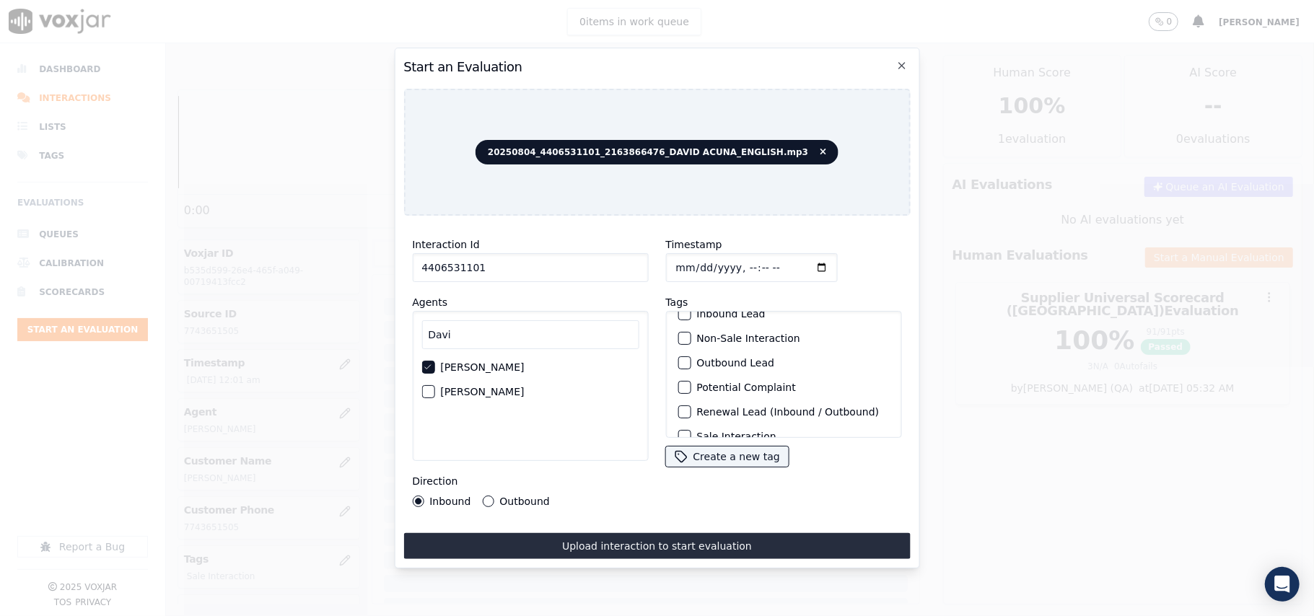
scroll to position [126, 0]
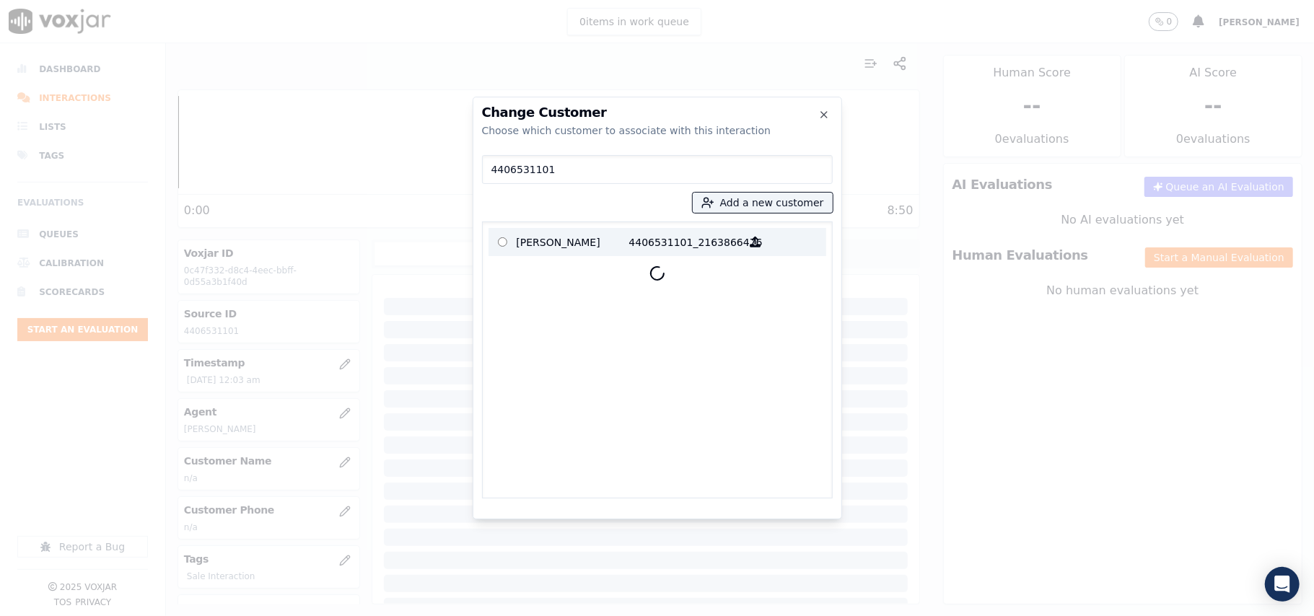
type input "4406531101"
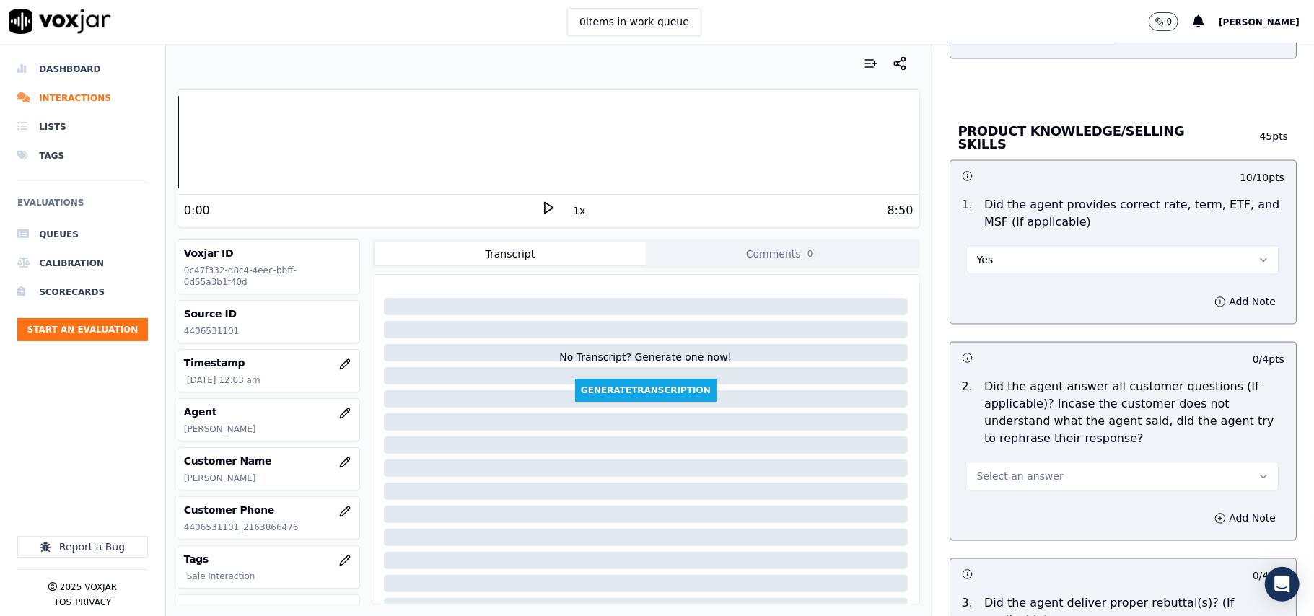
scroll to position [2085, 0]
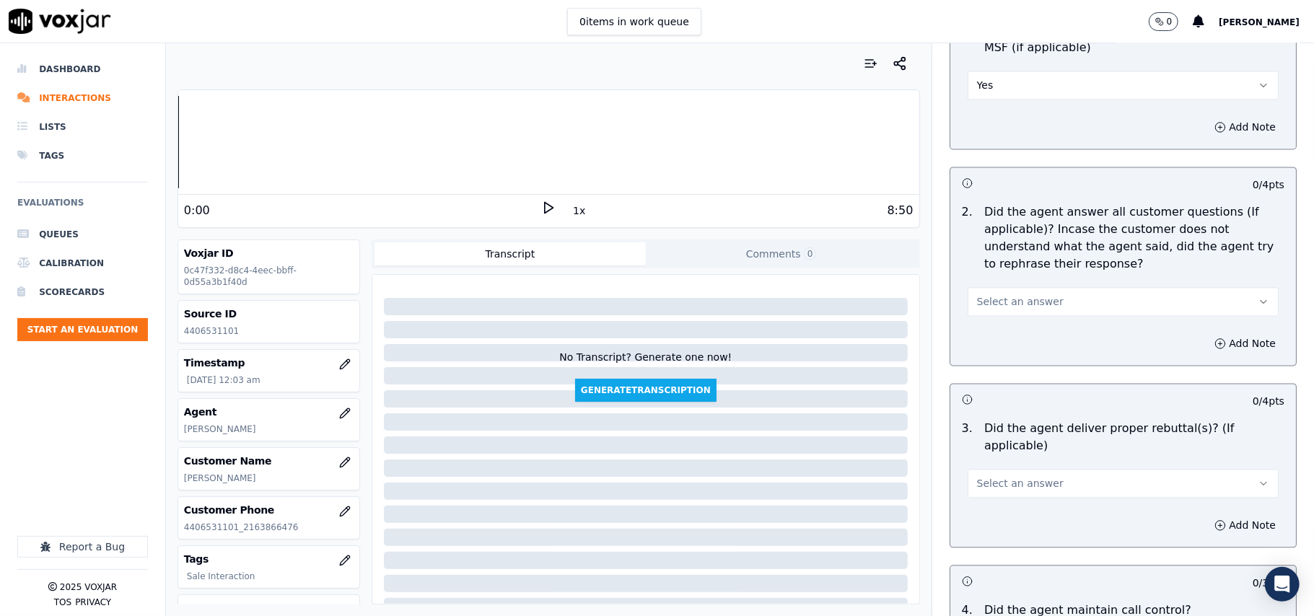
drag, startPoint x: 985, startPoint y: 286, endPoint x: 991, endPoint y: 307, distance: 21.7
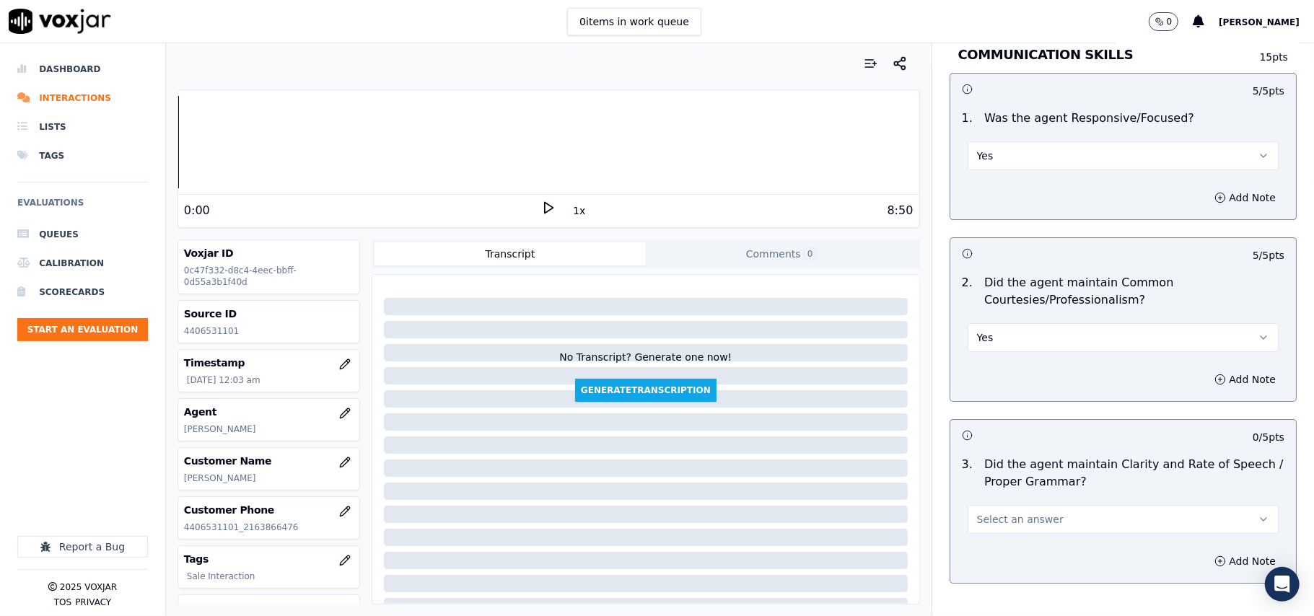
scroll to position [3611, 0]
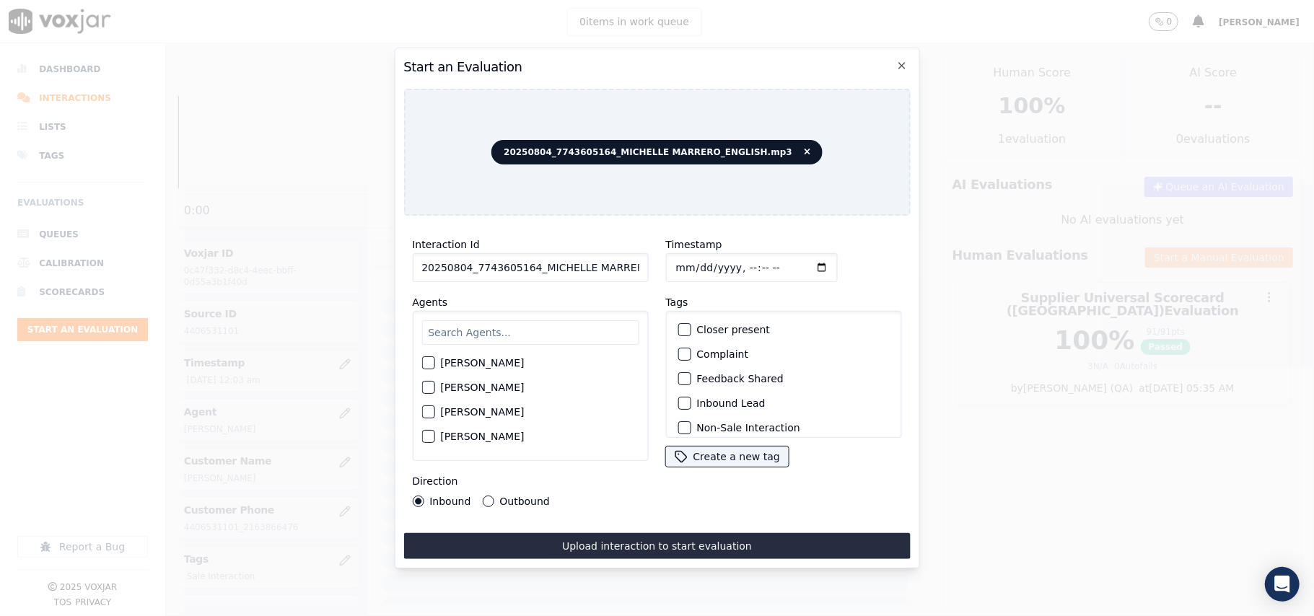
paste input "7743605164"
type input "7743605164"
type input "[DATE]T00:05"
type input "Miche"
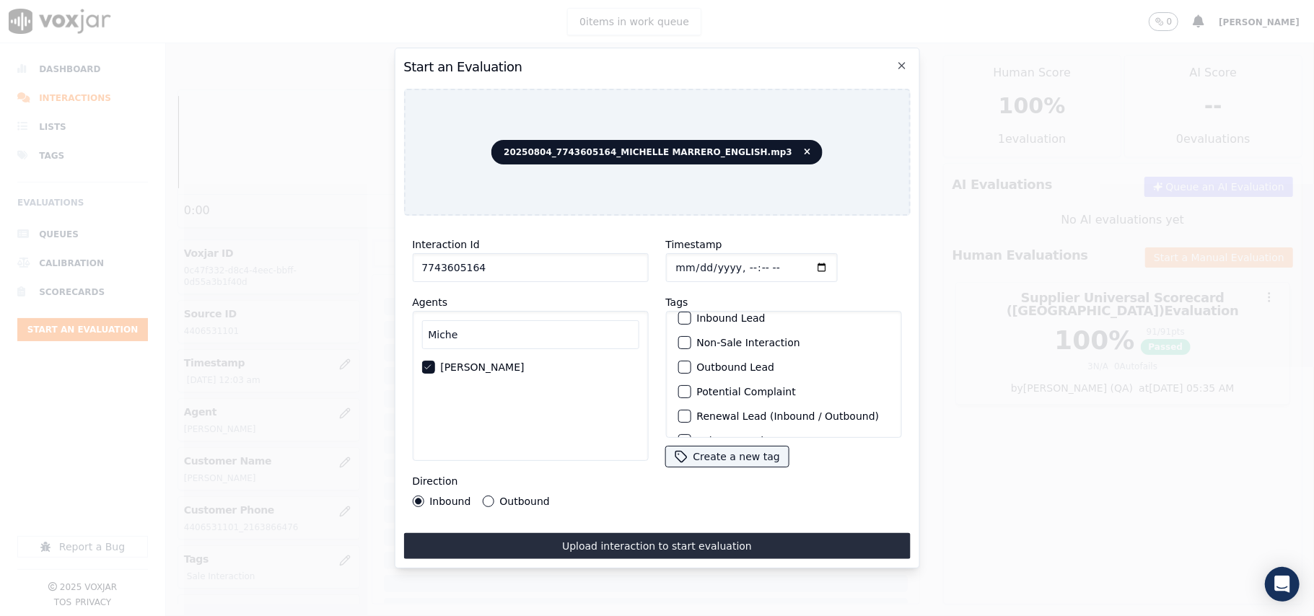
scroll to position [126, 0]
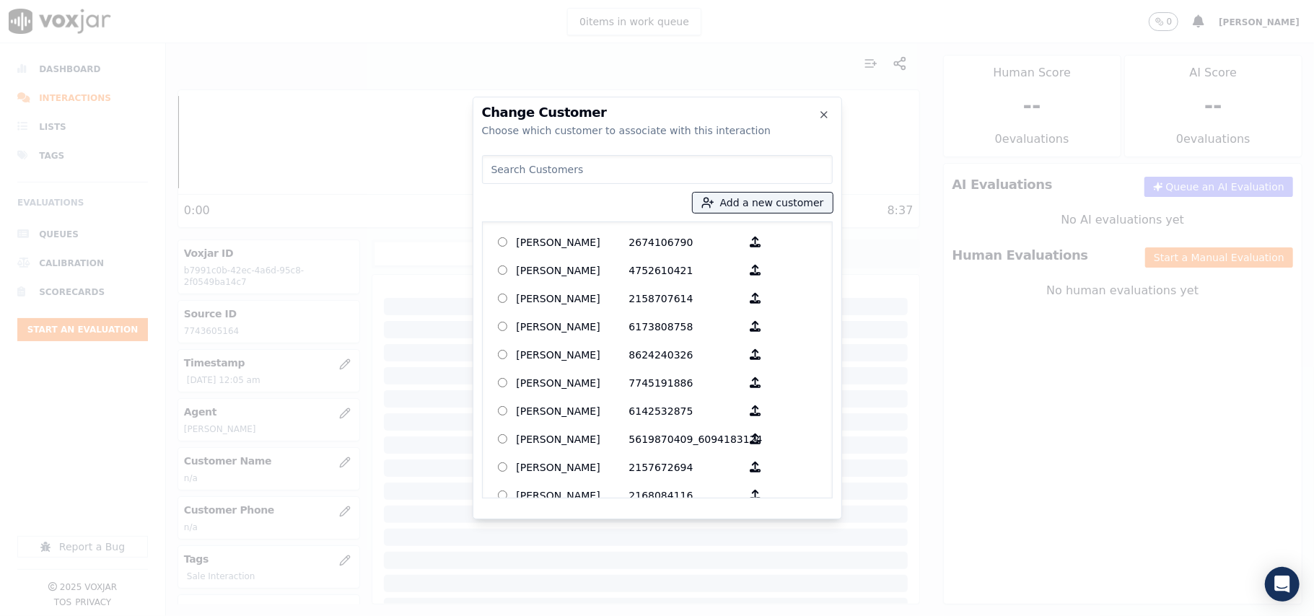
paste input "7743605164"
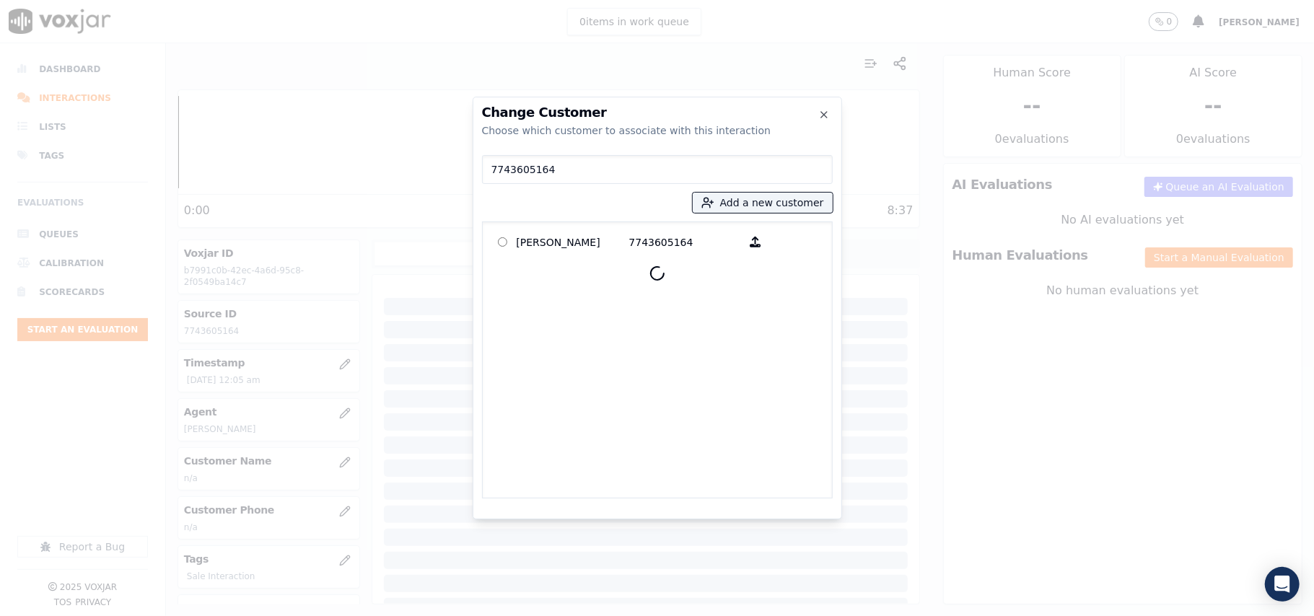
type input "7743605164"
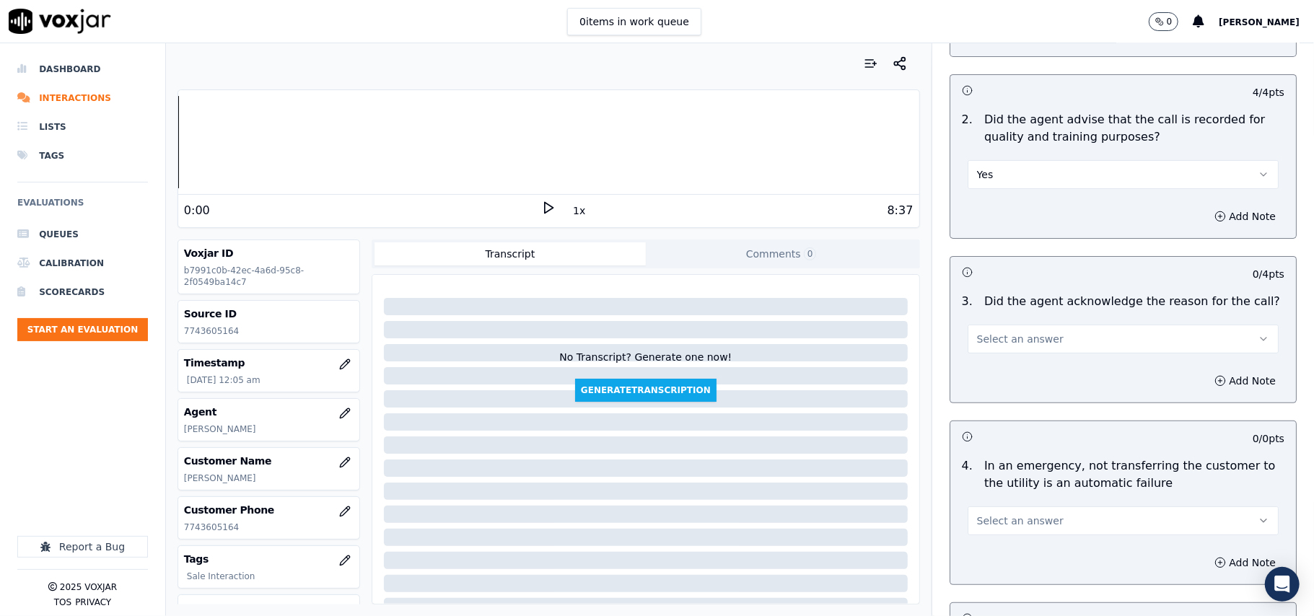
scroll to position [320, 0]
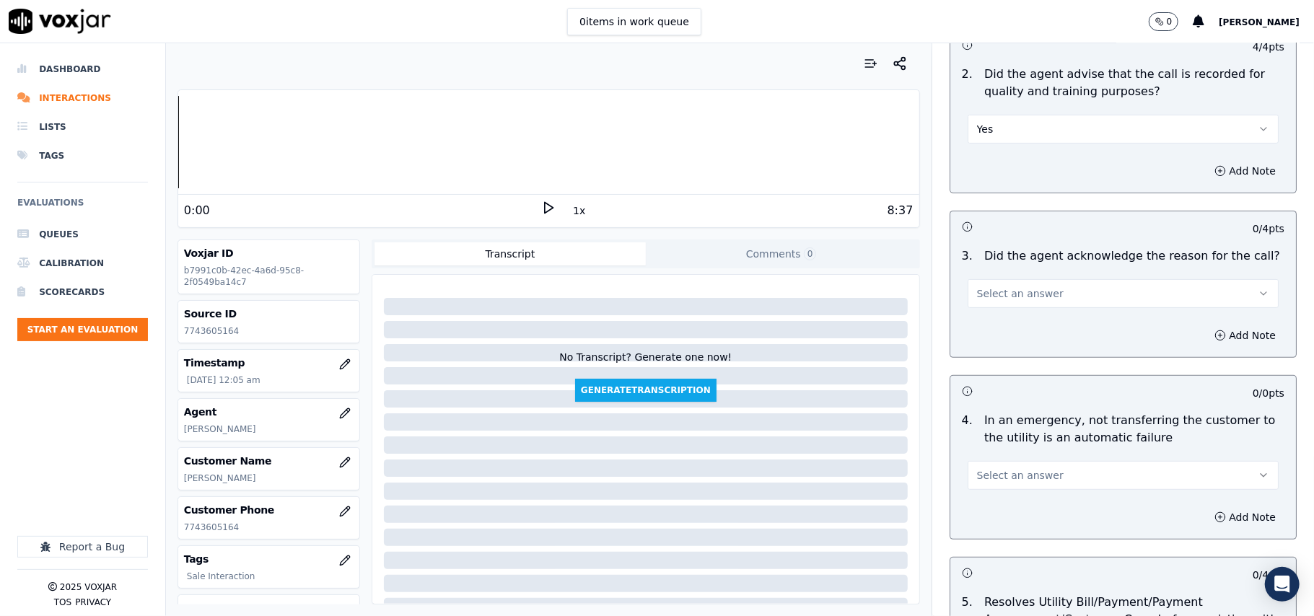
drag, startPoint x: 980, startPoint y: 272, endPoint x: 980, endPoint y: 312, distance: 39.7
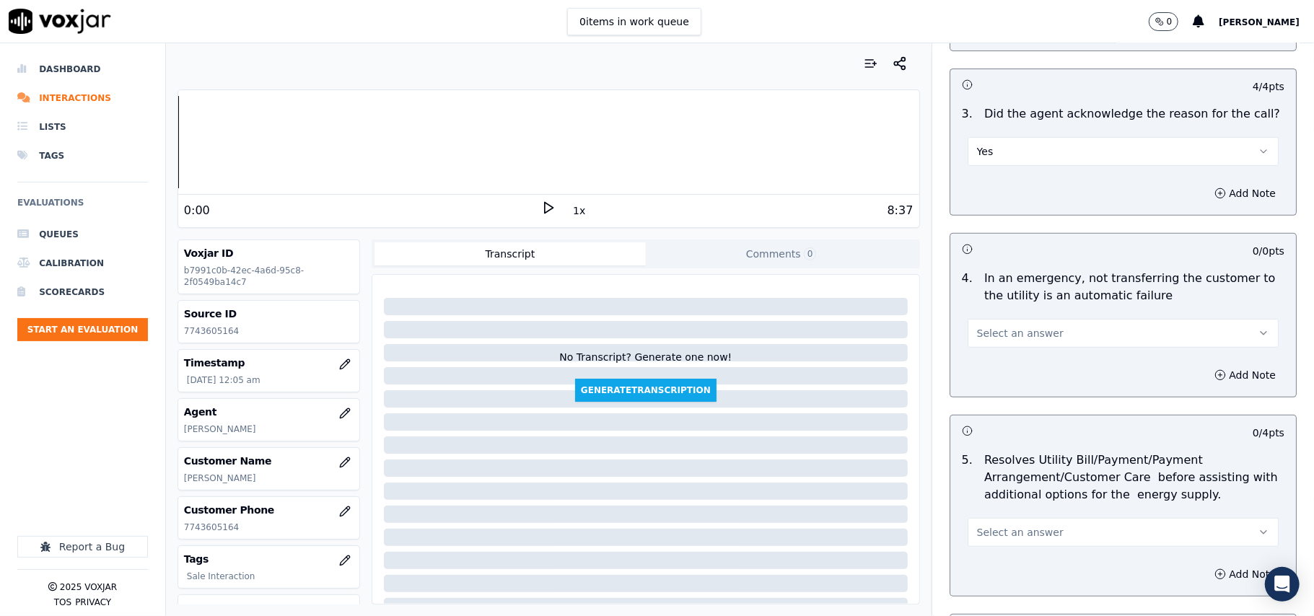
scroll to position [641, 0]
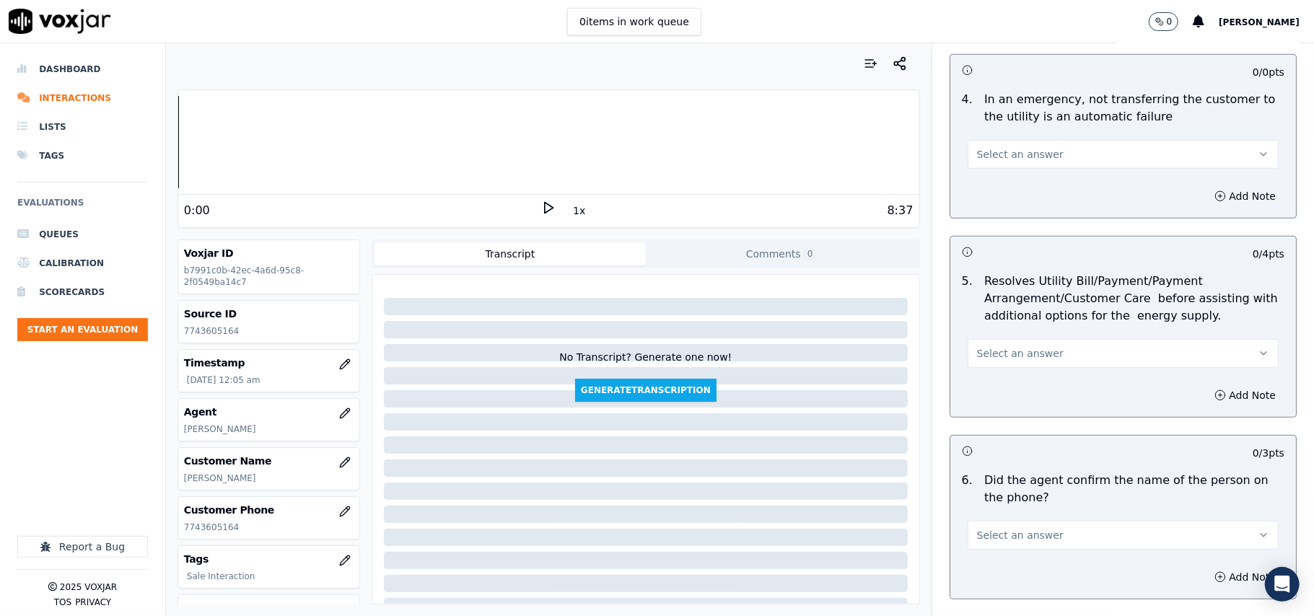
drag, startPoint x: 1025, startPoint y: 144, endPoint x: 1004, endPoint y: 168, distance: 31.2
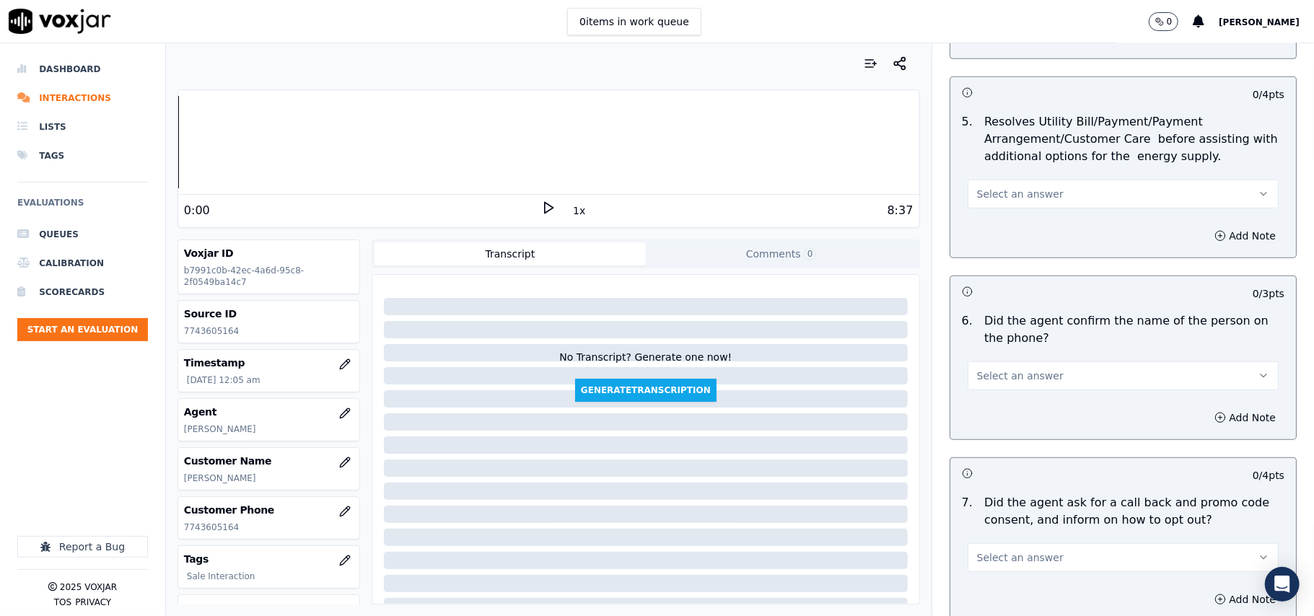
drag, startPoint x: 999, startPoint y: 188, endPoint x: 1000, endPoint y: 206, distance: 17.3
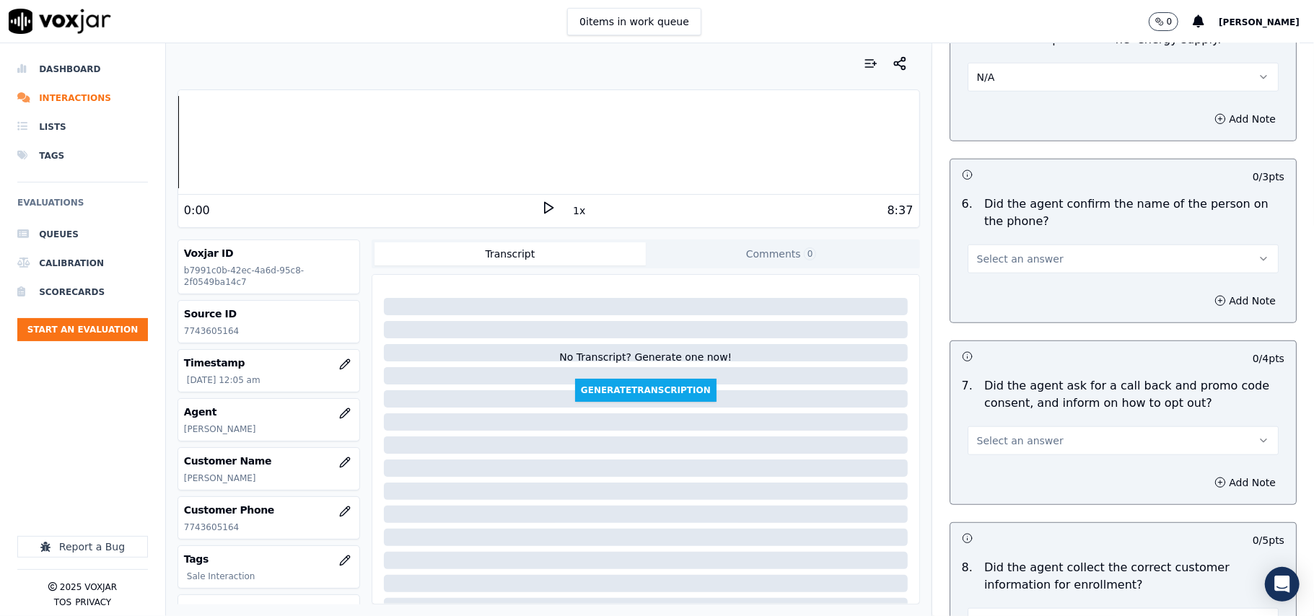
scroll to position [962, 0]
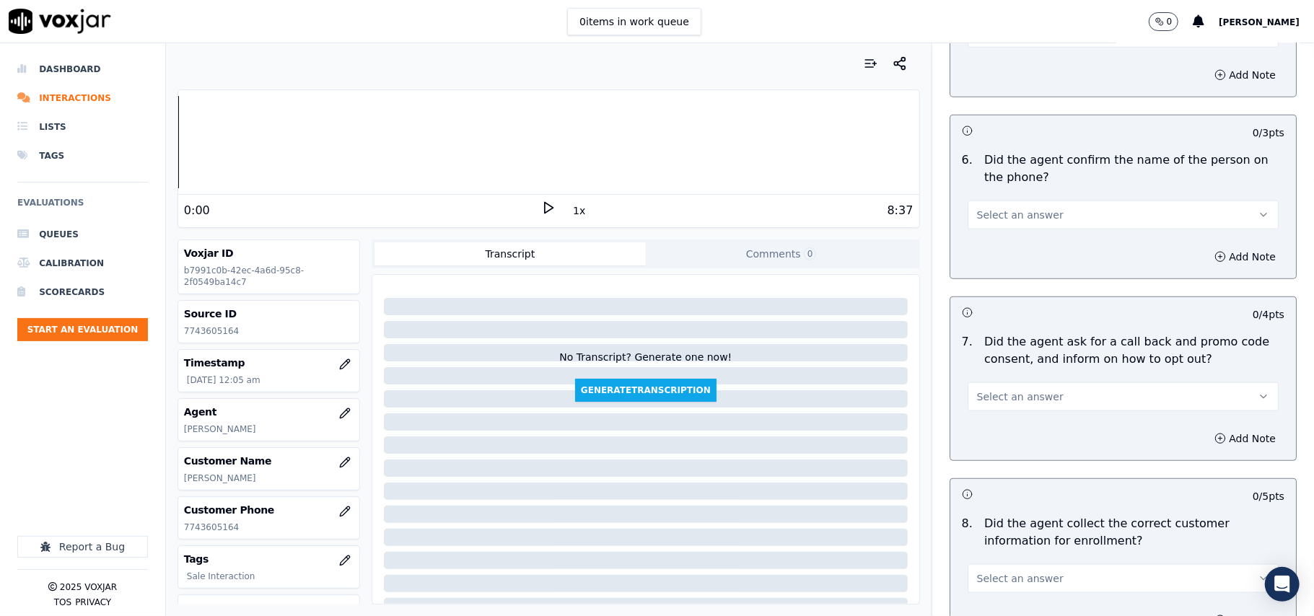
drag, startPoint x: 1002, startPoint y: 209, endPoint x: 1000, endPoint y: 228, distance: 19.5
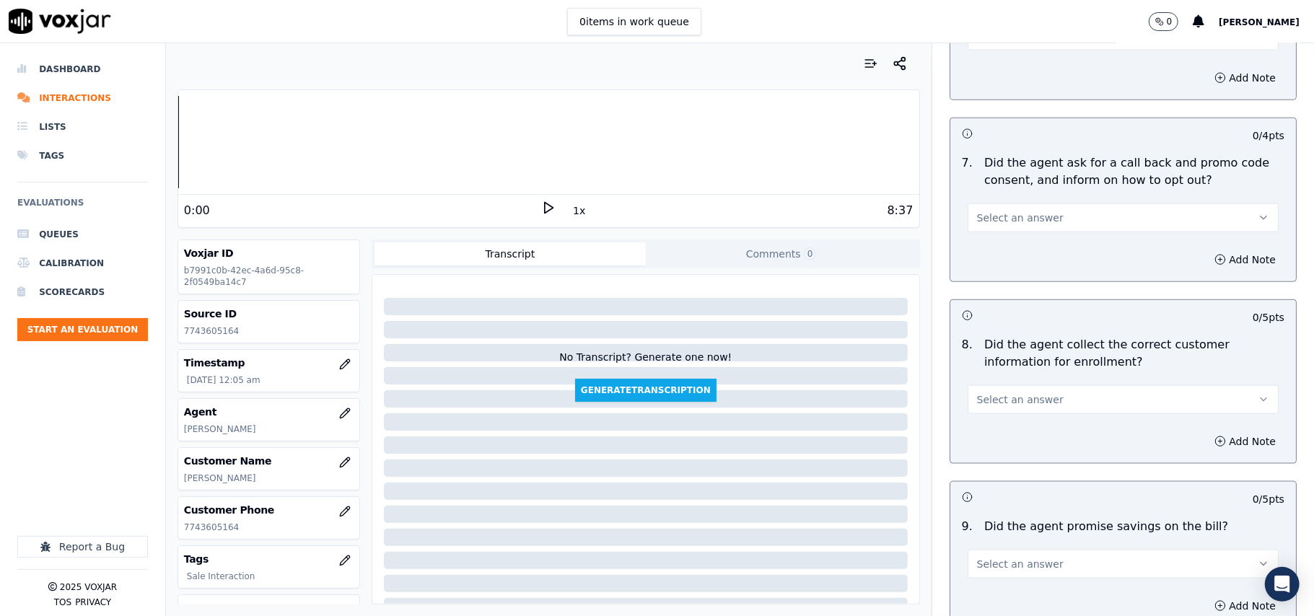
scroll to position [1282, 0]
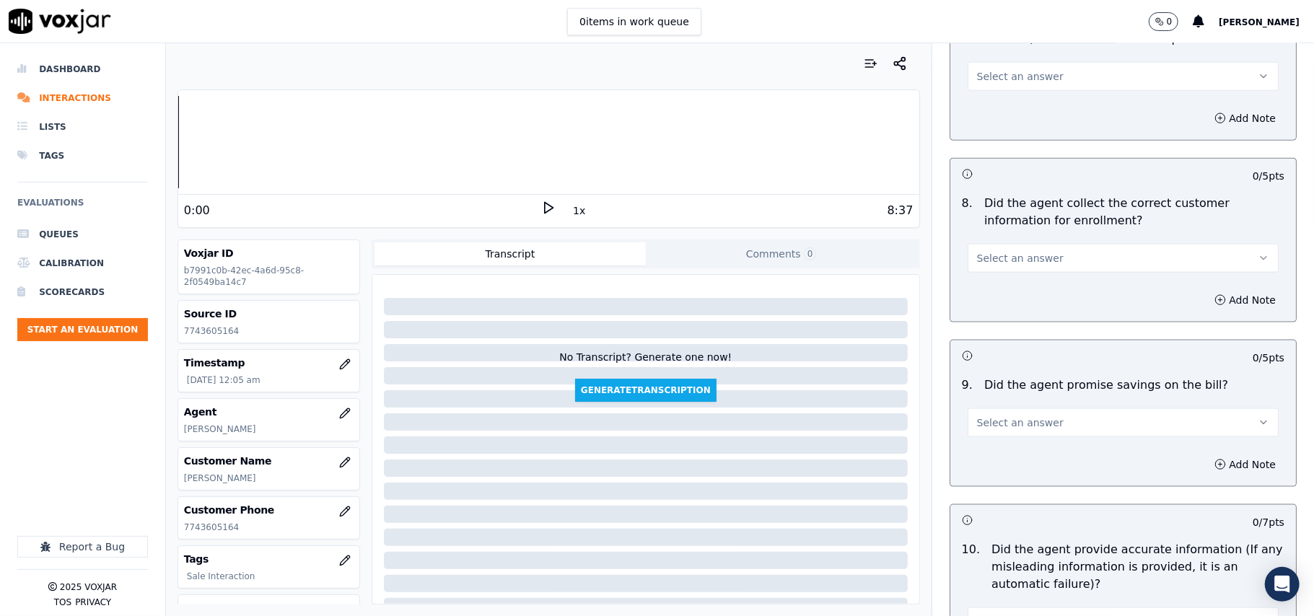
drag, startPoint x: 1006, startPoint y: 74, endPoint x: 1000, endPoint y: 89, distance: 16.9
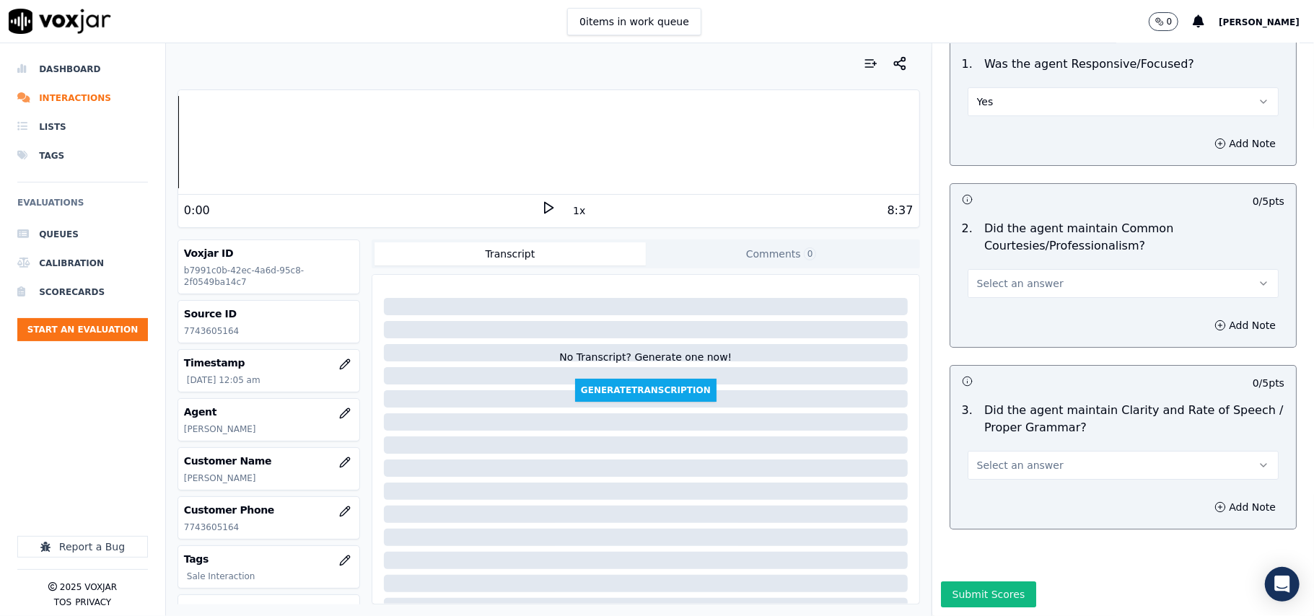
scroll to position [3611, 0]
drag, startPoint x: 974, startPoint y: 426, endPoint x: 974, endPoint y: 434, distance: 7.9
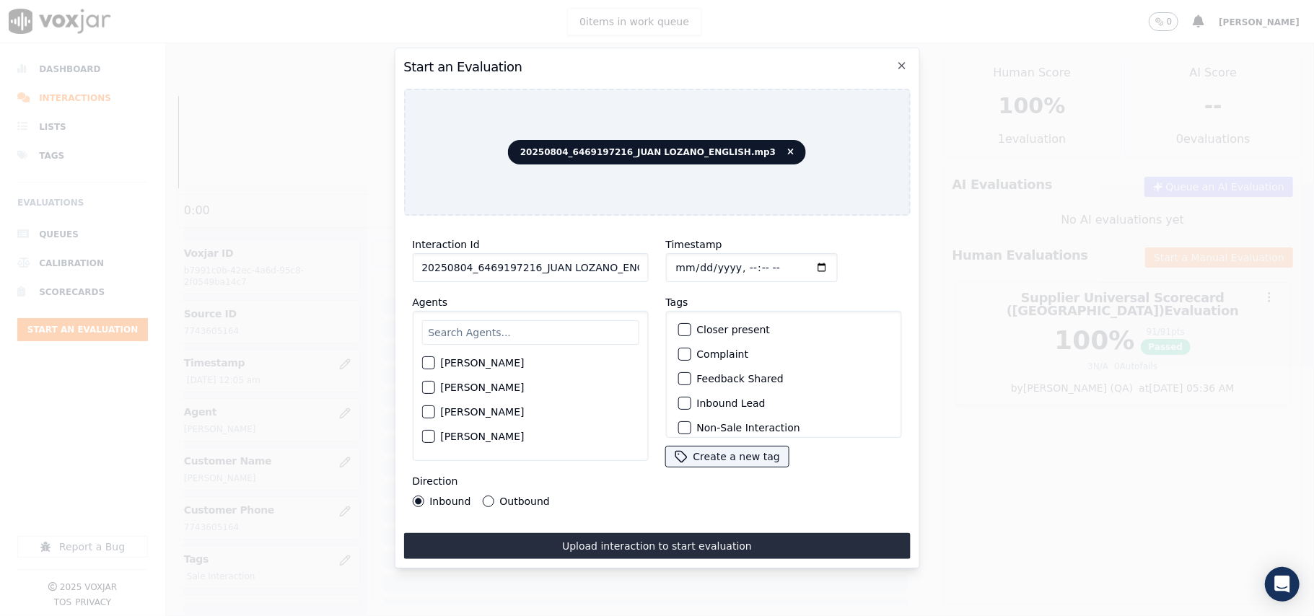
paste input "6469197216"
type input "6469197216"
type input "[DATE]T00:10"
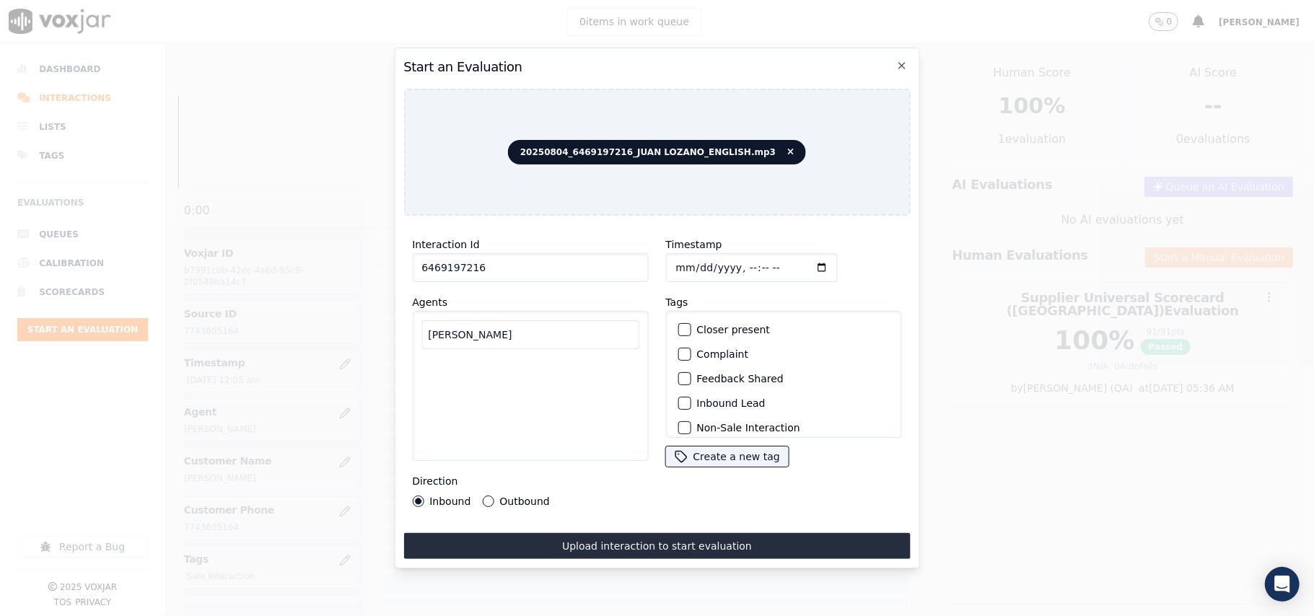
type input "[PERSON_NAME]"
drag, startPoint x: 476, startPoint y: 361, endPoint x: 491, endPoint y: 362, distance: 14.4
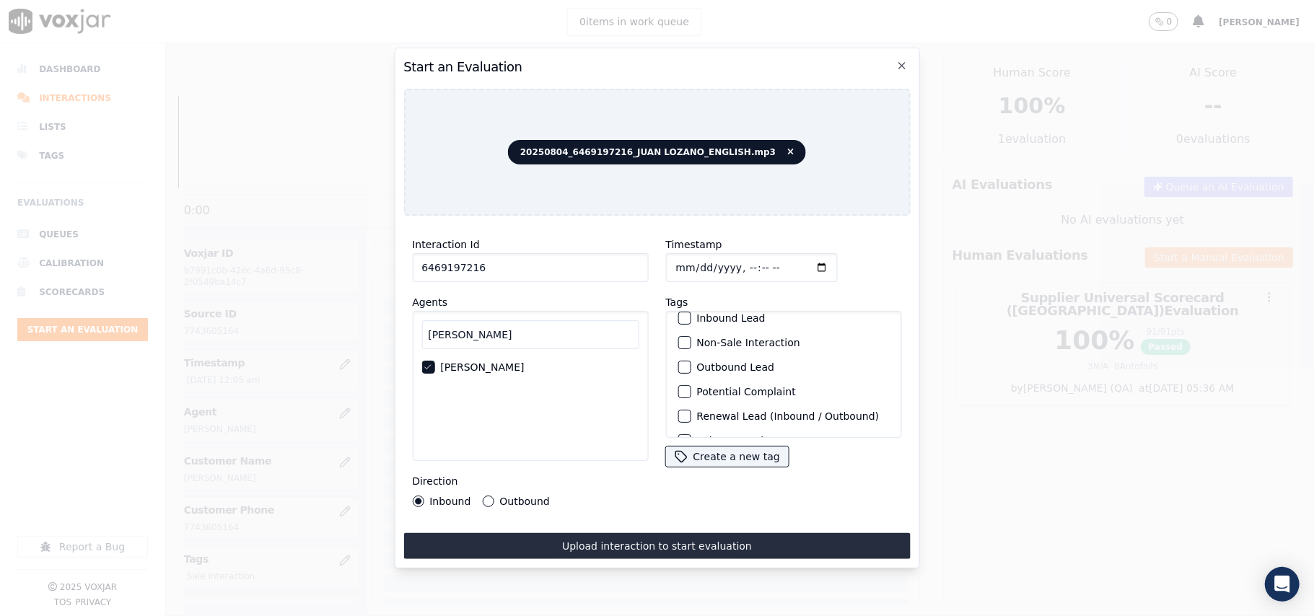
scroll to position [126, 0]
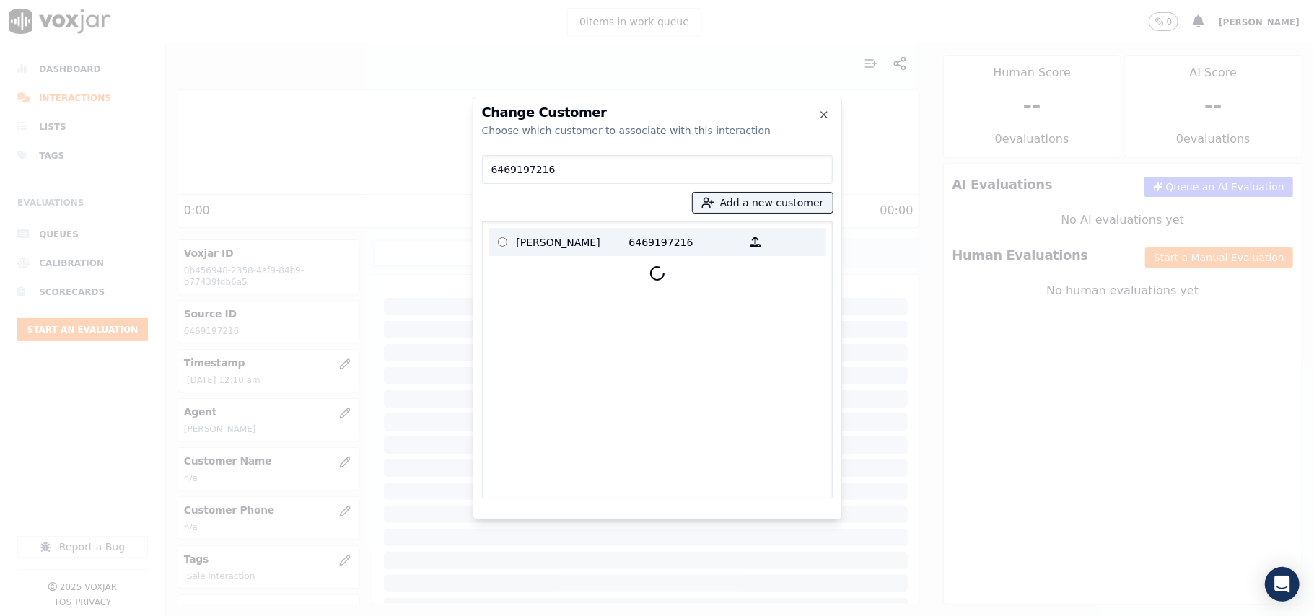
type input "6469197216"
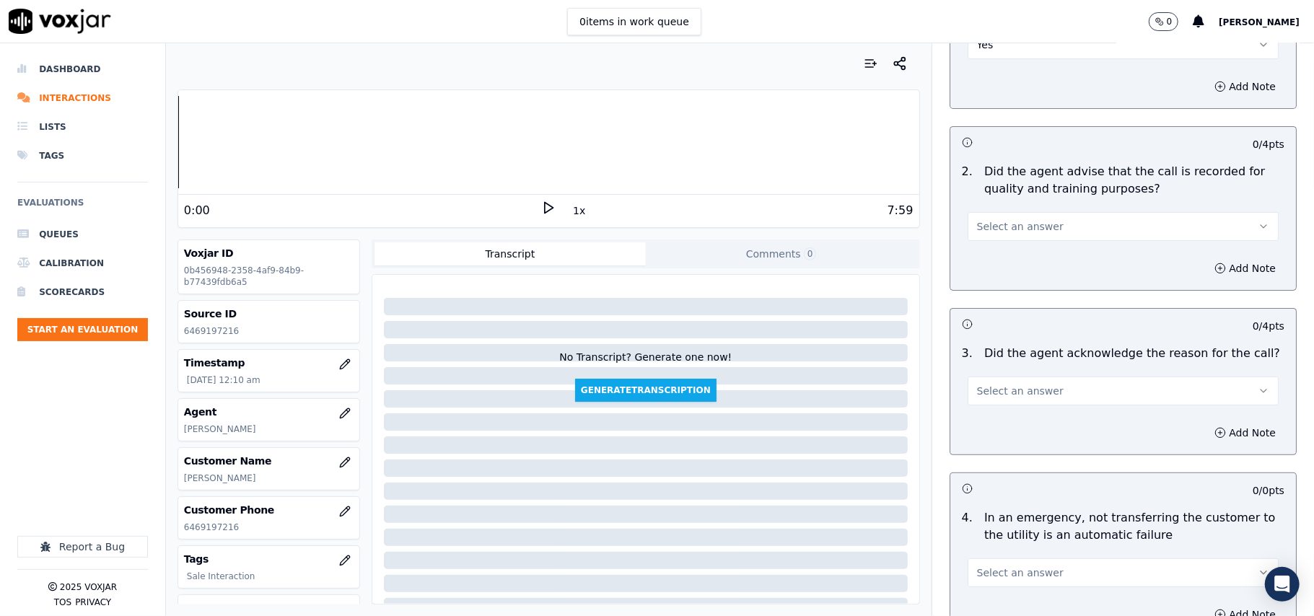
scroll to position [320, 0]
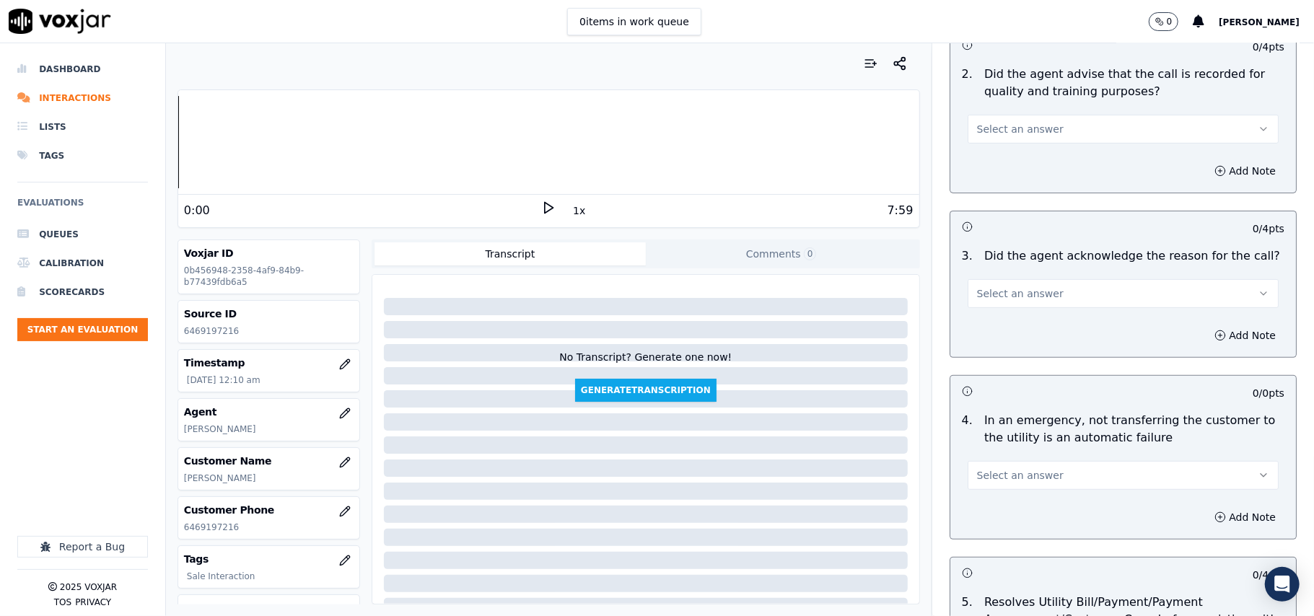
drag, startPoint x: 991, startPoint y: 139, endPoint x: 994, endPoint y: 133, distance: 7.4
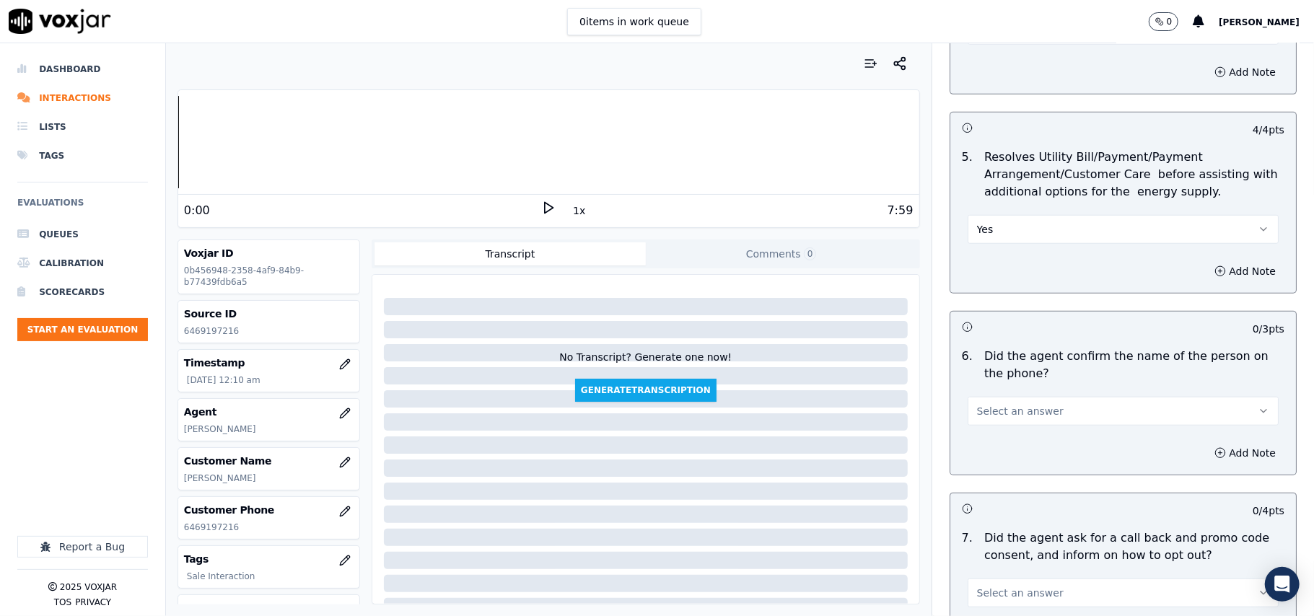
scroll to position [801, 0]
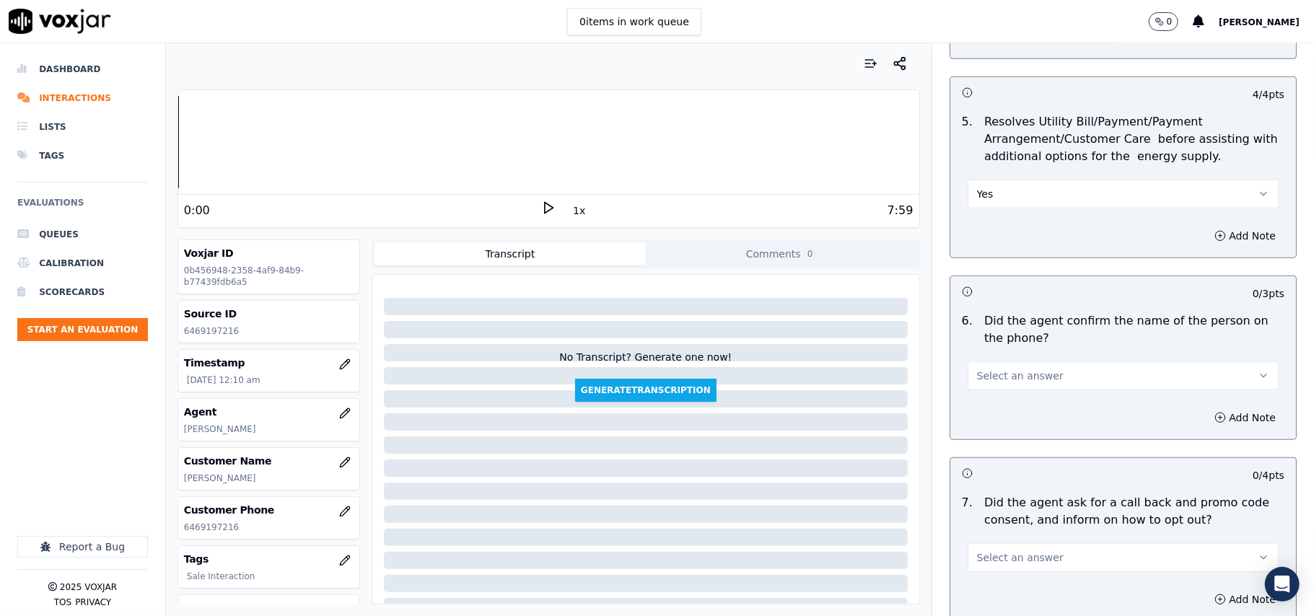
drag, startPoint x: 987, startPoint y: 195, endPoint x: 987, endPoint y: 209, distance: 13.7
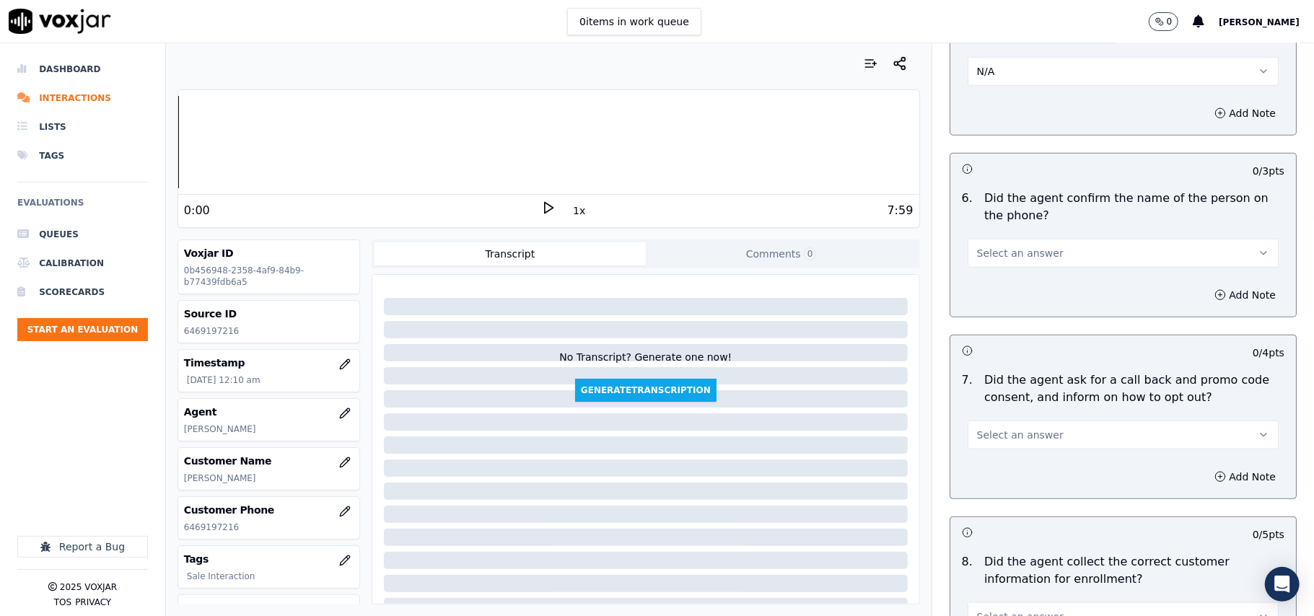
scroll to position [962, 0]
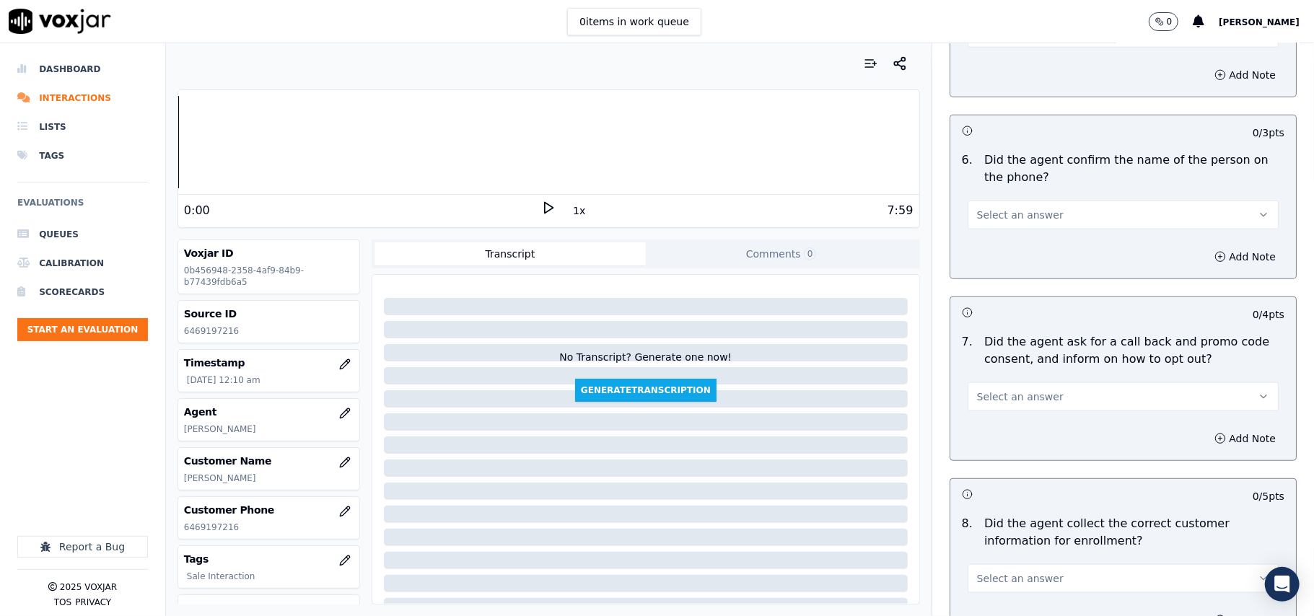
drag, startPoint x: 1004, startPoint y: 211, endPoint x: 1005, endPoint y: 229, distance: 18.8
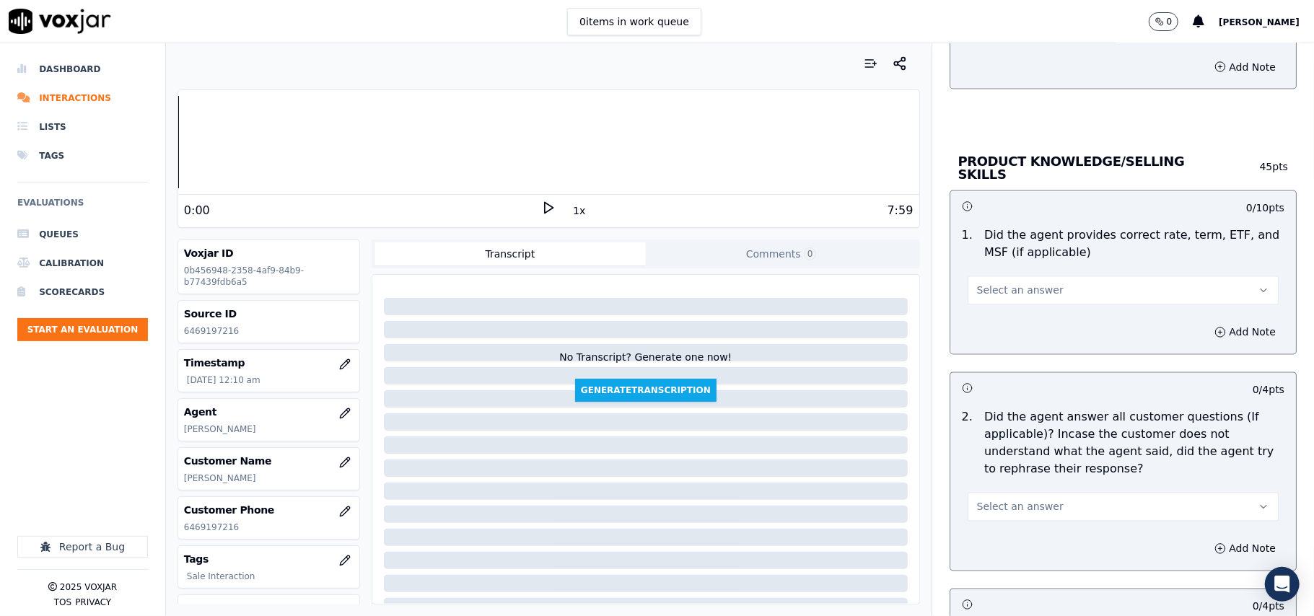
scroll to position [1924, 0]
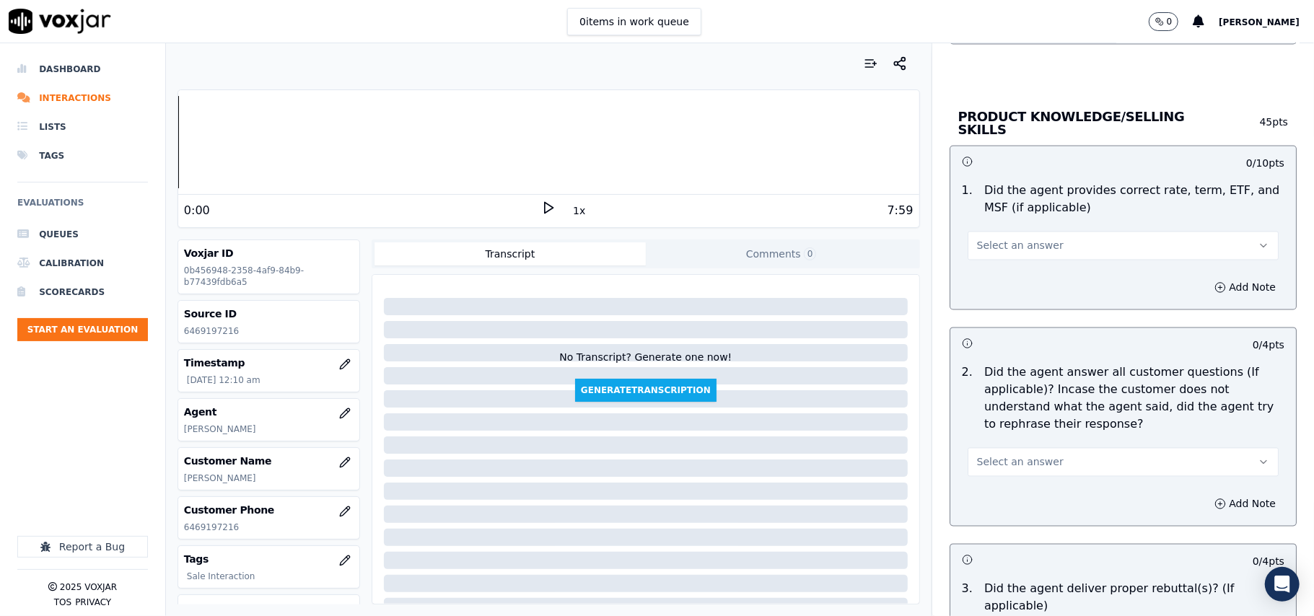
drag, startPoint x: 1000, startPoint y: 235, endPoint x: 996, endPoint y: 248, distance: 14.4
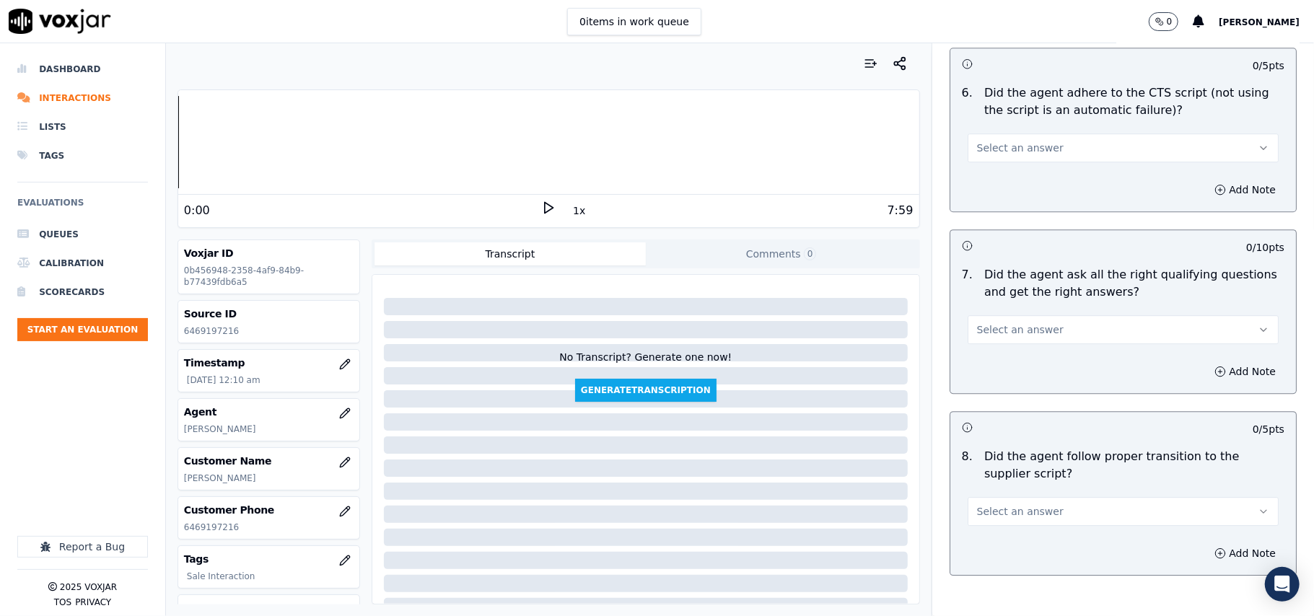
scroll to position [2886, 0]
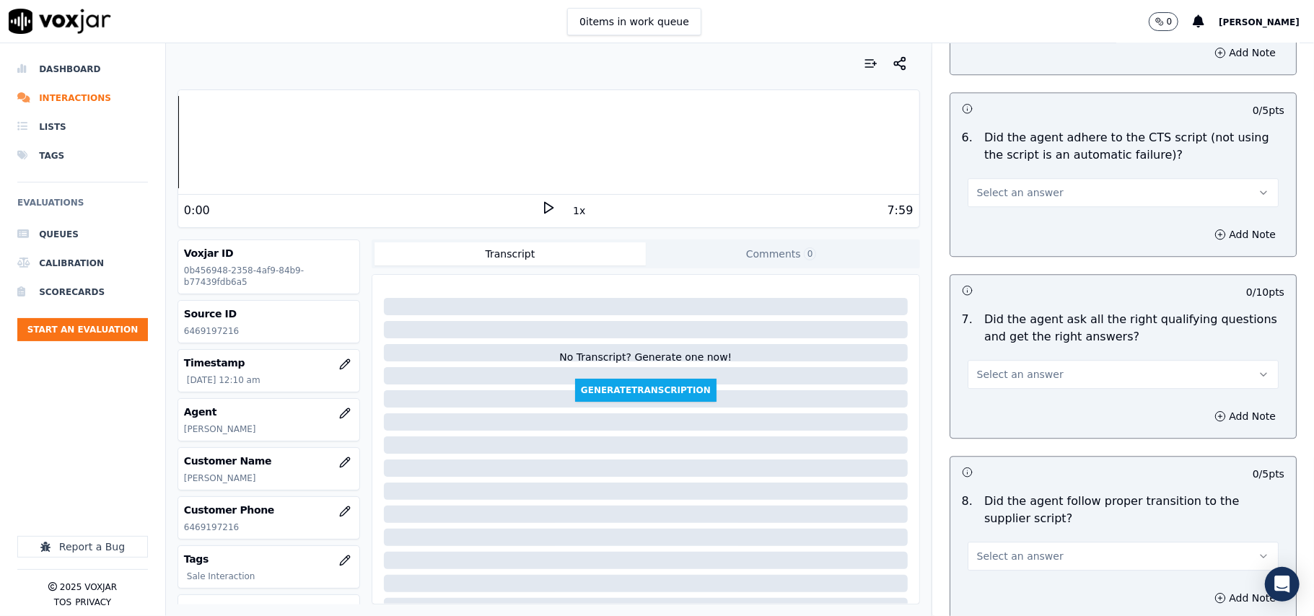
drag, startPoint x: 988, startPoint y: 175, endPoint x: 986, endPoint y: 185, distance: 11.0
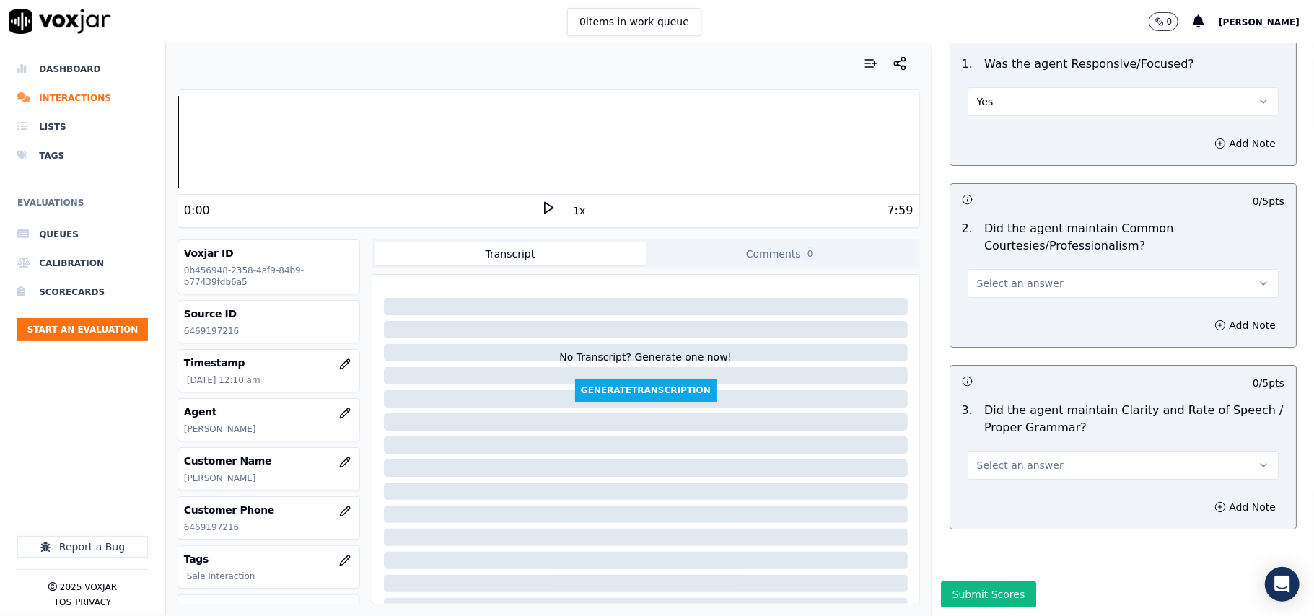
scroll to position [3611, 0]
drag, startPoint x: 987, startPoint y: 235, endPoint x: 987, endPoint y: 249, distance: 13.7
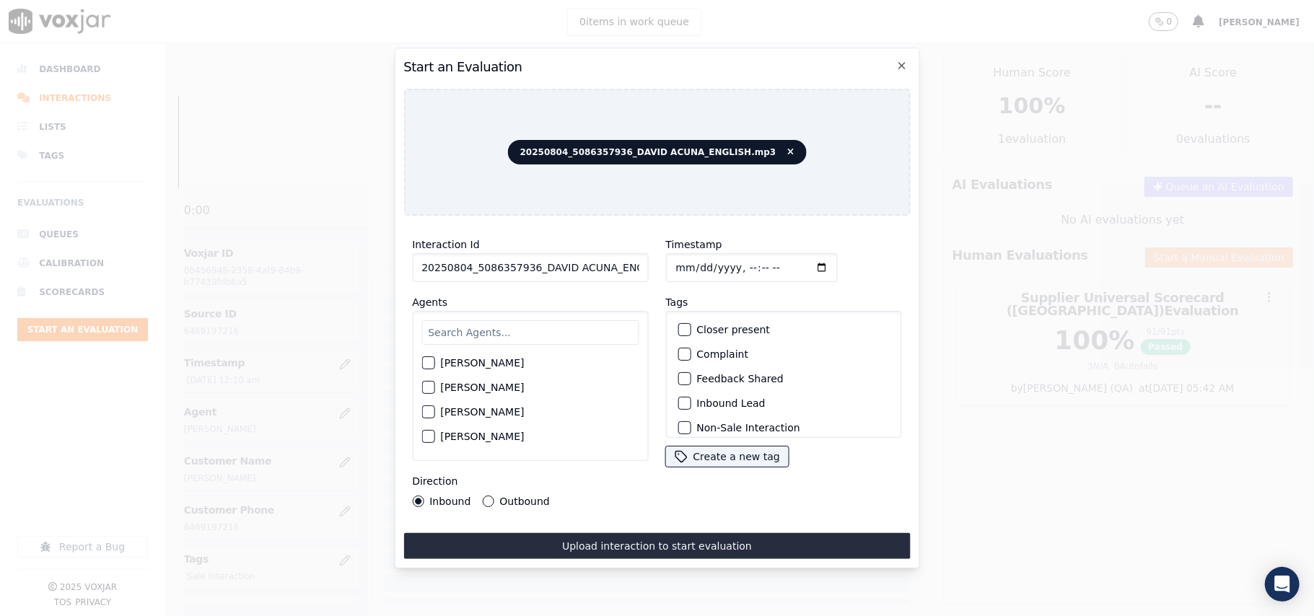
paste input "5086357936"
type input "5086357936"
type input "[DATE]T00:12"
type input "Dav"
drag, startPoint x: 491, startPoint y: 364, endPoint x: 723, endPoint y: 374, distance: 231.8
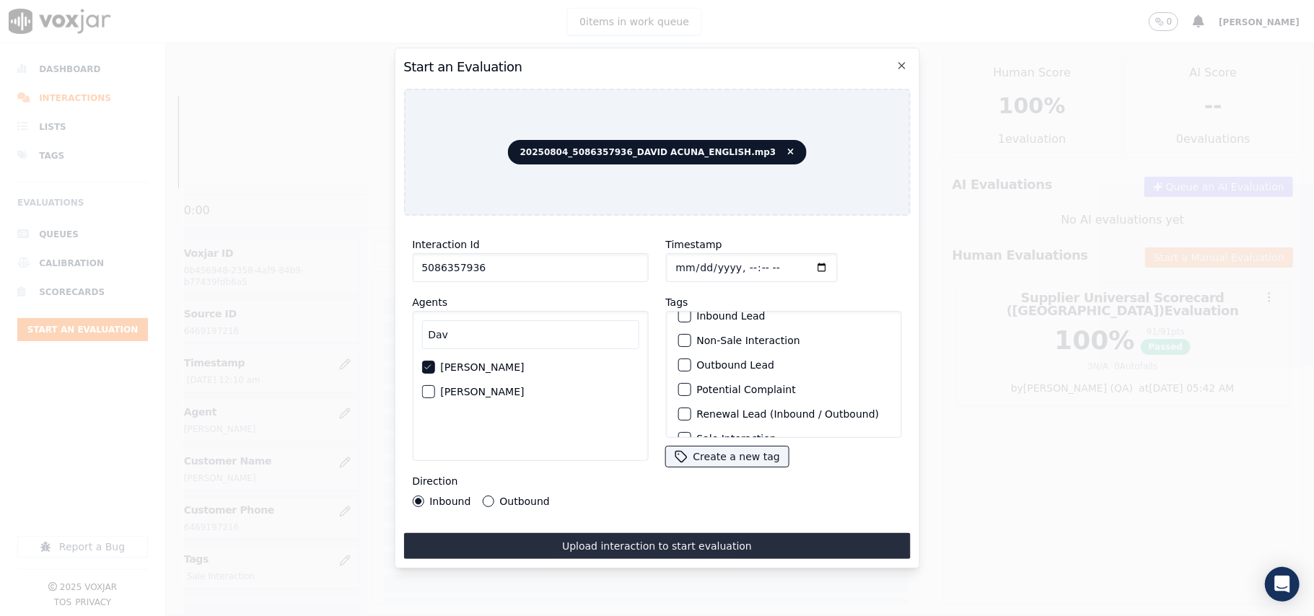
scroll to position [126, 0]
drag, startPoint x: 502, startPoint y: 494, endPoint x: 528, endPoint y: 515, distance: 33.4
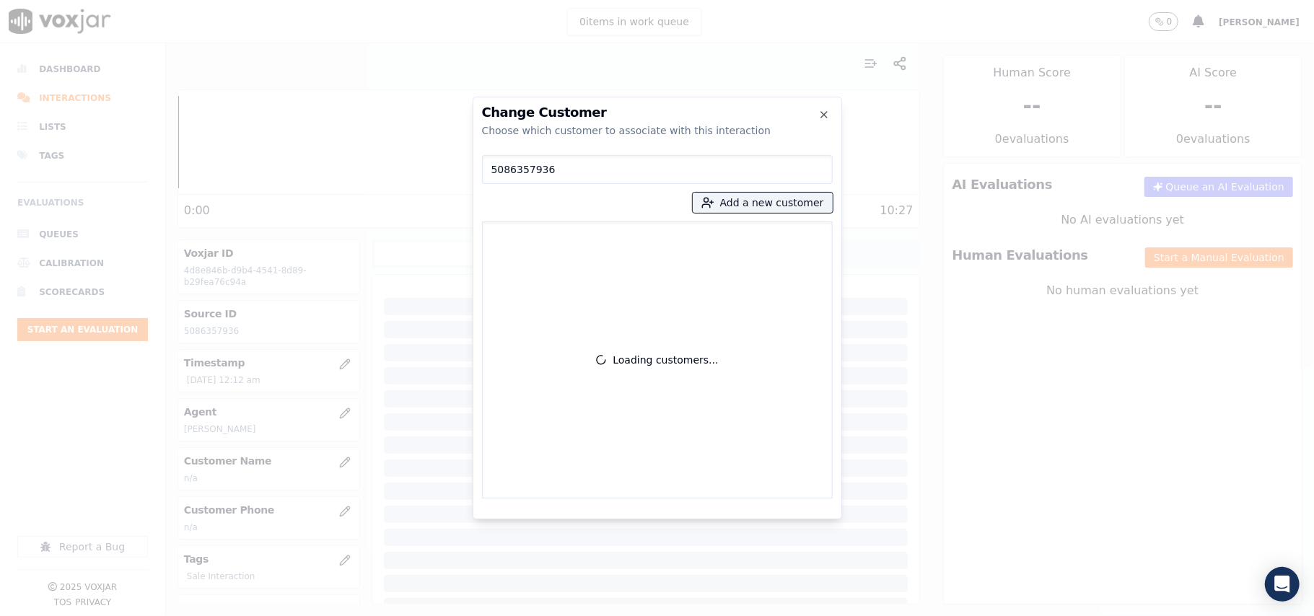
type input "5086357936"
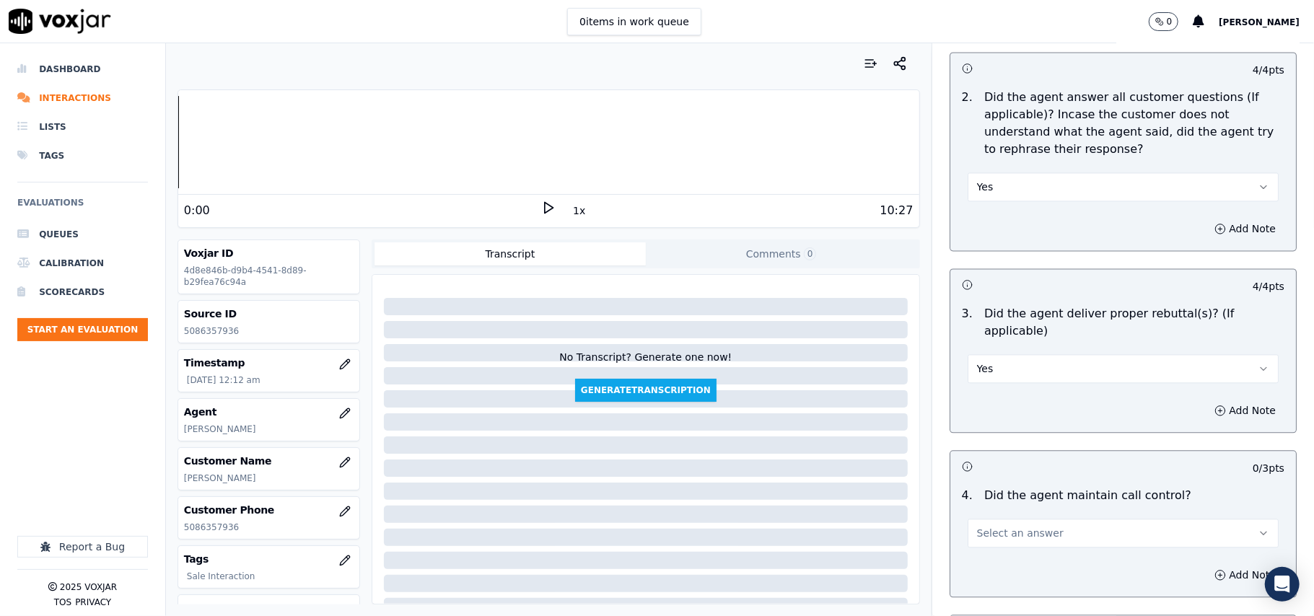
scroll to position [2244, 0]
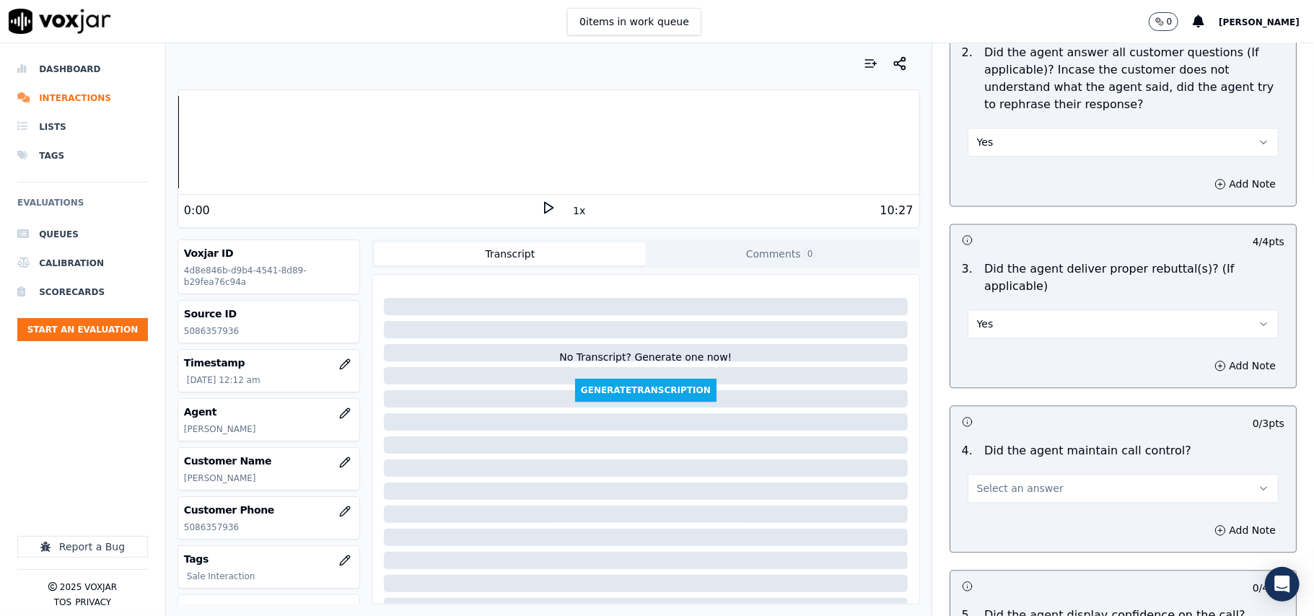
drag, startPoint x: 983, startPoint y: 470, endPoint x: 986, endPoint y: 482, distance: 11.9
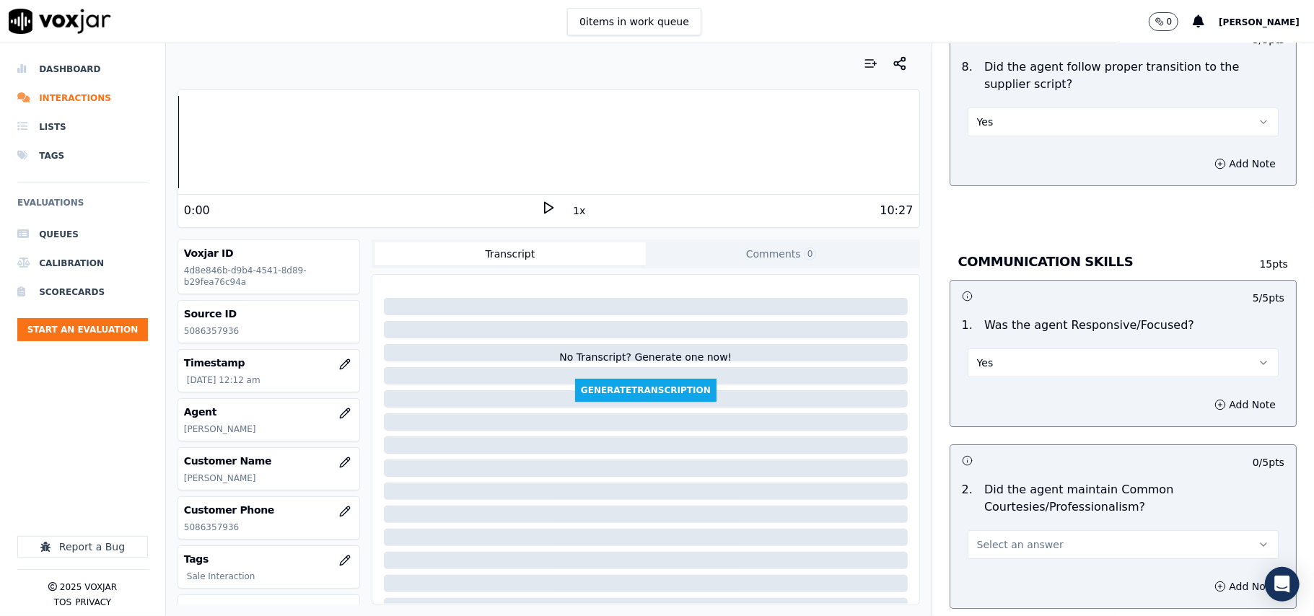
scroll to position [3367, 0]
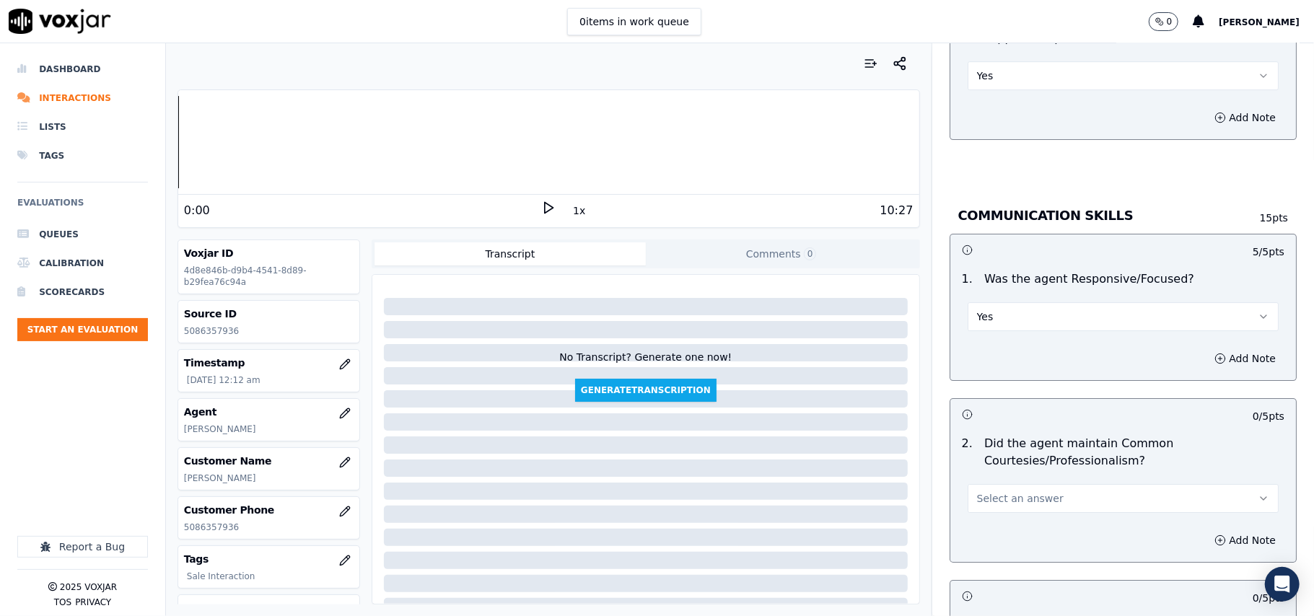
drag, startPoint x: 996, startPoint y: 485, endPoint x: 991, endPoint y: 496, distance: 12.6
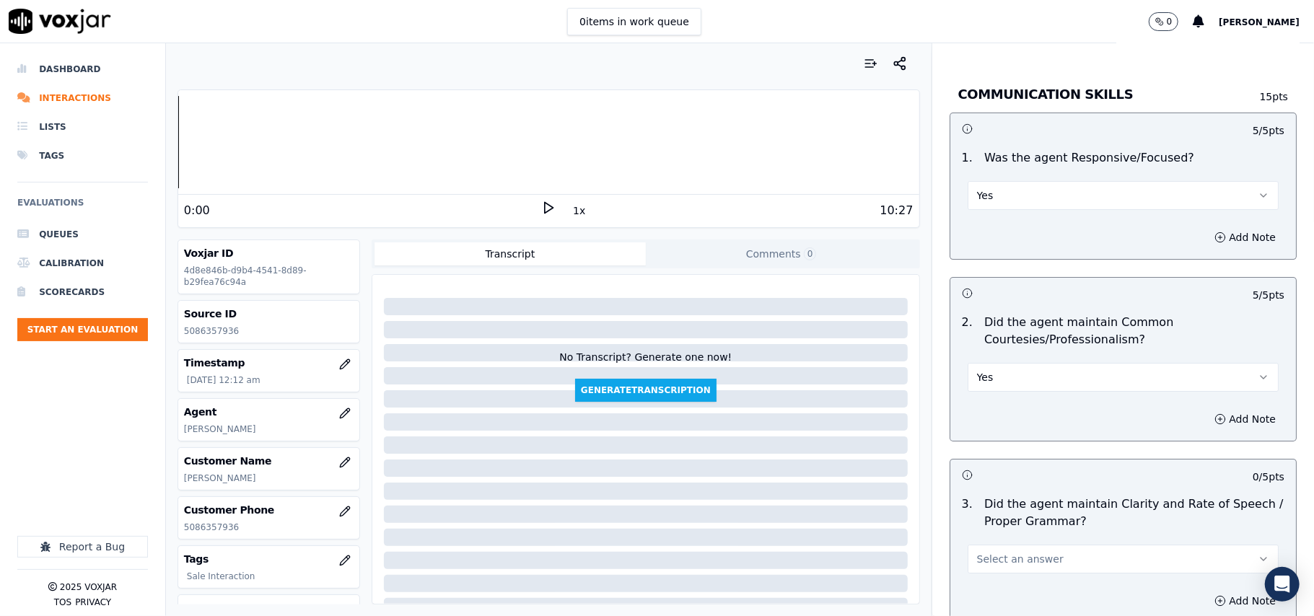
scroll to position [3611, 0]
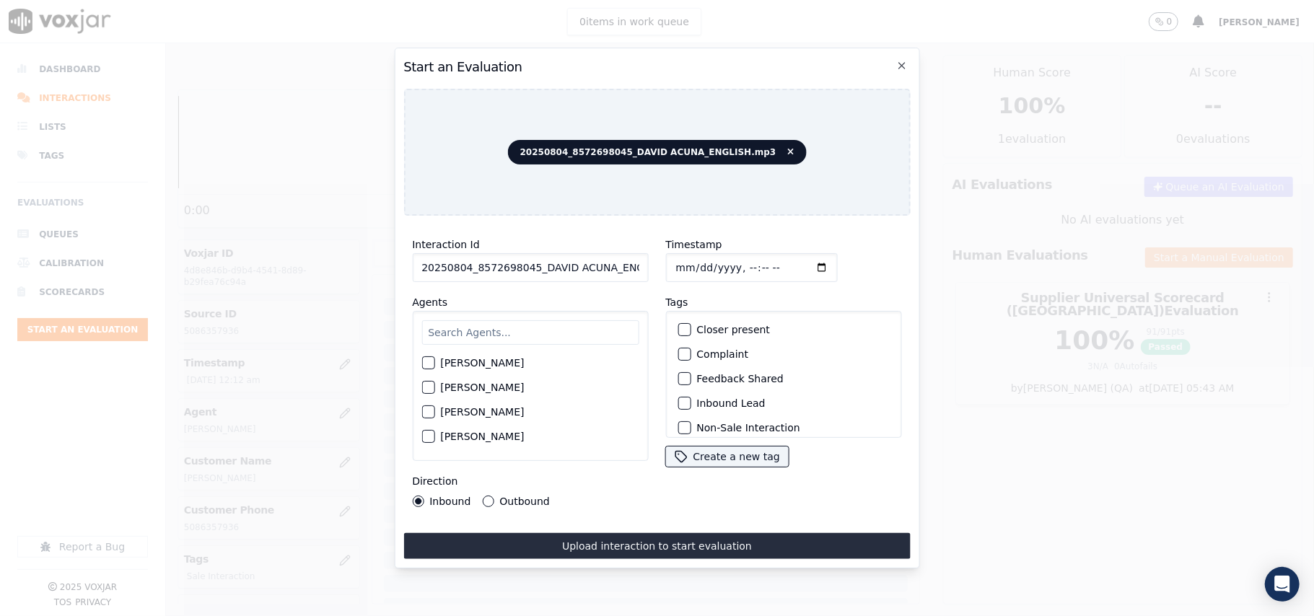
paste input "8572698045"
type input "8572698045"
type input "[DATE]T00:18"
type input "Davi"
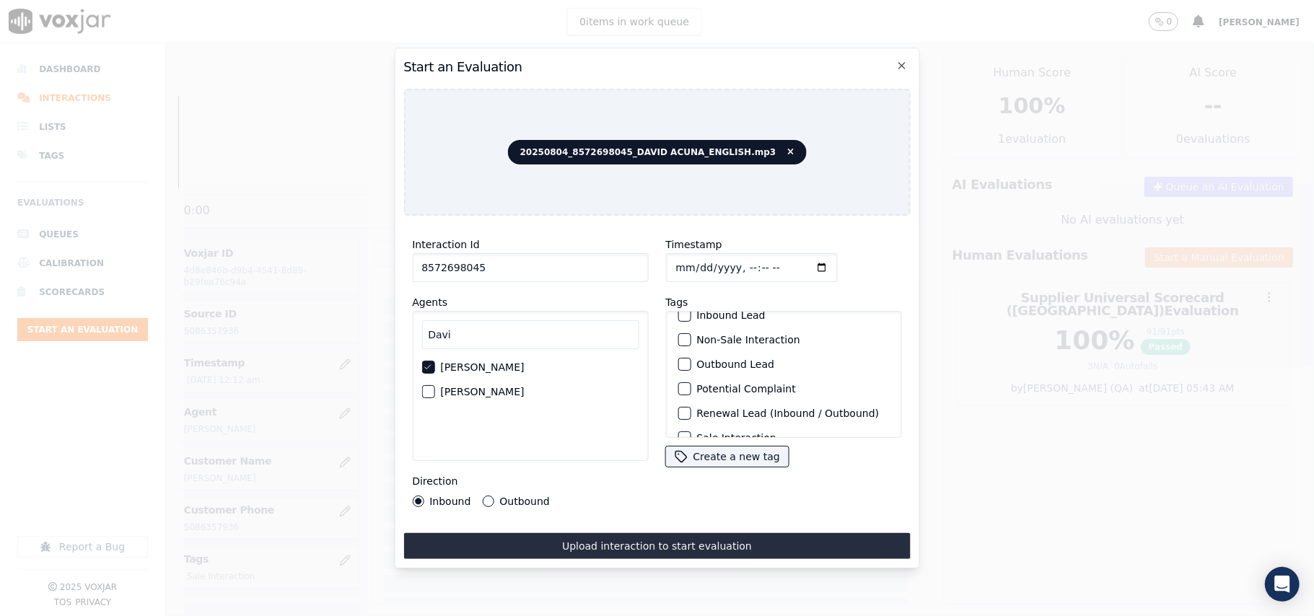
scroll to position [126, 0]
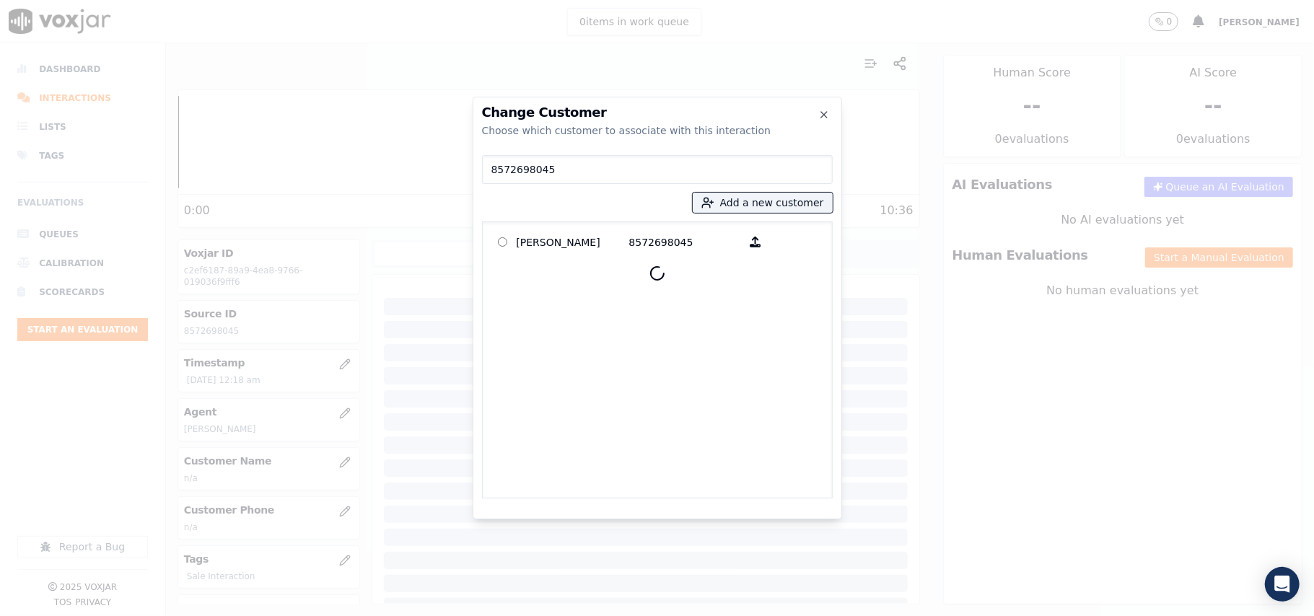
type input "8572698045"
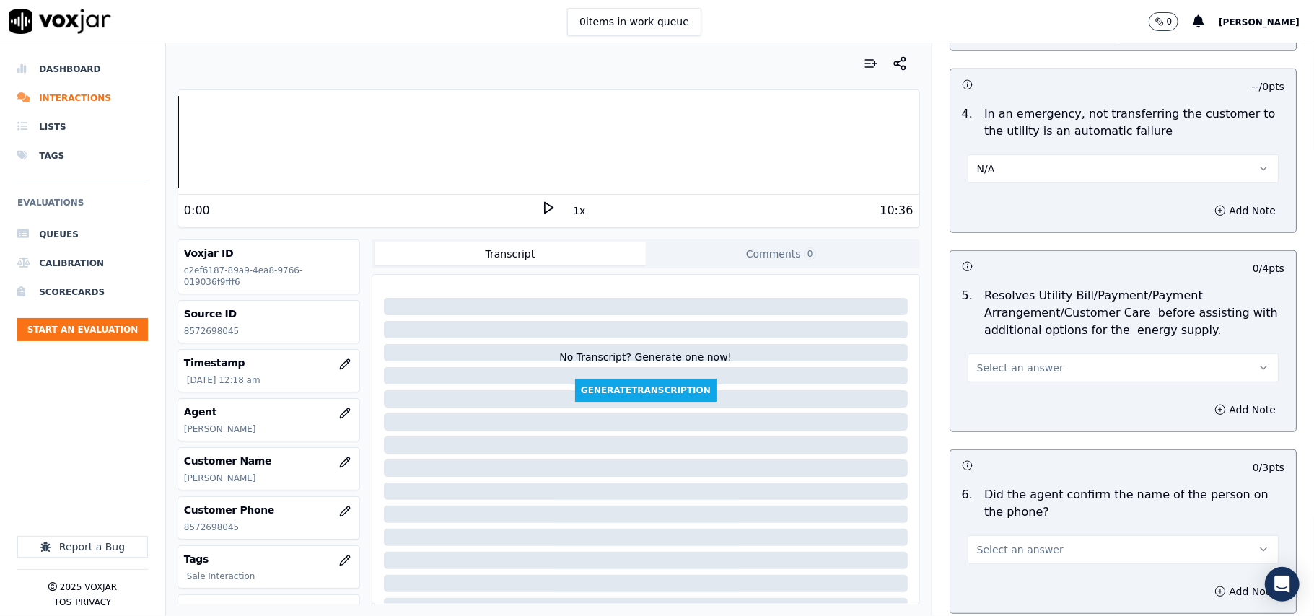
scroll to position [801, 0]
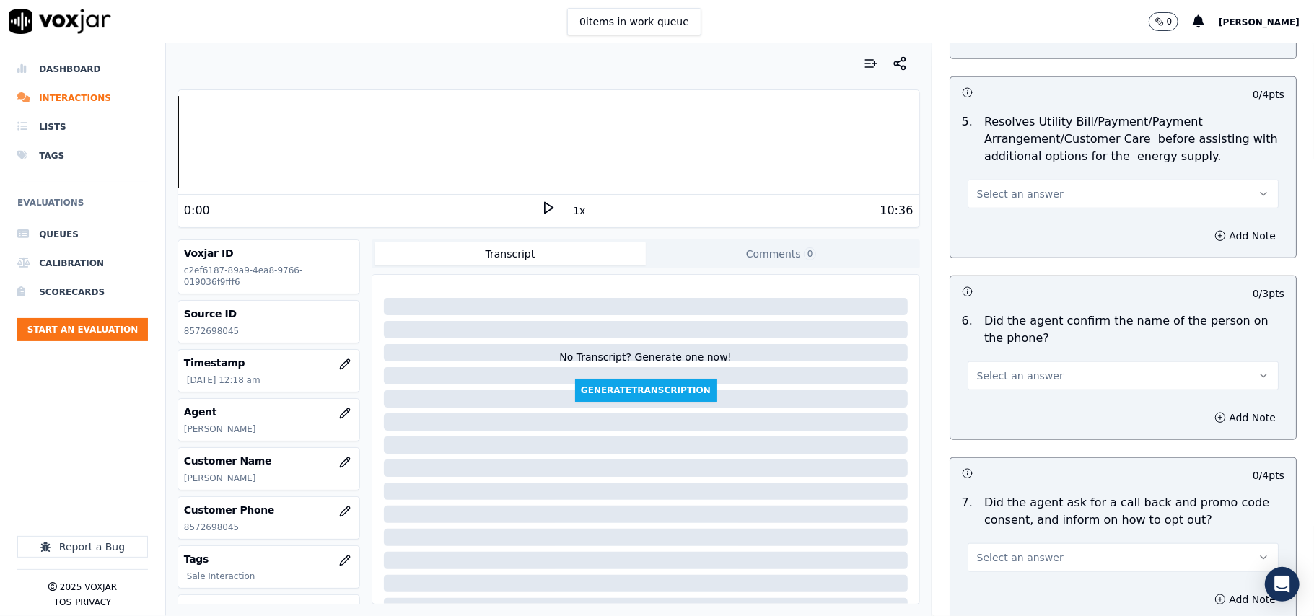
drag, startPoint x: 1012, startPoint y: 196, endPoint x: 1000, endPoint y: 209, distance: 16.8
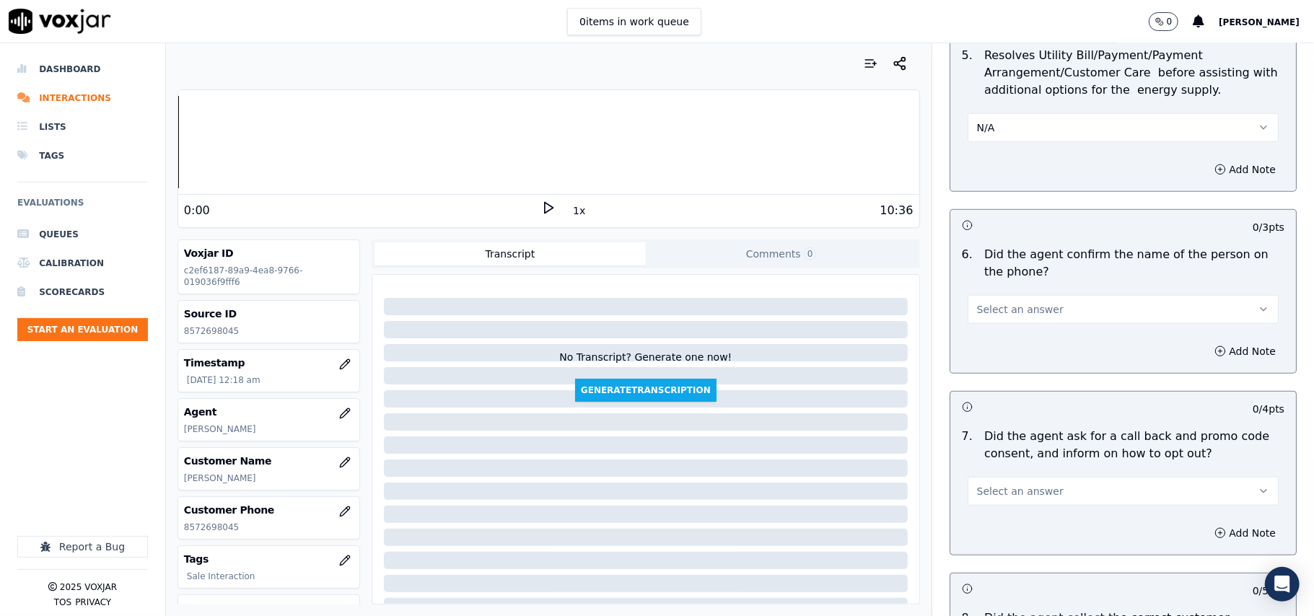
scroll to position [962, 0]
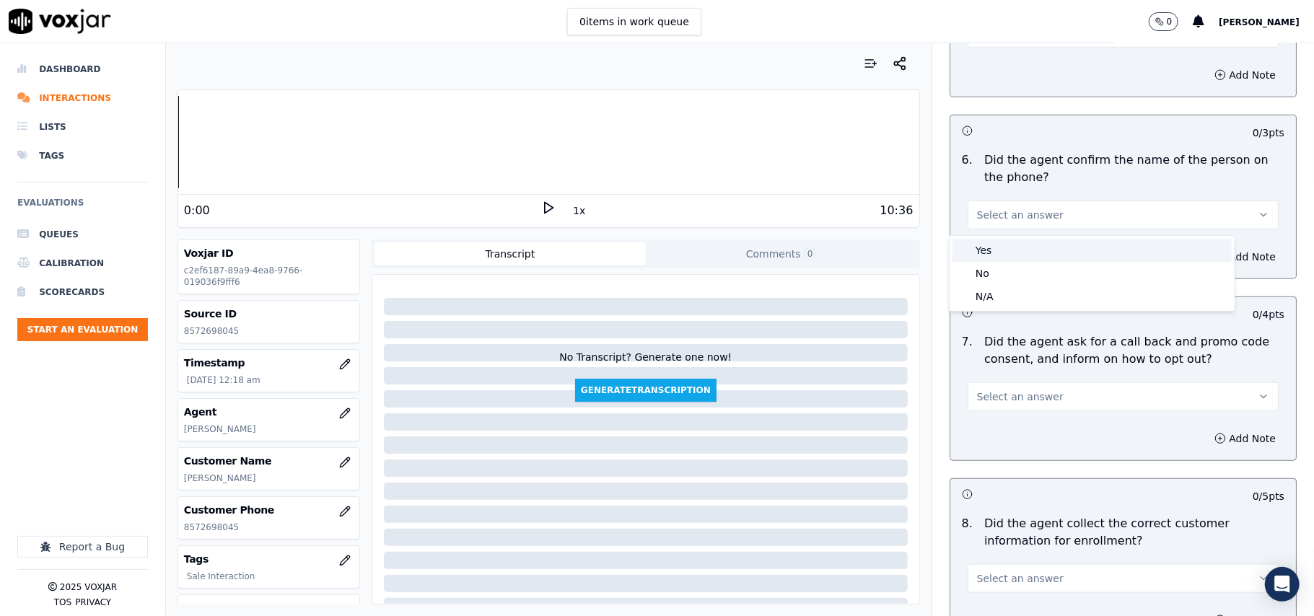
drag, startPoint x: 1014, startPoint y: 224, endPoint x: 1012, endPoint y: 252, distance: 28.2
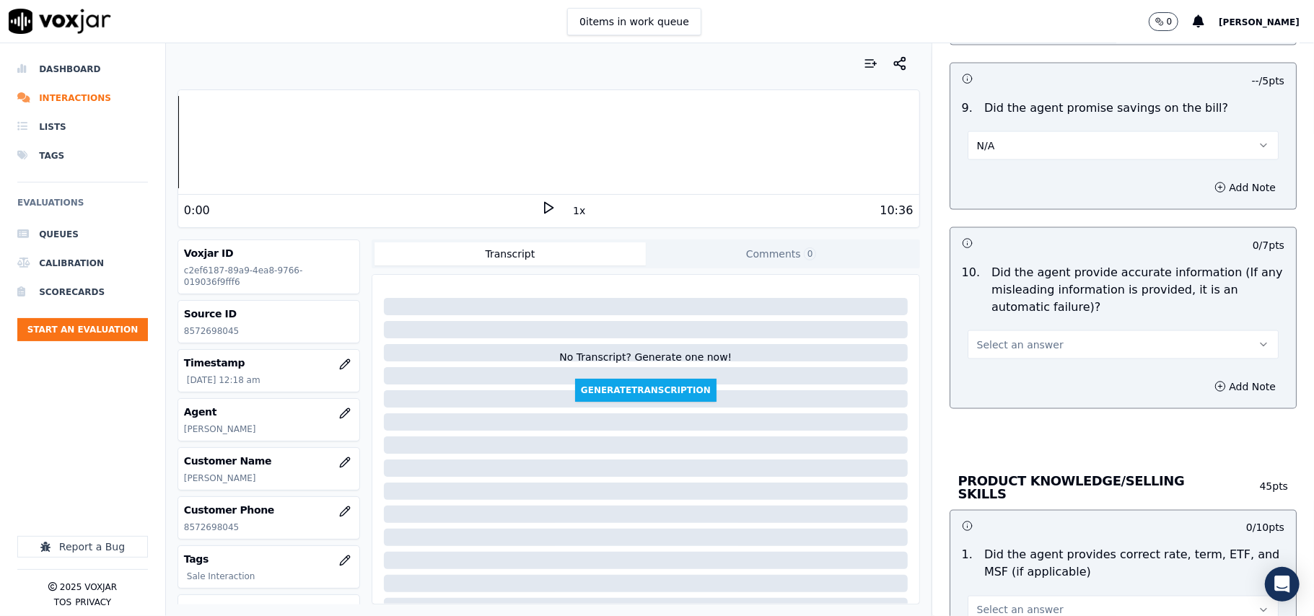
scroll to position [1603, 0]
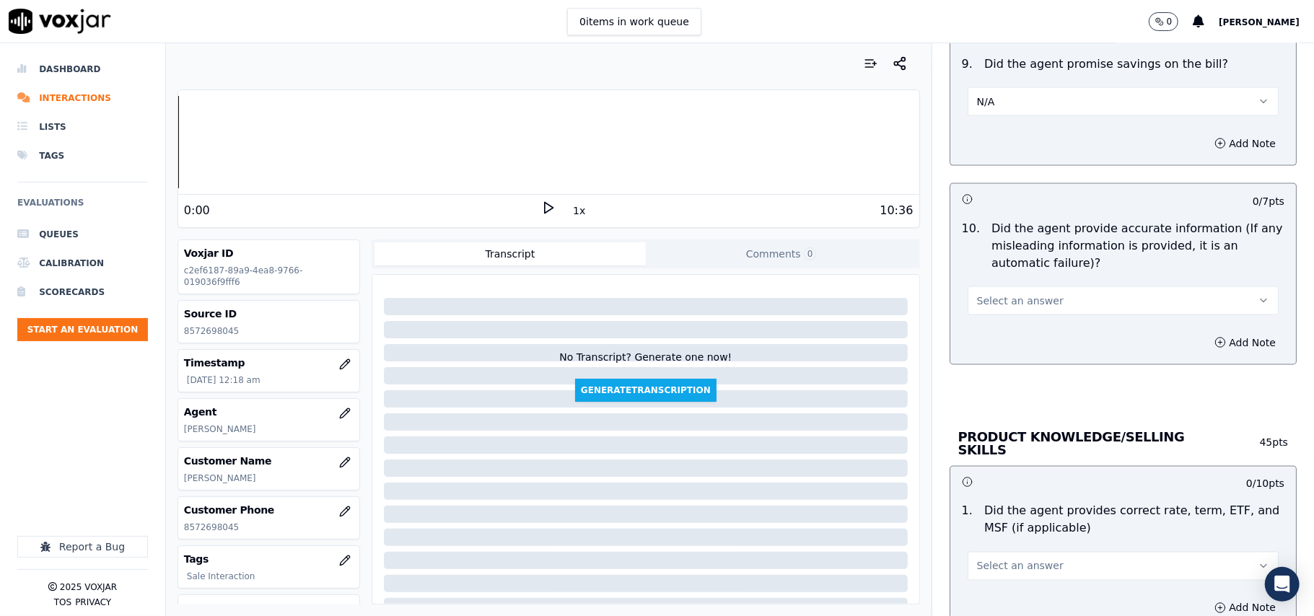
drag, startPoint x: 1003, startPoint y: 284, endPoint x: 997, endPoint y: 310, distance: 25.9
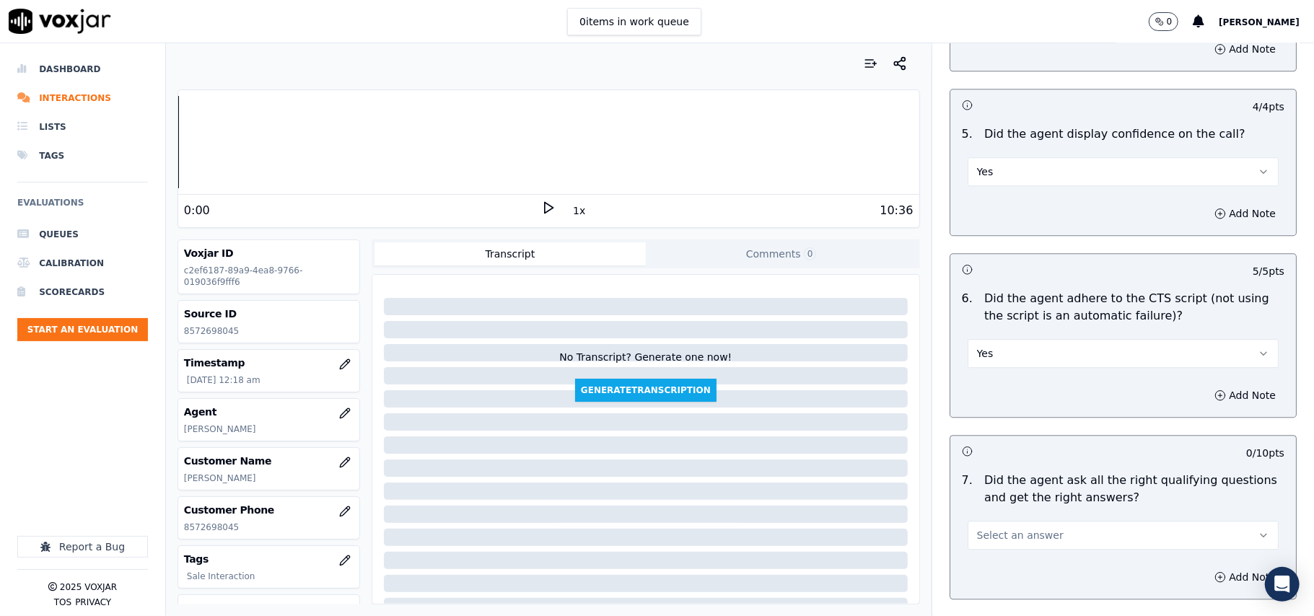
scroll to position [2886, 0]
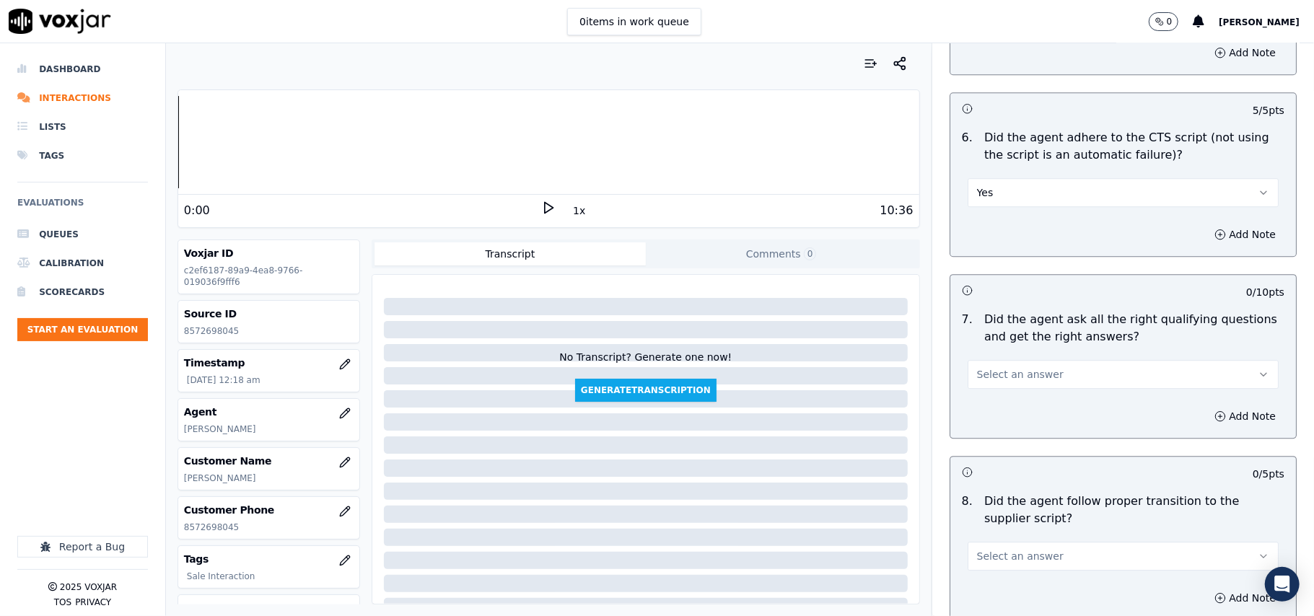
drag, startPoint x: 991, startPoint y: 349, endPoint x: 987, endPoint y: 358, distance: 9.4
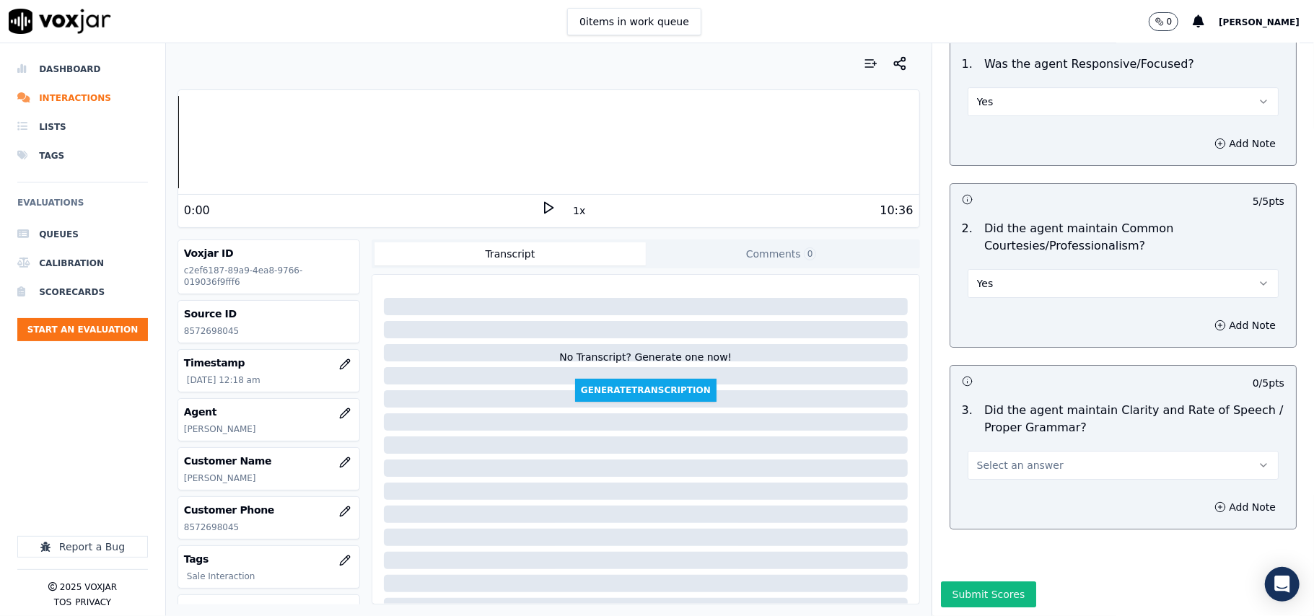
scroll to position [3611, 0]
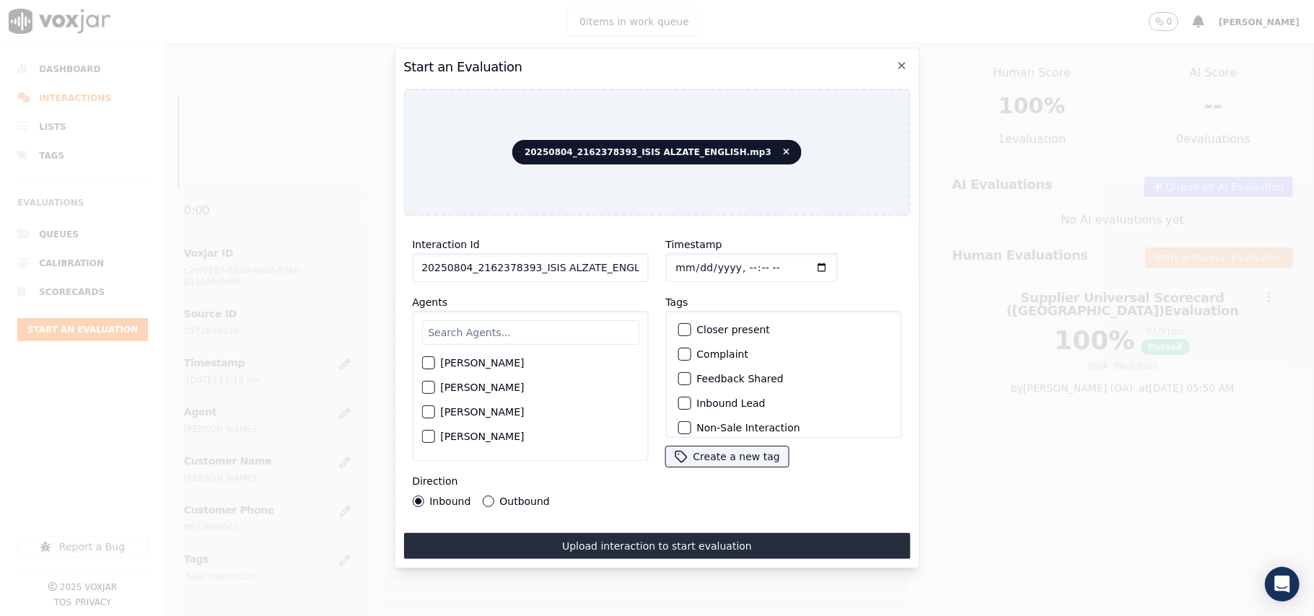
paste input "16237839"
type input "2162378393"
type input "[DATE]T00:20"
type input "ISIS"
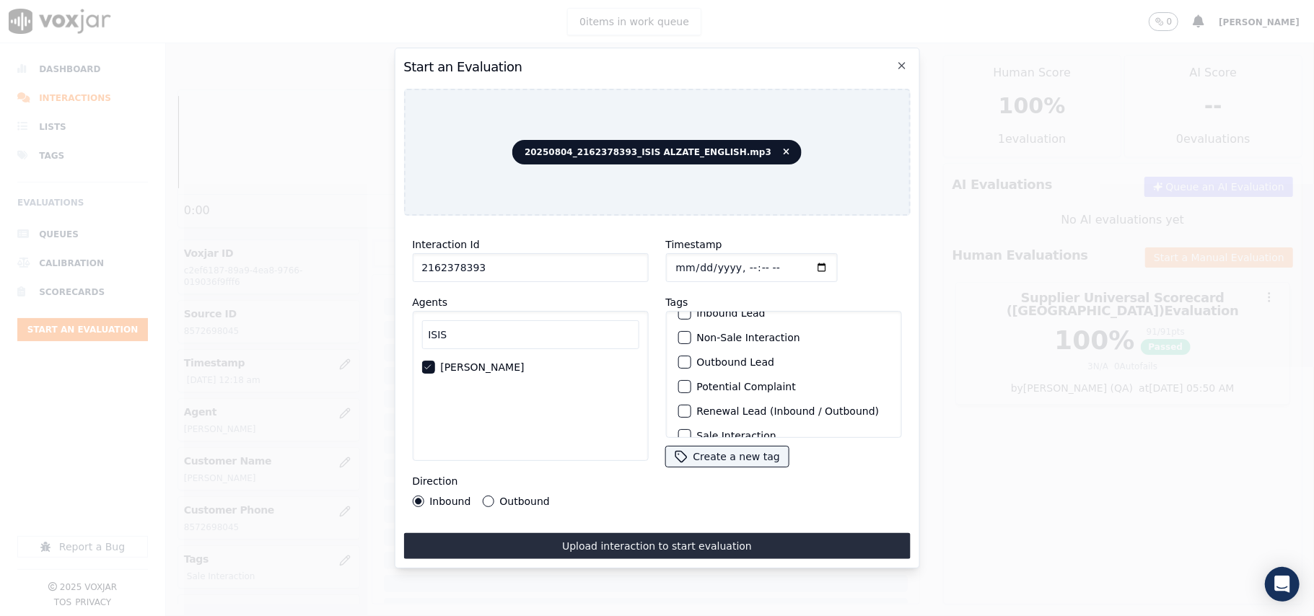
scroll to position [126, 0]
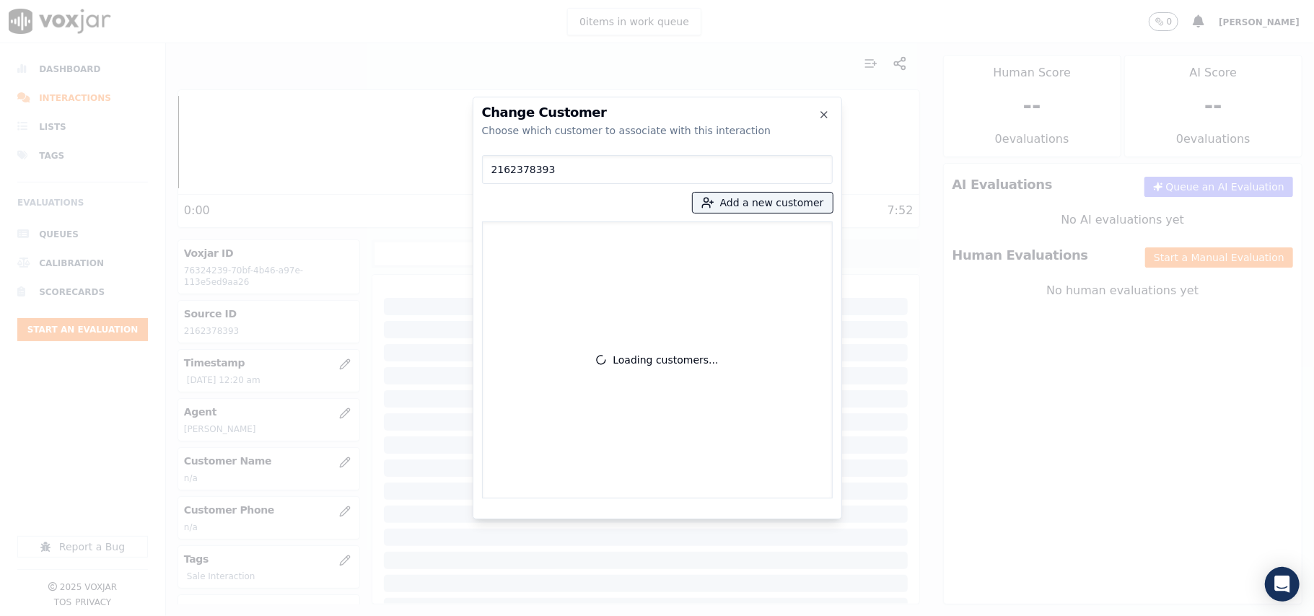
type input "2162378393"
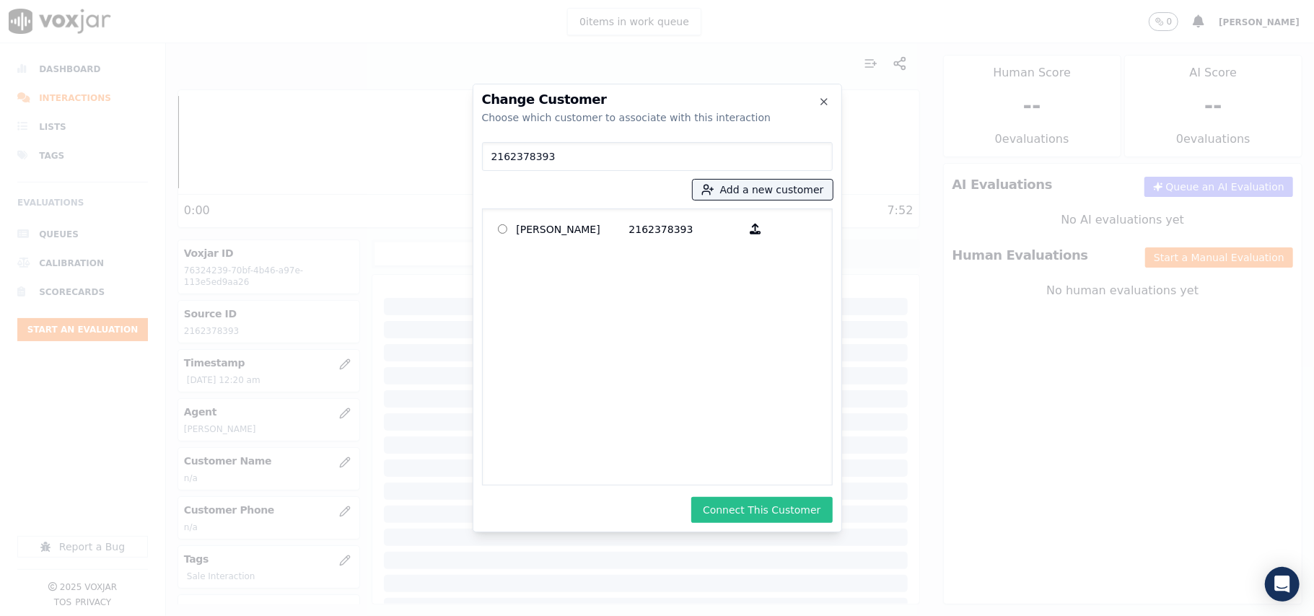
drag, startPoint x: 746, startPoint y: 511, endPoint x: 761, endPoint y: 489, distance: 26.0
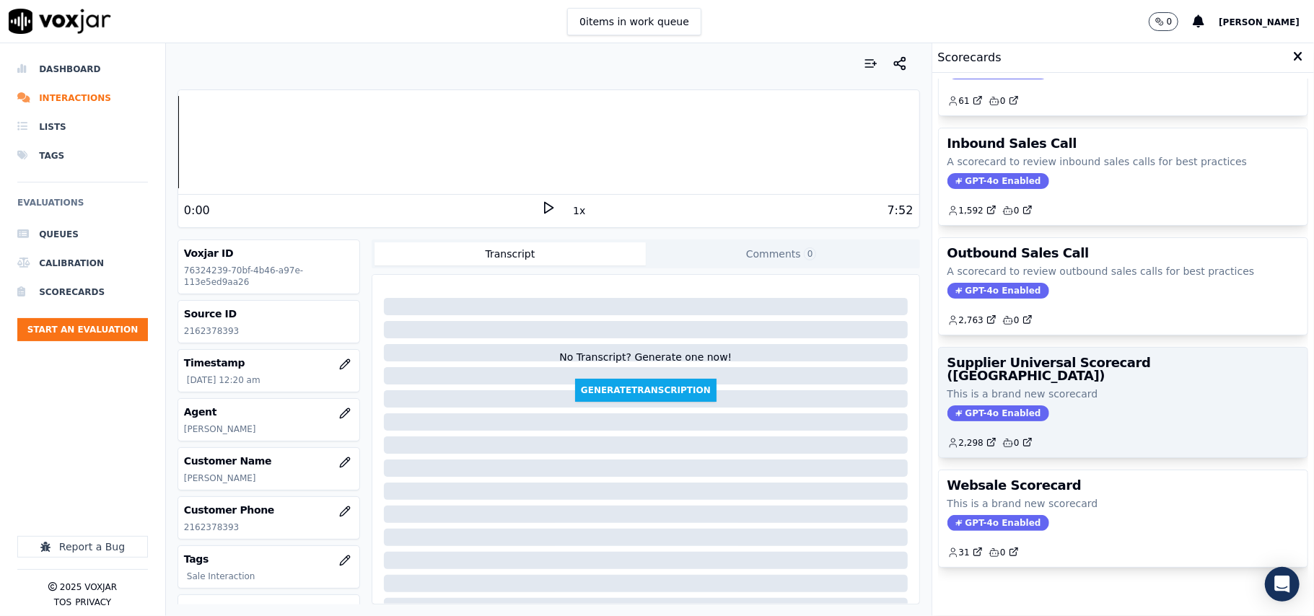
scroll to position [110, 0]
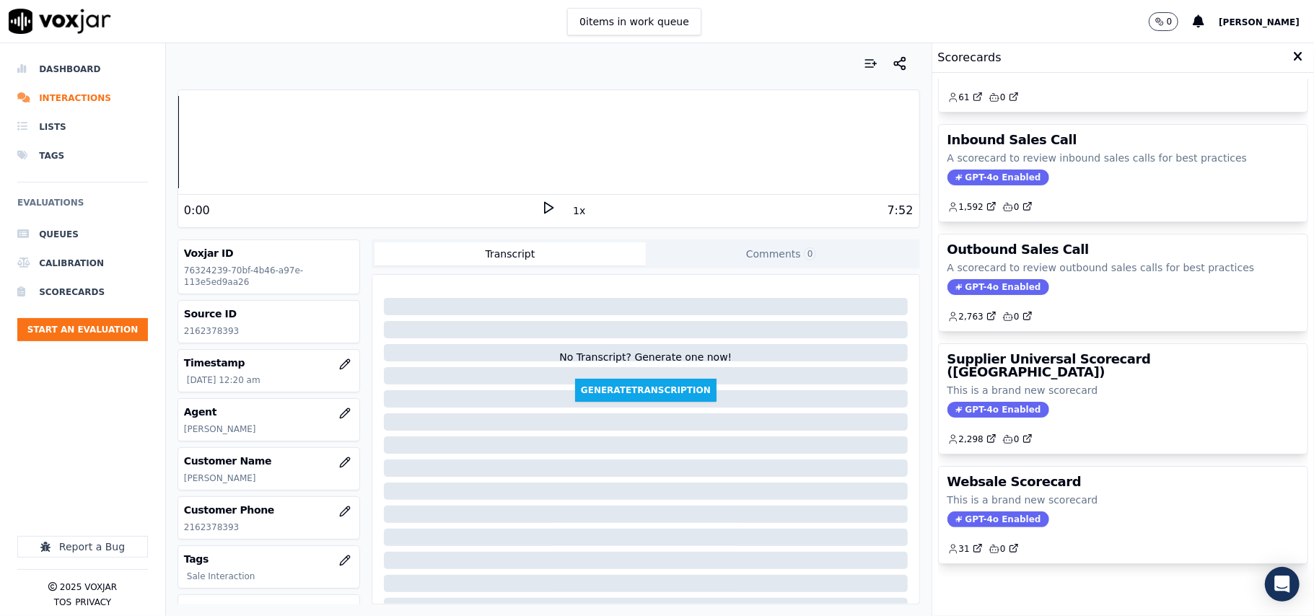
drag, startPoint x: 1087, startPoint y: 393, endPoint x: 1046, endPoint y: 362, distance: 50.9
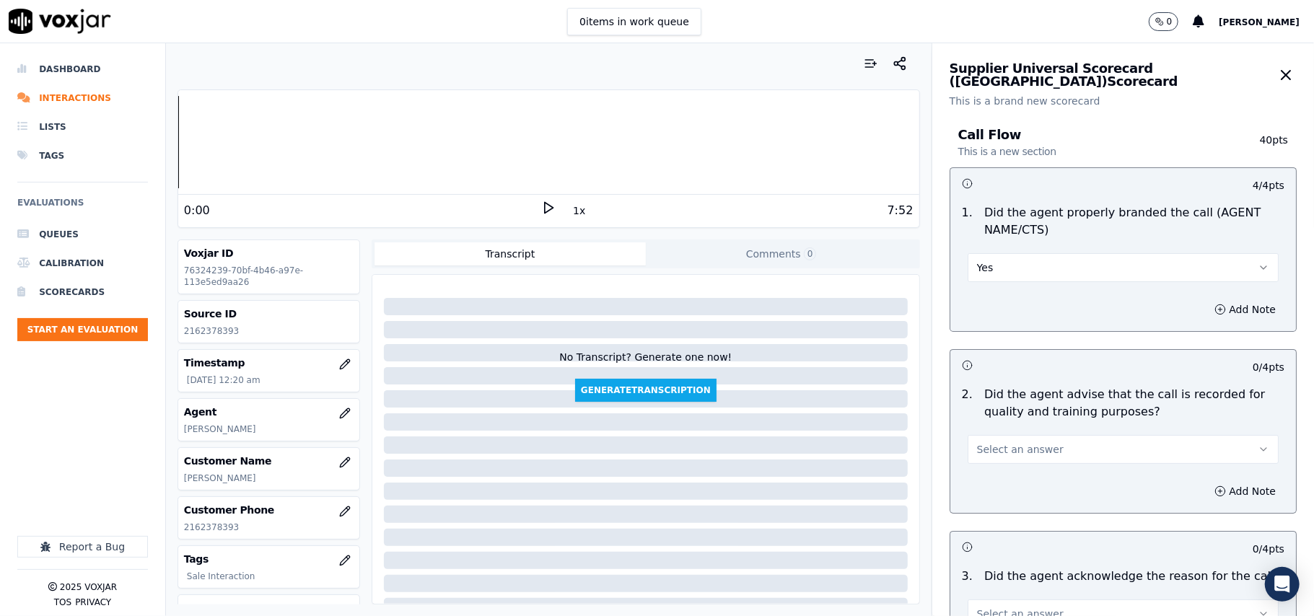
scroll to position [160, 0]
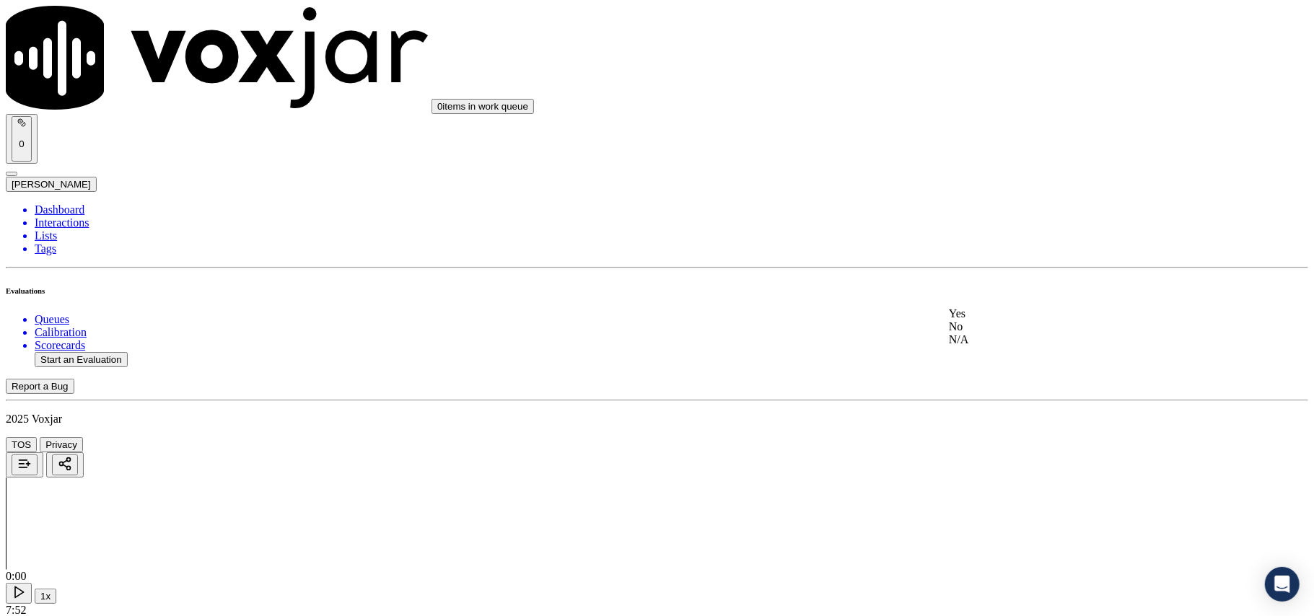
click at [996, 320] on div "Yes" at bounding box center [1092, 313] width 286 height 13
click at [993, 325] on div "Yes" at bounding box center [1092, 318] width 286 height 13
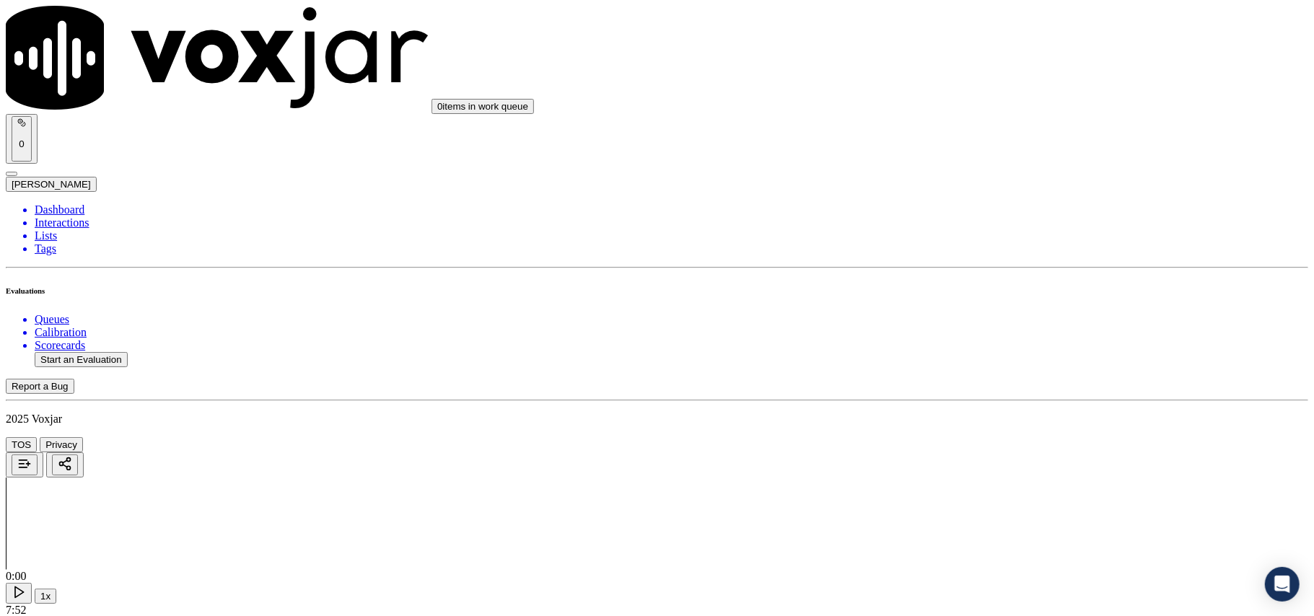
drag, startPoint x: 996, startPoint y: 403, endPoint x: 999, endPoint y: 388, distance: 14.6
click at [996, 373] on div "N/A" at bounding box center [1092, 366] width 286 height 13
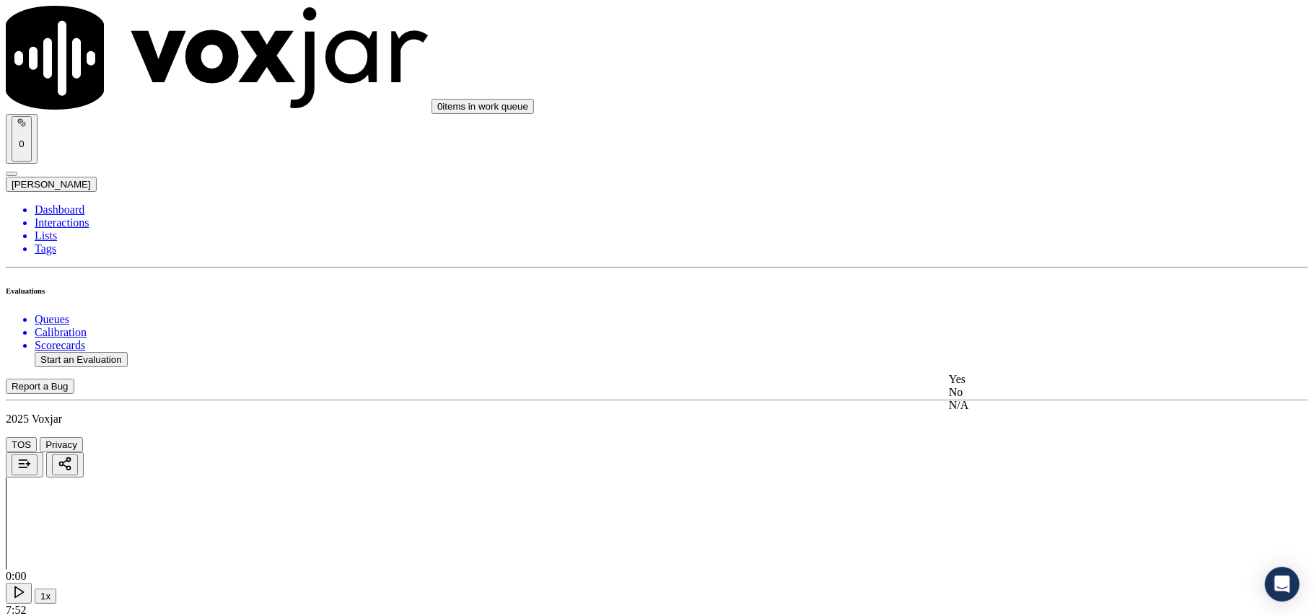
click at [997, 412] on div "N/A" at bounding box center [1092, 405] width 286 height 13
click at [1000, 408] on div "Yes" at bounding box center [1092, 401] width 286 height 13
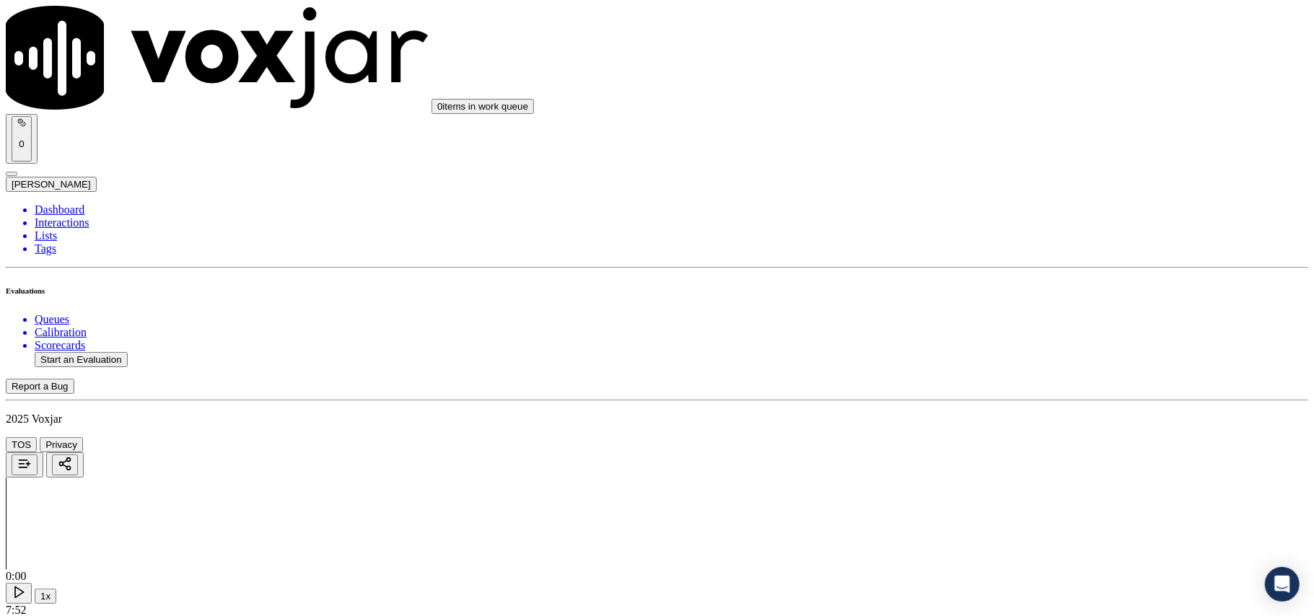
click at [990, 425] on div "Yes" at bounding box center [1092, 423] width 286 height 13
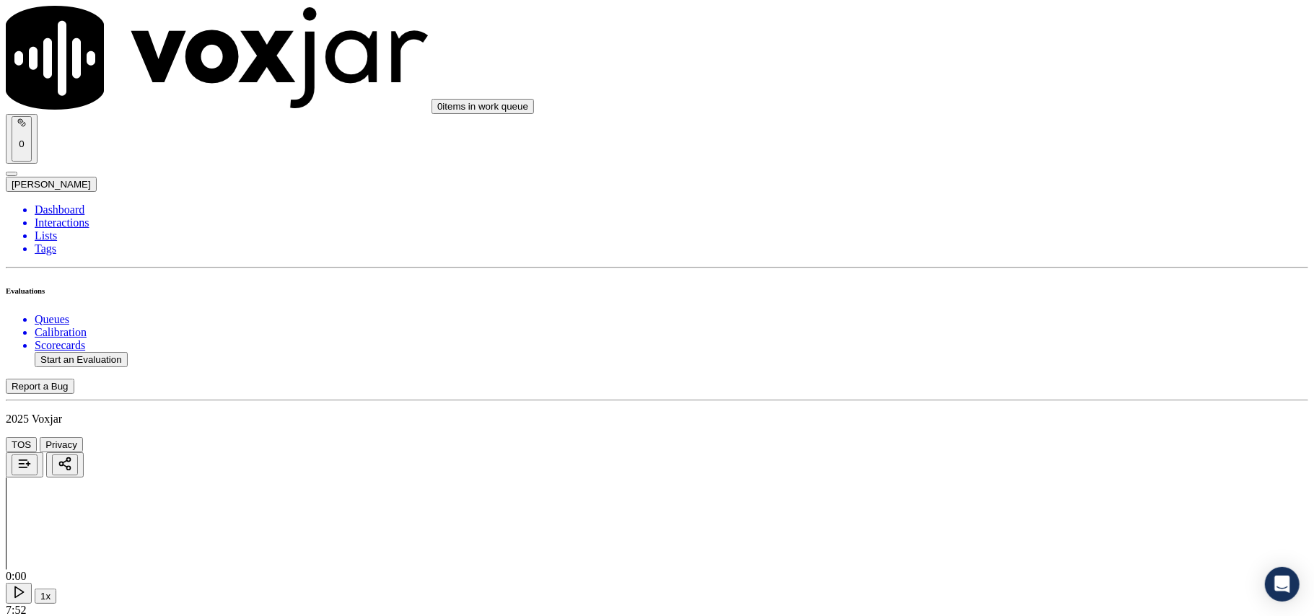
click at [1002, 452] on div "Yes" at bounding box center [1092, 445] width 286 height 13
click at [1012, 297] on div "Yes" at bounding box center [1092, 290] width 286 height 13
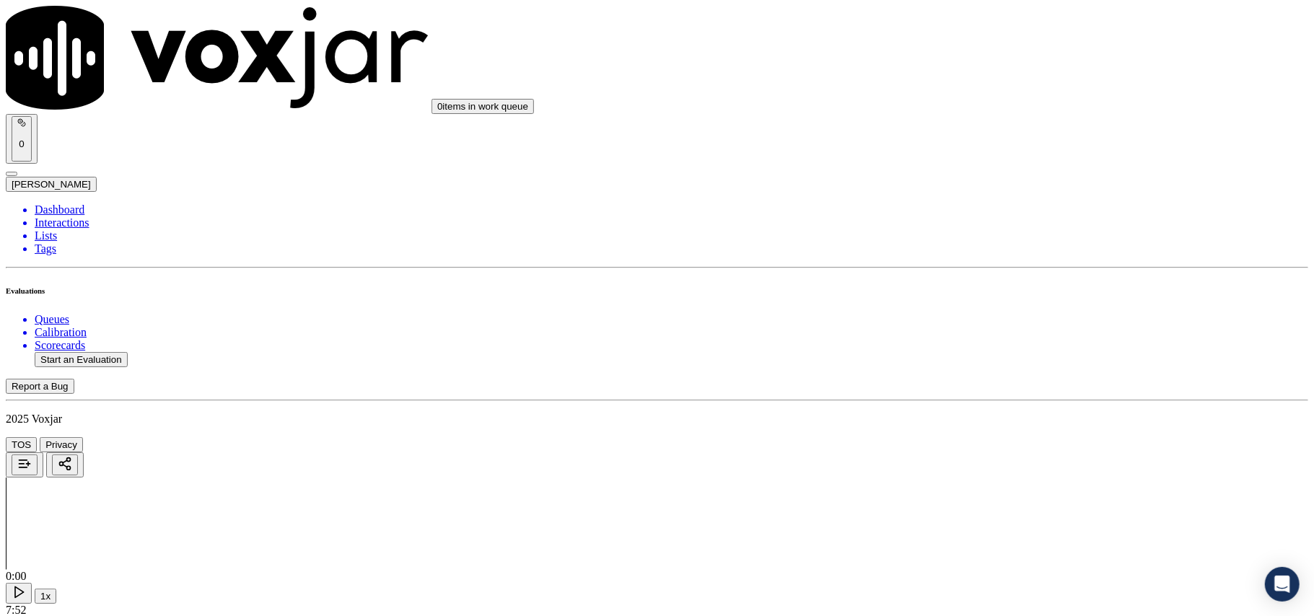
scroll to position [1764, 0]
click at [994, 176] on div "Yes" at bounding box center [1092, 169] width 286 height 13
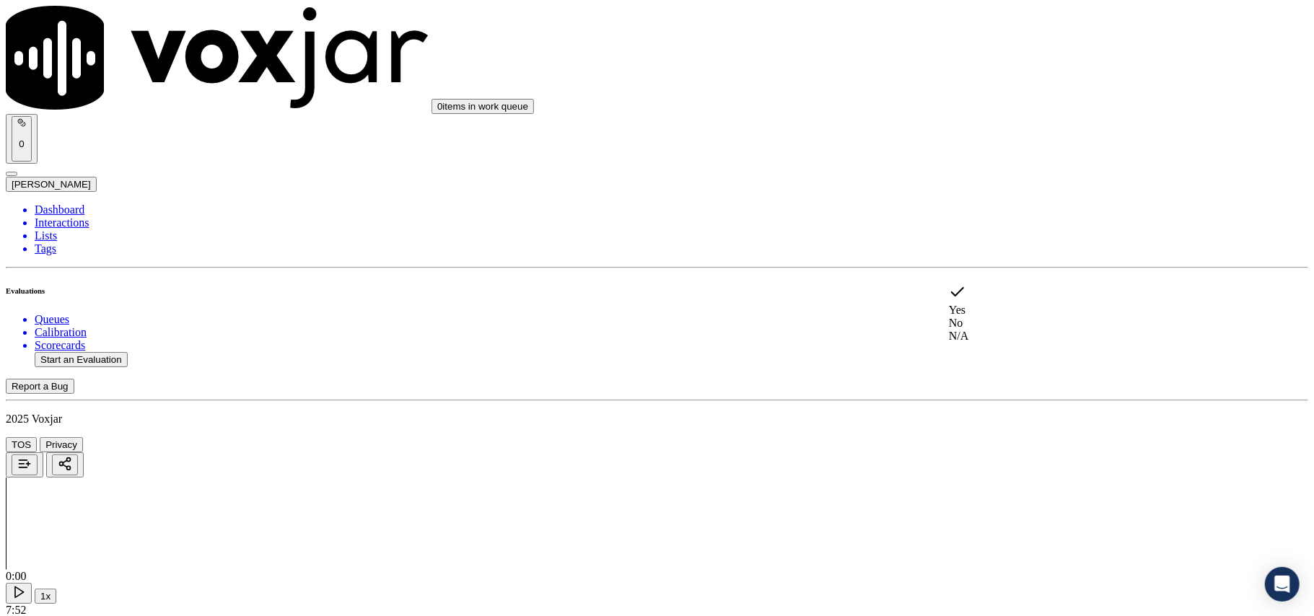
click at [1002, 338] on div "N/A" at bounding box center [1092, 336] width 286 height 13
click at [983, 429] on div "Yes" at bounding box center [1092, 427] width 286 height 13
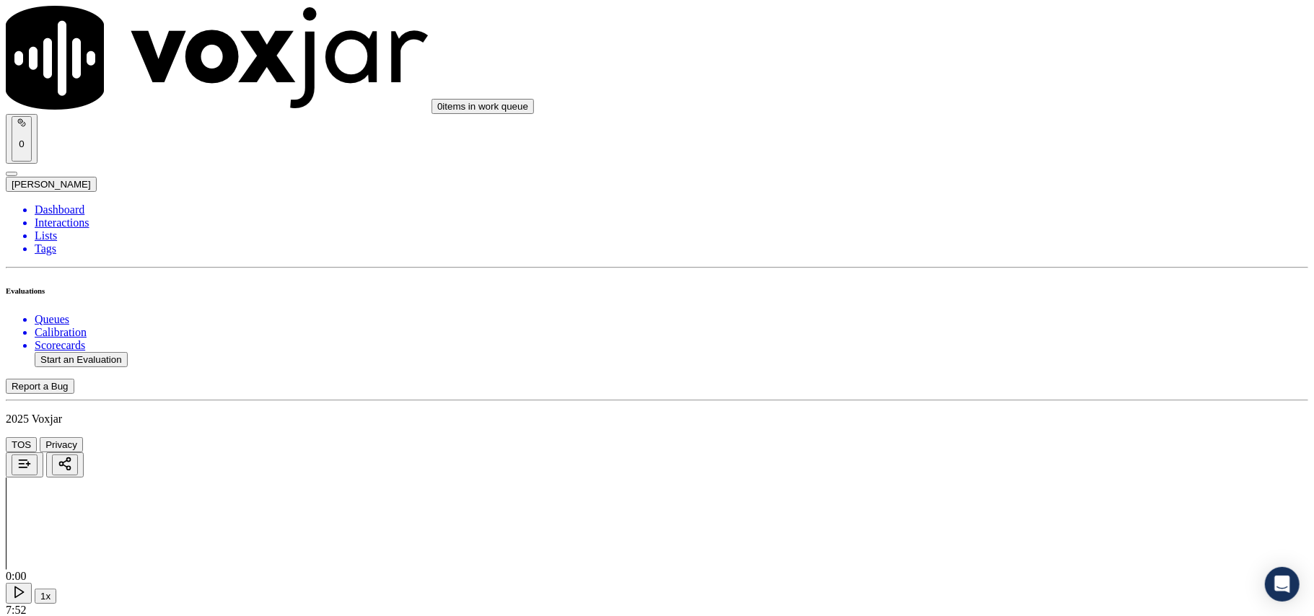
click at [996, 330] on div "Yes" at bounding box center [1092, 323] width 286 height 13
click at [997, 335] on div "Yes" at bounding box center [1092, 329] width 286 height 13
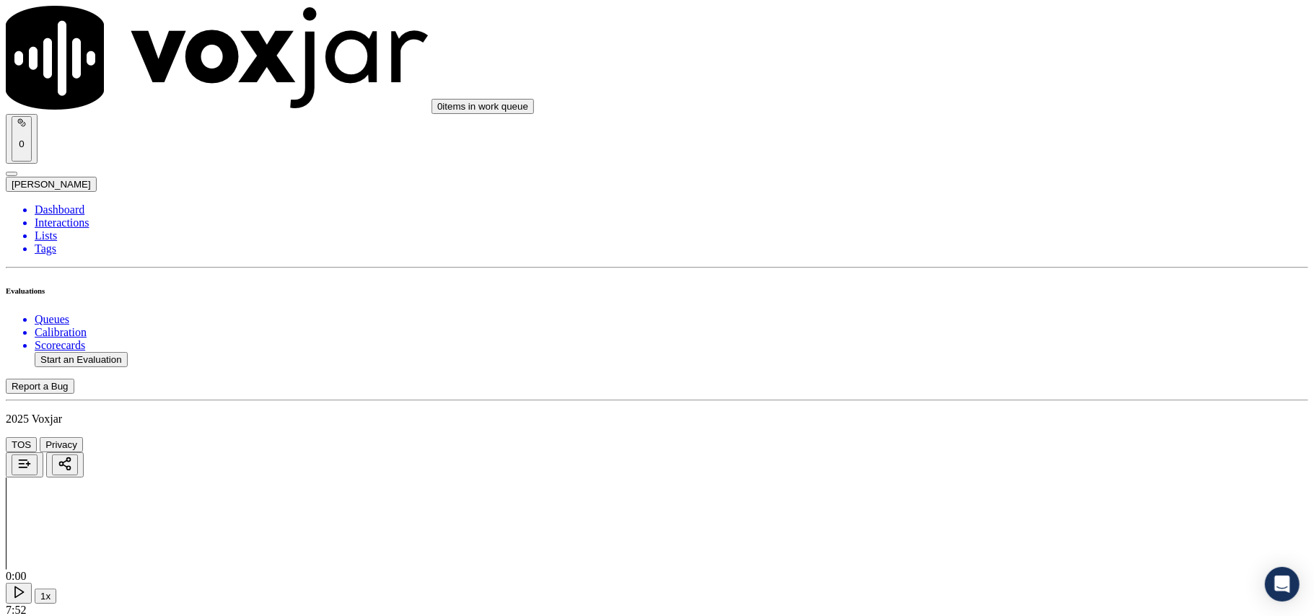
scroll to position [2405, 0]
click at [990, 333] on div "Yes" at bounding box center [1092, 333] width 286 height 13
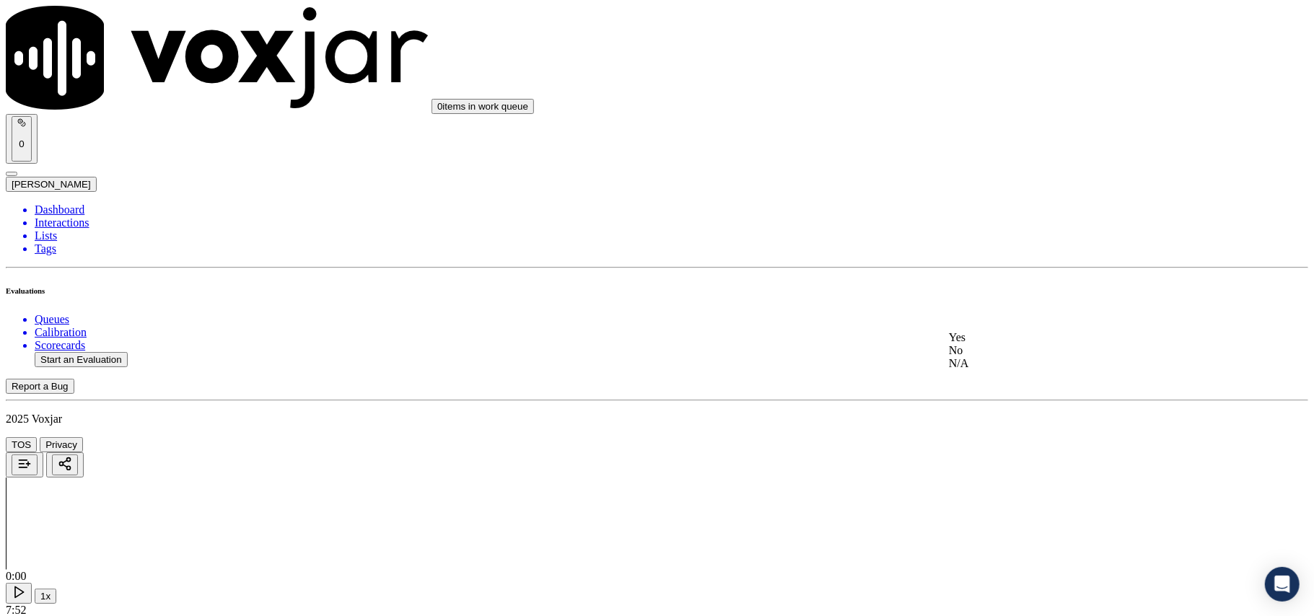
click at [989, 333] on div "Yes No N/A" at bounding box center [1092, 350] width 286 height 39
click at [985, 338] on div "Yes" at bounding box center [1092, 337] width 286 height 13
click at [1003, 355] on div "Yes No N/A" at bounding box center [1092, 373] width 286 height 39
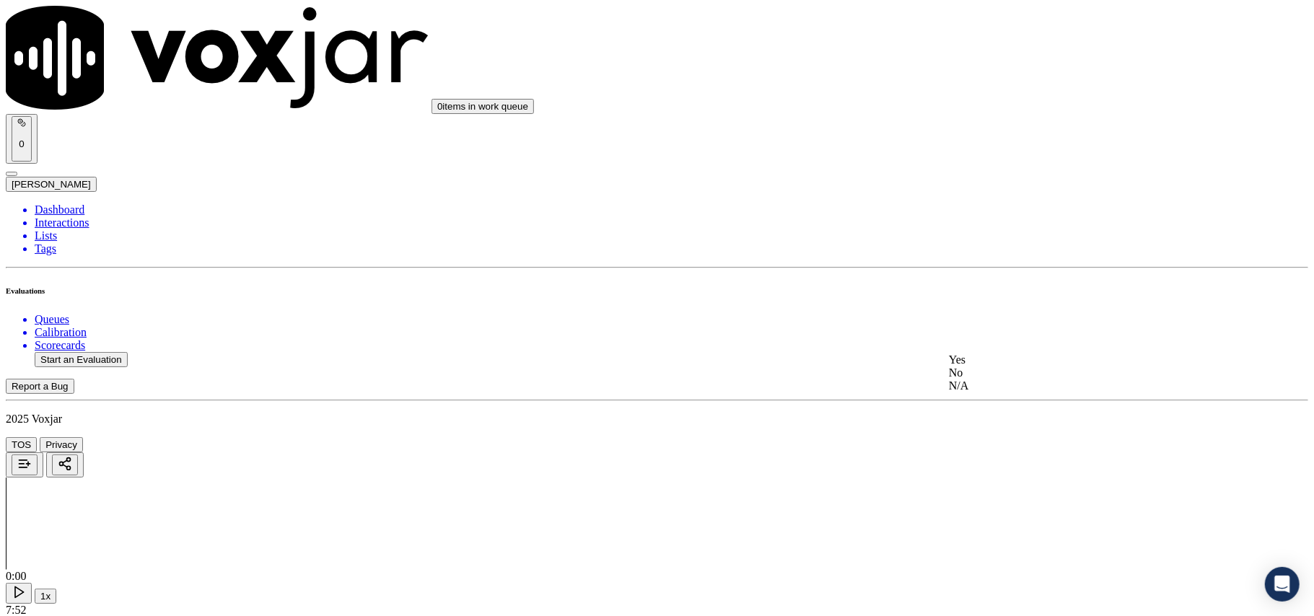
click at [1002, 359] on div "Yes" at bounding box center [1092, 360] width 286 height 13
drag, startPoint x: 999, startPoint y: 351, endPoint x: 999, endPoint y: 371, distance: 20.2
click at [993, 382] on div "Yes" at bounding box center [1092, 381] width 286 height 13
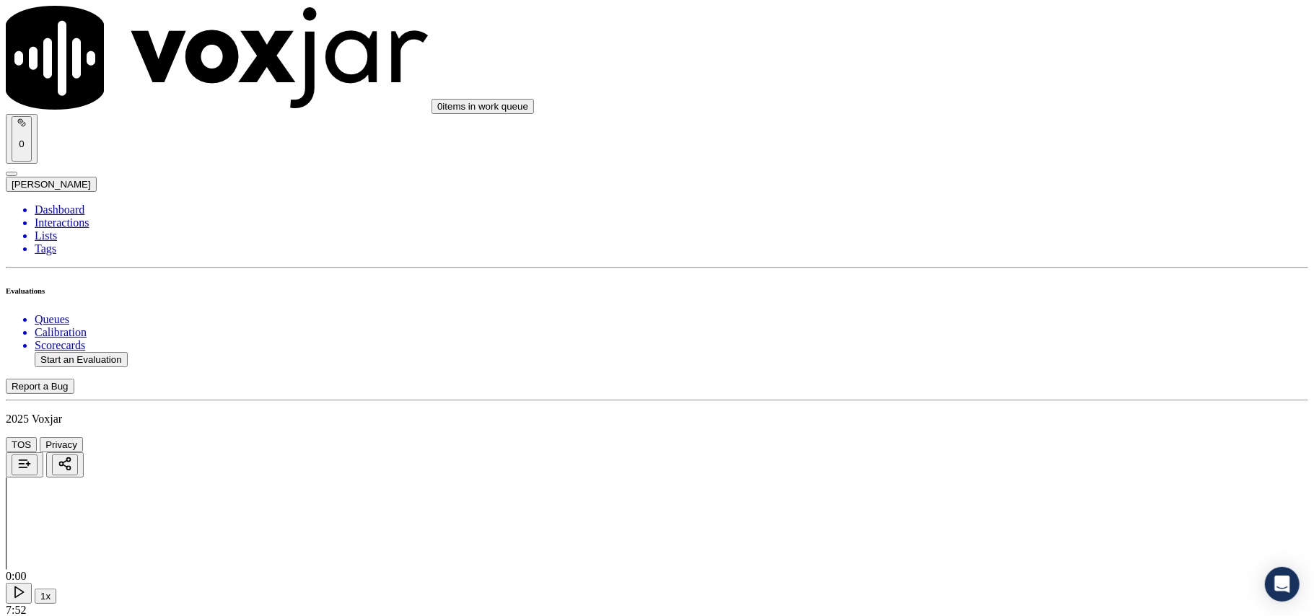
scroll to position [3207, 0]
click at [977, 250] on div "Yes" at bounding box center [1092, 243] width 286 height 13
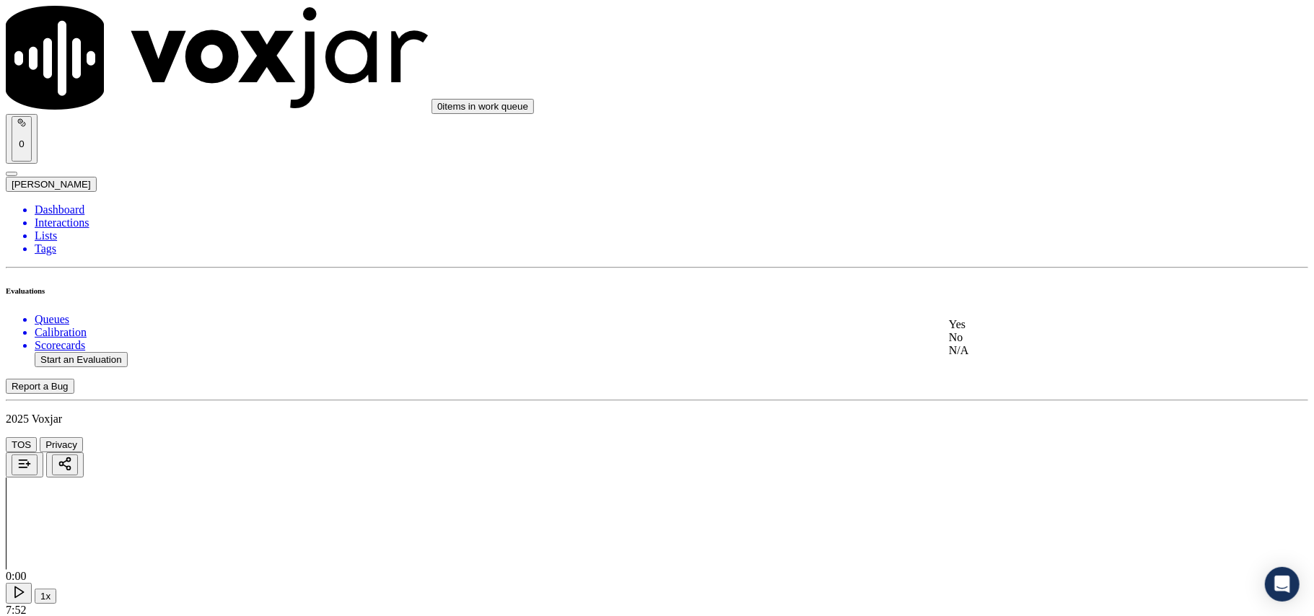
click at [991, 325] on div "Yes" at bounding box center [1092, 324] width 286 height 13
click at [996, 270] on div "Yes" at bounding box center [1092, 263] width 286 height 13
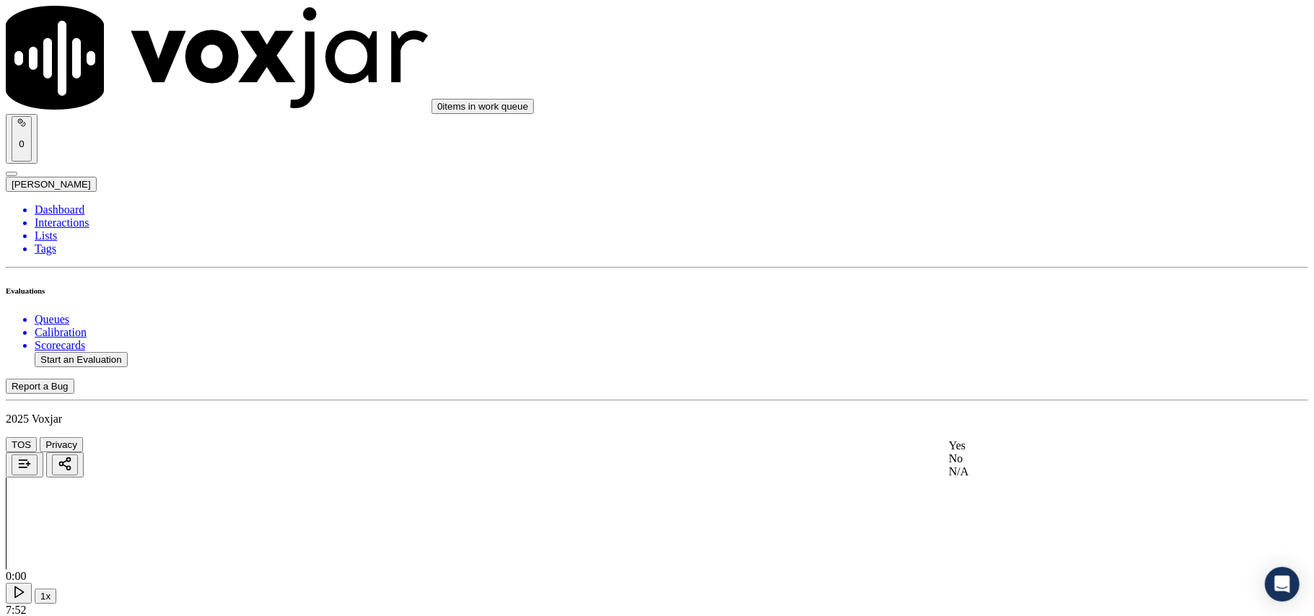
click at [994, 450] on div "Yes" at bounding box center [1092, 445] width 286 height 13
click at [97, 352] on button "Start an Evaluation" at bounding box center [81, 359] width 93 height 15
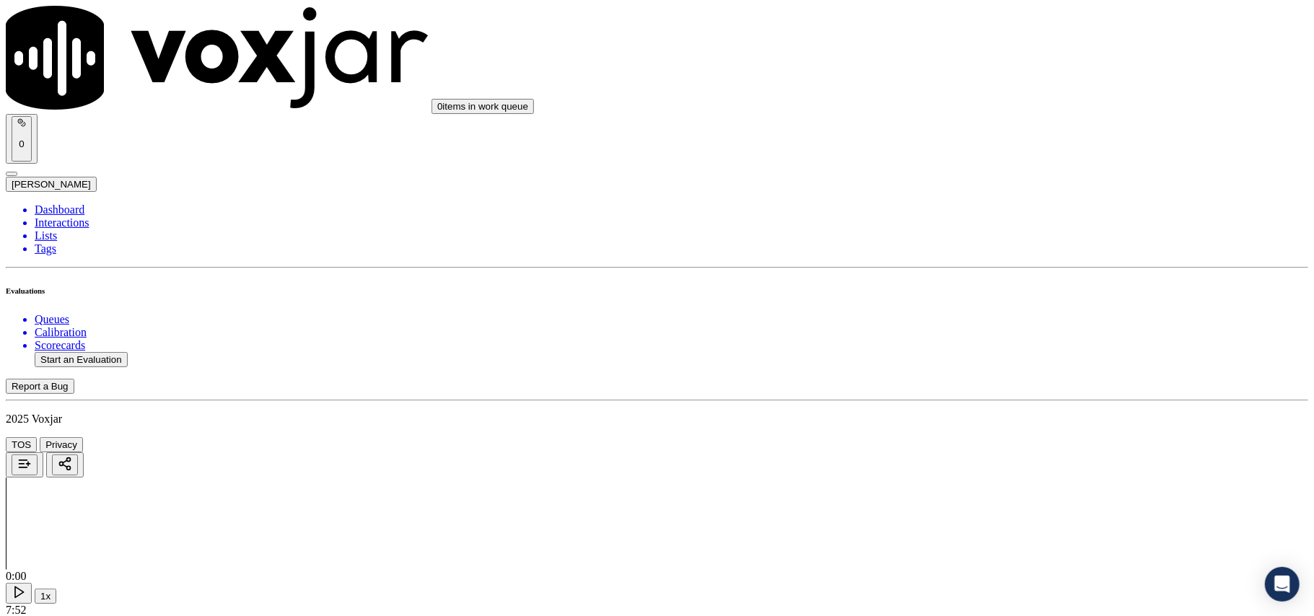
paste input "5672039522"
type input "5672039522"
type input "2025-08-04T00:21"
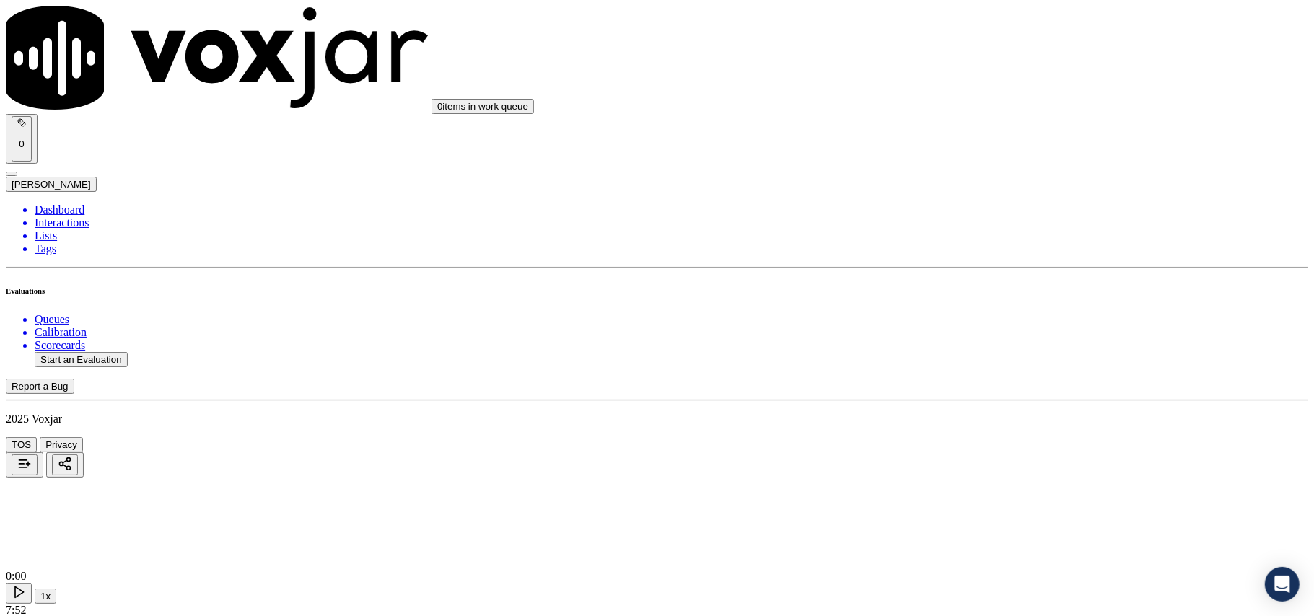
type input "Miche"
drag, startPoint x: 729, startPoint y: 394, endPoint x: 716, endPoint y: 408, distance: 19.4
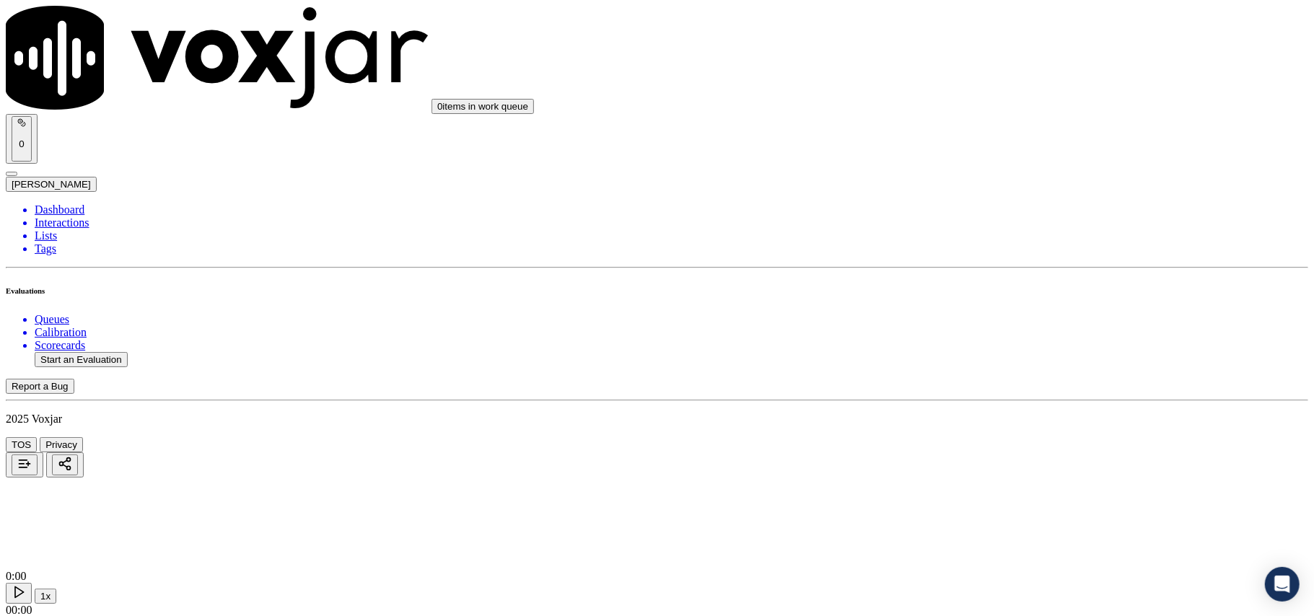
scroll to position [130, 0]
type input "5672039522"
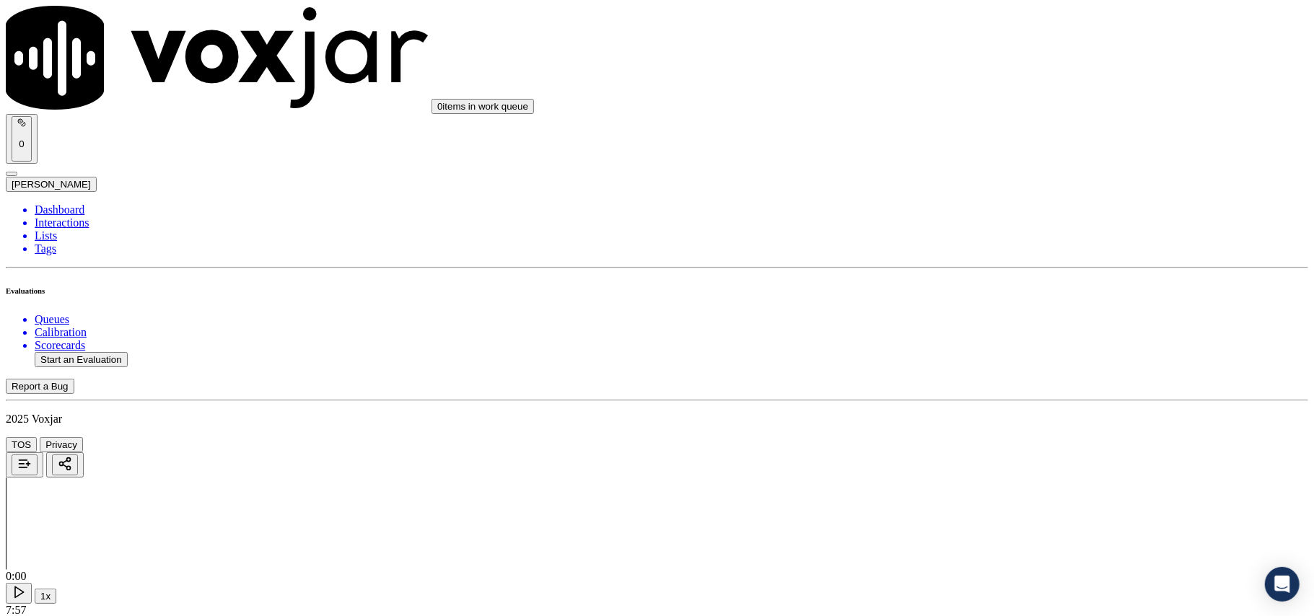
click at [1035, 299] on div "Yes" at bounding box center [1092, 292] width 286 height 13
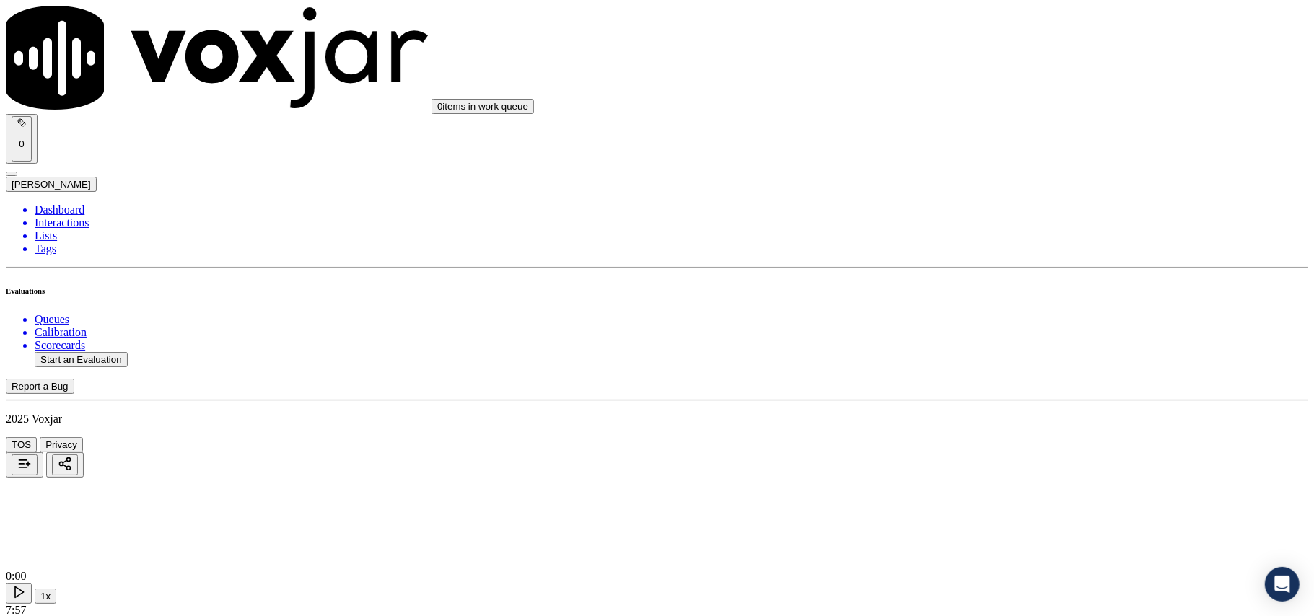
click at [1004, 316] on div "Yes" at bounding box center [1092, 313] width 286 height 13
click at [1002, 317] on div "Yes" at bounding box center [1092, 318] width 286 height 13
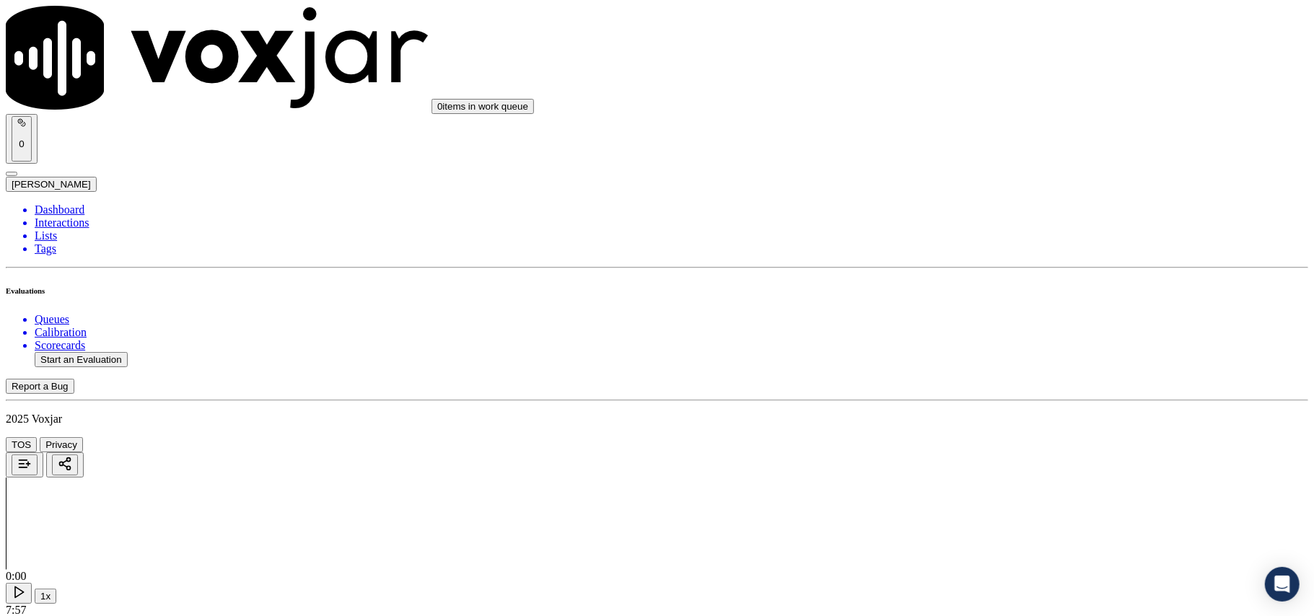
scroll to position [481, 0]
click at [1009, 373] on div "N/A" at bounding box center [1092, 366] width 286 height 13
drag, startPoint x: 994, startPoint y: 324, endPoint x: 999, endPoint y: 373, distance: 49.3
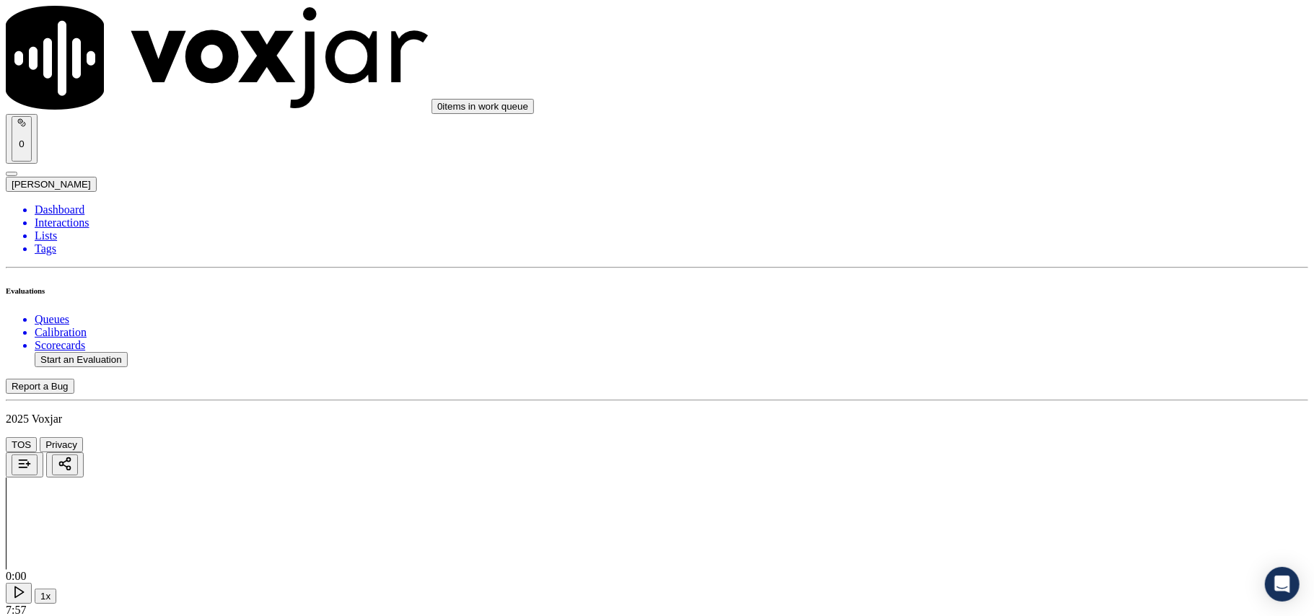
drag, startPoint x: 1004, startPoint y: 430, endPoint x: 1003, endPoint y: 422, distance: 8.1
click at [1003, 412] on div "N/A" at bounding box center [1092, 405] width 286 height 13
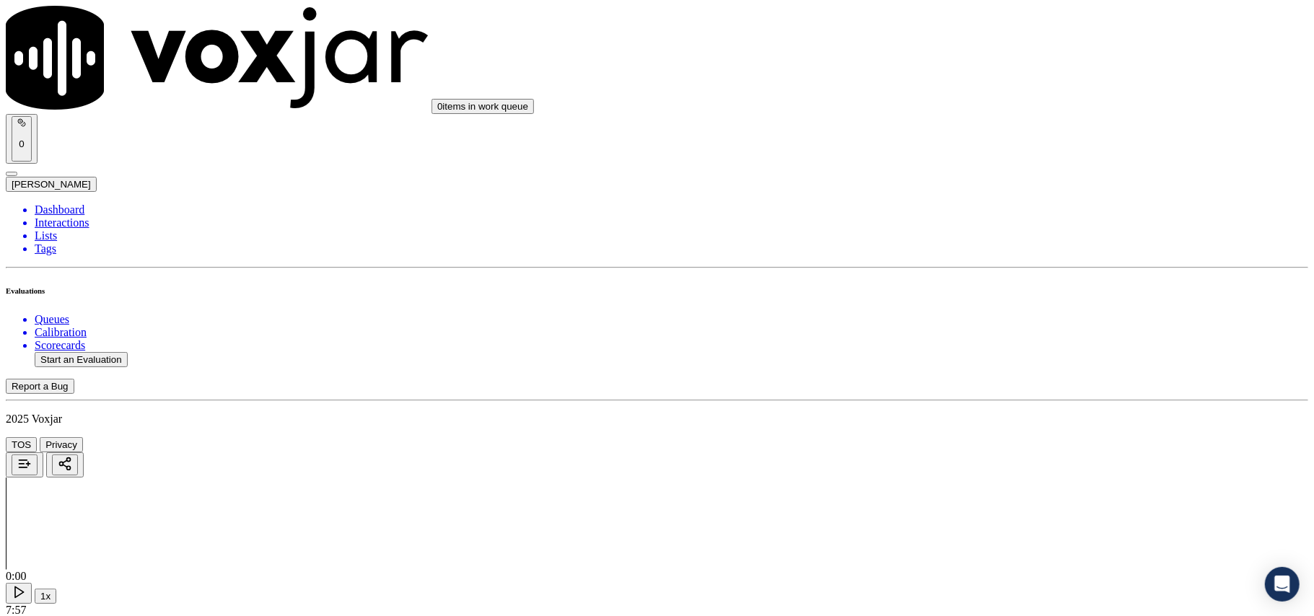
scroll to position [801, 0]
click at [1002, 408] on div "Yes" at bounding box center [1092, 401] width 286 height 13
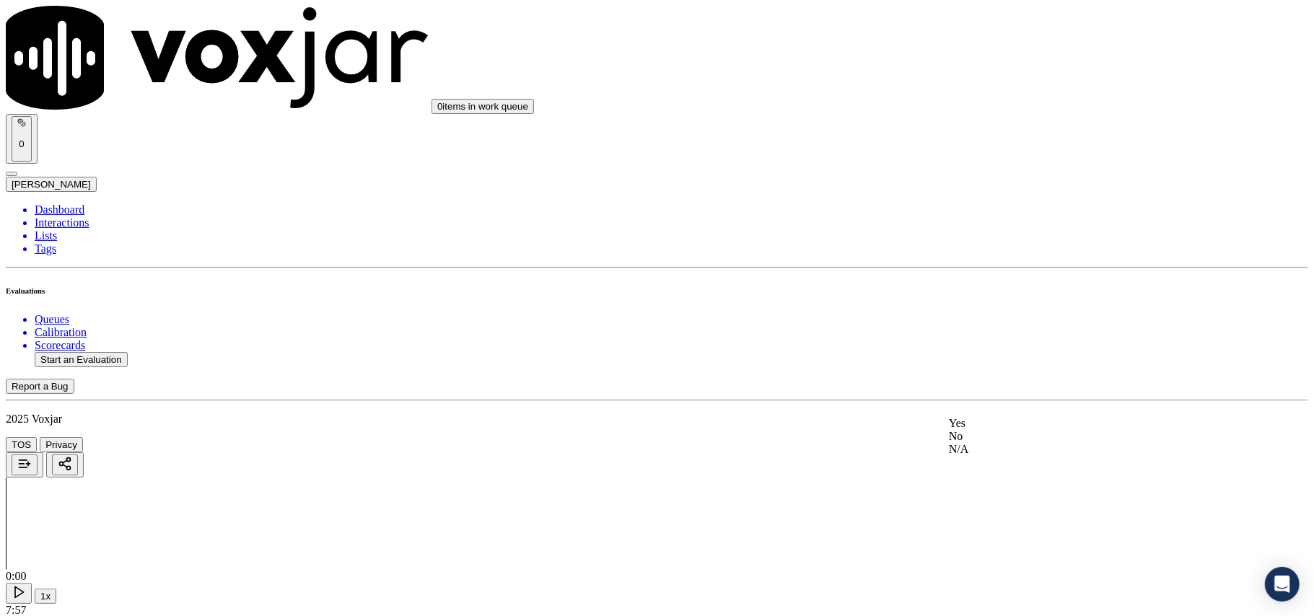
click at [1002, 426] on div "Yes" at bounding box center [1092, 423] width 286 height 13
click at [996, 449] on div "Yes" at bounding box center [1092, 445] width 286 height 13
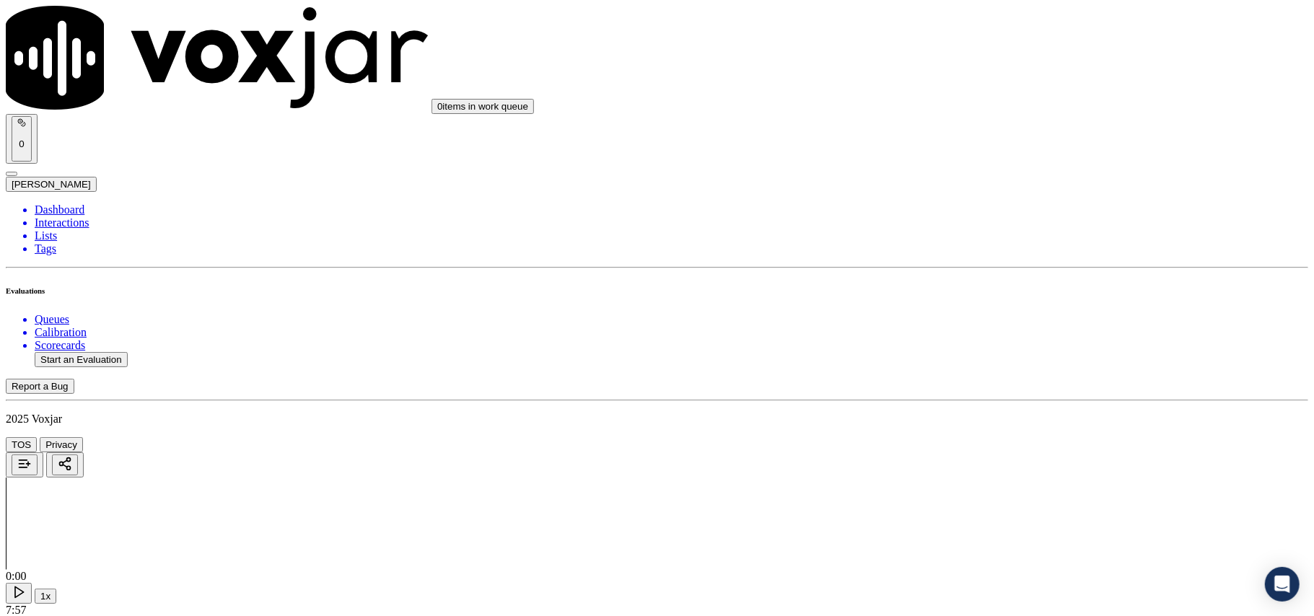
click at [994, 483] on div "N/A" at bounding box center [1092, 476] width 286 height 13
drag, startPoint x: 974, startPoint y: 460, endPoint x: 976, endPoint y: 478, distance: 17.5
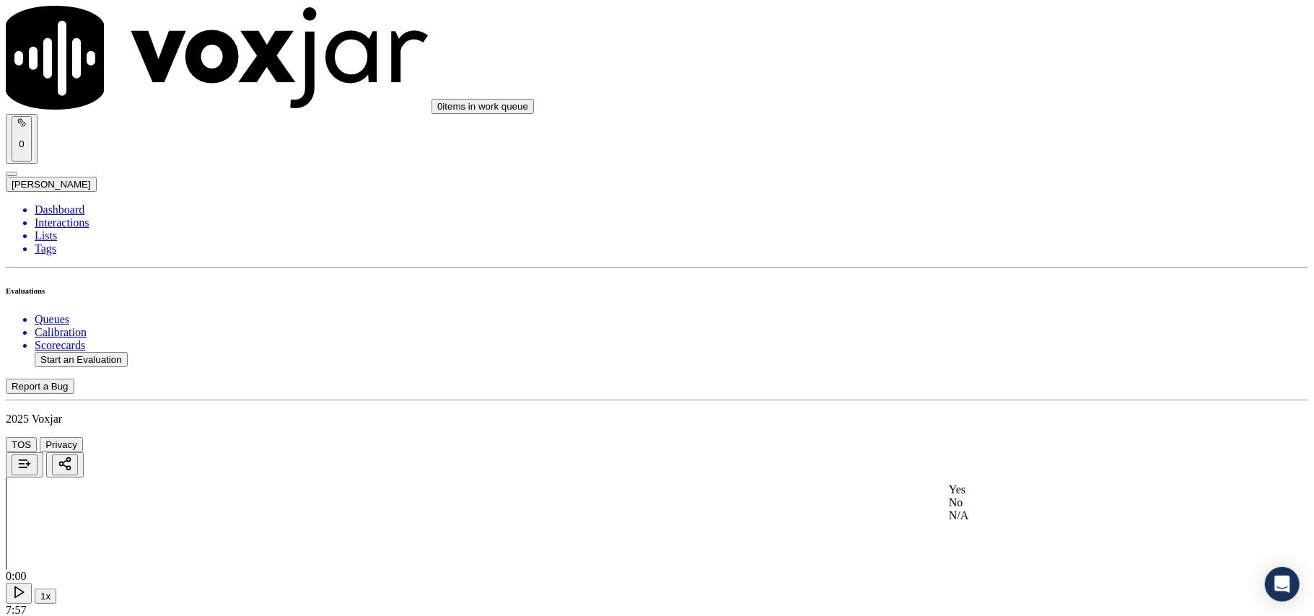
click at [977, 491] on div "Yes" at bounding box center [1092, 489] width 286 height 13
click at [997, 434] on div "Yes" at bounding box center [1092, 427] width 286 height 13
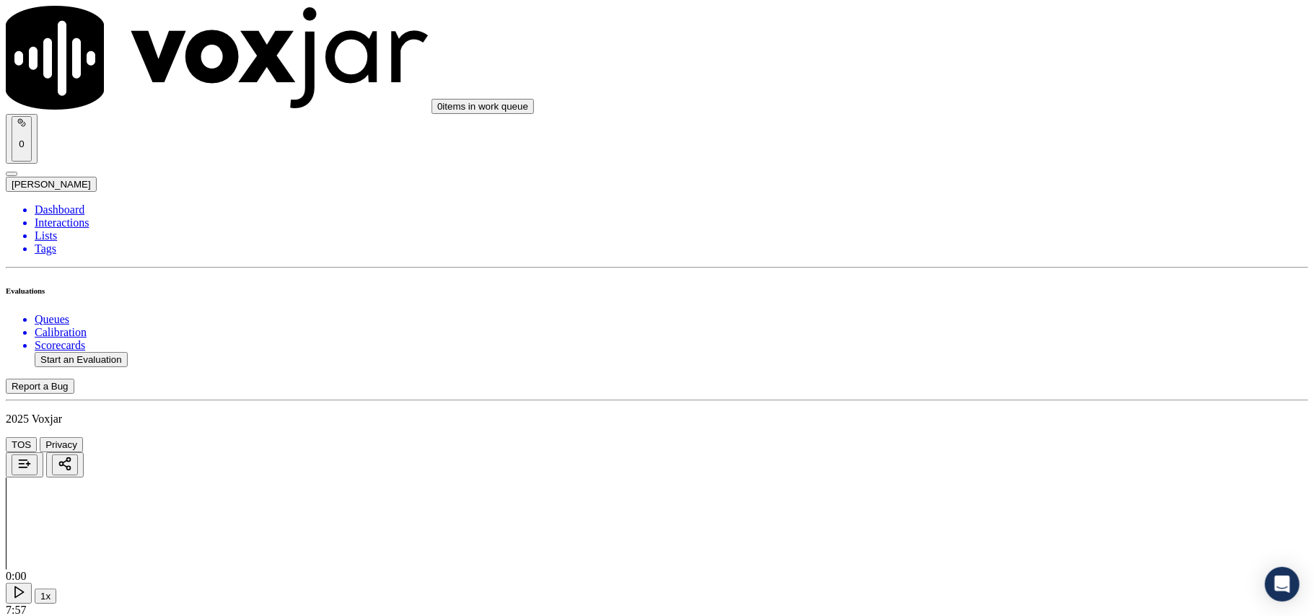
click at [1002, 483] on div "Yes" at bounding box center [1092, 484] width 286 height 13
click at [1012, 492] on div "Yes" at bounding box center [1092, 488] width 286 height 13
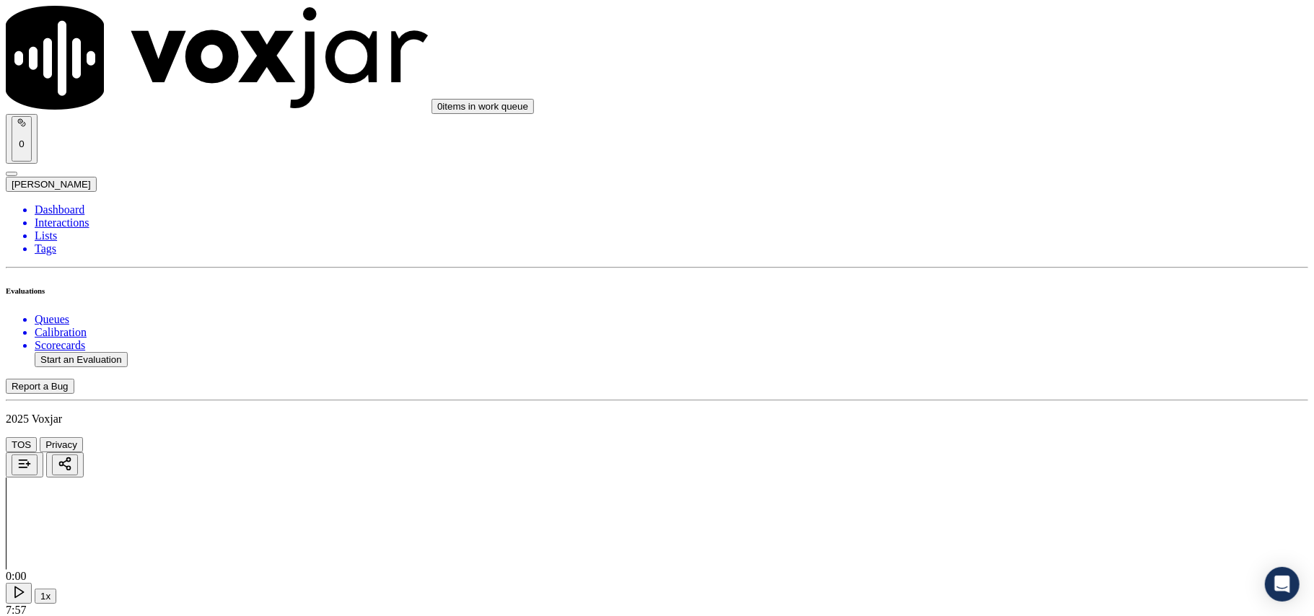
scroll to position [2244, 0]
drag, startPoint x: 994, startPoint y: 468, endPoint x: 1002, endPoint y: 481, distance: 14.2
click at [1002, 498] on div "Yes" at bounding box center [1092, 494] width 286 height 13
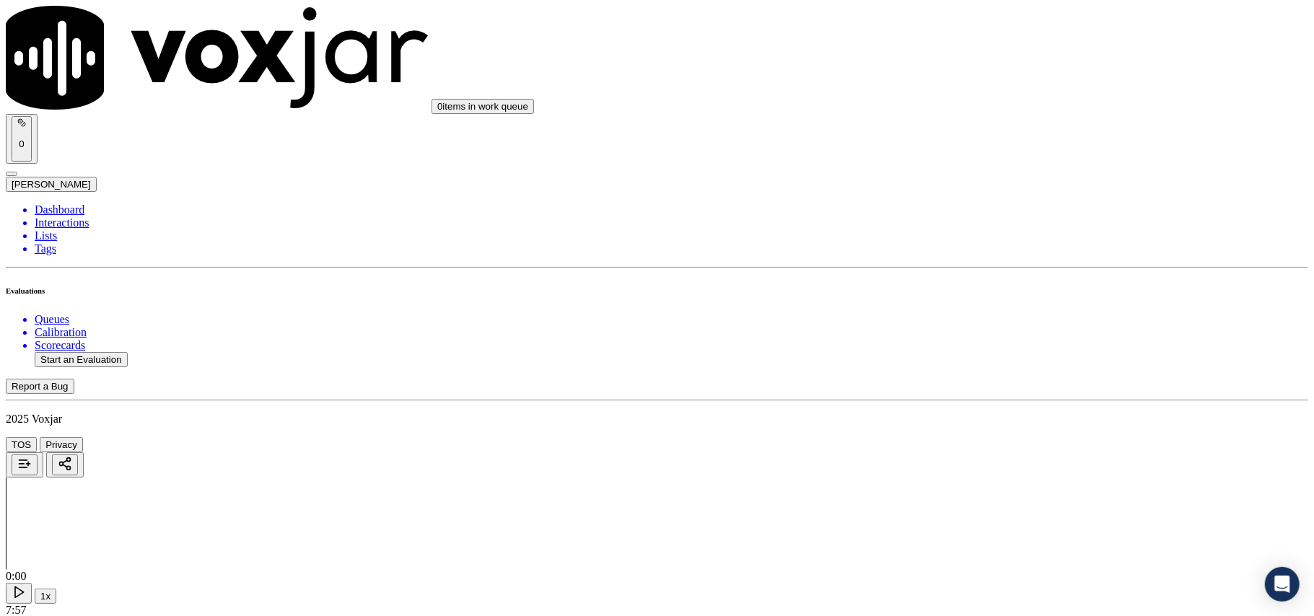
click at [1011, 333] on div "Yes No N/A" at bounding box center [1092, 350] width 286 height 39
click at [1009, 344] on div "Yes" at bounding box center [1092, 337] width 286 height 13
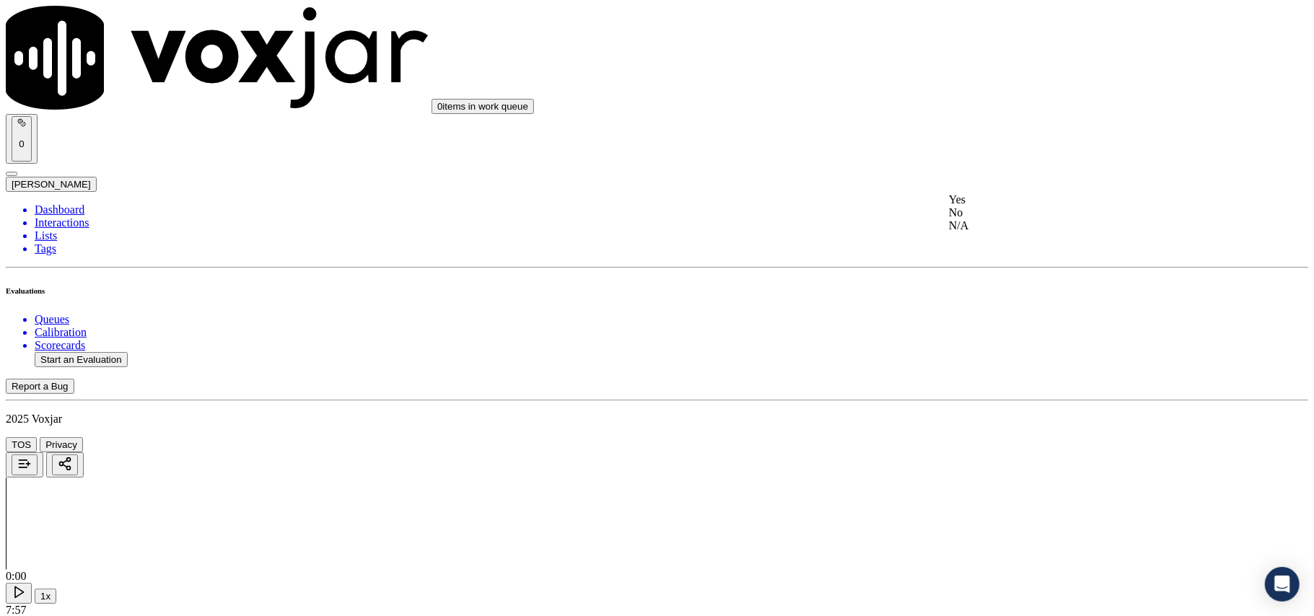
click at [1015, 196] on div "Yes No N/A" at bounding box center [1092, 212] width 286 height 39
click at [1016, 206] on div "Yes" at bounding box center [1092, 199] width 286 height 13
drag, startPoint x: 984, startPoint y: 183, endPoint x: 983, endPoint y: 197, distance: 13.8
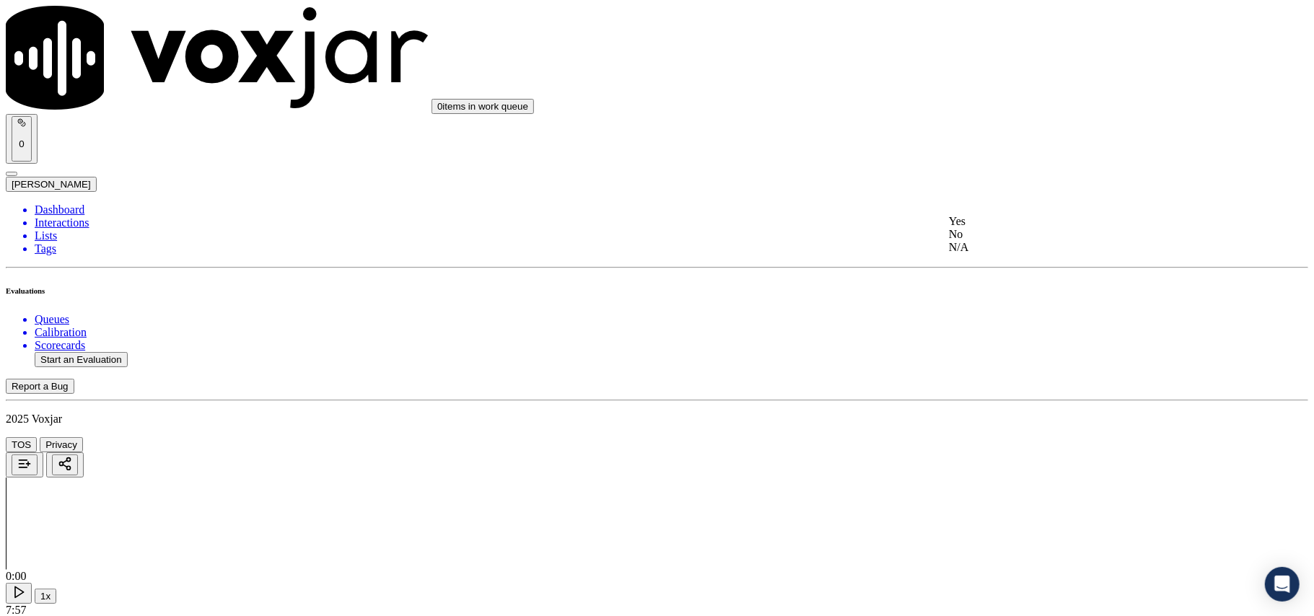
click at [991, 215] on div "Yes No N/A" at bounding box center [1092, 234] width 286 height 39
click at [1006, 228] on div "Yes" at bounding box center [1092, 221] width 286 height 13
click at [1007, 250] on div "Yes" at bounding box center [1092, 243] width 286 height 13
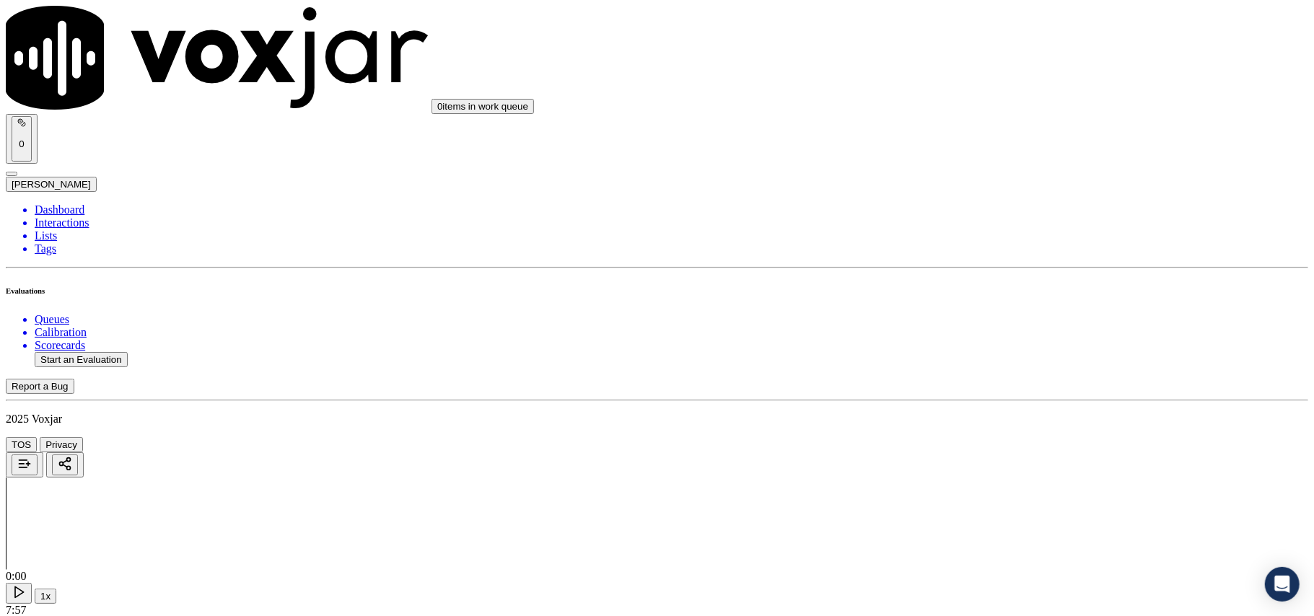
scroll to position [3367, 0]
click at [1000, 357] on div "N/A" at bounding box center [1092, 350] width 286 height 13
click at [1007, 328] on div "Yes" at bounding box center [1092, 324] width 286 height 13
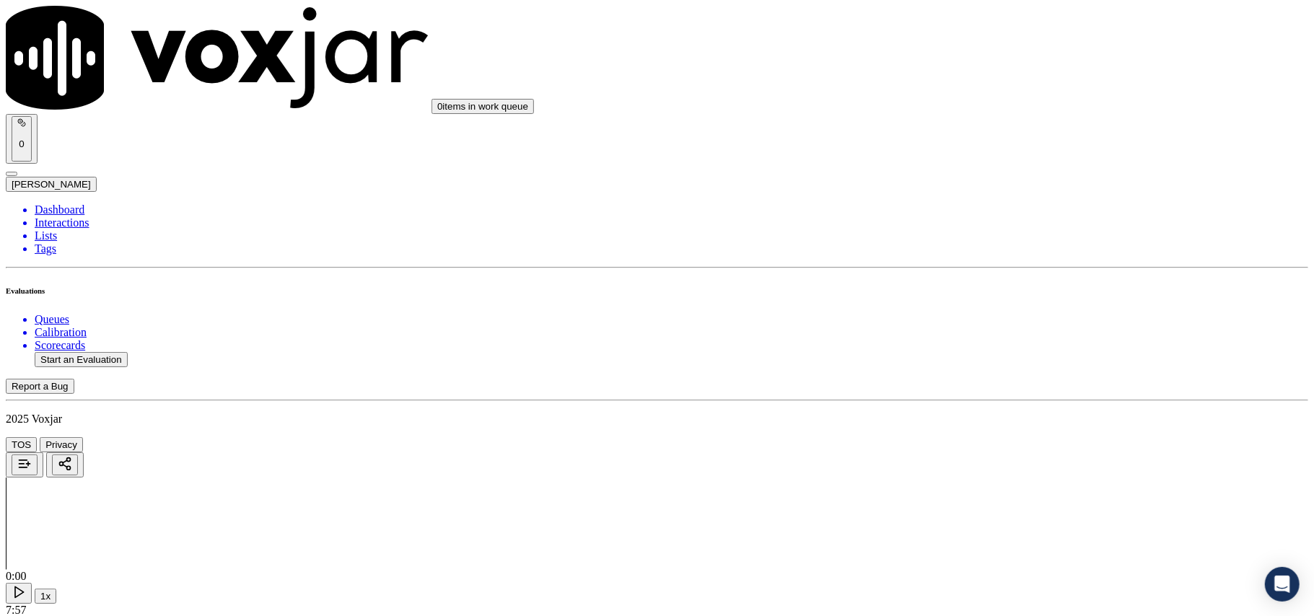
scroll to position [3528, 0]
click at [996, 352] on div "Yes" at bounding box center [1092, 346] width 286 height 13
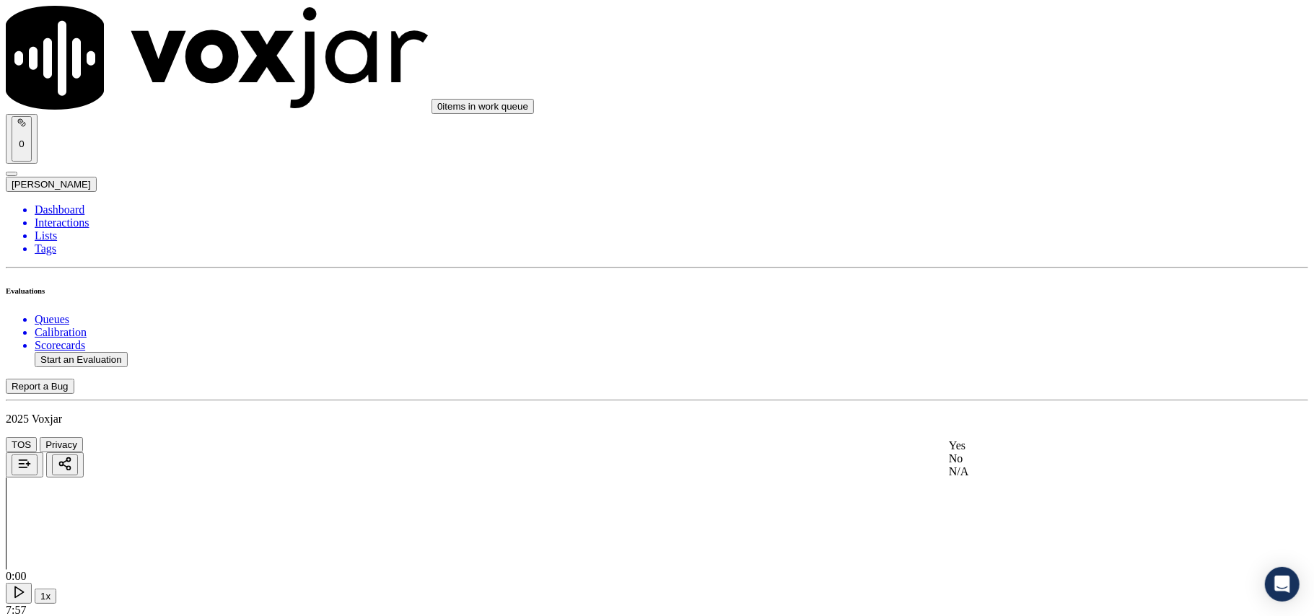
click at [996, 449] on div "Yes" at bounding box center [1092, 445] width 286 height 13
click at [107, 352] on button "Start an Evaluation" at bounding box center [81, 359] width 93 height 15
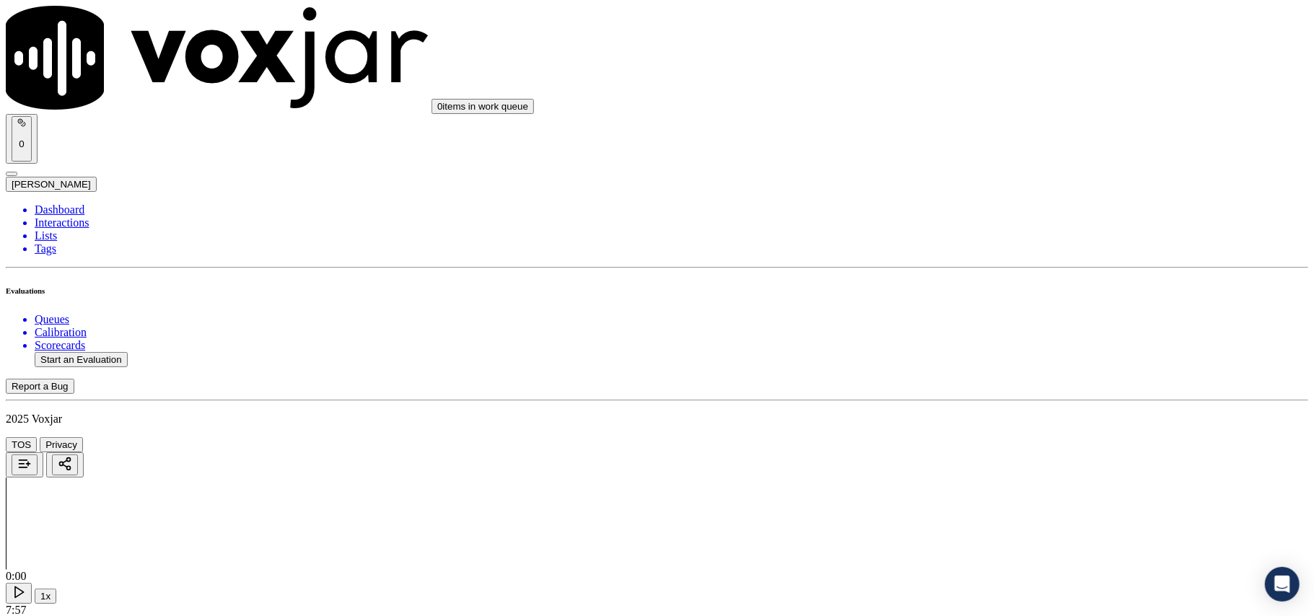
paste input "7744204946"
type input "7744204946"
type input "2025-08-04T00:22"
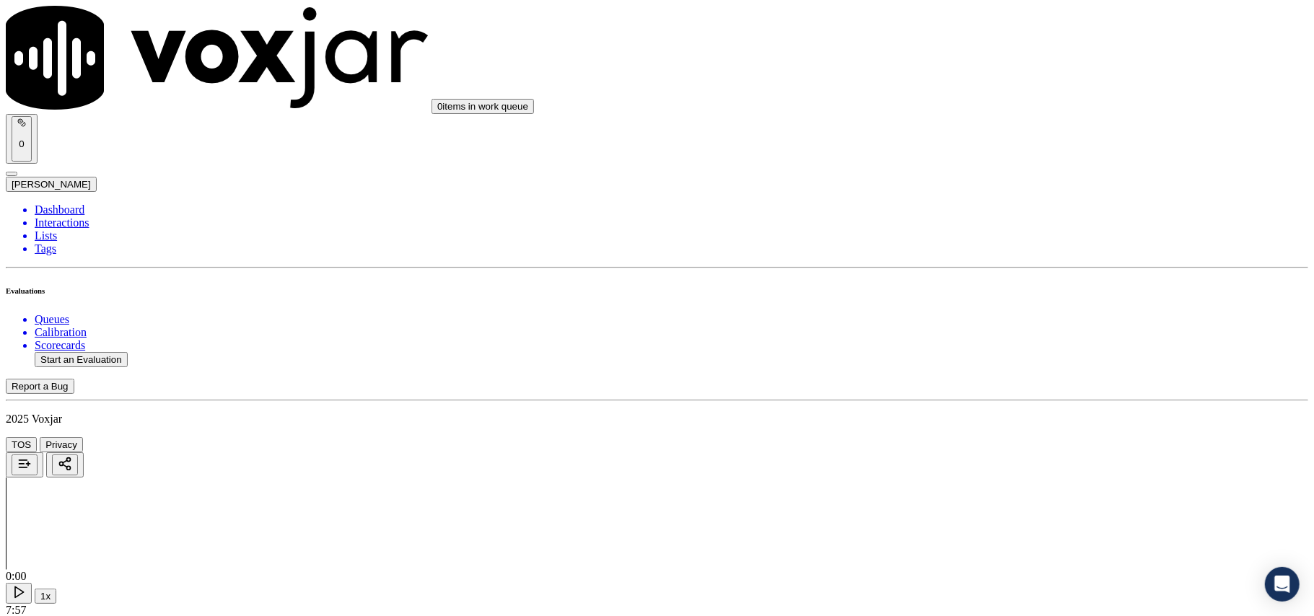
type input "[PERSON_NAME]"
drag, startPoint x: 457, startPoint y: 359, endPoint x: 535, endPoint y: 353, distance: 78.2
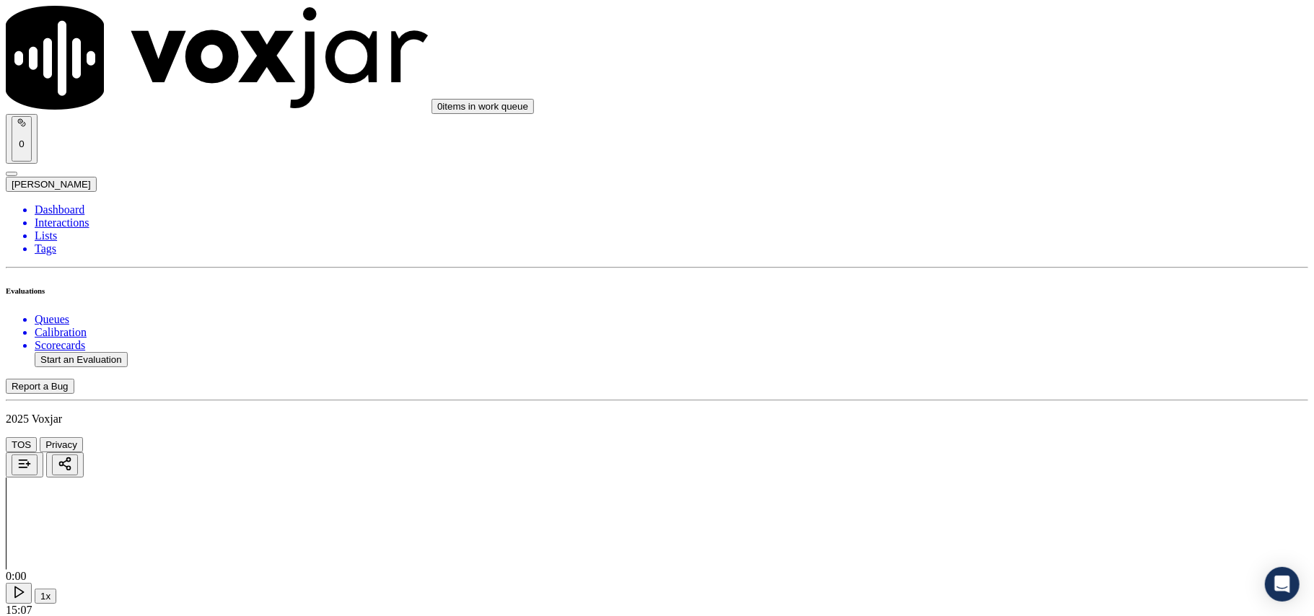
type input "7744204946"
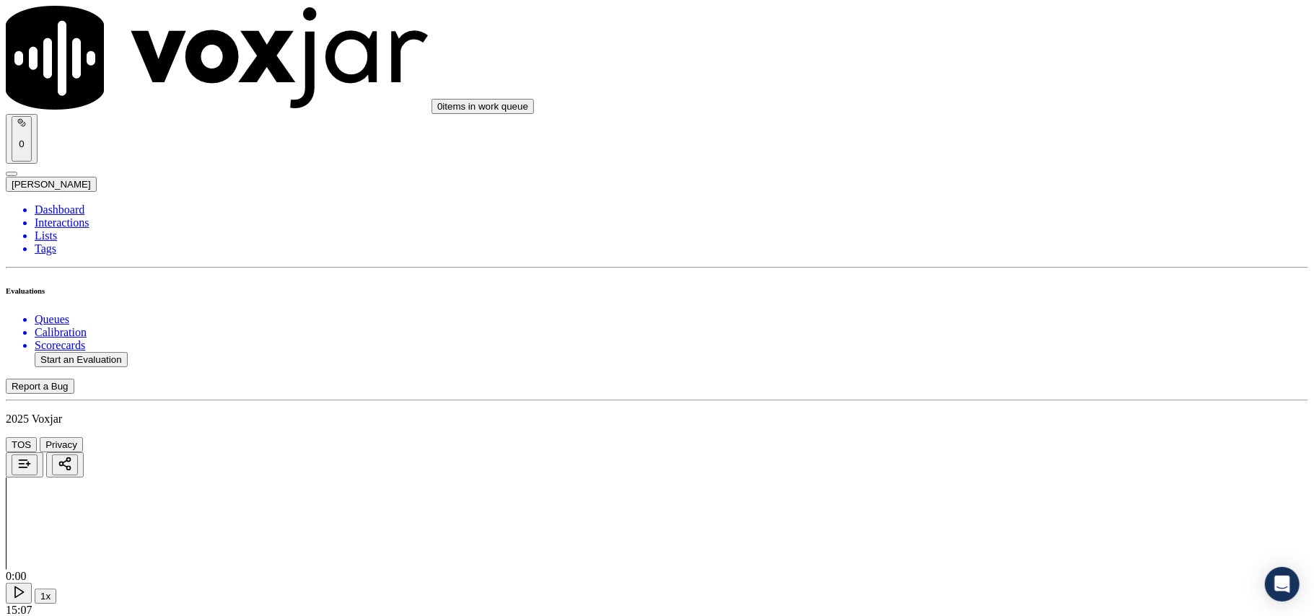
scroll to position [110, 0]
click at [977, 290] on div "Yes" at bounding box center [1092, 292] width 286 height 13
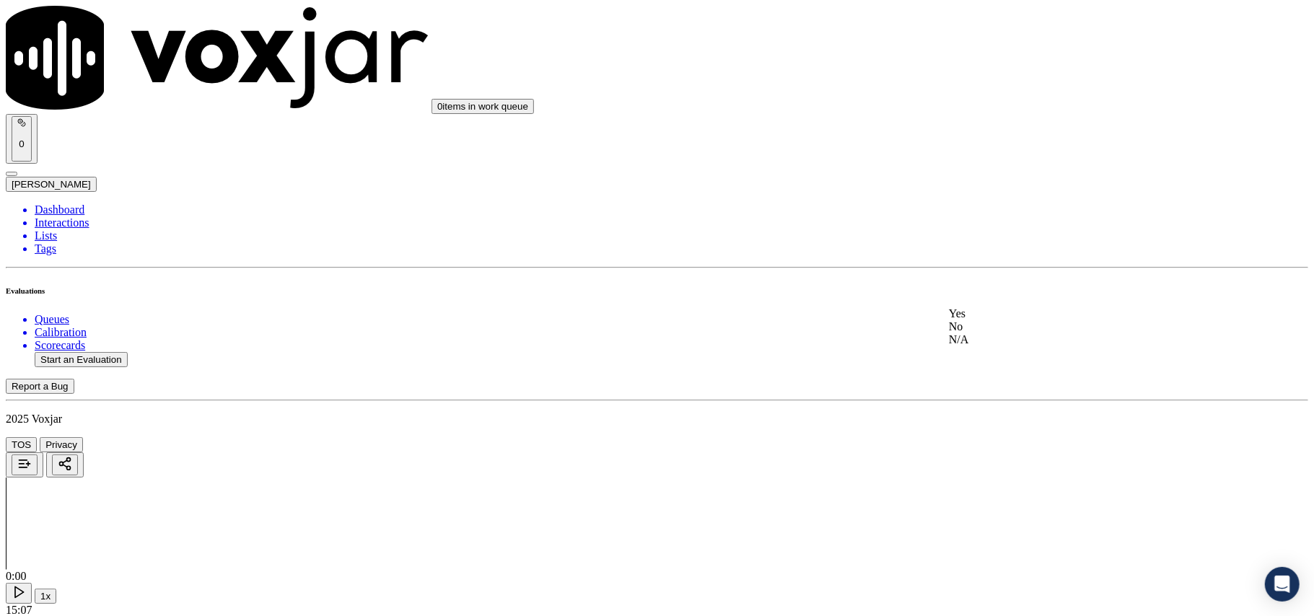
click at [996, 320] on div "Yes" at bounding box center [1092, 313] width 286 height 13
click at [1002, 325] on div "Yes" at bounding box center [1092, 318] width 286 height 13
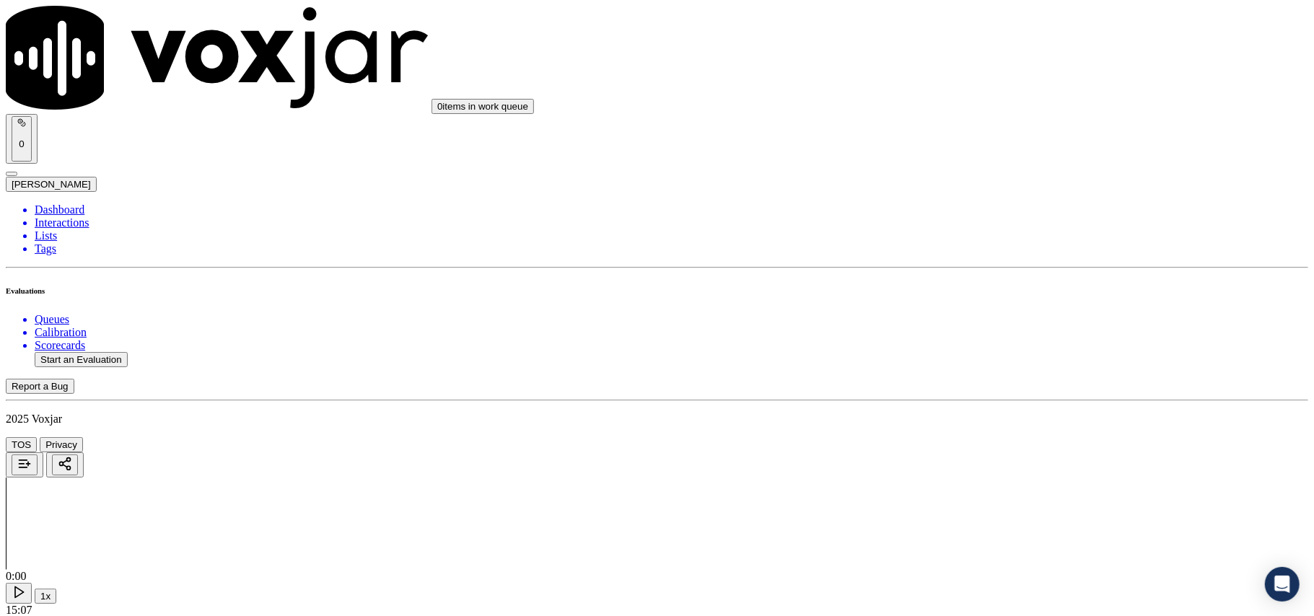
click at [1009, 373] on div "N/A" at bounding box center [1092, 366] width 286 height 13
click at [1008, 412] on div "N/A" at bounding box center [1092, 405] width 286 height 13
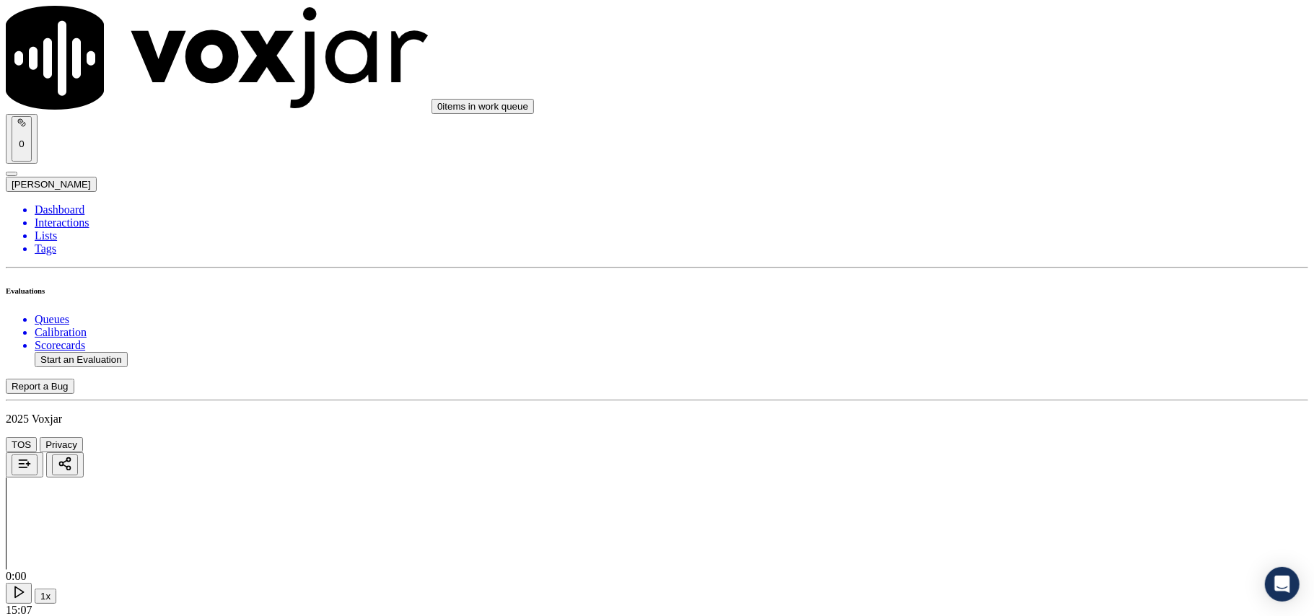
scroll to position [801, 0]
click at [1000, 395] on div "Yes No N/A" at bounding box center [1092, 414] width 286 height 39
click at [1000, 408] on div "Yes" at bounding box center [1092, 401] width 286 height 13
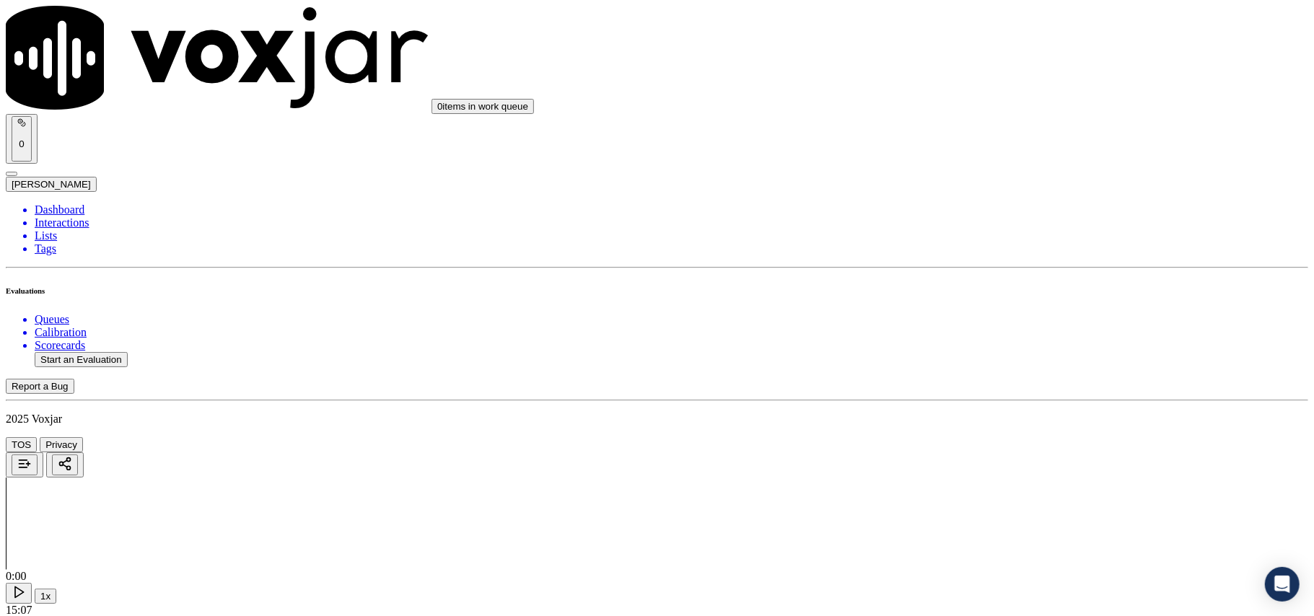
drag, startPoint x: 988, startPoint y: 404, endPoint x: 983, endPoint y: 413, distance: 10.0
click at [984, 421] on div "Yes" at bounding box center [1092, 423] width 286 height 13
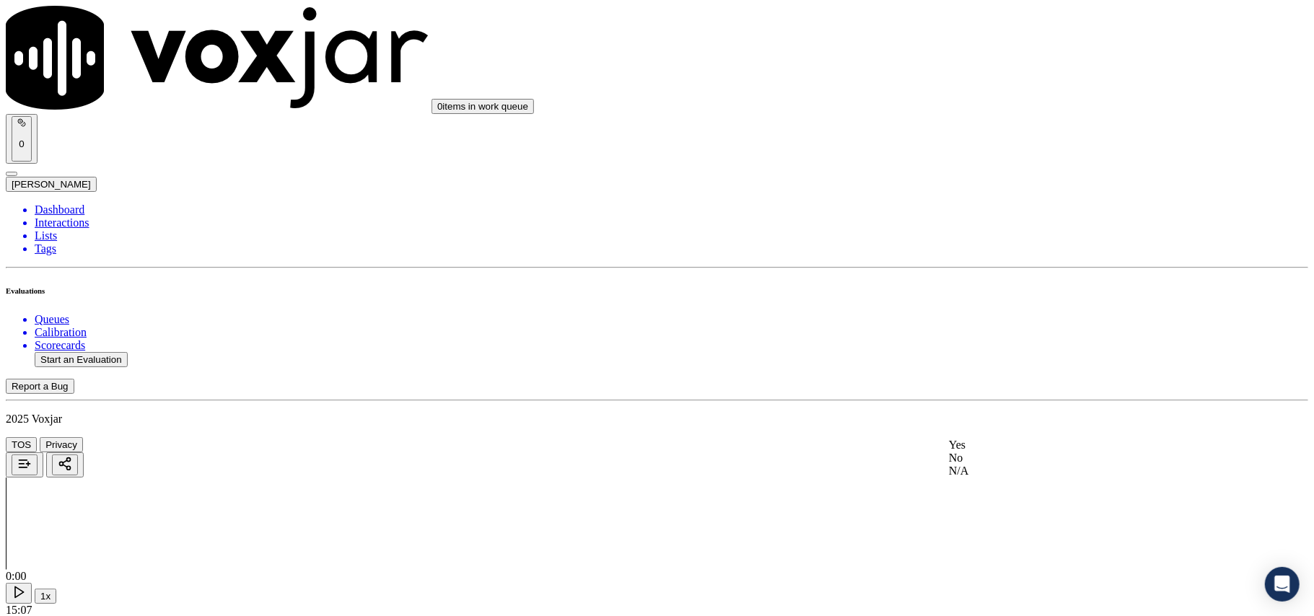
click at [988, 449] on div "Yes" at bounding box center [1092, 445] width 286 height 13
drag, startPoint x: 1005, startPoint y: 428, endPoint x: 997, endPoint y: 439, distance: 14.0
drag, startPoint x: 971, startPoint y: 512, endPoint x: 984, endPoint y: 503, distance: 16.6
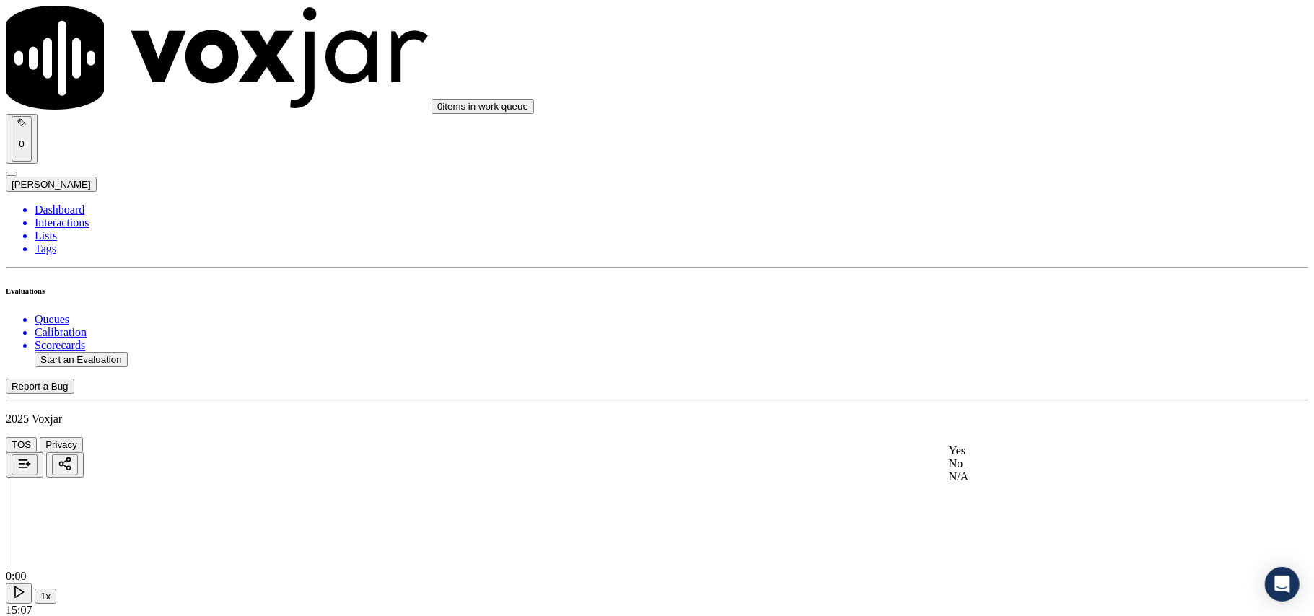
click at [976, 483] on div "N/A" at bounding box center [1092, 476] width 286 height 13
click at [984, 496] on div "Yes" at bounding box center [1092, 489] width 286 height 13
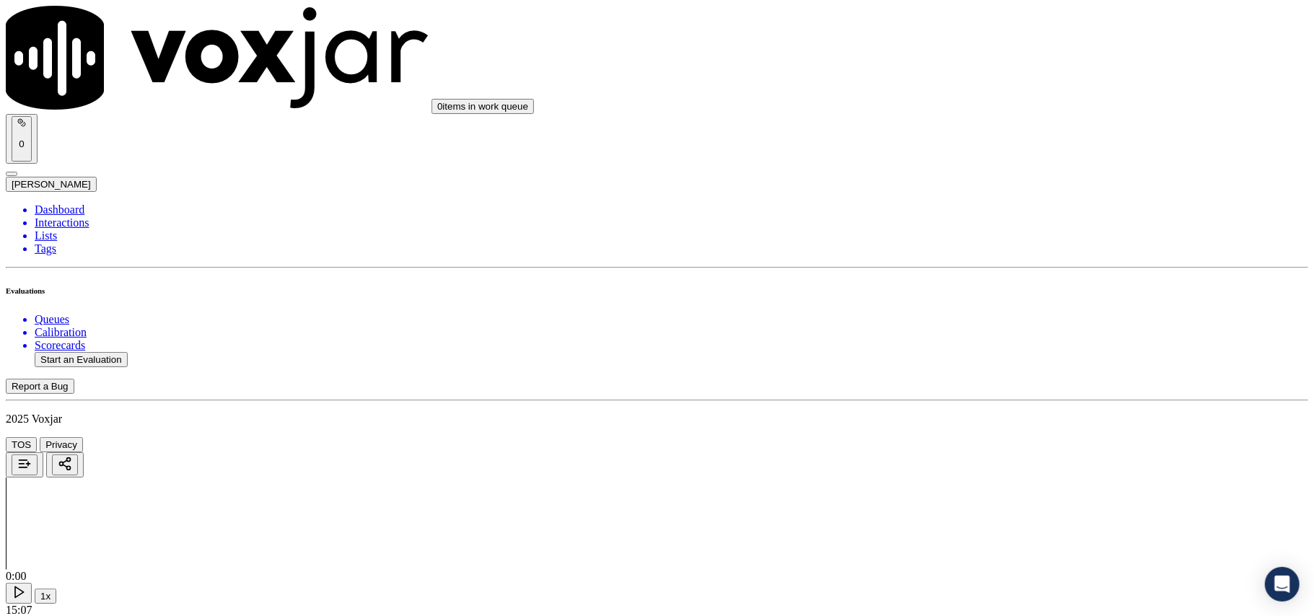
click at [978, 431] on div "Yes" at bounding box center [1092, 427] width 286 height 13
click at [996, 330] on div "Yes" at bounding box center [1092, 323] width 286 height 13
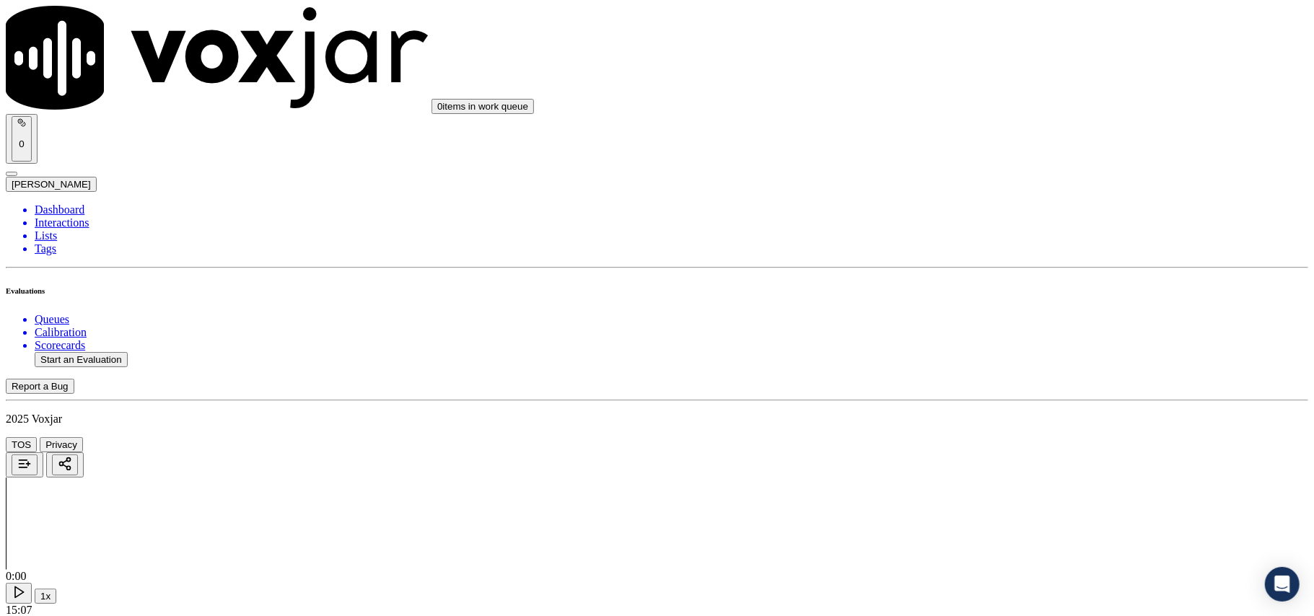
click at [1000, 336] on div "Yes" at bounding box center [1092, 329] width 286 height 13
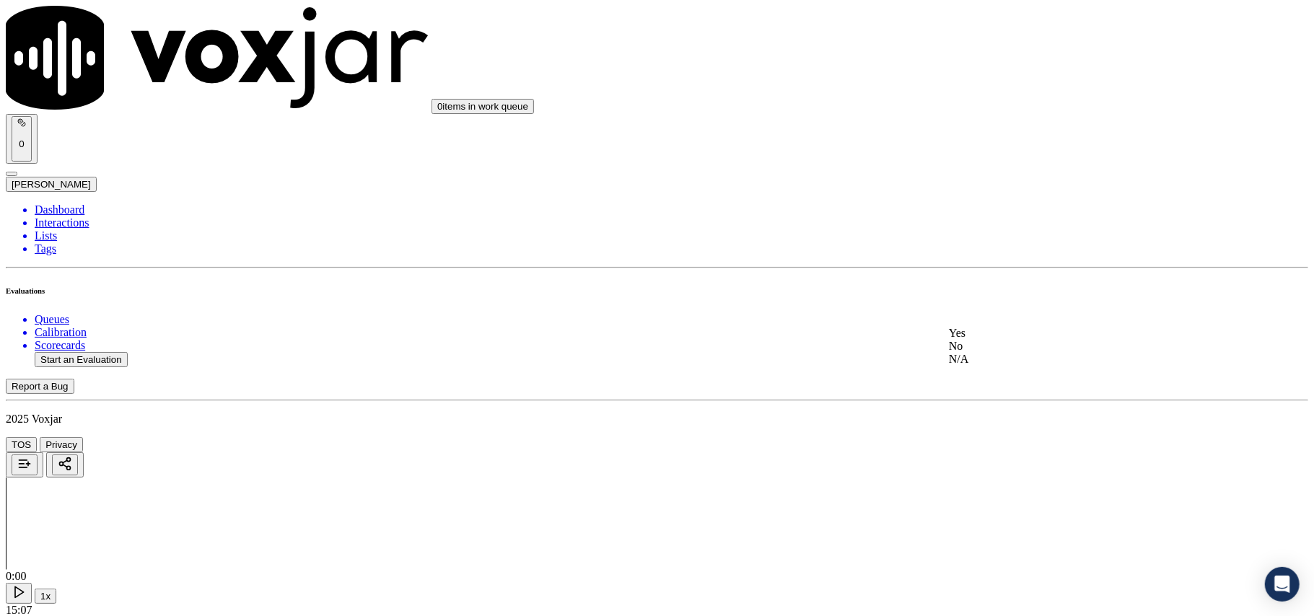
click at [1002, 340] on div "Yes" at bounding box center [1092, 333] width 286 height 13
click at [994, 343] on div "Yes" at bounding box center [1092, 337] width 286 height 13
click at [987, 364] on div "Yes" at bounding box center [1092, 360] width 286 height 13
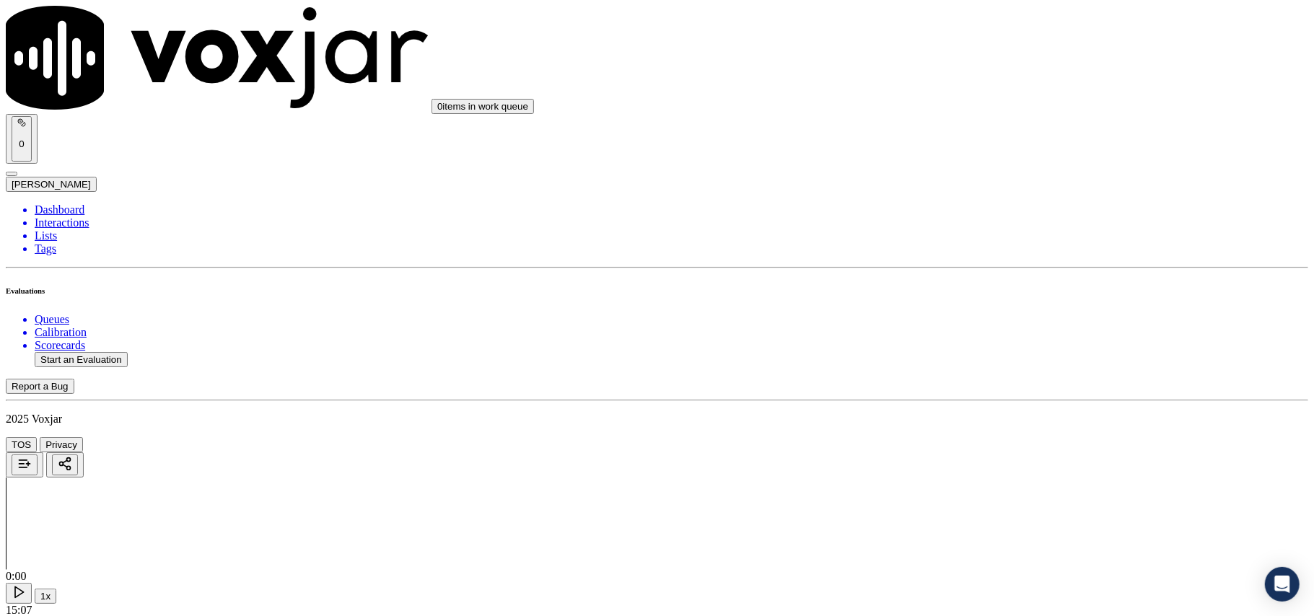
scroll to position [2886, 0]
click at [982, 382] on div "Yes" at bounding box center [1092, 381] width 286 height 13
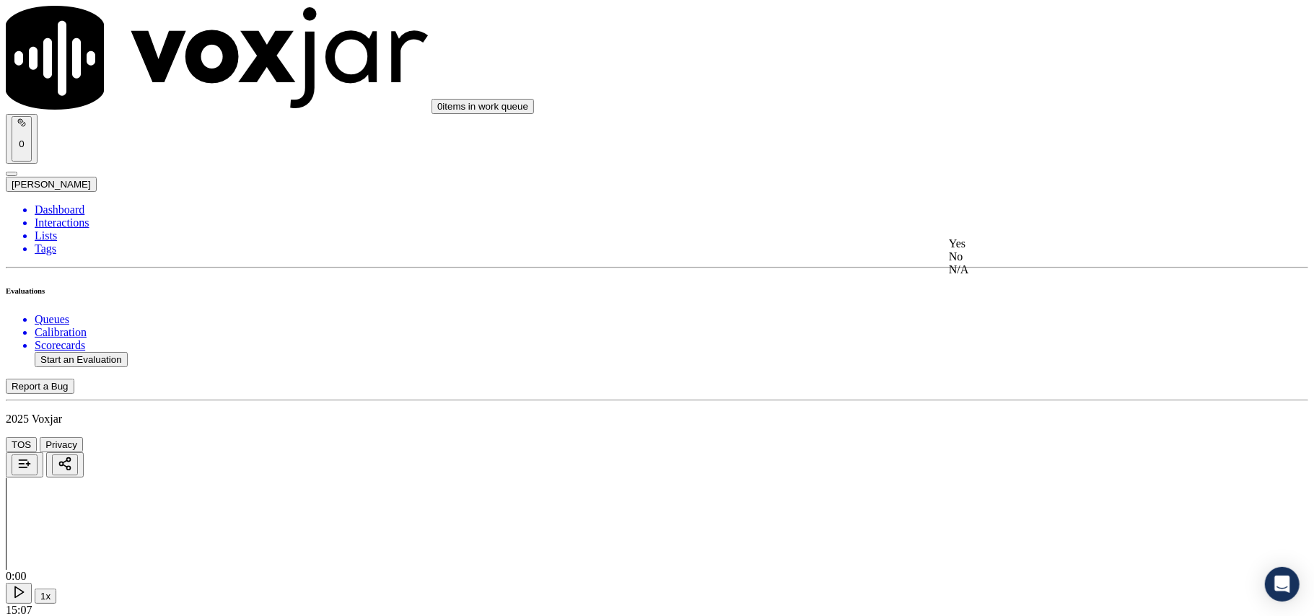
click at [1004, 249] on div "Yes" at bounding box center [1092, 243] width 286 height 13
click at [985, 331] on div "Yes" at bounding box center [1092, 324] width 286 height 13
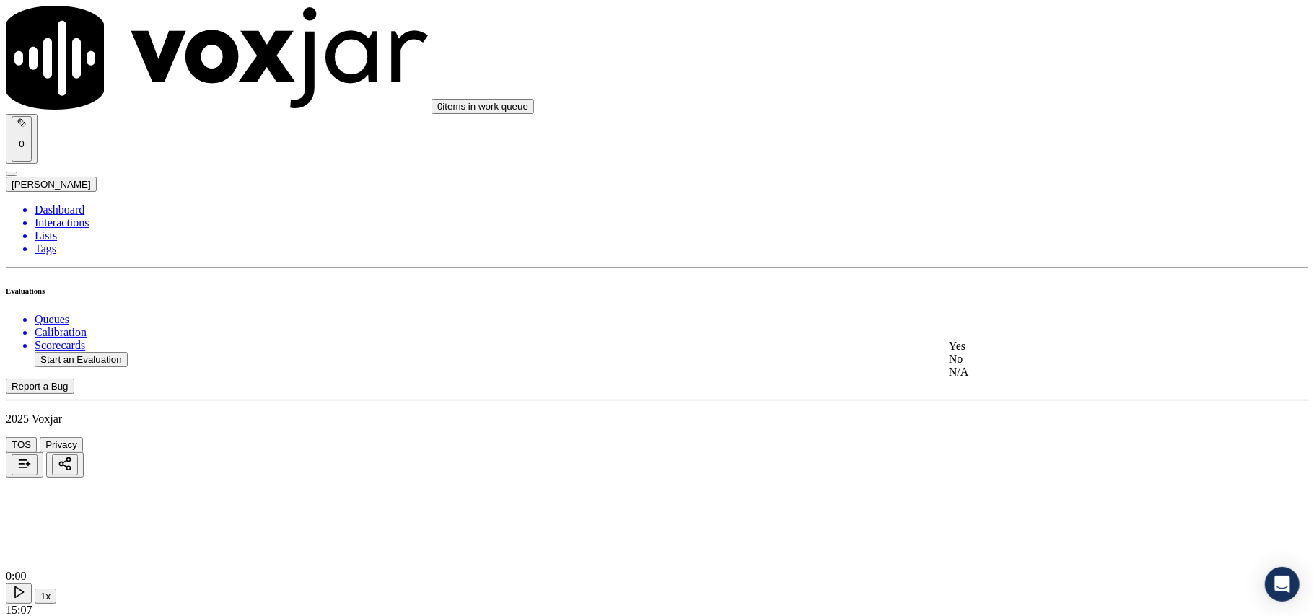
click at [991, 340] on div "Yes No N/A" at bounding box center [1092, 359] width 286 height 39
click at [994, 344] on div "Yes" at bounding box center [1092, 346] width 286 height 13
click at [991, 442] on div "Yes" at bounding box center [1092, 445] width 286 height 13
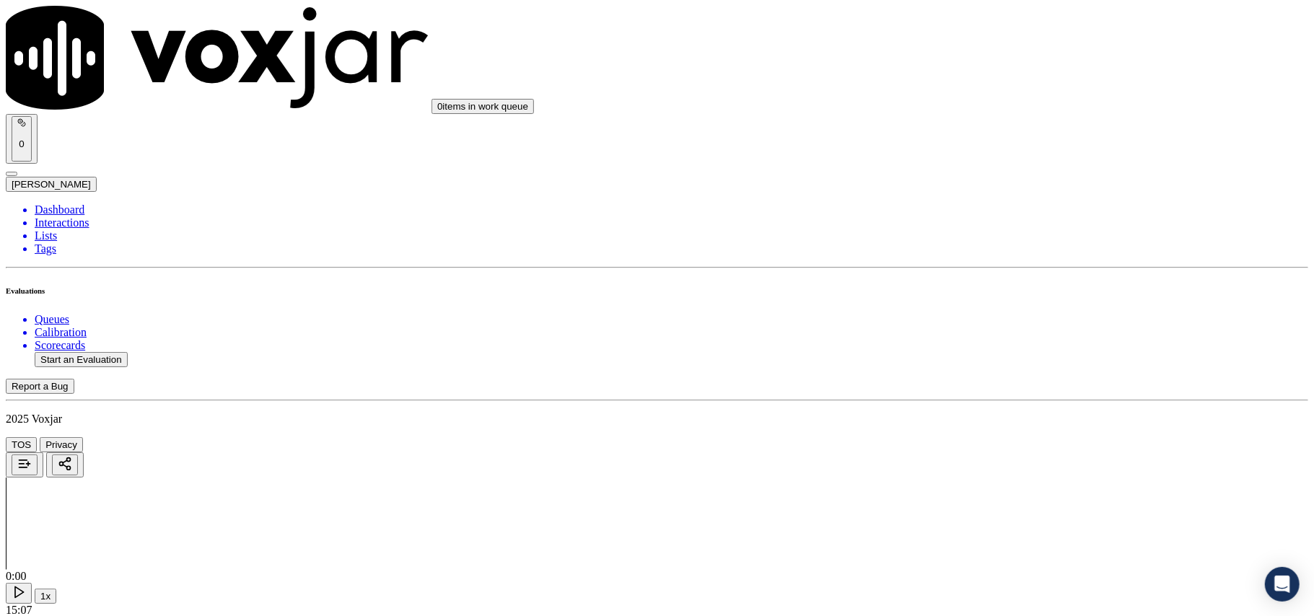
click at [117, 352] on button "Start an Evaluation" at bounding box center [81, 359] width 93 height 15
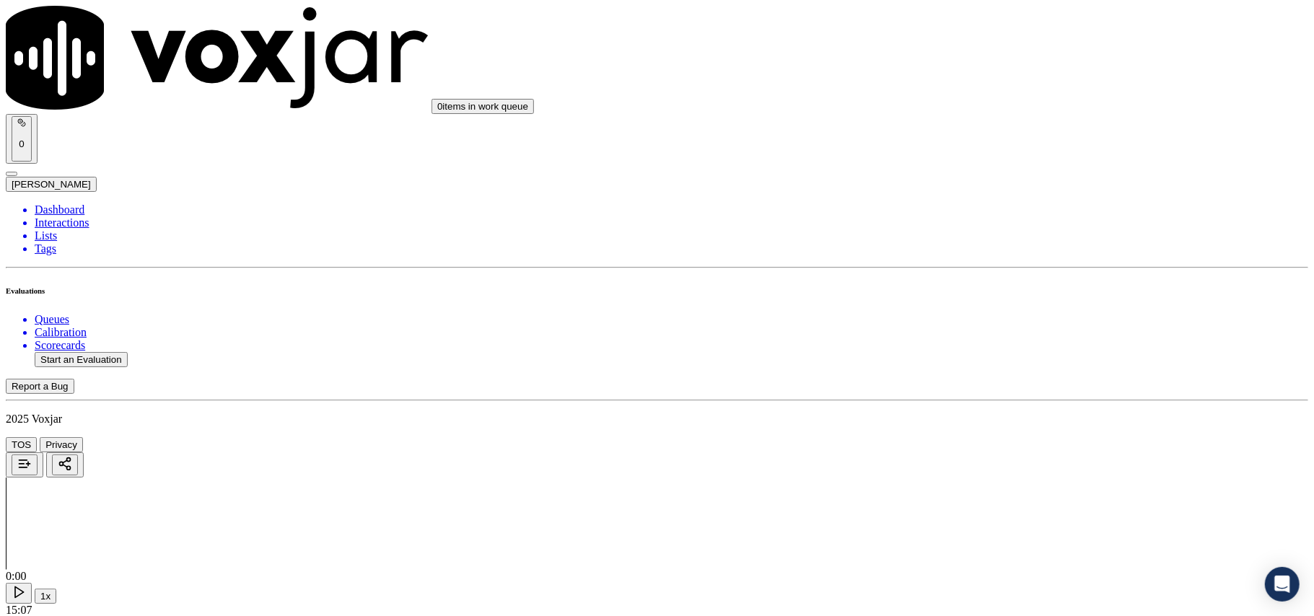
paste input "9375381986"
type input "9375381986"
type input "2025-08-04T00:25"
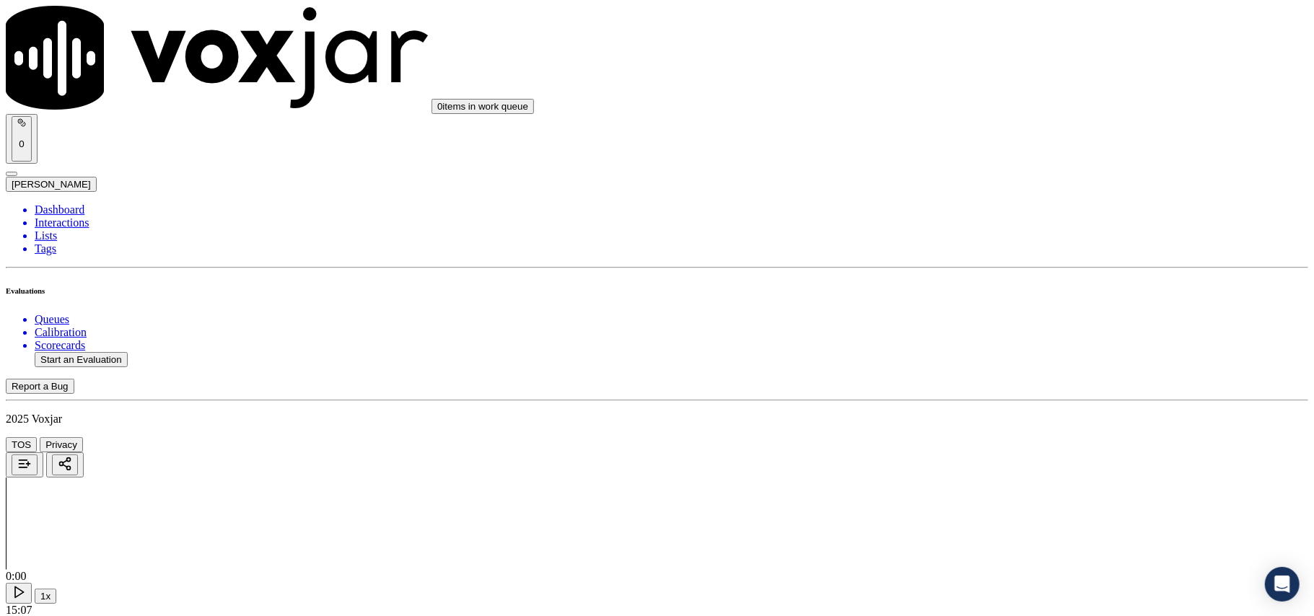
type input "[PERSON_NAME]"
drag, startPoint x: 483, startPoint y: 359, endPoint x: 497, endPoint y: 361, distance: 14.6
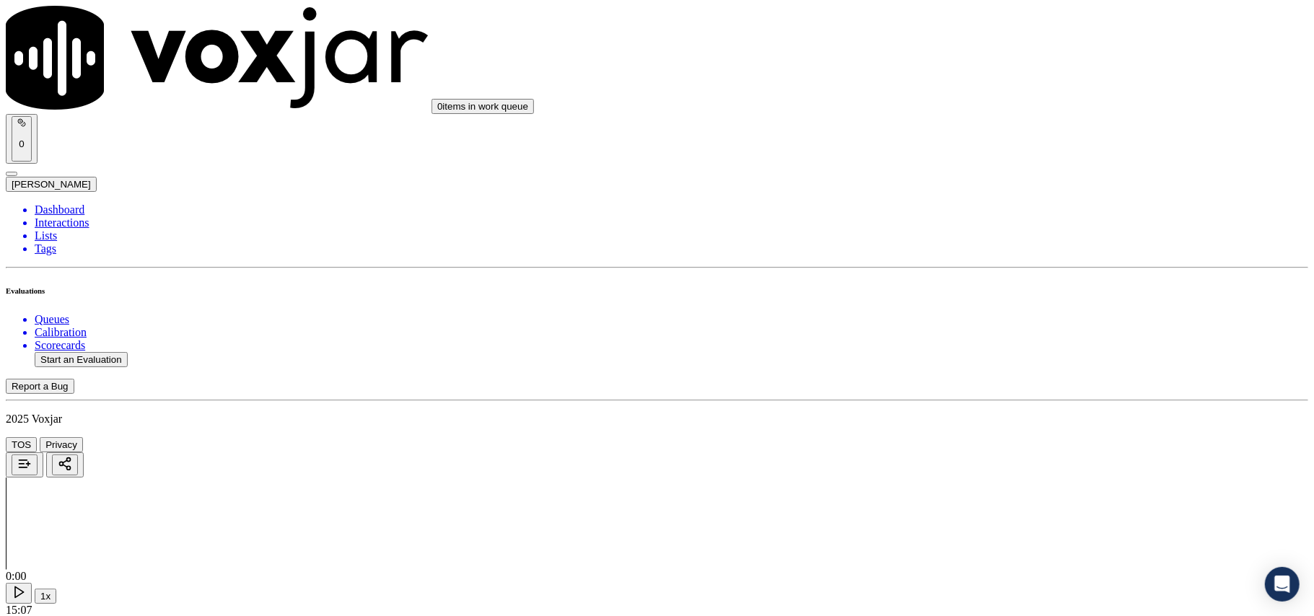
type input "9375381986"
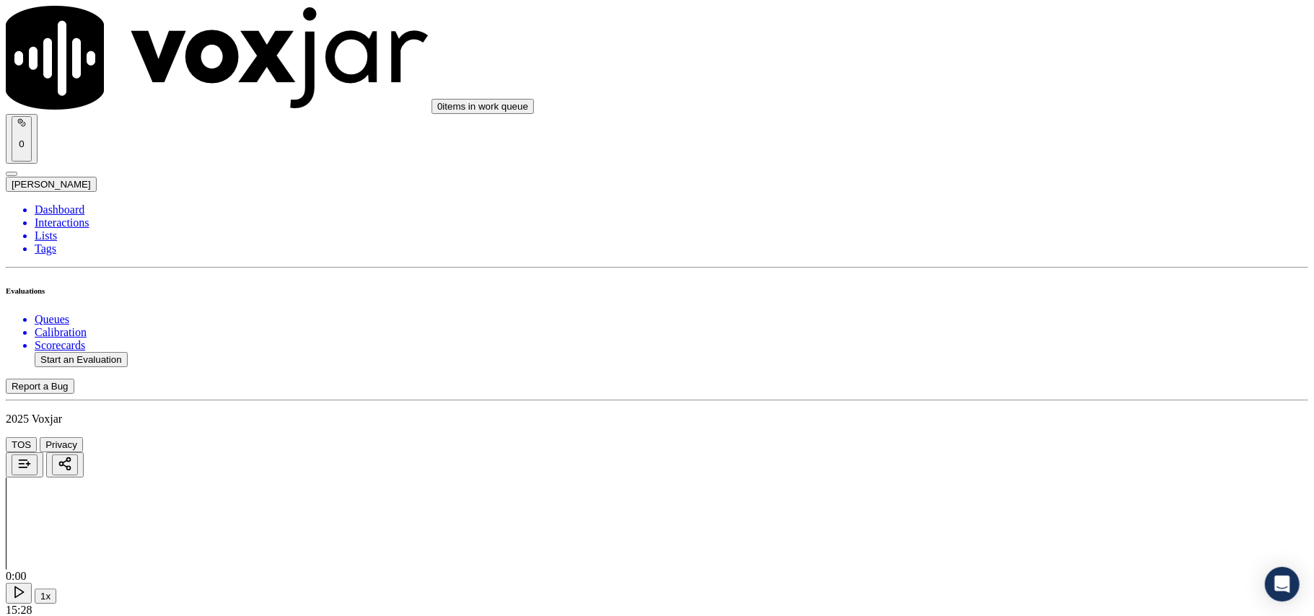
click at [1025, 297] on div "Yes" at bounding box center [1092, 292] width 286 height 13
click at [993, 160] on div "Yes" at bounding box center [1092, 153] width 286 height 13
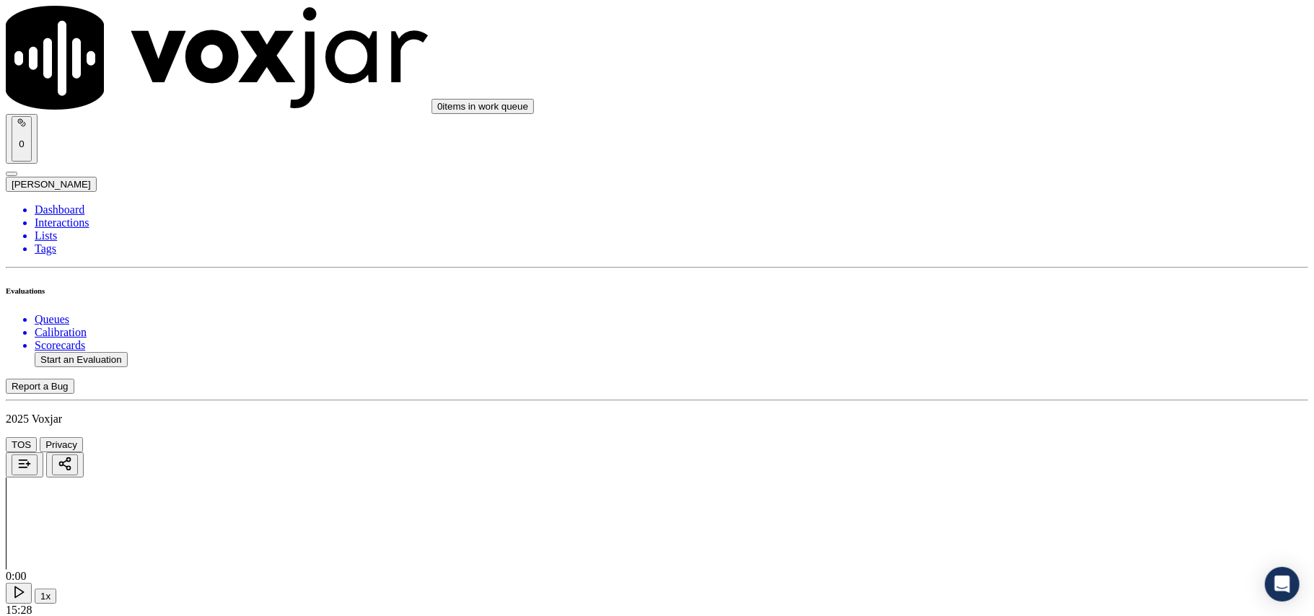
click at [999, 157] on div "Yes" at bounding box center [1092, 163] width 286 height 33
click at [999, 321] on div "Yes" at bounding box center [1092, 318] width 286 height 13
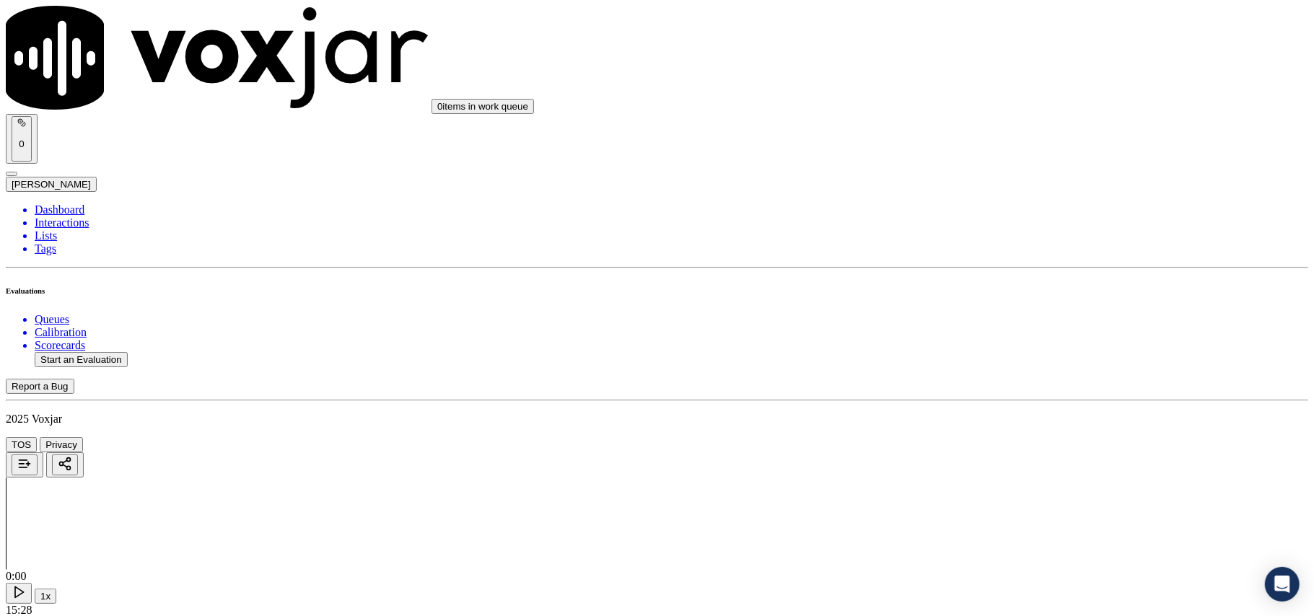
click at [1015, 212] on div "N/A" at bounding box center [1092, 205] width 286 height 13
click at [980, 412] on div "N/A" at bounding box center [1092, 405] width 286 height 13
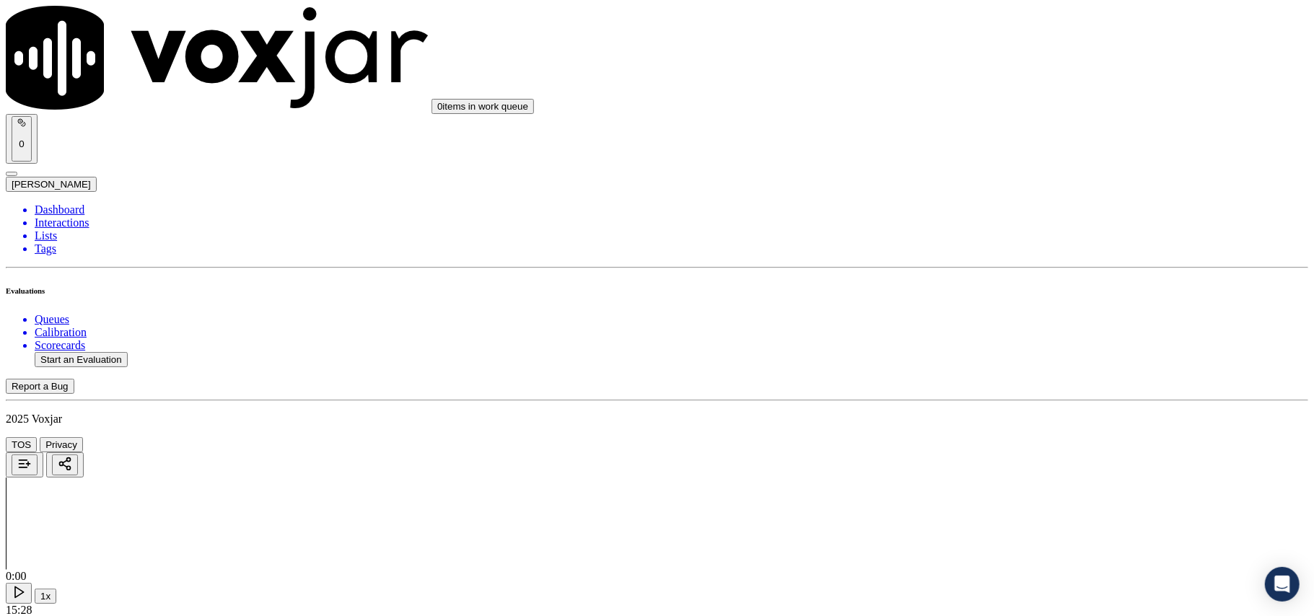
scroll to position [962, 0]
click at [1010, 248] on div "Yes" at bounding box center [1092, 241] width 286 height 13
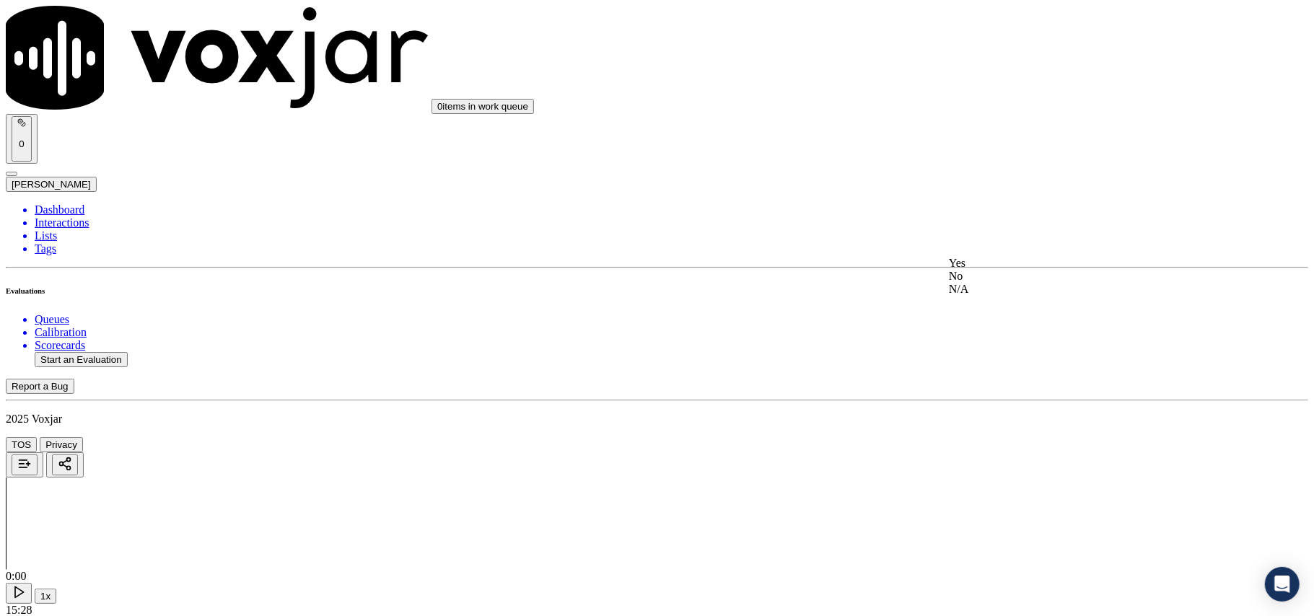
click at [999, 266] on div "Yes" at bounding box center [1092, 263] width 286 height 13
click at [1000, 286] on div "Yes" at bounding box center [1092, 285] width 286 height 13
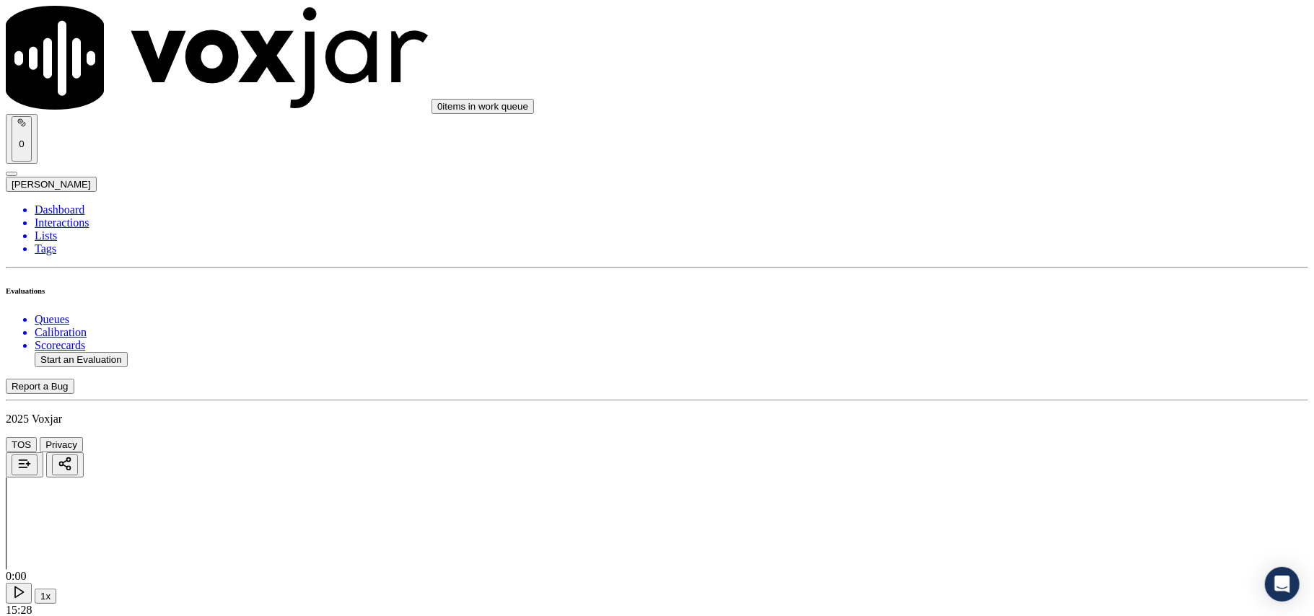
click at [1005, 323] on div "N/A" at bounding box center [1092, 316] width 286 height 13
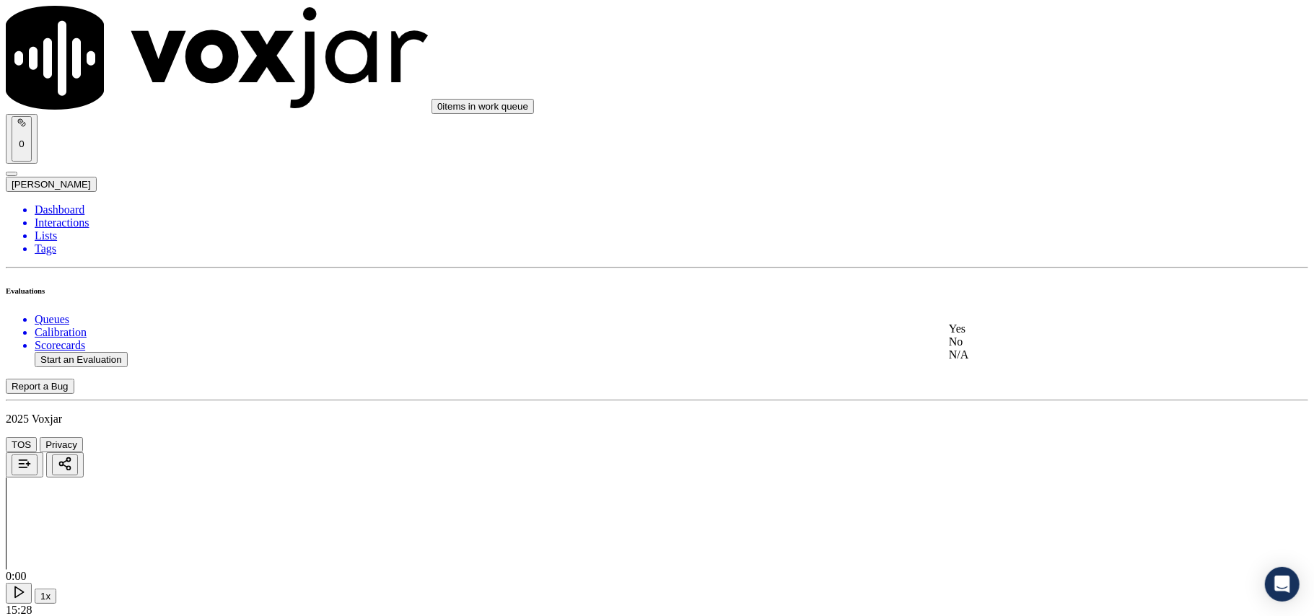
click at [996, 330] on div "Yes" at bounding box center [1092, 329] width 286 height 13
click at [1002, 424] on div "Yes No N/A" at bounding box center [1092, 440] width 286 height 39
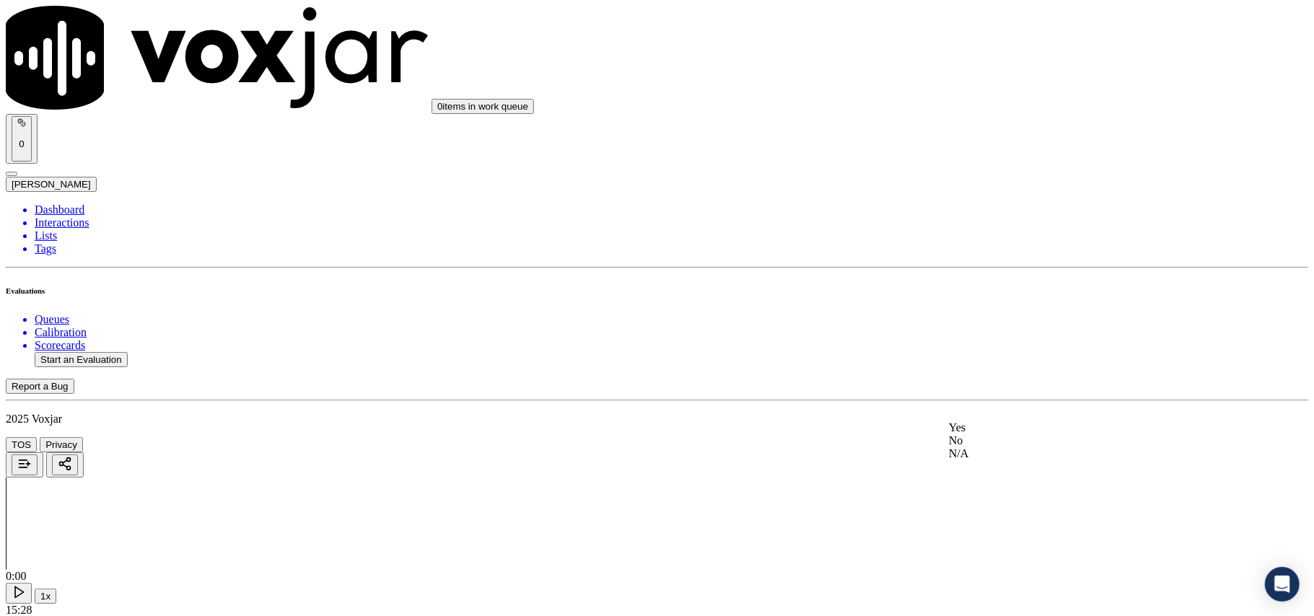
click at [999, 425] on div "Yes" at bounding box center [1092, 427] width 286 height 13
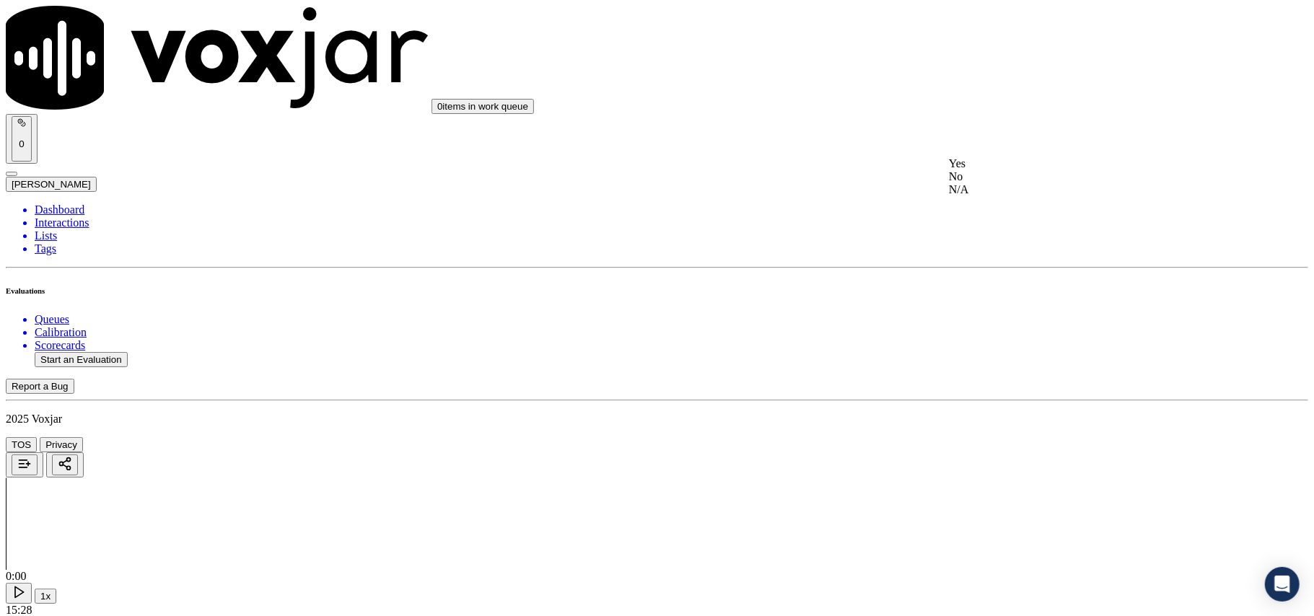
click at [1002, 170] on div "Yes" at bounding box center [1092, 163] width 286 height 13
click at [1000, 175] on div "Yes" at bounding box center [1092, 168] width 286 height 13
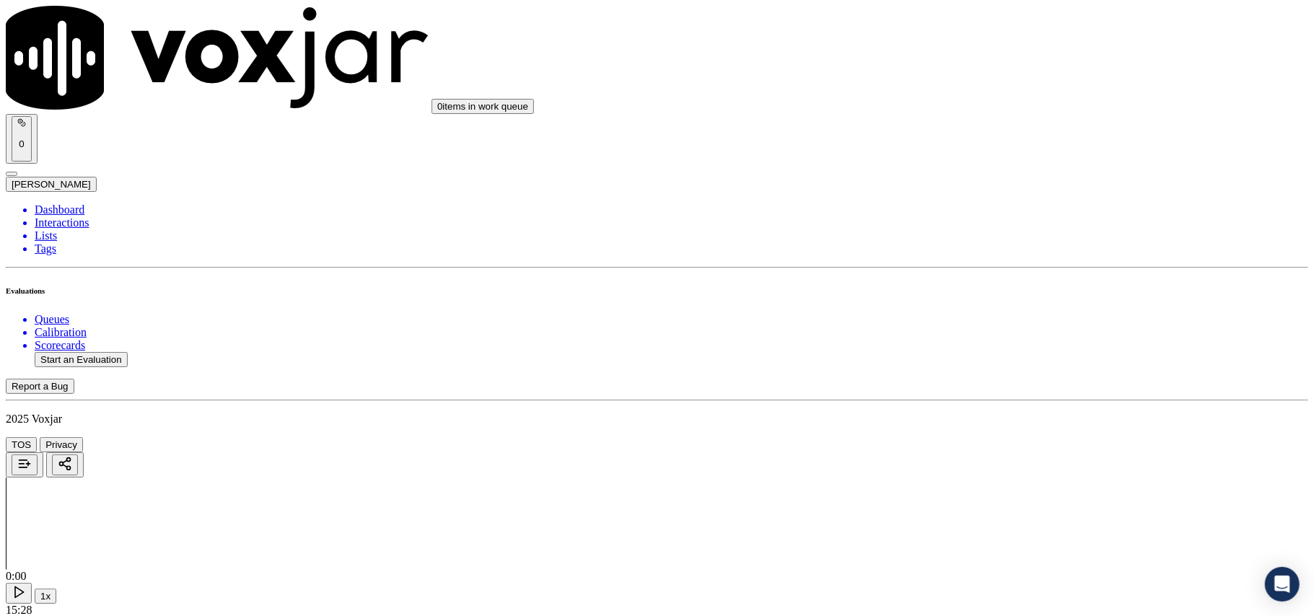
click at [1003, 174] on div "Yes" at bounding box center [1092, 172] width 286 height 13
click at [999, 177] on div "Yes" at bounding box center [1092, 178] width 286 height 13
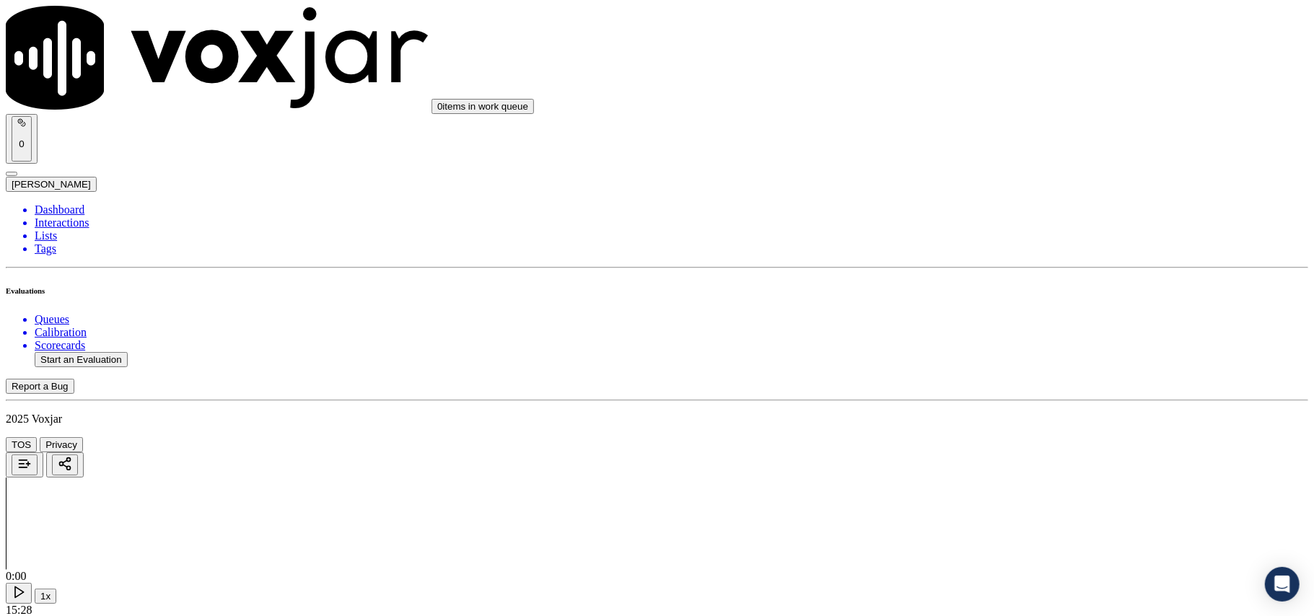
scroll to position [2886, 0]
click at [993, 203] on div "Yes" at bounding box center [1092, 199] width 286 height 13
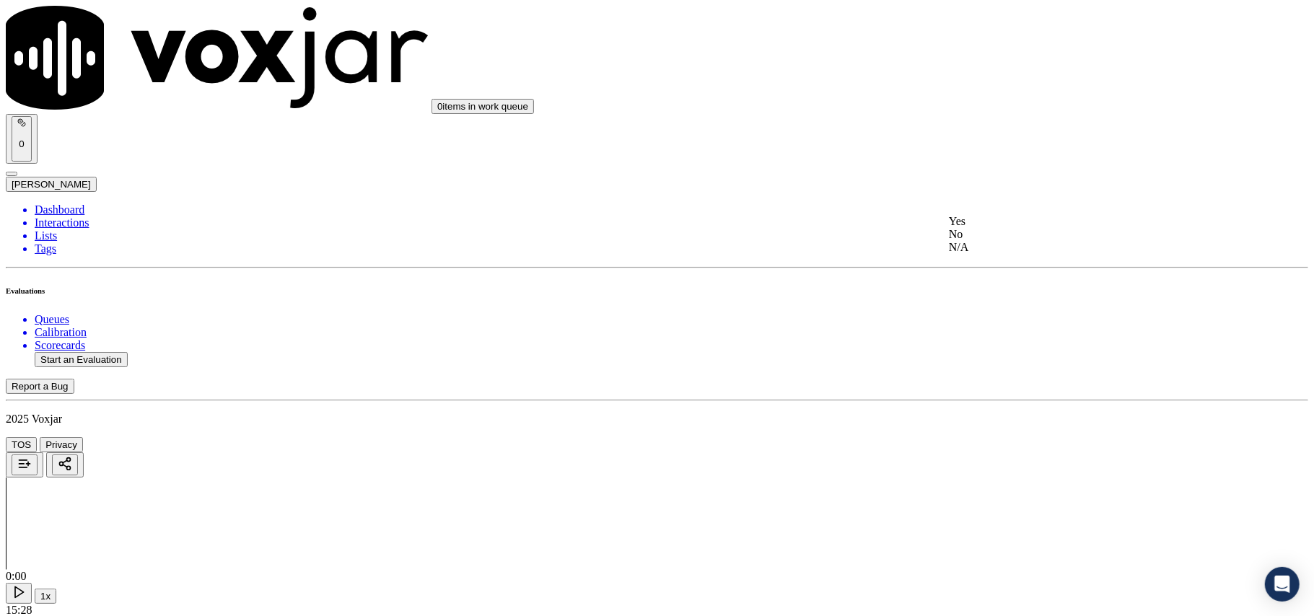
click at [1016, 224] on div "Yes" at bounding box center [1092, 221] width 286 height 13
click at [996, 250] on div "Yes" at bounding box center [1092, 243] width 286 height 13
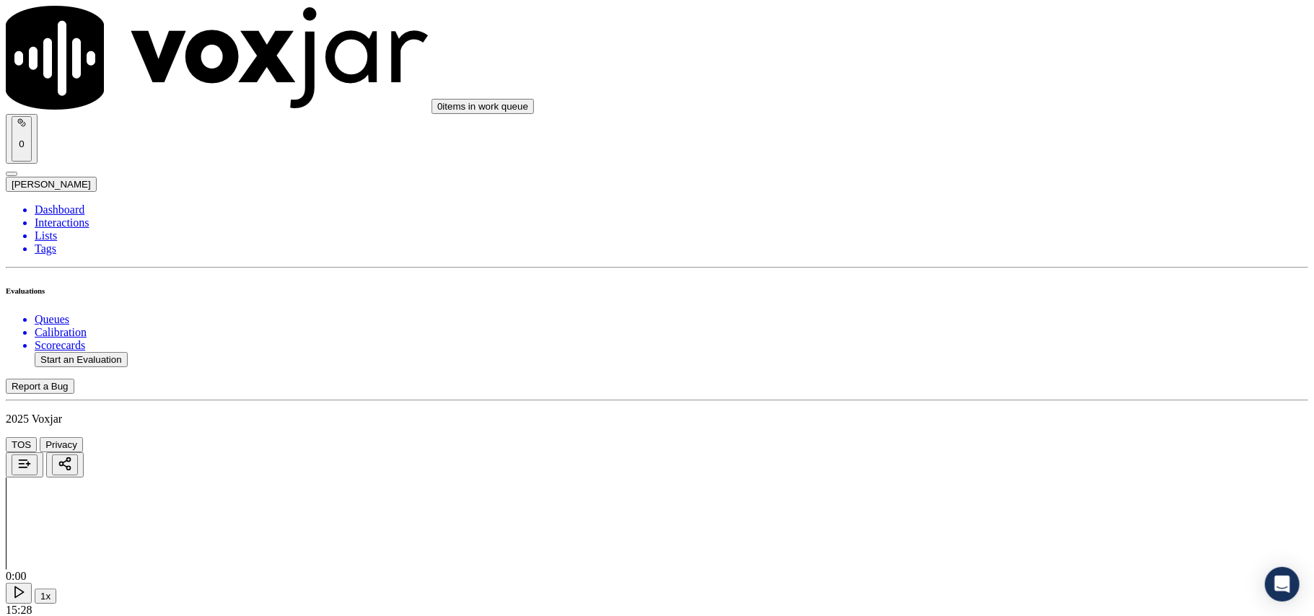
click at [999, 331] on div "Yes" at bounding box center [1092, 324] width 286 height 13
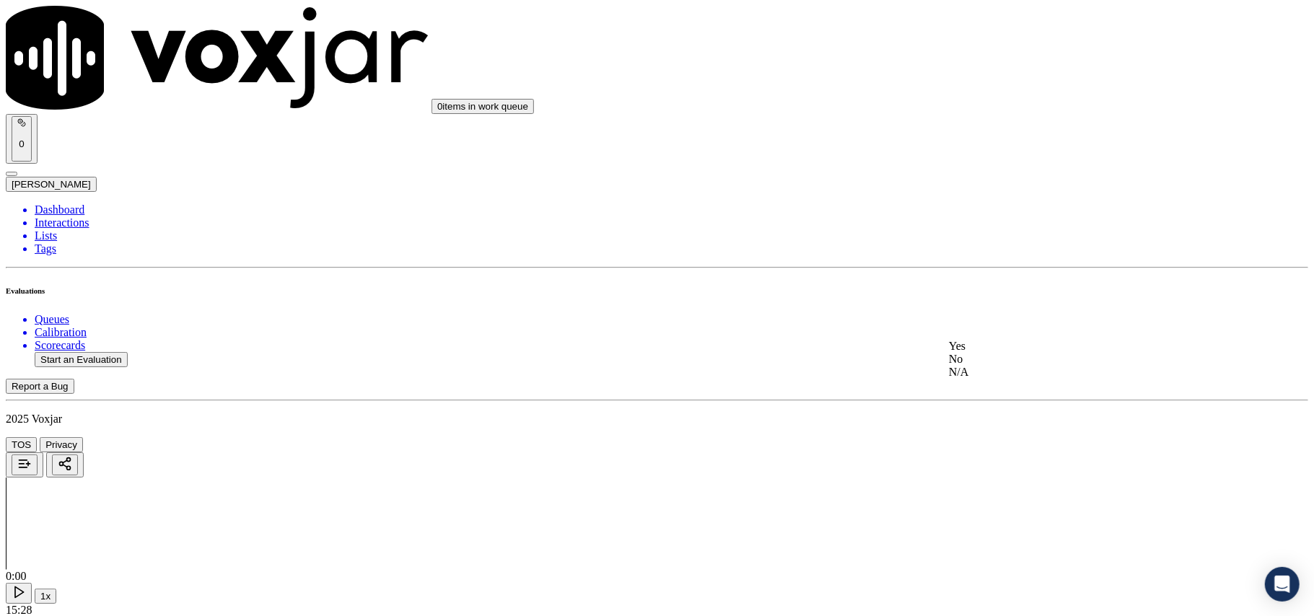
click at [984, 352] on div "Yes" at bounding box center [1092, 346] width 286 height 13
drag, startPoint x: 978, startPoint y: 410, endPoint x: 977, endPoint y: 423, distance: 13.1
click at [976, 452] on div "Yes" at bounding box center [1092, 445] width 286 height 13
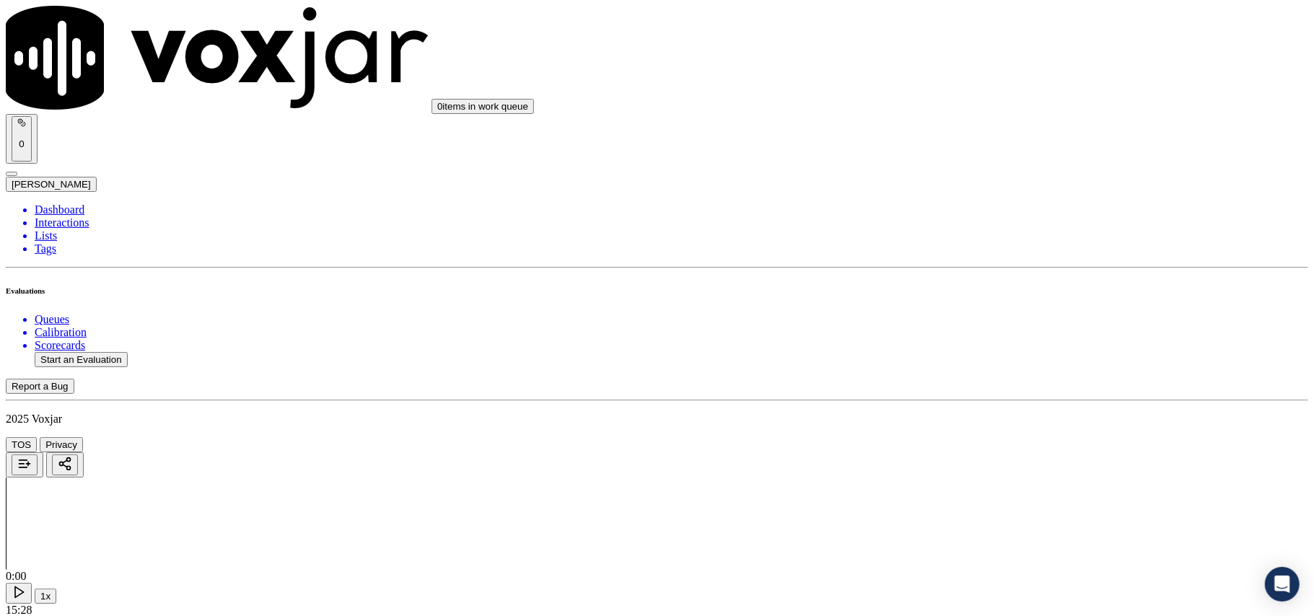
click at [110, 352] on button "Start an Evaluation" at bounding box center [81, 359] width 93 height 15
paste input "675820971"
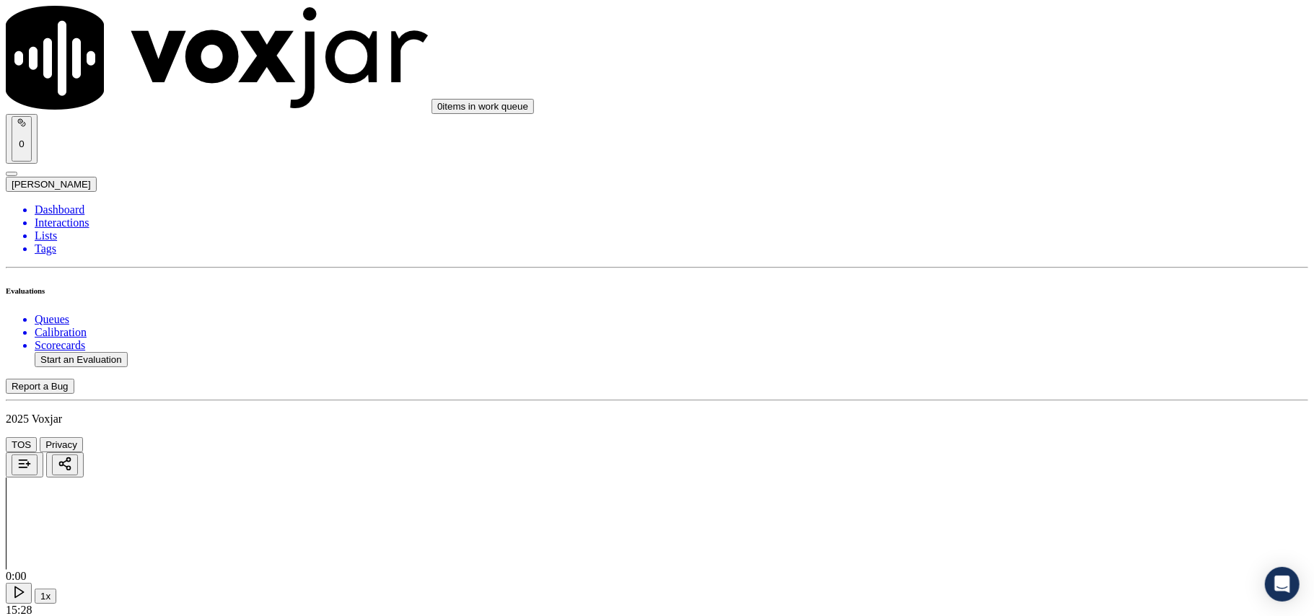
type input "2675820971"
type input "2025-08-04T00:26"
type input "A"
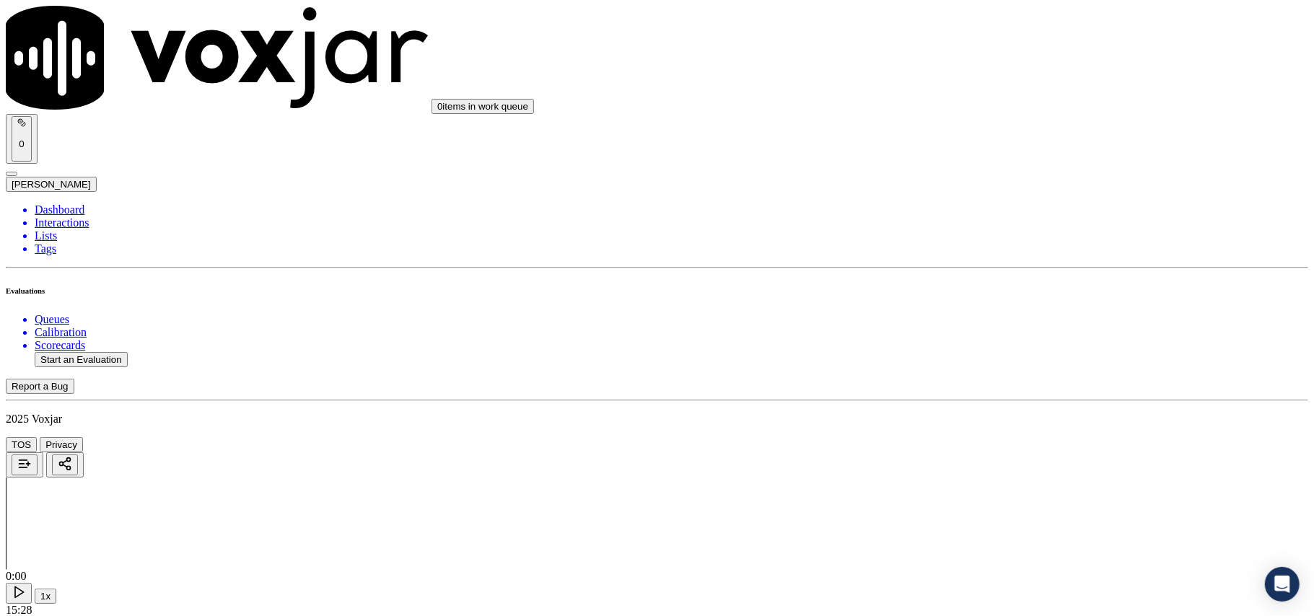
type input "Car"
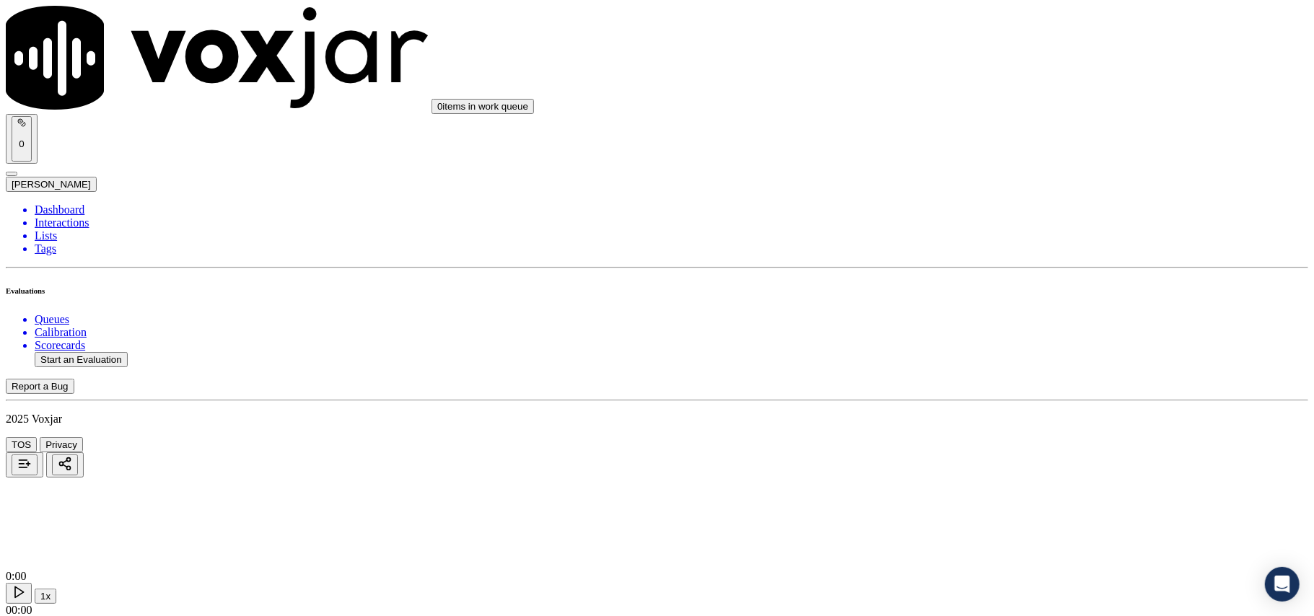
type input "2675820971"
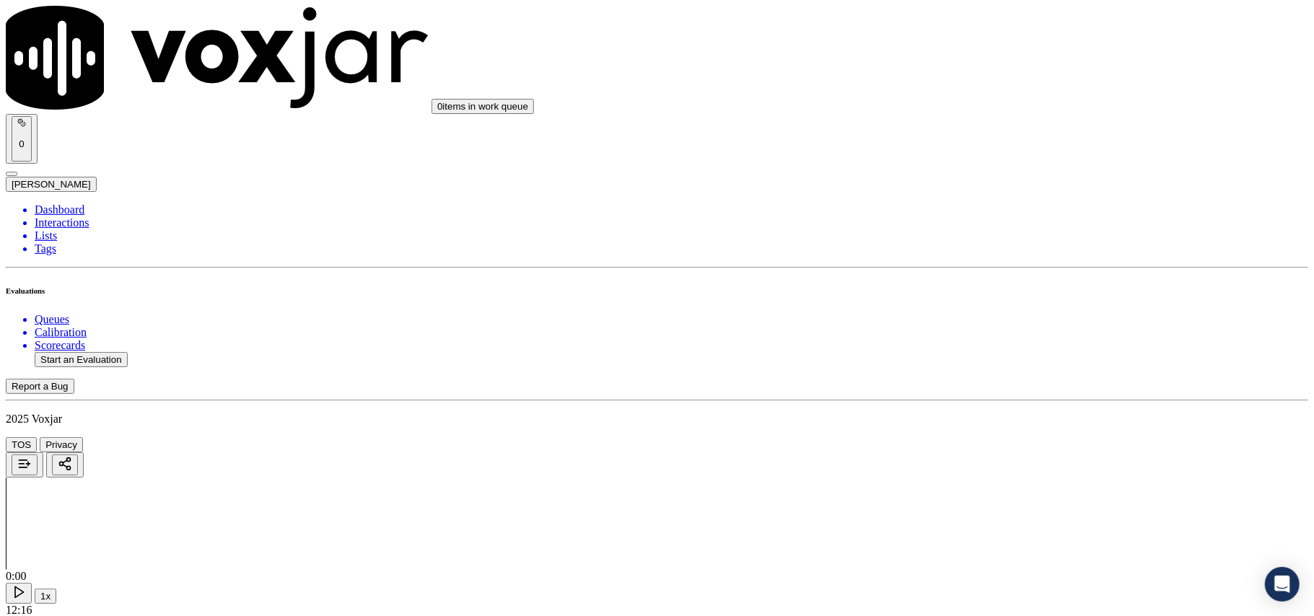
scroll to position [110, 0]
click at [984, 296] on div "Yes" at bounding box center [1092, 292] width 286 height 13
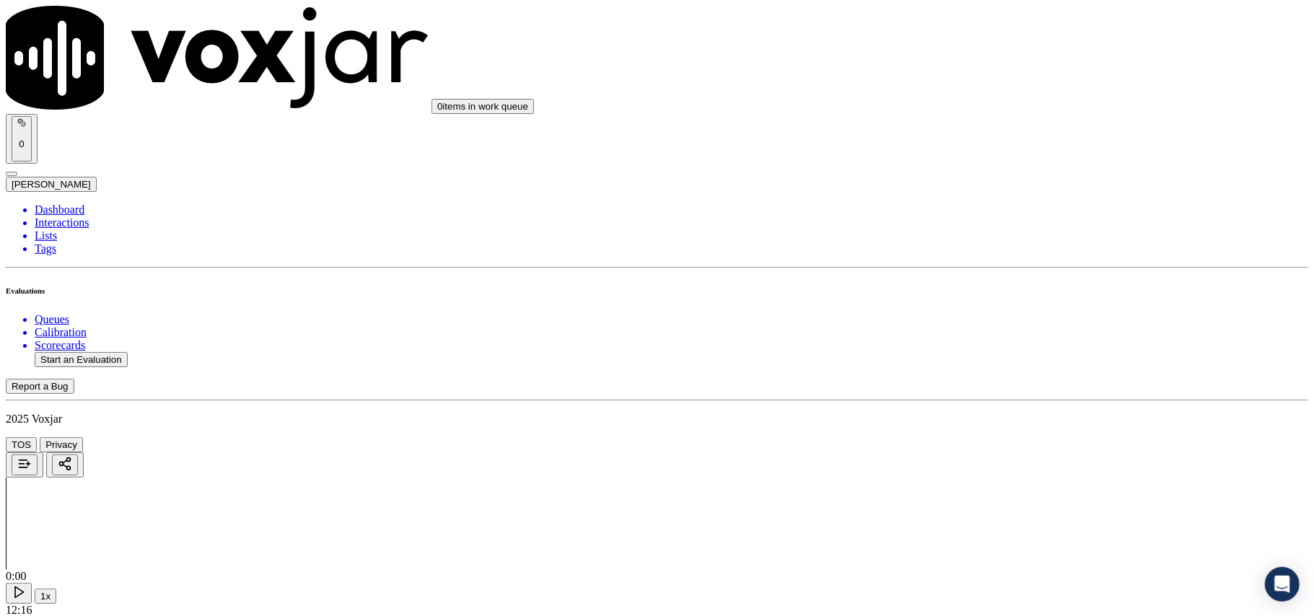
click at [1003, 160] on div "Yes" at bounding box center [1092, 153] width 286 height 13
click at [994, 159] on div "Yes" at bounding box center [1092, 158] width 286 height 13
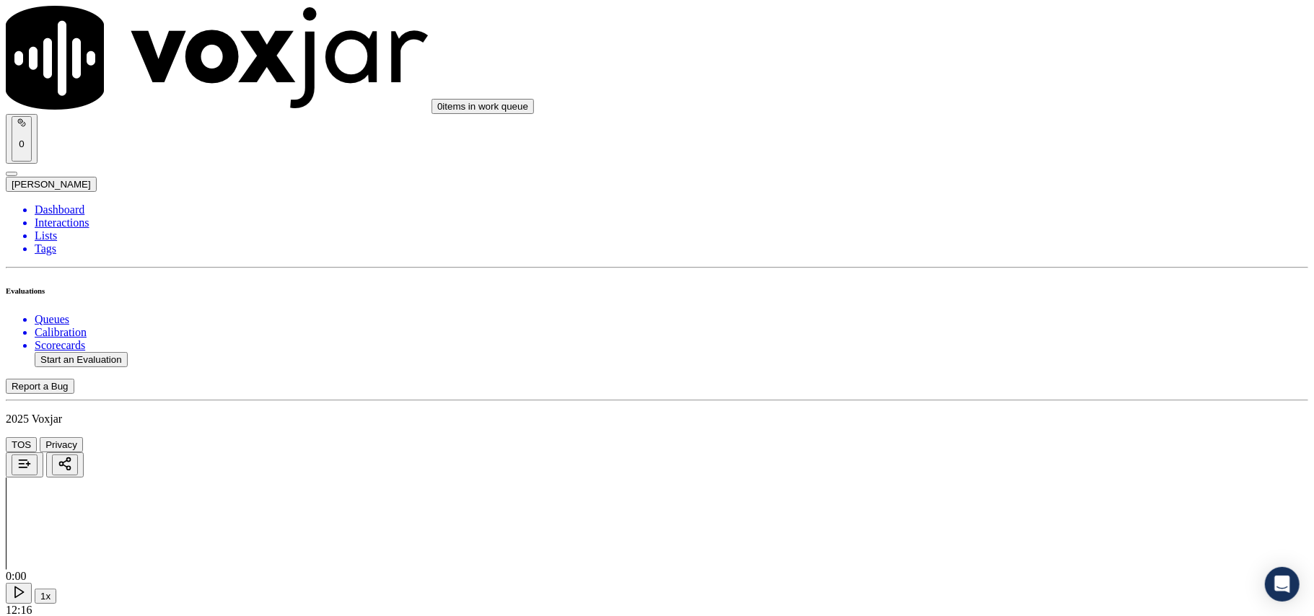
scroll to position [641, 0]
click at [1010, 212] on div "N/A" at bounding box center [1092, 205] width 286 height 13
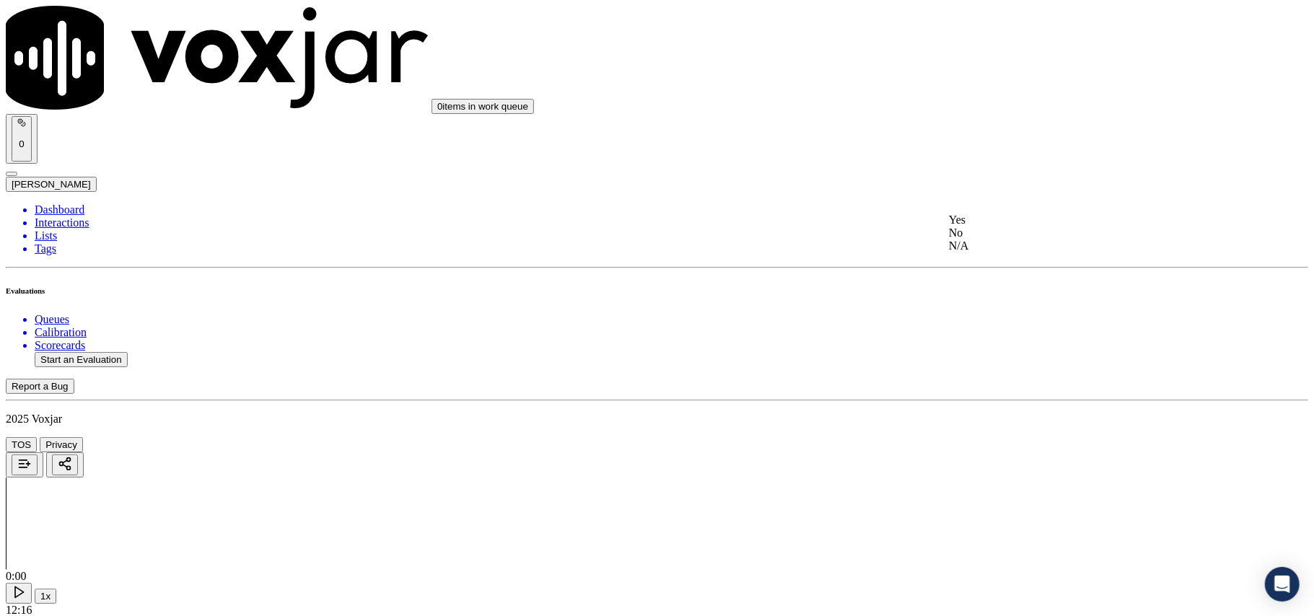
click at [1000, 253] on div "N/A" at bounding box center [1092, 246] width 286 height 13
drag, startPoint x: 997, startPoint y: 194, endPoint x: 997, endPoint y: 223, distance: 28.9
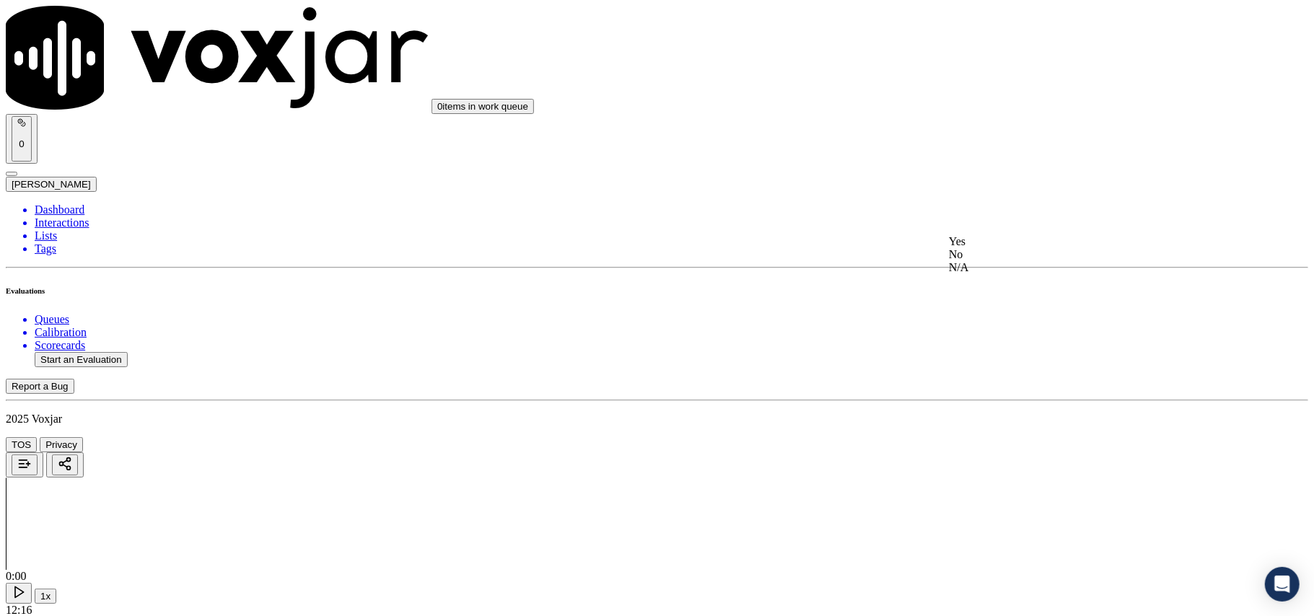
click at [996, 248] on div "Yes" at bounding box center [1092, 241] width 286 height 13
click at [999, 270] on div "Yes" at bounding box center [1092, 263] width 286 height 13
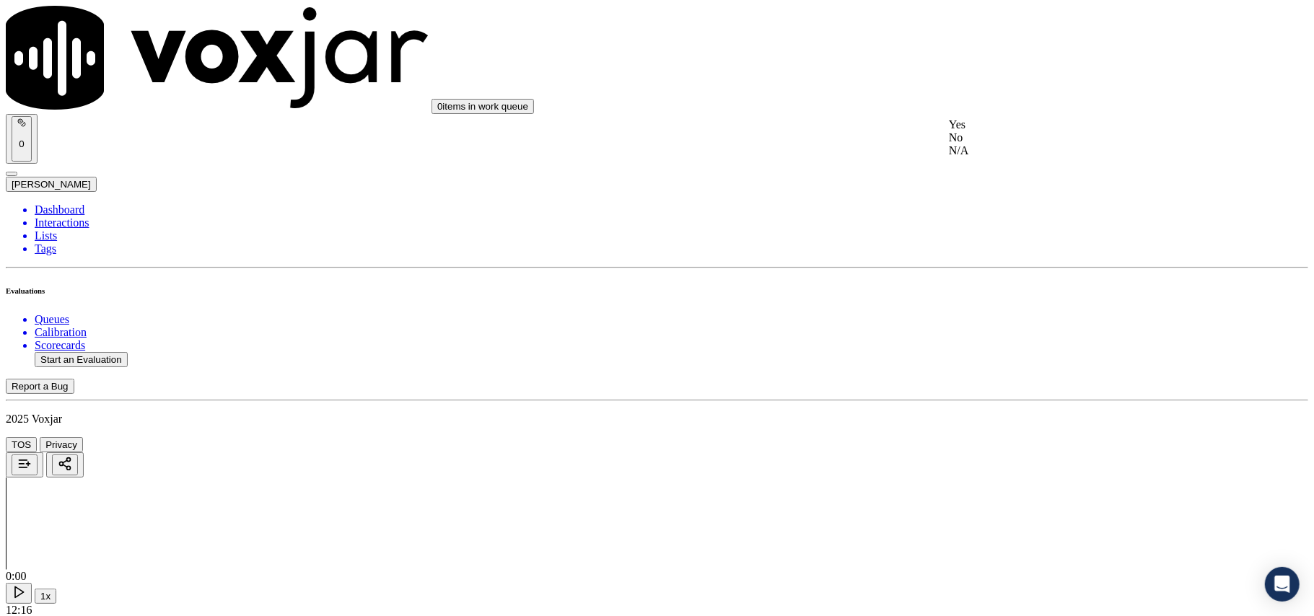
click at [1005, 131] on div "Yes" at bounding box center [1092, 124] width 286 height 13
drag, startPoint x: 991, startPoint y: 263, endPoint x: 991, endPoint y: 278, distance: 14.4
click at [999, 323] on div "N/A" at bounding box center [1092, 316] width 286 height 13
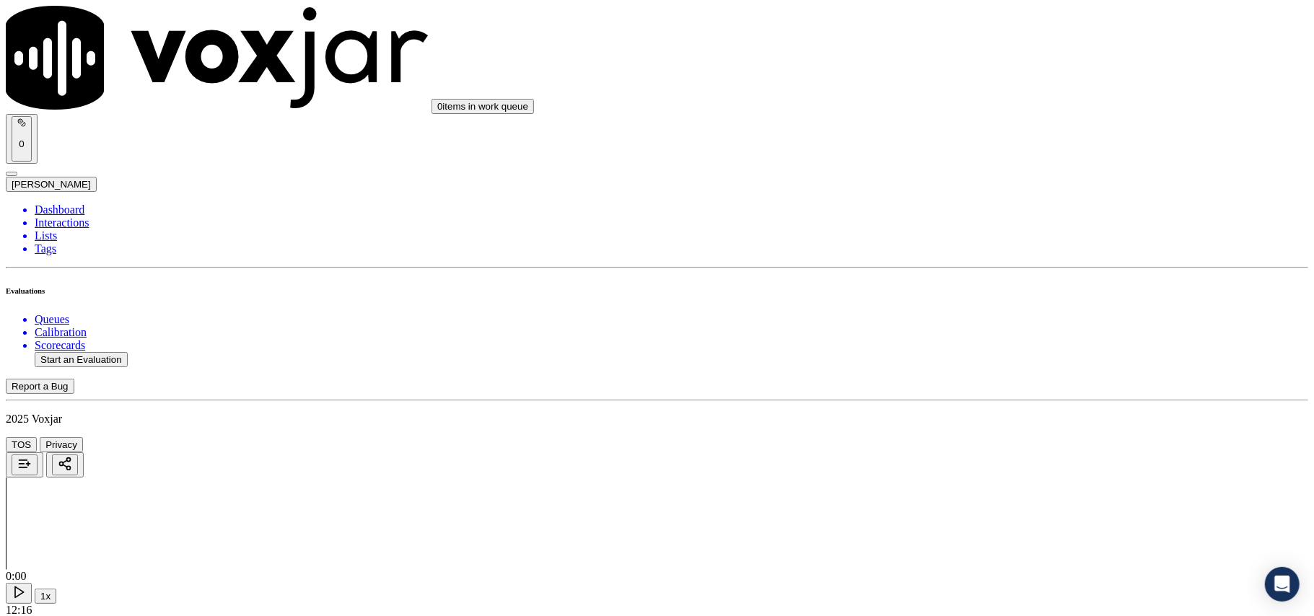
click at [996, 330] on div "Yes" at bounding box center [1092, 329] width 286 height 13
click at [1013, 434] on div "Yes" at bounding box center [1092, 427] width 286 height 13
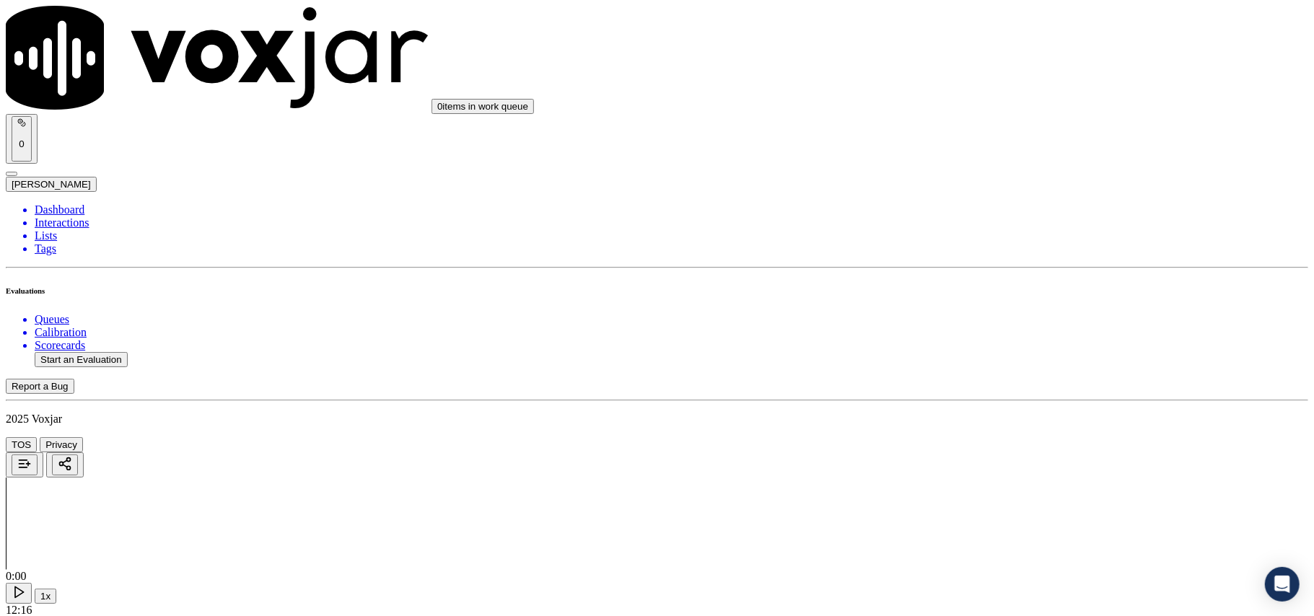
scroll to position [1924, 0]
click at [986, 488] on div "Yes" at bounding box center [1092, 484] width 286 height 13
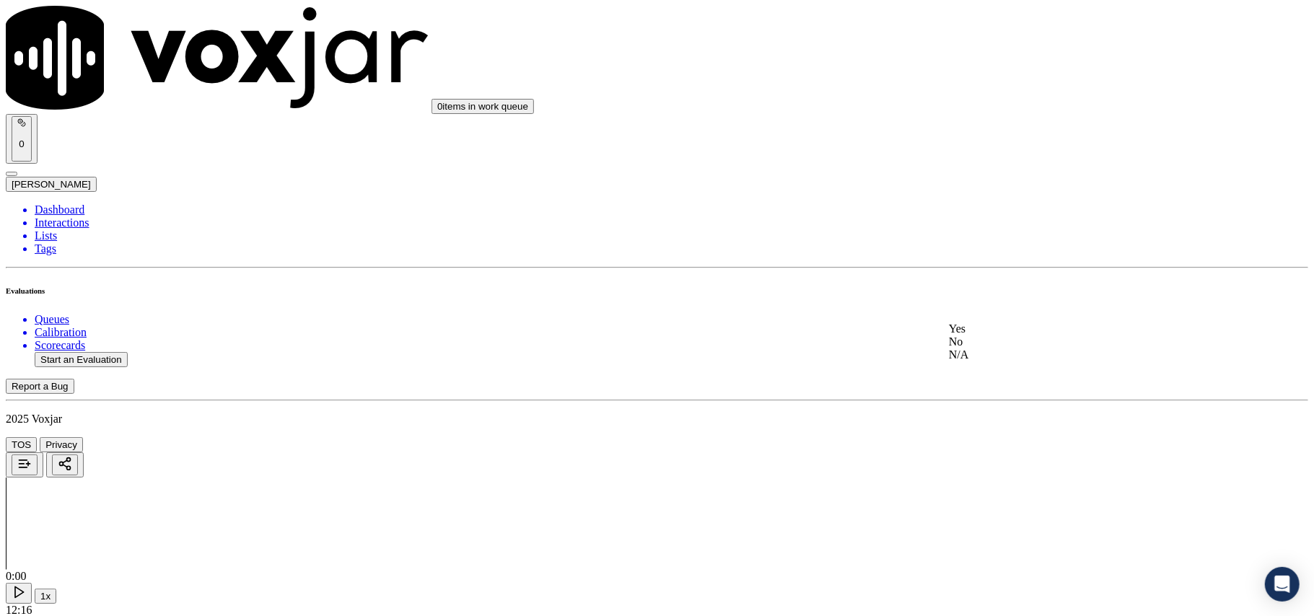
click at [979, 336] on div "Yes" at bounding box center [1092, 329] width 286 height 13
click at [990, 340] on div "Yes" at bounding box center [1092, 333] width 286 height 13
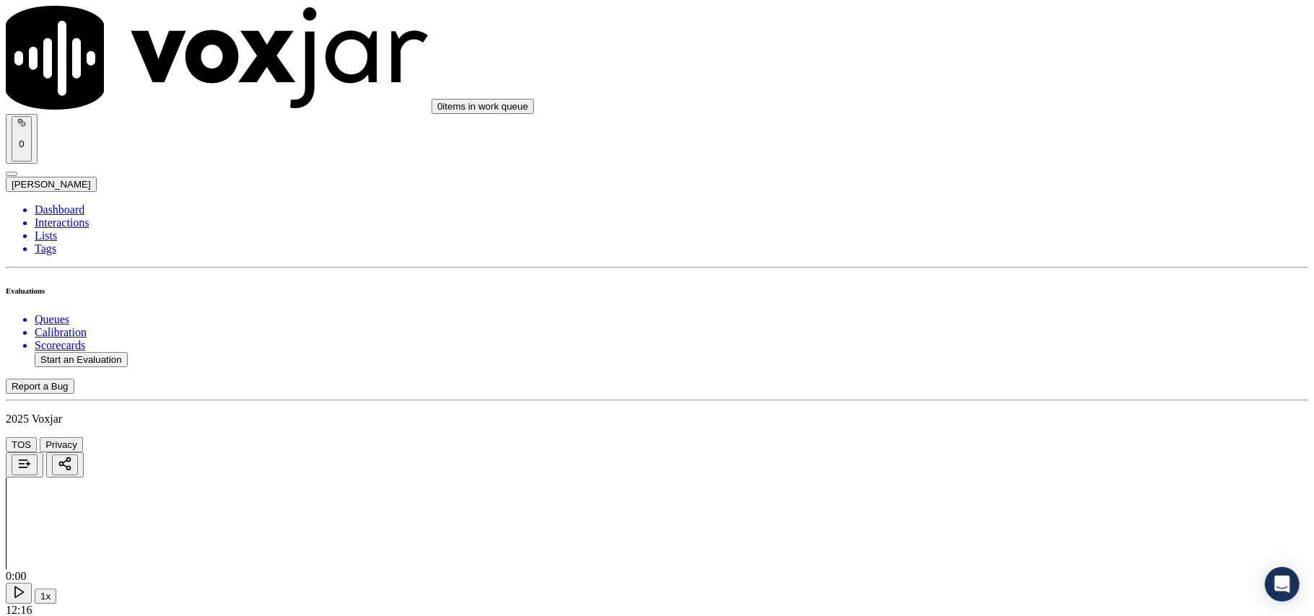
click at [991, 344] on div "Yes" at bounding box center [1092, 337] width 286 height 13
click at [996, 361] on div "Yes" at bounding box center [1092, 360] width 286 height 13
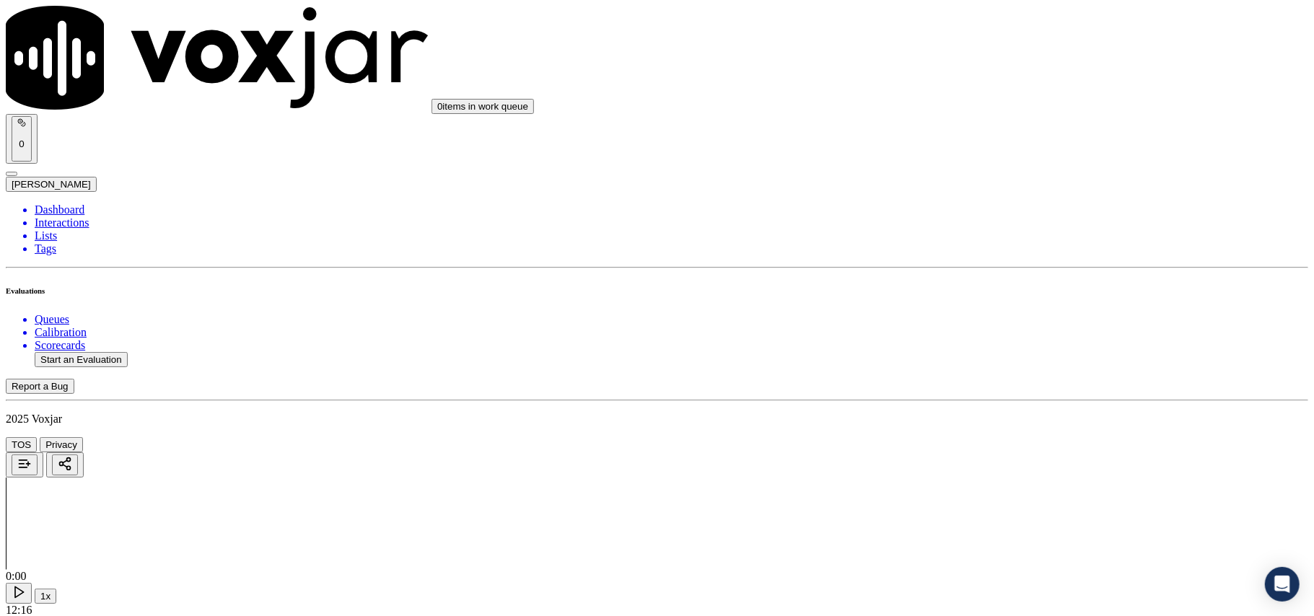
scroll to position [2886, 0]
click at [999, 377] on div "Yes No N/A" at bounding box center [1092, 394] width 286 height 39
click at [996, 388] on div "Yes" at bounding box center [1092, 381] width 286 height 13
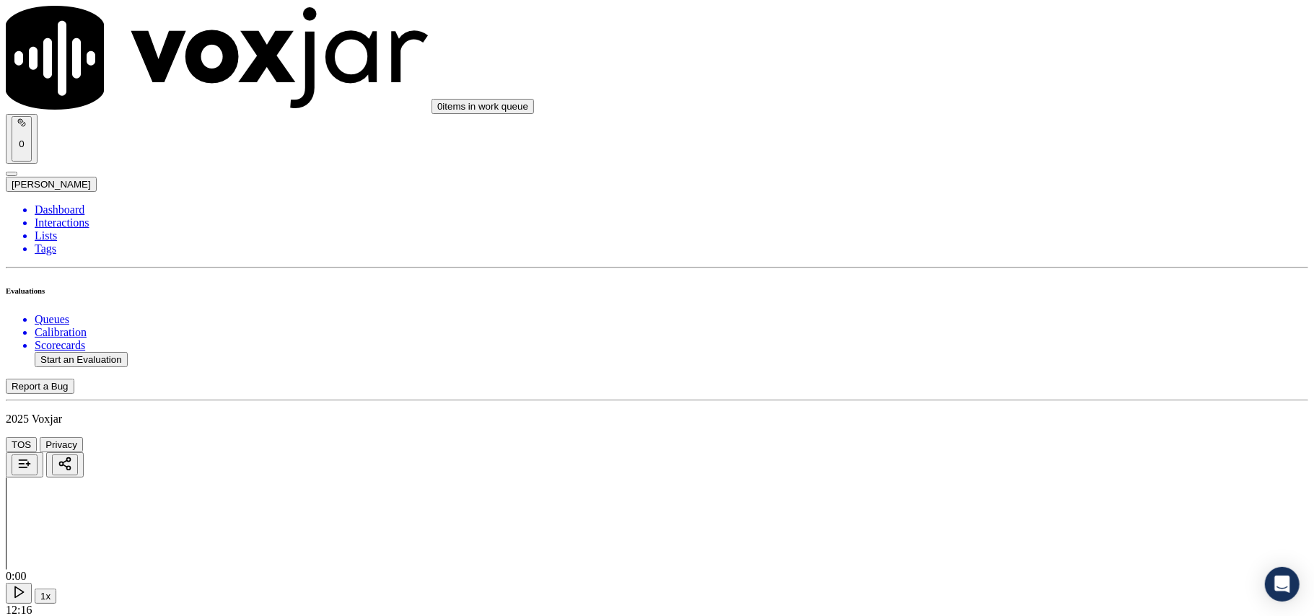
click at [999, 398] on div "Yes No N/A" at bounding box center [1092, 416] width 286 height 39
click at [997, 410] on div "Yes" at bounding box center [1092, 403] width 286 height 13
drag, startPoint x: 1008, startPoint y: 115, endPoint x: 1009, endPoint y: 148, distance: 32.5
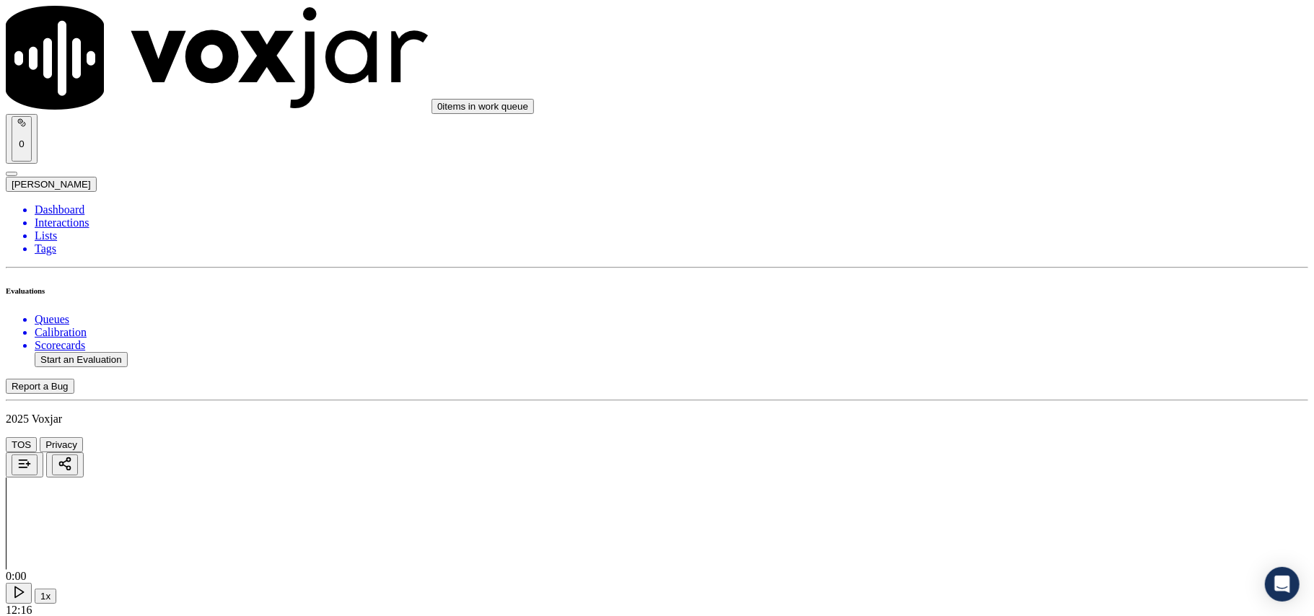
click at [1000, 170] on div "Yes" at bounding box center [1092, 163] width 286 height 13
drag, startPoint x: 996, startPoint y: 307, endPoint x: 996, endPoint y: 335, distance: 27.4
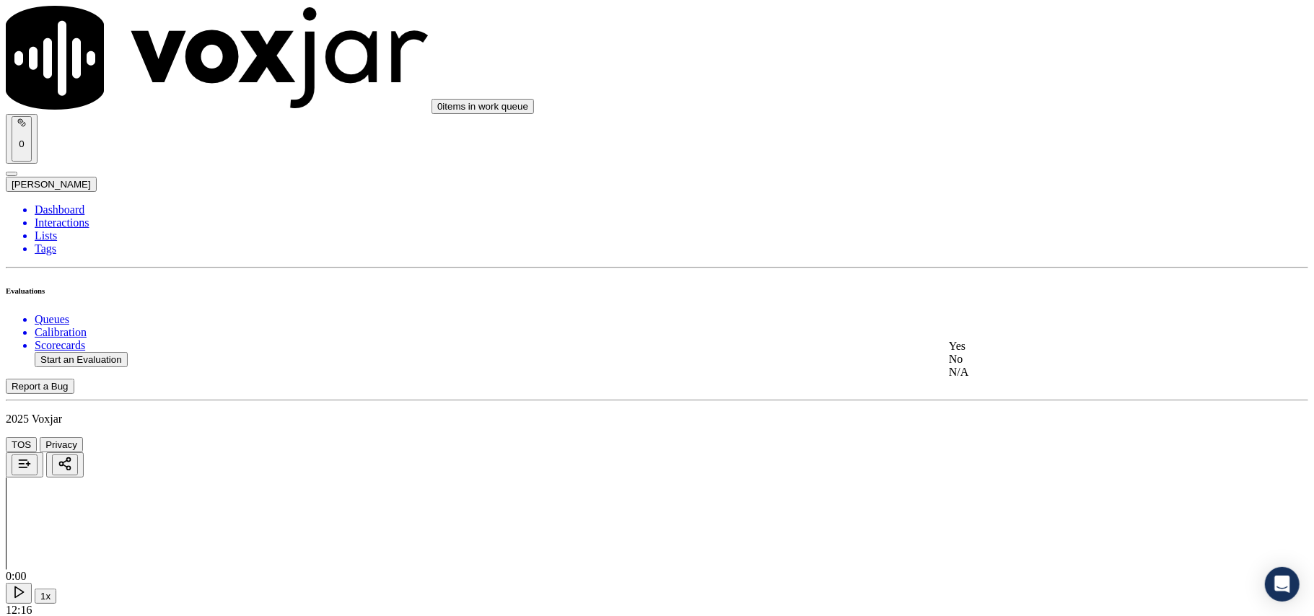
click at [999, 349] on div "Yes" at bounding box center [1092, 346] width 286 height 13
click at [993, 452] on div "Yes" at bounding box center [1092, 445] width 286 height 13
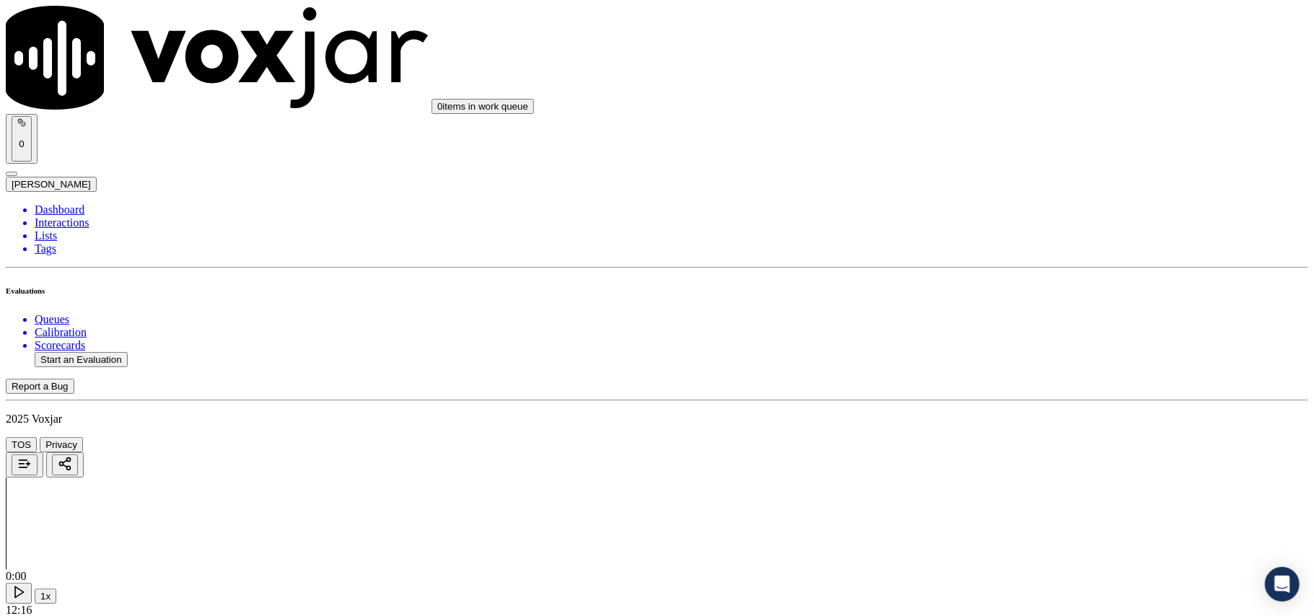
click at [115, 352] on button "Start an Evaluation" at bounding box center [81, 359] width 93 height 15
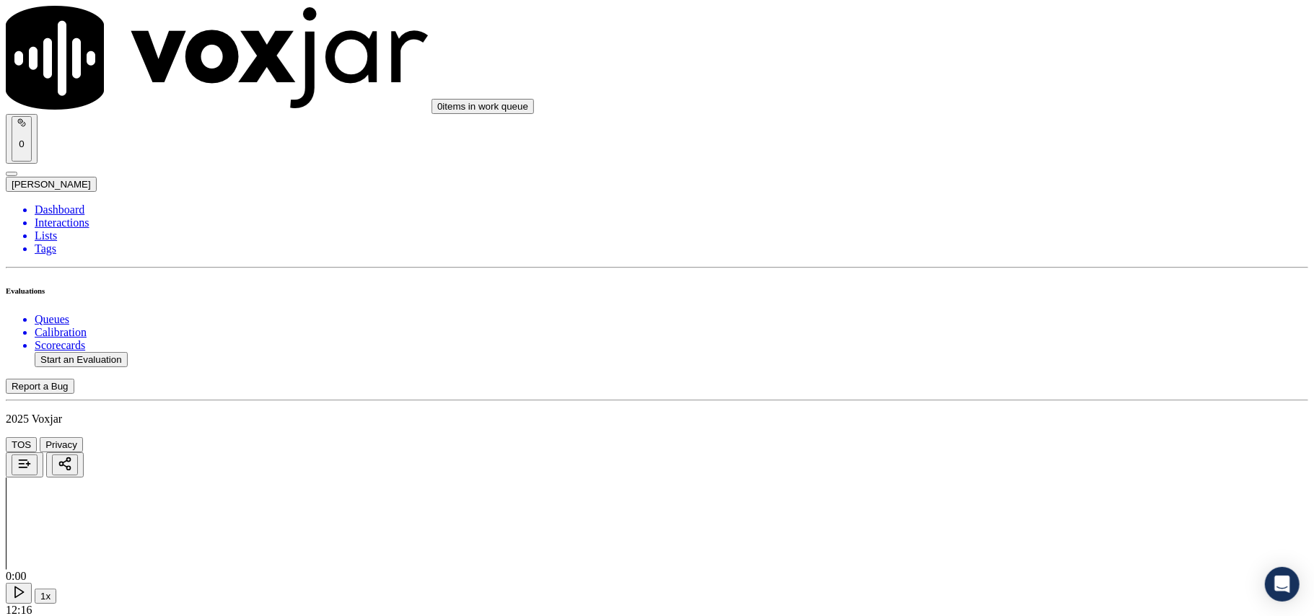
paste input "7747787221"
type input "7747787221"
type input "2025-08-04T00:29"
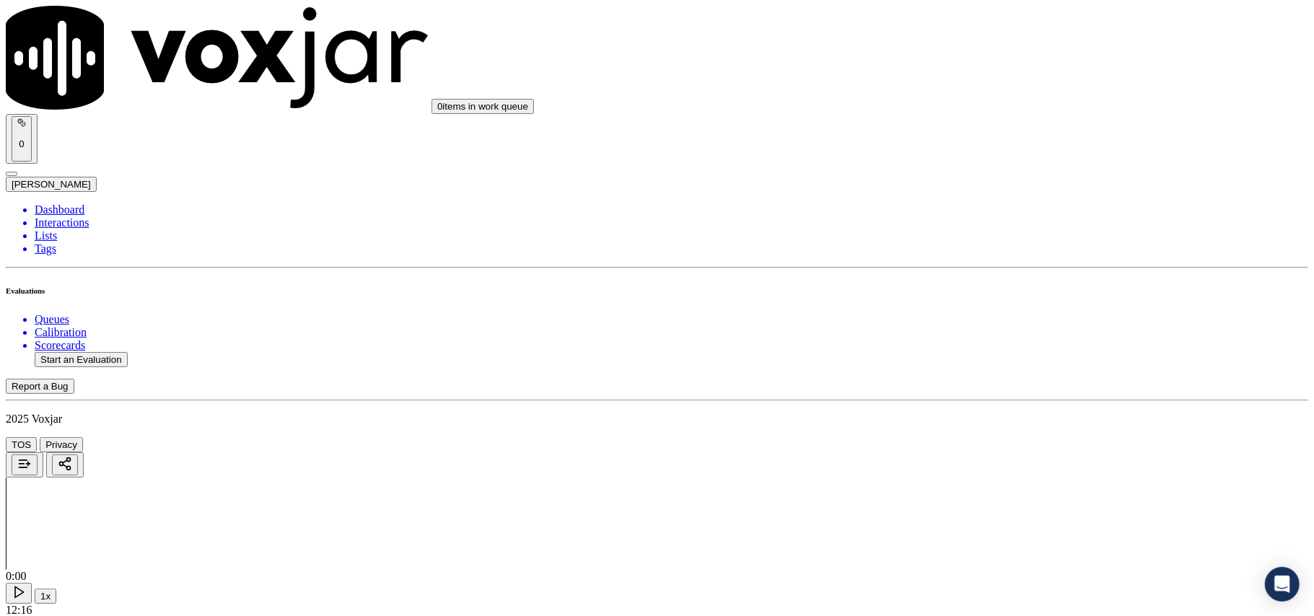
type input "LILI"
